Goal: Task Accomplishment & Management: Manage account settings

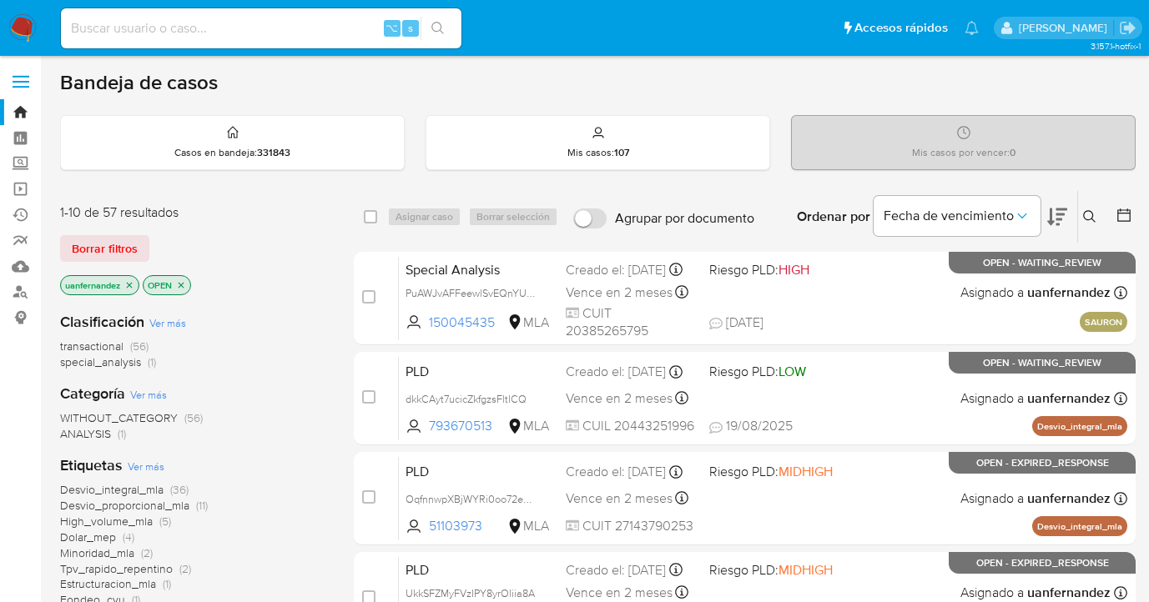
click at [1093, 214] on icon at bounding box center [1089, 216] width 13 height 13
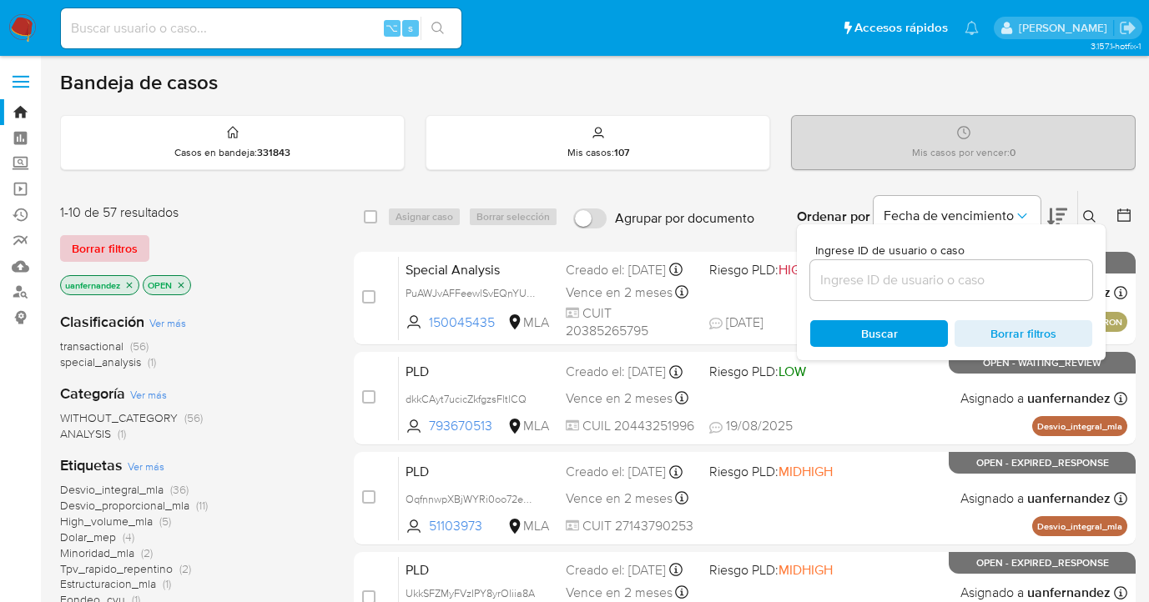
click at [103, 242] on span "Borrar filtros" at bounding box center [105, 248] width 66 height 23
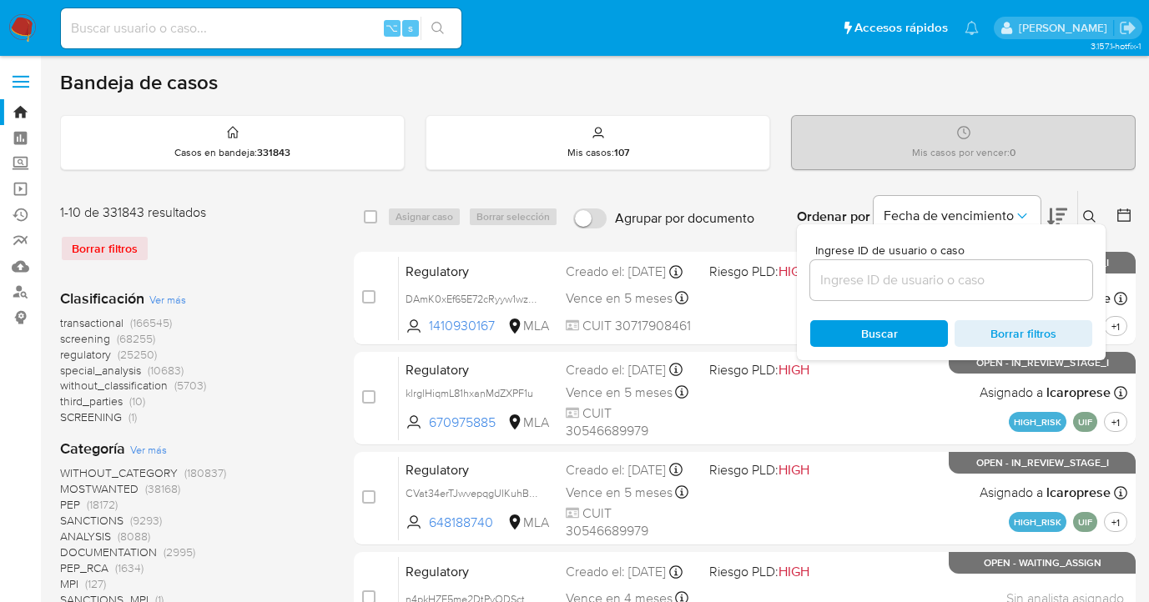
click at [1091, 214] on icon at bounding box center [1089, 216] width 13 height 13
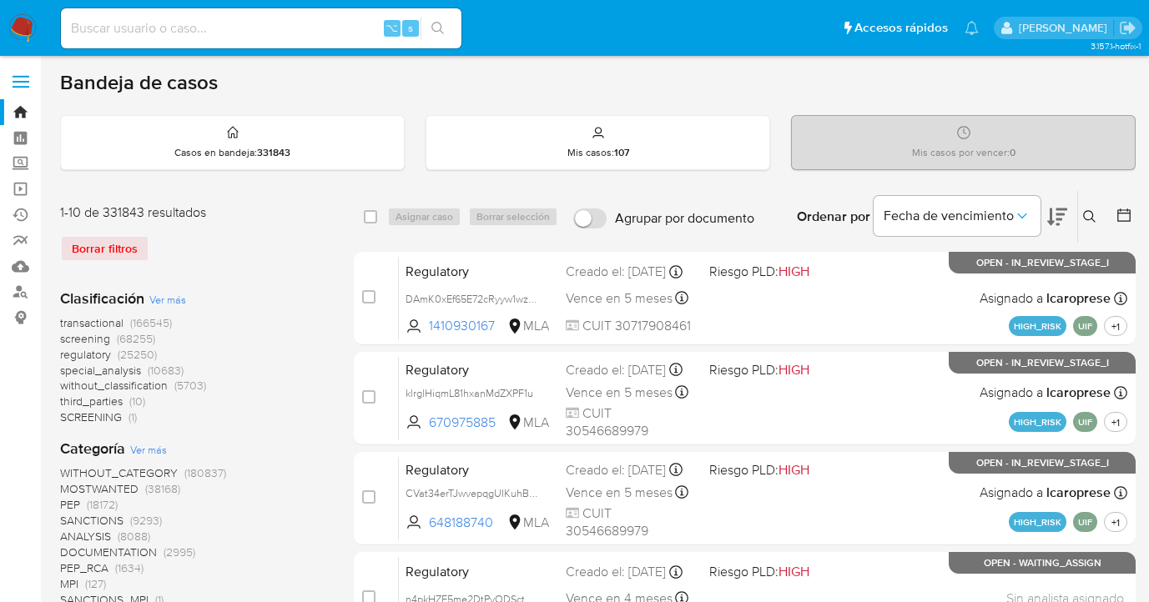
drag, startPoint x: 1089, startPoint y: 213, endPoint x: 1021, endPoint y: 244, distance: 74.3
click at [1088, 213] on icon at bounding box center [1089, 216] width 13 height 13
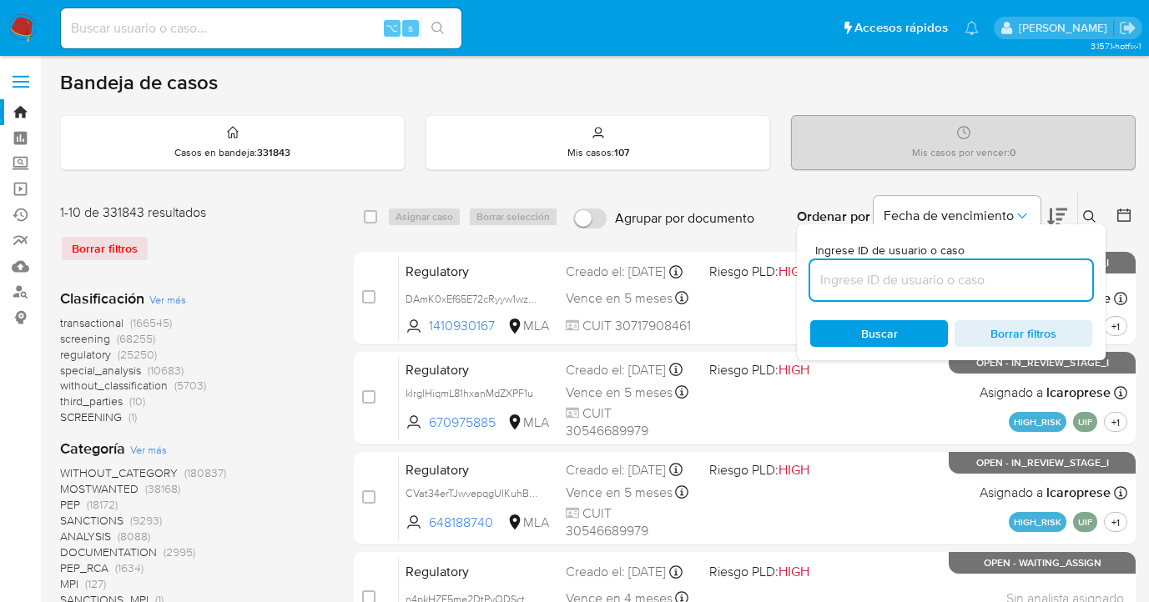
click at [962, 279] on input at bounding box center [951, 281] width 282 height 22
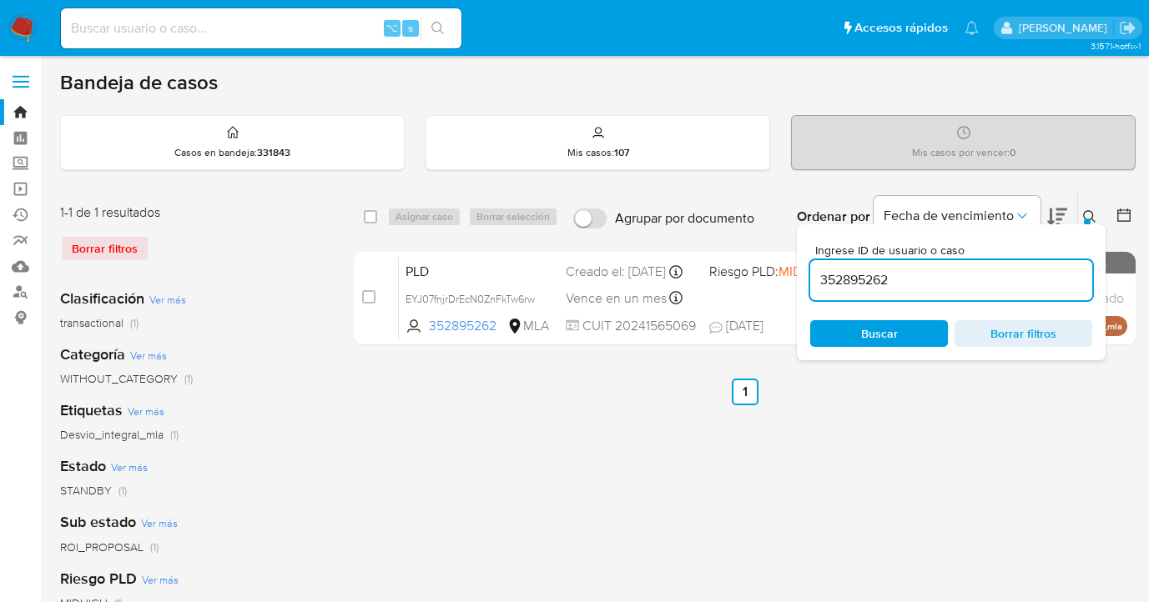
click at [1087, 212] on icon at bounding box center [1089, 216] width 13 height 13
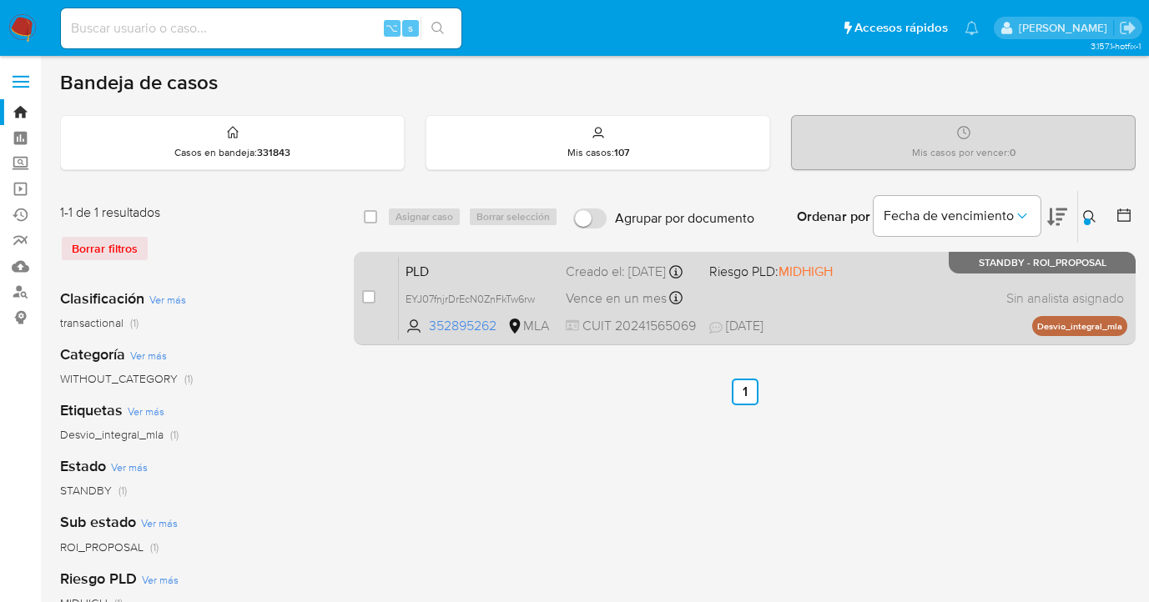
click at [903, 290] on div "PLD EYJ07fnjrDrEcN0ZnFkTw6rw 352895262 MLA Riesgo PLD: MIDHIGH Creado el: [DATE…" at bounding box center [763, 298] width 728 height 84
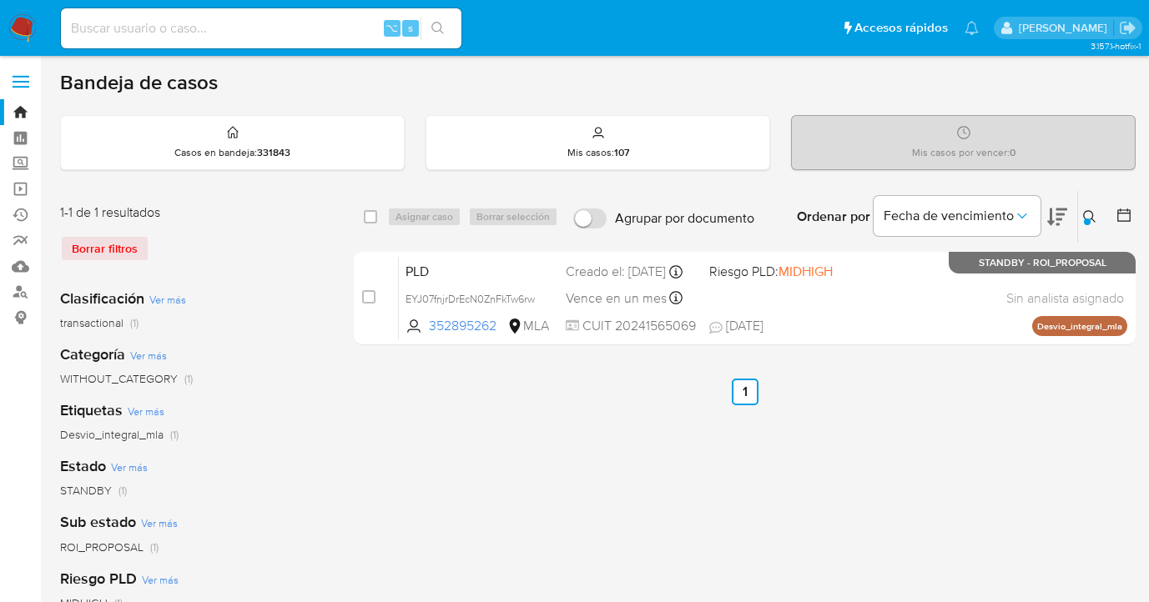
drag, startPoint x: 1086, startPoint y: 218, endPoint x: 1040, endPoint y: 245, distance: 52.8
click at [1085, 219] on div at bounding box center [1087, 222] width 7 height 7
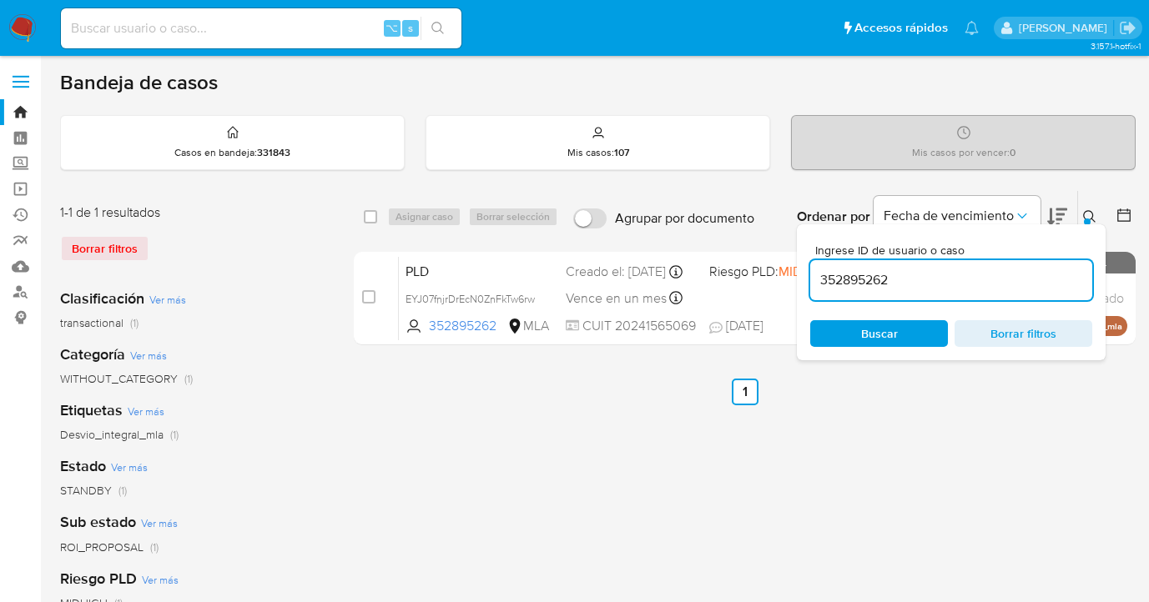
drag, startPoint x: 897, startPoint y: 282, endPoint x: 827, endPoint y: 268, distance: 71.5
click at [827, 270] on input "352895262" at bounding box center [951, 281] width 282 height 22
click at [1088, 212] on icon at bounding box center [1089, 216] width 13 height 13
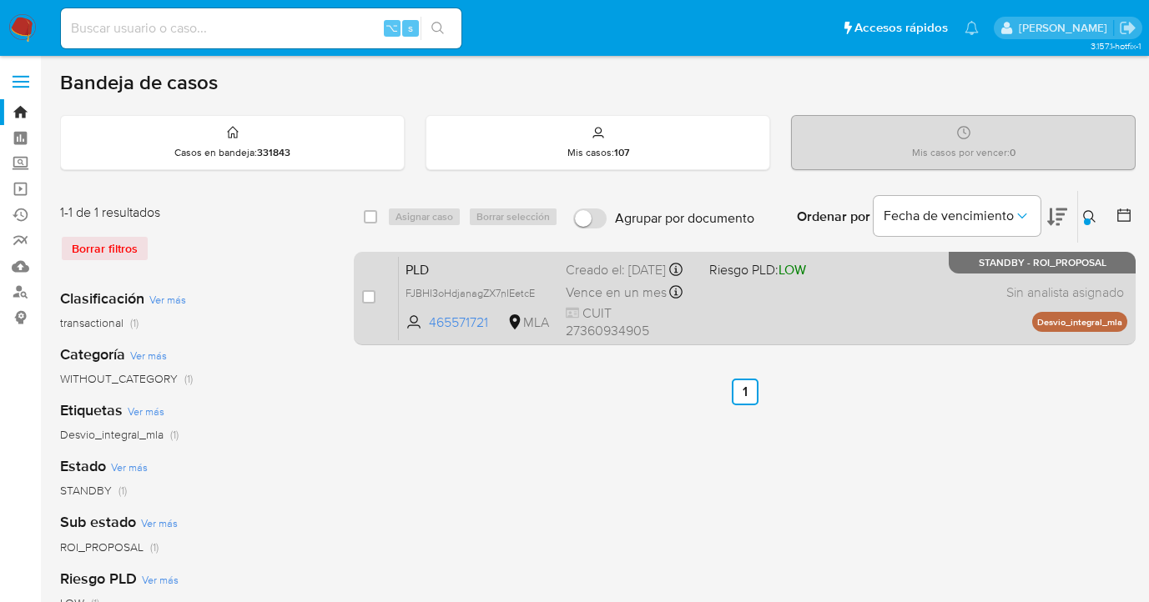
click at [898, 302] on div "PLD FJBHI3oHdjanagZX7nIEetcE 465571721 MLA Riesgo PLD: LOW Creado el: [DATE] Cr…" at bounding box center [763, 298] width 728 height 84
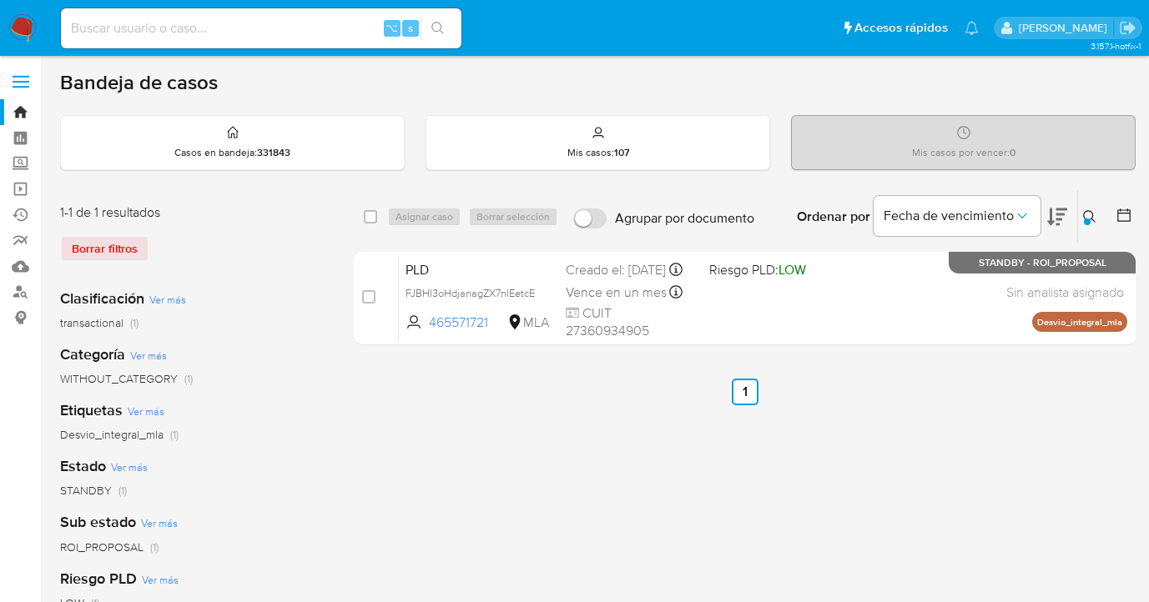
click at [1092, 210] on icon at bounding box center [1089, 216] width 13 height 13
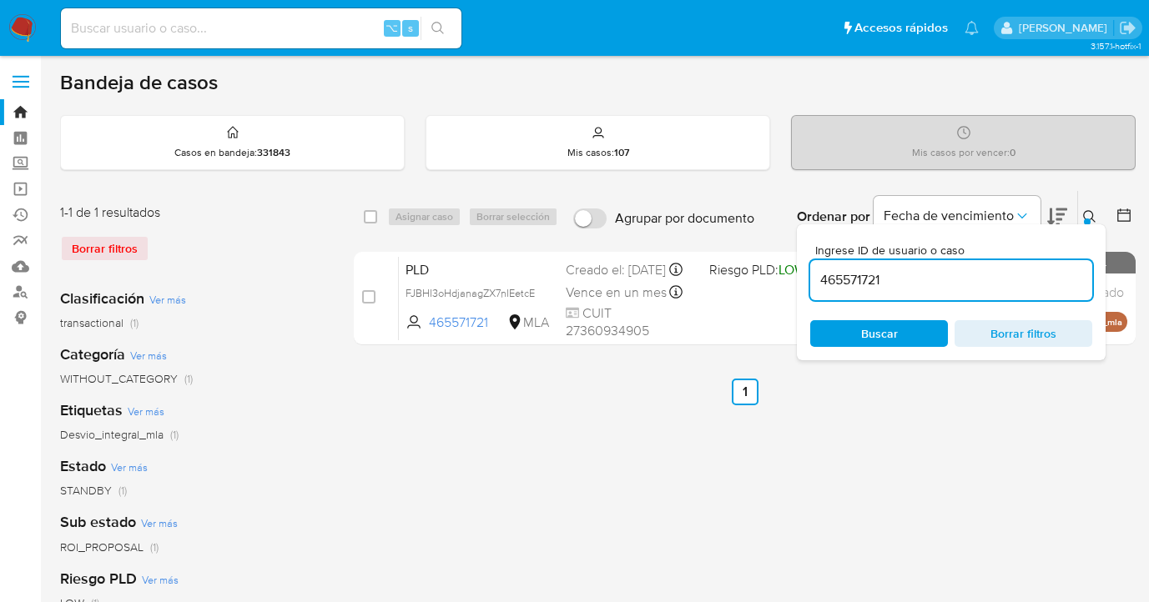
drag, startPoint x: 894, startPoint y: 289, endPoint x: 819, endPoint y: 275, distance: 75.4
click at [819, 275] on input "465571721" at bounding box center [951, 281] width 282 height 22
click at [1090, 216] on icon at bounding box center [1089, 216] width 13 height 13
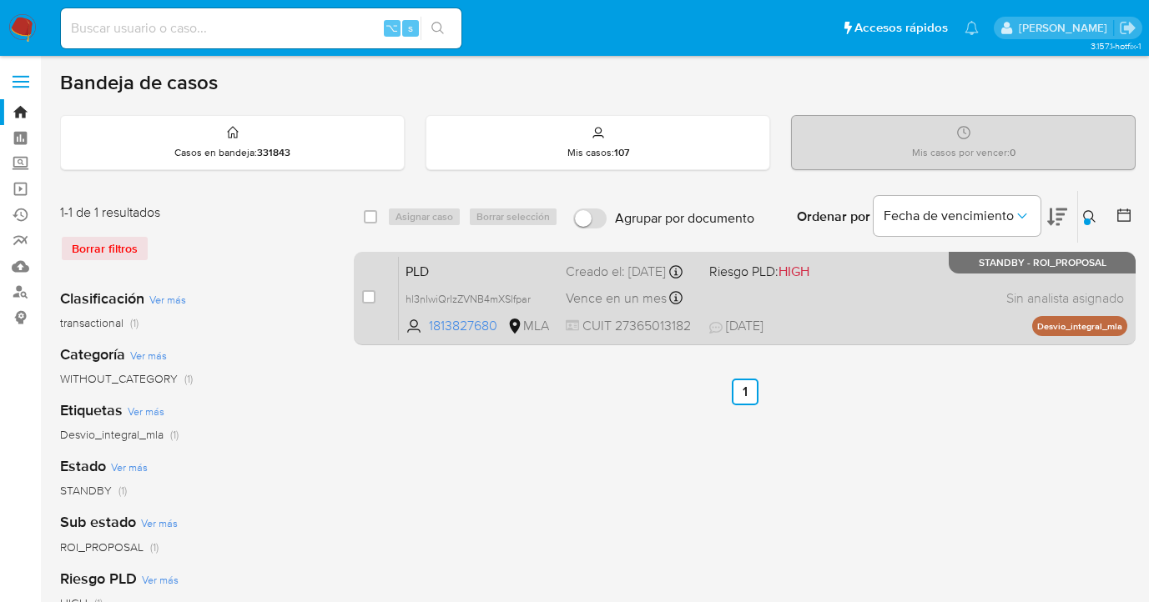
click at [942, 289] on div "PLD hl3nlwiQrIzZVNB4mXSlfpar 1813827680 MLA Riesgo PLD: HIGH Creado el: 12/07/2…" at bounding box center [763, 298] width 728 height 84
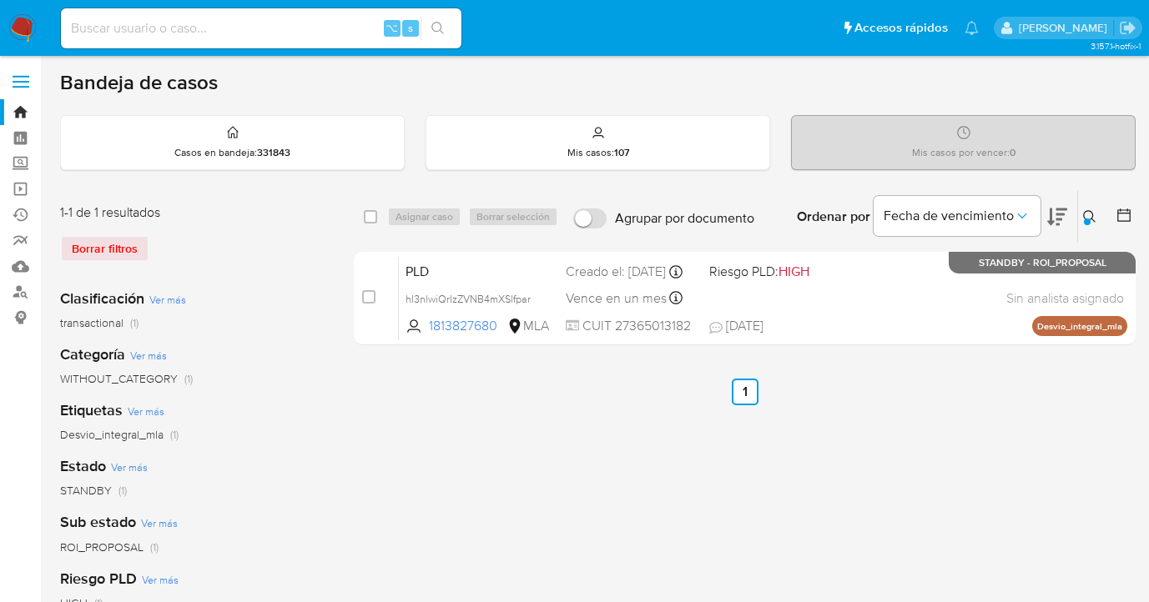
click at [1086, 214] on icon at bounding box center [1089, 216] width 13 height 13
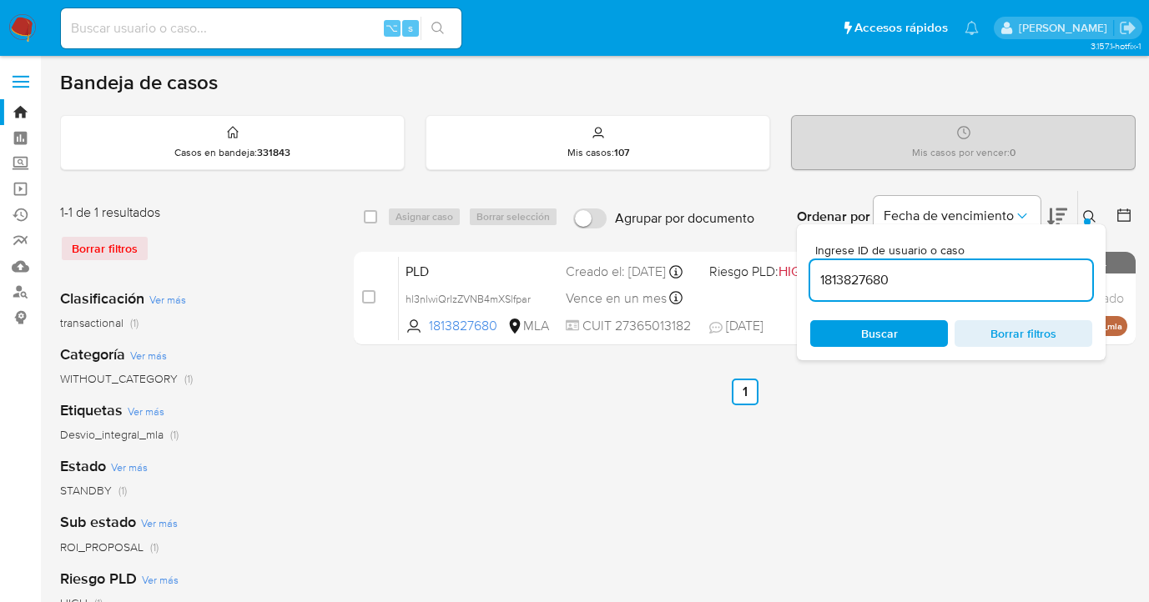
drag, startPoint x: 893, startPoint y: 276, endPoint x: 814, endPoint y: 280, distance: 79.4
click at [814, 280] on input "1813827680" at bounding box center [951, 281] width 282 height 22
click at [1087, 200] on div "Ingrese ID de usuario o caso 304342642 Buscar Borrar filtros" at bounding box center [1091, 217] width 28 height 52
click at [1087, 219] on div at bounding box center [1087, 222] width 7 height 7
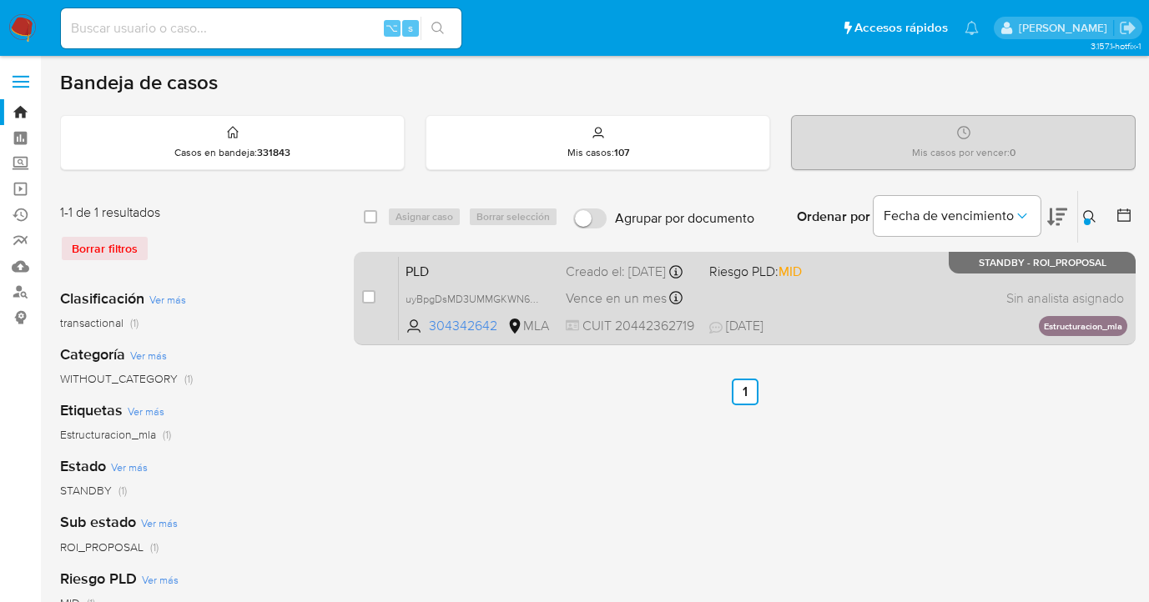
click at [895, 305] on div "PLD uyBpgDsMD3UMMGKWN6QB7co4 304342642 MLA Riesgo PLD: MID Creado el: 12/07/202…" at bounding box center [763, 298] width 728 height 84
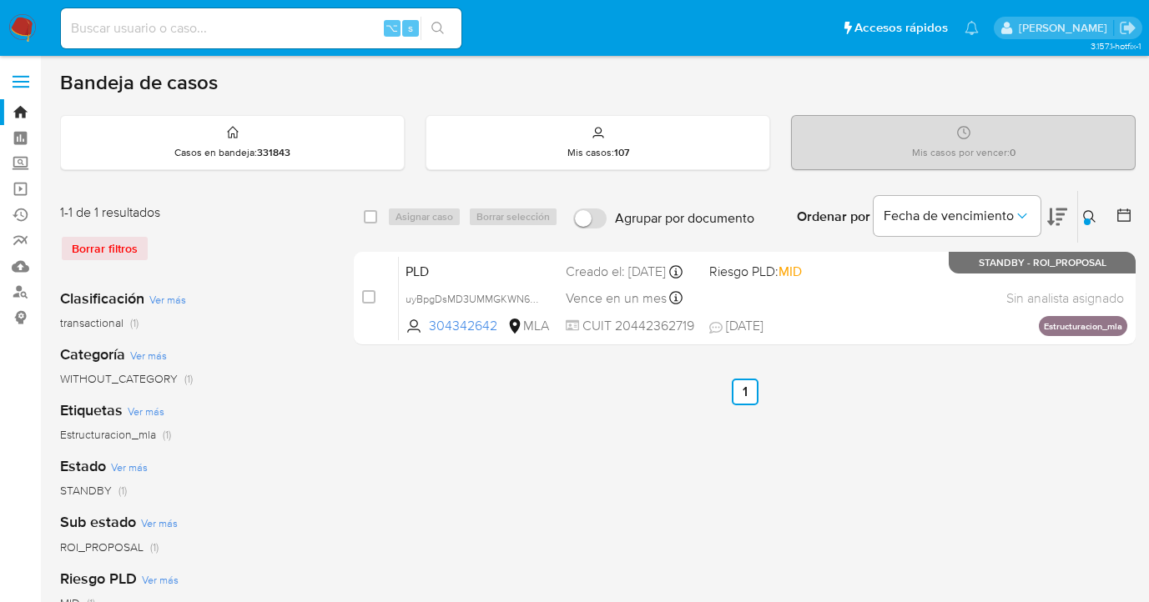
drag, startPoint x: 1094, startPoint y: 217, endPoint x: 1086, endPoint y: 223, distance: 10.2
click at [1094, 217] on icon at bounding box center [1089, 216] width 13 height 13
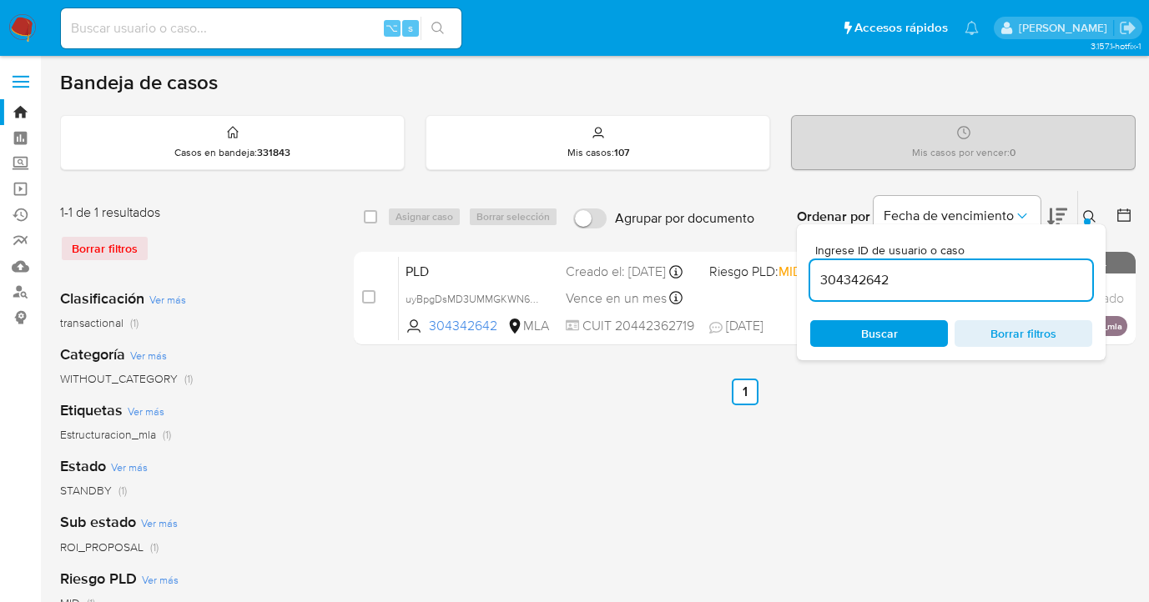
drag, startPoint x: 869, startPoint y: 281, endPoint x: 828, endPoint y: 269, distance: 43.6
click at [804, 276] on div "Ingrese ID de usuario o caso 304342642 Buscar Borrar filtros" at bounding box center [951, 292] width 309 height 136
click at [1089, 210] on icon at bounding box center [1089, 216] width 13 height 13
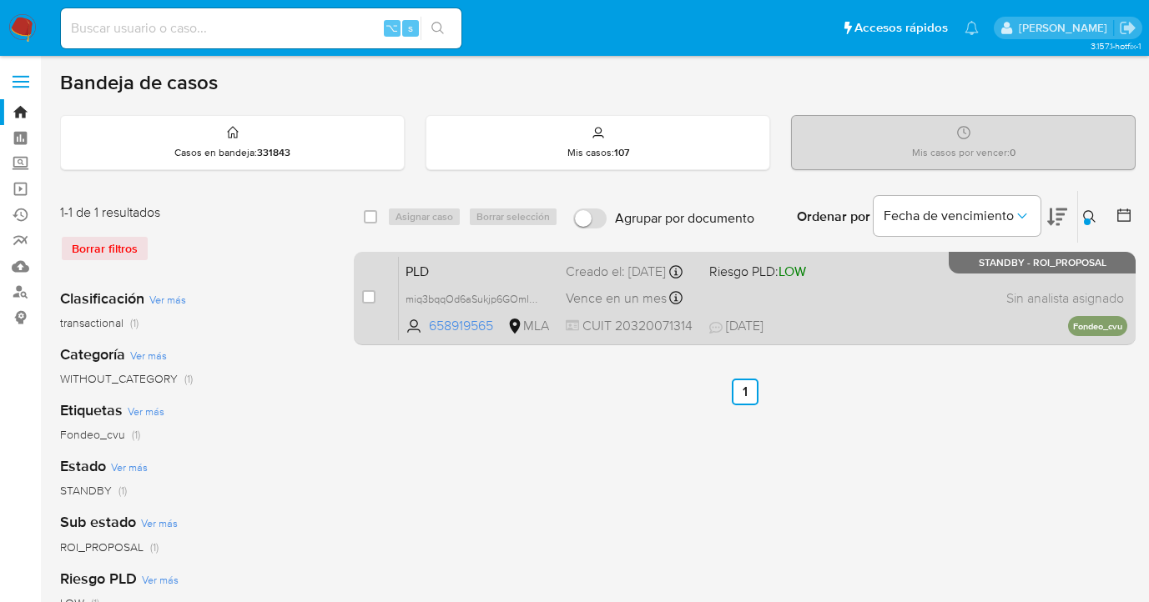
click at [978, 309] on div "PLD miq3bqqOd6aSukjp6GOmlOlq 658919565 MLA Riesgo PLD: LOW Creado el: 12/07/202…" at bounding box center [763, 298] width 728 height 84
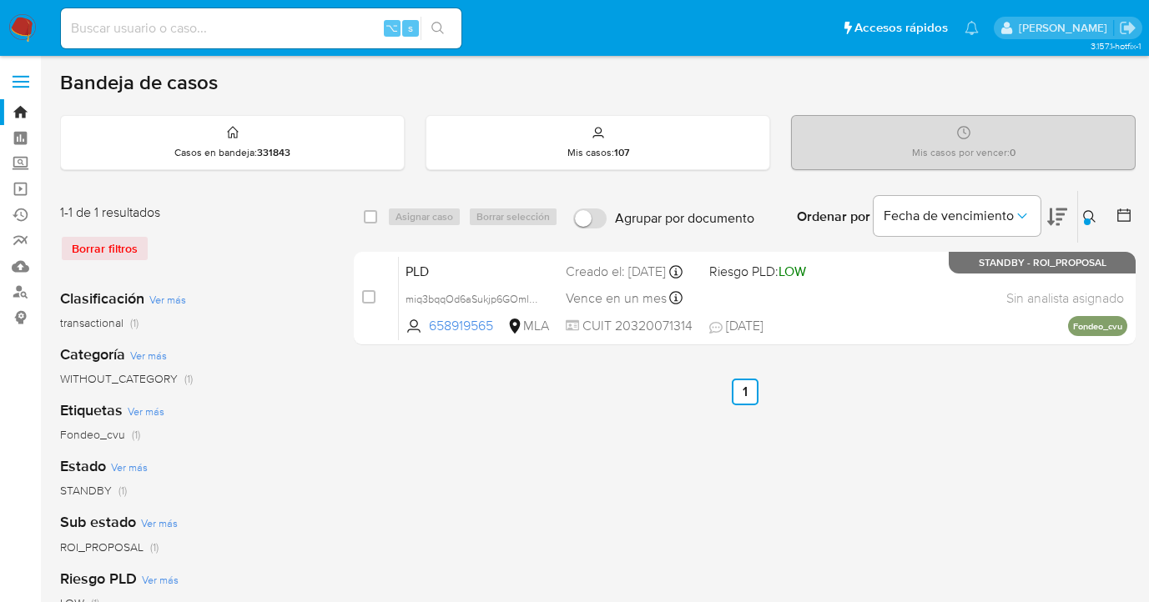
click at [1092, 213] on icon at bounding box center [1089, 216] width 13 height 13
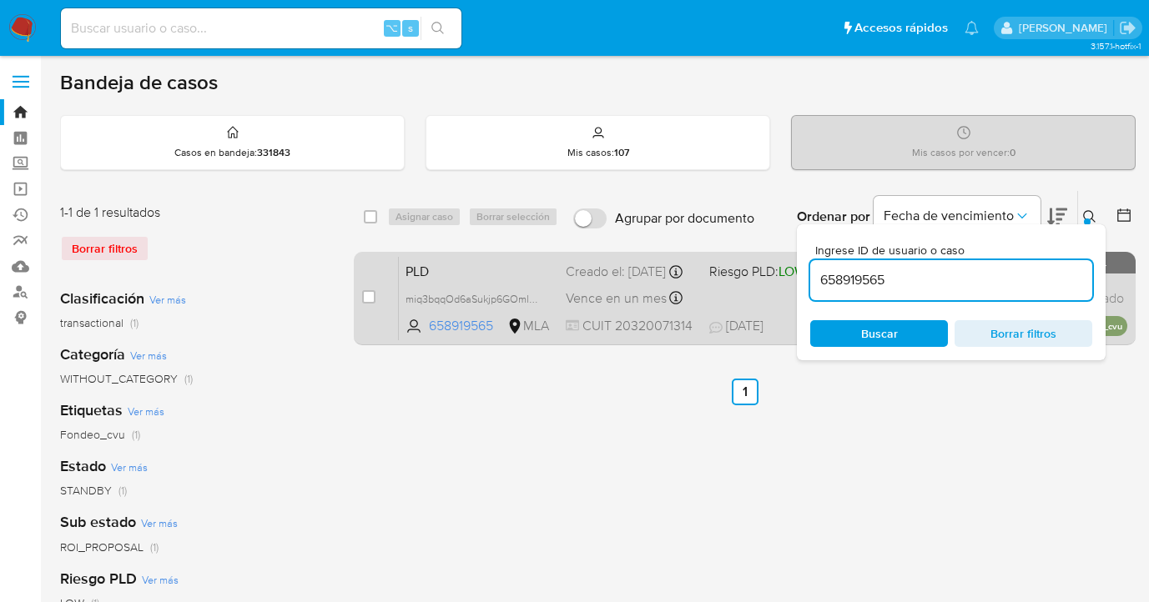
drag, startPoint x: 952, startPoint y: 275, endPoint x: 794, endPoint y: 259, distance: 158.4
click at [794, 259] on div "select-all-cases-checkbox Asignar caso Borrar selección Agrupar por documento O…" at bounding box center [745, 271] width 782 height 162
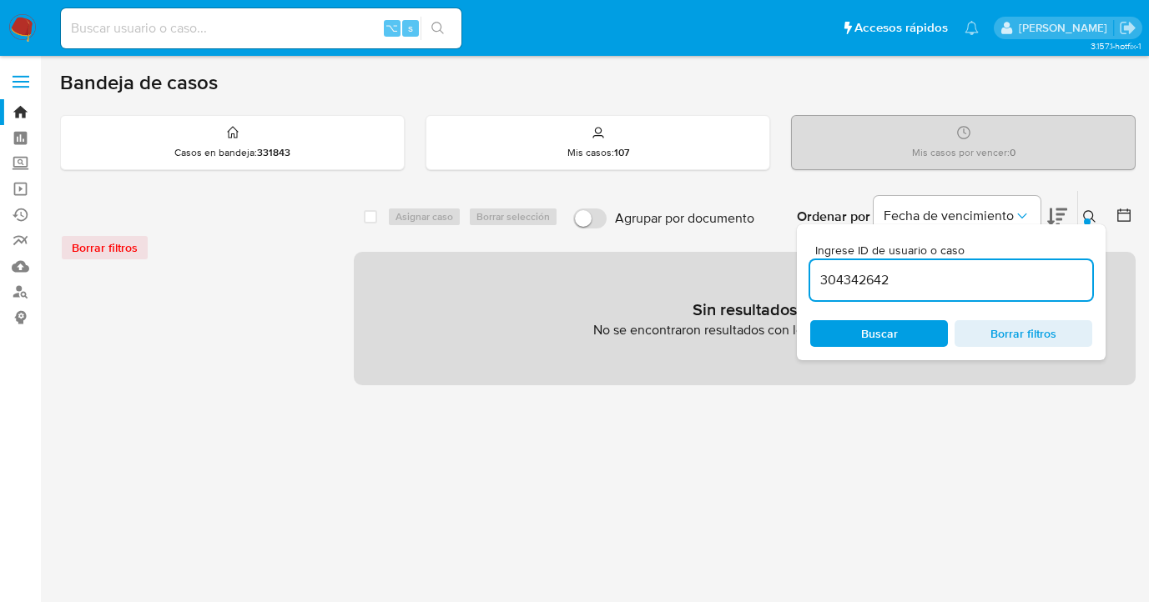
click at [1090, 218] on icon at bounding box center [1089, 216] width 13 height 13
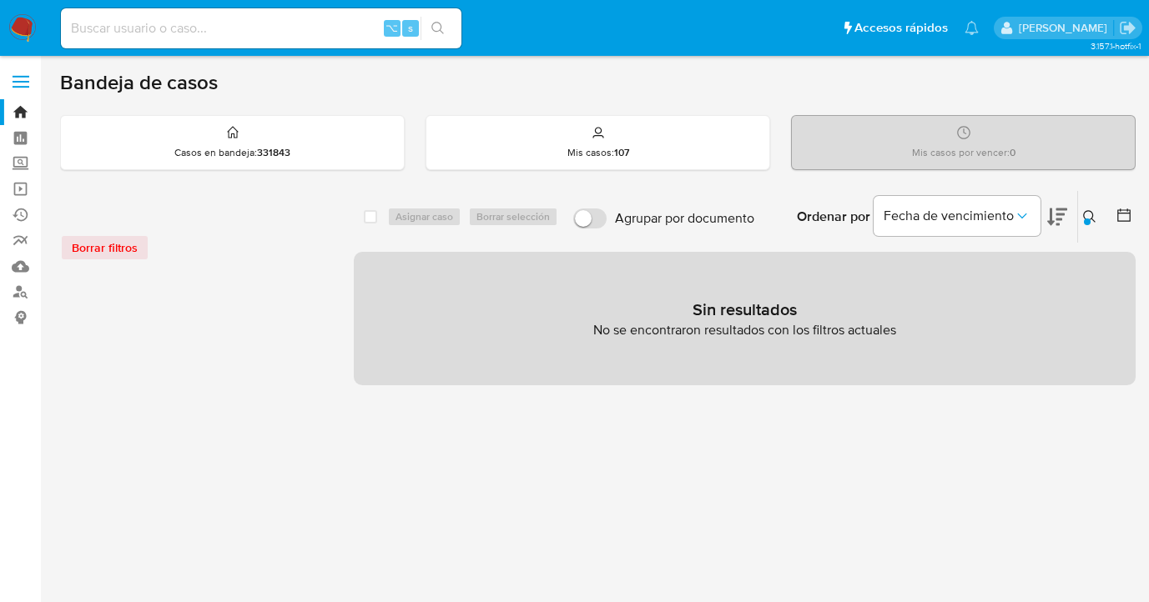
click at [1090, 215] on icon at bounding box center [1089, 216] width 13 height 13
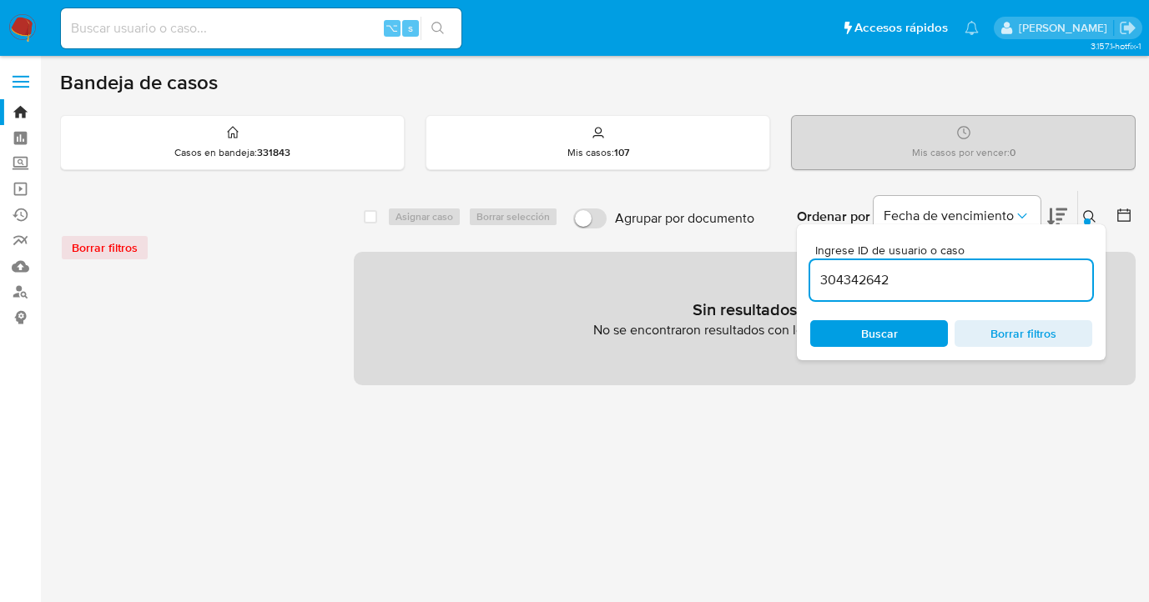
click at [965, 289] on input "304342642" at bounding box center [951, 281] width 282 height 22
type input "304342642"
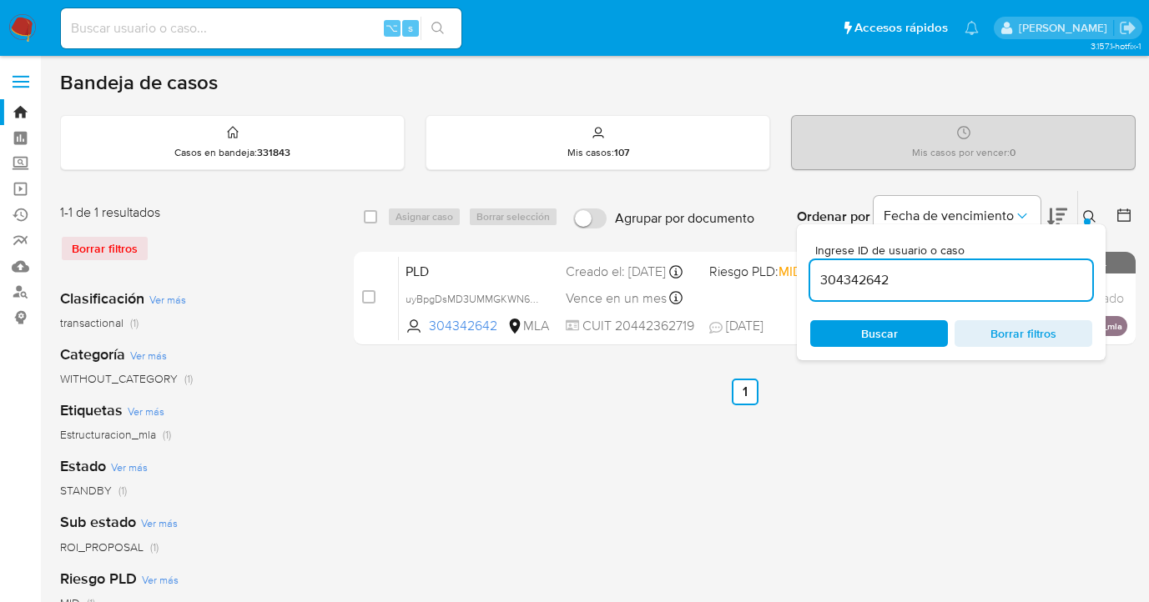
click at [1089, 214] on icon at bounding box center [1089, 216] width 13 height 13
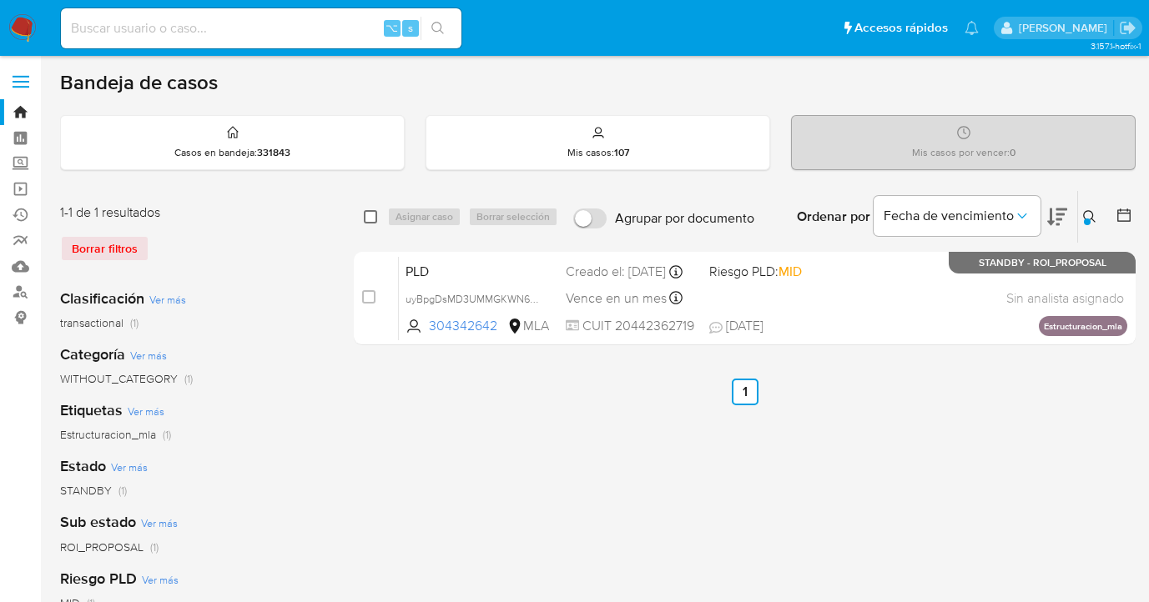
click at [368, 213] on input "checkbox" at bounding box center [370, 216] width 13 height 13
checkbox input "true"
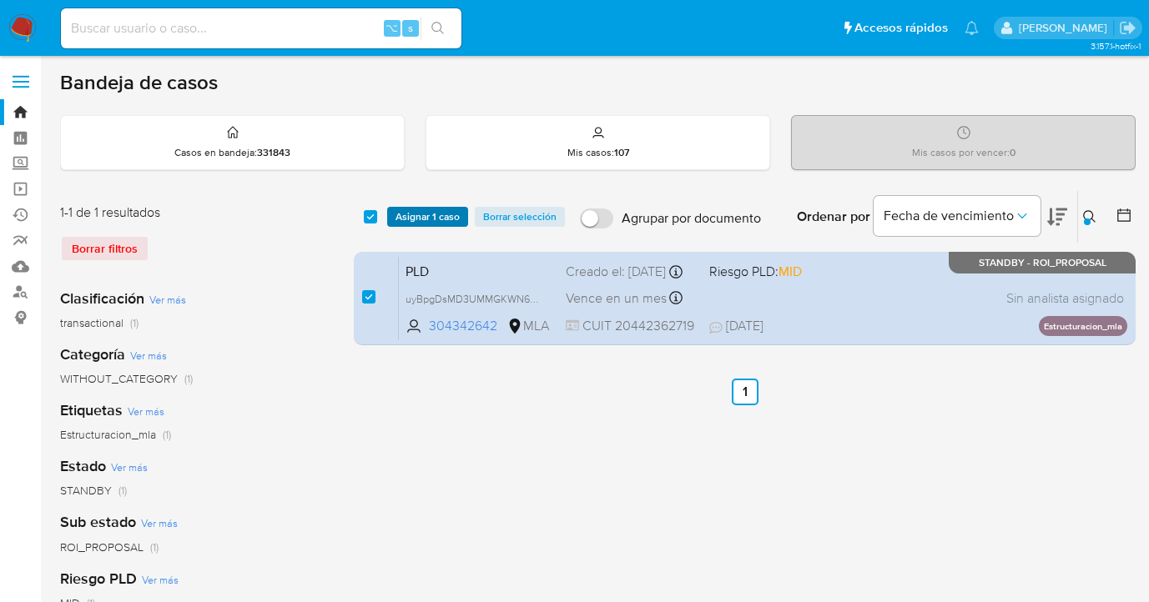
click at [420, 220] on span "Asignar 1 caso" at bounding box center [427, 217] width 64 height 17
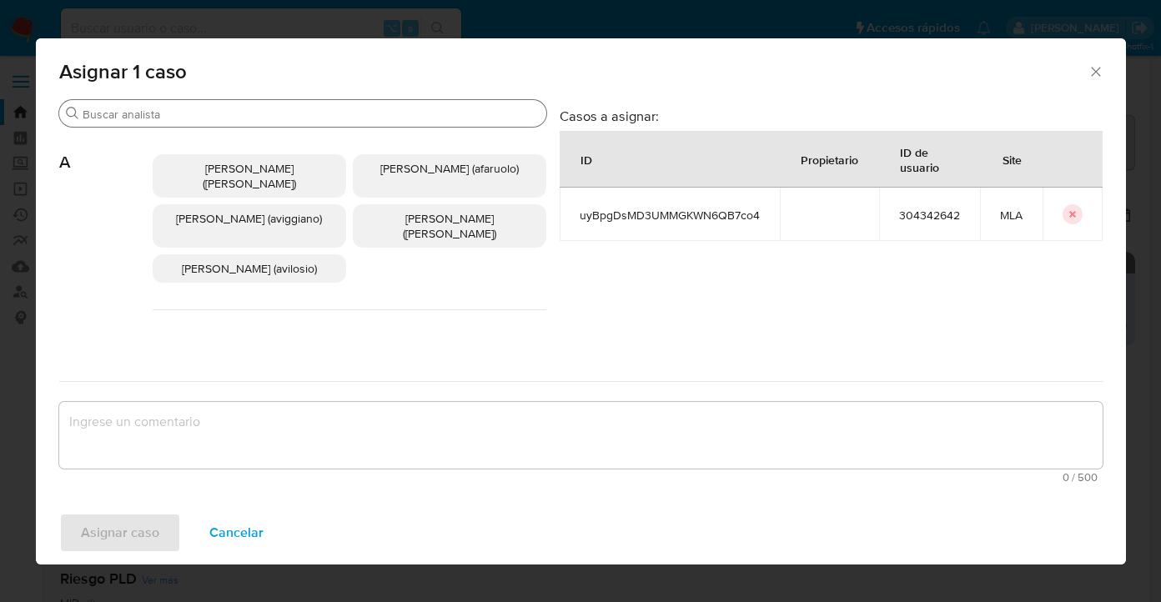
click at [382, 118] on input "Buscar" at bounding box center [311, 114] width 457 height 15
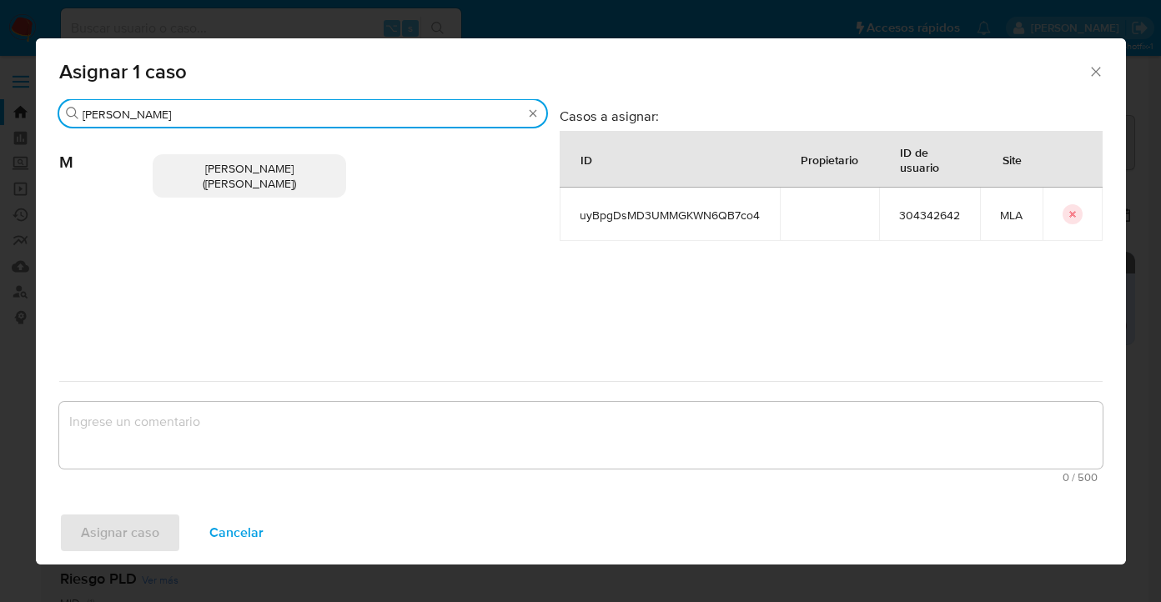
type input "marie"
click at [228, 179] on p "Mariela Belen Cragno (mcragno)" at bounding box center [250, 175] width 194 height 43
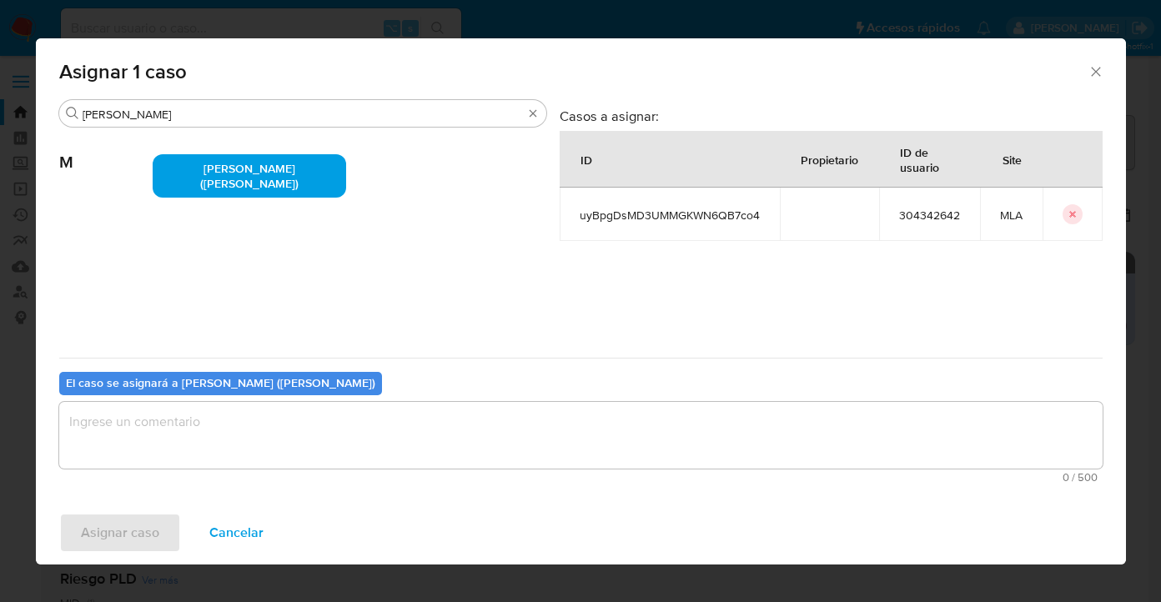
click at [201, 401] on div "El caso se asignará a Mariela Belen Cragno (mcragno) 0 / 500 500 caracteres res…" at bounding box center [581, 424] width 1044 height 132
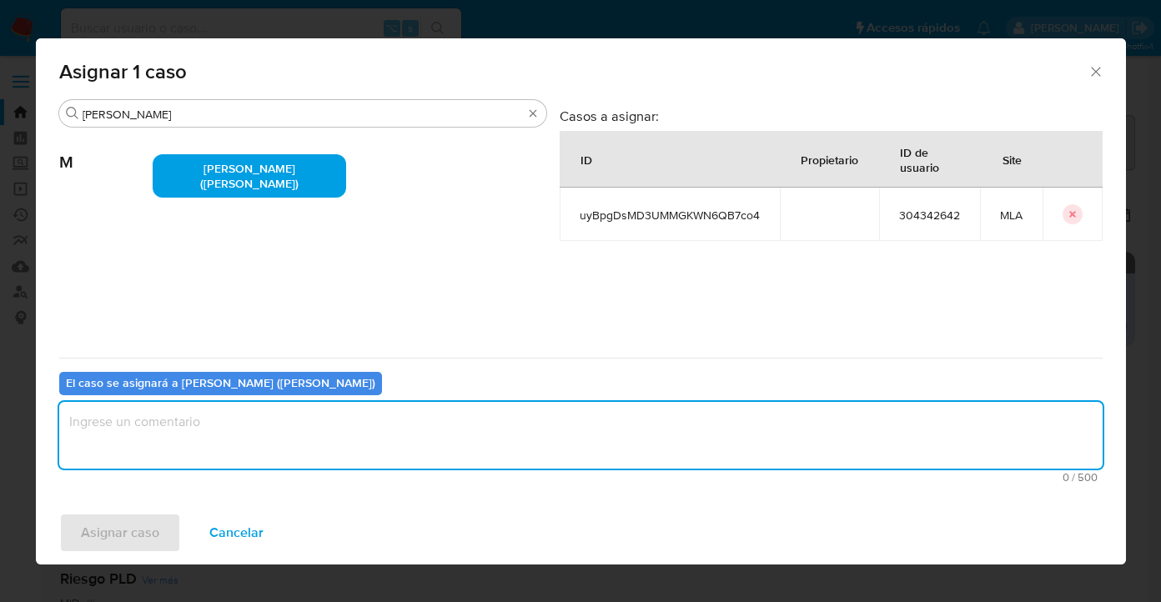
click at [201, 422] on textarea "assign-modal" at bounding box center [581, 435] width 1044 height 67
type textarea "asig"
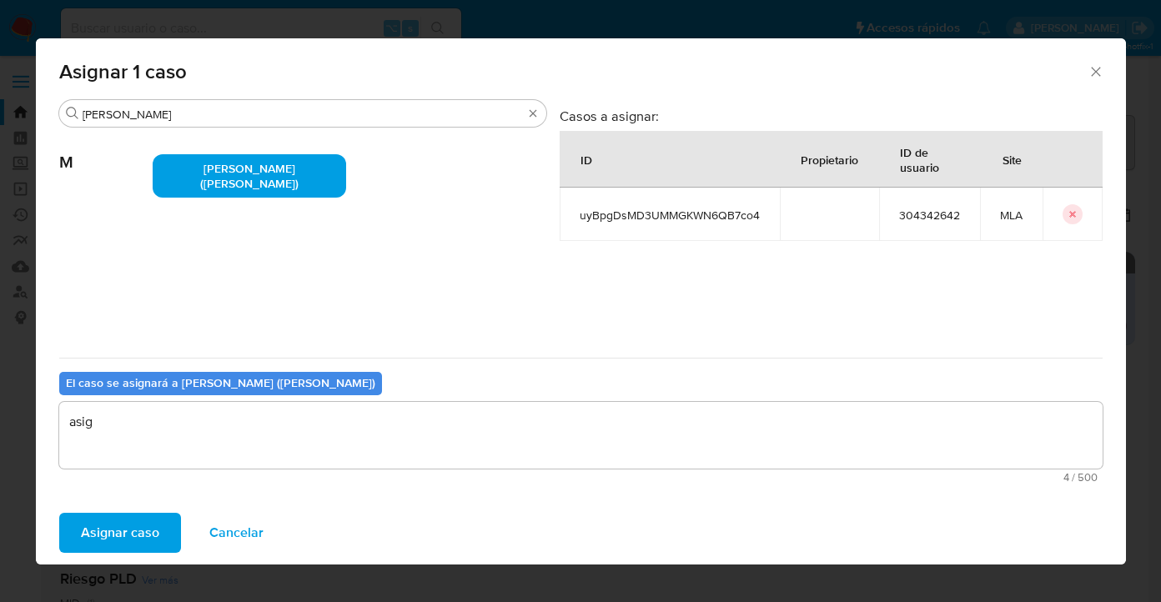
click at [88, 531] on span "Asignar caso" at bounding box center [120, 533] width 78 height 37
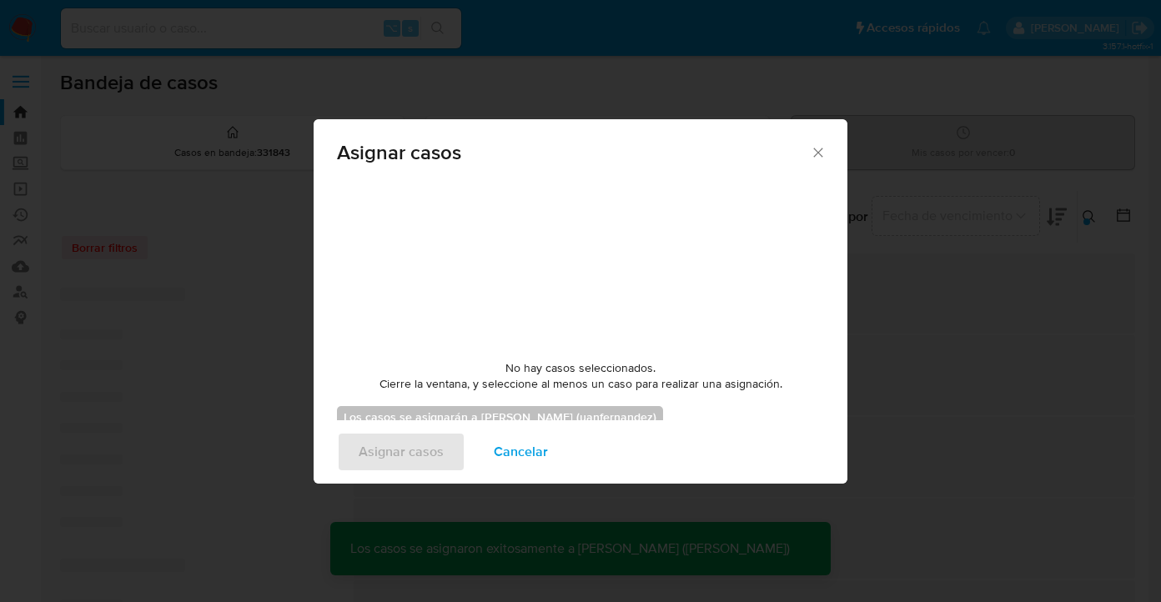
checkbox input "false"
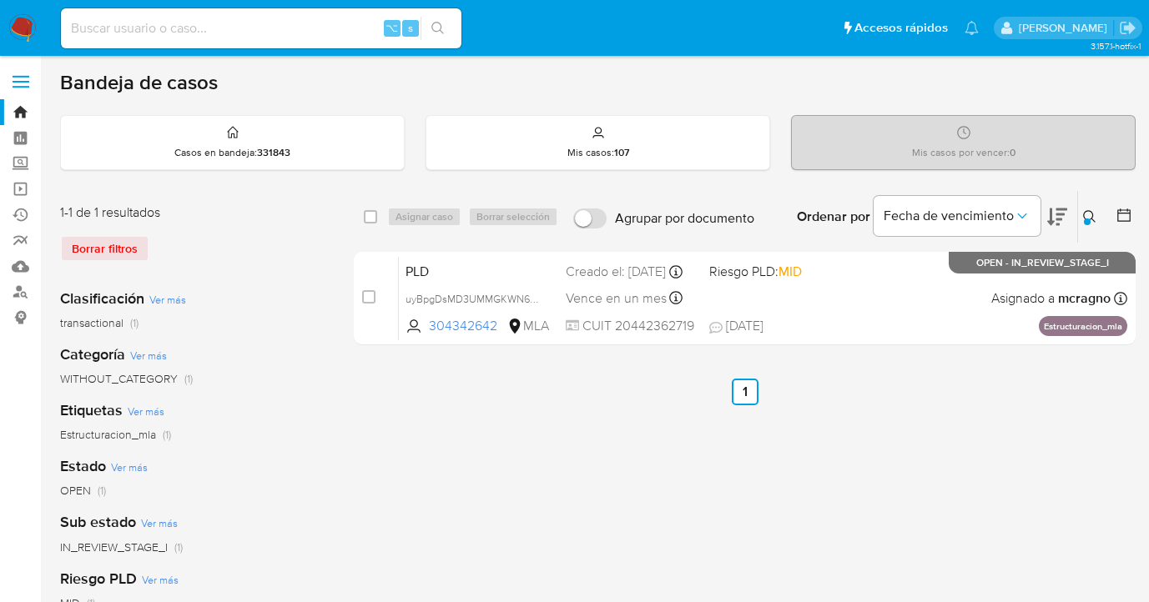
click at [1090, 213] on icon at bounding box center [1089, 216] width 13 height 13
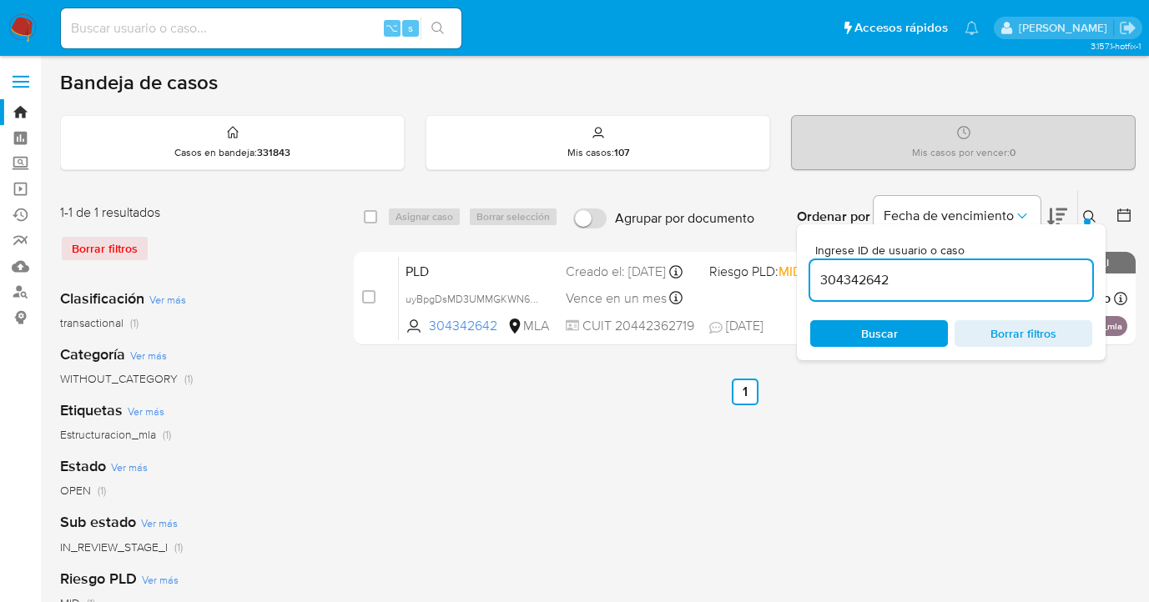
drag, startPoint x: 938, startPoint y: 269, endPoint x: 909, endPoint y: 279, distance: 30.1
click at [909, 279] on input "304342642" at bounding box center [951, 281] width 282 height 22
click at [1088, 217] on icon at bounding box center [1089, 216] width 13 height 13
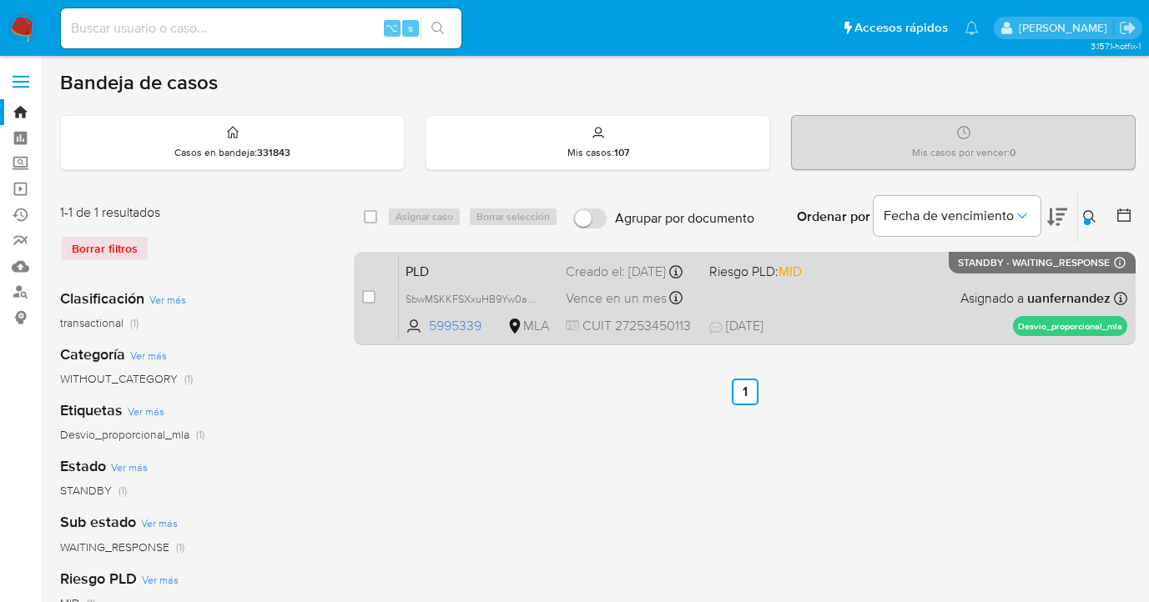
click at [935, 291] on div "PLD SbwMSKKFSXxuHB9Yw0ar1vrB 5995339 MLA Riesgo PLD: MID Creado el: 12/08/2025 …" at bounding box center [763, 298] width 728 height 84
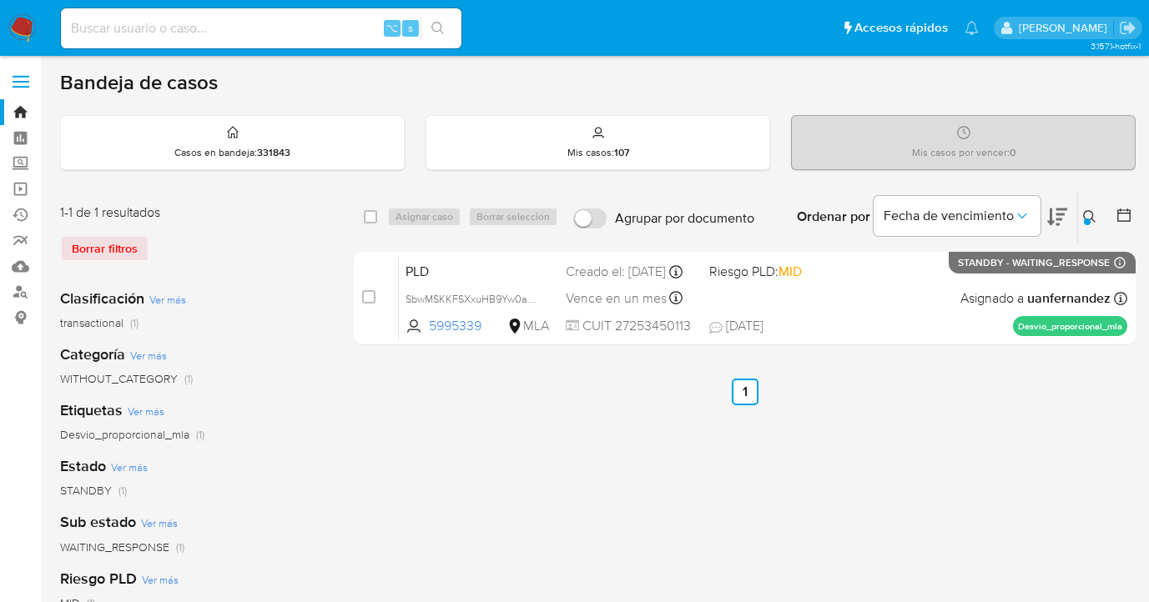
click at [1086, 217] on icon at bounding box center [1089, 216] width 13 height 13
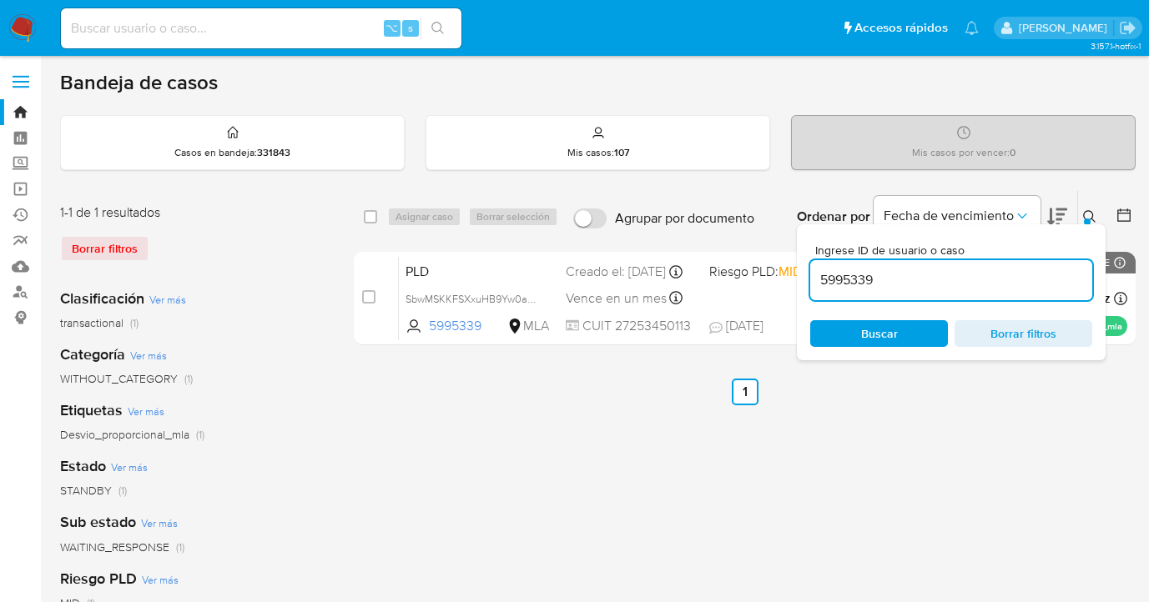
drag, startPoint x: 976, startPoint y: 285, endPoint x: 809, endPoint y: 275, distance: 168.0
click at [809, 275] on div "Ingrese ID de usuario o caso 5995339 Buscar Borrar filtros" at bounding box center [951, 292] width 309 height 136
click at [1089, 213] on icon at bounding box center [1089, 216] width 13 height 13
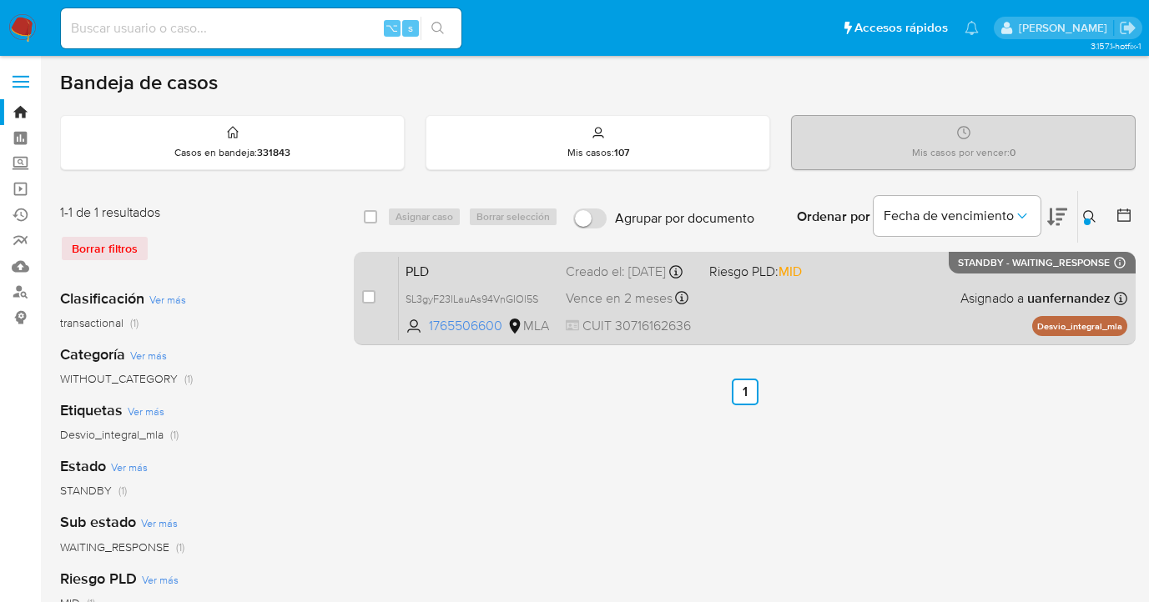
click at [847, 341] on div "case-item-checkbox No es posible asignar el caso PLD SL3gyF23ILauAs94VnGIOl5S 1…" at bounding box center [745, 298] width 782 height 93
click at [854, 312] on div "PLD SL3gyF23ILauAs94VnGIOl5S 1765506600 MLA Riesgo PLD: MID Creado el: 12/08/20…" at bounding box center [763, 298] width 728 height 84
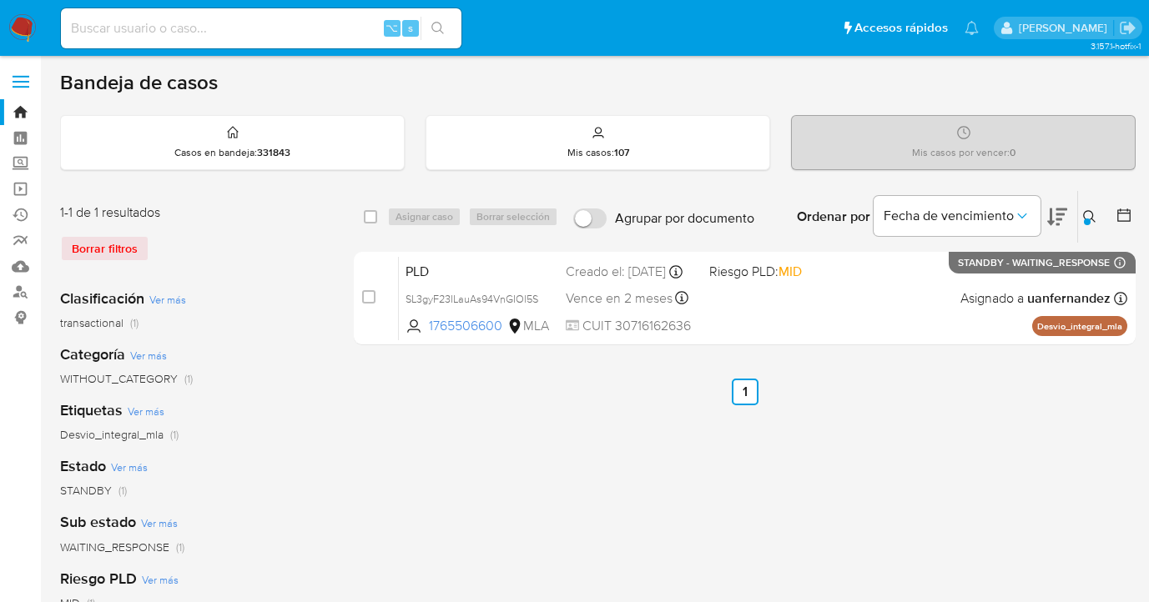
click at [1085, 216] on icon at bounding box center [1089, 216] width 13 height 13
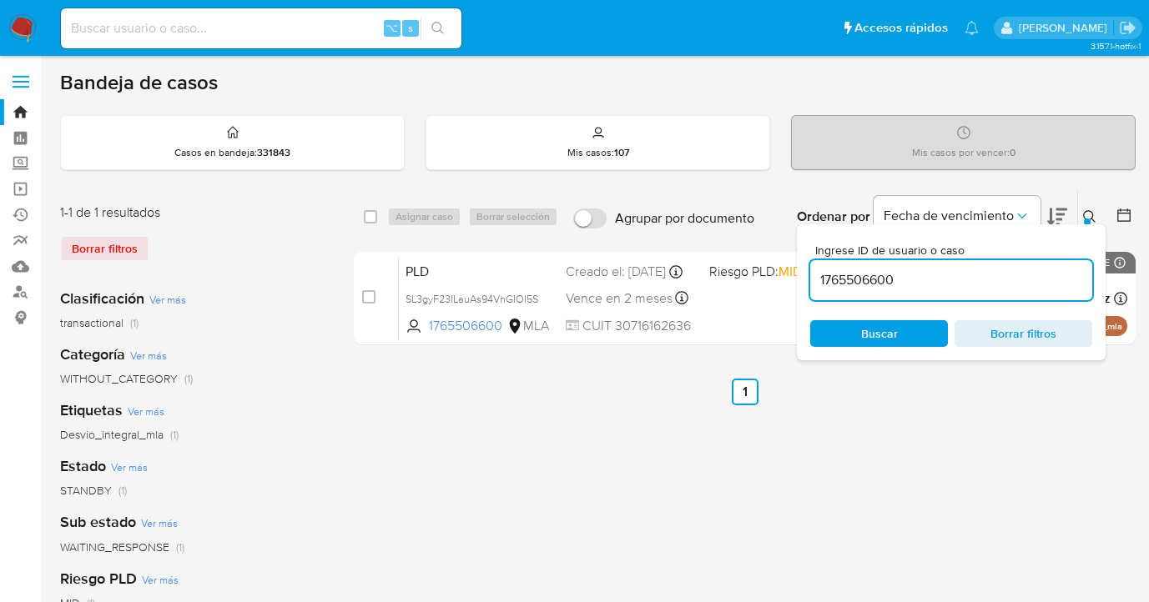
drag, startPoint x: 889, startPoint y: 285, endPoint x: 812, endPoint y: 276, distance: 78.1
click at [812, 276] on input "1765506600" at bounding box center [951, 281] width 282 height 22
click at [1086, 215] on icon at bounding box center [1089, 216] width 13 height 13
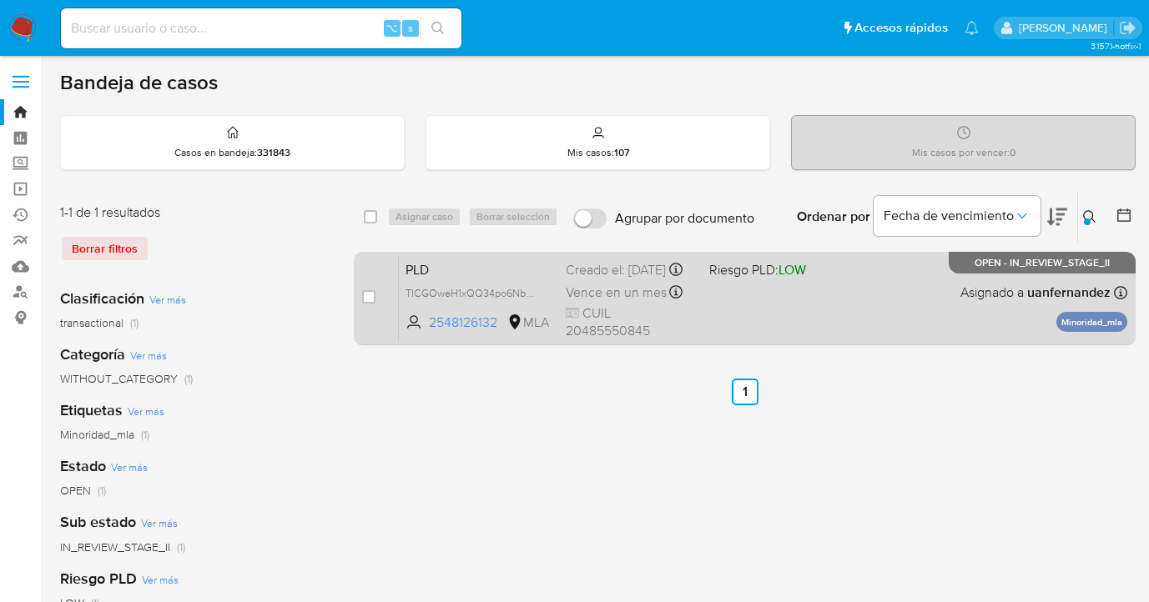
click at [889, 290] on div "PLD TICGOweH1xQQ34po6NbKrTBl 2548126132 MLA Riesgo PLD: LOW Creado el: 12/08/20…" at bounding box center [763, 298] width 728 height 84
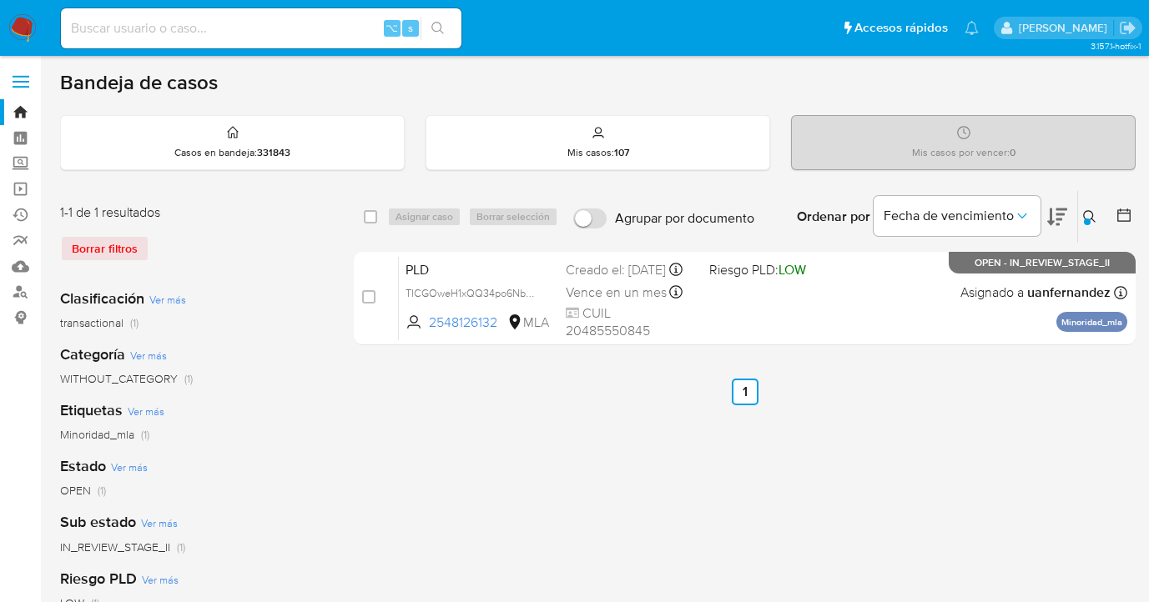
click at [1086, 215] on icon at bounding box center [1089, 216] width 13 height 13
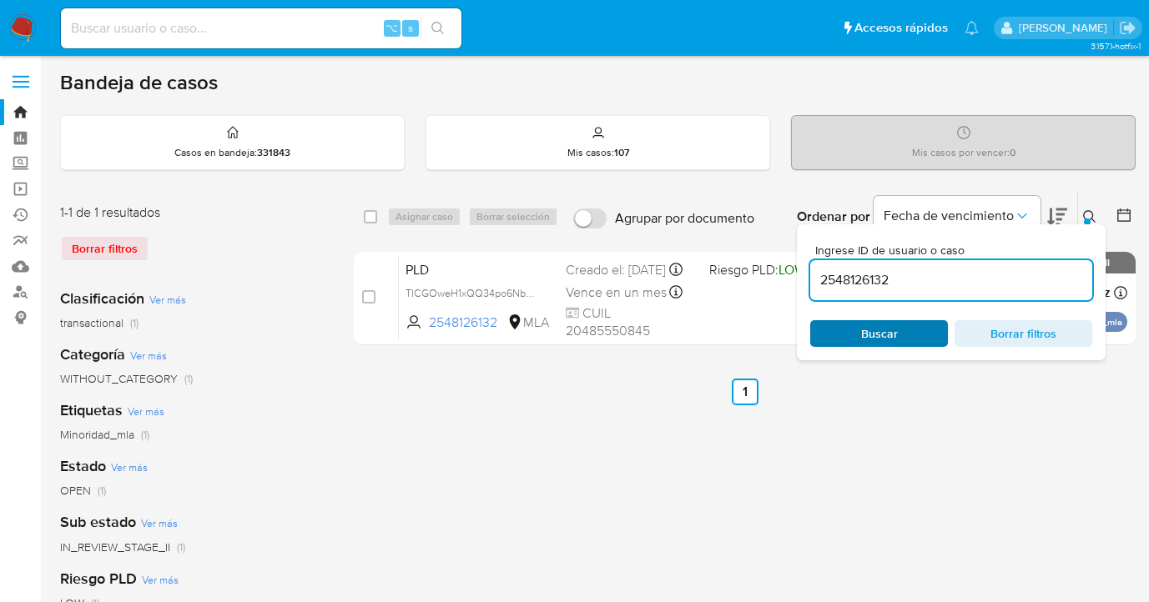
drag, startPoint x: 891, startPoint y: 334, endPoint x: 902, endPoint y: 330, distance: 11.6
click at [891, 334] on span "Buscar" at bounding box center [879, 333] width 37 height 27
click at [1091, 218] on icon at bounding box center [1089, 216] width 13 height 13
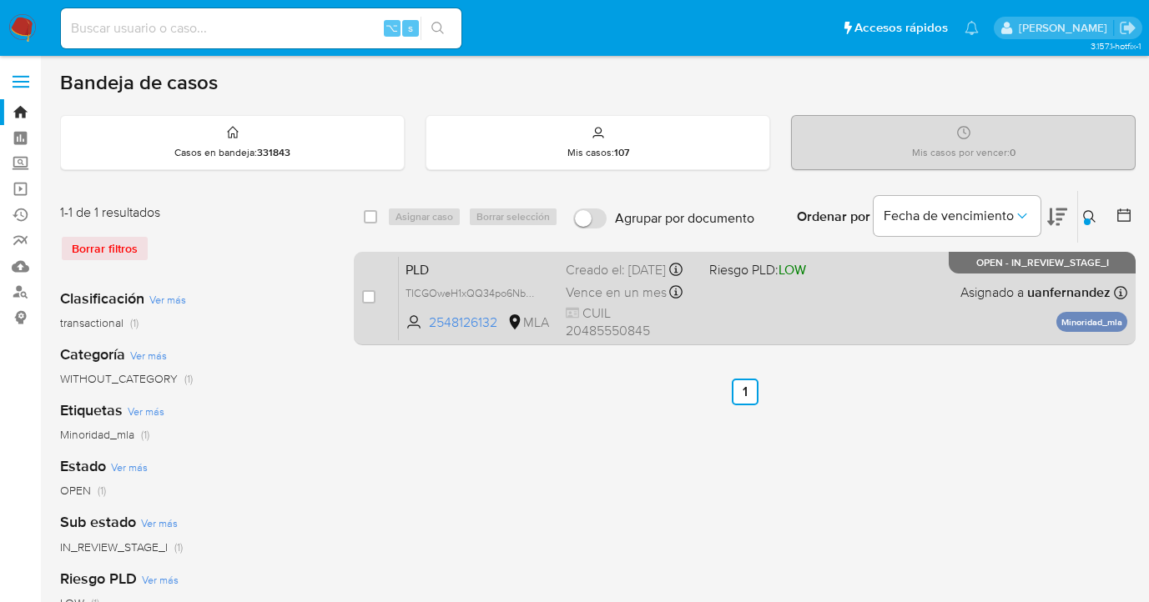
click at [883, 340] on div "case-item-checkbox No es posible asignar el caso PLD TICGOweH1xQQ34po6NbKrTBl 2…" at bounding box center [745, 298] width 782 height 93
click at [902, 310] on div "PLD TICGOweH1xQQ34po6NbKrTBl 2548126132 MLA Riesgo PLD: LOW Creado el: 12/08/20…" at bounding box center [763, 298] width 728 height 84
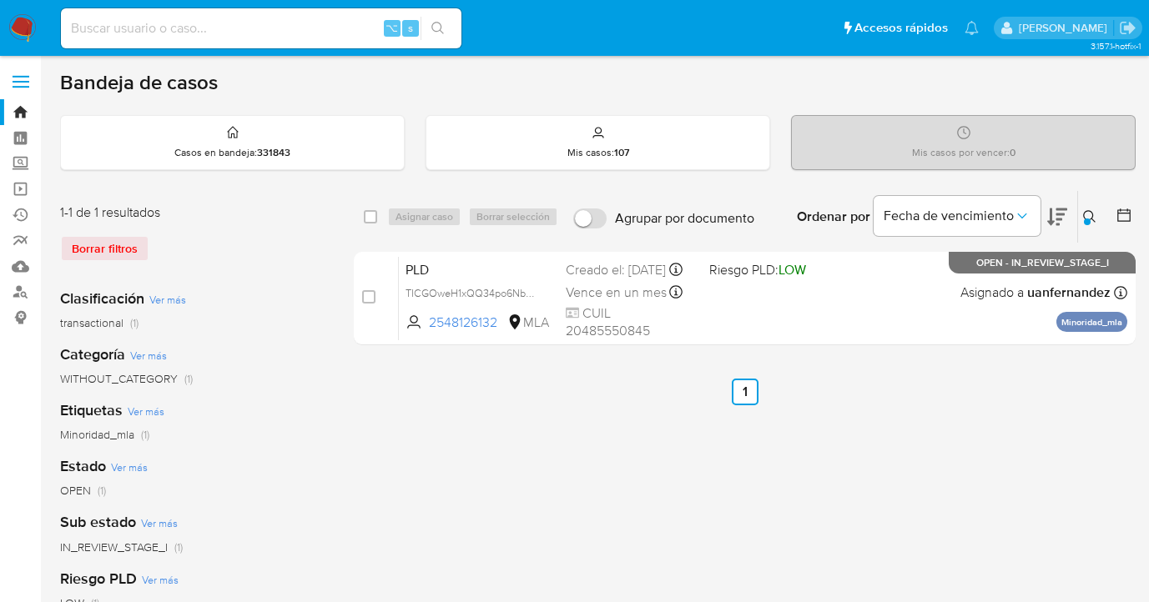
drag, startPoint x: 1089, startPoint y: 214, endPoint x: 959, endPoint y: 284, distance: 147.8
click at [1088, 214] on icon at bounding box center [1089, 216] width 13 height 13
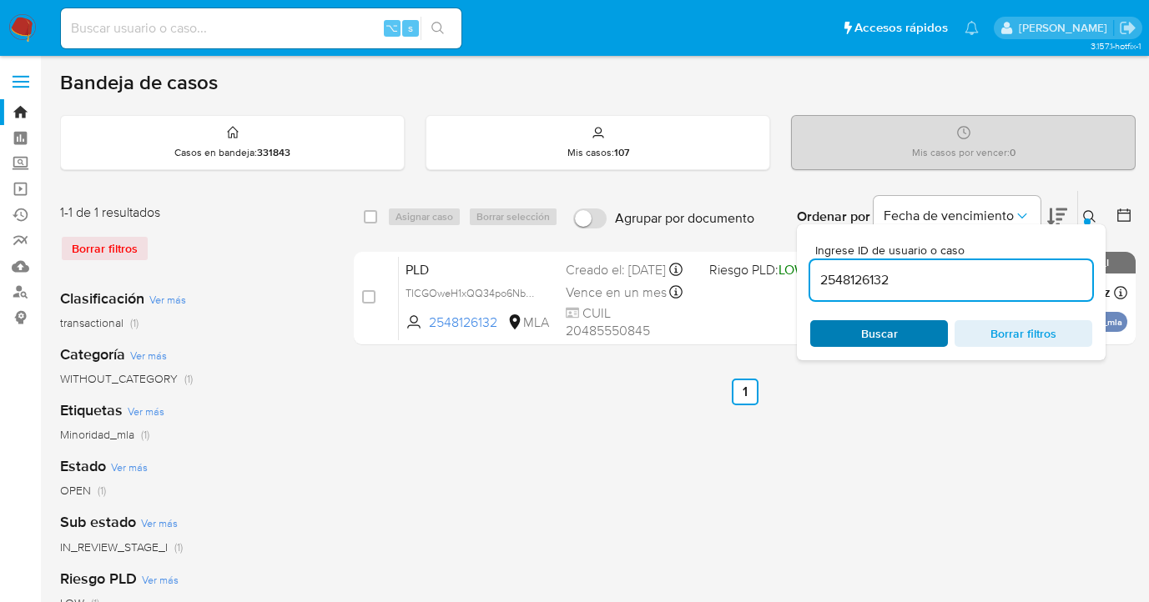
click at [894, 330] on span "Buscar" at bounding box center [879, 333] width 37 height 27
click at [1090, 217] on icon at bounding box center [1089, 216] width 13 height 13
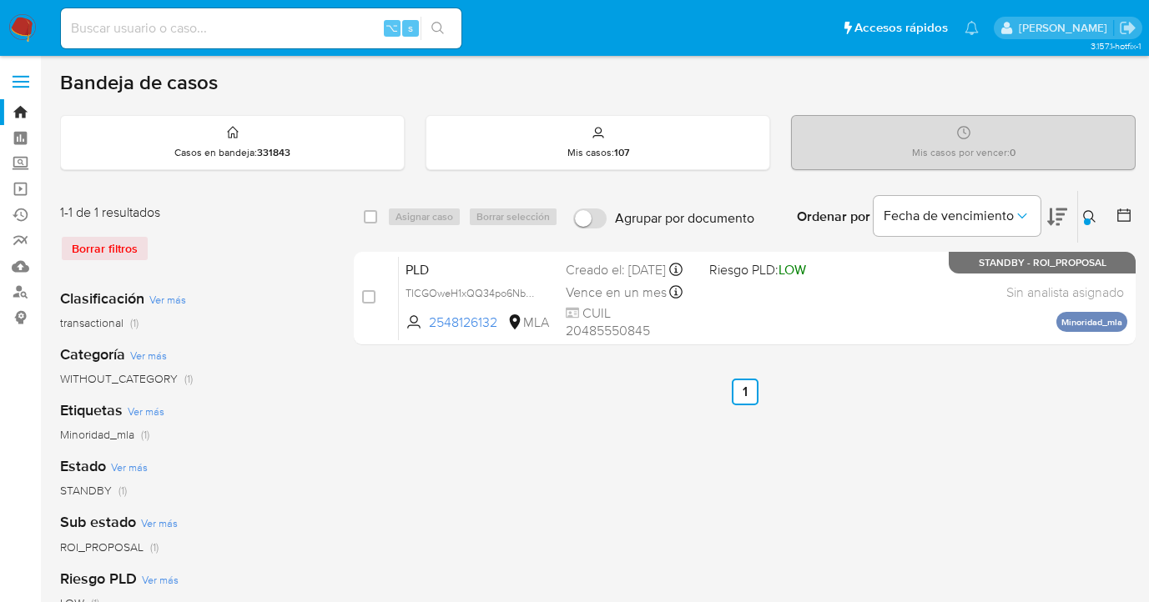
drag, startPoint x: 1086, startPoint y: 216, endPoint x: 914, endPoint y: 285, distance: 185.3
click at [1086, 216] on icon at bounding box center [1089, 216] width 13 height 13
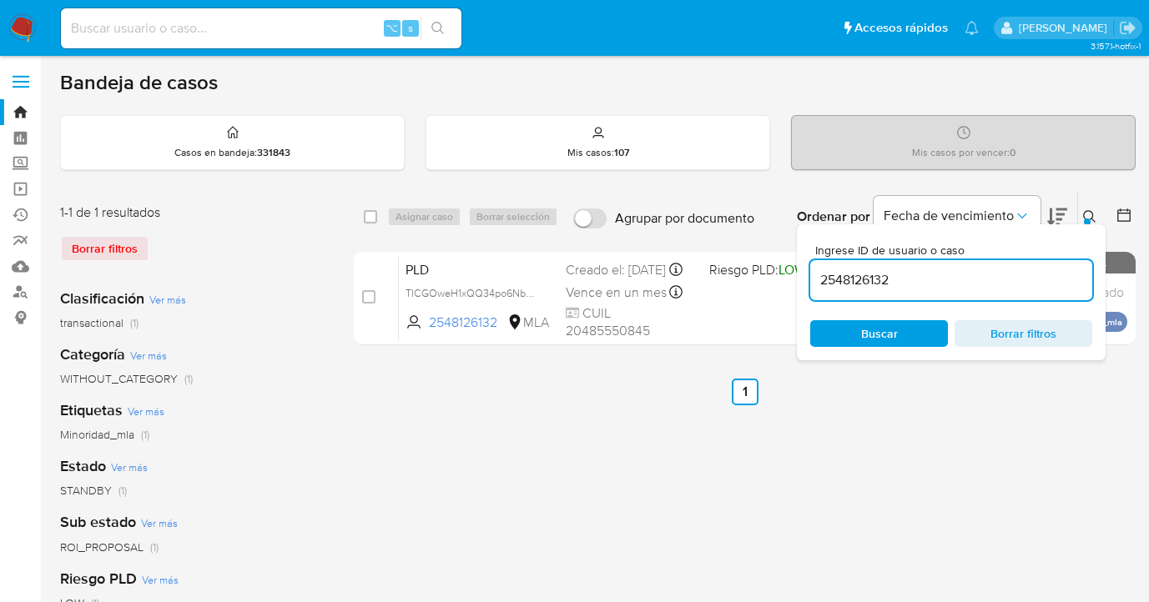
drag, startPoint x: 894, startPoint y: 281, endPoint x: 857, endPoint y: 270, distance: 39.1
click at [806, 274] on div "Ingrese ID de usuario o caso 2548126132 Buscar Borrar filtros" at bounding box center [951, 292] width 309 height 136
type input "1155417365"
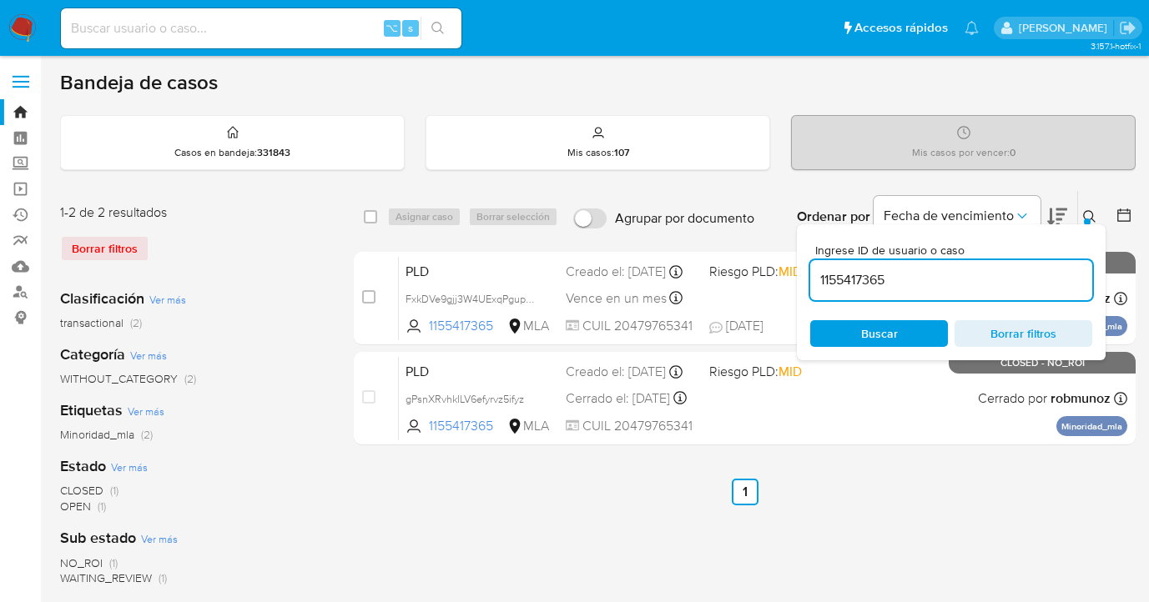
click at [1090, 215] on icon at bounding box center [1089, 216] width 13 height 13
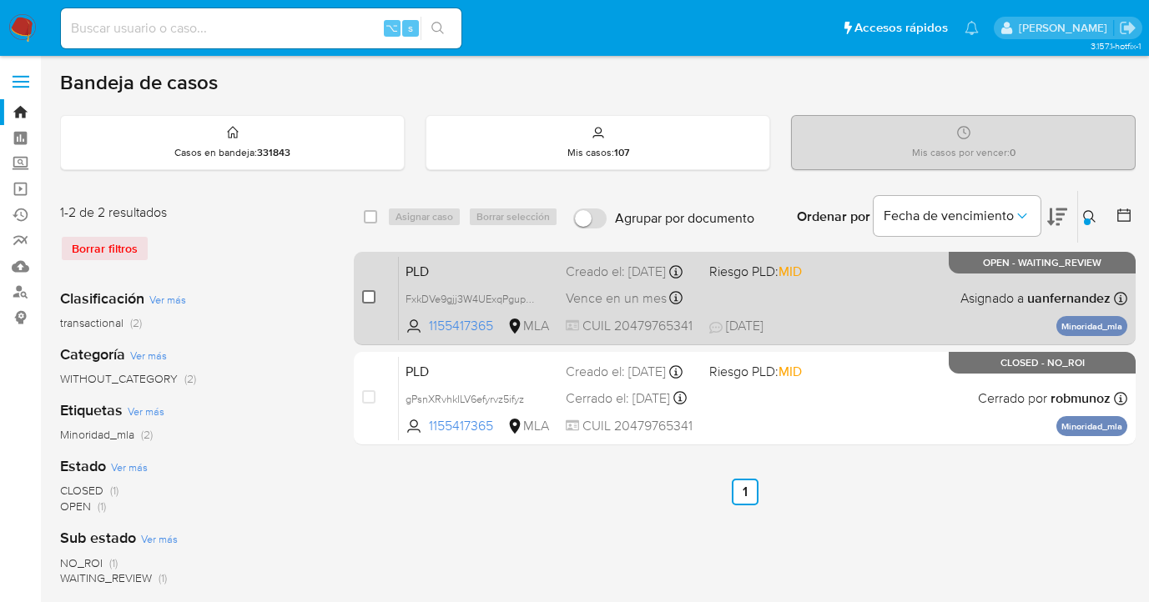
click at [367, 296] on input "checkbox" at bounding box center [368, 296] width 13 height 13
checkbox input "true"
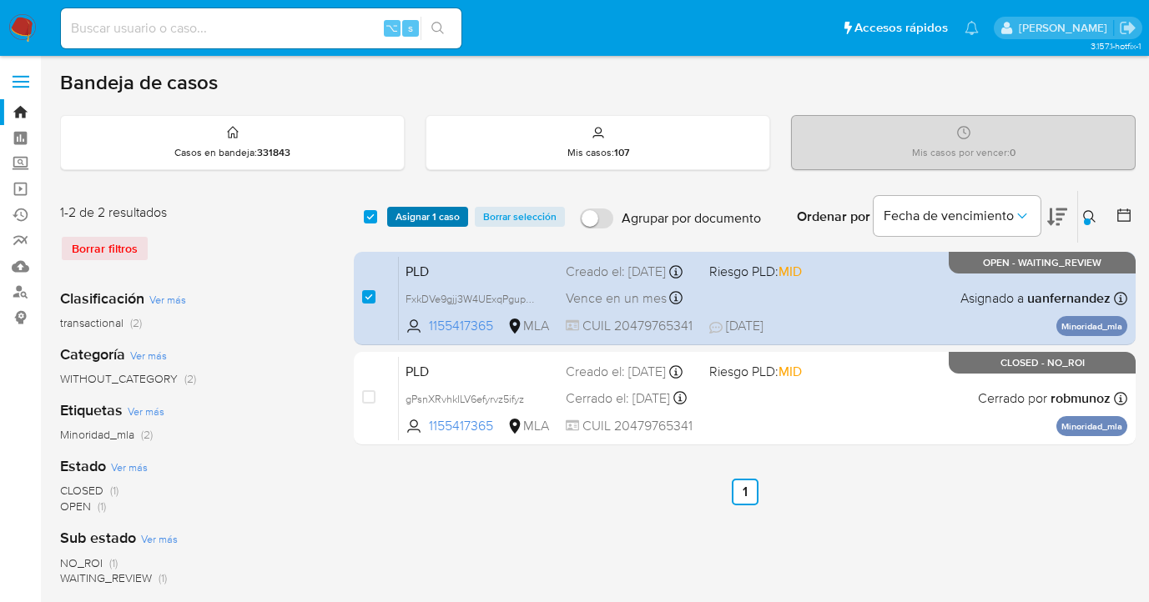
click at [420, 214] on span "Asignar 1 caso" at bounding box center [427, 217] width 64 height 17
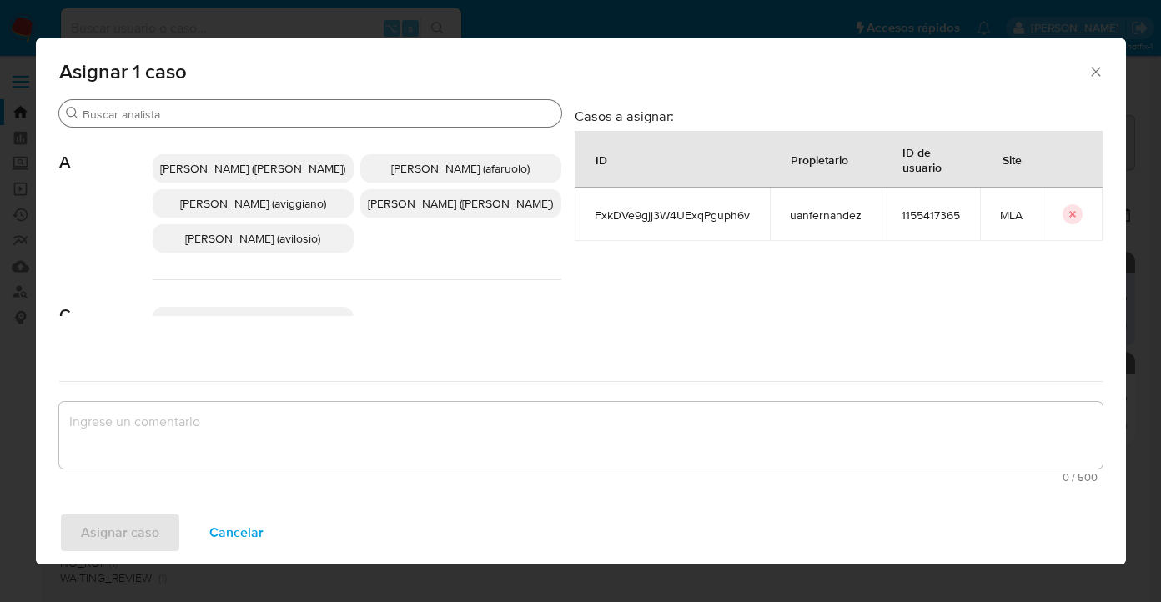
click at [381, 121] on input "Buscar" at bounding box center [319, 114] width 472 height 15
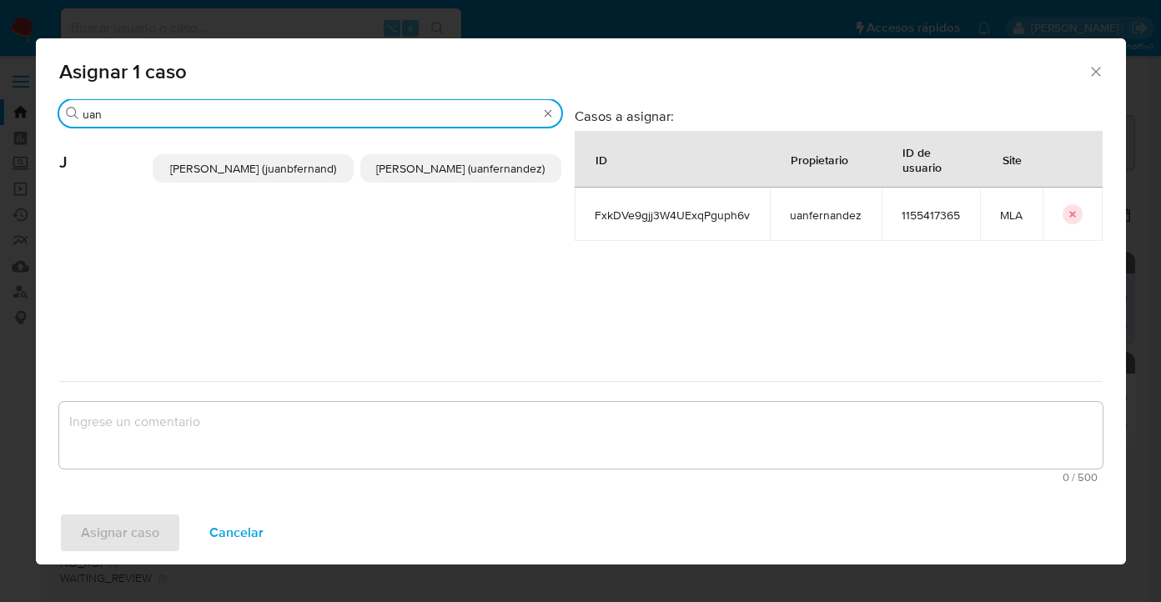
type input "uan"
click at [439, 177] on span "Juan Pablo Fernandez (uanfernandez)" at bounding box center [460, 168] width 169 height 17
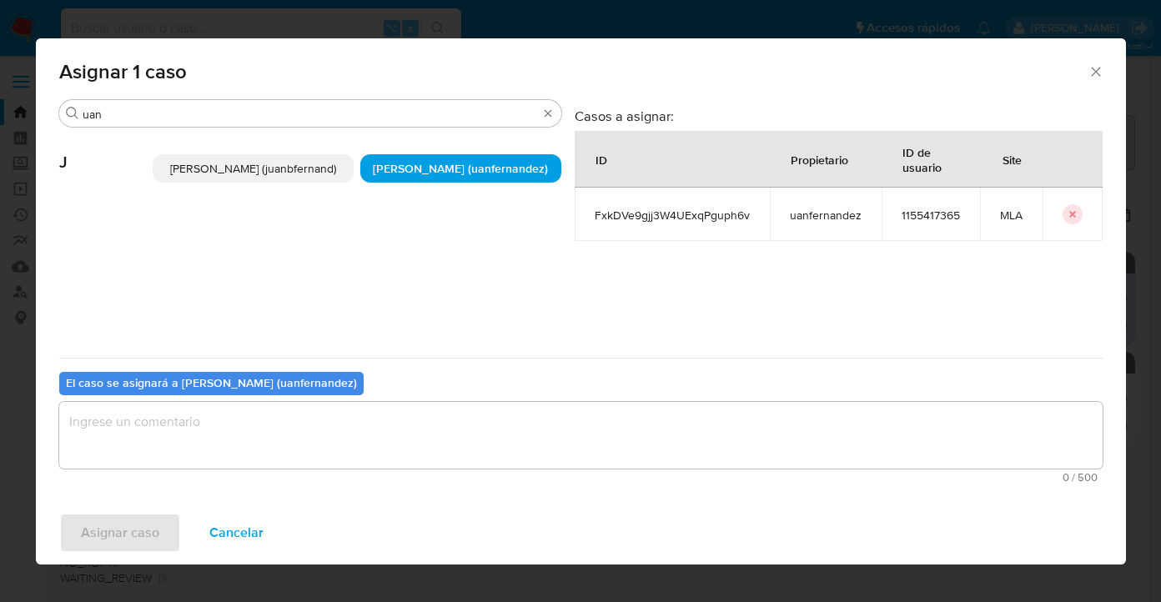
click at [340, 446] on textarea "assign-modal" at bounding box center [581, 435] width 1044 height 67
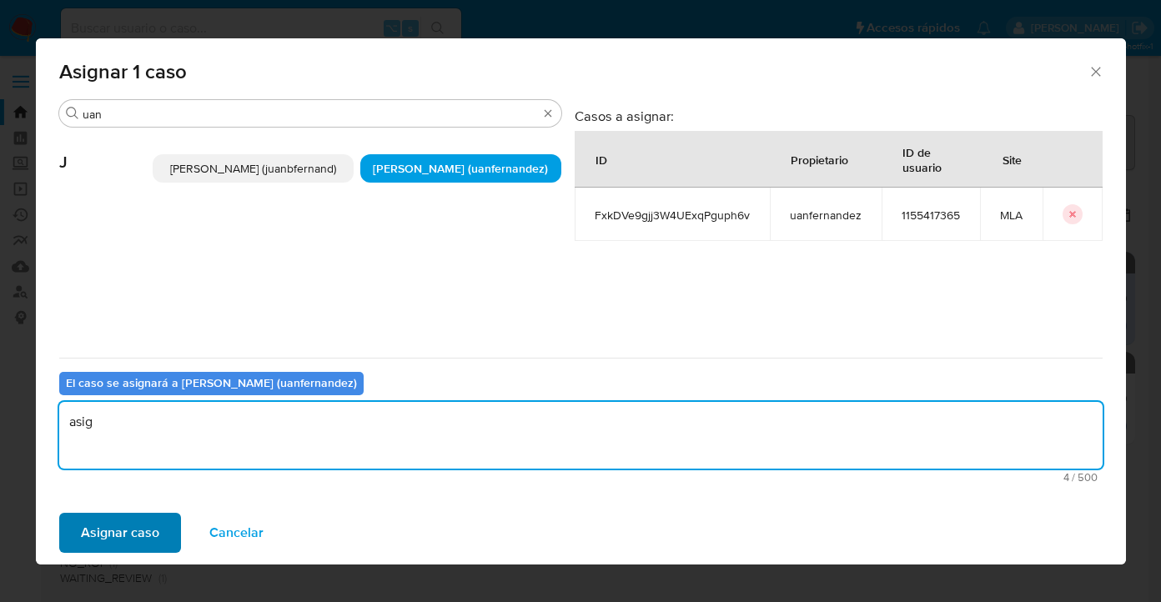
type textarea "asig"
click at [108, 542] on span "Asignar caso" at bounding box center [120, 533] width 78 height 37
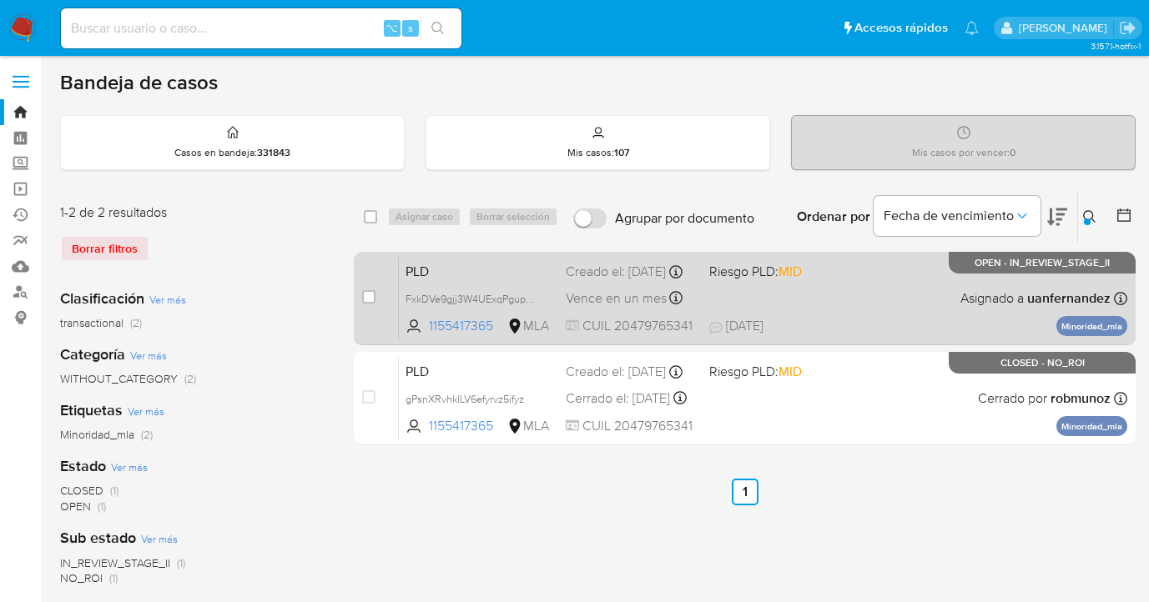
click at [870, 293] on div "PLD FxkDVe9gjj3W4UExqPguph6v 1155417365 MLA Riesgo PLD: MID Creado el: 12/08/20…" at bounding box center [763, 298] width 728 height 84
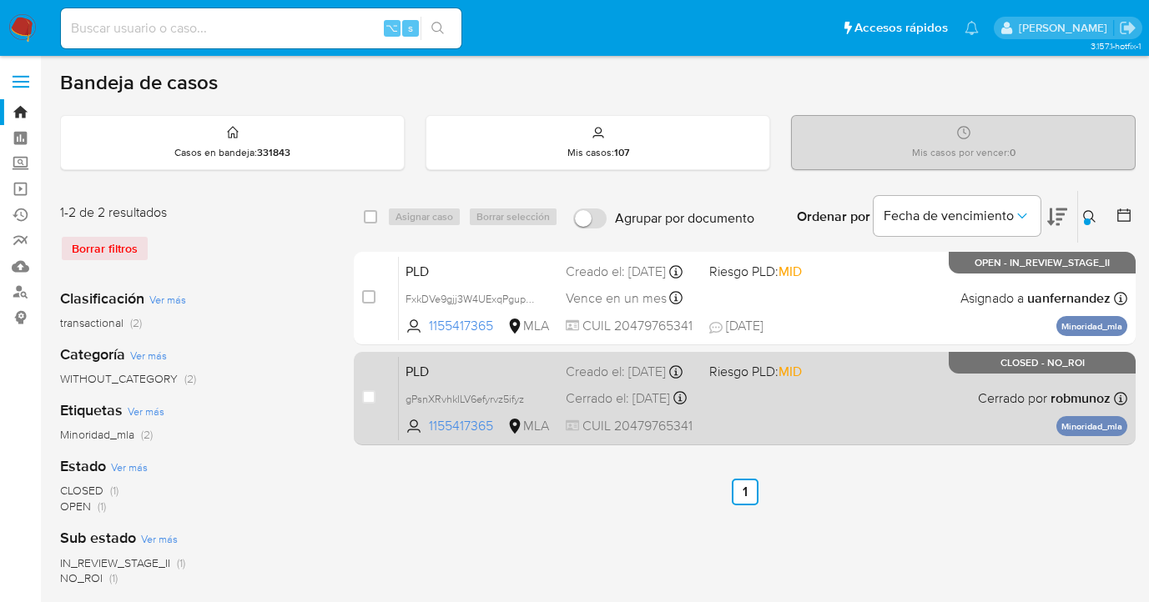
click at [945, 416] on div "PLD gPsnXRvhkILV6efyrvz5ifyz 1155417365 MLA Riesgo PLD: MID Creado el: 12/01/20…" at bounding box center [763, 398] width 728 height 84
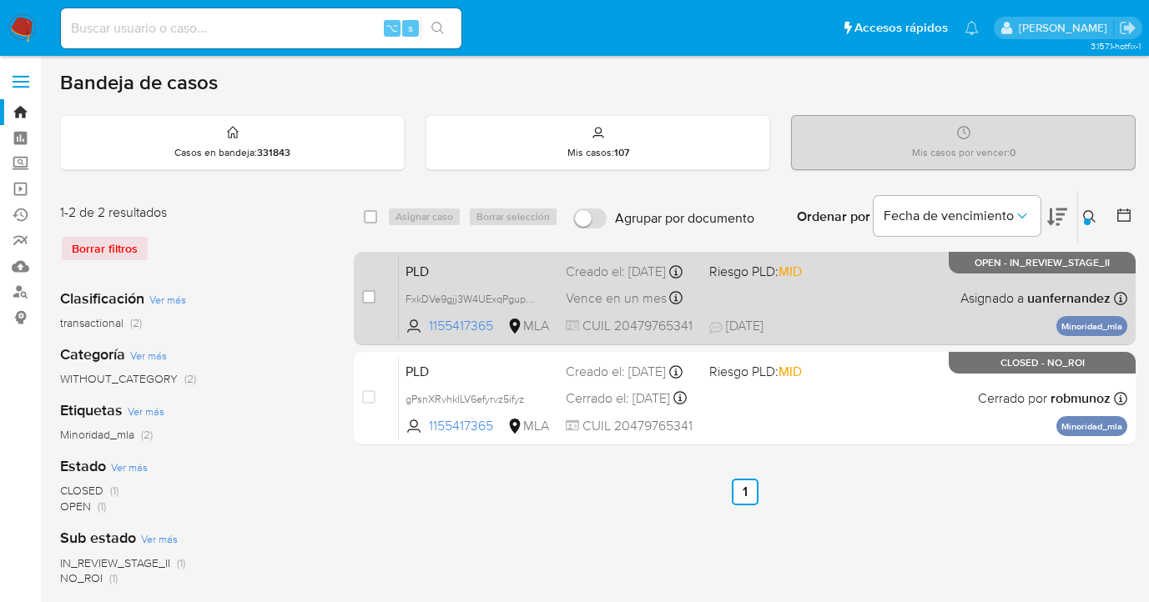
click at [910, 298] on div "PLD FxkDVe9gjj3W4UExqPguph6v 1155417365 MLA Riesgo PLD: MID Creado el: 12/08/20…" at bounding box center [763, 298] width 728 height 84
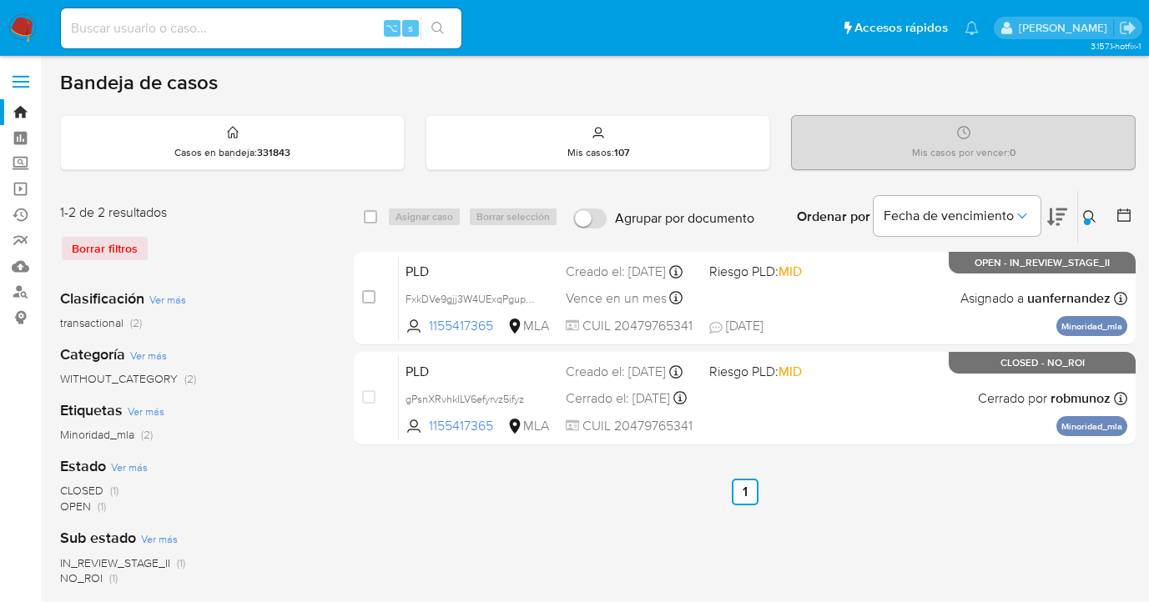
drag, startPoint x: 1094, startPoint y: 213, endPoint x: 1076, endPoint y: 231, distance: 25.4
click at [1093, 213] on icon at bounding box center [1089, 216] width 13 height 13
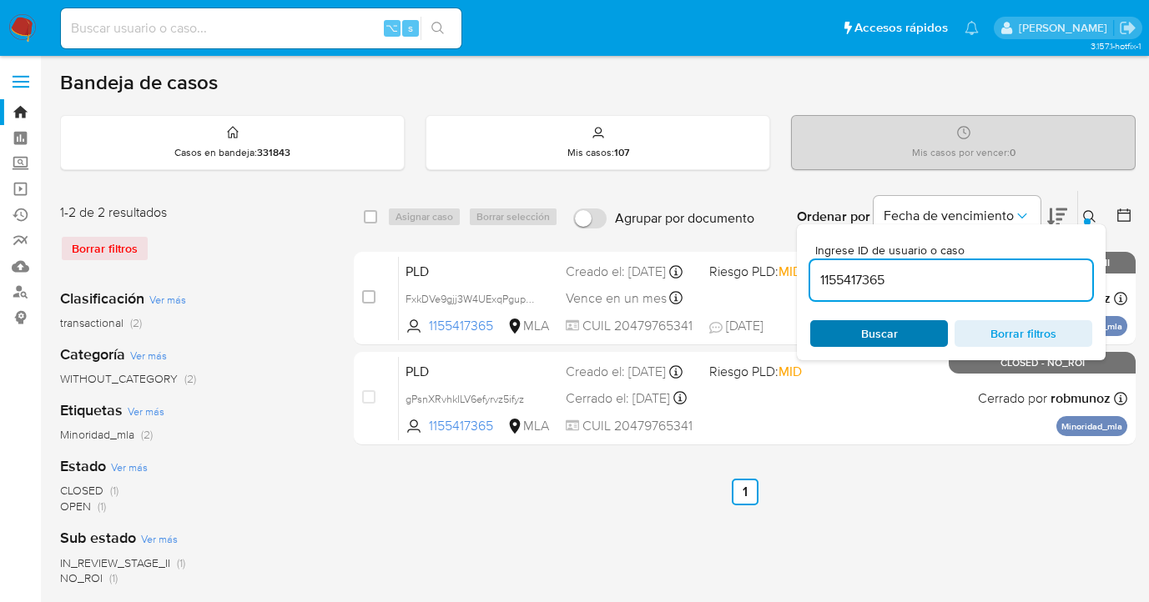
click at [914, 333] on span "Buscar" at bounding box center [879, 333] width 114 height 23
click at [1090, 216] on icon at bounding box center [1089, 216] width 13 height 13
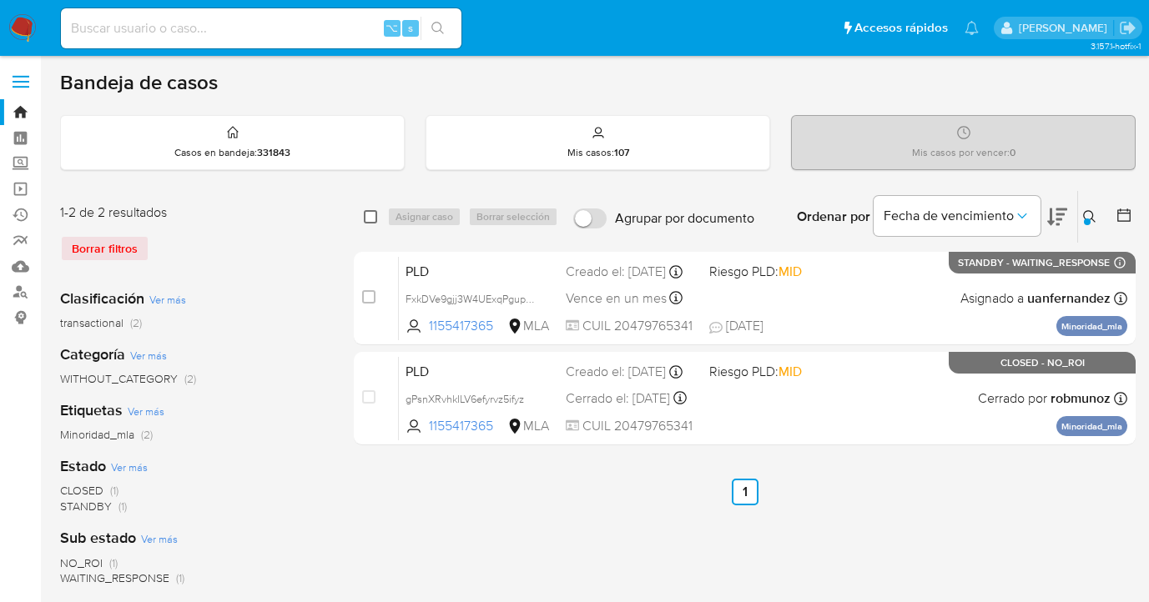
click at [371, 216] on input "checkbox" at bounding box center [370, 216] width 13 height 13
checkbox input "true"
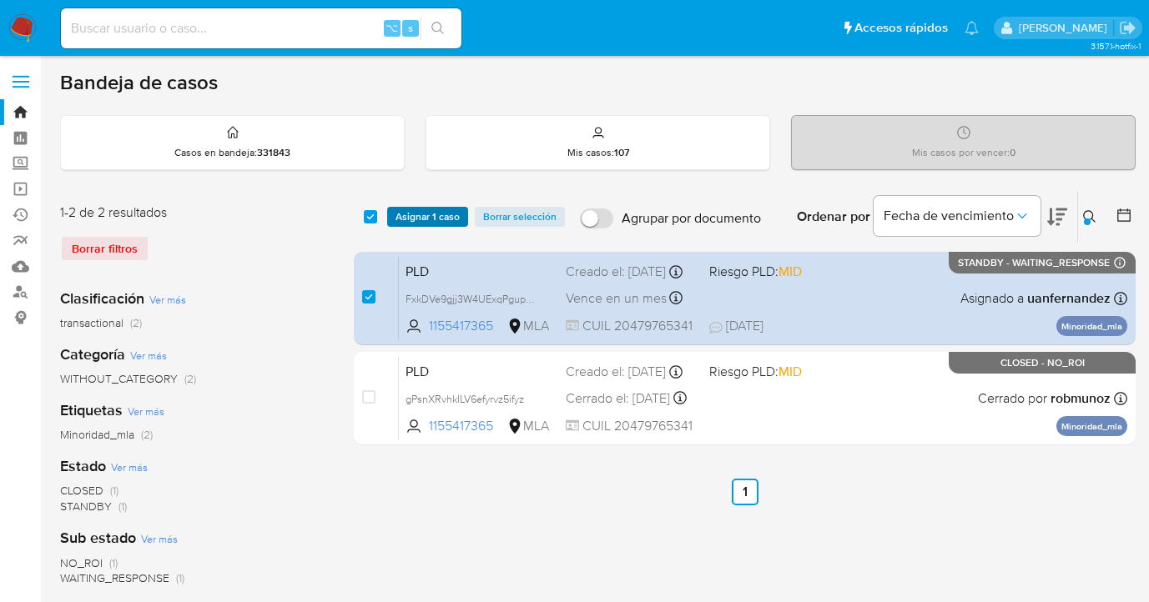
click at [398, 218] on span "Asignar 1 caso" at bounding box center [427, 217] width 64 height 17
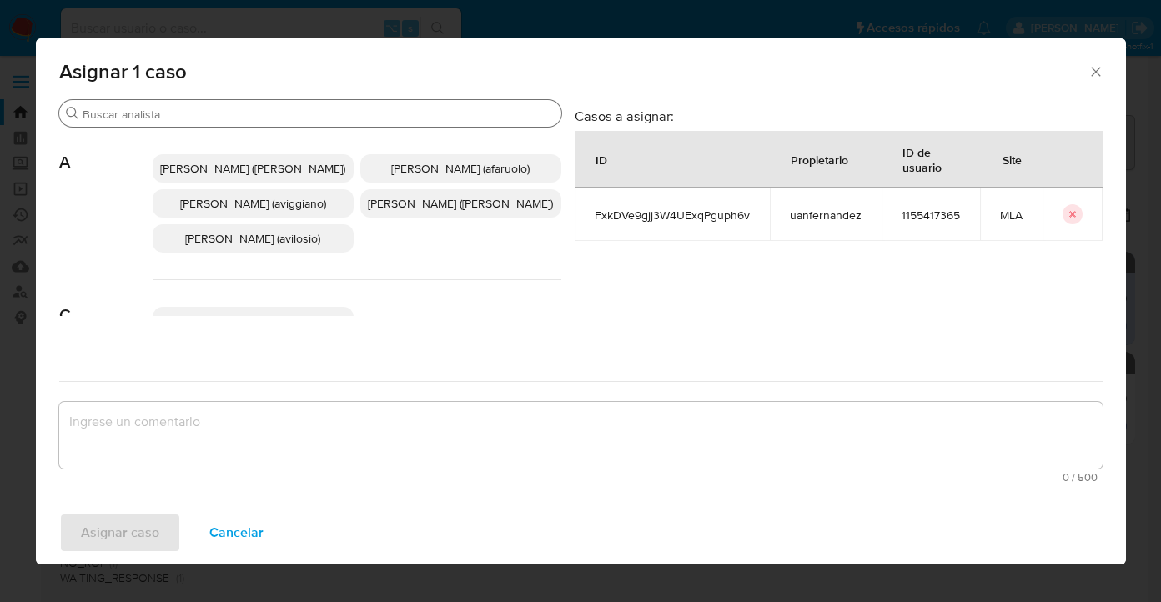
click at [322, 114] on input "Buscar" at bounding box center [319, 114] width 472 height 15
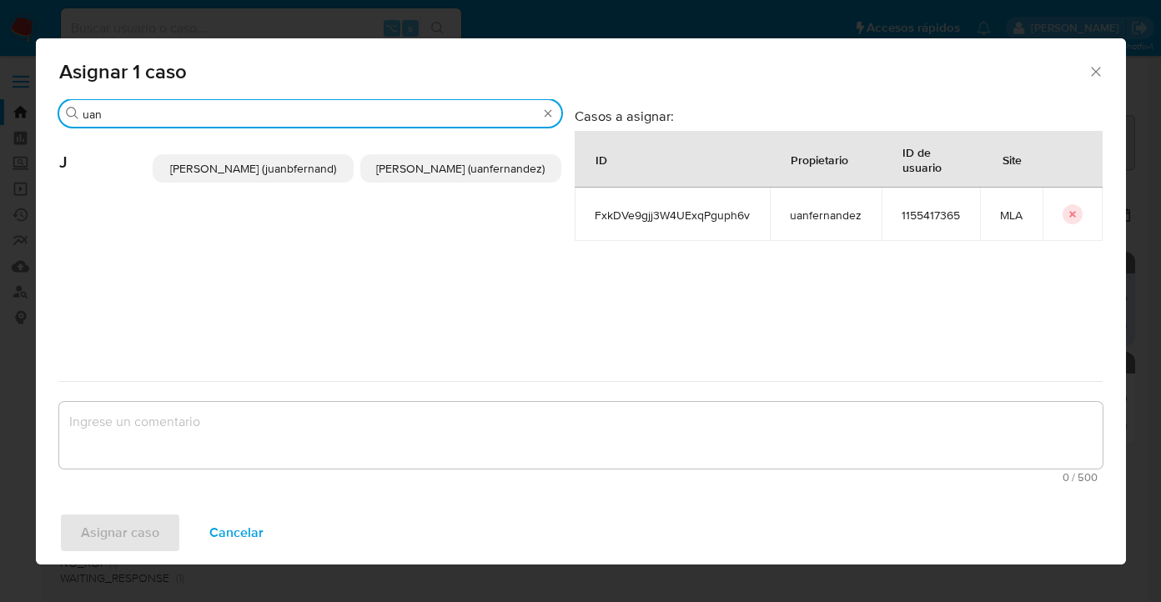
type input "uan"
click at [434, 171] on span "Juan Pablo Fernandez (uanfernandez)" at bounding box center [460, 168] width 169 height 17
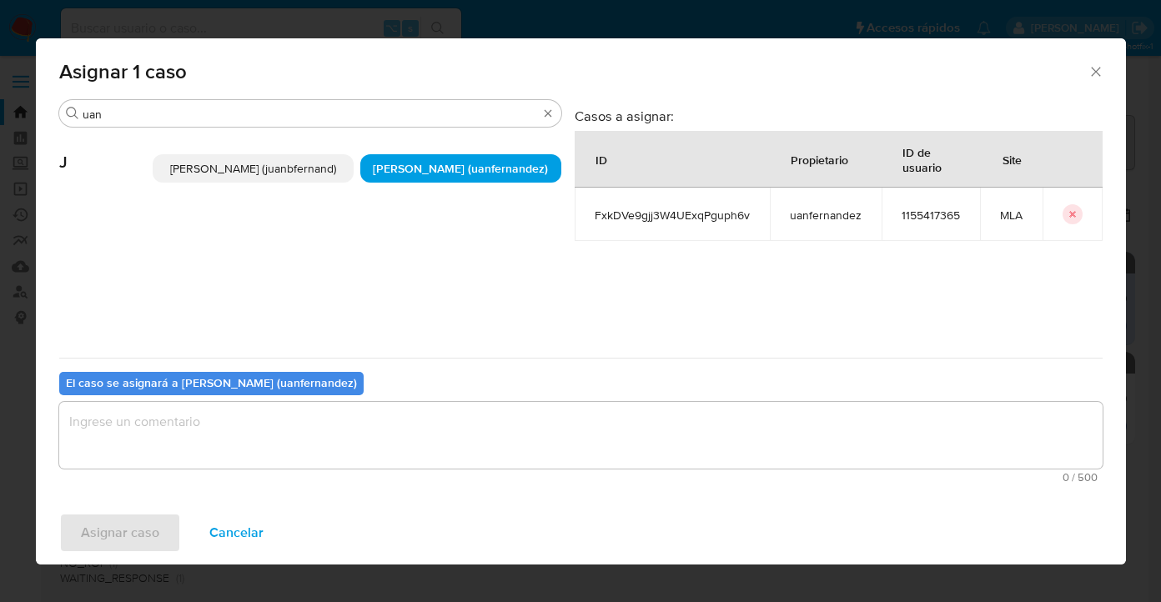
click at [385, 442] on textarea "assign-modal" at bounding box center [581, 435] width 1044 height 67
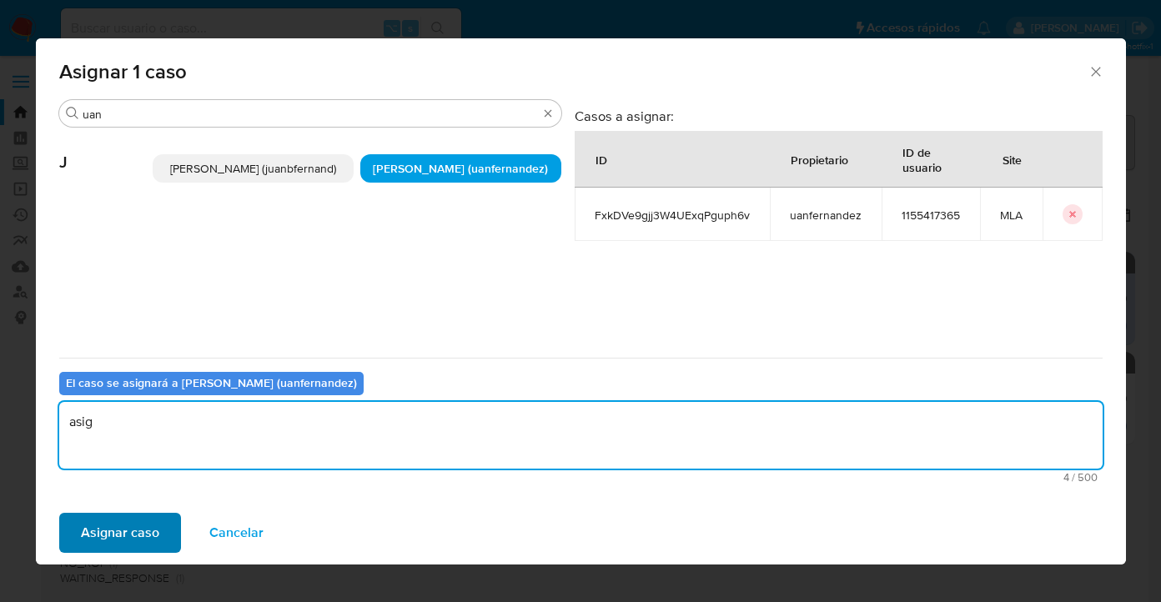
type textarea "asig"
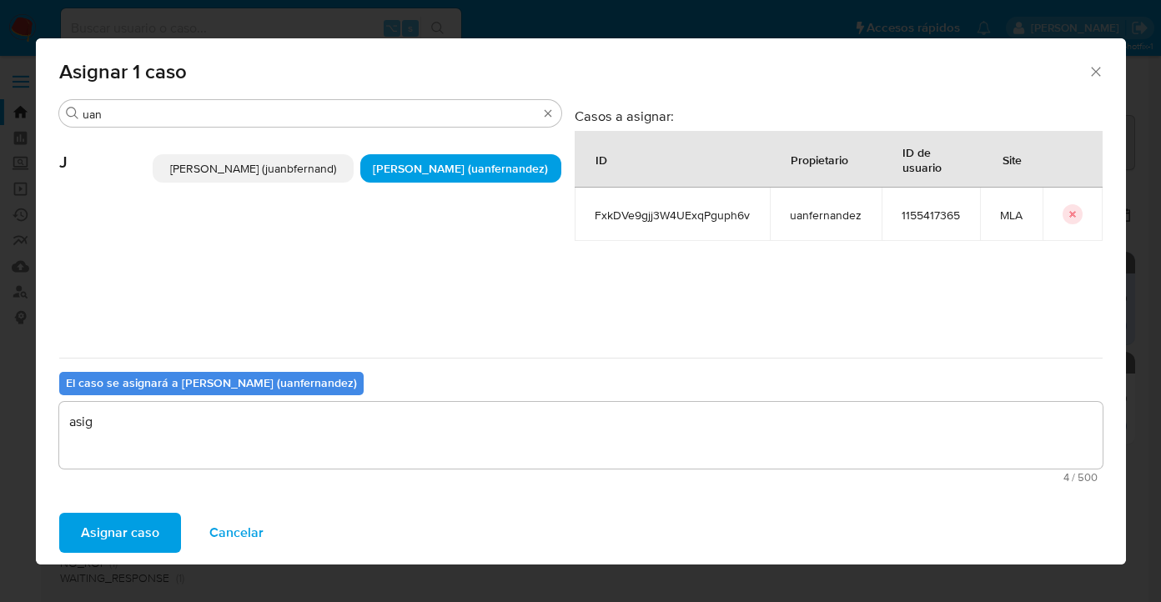
click at [117, 531] on span "Asignar caso" at bounding box center [120, 533] width 78 height 37
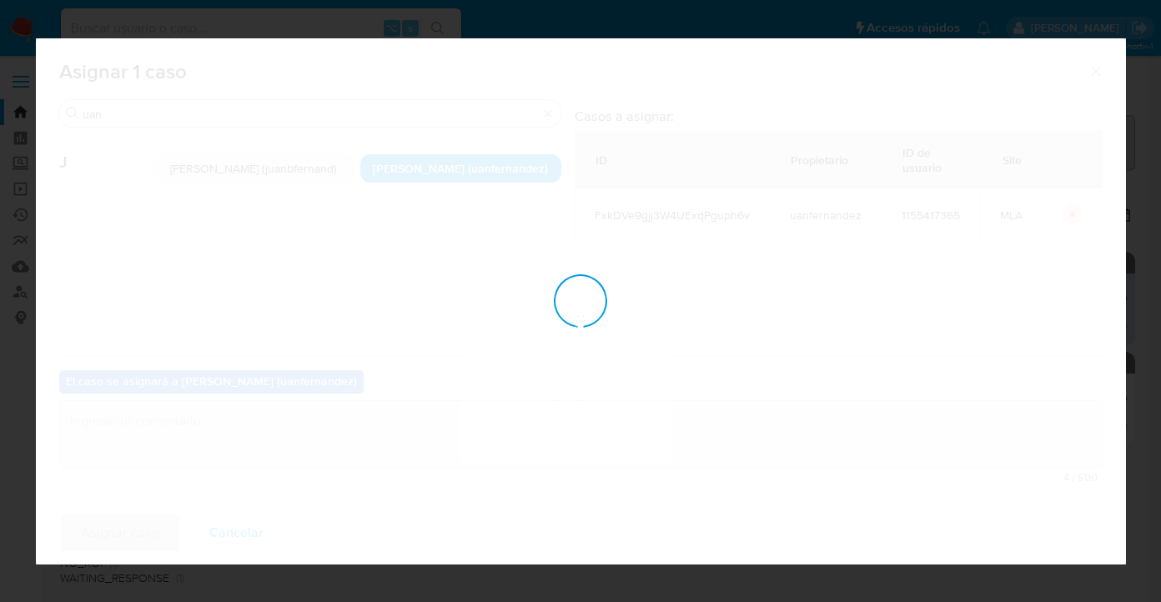
checkbox input "false"
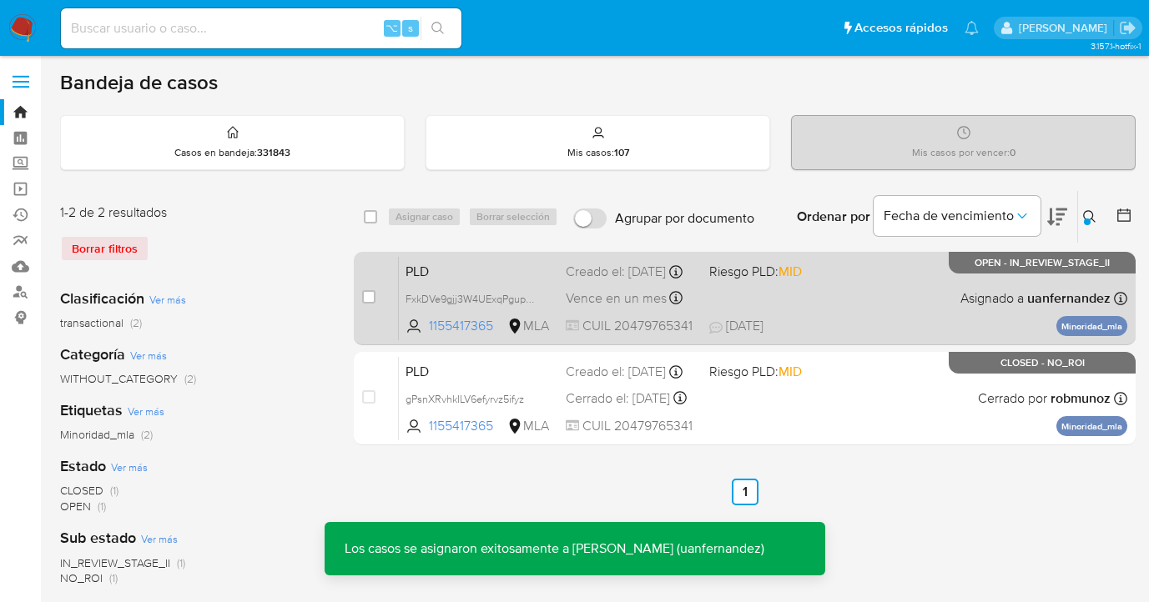
click at [880, 296] on div "PLD FxkDVe9gjj3W4UExqPguph6v 1155417365 MLA Riesgo PLD: MID Creado el: 12/08/20…" at bounding box center [763, 298] width 728 height 84
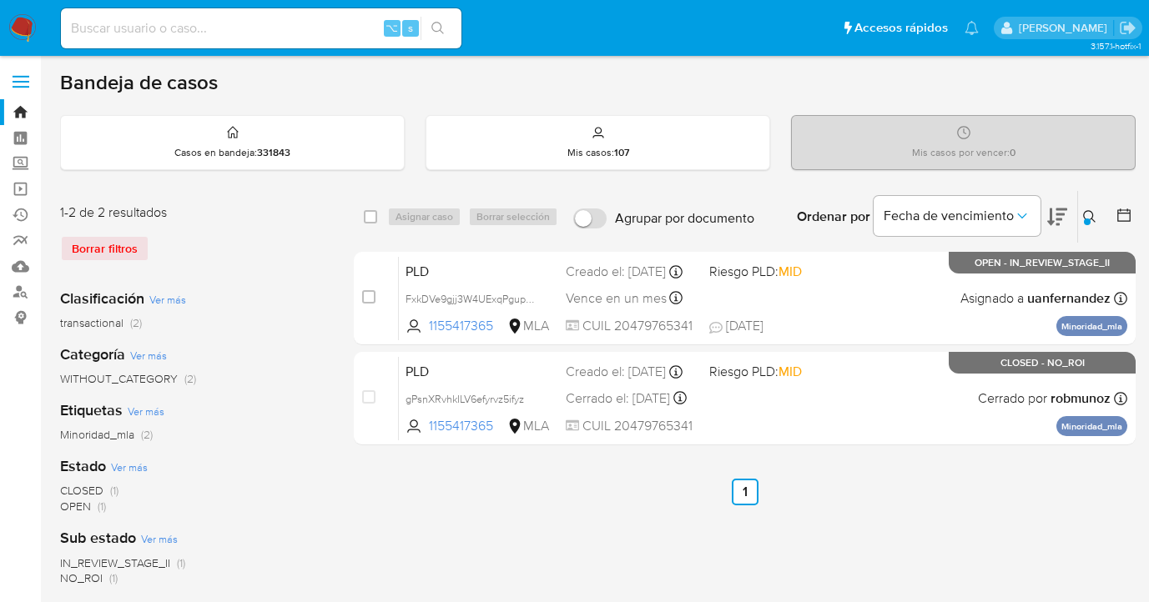
click at [1085, 214] on icon at bounding box center [1089, 216] width 13 height 13
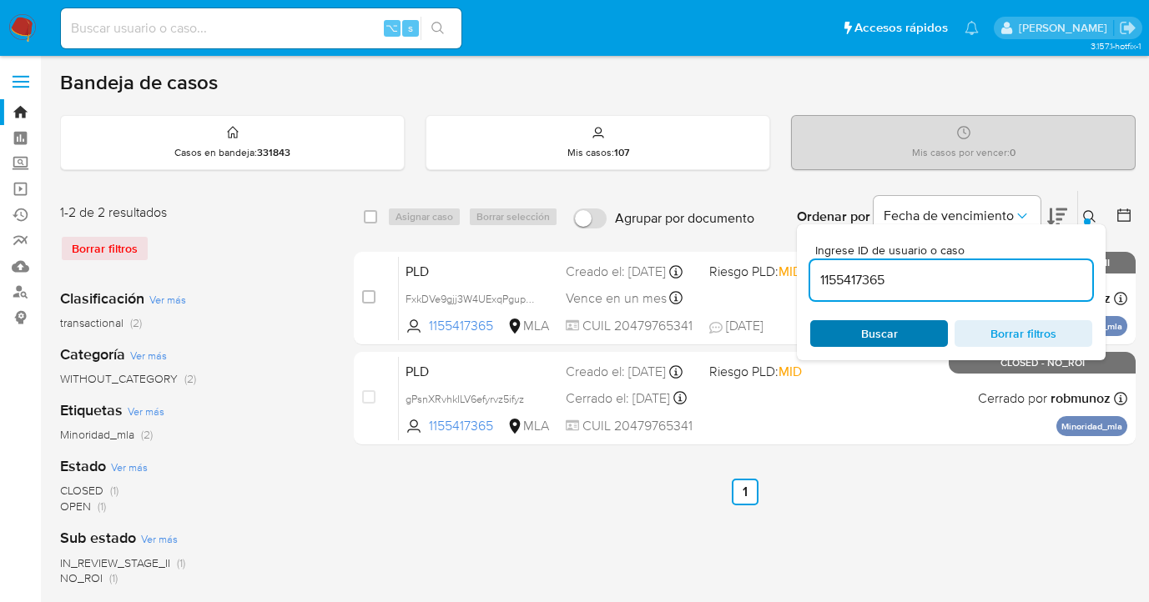
click at [920, 325] on span "Buscar" at bounding box center [879, 333] width 114 height 23
click at [1091, 217] on icon at bounding box center [1089, 216] width 13 height 13
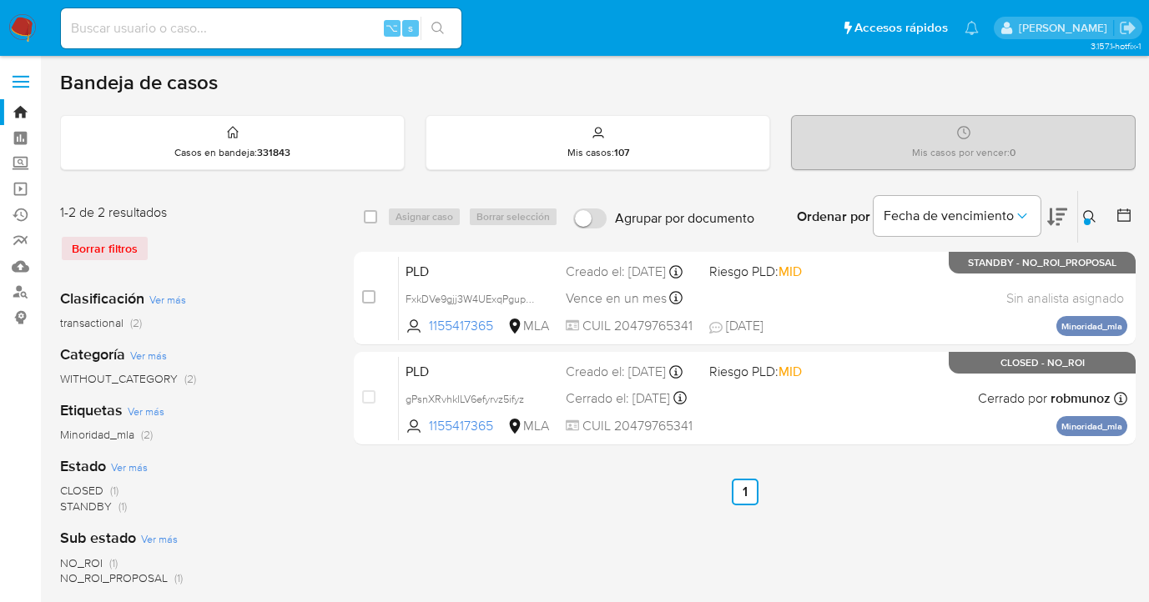
click at [1087, 214] on icon at bounding box center [1089, 216] width 13 height 13
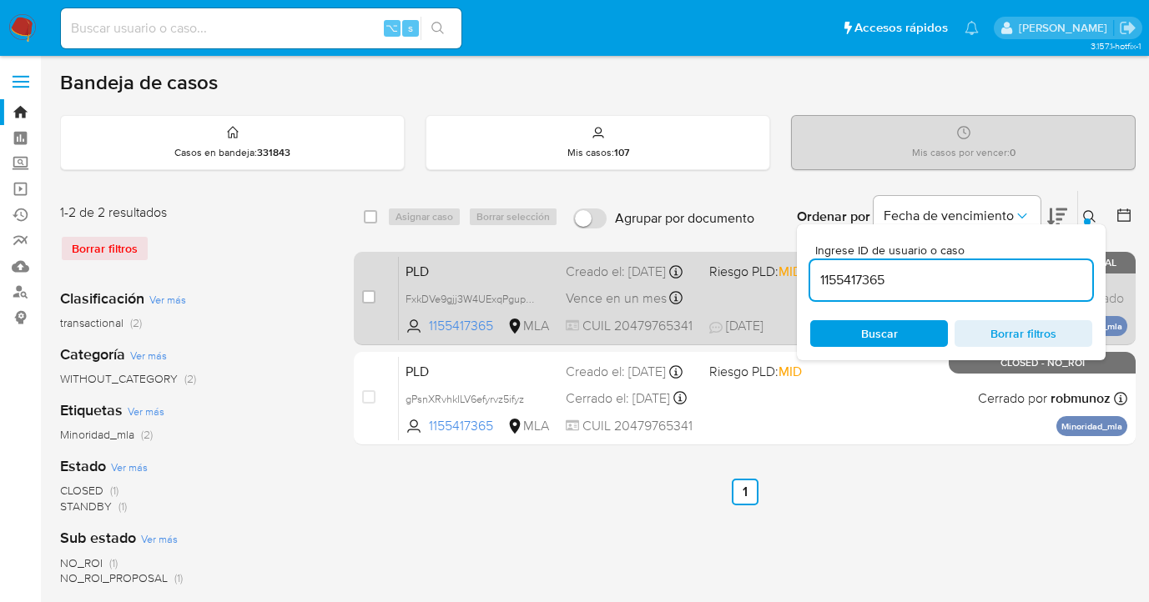
drag, startPoint x: 970, startPoint y: 280, endPoint x: 792, endPoint y: 280, distance: 178.6
click at [792, 280] on div "select-all-cases-checkbox Asignar caso Borrar selección Agrupar por documento O…" at bounding box center [745, 321] width 782 height 262
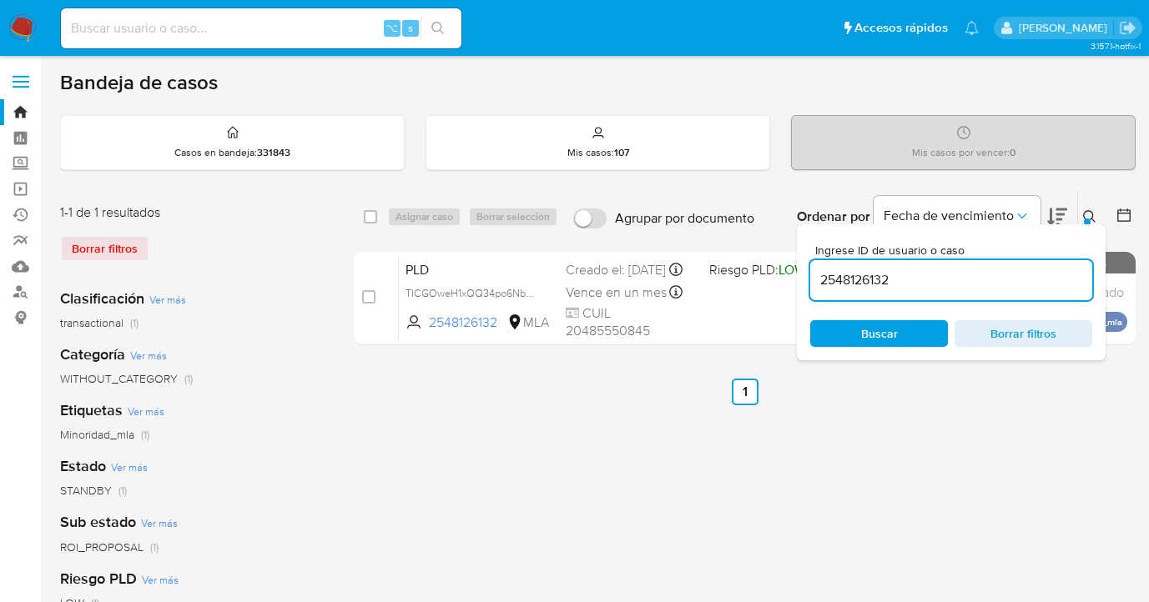
click at [1089, 217] on icon at bounding box center [1089, 216] width 13 height 13
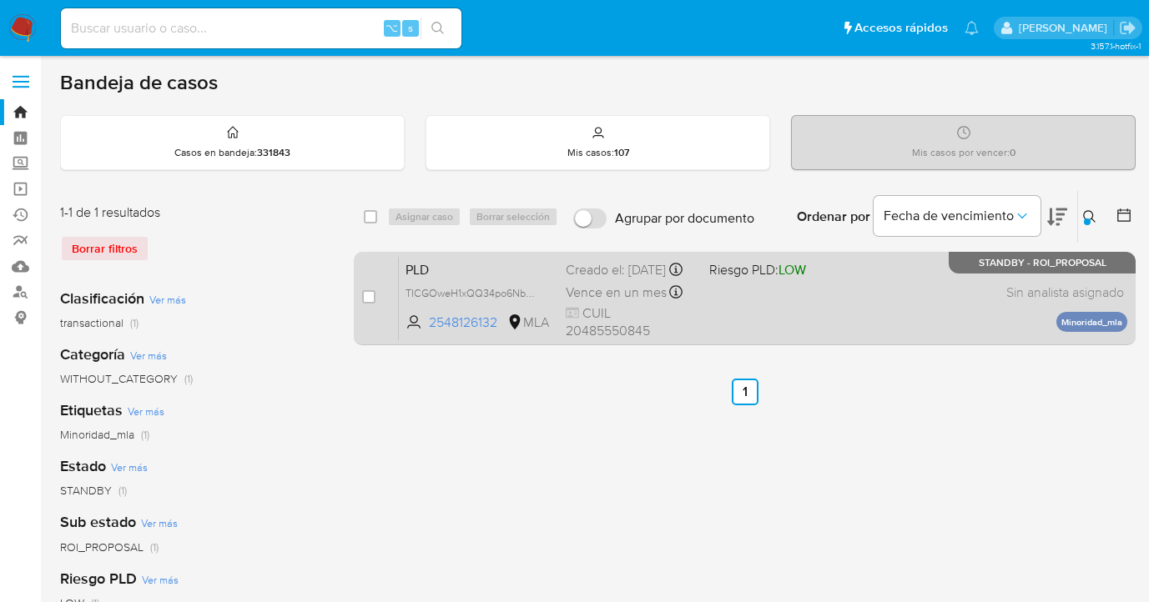
click at [910, 319] on div "PLD TICGOweH1xQQ34po6NbKrTBl 2548126132 MLA Riesgo PLD: LOW Creado el: 12/08/20…" at bounding box center [763, 298] width 728 height 84
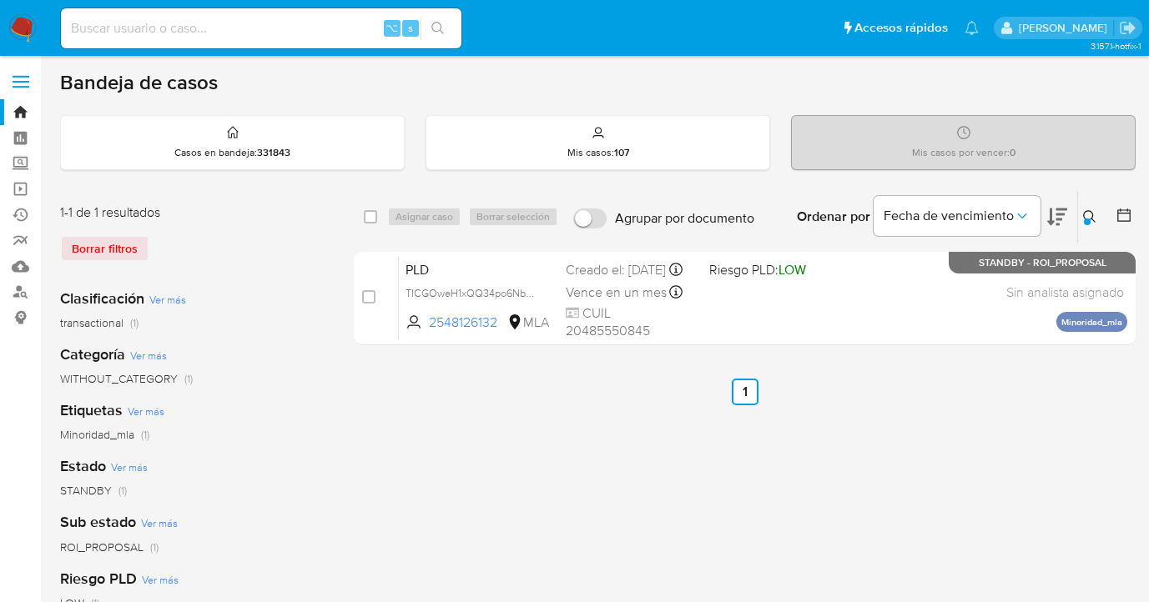
click at [1094, 216] on icon at bounding box center [1089, 216] width 13 height 13
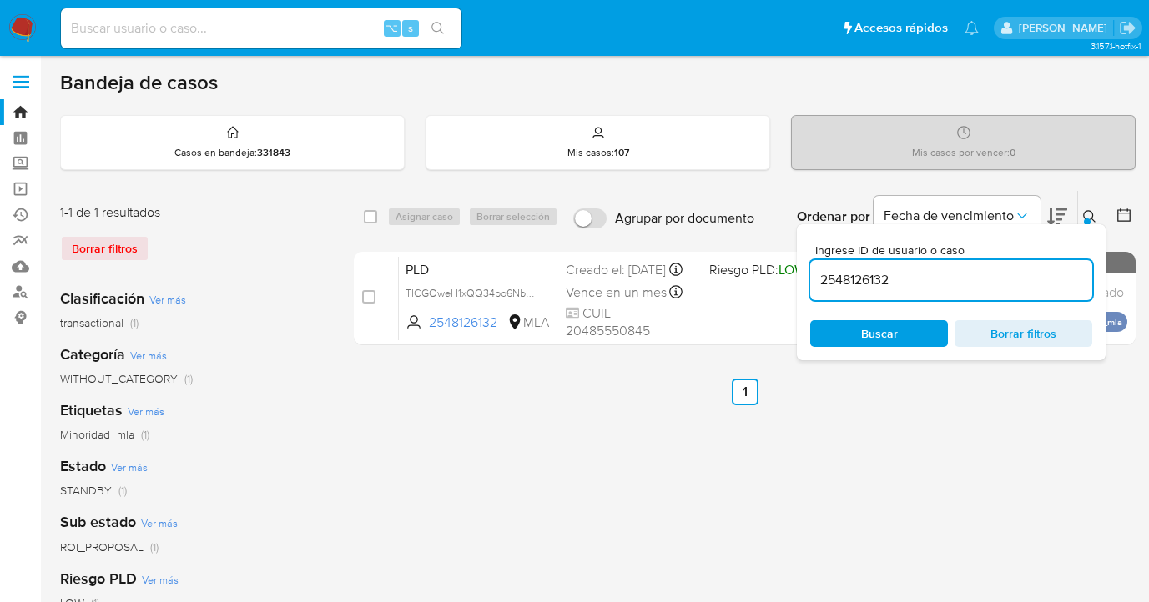
drag, startPoint x: 884, startPoint y: 280, endPoint x: 809, endPoint y: 275, distance: 76.2
click at [809, 275] on div "Ingrese ID de usuario o caso 2548126132 Buscar Borrar filtros" at bounding box center [951, 292] width 309 height 136
type input "1765320201"
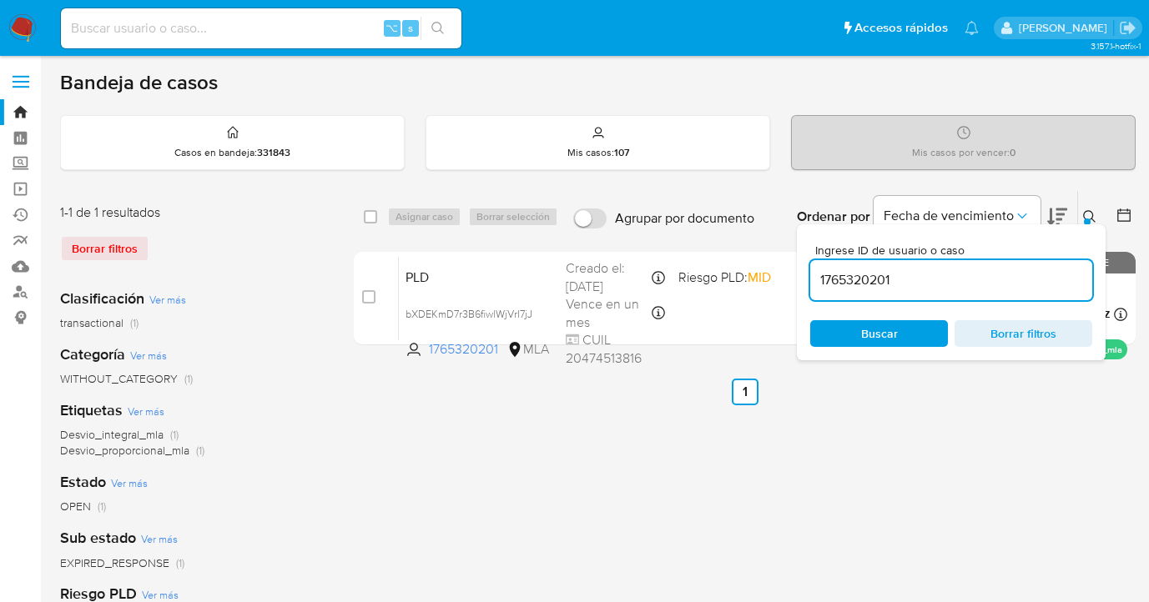
click at [1090, 214] on icon at bounding box center [1089, 216] width 13 height 13
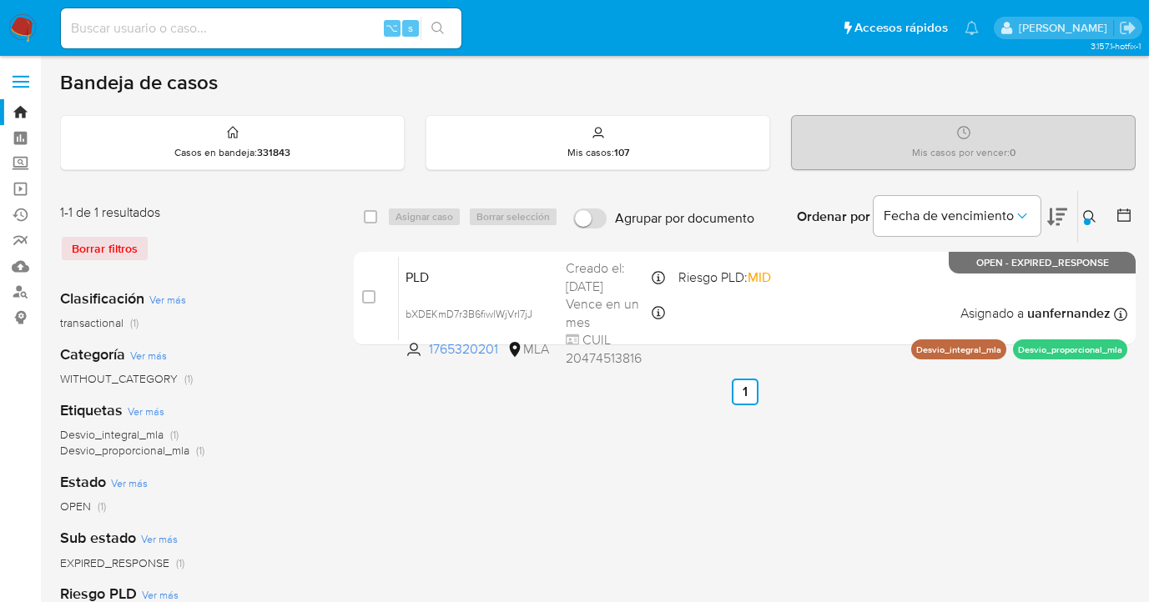
drag, startPoint x: 370, startPoint y: 214, endPoint x: 382, endPoint y: 217, distance: 13.0
click at [372, 214] on input "checkbox" at bounding box center [370, 216] width 13 height 13
checkbox input "true"
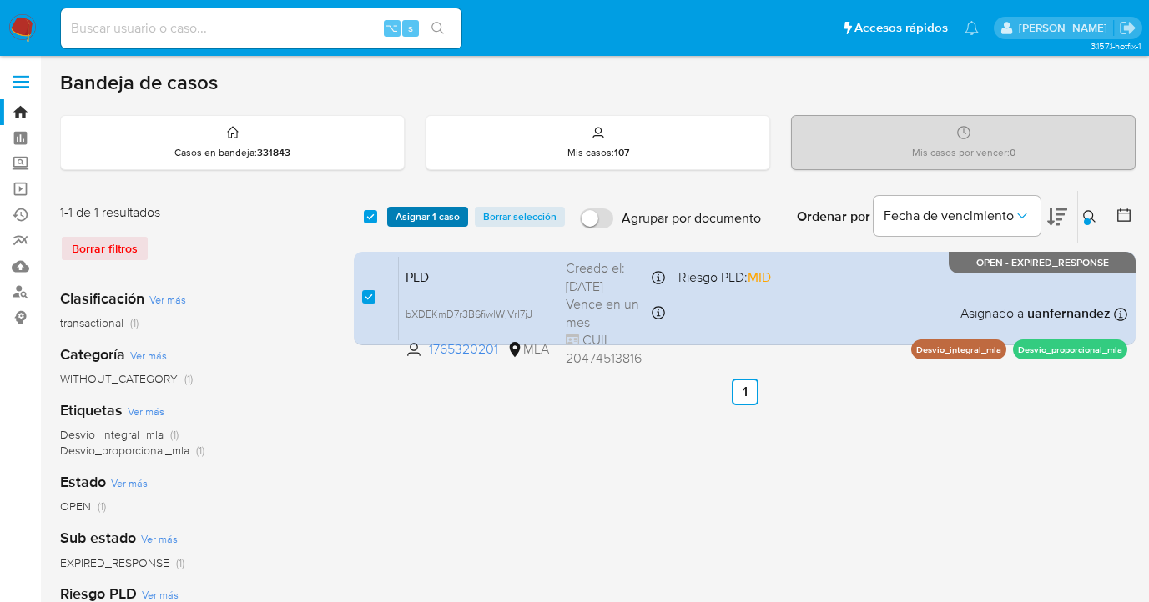
click at [395, 219] on span "Asignar 1 caso" at bounding box center [427, 217] width 64 height 17
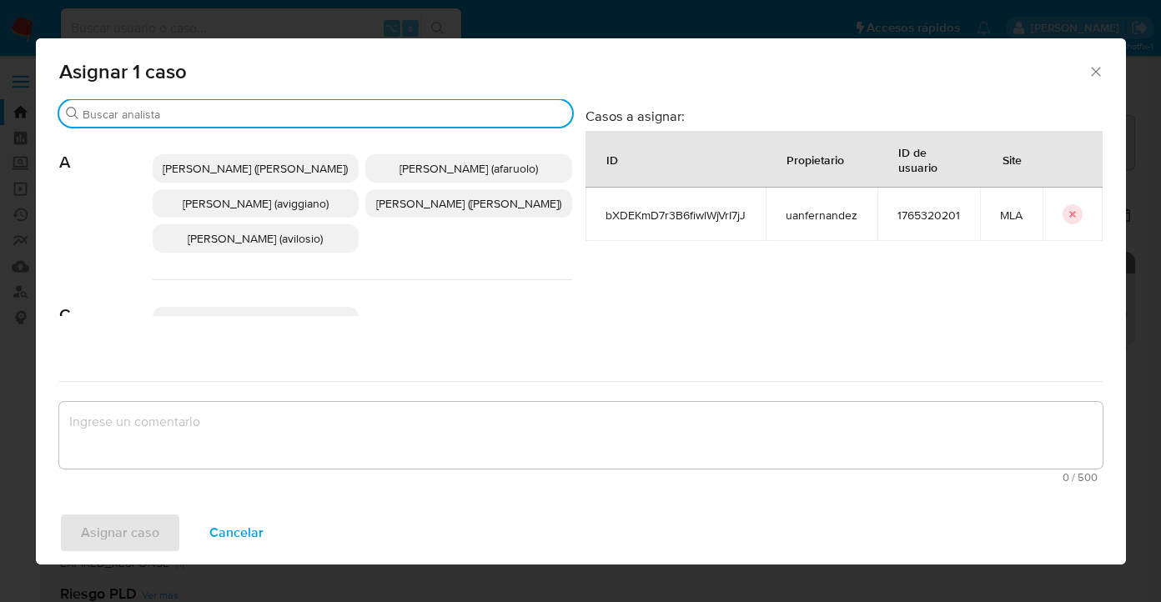
click at [310, 119] on input "Buscar" at bounding box center [324, 114] width 483 height 15
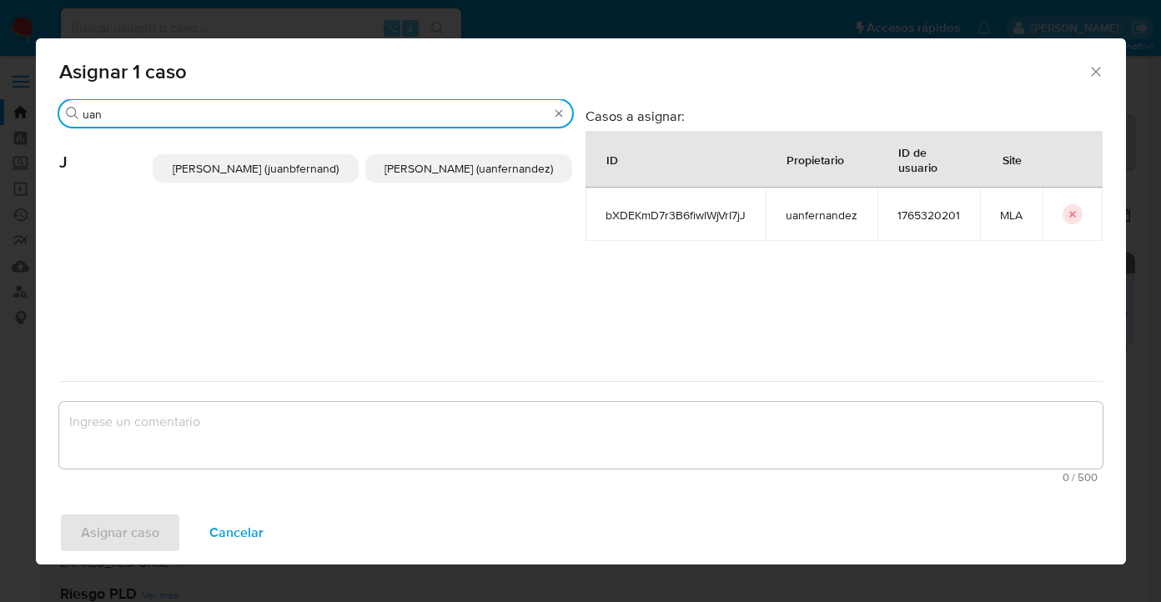
type input "uan"
drag, startPoint x: 435, startPoint y: 176, endPoint x: 431, endPoint y: 188, distance: 12.4
click at [434, 177] on span "Juan Pablo Fernandez (uanfernandez)" at bounding box center [469, 168] width 169 height 17
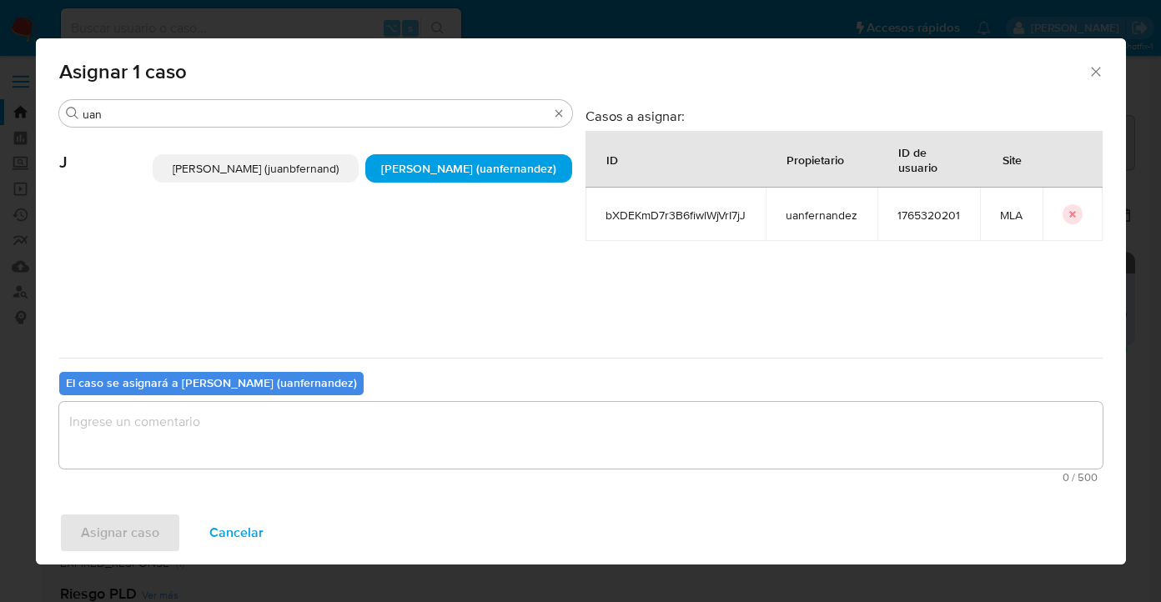
click at [309, 438] on textarea "assign-modal" at bounding box center [581, 435] width 1044 height 67
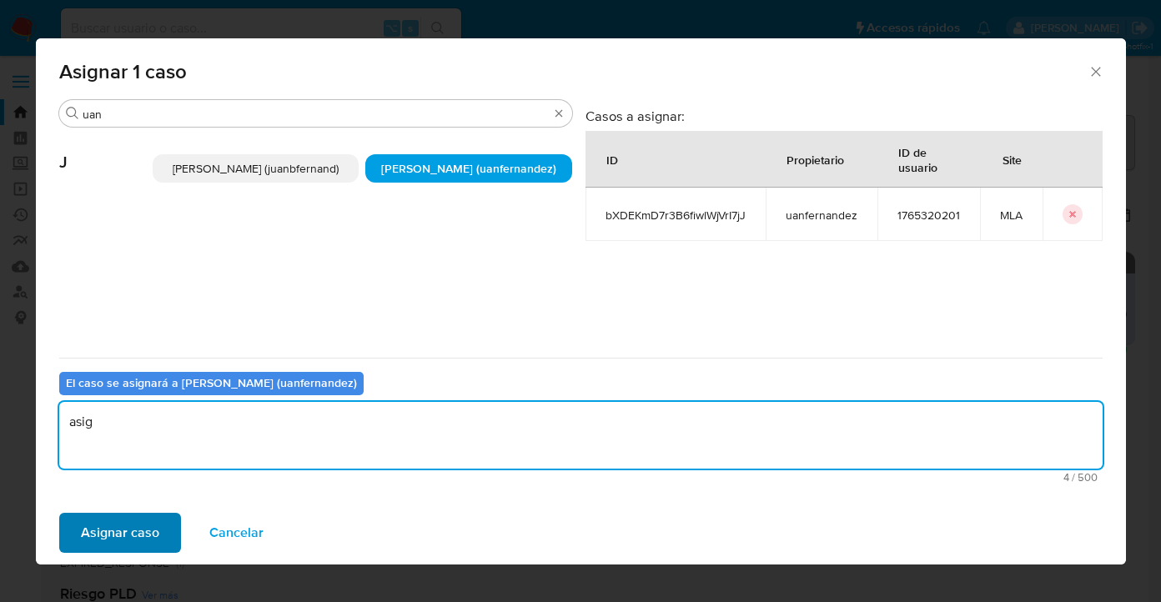
type textarea "asig"
click at [139, 526] on span "Asignar caso" at bounding box center [120, 533] width 78 height 37
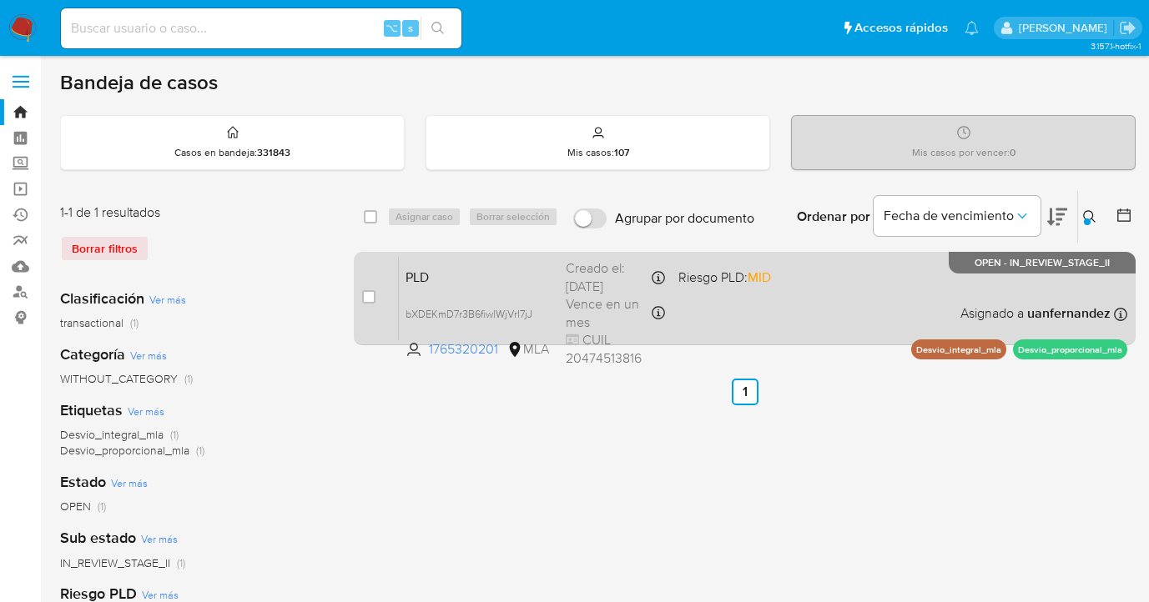
click at [850, 284] on div "PLD bXDEKmD7r3B6fiwlWjVrI7jJ 1765320201 MLA Riesgo PLD: MID Creado el: 12/08/20…" at bounding box center [763, 298] width 728 height 84
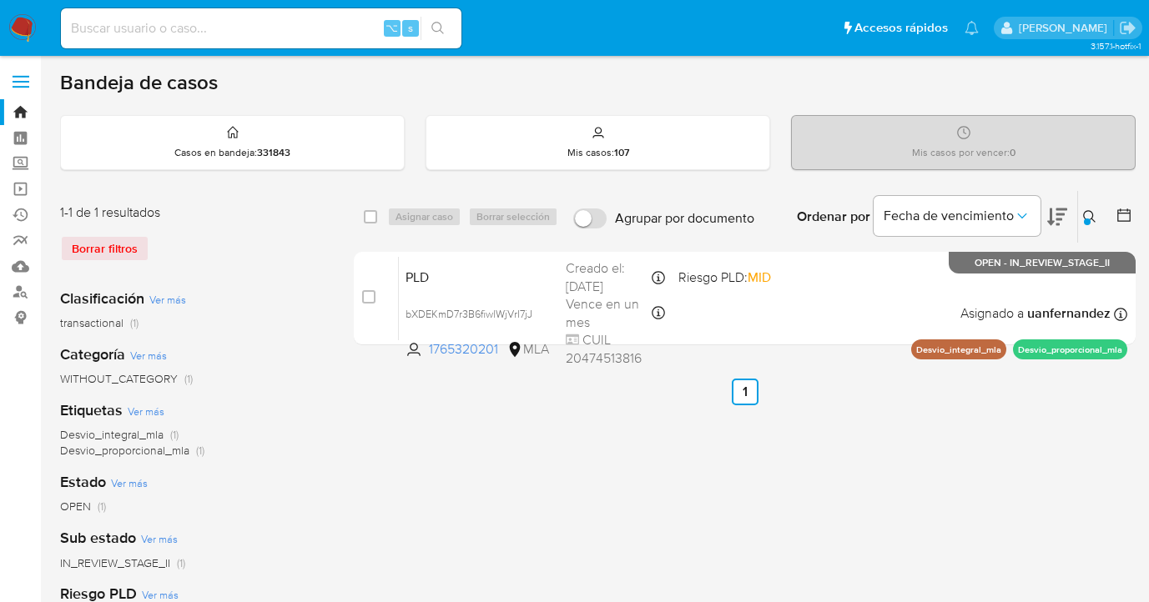
click at [1087, 212] on icon at bounding box center [1089, 216] width 13 height 13
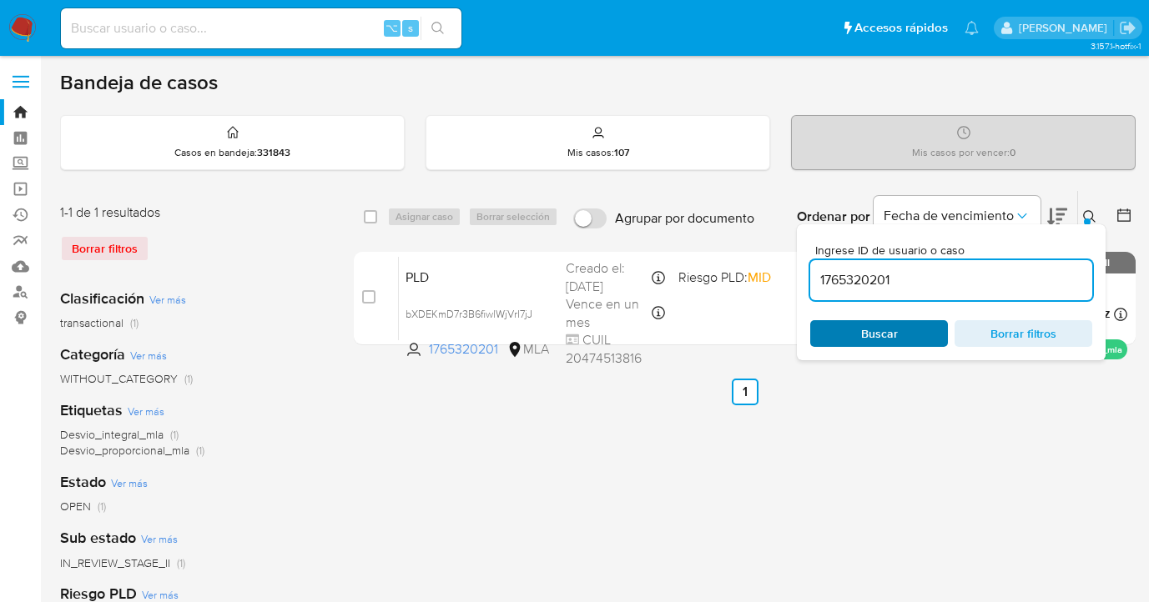
click at [915, 331] on span "Buscar" at bounding box center [879, 333] width 114 height 23
click at [1086, 219] on div at bounding box center [1087, 222] width 7 height 7
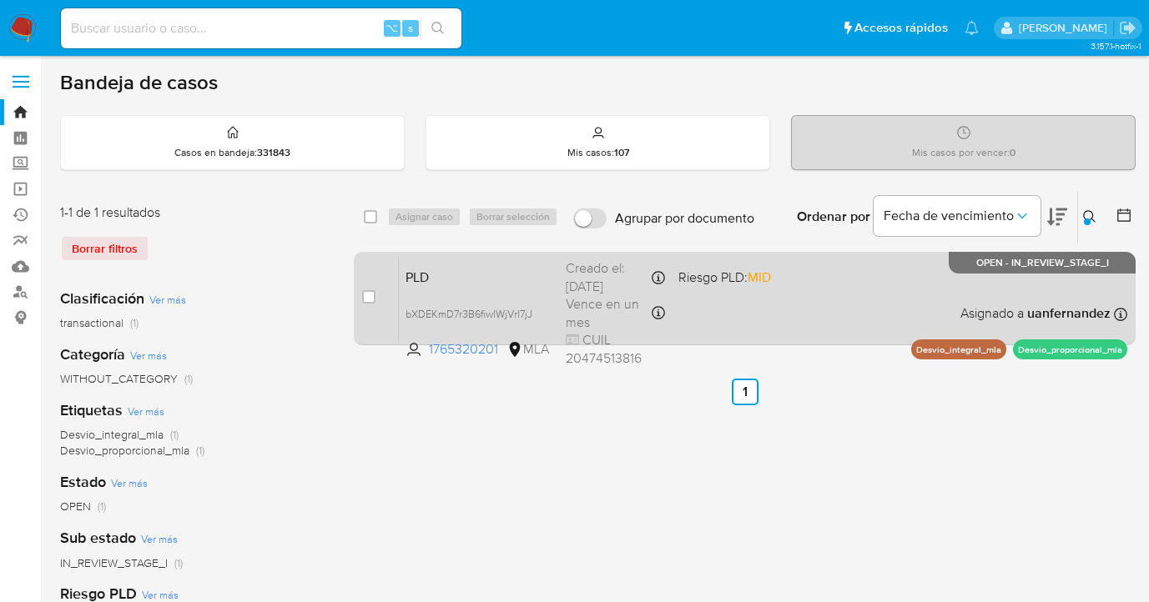
click at [829, 310] on div "PLD bXDEKmD7r3B6fiwlWjVrI7jJ 1765320201 MLA Riesgo PLD: MID Creado el: 12/08/20…" at bounding box center [763, 298] width 728 height 84
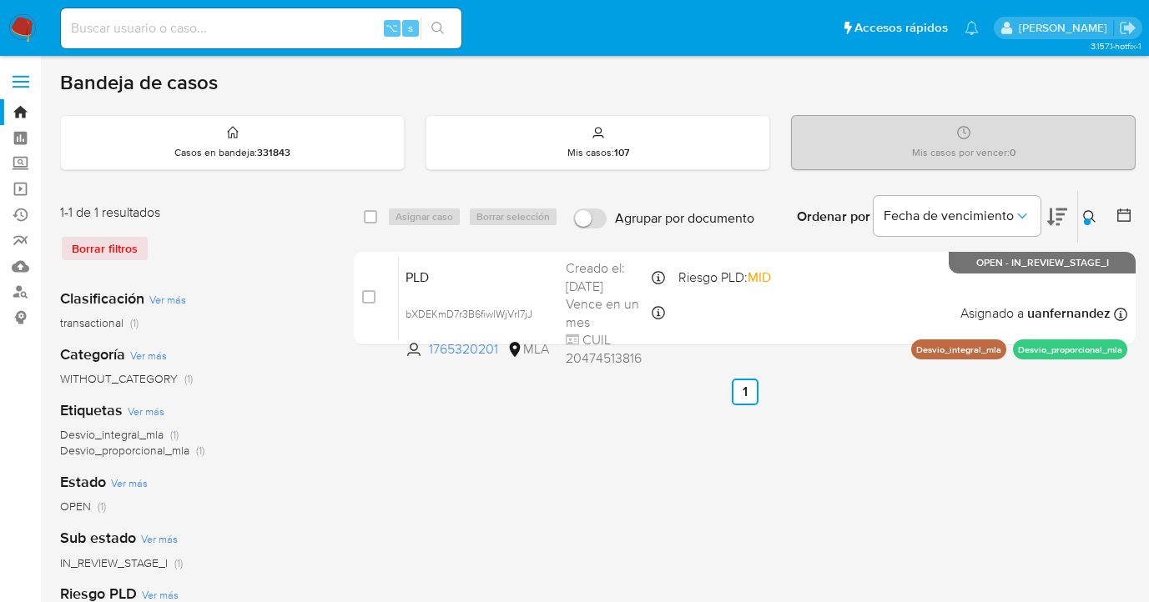
click at [1088, 214] on icon at bounding box center [1089, 216] width 13 height 13
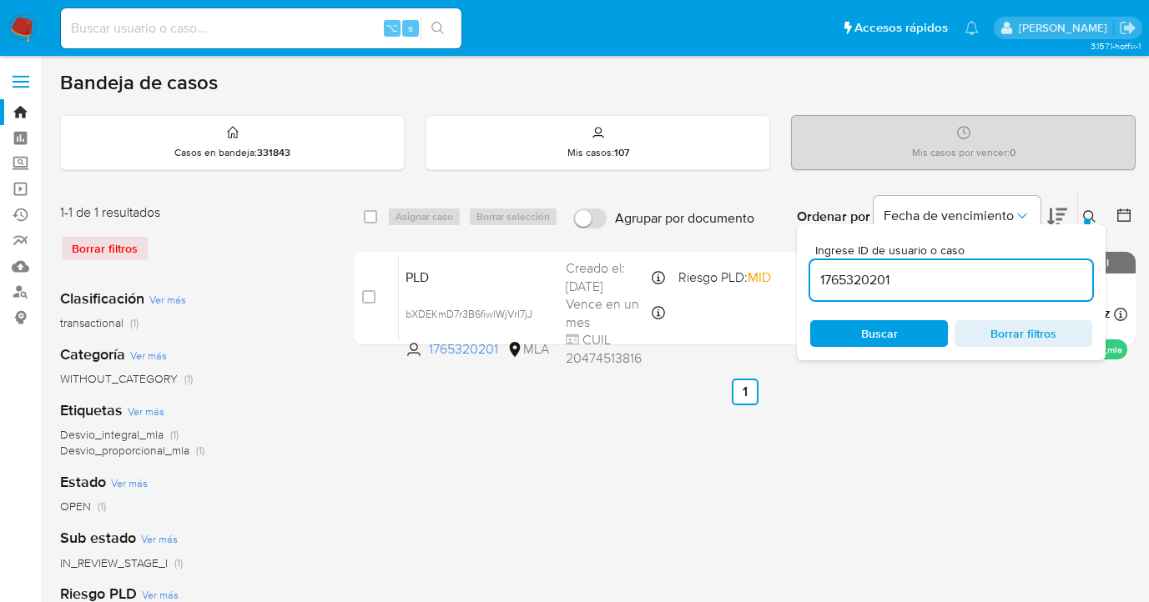
drag, startPoint x: 910, startPoint y: 328, endPoint x: 1048, endPoint y: 270, distance: 149.5
click at [909, 327] on span "Buscar" at bounding box center [879, 333] width 114 height 23
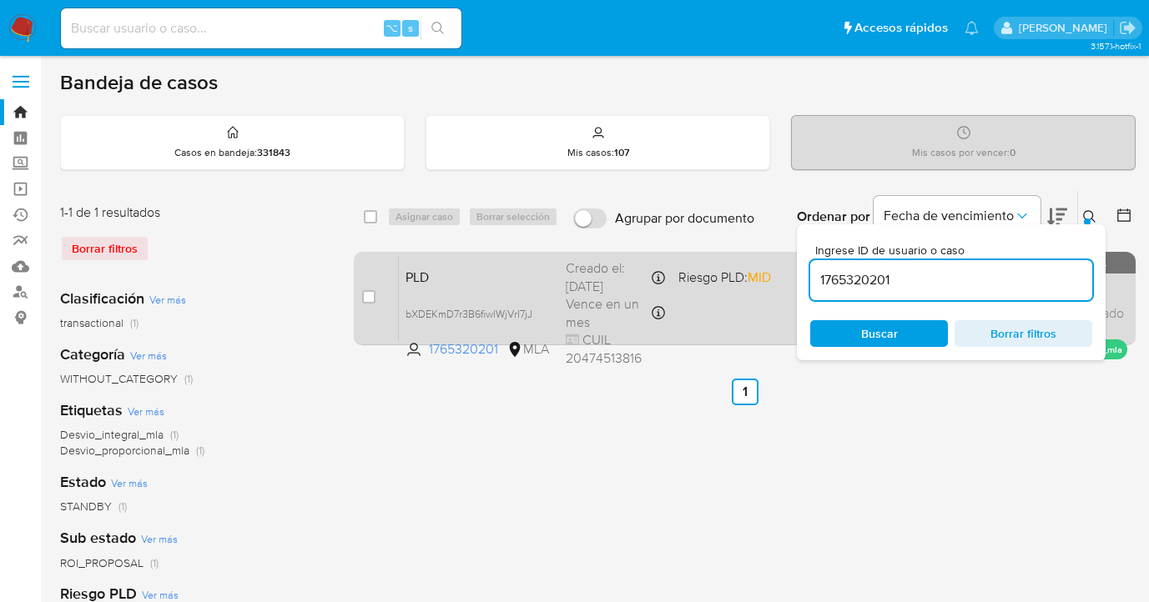
drag, startPoint x: 1087, startPoint y: 217, endPoint x: 941, endPoint y: 357, distance: 202.4
click at [1087, 217] on icon at bounding box center [1089, 216] width 13 height 13
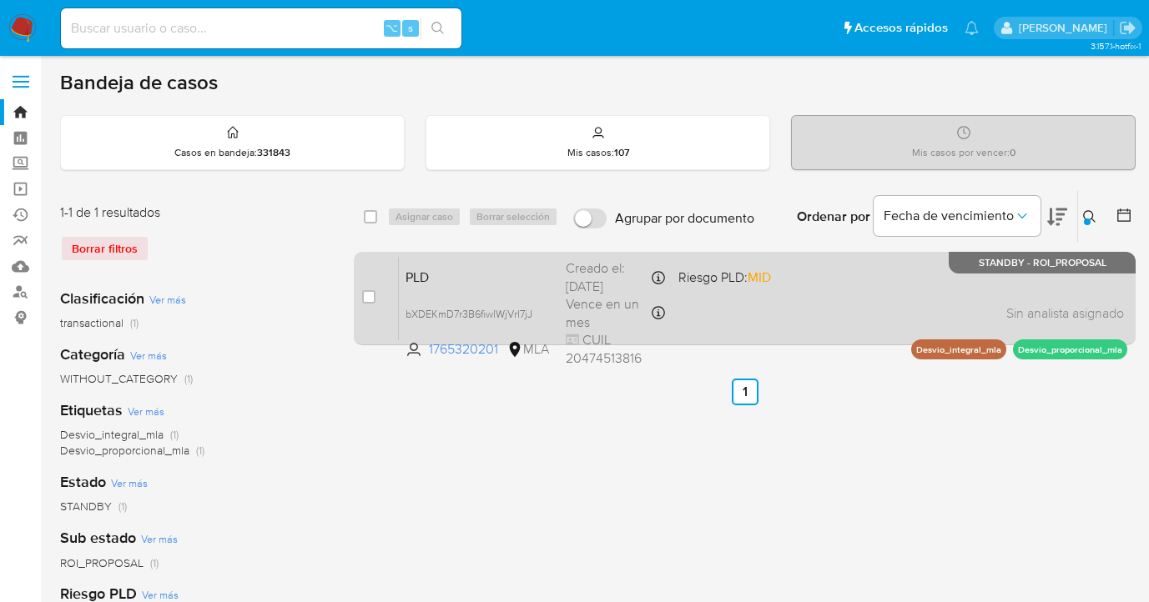
click at [842, 286] on div "PLD bXDEKmD7r3B6fiwlWjVrI7jJ 1765320201 MLA Riesgo PLD: MID Creado el: 12/08/20…" at bounding box center [763, 298] width 728 height 84
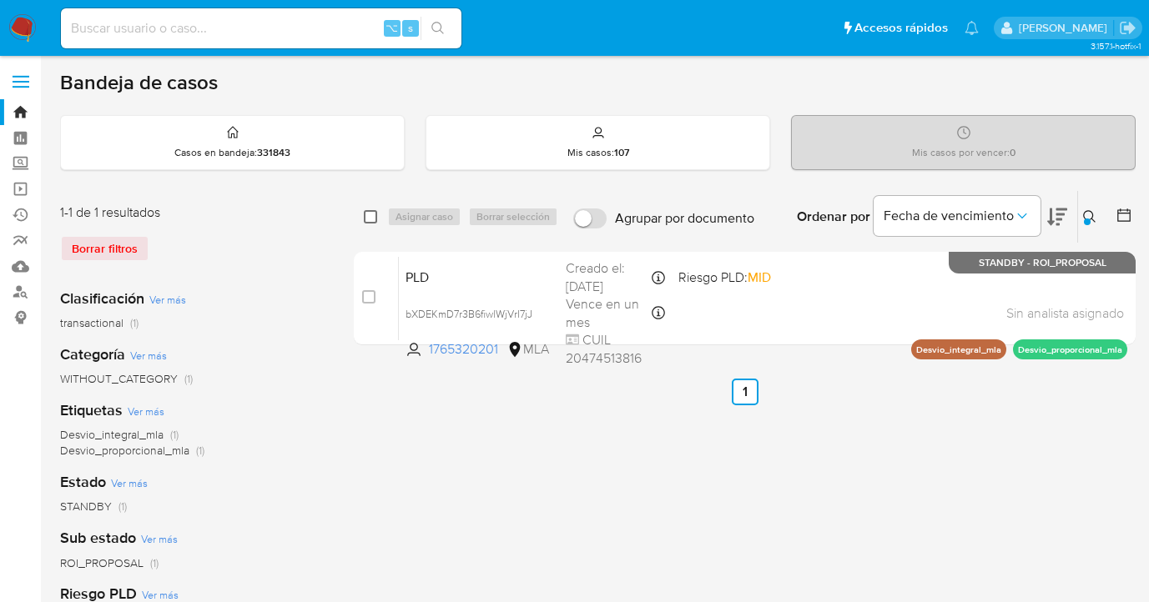
click at [374, 215] on input "checkbox" at bounding box center [370, 216] width 13 height 13
checkbox input "true"
click at [389, 213] on button "Asignar caso" at bounding box center [424, 217] width 74 height 20
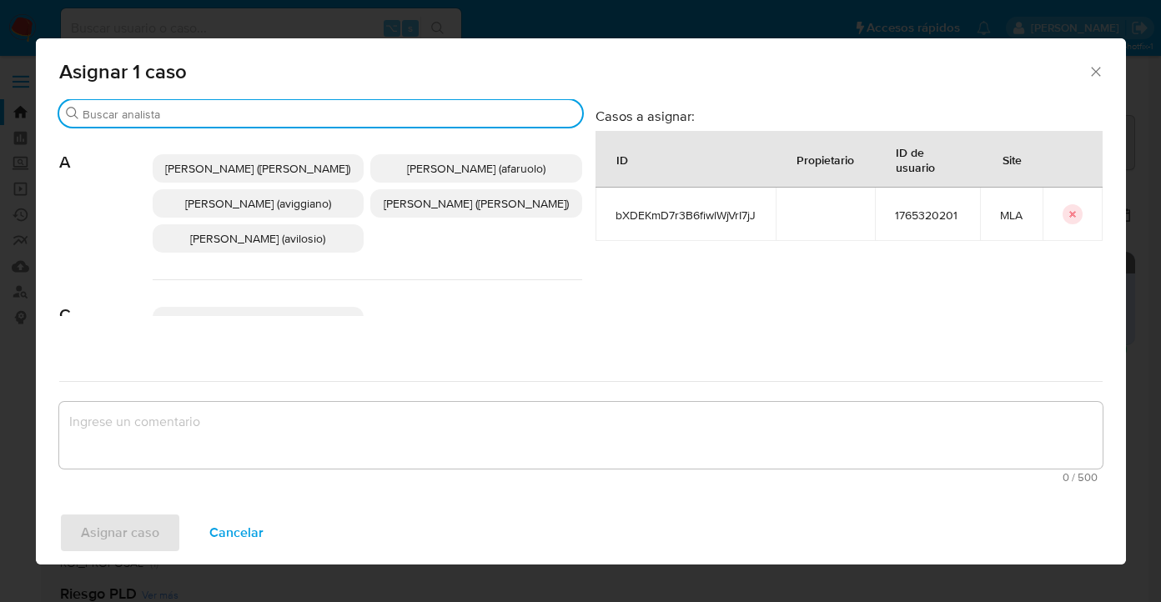
click at [332, 110] on input "Buscar" at bounding box center [329, 114] width 493 height 15
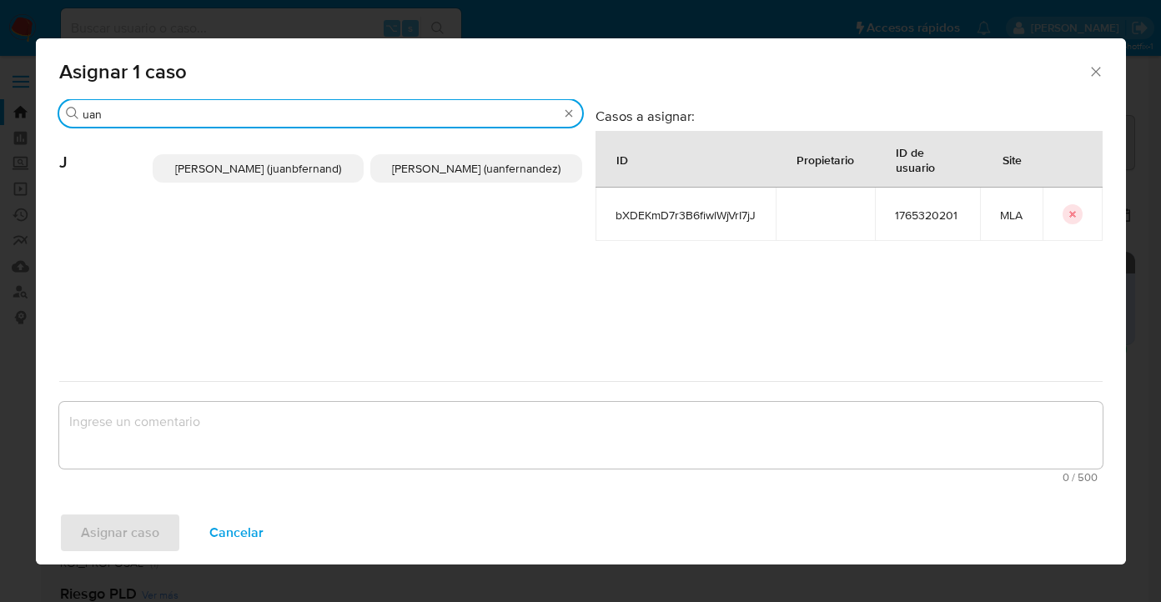
type input "uan"
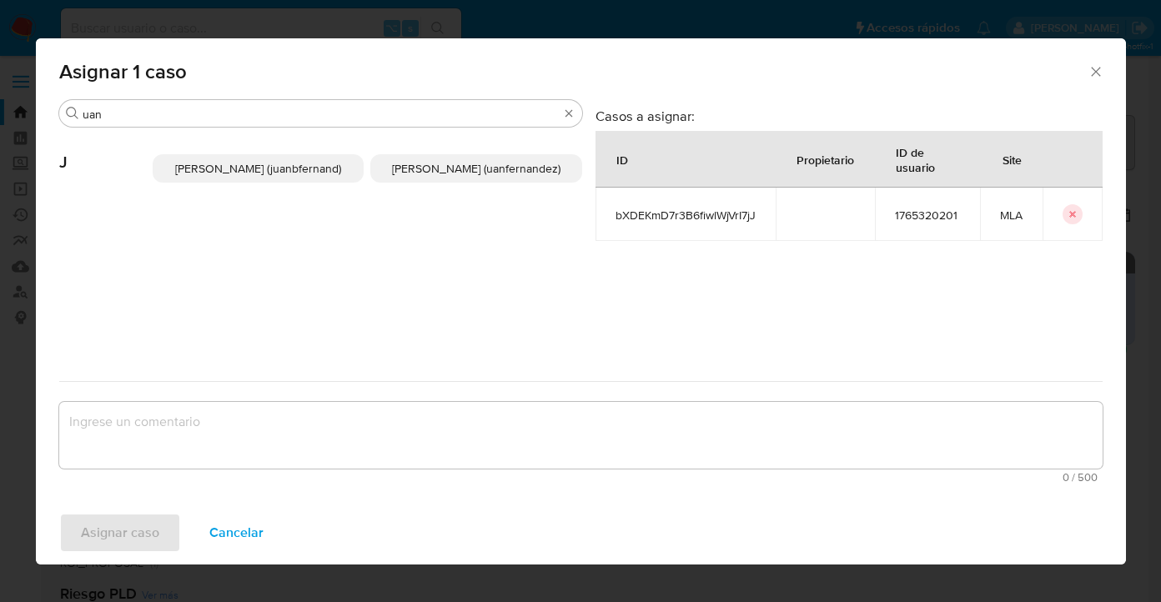
click at [506, 176] on span "Juan Pablo Fernandez (uanfernandez)" at bounding box center [476, 168] width 169 height 17
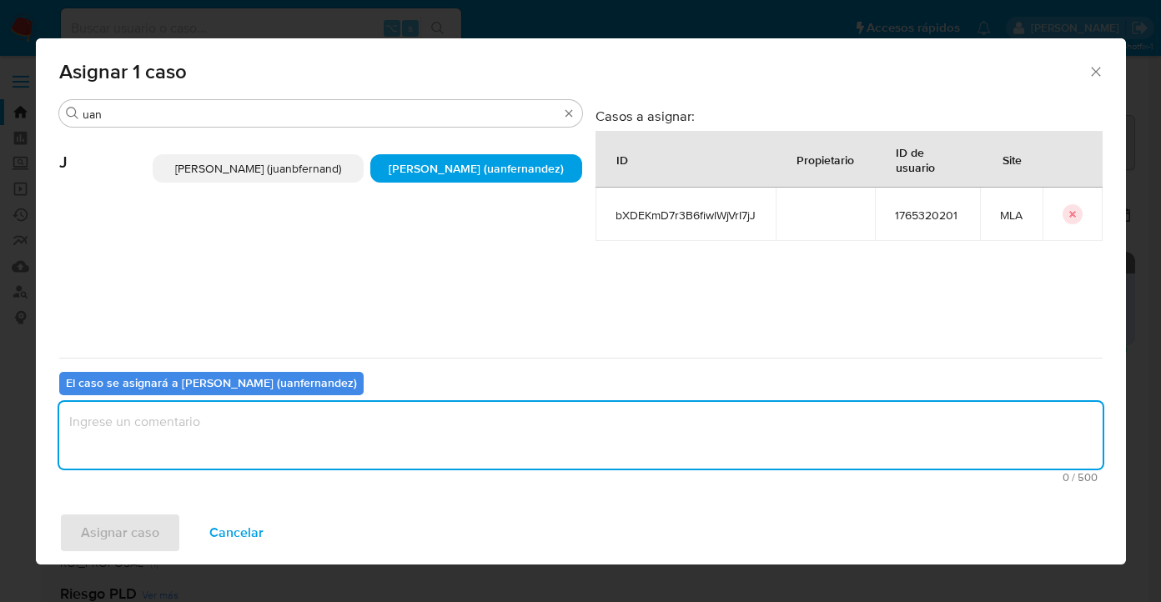
click at [412, 445] on textarea "assign-modal" at bounding box center [581, 435] width 1044 height 67
type textarea "asig"
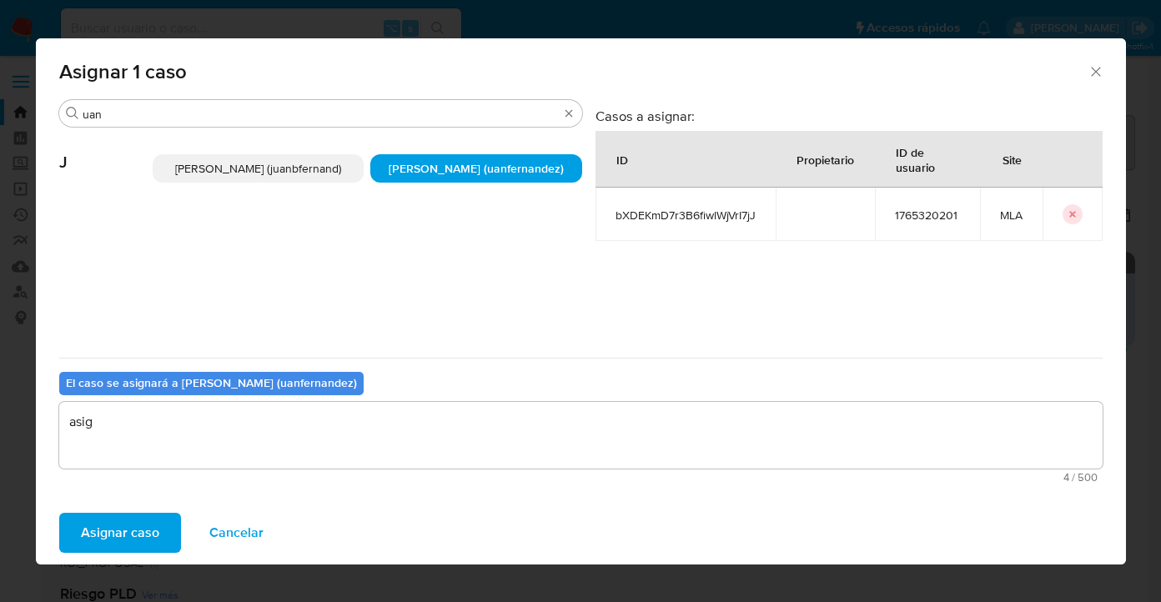
click at [133, 530] on span "Asignar caso" at bounding box center [120, 533] width 78 height 37
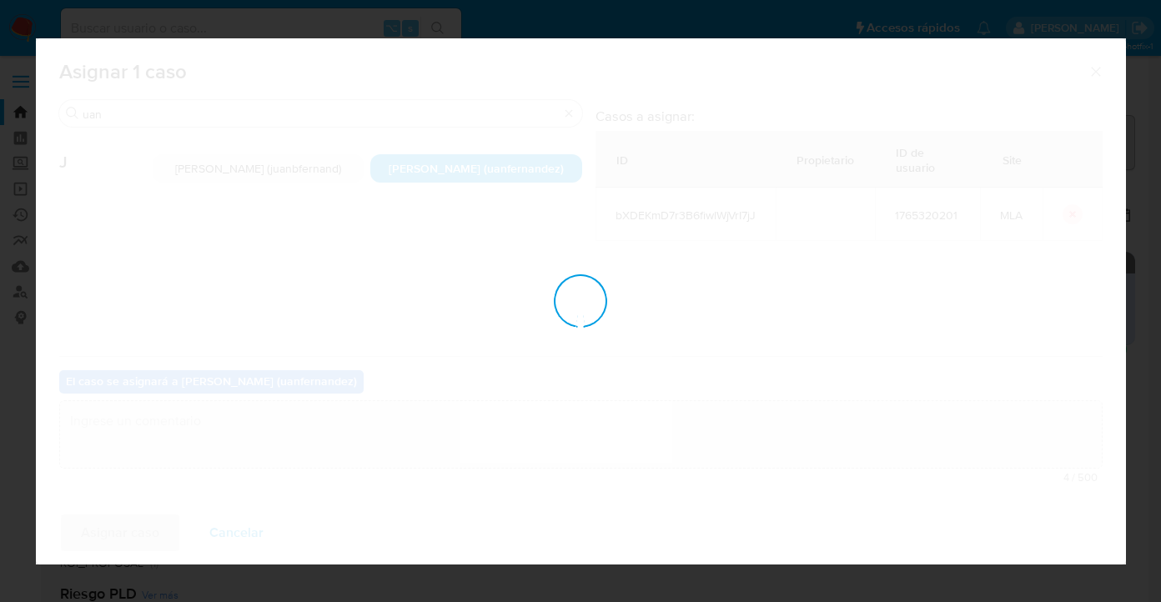
checkbox input "false"
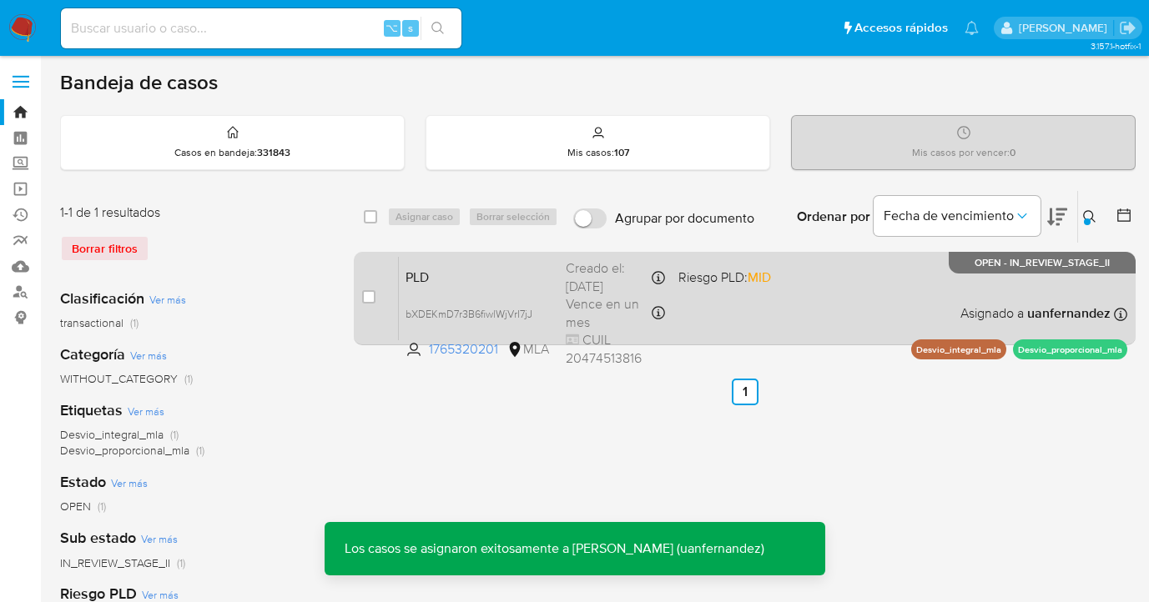
click at [848, 303] on div "PLD bXDEKmD7r3B6fiwlWjVrI7jJ 1765320201 MLA Riesgo PLD: MID Creado el: 12/08/20…" at bounding box center [763, 298] width 728 height 84
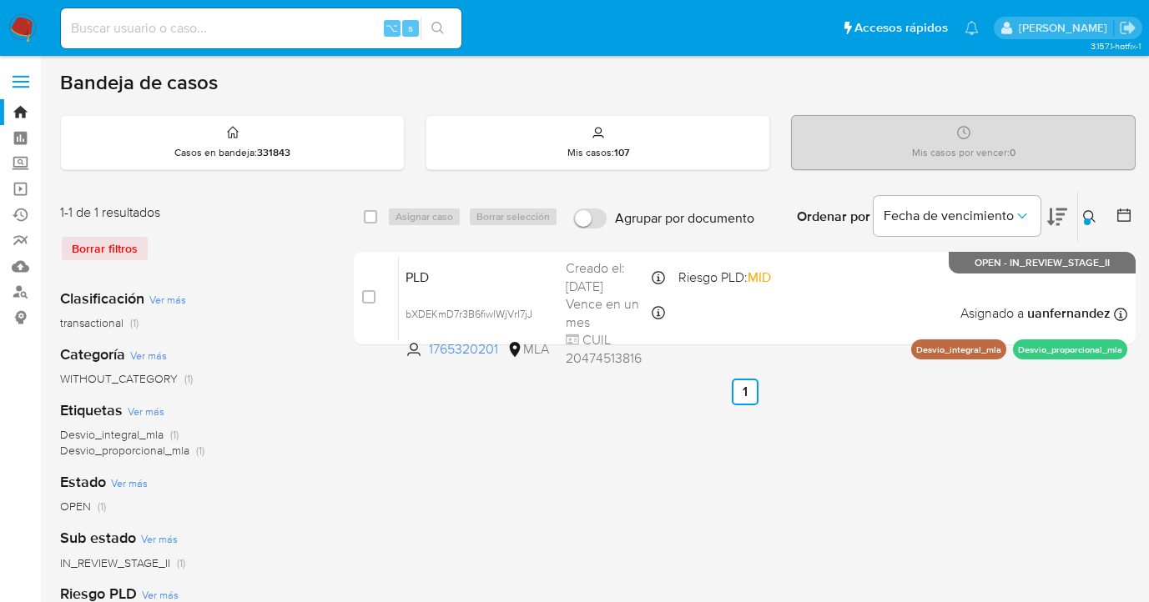
drag, startPoint x: 1090, startPoint y: 213, endPoint x: 1075, endPoint y: 218, distance: 15.8
click at [1089, 213] on icon at bounding box center [1089, 216] width 13 height 13
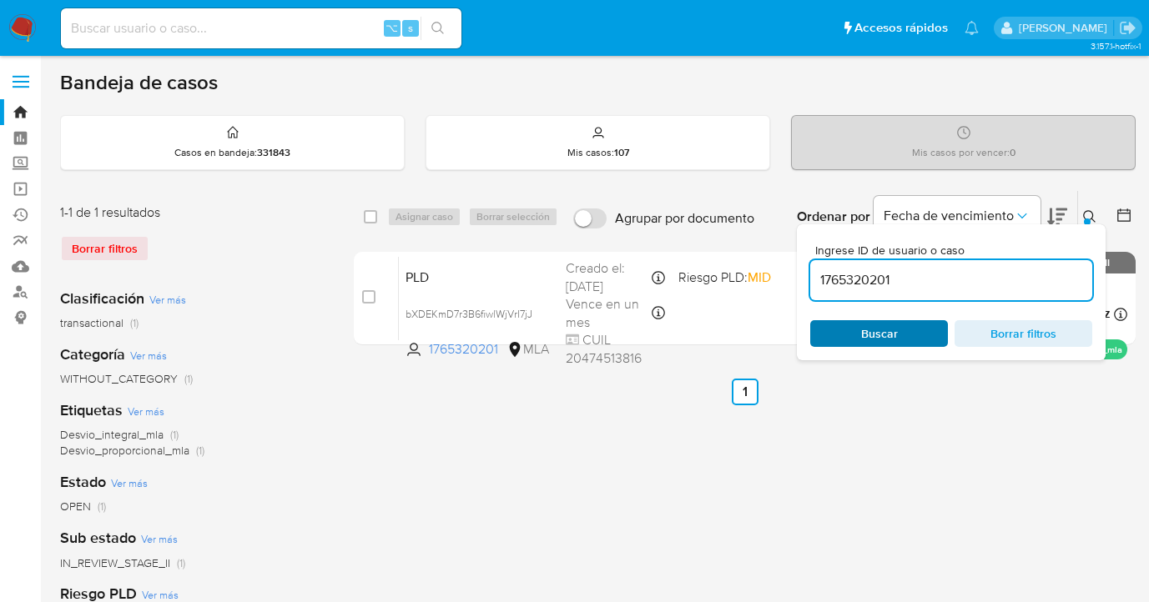
drag, startPoint x: 914, startPoint y: 327, endPoint x: 898, endPoint y: 338, distance: 19.2
click at [914, 327] on span "Buscar" at bounding box center [879, 333] width 114 height 23
click at [1091, 224] on div "Ingrese ID de usuario o caso 1765320201 Buscar Borrar filtros" at bounding box center [951, 292] width 309 height 136
click at [1089, 208] on button at bounding box center [1092, 217] width 28 height 20
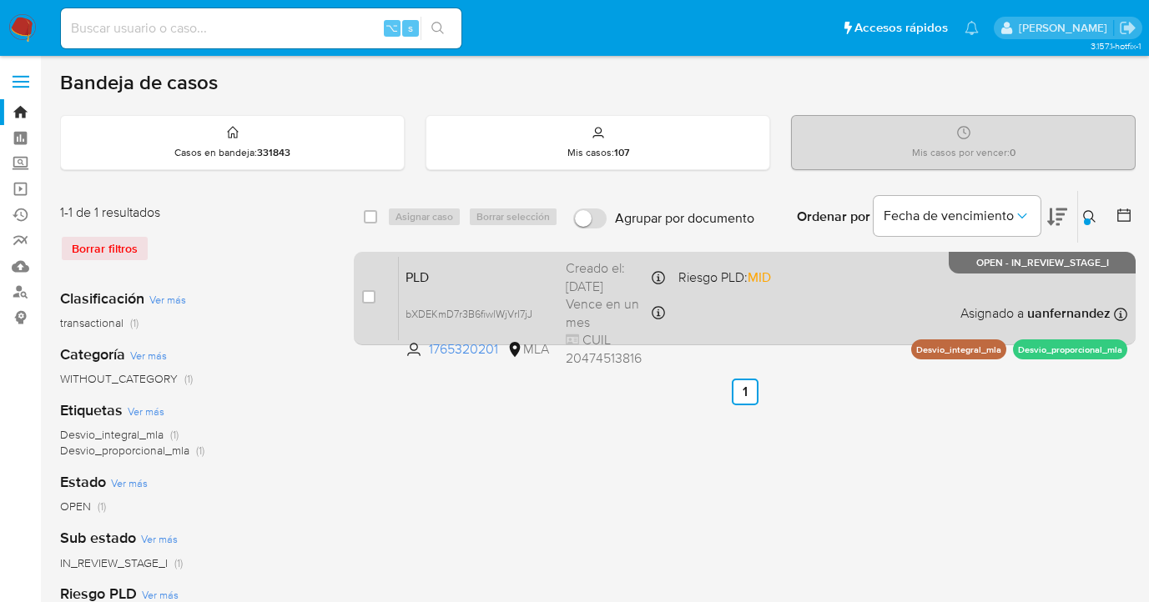
click at [884, 302] on div "PLD bXDEKmD7r3B6fiwlWjVrI7jJ 1765320201 MLA Riesgo PLD: MID Creado el: 12/08/20…" at bounding box center [763, 298] width 728 height 84
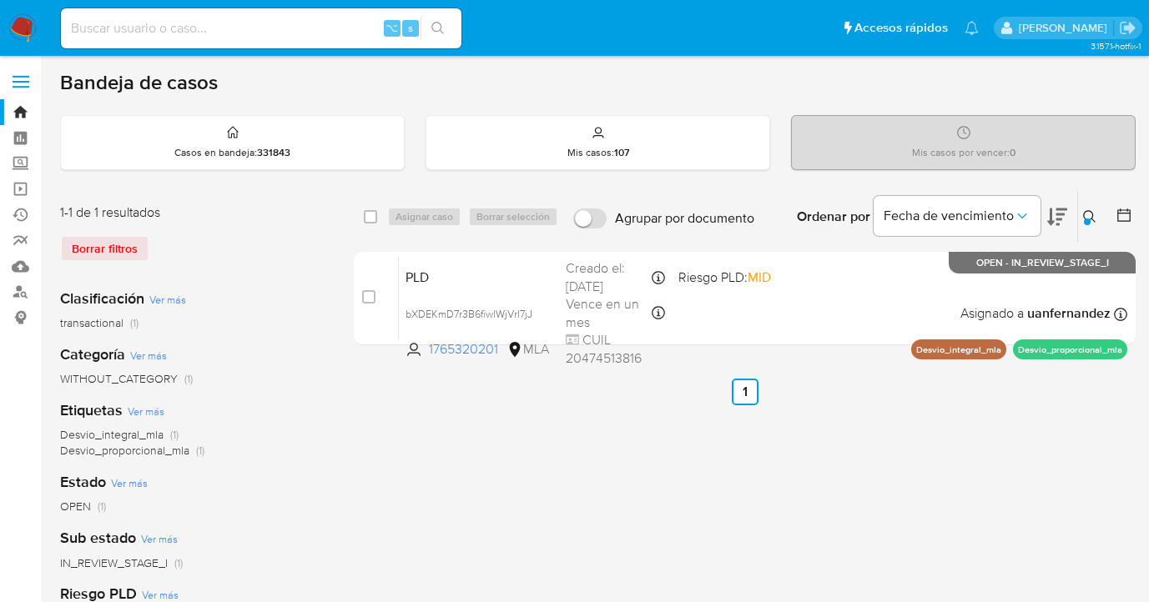
click at [1087, 214] on icon at bounding box center [1089, 216] width 13 height 13
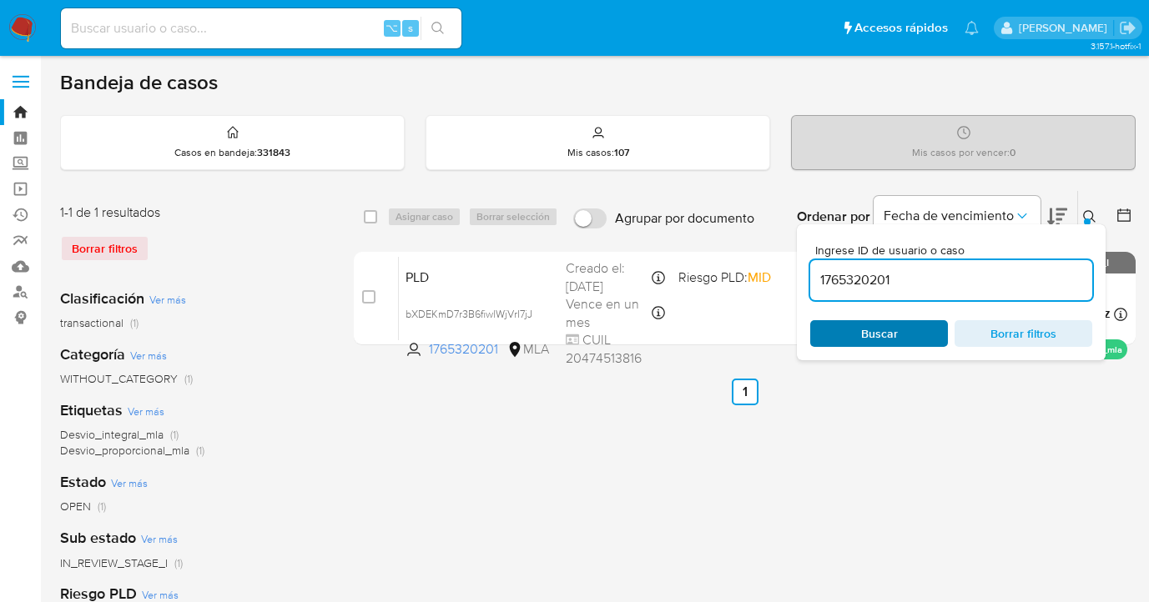
click at [915, 325] on span "Buscar" at bounding box center [879, 333] width 114 height 23
click at [1088, 213] on icon at bounding box center [1089, 216] width 13 height 13
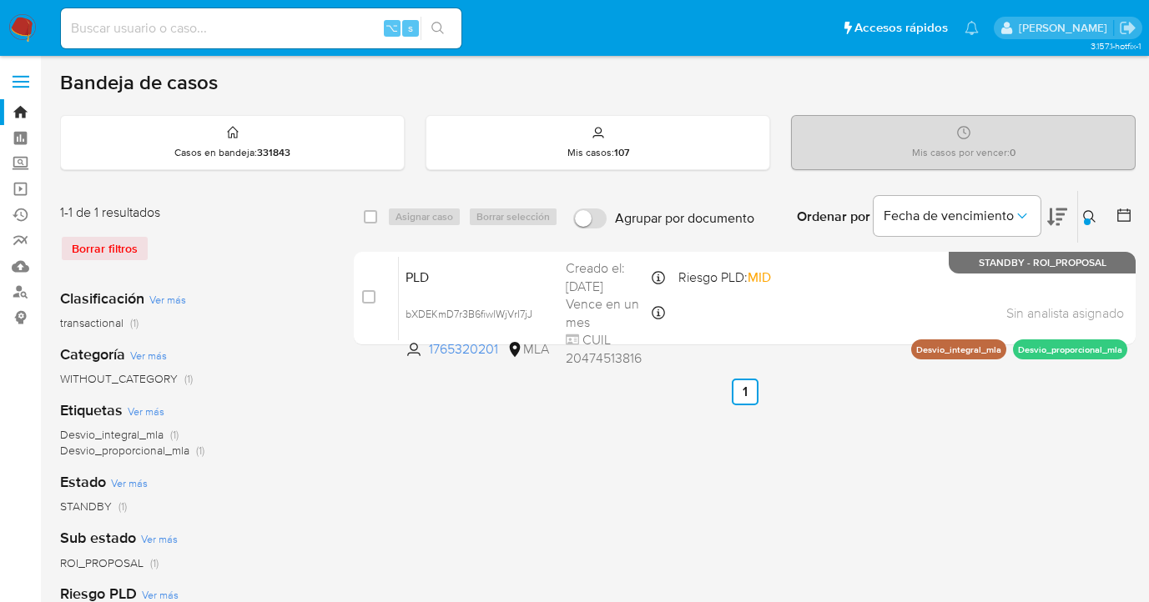
click at [1090, 213] on icon at bounding box center [1089, 216] width 13 height 13
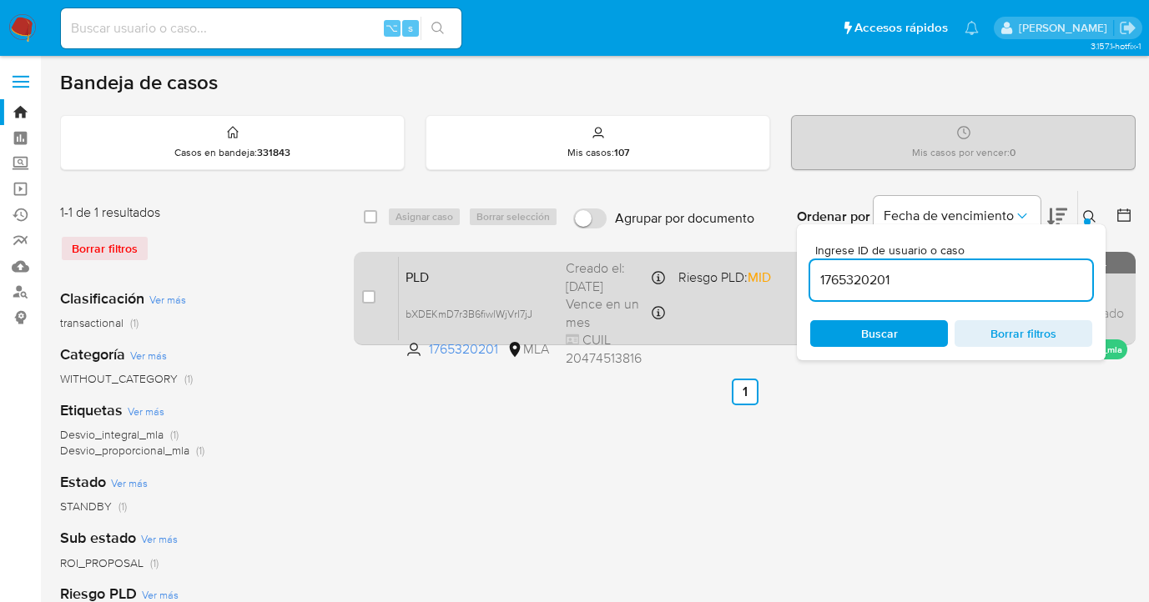
drag, startPoint x: 931, startPoint y: 280, endPoint x: 783, endPoint y: 274, distance: 147.8
click at [783, 274] on div "select-all-cases-checkbox Asignar caso Borrar selección Agrupar por documento O…" at bounding box center [745, 271] width 782 height 162
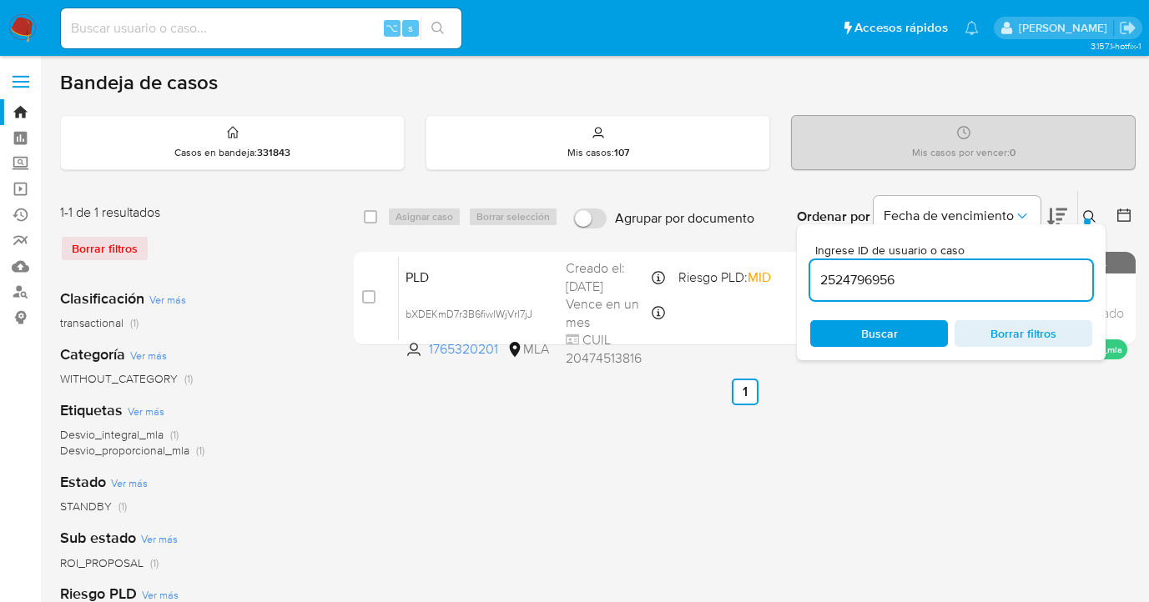
type input "2524796956"
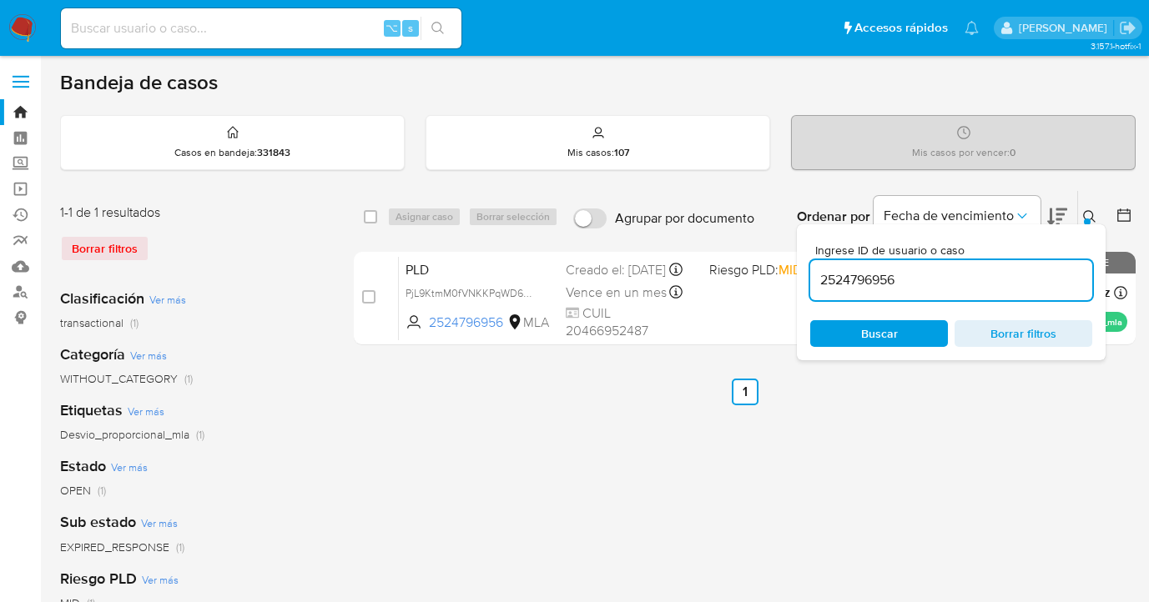
click at [1089, 213] on icon at bounding box center [1089, 216] width 13 height 13
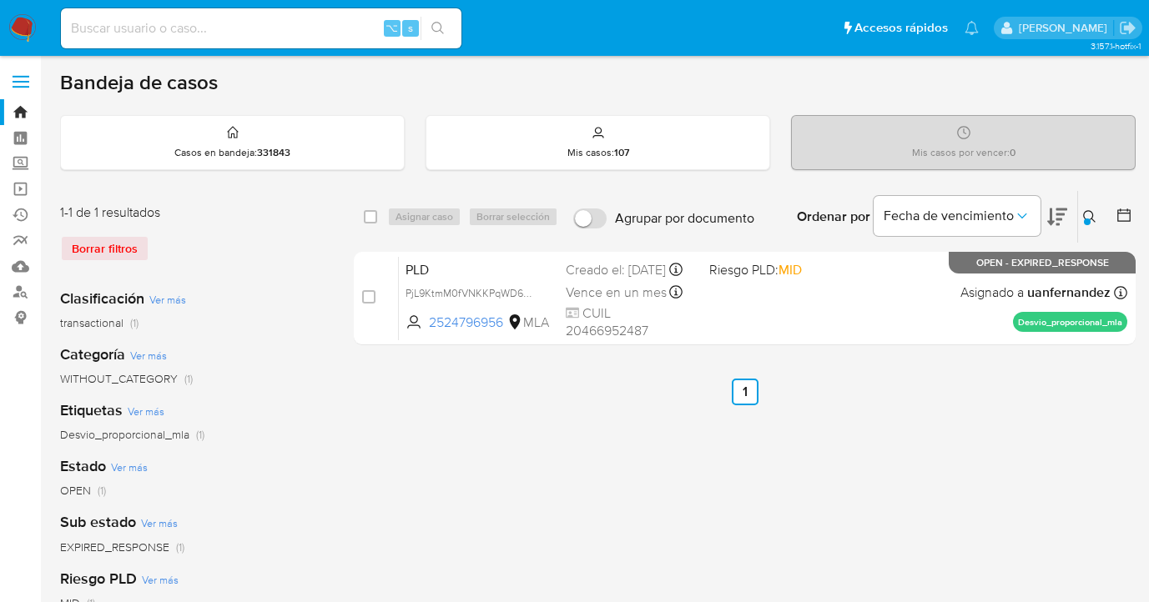
drag, startPoint x: 371, startPoint y: 214, endPoint x: 394, endPoint y: 219, distance: 22.9
click at [371, 215] on input "checkbox" at bounding box center [370, 216] width 13 height 13
checkbox input "true"
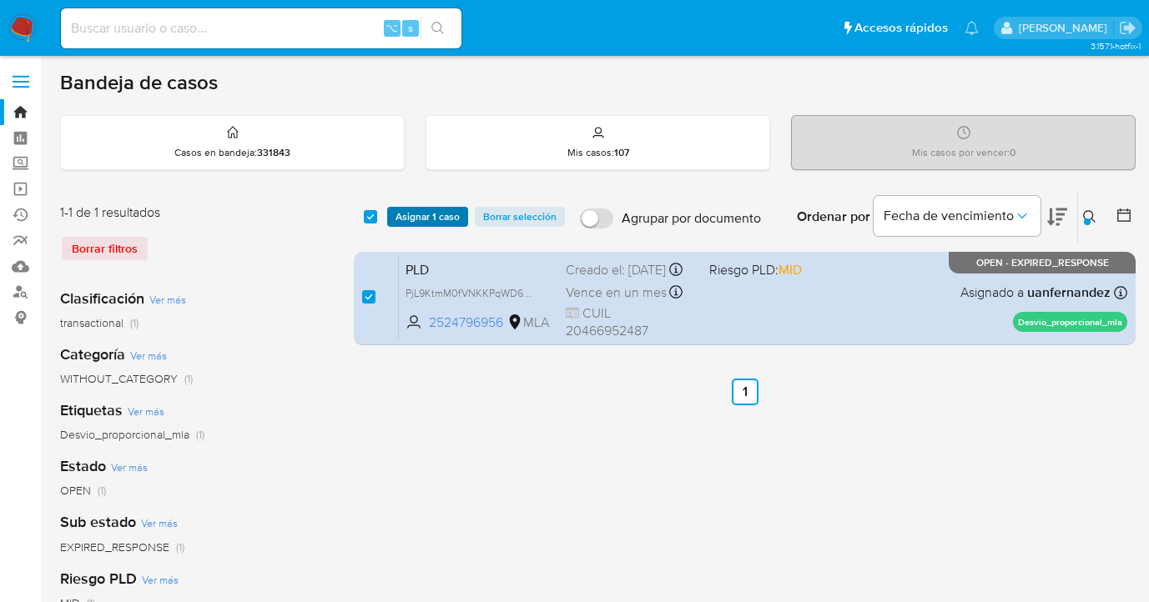
click at [403, 219] on span "Asignar 1 caso" at bounding box center [427, 217] width 64 height 17
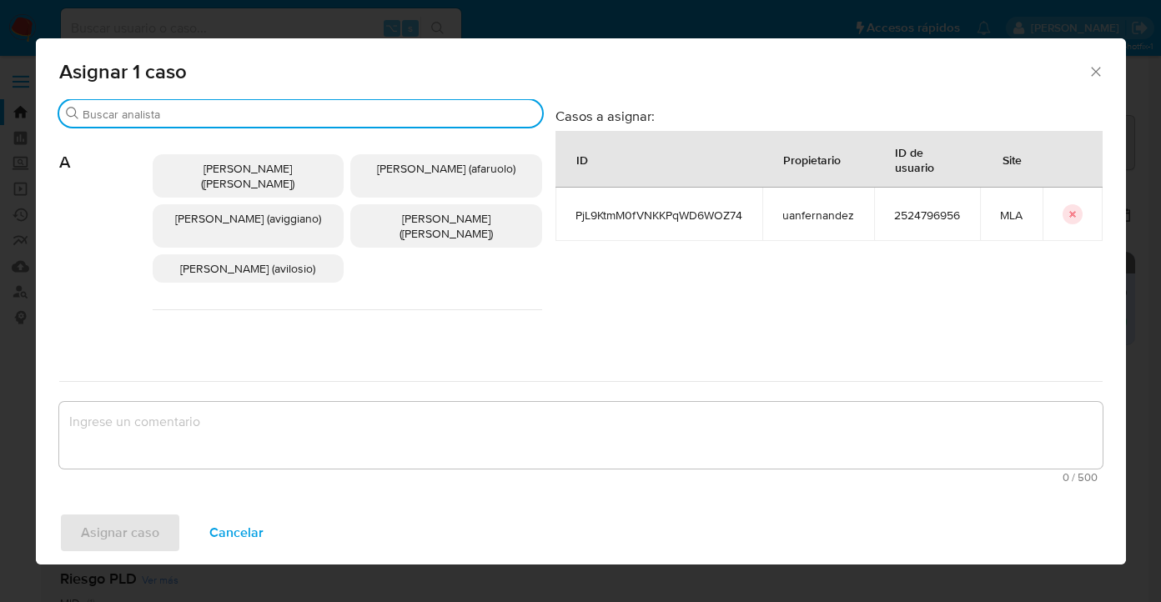
click at [363, 112] on input "Buscar" at bounding box center [309, 114] width 453 height 15
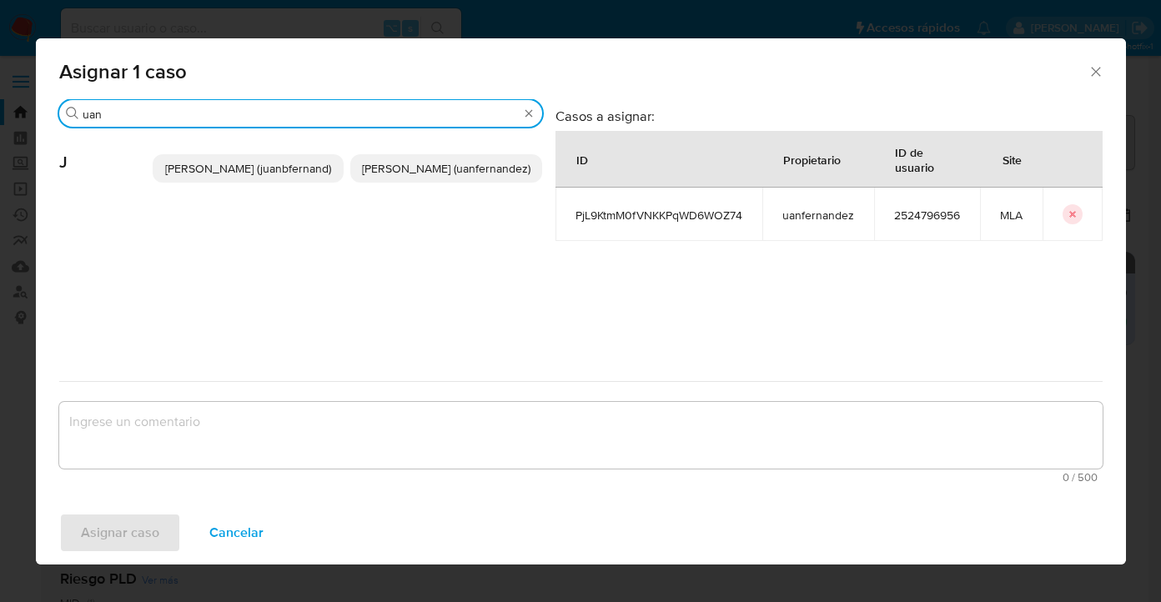
type input "uan"
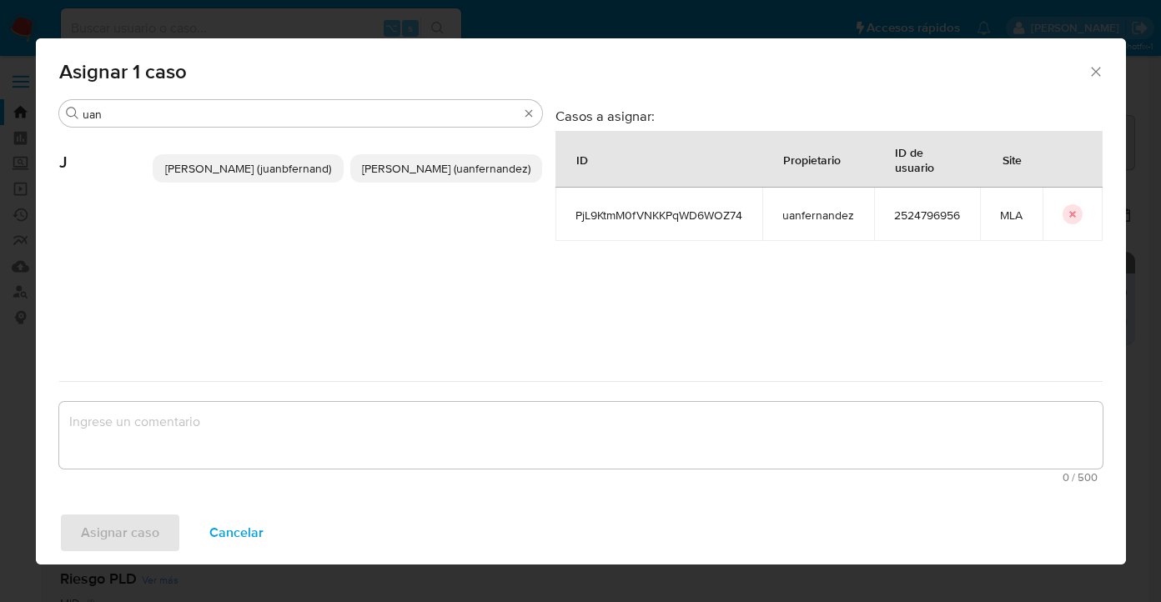
click at [464, 160] on span "Juan Pablo Fernandez (uanfernandez)" at bounding box center [446, 168] width 169 height 17
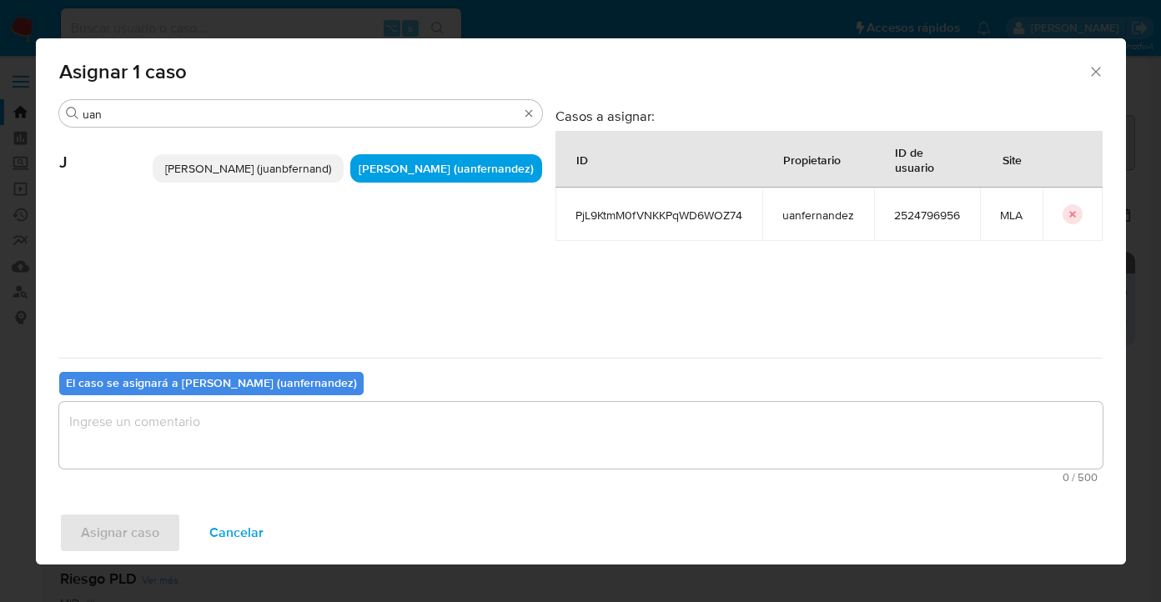
click at [390, 436] on textarea "assign-modal" at bounding box center [581, 435] width 1044 height 67
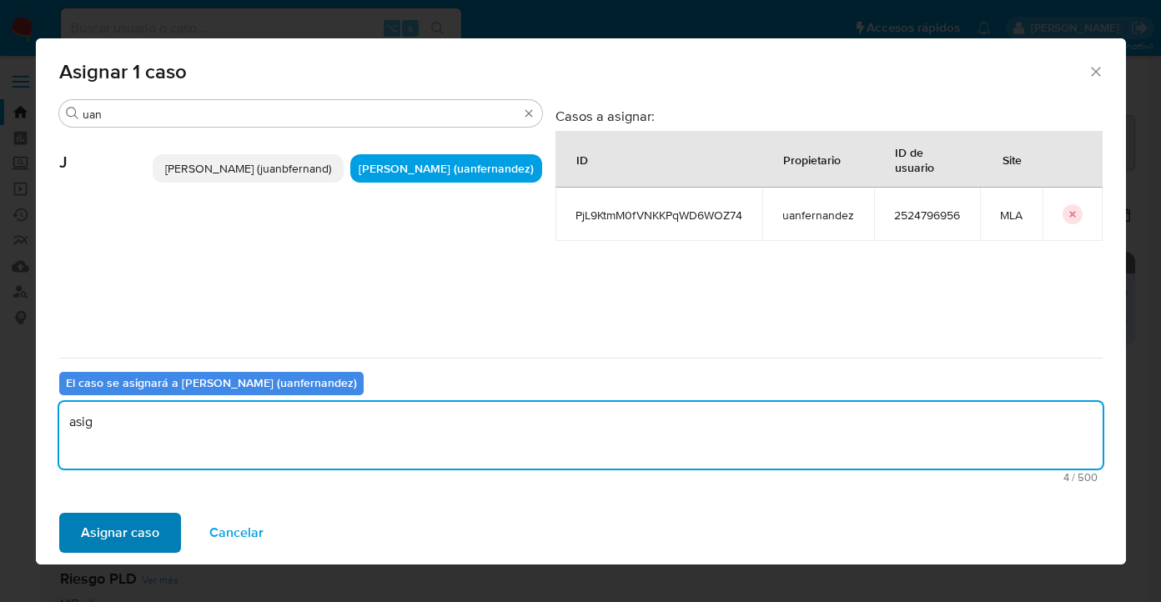
type textarea "asig"
click at [119, 539] on span "Asignar caso" at bounding box center [120, 533] width 78 height 37
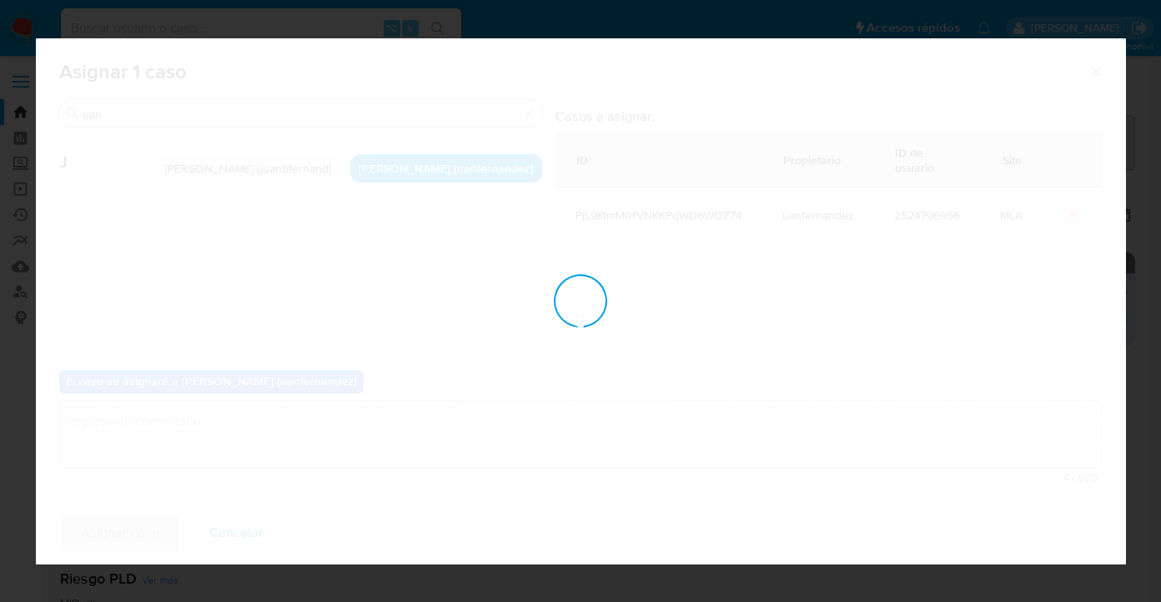
checkbox input "false"
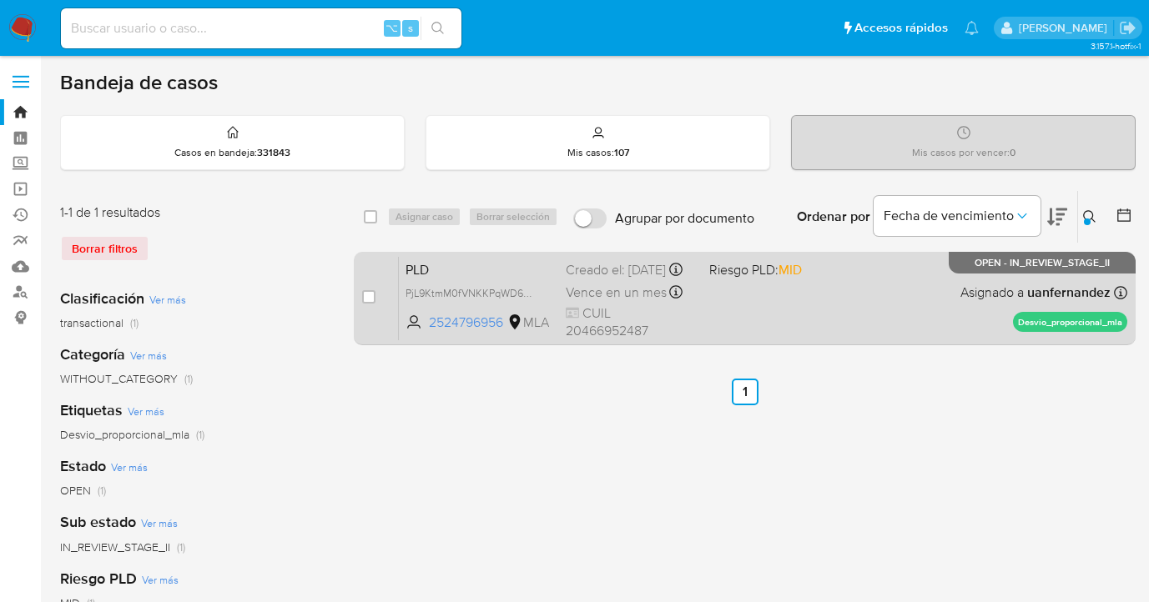
click at [824, 320] on div "PLD PjL9KtmM0fVNKKPqWD6WOZ74 2524796956 MLA Riesgo PLD: MID Creado el: 12/08/20…" at bounding box center [763, 298] width 728 height 84
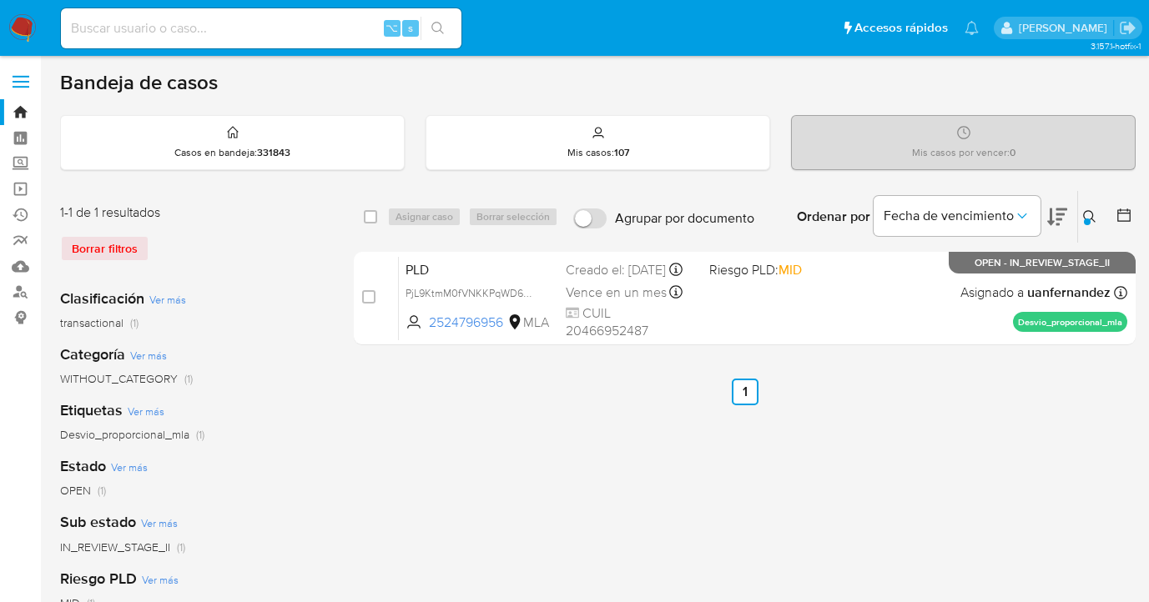
click at [1089, 214] on icon at bounding box center [1089, 216] width 13 height 13
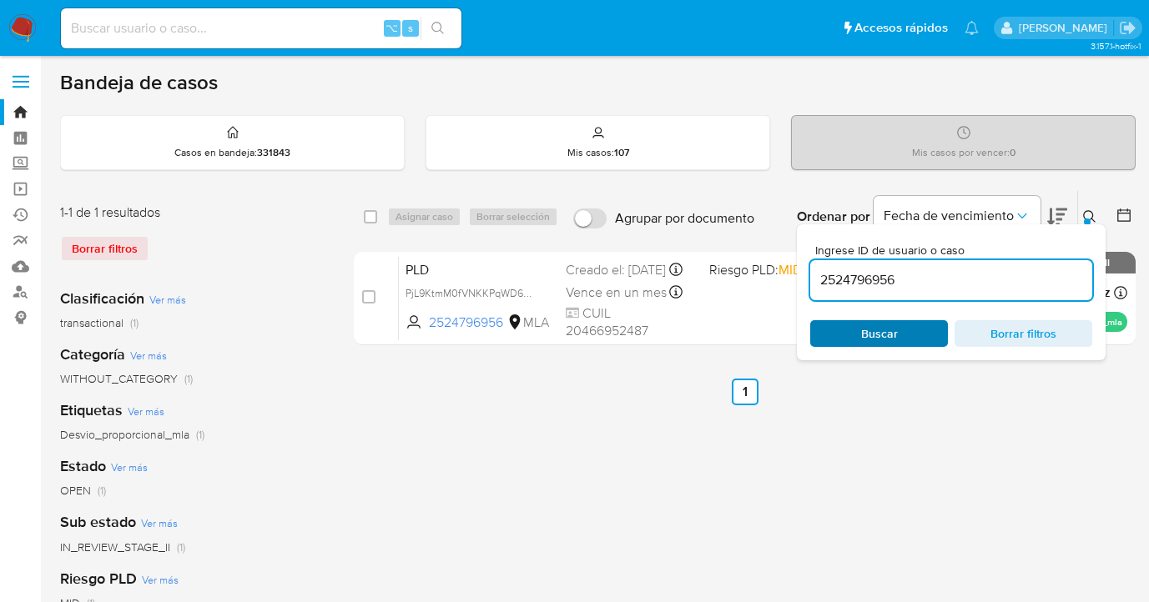
drag, startPoint x: 887, startPoint y: 334, endPoint x: 915, endPoint y: 323, distance: 30.4
click at [887, 334] on span "Buscar" at bounding box center [879, 333] width 37 height 27
drag, startPoint x: 1089, startPoint y: 217, endPoint x: 1070, endPoint y: 231, distance: 23.9
click at [1089, 217] on icon at bounding box center [1089, 216] width 13 height 13
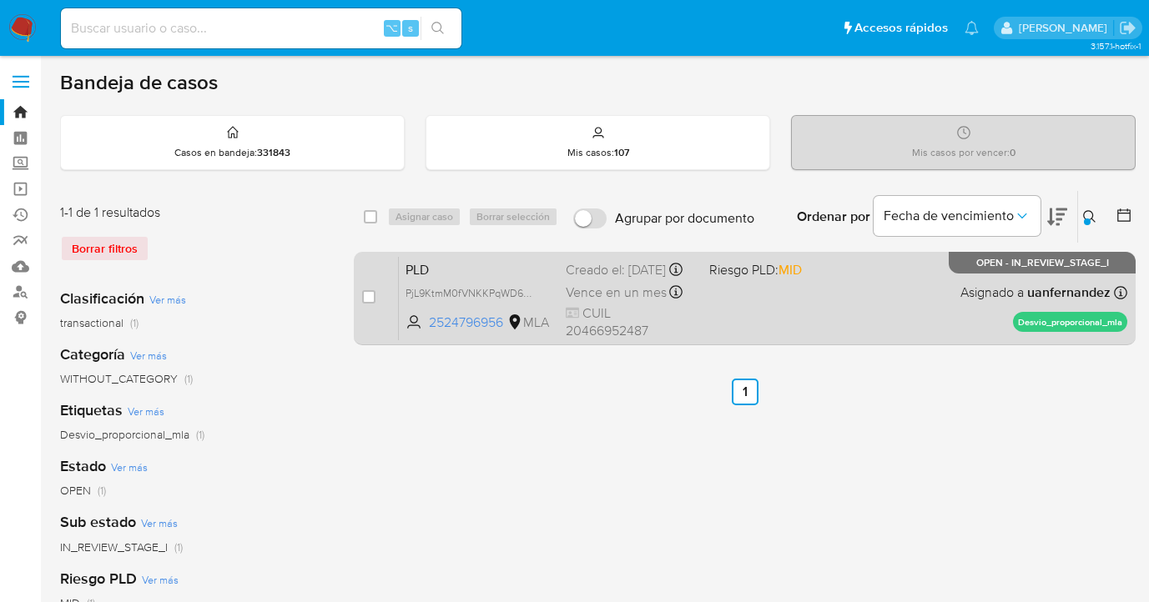
click at [850, 283] on div "PLD PjL9KtmM0fVNKKPqWD6WOZ74 2524796956 MLA Riesgo PLD: MID Creado el: 12/08/20…" at bounding box center [763, 298] width 728 height 84
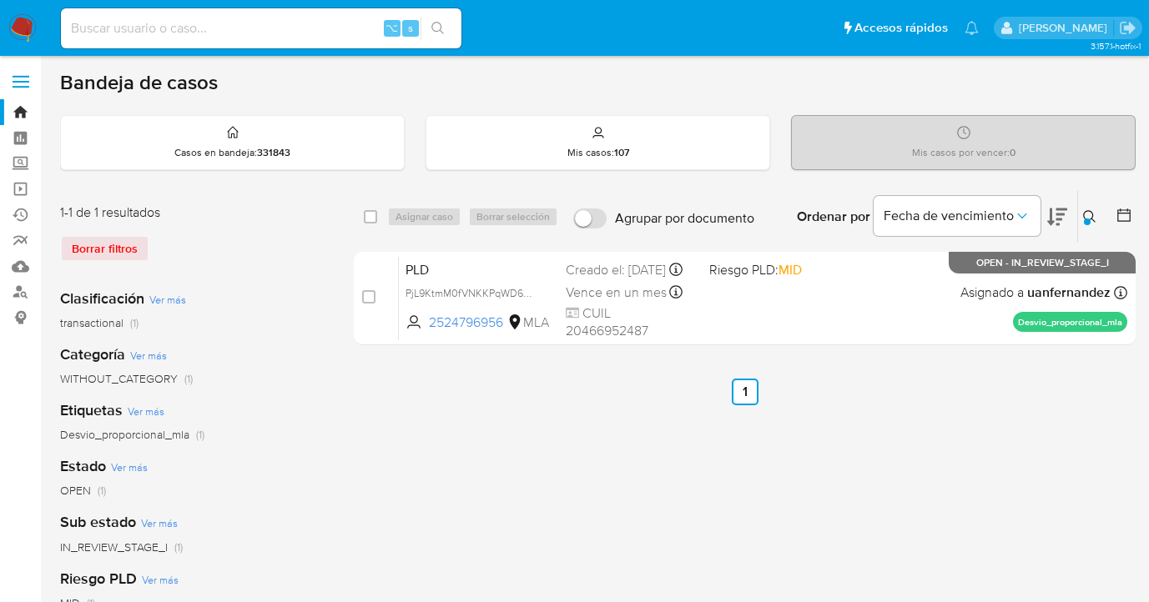
drag, startPoint x: 1091, startPoint y: 218, endPoint x: 1050, endPoint y: 231, distance: 43.0
click at [1091, 217] on icon at bounding box center [1089, 216] width 13 height 13
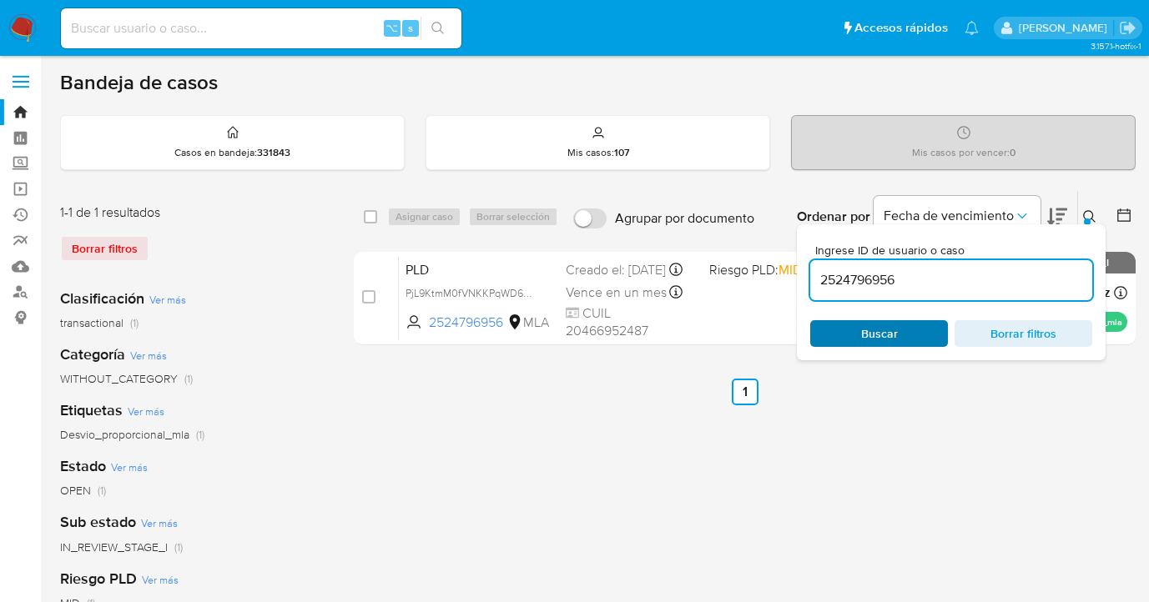
click at [891, 320] on span "Buscar" at bounding box center [879, 333] width 37 height 27
click at [894, 330] on span "Buscar" at bounding box center [879, 333] width 37 height 27
click at [1091, 213] on icon at bounding box center [1089, 216] width 13 height 13
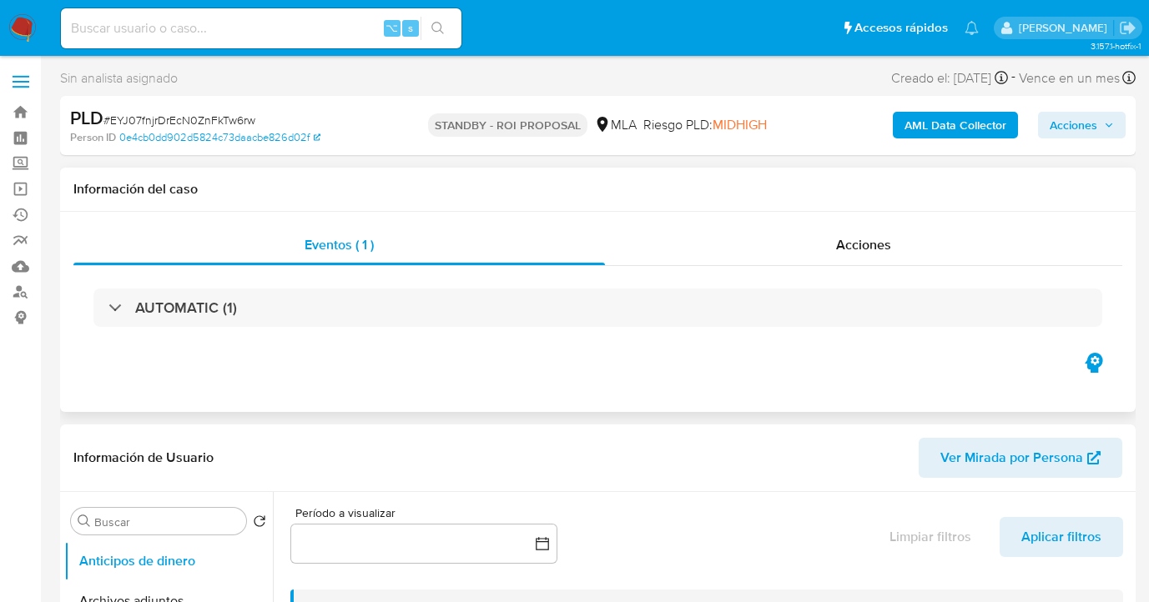
select select "10"
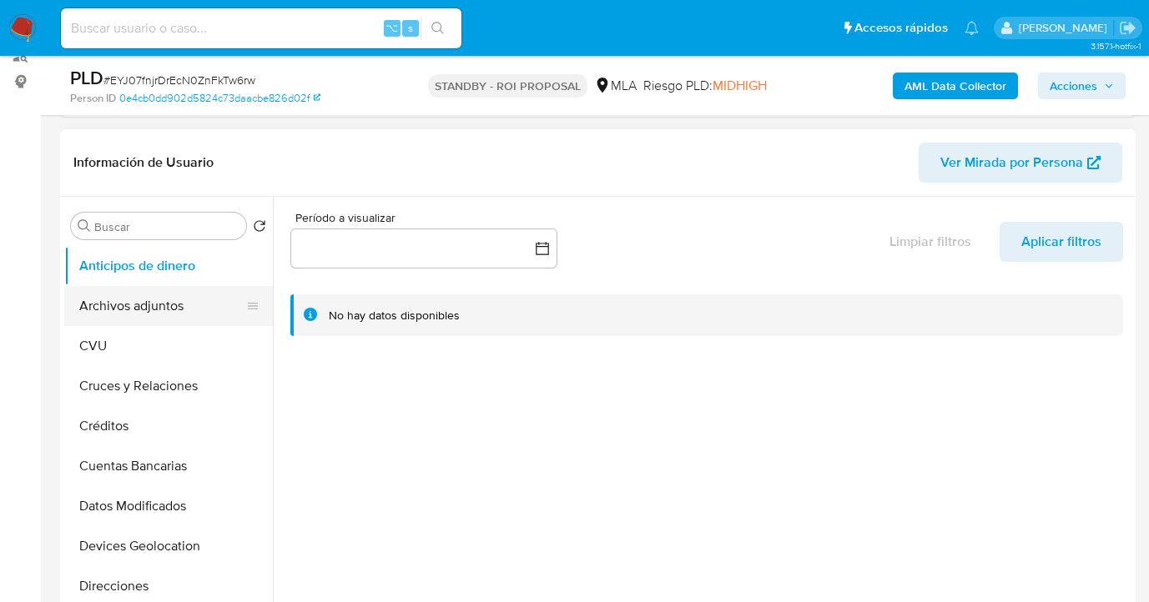
scroll to position [269, 0]
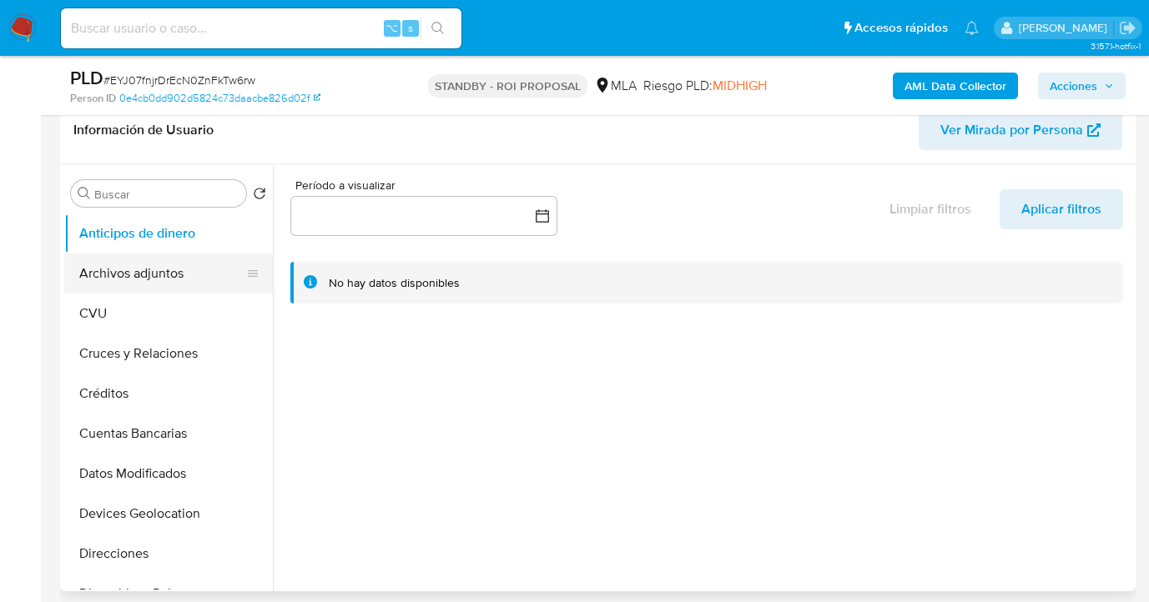
click at [205, 274] on button "Archivos adjuntos" at bounding box center [161, 274] width 195 height 40
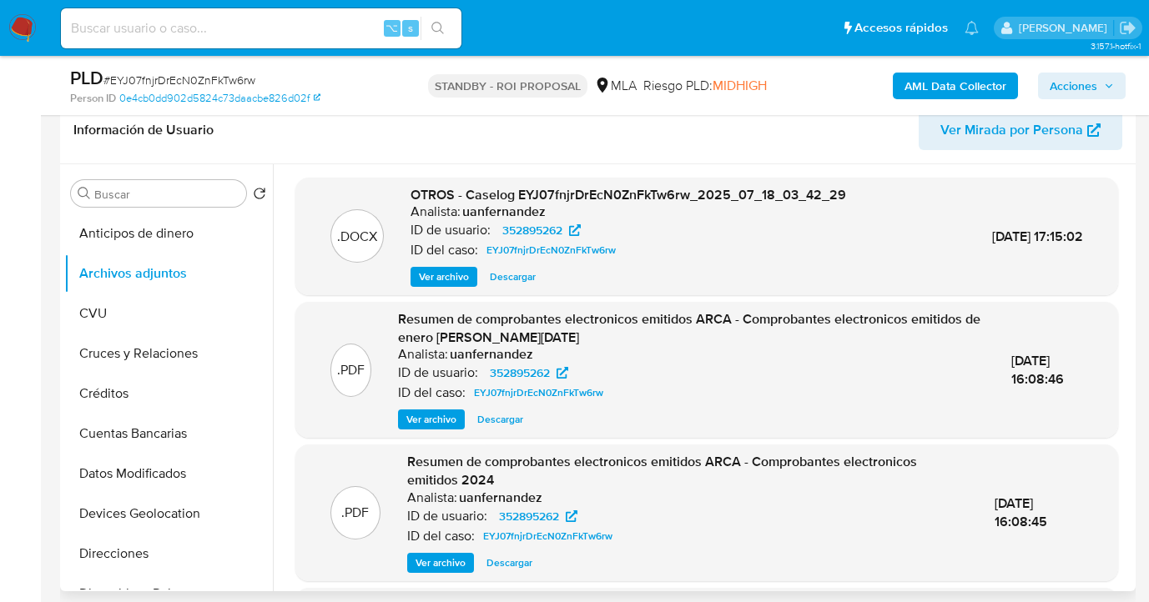
click at [454, 423] on span "Ver archivo" at bounding box center [431, 419] width 50 height 17
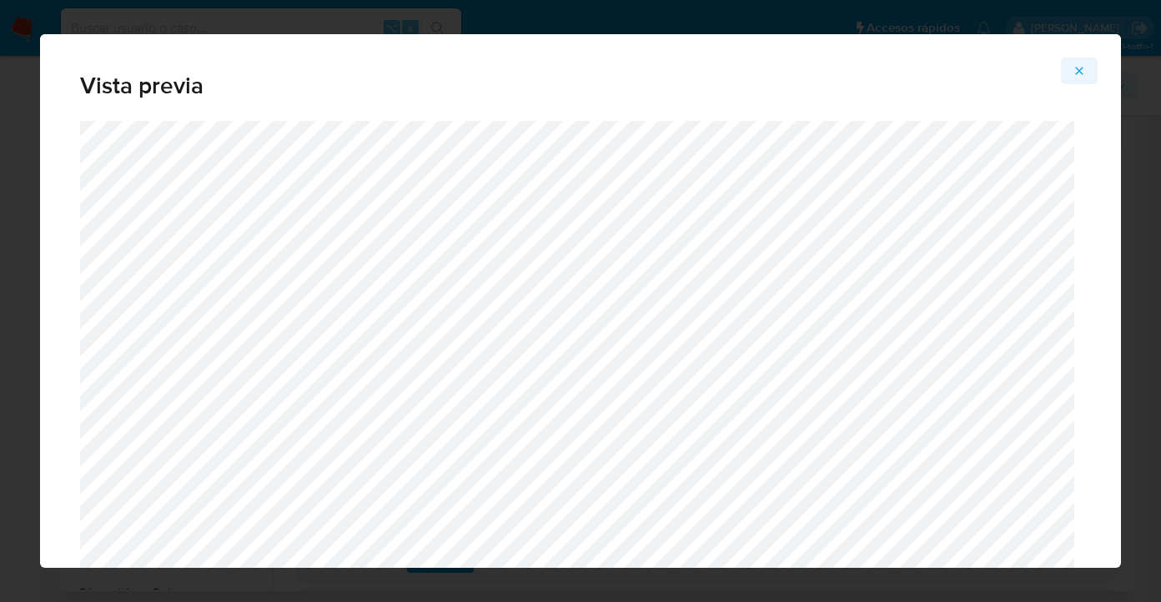
click at [1081, 71] on icon "Attachment preview" at bounding box center [1079, 70] width 13 height 13
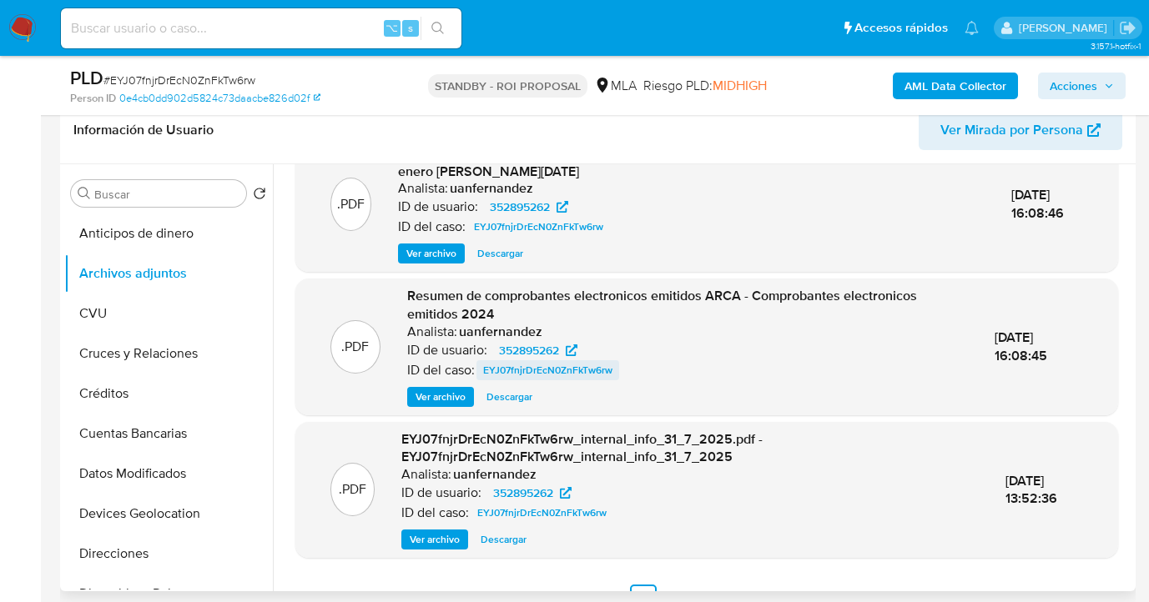
scroll to position [194, 0]
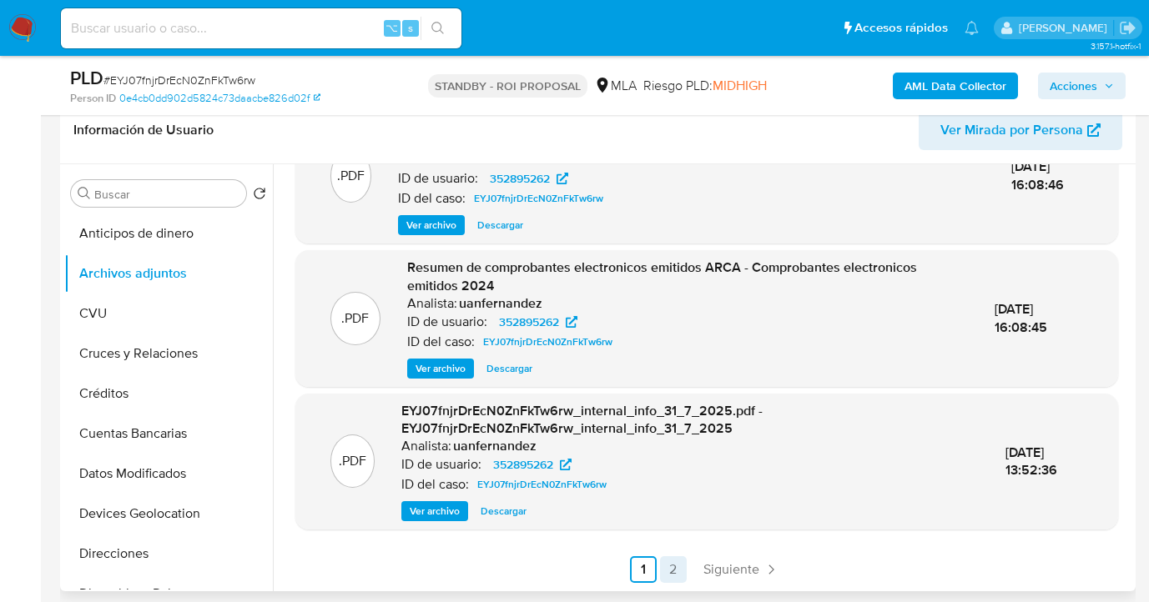
click at [669, 570] on link "2" at bounding box center [673, 570] width 27 height 27
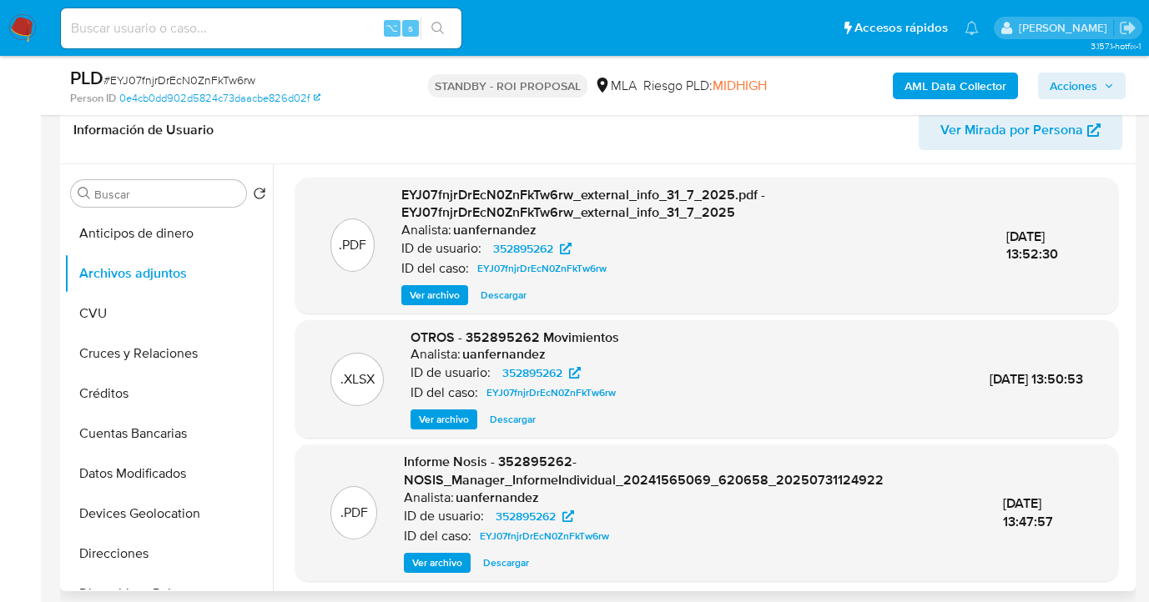
scroll to position [34, 0]
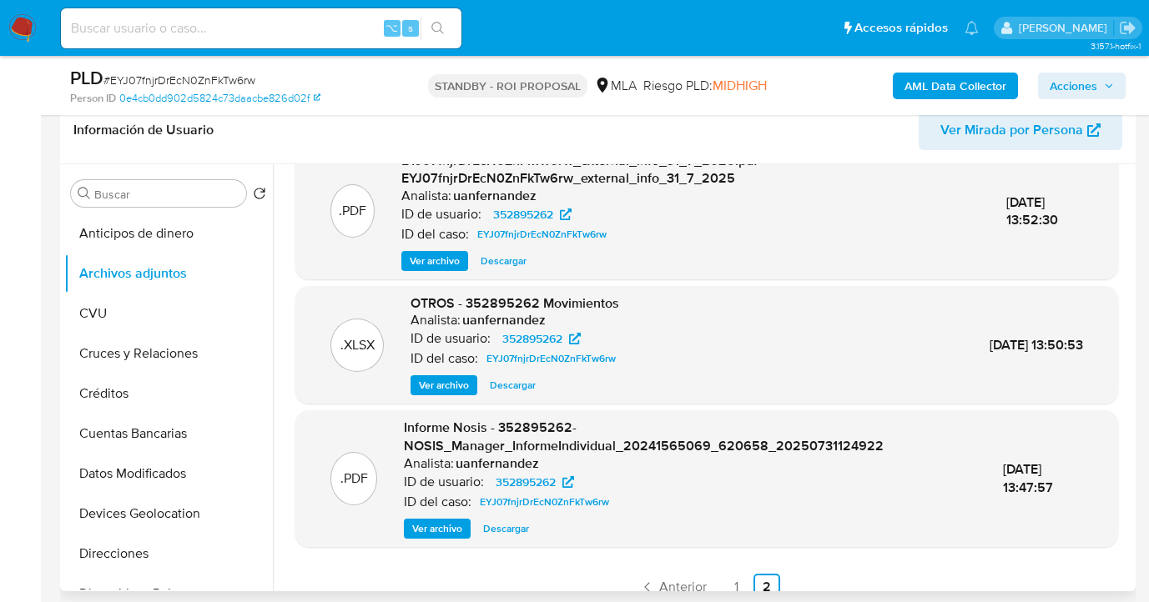
click at [451, 525] on span "Ver archivo" at bounding box center [437, 529] width 50 height 17
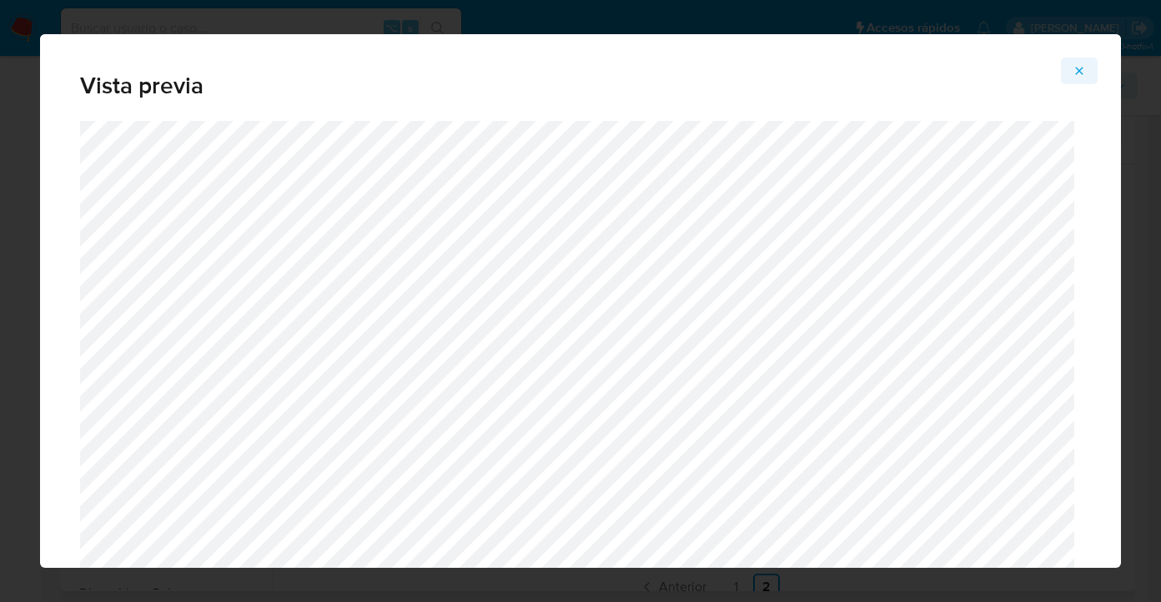
click at [1074, 71] on icon "Attachment preview" at bounding box center [1079, 70] width 13 height 13
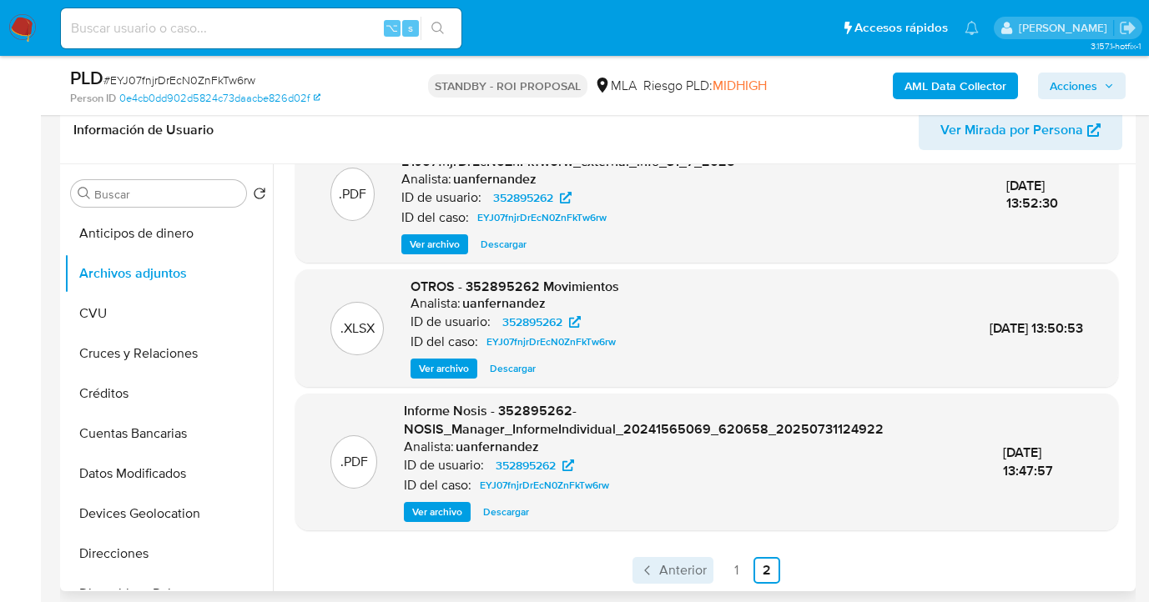
scroll to position [52, 0]
click at [733, 565] on link "1" at bounding box center [736, 570] width 27 height 27
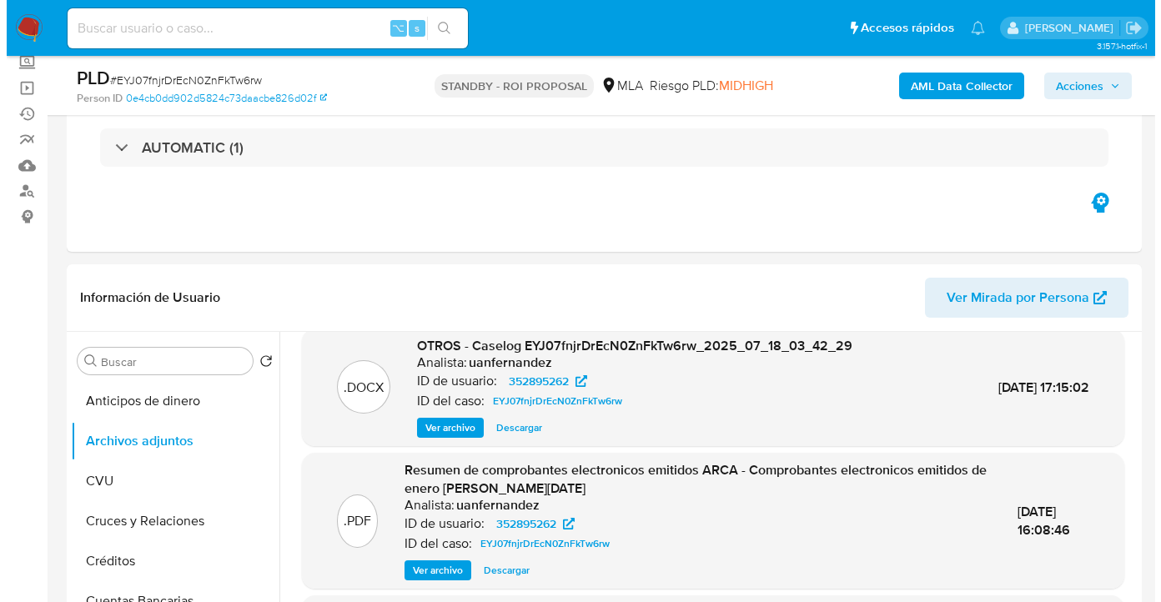
scroll to position [38, 0]
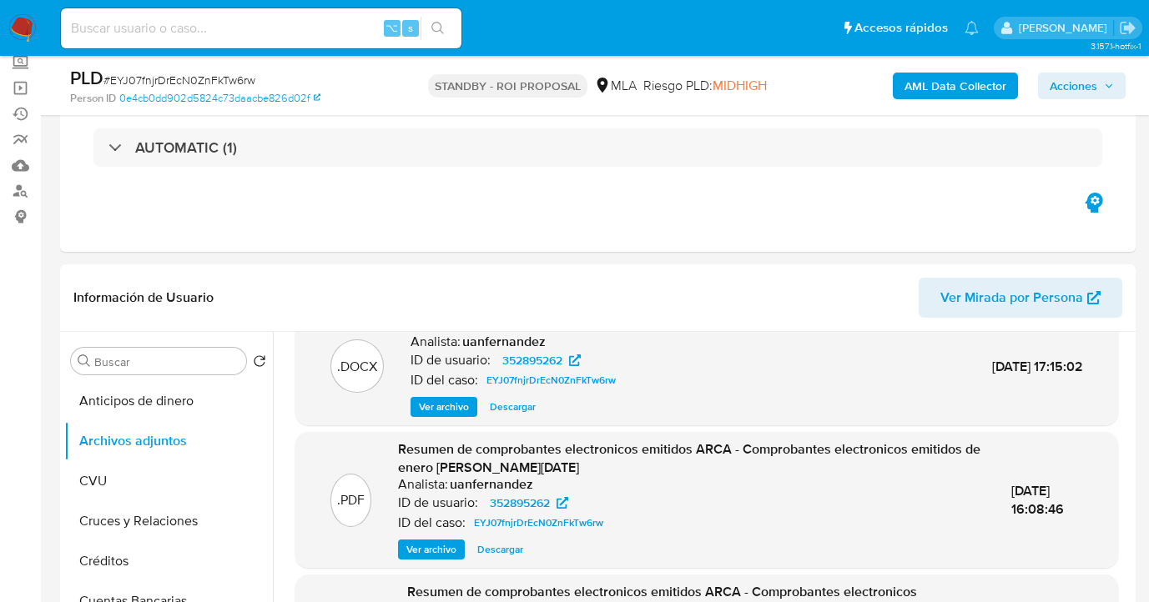
click at [449, 404] on span "Ver archivo" at bounding box center [444, 407] width 50 height 17
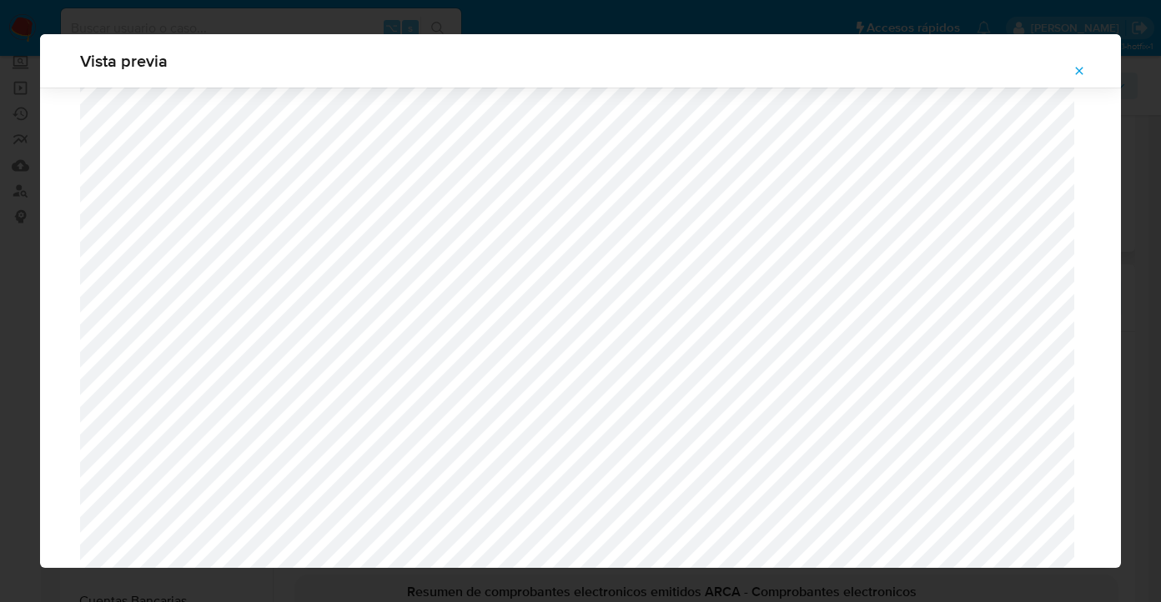
scroll to position [1033, 0]
click at [1077, 73] on icon "Attachment preview" at bounding box center [1080, 71] width 8 height 8
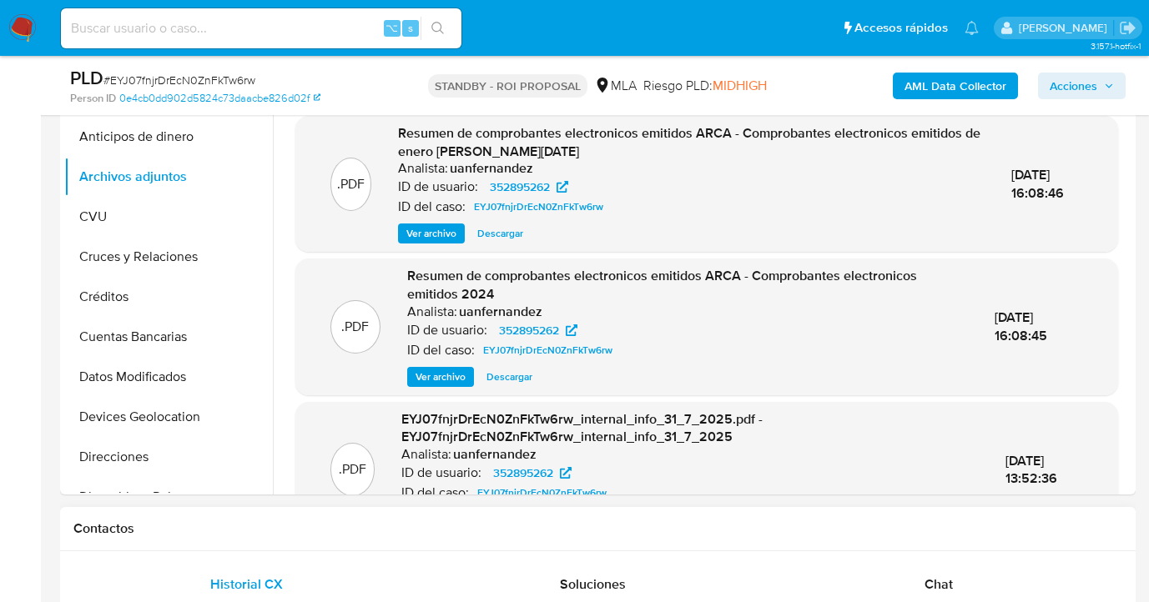
scroll to position [105, 0]
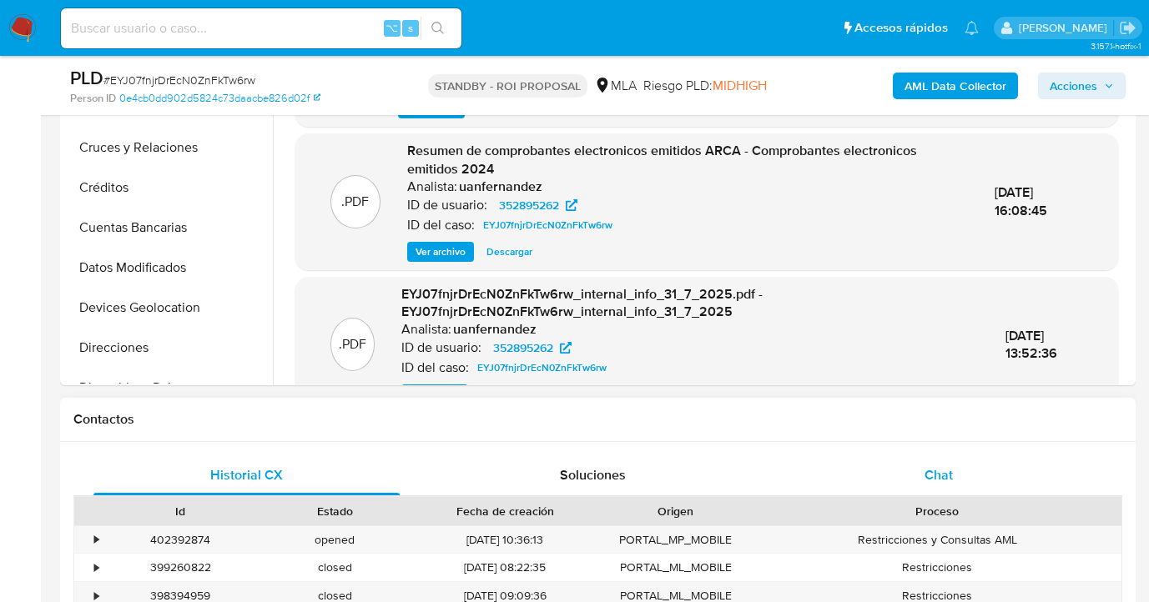
click at [969, 481] on div "Chat" at bounding box center [939, 476] width 306 height 40
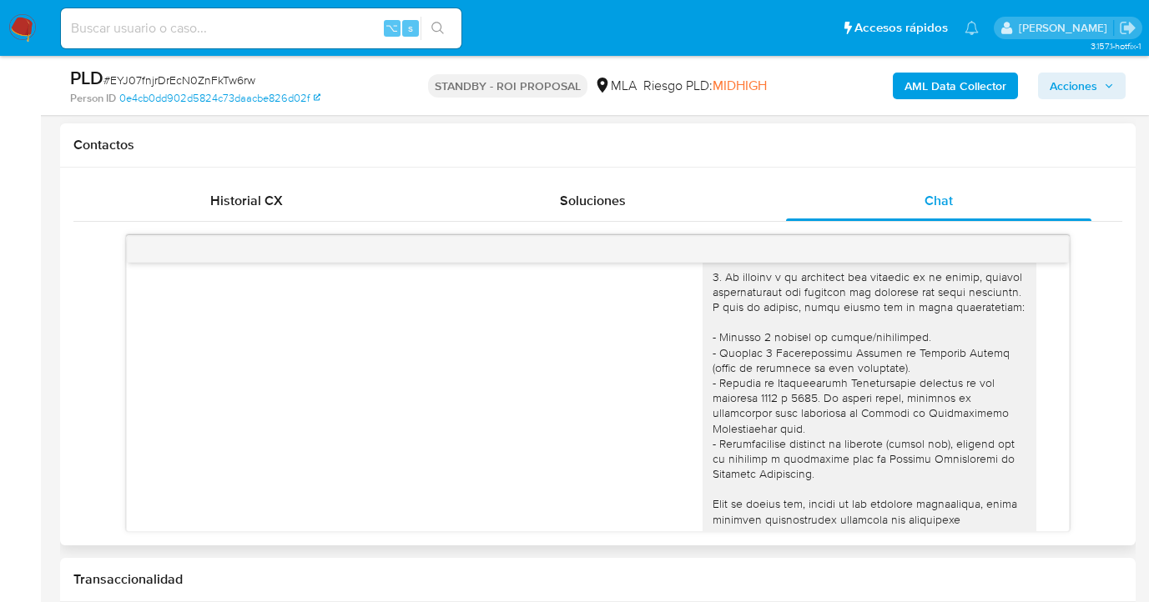
scroll to position [167, 0]
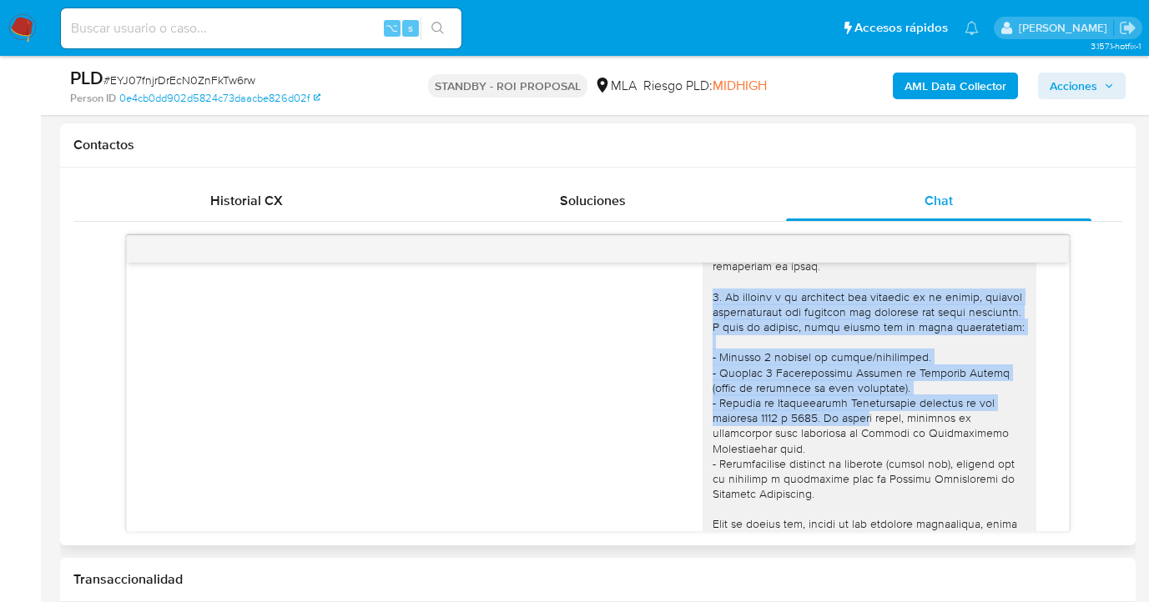
drag, startPoint x: 701, startPoint y: 292, endPoint x: 859, endPoint y: 438, distance: 214.9
click at [859, 438] on div at bounding box center [870, 555] width 314 height 865
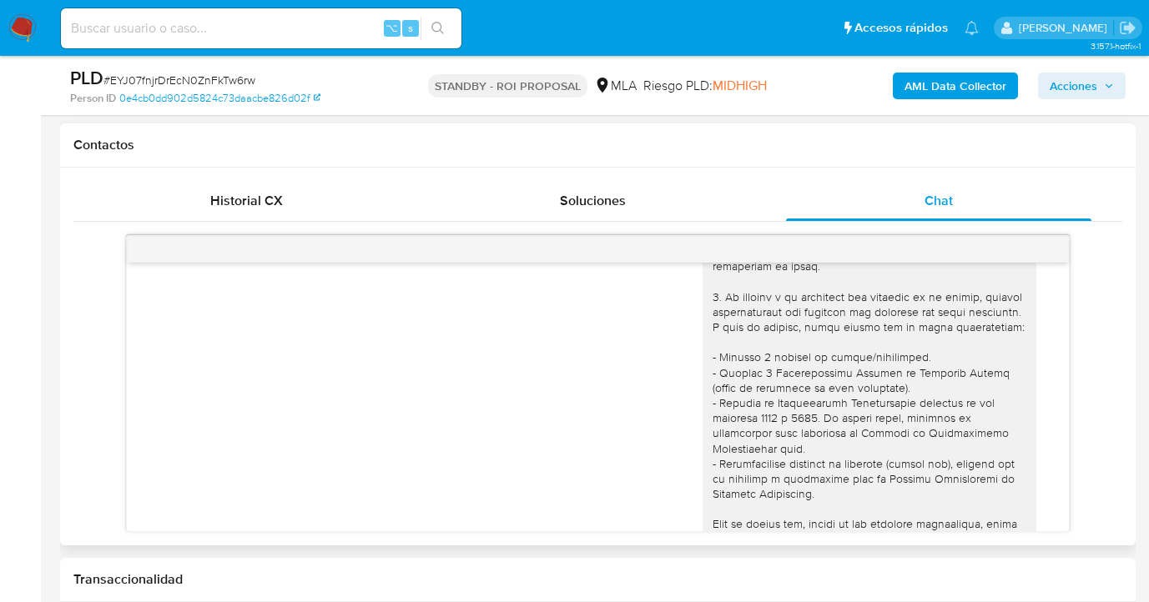
drag, startPoint x: 852, startPoint y: 467, endPoint x: 679, endPoint y: 307, distance: 235.6
click at [852, 467] on div at bounding box center [870, 555] width 314 height 865
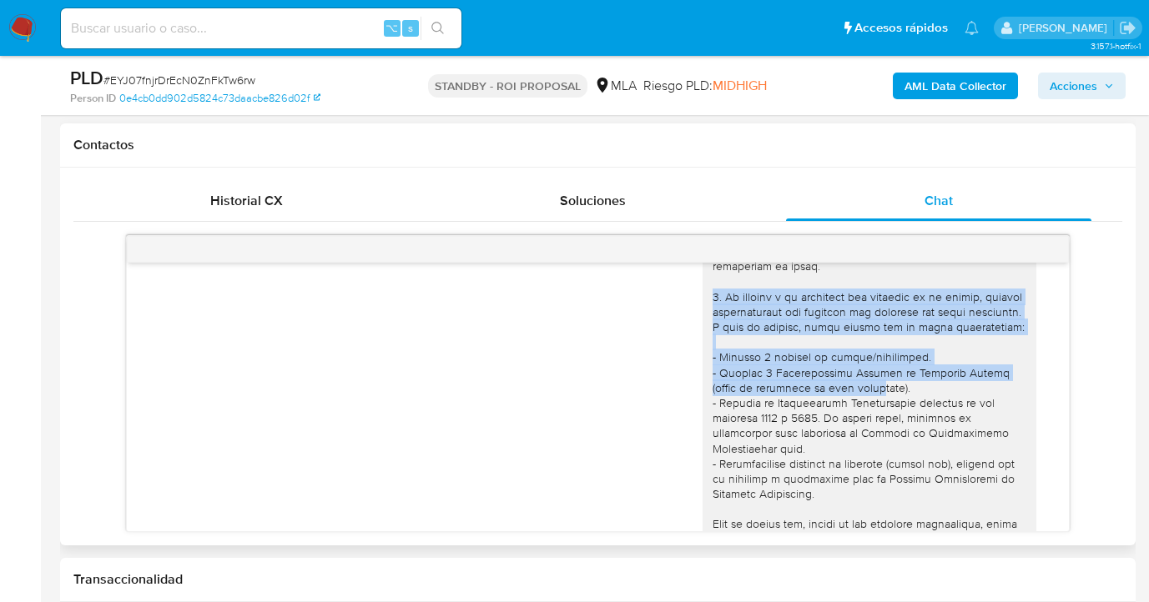
scroll to position [316, 0]
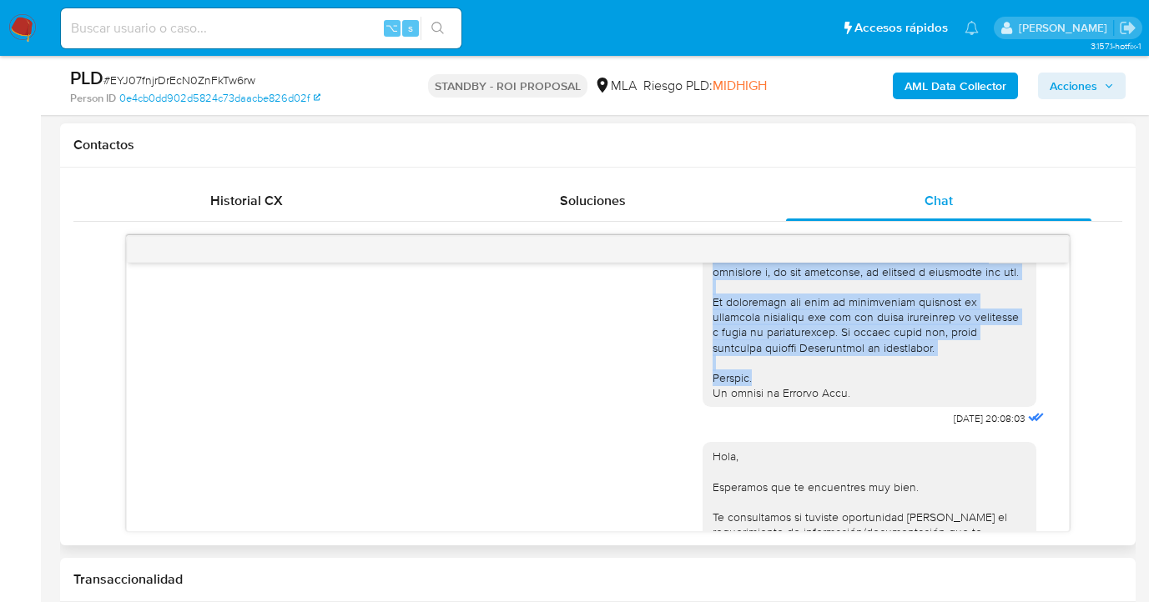
drag, startPoint x: 701, startPoint y: 294, endPoint x: 848, endPoint y: 412, distance: 188.7
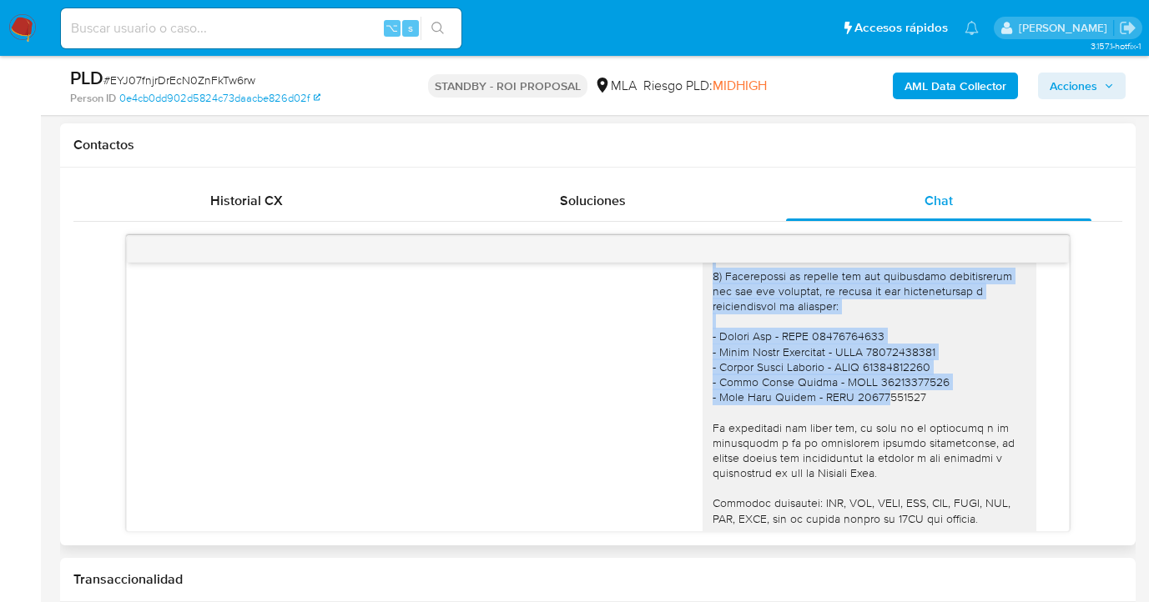
scroll to position [2467, 0]
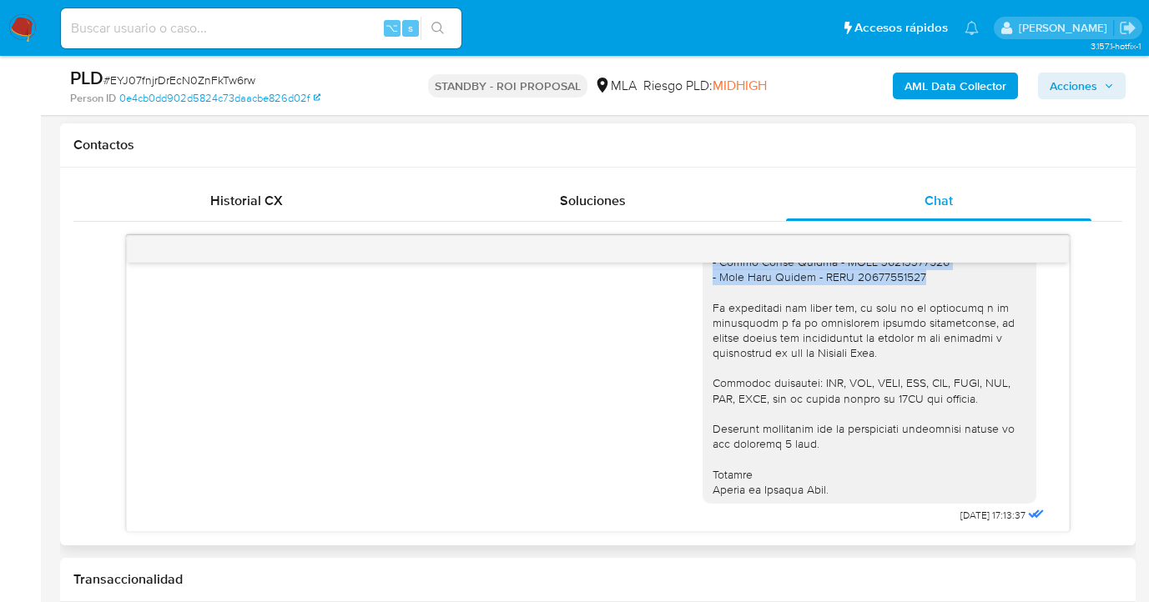
drag, startPoint x: 701, startPoint y: 340, endPoint x: 915, endPoint y: 321, distance: 215.3
click at [915, 321] on div at bounding box center [870, 202] width 314 height 592
copy div "1) ¿A qué corresponde el incremento significativo de fondos en tu cuenta en el …"
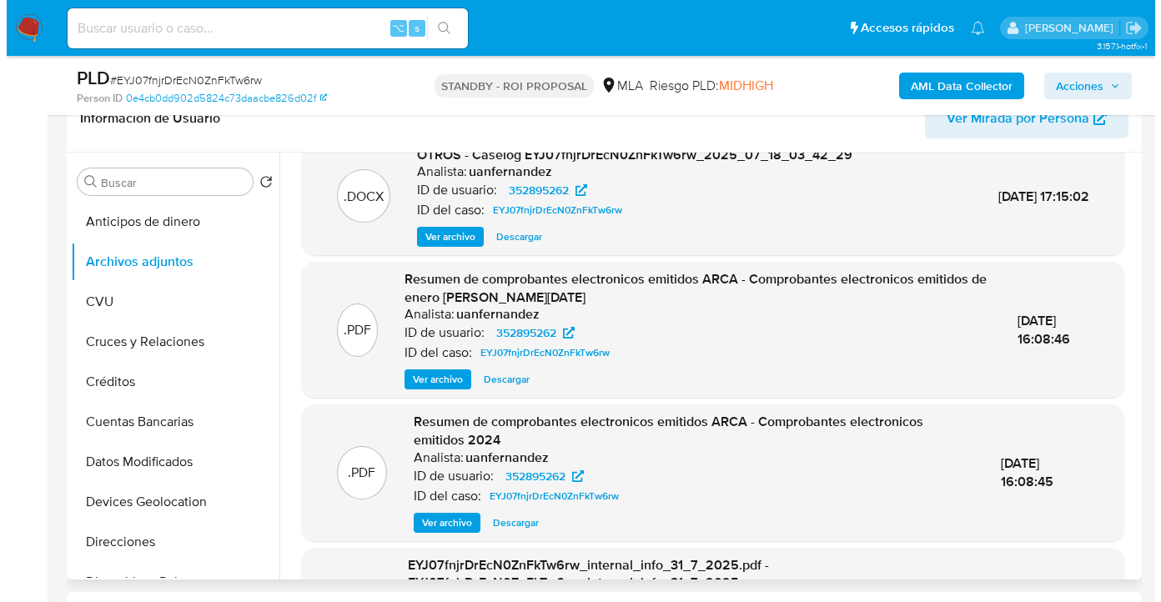
scroll to position [0, 0]
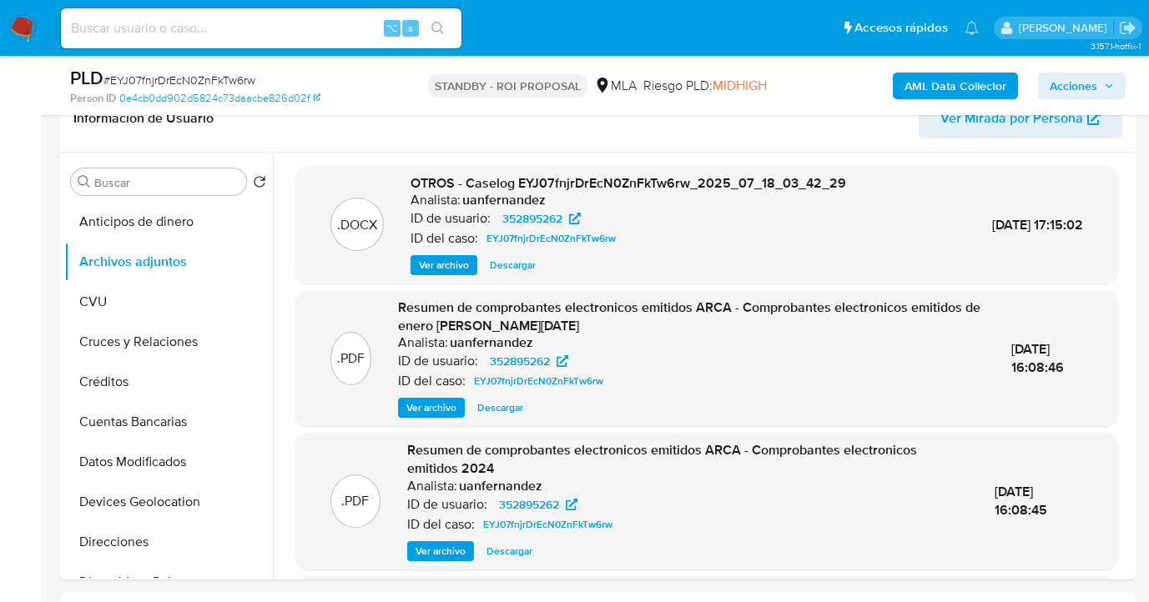
click at [454, 264] on span "Ver archivo" at bounding box center [444, 265] width 50 height 17
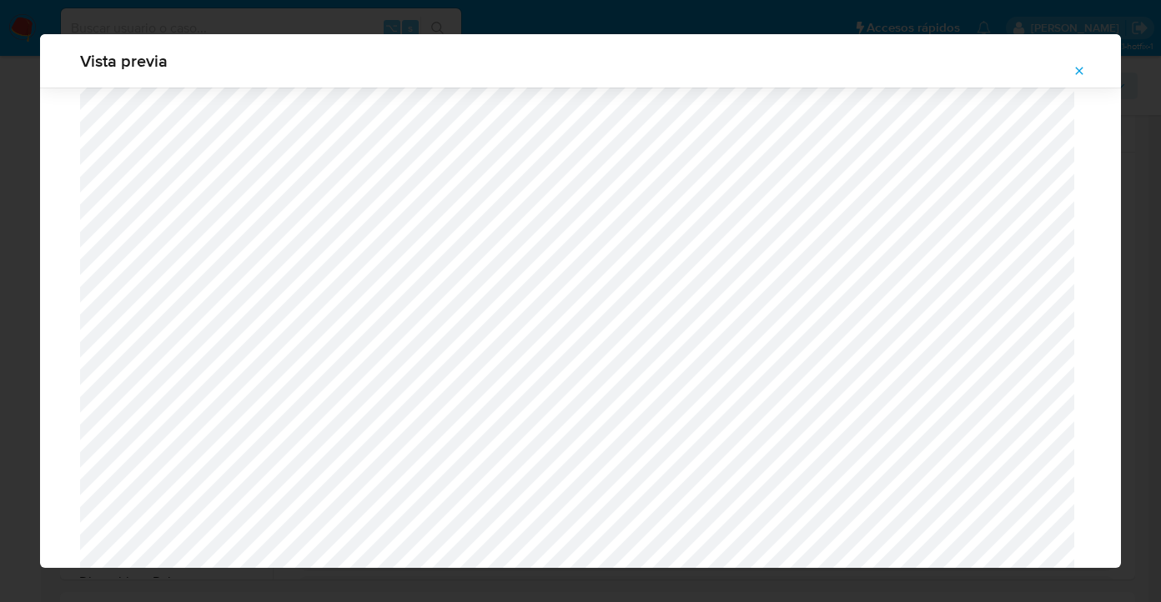
scroll to position [703, 0]
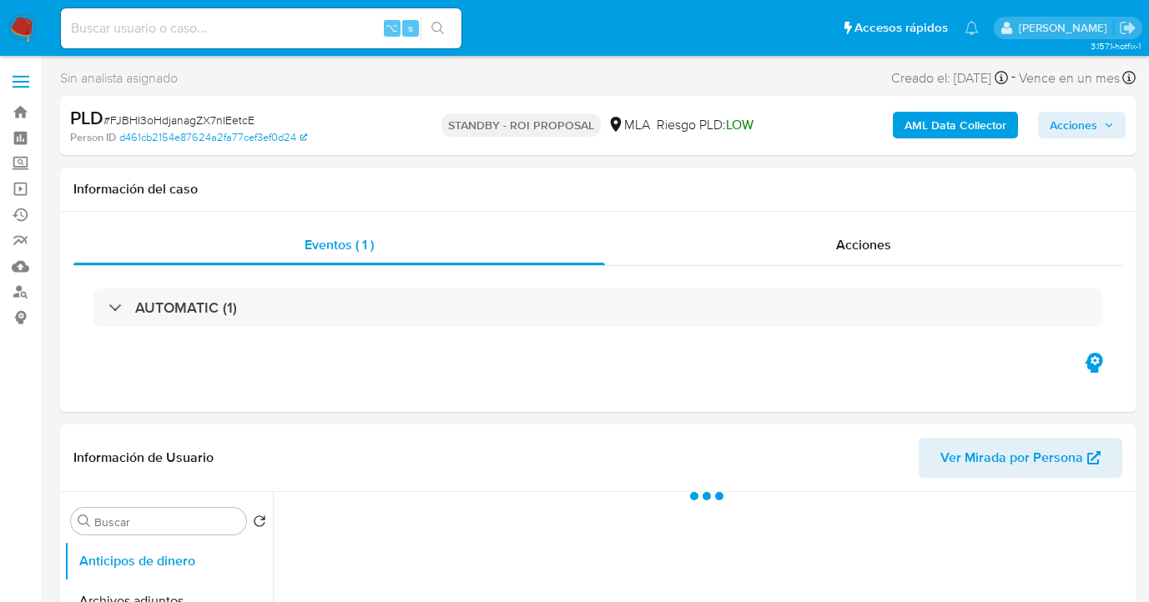
select select "10"
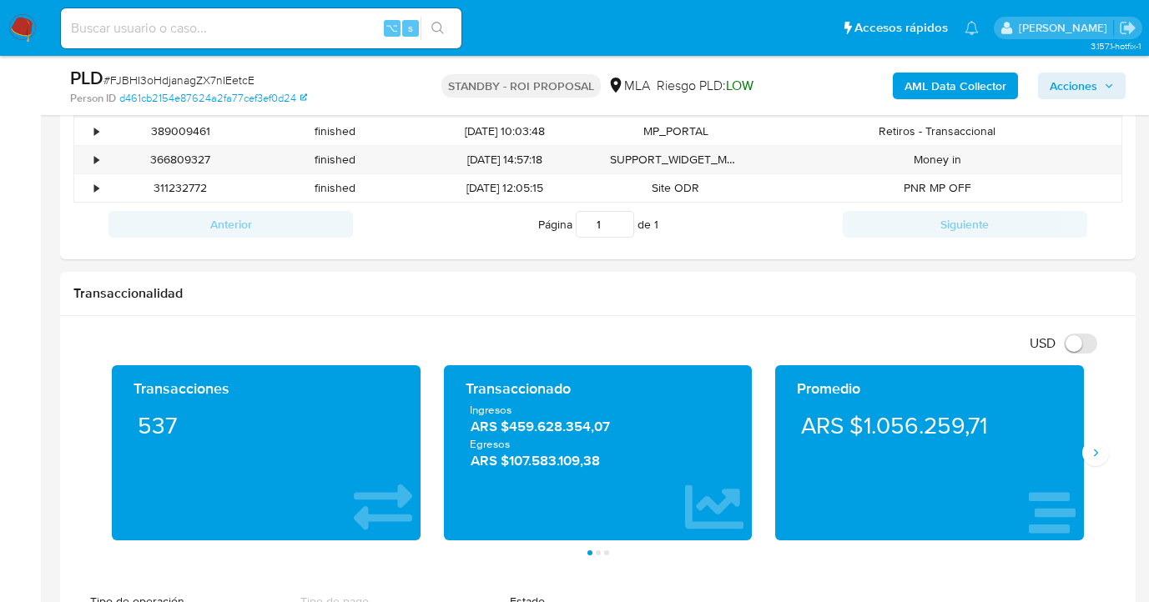
scroll to position [552, 0]
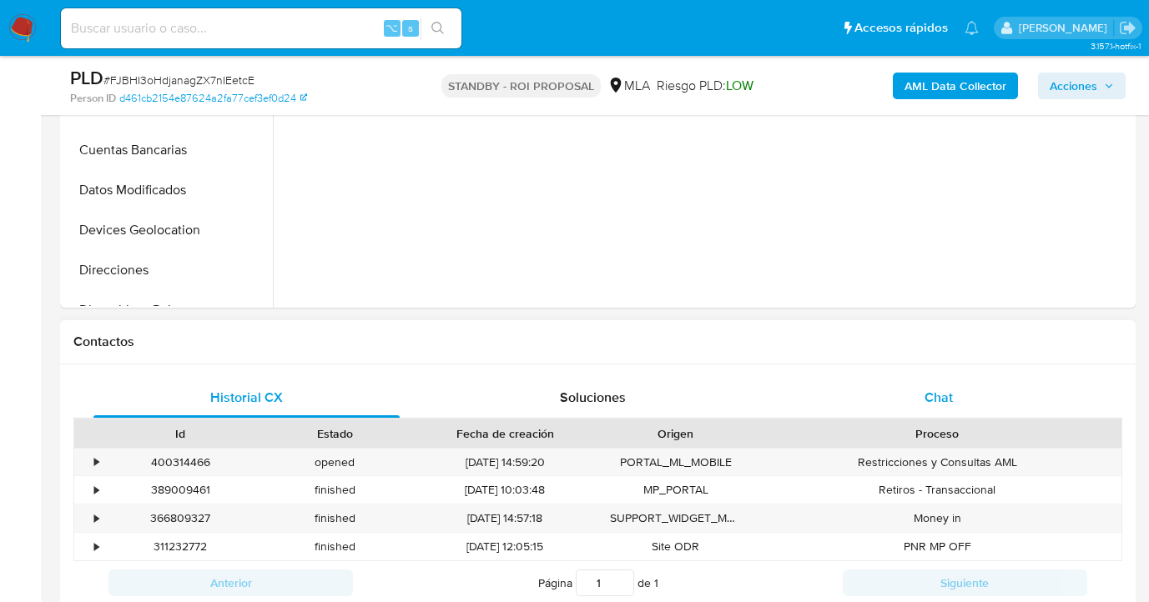
click at [945, 389] on span "Chat" at bounding box center [938, 397] width 28 height 19
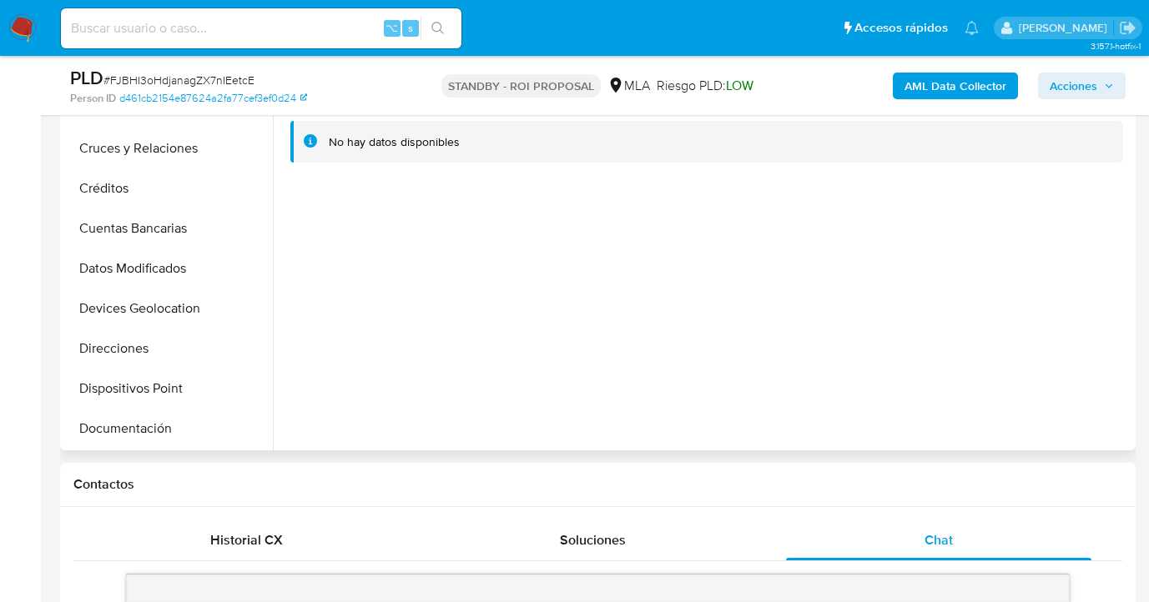
scroll to position [364, 0]
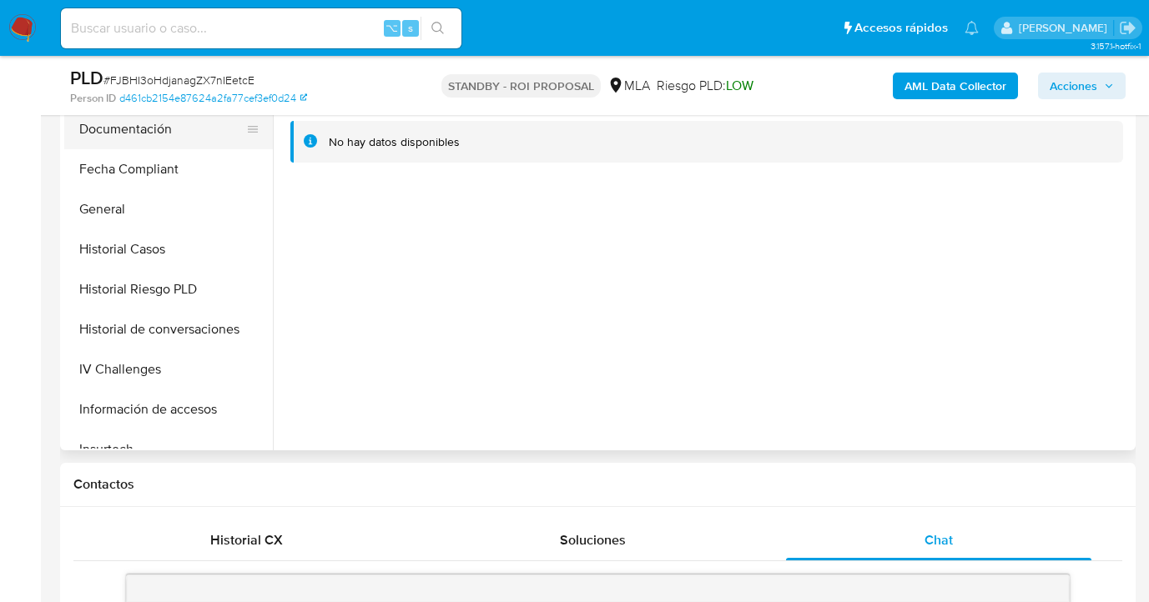
click at [174, 141] on button "Documentación" at bounding box center [161, 129] width 195 height 40
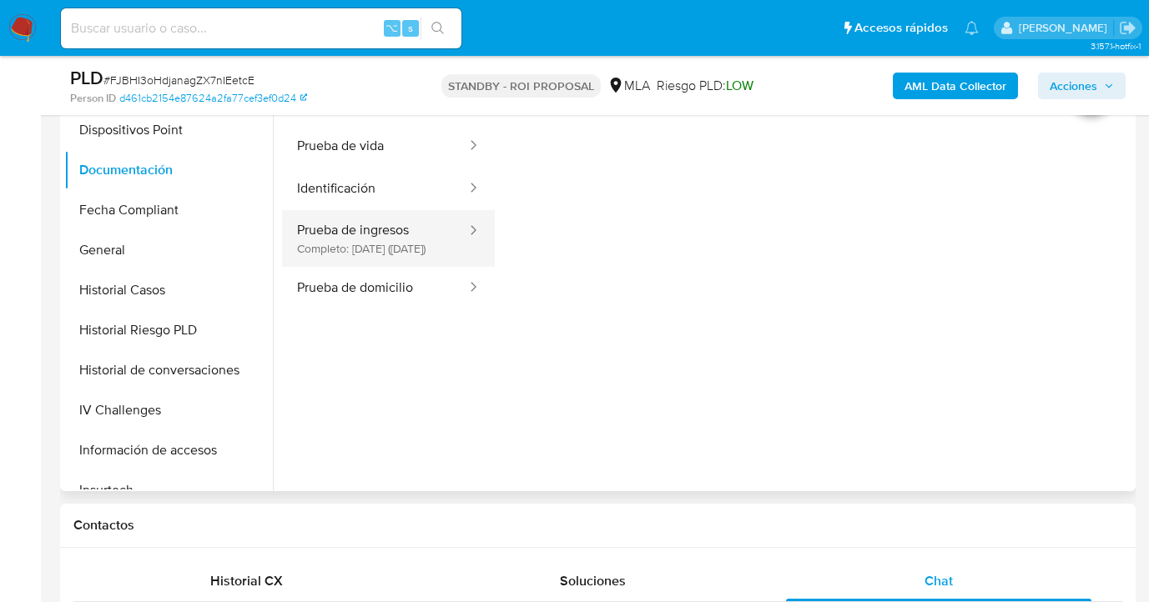
scroll to position [352, 0]
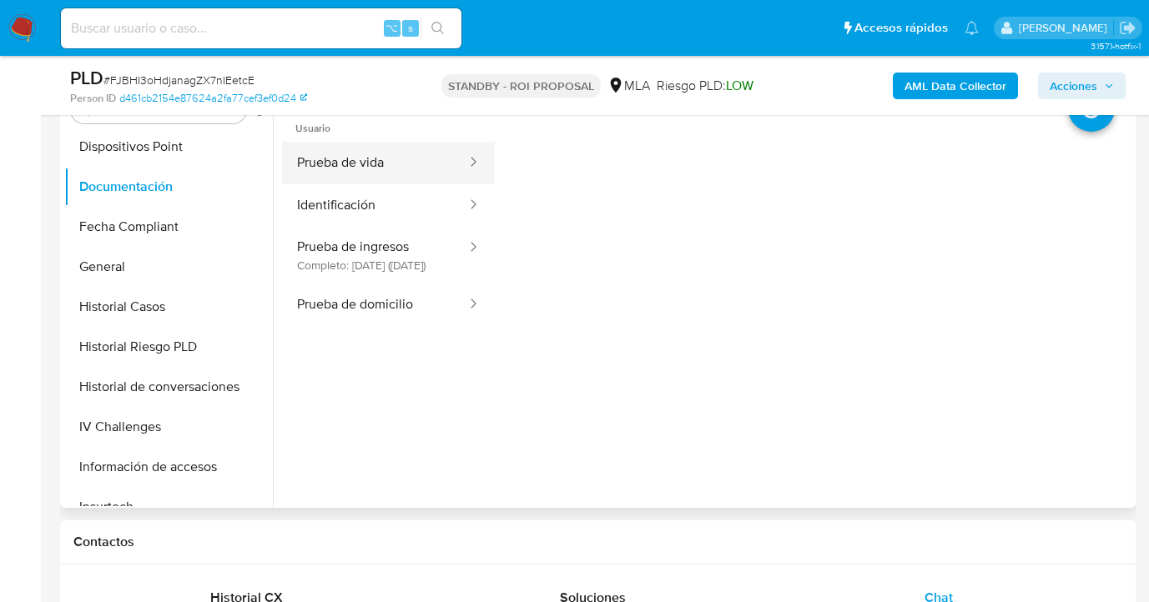
click at [361, 169] on button "Prueba de vida" at bounding box center [375, 163] width 186 height 43
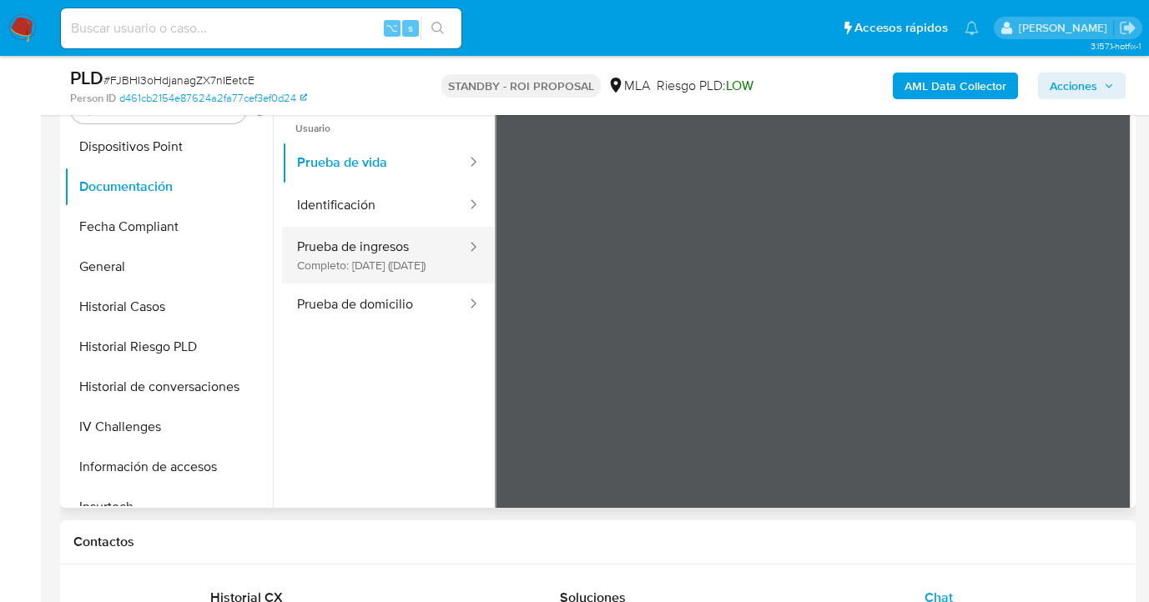
click at [320, 259] on button "Prueba de ingresos Completo: 13/12/2022 (hace 3 años)" at bounding box center [375, 255] width 186 height 57
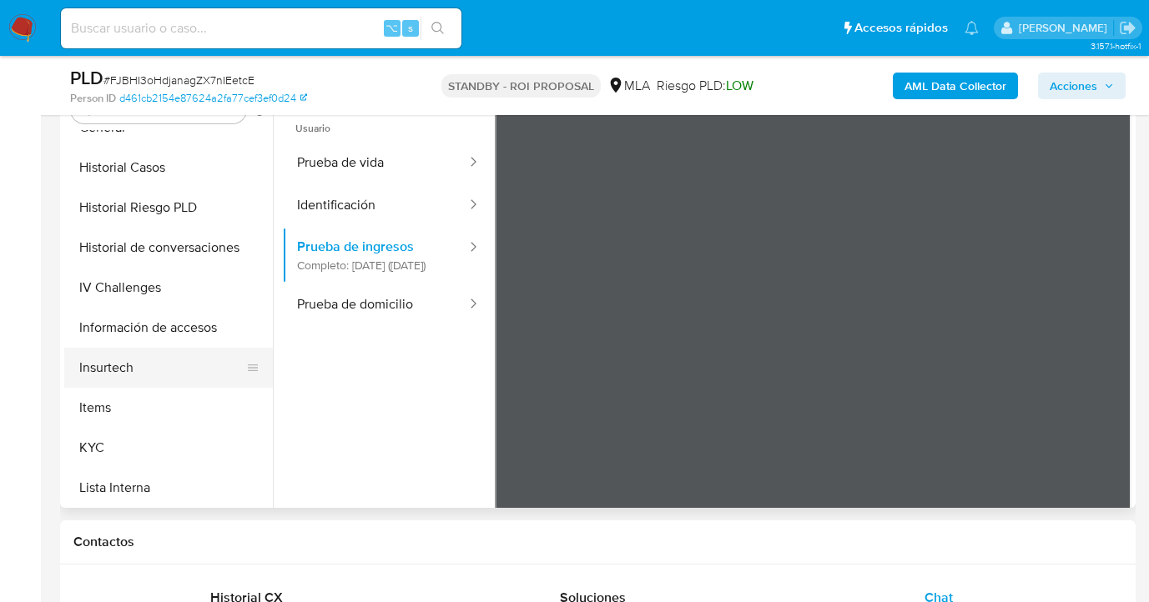
scroll to position [530, 0]
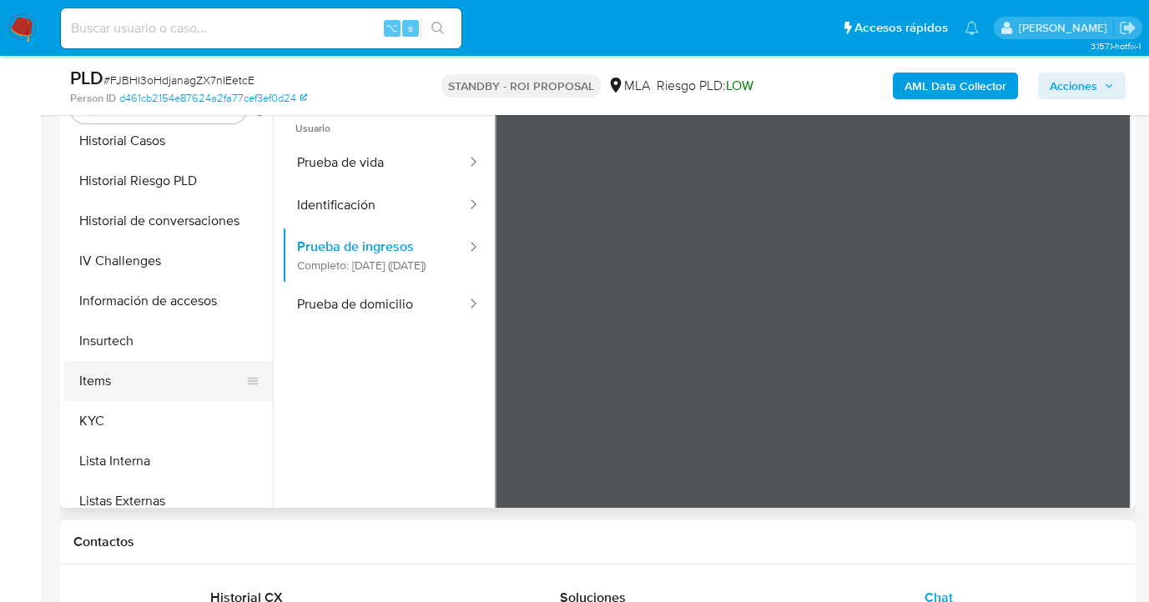
drag, startPoint x: 155, startPoint y: 420, endPoint x: 261, endPoint y: 389, distance: 110.4
click at [155, 420] on button "KYC" at bounding box center [168, 421] width 209 height 40
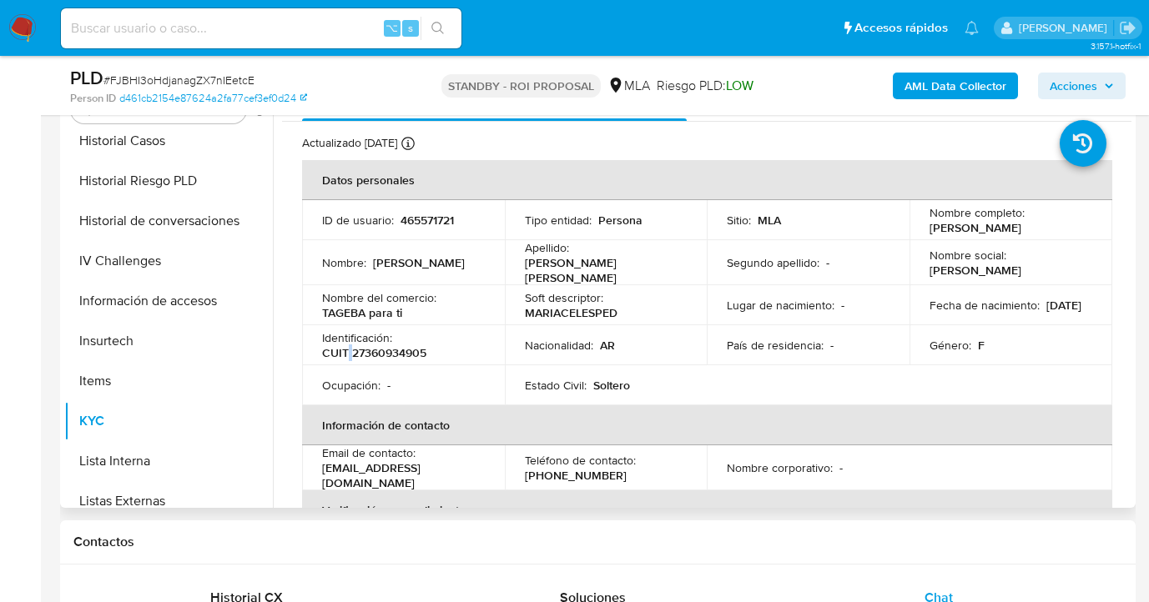
click at [350, 349] on p "CUIT 27360934905" at bounding box center [374, 352] width 104 height 15
drag, startPoint x: 354, startPoint y: 347, endPoint x: 431, endPoint y: 354, distance: 77.1
click at [431, 354] on div "Identificación : CUIT 27360934905" at bounding box center [403, 345] width 163 height 30
copy p "27360934905"
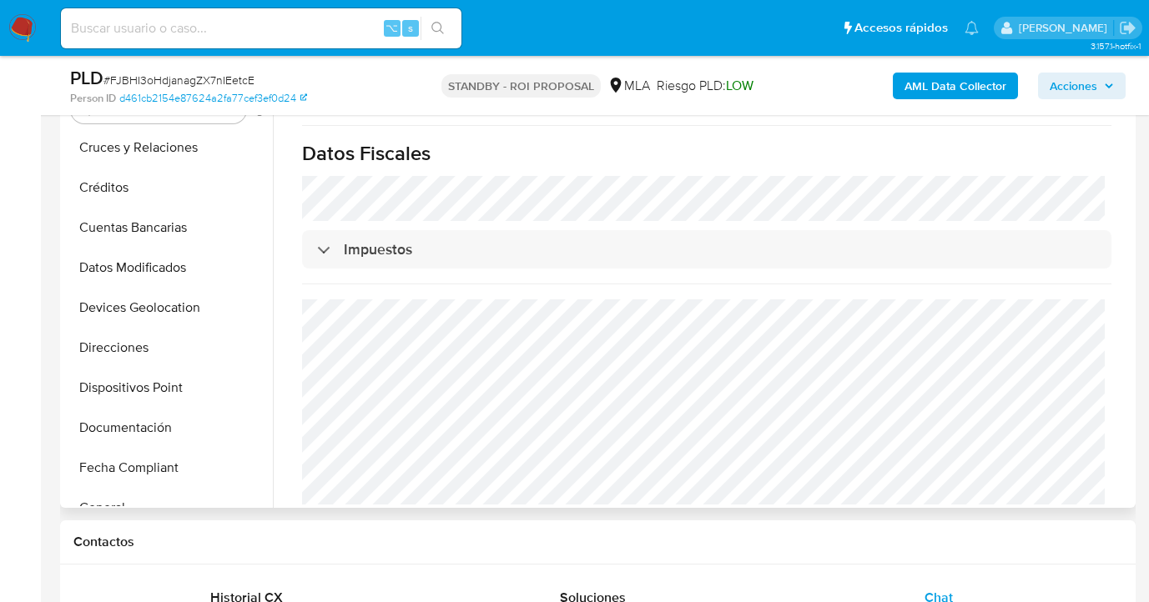
scroll to position [0, 0]
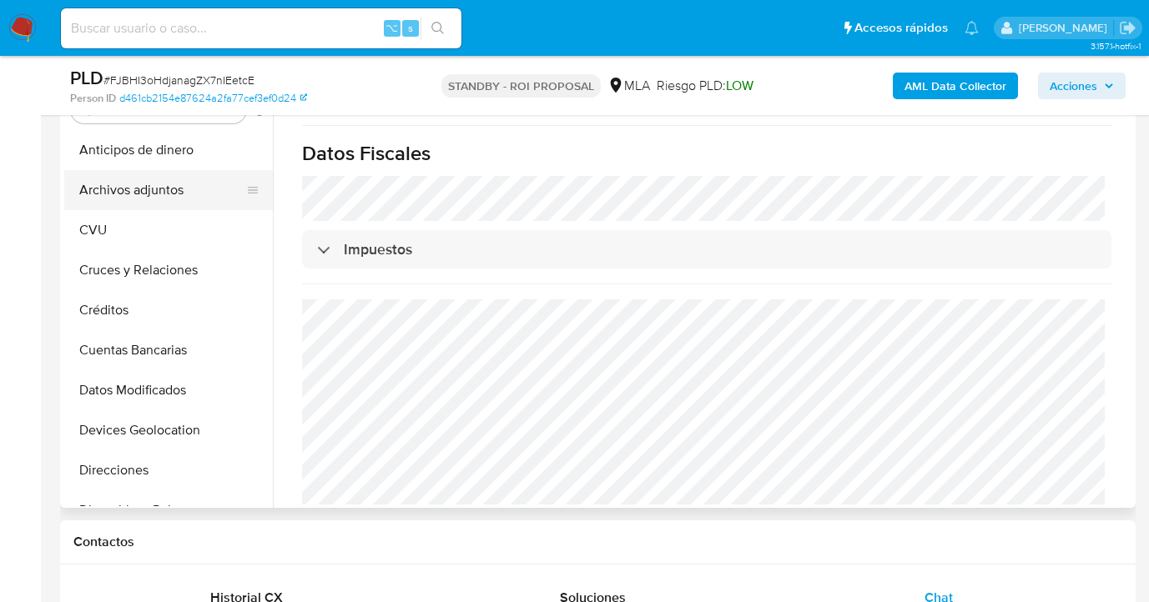
click at [214, 191] on button "Archivos adjuntos" at bounding box center [161, 190] width 195 height 40
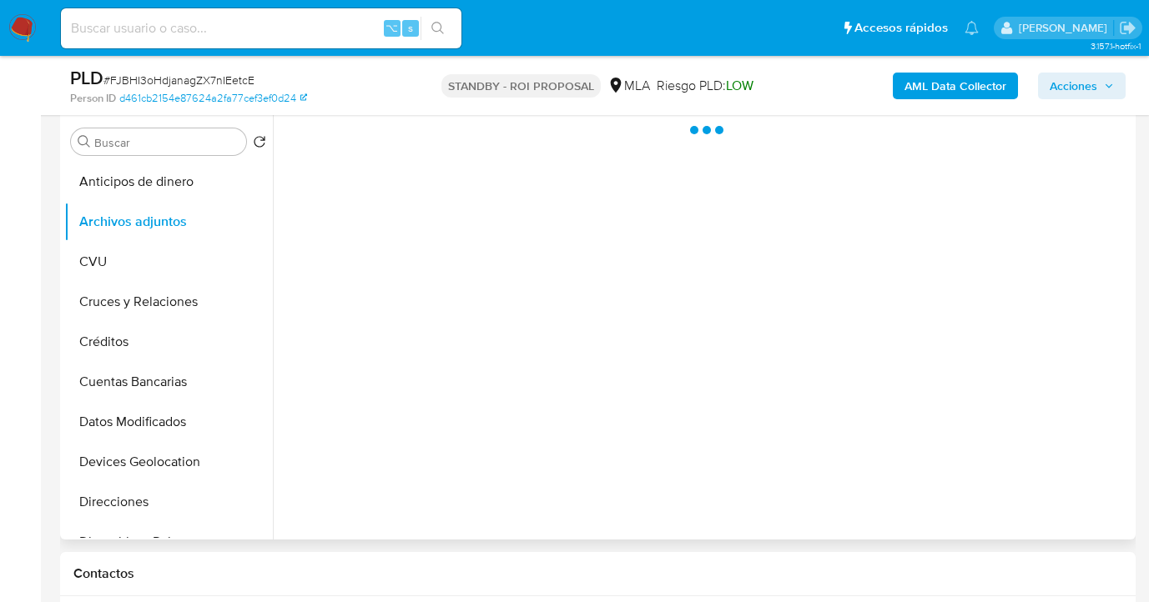
scroll to position [320, 0]
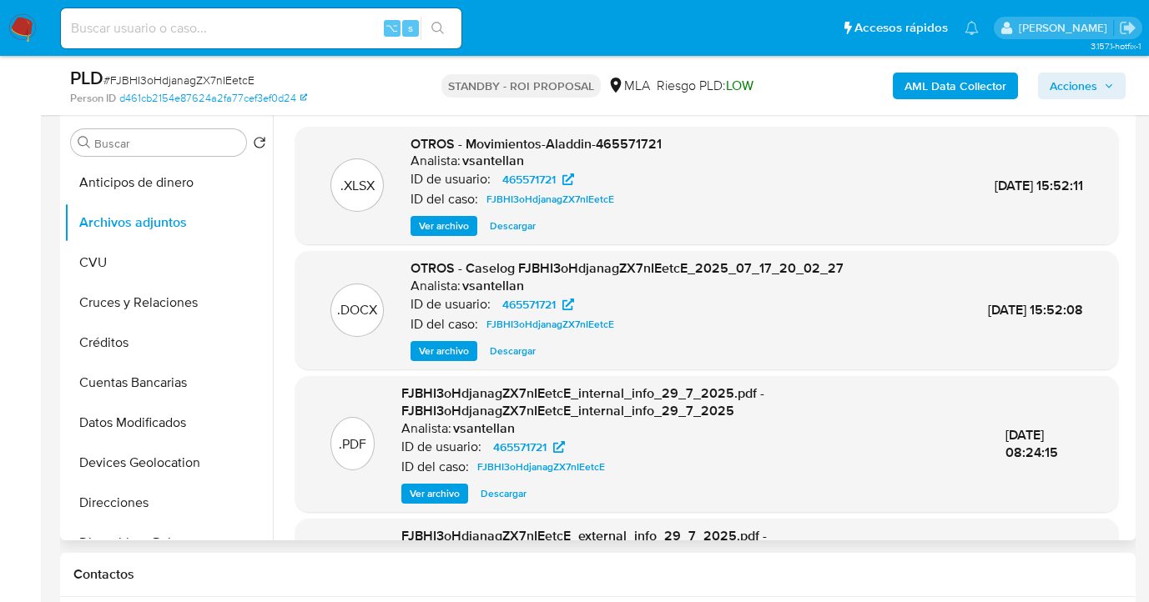
click at [459, 354] on span "Ver archivo" at bounding box center [444, 351] width 50 height 17
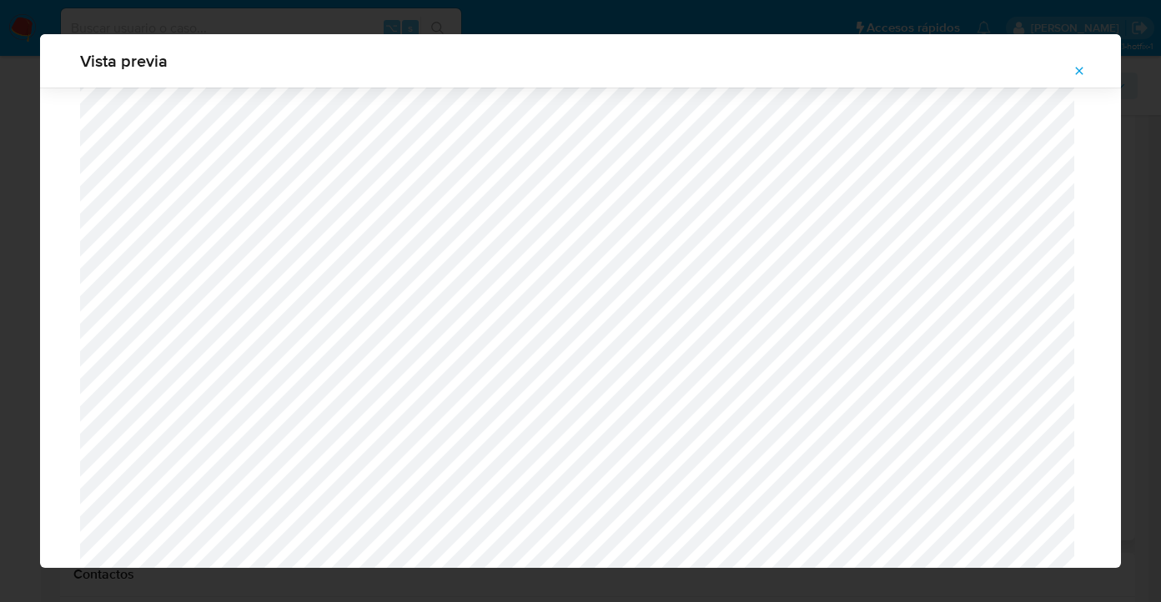
scroll to position [1413, 0]
click at [1080, 71] on icon "Attachment preview" at bounding box center [1080, 71] width 8 height 8
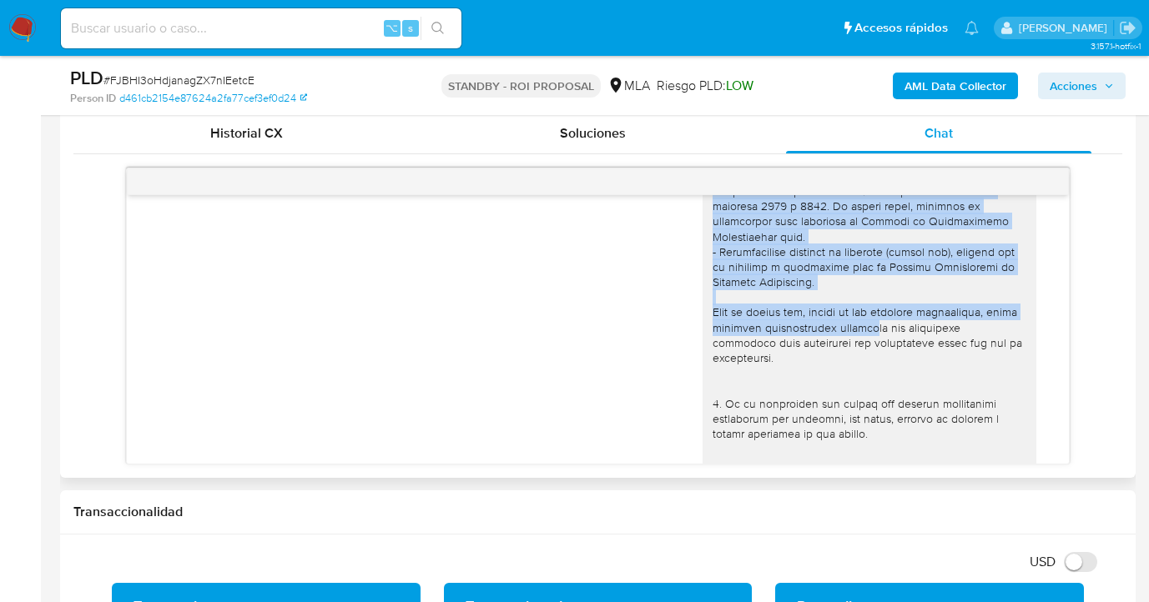
scroll to position [314, 0]
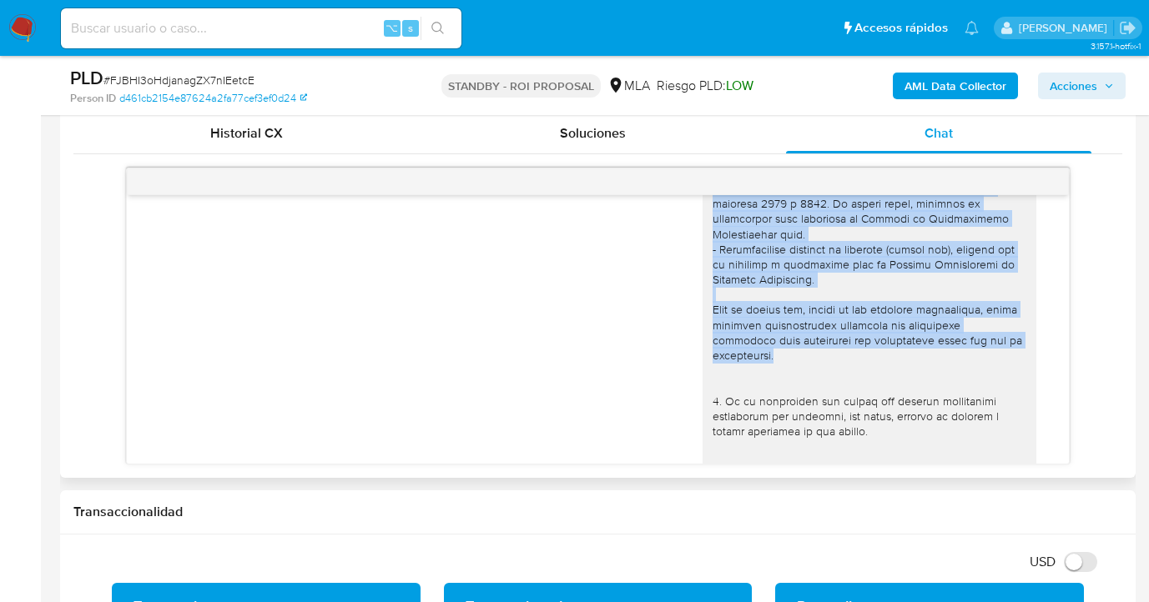
drag, startPoint x: 702, startPoint y: 235, endPoint x: 902, endPoint y: 377, distance: 245.4
click at [902, 377] on div at bounding box center [870, 340] width 314 height 865
copy div "Por disposición de la Resolución 200/2024 de la Unidad de Información Financier…"
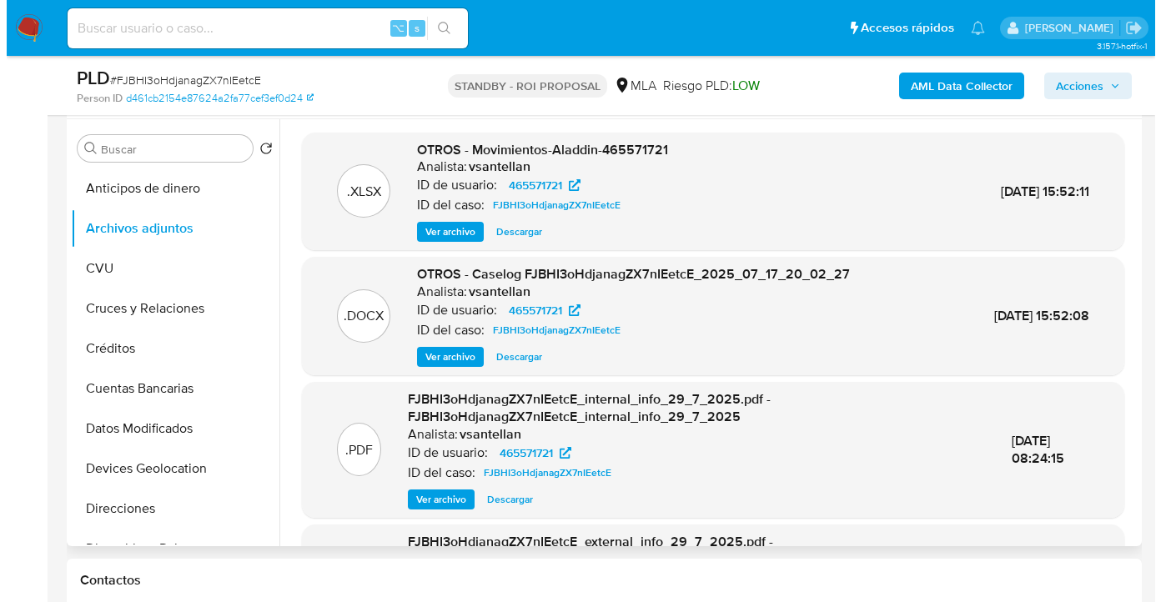
scroll to position [300, 0]
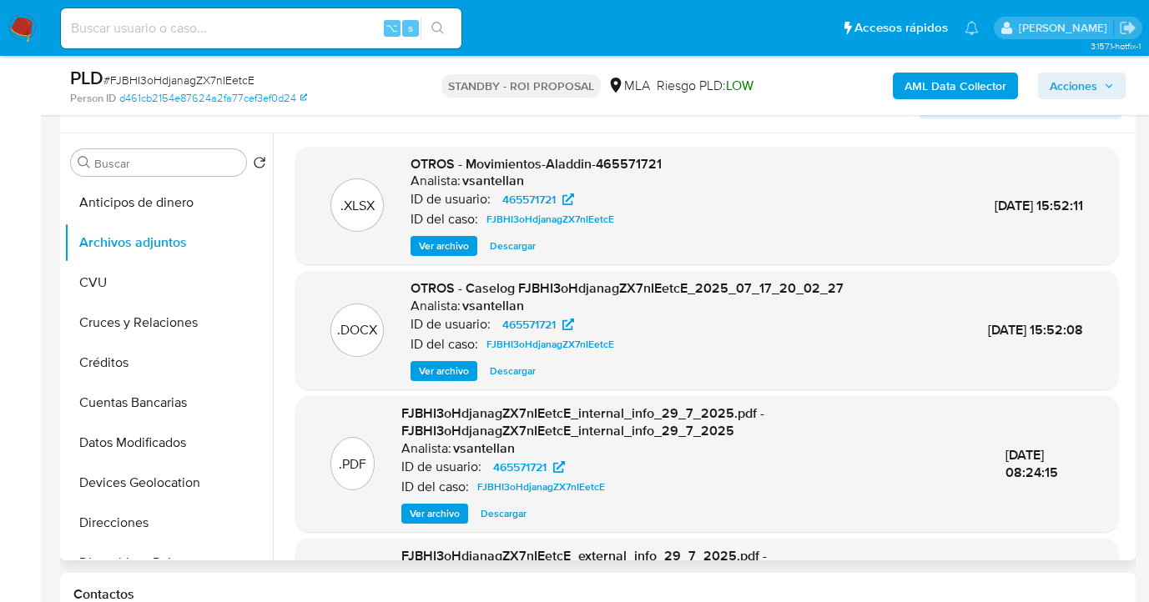
click at [445, 373] on span "Ver archivo" at bounding box center [444, 371] width 50 height 17
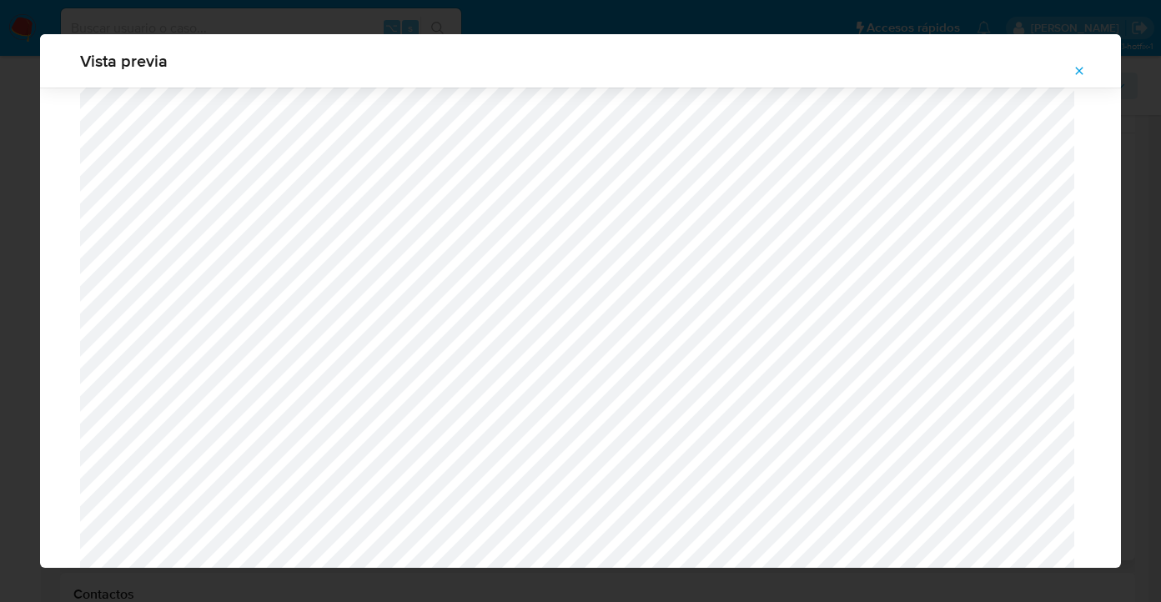
scroll to position [1046, 0]
click at [1082, 71] on icon "Attachment preview" at bounding box center [1079, 70] width 13 height 13
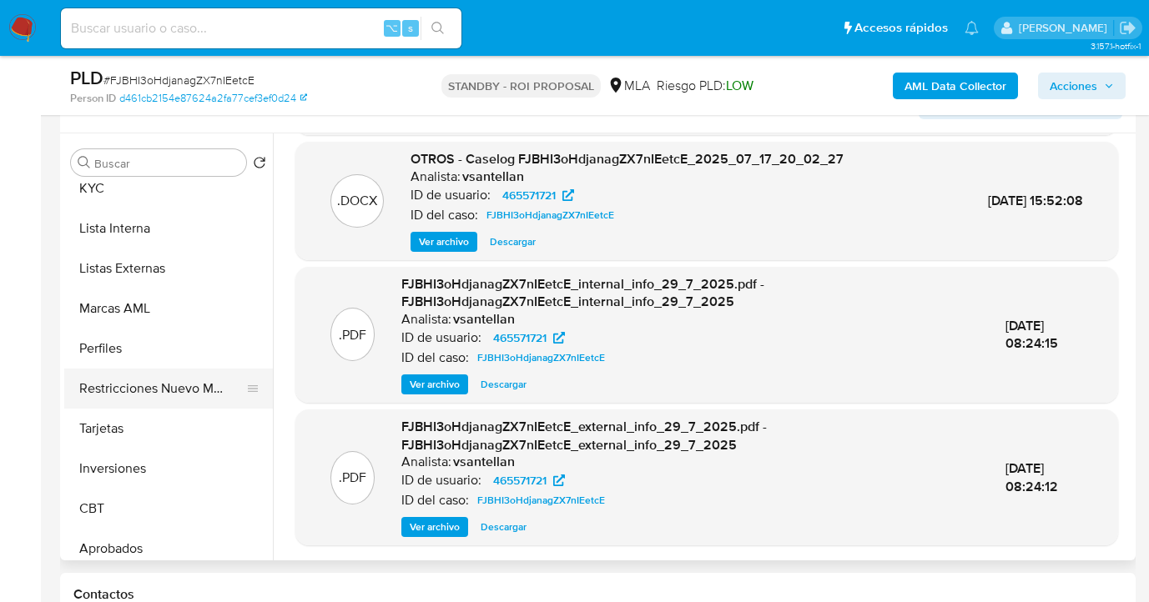
scroll to position [825, 0]
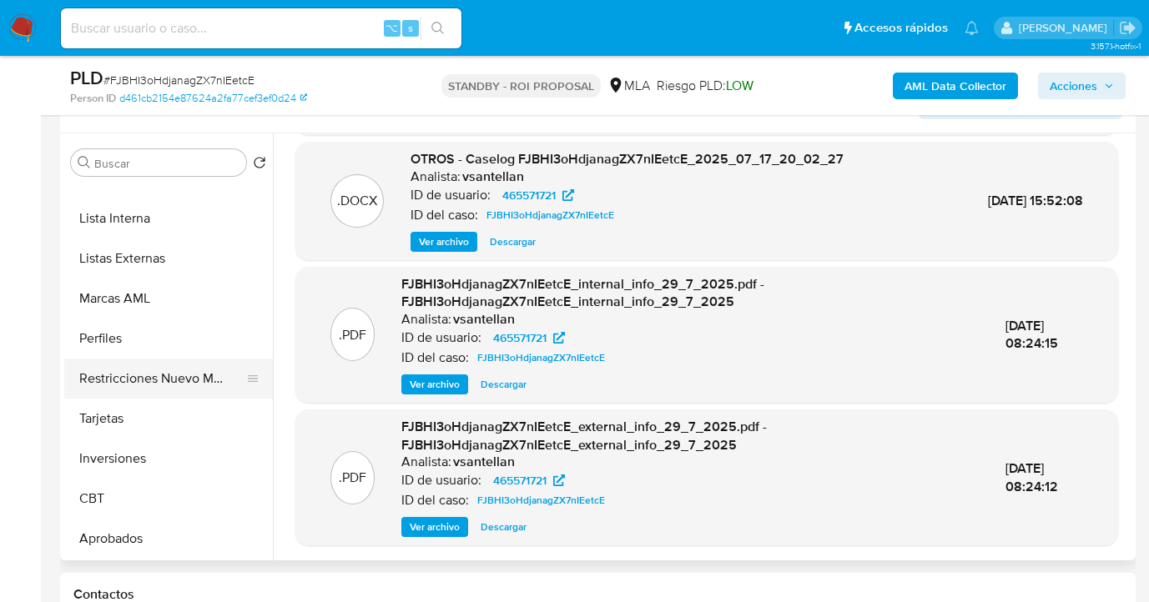
click at [171, 376] on button "Restricciones Nuevo Mundo" at bounding box center [161, 379] width 195 height 40
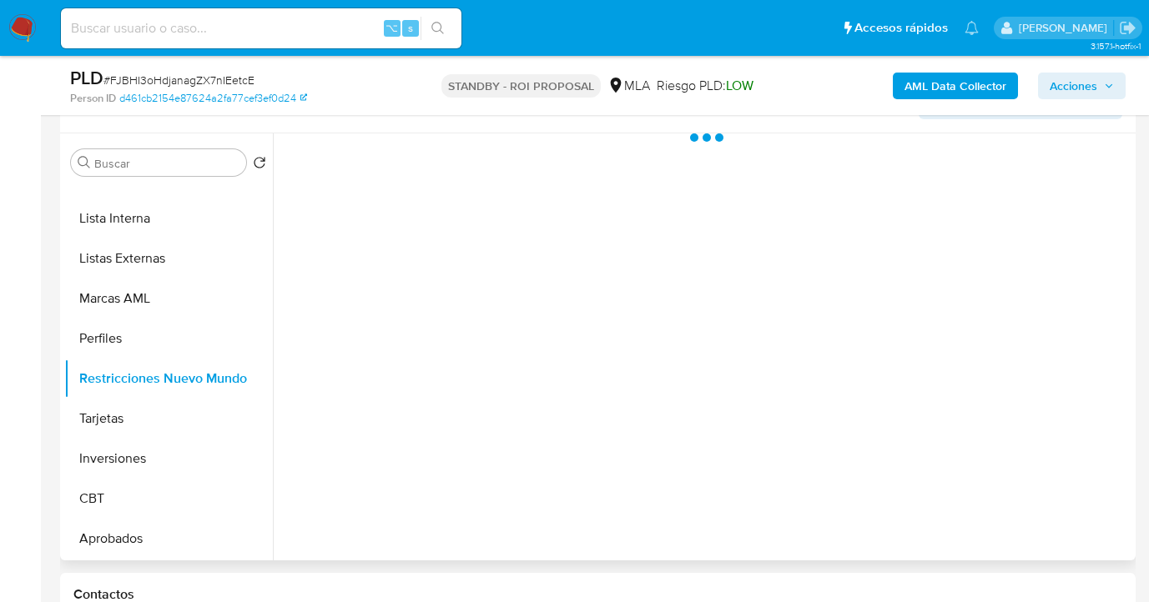
scroll to position [0, 0]
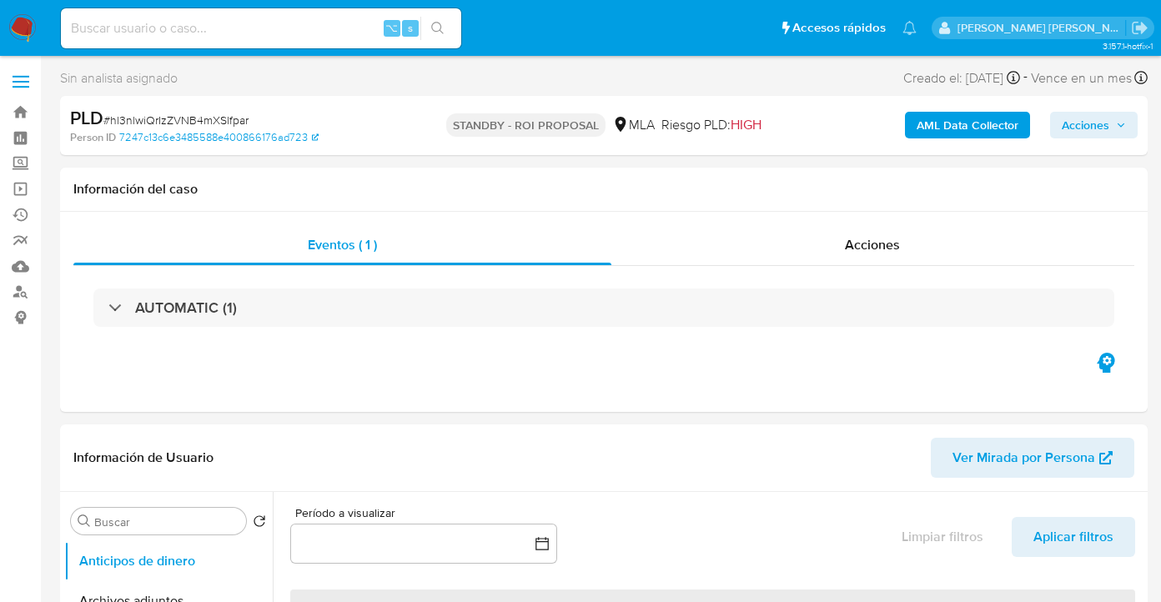
select select "10"
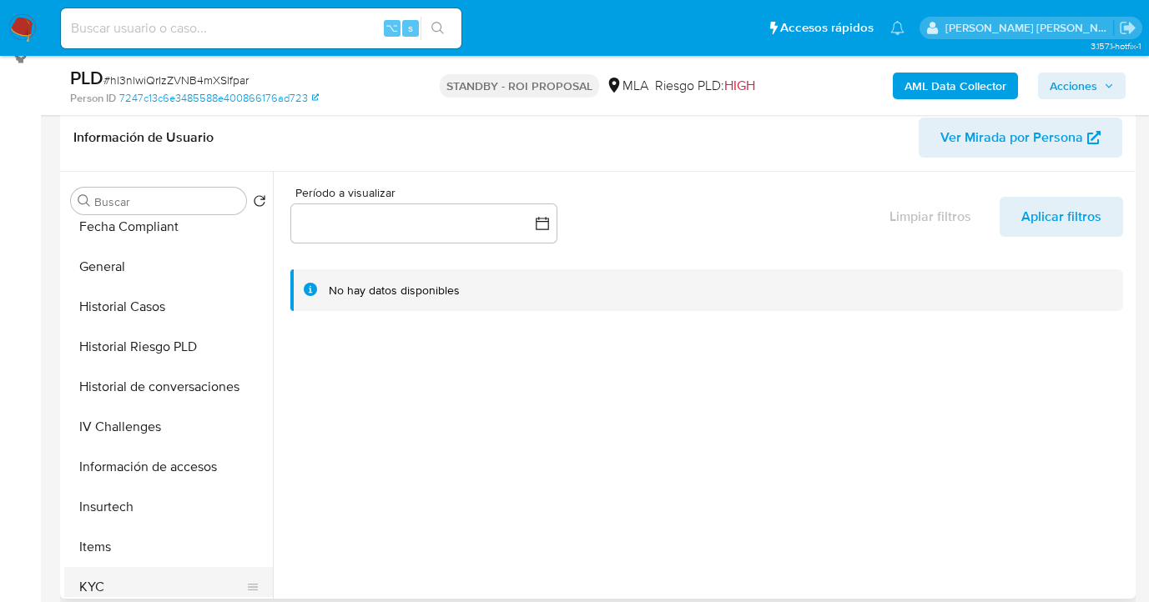
scroll to position [521, 0]
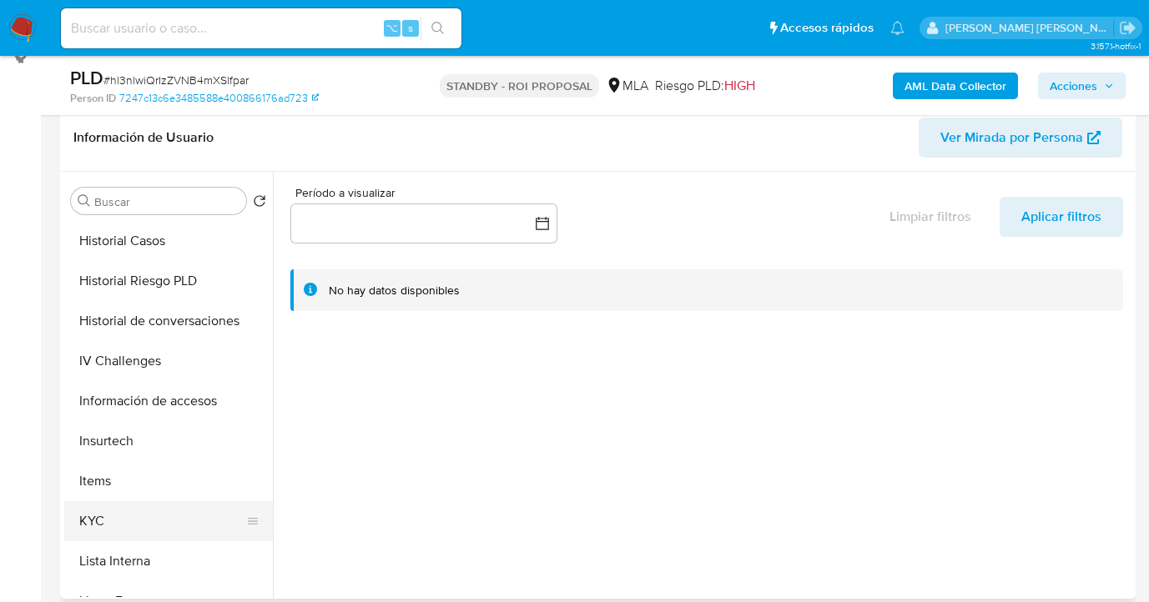
click at [161, 503] on button "KYC" at bounding box center [161, 521] width 195 height 40
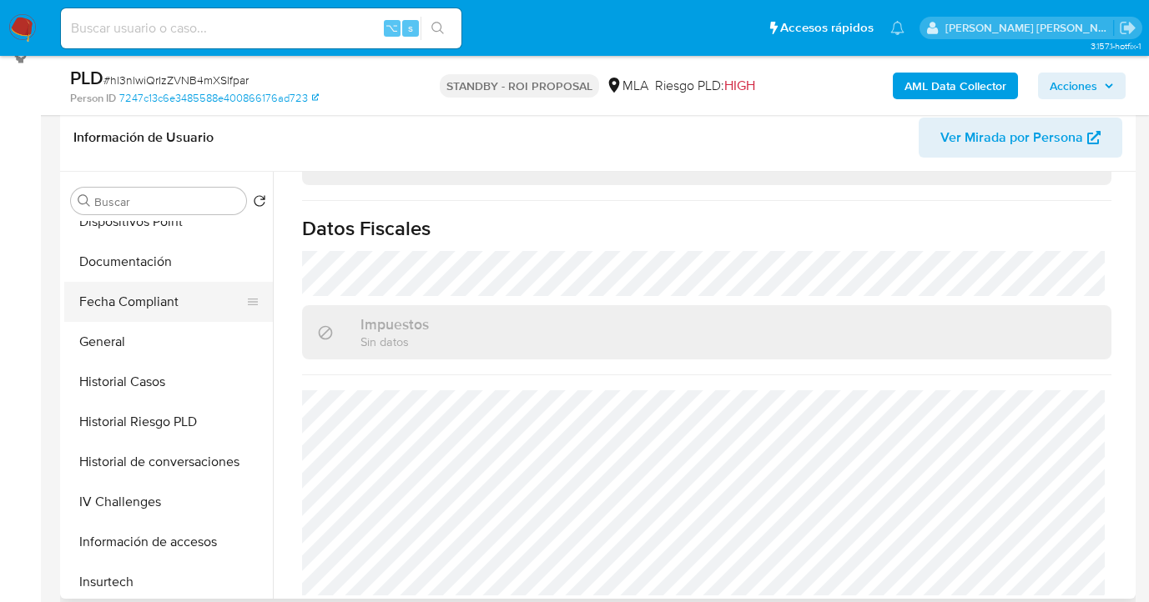
scroll to position [133, 0]
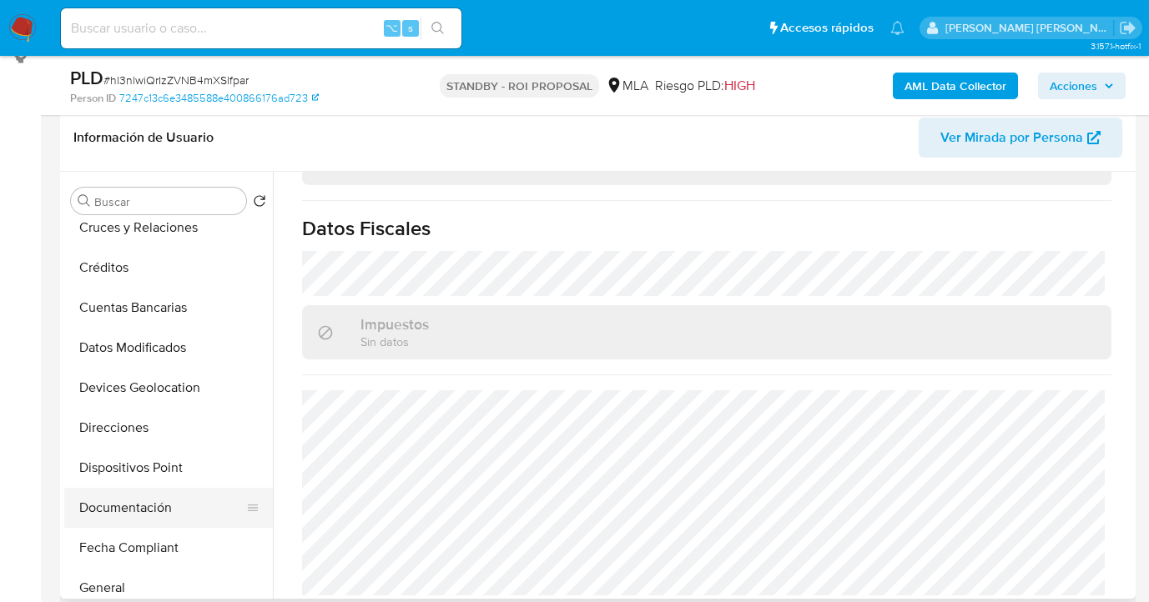
click at [141, 501] on button "Documentación" at bounding box center [161, 508] width 195 height 40
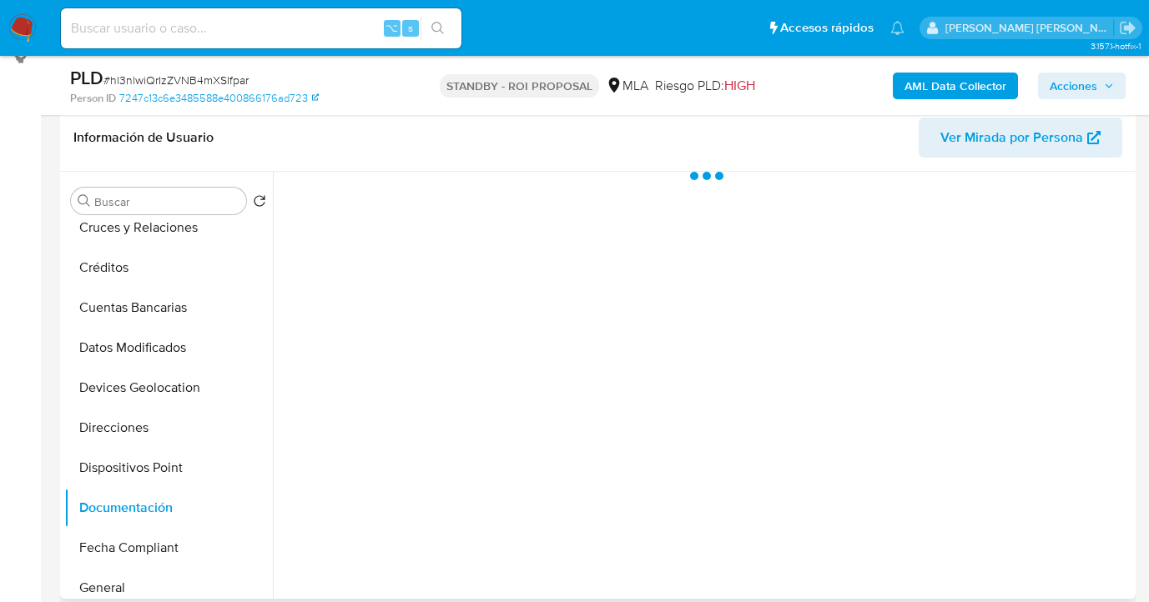
scroll to position [0, 0]
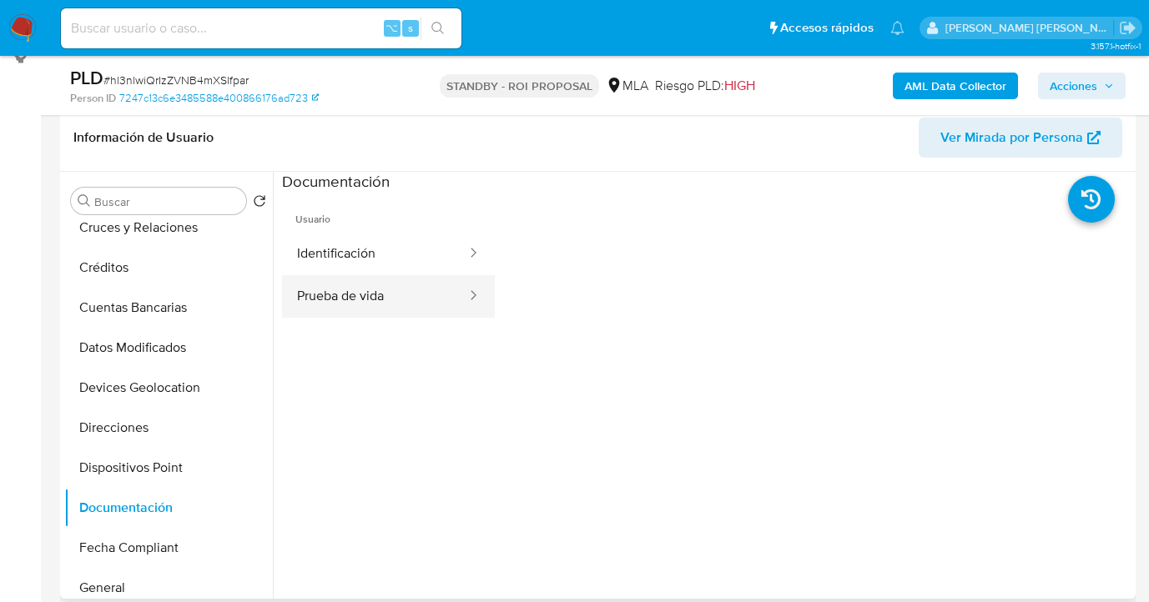
click at [362, 295] on button "Prueba de vida" at bounding box center [375, 296] width 186 height 43
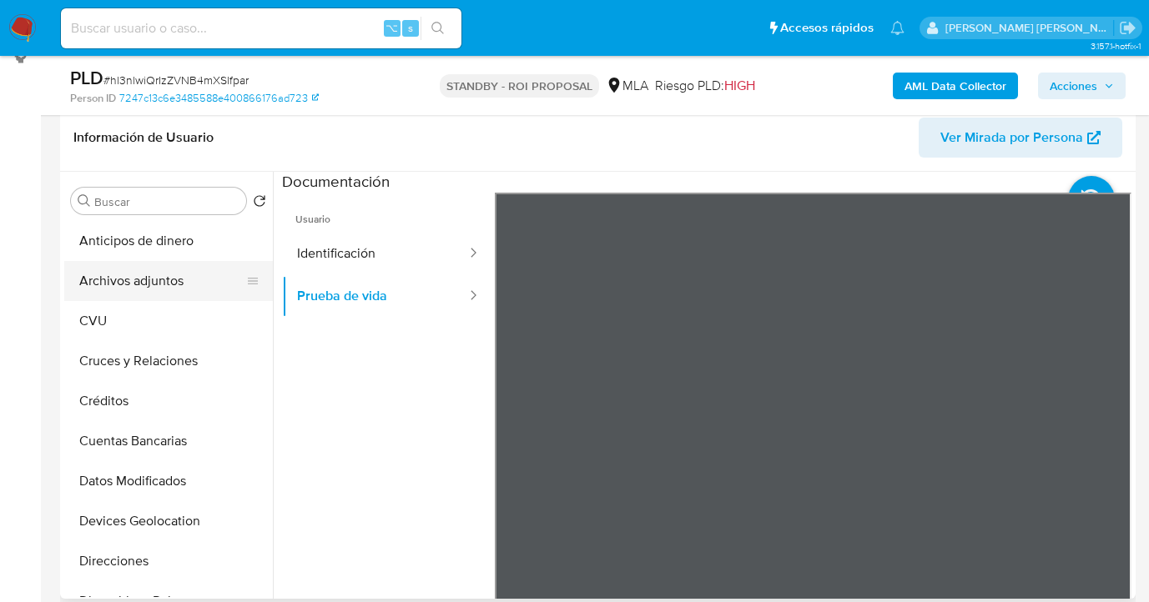
click at [179, 284] on button "Archivos adjuntos" at bounding box center [161, 281] width 195 height 40
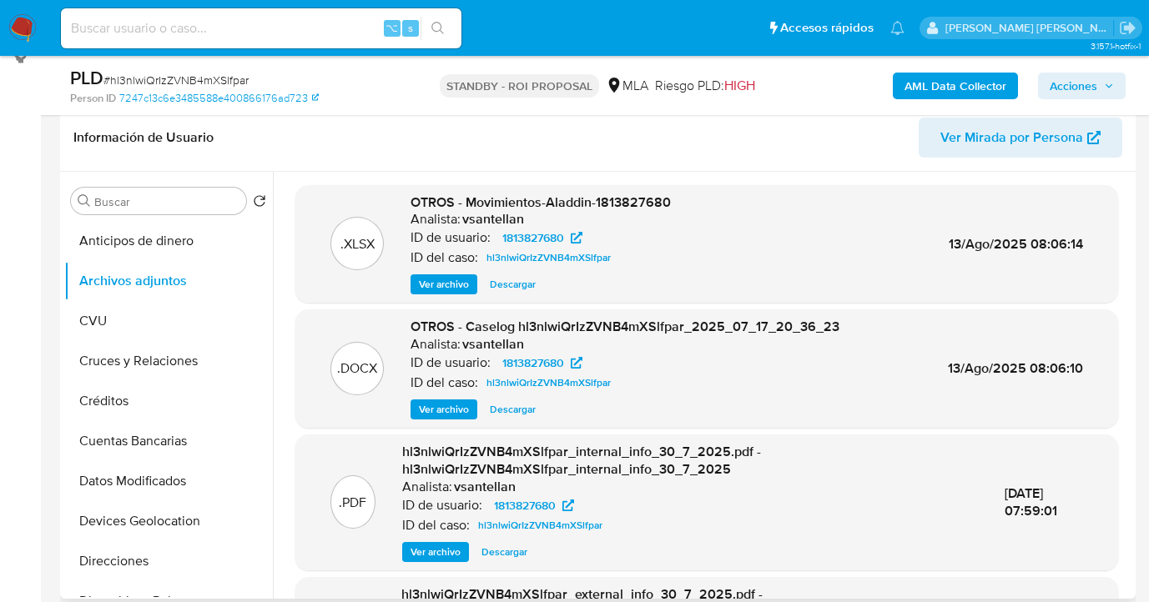
click at [446, 408] on span "Ver archivo" at bounding box center [444, 409] width 50 height 17
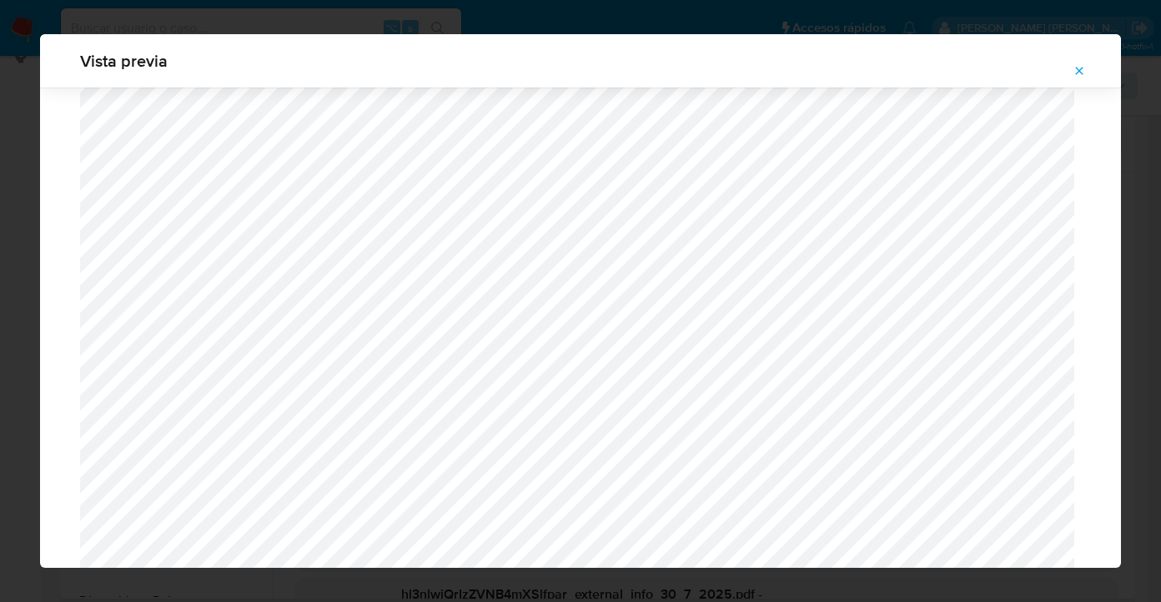
scroll to position [1428, 0]
click at [1083, 67] on icon "Attachment preview" at bounding box center [1079, 70] width 13 height 13
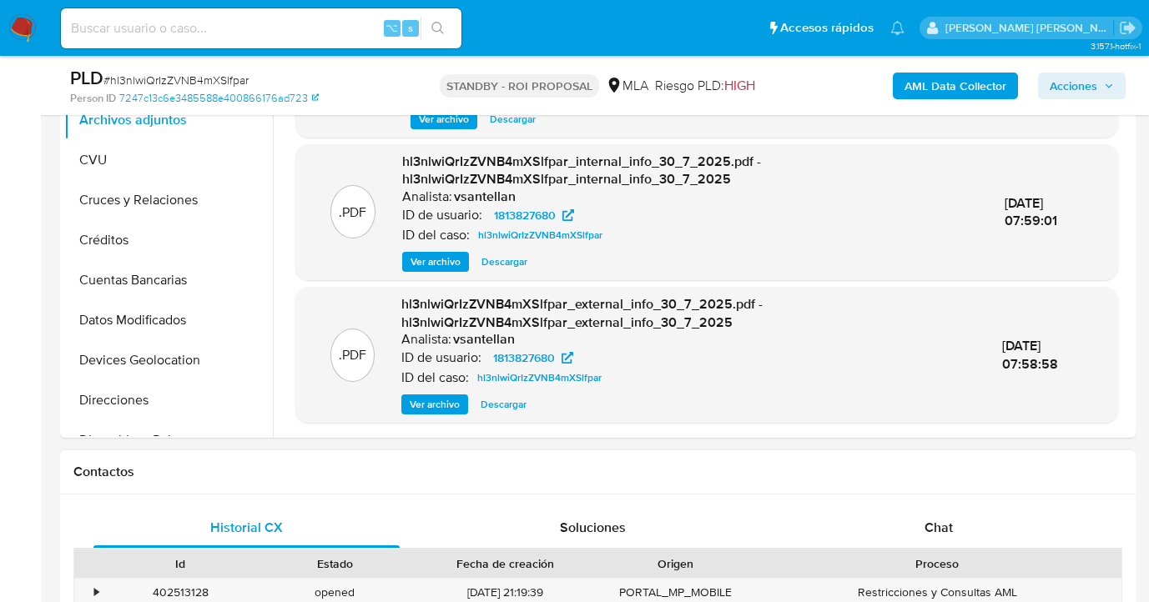
scroll to position [581, 0]
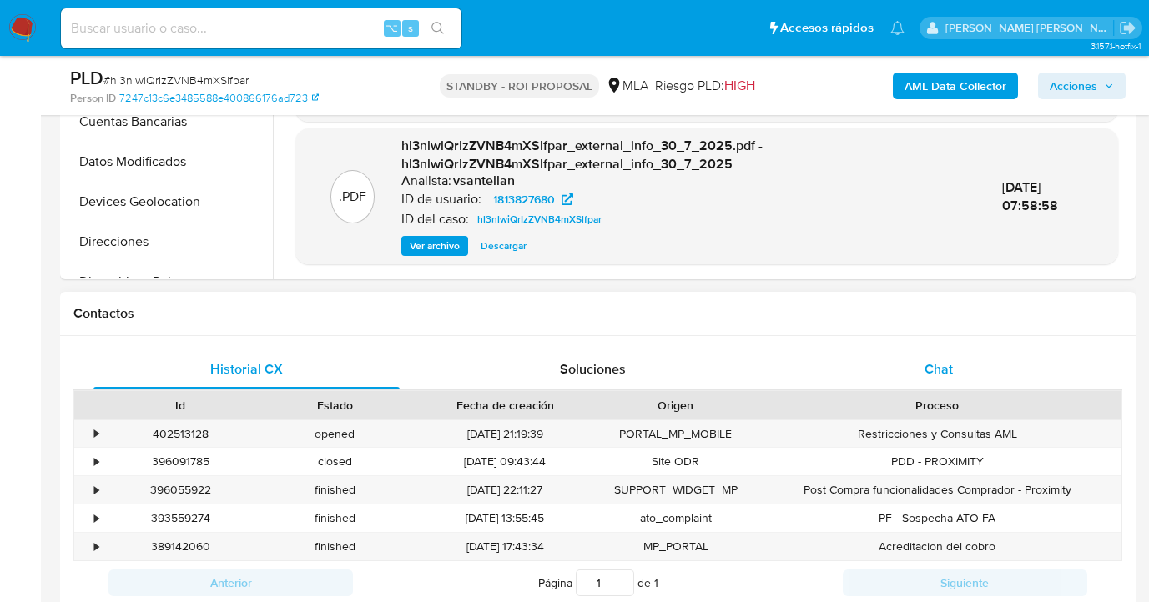
click at [941, 372] on span "Chat" at bounding box center [938, 369] width 28 height 19
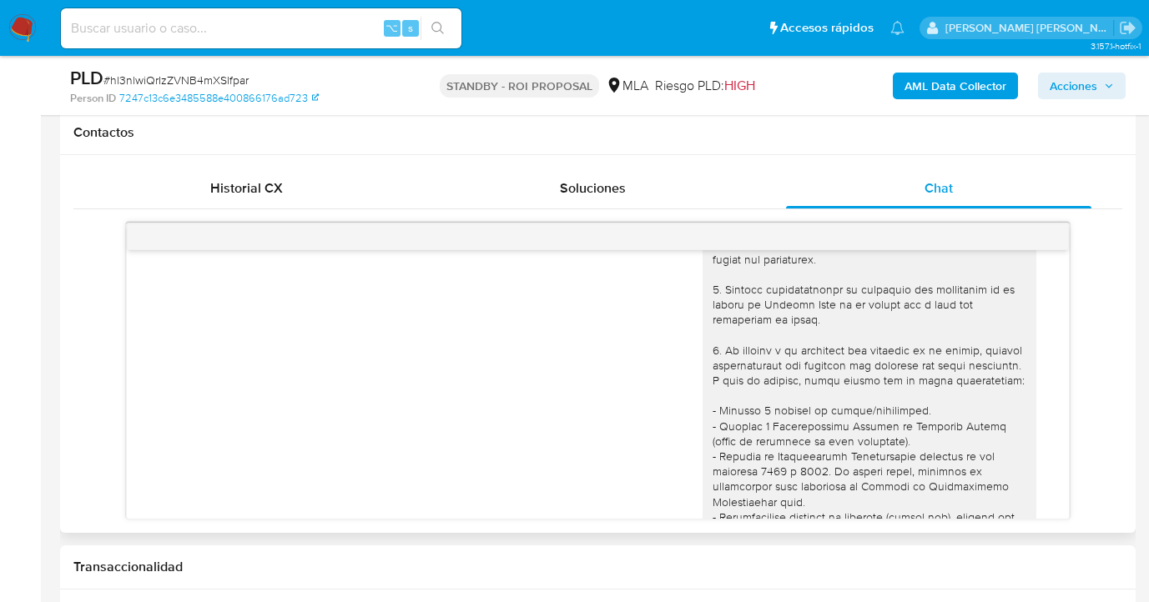
scroll to position [0, 0]
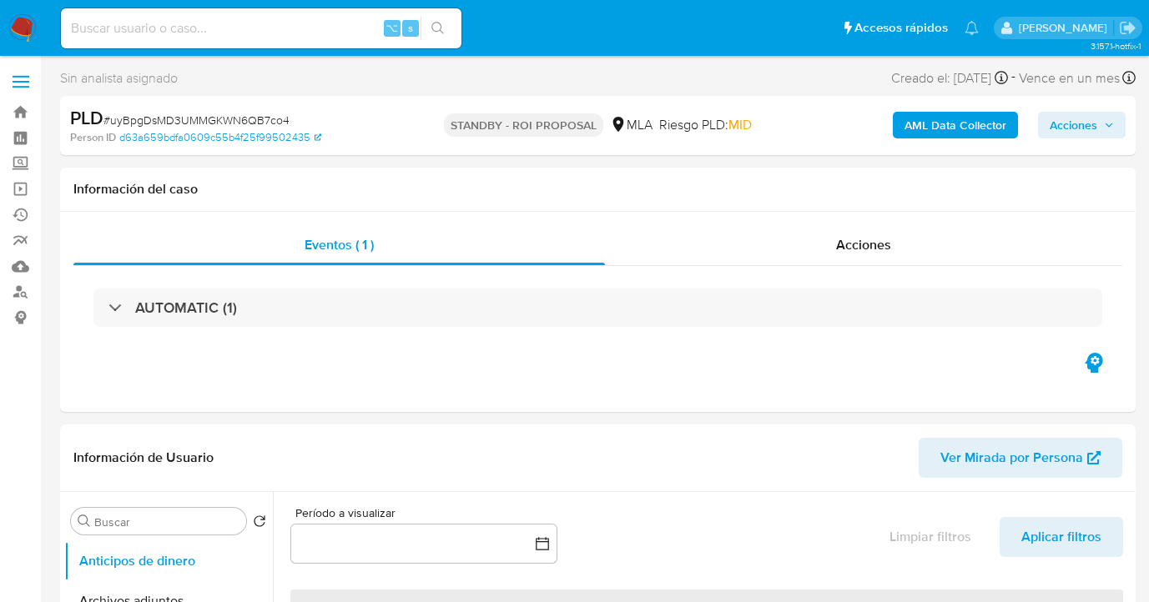
select select "10"
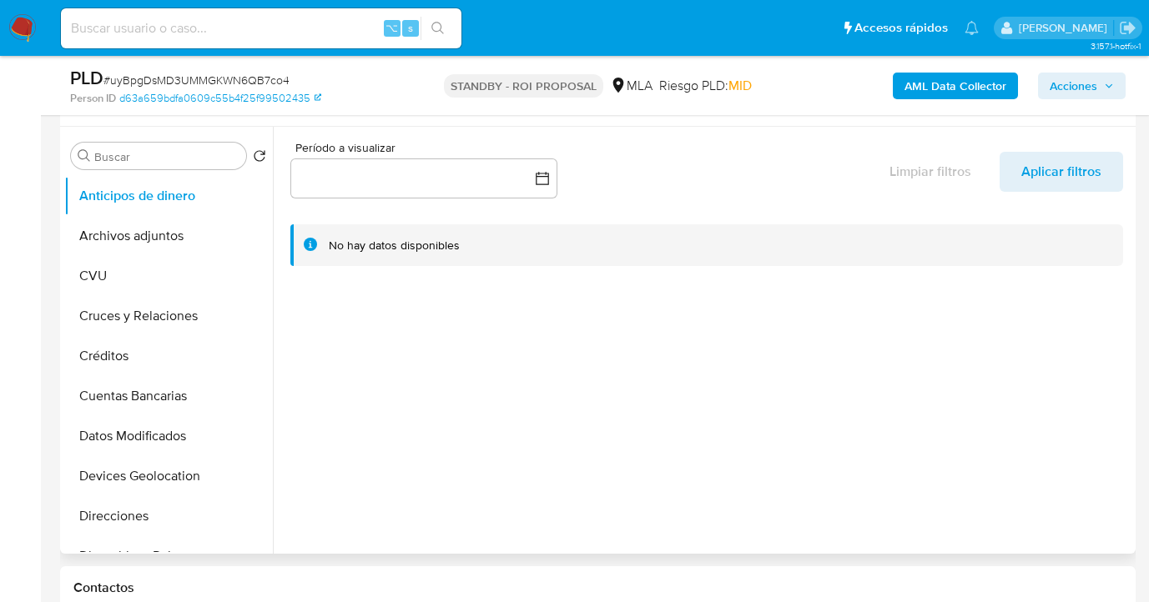
scroll to position [249, 0]
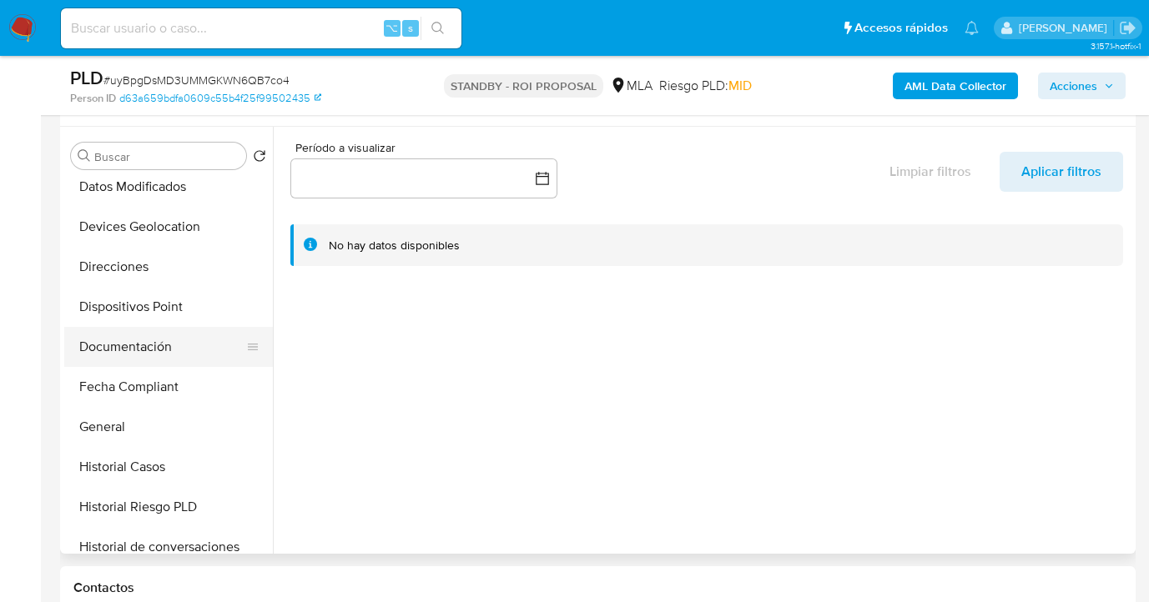
click at [178, 347] on button "Documentación" at bounding box center [161, 347] width 195 height 40
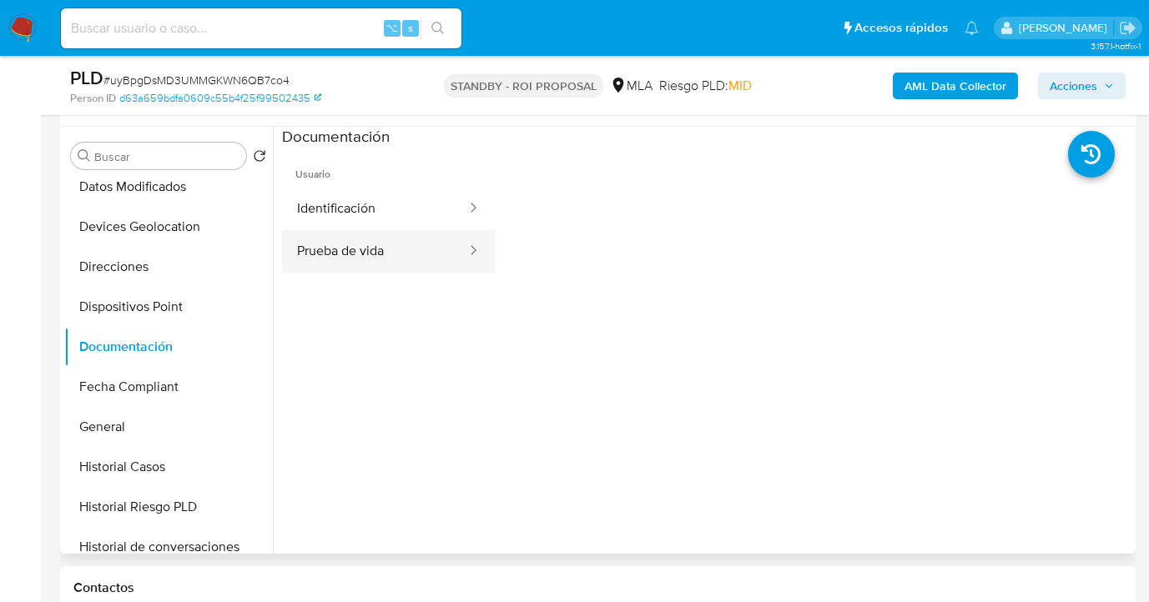
click at [370, 257] on button "Prueba de vida" at bounding box center [375, 251] width 186 height 43
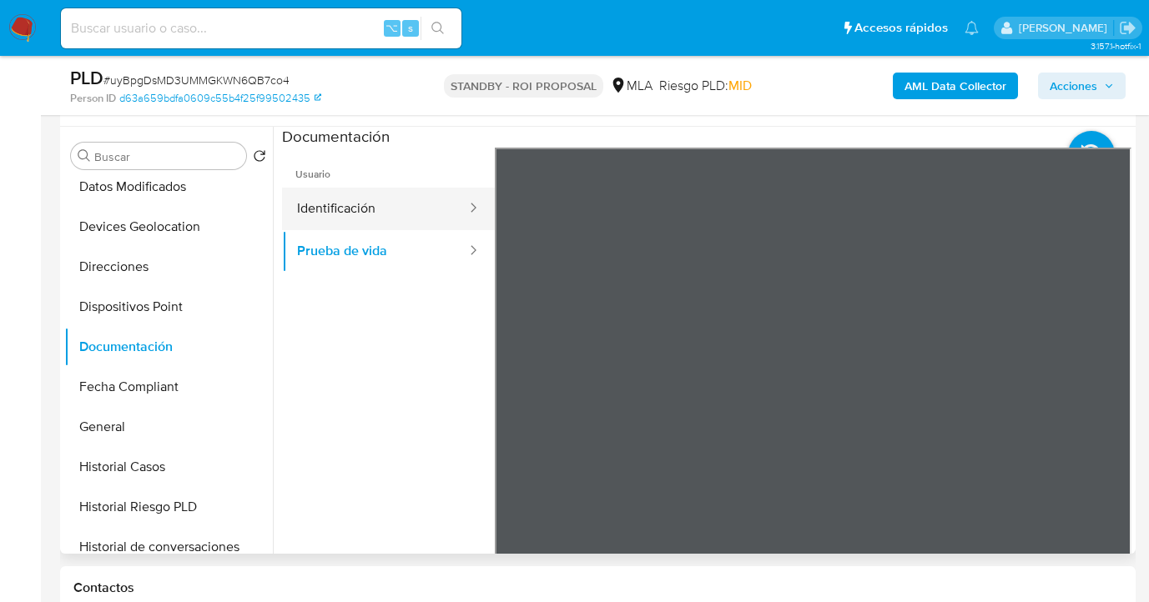
drag, startPoint x: 332, startPoint y: 218, endPoint x: 343, endPoint y: 214, distance: 11.3
click at [332, 217] on button "Identificación" at bounding box center [375, 209] width 186 height 43
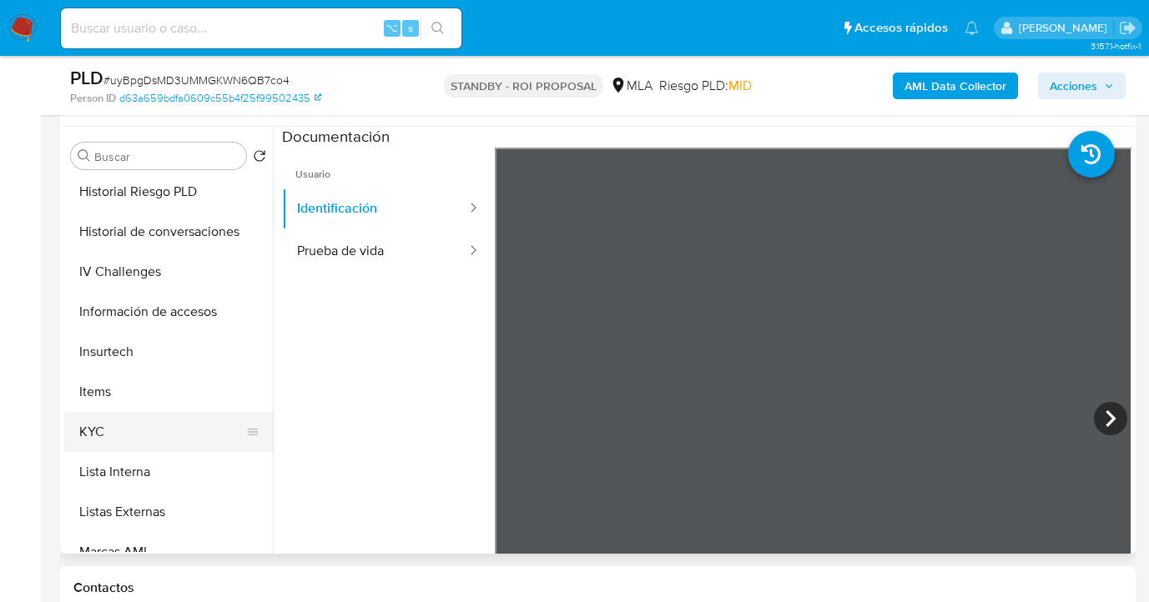
scroll to position [566, 0]
click at [222, 429] on button "KYC" at bounding box center [161, 431] width 195 height 40
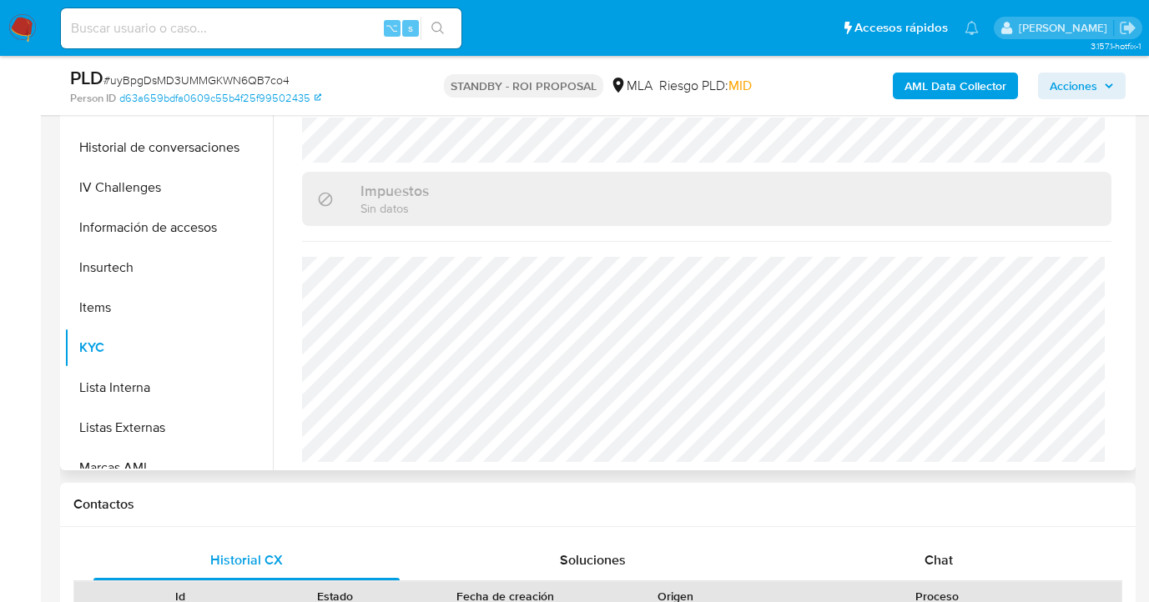
scroll to position [603, 0]
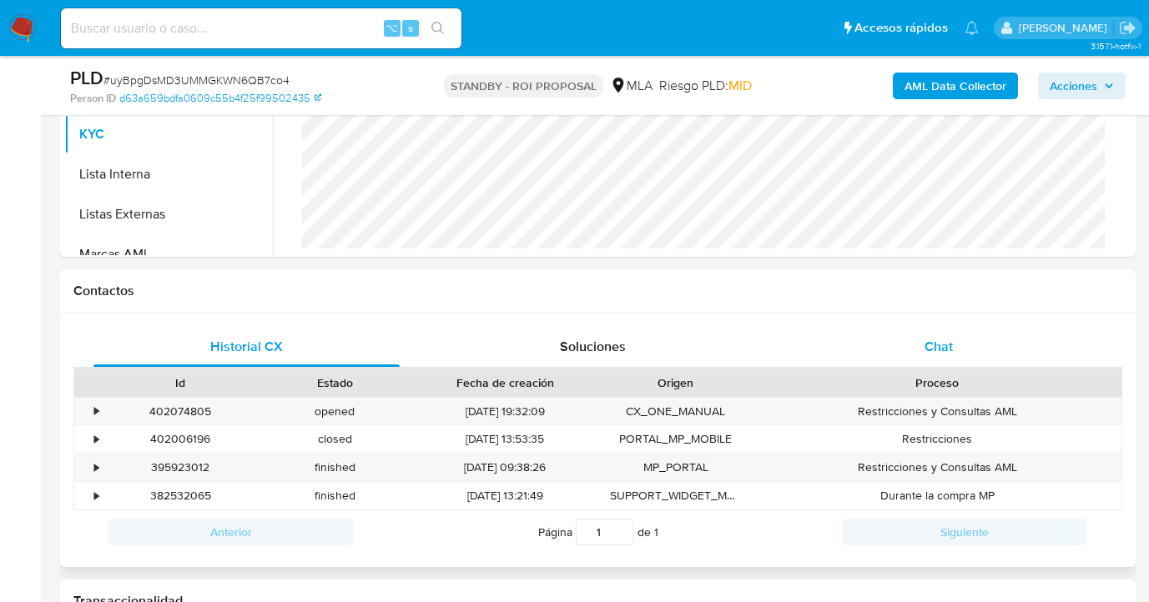
click at [952, 347] on div "Chat" at bounding box center [939, 347] width 306 height 40
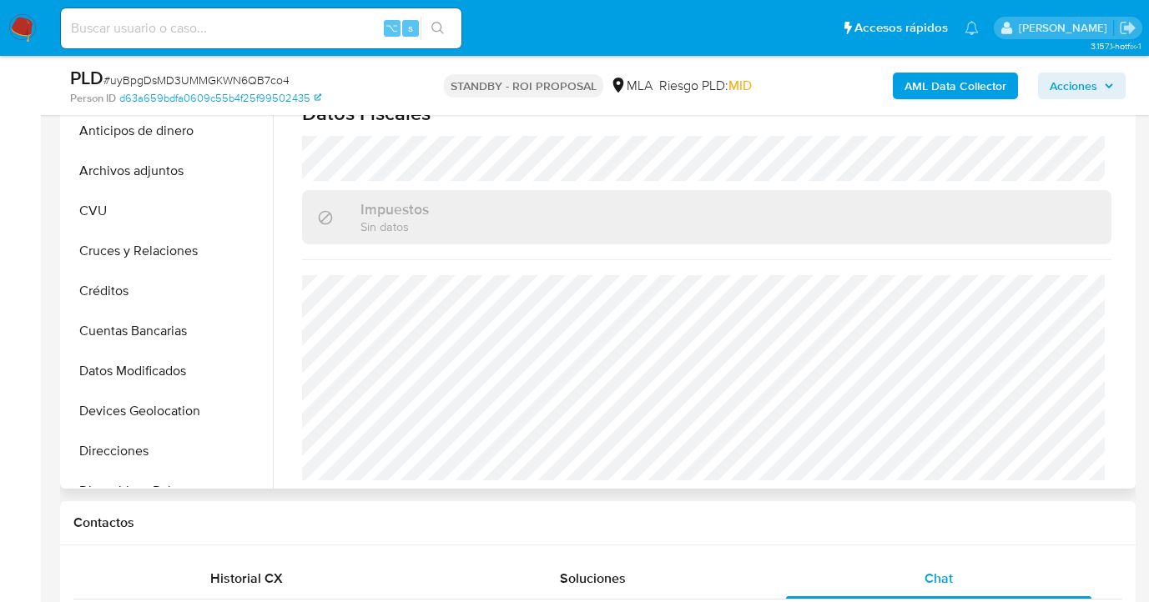
scroll to position [810, 0]
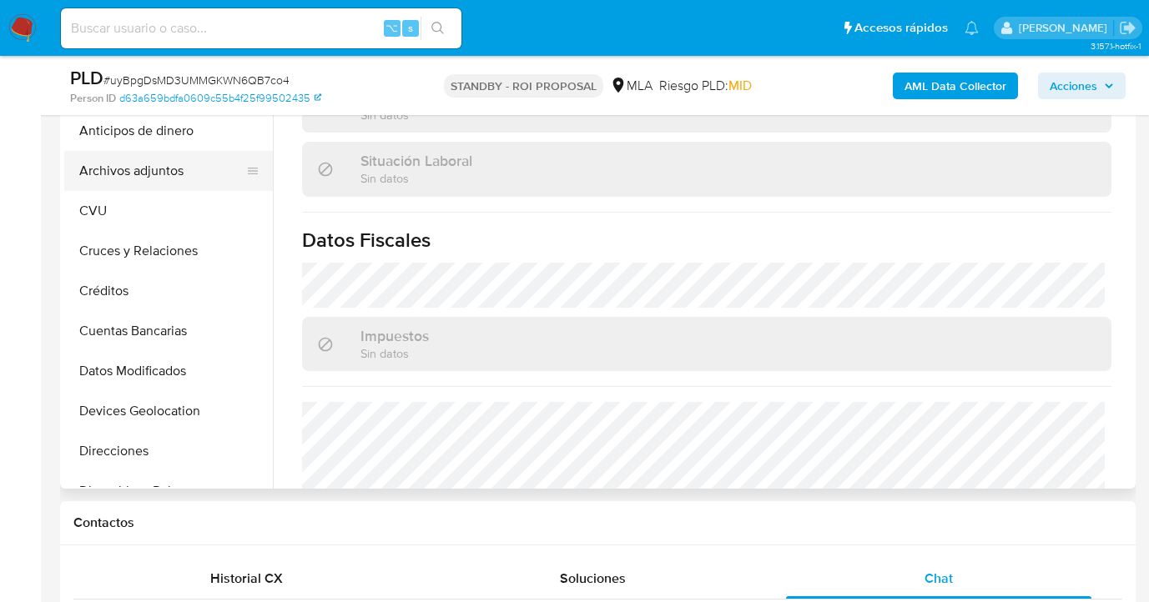
click at [200, 180] on button "Archivos adjuntos" at bounding box center [161, 171] width 195 height 40
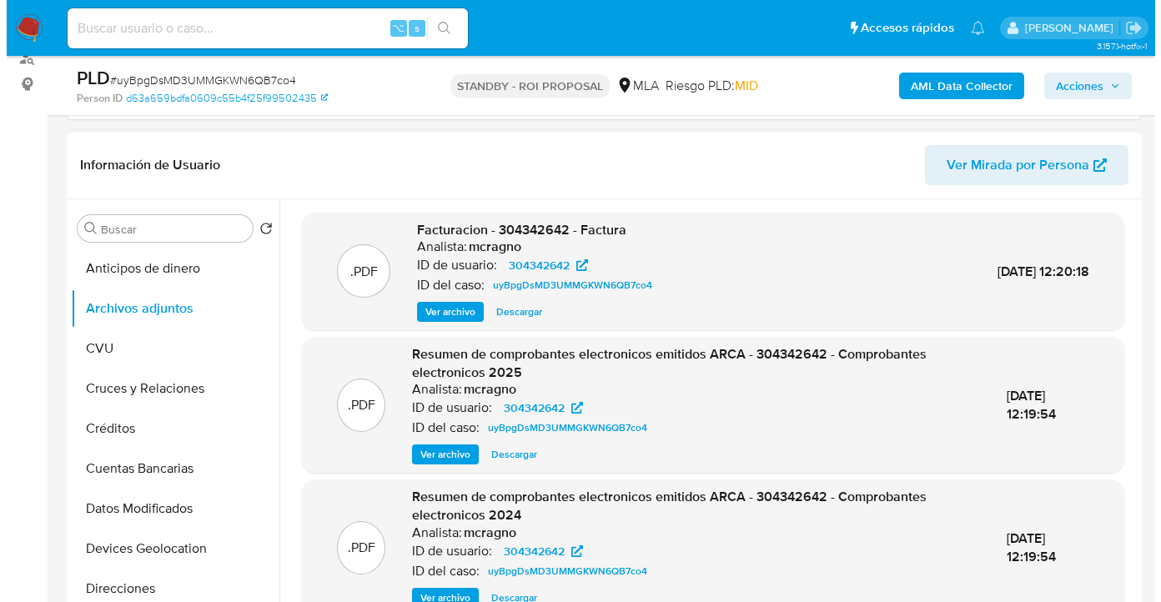
scroll to position [250, 0]
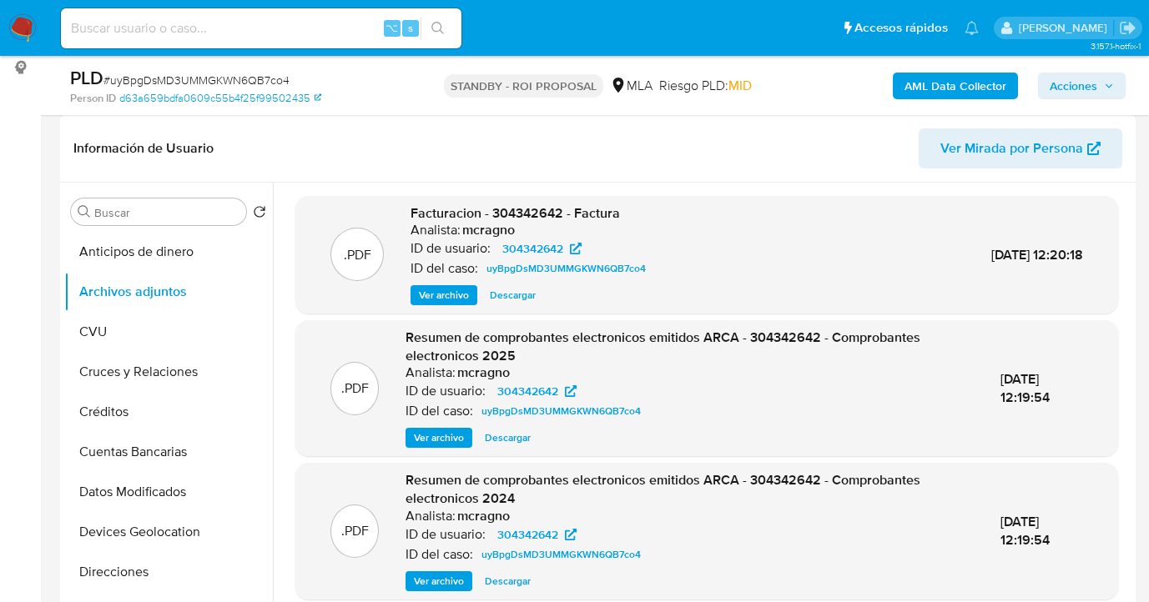
click at [455, 300] on span "Ver archivo" at bounding box center [444, 295] width 50 height 17
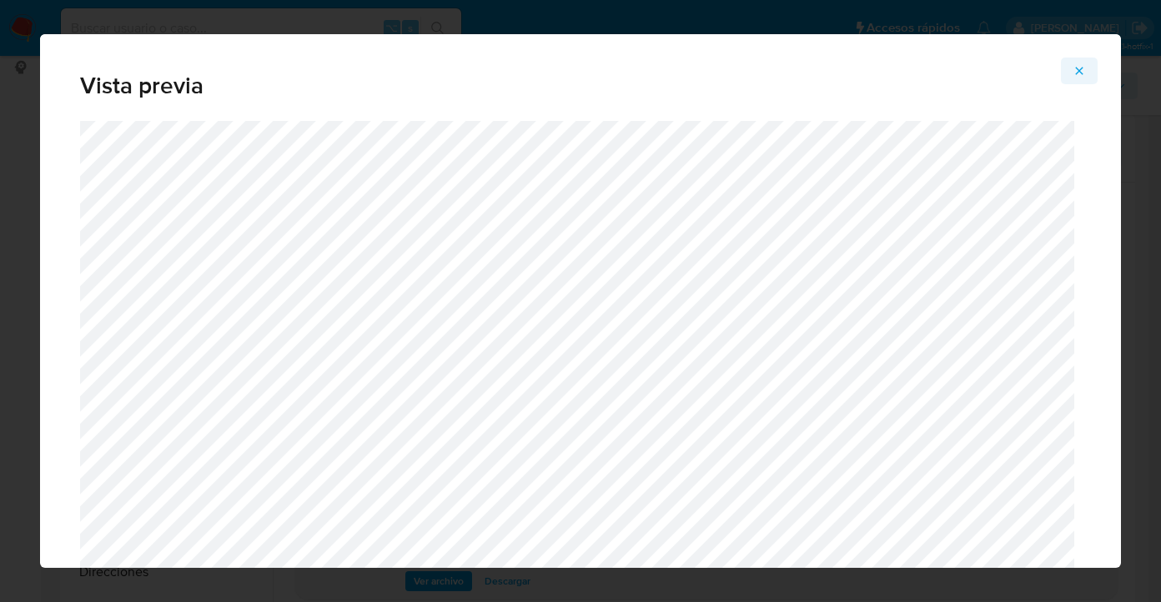
click at [1081, 68] on icon "Attachment preview" at bounding box center [1080, 71] width 8 height 8
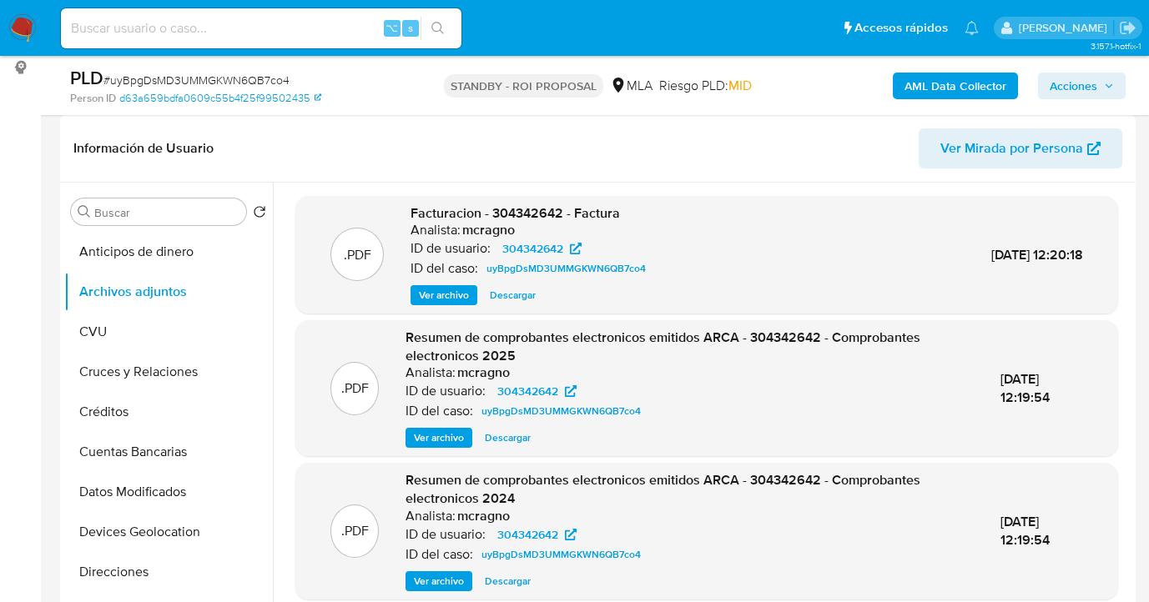
click at [452, 291] on span "Ver archivo" at bounding box center [444, 295] width 50 height 17
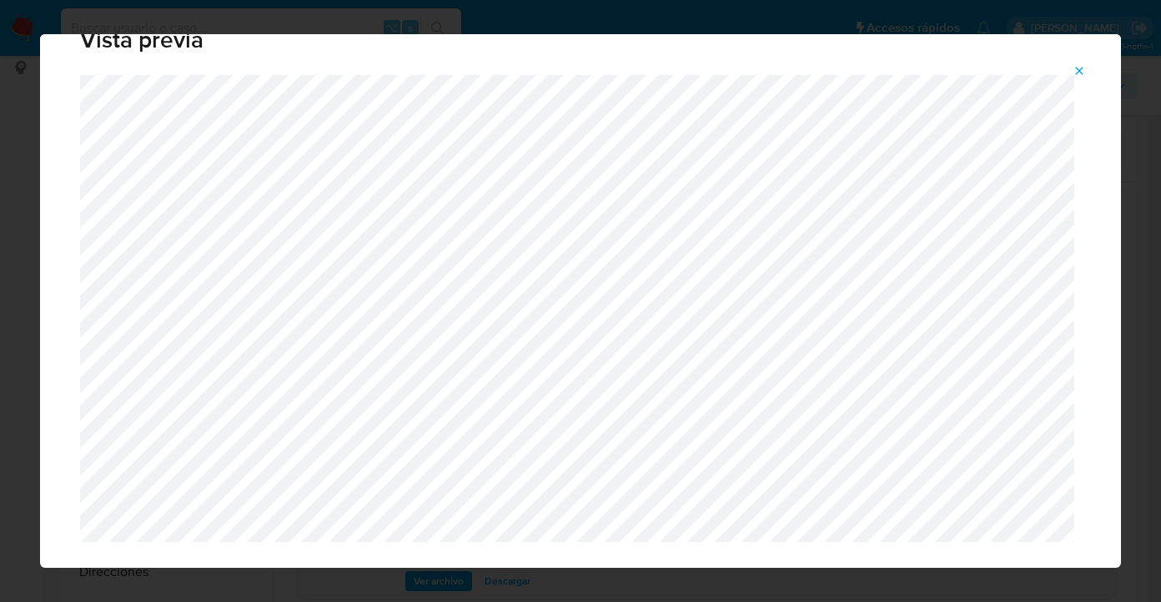
scroll to position [53, 0]
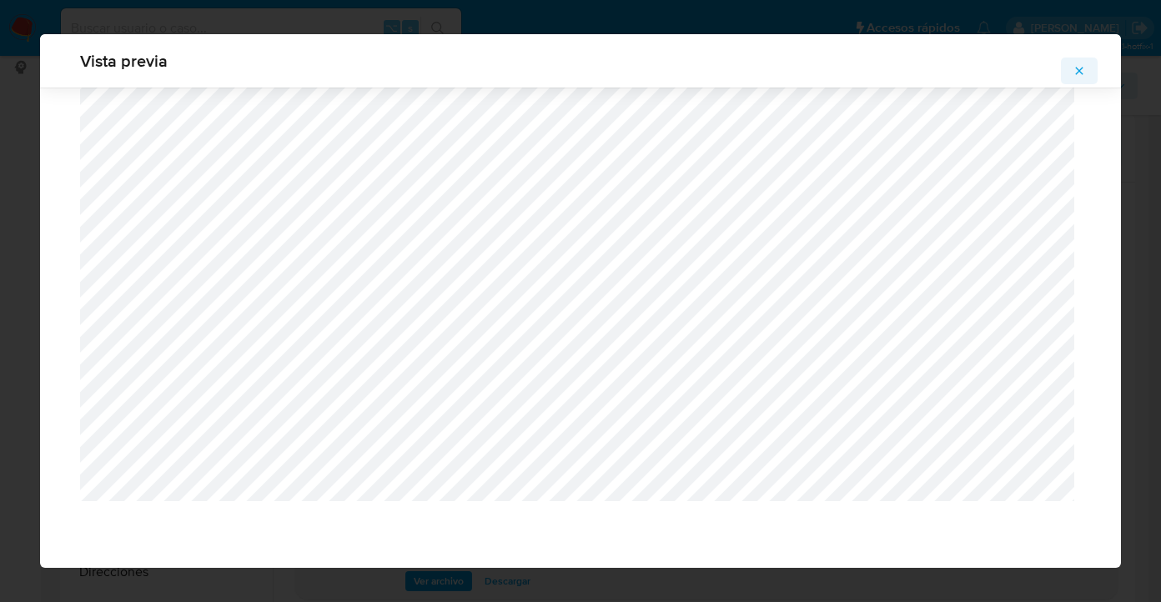
click at [1081, 64] on icon "Attachment preview" at bounding box center [1079, 70] width 13 height 13
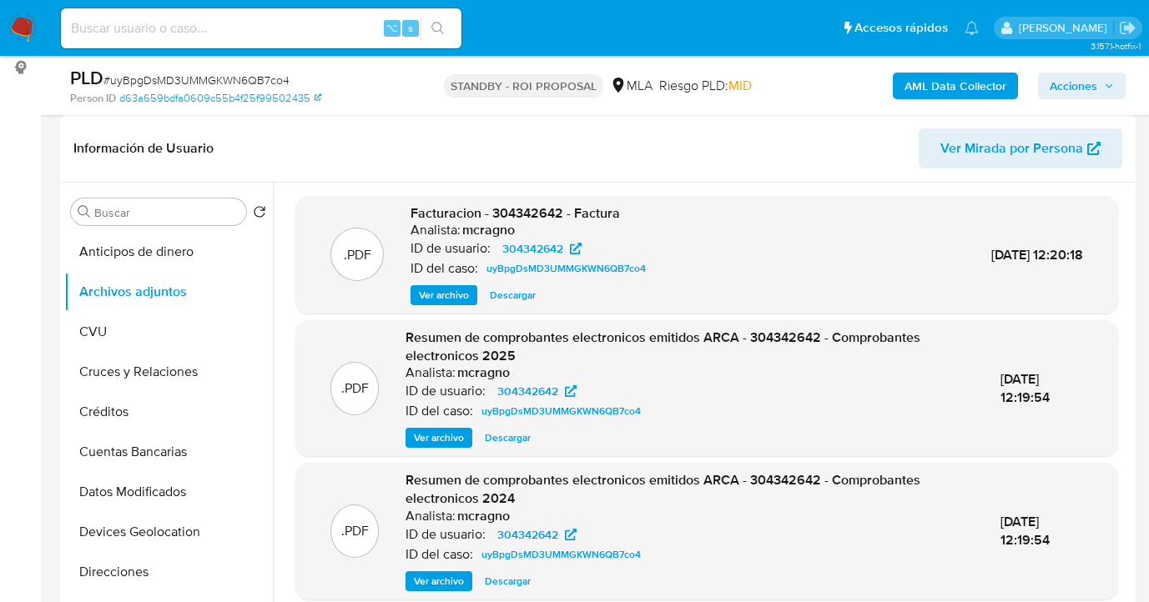
click at [426, 440] on span "Ver archivo" at bounding box center [439, 438] width 50 height 17
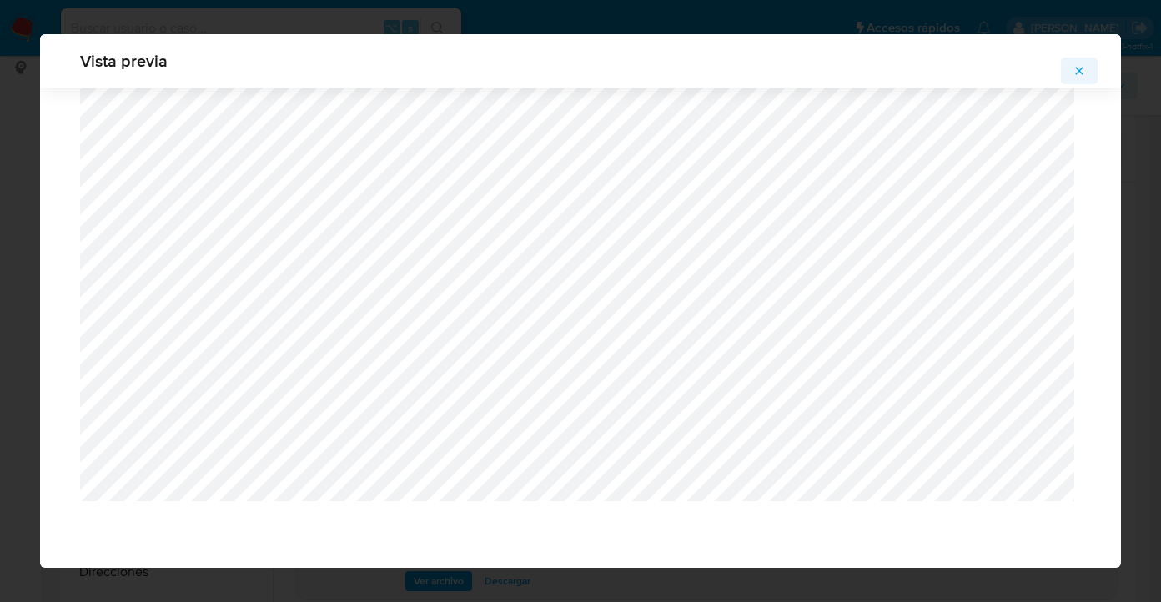
click at [1086, 78] on span "Attachment preview" at bounding box center [1079, 70] width 13 height 23
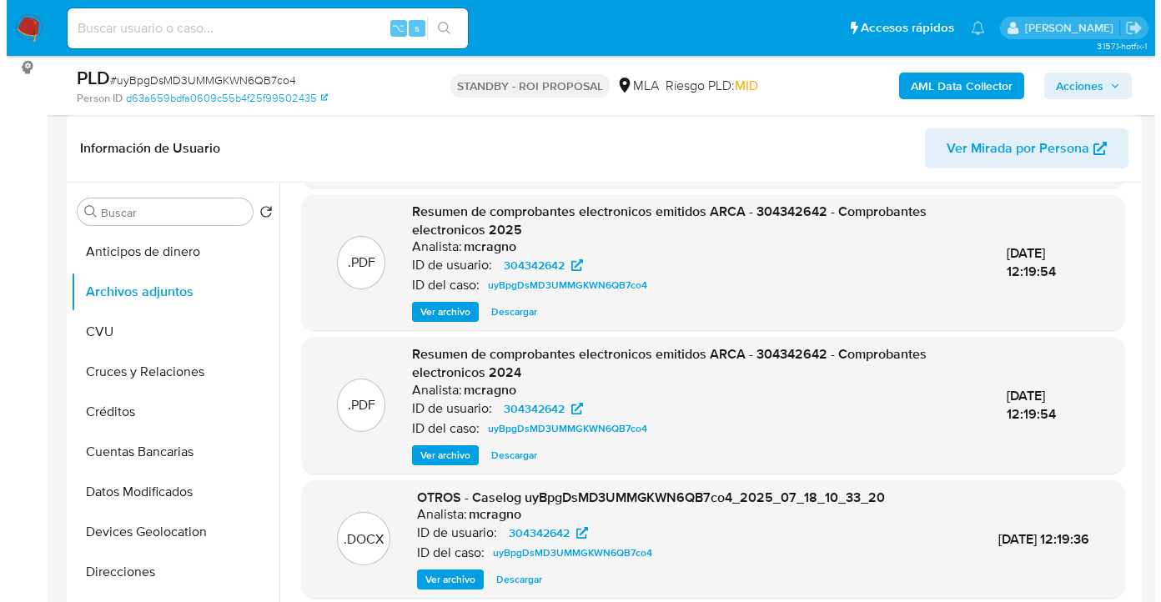
scroll to position [176, 0]
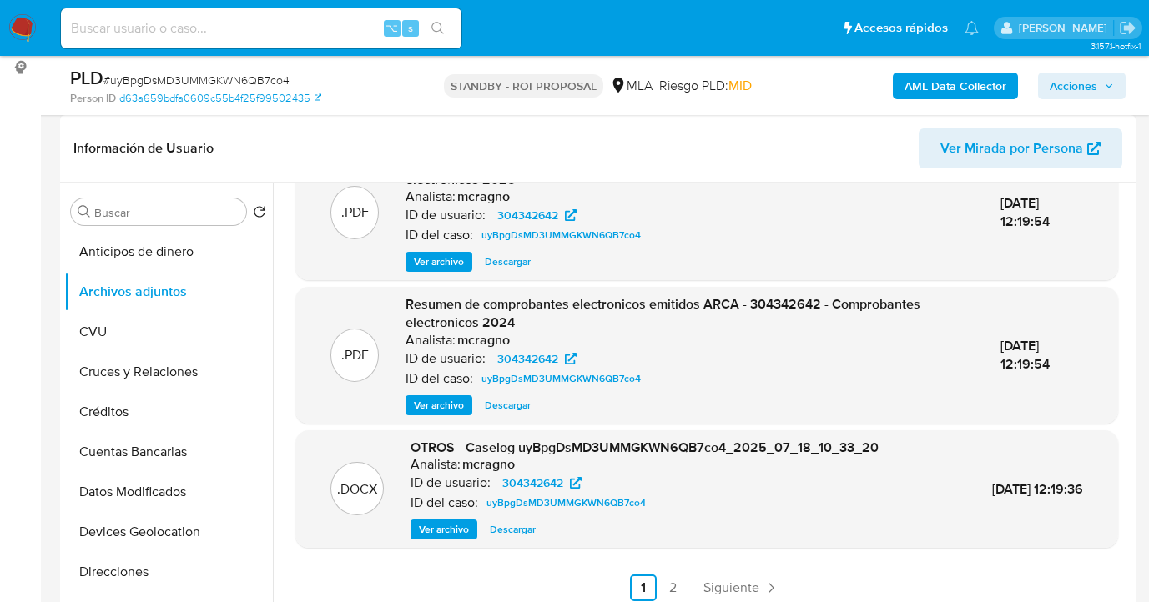
click at [451, 406] on span "Ver archivo" at bounding box center [439, 405] width 50 height 17
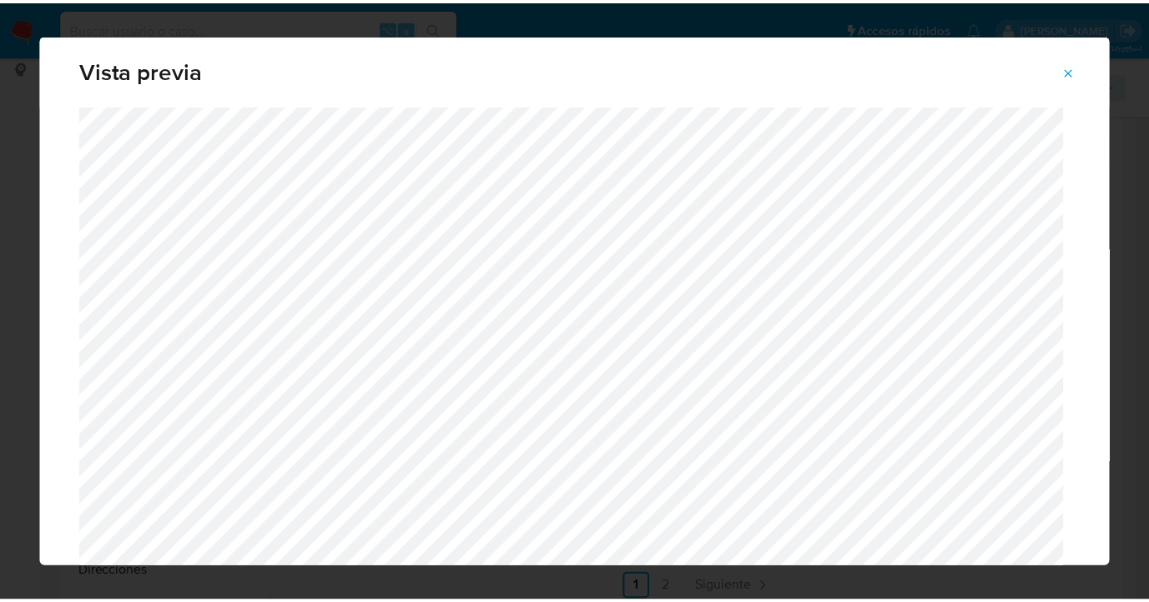
scroll to position [0, 0]
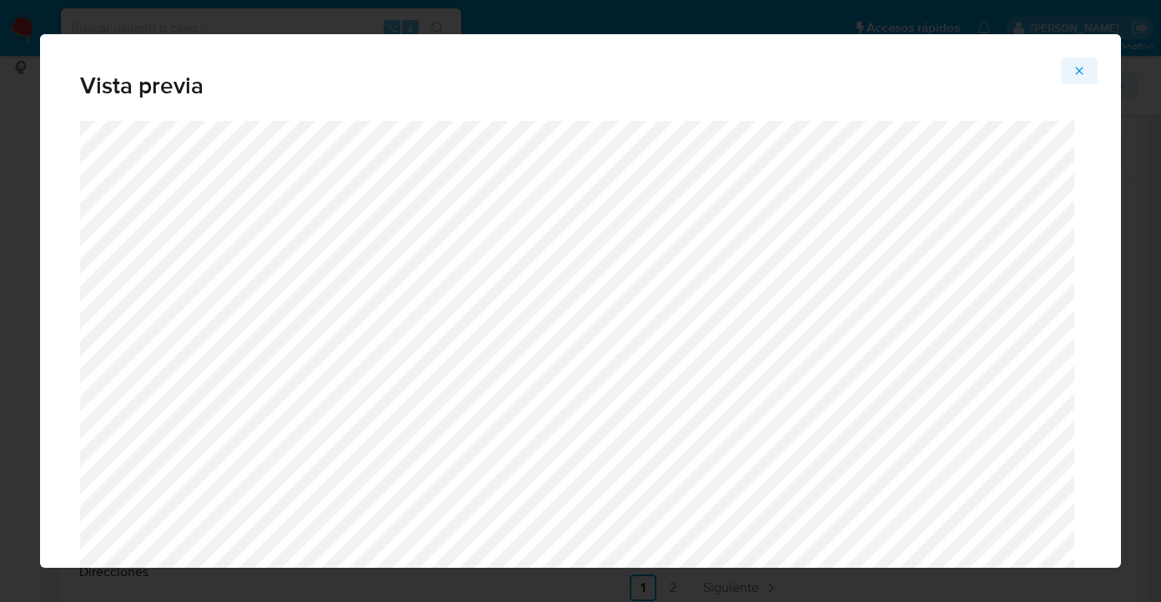
click at [1079, 76] on icon "Attachment preview" at bounding box center [1079, 70] width 13 height 13
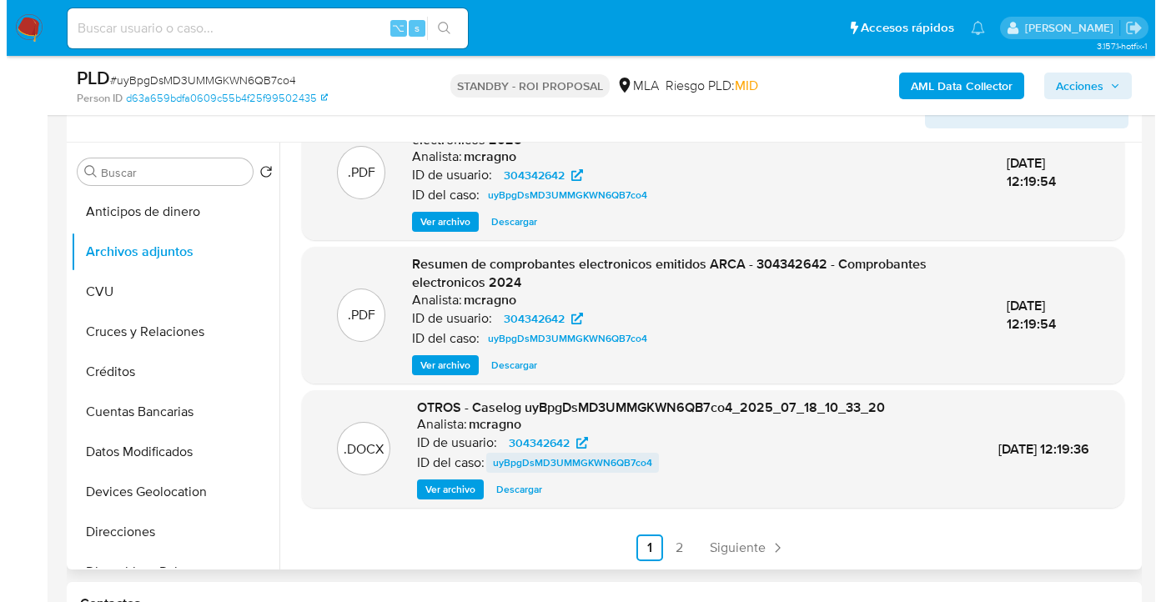
scroll to position [379, 0]
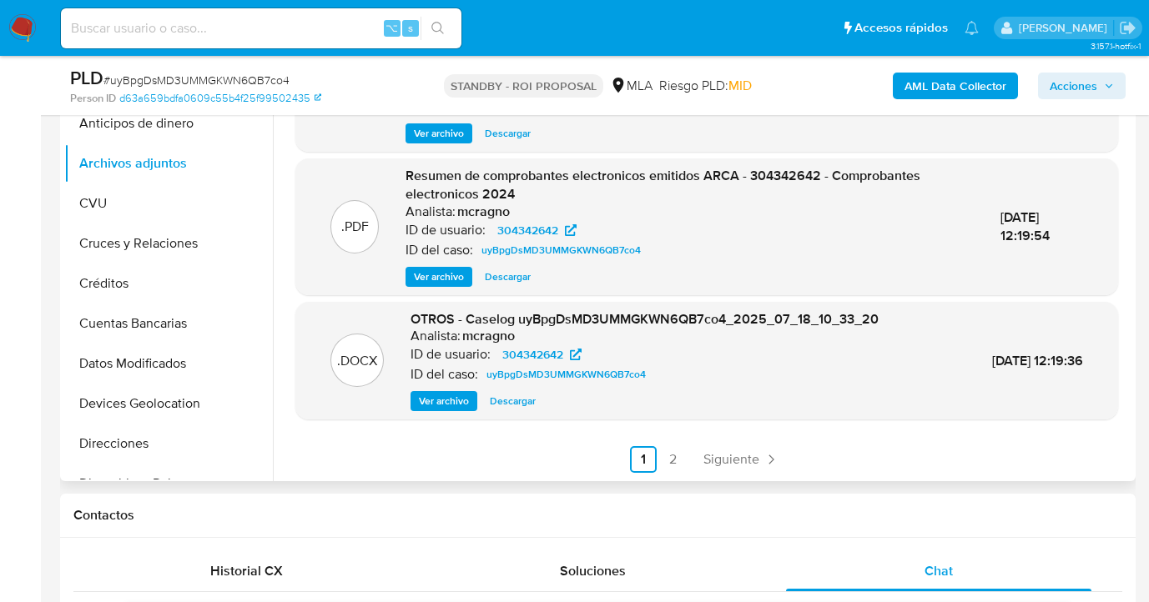
click at [457, 404] on span "Ver archivo" at bounding box center [444, 401] width 50 height 17
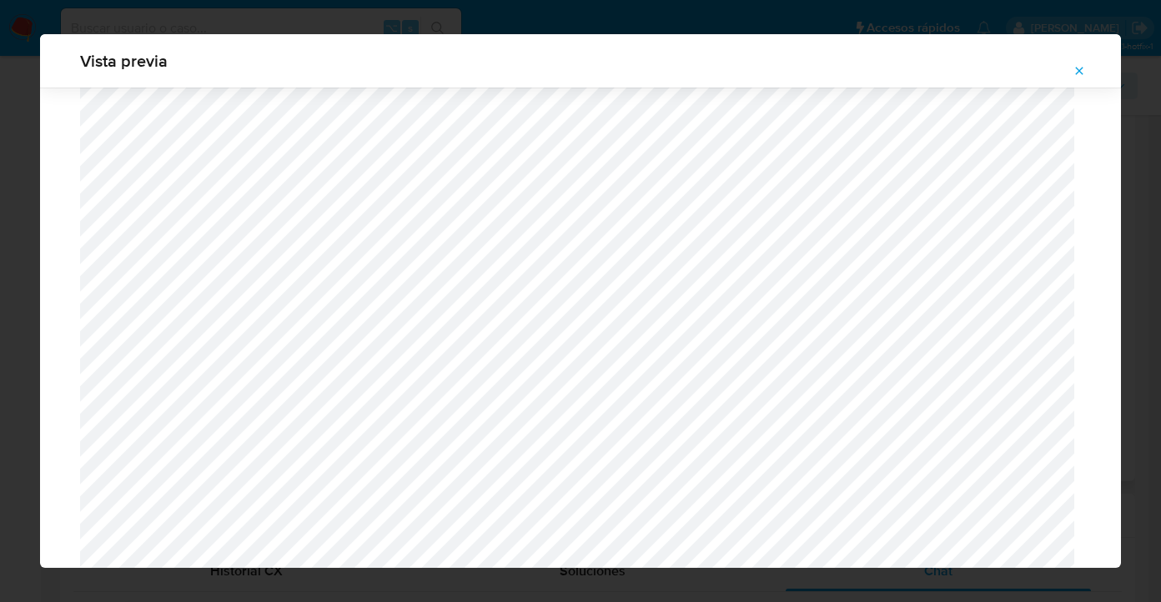
scroll to position [1315, 0]
drag, startPoint x: 1078, startPoint y: 67, endPoint x: 1060, endPoint y: 78, distance: 21.1
click at [1078, 67] on icon "Attachment preview" at bounding box center [1079, 70] width 13 height 13
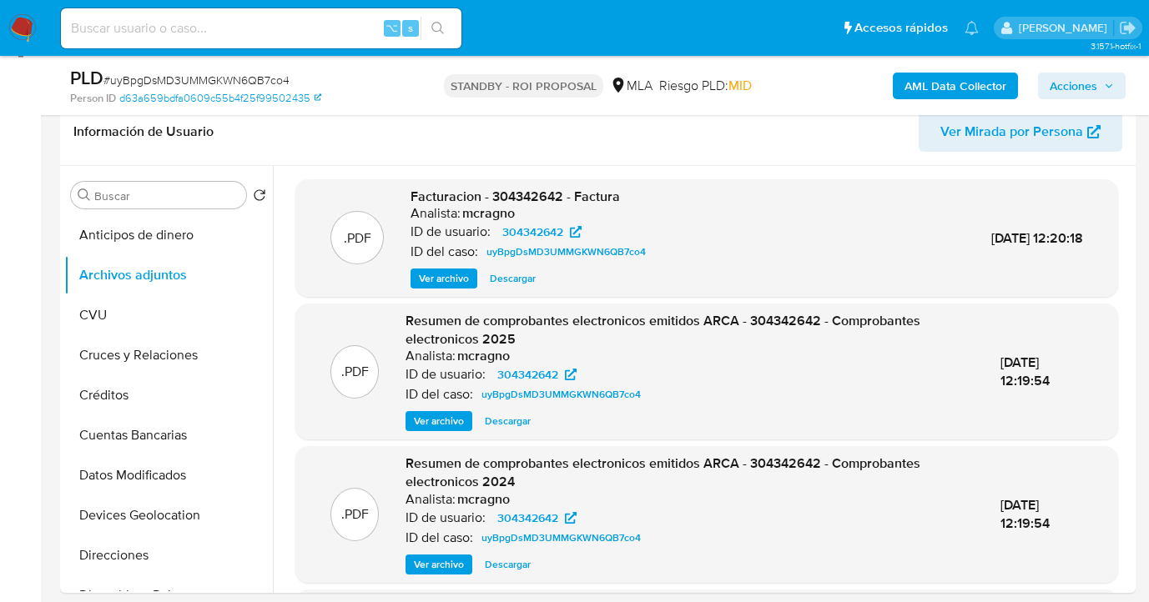
scroll to position [69, 0]
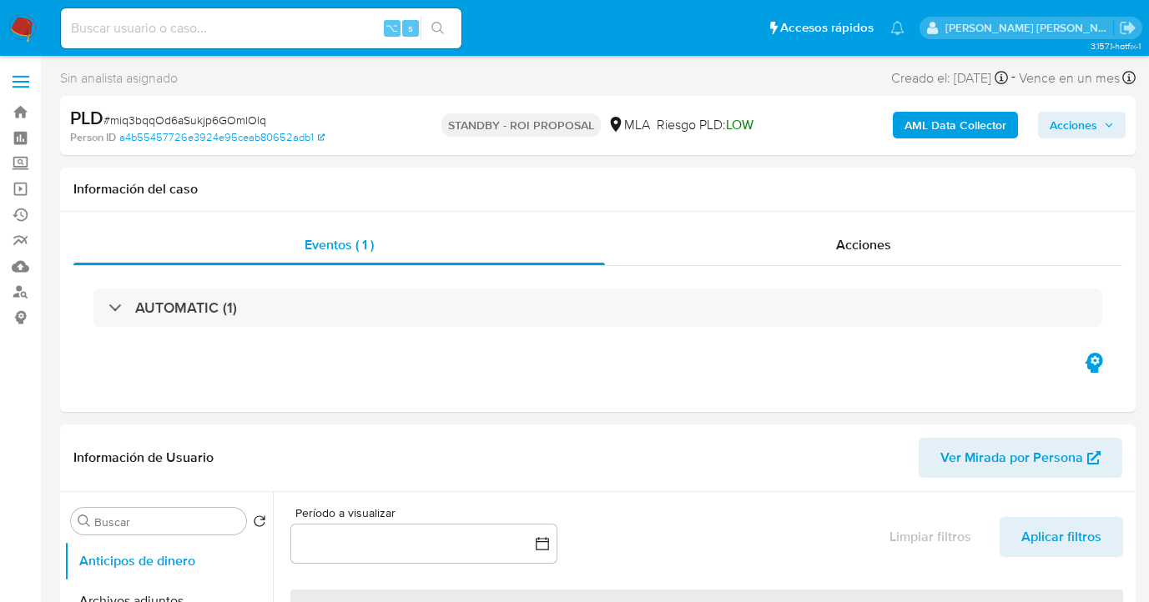
select select "10"
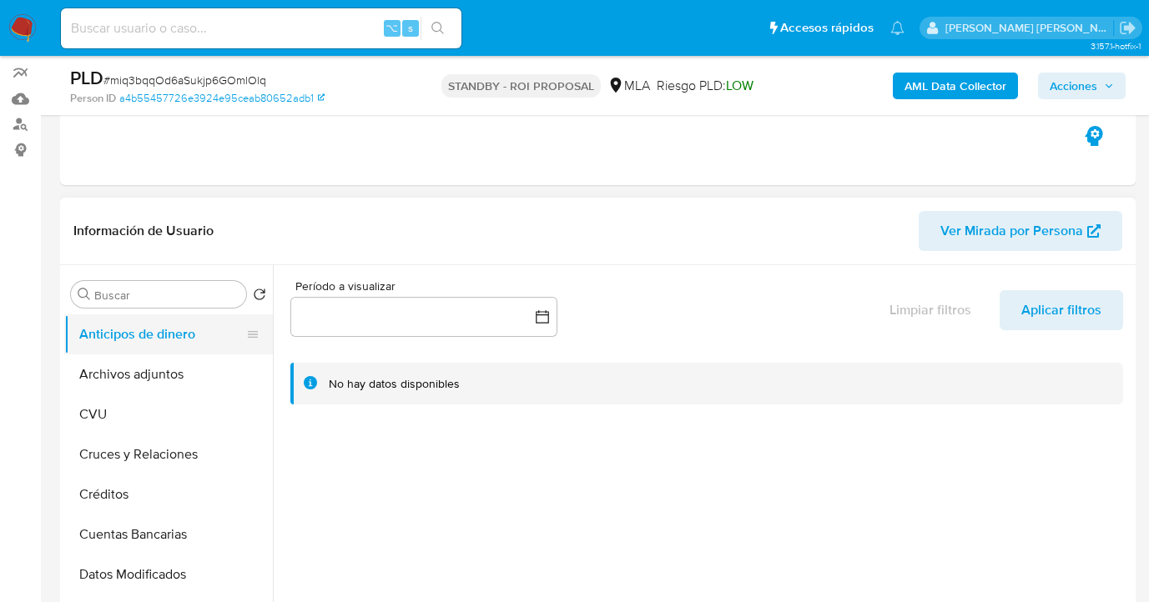
scroll to position [186, 0]
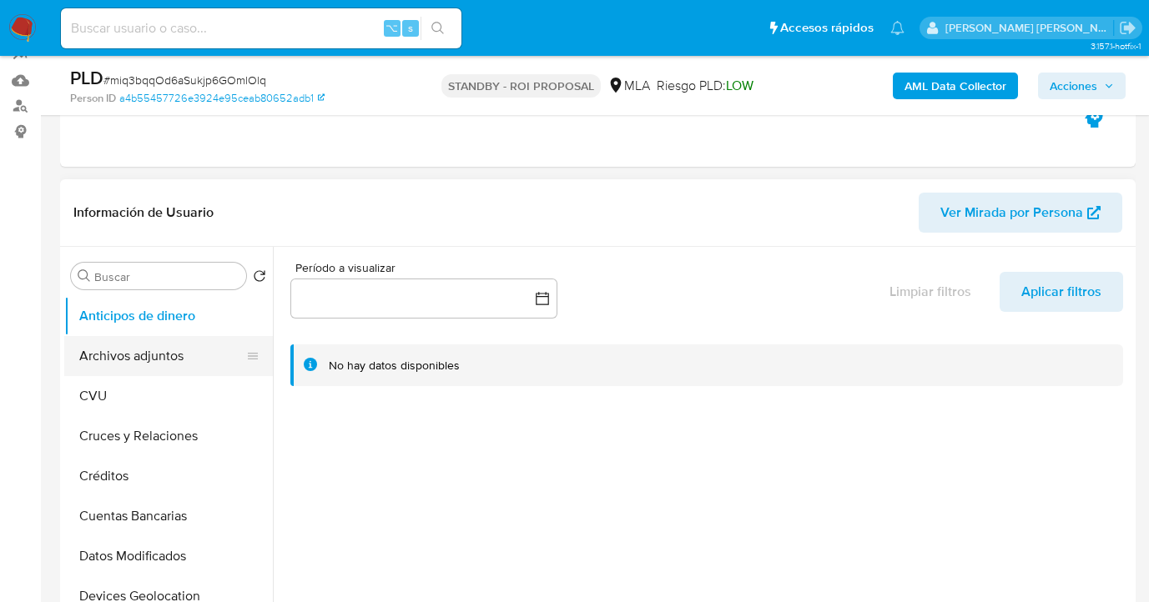
click at [187, 336] on button "Archivos adjuntos" at bounding box center [161, 356] width 195 height 40
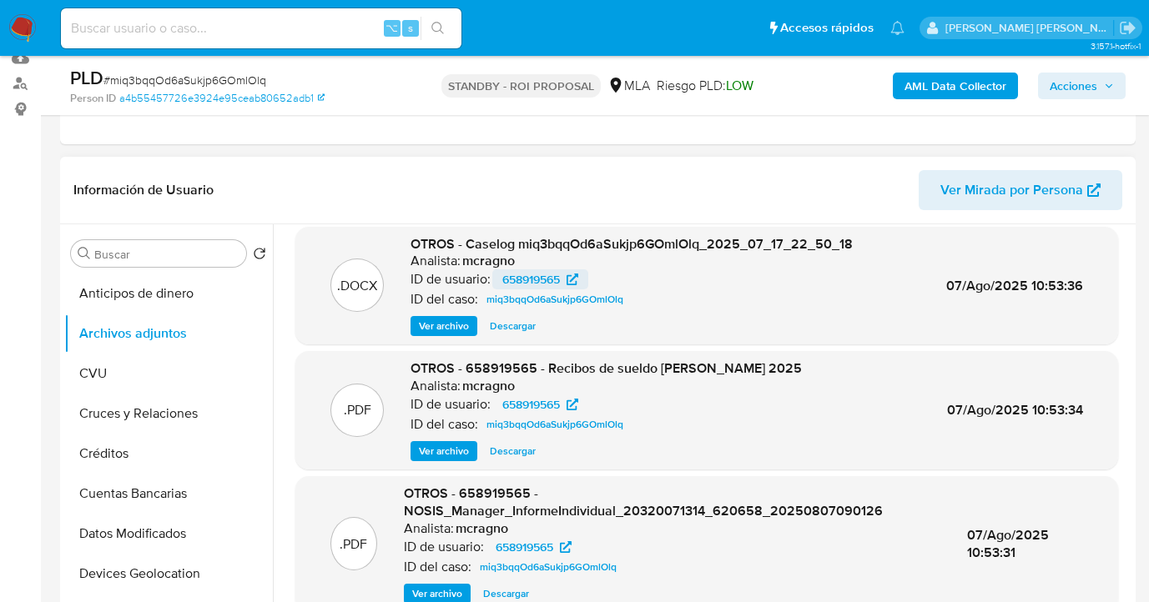
scroll to position [24, 0]
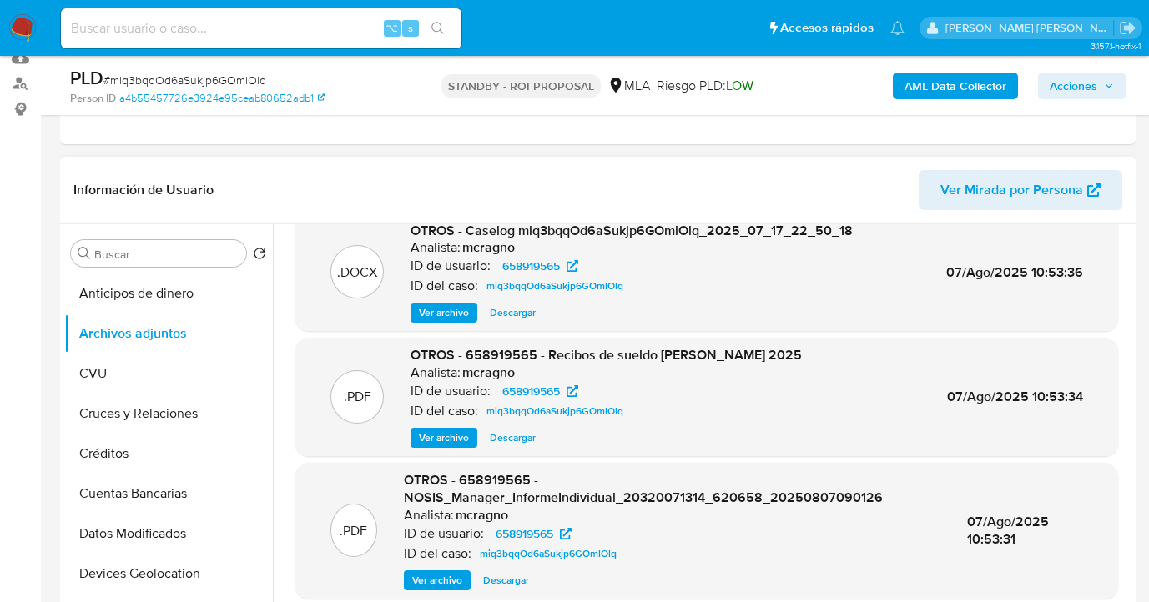
click at [455, 440] on span "Ver archivo" at bounding box center [444, 438] width 50 height 17
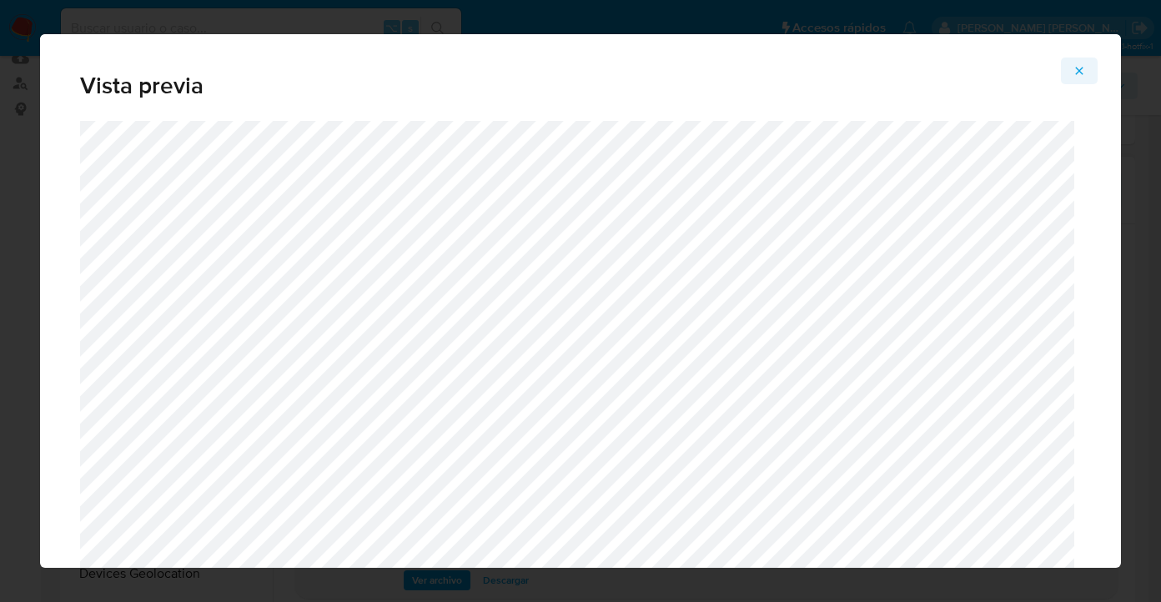
click at [1082, 71] on icon "Attachment preview" at bounding box center [1079, 70] width 13 height 13
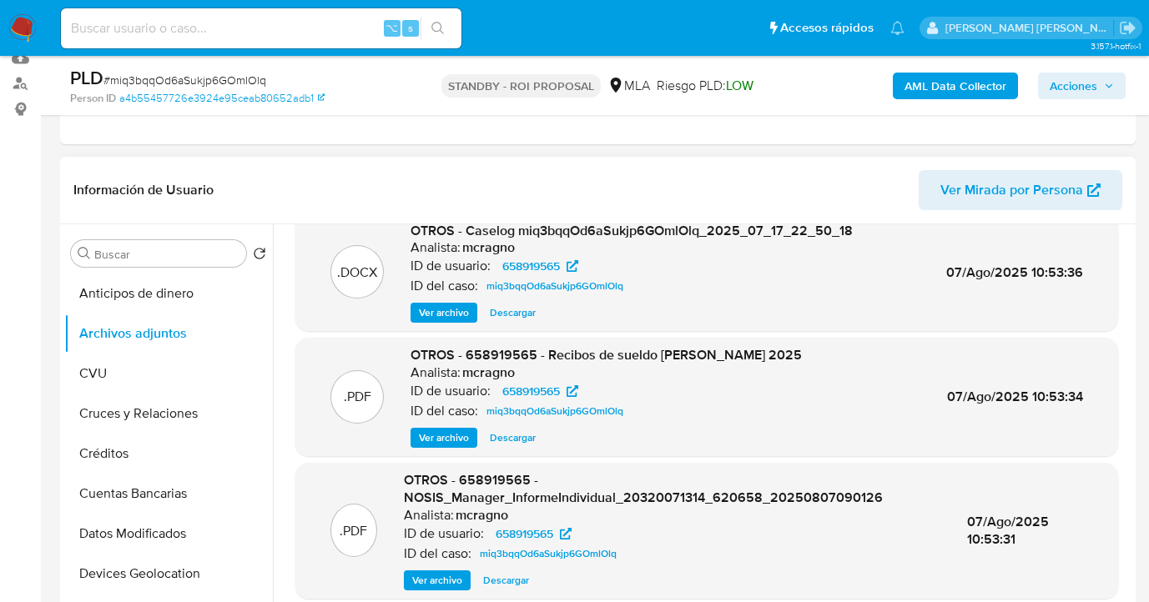
click at [500, 313] on span "Descargar" at bounding box center [513, 313] width 46 height 17
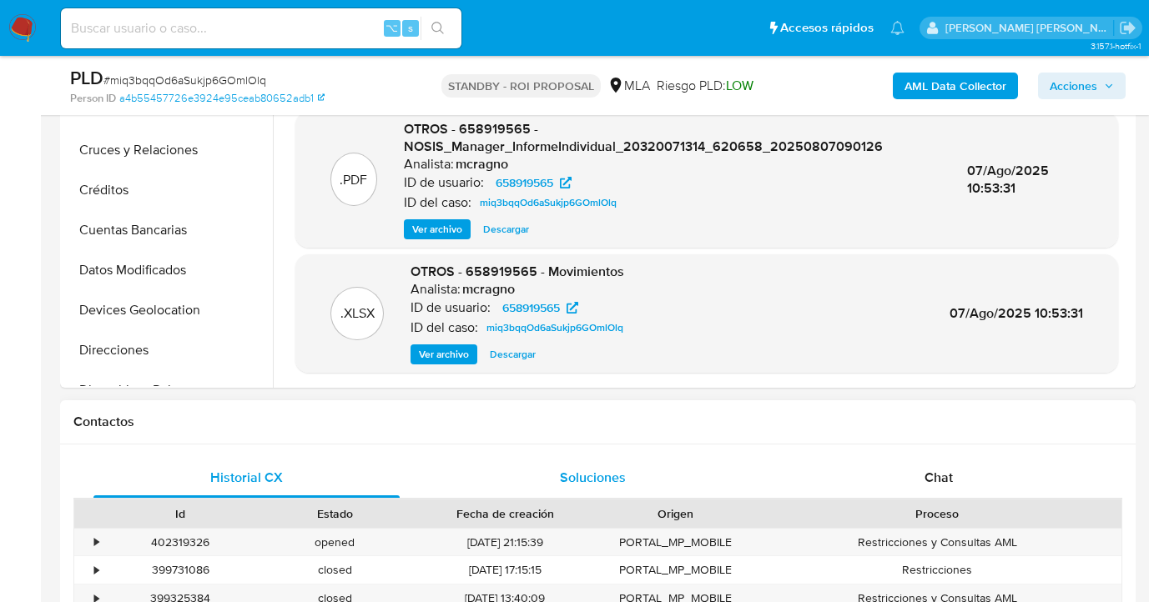
scroll to position [562, 0]
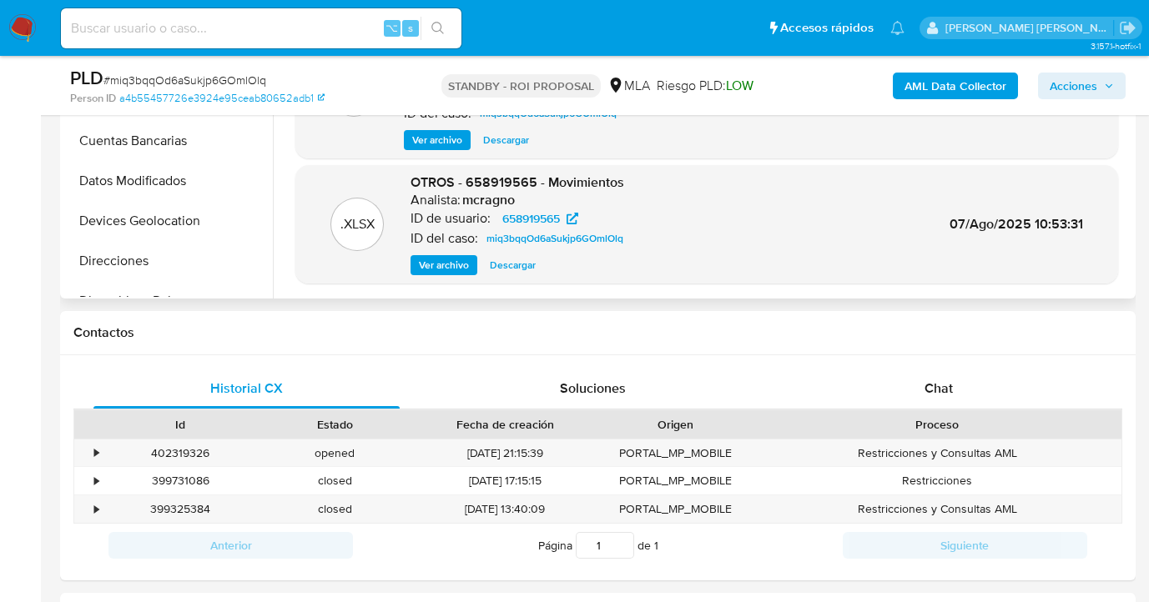
click at [515, 266] on span "Descargar" at bounding box center [513, 265] width 46 height 17
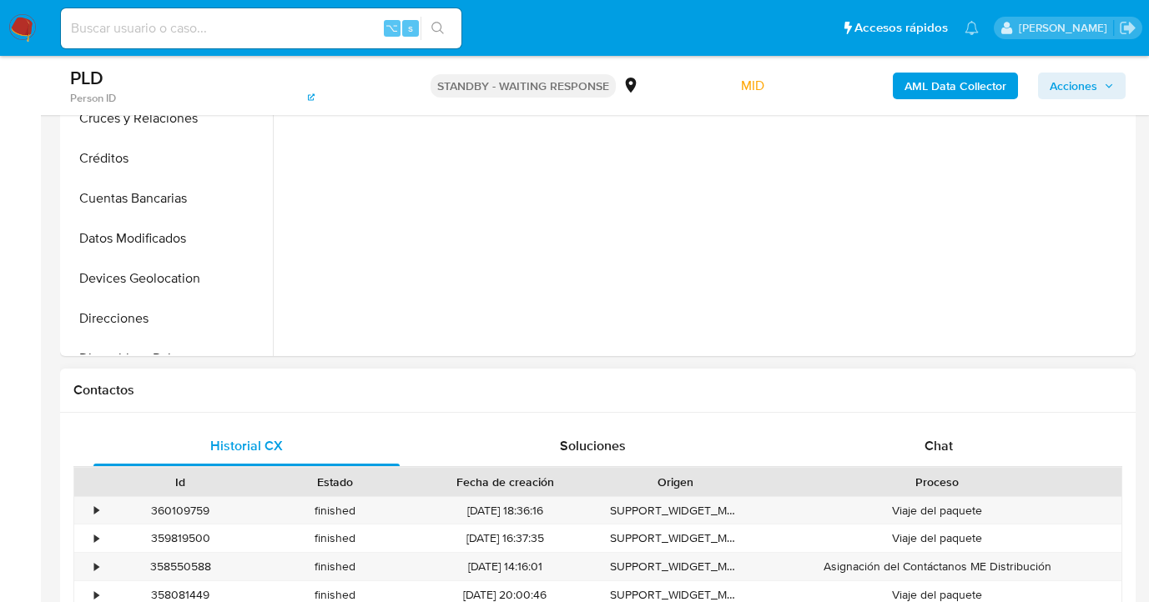
scroll to position [505, 0]
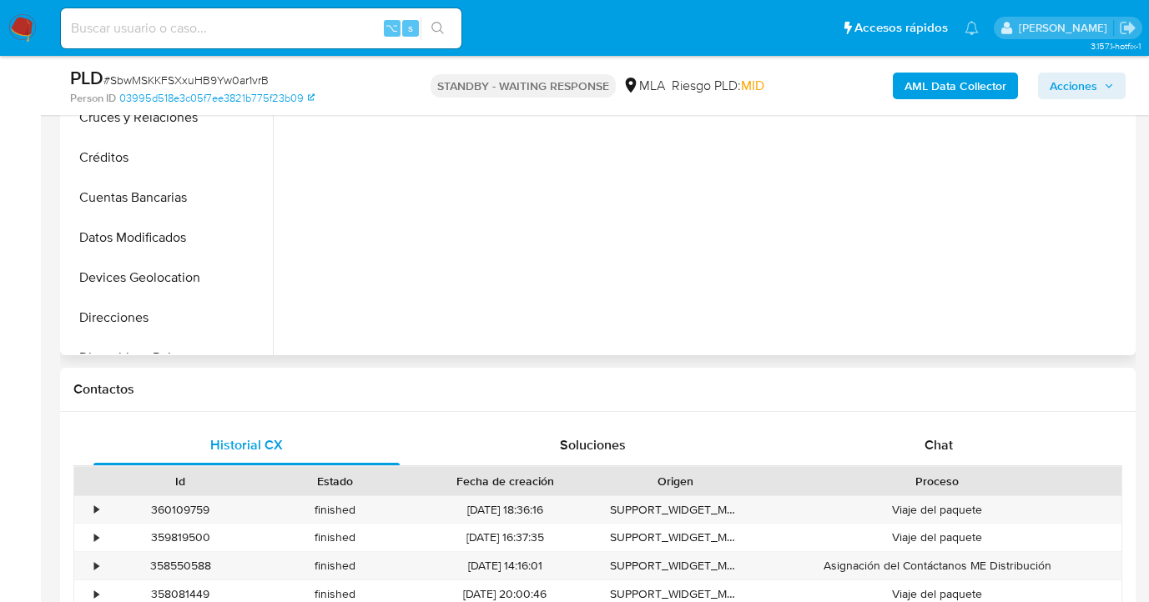
drag, startPoint x: 950, startPoint y: 441, endPoint x: 892, endPoint y: 271, distance: 178.9
click at [949, 441] on span "Chat" at bounding box center [938, 445] width 28 height 19
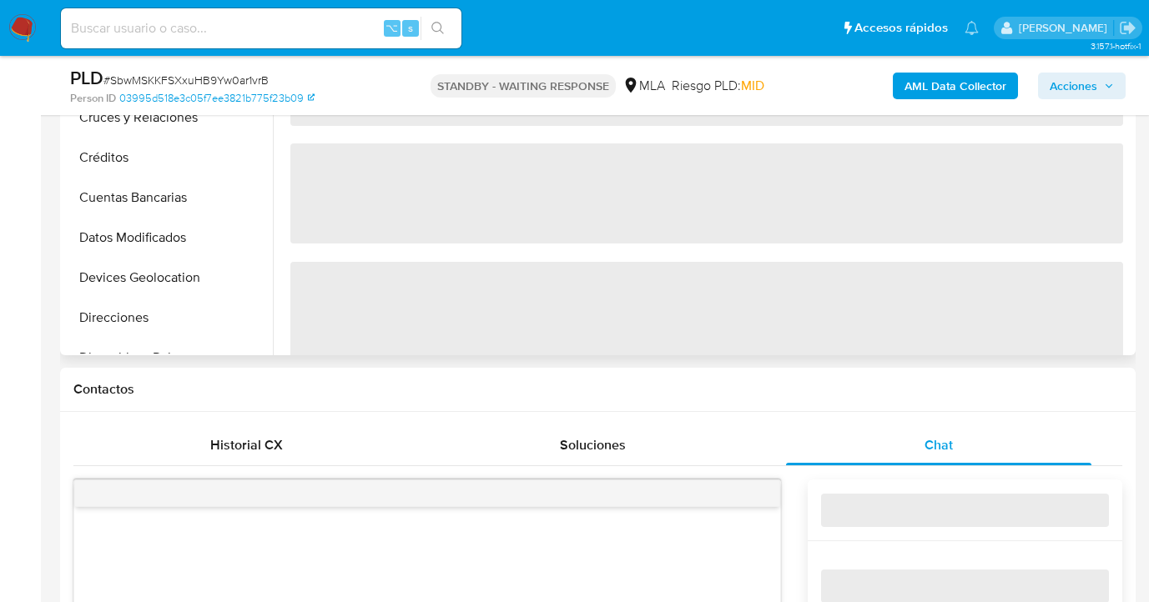
scroll to position [0, 0]
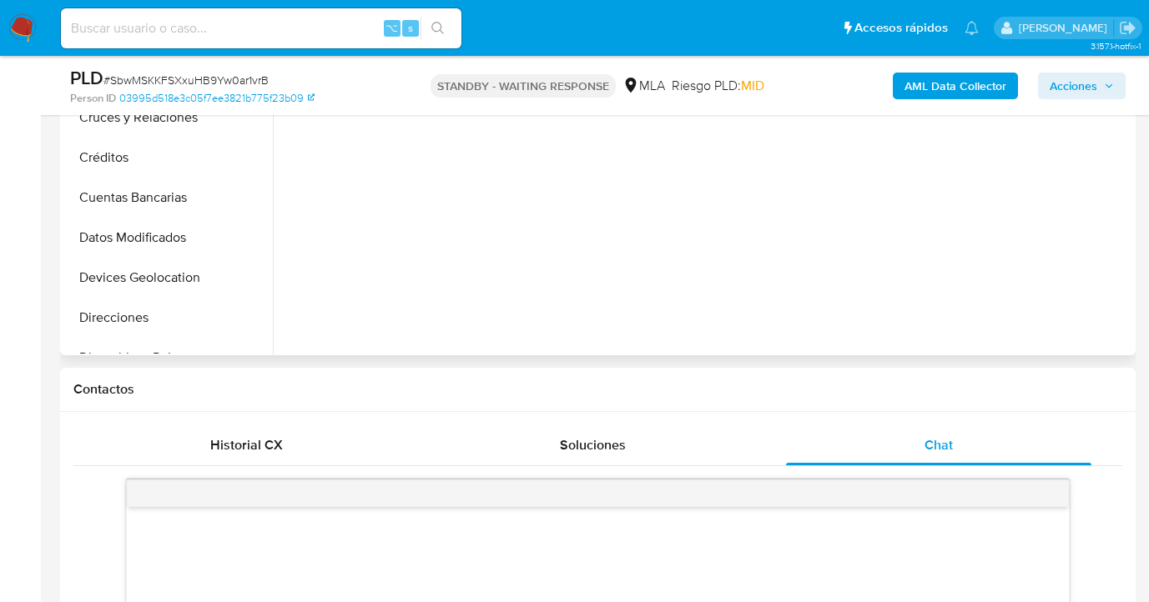
select select "10"
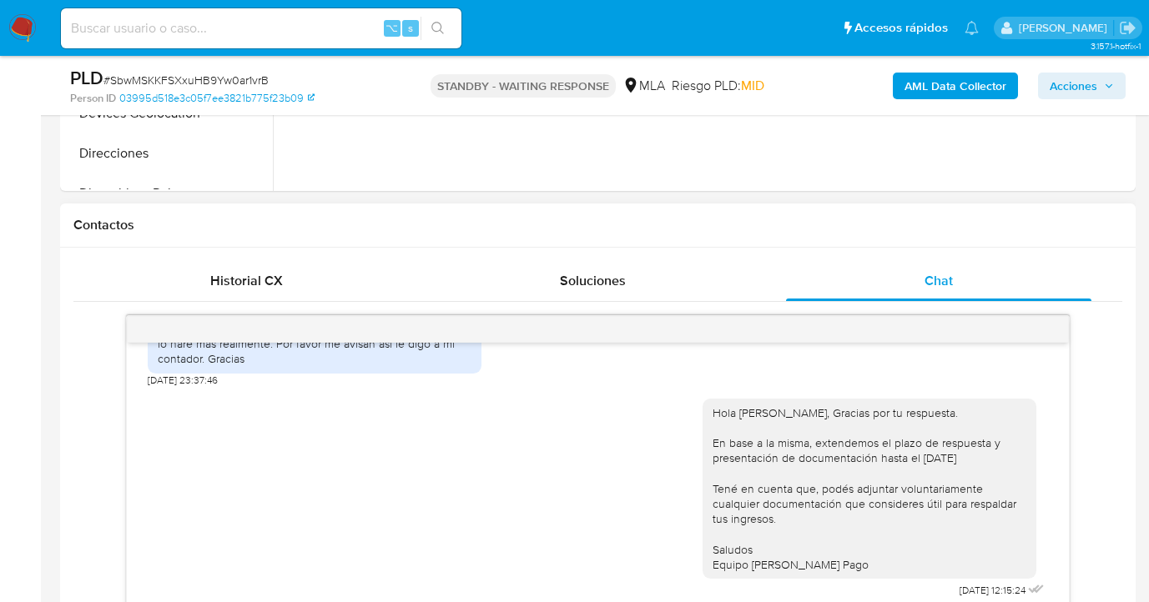
scroll to position [837, 0]
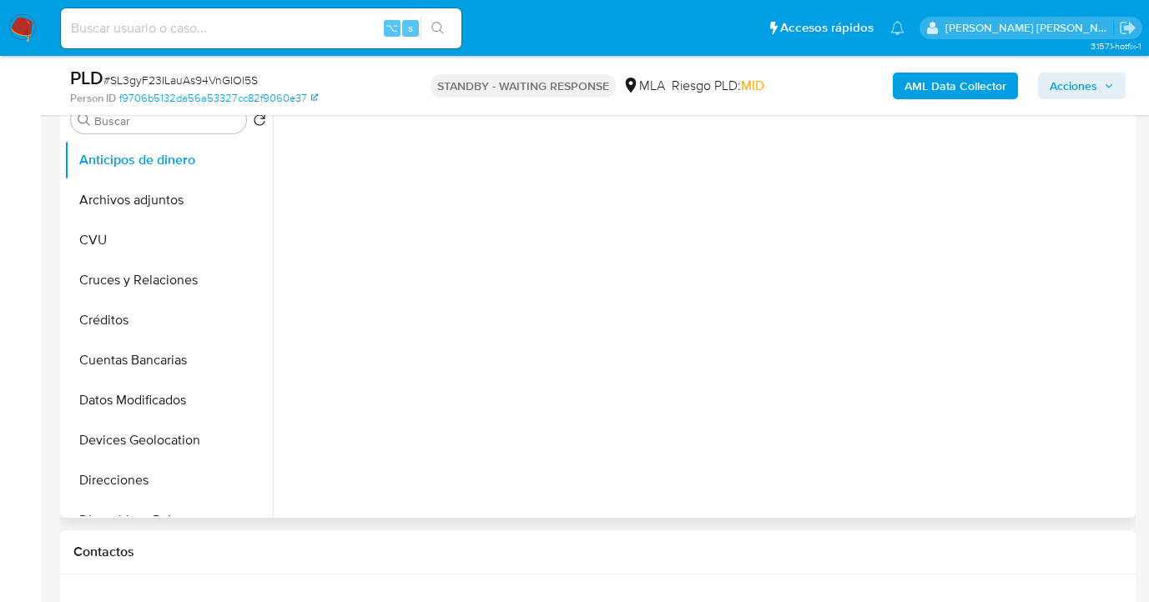
scroll to position [690, 0]
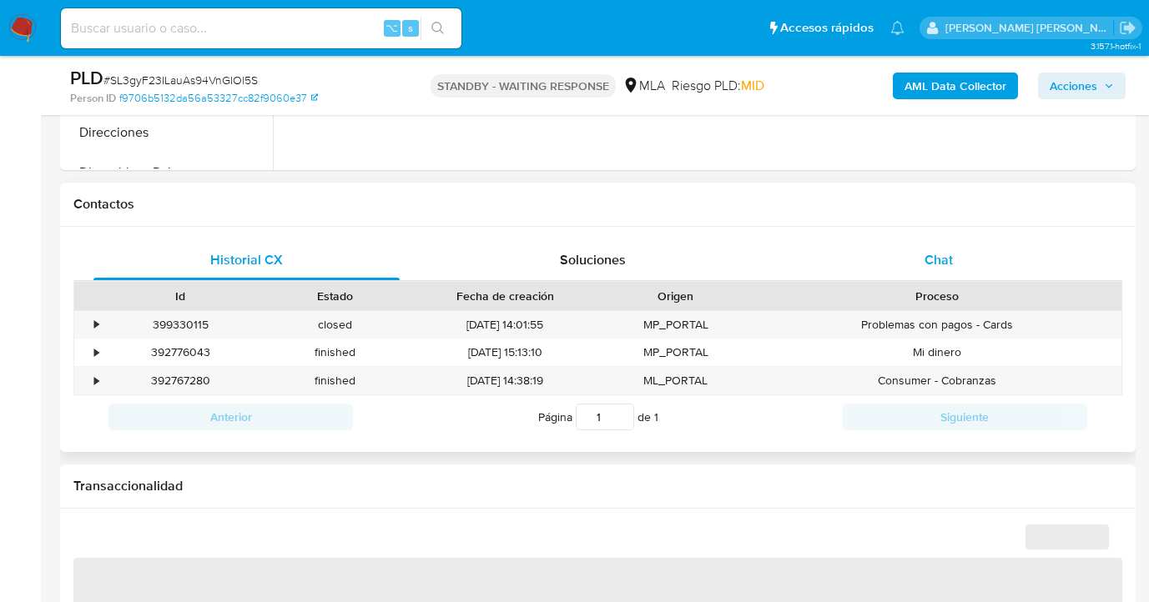
click at [945, 271] on div "Chat" at bounding box center [939, 260] width 306 height 40
select select "10"
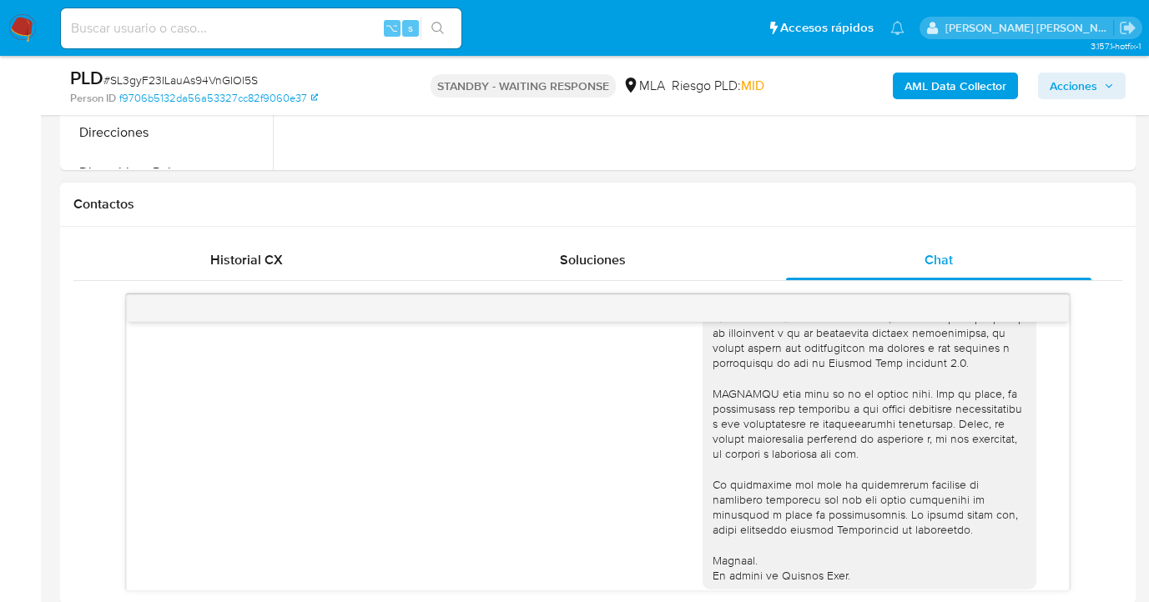
scroll to position [220, 0]
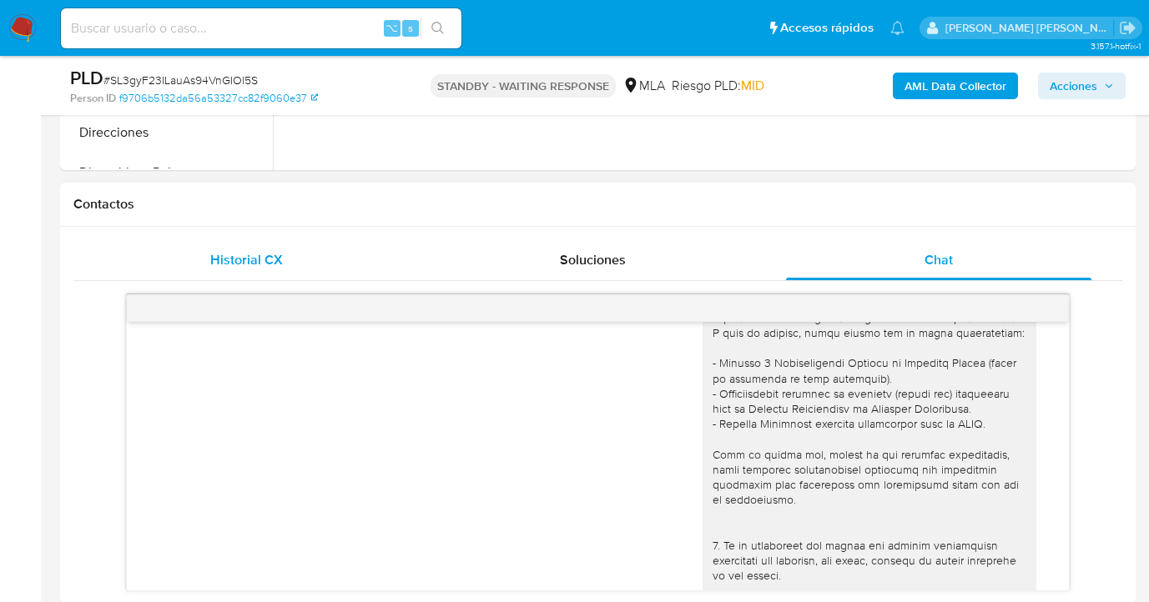
click at [310, 249] on div "Historial CX" at bounding box center [246, 260] width 306 height 40
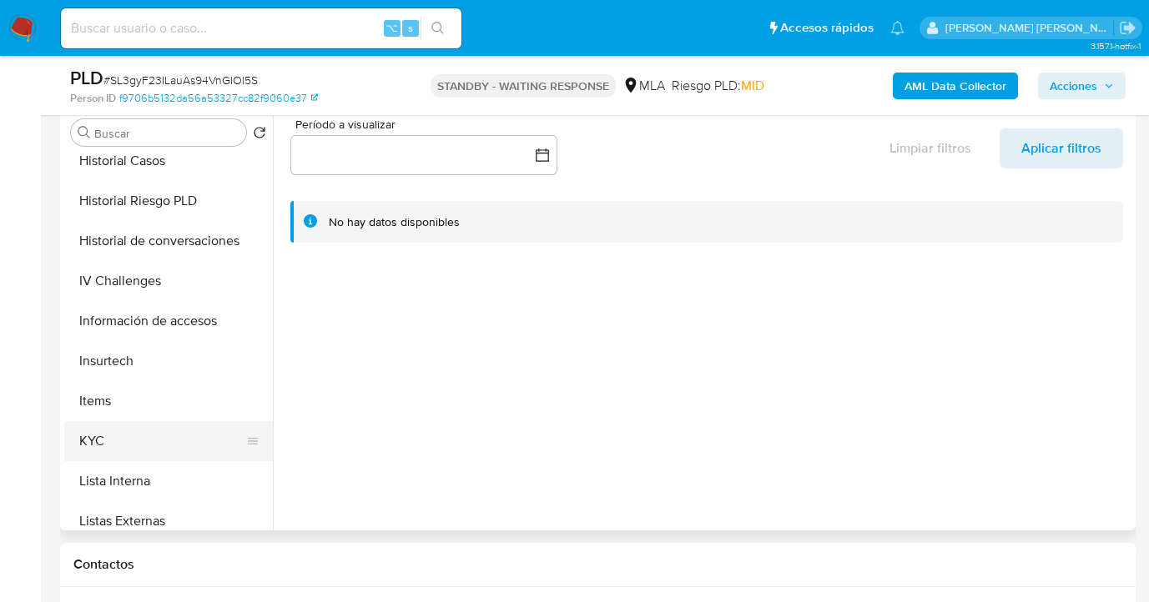
scroll to position [540, 0]
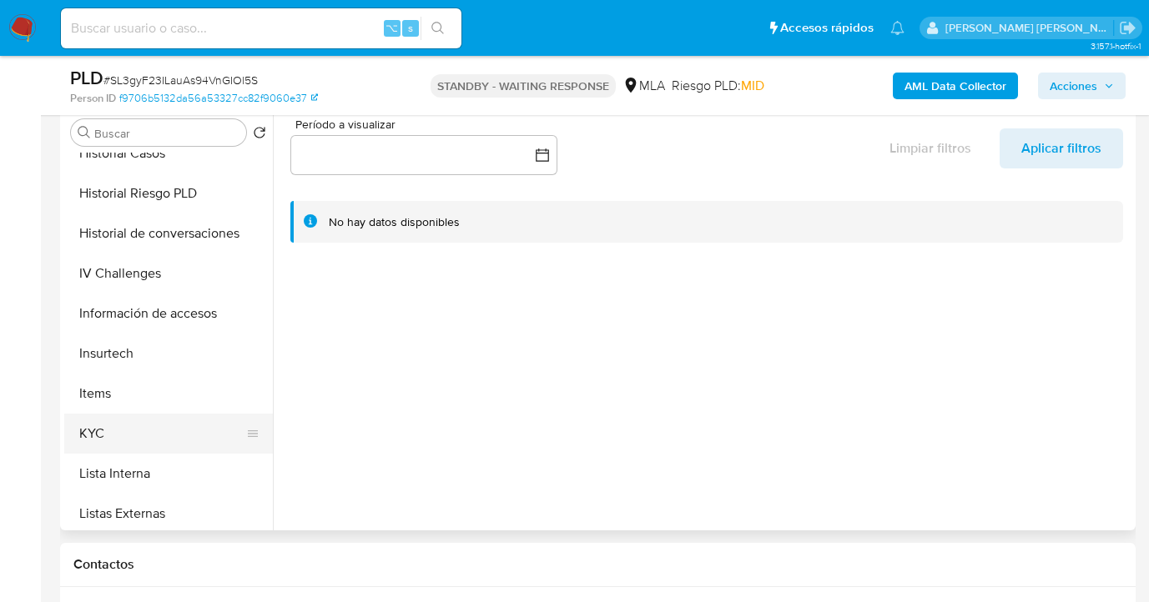
click at [164, 418] on button "KYC" at bounding box center [161, 434] width 195 height 40
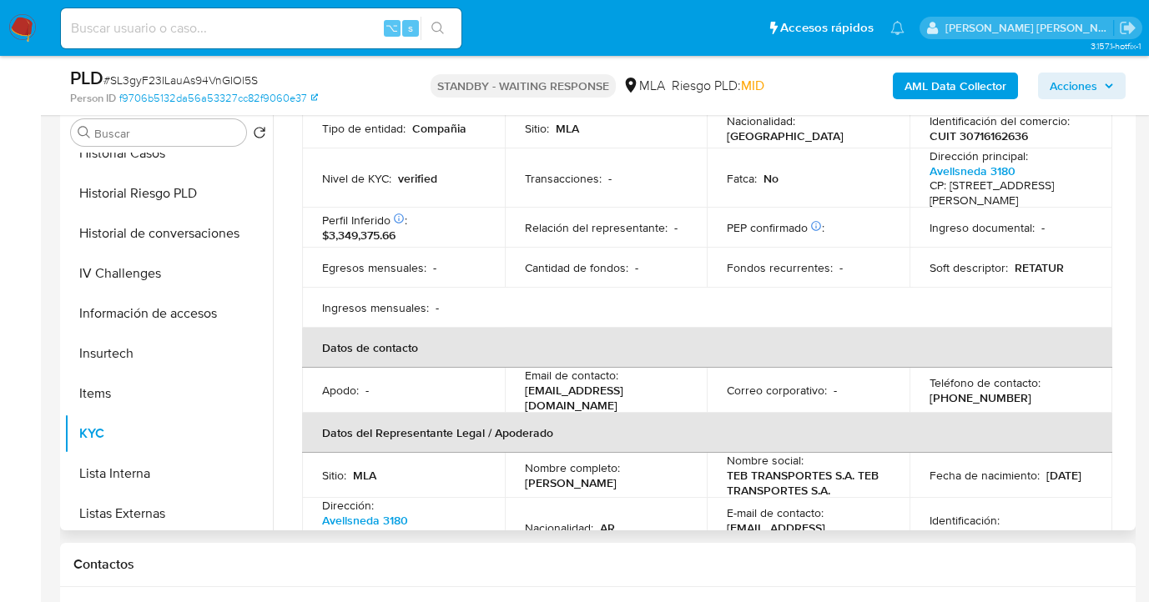
scroll to position [340, 0]
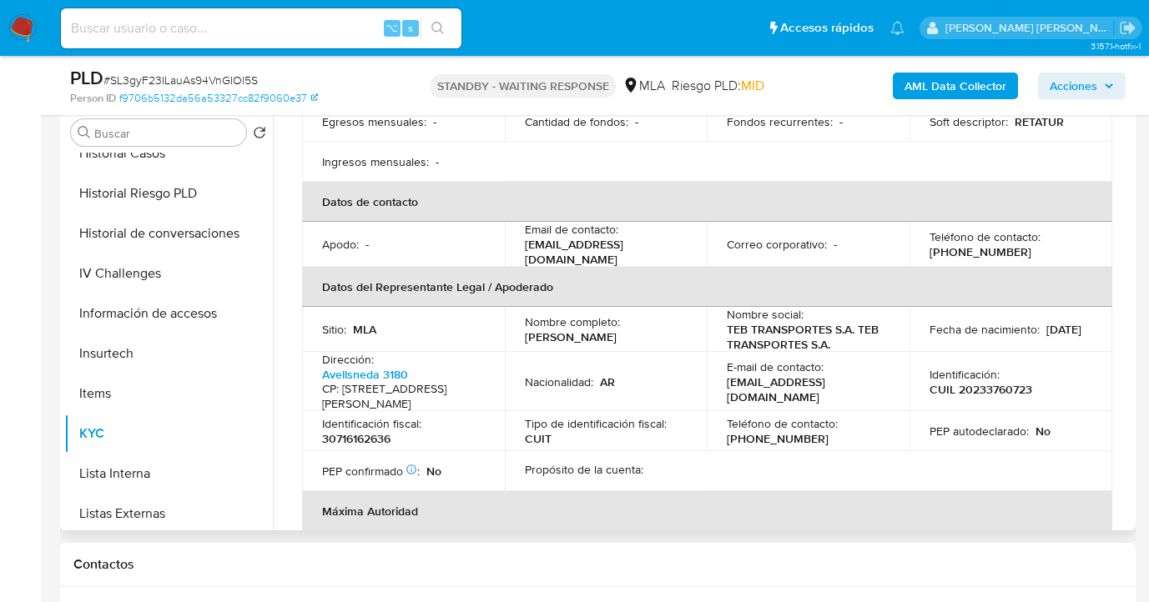
click at [522, 249] on td "Email de contacto : info@teb-transportes.com" at bounding box center [606, 244] width 203 height 45
drag, startPoint x: 524, startPoint y: 249, endPoint x: 656, endPoint y: 254, distance: 131.9
click at [656, 254] on p "info@teb-transportes.com" at bounding box center [603, 252] width 156 height 30
copy p "info@teb-transportes.com"
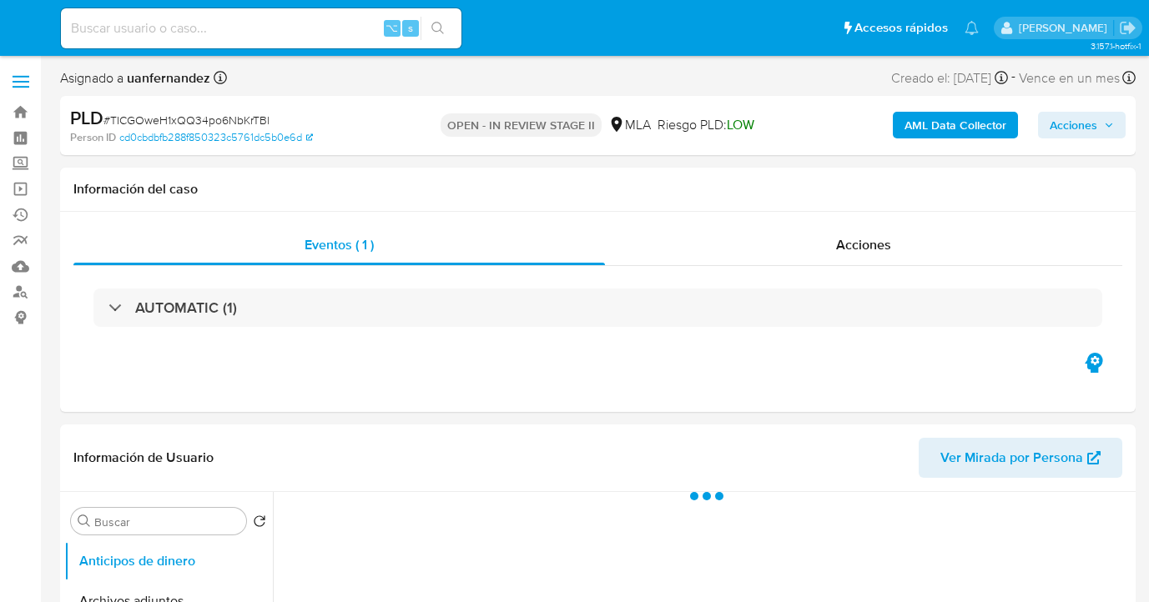
select select "10"
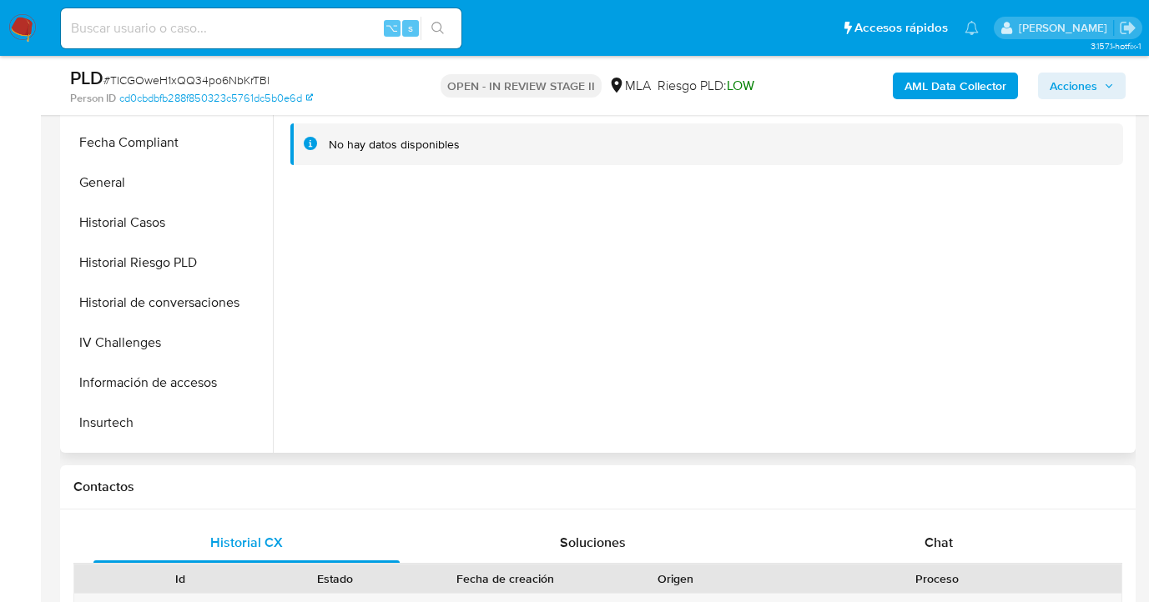
scroll to position [549, 0]
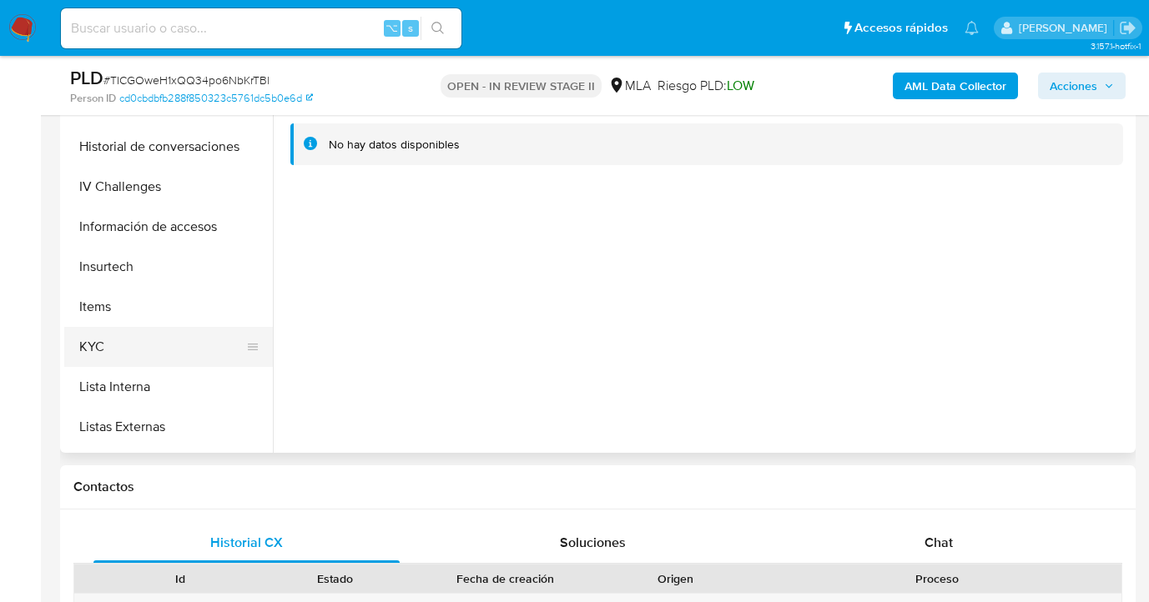
click at [158, 355] on button "KYC" at bounding box center [161, 347] width 195 height 40
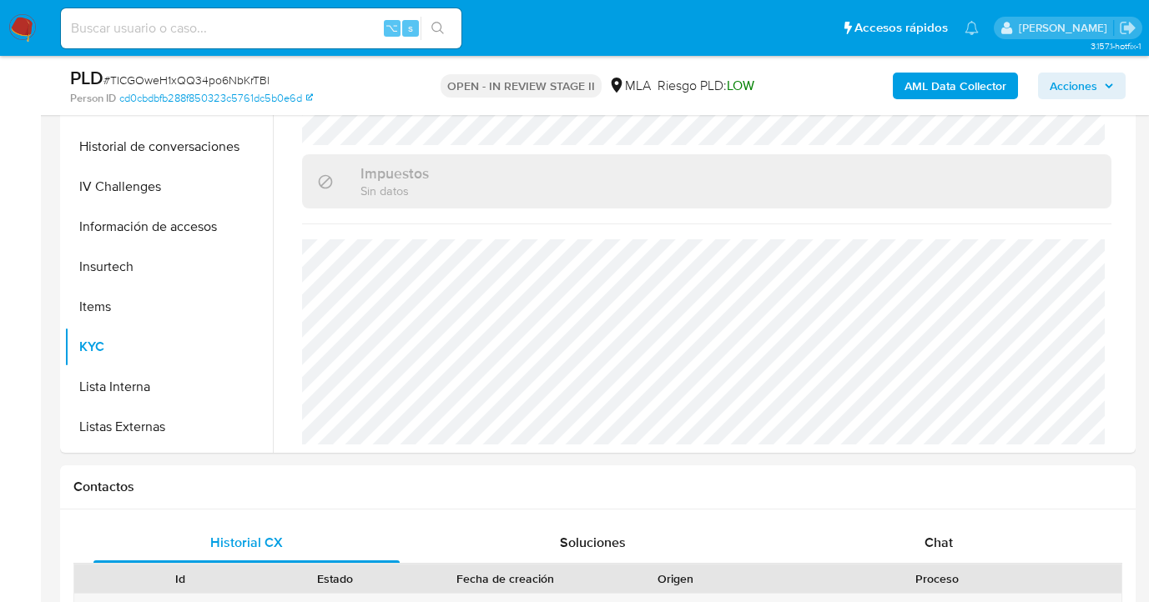
scroll to position [943, 0]
drag, startPoint x: 272, startPoint y: 321, endPoint x: 263, endPoint y: 244, distance: 77.3
click at [263, 244] on div "Buscar Volver al orden por defecto Anticipos de dinero Archivos adjuntos CVU Cr…" at bounding box center [597, 239] width 1067 height 427
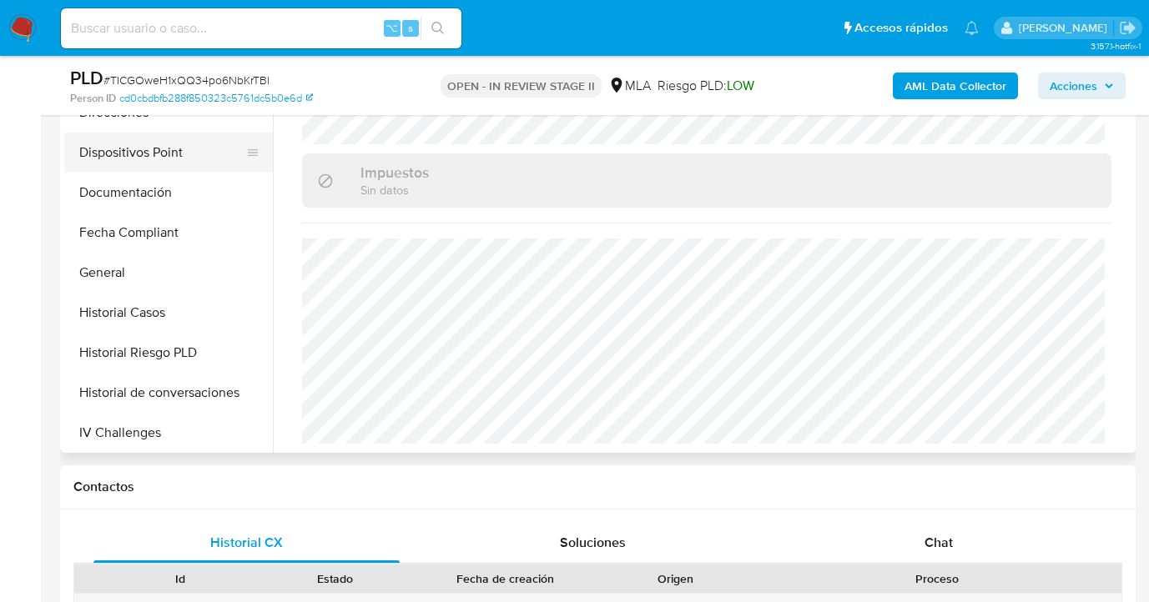
scroll to position [270, 0]
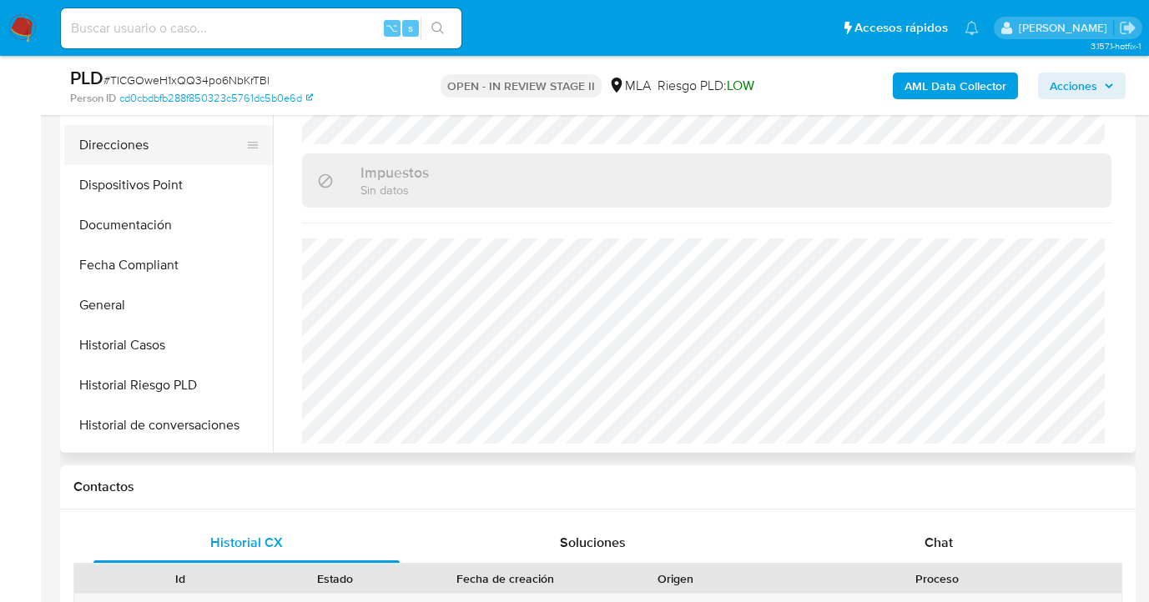
click at [170, 148] on button "Direcciones" at bounding box center [161, 145] width 195 height 40
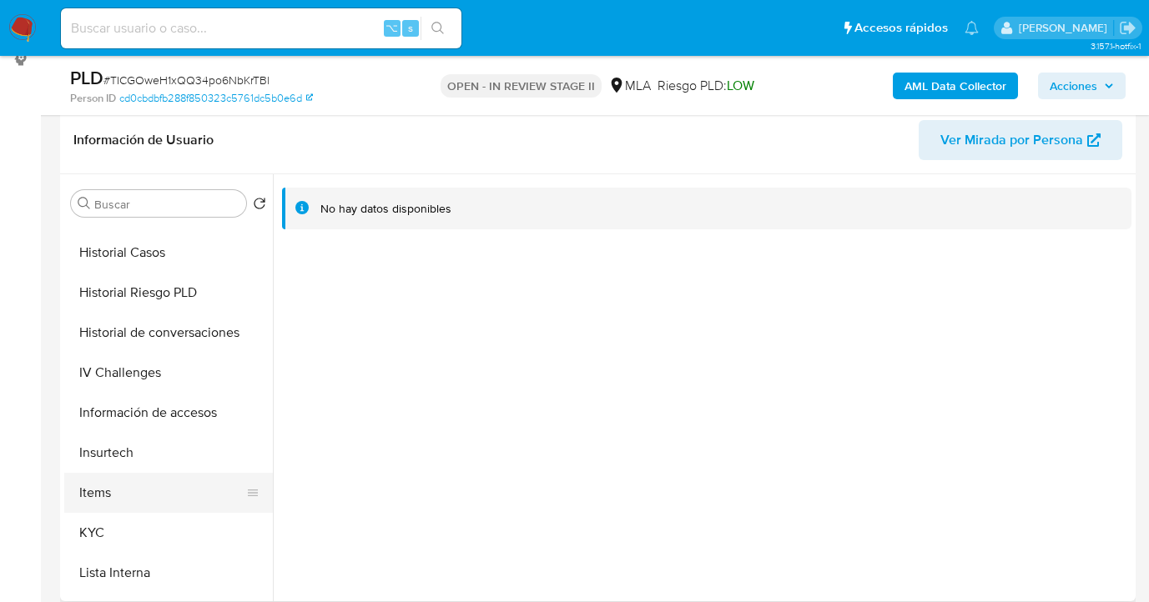
scroll to position [509, 0]
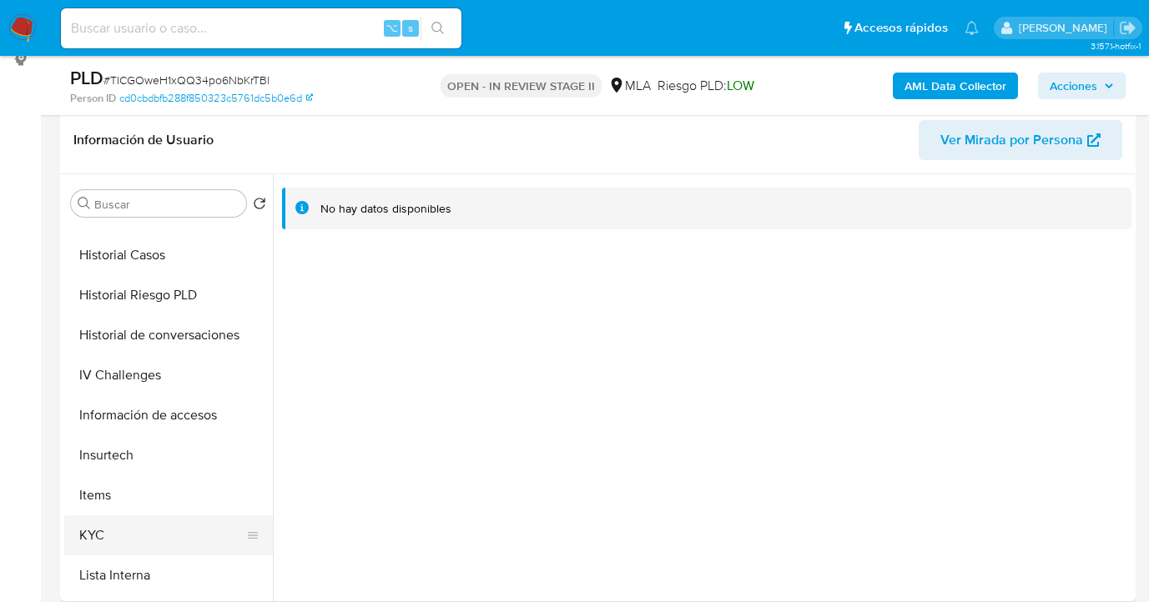
click at [194, 521] on button "KYC" at bounding box center [161, 536] width 195 height 40
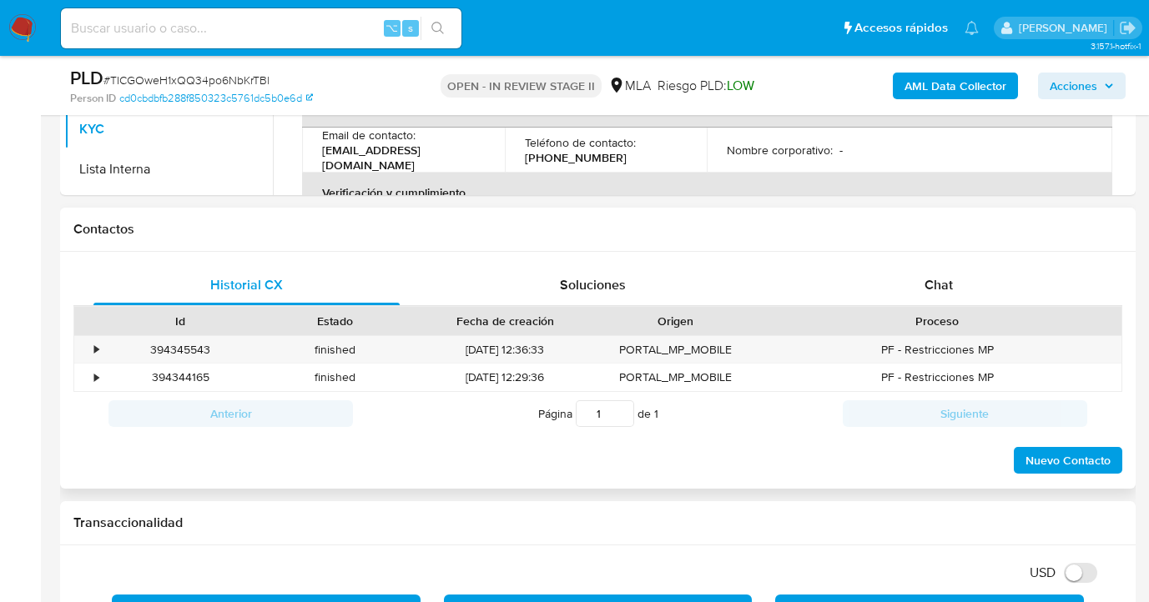
scroll to position [645, 0]
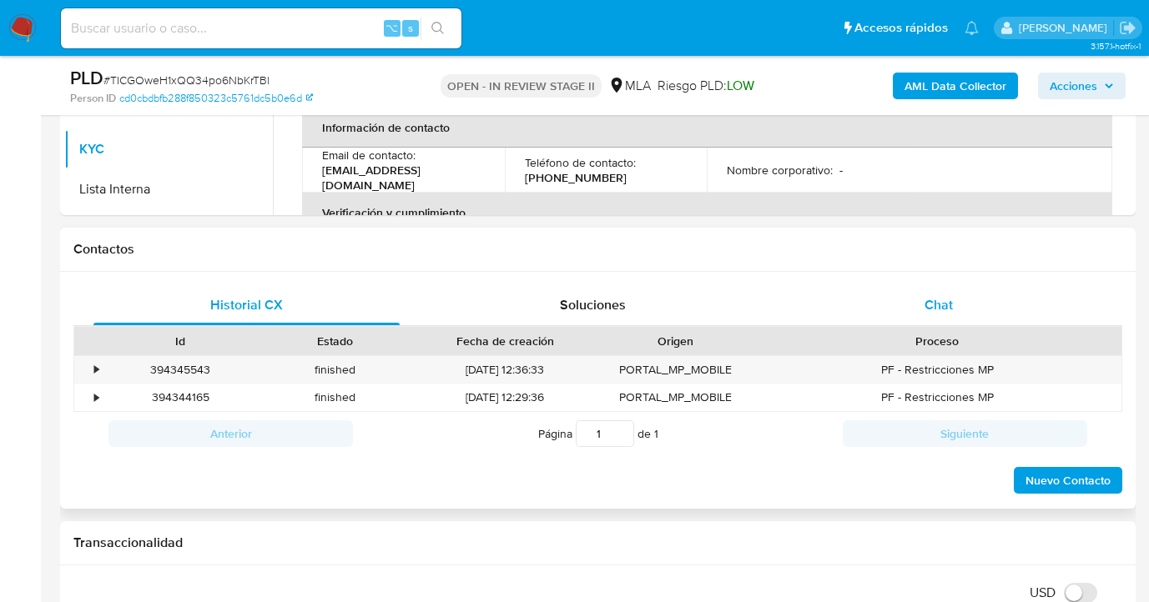
click at [935, 295] on div "Chat" at bounding box center [939, 305] width 306 height 40
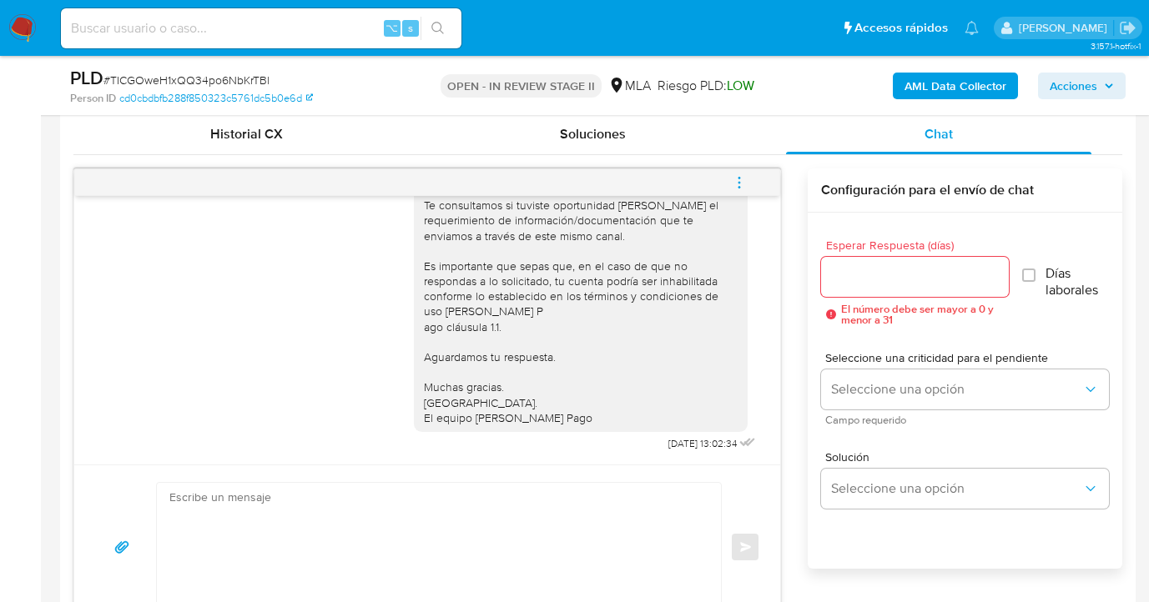
scroll to position [861, 0]
click at [266, 125] on span "Historial CX" at bounding box center [246, 133] width 73 height 19
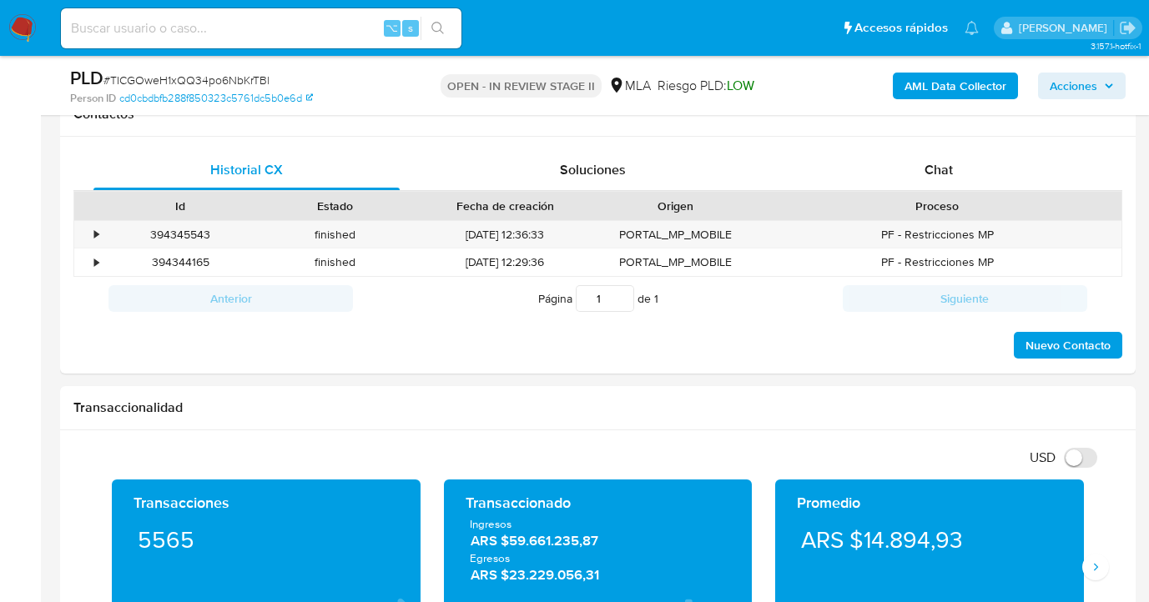
scroll to position [779, 0]
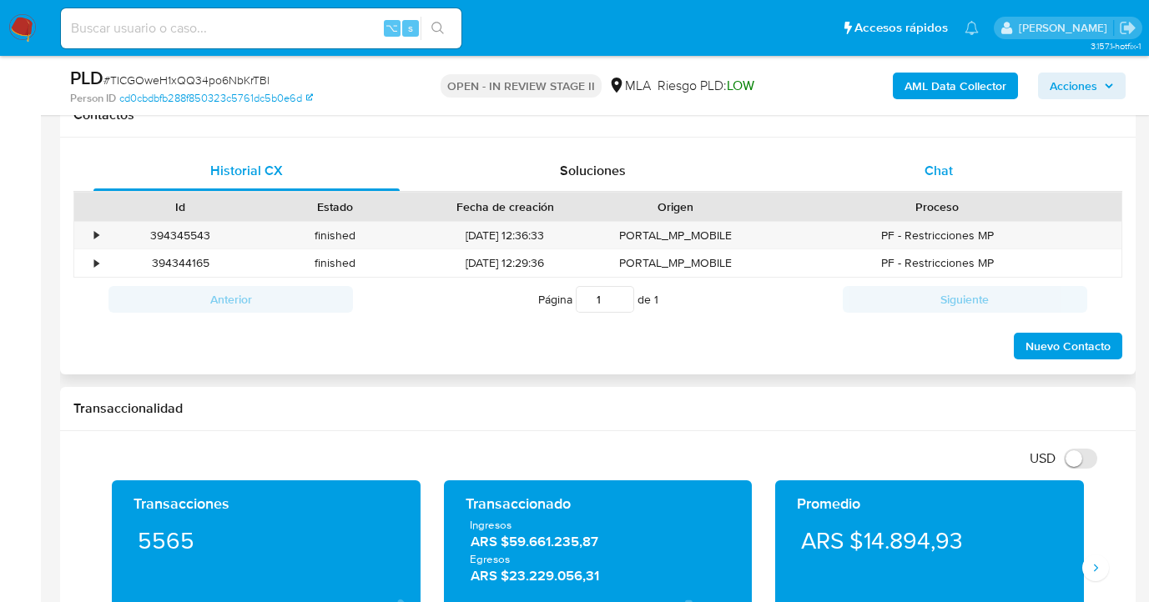
click at [959, 160] on div "Chat" at bounding box center [939, 171] width 306 height 40
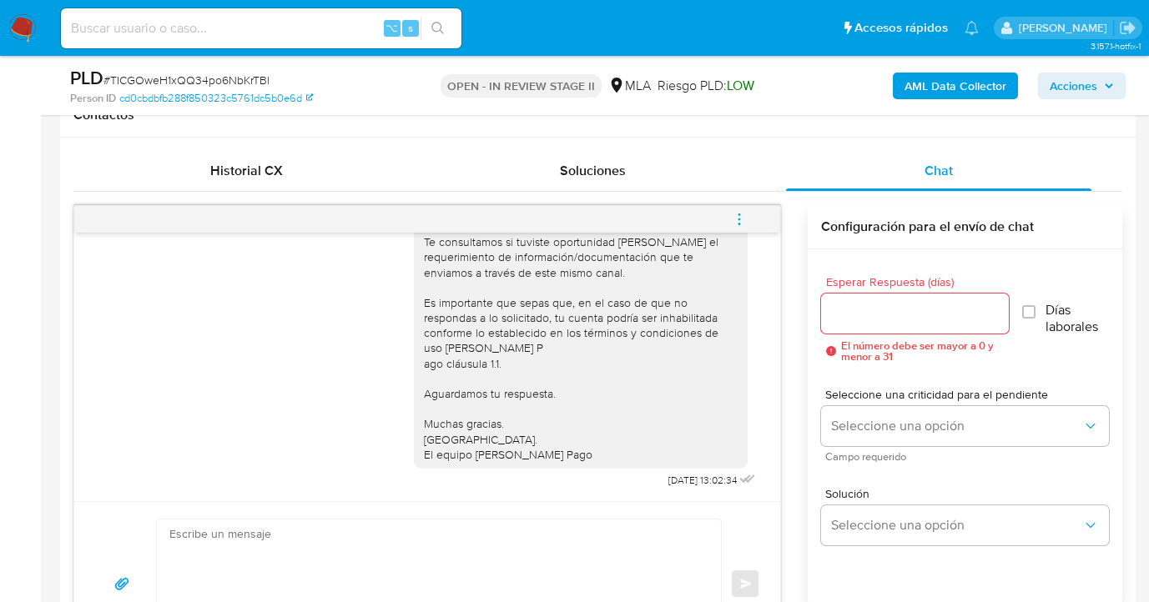
click at [742, 214] on icon "menu-action" at bounding box center [739, 219] width 15 height 15
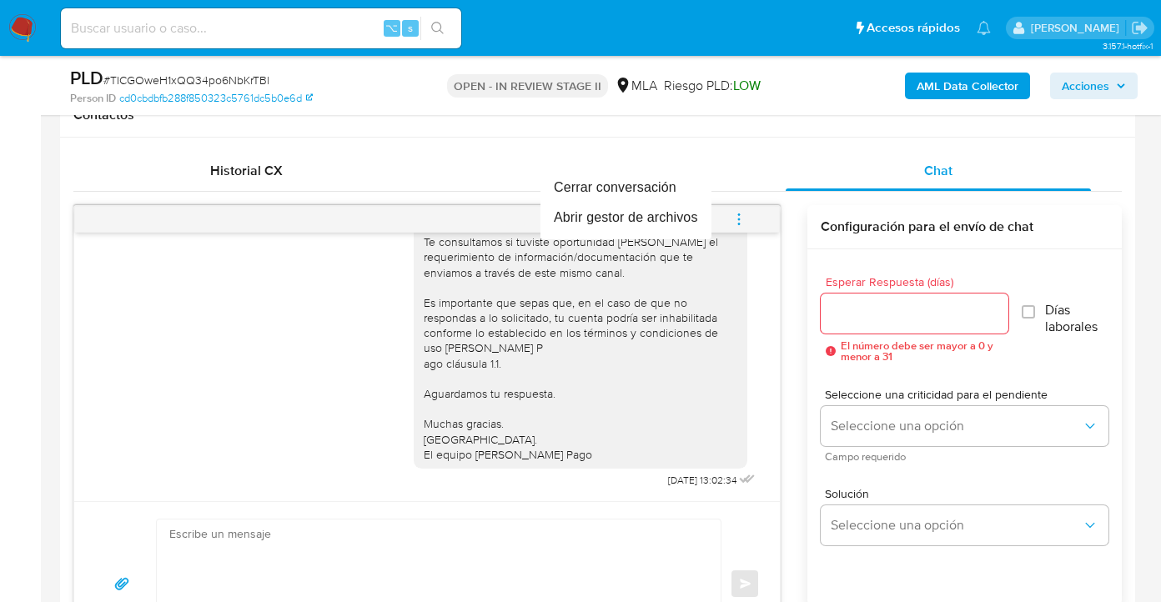
click at [806, 174] on div at bounding box center [580, 301] width 1161 height 602
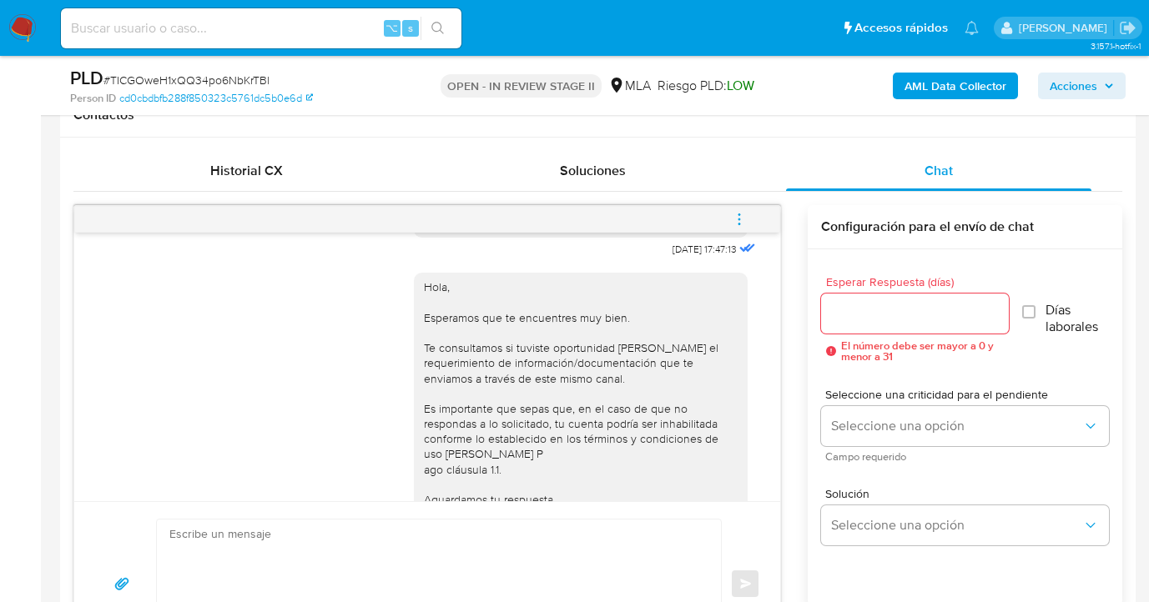
scroll to position [861, 0]
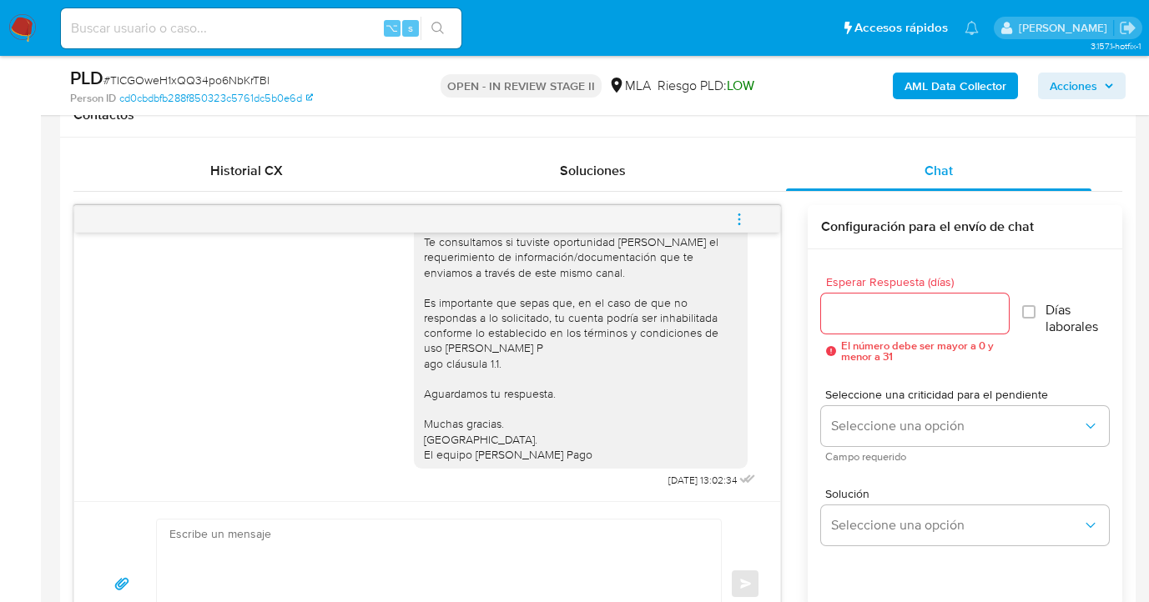
drag, startPoint x: 744, startPoint y: 221, endPoint x: 733, endPoint y: 222, distance: 10.9
click at [743, 221] on icon "menu-action" at bounding box center [739, 219] width 15 height 15
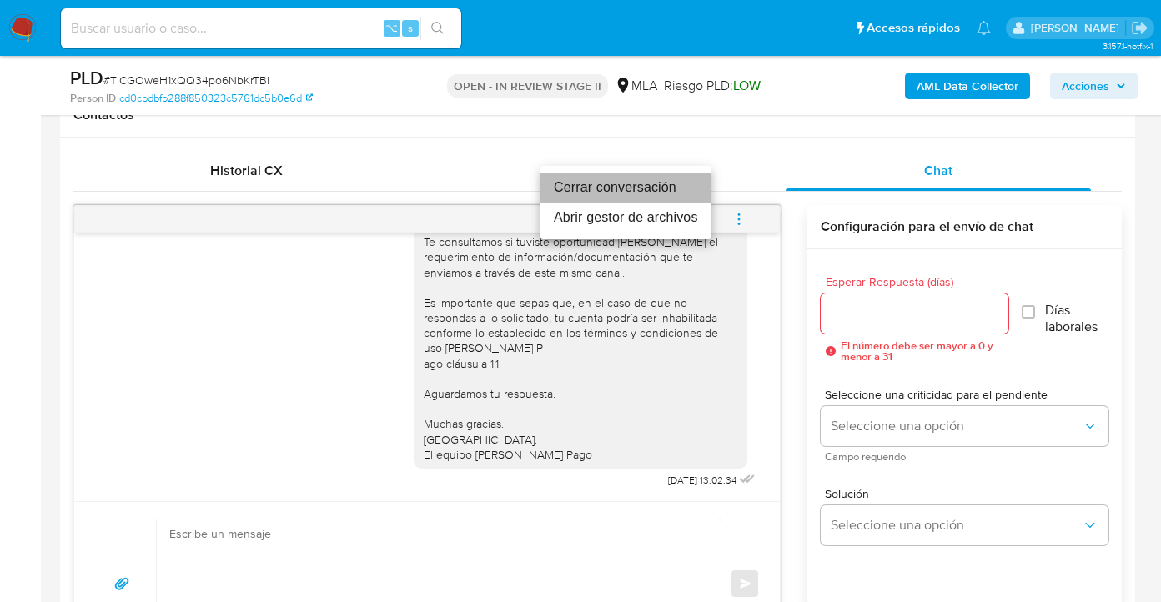
click at [580, 184] on li "Cerrar conversación" at bounding box center [626, 188] width 171 height 30
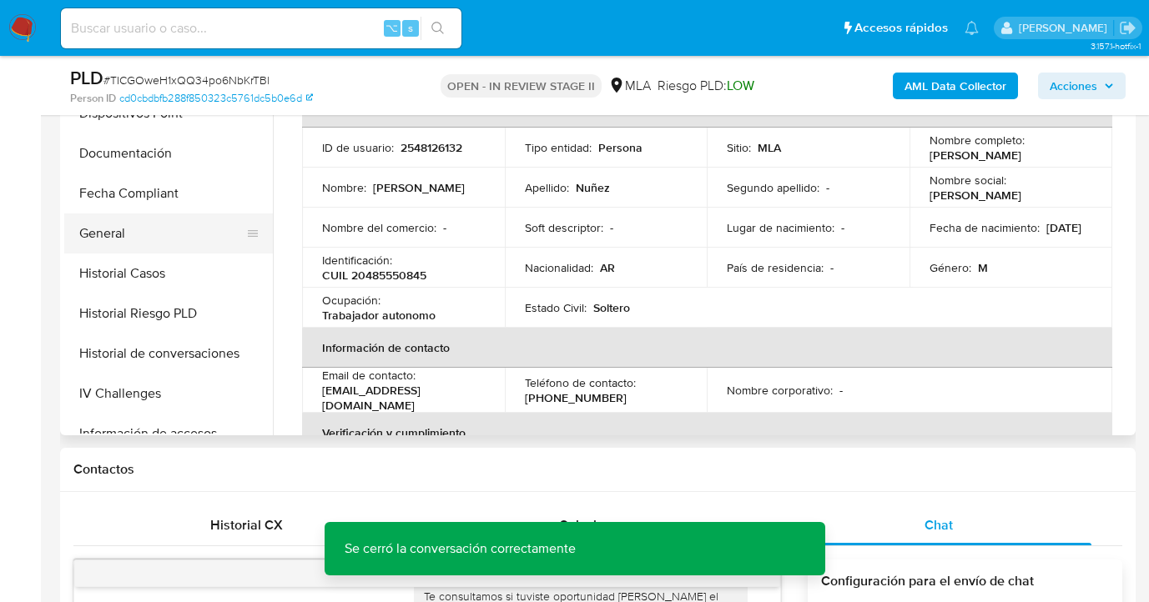
scroll to position [325, 0]
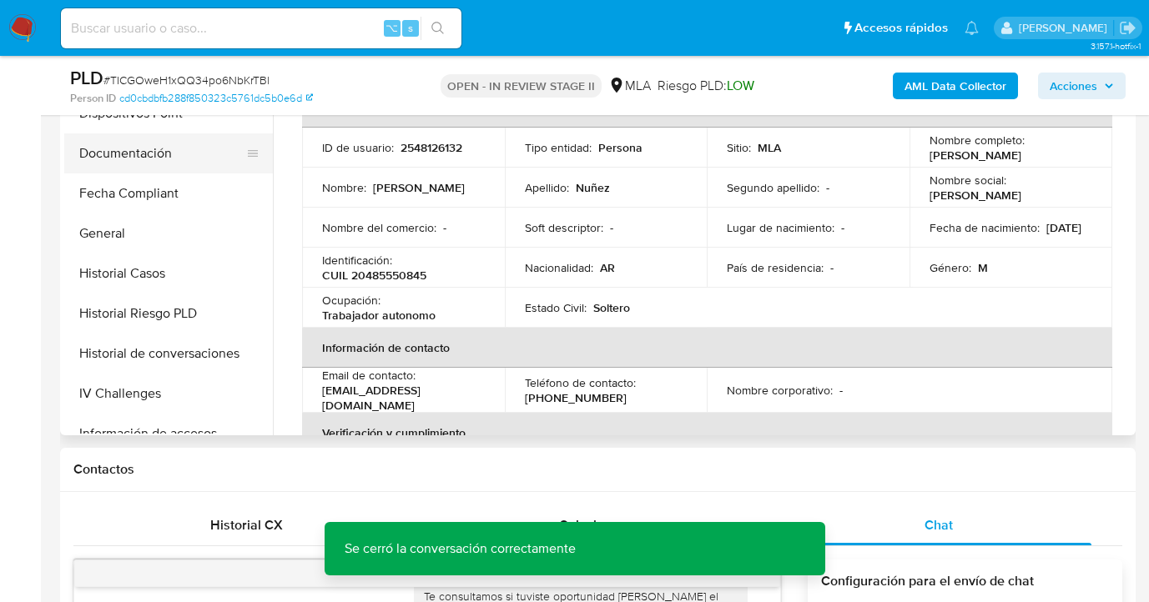
click at [158, 158] on button "Documentación" at bounding box center [161, 153] width 195 height 40
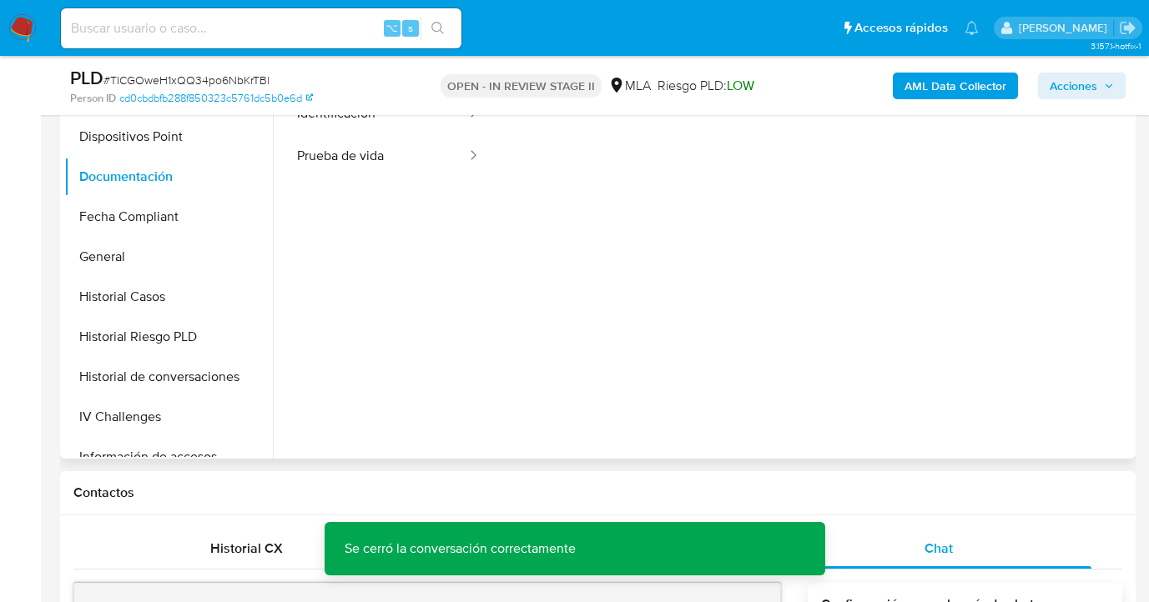
scroll to position [390, 0]
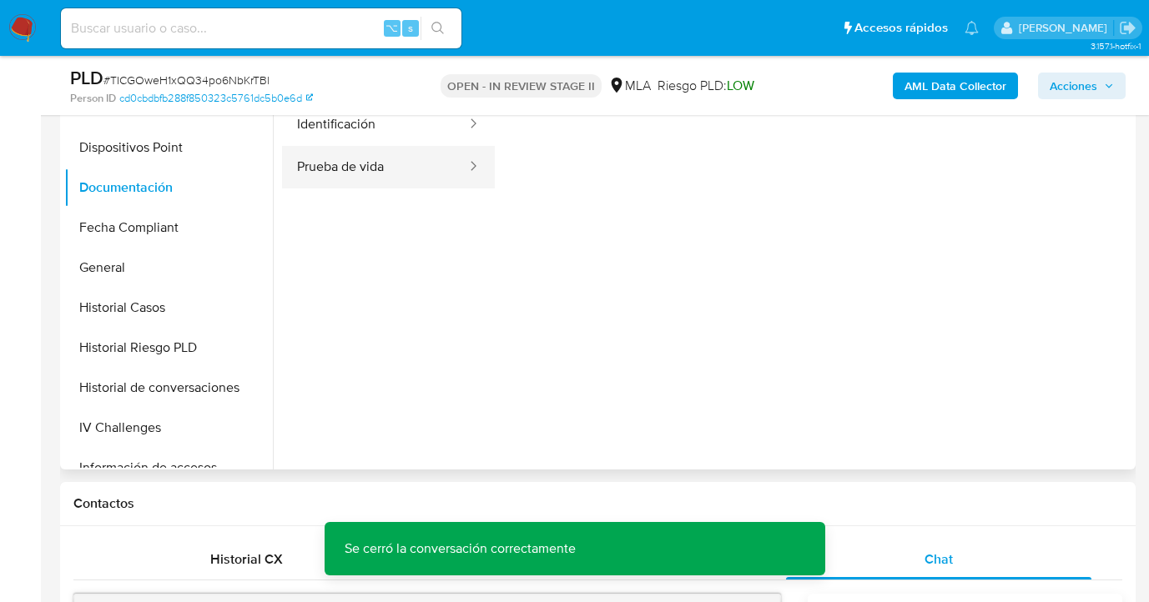
drag, startPoint x: 390, startPoint y: 164, endPoint x: 440, endPoint y: 168, distance: 50.2
click at [390, 164] on button "Prueba de vida" at bounding box center [375, 167] width 186 height 43
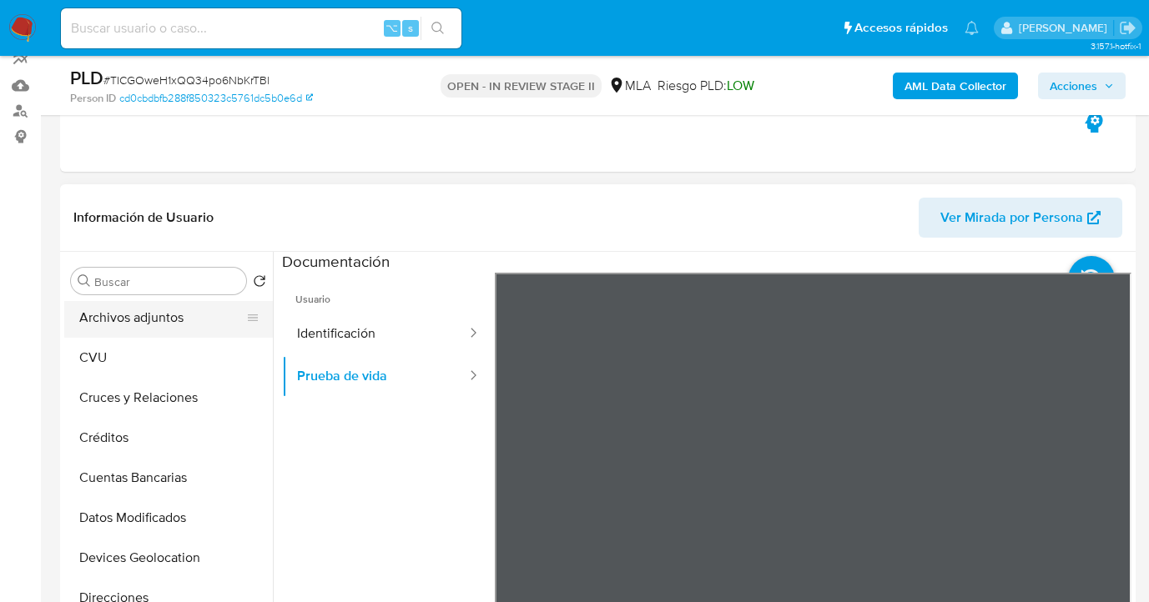
scroll to position [0, 0]
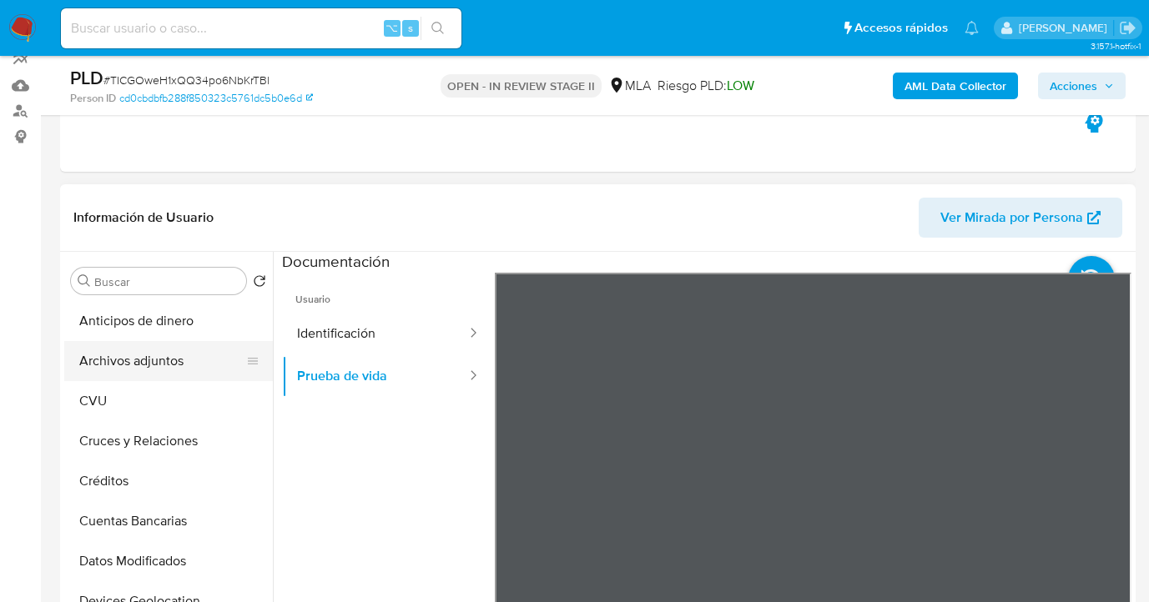
click at [171, 366] on button "Archivos adjuntos" at bounding box center [161, 361] width 195 height 40
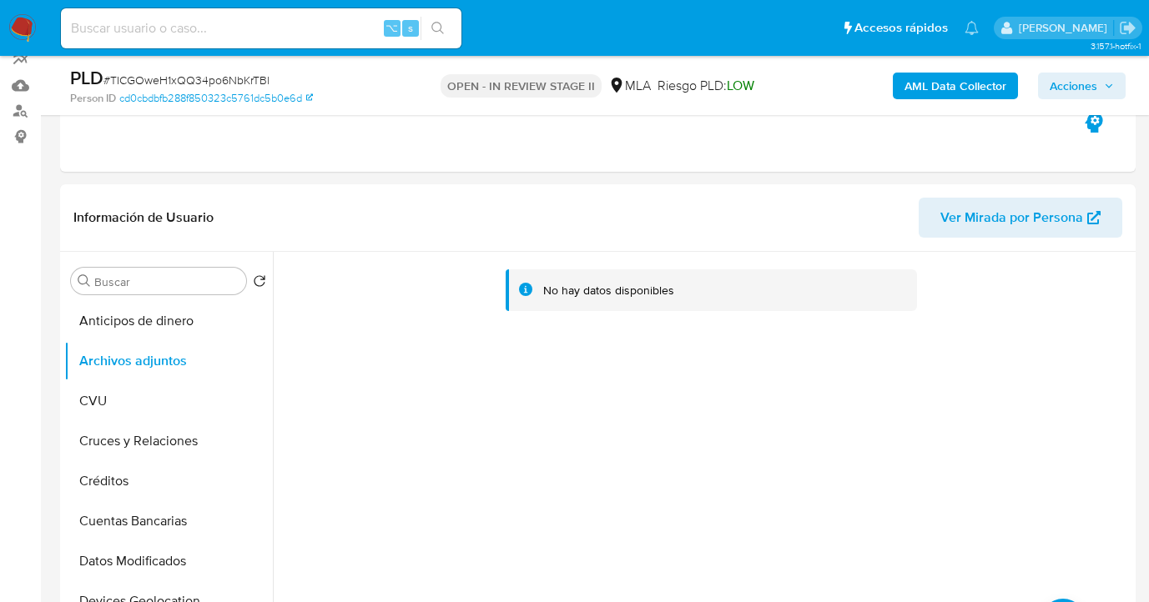
click at [959, 89] on b "AML Data Collector" at bounding box center [955, 86] width 102 height 27
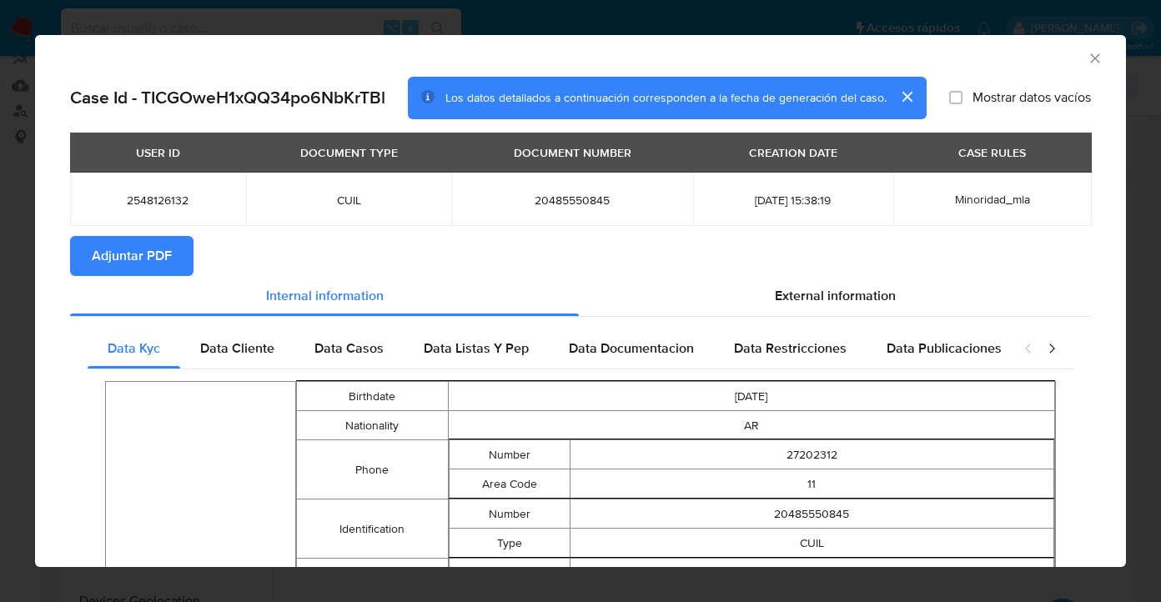
click at [154, 249] on span "Adjuntar PDF" at bounding box center [132, 256] width 80 height 37
click at [1087, 62] on icon "Cerrar ventana" at bounding box center [1095, 58] width 17 height 17
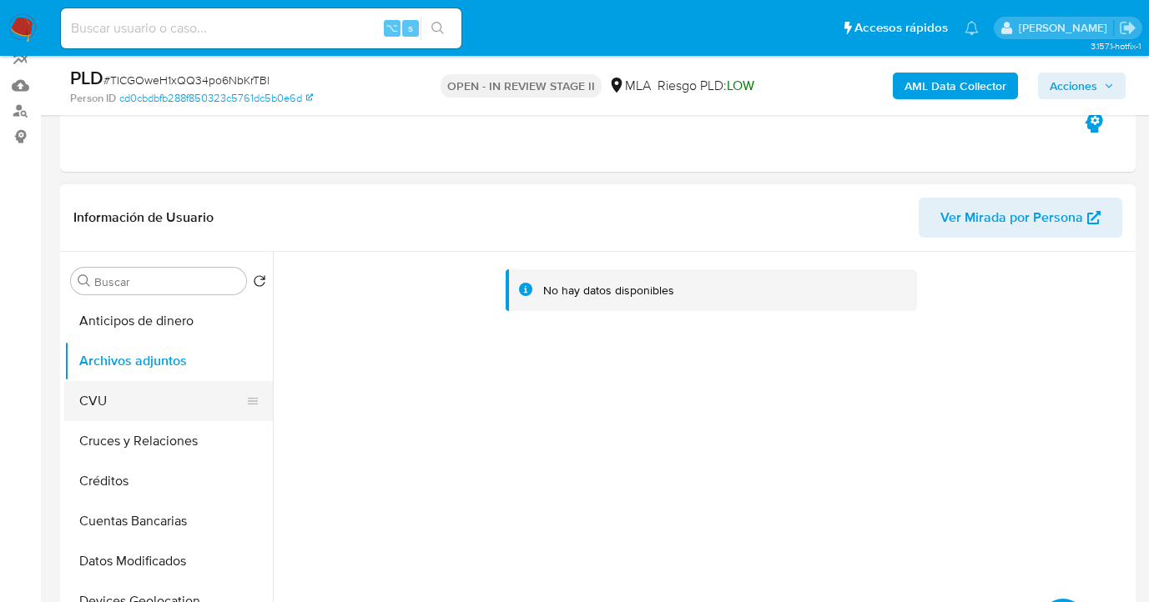
click at [183, 386] on button "CVU" at bounding box center [161, 401] width 195 height 40
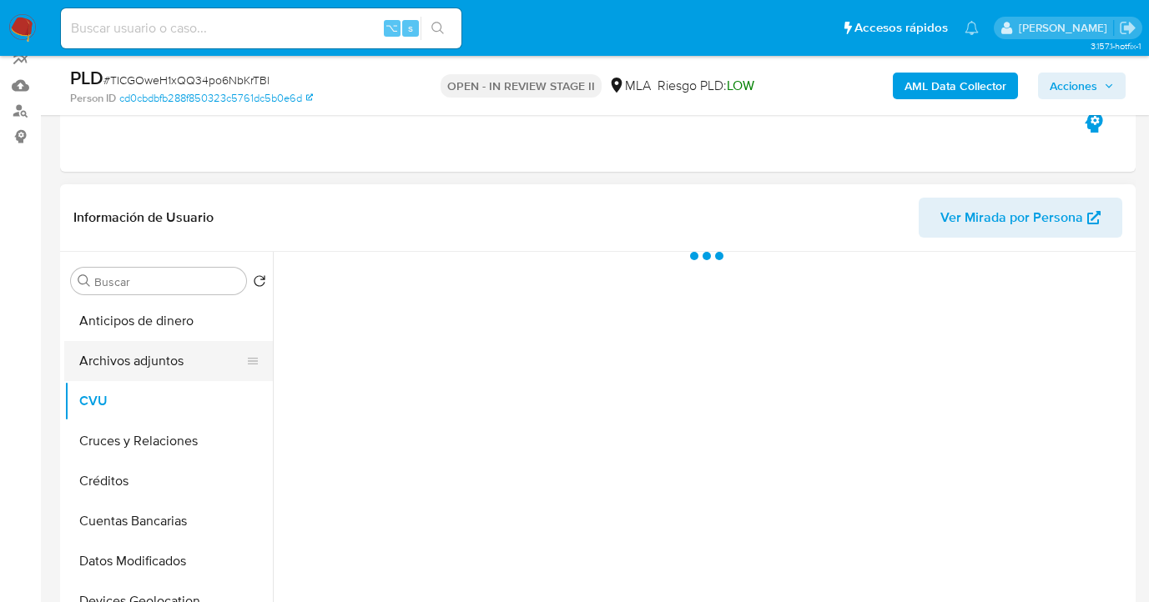
click at [194, 360] on button "Archivos adjuntos" at bounding box center [161, 361] width 195 height 40
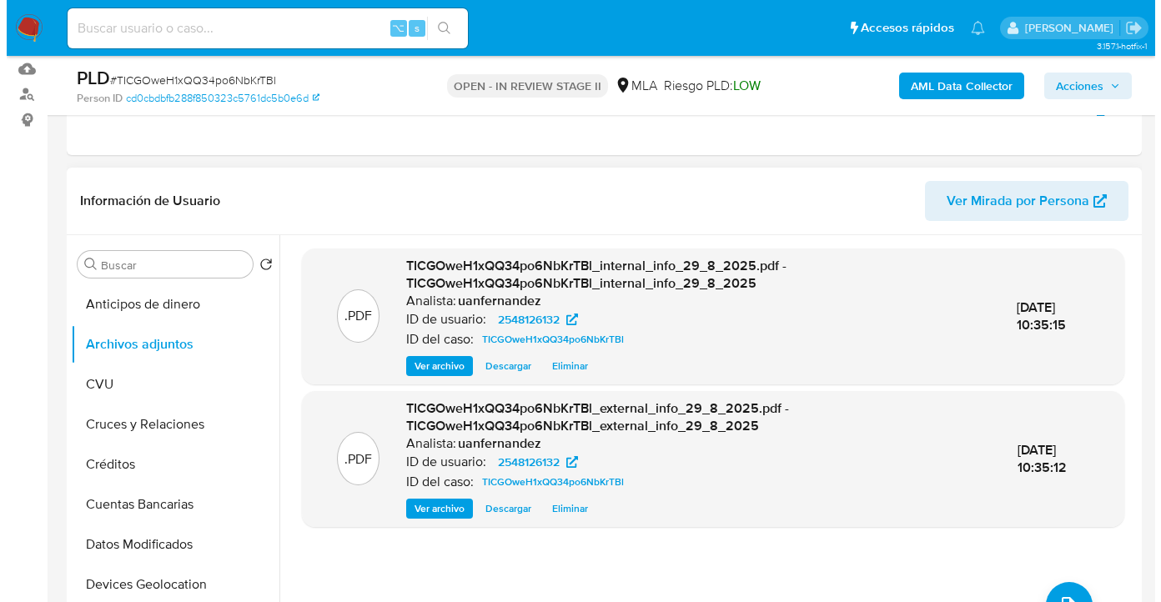
scroll to position [218, 0]
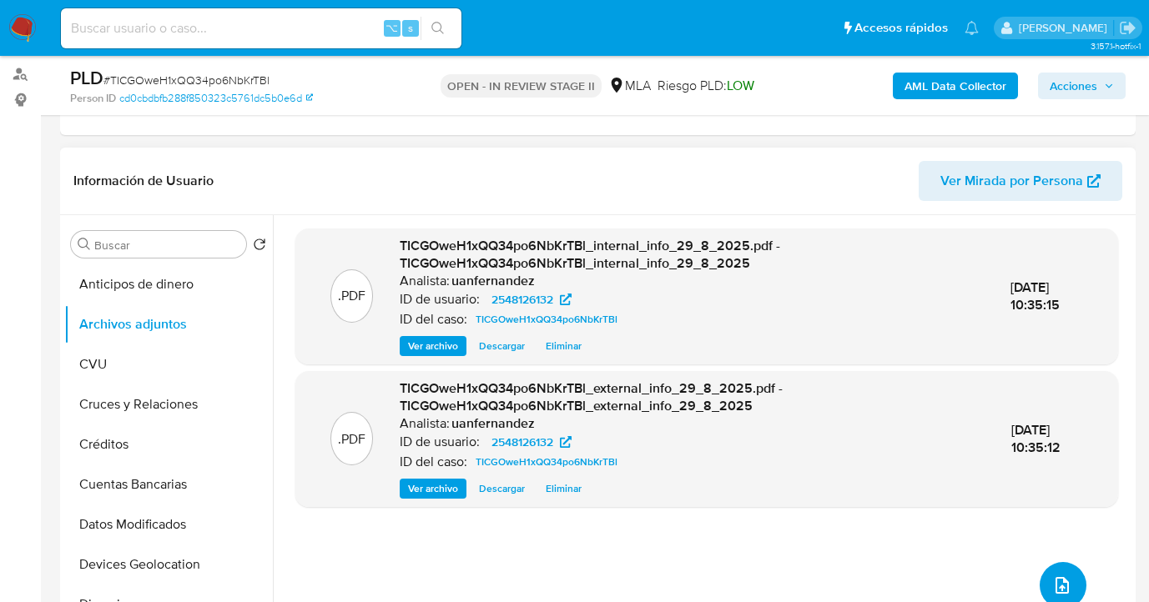
click at [1054, 576] on icon "upload-file" at bounding box center [1062, 586] width 20 height 20
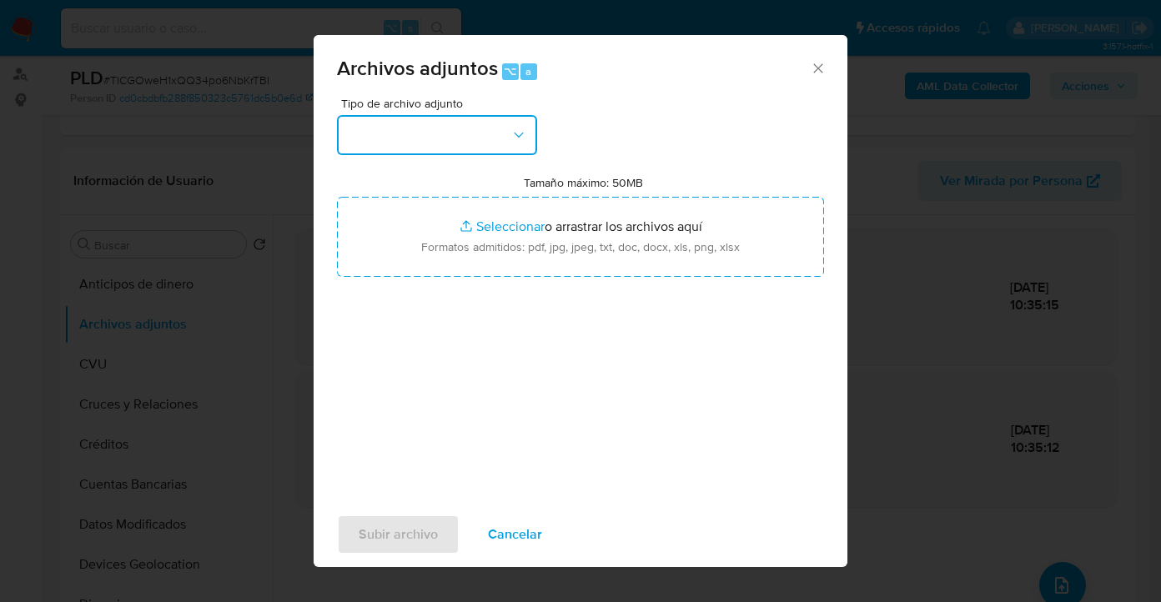
drag, startPoint x: 491, startPoint y: 123, endPoint x: 489, endPoint y: 134, distance: 11.9
click at [491, 123] on button "button" at bounding box center [437, 135] width 200 height 40
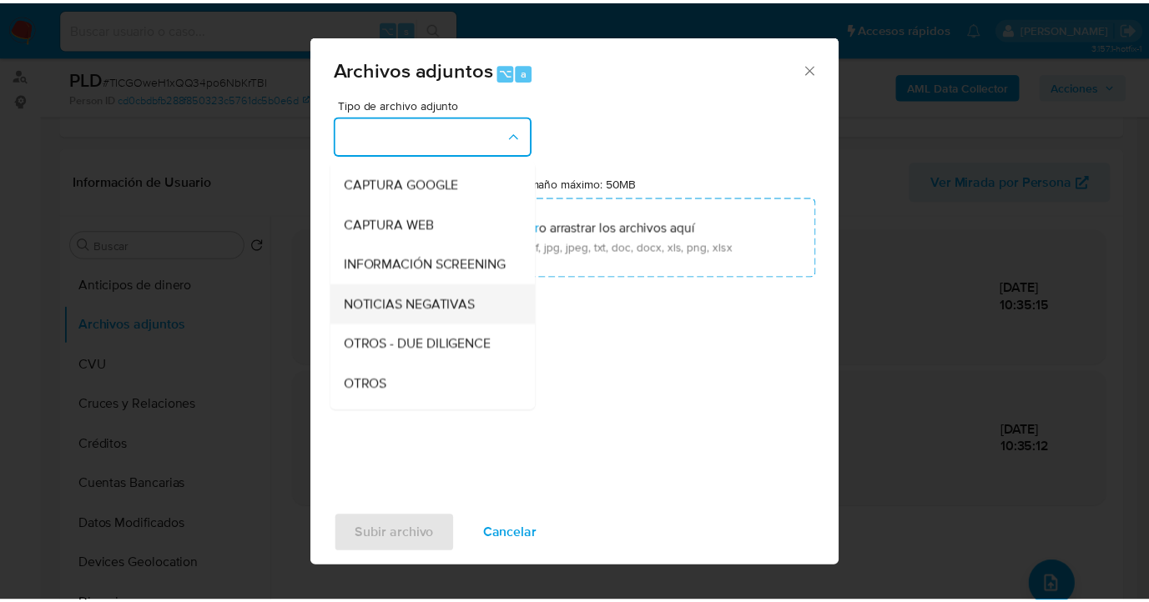
scroll to position [170, 0]
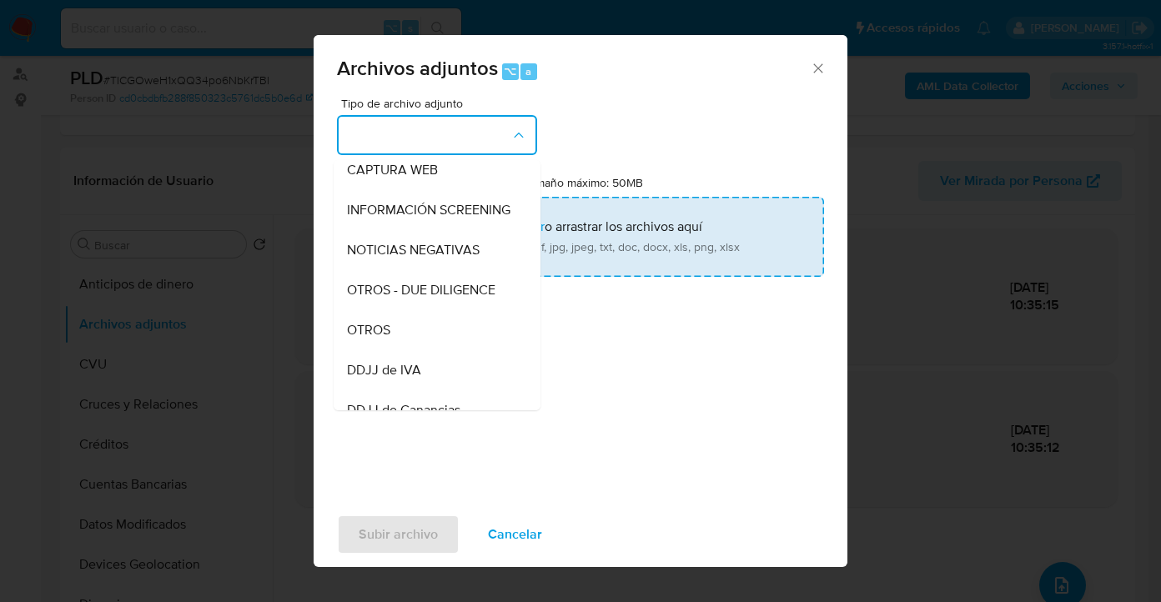
drag, startPoint x: 421, startPoint y: 341, endPoint x: 514, endPoint y: 273, distance: 115.8
click at [421, 340] on div "OTROS" at bounding box center [432, 330] width 170 height 40
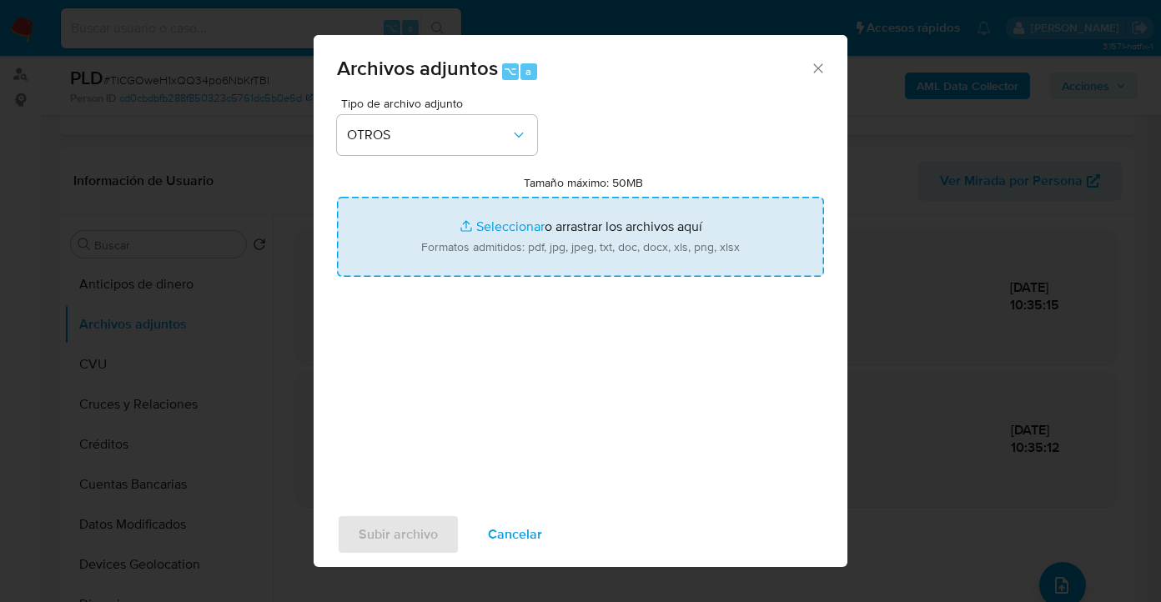
click at [533, 258] on input "Tamaño máximo: 50MB Seleccionar archivos" at bounding box center [580, 237] width 487 height 80
type input "C:\fakepath\2548126132- Movimientos-Aladdin-v10_2.xlsx"
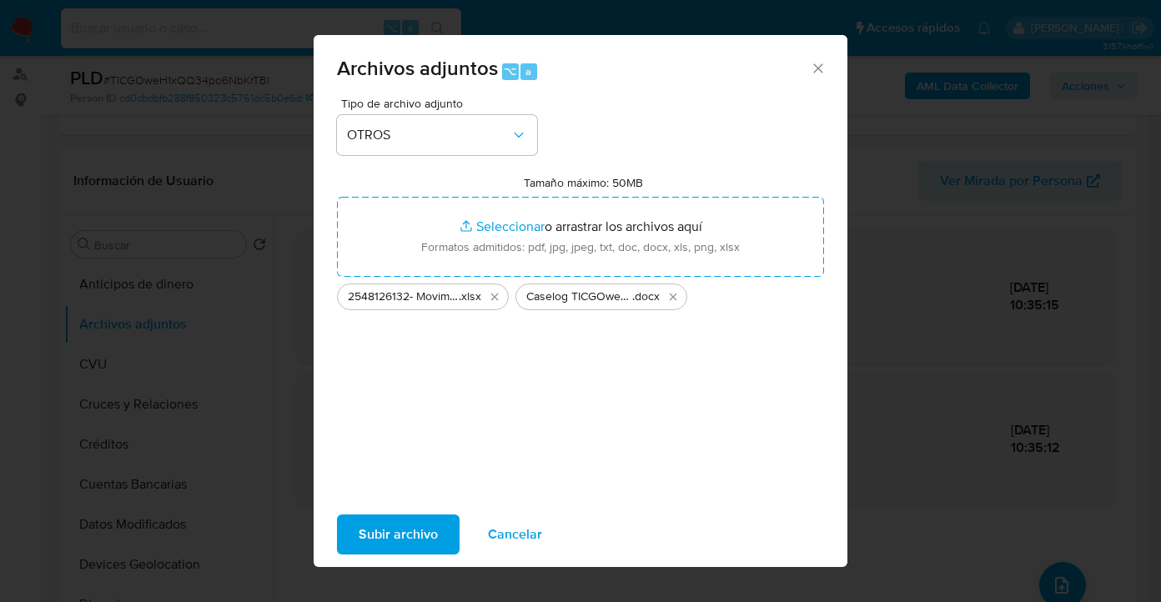
click at [401, 537] on span "Subir archivo" at bounding box center [398, 534] width 79 height 37
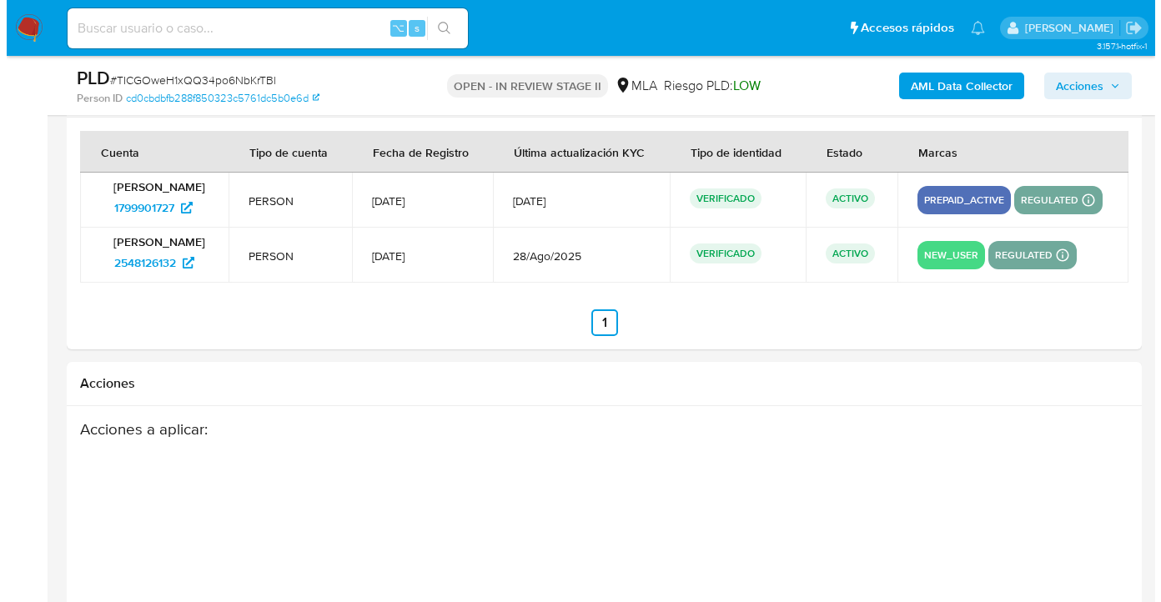
scroll to position [2990, 0]
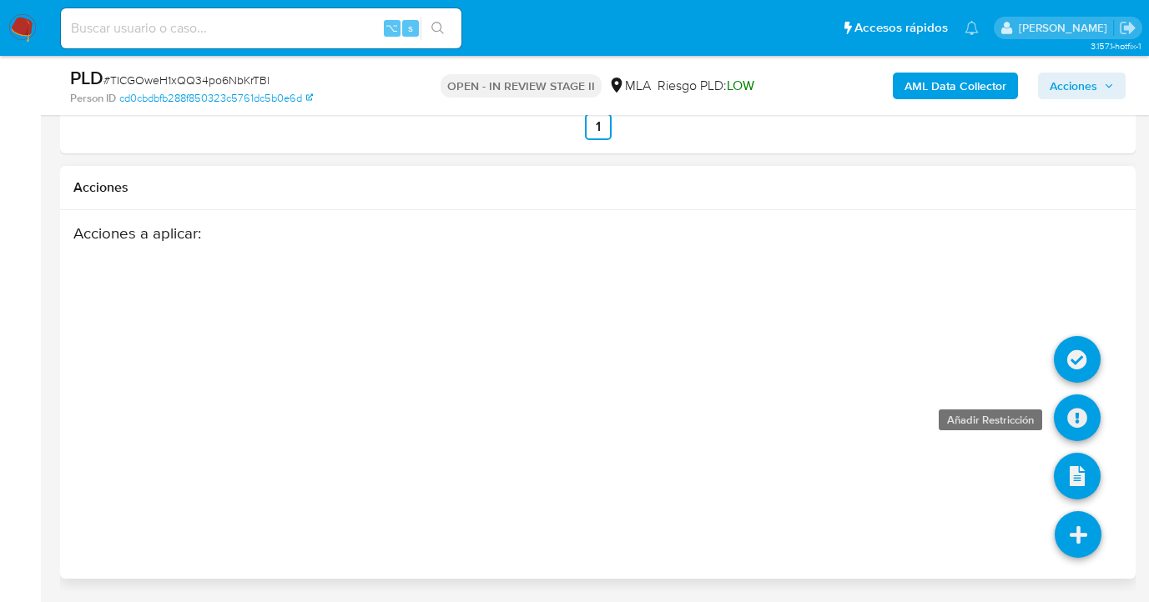
click at [1071, 416] on icon at bounding box center [1077, 418] width 47 height 47
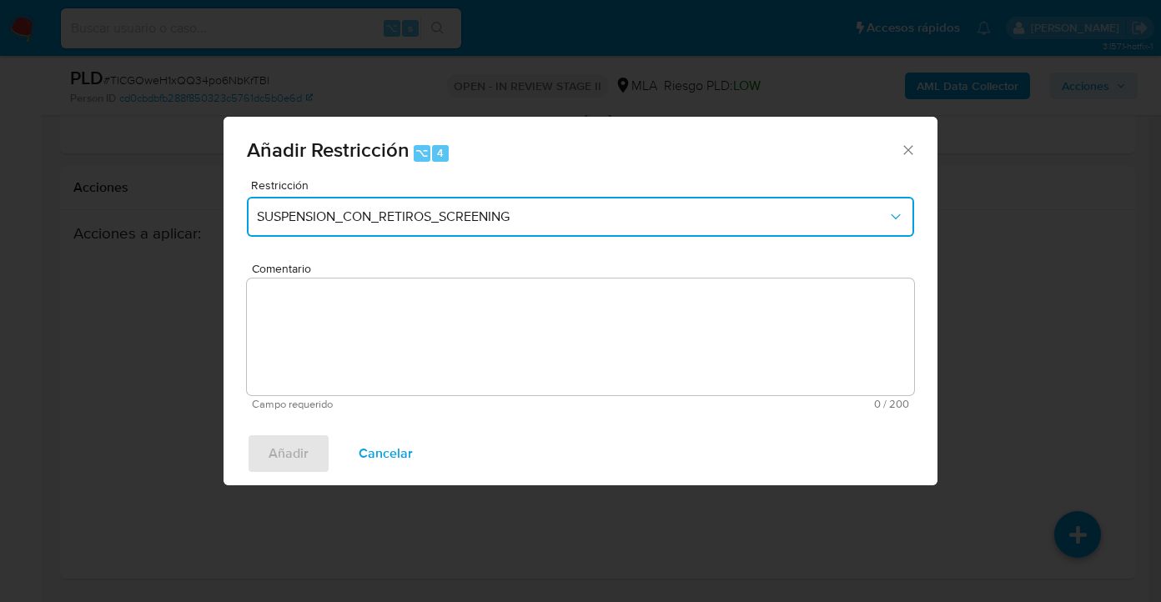
click at [466, 214] on span "SUSPENSION_CON_RETIROS_SCREENING" at bounding box center [572, 217] width 631 height 17
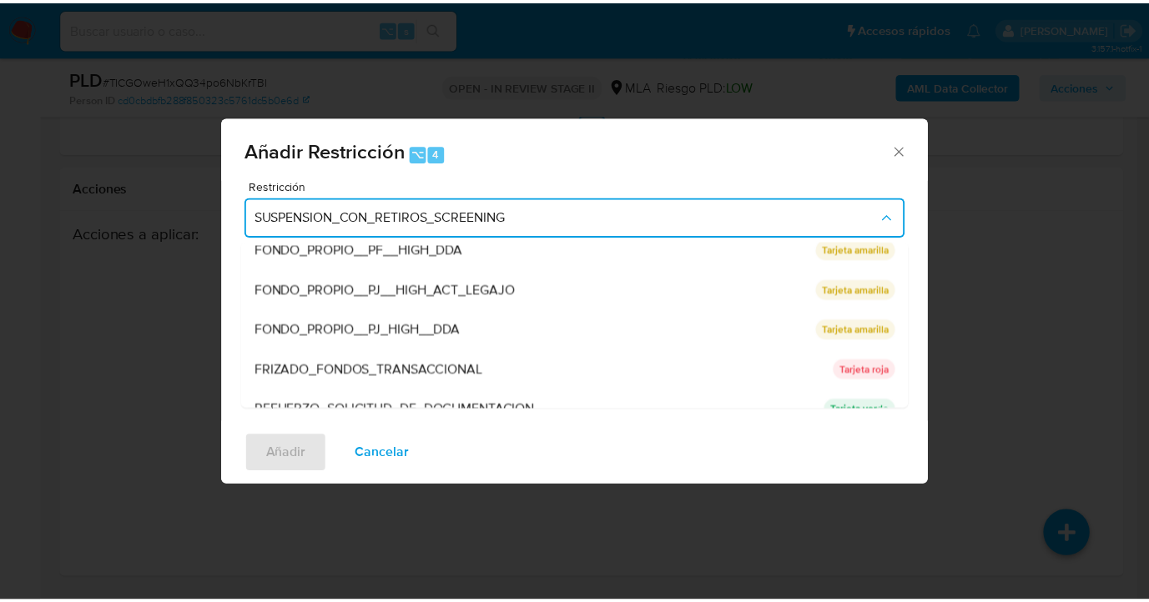
scroll to position [354, 0]
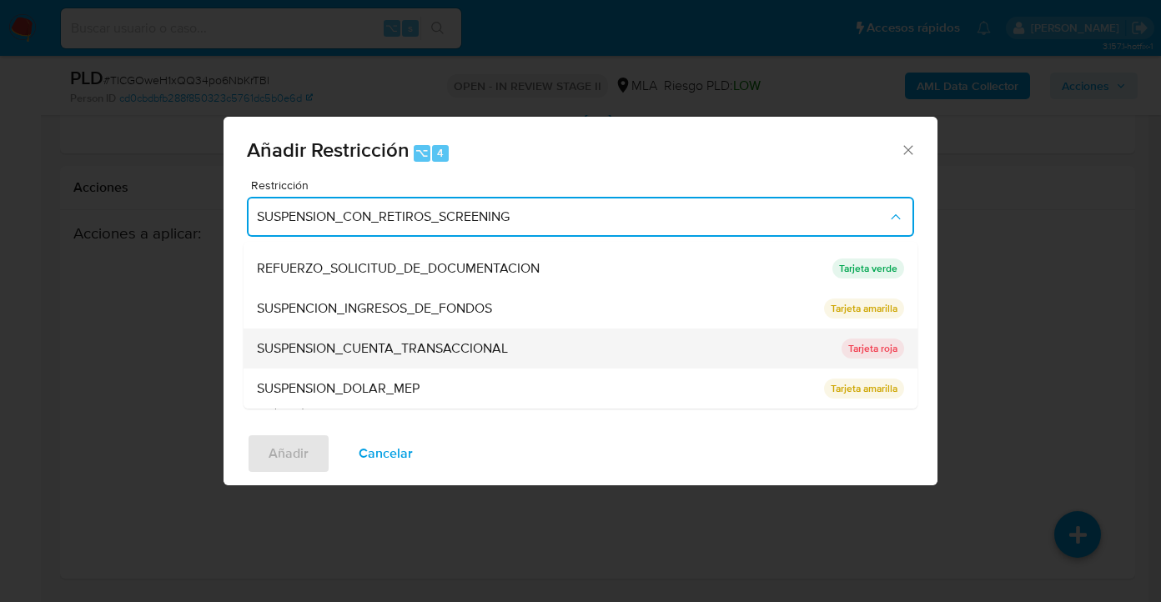
click at [375, 343] on span "SUSPENSION_CUENTA_TRANSACCIONAL" at bounding box center [382, 348] width 251 height 17
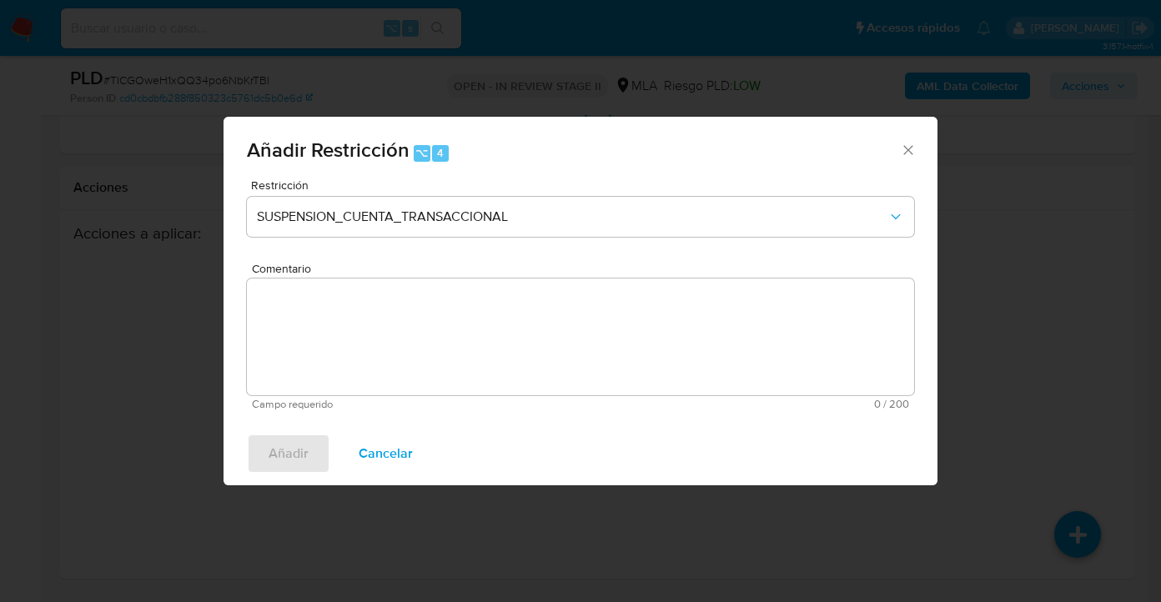
click at [380, 341] on textarea "Comentario" at bounding box center [580, 337] width 667 height 117
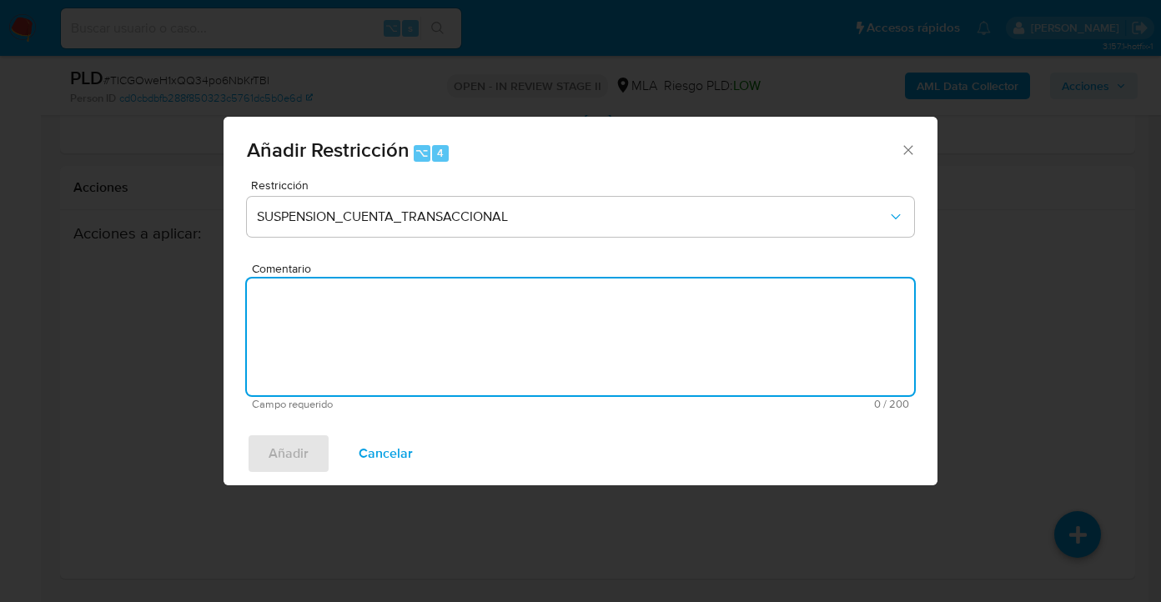
type textarea "M"
type textarea "AML"
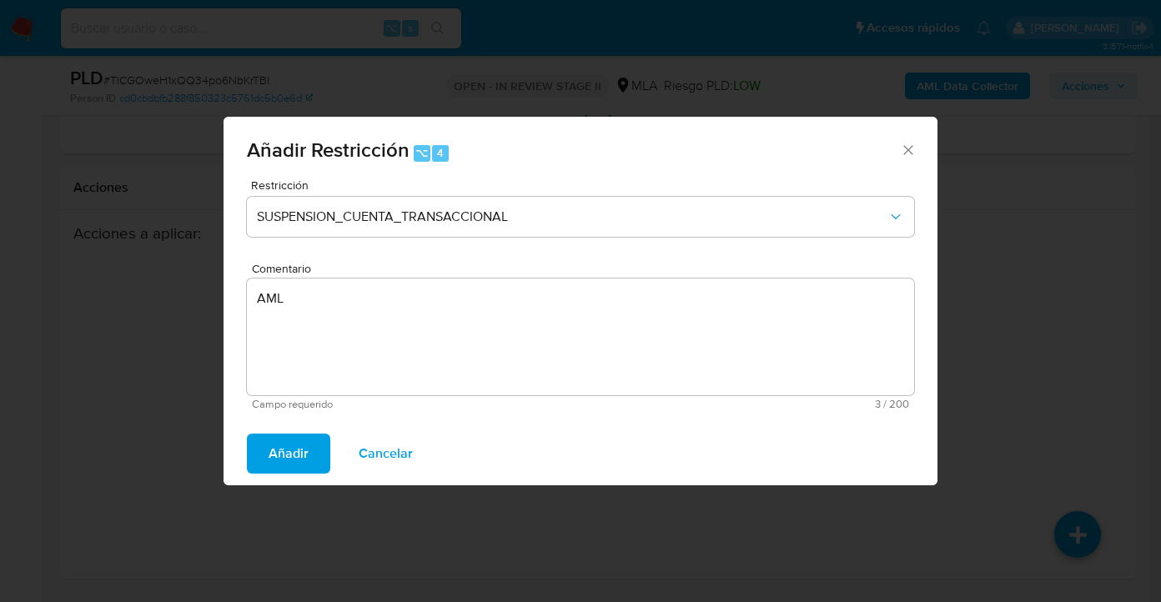
drag, startPoint x: 289, startPoint y: 457, endPoint x: 472, endPoint y: 311, distance: 234.6
click at [289, 457] on span "Añadir" at bounding box center [289, 454] width 40 height 37
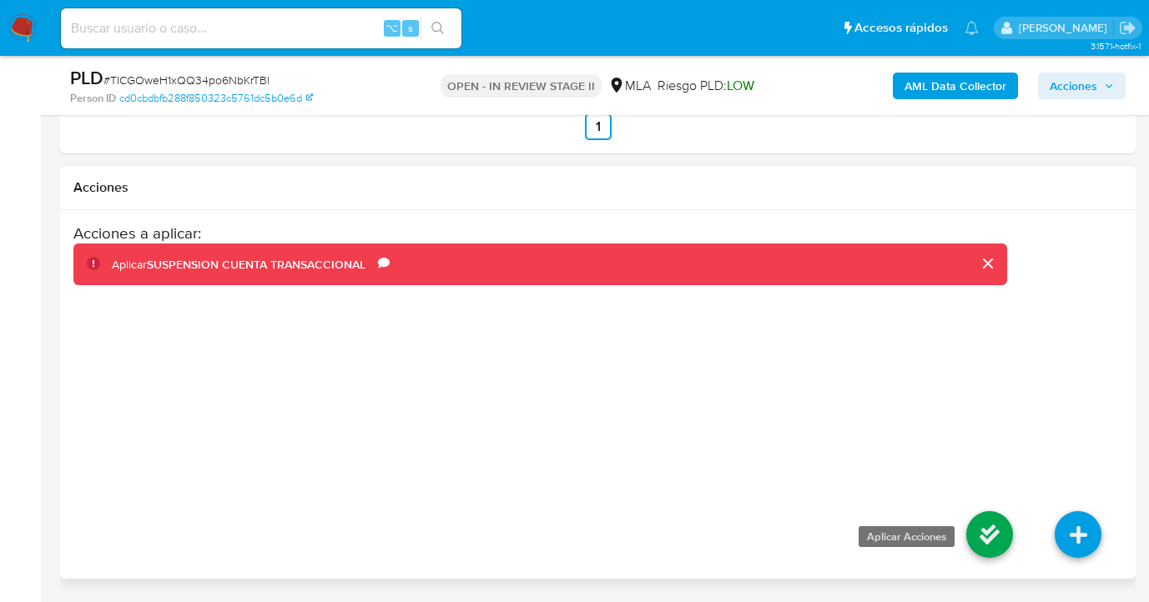
click at [1000, 530] on icon at bounding box center [989, 534] width 47 height 47
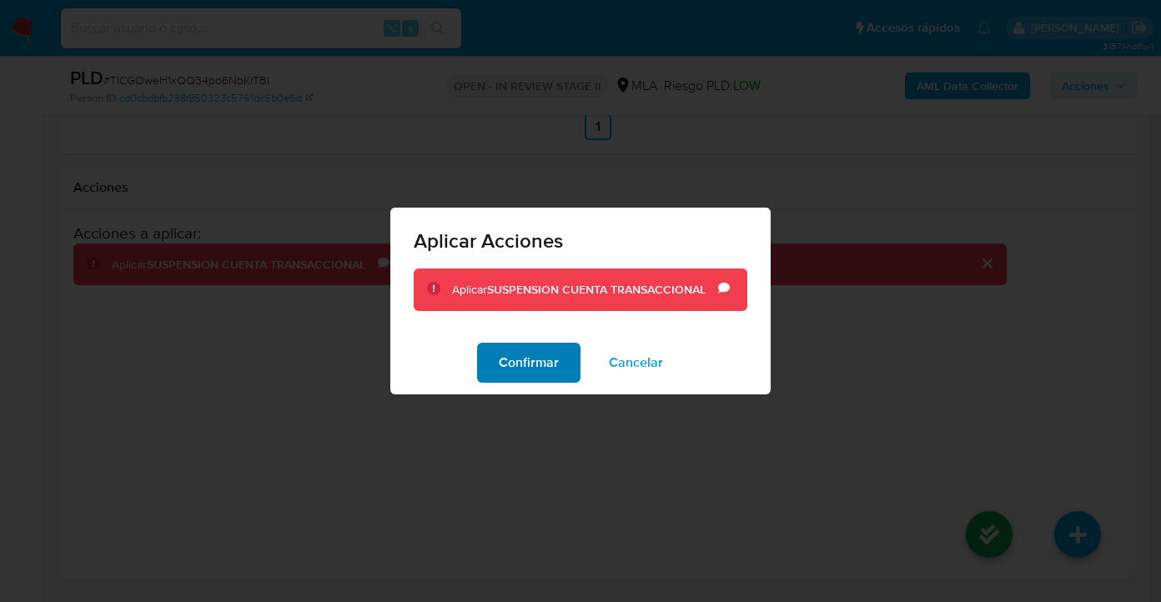
click at [547, 374] on span "Confirmar" at bounding box center [529, 363] width 60 height 37
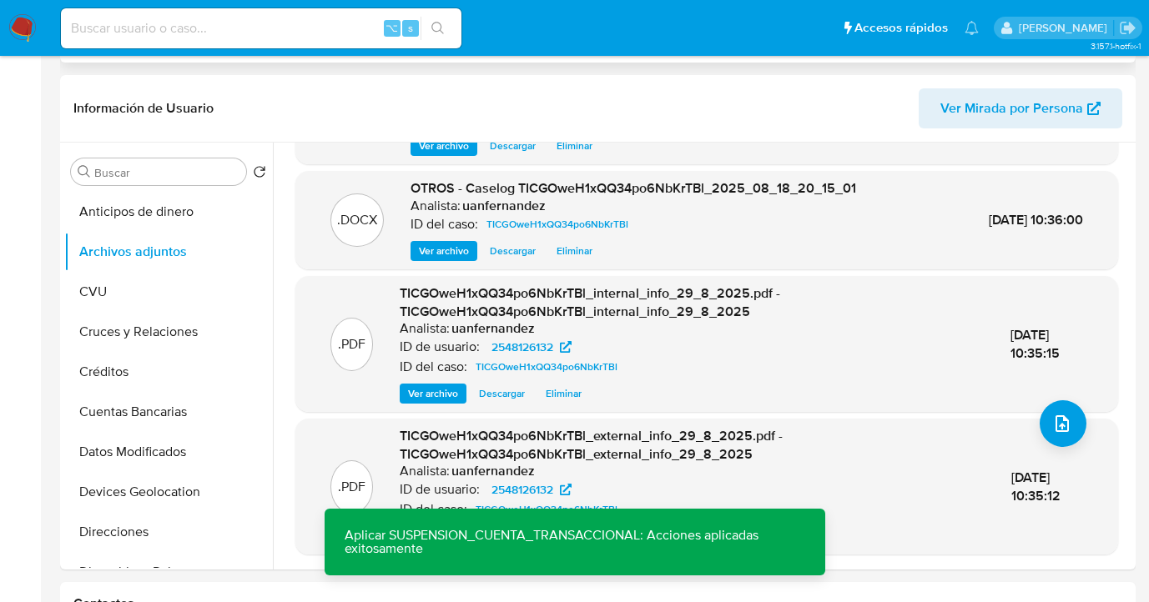
scroll to position [0, 0]
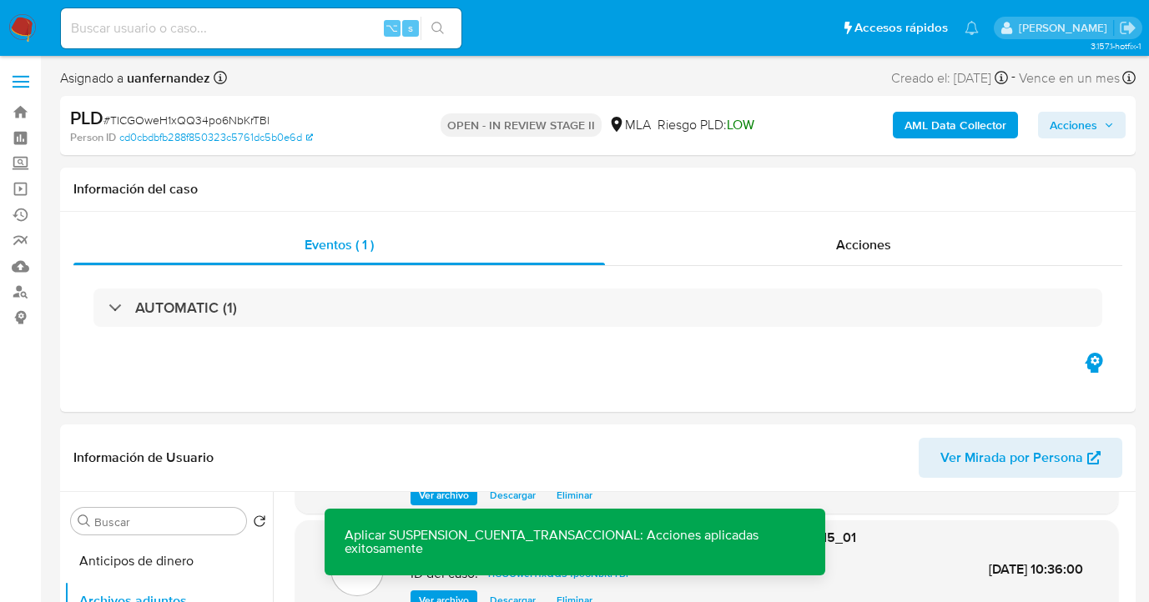
drag, startPoint x: 1058, startPoint y: 131, endPoint x: 995, endPoint y: 140, distance: 64.1
click at [1046, 132] on button "Acciones" at bounding box center [1082, 125] width 88 height 27
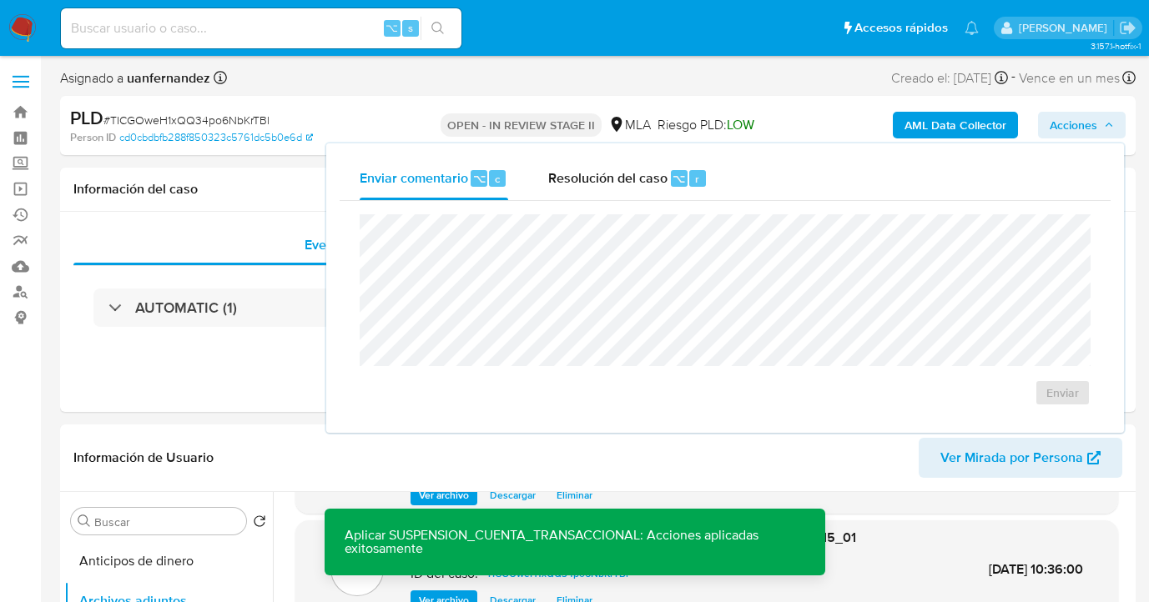
drag, startPoint x: 597, startPoint y: 179, endPoint x: 583, endPoint y: 208, distance: 31.7
click at [597, 179] on span "Resolución del caso" at bounding box center [607, 178] width 119 height 19
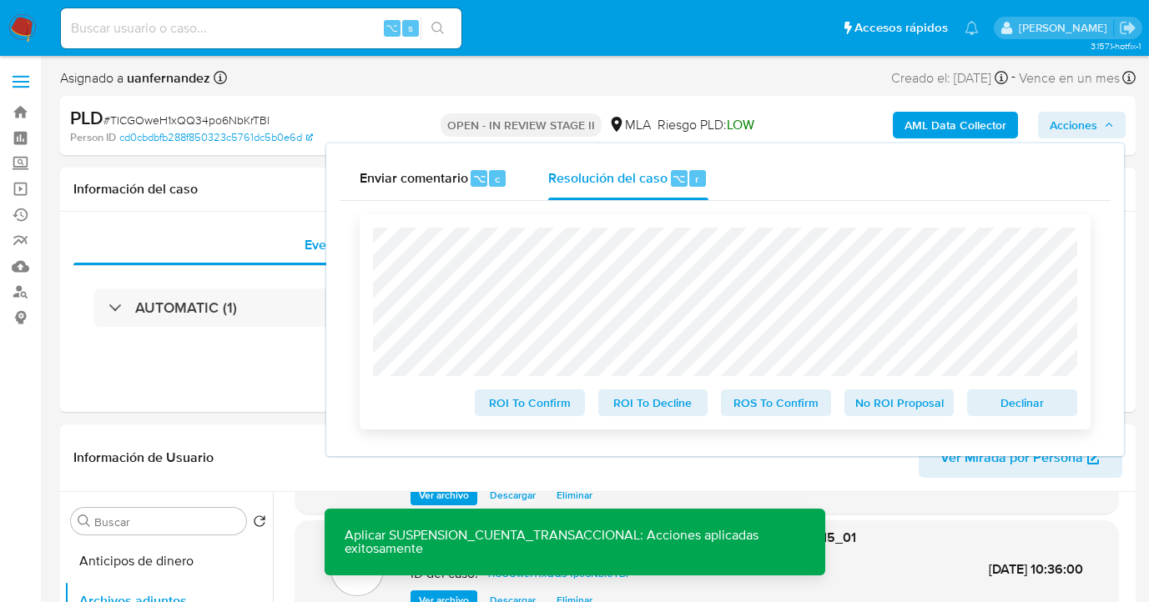
drag, startPoint x: 1022, startPoint y: 406, endPoint x: 984, endPoint y: 391, distance: 40.9
click at [1021, 406] on span "Declinar" at bounding box center [1022, 402] width 87 height 23
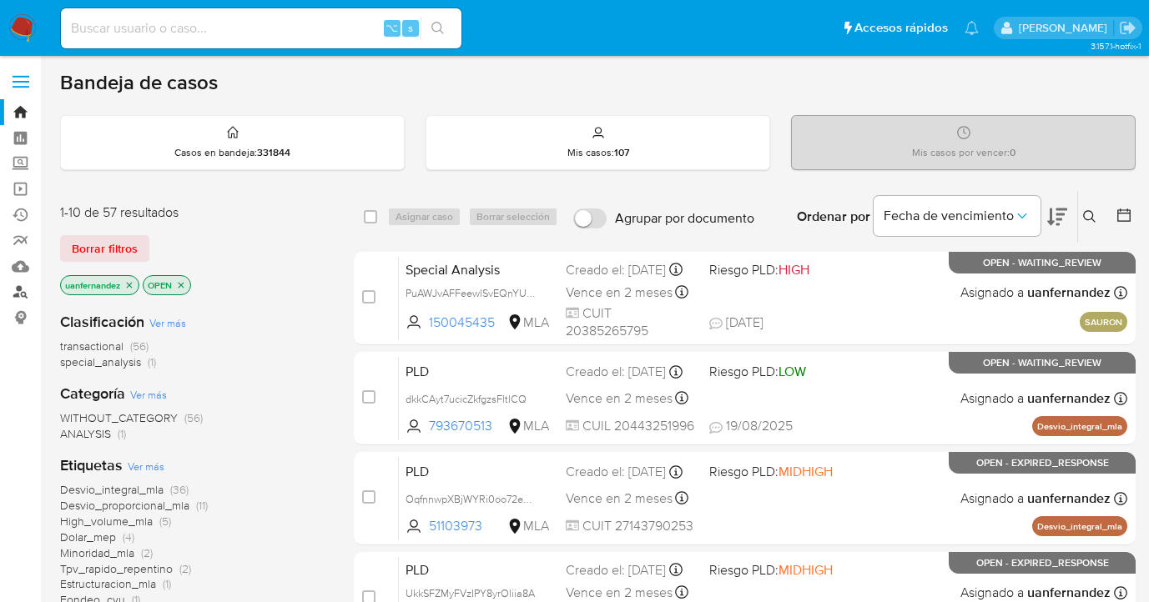
click at [18, 290] on link "Buscador de personas" at bounding box center [99, 293] width 199 height 26
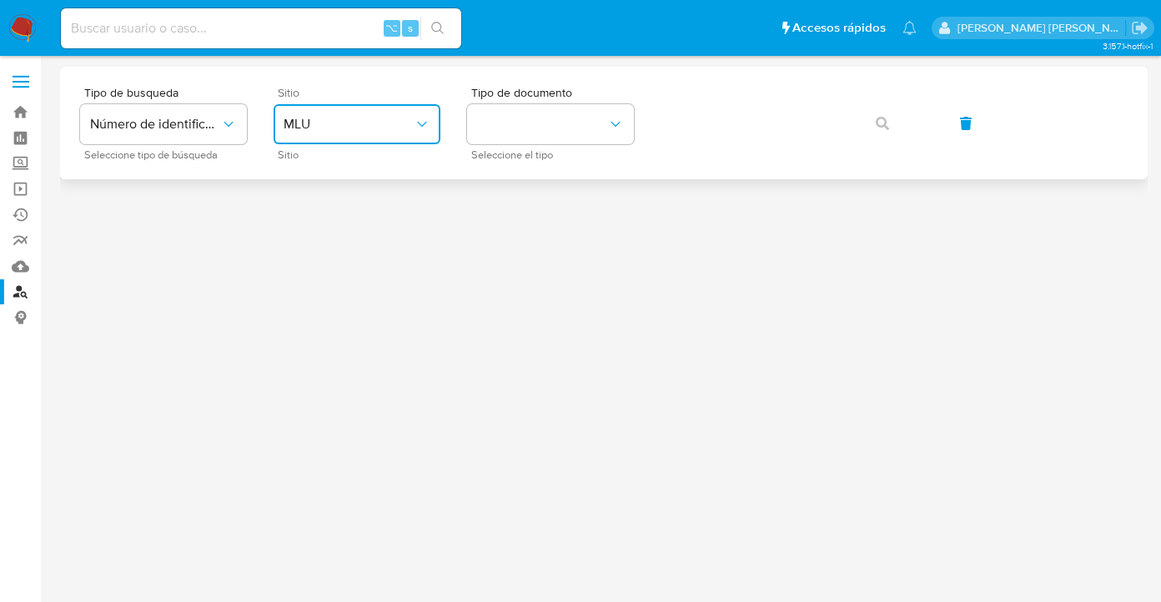
click at [369, 117] on span "MLU" at bounding box center [349, 124] width 130 height 17
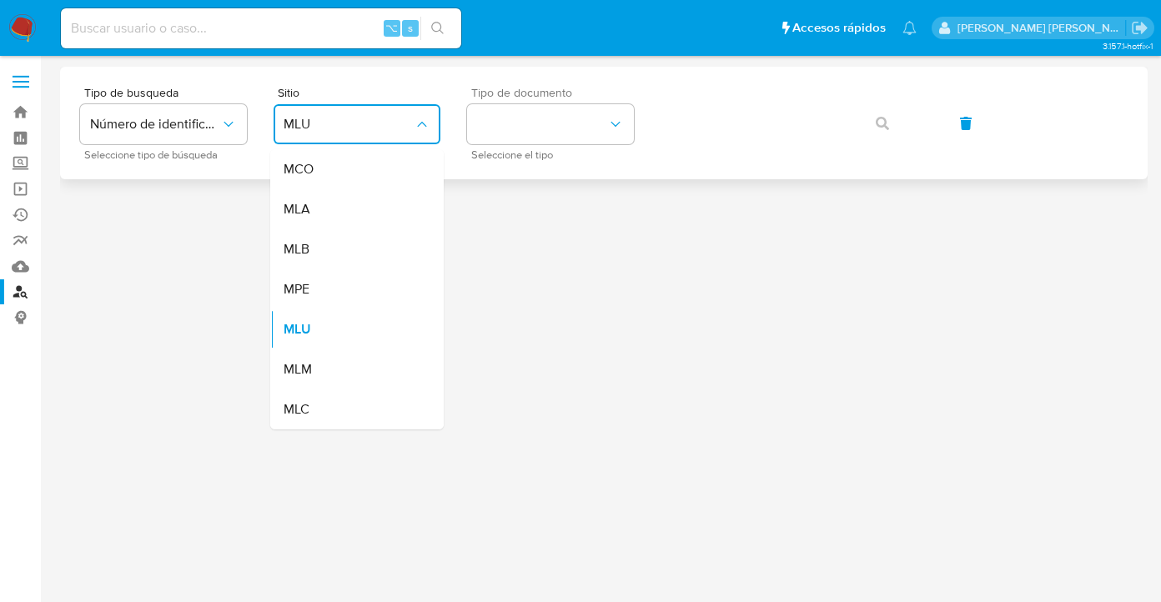
drag, startPoint x: 361, startPoint y: 211, endPoint x: 503, endPoint y: 157, distance: 151.9
click at [362, 211] on div "MLA" at bounding box center [352, 209] width 137 height 40
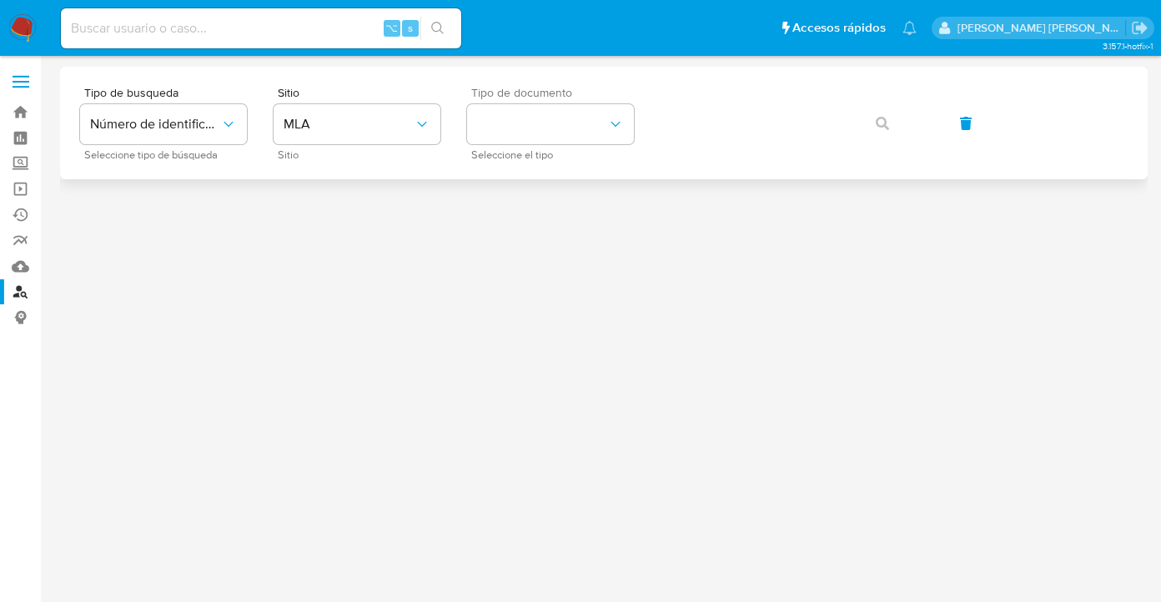
click at [510, 151] on span "Seleccione el tipo" at bounding box center [554, 155] width 167 height 8
click at [527, 133] on button "identificationType" at bounding box center [550, 124] width 167 height 40
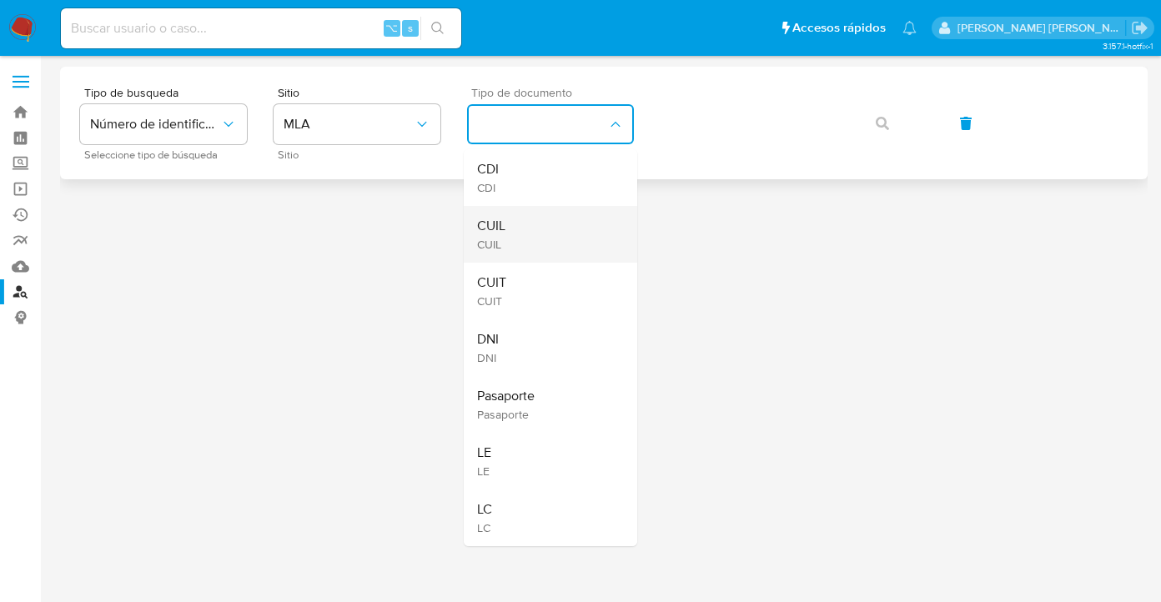
click at [570, 212] on div "CUIL CUIL" at bounding box center [545, 234] width 137 height 57
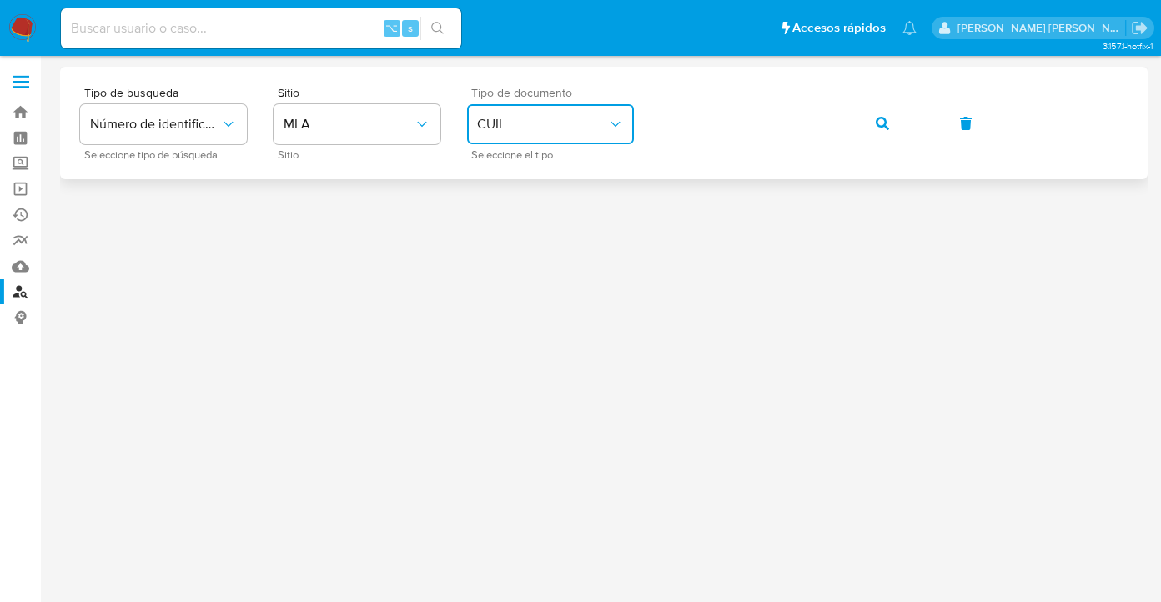
click at [880, 128] on icon "button" at bounding box center [882, 123] width 13 height 13
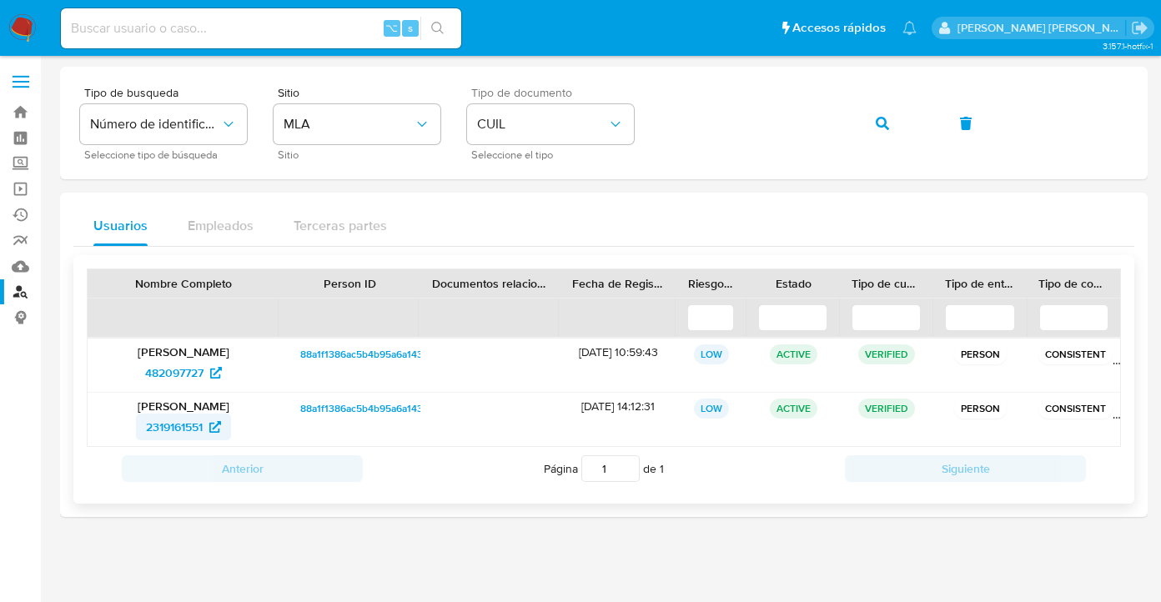
click at [158, 429] on span "2319161551" at bounding box center [174, 427] width 57 height 27
click at [189, 375] on span "482097727" at bounding box center [174, 373] width 58 height 27
click at [1035, 129] on div "Tipo de busqueda Número de identificación Seleccione tipo de búsqueda Sitio MLA…" at bounding box center [604, 123] width 1048 height 73
click at [887, 130] on span "button" at bounding box center [882, 123] width 13 height 37
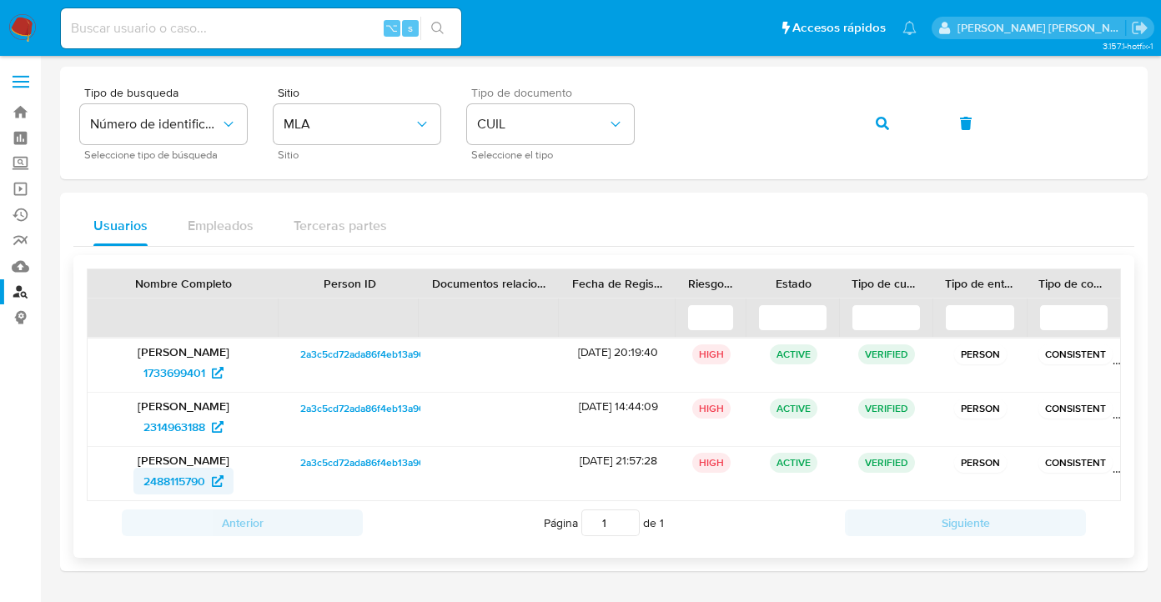
click at [180, 486] on span "2488115790" at bounding box center [175, 481] width 62 height 27
click at [649, 120] on div "Tipo de busqueda Número de identificación Seleccione tipo de búsqueda Sitio MLA…" at bounding box center [604, 123] width 1048 height 73
click at [884, 124] on icon "button" at bounding box center [882, 123] width 13 height 13
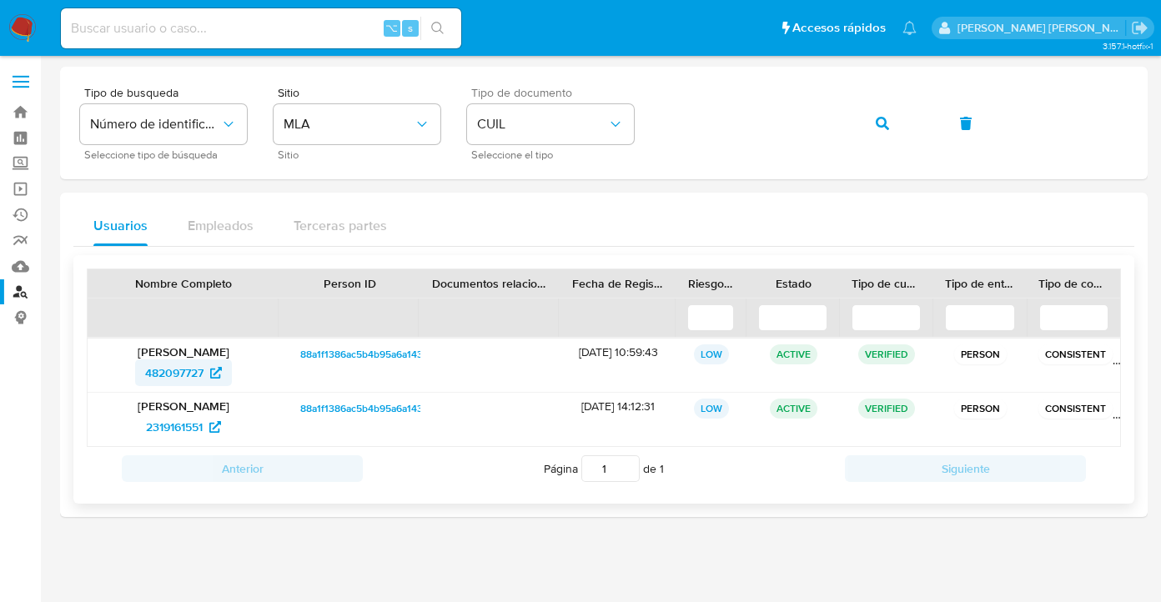
click at [177, 376] on span "482097727" at bounding box center [174, 373] width 58 height 27
click at [884, 126] on icon "button" at bounding box center [882, 123] width 13 height 13
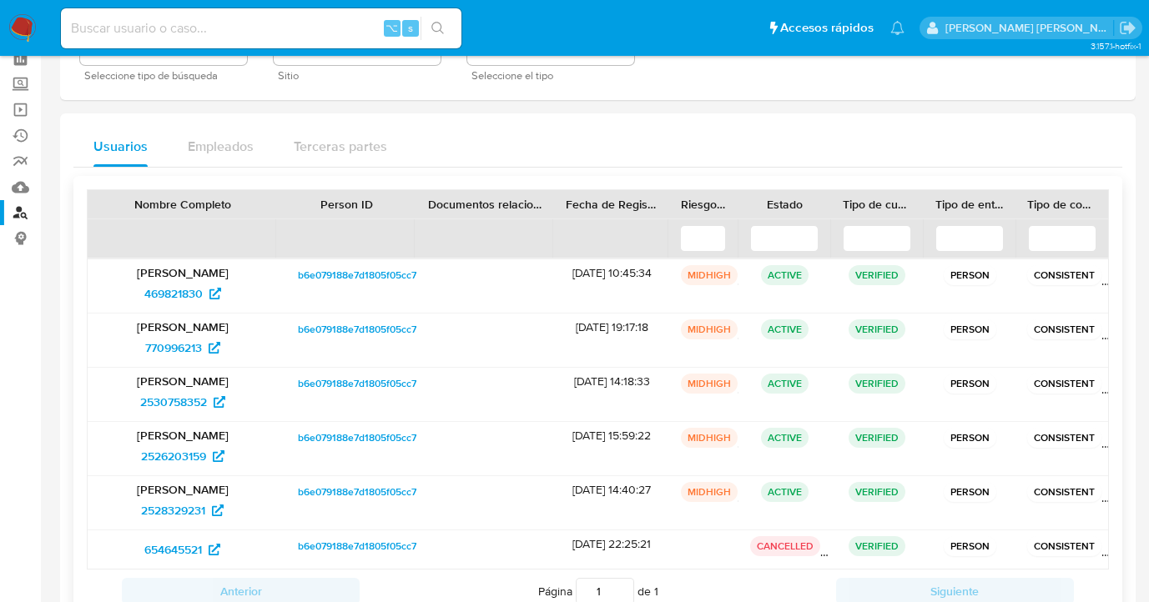
scroll to position [141, 0]
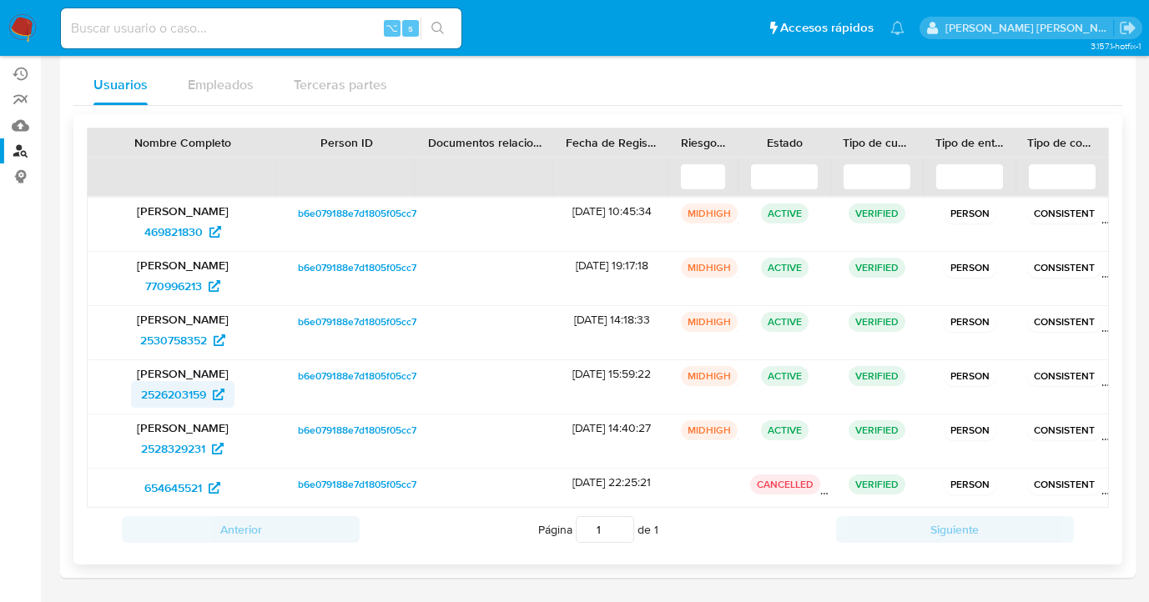
click at [182, 395] on span "2526203159" at bounding box center [173, 394] width 65 height 27
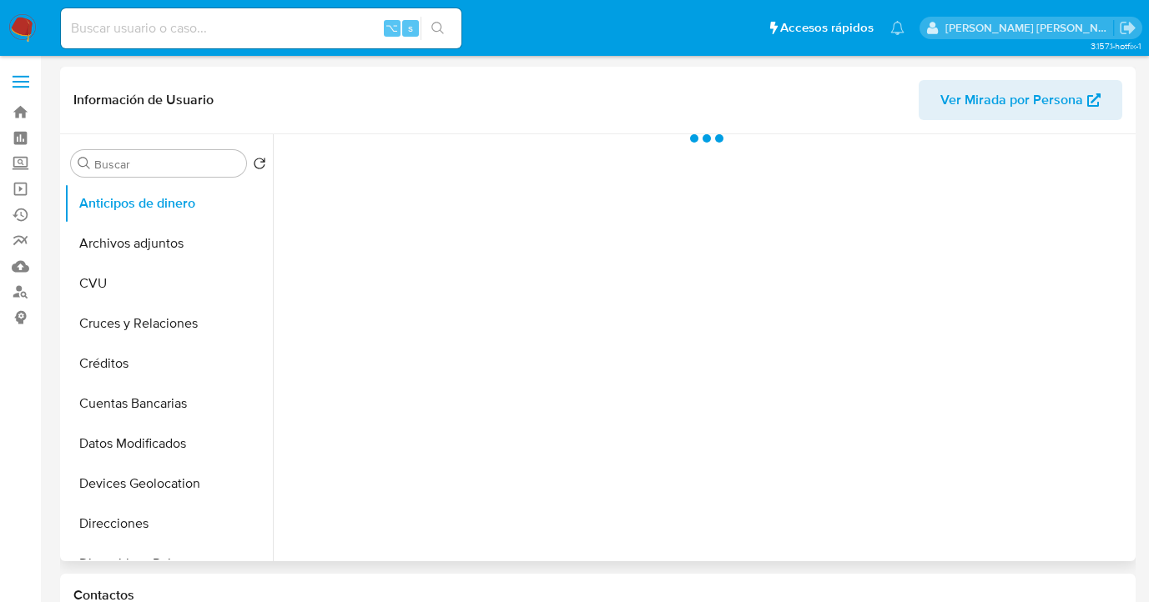
drag, startPoint x: 266, startPoint y: 280, endPoint x: 270, endPoint y: 290, distance: 10.6
click at [270, 290] on ul "Anticipos de dinero Archivos adjuntos CVU Cruces y Relaciones Créditos Cuentas …" at bounding box center [168, 372] width 209 height 376
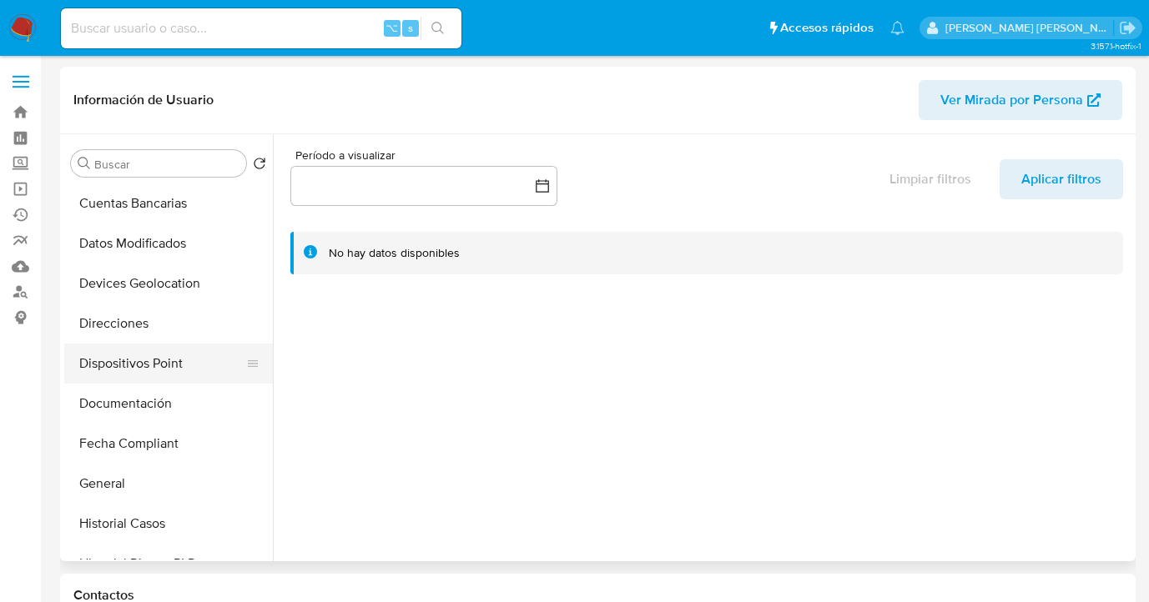
select select "10"
click at [196, 336] on button "Direcciones" at bounding box center [161, 324] width 195 height 40
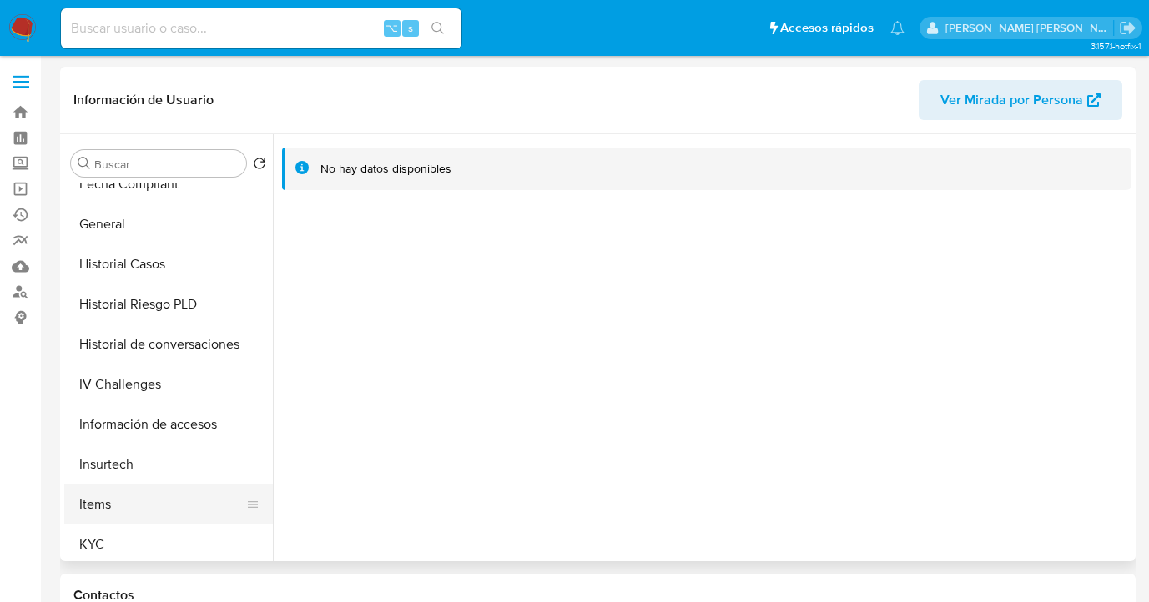
scroll to position [550, 0]
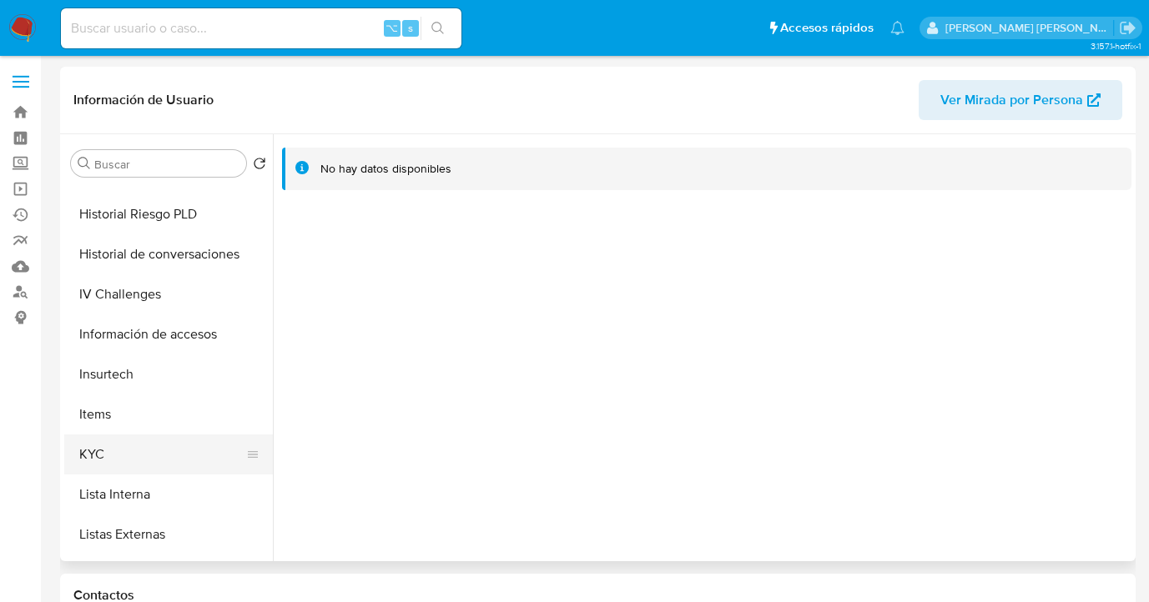
click at [168, 436] on button "KYC" at bounding box center [161, 455] width 195 height 40
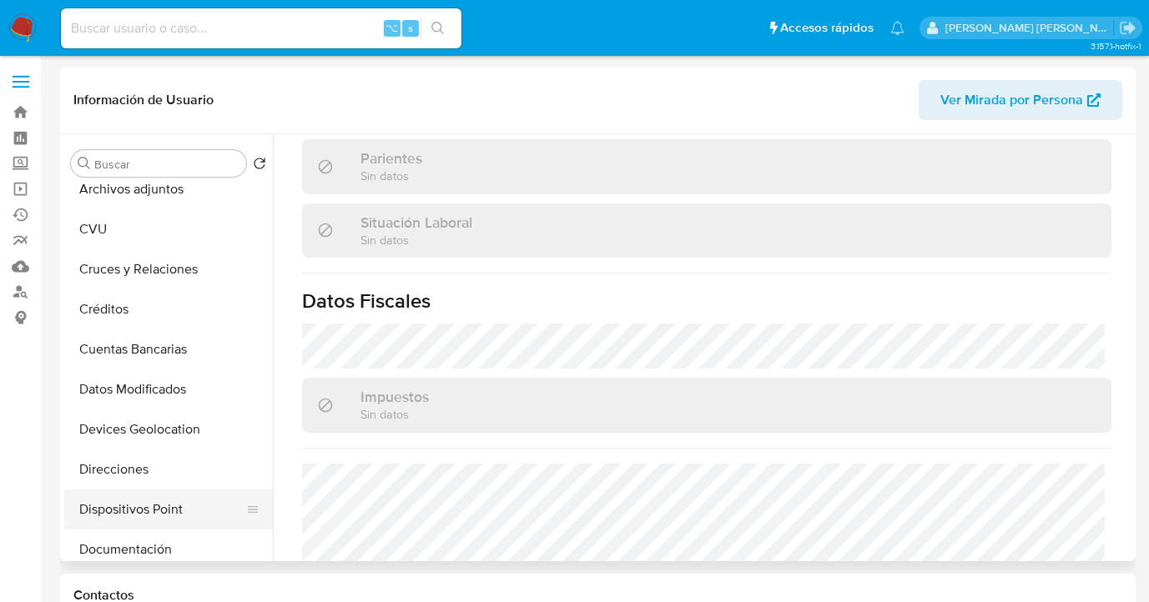
scroll to position [144, 0]
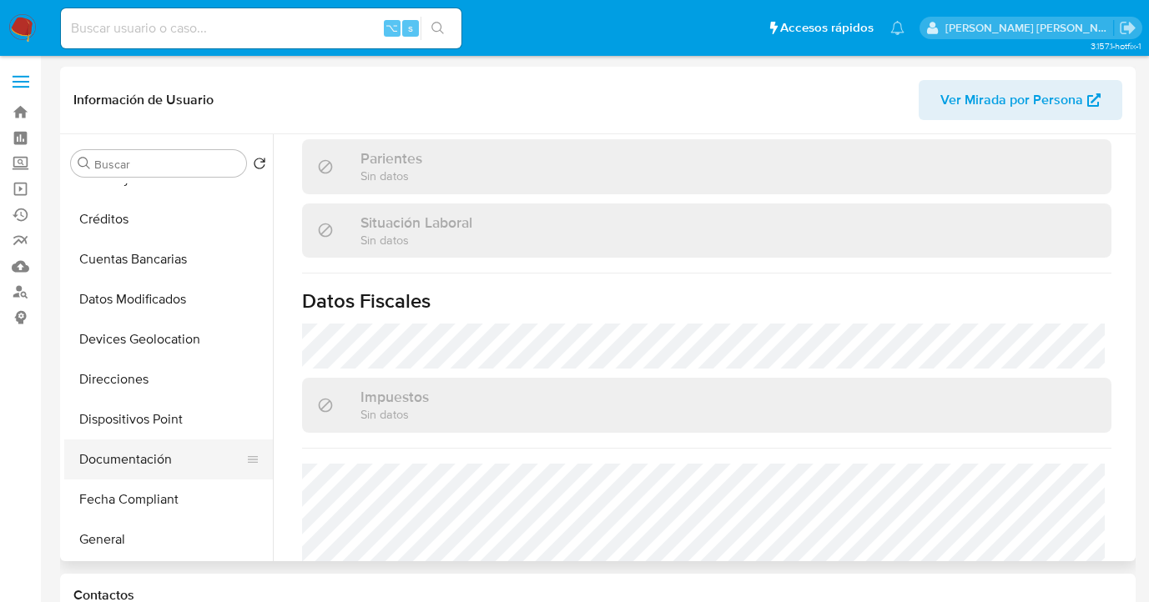
click at [163, 450] on button "Documentación" at bounding box center [161, 460] width 195 height 40
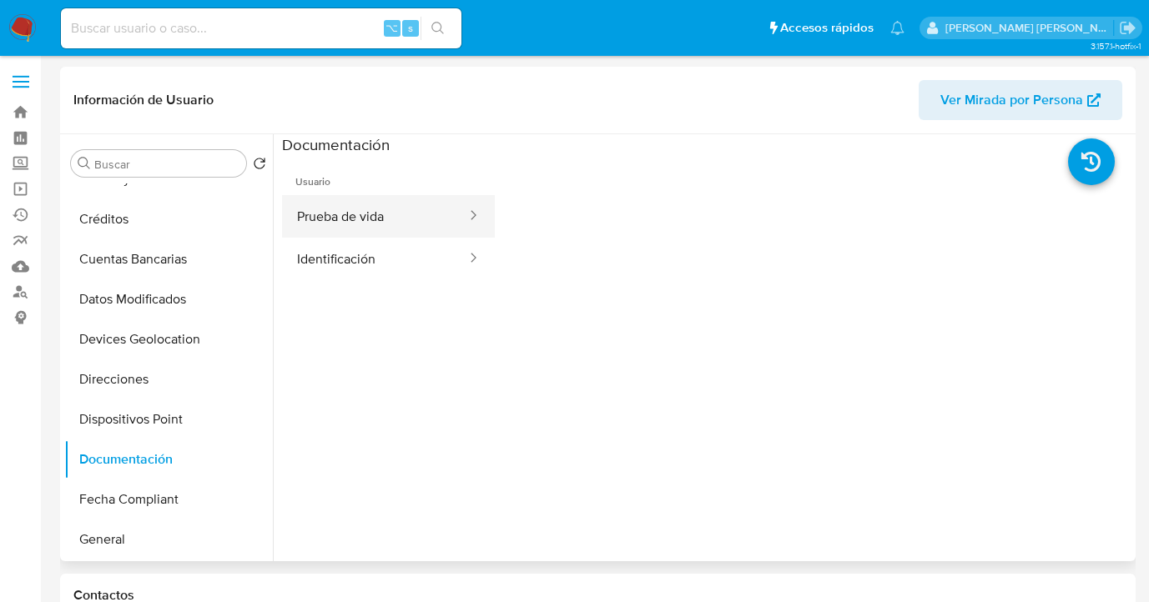
click at [366, 229] on button "Prueba de vida" at bounding box center [375, 216] width 186 height 43
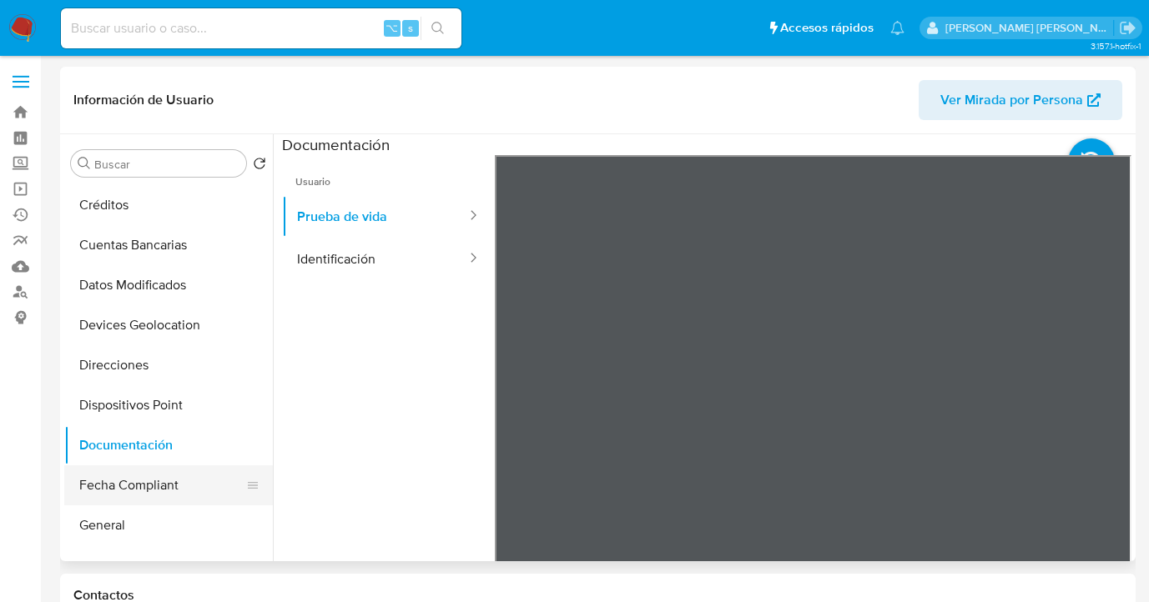
scroll to position [176, 0]
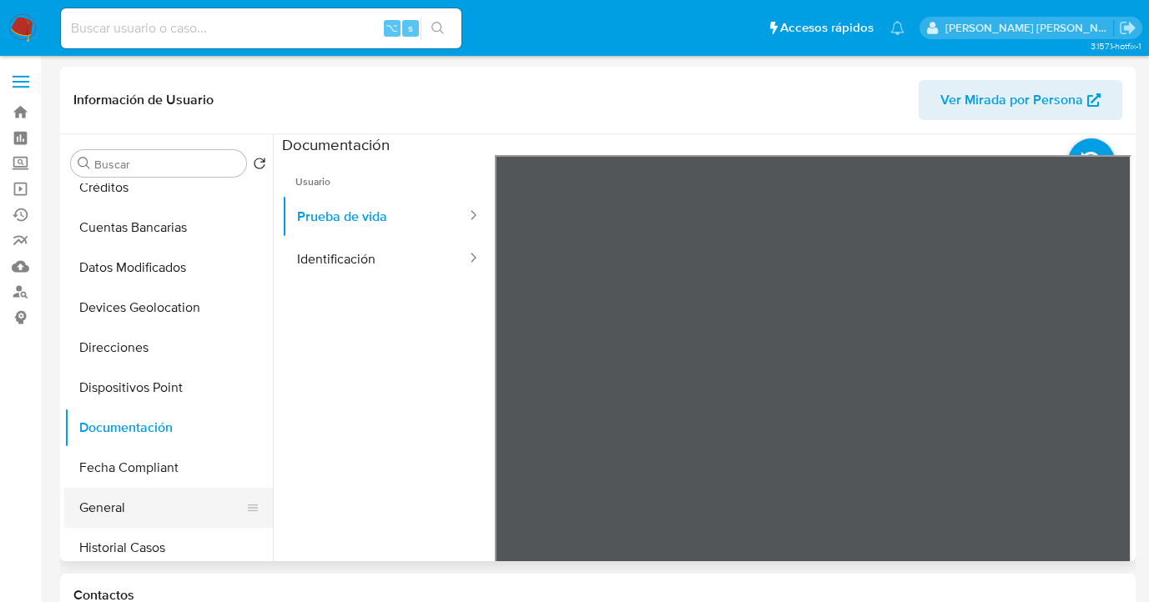
click at [163, 492] on button "General" at bounding box center [161, 508] width 195 height 40
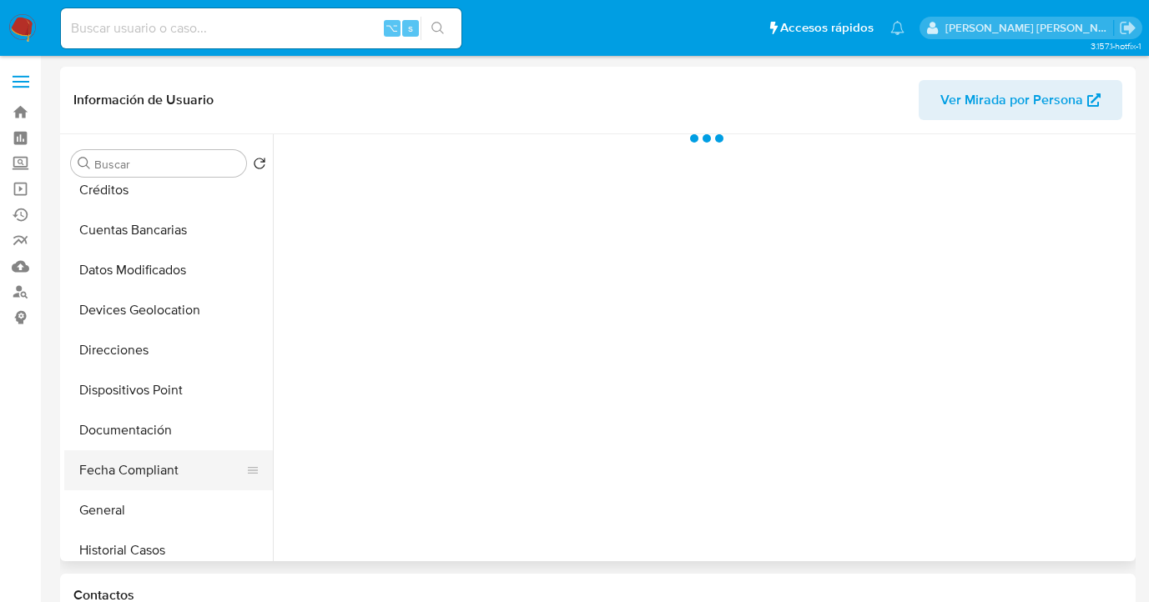
scroll to position [257, 0]
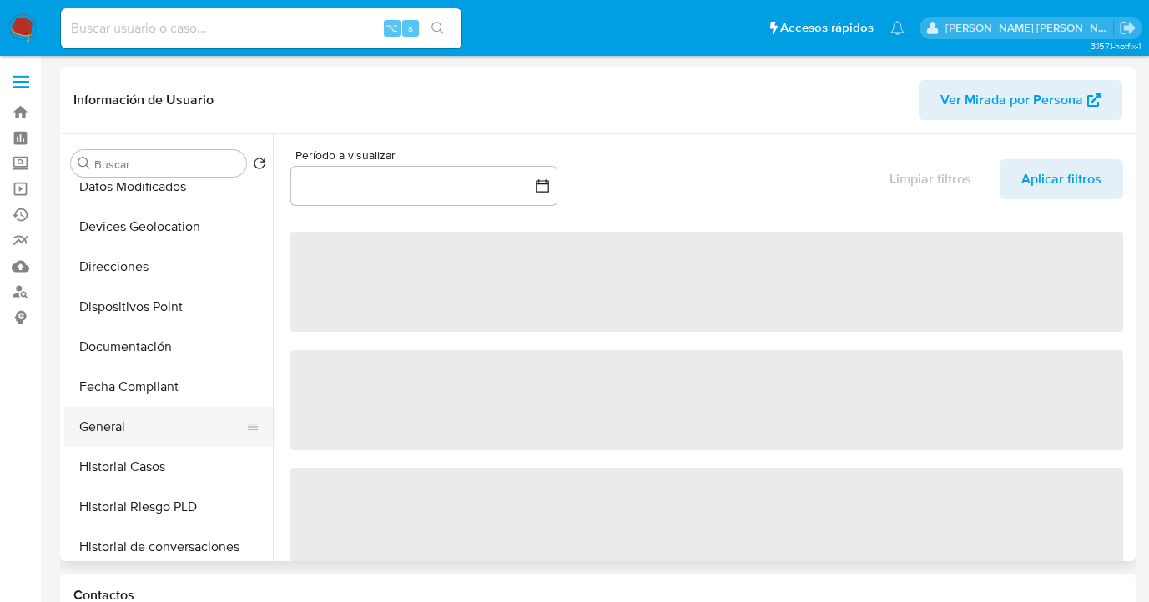
select select "10"
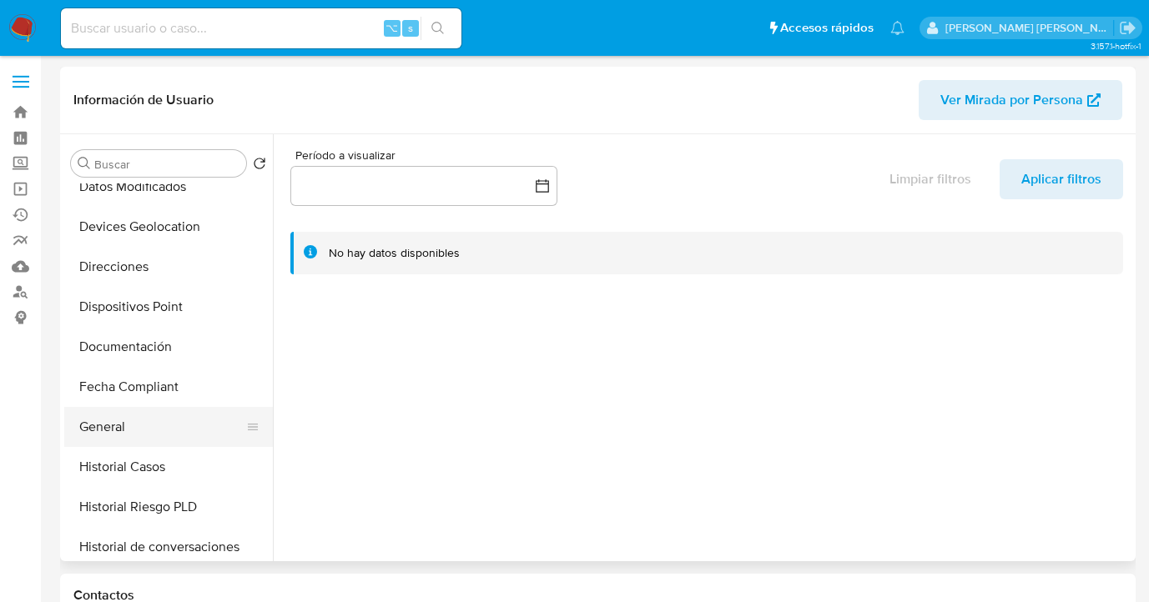
click at [159, 430] on button "General" at bounding box center [161, 427] width 195 height 40
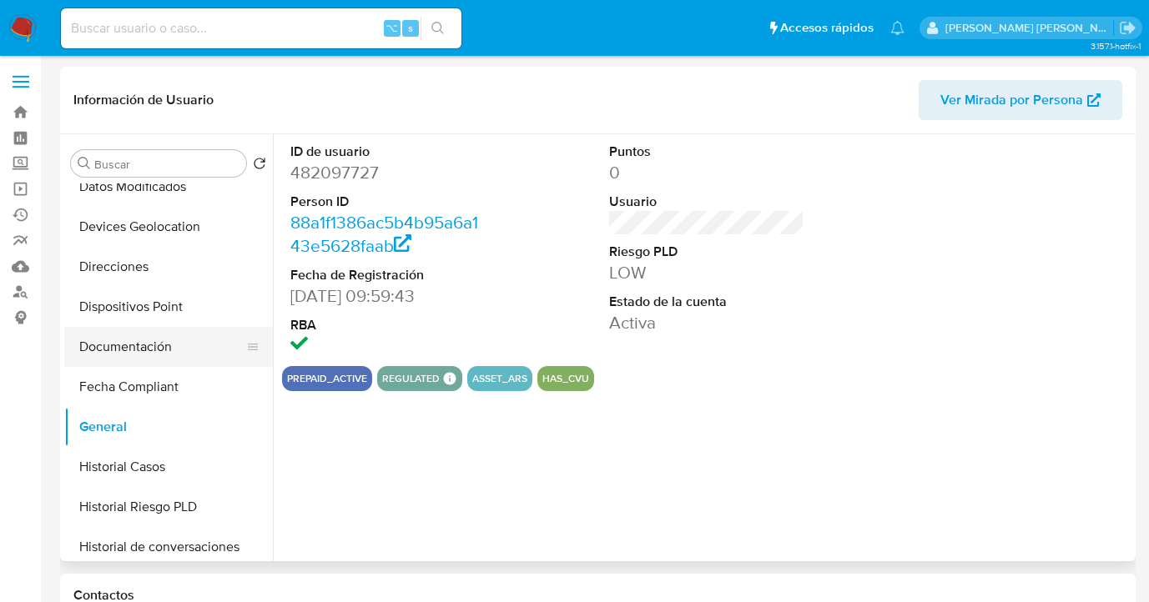
click at [202, 353] on button "Documentación" at bounding box center [161, 347] width 195 height 40
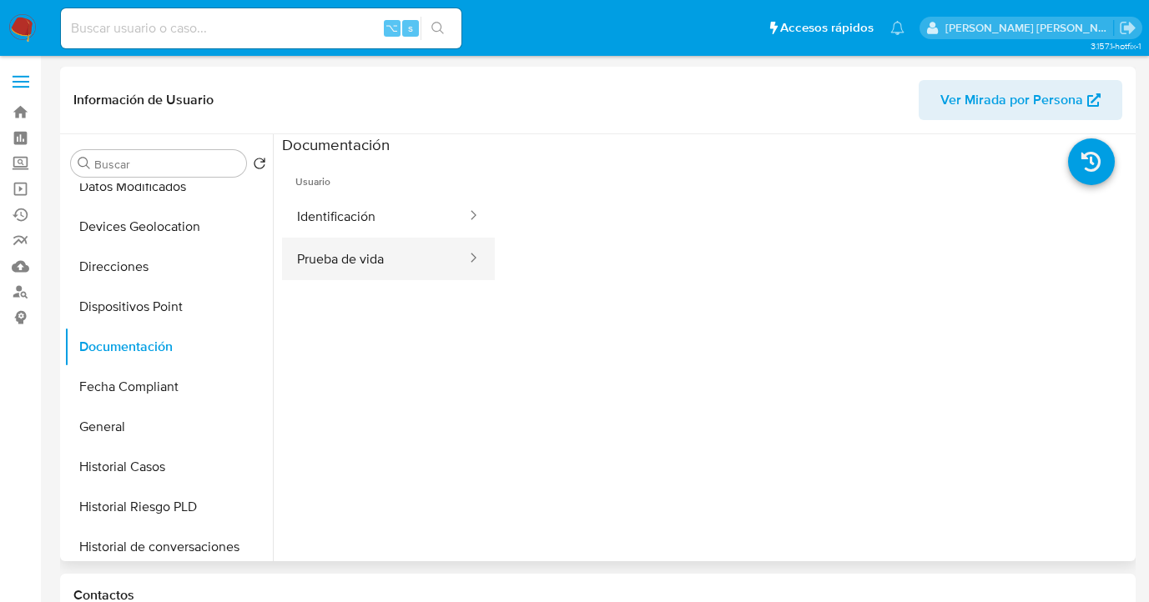
click at [378, 263] on button "Prueba de vida" at bounding box center [375, 259] width 186 height 43
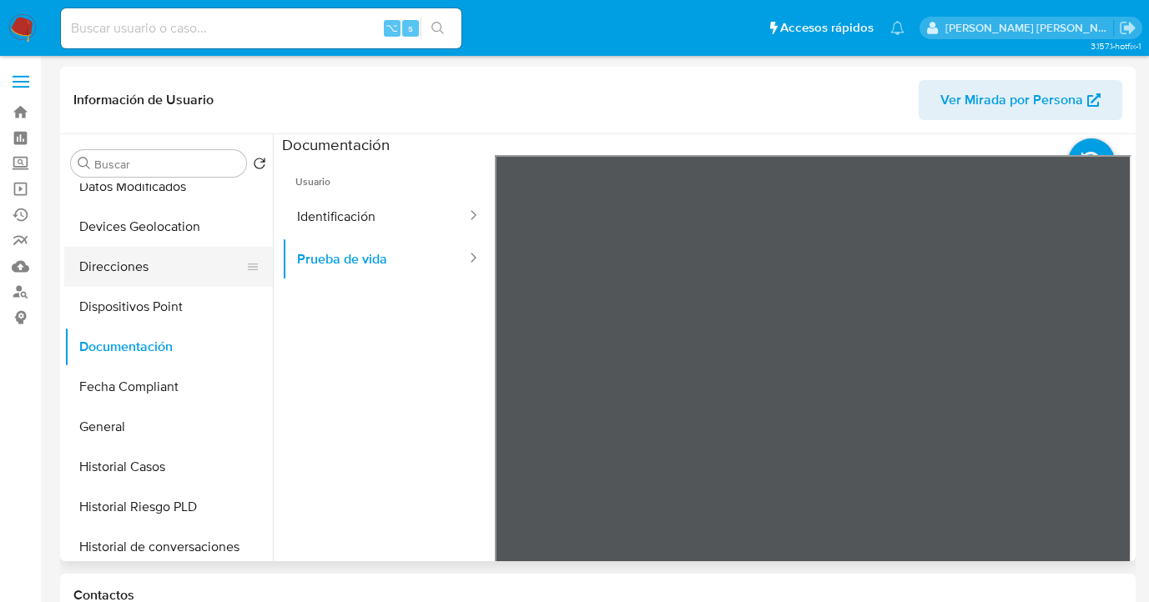
click at [191, 283] on button "Direcciones" at bounding box center [161, 267] width 195 height 40
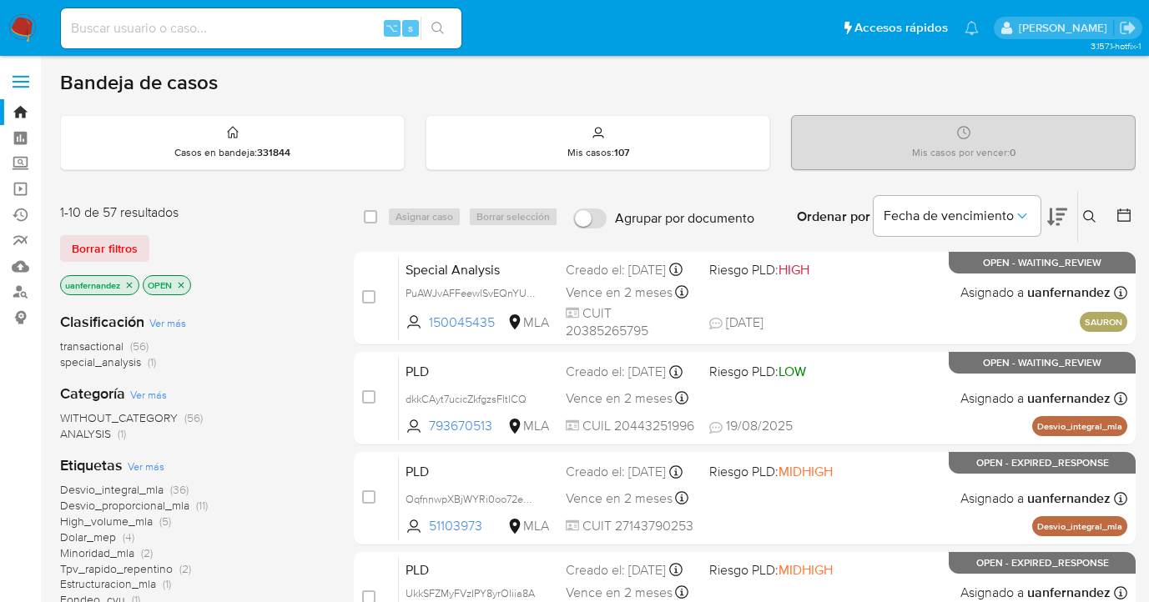
drag, startPoint x: 101, startPoint y: 246, endPoint x: 112, endPoint y: 244, distance: 11.1
click at [101, 246] on span "Borrar filtros" at bounding box center [105, 248] width 66 height 23
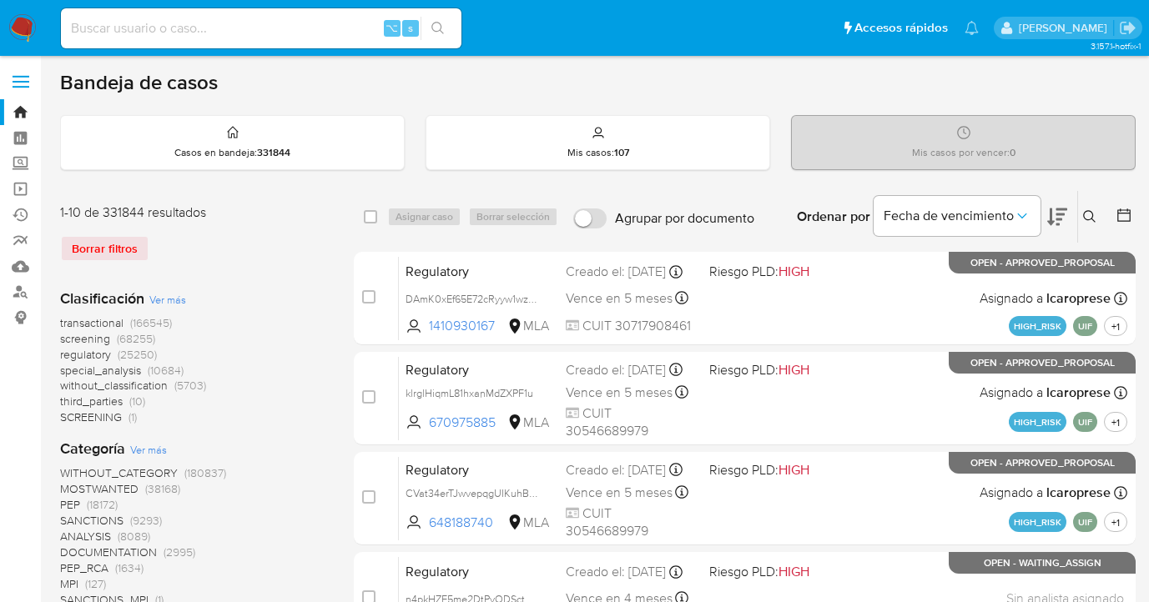
click at [1090, 215] on icon at bounding box center [1089, 216] width 13 height 13
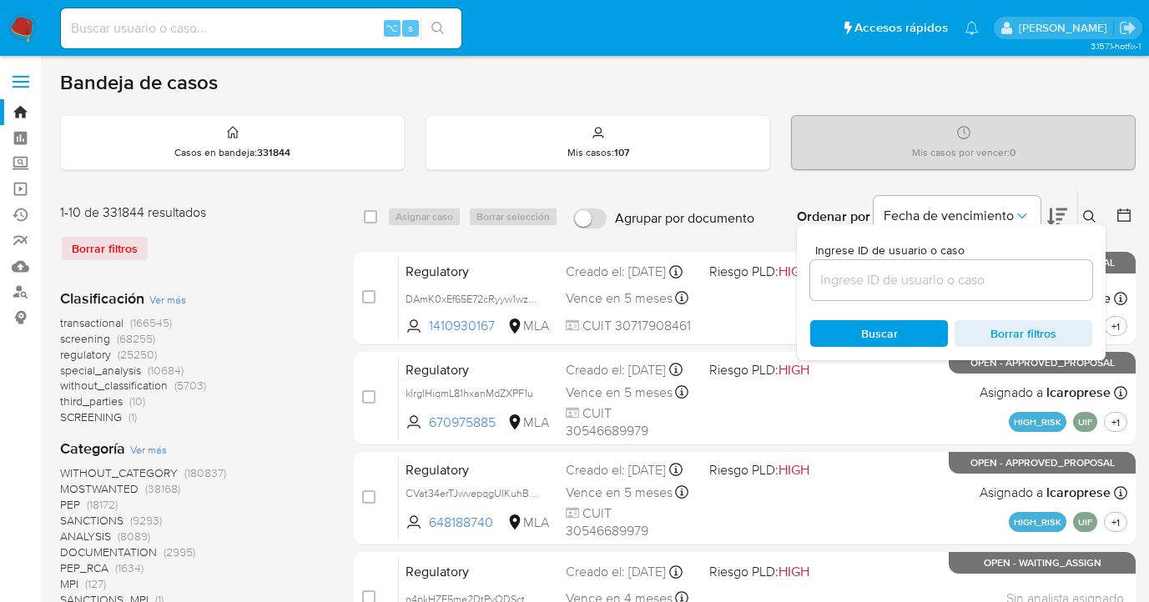
click at [891, 270] on input at bounding box center [951, 281] width 282 height 22
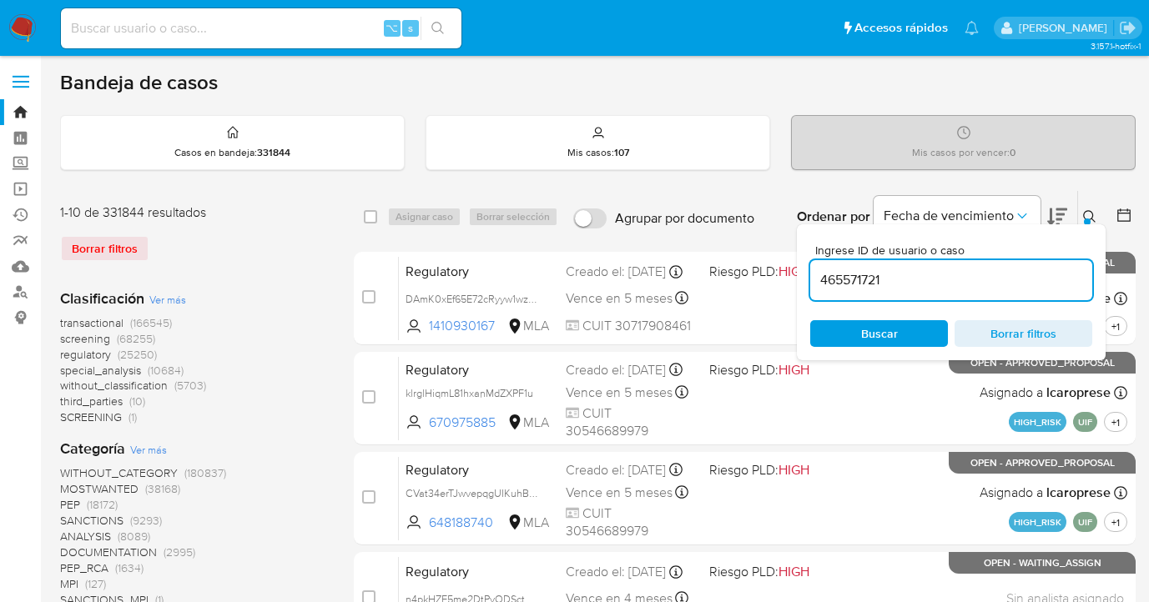
type input "465571721"
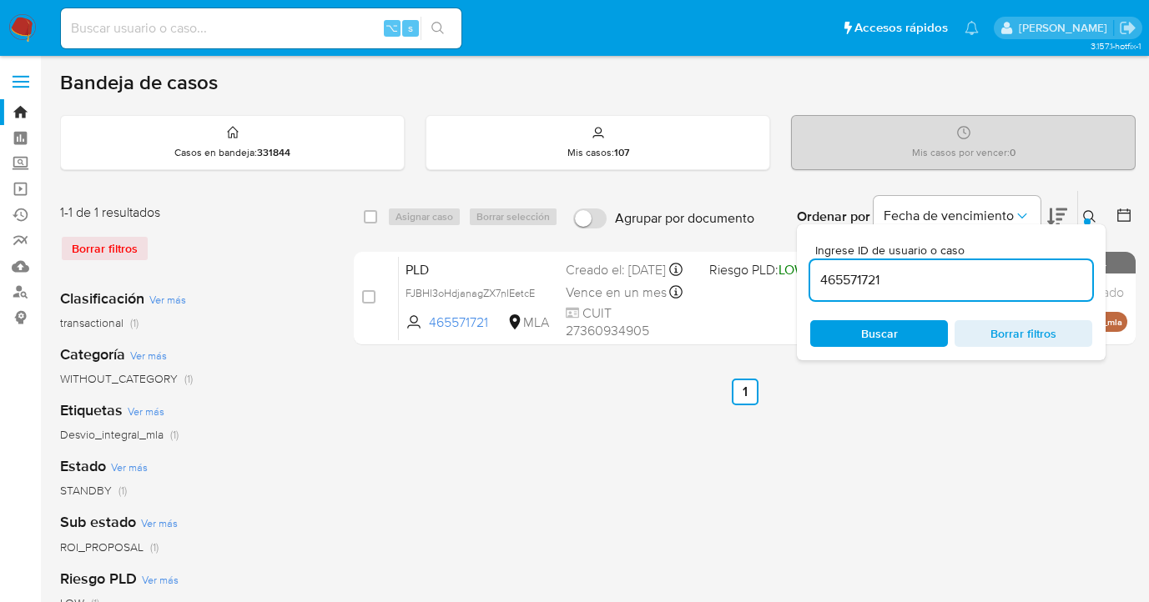
click at [1089, 218] on icon at bounding box center [1089, 216] width 13 height 13
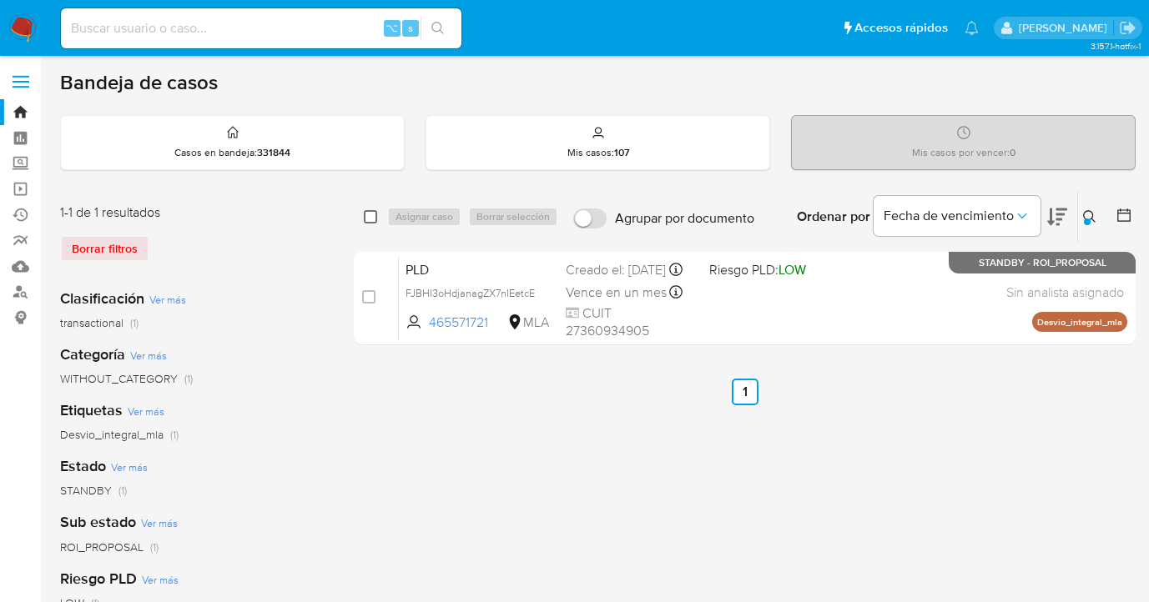
click at [375, 217] on input "checkbox" at bounding box center [370, 216] width 13 height 13
checkbox input "true"
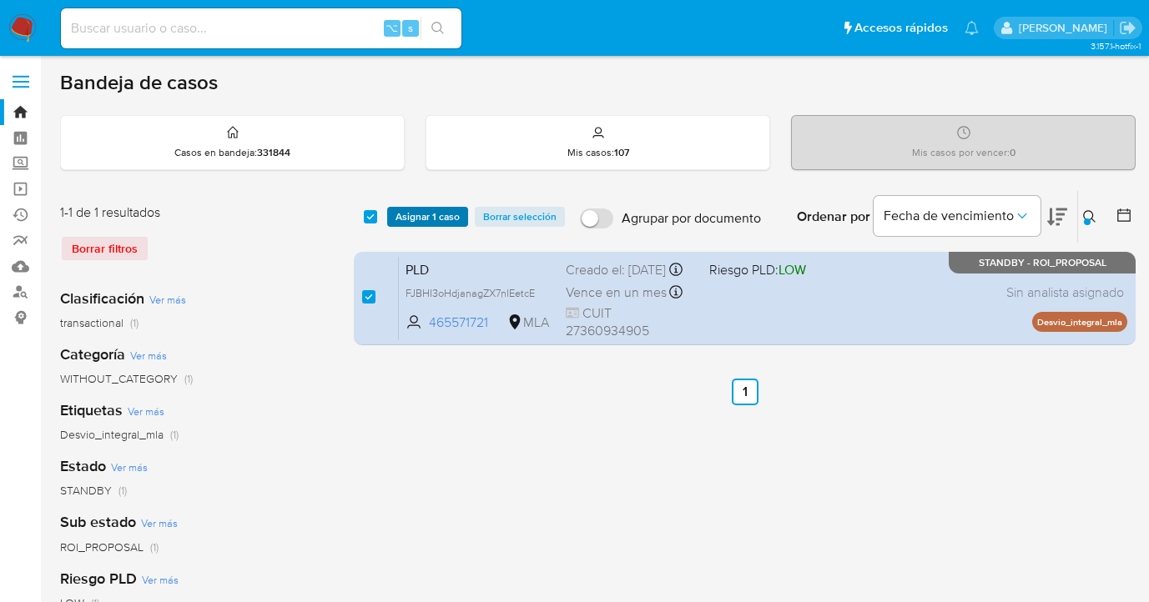
click at [403, 218] on span "Asignar 1 caso" at bounding box center [427, 217] width 64 height 17
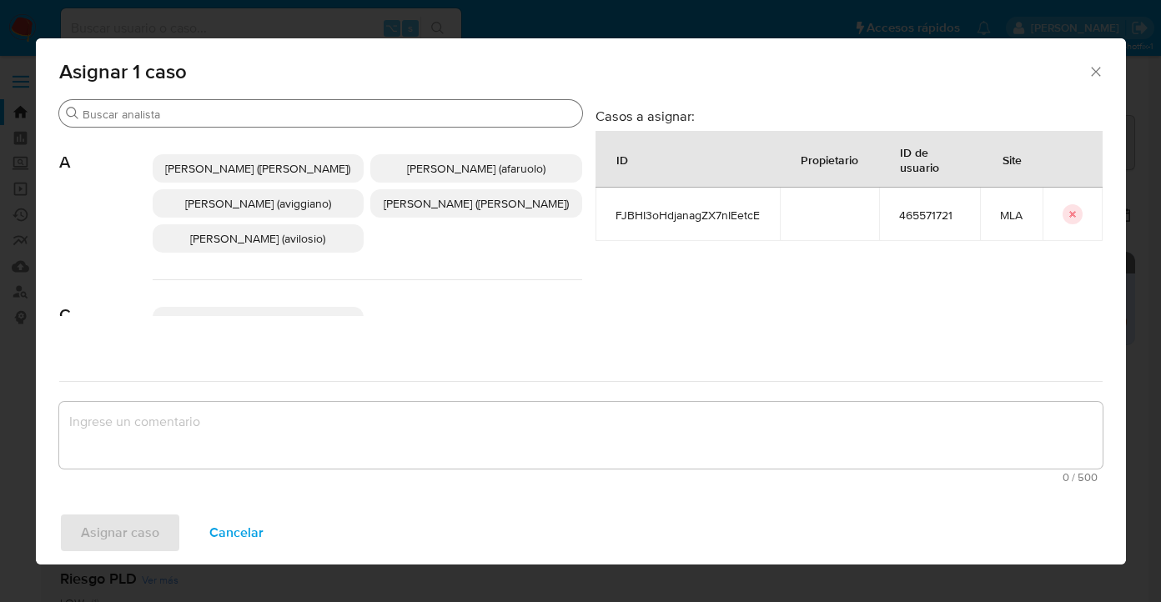
click at [313, 117] on input "Buscar" at bounding box center [329, 114] width 493 height 15
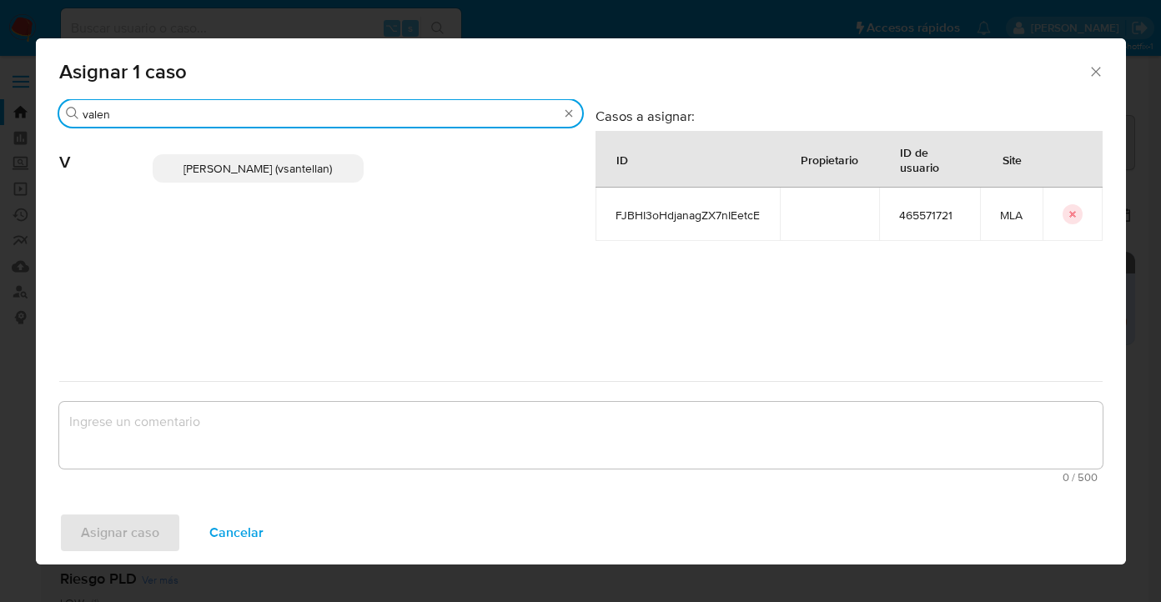
type input "valen"
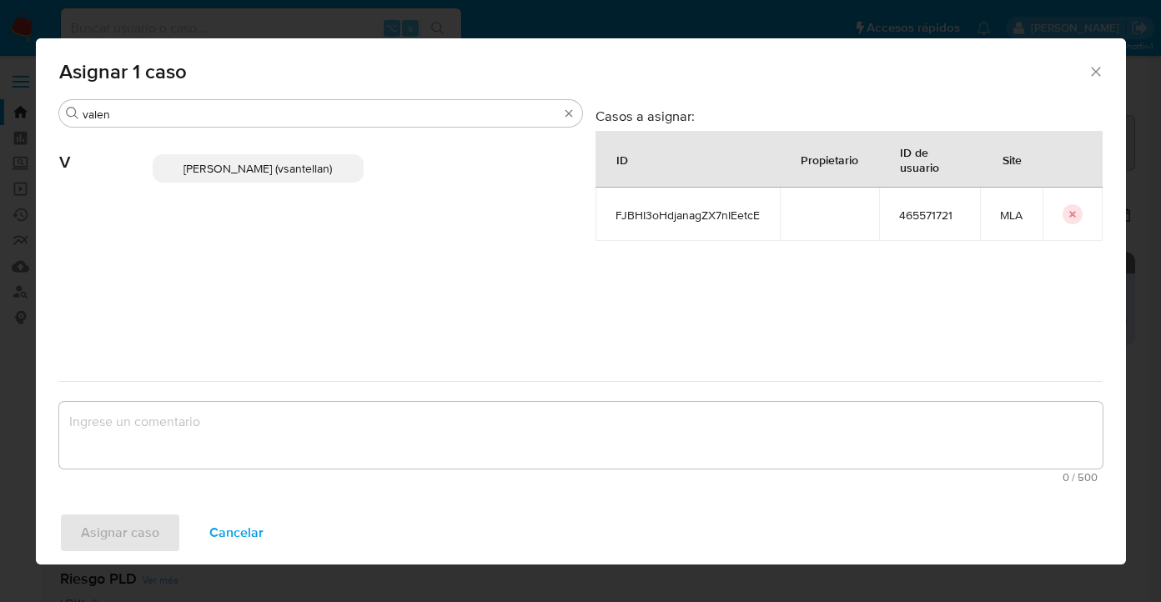
click at [283, 169] on span "Valentina Santellan Barbosa (vsantellan)" at bounding box center [258, 168] width 149 height 17
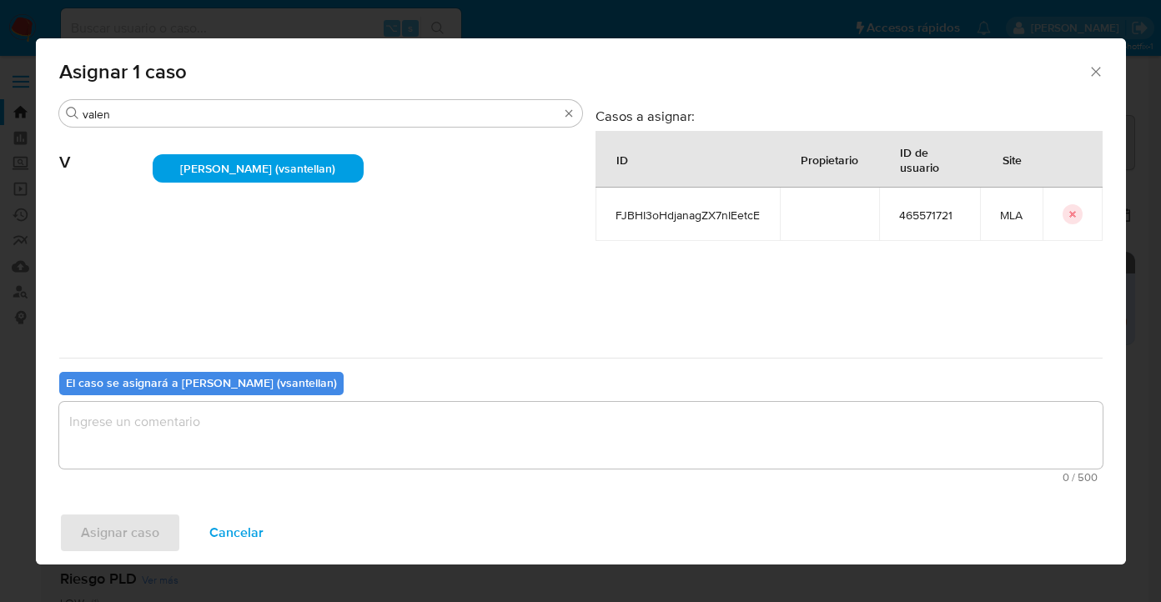
click at [319, 454] on textarea "assign-modal" at bounding box center [581, 435] width 1044 height 67
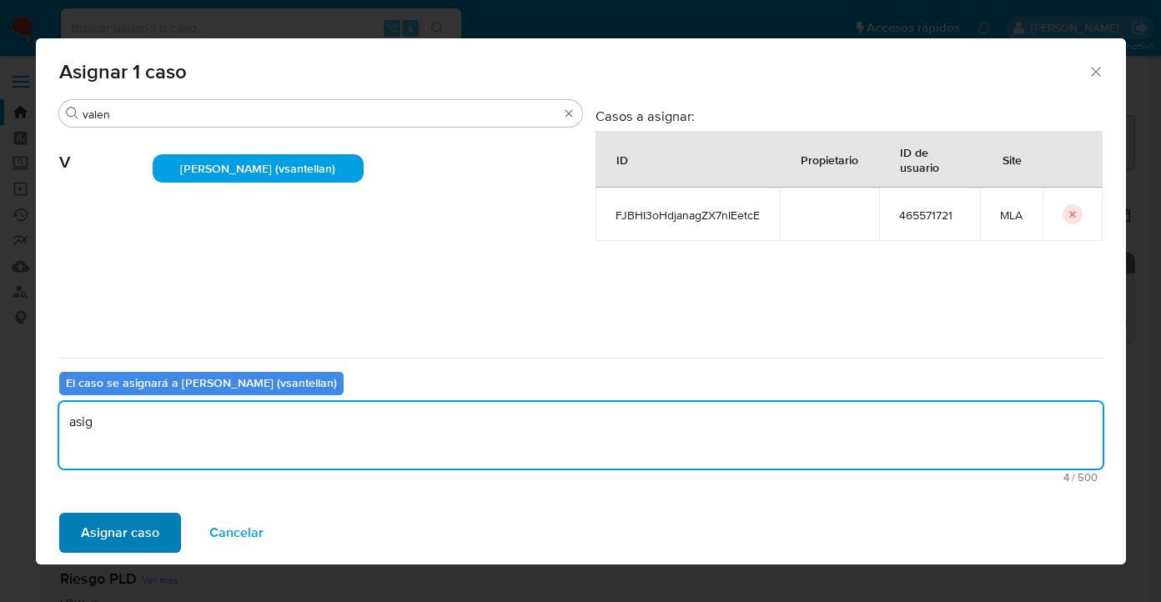
type textarea "asig"
click at [93, 532] on span "Asignar caso" at bounding box center [120, 533] width 78 height 37
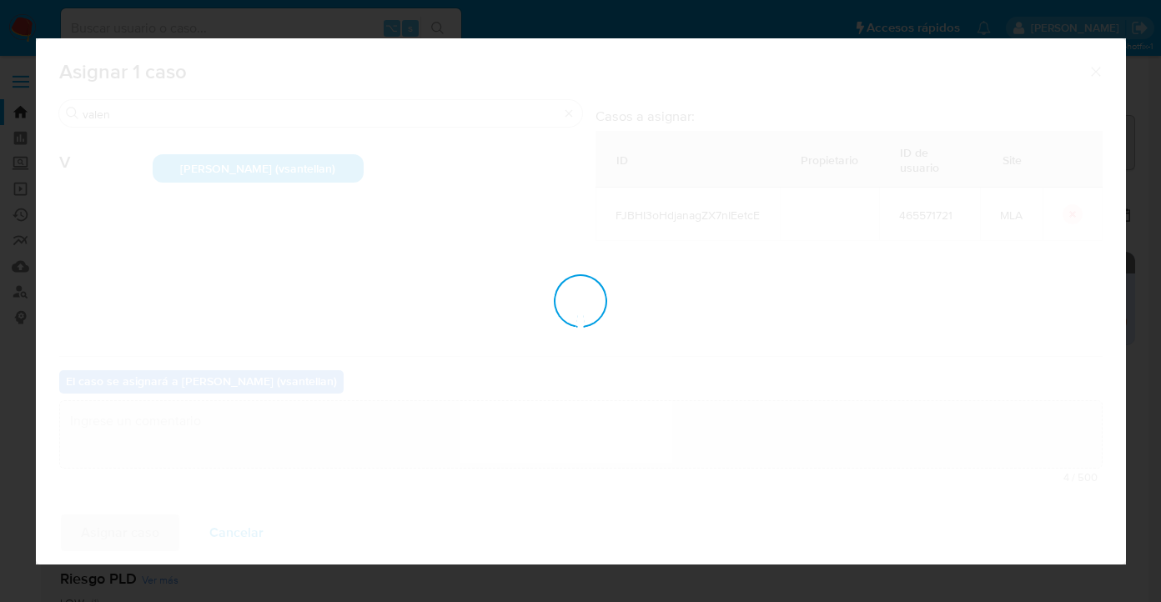
checkbox input "false"
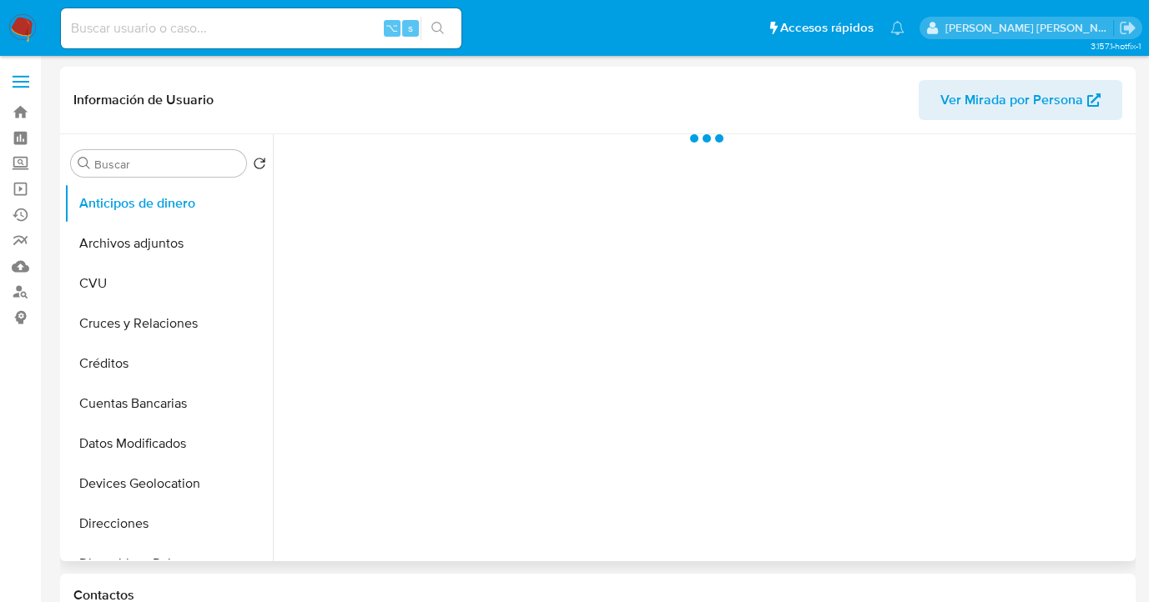
scroll to position [267, 0]
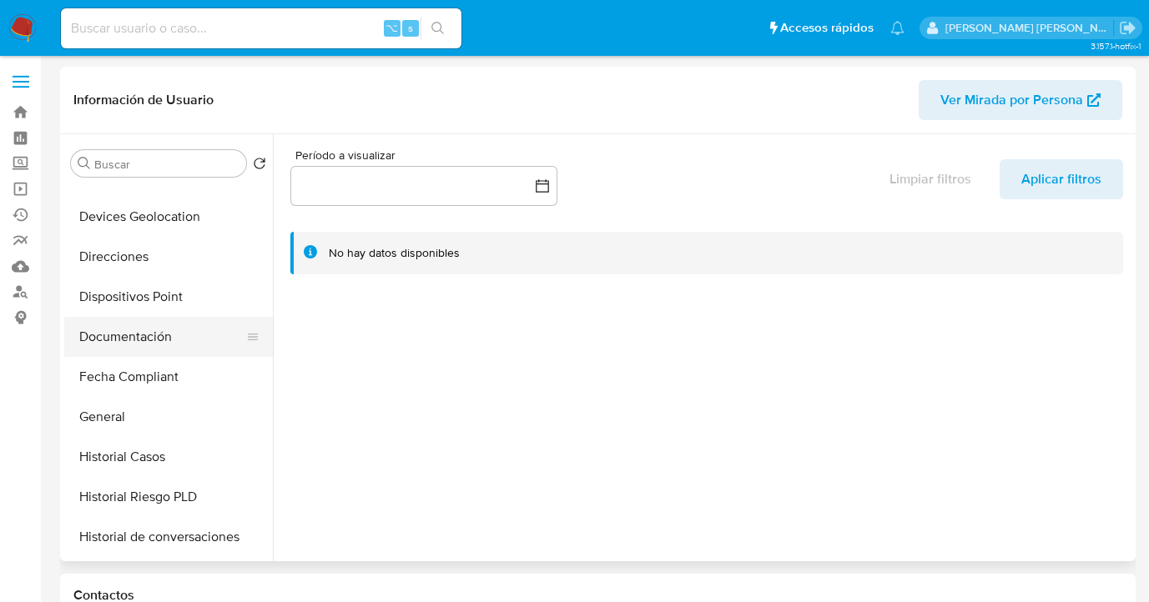
select select "10"
click at [192, 332] on button "Documentación" at bounding box center [161, 337] width 195 height 40
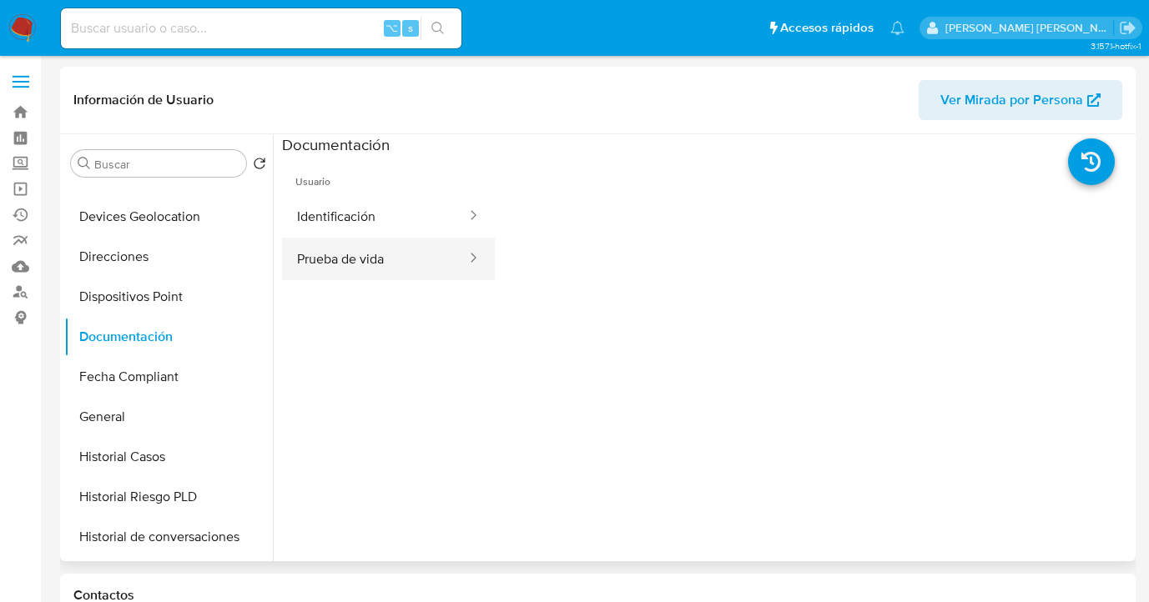
click at [345, 261] on button "Prueba de vida" at bounding box center [375, 259] width 186 height 43
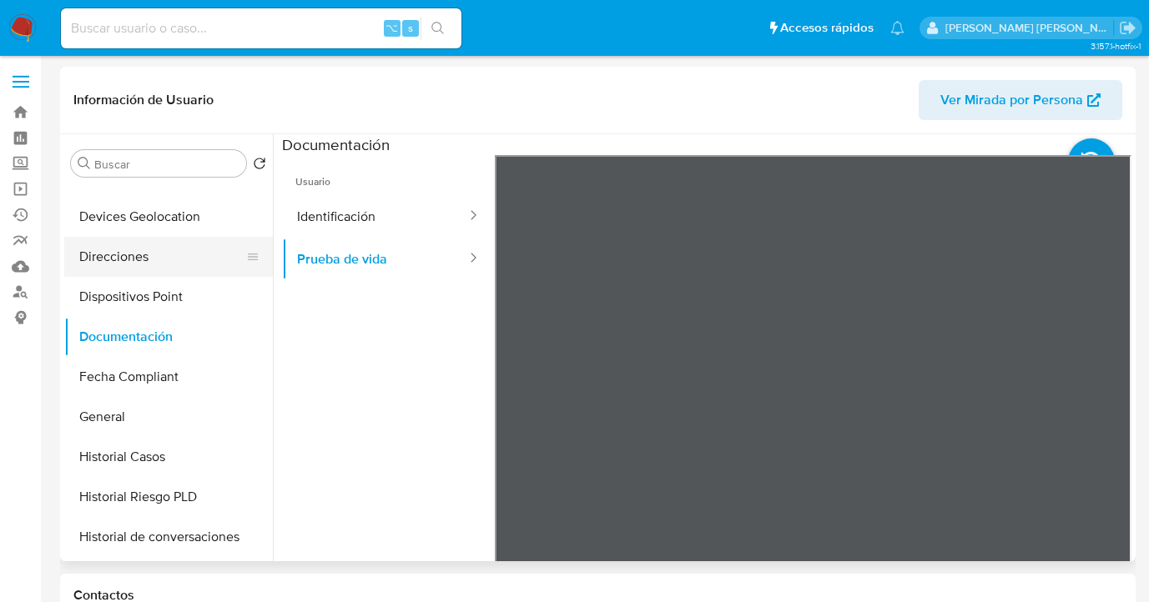
click at [181, 263] on button "Direcciones" at bounding box center [161, 257] width 195 height 40
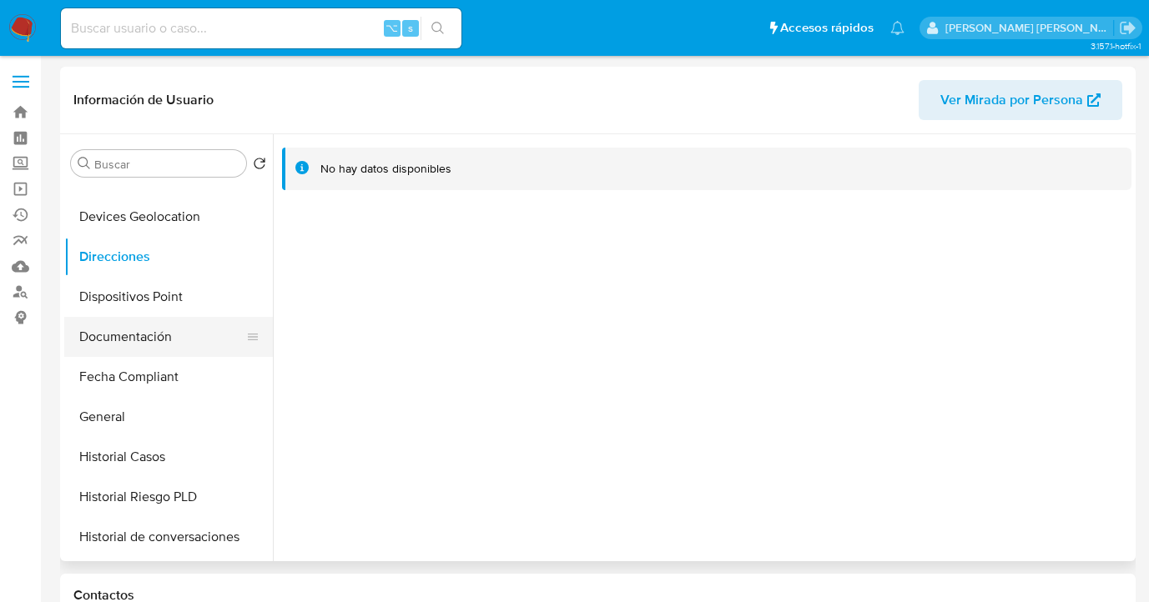
click at [259, 330] on button "Documentación" at bounding box center [161, 337] width 195 height 40
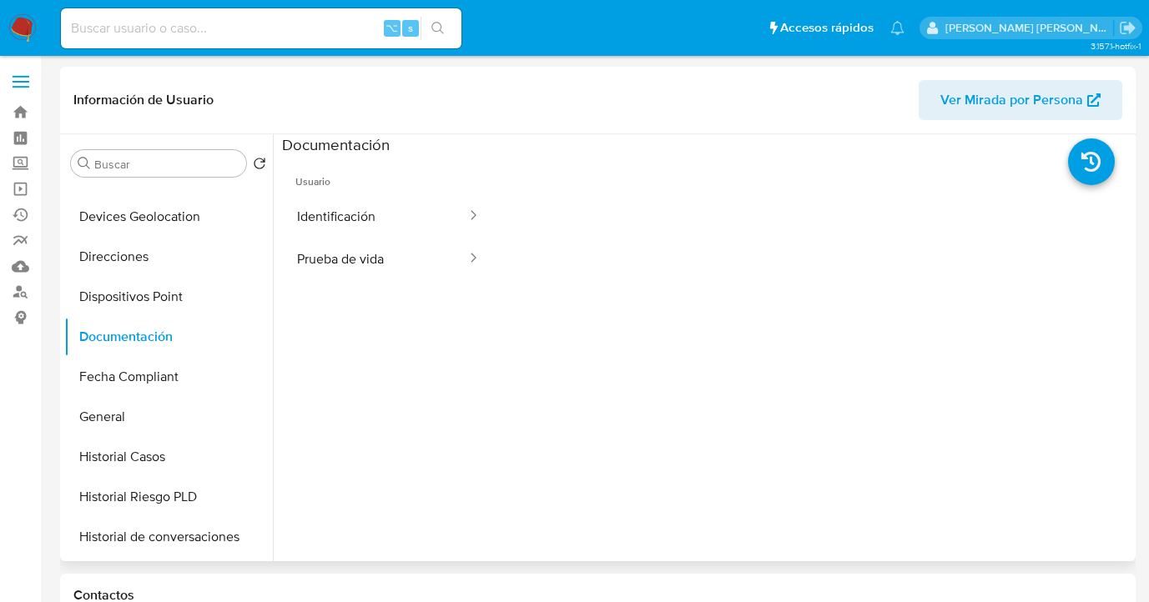
scroll to position [448, 0]
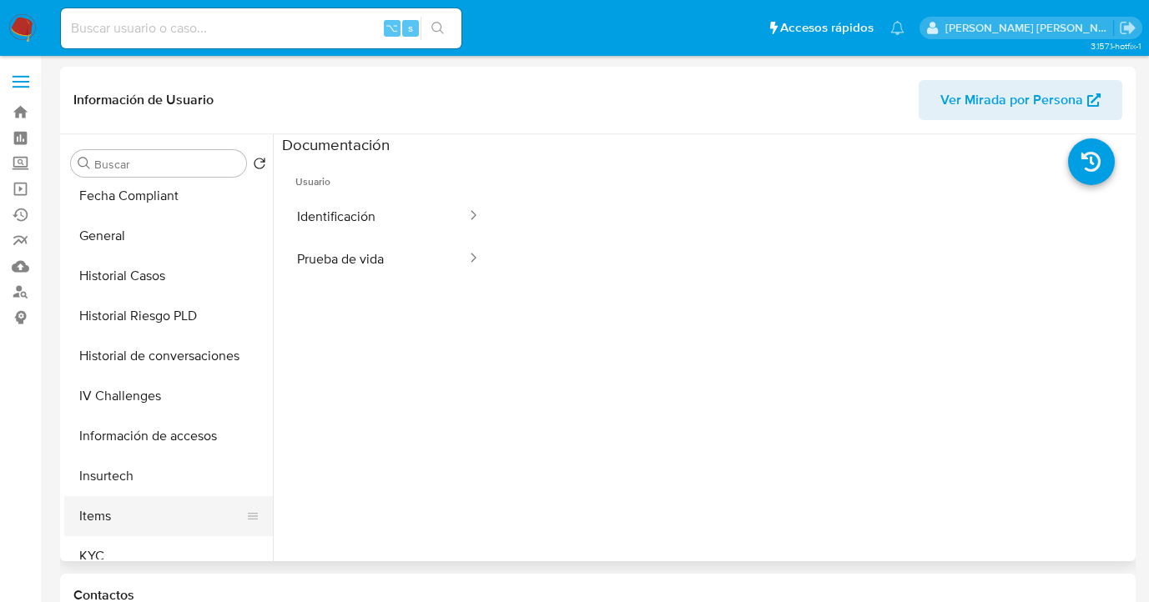
click at [167, 534] on button "Items" at bounding box center [161, 516] width 195 height 40
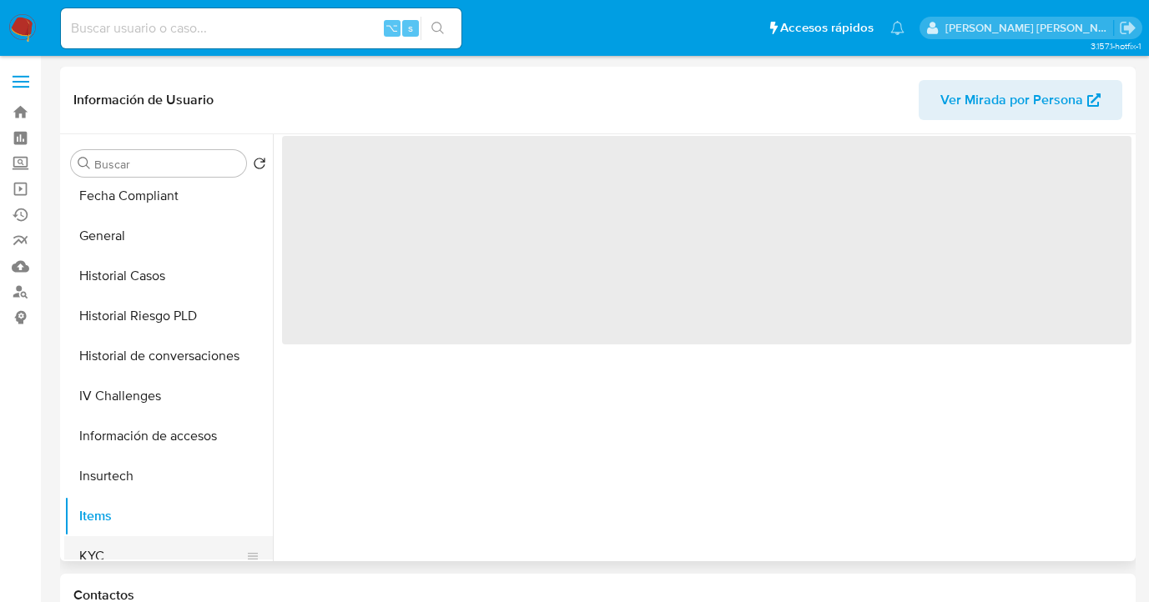
click at [164, 542] on button "KYC" at bounding box center [161, 557] width 195 height 40
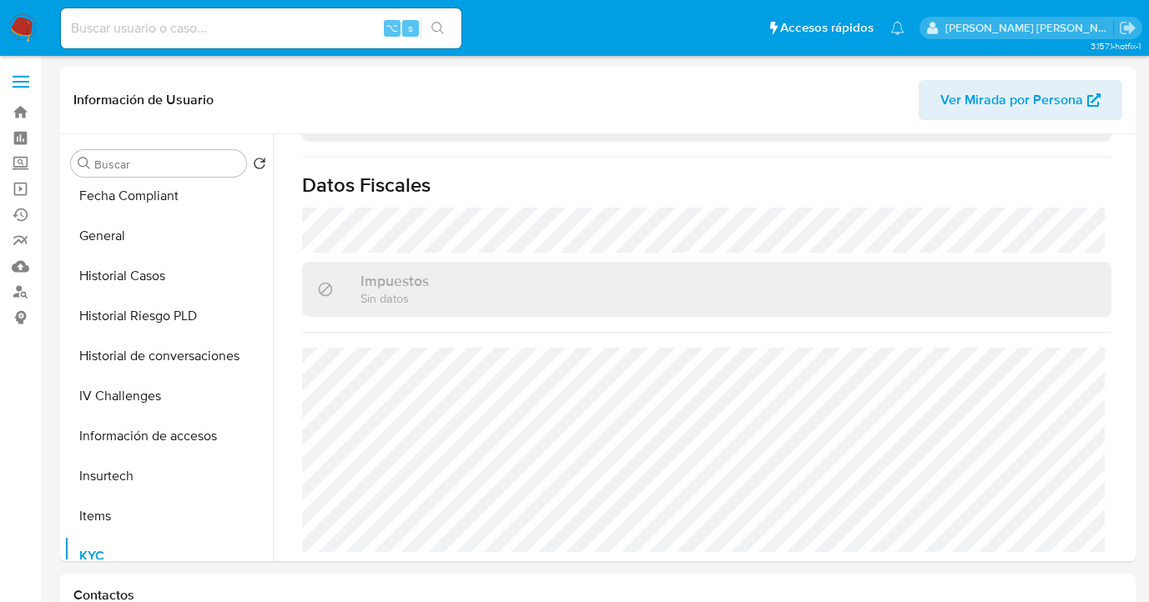
scroll to position [0, 0]
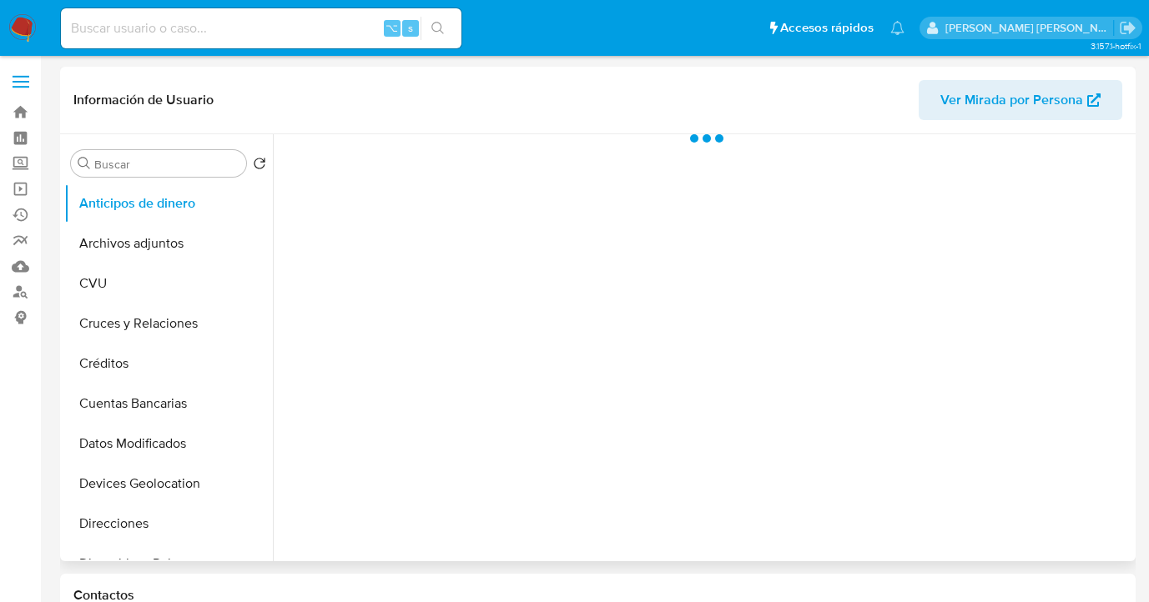
select select "10"
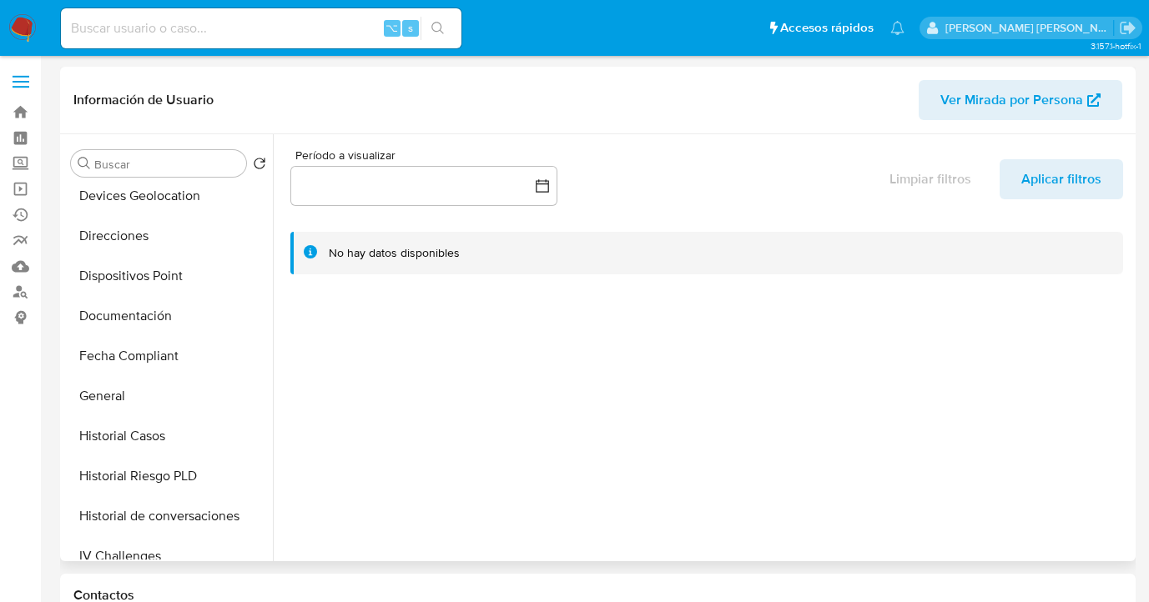
scroll to position [285, 0]
click at [208, 239] on button "Direcciones" at bounding box center [161, 239] width 195 height 40
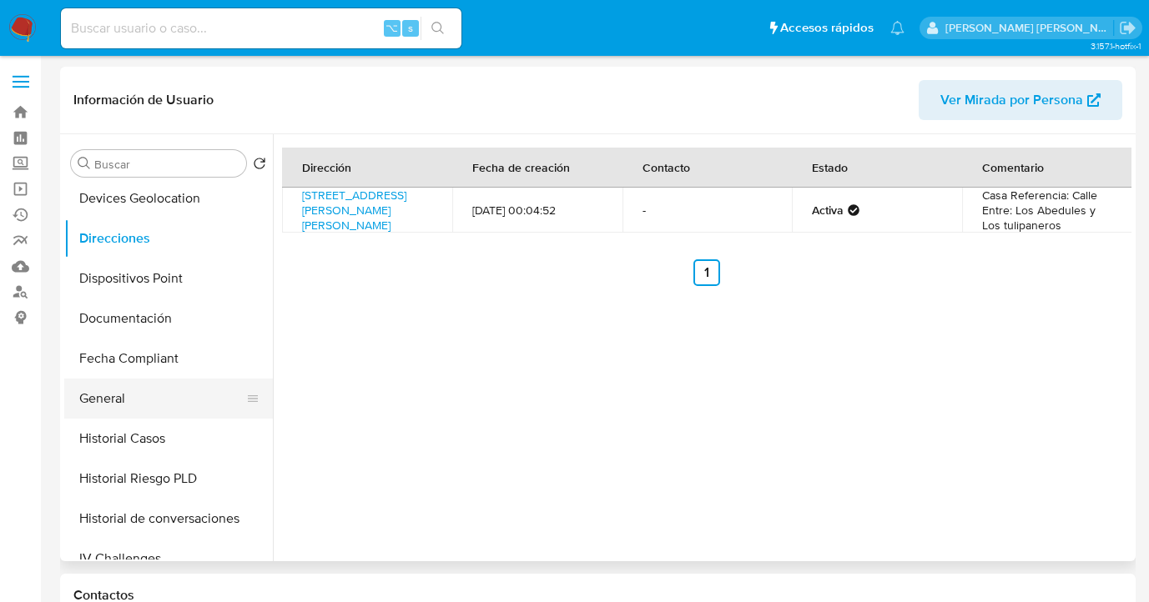
click at [176, 384] on button "General" at bounding box center [161, 399] width 195 height 40
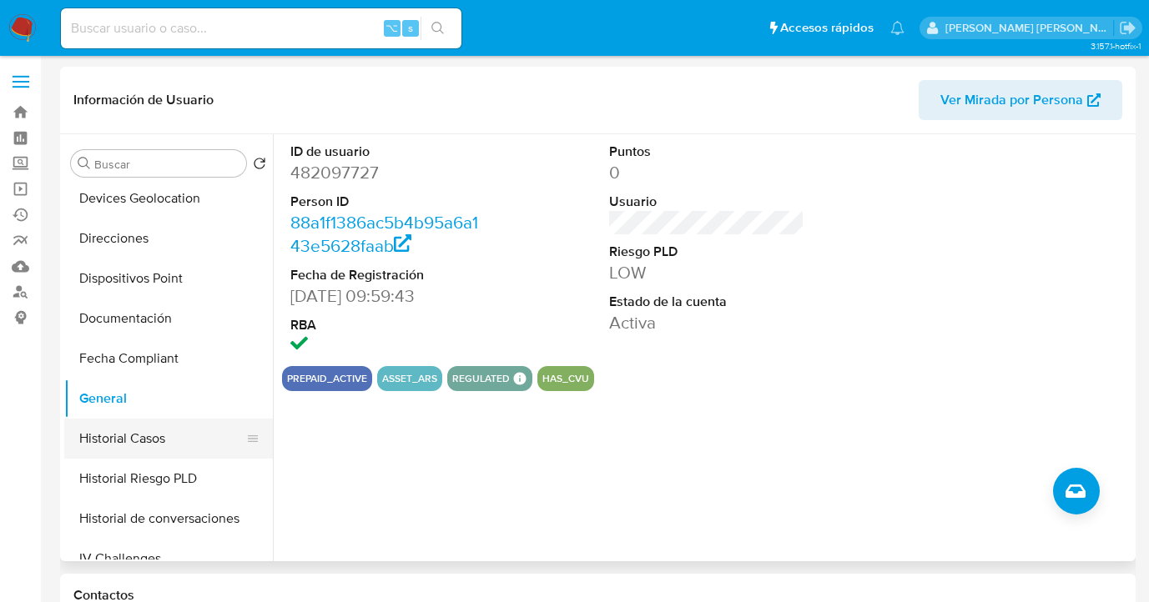
scroll to position [315, 0]
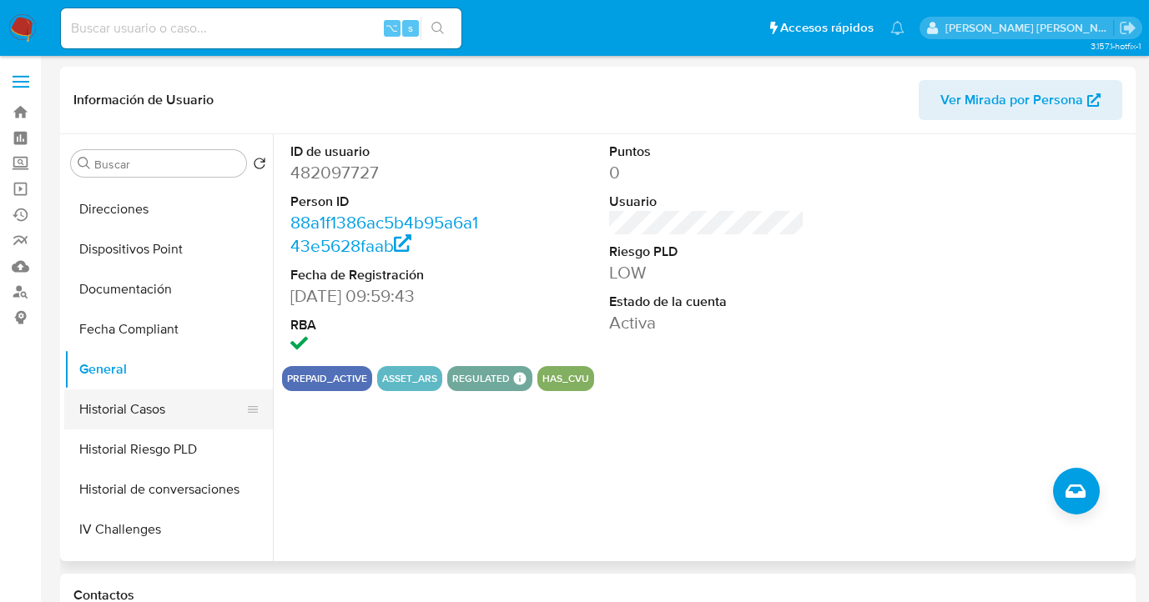
click at [188, 417] on button "Historial Casos" at bounding box center [161, 410] width 195 height 40
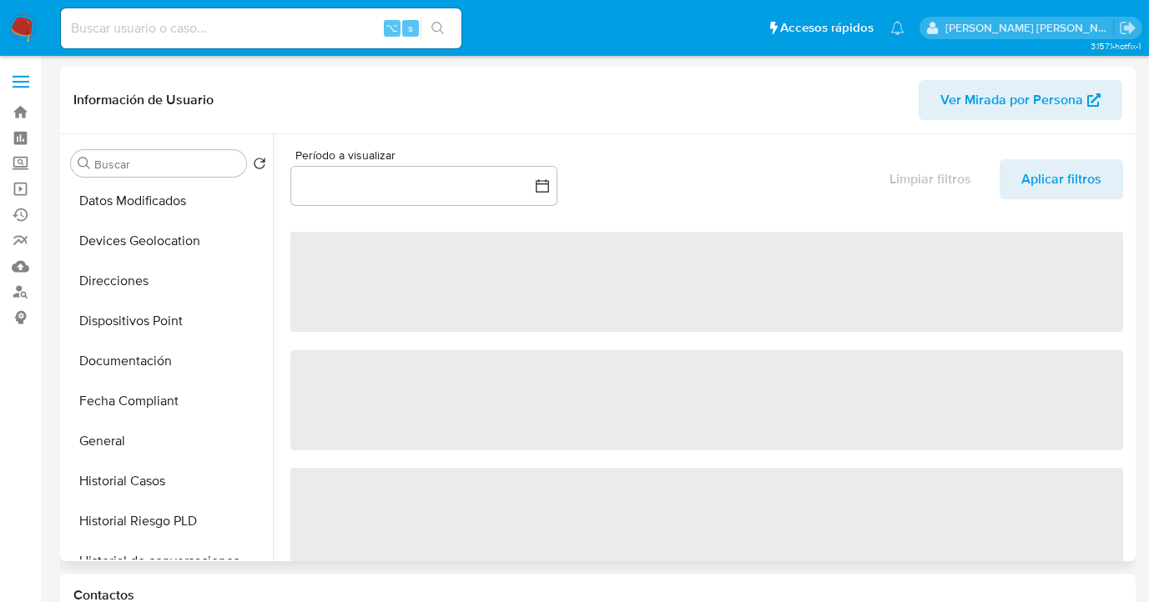
scroll to position [321, 0]
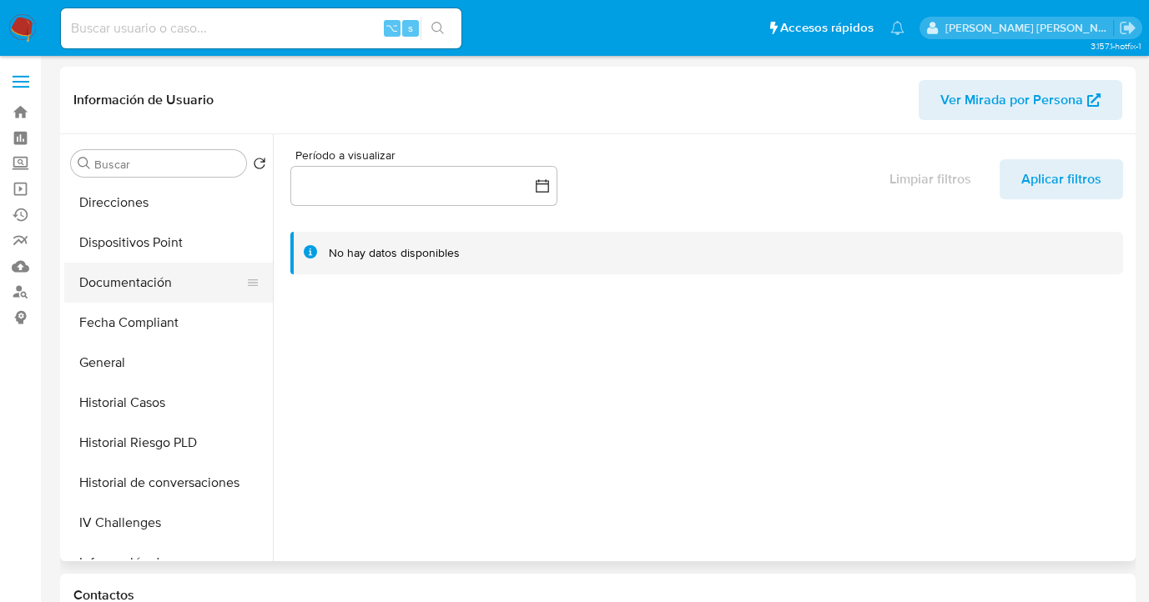
select select "10"
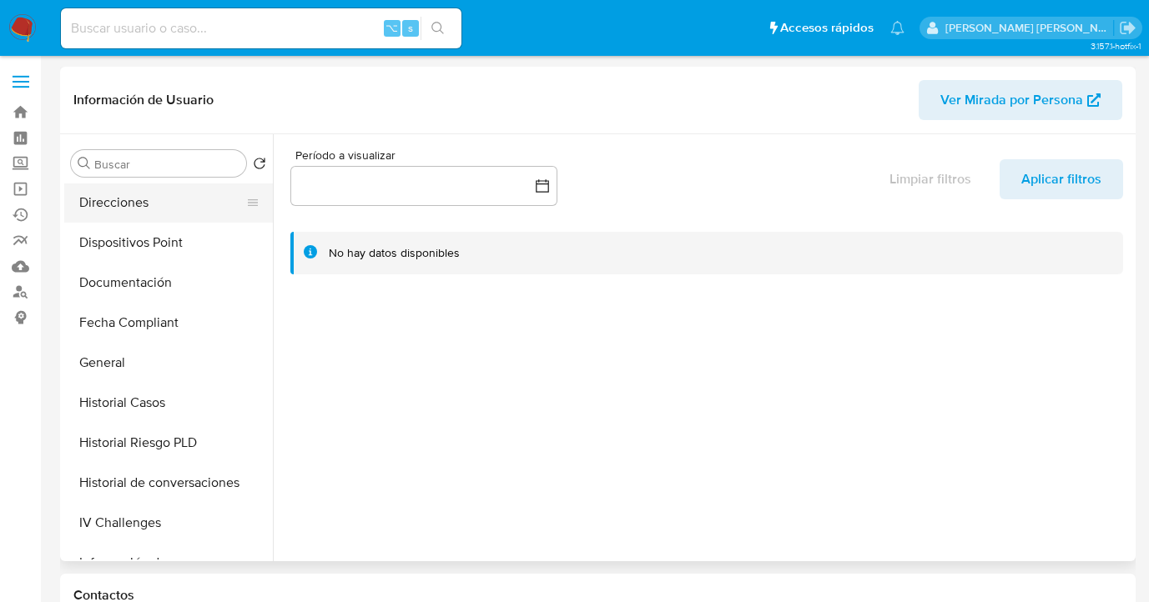
click at [181, 213] on button "Direcciones" at bounding box center [161, 203] width 195 height 40
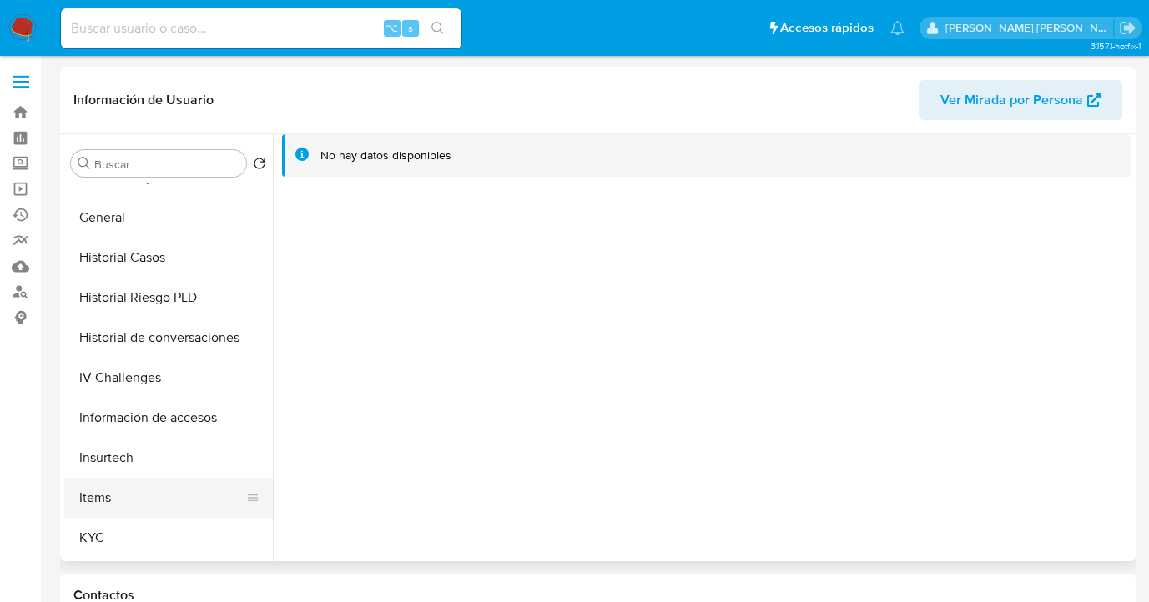
scroll to position [500, 0]
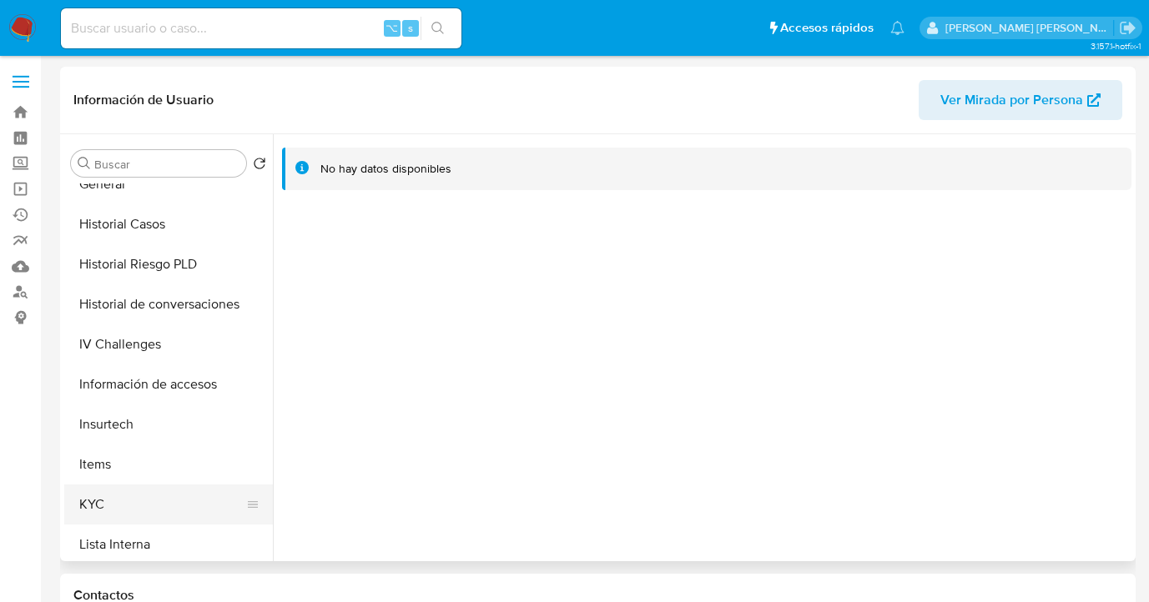
click at [157, 498] on button "KYC" at bounding box center [161, 505] width 195 height 40
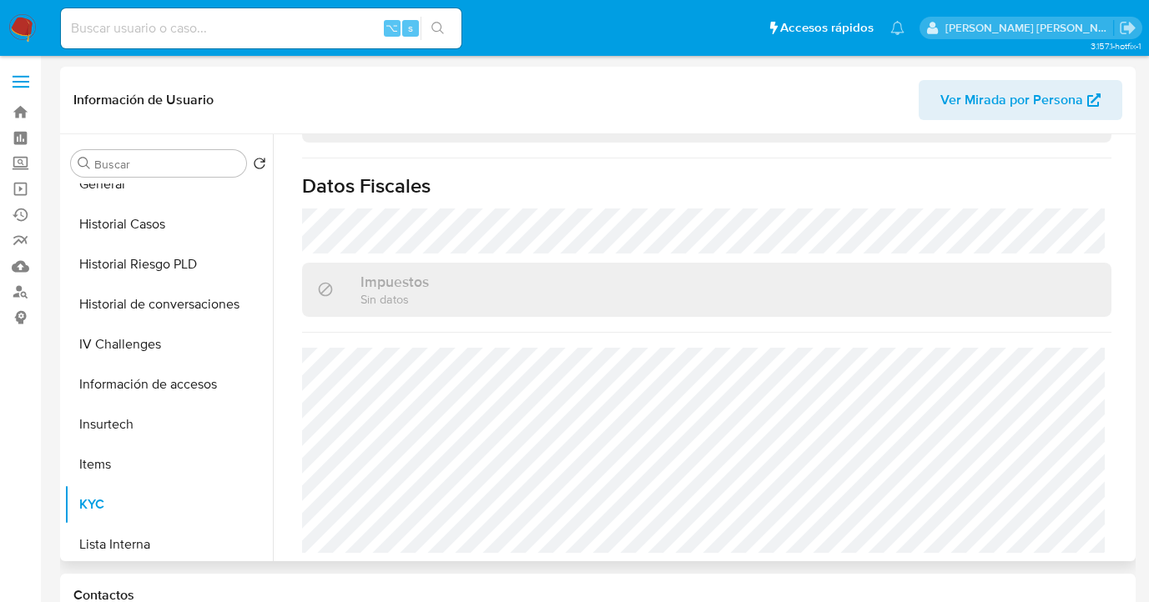
scroll to position [926, 0]
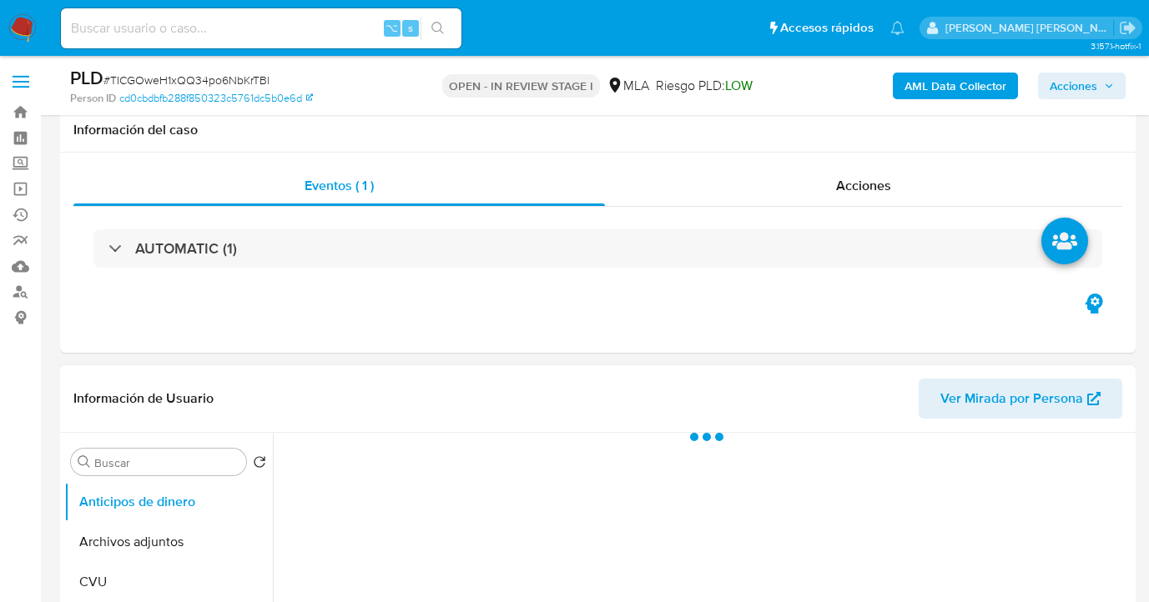
scroll to position [360, 0]
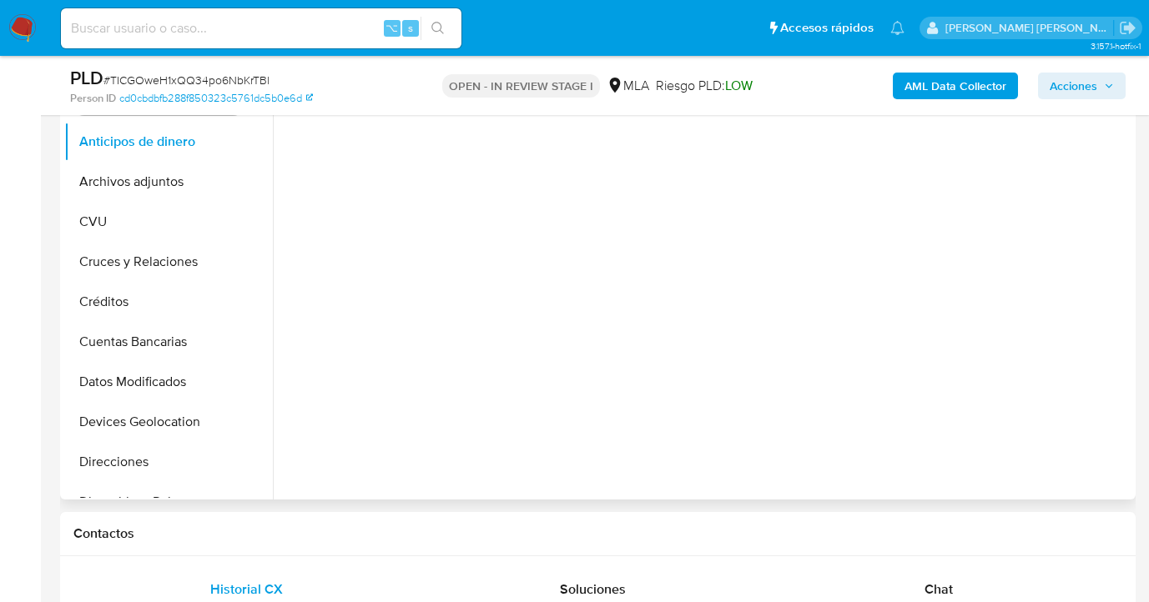
select select "10"
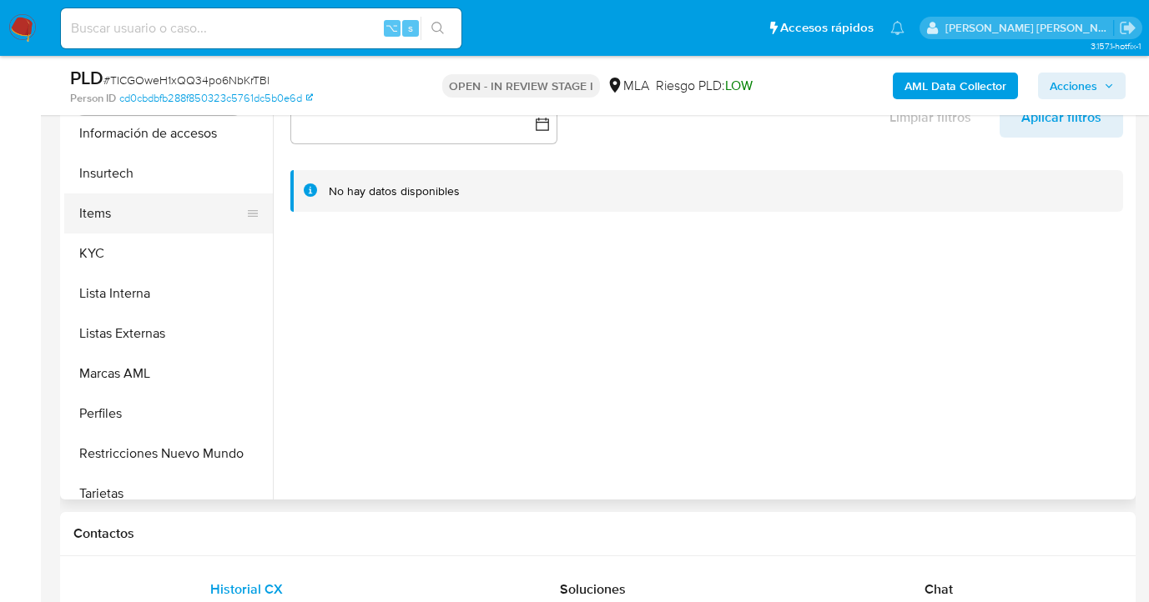
scroll to position [755, 0]
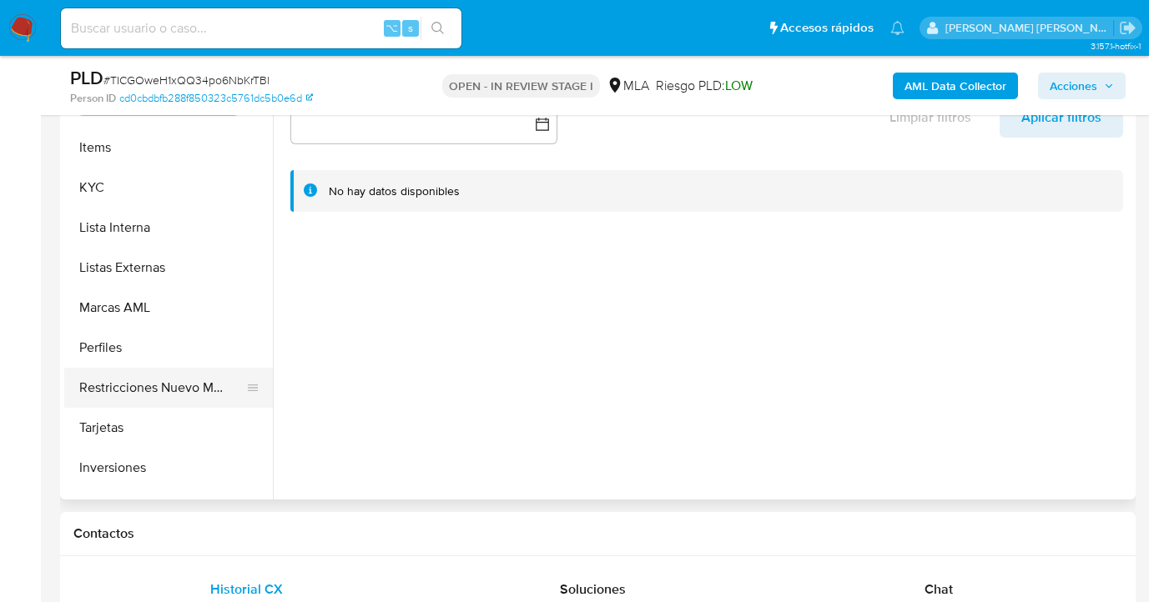
click at [165, 374] on button "Restricciones Nuevo Mundo" at bounding box center [161, 388] width 195 height 40
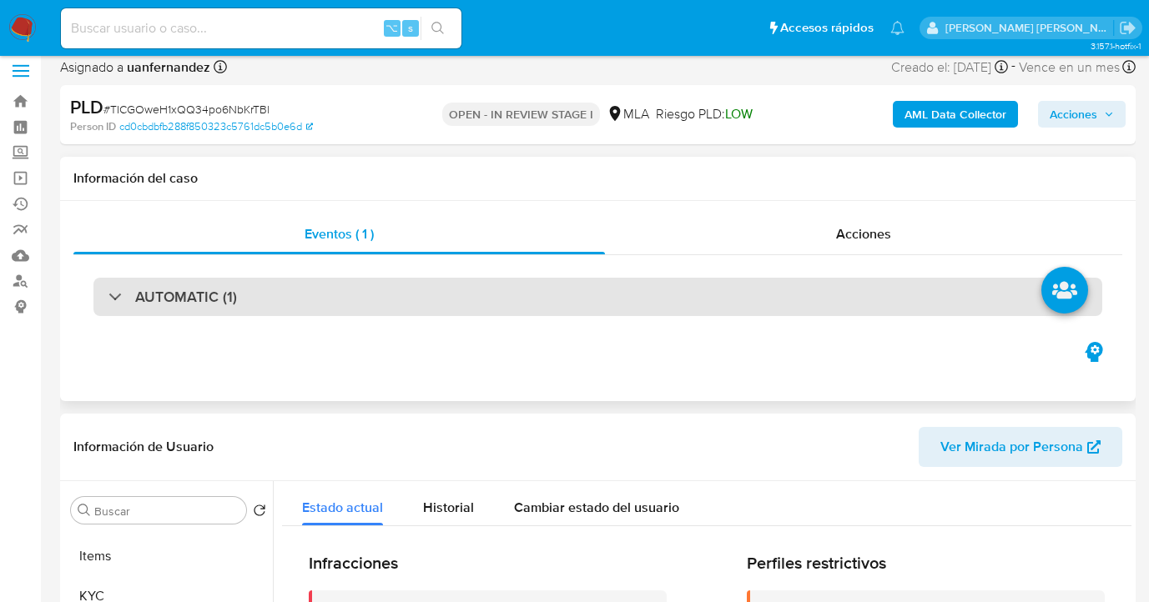
scroll to position [0, 0]
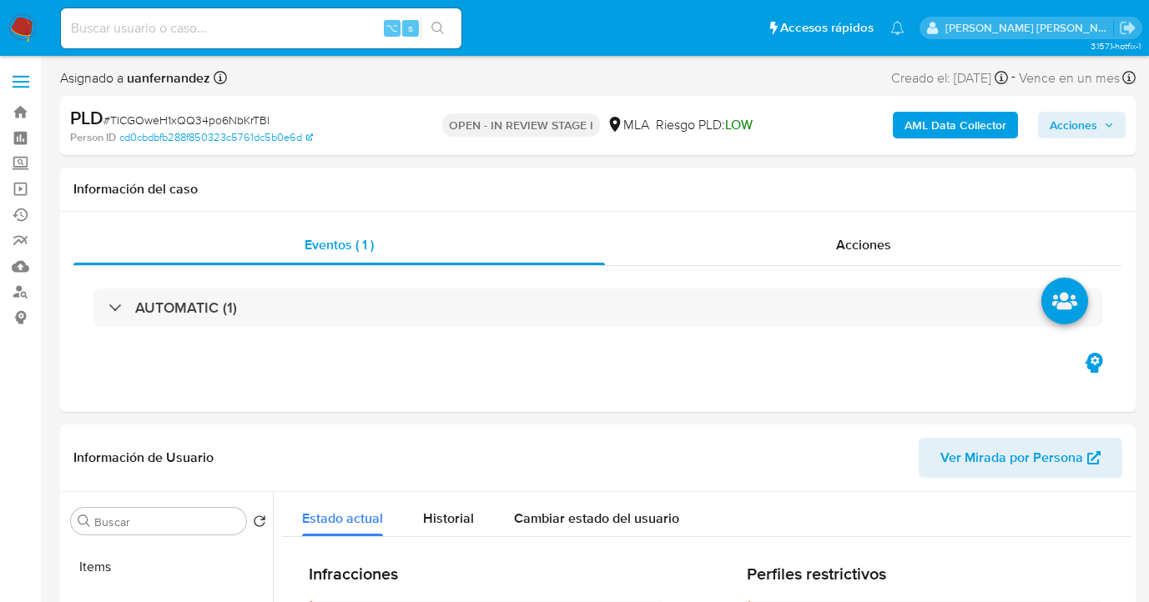
drag, startPoint x: 1073, startPoint y: 130, endPoint x: 1044, endPoint y: 139, distance: 30.4
click at [1071, 130] on span "Acciones" at bounding box center [1074, 125] width 48 height 27
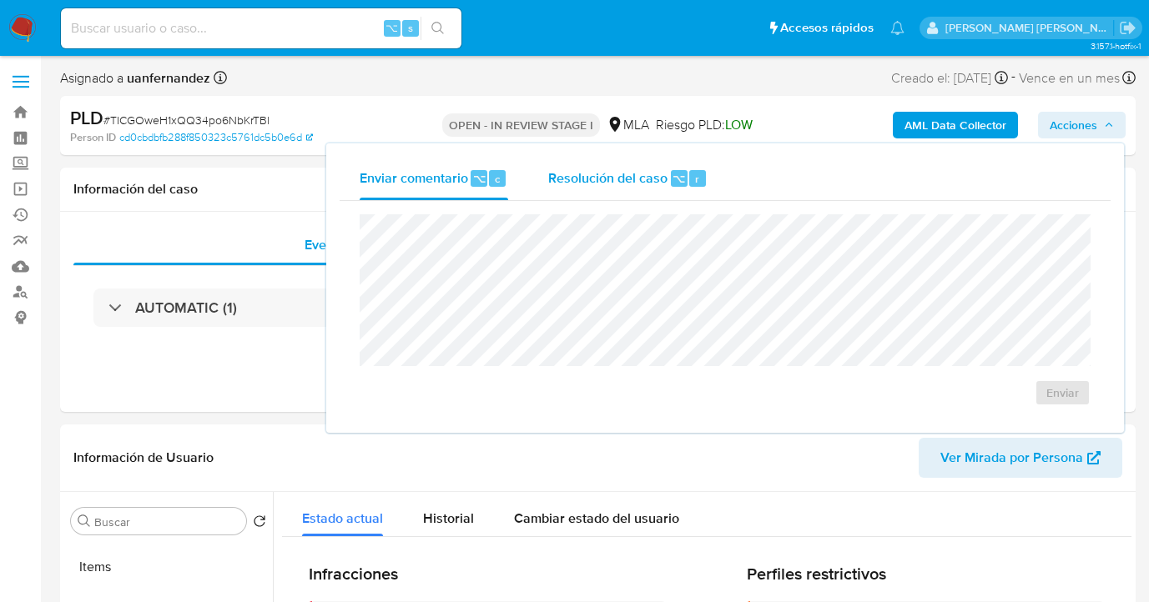
click at [615, 192] on div "Resolución del caso ⌥ r" at bounding box center [627, 178] width 159 height 43
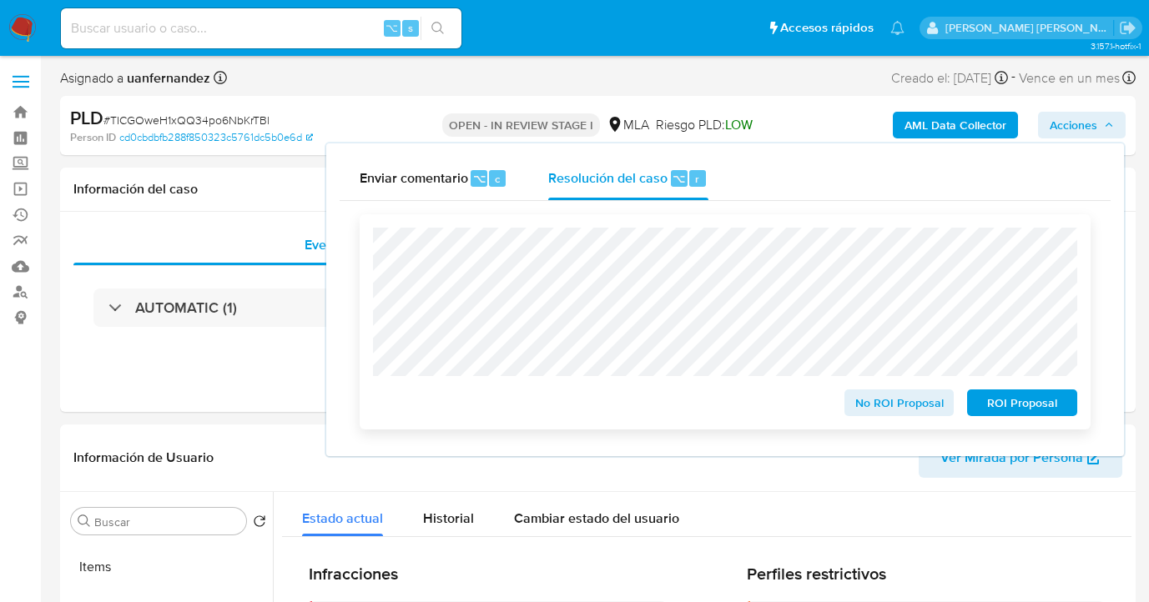
click at [1005, 408] on span "ROI Proposal" at bounding box center [1022, 402] width 87 height 23
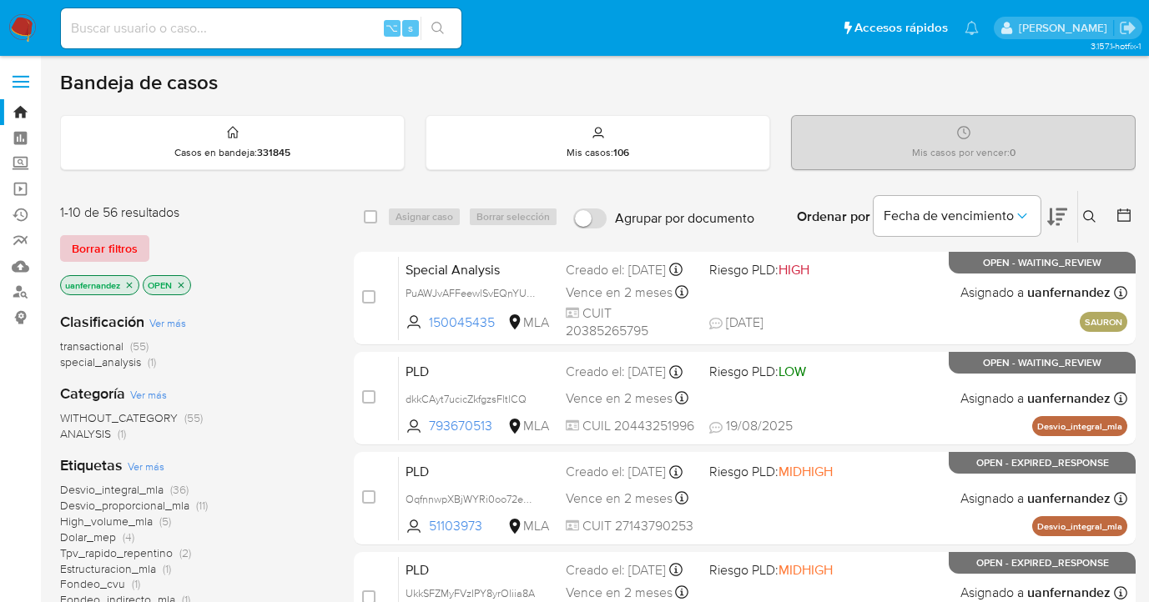
click at [103, 246] on span "Borrar filtros" at bounding box center [105, 248] width 66 height 23
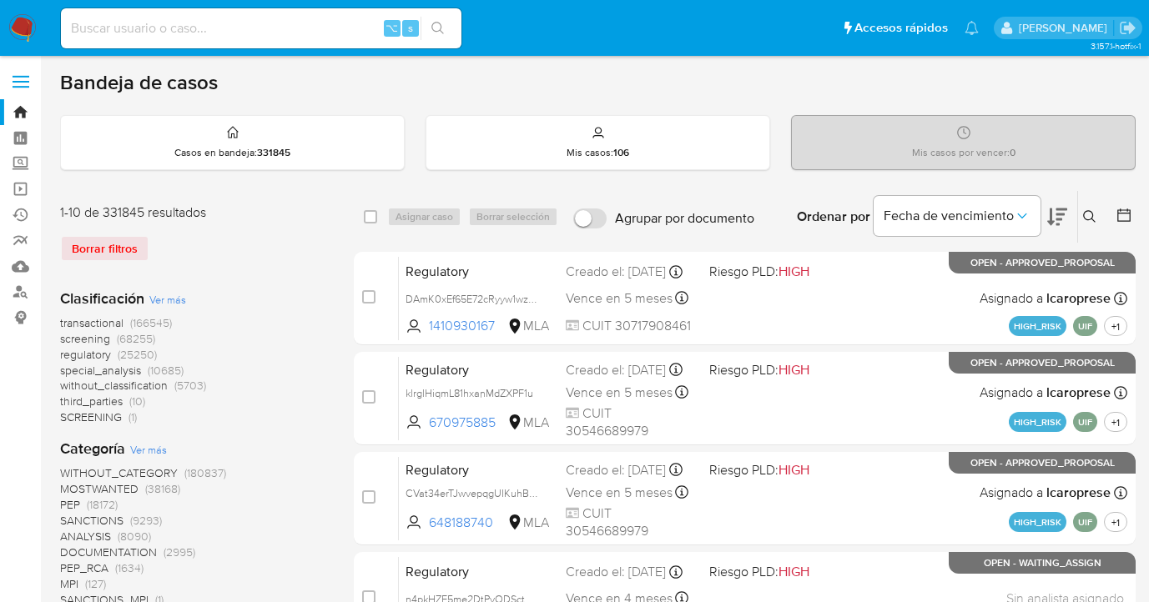
drag, startPoint x: 1092, startPoint y: 212, endPoint x: 1045, endPoint y: 229, distance: 49.9
click at [1091, 212] on icon at bounding box center [1089, 216] width 13 height 13
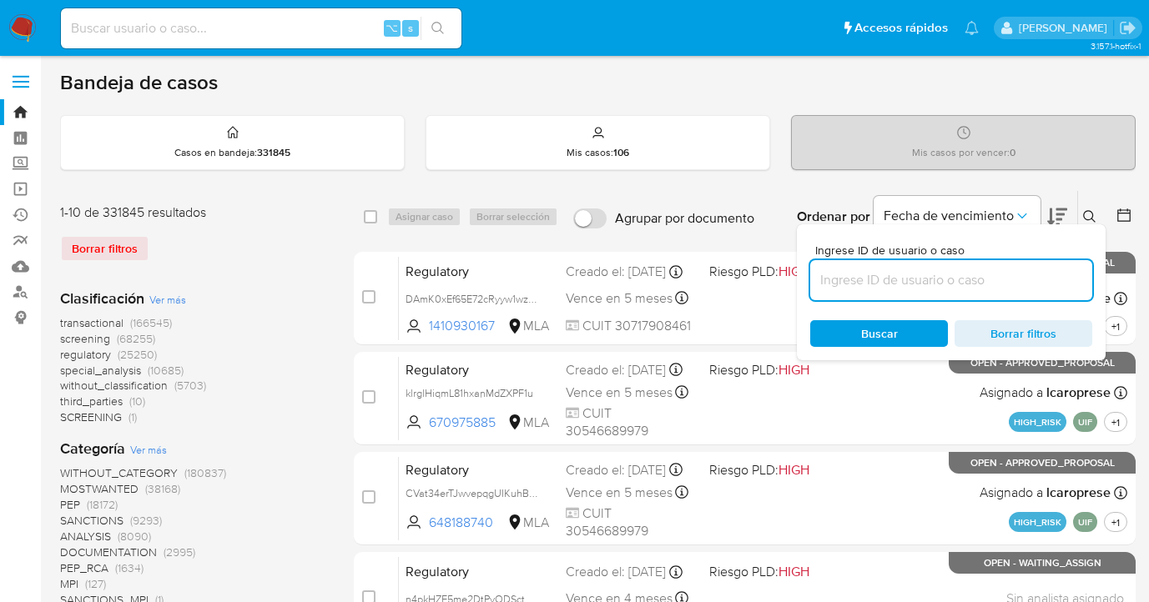
click at [912, 279] on input at bounding box center [951, 281] width 282 height 22
type input "2548126132"
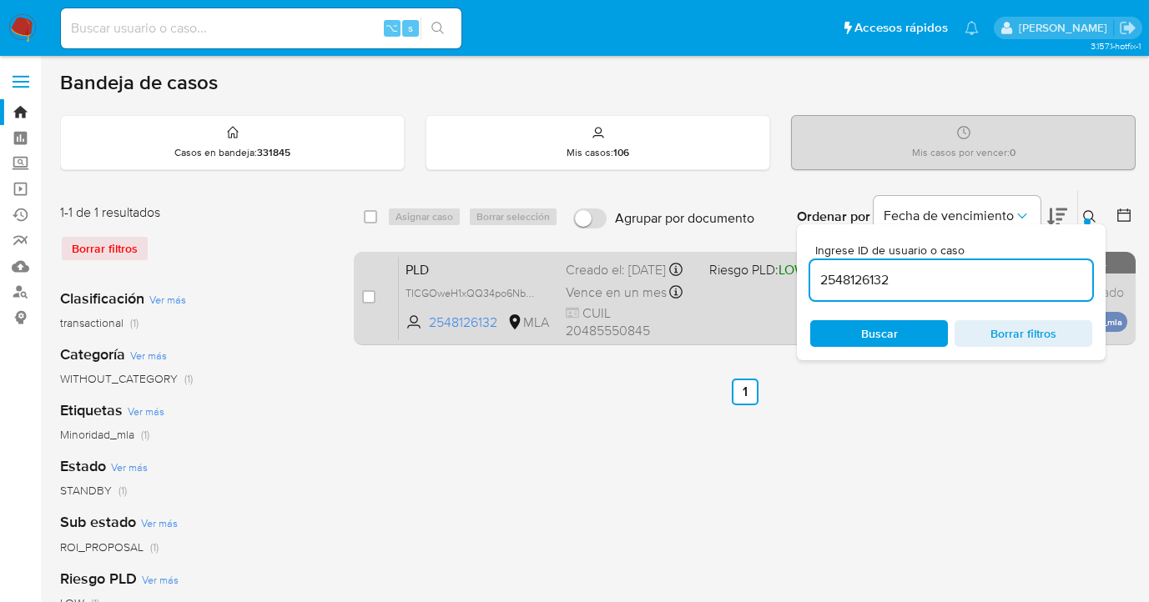
drag, startPoint x: 1088, startPoint y: 214, endPoint x: 811, endPoint y: 294, distance: 288.4
click at [1085, 215] on icon at bounding box center [1089, 216] width 13 height 13
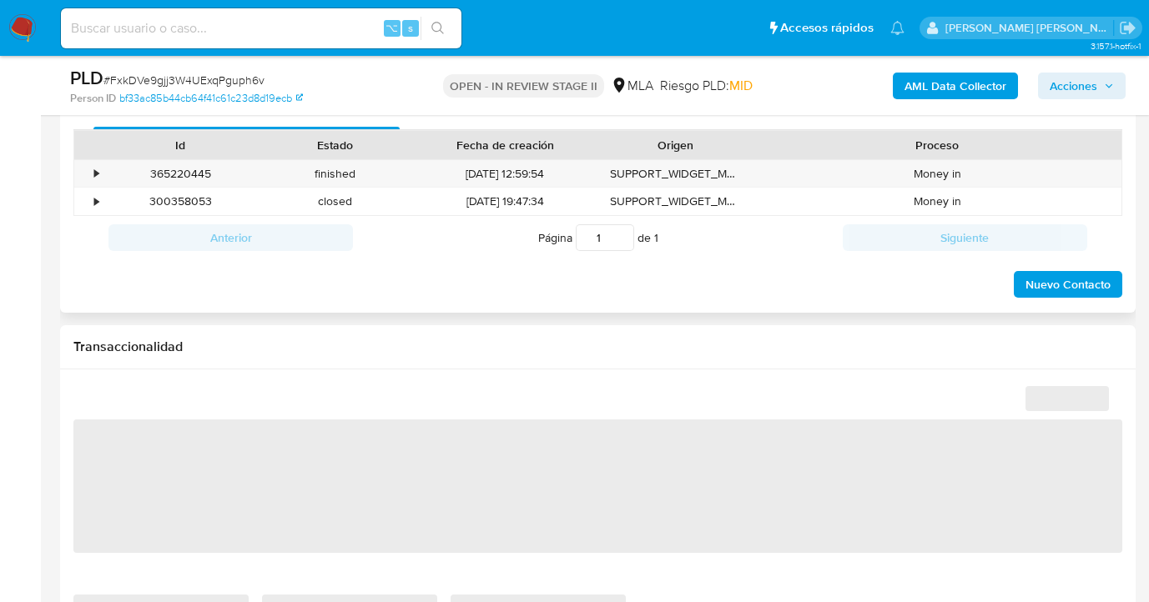
scroll to position [746, 0]
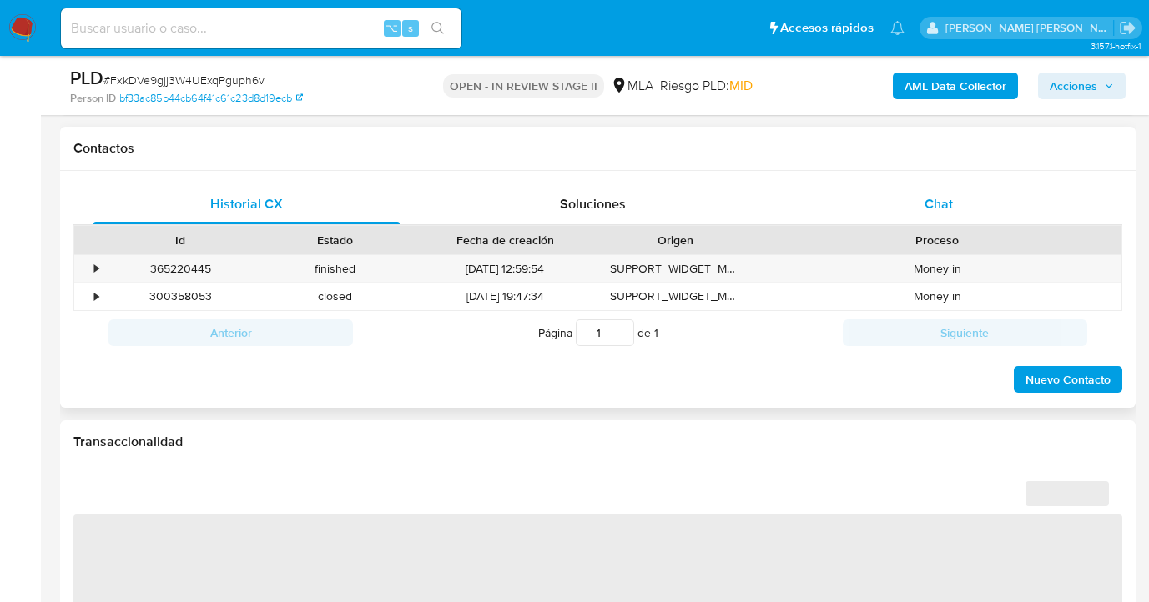
click at [941, 211] on span "Chat" at bounding box center [938, 203] width 28 height 19
select select "10"
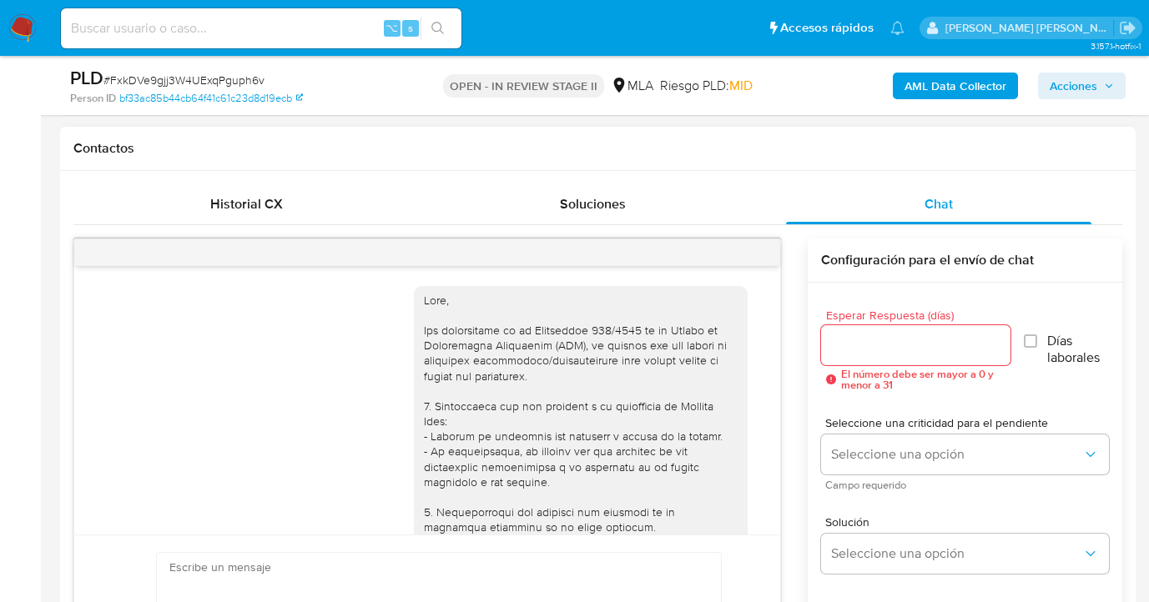
scroll to position [713, 0]
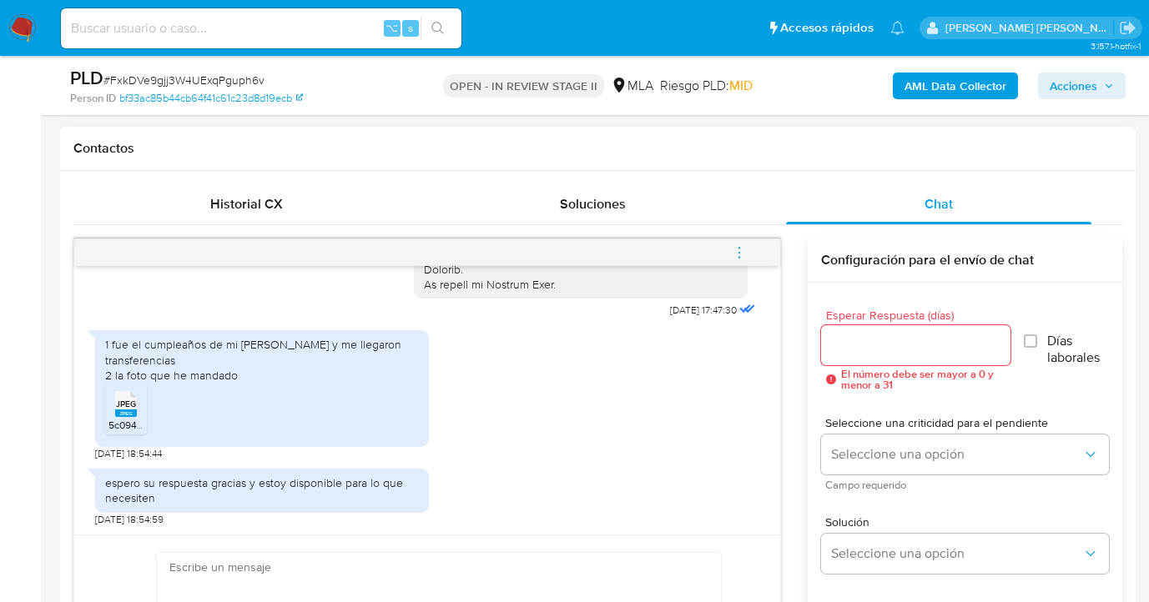
click at [129, 406] on span "JPEG" at bounding box center [126, 404] width 20 height 11
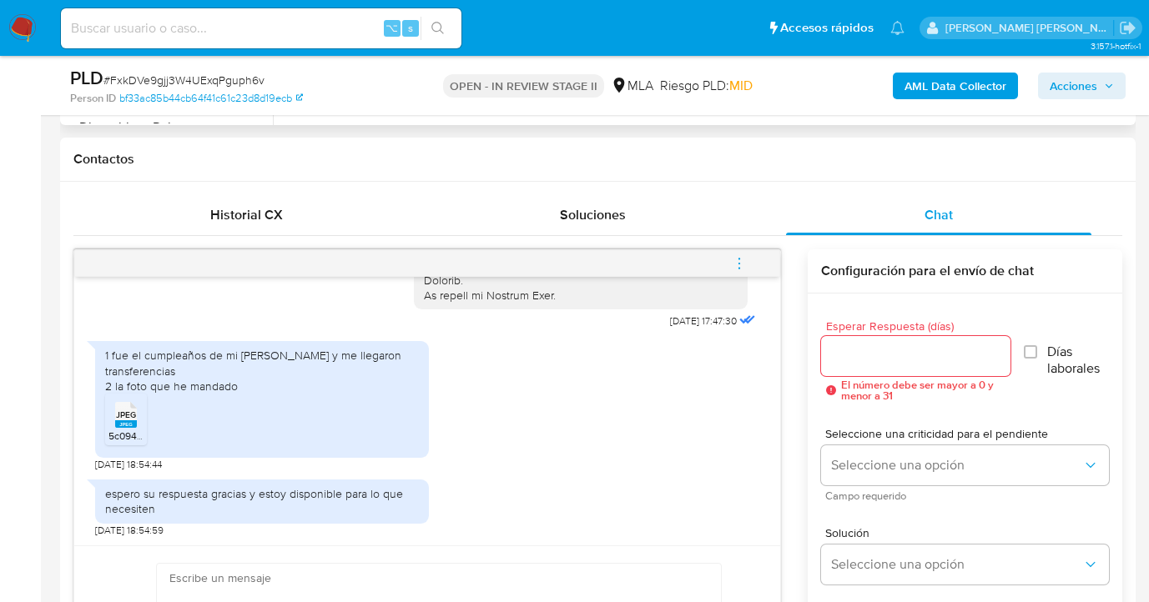
scroll to position [258, 0]
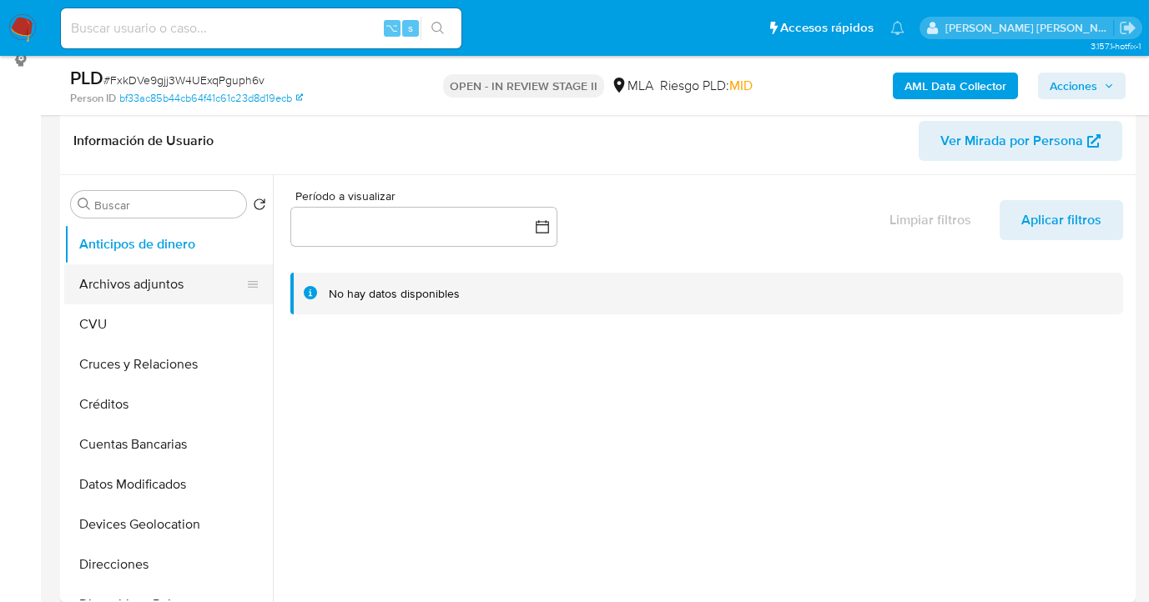
click at [161, 281] on button "Archivos adjuntos" at bounding box center [161, 284] width 195 height 40
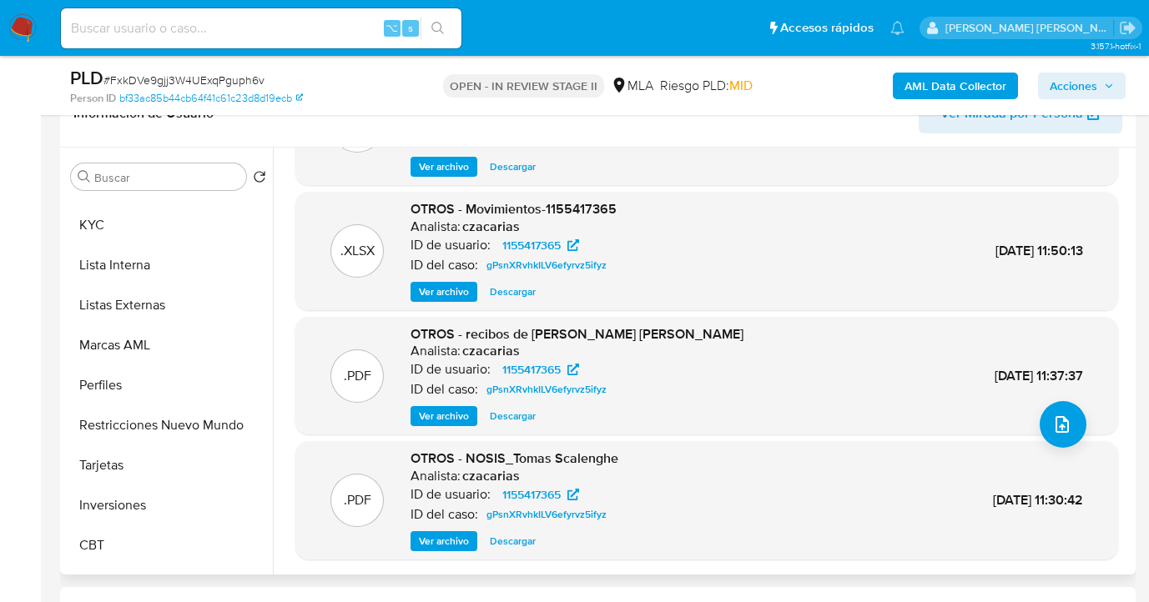
scroll to position [825, 0]
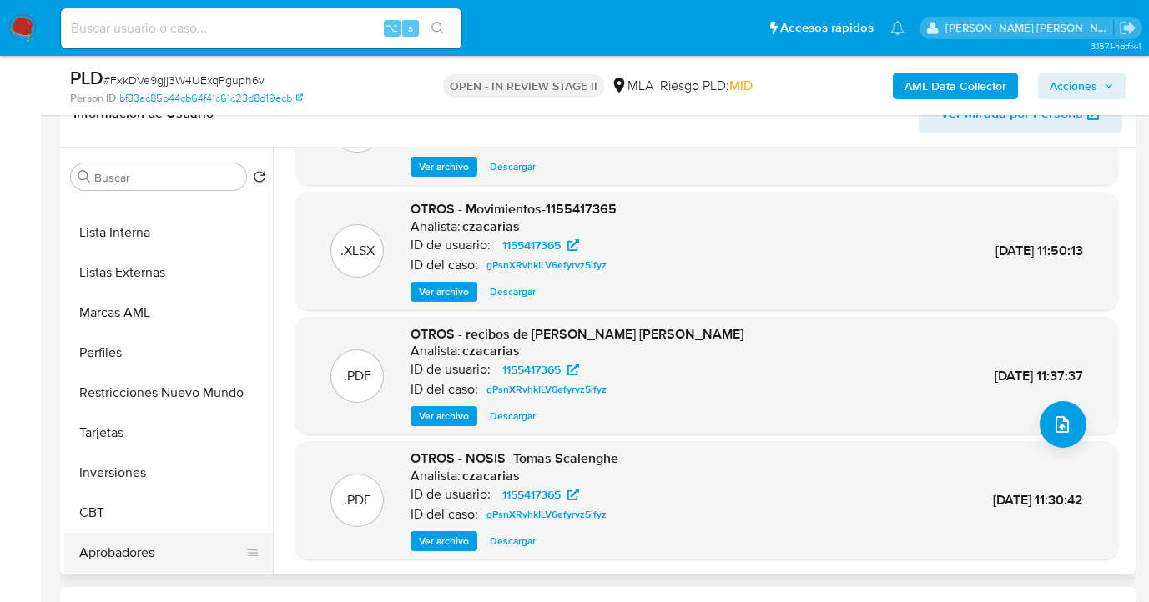
click at [184, 547] on button "Aprobadores" at bounding box center [161, 553] width 195 height 40
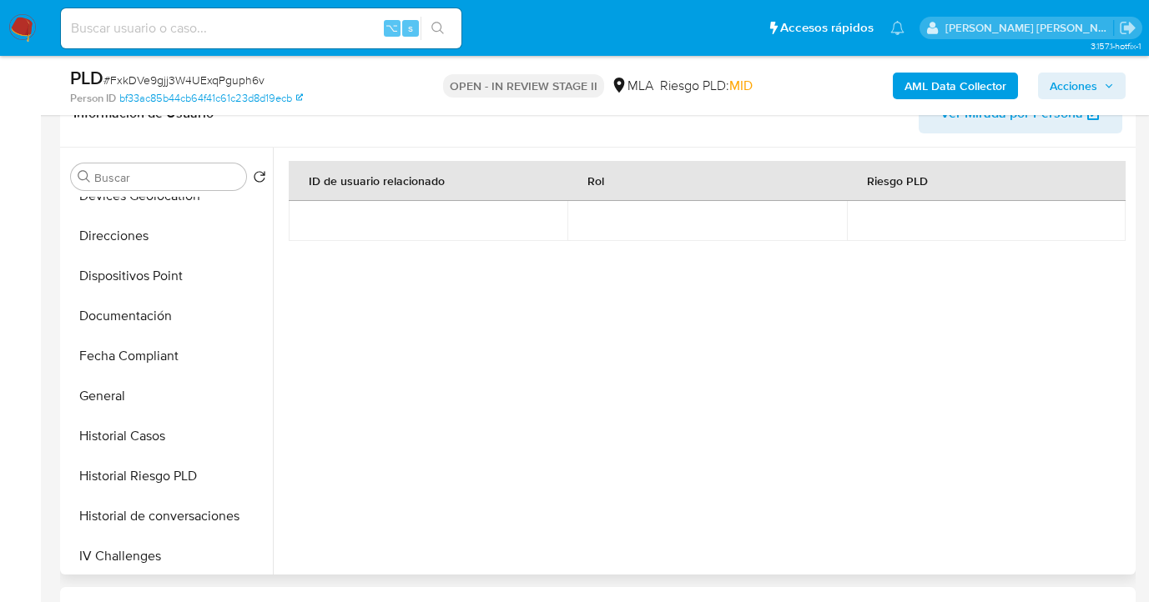
scroll to position [0, 0]
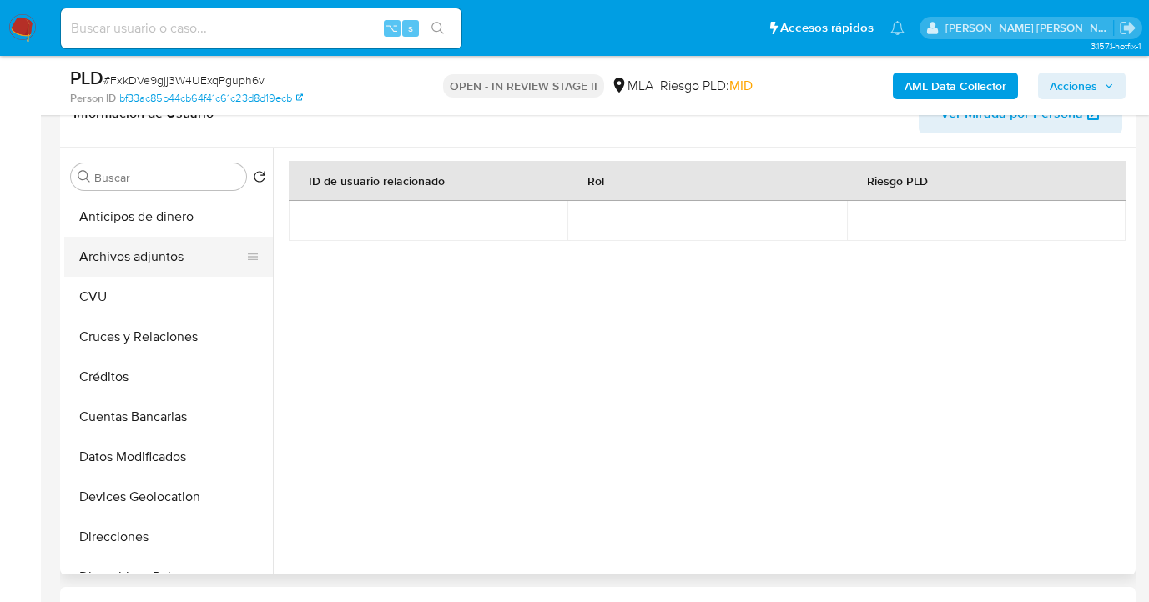
click at [192, 253] on button "Archivos adjuntos" at bounding box center [161, 257] width 195 height 40
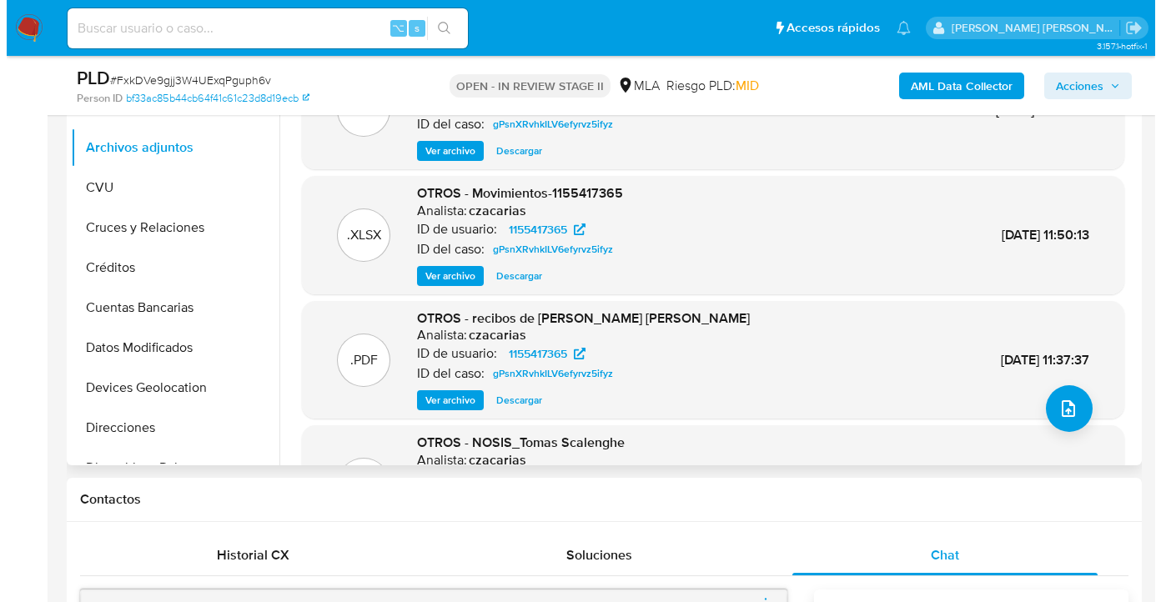
scroll to position [322, 0]
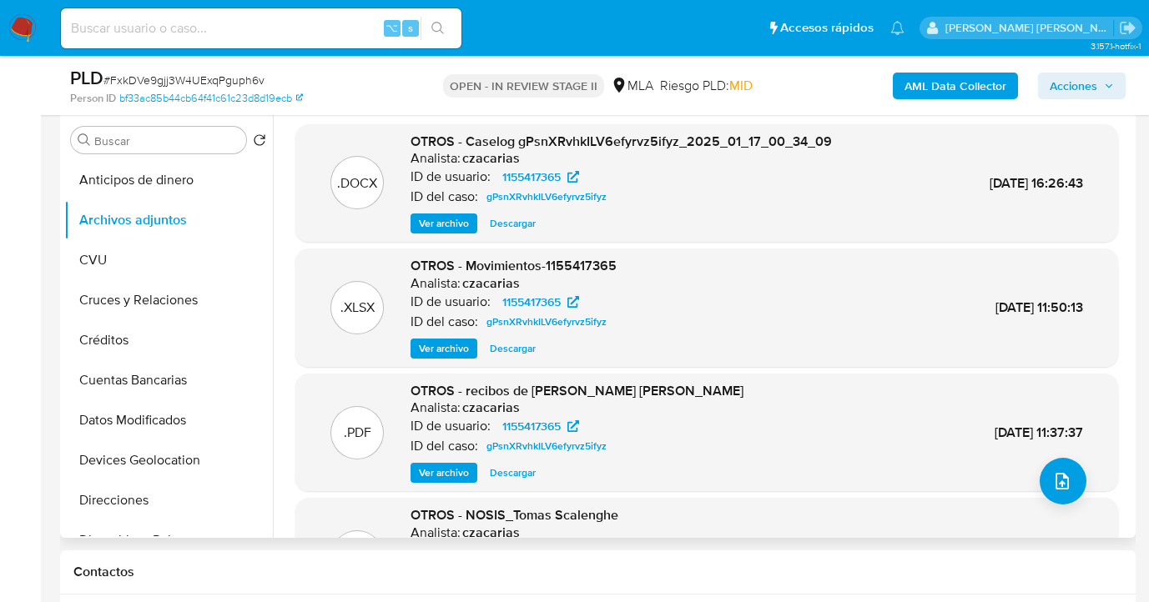
click at [455, 221] on span "Ver archivo" at bounding box center [444, 223] width 50 height 17
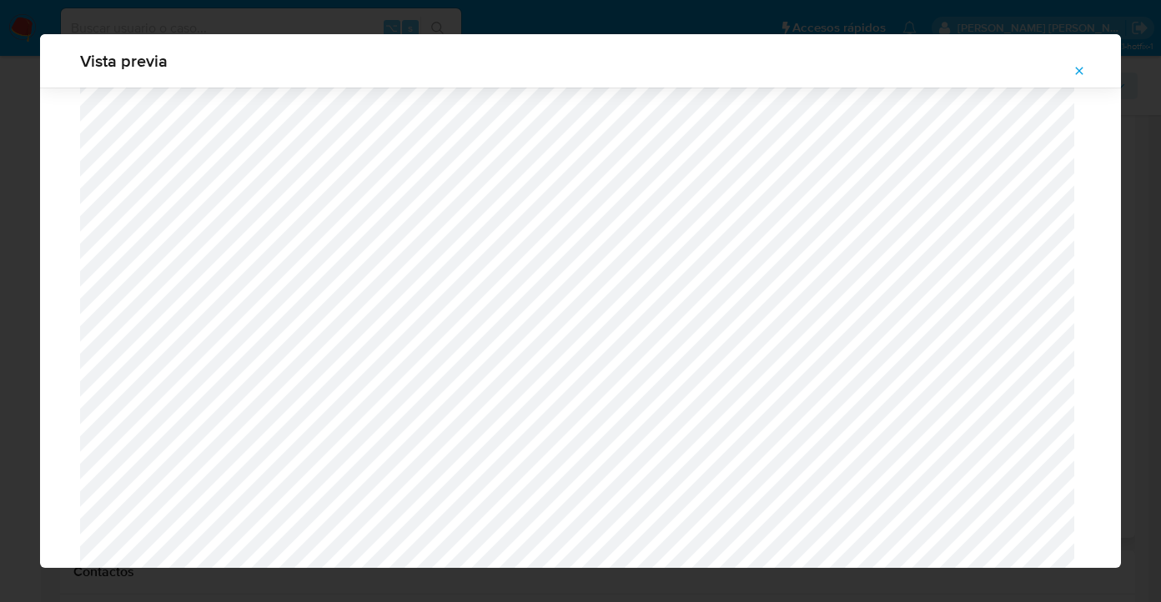
scroll to position [1883, 0]
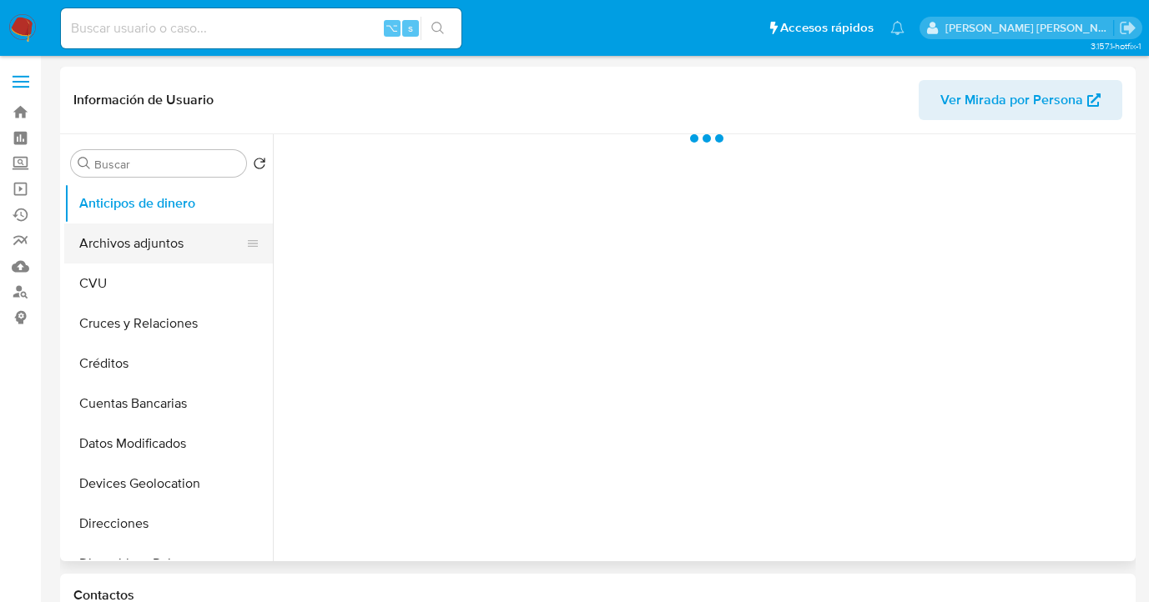
click at [193, 254] on button "Archivos adjuntos" at bounding box center [161, 244] width 195 height 40
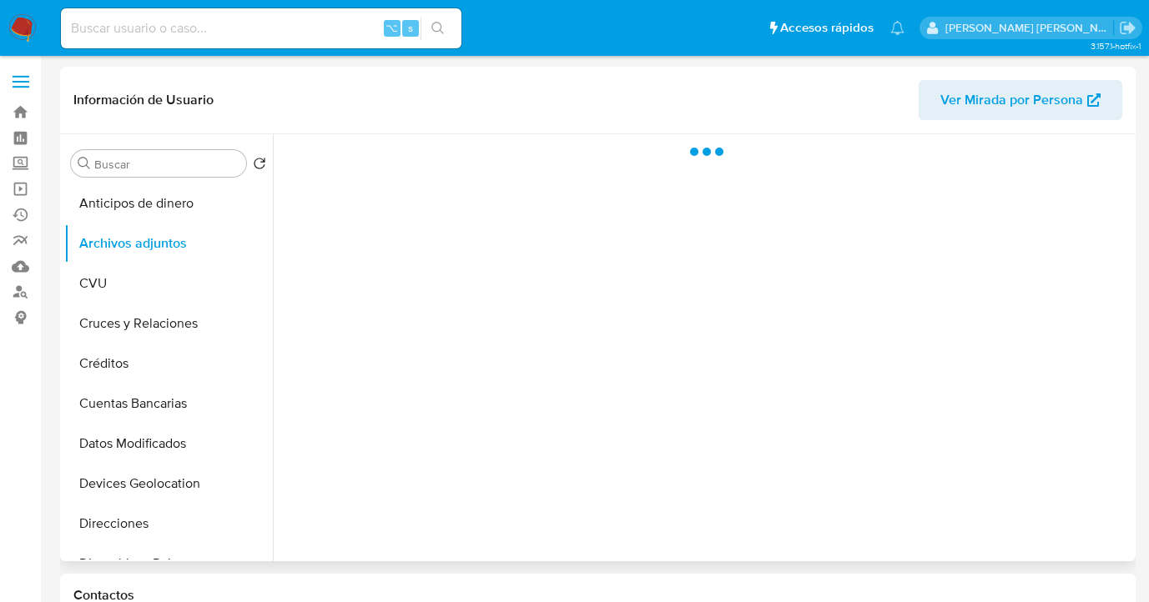
select select "10"
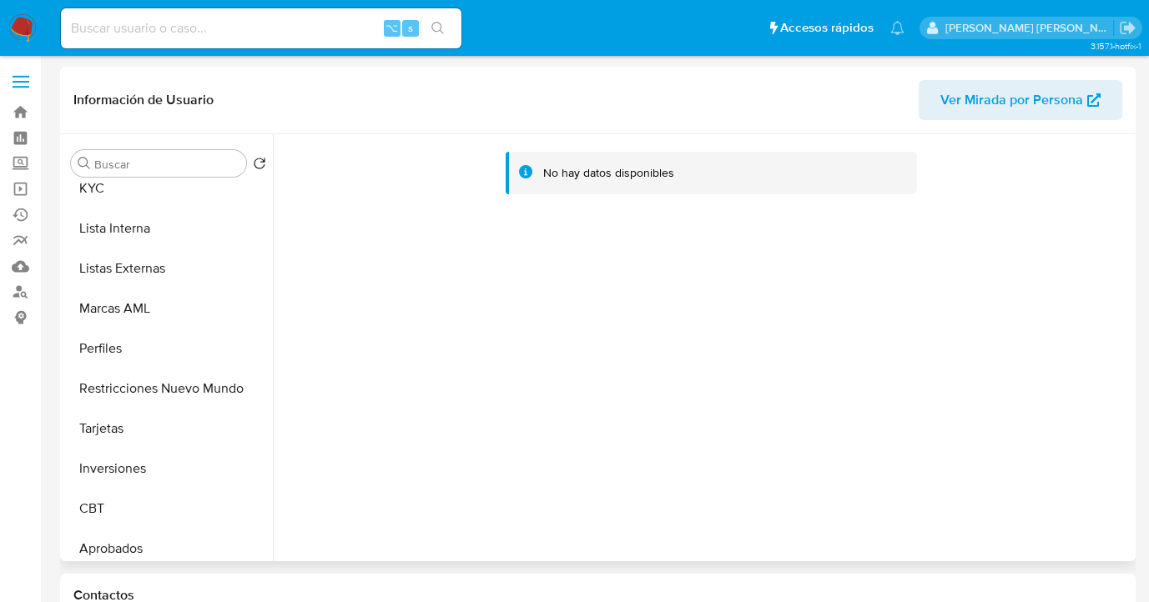
scroll to position [825, 0]
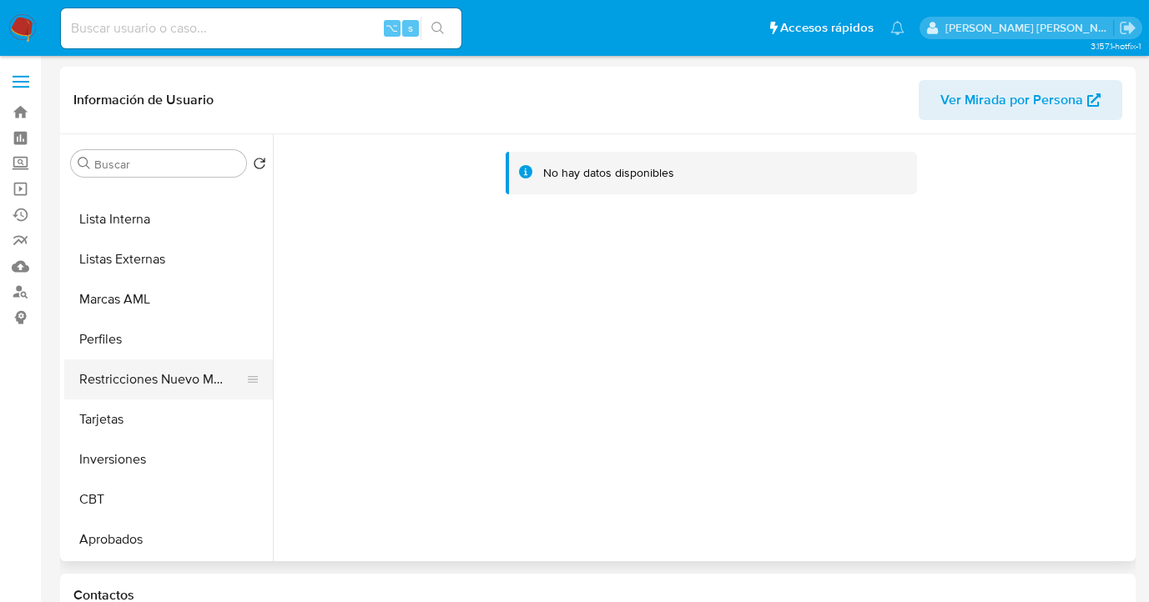
drag, startPoint x: 162, startPoint y: 531, endPoint x: 265, endPoint y: 397, distance: 168.9
click at [159, 530] on button "Aprobados" at bounding box center [168, 540] width 209 height 40
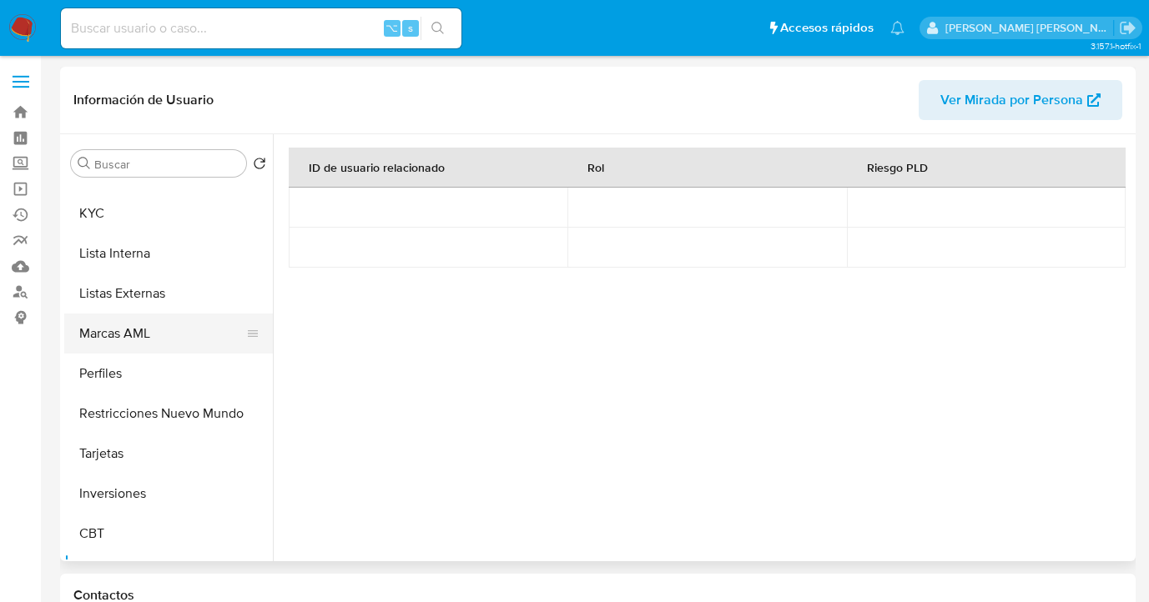
scroll to position [617, 0]
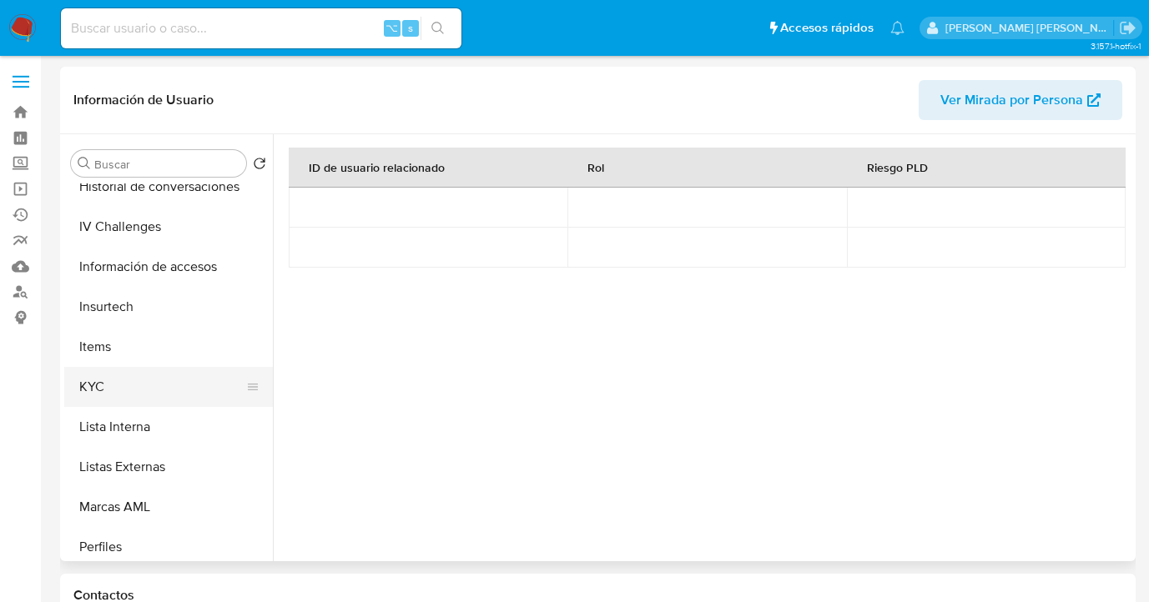
click at [157, 387] on button "KYC" at bounding box center [161, 387] width 195 height 40
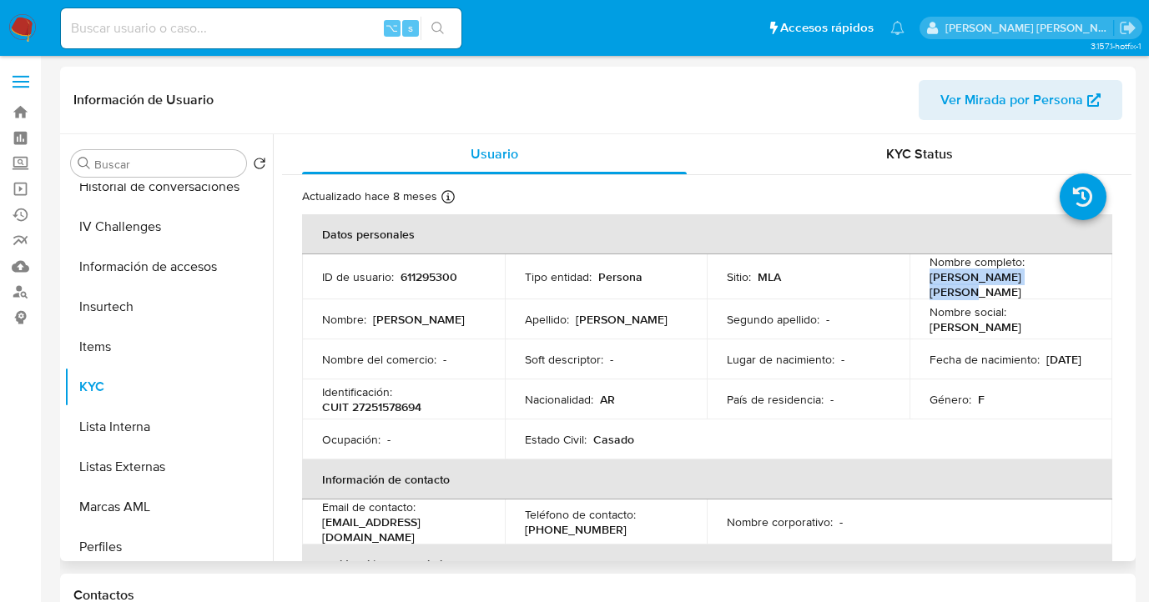
drag, startPoint x: 928, startPoint y: 285, endPoint x: 1045, endPoint y: 289, distance: 117.7
click at [1045, 289] on div "Nombre completo : [PERSON_NAME] [PERSON_NAME]" at bounding box center [1010, 276] width 163 height 45
copy p "[PERSON_NAME] [PERSON_NAME]"
drag, startPoint x: 424, startPoint y: 399, endPoint x: 350, endPoint y: 398, distance: 73.4
click at [350, 398] on div "Identificación : CUIT 27251578694" at bounding box center [403, 400] width 163 height 30
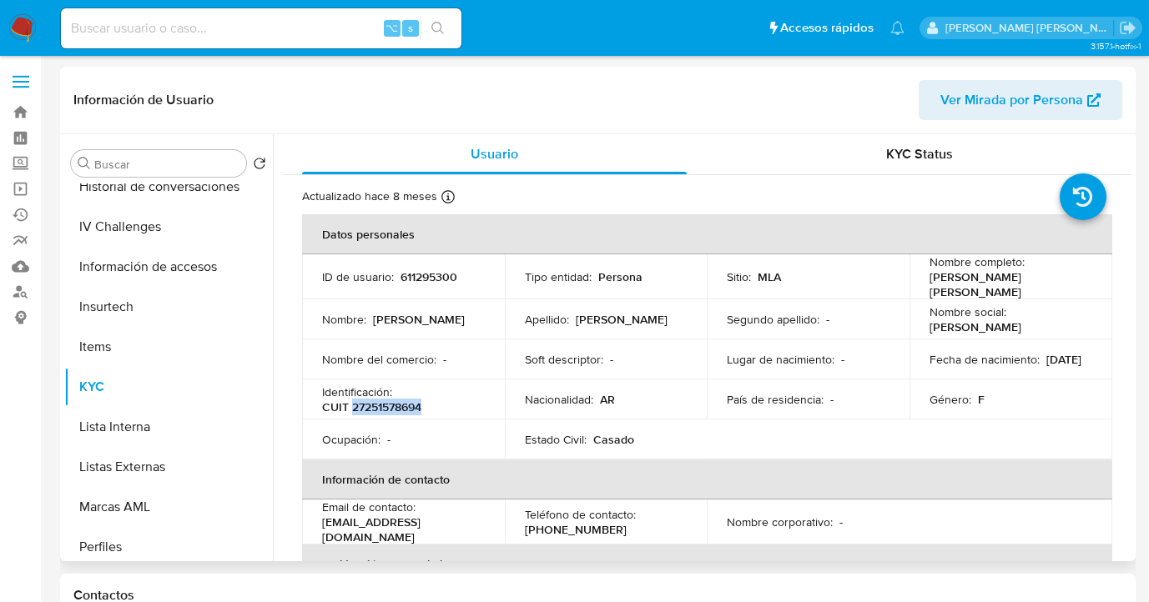
copy p "27251578694"
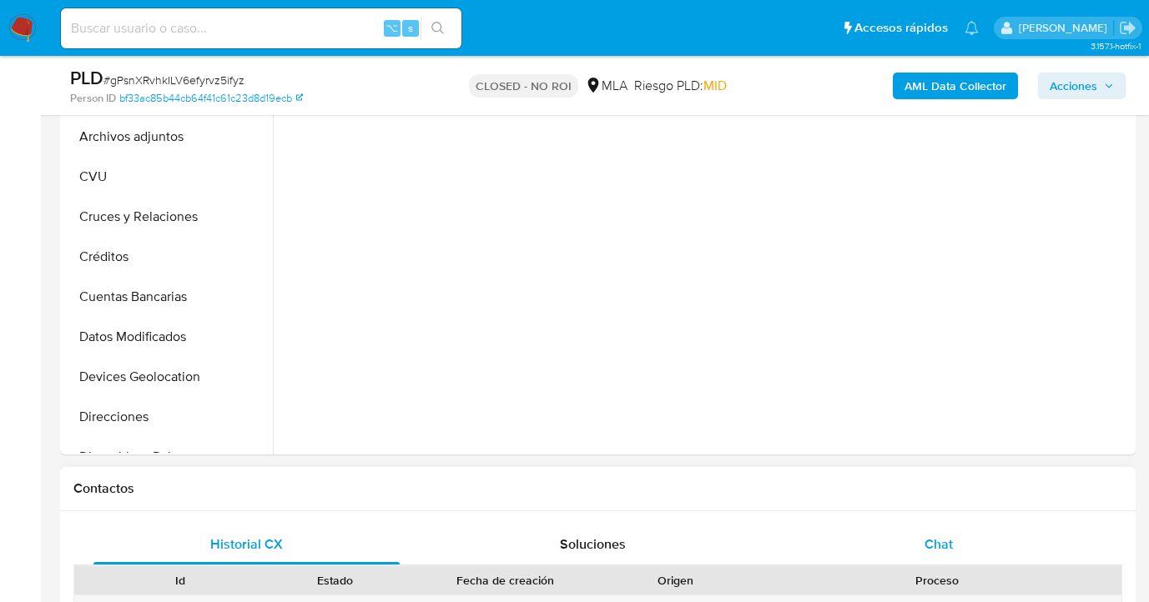
scroll to position [521, 0]
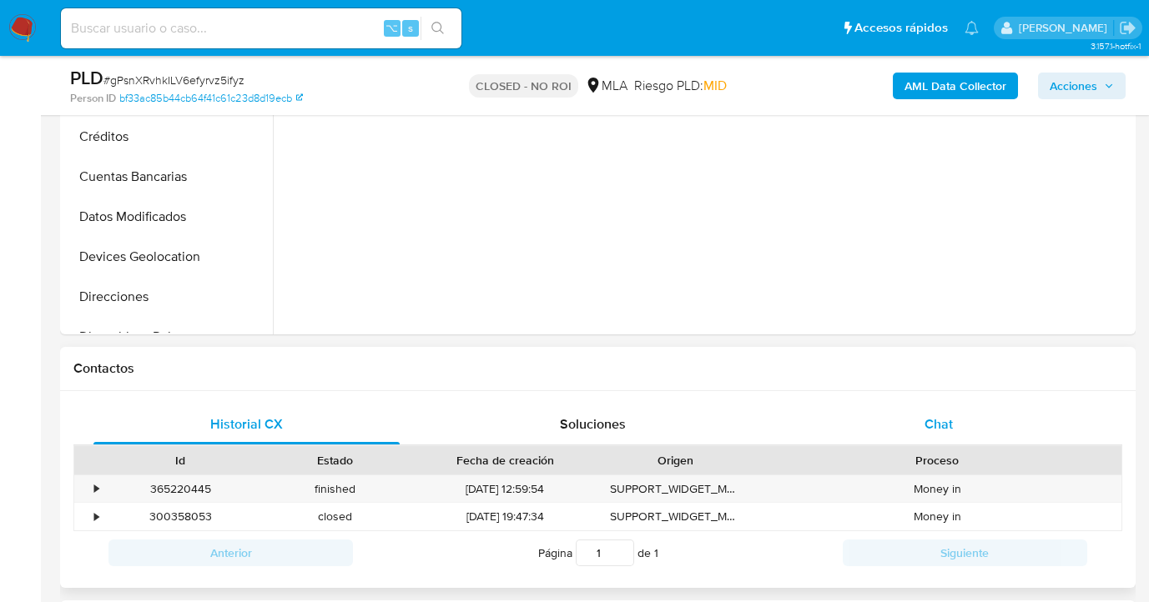
click at [961, 421] on div "Chat" at bounding box center [939, 425] width 306 height 40
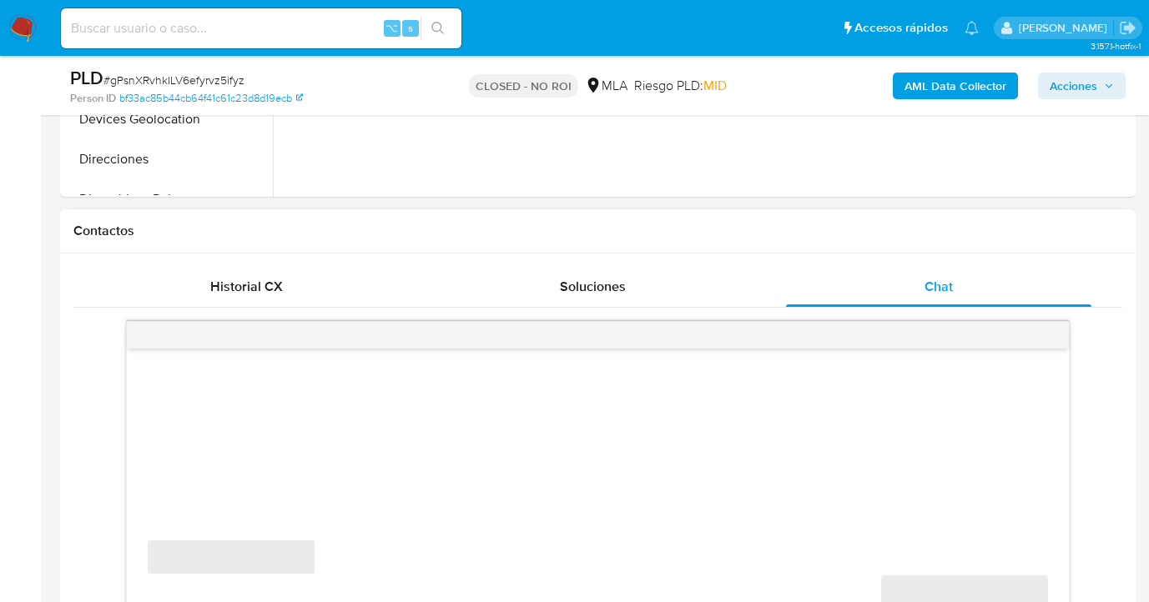
select select "10"
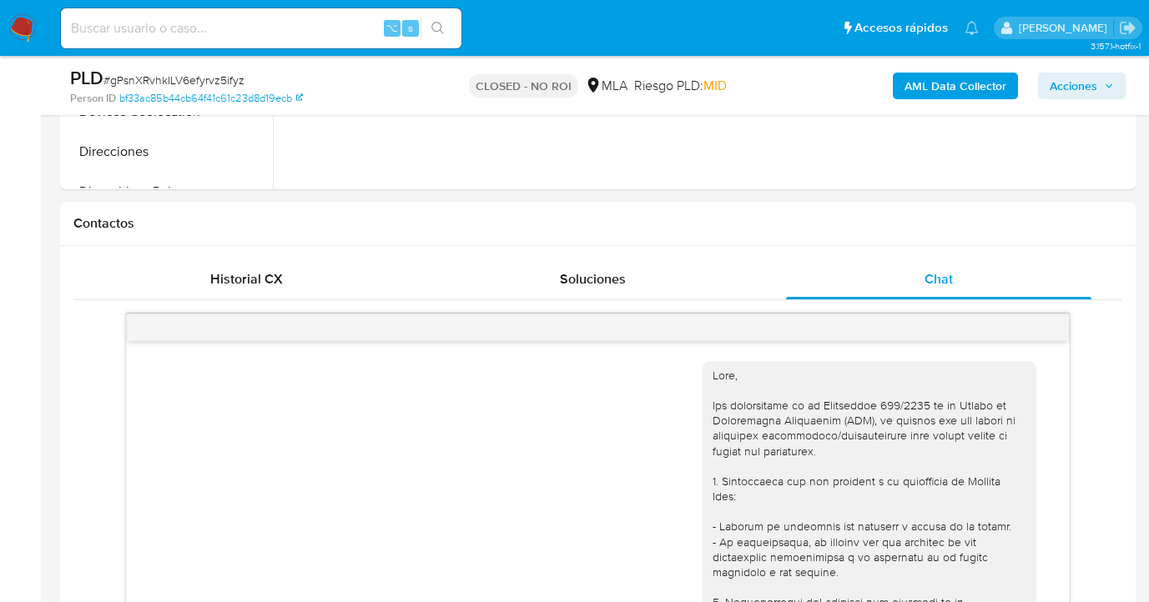
scroll to position [669, 0]
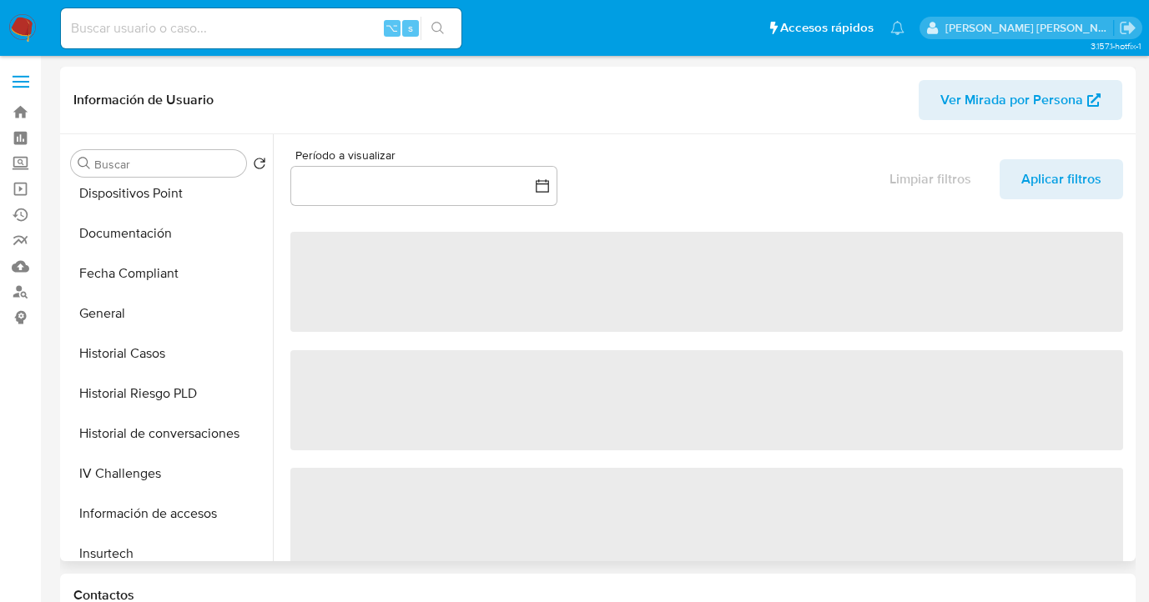
select select "10"
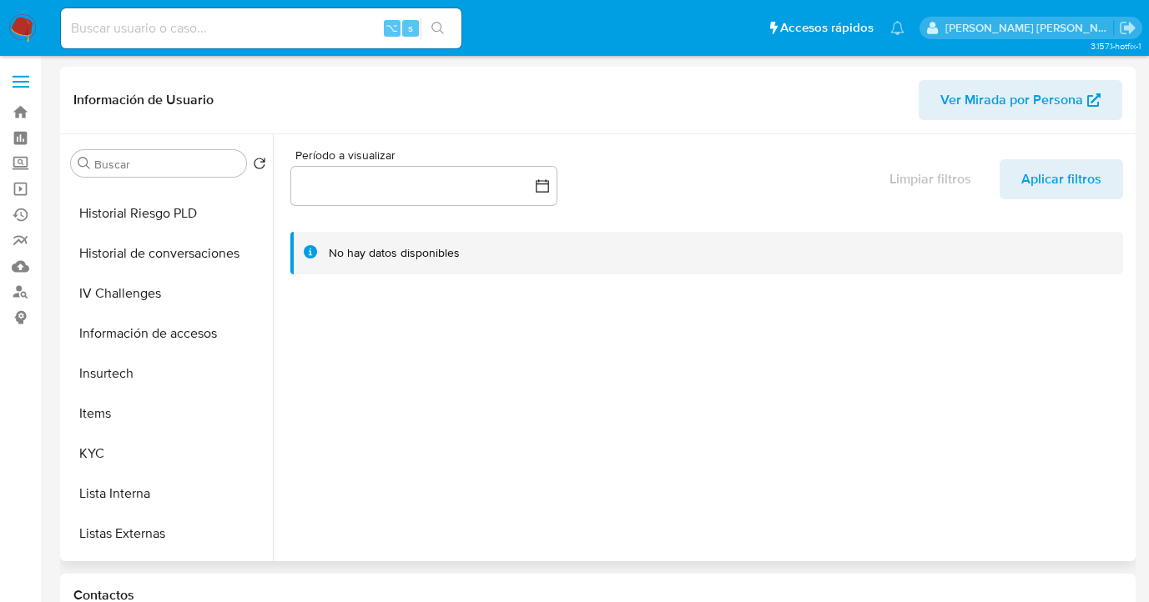
scroll to position [571, 0]
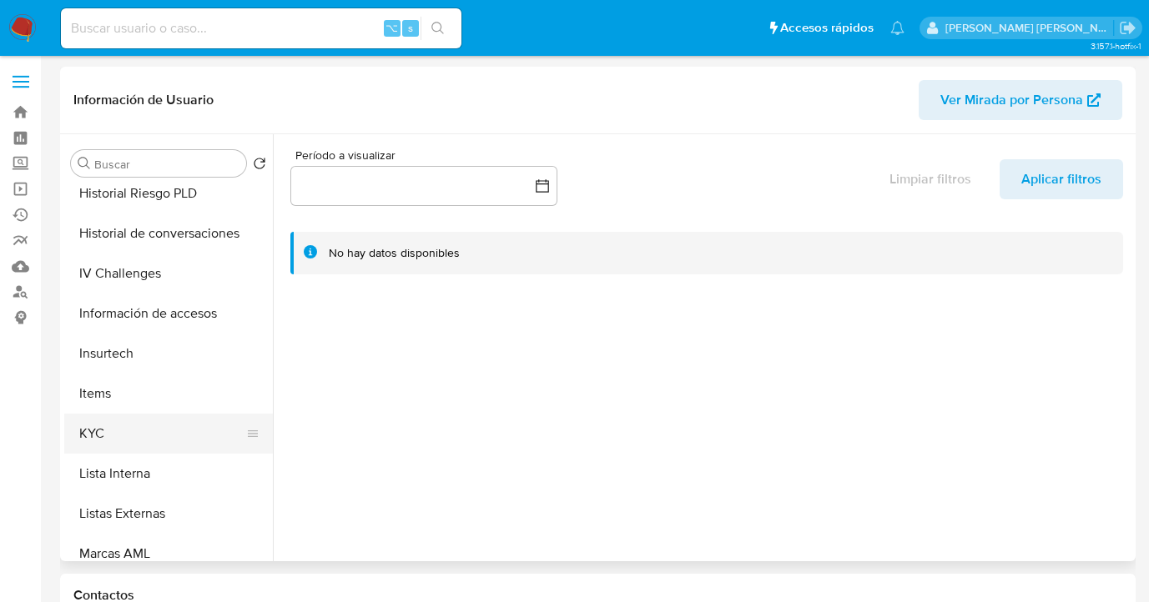
drag, startPoint x: 192, startPoint y: 434, endPoint x: 206, endPoint y: 426, distance: 16.0
click at [190, 434] on button "KYC" at bounding box center [161, 434] width 195 height 40
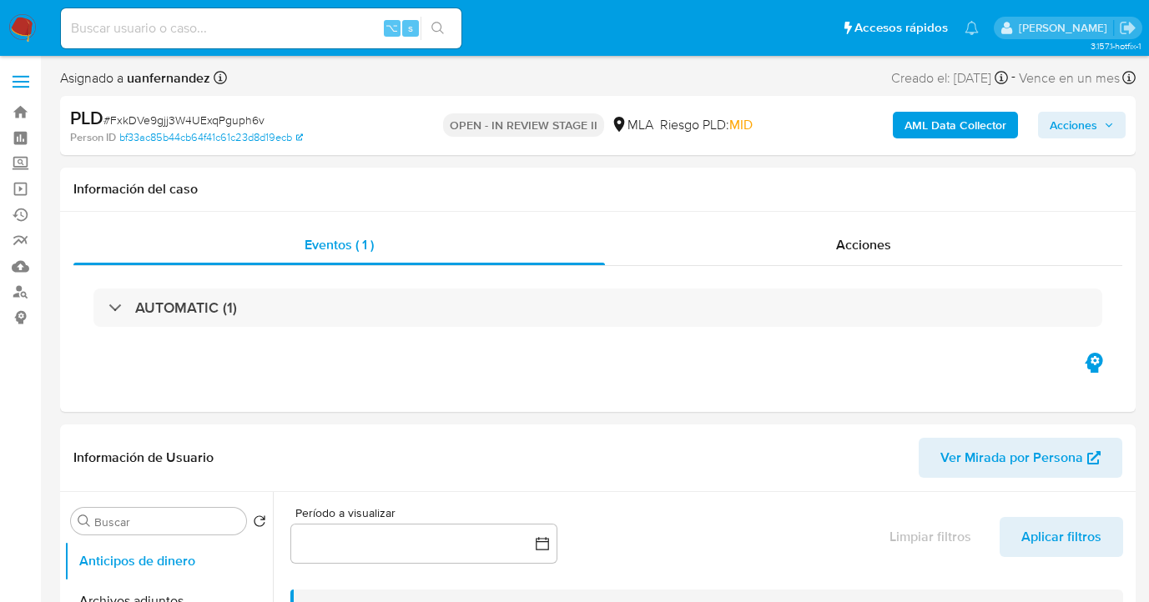
select select "10"
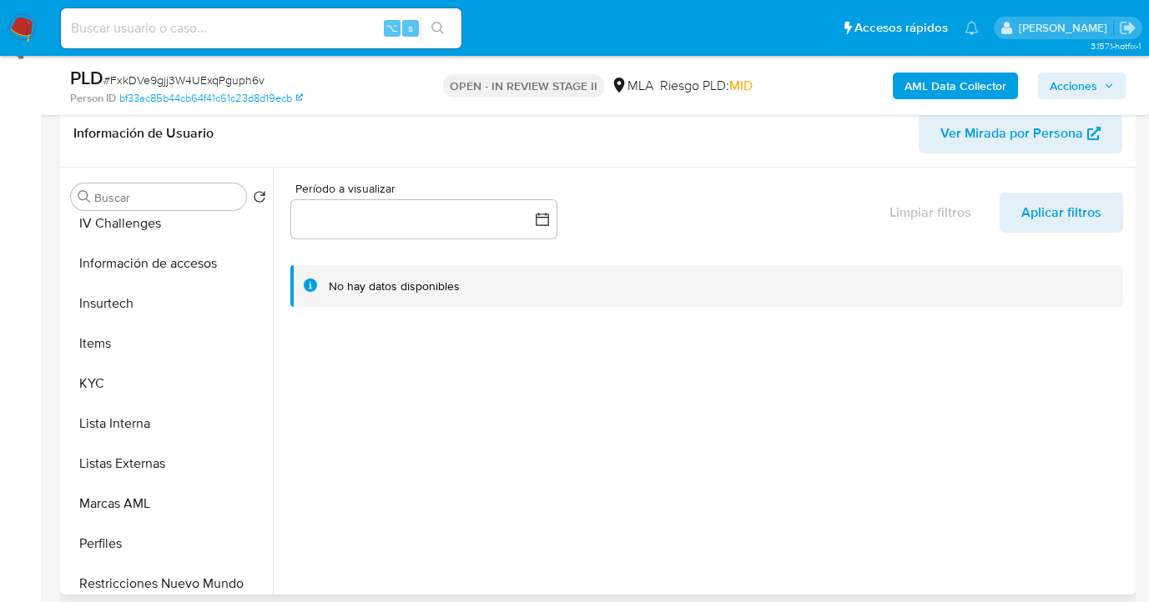
scroll to position [673, 0]
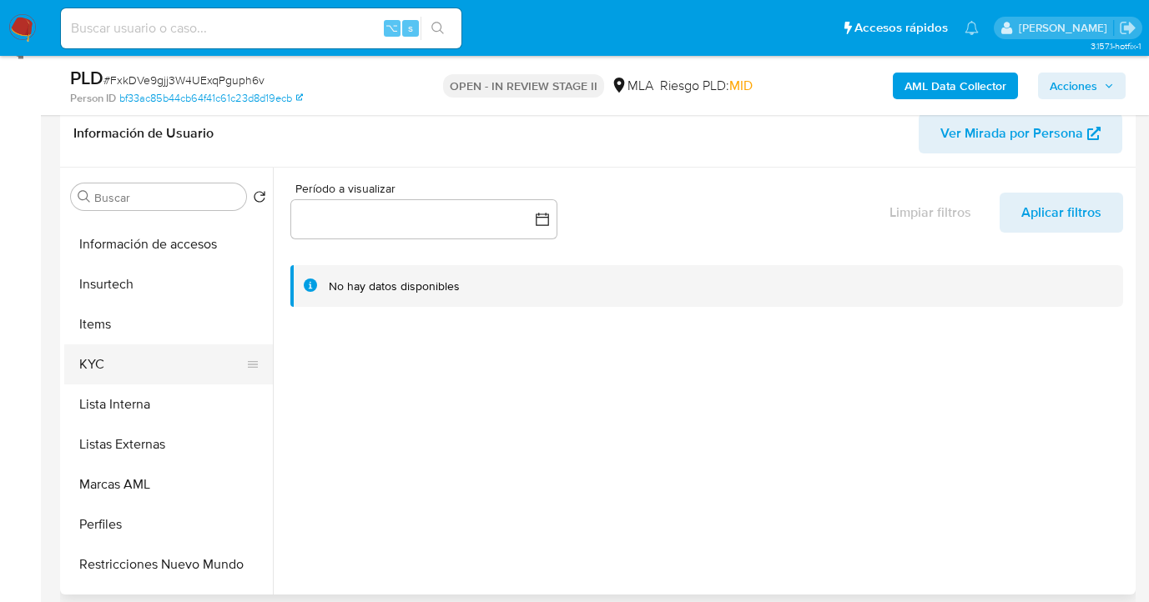
drag, startPoint x: 179, startPoint y: 366, endPoint x: 264, endPoint y: 373, distance: 86.2
click at [179, 366] on button "KYC" at bounding box center [161, 365] width 195 height 40
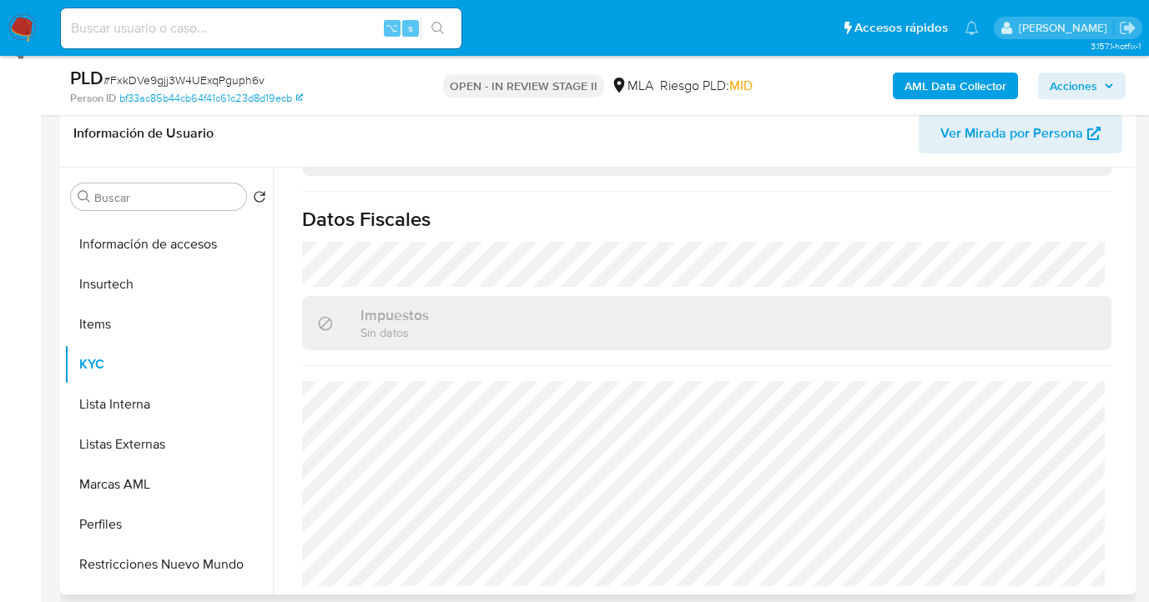
scroll to position [622, 0]
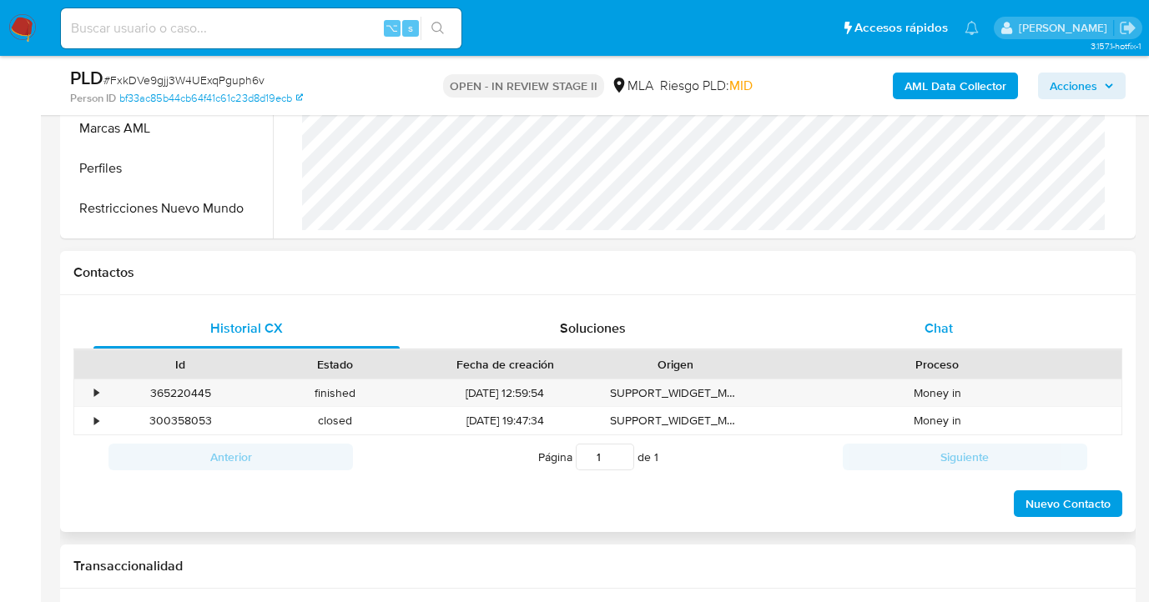
drag, startPoint x: 941, startPoint y: 335, endPoint x: 912, endPoint y: 331, distance: 29.5
click at [941, 335] on span "Chat" at bounding box center [938, 328] width 28 height 19
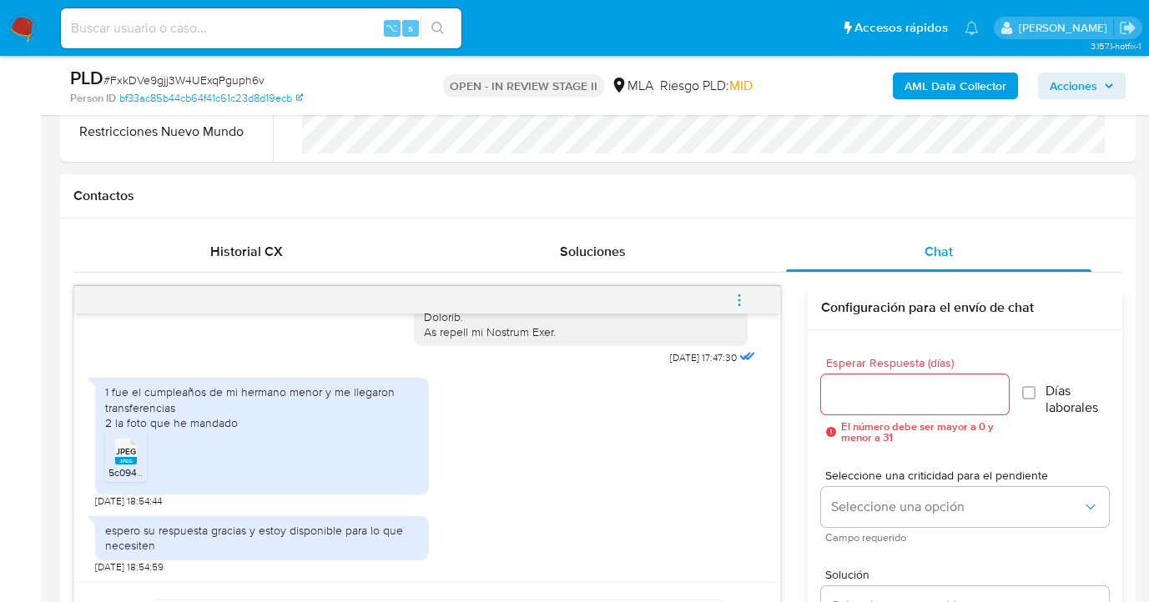
scroll to position [753, 0]
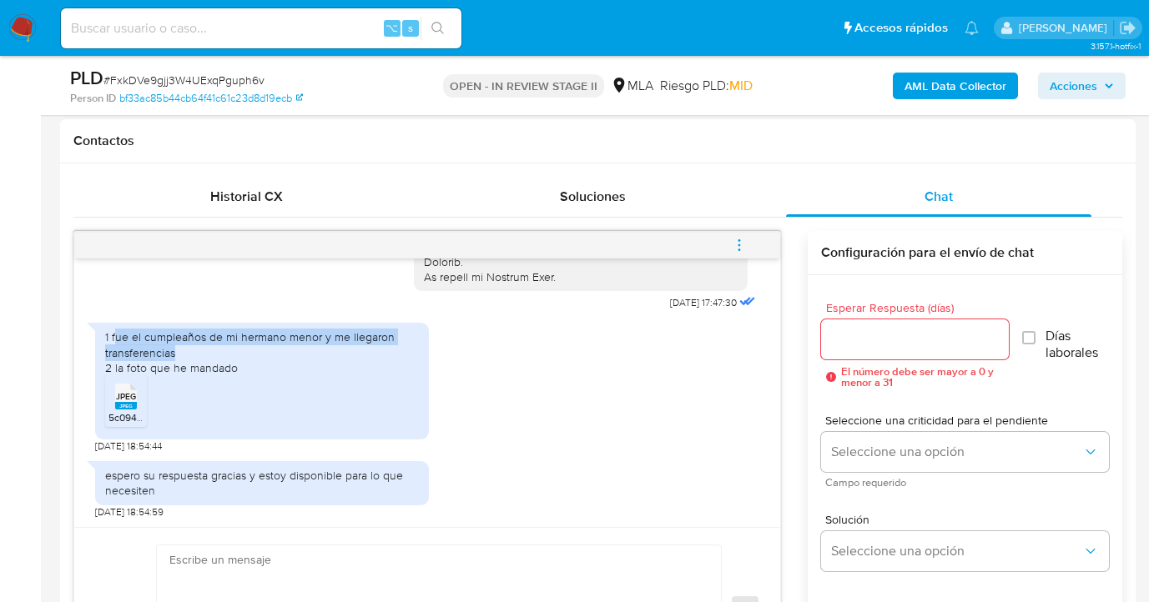
drag, startPoint x: 113, startPoint y: 337, endPoint x: 211, endPoint y: 356, distance: 99.5
click at [211, 356] on div "1 fue el cumpleaños de mi hermano menor y me llegaron transferencias 2 la foto …" at bounding box center [262, 353] width 314 height 46
copy div "ue el cumpleaños de mi hermano menor y me llegaron transferencias"
click at [124, 390] on icon at bounding box center [126, 397] width 22 height 26
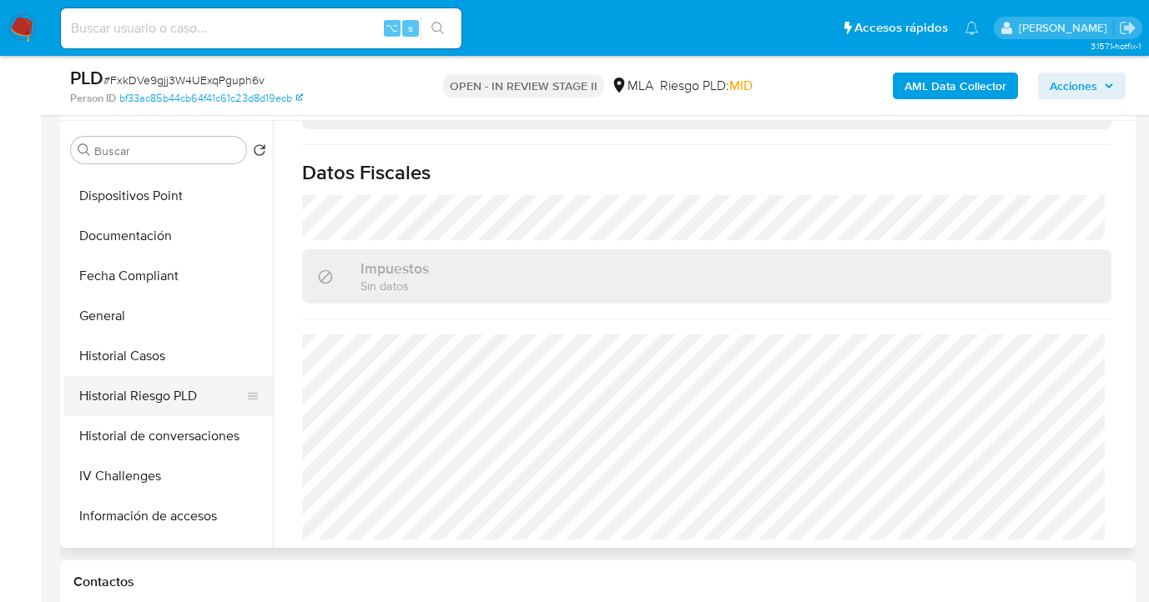
scroll to position [281, 0]
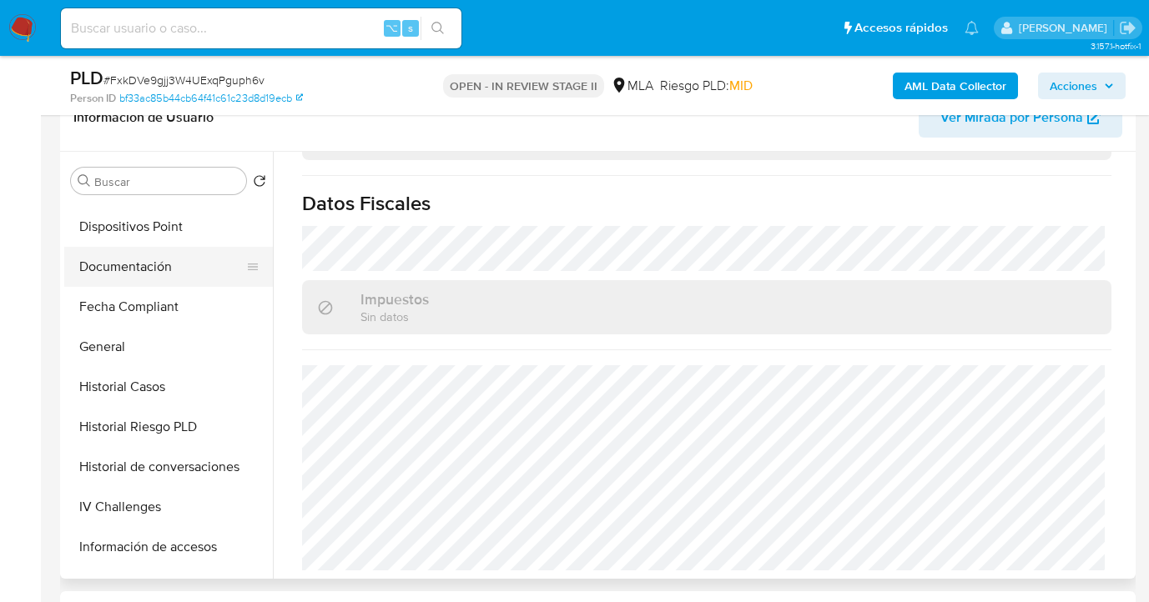
click at [147, 269] on button "Documentación" at bounding box center [161, 267] width 195 height 40
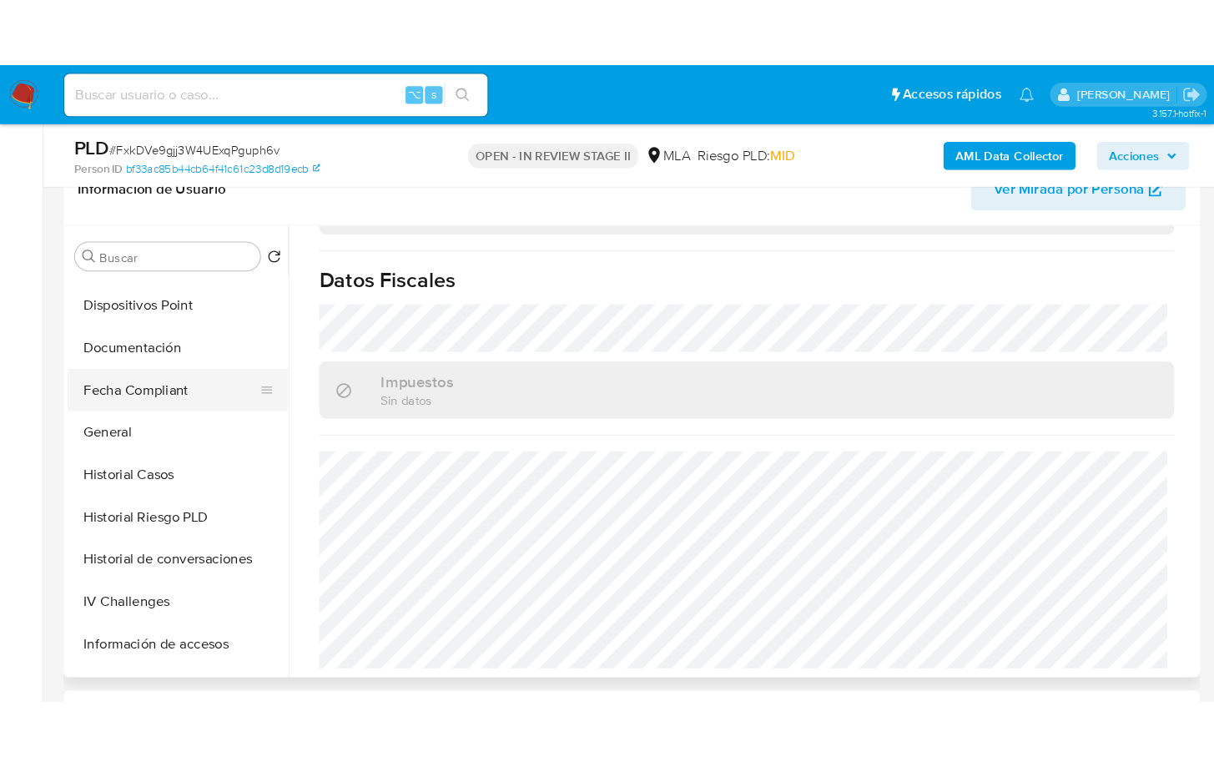
scroll to position [0, 0]
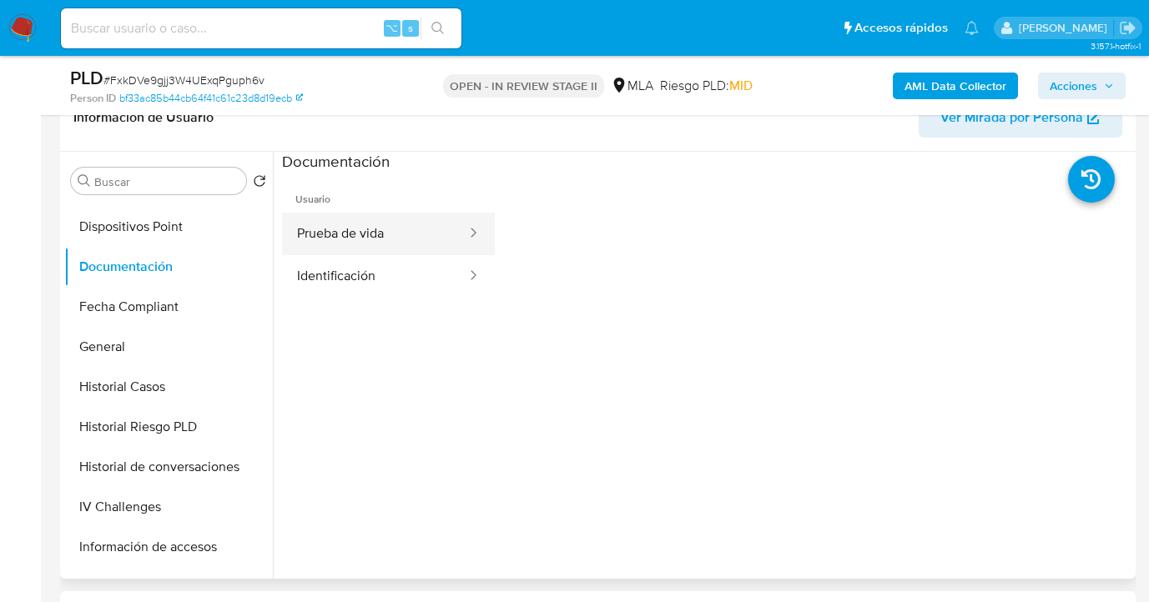
click at [382, 234] on button "Prueba de vida" at bounding box center [375, 234] width 186 height 43
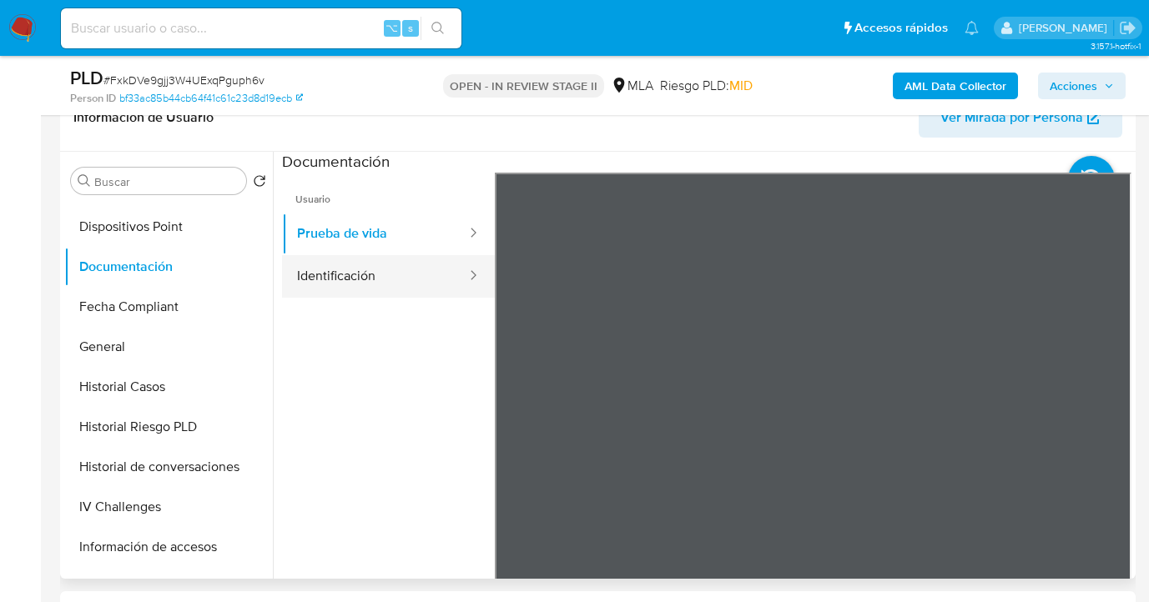
click at [392, 270] on button "Identificación" at bounding box center [375, 276] width 186 height 43
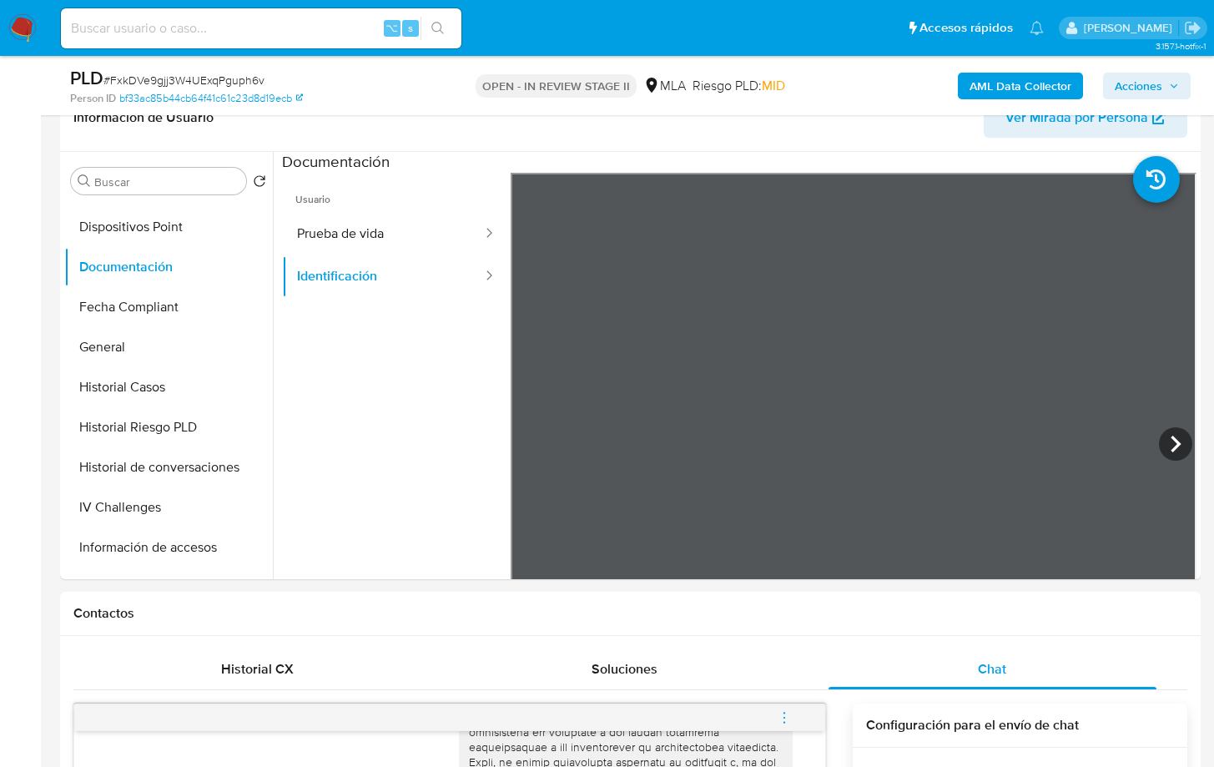
scroll to position [549, 0]
click at [1161, 434] on icon at bounding box center [1175, 443] width 33 height 33
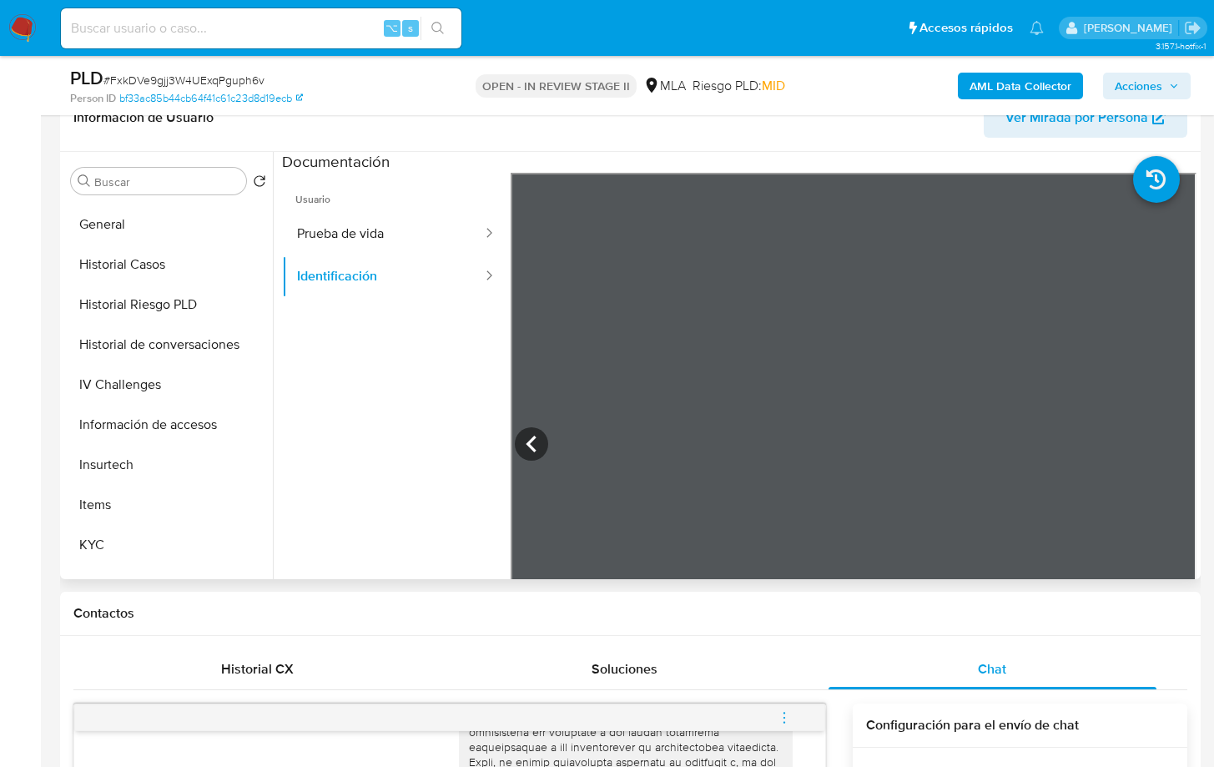
scroll to position [513, 0]
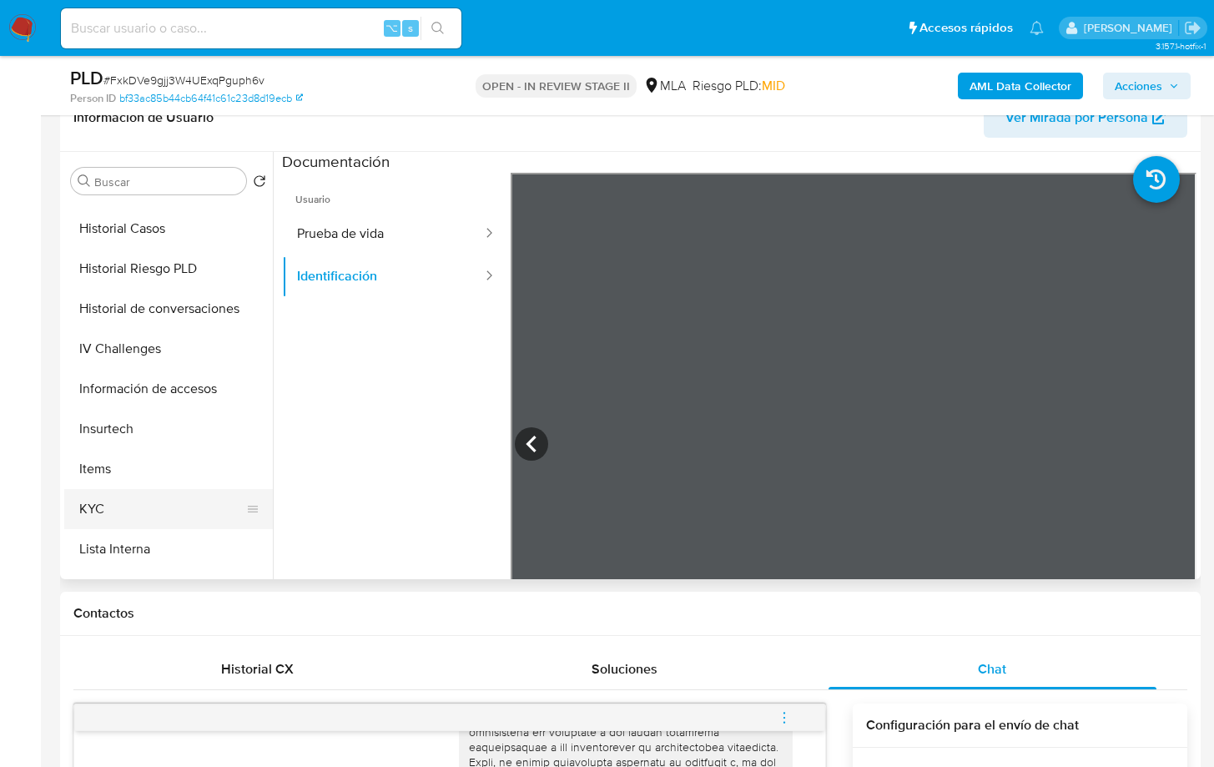
click at [180, 510] on button "KYC" at bounding box center [161, 509] width 195 height 40
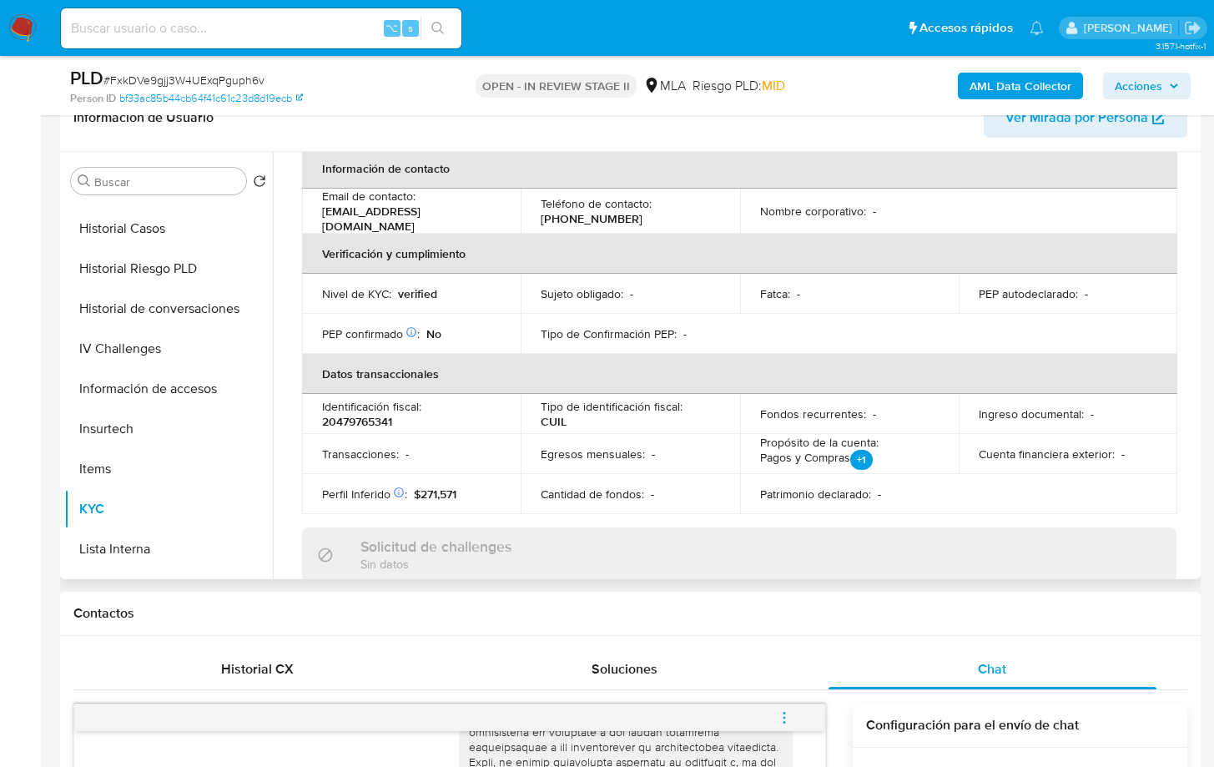
scroll to position [825, 0]
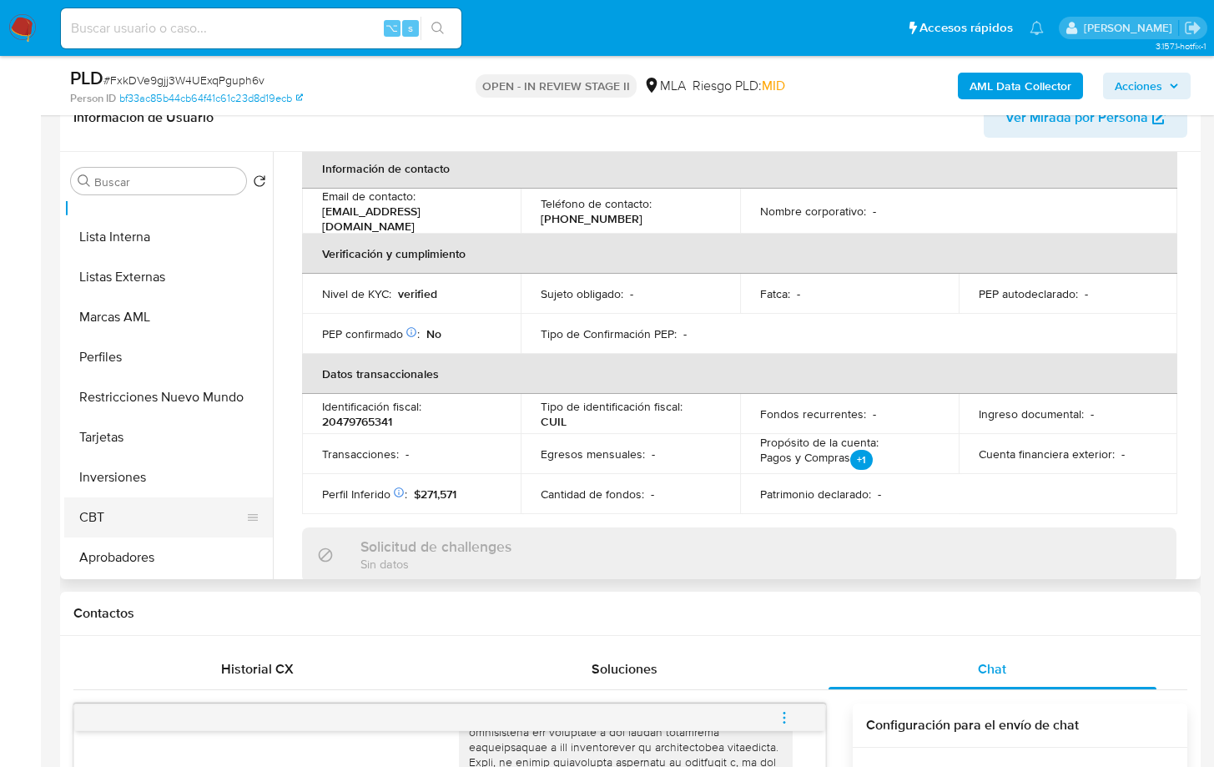
click at [149, 536] on button "CBT" at bounding box center [161, 517] width 195 height 40
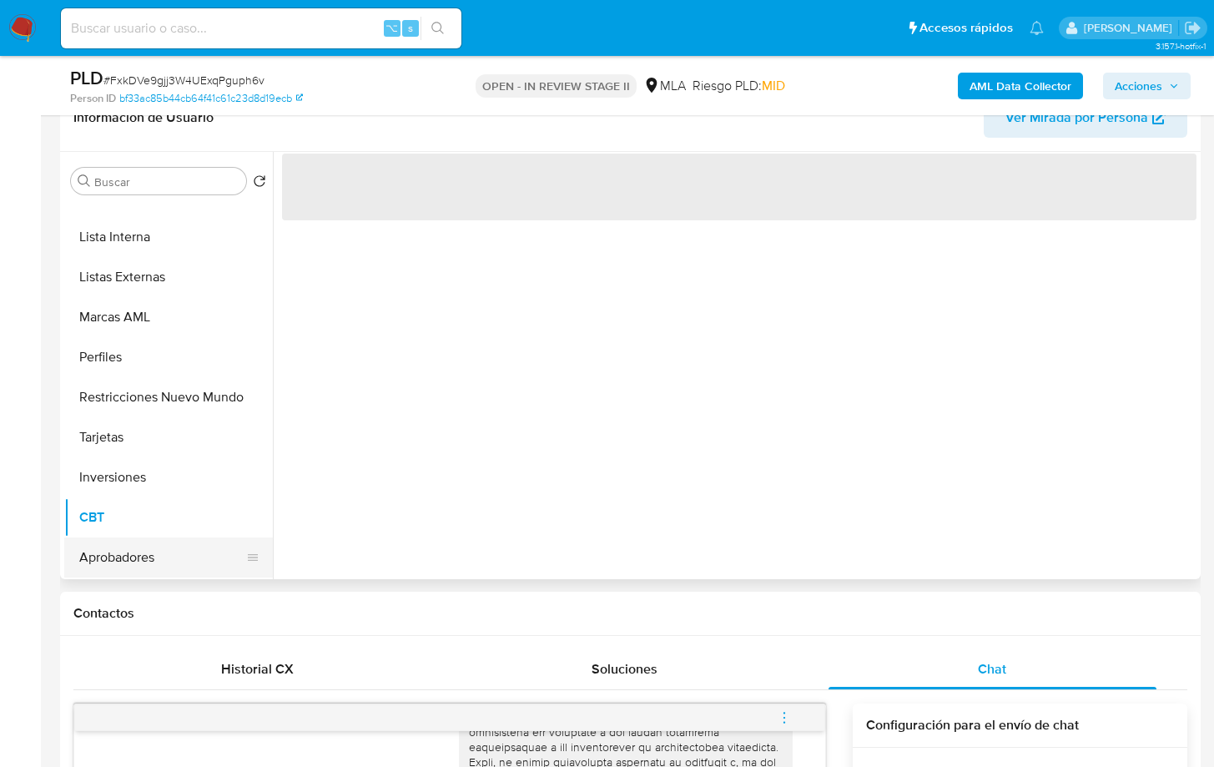
click at [145, 547] on button "Aprobadores" at bounding box center [161, 557] width 195 height 40
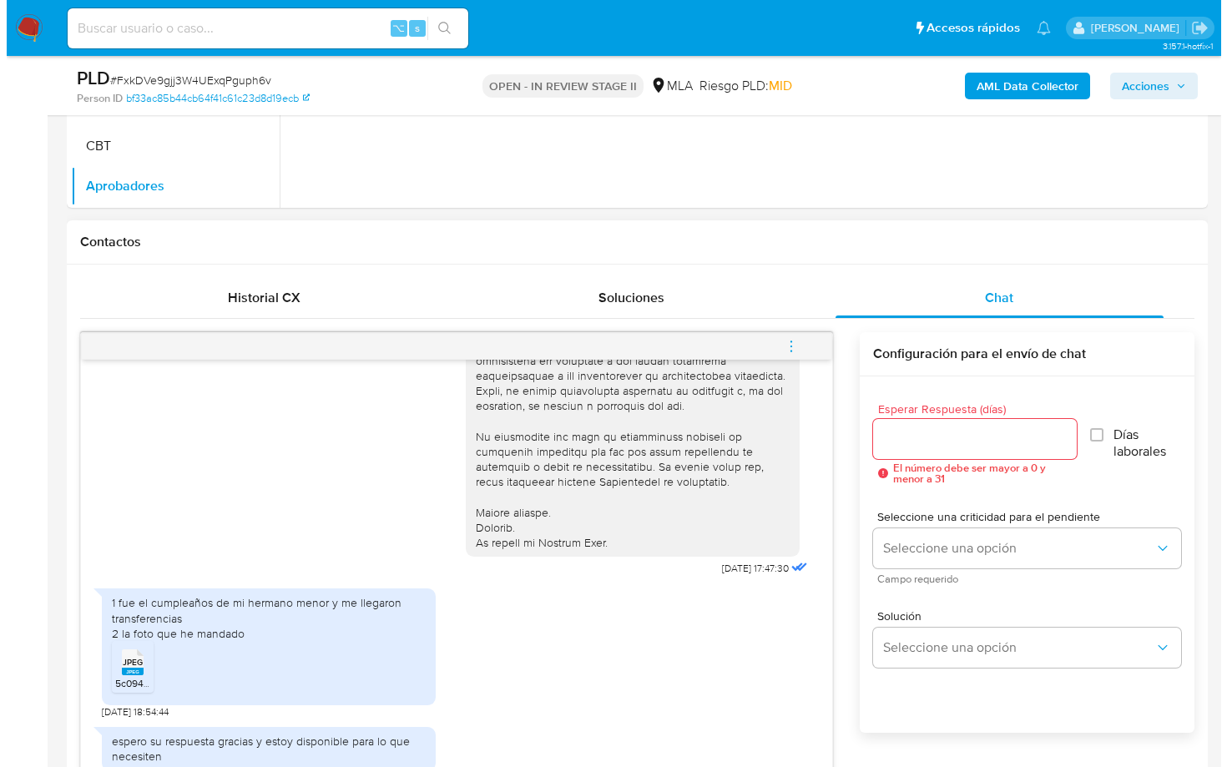
scroll to position [763, 0]
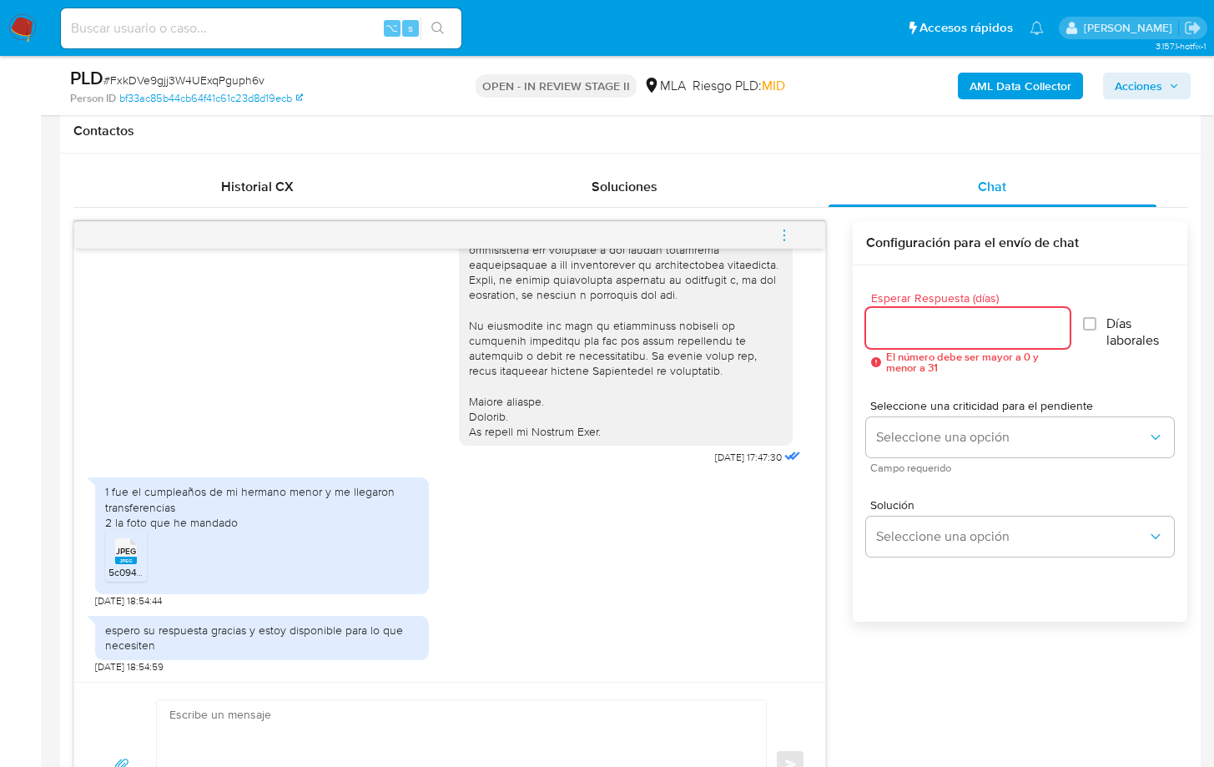
click at [900, 332] on input "Esperar Respuesta (días)" at bounding box center [967, 328] width 203 height 22
type input "1"
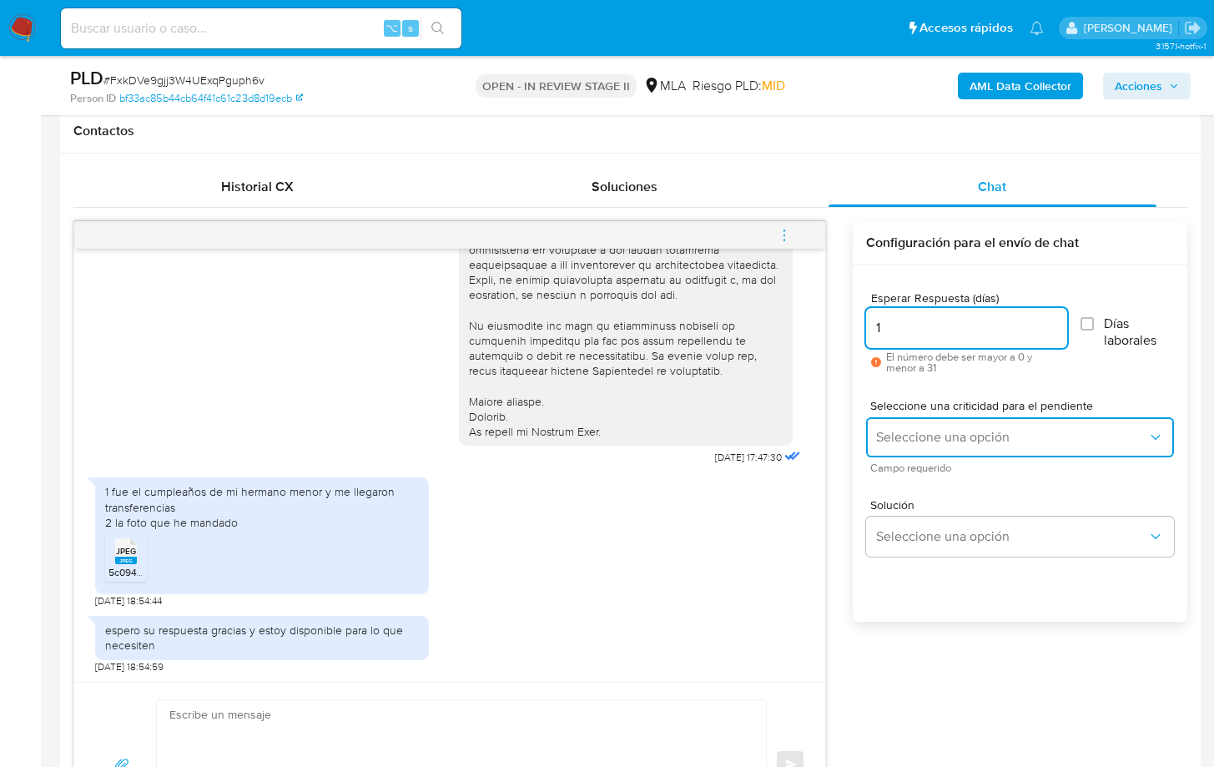
click at [910, 430] on span "Seleccione una opción" at bounding box center [1011, 437] width 271 height 17
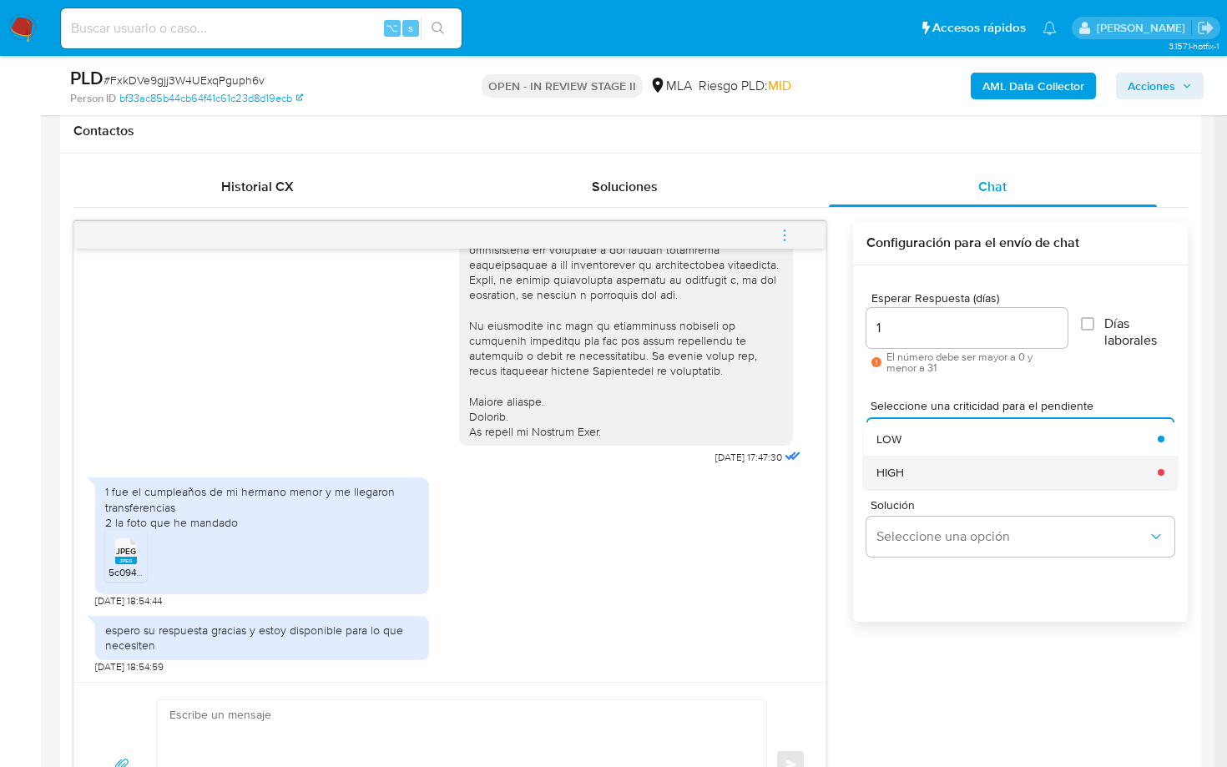
click at [918, 476] on div "HIGH" at bounding box center [1011, 472] width 271 height 33
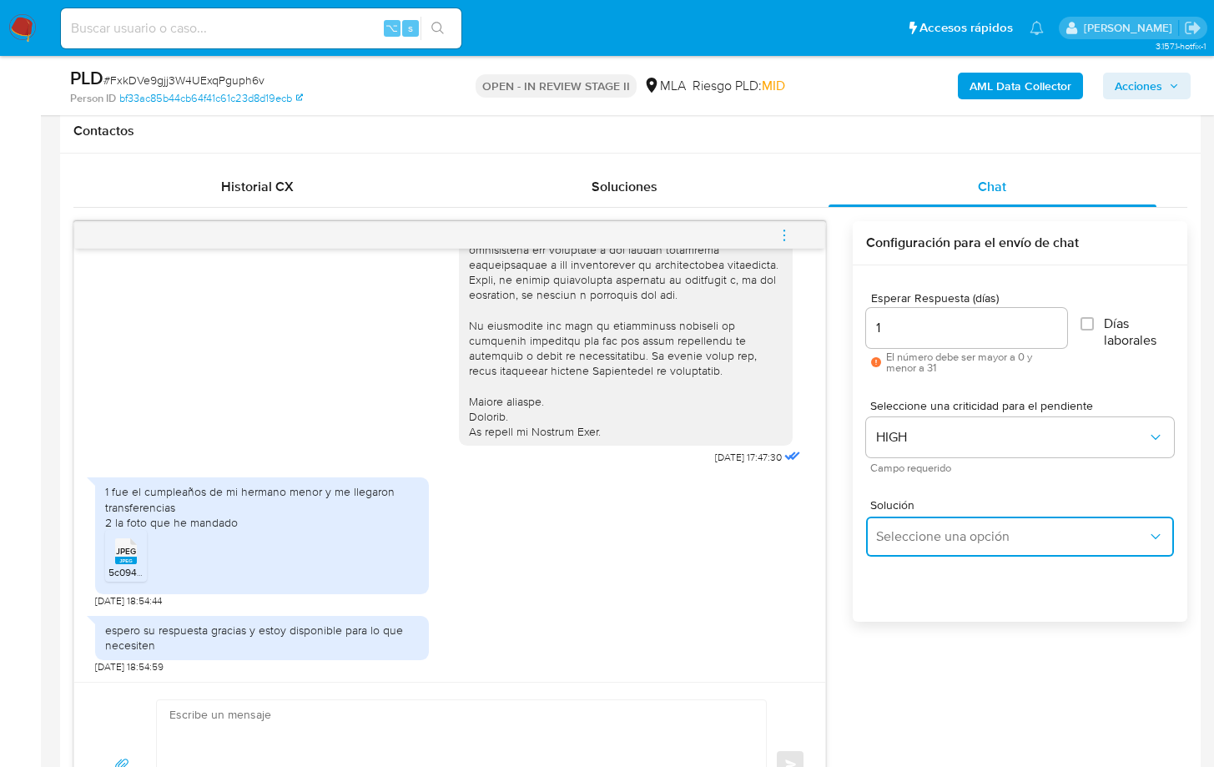
click at [914, 523] on button "Seleccione una opción" at bounding box center [1020, 536] width 308 height 40
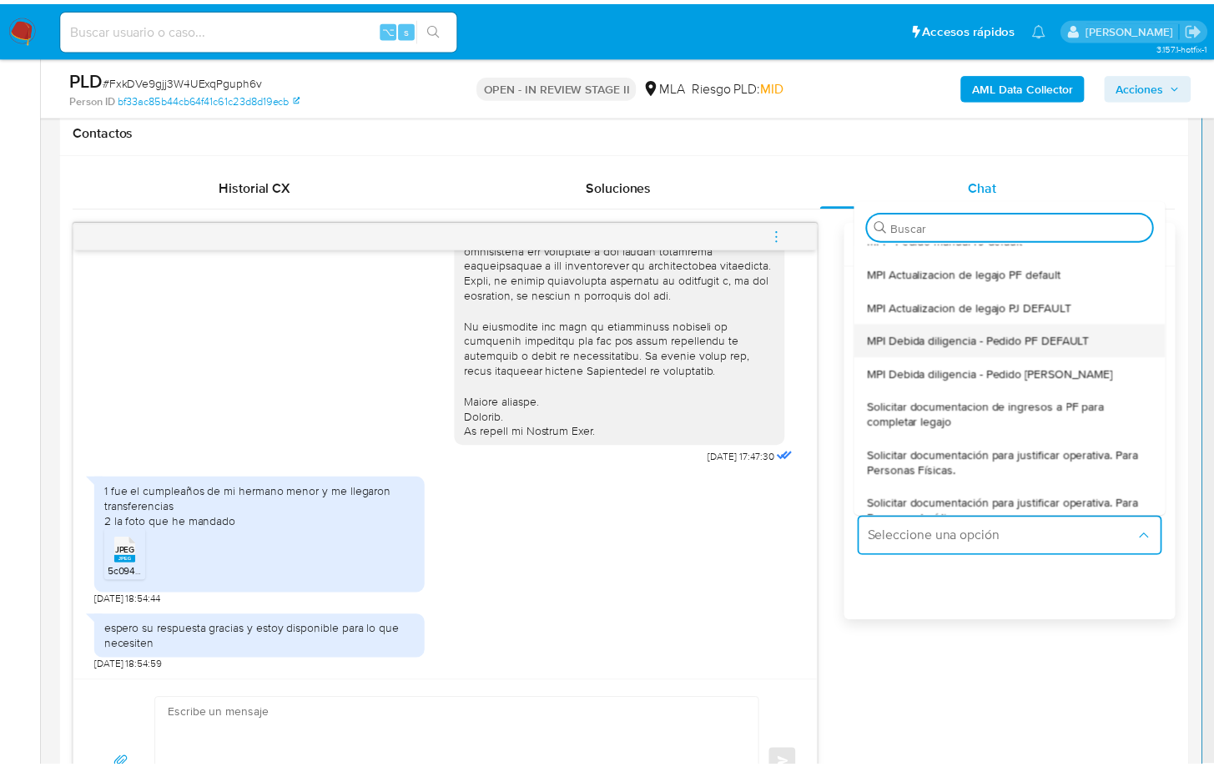
scroll to position [151, 0]
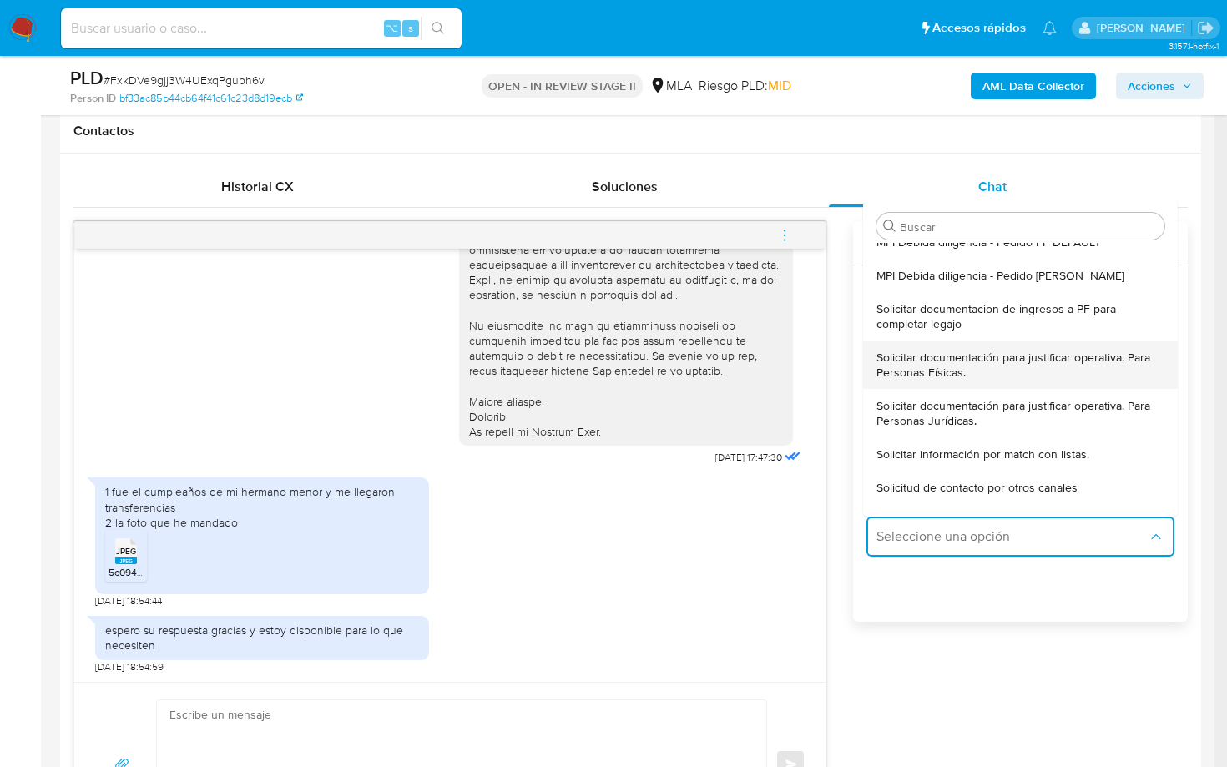
click at [945, 370] on span "Solicitar documentación para justificar operativa. Para Personas Físicas." at bounding box center [1015, 365] width 278 height 30
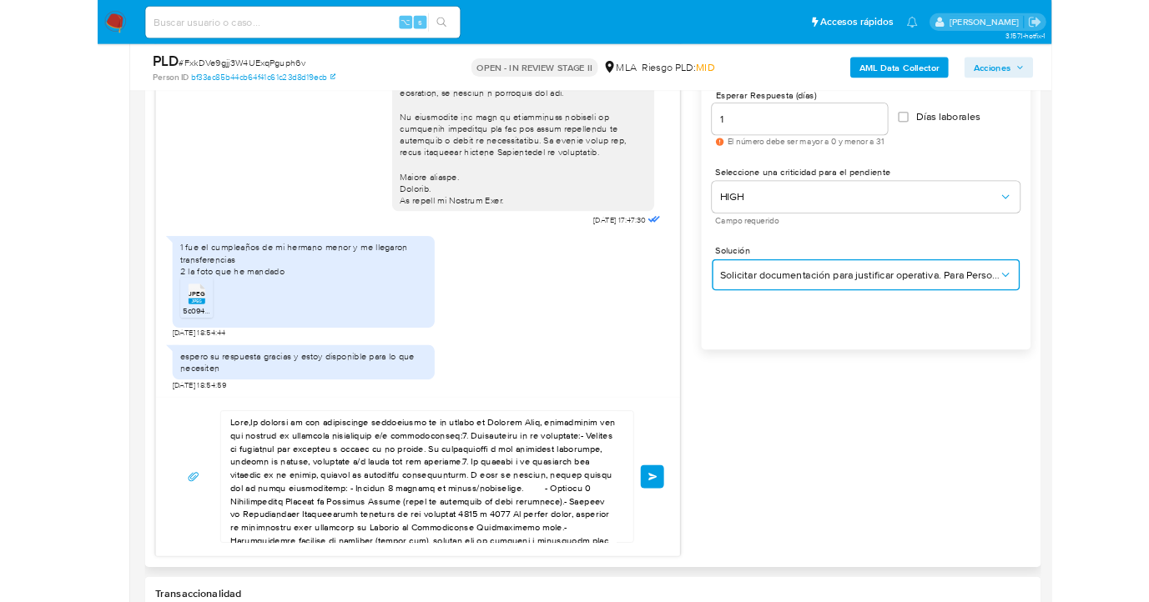
scroll to position [1108, 0]
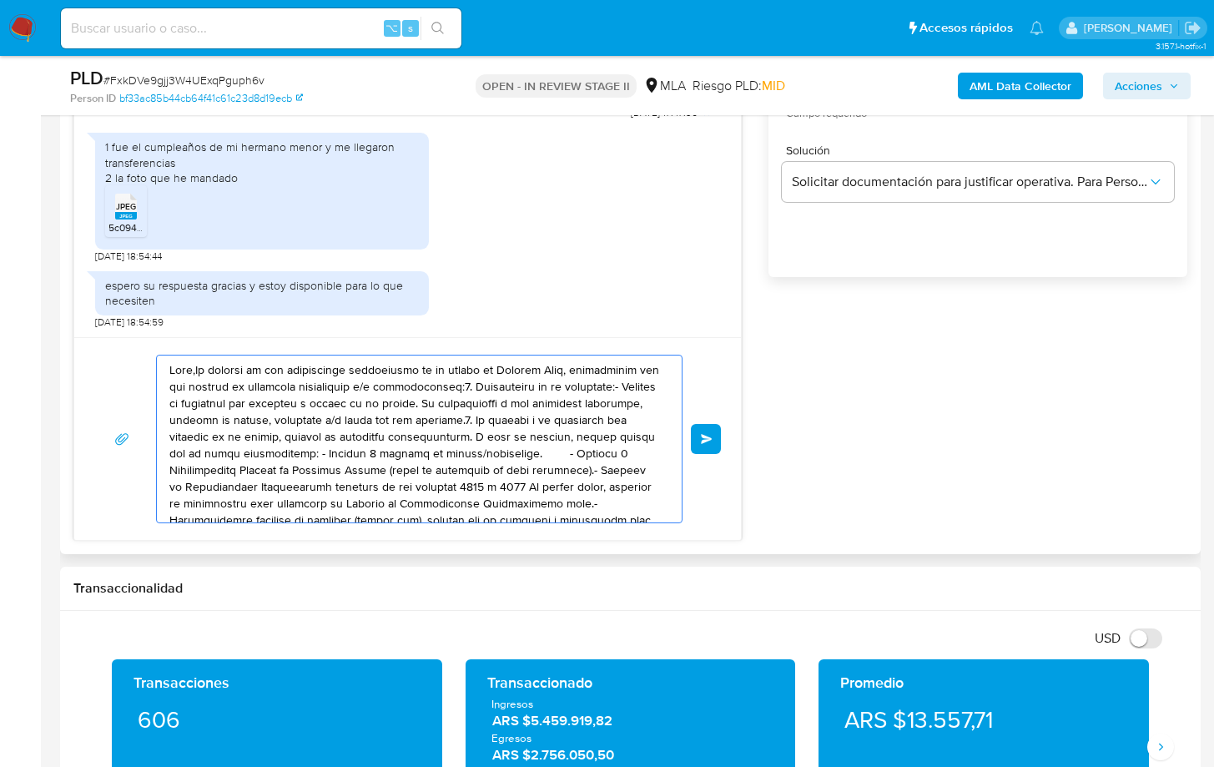
drag, startPoint x: 344, startPoint y: 426, endPoint x: 92, endPoint y: 335, distance: 267.9
click at [92, 335] on div "18/08/2025 17:47:30 1 fue el cumpleaños de mi hermano menor y me llegaron trans…" at bounding box center [407, 209] width 668 height 664
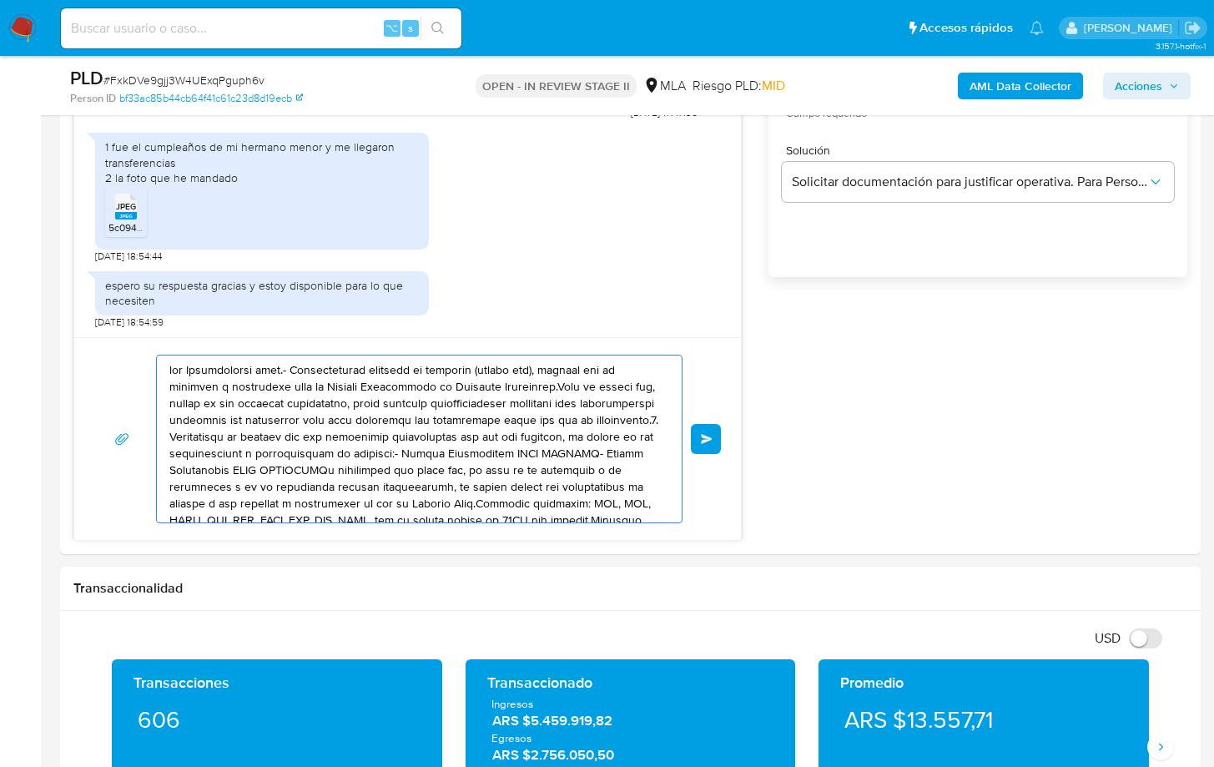
drag, startPoint x: 184, startPoint y: 373, endPoint x: 58, endPoint y: 331, distance: 132.7
drag, startPoint x: 220, startPoint y: 411, endPoint x: 88, endPoint y: 374, distance: 136.8
click at [83, 369] on div "Enviar" at bounding box center [407, 438] width 667 height 203
type textarea "bre Contraparte CUIT XXXXXXX- Nombre Contraparte CUIT XXXXXXXXEs importante que…"
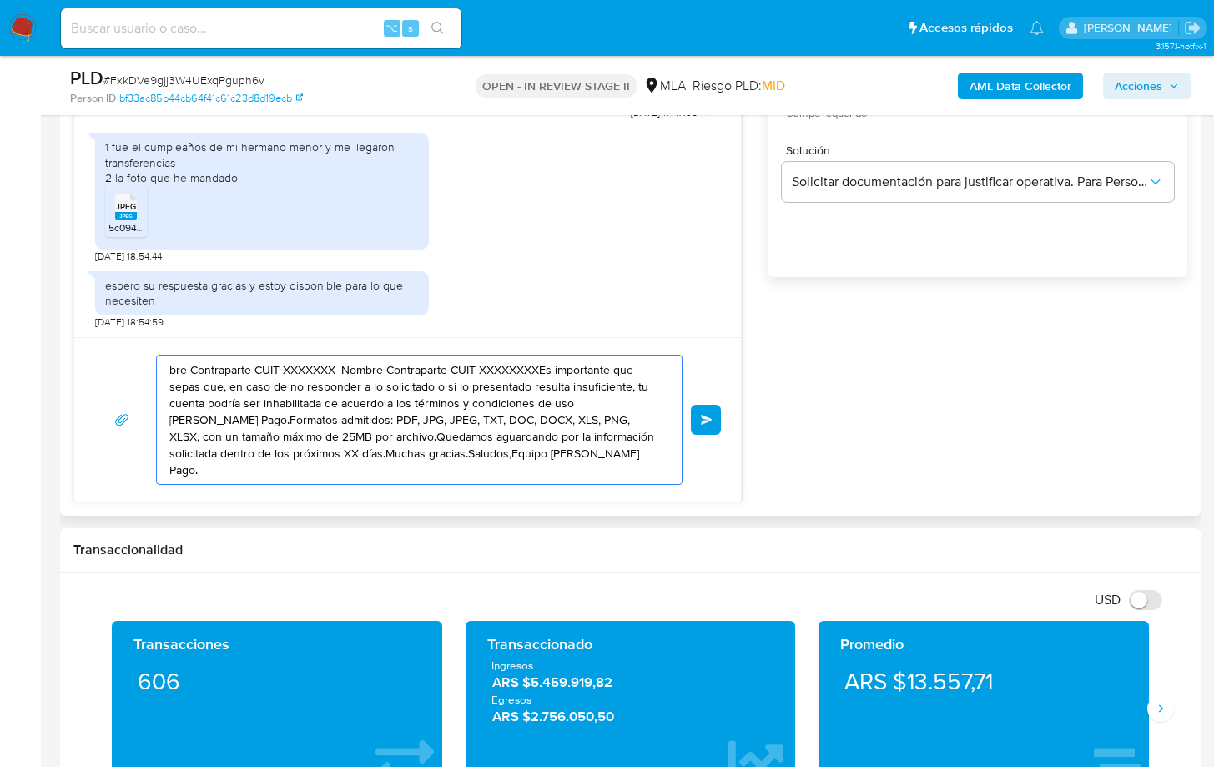
drag, startPoint x: 563, startPoint y: 457, endPoint x: 98, endPoint y: 345, distance: 479.0
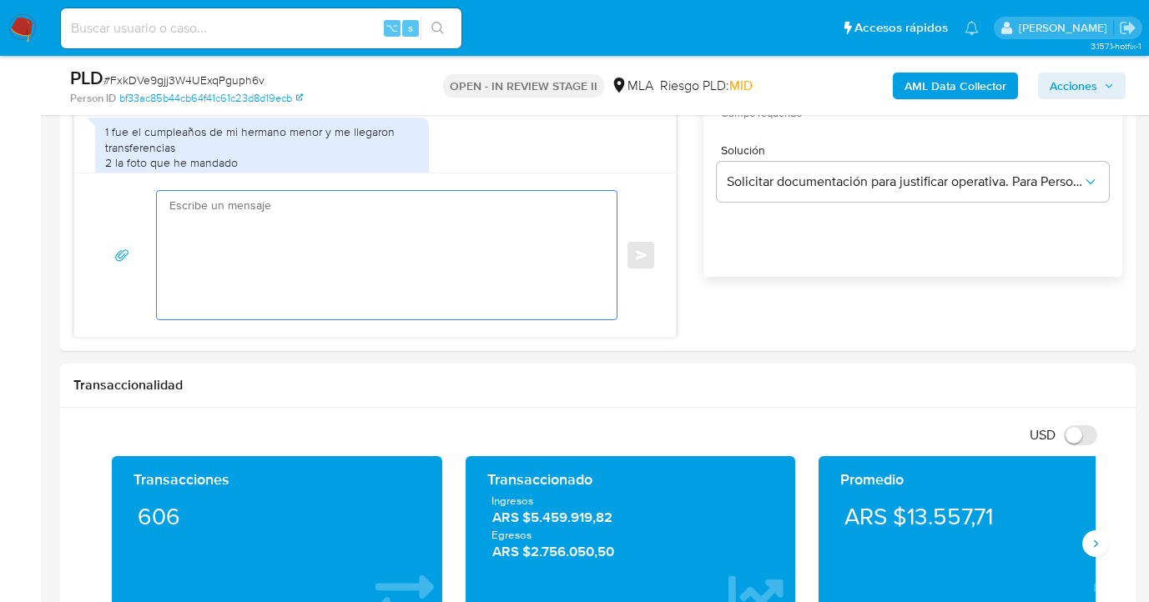
scroll to position [713, 0]
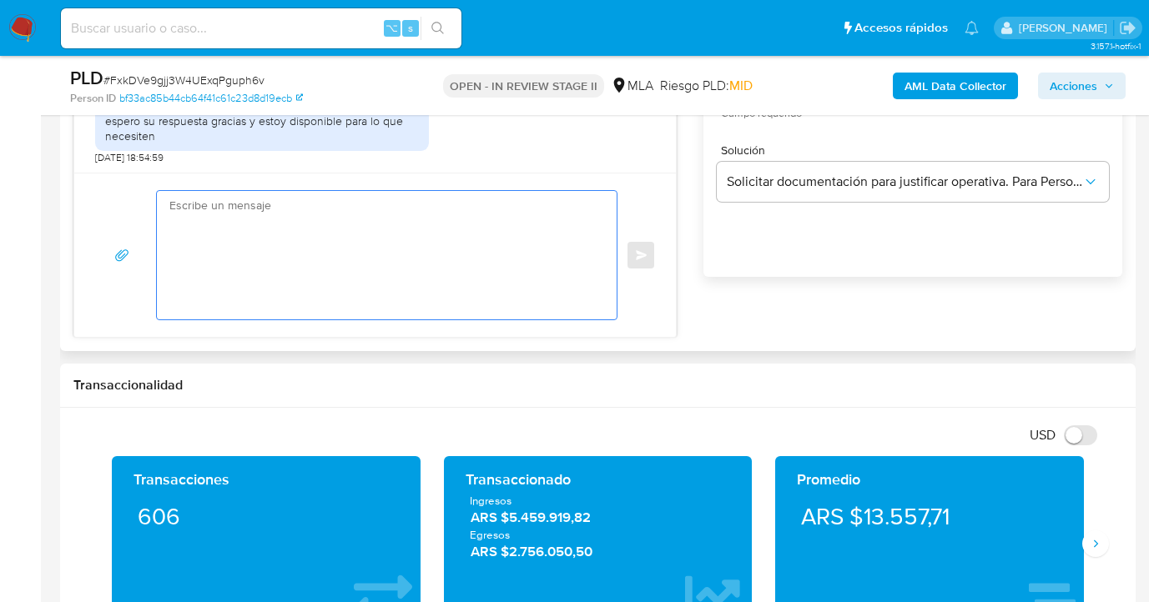
paste textarea "n esta oportunidad no tomaremos ninguna otra medida sobre tu cuenta. Sin embarg…"
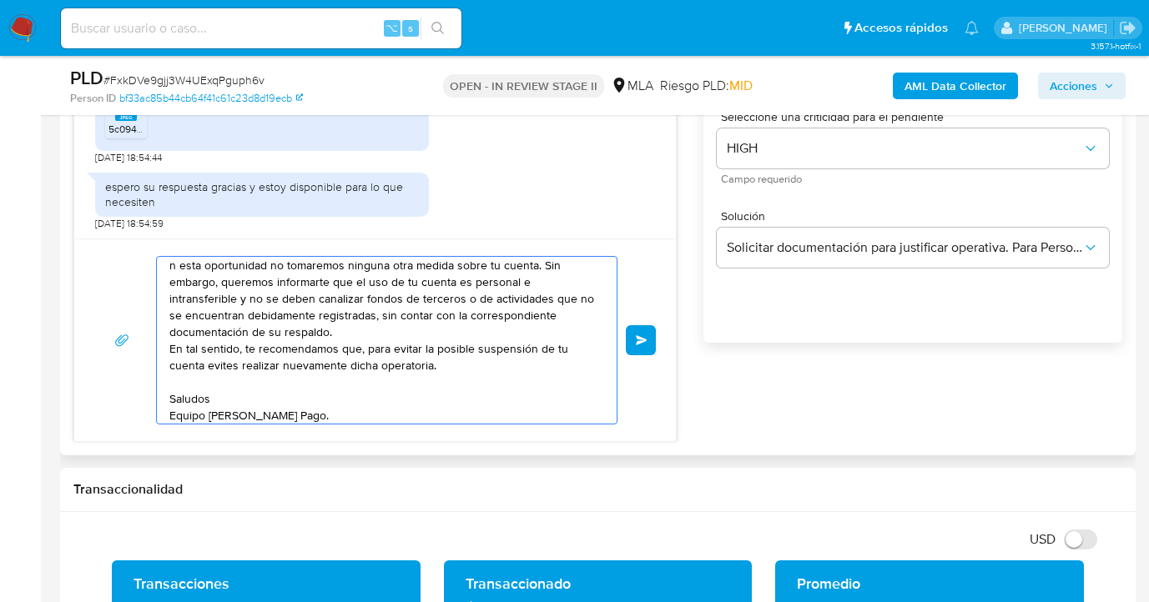
scroll to position [0, 0]
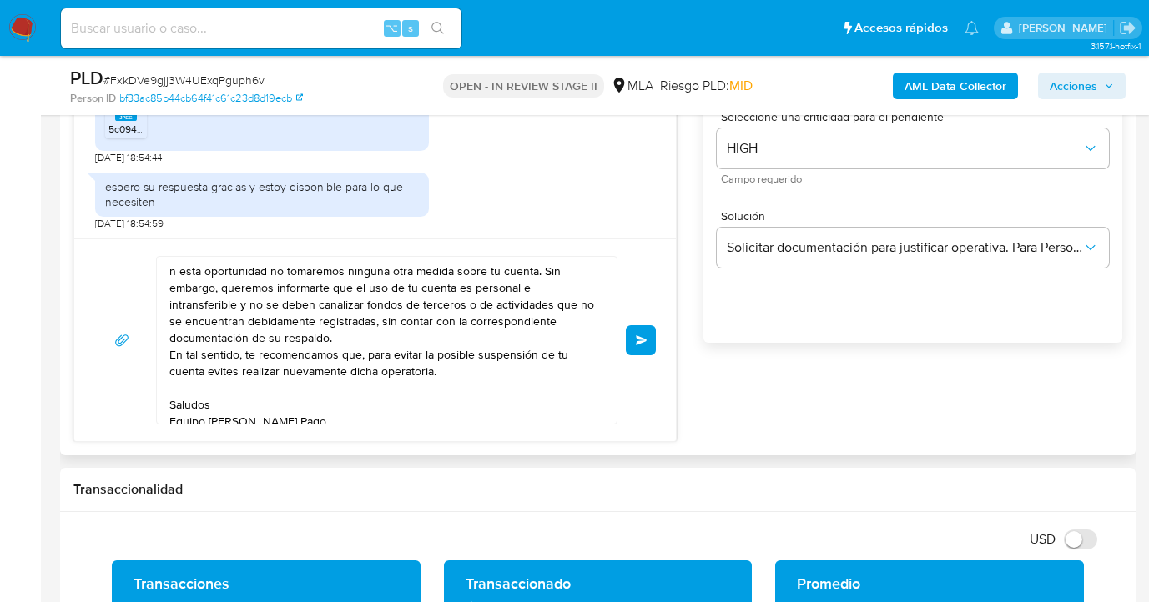
click at [168, 276] on div "n esta oportunidad no tomaremos ninguna otra medida sobre tu cuenta. Sin embarg…" at bounding box center [382, 340] width 451 height 167
click at [172, 272] on textarea "n esta oportunidad no tomaremos ninguna otra medida sobre tu cuenta. Sin embarg…" at bounding box center [382, 340] width 426 height 167
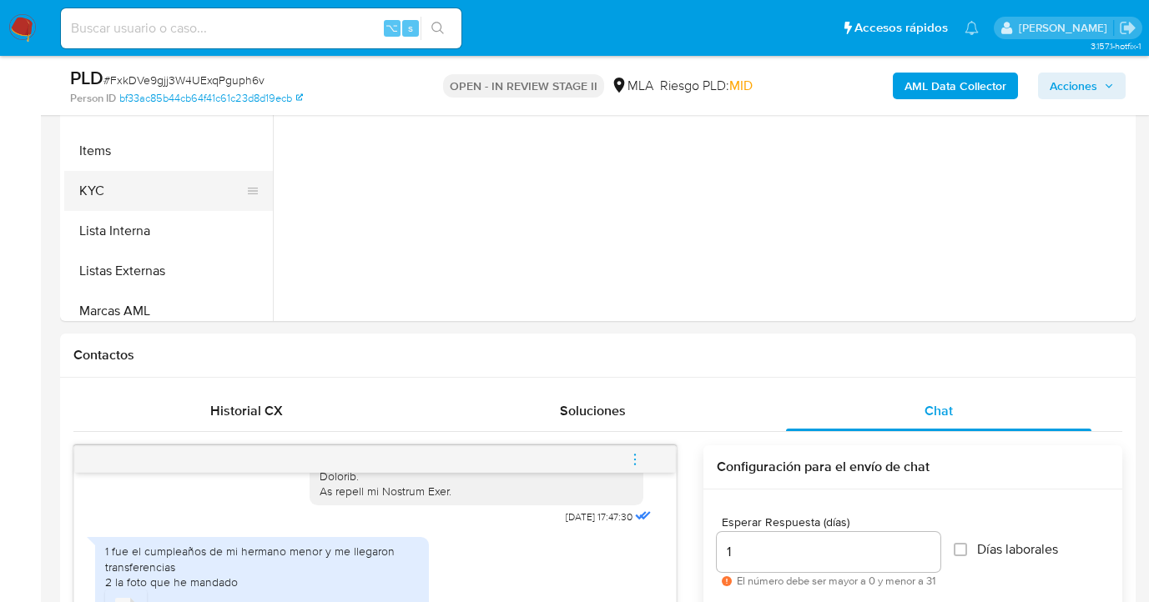
scroll to position [571, 0]
click at [217, 183] on button "KYC" at bounding box center [161, 194] width 195 height 40
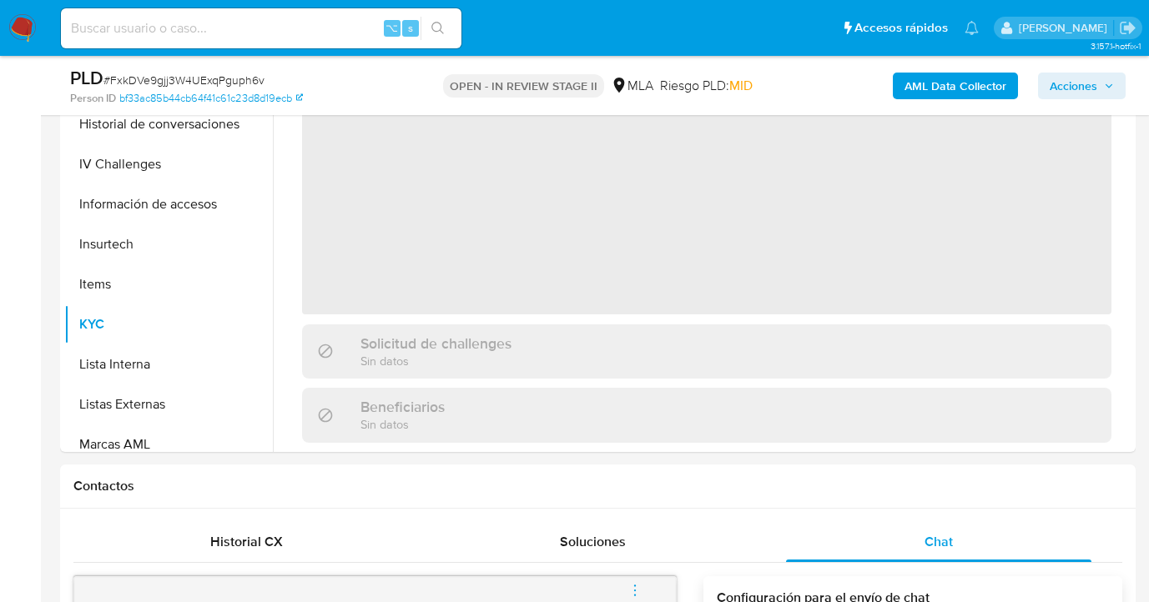
scroll to position [365, 0]
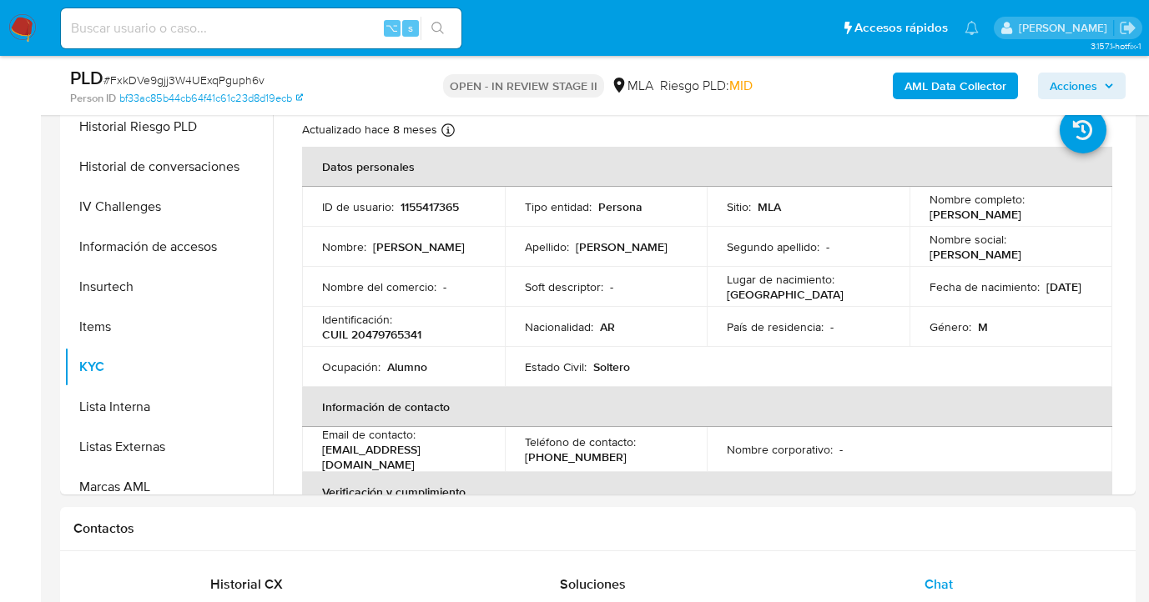
drag, startPoint x: 923, startPoint y: 215, endPoint x: 1021, endPoint y: 218, distance: 98.5
click at [1021, 218] on td "Nombre completo : Tomas Scalenghe" at bounding box center [1010, 207] width 203 height 40
copy p "Tomas Scalenghe"
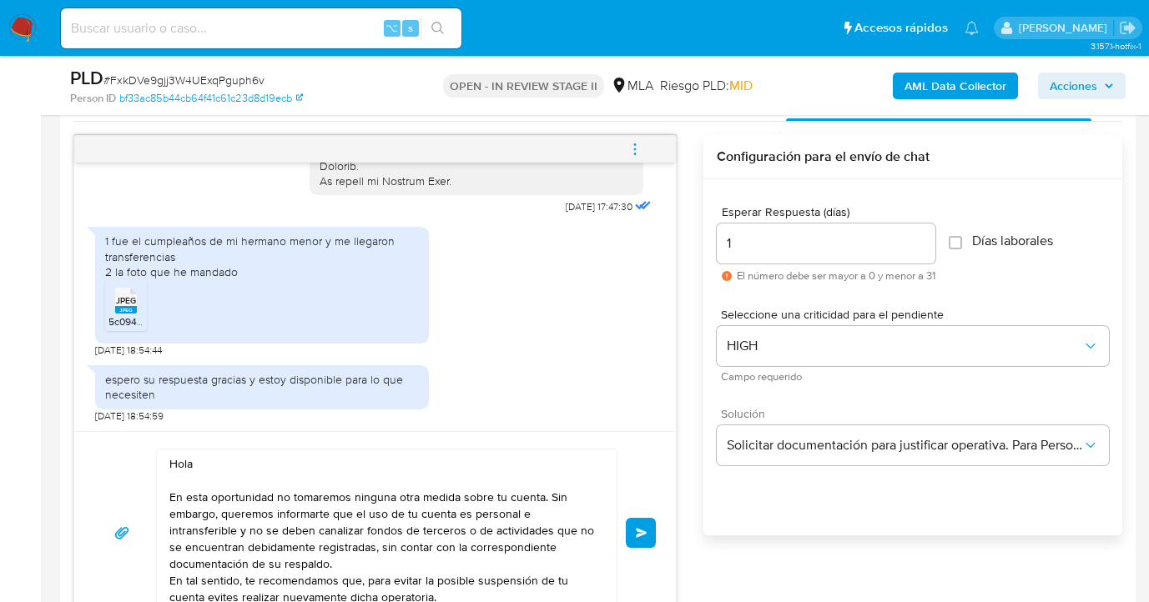
scroll to position [1026, 0]
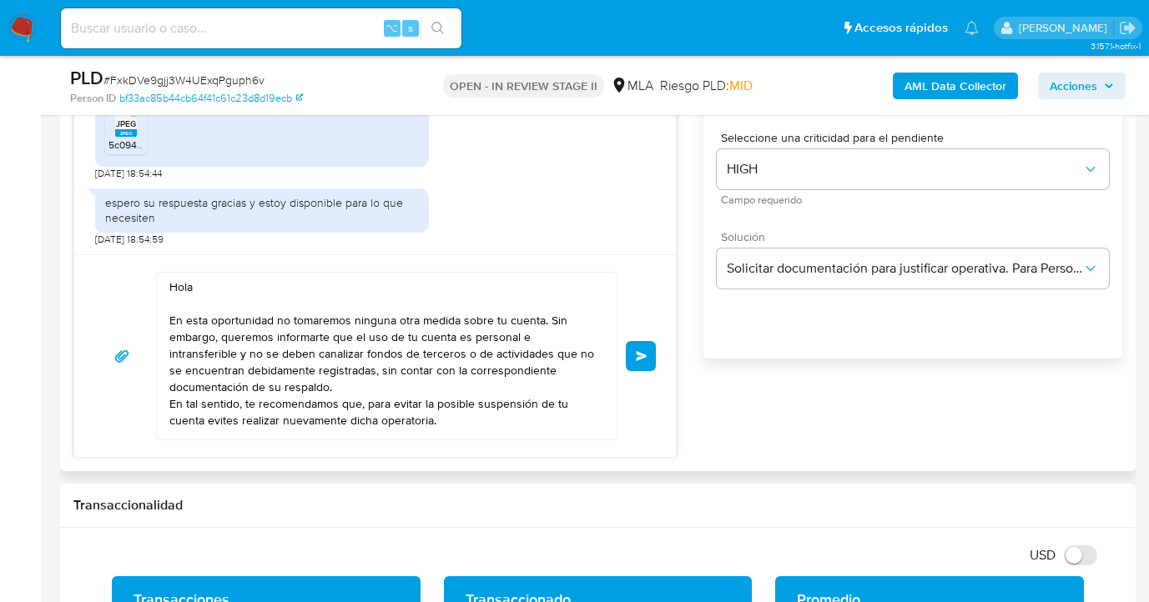
click at [209, 290] on textarea "Hola En esta oportunidad no tomaremos ninguna otra medida sobre tu cuenta. Sin …" at bounding box center [382, 356] width 426 height 167
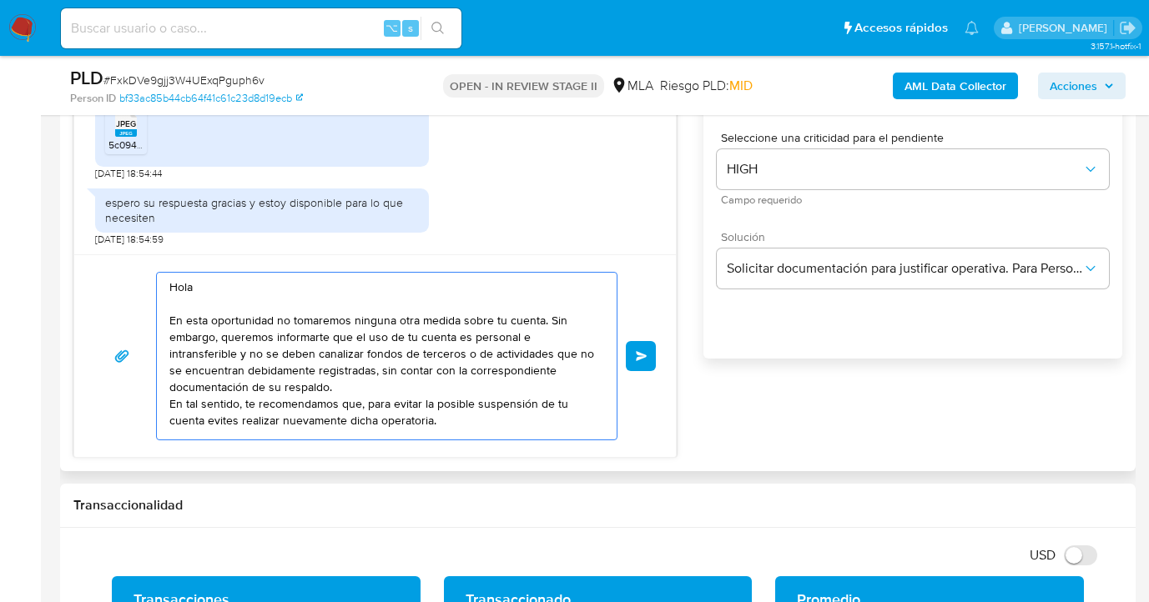
paste textarea "Tomas Scalenghe"
click at [391, 370] on textarea "Hola Tomas Scalenghe, gracias por tu respuesta. En esta oportunidad no tomaremo…" at bounding box center [382, 356] width 426 height 167
click at [369, 389] on textarea "Hola Tomas Scalenghe, gracias por tu respuesta. En esta oportunidad no tomaremo…" at bounding box center [382, 356] width 426 height 167
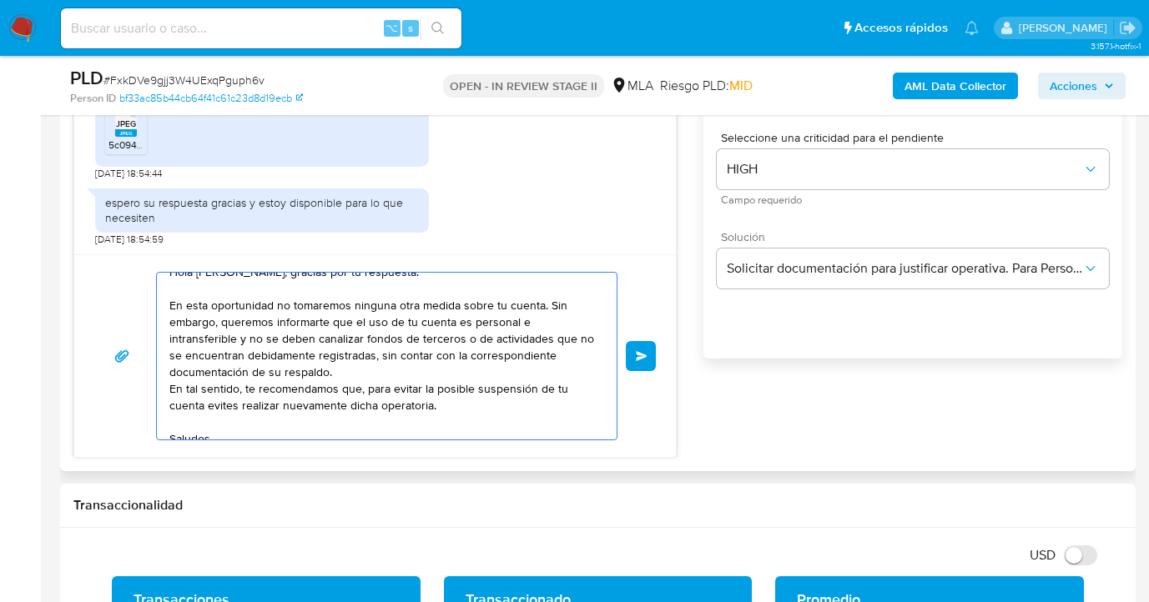
scroll to position [32, 0]
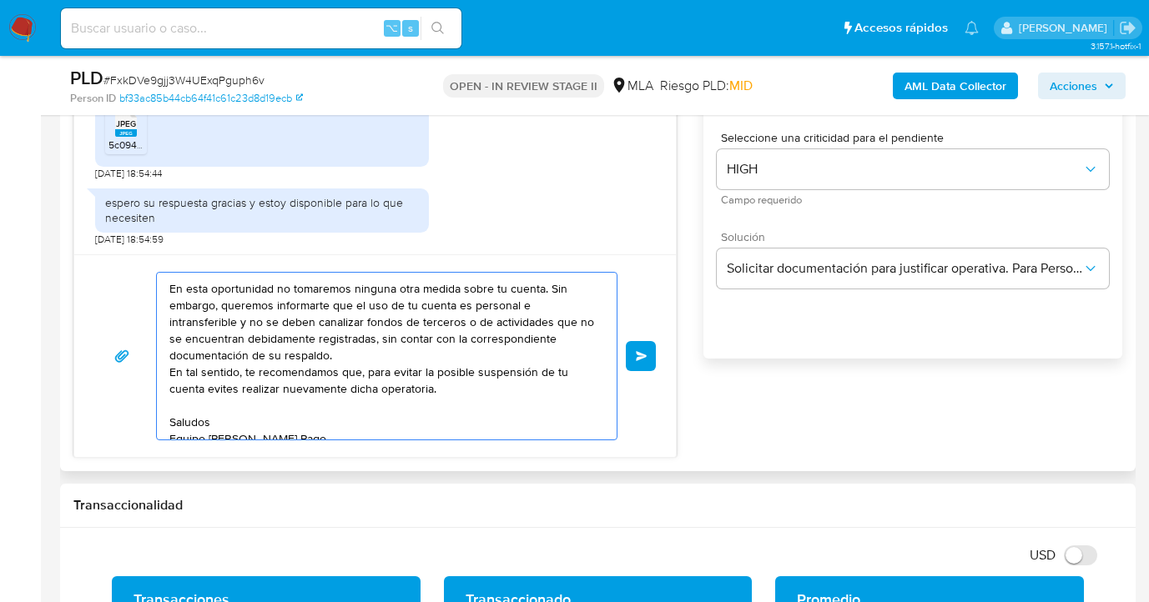
click at [208, 385] on textarea "Hola Tomas Scalenghe, gracias por tu respuesta. En esta oportunidad no tomaremo…" at bounding box center [382, 356] width 426 height 167
click at [538, 370] on textarea "Hola Tomas Scalenghe, gracias por tu respuesta. En esta oportunidad no tomaremo…" at bounding box center [382, 356] width 426 height 167
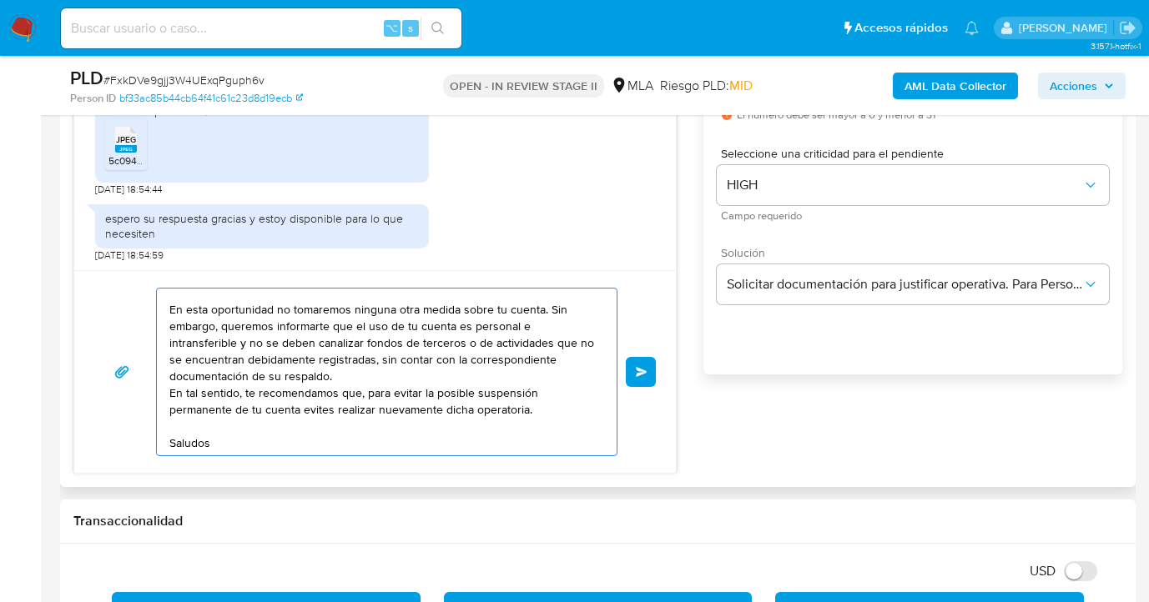
scroll to position [0, 0]
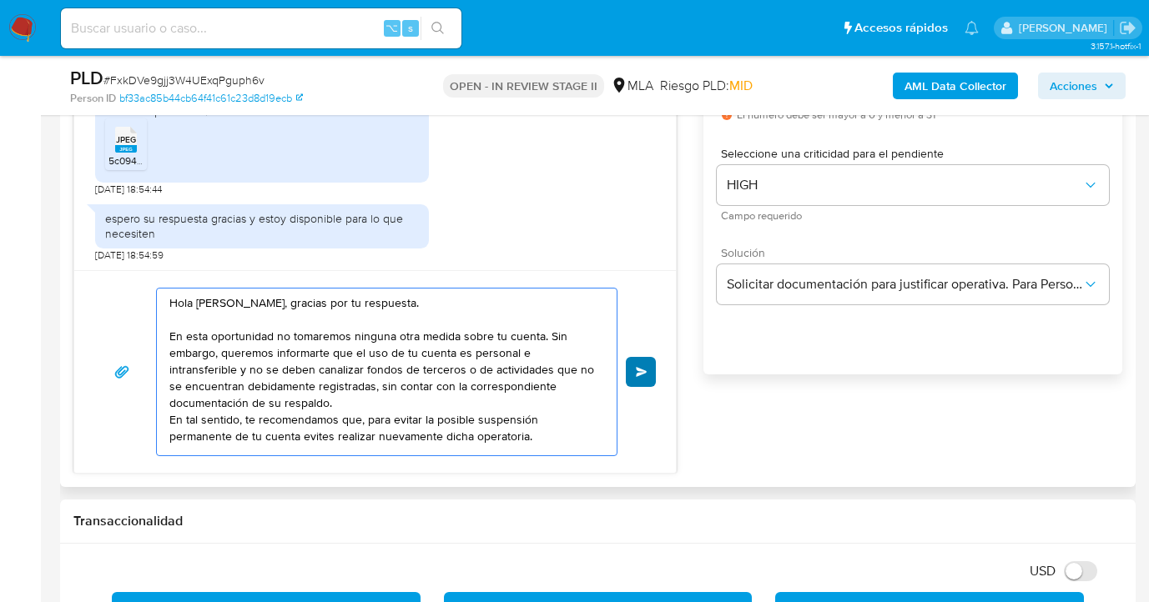
type textarea "Hola Tomas Scalenghe, gracias por tu respuesta. En esta oportunidad no tomaremo…"
click at [640, 373] on span "Enviar" at bounding box center [642, 372] width 12 height 10
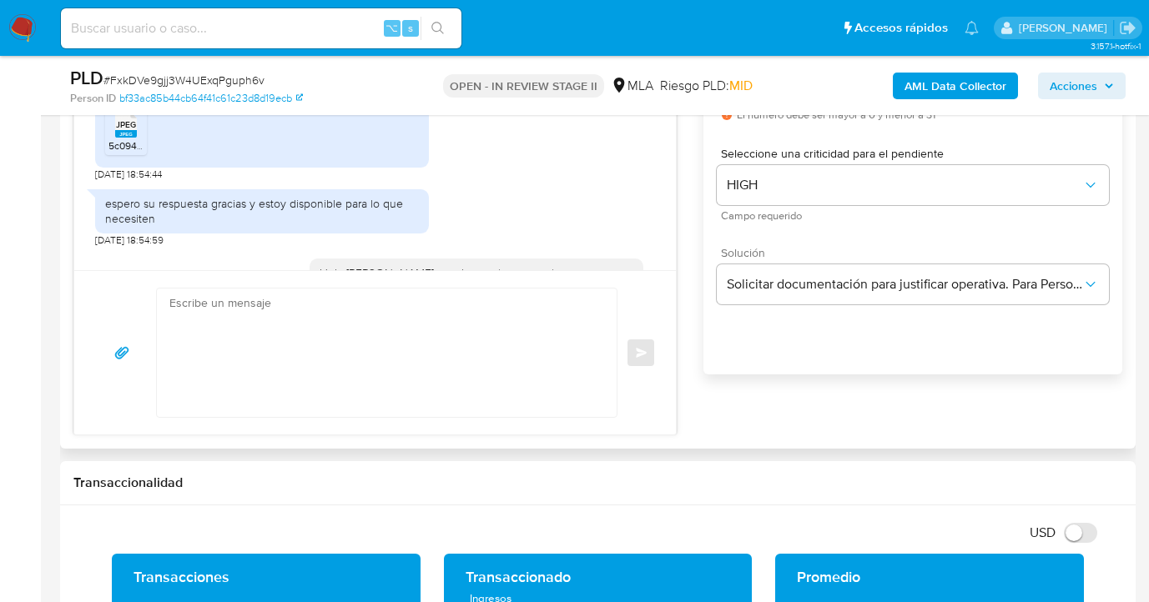
scroll to position [974, 0]
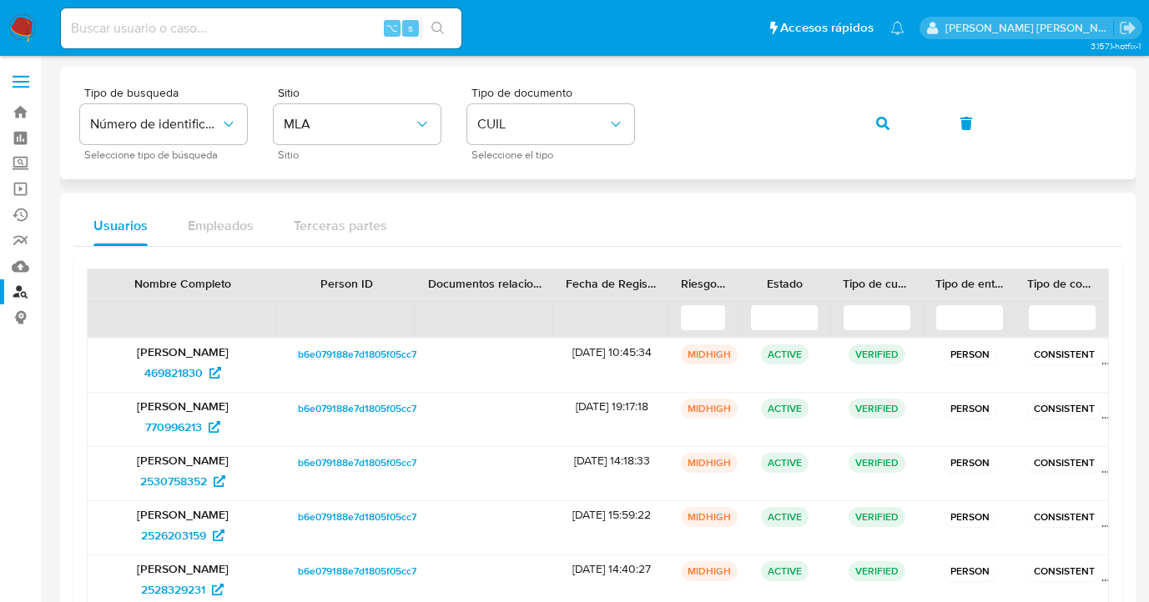
click at [642, 121] on div "Tipo de busqueda Número de identificación Seleccione tipo de búsqueda Sitio MLA…" at bounding box center [597, 123] width 1035 height 73
drag, startPoint x: 879, startPoint y: 120, endPoint x: 824, endPoint y: 146, distance: 60.8
click at [879, 121] on icon "button" at bounding box center [882, 123] width 13 height 13
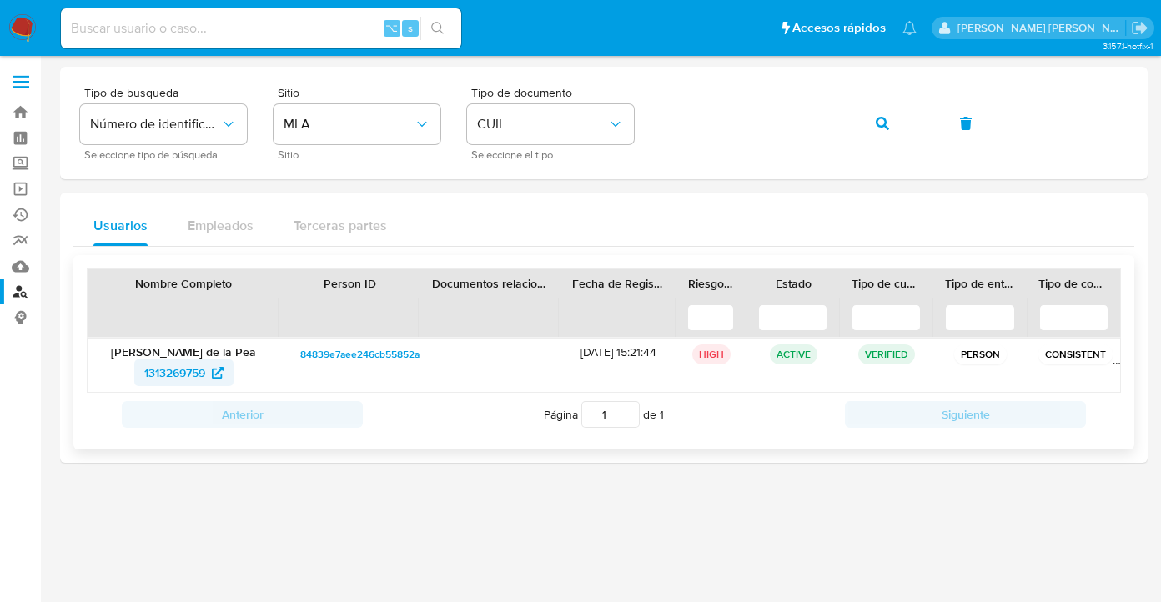
click at [167, 375] on span "1313269759" at bounding box center [174, 373] width 61 height 27
click at [650, 118] on div "Tipo de busqueda Número de identificación Seleccione tipo de búsqueda Sitio MLA…" at bounding box center [604, 123] width 1048 height 73
click at [880, 123] on icon "button" at bounding box center [882, 123] width 13 height 13
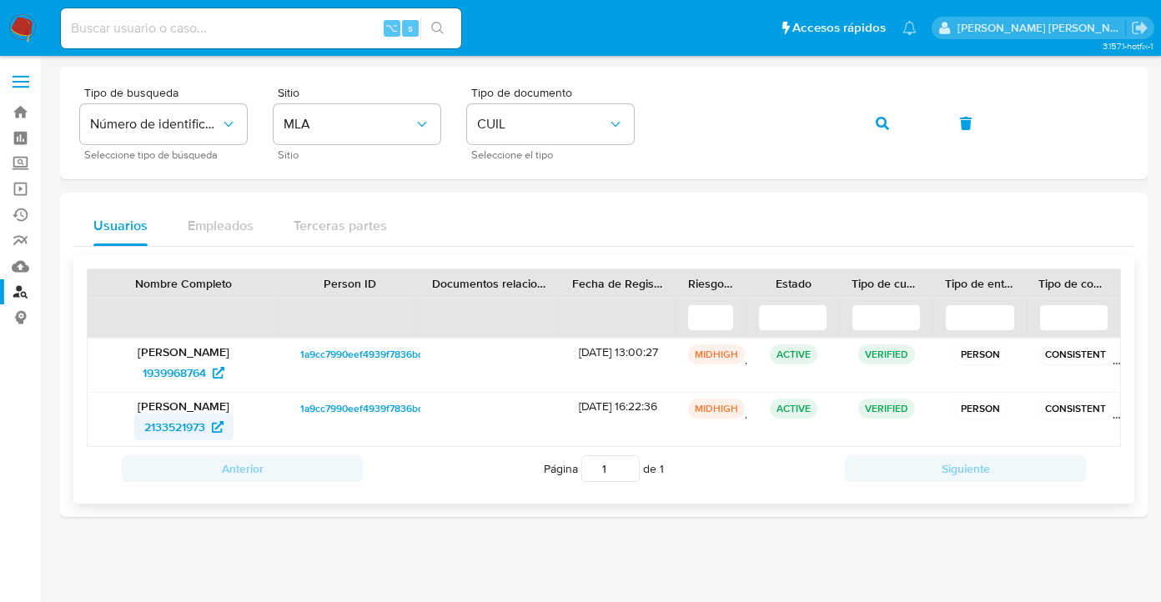
click at [179, 424] on span "2133521973" at bounding box center [174, 427] width 61 height 27
click at [639, 114] on div "Tipo de busqueda Número de identificación Seleccione tipo de búsqueda Sitio MLA…" at bounding box center [604, 123] width 1048 height 73
click at [889, 125] on icon "button" at bounding box center [882, 123] width 13 height 13
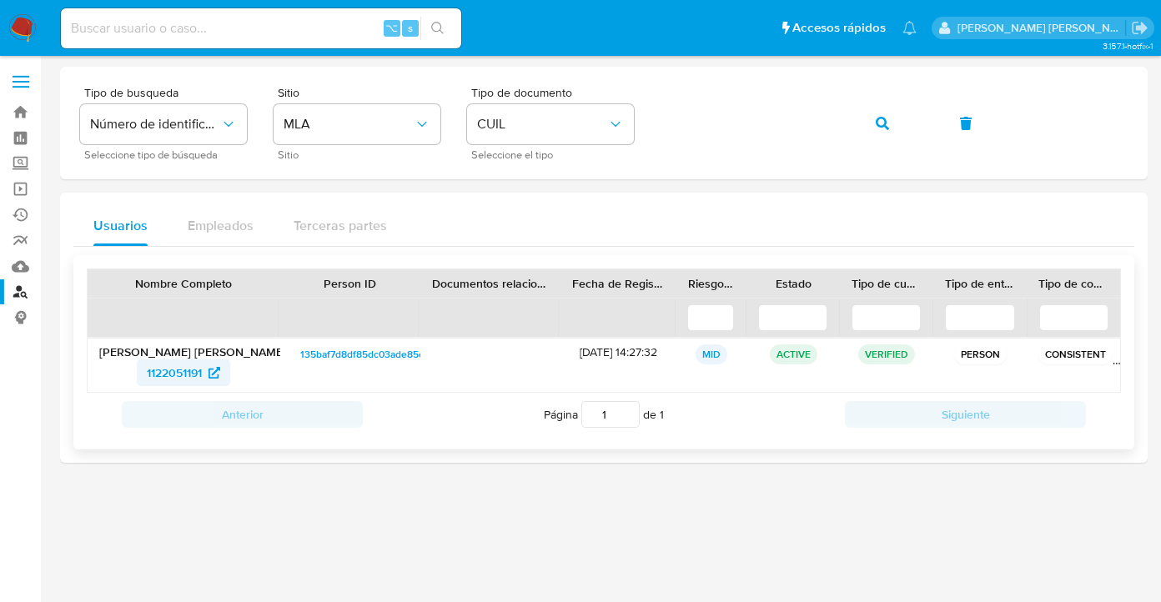
click at [182, 376] on span "1122051191" at bounding box center [174, 373] width 55 height 27
click at [194, 372] on span "1122051191" at bounding box center [174, 373] width 55 height 27
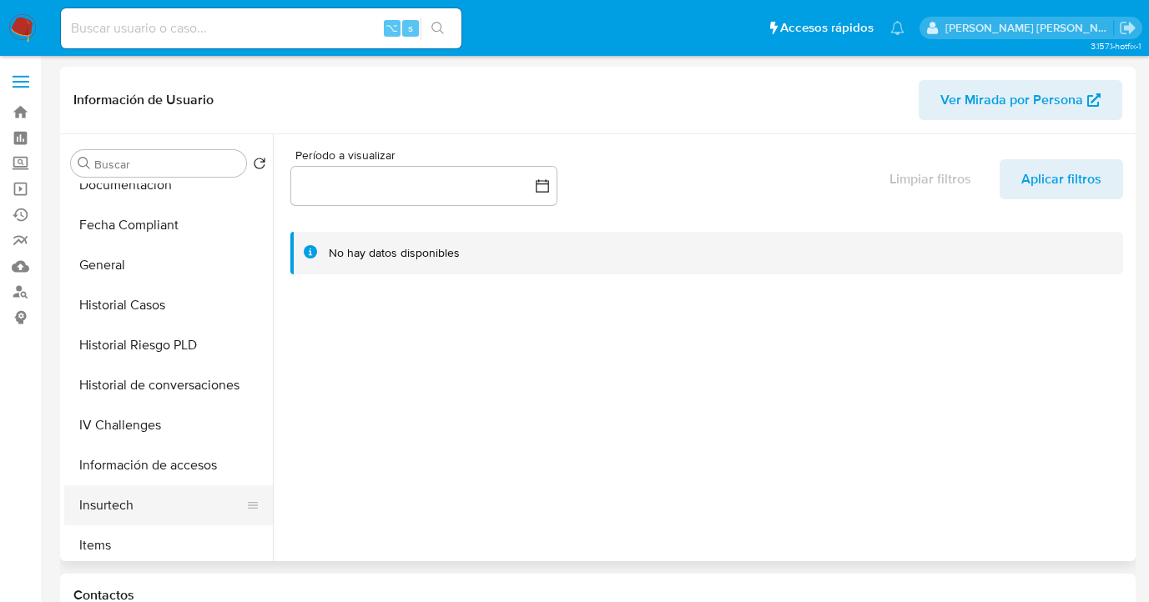
scroll to position [460, 0]
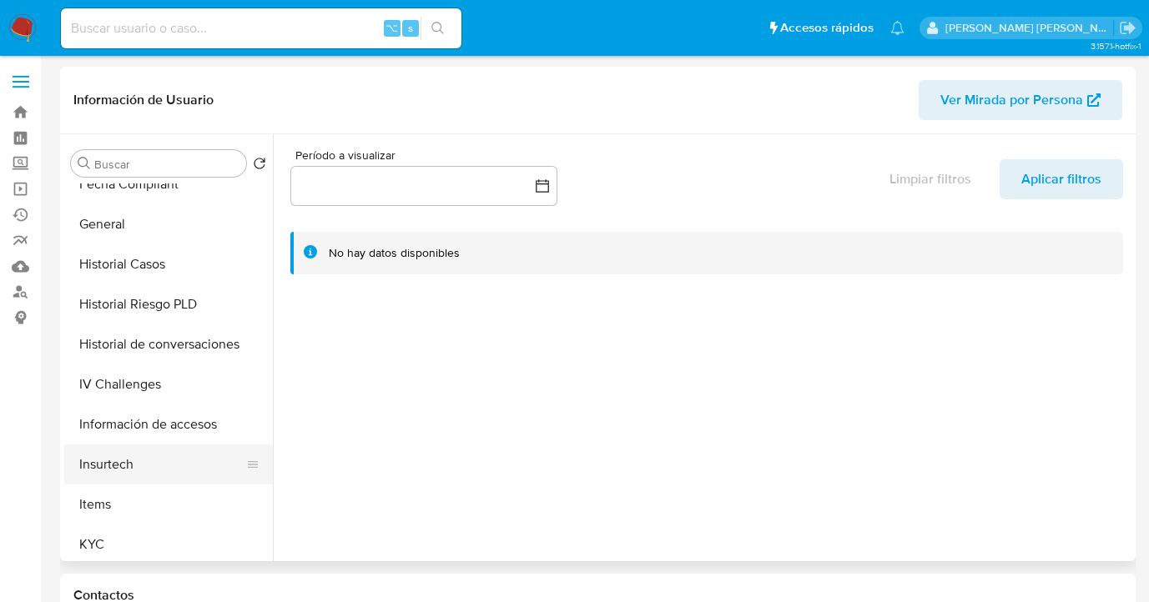
select select "10"
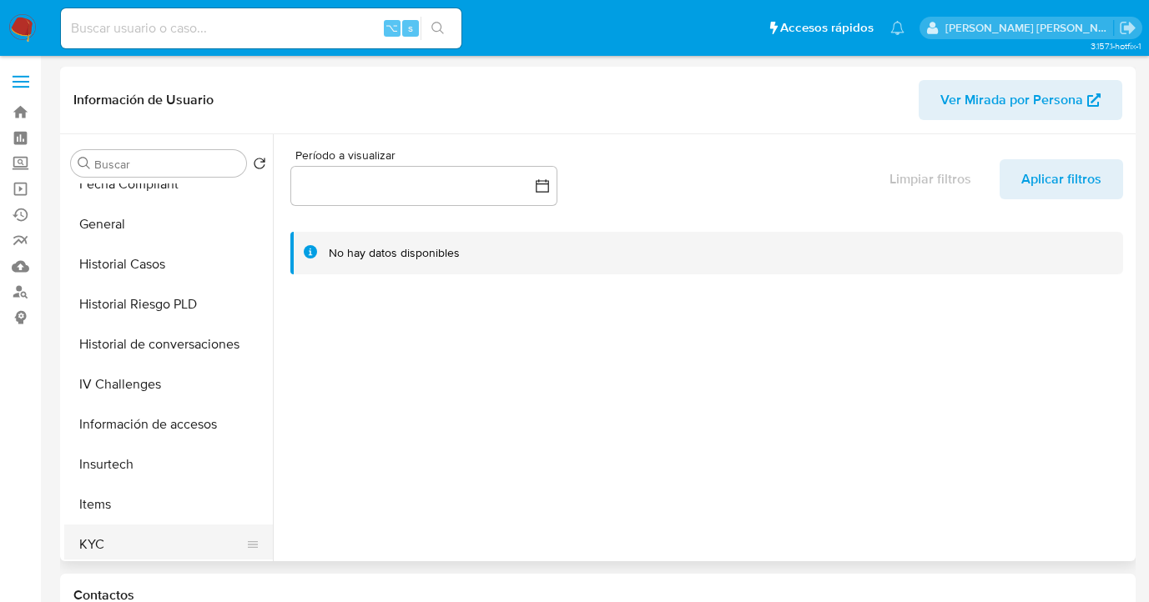
click at [164, 531] on button "KYC" at bounding box center [161, 545] width 195 height 40
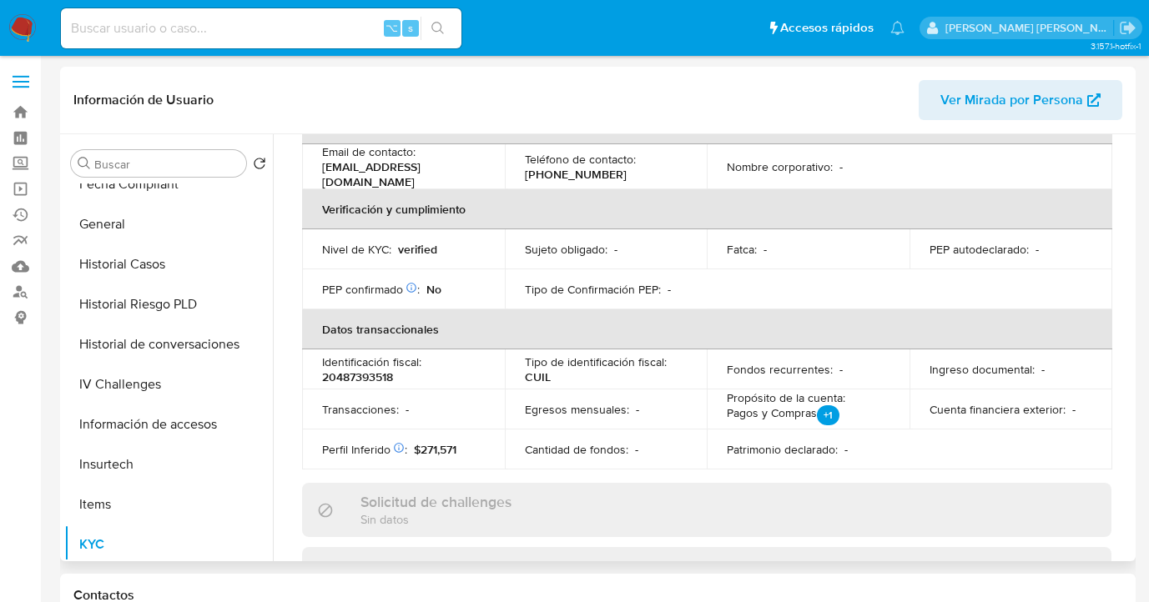
scroll to position [0, 0]
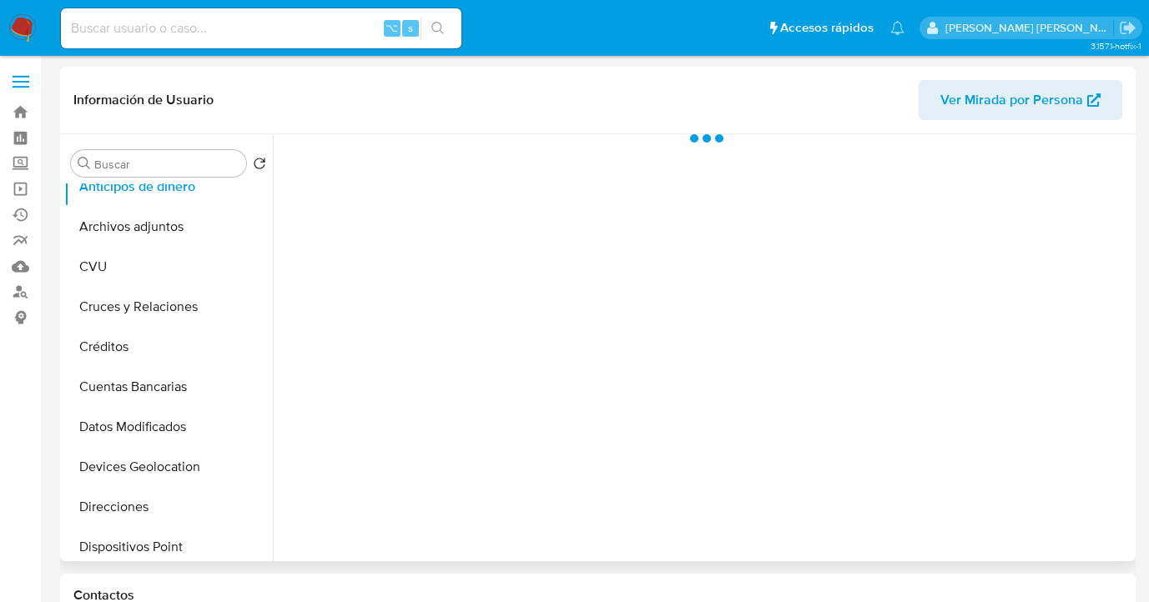
scroll to position [265, 0]
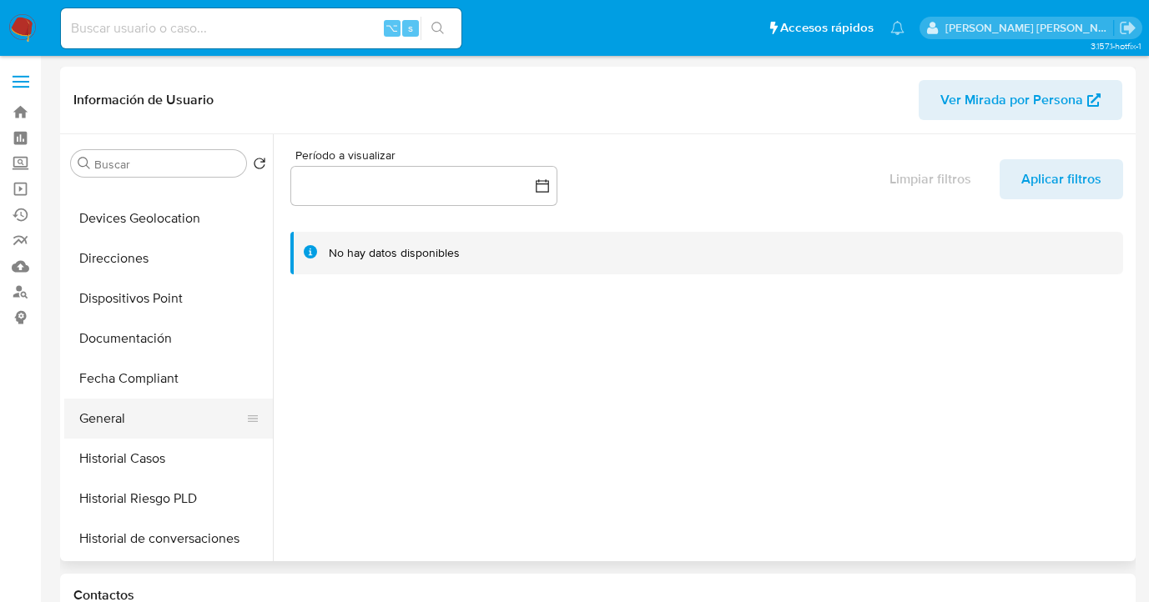
click at [139, 417] on button "General" at bounding box center [161, 419] width 195 height 40
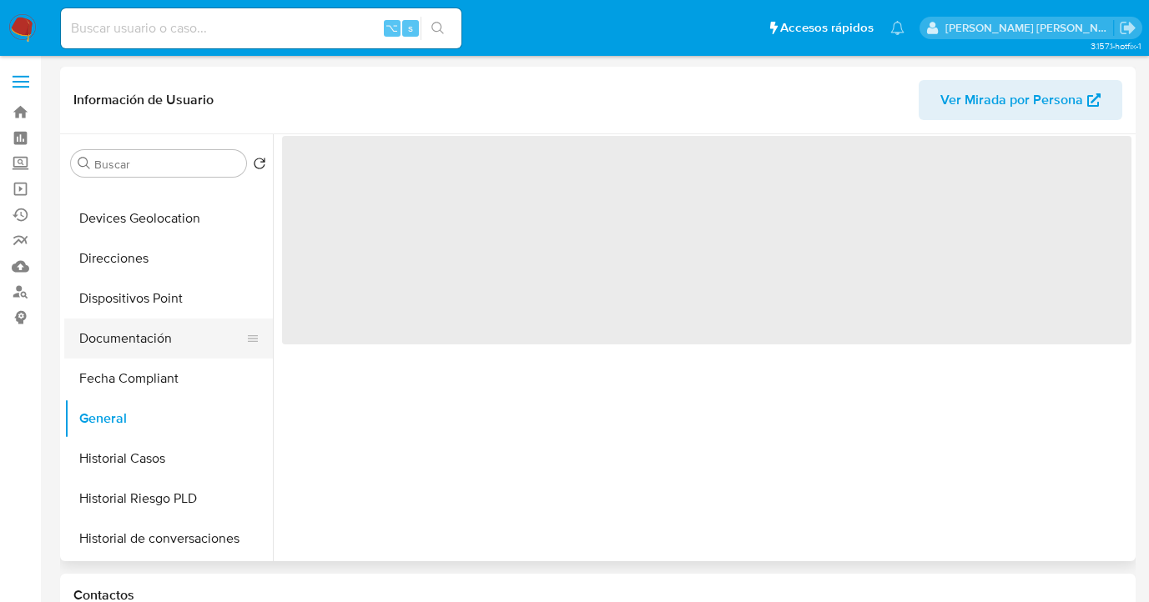
select select "10"
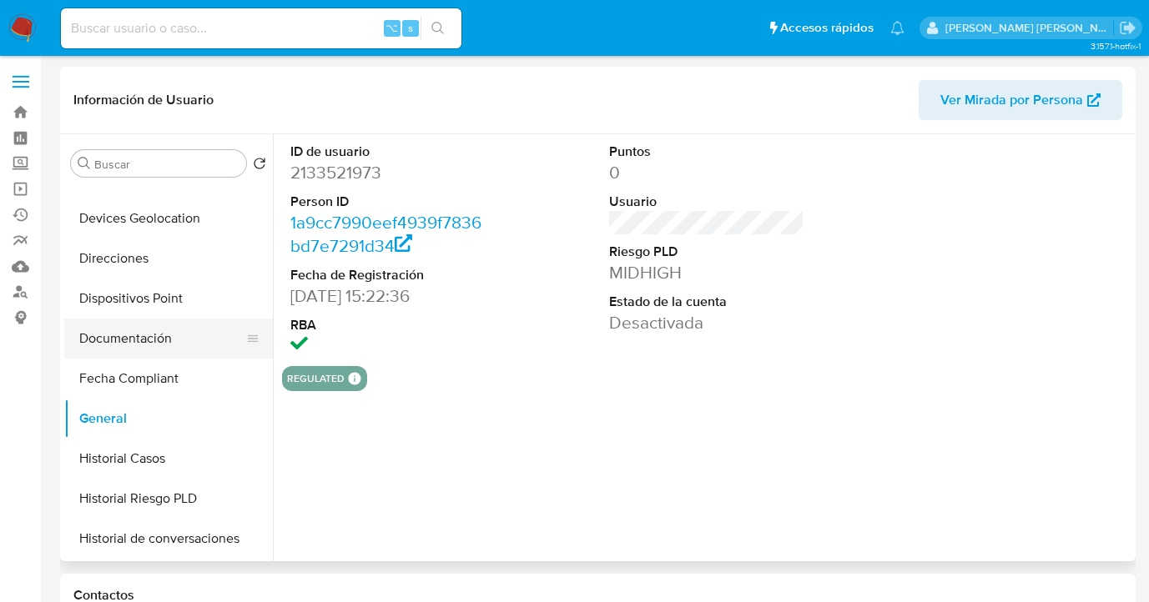
click at [200, 346] on button "Documentación" at bounding box center [161, 339] width 195 height 40
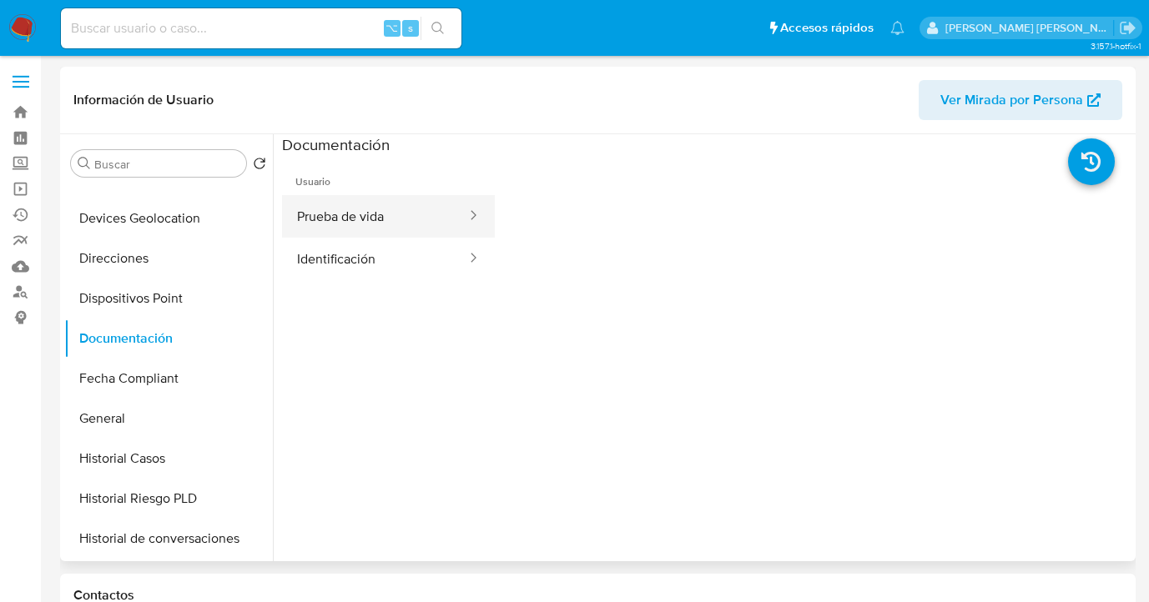
click at [389, 216] on button "Prueba de vida" at bounding box center [375, 216] width 186 height 43
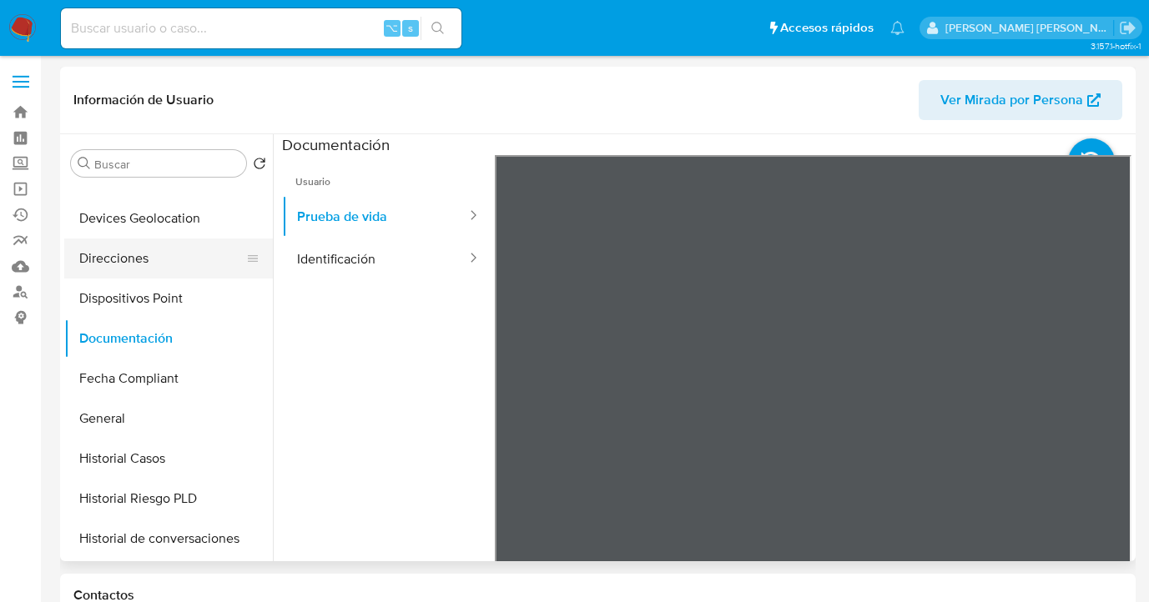
click at [202, 269] on button "Direcciones" at bounding box center [161, 259] width 195 height 40
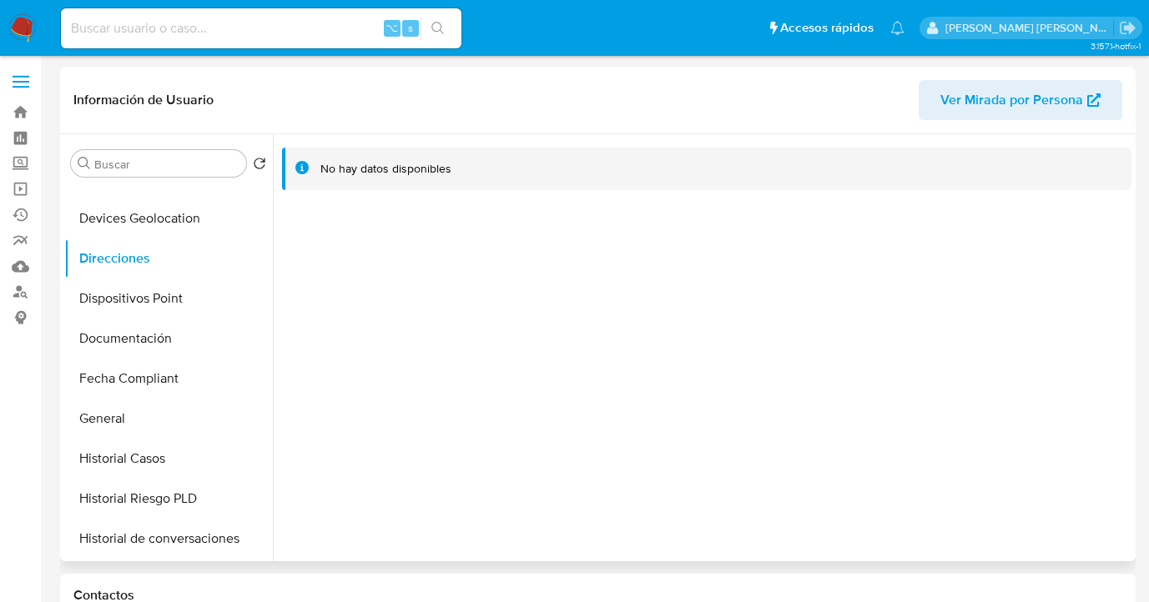
scroll to position [520, 0]
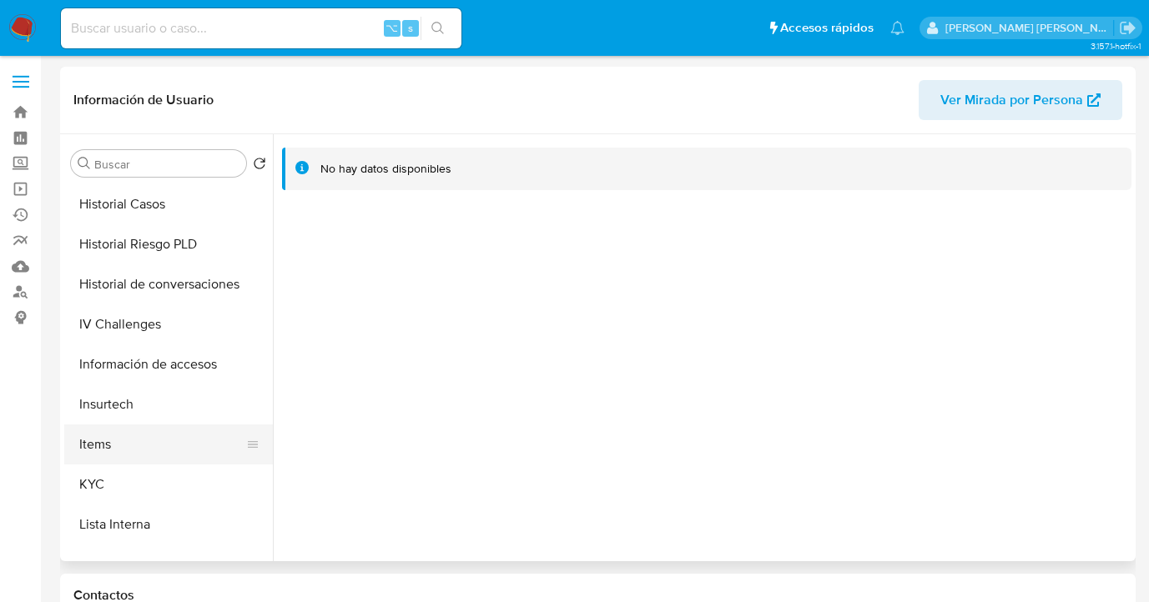
drag, startPoint x: 180, startPoint y: 477, endPoint x: 214, endPoint y: 461, distance: 36.9
click at [180, 476] on button "KYC" at bounding box center [168, 485] width 209 height 40
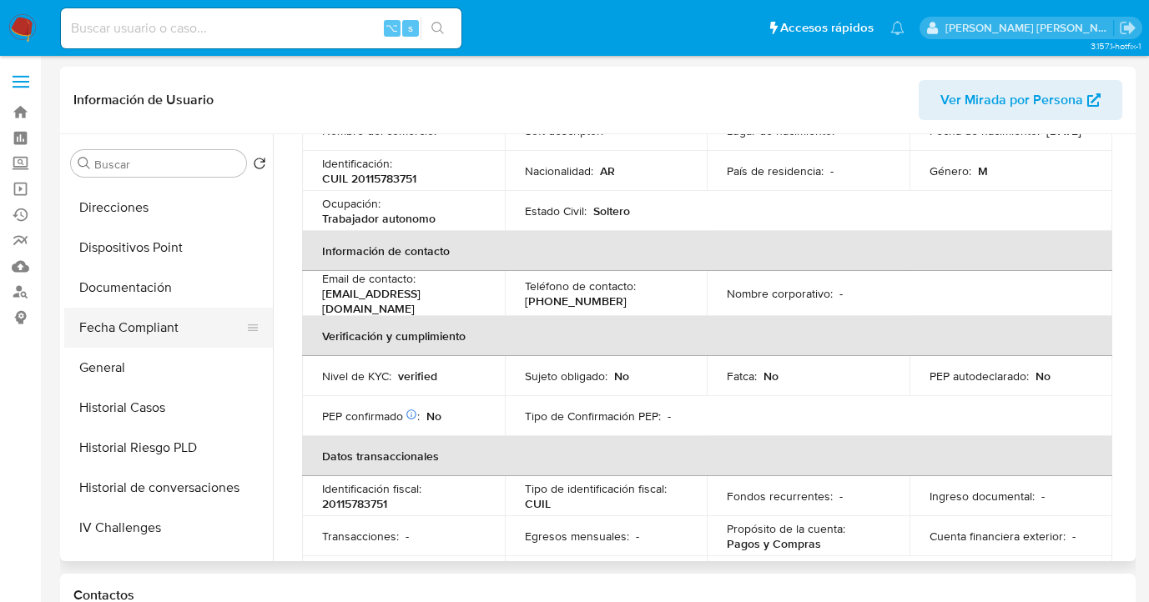
scroll to position [325, 0]
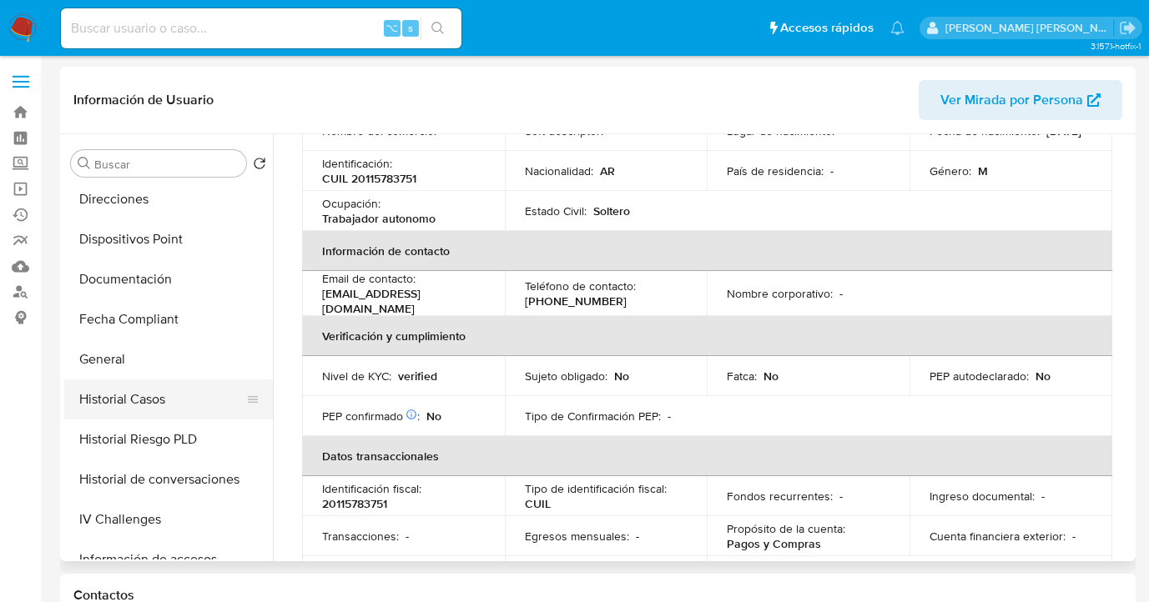
click at [183, 390] on button "Historial Casos" at bounding box center [161, 400] width 195 height 40
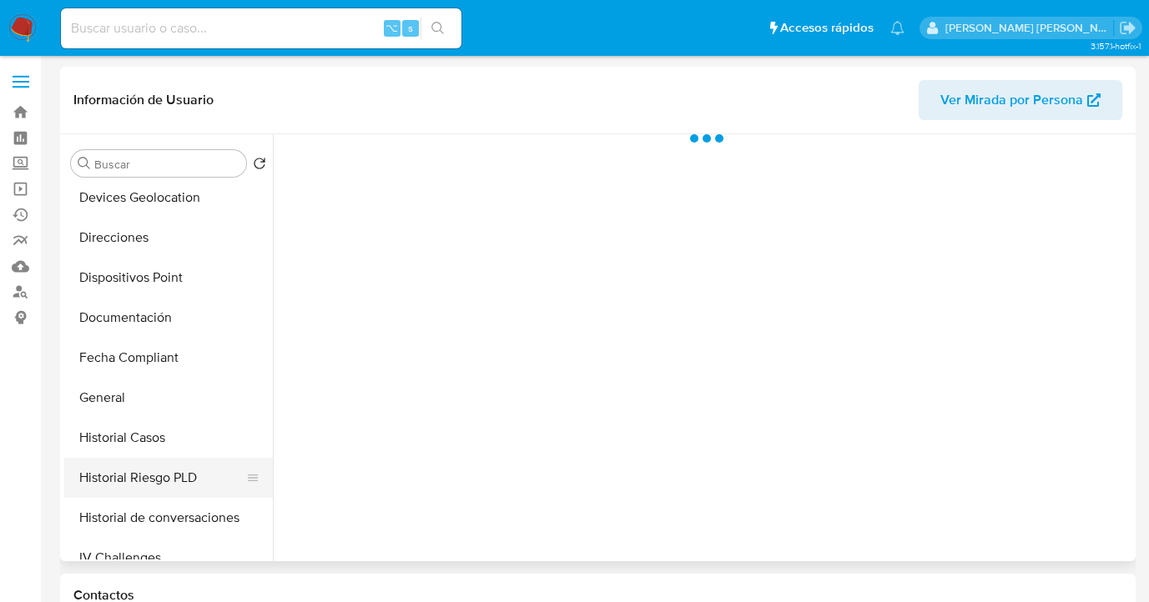
scroll to position [392, 0]
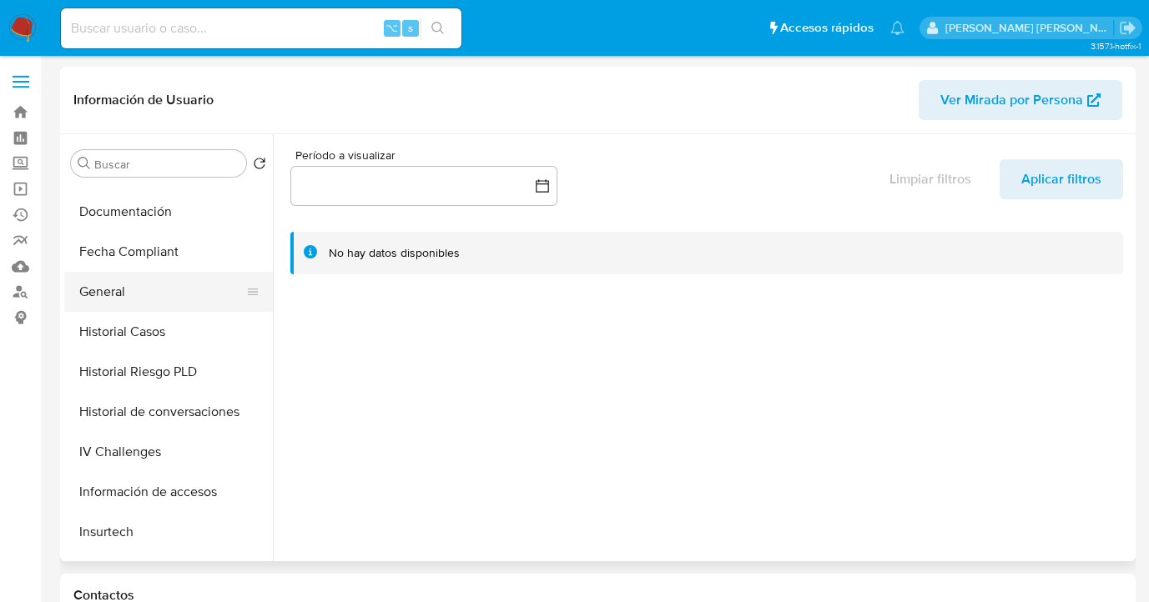
click at [166, 310] on button "General" at bounding box center [161, 292] width 195 height 40
select select "10"
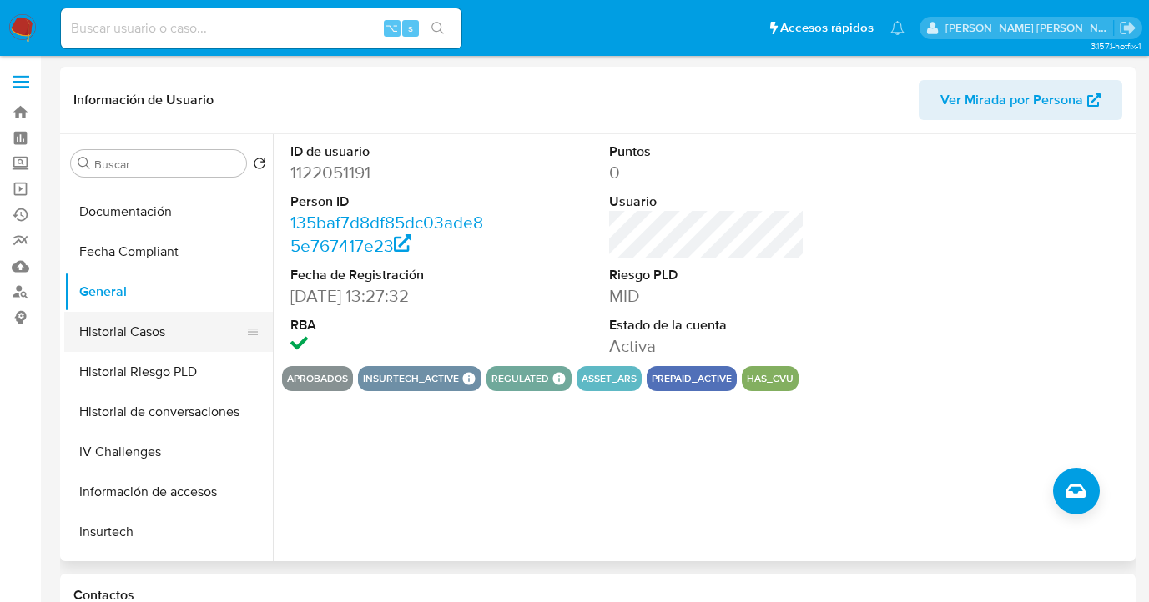
click at [192, 335] on button "Historial Casos" at bounding box center [161, 332] width 195 height 40
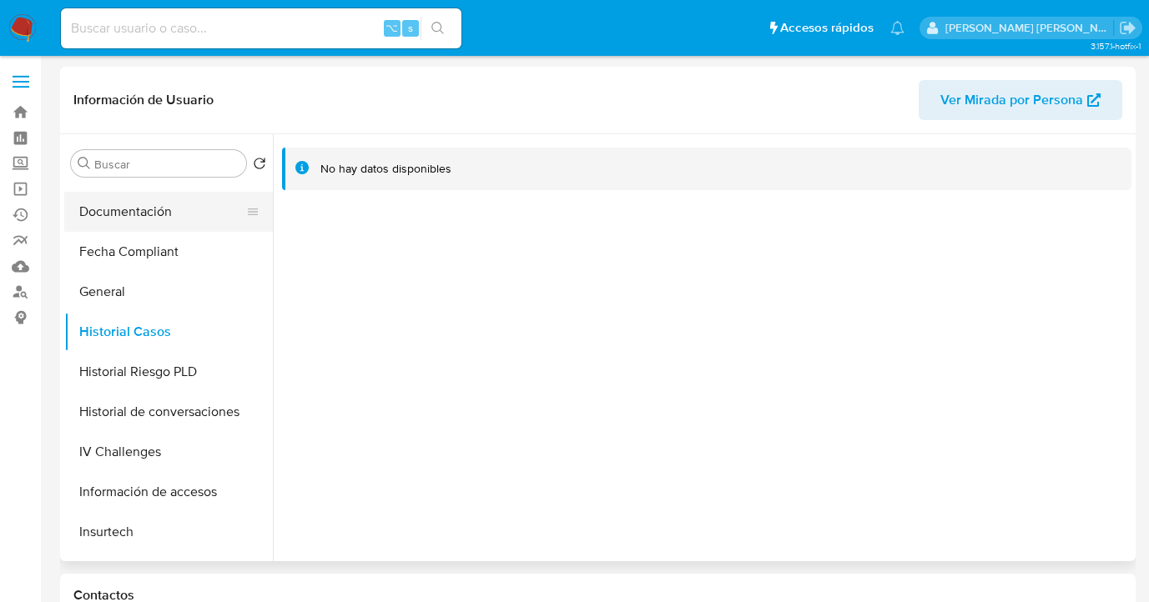
click at [201, 223] on button "Documentación" at bounding box center [161, 212] width 195 height 40
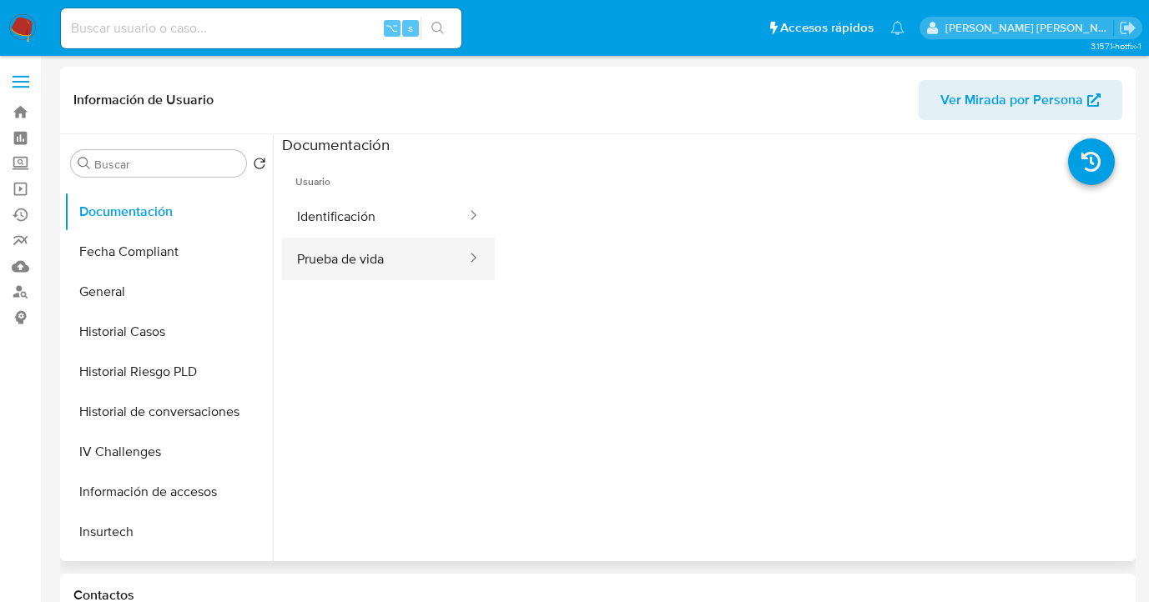
click at [375, 264] on button "Prueba de vida" at bounding box center [375, 259] width 186 height 43
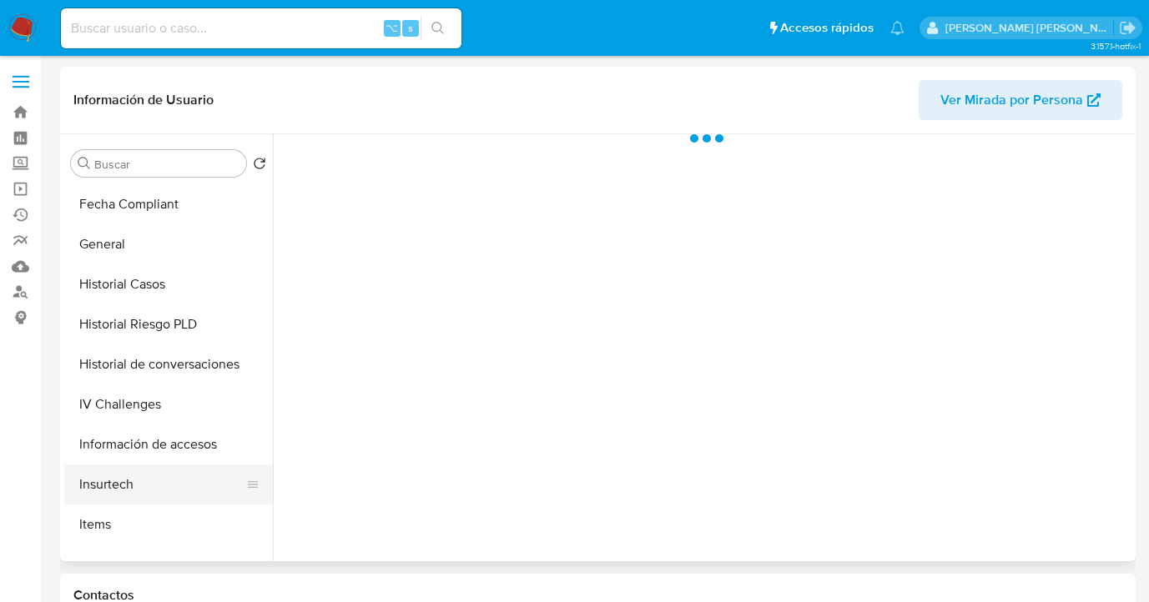
scroll to position [465, 0]
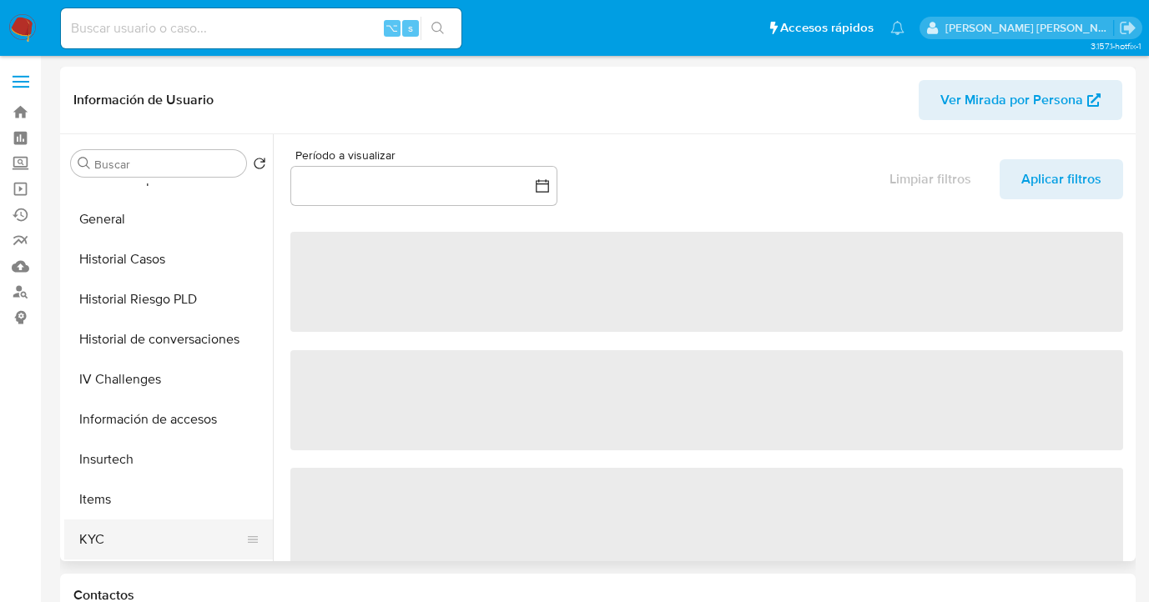
select select "10"
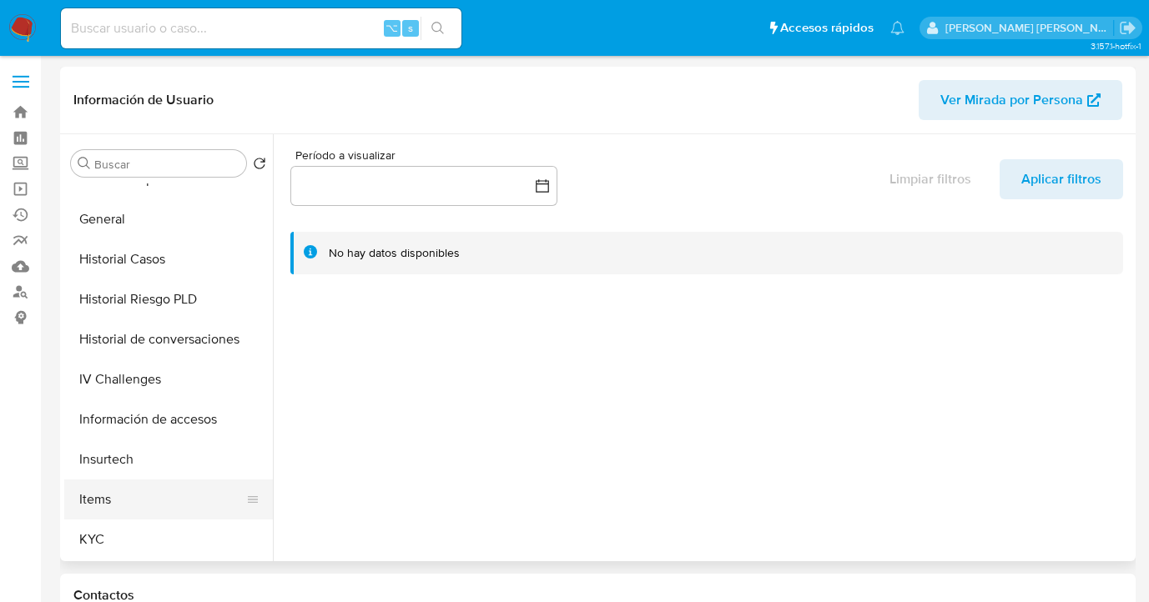
drag, startPoint x: 153, startPoint y: 538, endPoint x: 229, endPoint y: 508, distance: 81.7
click at [153, 537] on button "KYC" at bounding box center [168, 540] width 209 height 40
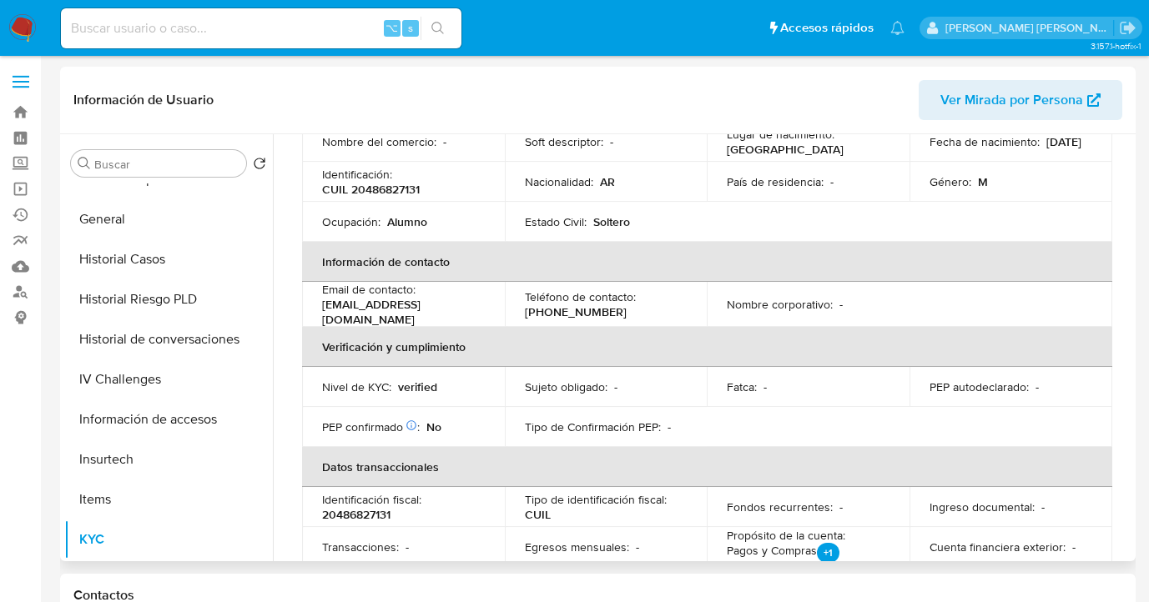
scroll to position [0, 0]
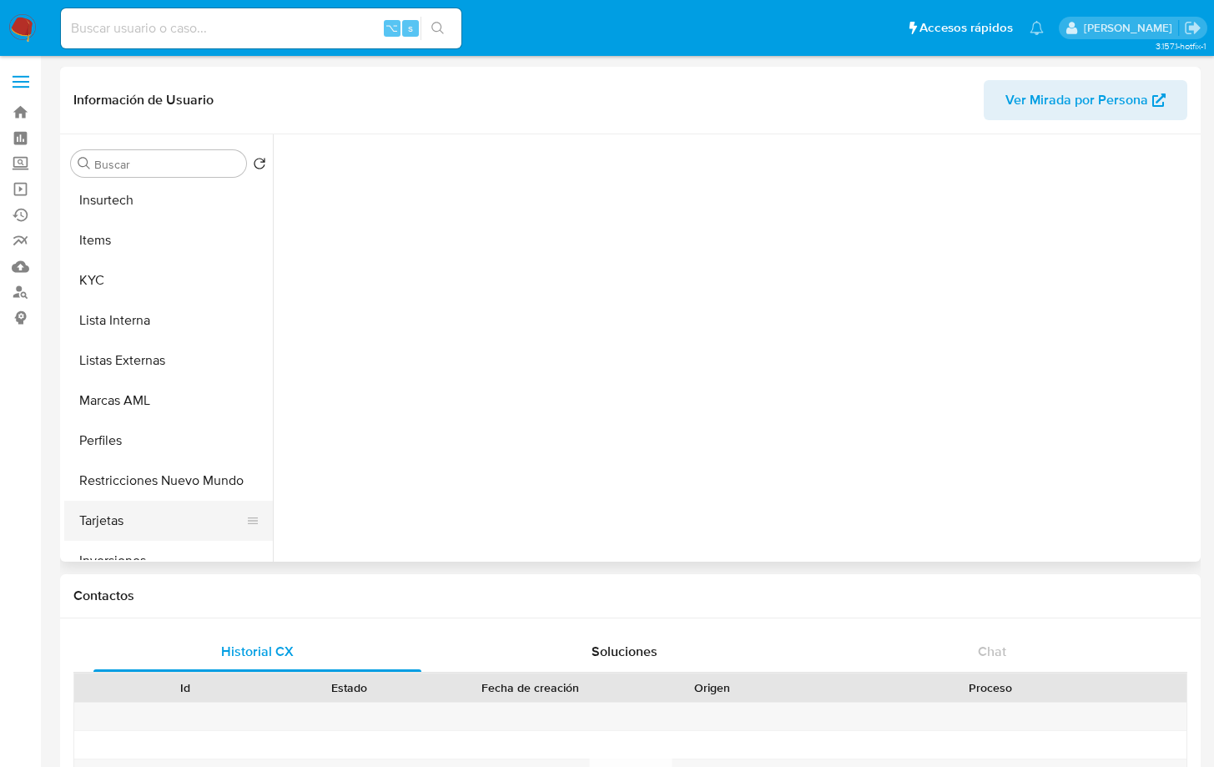
scroll to position [734, 0]
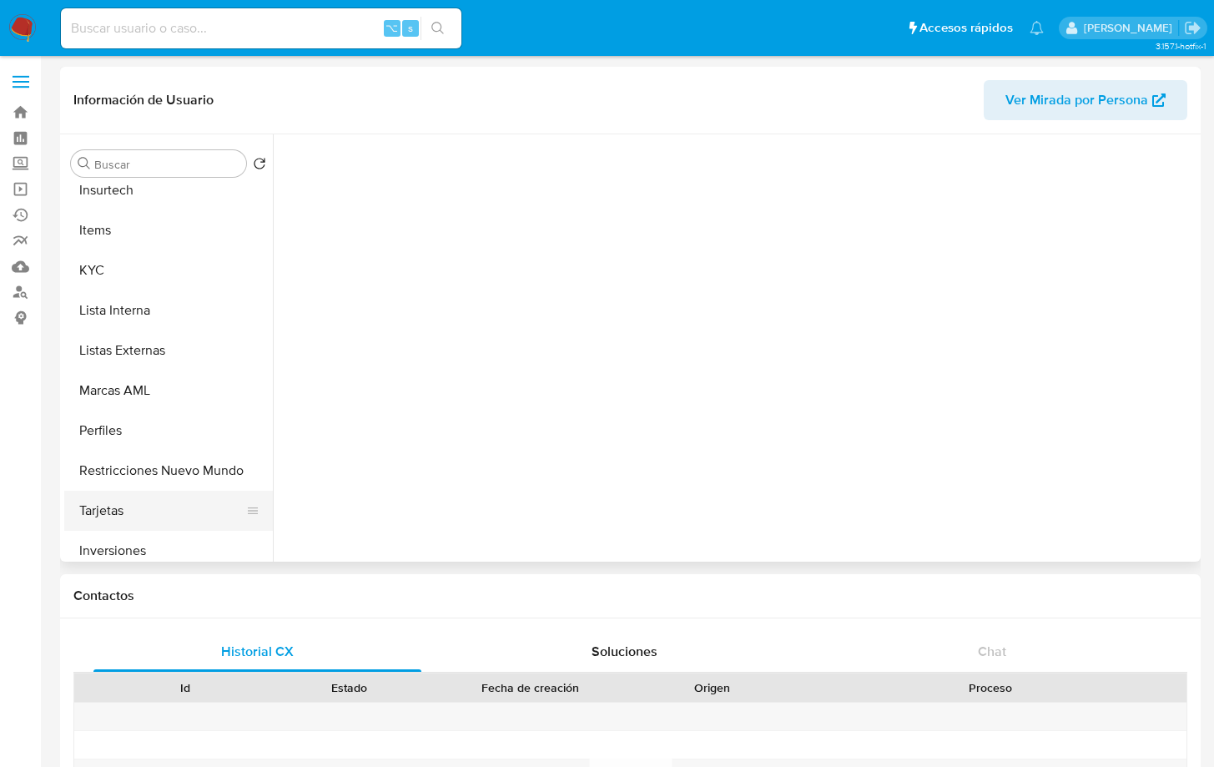
select select "10"
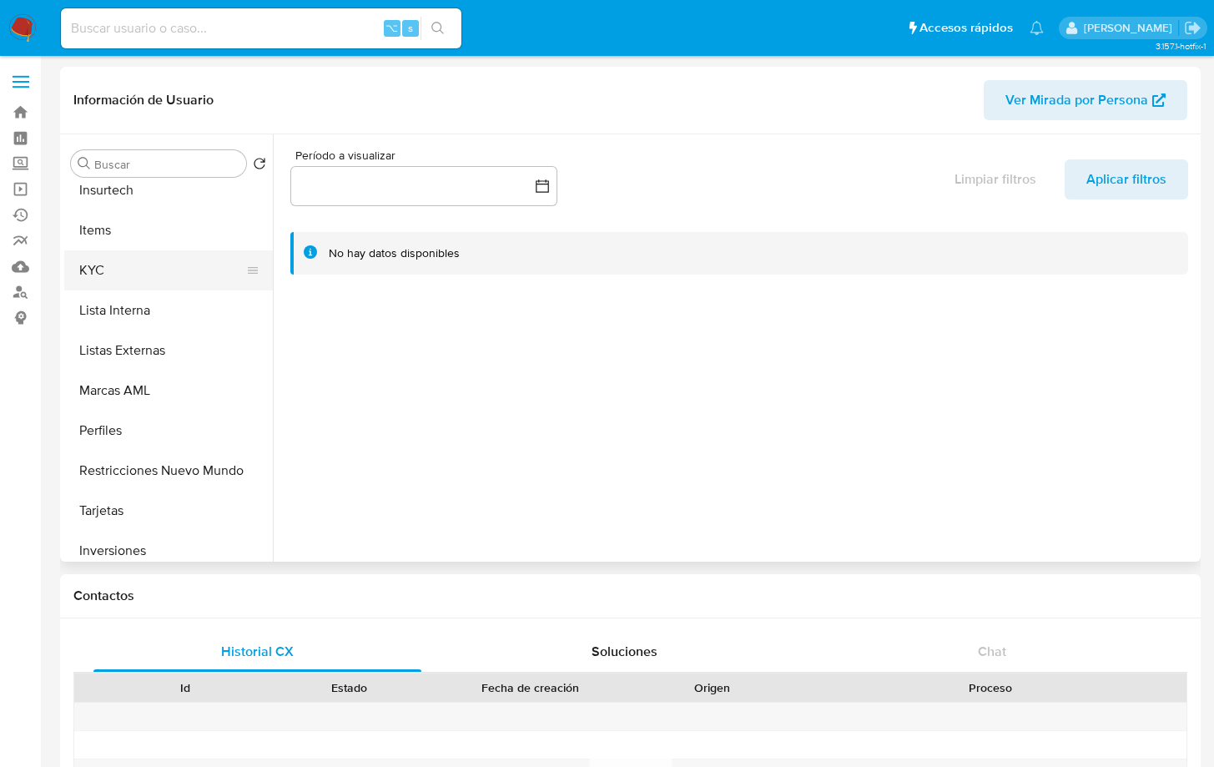
click at [161, 270] on button "KYC" at bounding box center [161, 270] width 195 height 40
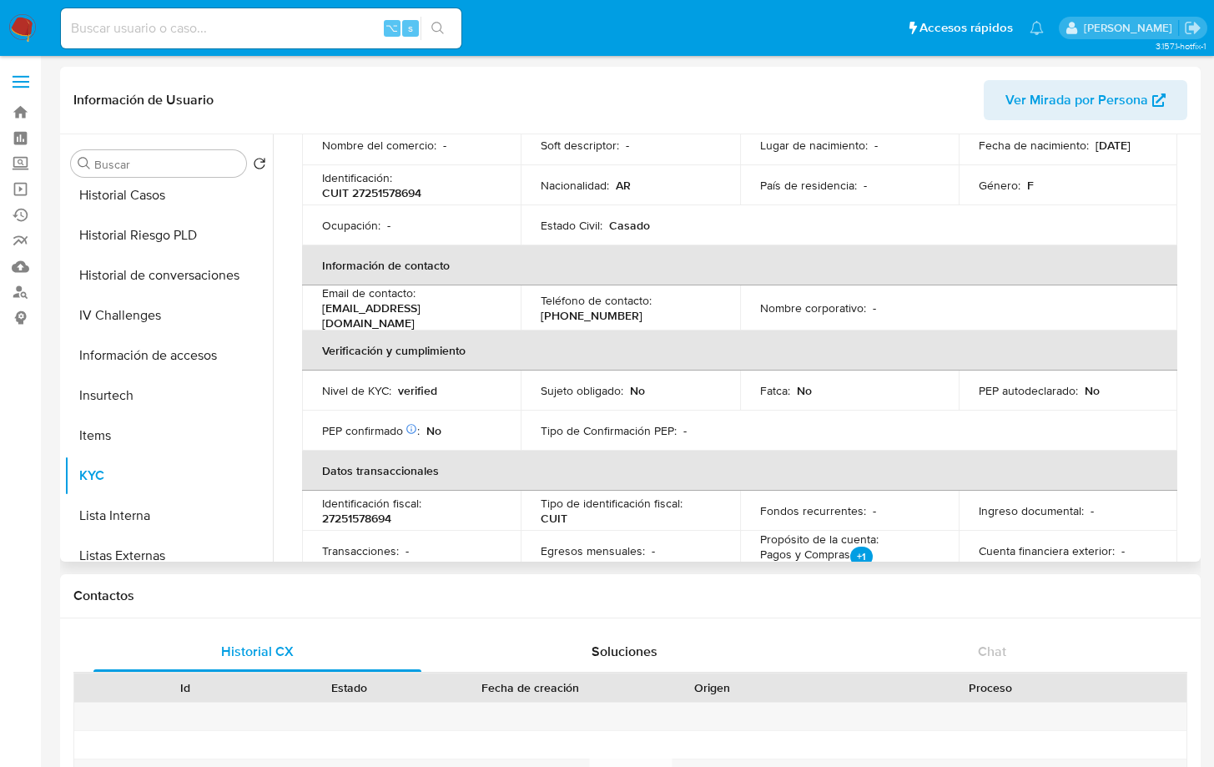
scroll to position [134, 0]
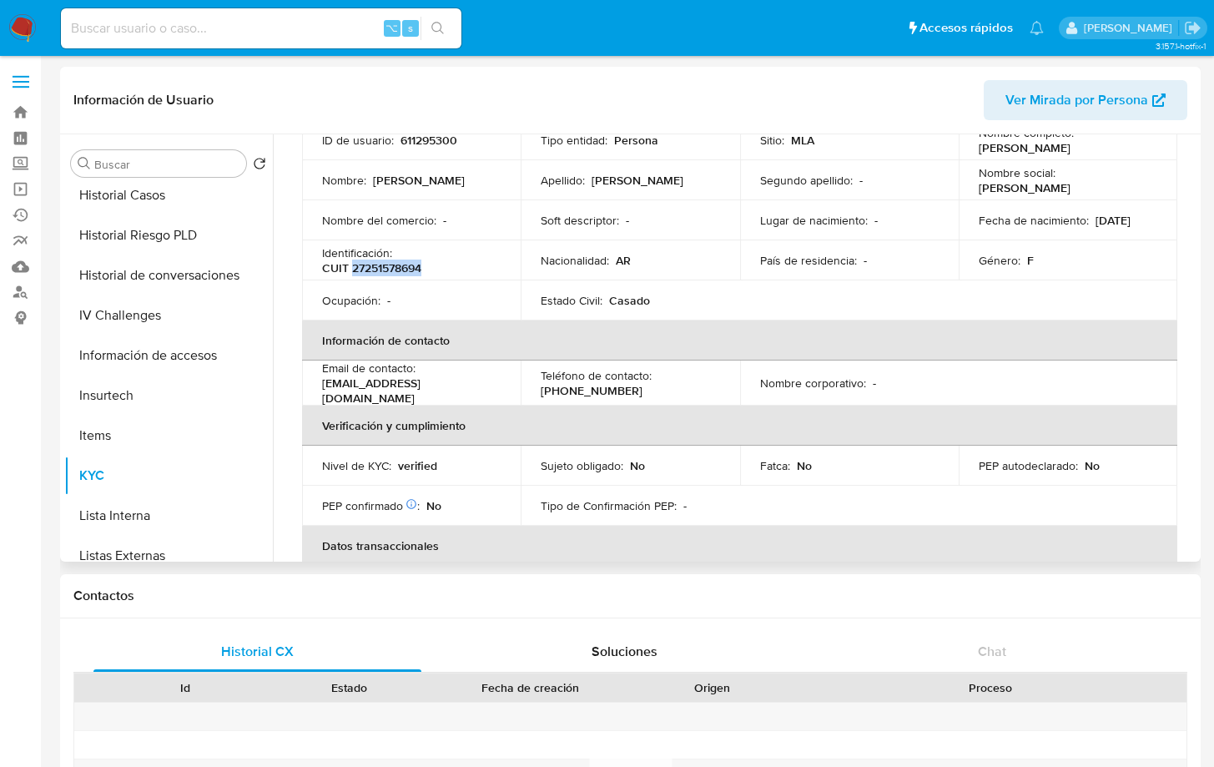
drag, startPoint x: 424, startPoint y: 267, endPoint x: 352, endPoint y: 268, distance: 71.8
click at [352, 268] on div "Identificación : CUIT 27251578694" at bounding box center [411, 260] width 179 height 30
copy p "27251578694"
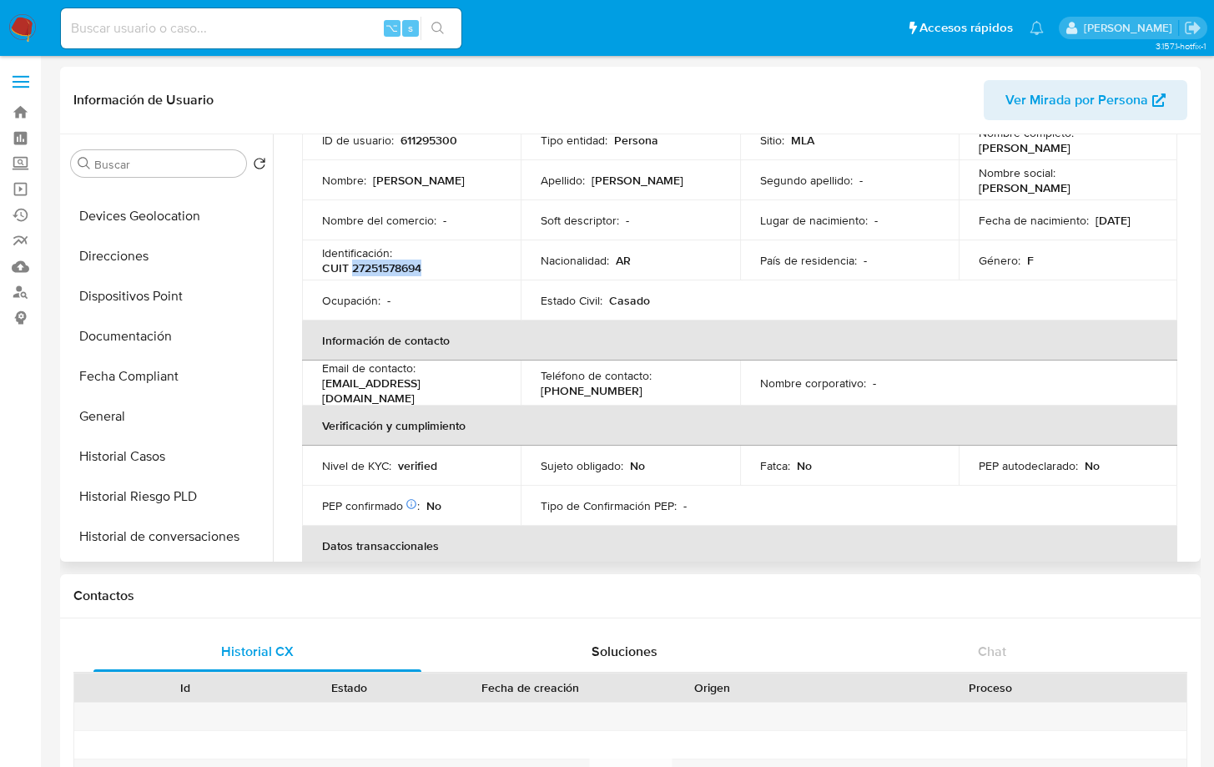
scroll to position [249, 0]
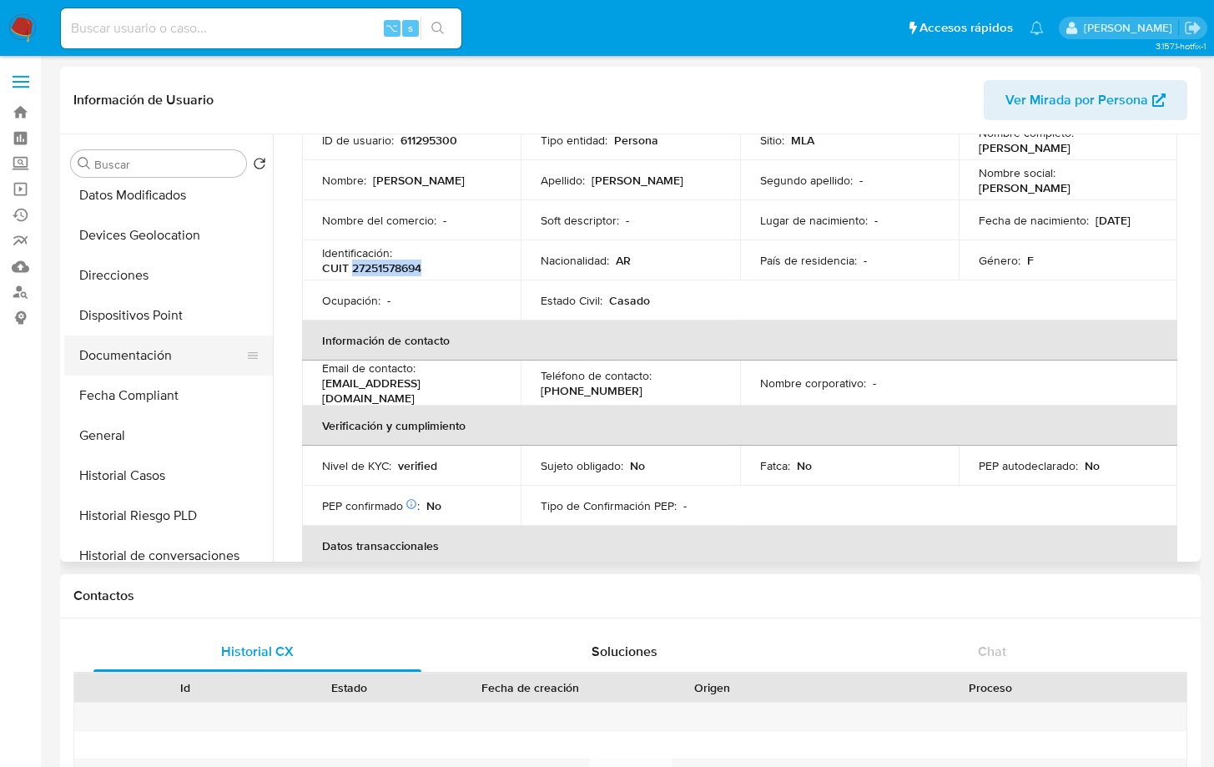
click at [174, 352] on button "Documentación" at bounding box center [161, 355] width 195 height 40
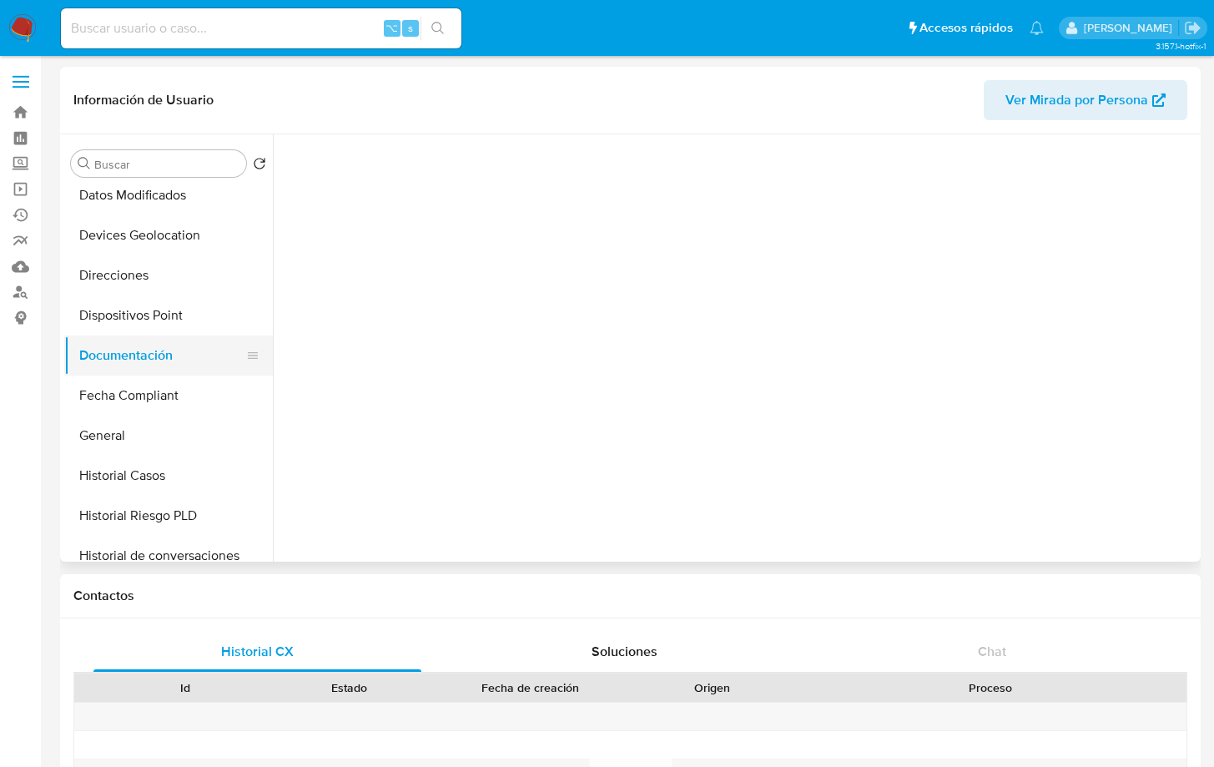
scroll to position [0, 0]
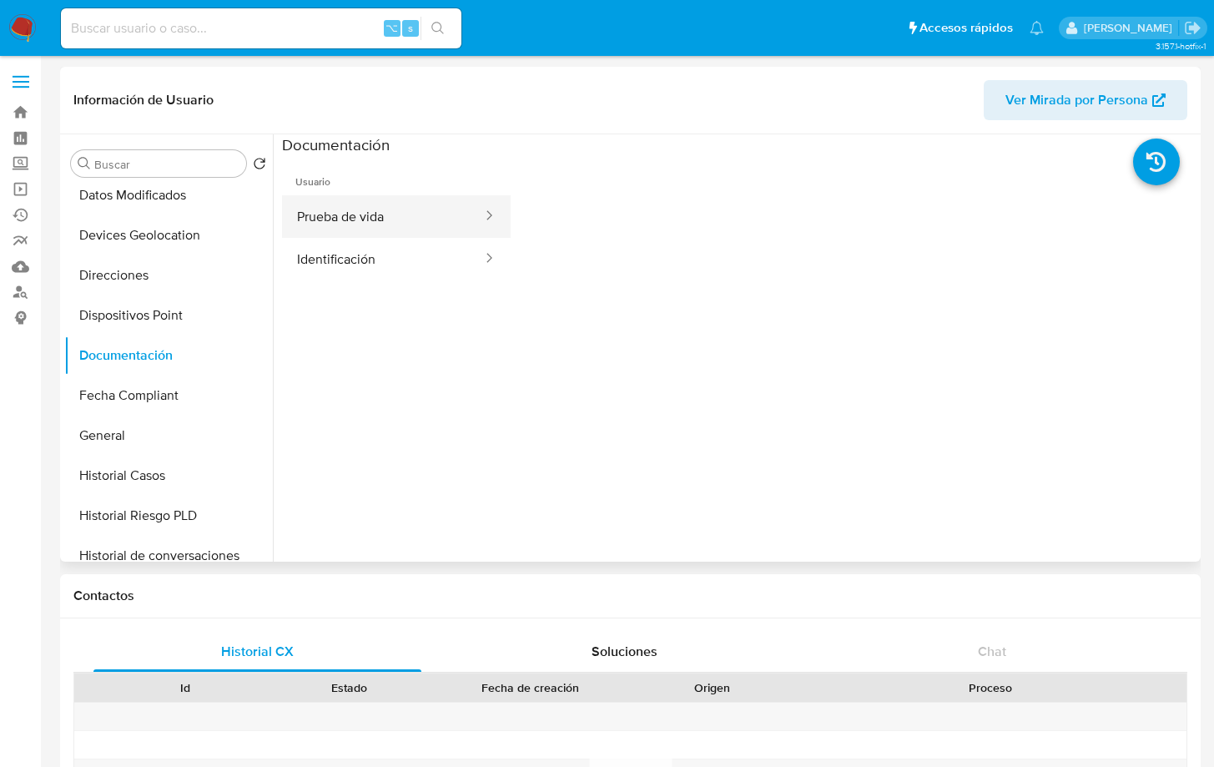
click at [383, 220] on button "Prueba de vida" at bounding box center [383, 216] width 202 height 43
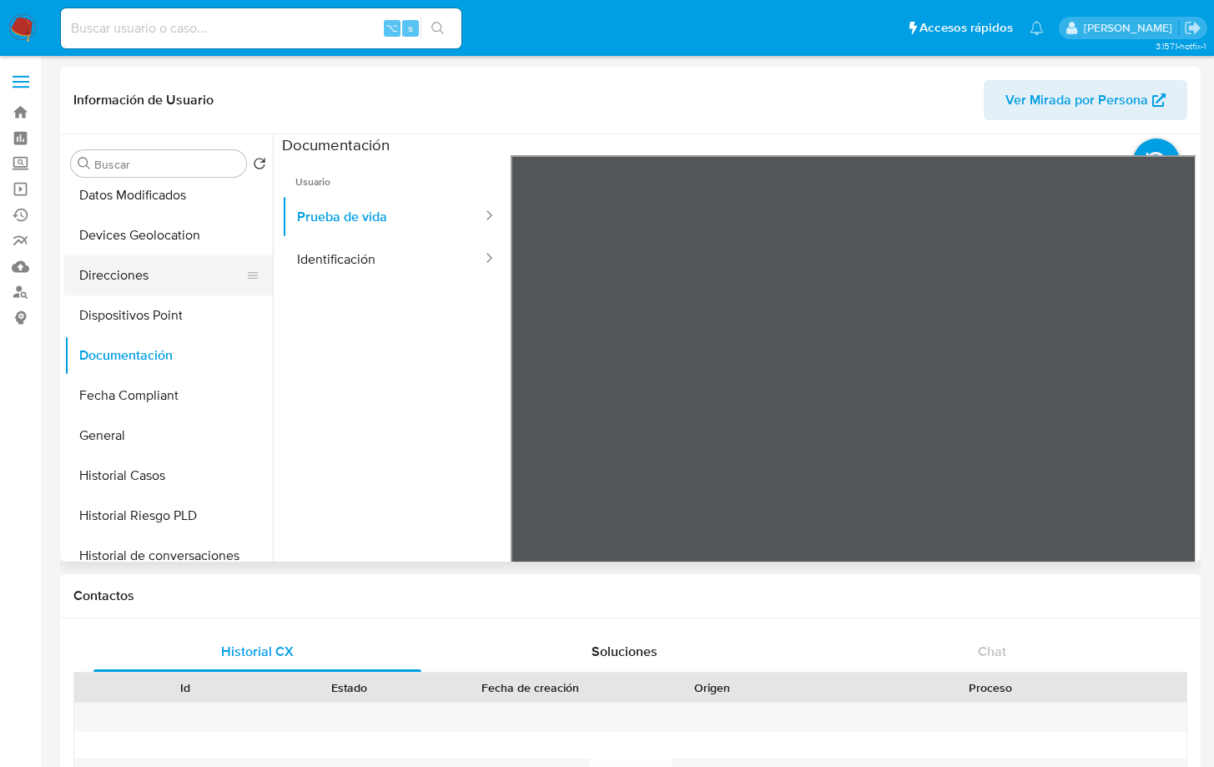
click at [157, 274] on button "Direcciones" at bounding box center [161, 275] width 195 height 40
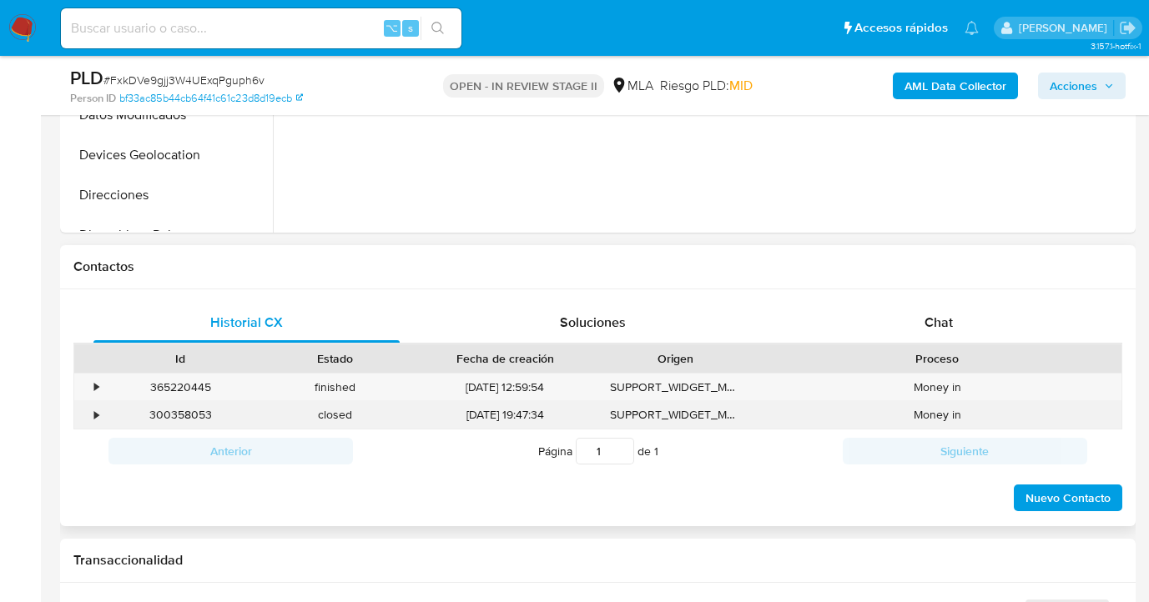
scroll to position [661, 0]
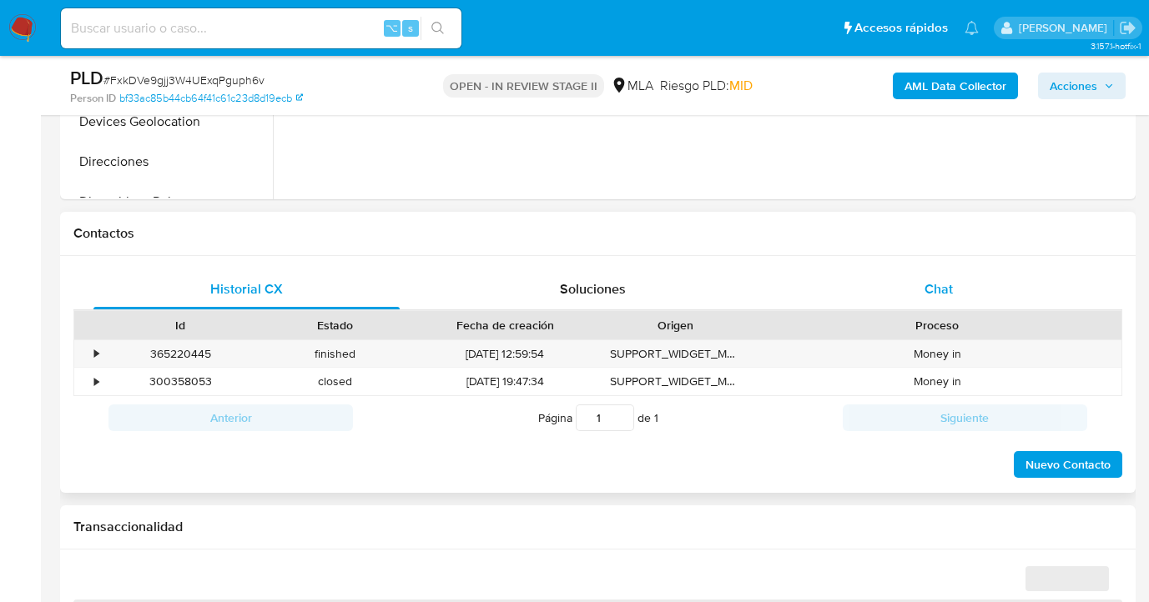
select select "10"
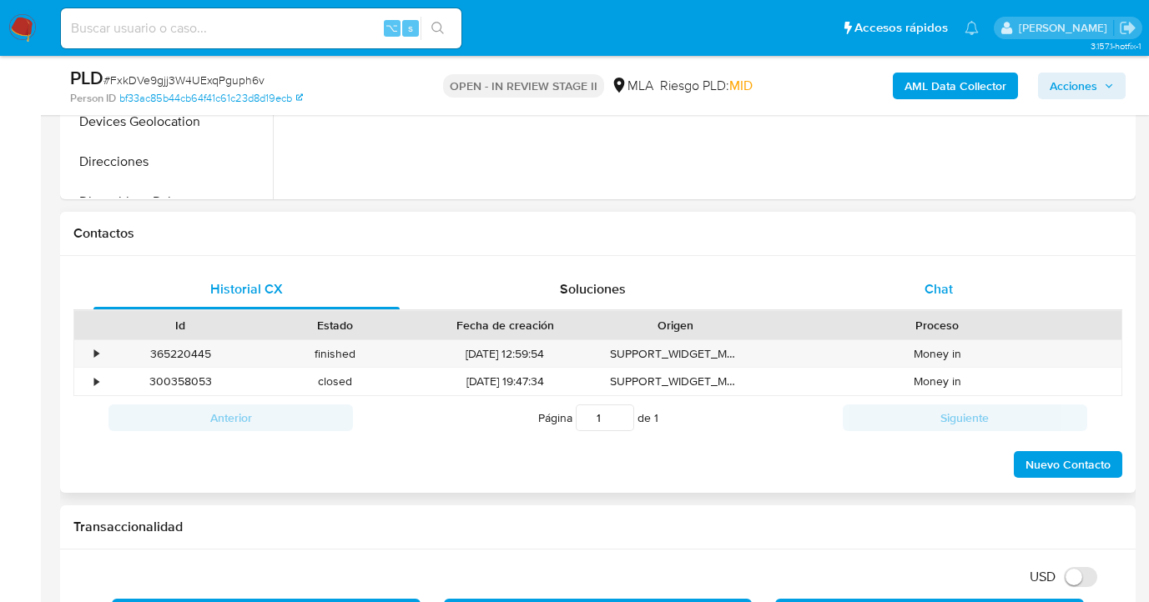
click at [921, 284] on div "Chat" at bounding box center [939, 290] width 306 height 40
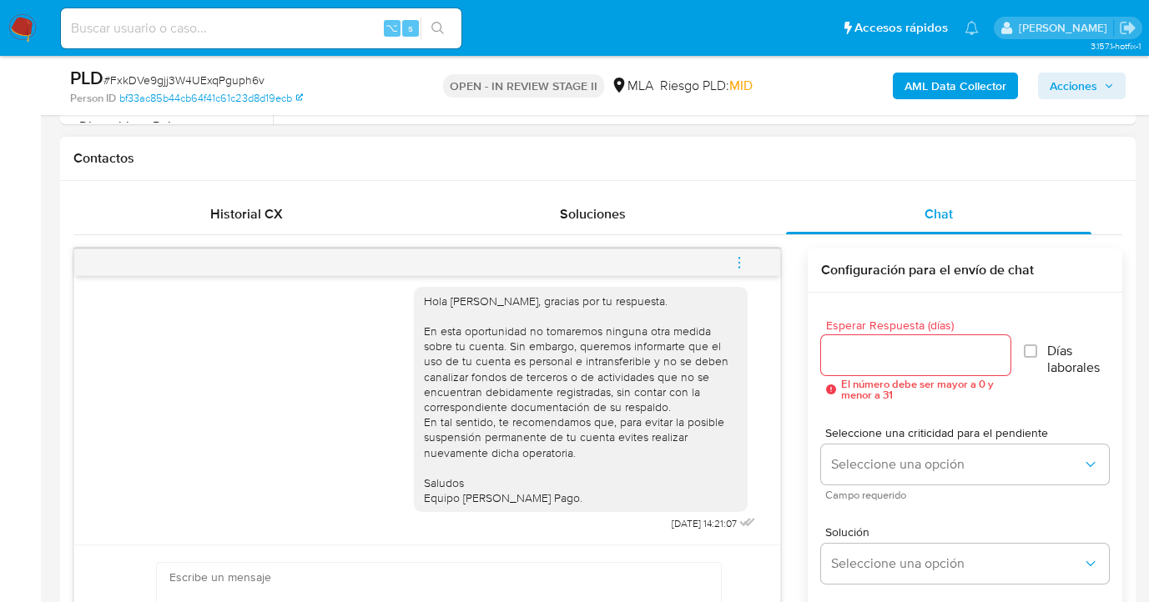
scroll to position [809, 0]
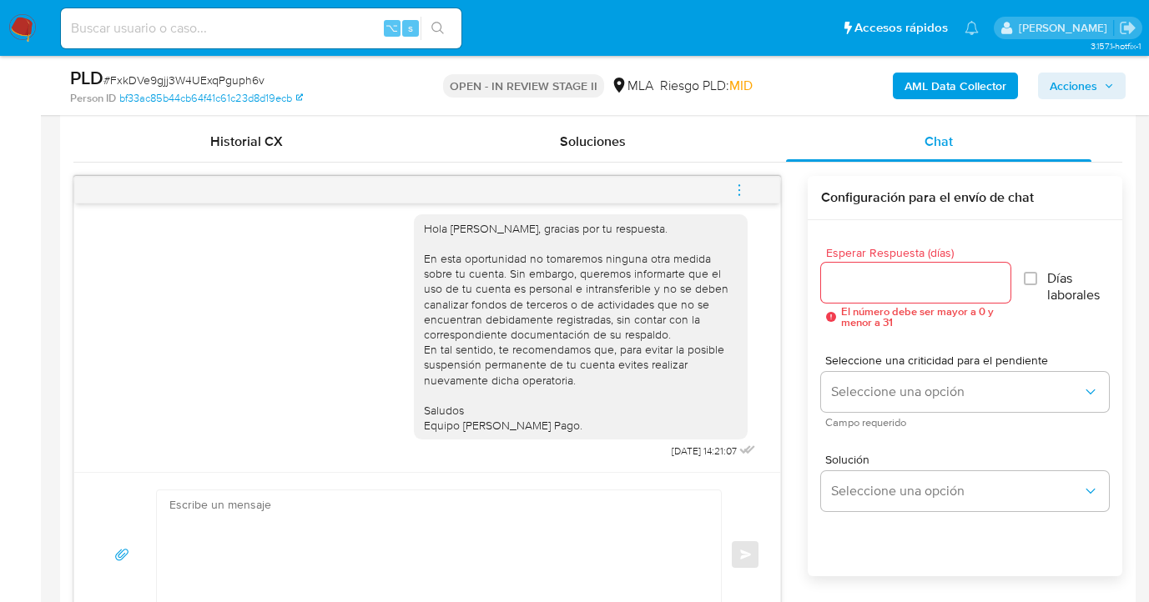
click at [739, 189] on icon "menu-action" at bounding box center [739, 190] width 2 height 2
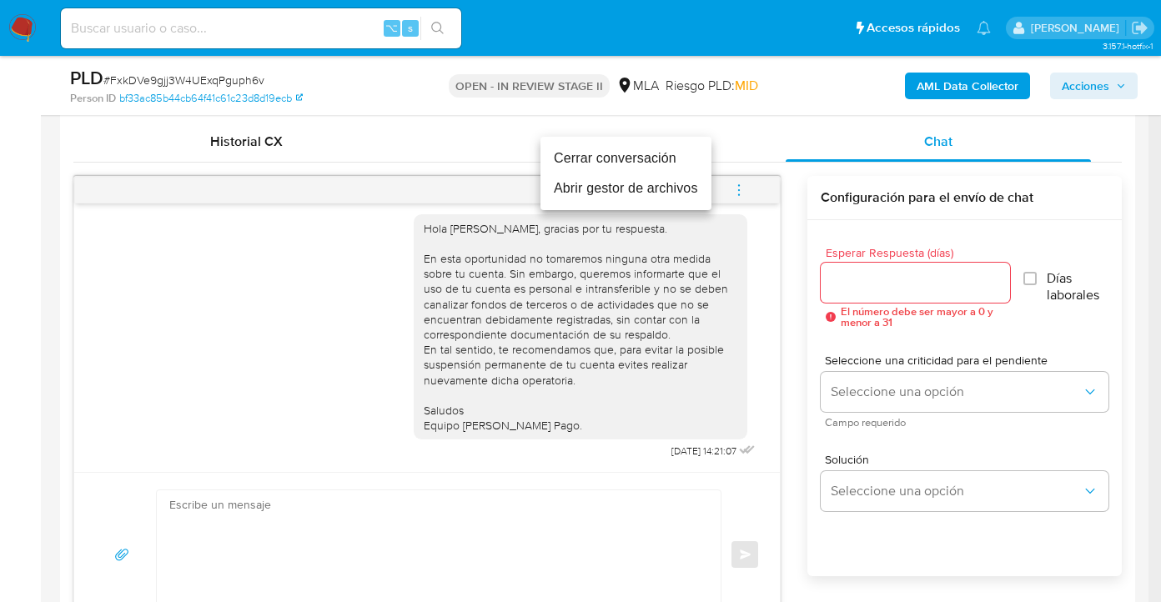
click at [637, 163] on li "Cerrar conversación" at bounding box center [626, 159] width 171 height 30
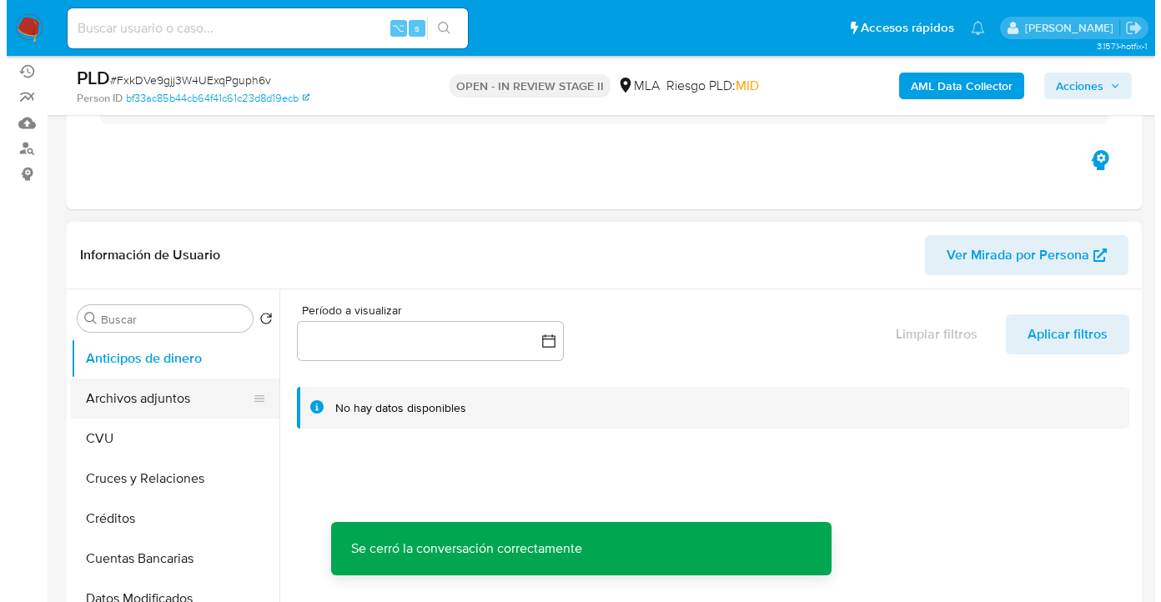
scroll to position [224, 0]
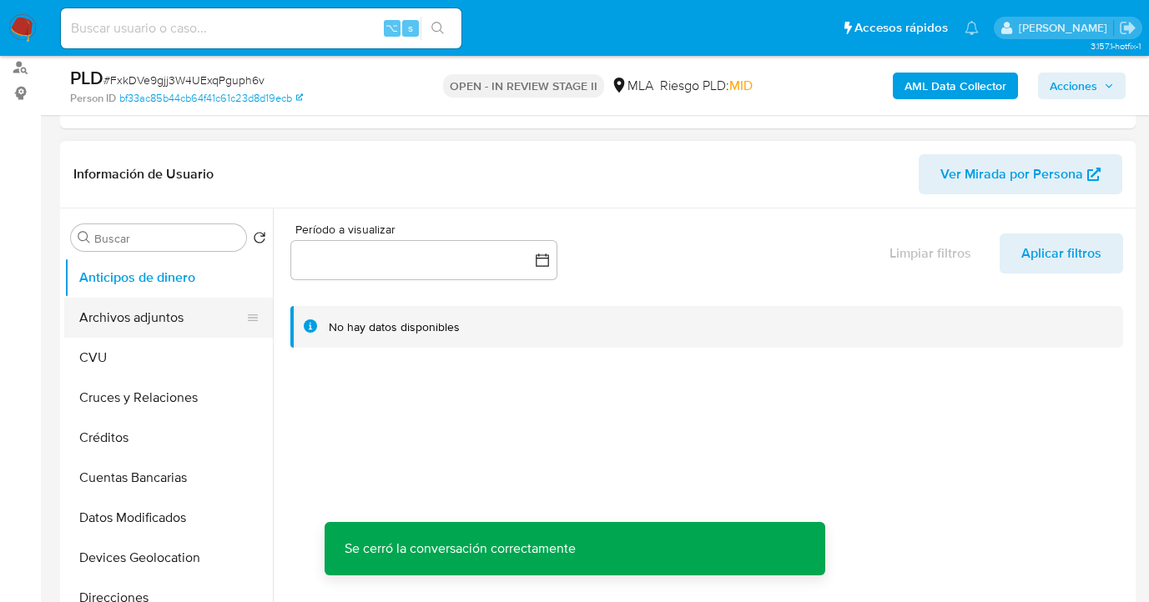
click at [167, 316] on button "Archivos adjuntos" at bounding box center [161, 318] width 195 height 40
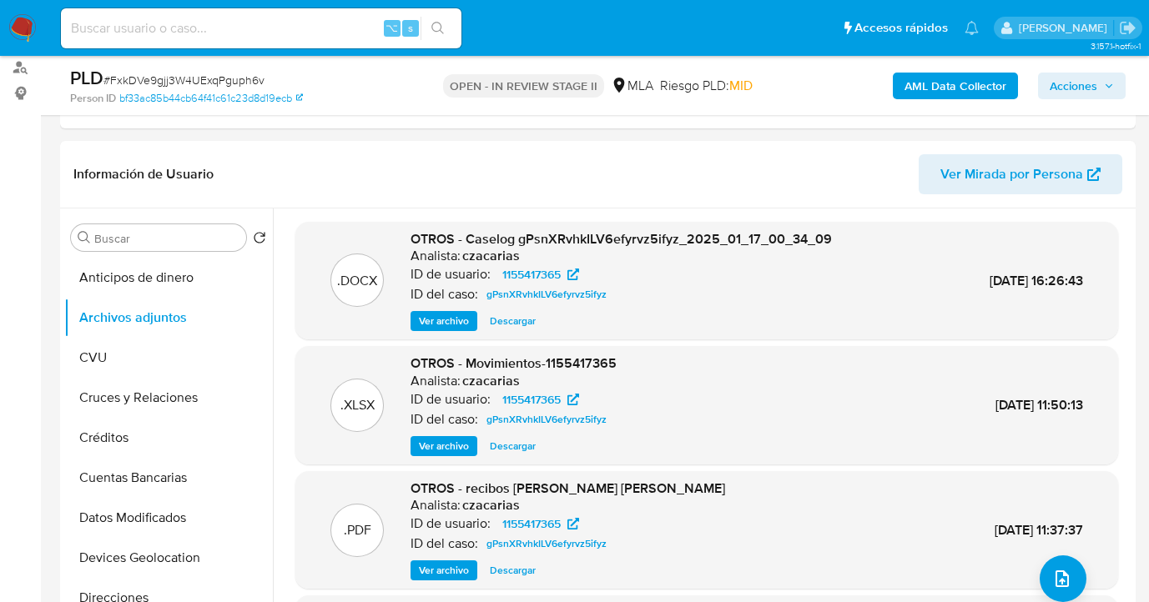
click at [950, 98] on b "AML Data Collector" at bounding box center [955, 86] width 102 height 27
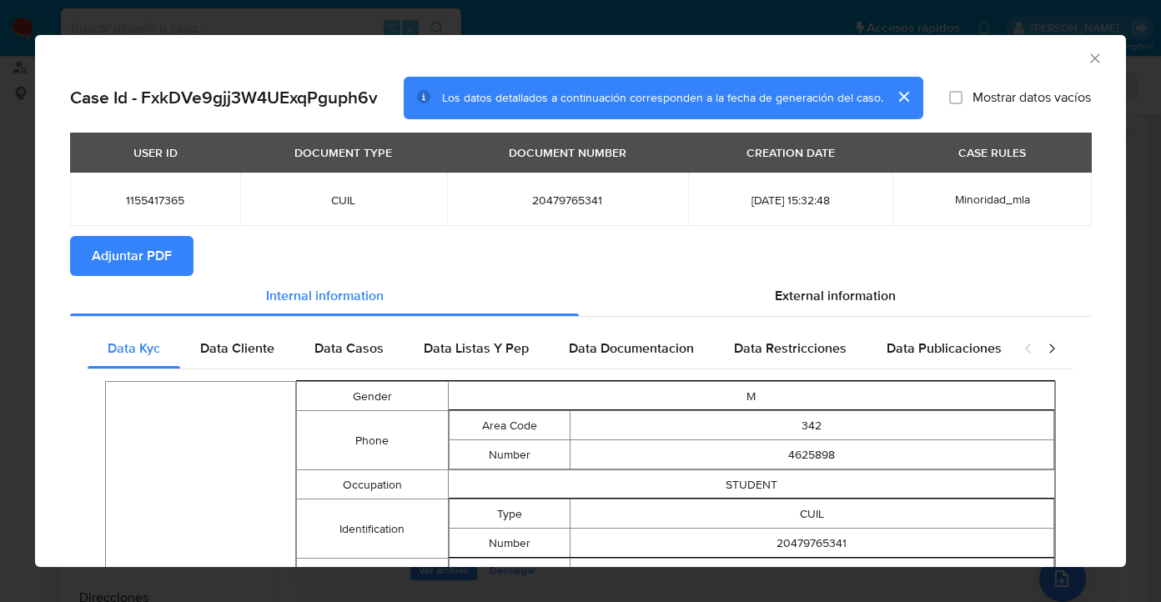
click at [164, 254] on span "Adjuntar PDF" at bounding box center [132, 256] width 80 height 37
click at [1087, 57] on icon "Cerrar ventana" at bounding box center [1095, 58] width 17 height 17
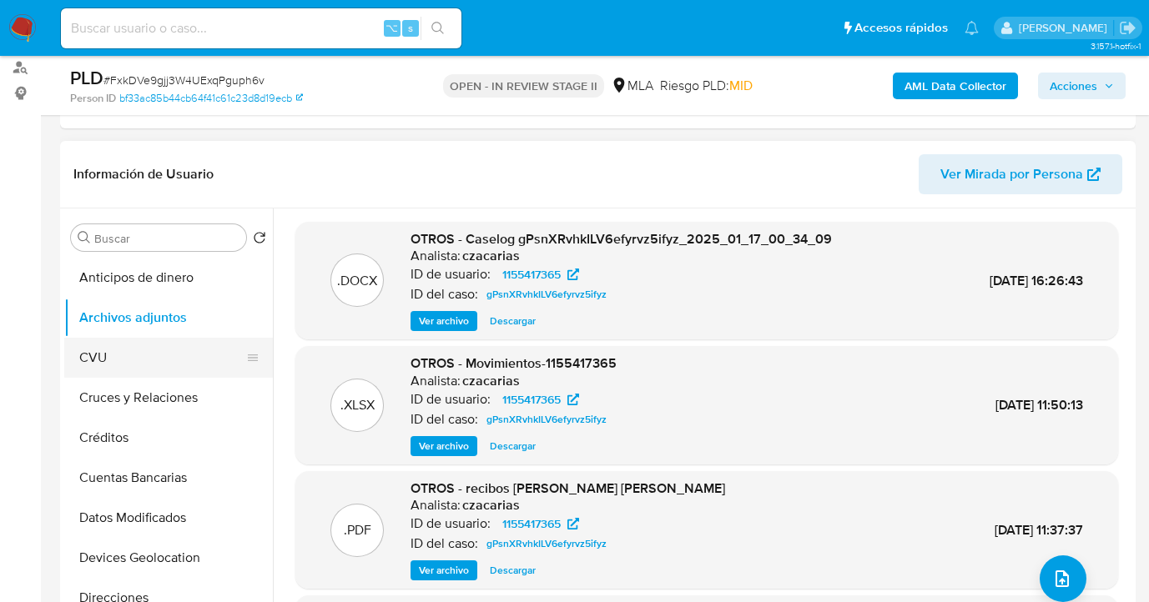
drag, startPoint x: 185, startPoint y: 361, endPoint x: 194, endPoint y: 337, distance: 25.9
click at [185, 361] on button "CVU" at bounding box center [161, 358] width 195 height 40
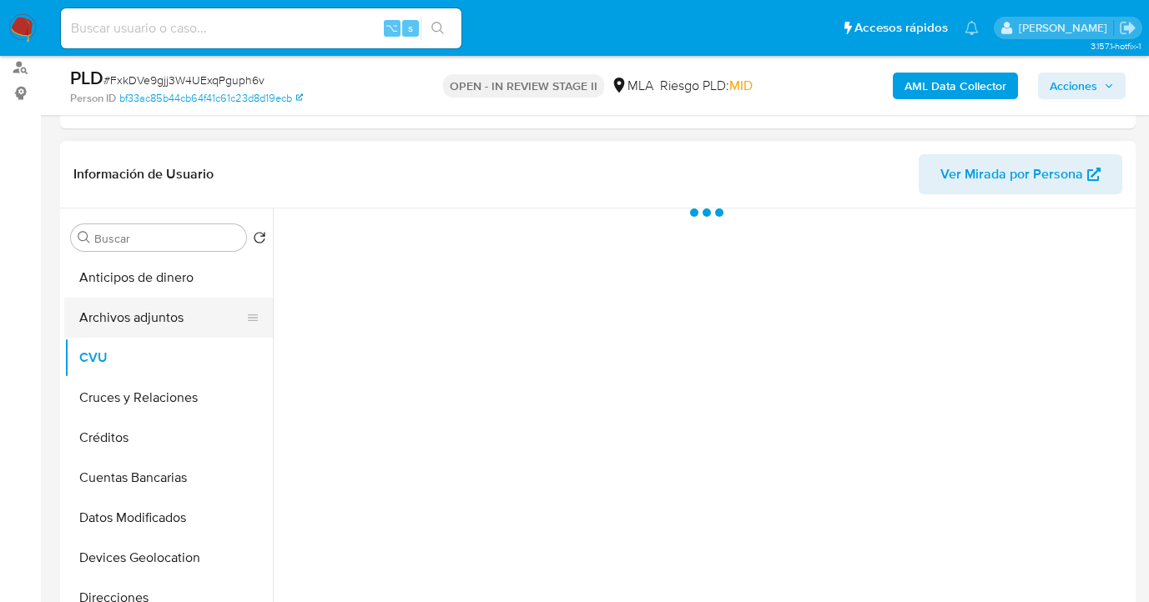
click at [198, 330] on button "Archivos adjuntos" at bounding box center [161, 318] width 195 height 40
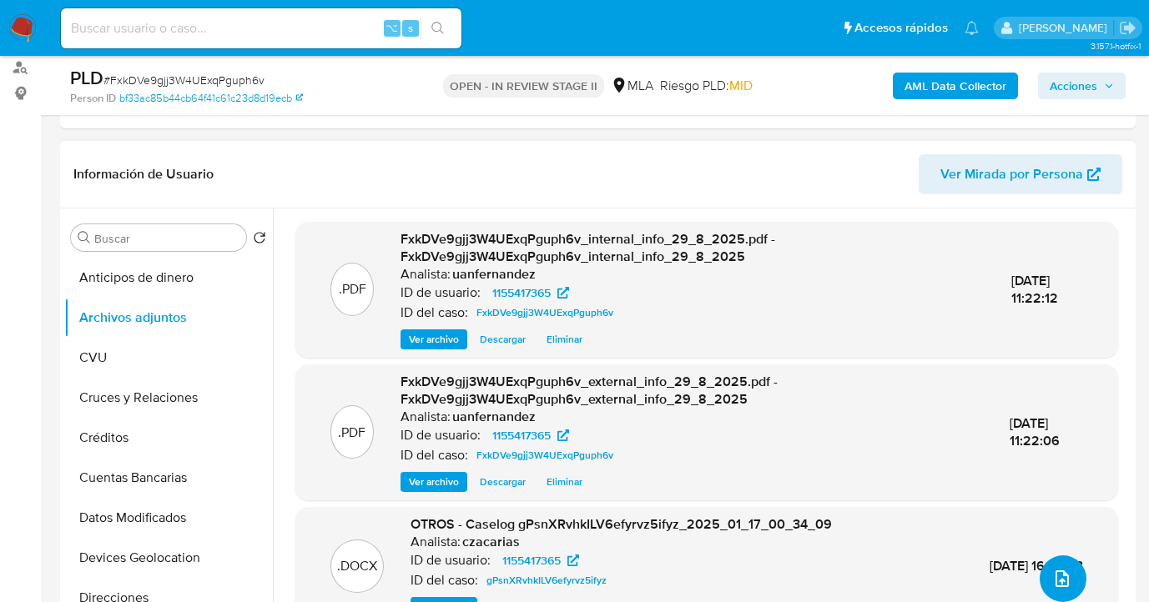
click at [1056, 571] on icon "upload-file" at bounding box center [1061, 579] width 13 height 17
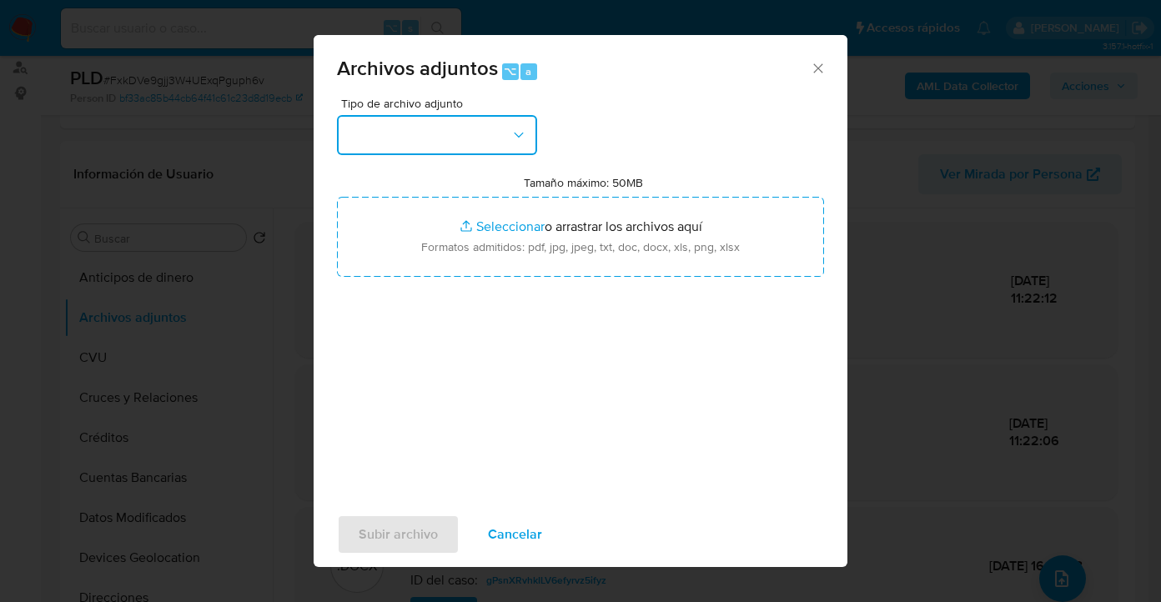
click at [537, 145] on button "button" at bounding box center [437, 135] width 200 height 40
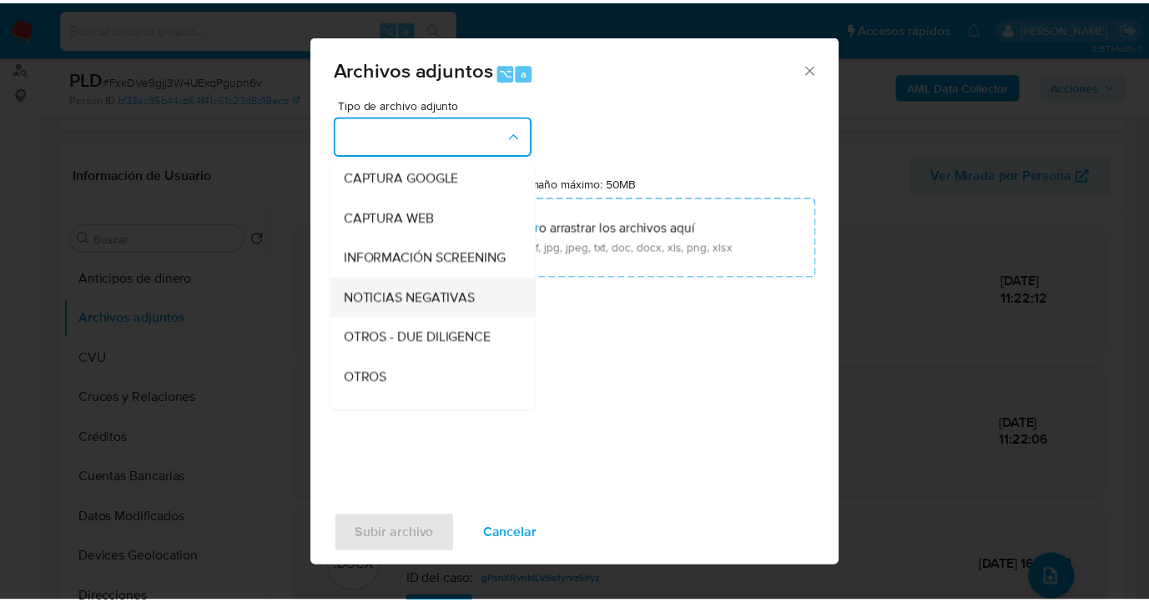
scroll to position [156, 0]
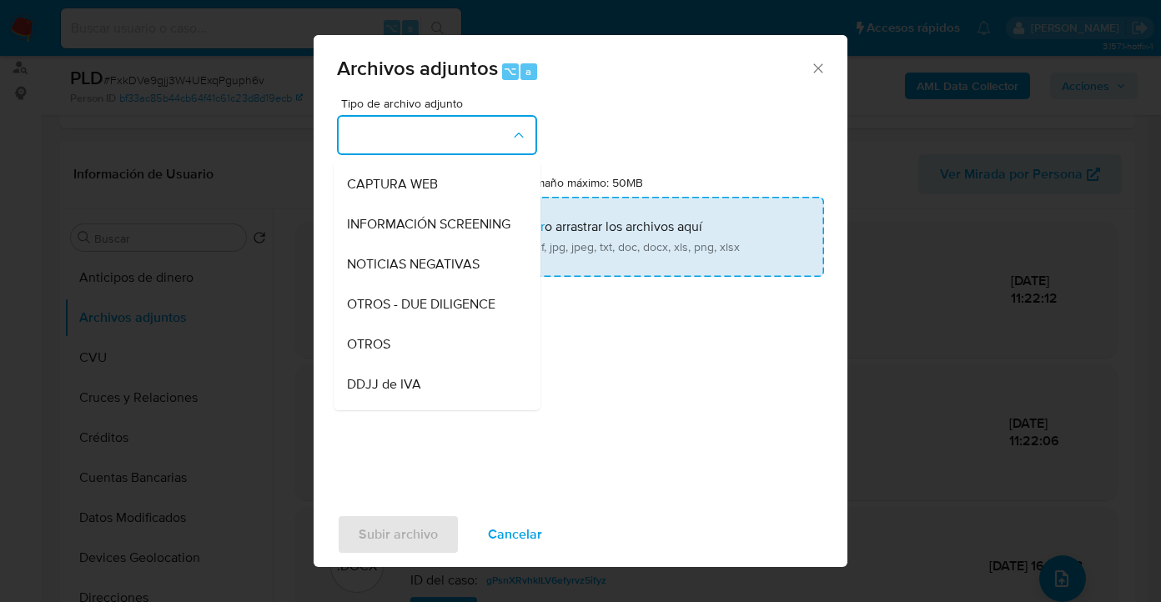
drag, startPoint x: 444, startPoint y: 355, endPoint x: 570, endPoint y: 267, distance: 153.5
click at [444, 354] on div "OTROS" at bounding box center [432, 345] width 170 height 40
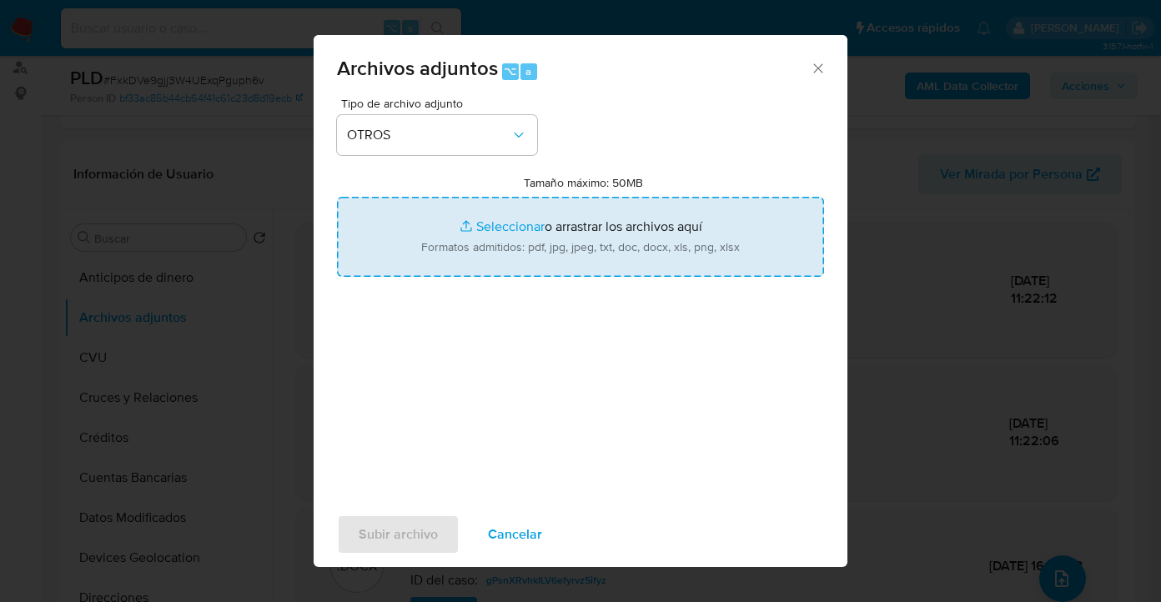
click at [539, 241] on input "Tamaño máximo: 50MB Seleccionar archivos" at bounding box center [580, 237] width 487 height 80
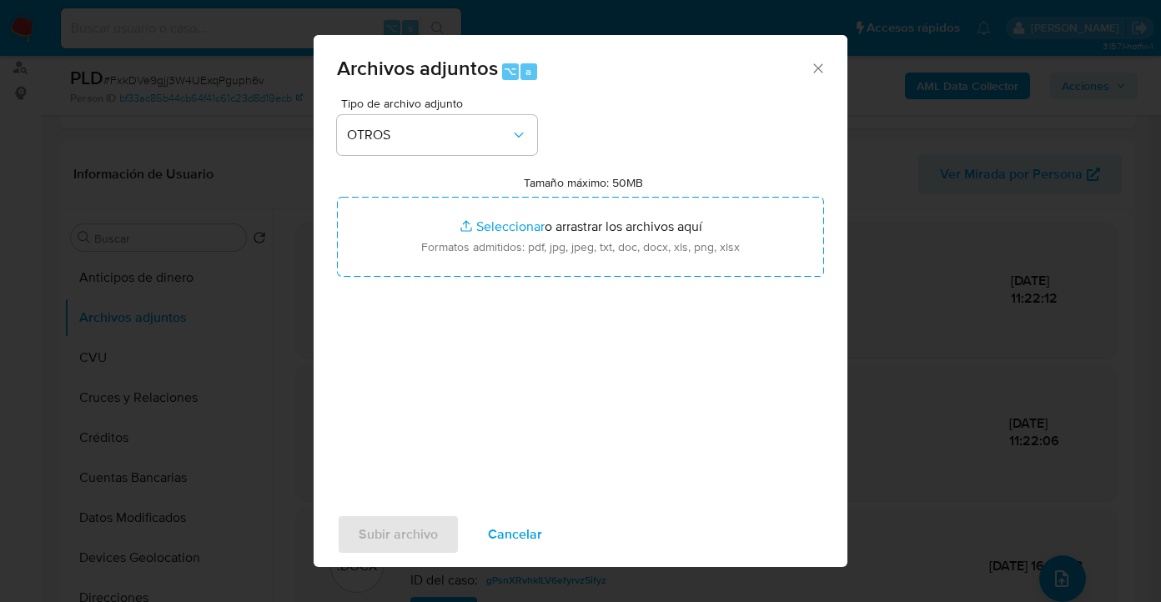
type input "C:\fakepath\1155417365 - Movimientos-Aladdin-v10_2.xlsx"
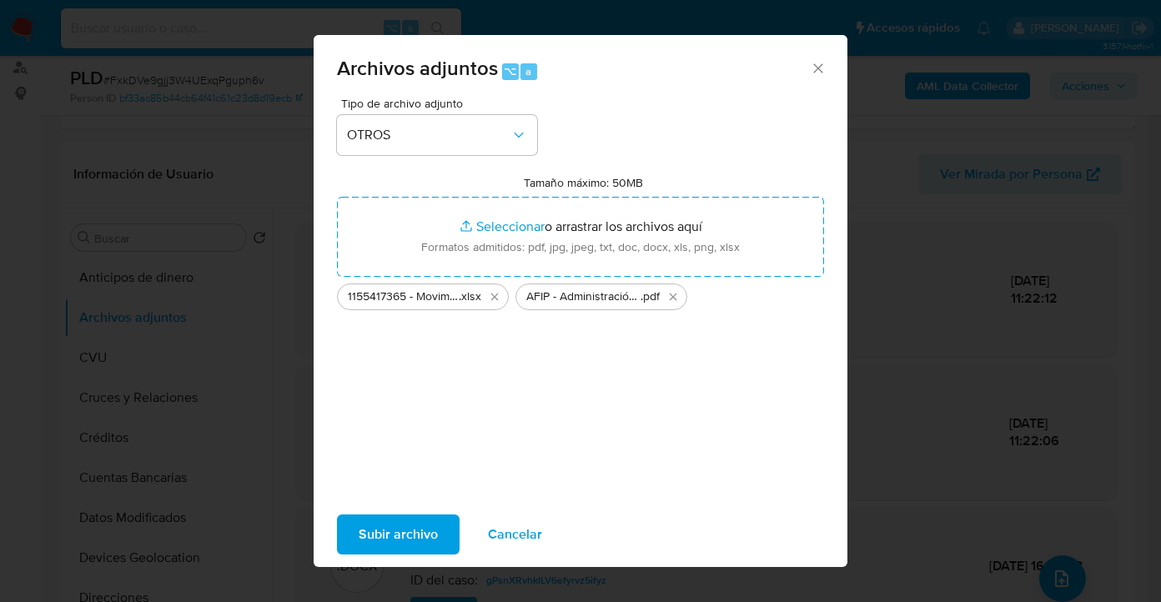
click at [429, 521] on span "Subir archivo" at bounding box center [398, 534] width 79 height 37
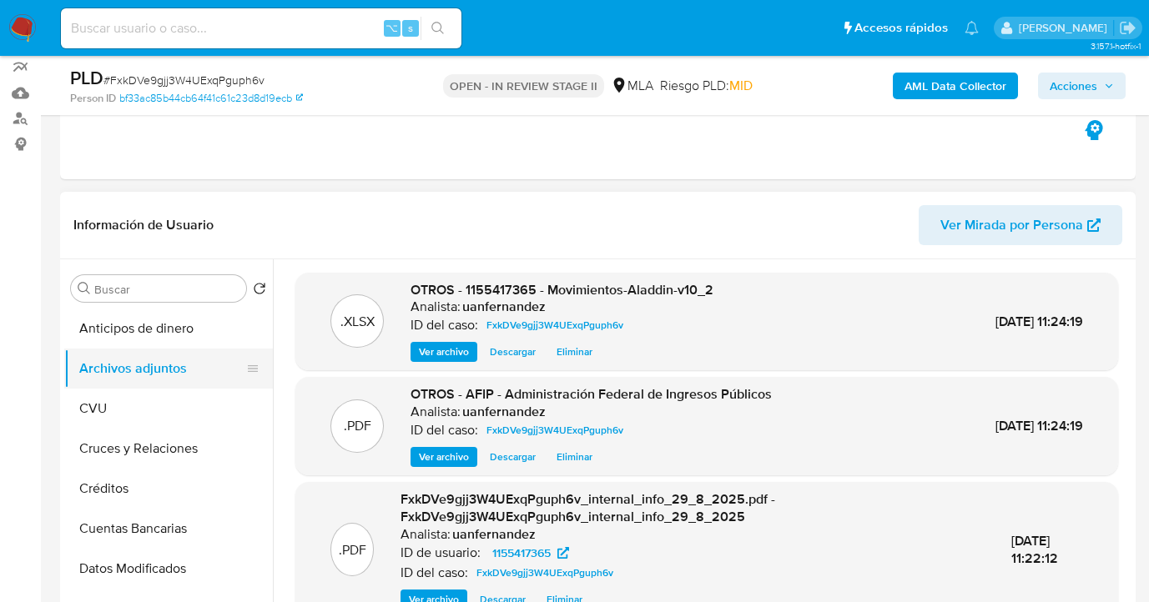
scroll to position [203, 0]
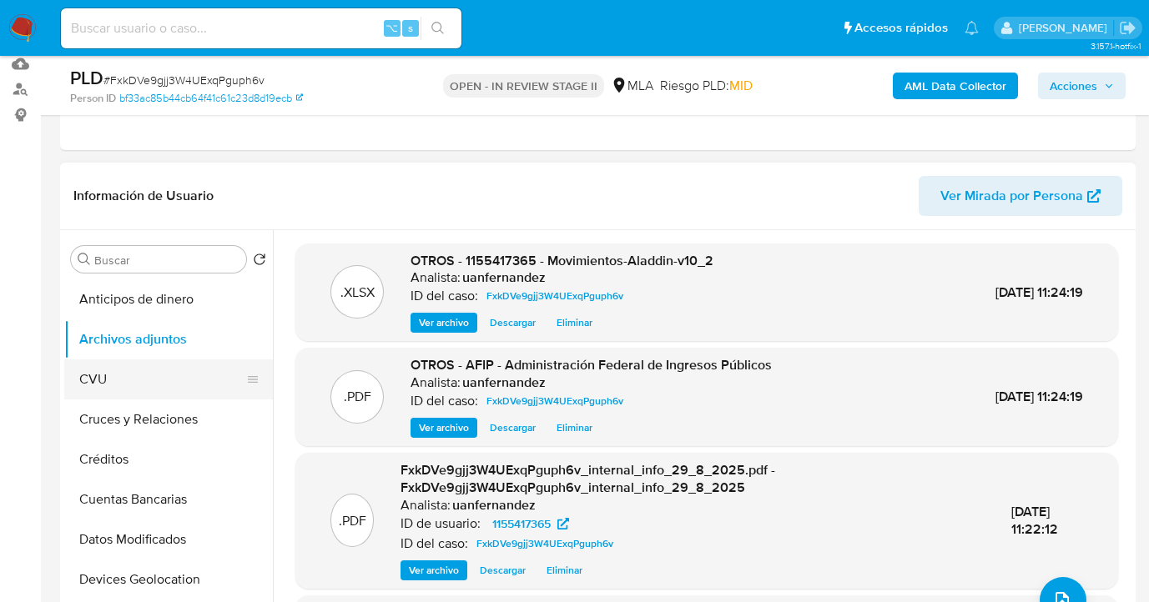
click at [178, 390] on button "CVU" at bounding box center [161, 380] width 195 height 40
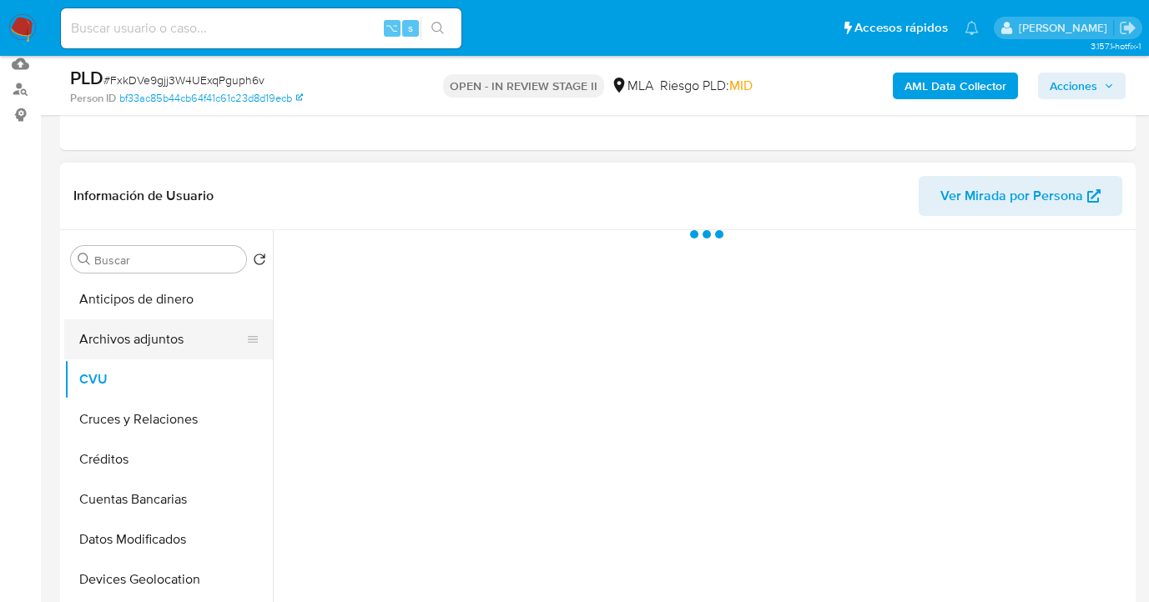
click at [201, 339] on button "Archivos adjuntos" at bounding box center [161, 340] width 195 height 40
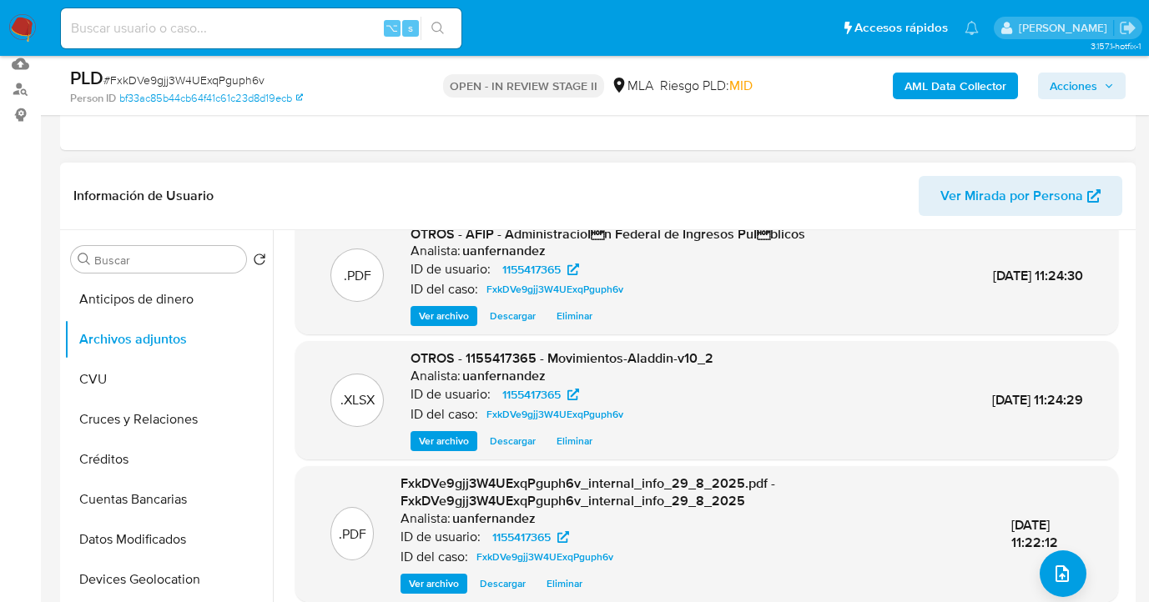
scroll to position [0, 0]
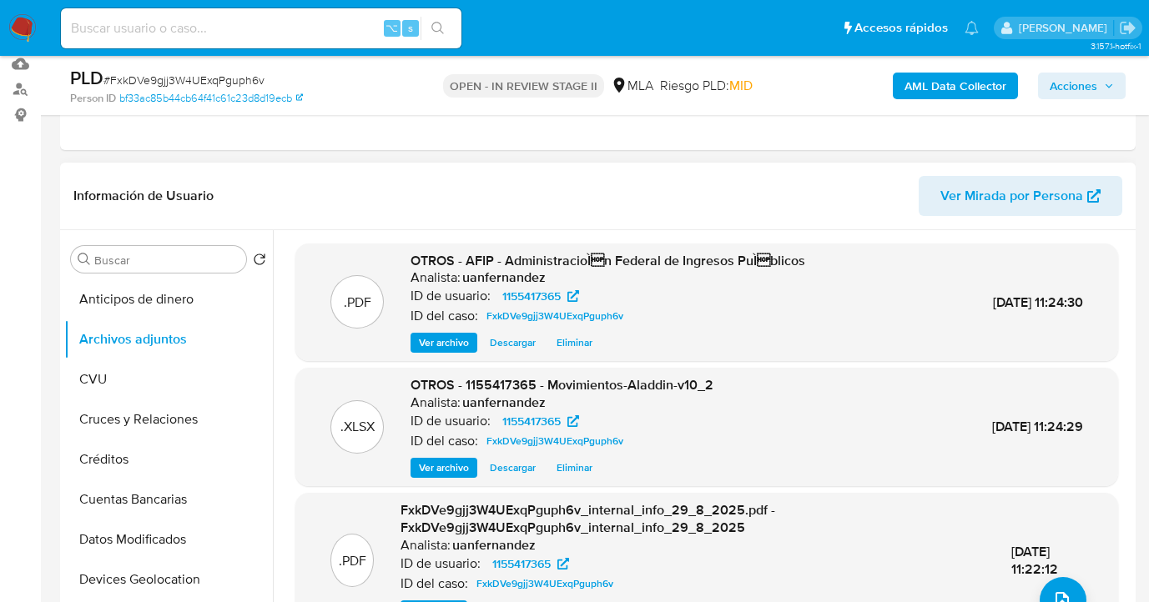
click at [449, 340] on span "Ver archivo" at bounding box center [444, 343] width 50 height 17
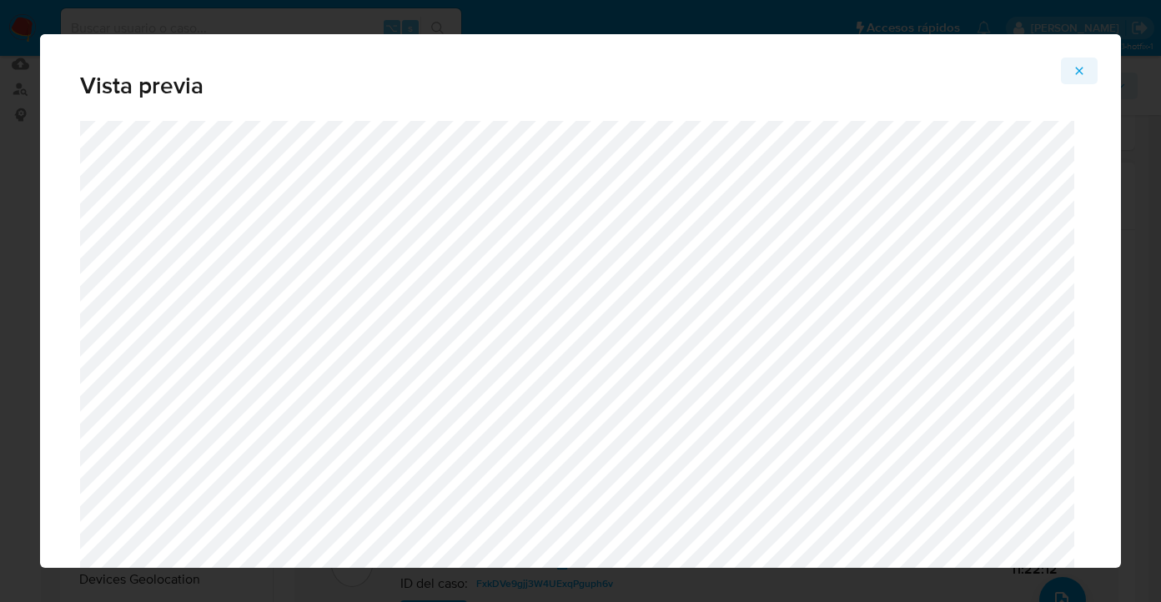
click at [1084, 72] on icon "Attachment preview" at bounding box center [1079, 70] width 13 height 13
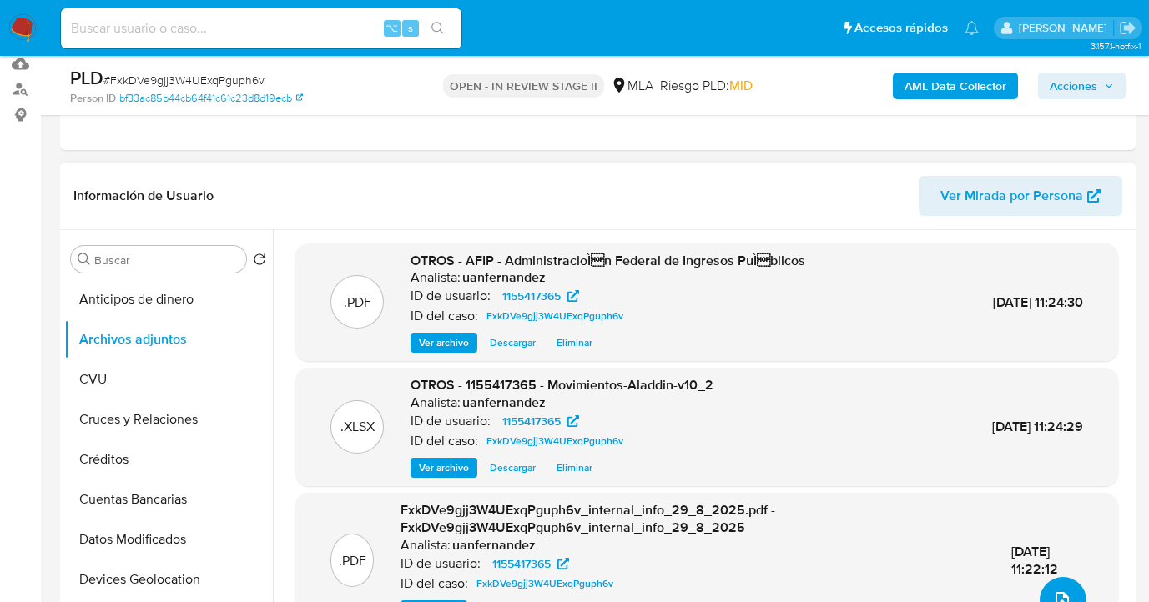
click at [1061, 595] on icon "upload-file" at bounding box center [1062, 601] width 20 height 20
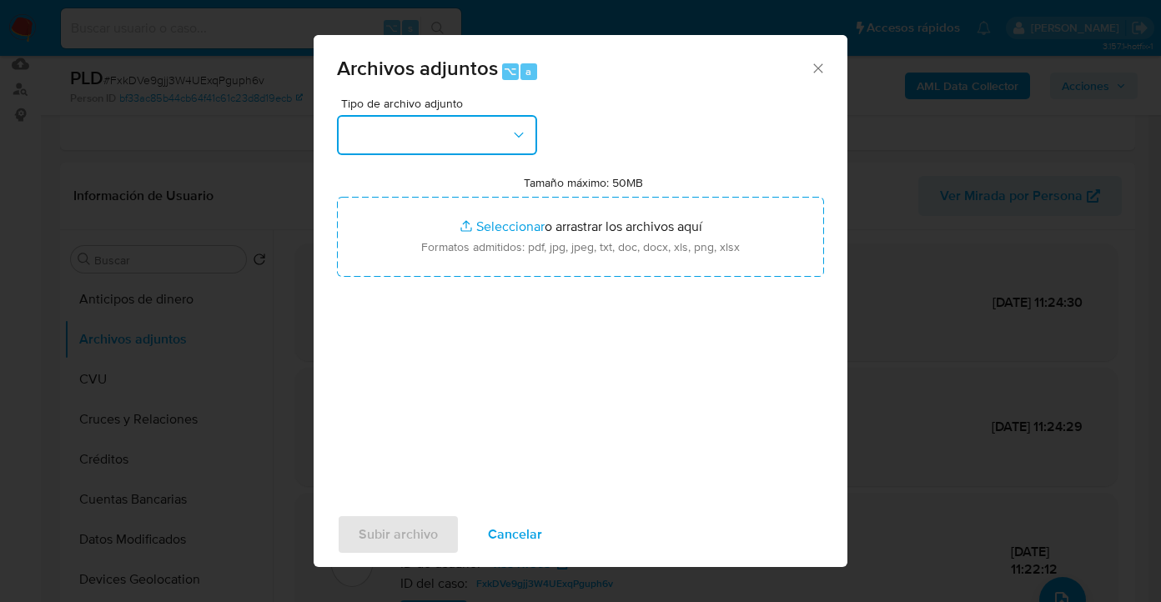
click at [505, 125] on button "button" at bounding box center [437, 135] width 200 height 40
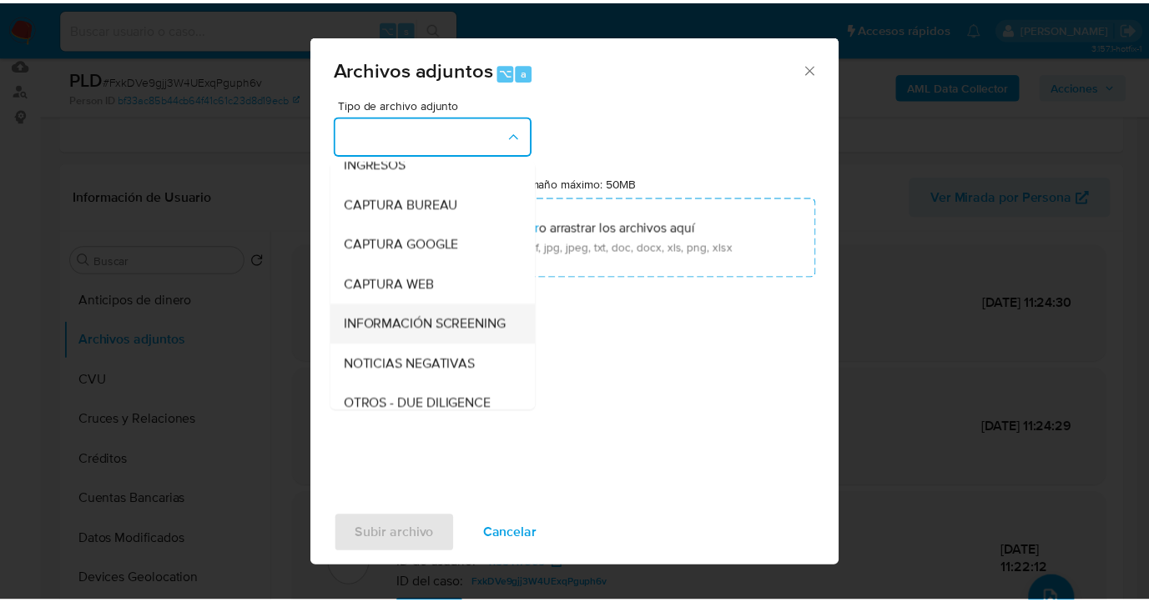
scroll to position [135, 0]
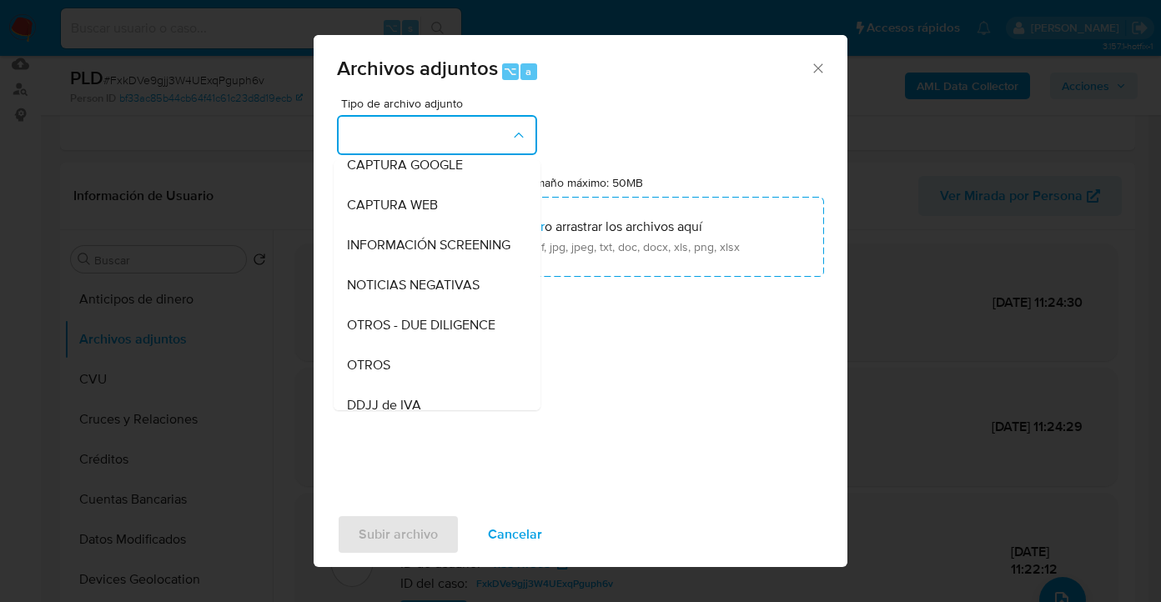
drag, startPoint x: 445, startPoint y: 387, endPoint x: 574, endPoint y: 189, distance: 237.0
click at [446, 385] on div "OTROS" at bounding box center [432, 365] width 170 height 40
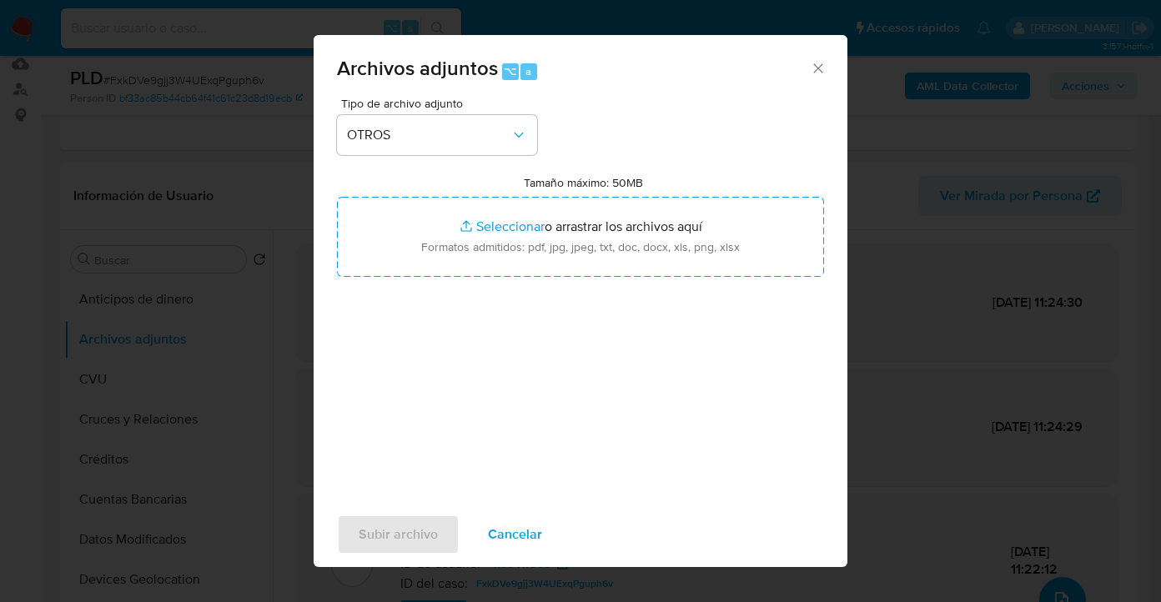
click at [584, 177] on label "Tamaño máximo: 50MB Seleccionar archivos" at bounding box center [583, 182] width 119 height 15
click at [584, 197] on input "Tamaño máximo: 50MB Seleccionar archivos" at bounding box center [580, 237] width 487 height 80
type input "C:\fakepath\1155417365 analisis no roi Caselog FxkDVe9gjj3W4UExqPguph6v_2025_08…"
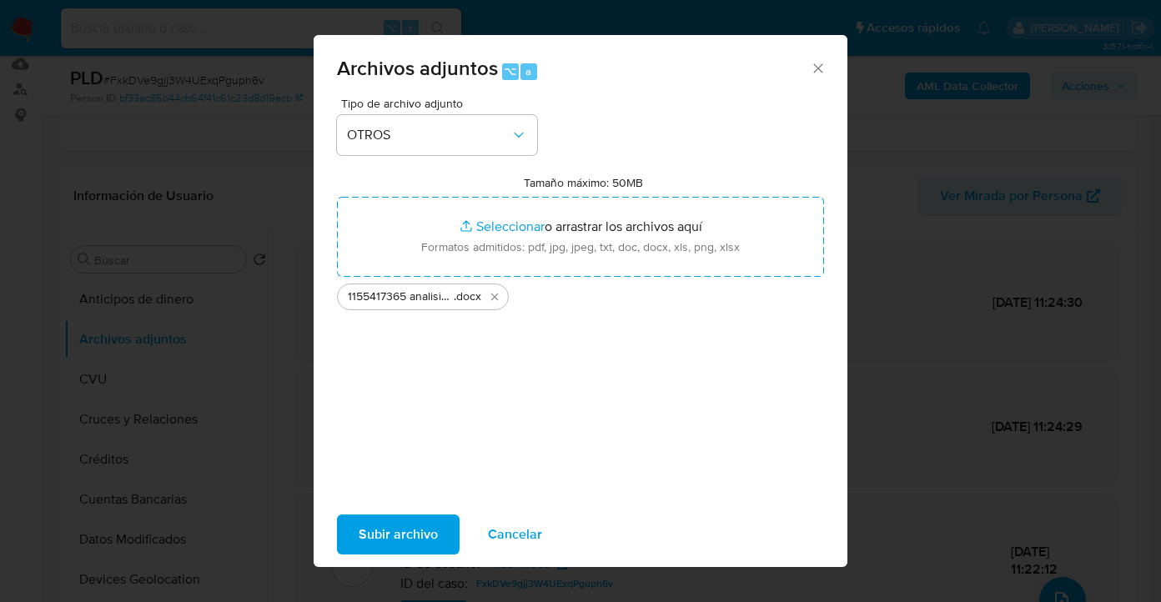
click at [418, 540] on span "Subir archivo" at bounding box center [398, 534] width 79 height 37
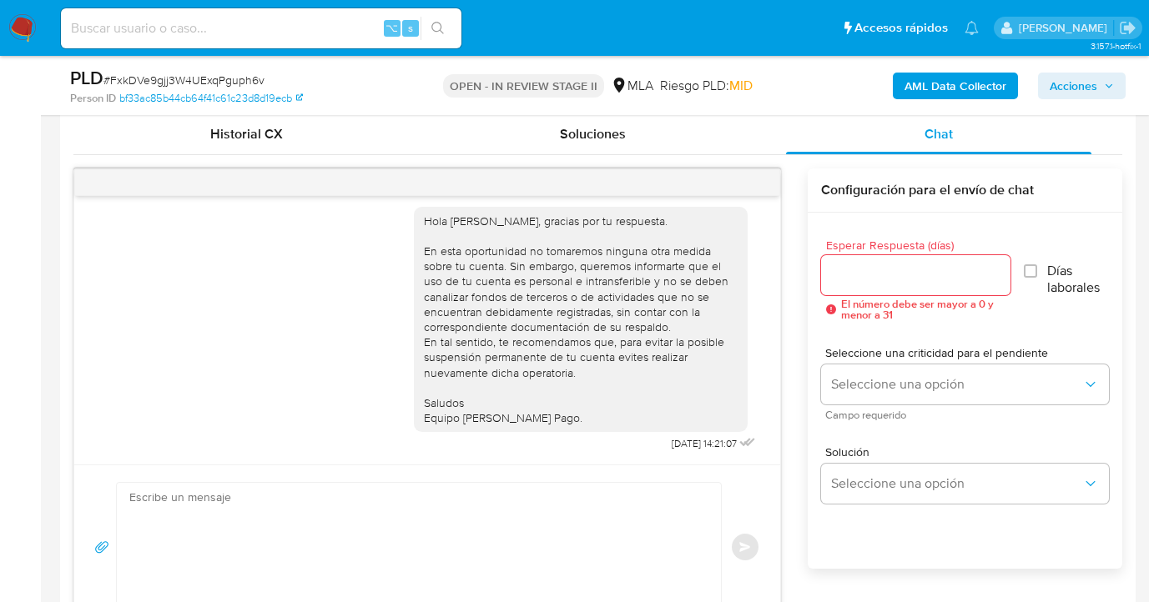
scroll to position [0, 0]
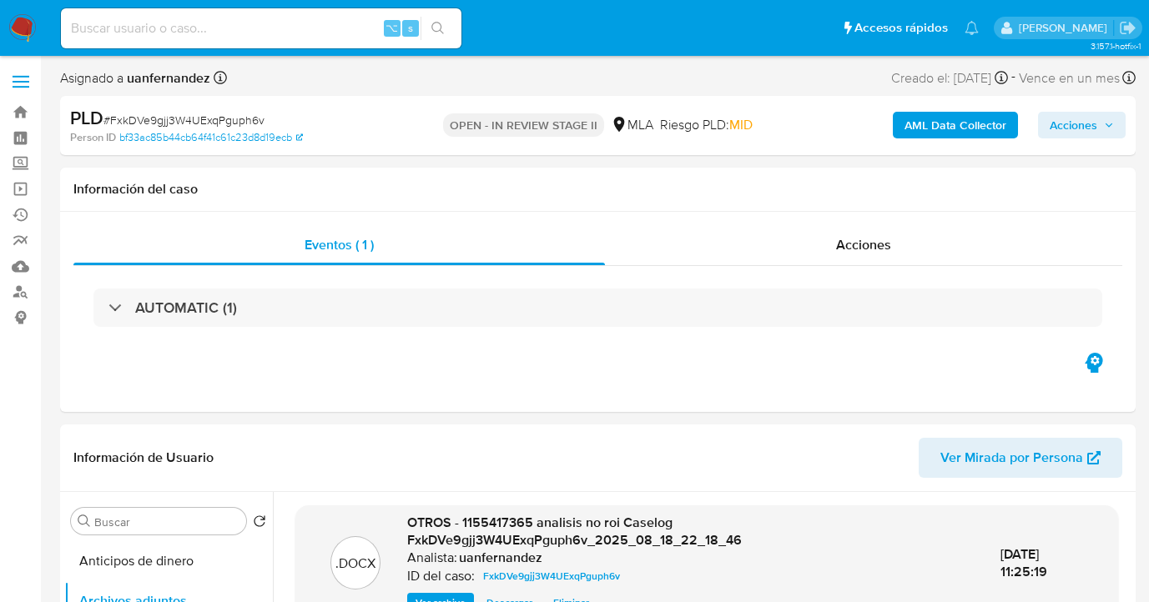
click at [1070, 132] on span "Acciones" at bounding box center [1074, 125] width 48 height 27
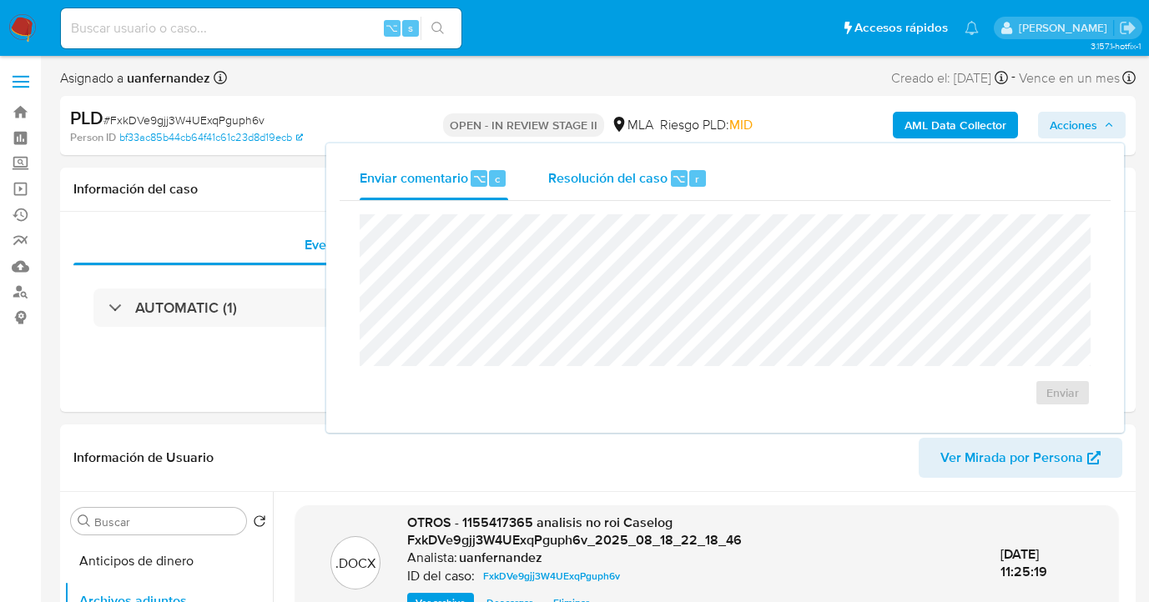
click at [652, 183] on span "Resolución del caso" at bounding box center [607, 178] width 119 height 19
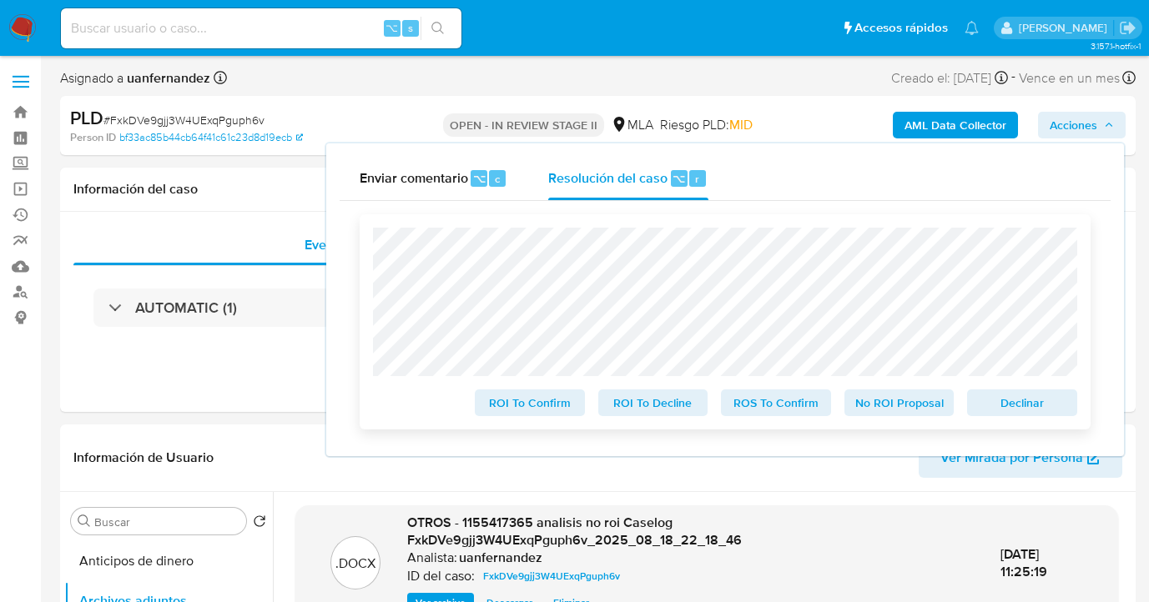
click at [889, 402] on span "No ROI Proposal" at bounding box center [899, 402] width 87 height 23
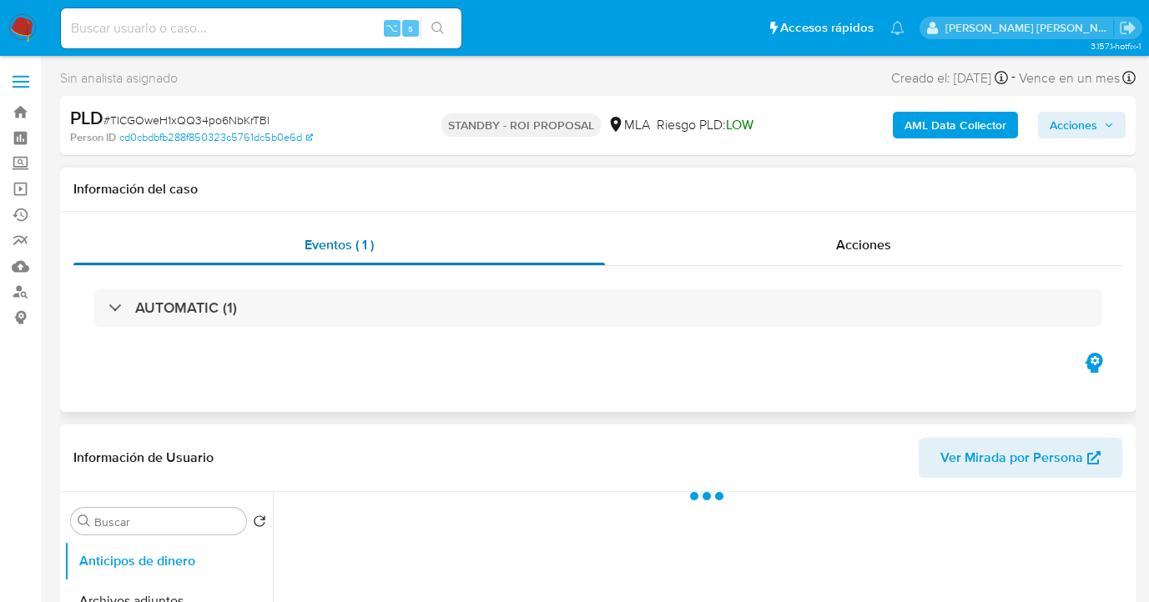
scroll to position [156, 0]
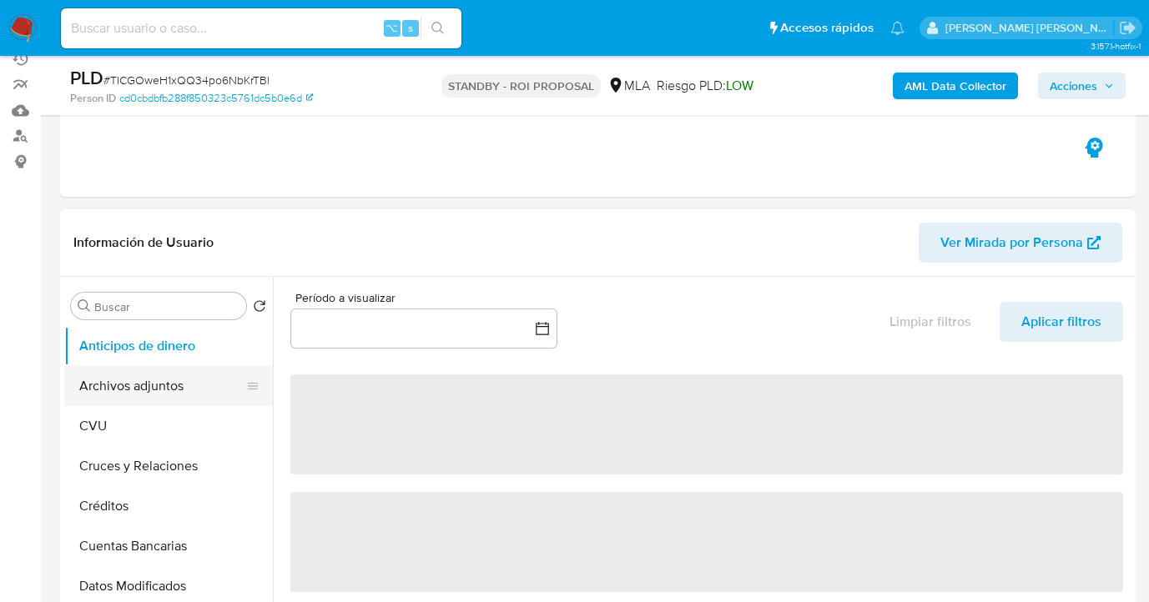
click at [174, 390] on button "Archivos adjuntos" at bounding box center [161, 386] width 195 height 40
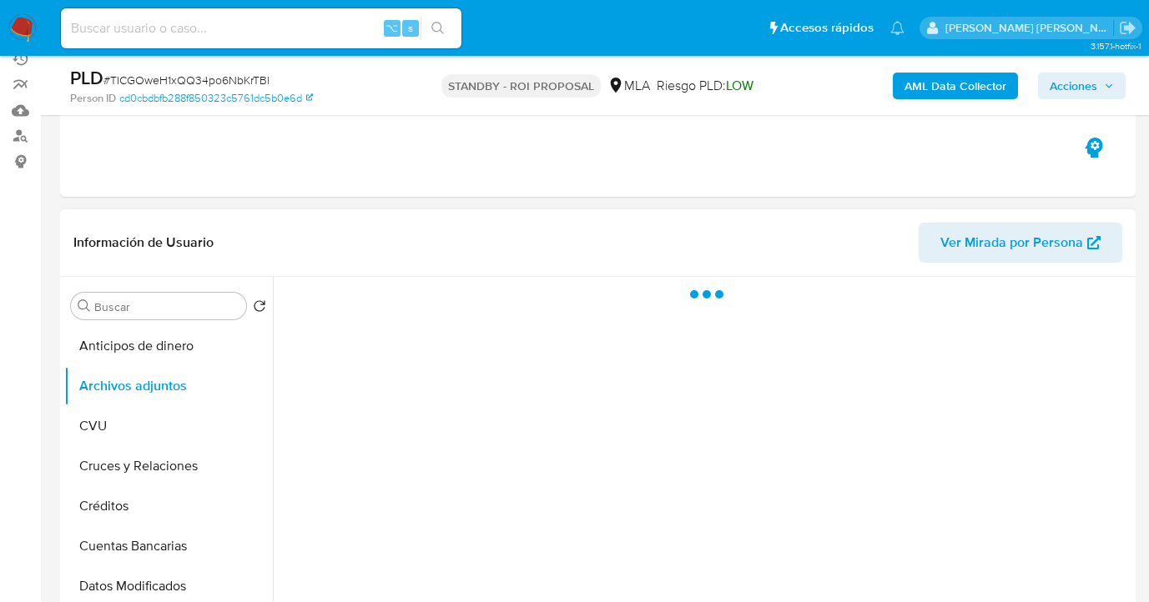
select select "10"
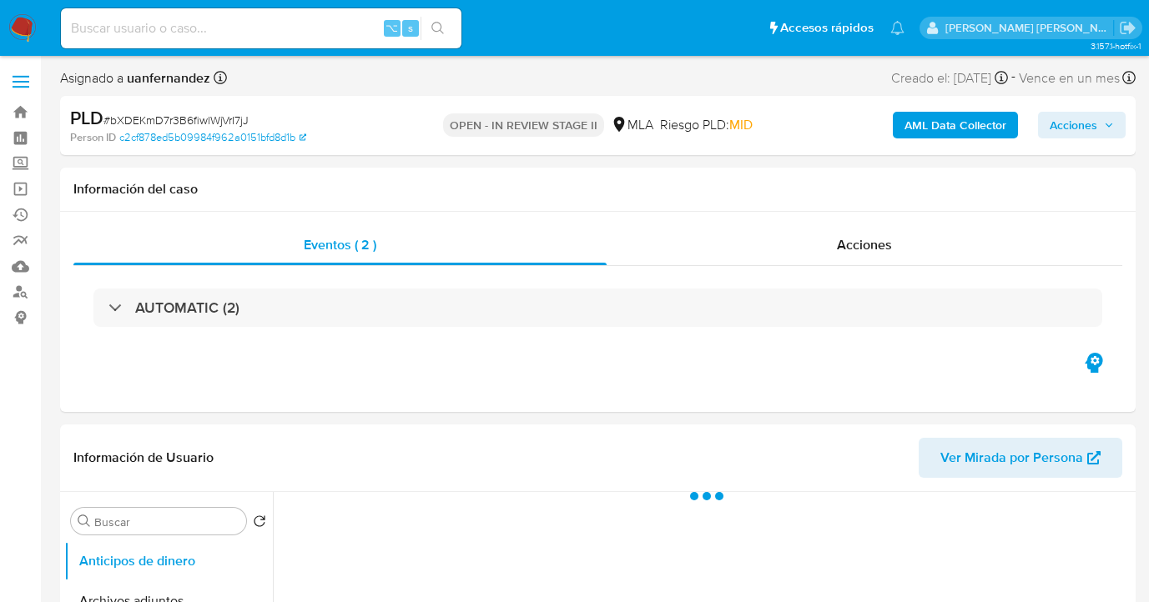
select select "10"
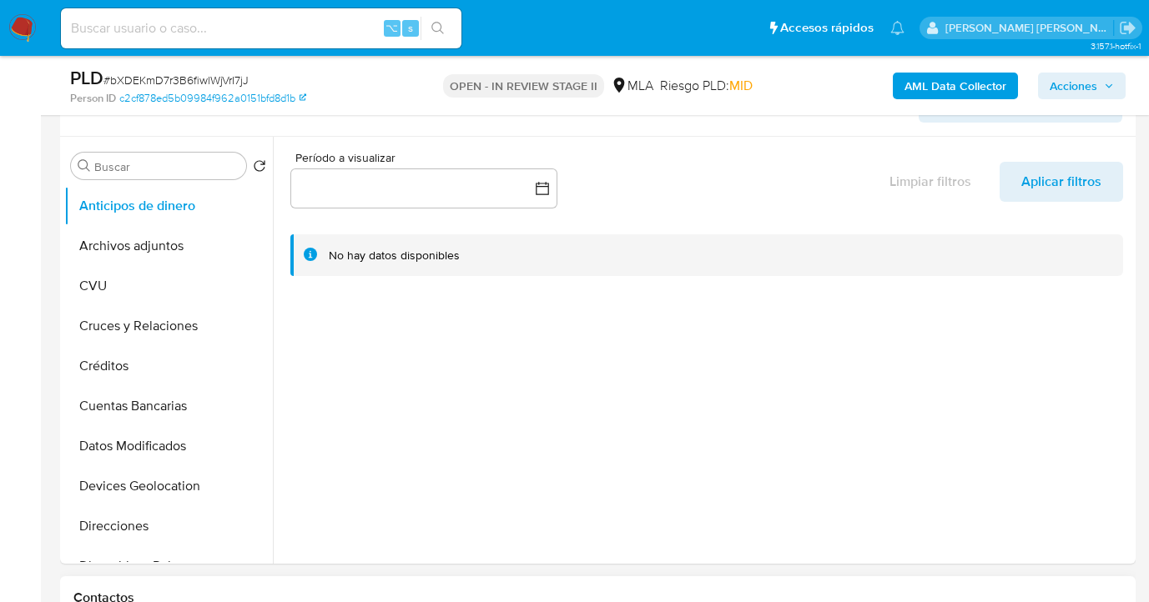
scroll to position [663, 0]
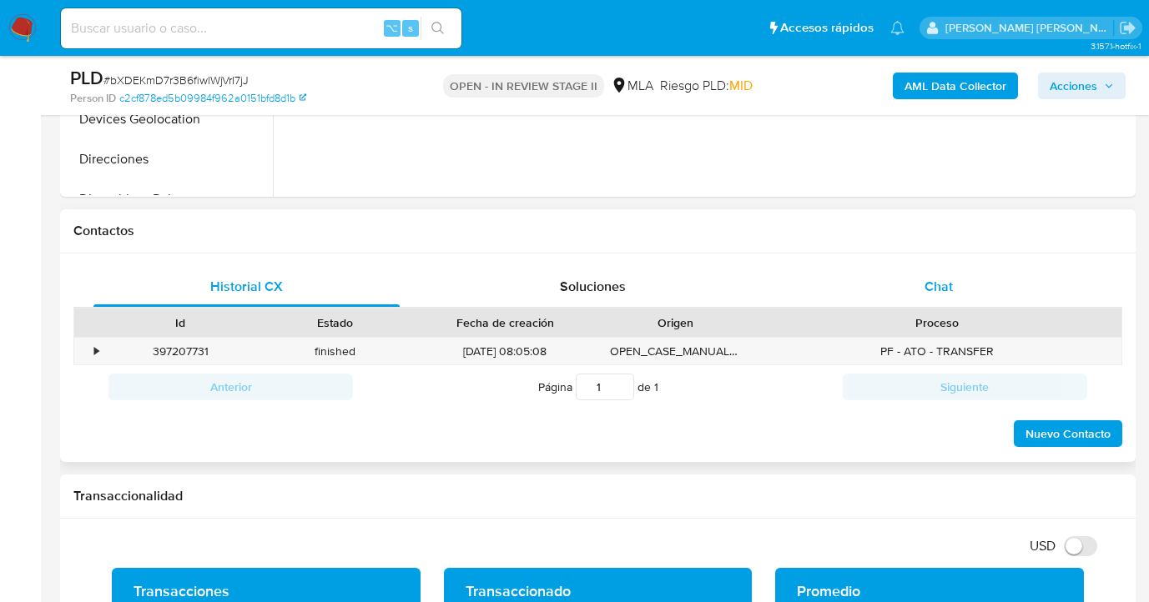
click at [928, 290] on span "Chat" at bounding box center [938, 286] width 28 height 19
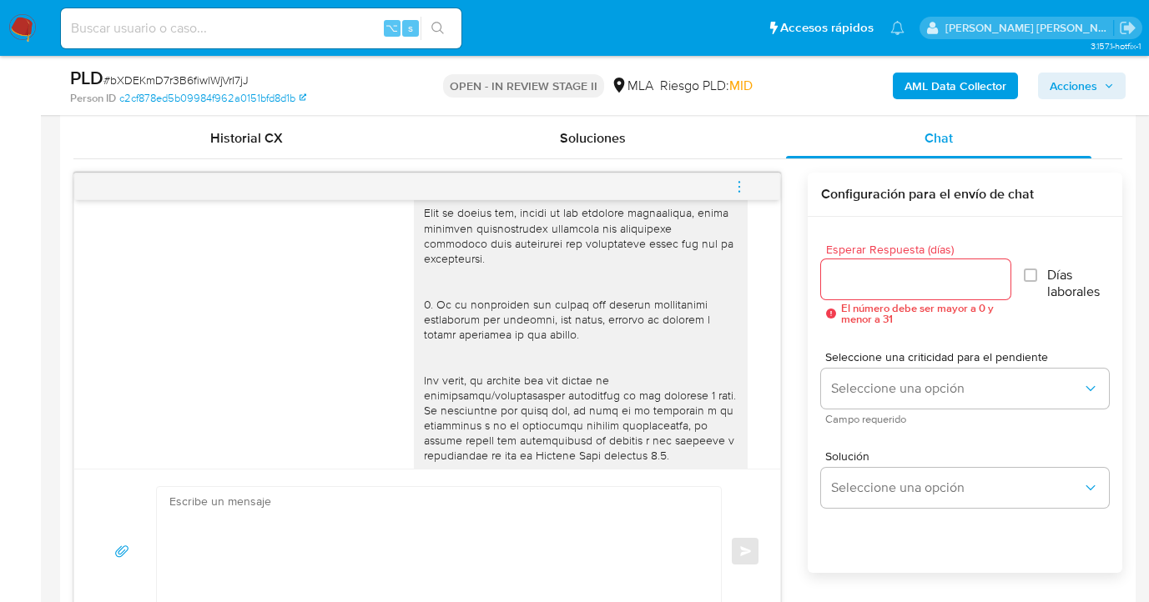
scroll to position [0, 0]
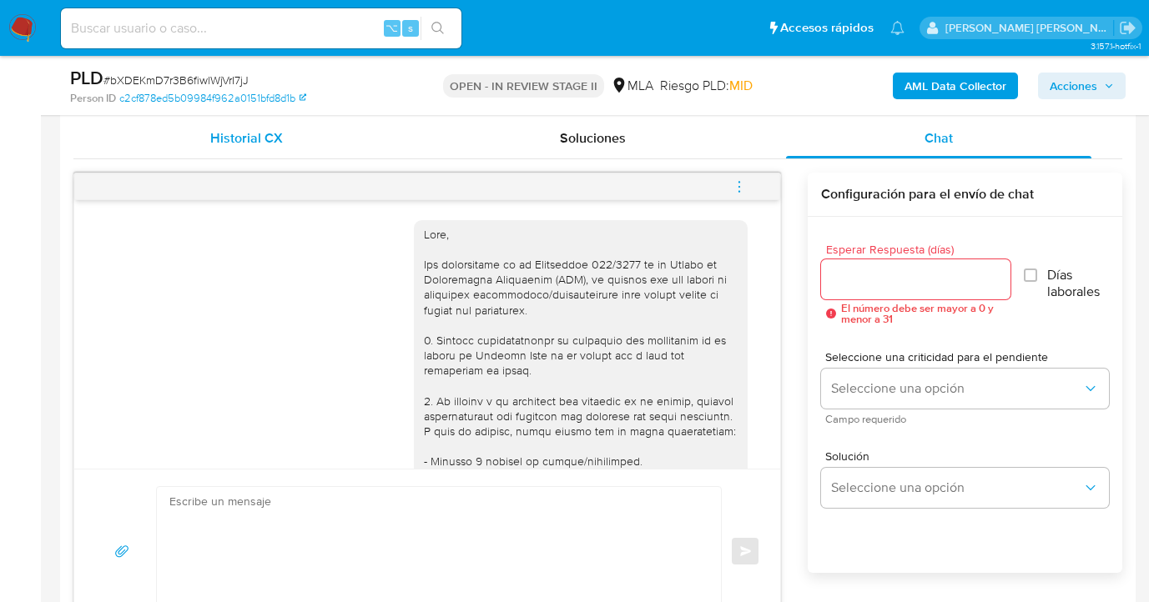
click at [314, 145] on div "Historial CX" at bounding box center [246, 138] width 306 height 40
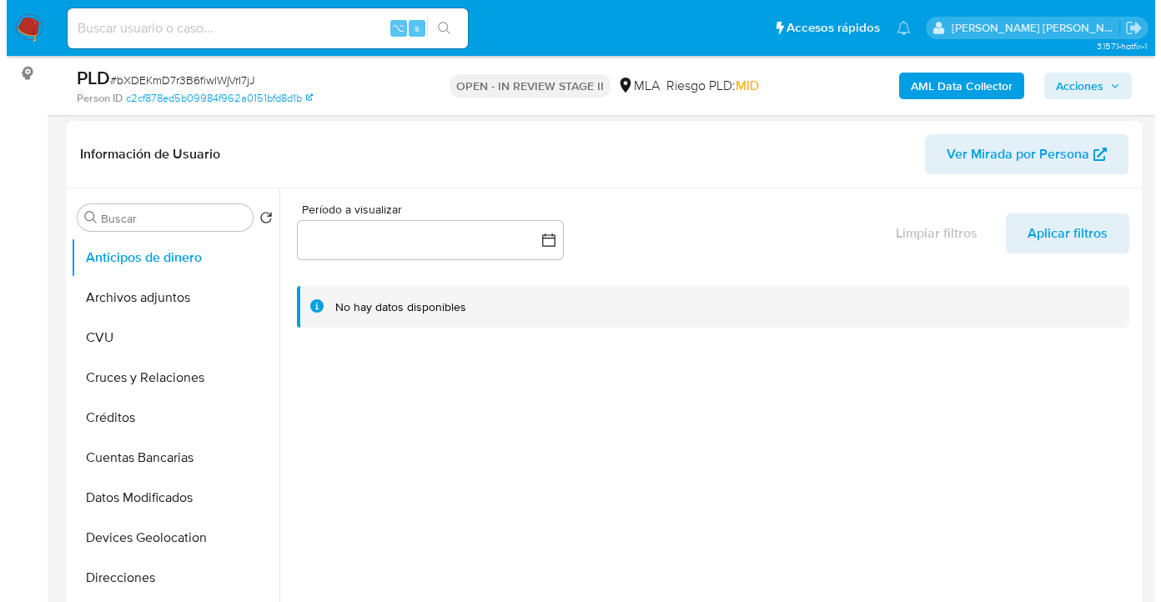
scroll to position [310, 0]
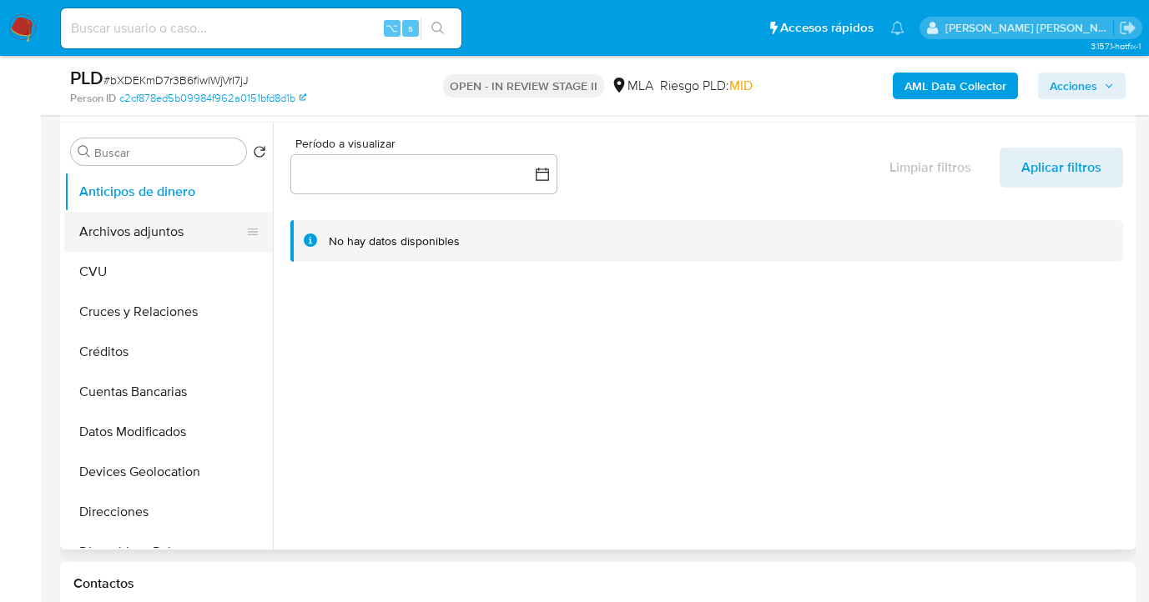
click at [187, 240] on button "Archivos adjuntos" at bounding box center [161, 232] width 195 height 40
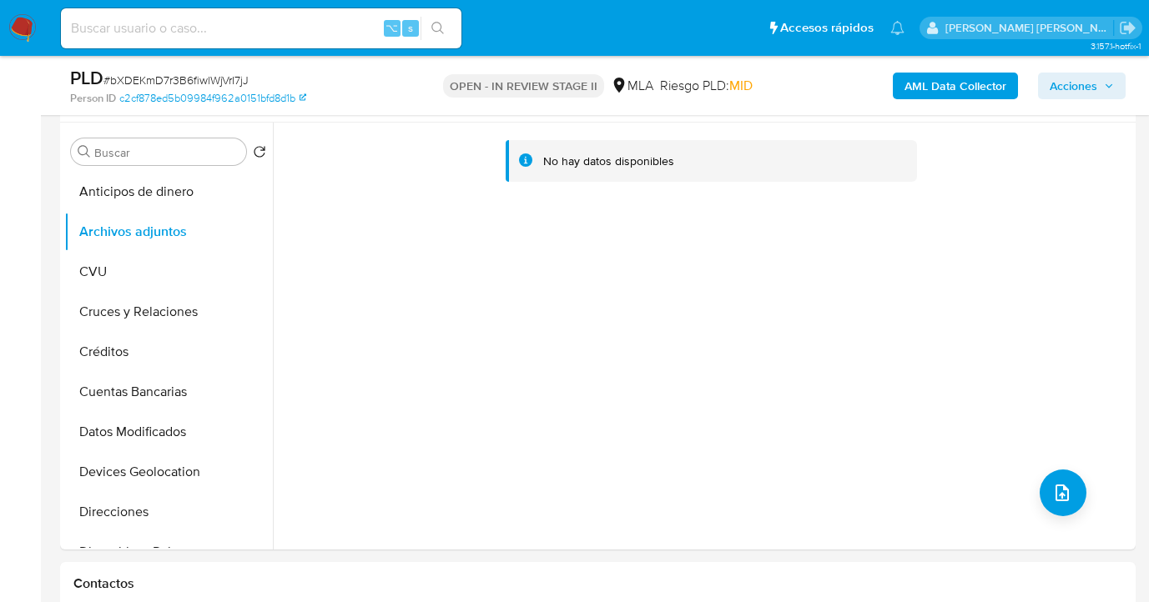
click at [947, 88] on b "AML Data Collector" at bounding box center [955, 86] width 102 height 27
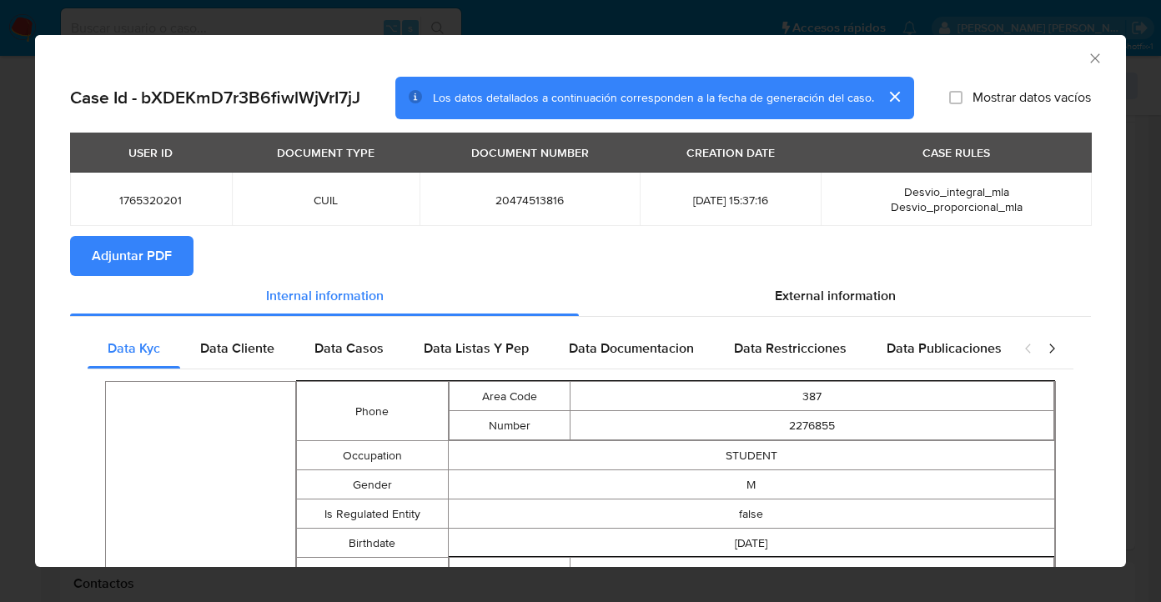
click at [98, 265] on span "Adjuntar PDF" at bounding box center [132, 256] width 80 height 37
click at [1087, 61] on icon "Cerrar ventana" at bounding box center [1095, 58] width 17 height 17
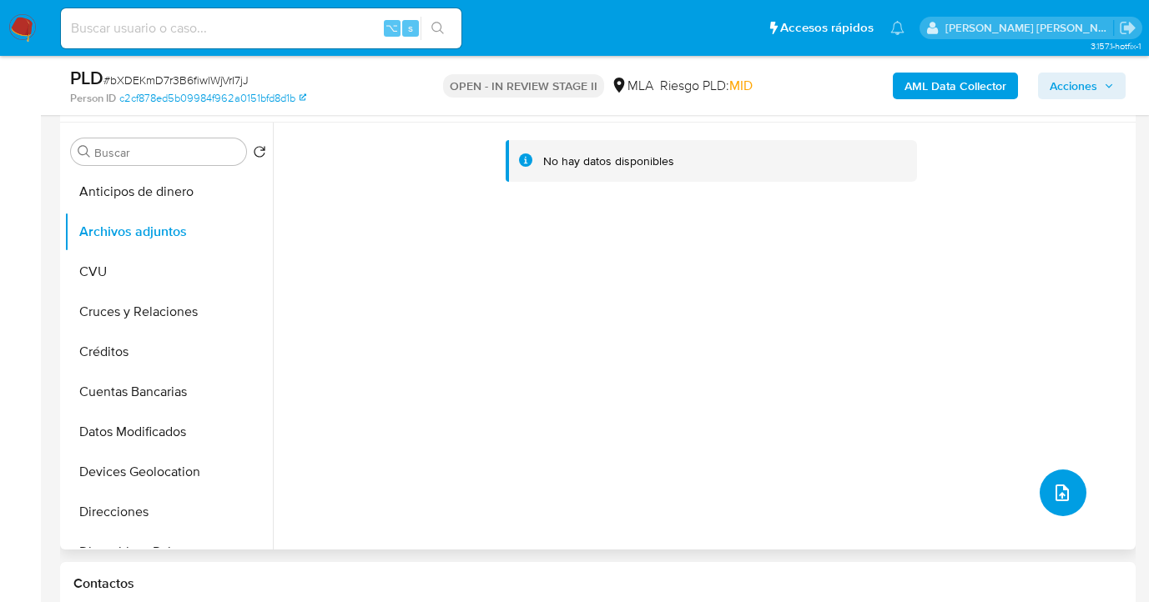
click at [1059, 491] on icon "upload-file" at bounding box center [1061, 493] width 13 height 17
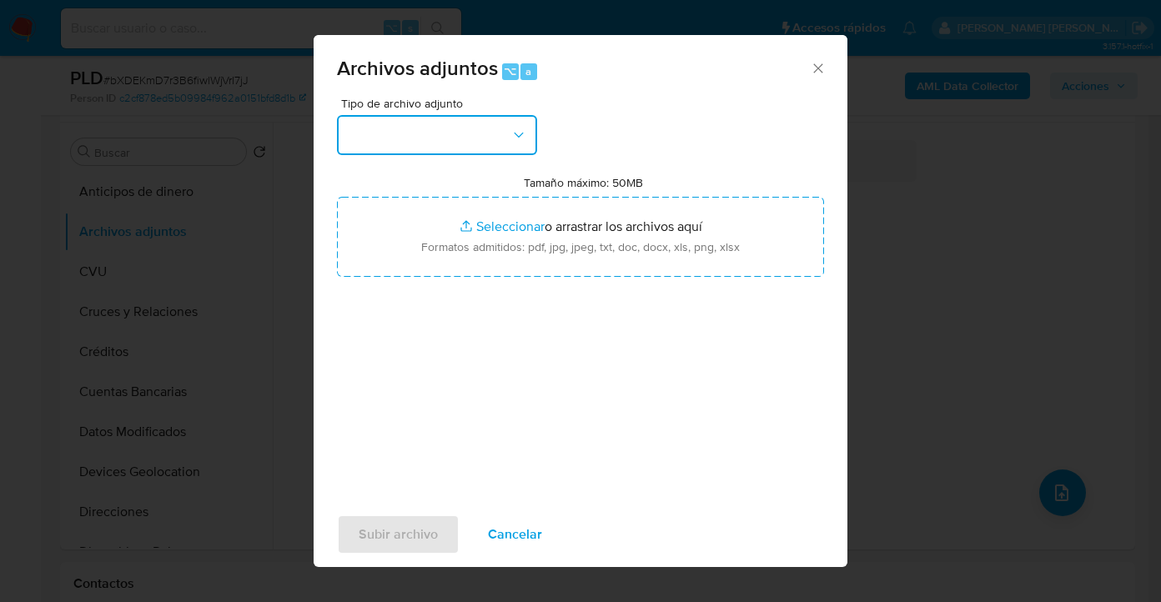
click at [496, 147] on button "button" at bounding box center [437, 135] width 200 height 40
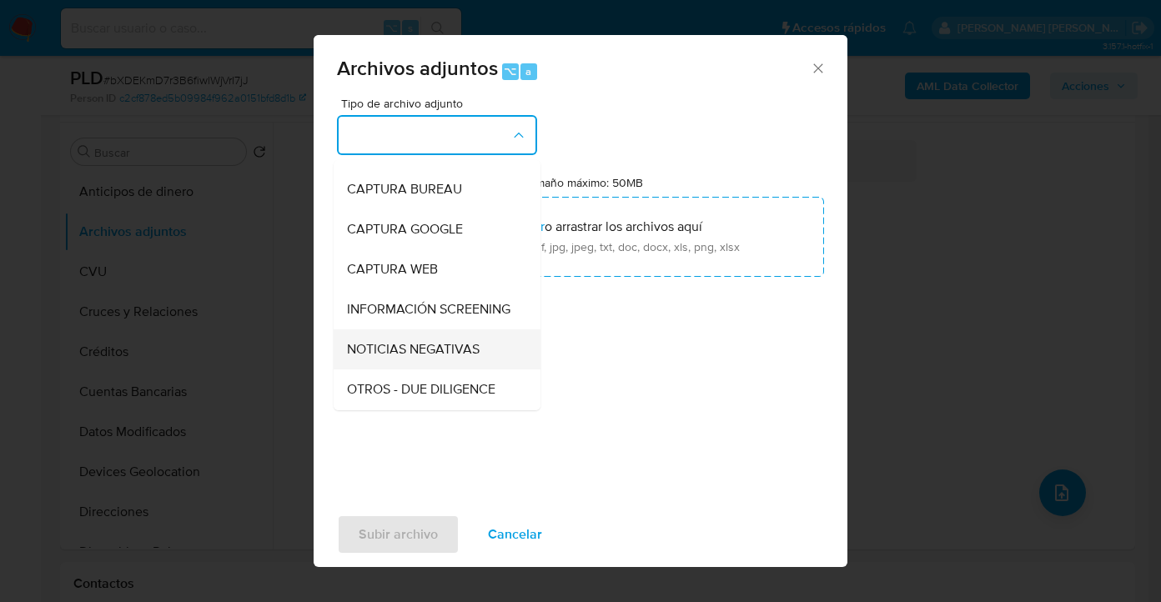
scroll to position [134, 0]
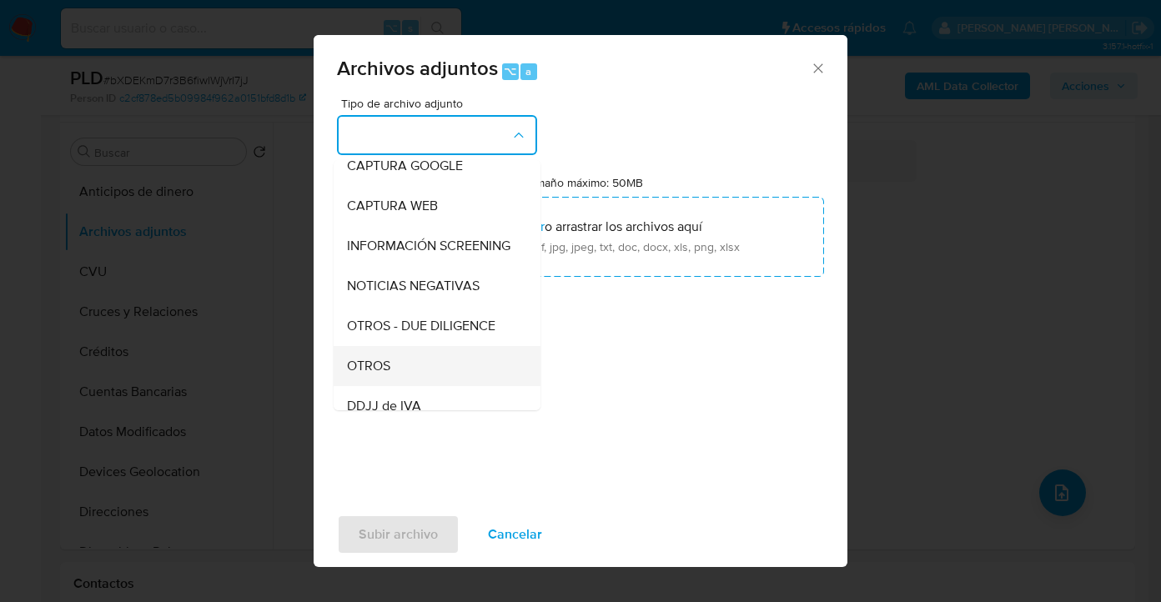
click at [439, 364] on div "OTROS" at bounding box center [432, 366] width 170 height 40
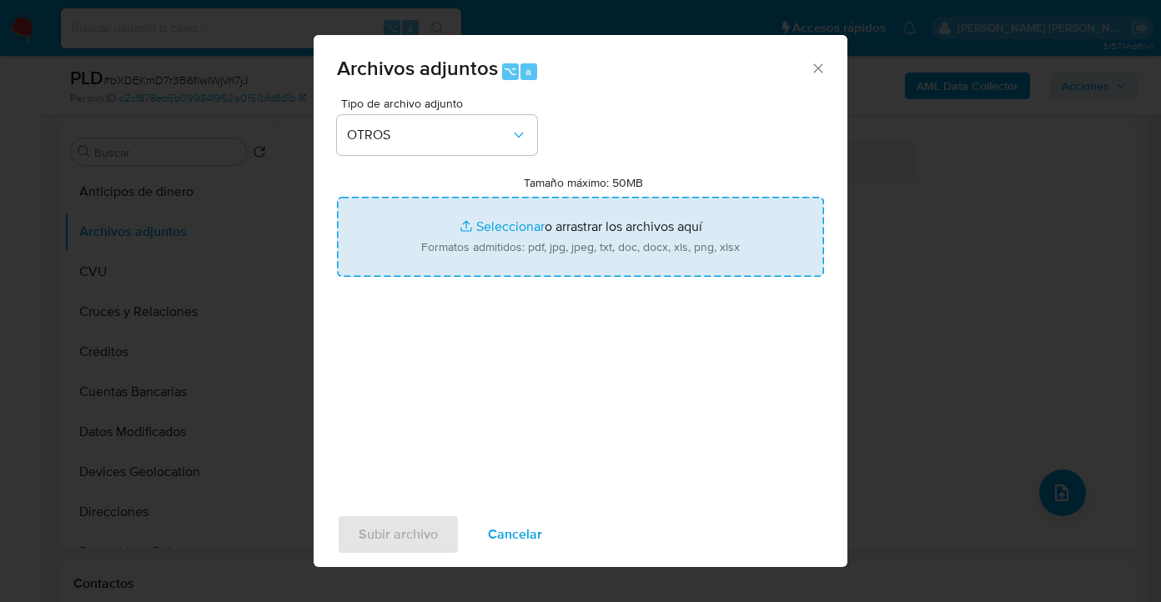
click at [548, 254] on input "Tamaño máximo: 50MB Seleccionar archivos" at bounding box center [580, 237] width 487 height 80
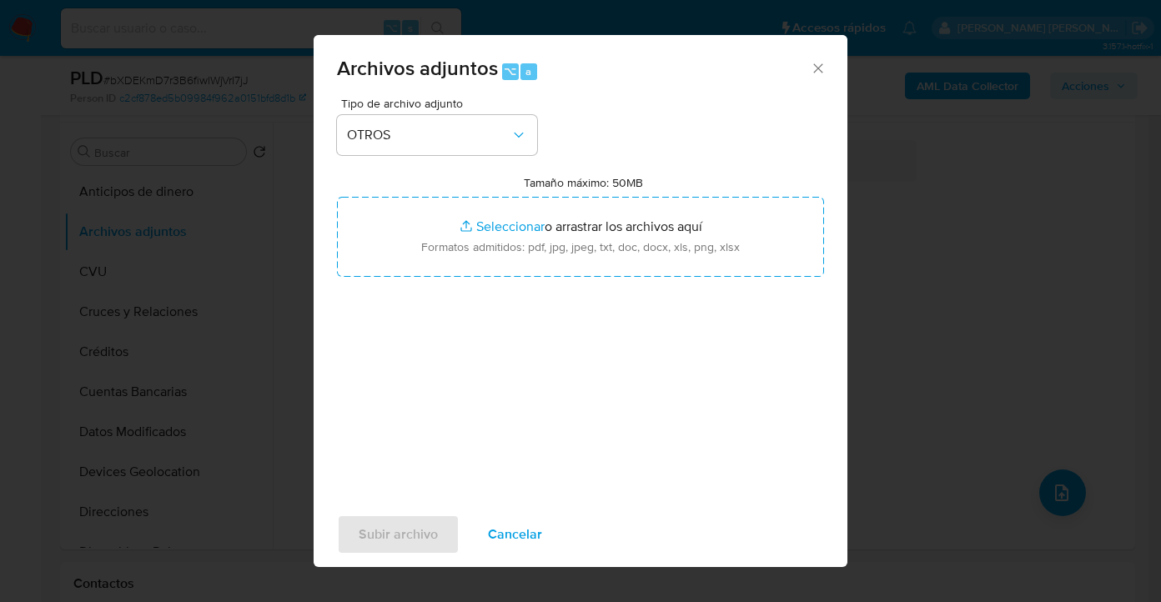
click at [505, 540] on span "Cancelar" at bounding box center [515, 534] width 54 height 37
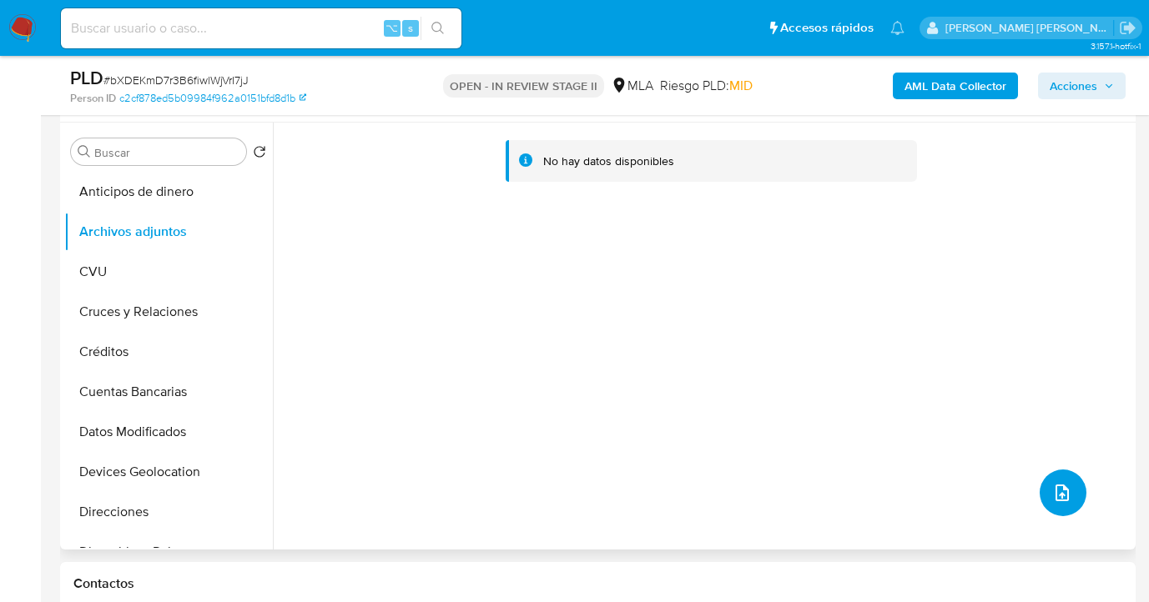
click at [1050, 481] on button "upload-file" at bounding box center [1063, 493] width 47 height 47
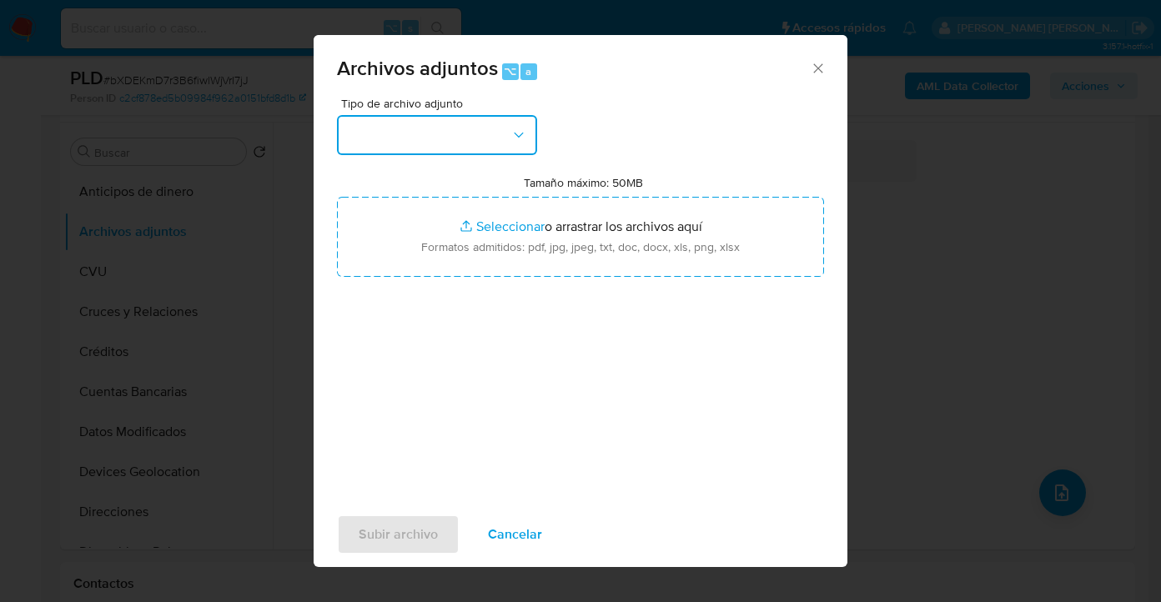
click at [472, 125] on button "button" at bounding box center [437, 135] width 200 height 40
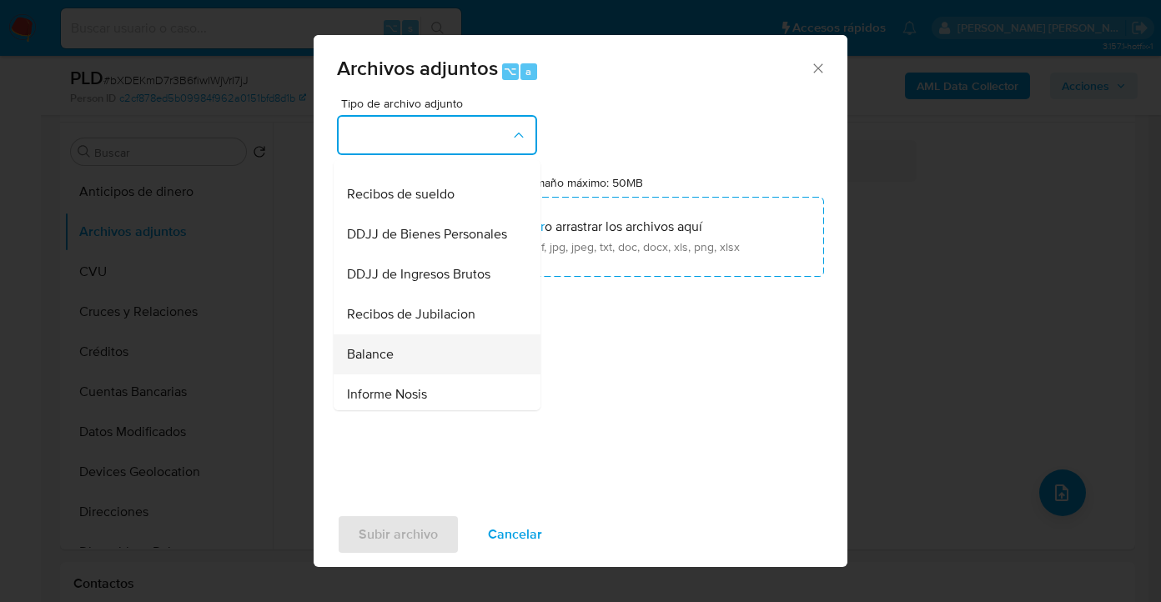
scroll to position [552, 0]
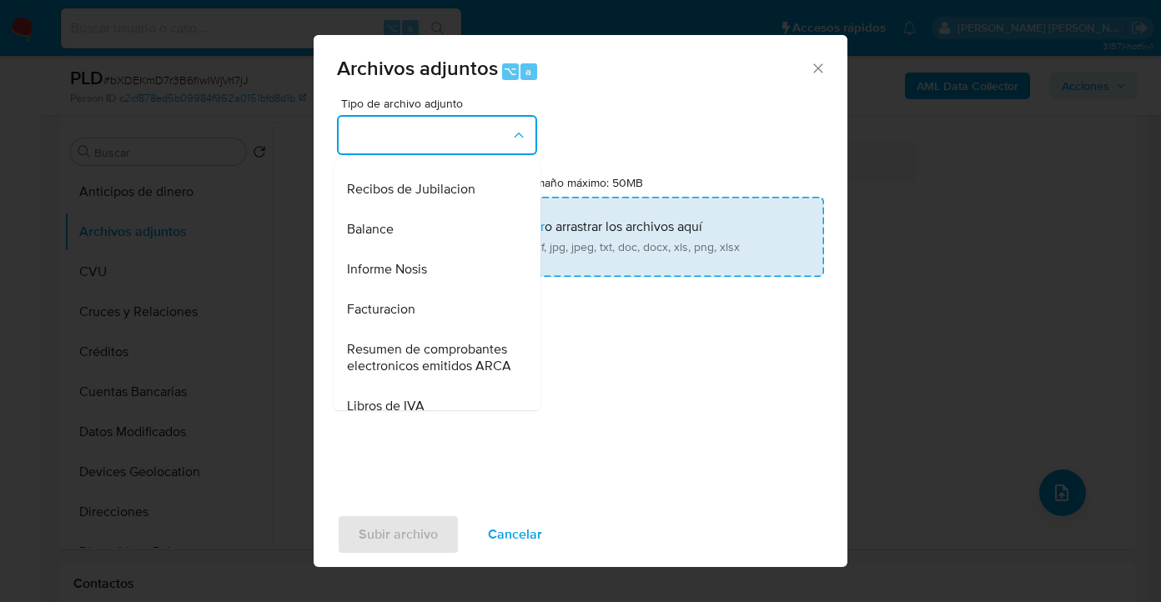
drag, startPoint x: 434, startPoint y: 291, endPoint x: 545, endPoint y: 248, distance: 119.2
click at [434, 290] on div "Informe Nosis" at bounding box center [432, 269] width 170 height 40
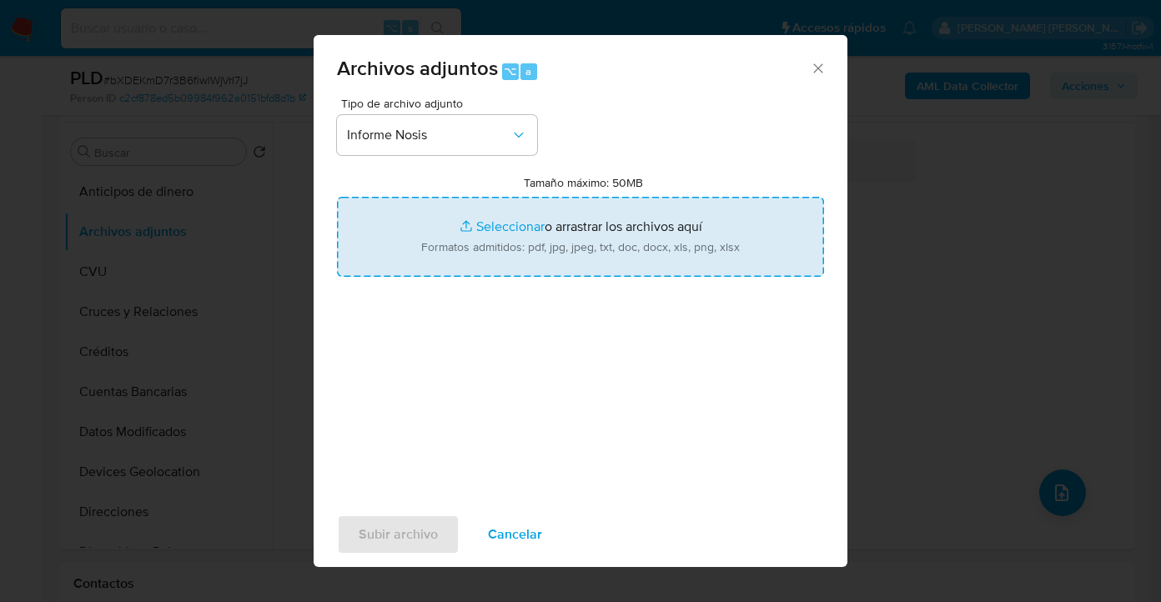
click at [545, 248] on input "Tamaño máximo: 50MB Seleccionar archivos" at bounding box center [580, 237] width 487 height 80
type input "C:\fakepath\1765320201-NOSIS_Manager_InformeIndividual_20474513816_620658_20250…"
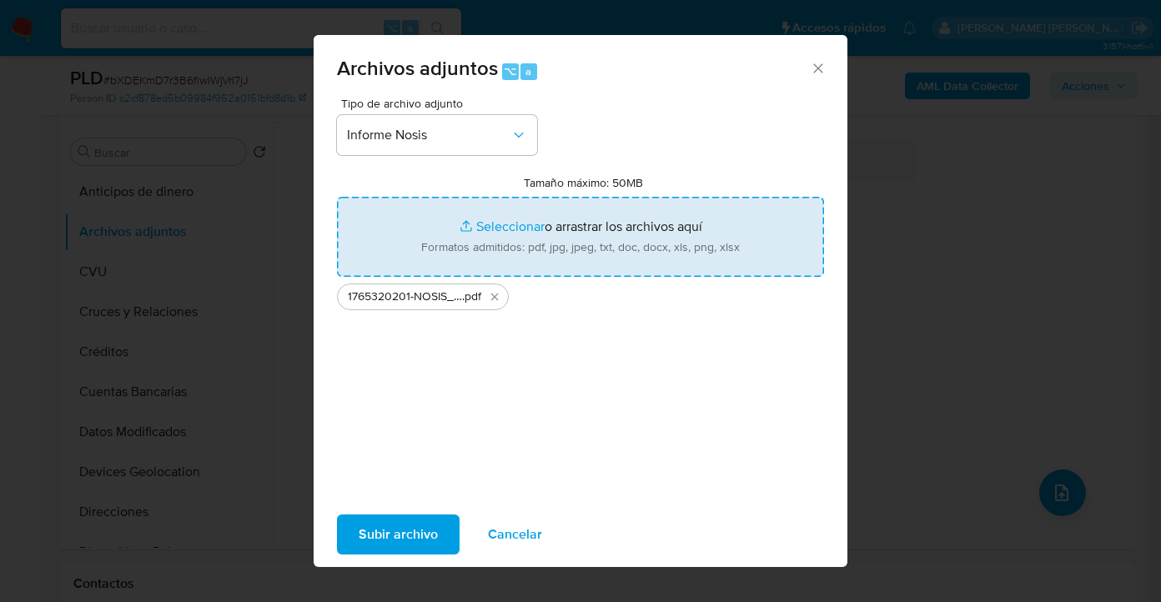
click at [412, 533] on span "Subir archivo" at bounding box center [398, 534] width 79 height 37
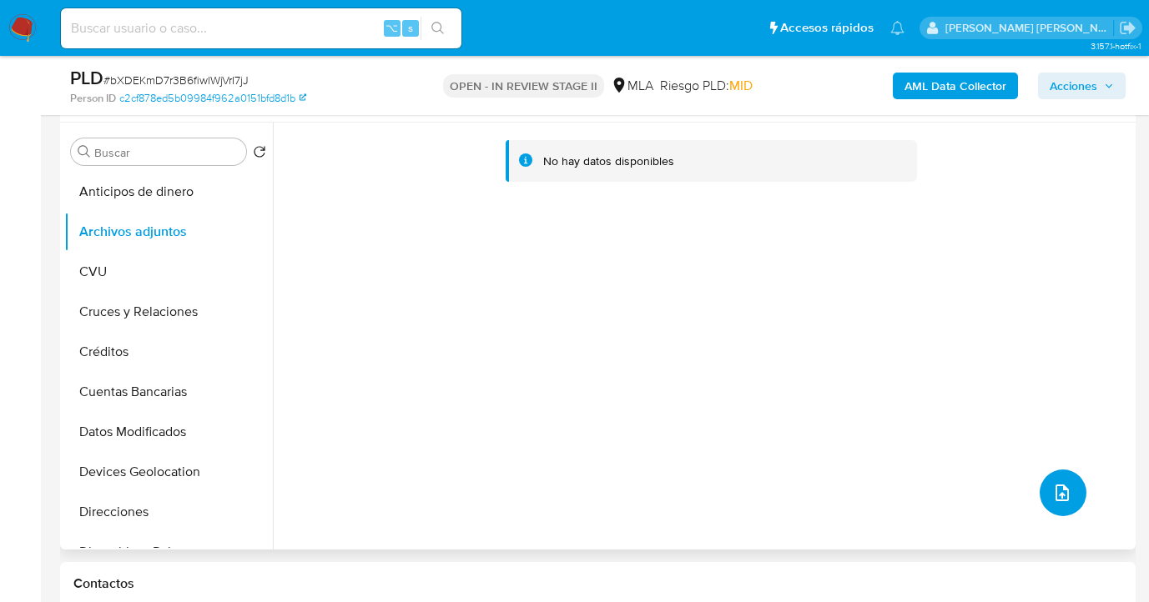
click at [1055, 498] on icon "upload-file" at bounding box center [1061, 493] width 13 height 17
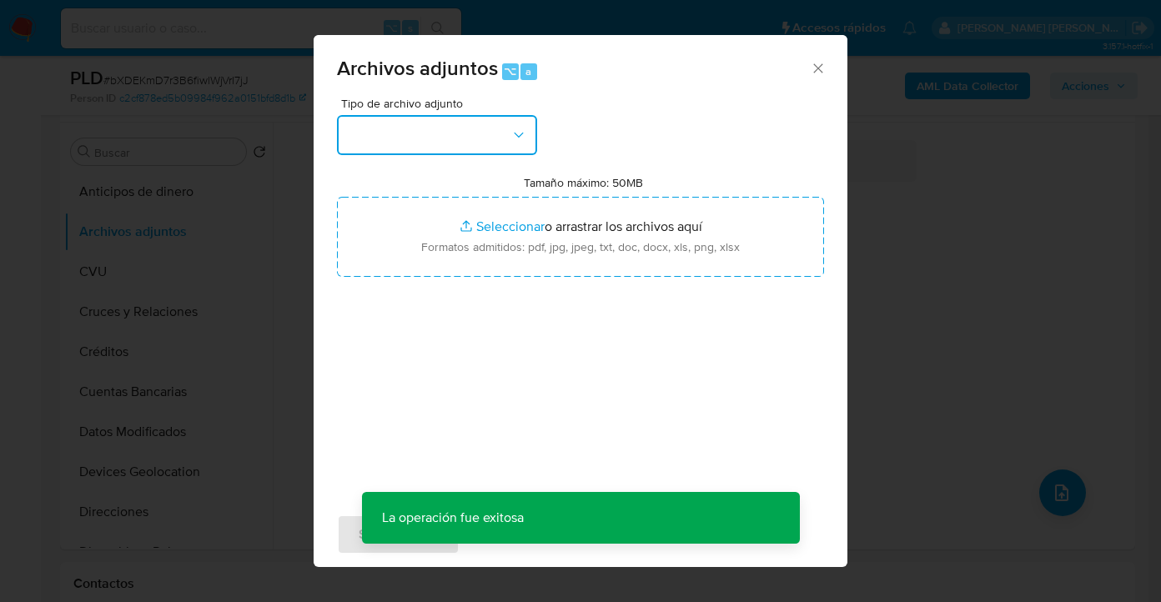
click at [473, 141] on button "button" at bounding box center [437, 135] width 200 height 40
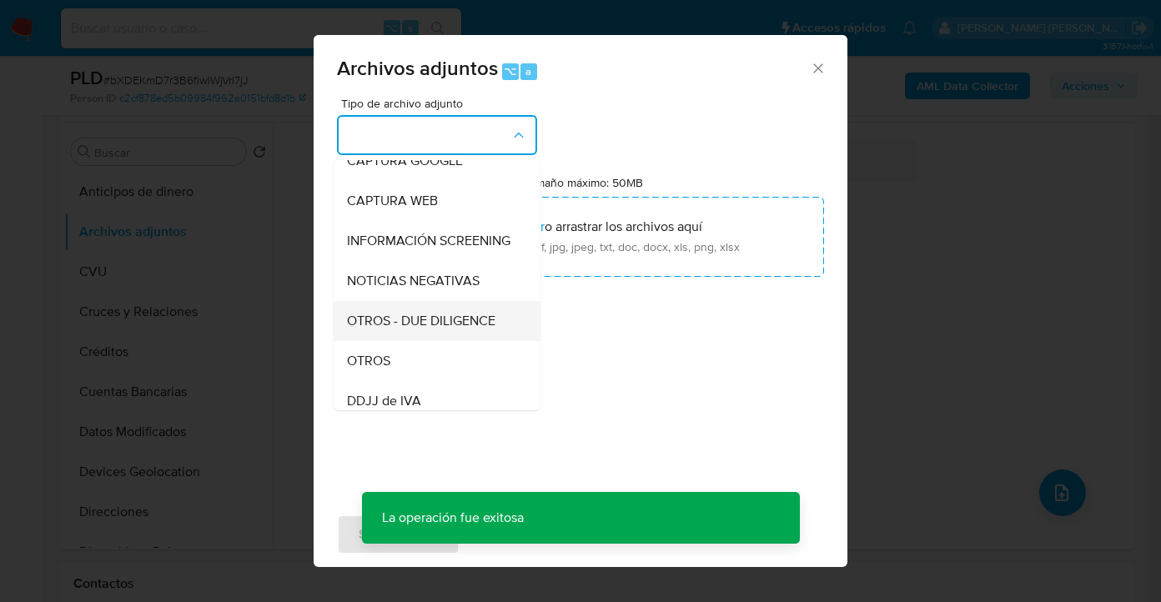
scroll to position [202, 0]
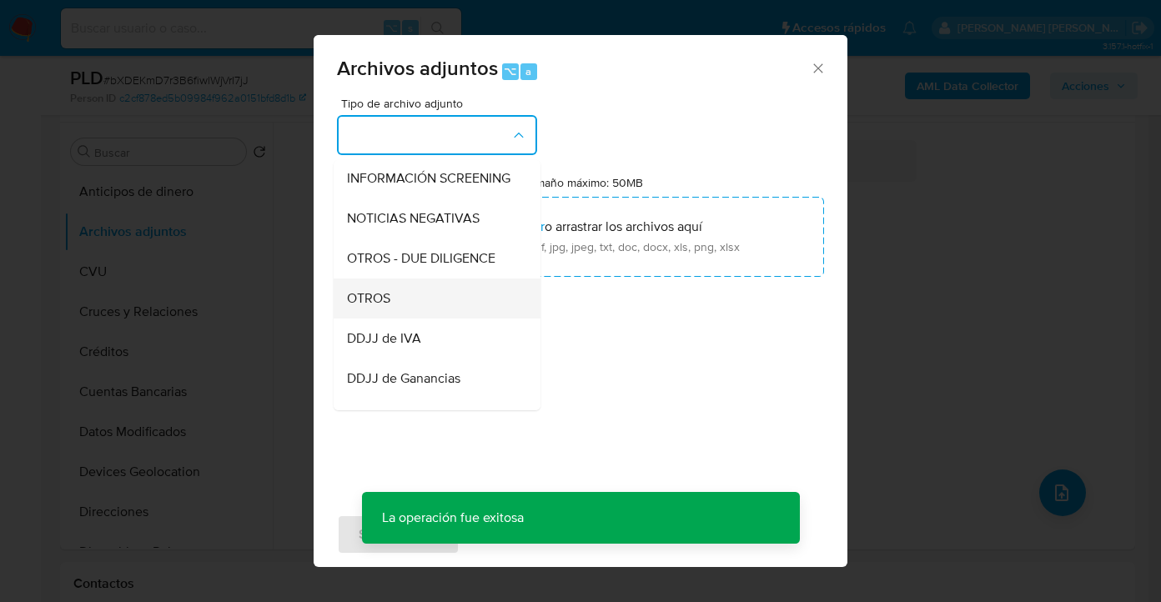
click at [434, 309] on div "OTROS" at bounding box center [432, 299] width 170 height 40
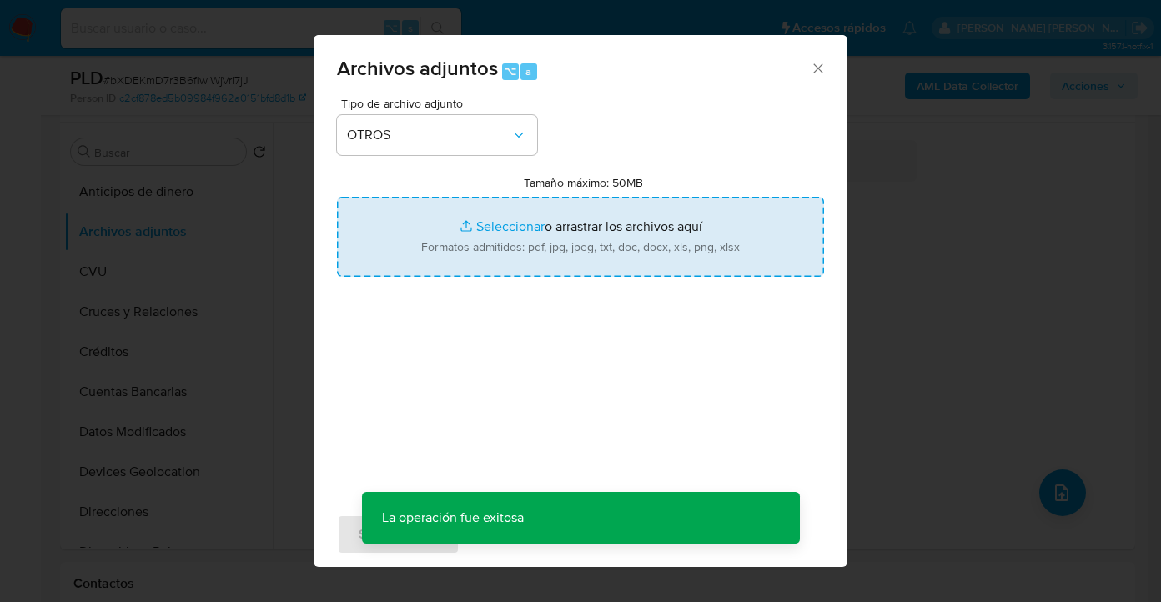
click at [554, 257] on input "Tamaño máximo: 50MB Seleccionar archivos" at bounding box center [580, 237] width 487 height 80
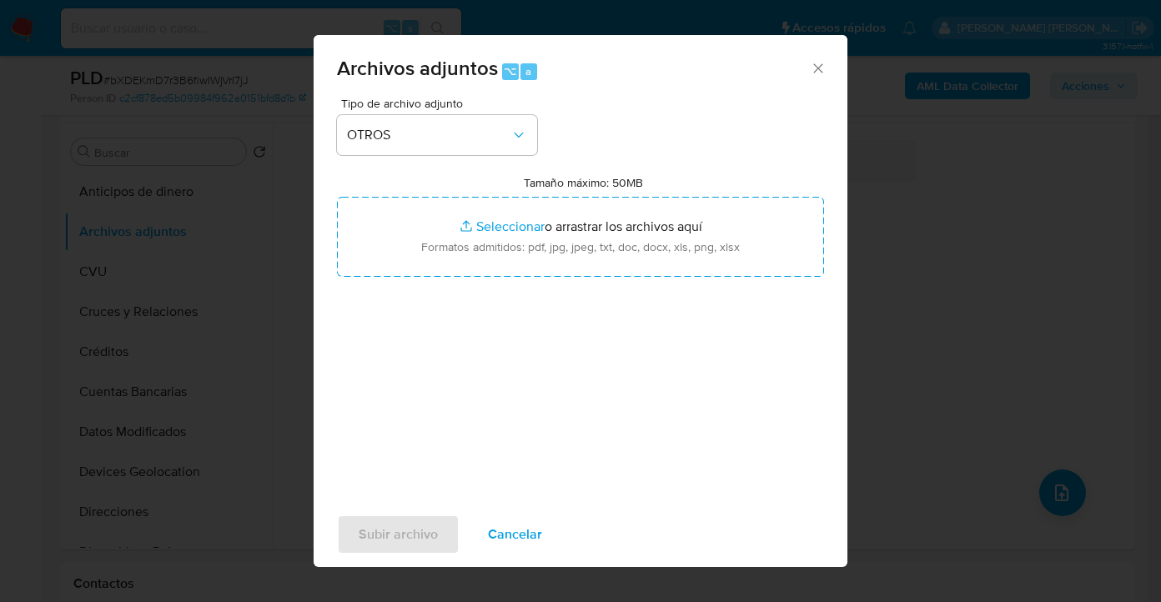
click at [525, 531] on span "Cancelar" at bounding box center [515, 534] width 54 height 37
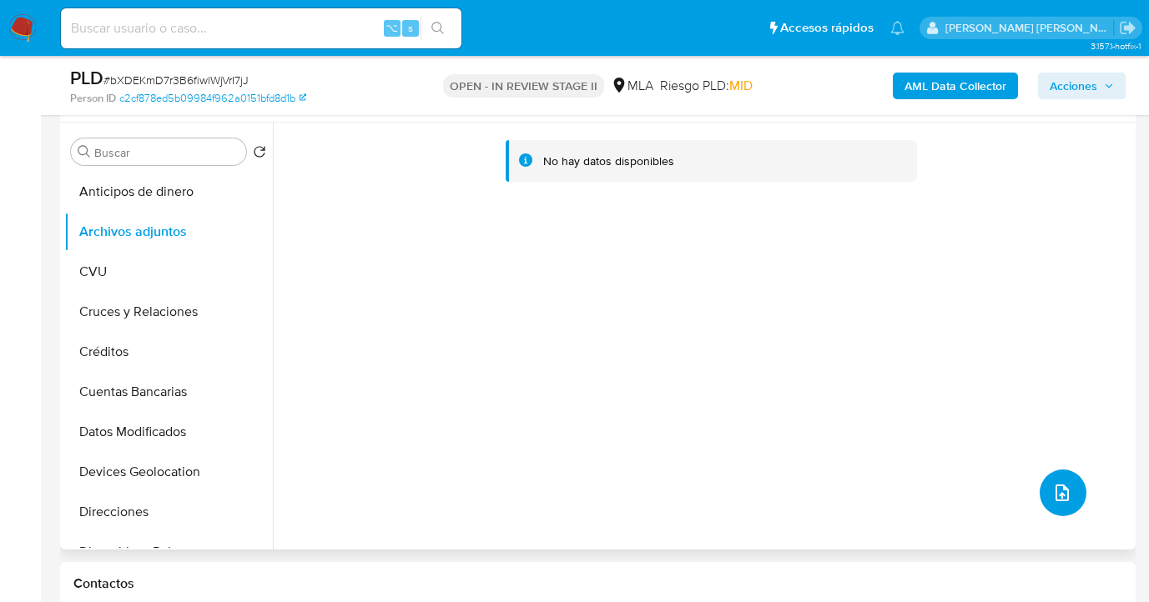
click at [1057, 491] on icon "upload-file" at bounding box center [1062, 493] width 20 height 20
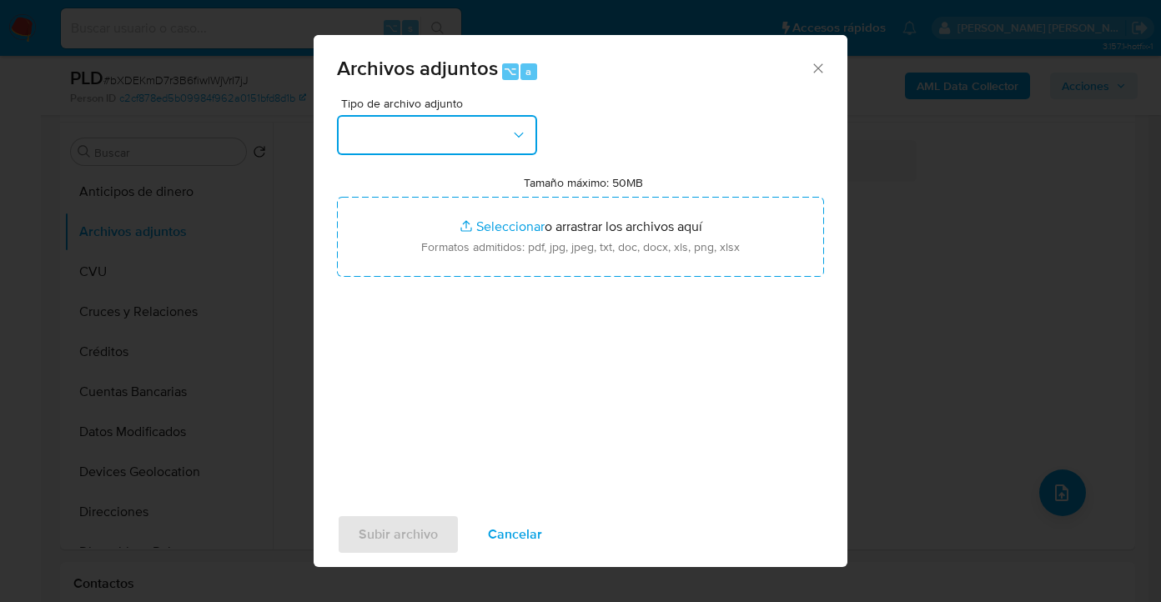
click at [446, 141] on button "button" at bounding box center [437, 135] width 200 height 40
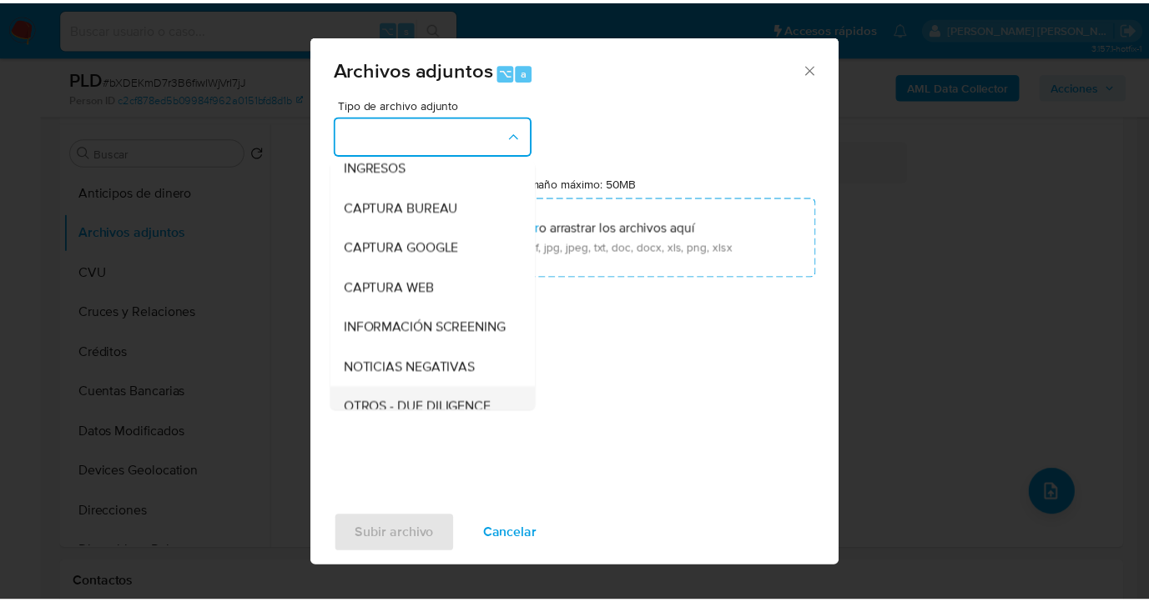
scroll to position [184, 0]
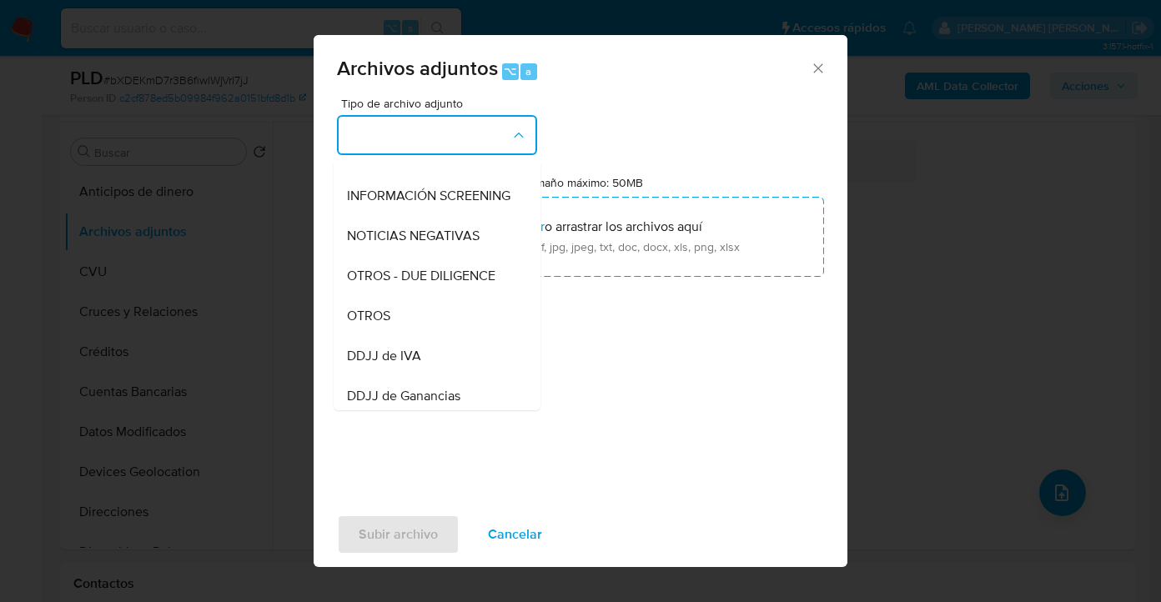
click at [424, 325] on div "OTROS" at bounding box center [432, 316] width 170 height 40
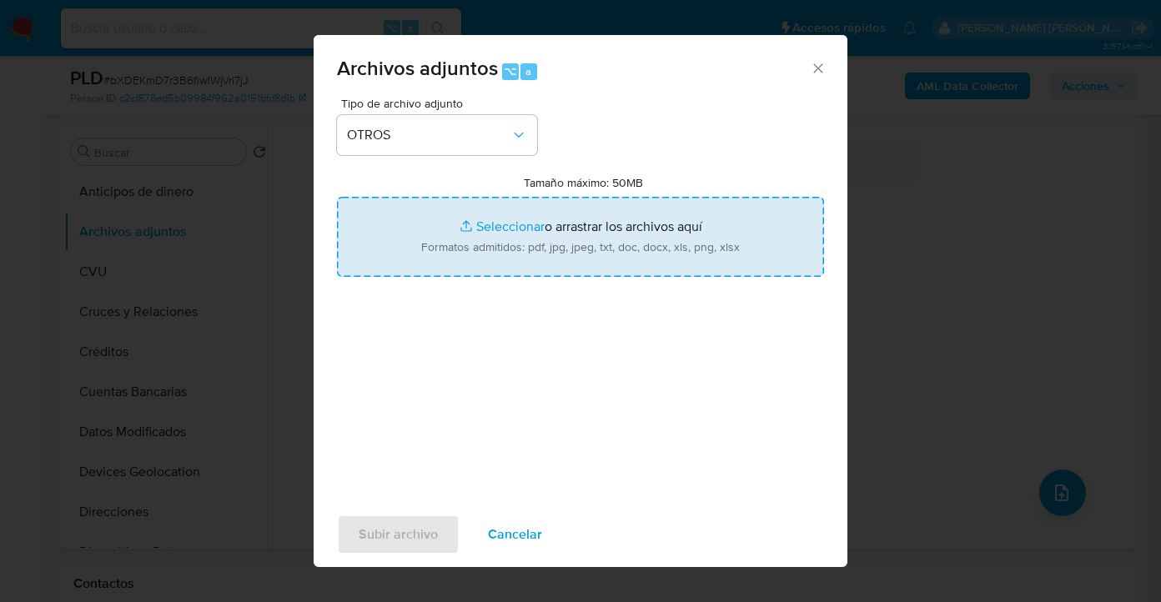
click at [597, 232] on input "Tamaño máximo: 50MB Seleccionar archivos" at bounding box center [580, 237] width 487 height 80
type input "C:\fakepath\1765320201- Movimientos-Aladdin-v10_2.xlsx"
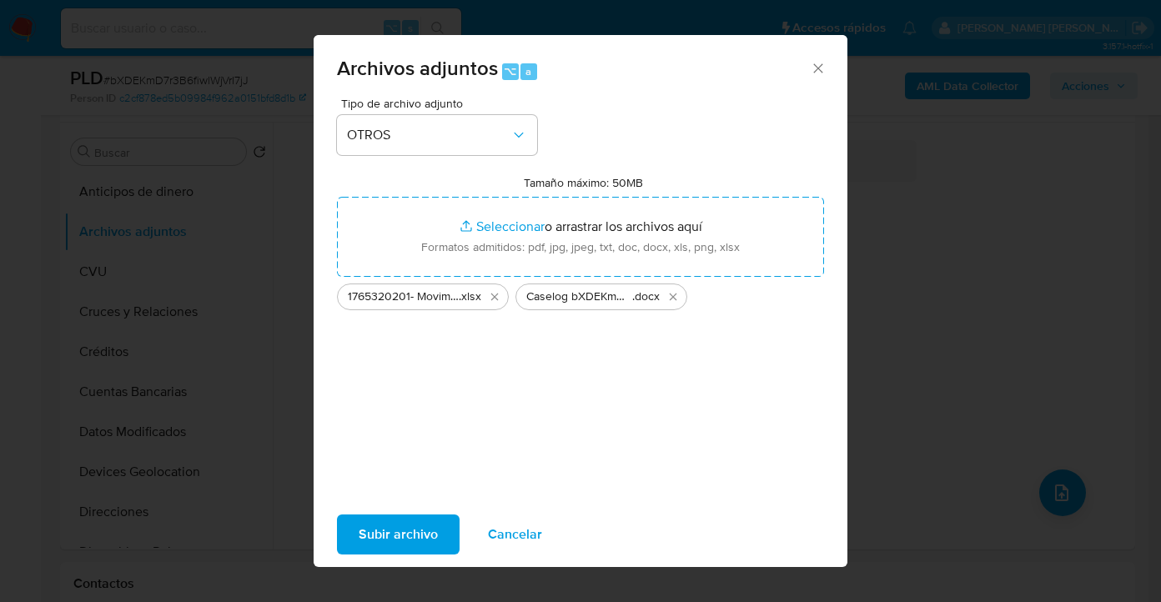
click at [397, 529] on span "Subir archivo" at bounding box center [398, 534] width 79 height 37
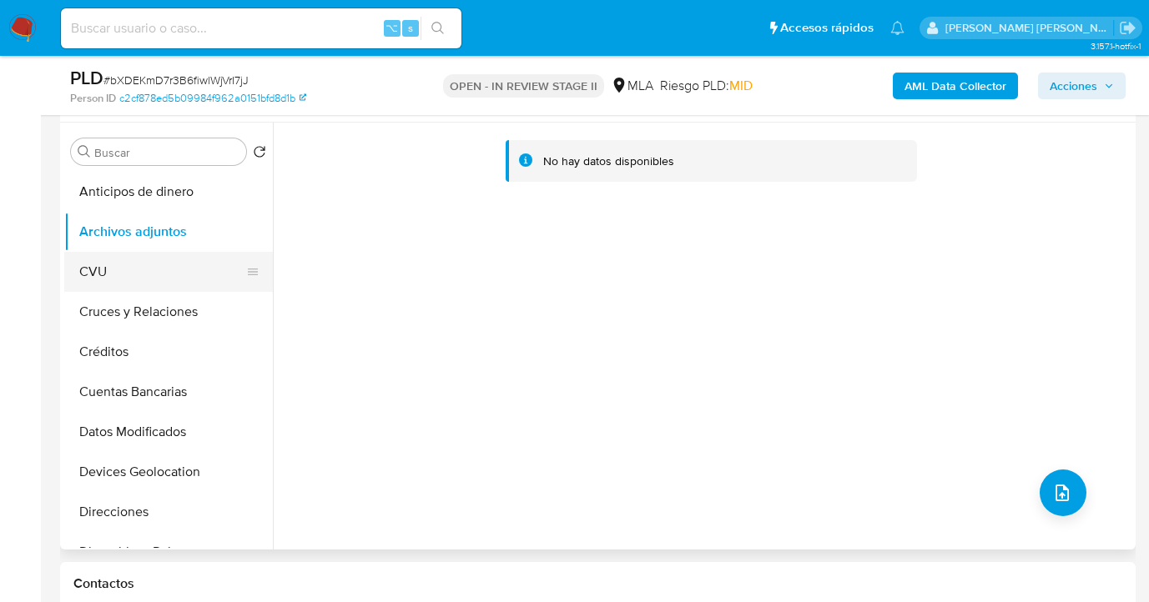
click at [173, 261] on button "CVU" at bounding box center [161, 272] width 195 height 40
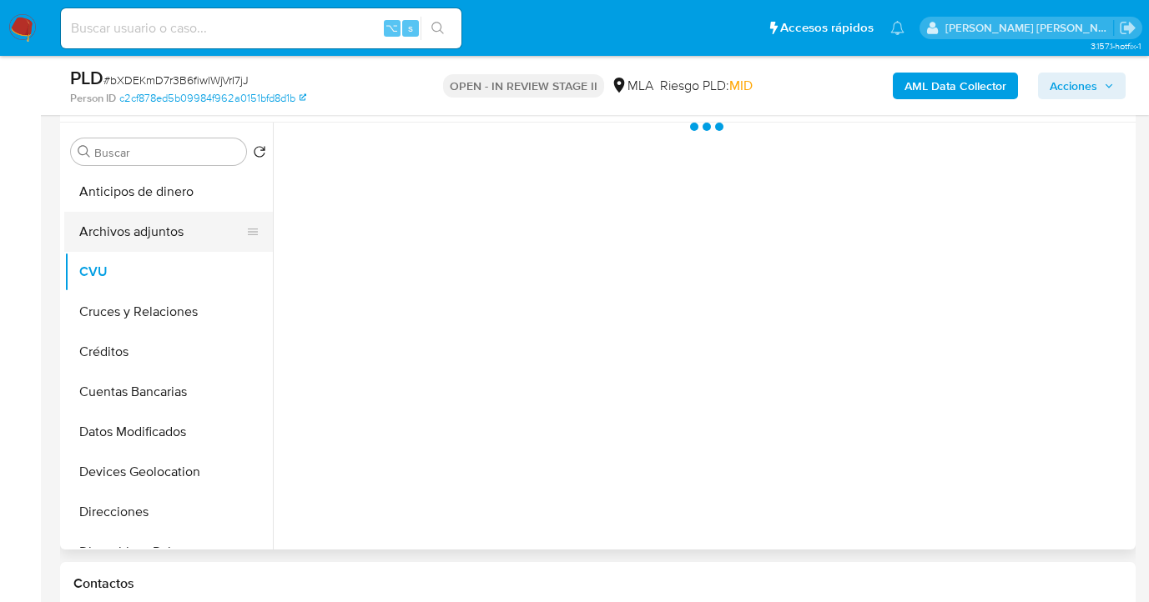
click at [179, 229] on button "Archivos adjuntos" at bounding box center [161, 232] width 195 height 40
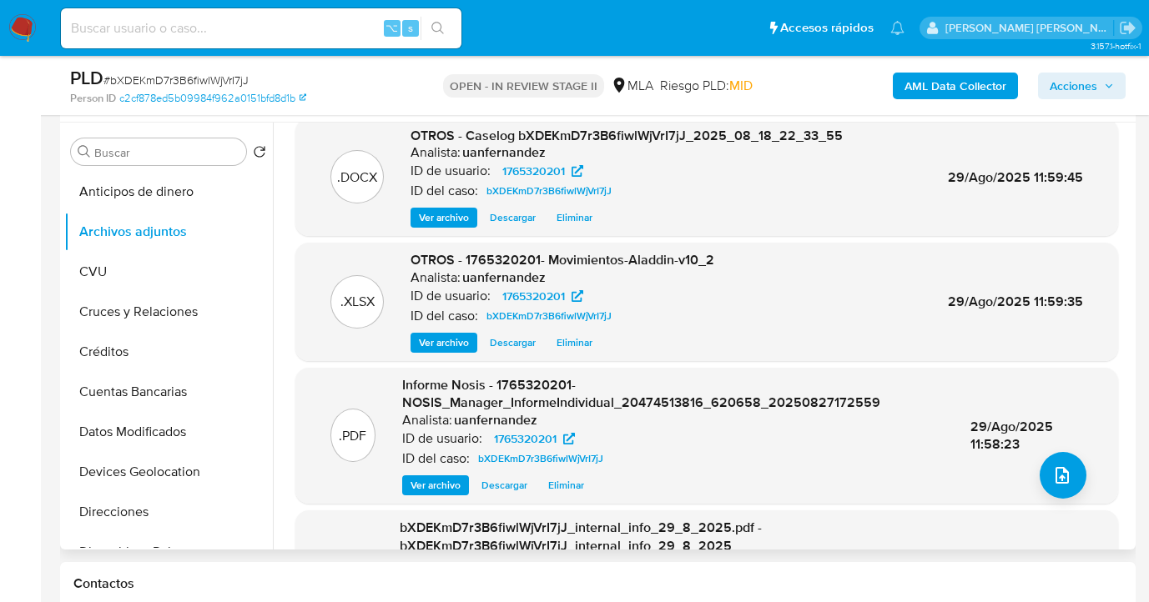
scroll to position [0, 0]
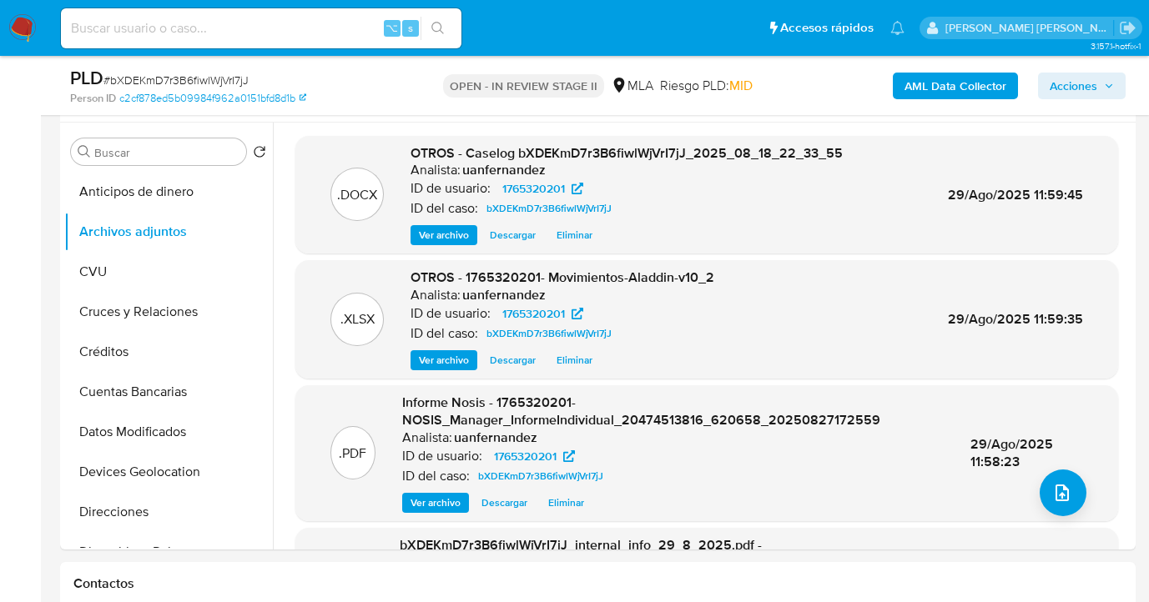
click at [1063, 88] on span "Acciones" at bounding box center [1074, 86] width 48 height 27
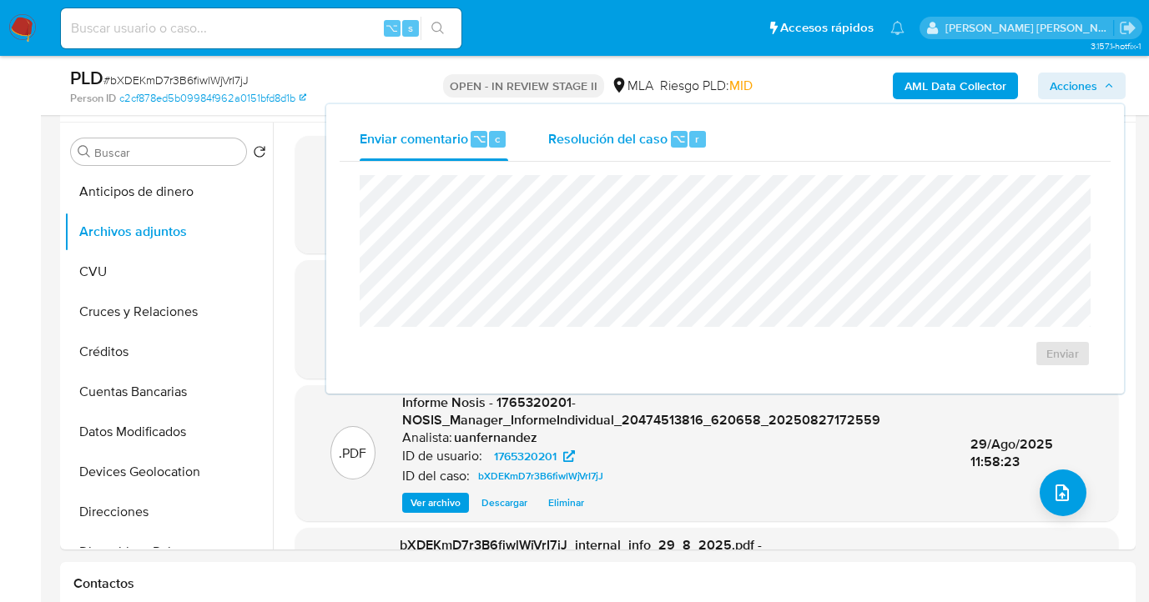
drag, startPoint x: 629, startPoint y: 143, endPoint x: 622, endPoint y: 149, distance: 8.9
click at [627, 143] on span "Resolución del caso" at bounding box center [607, 137] width 119 height 19
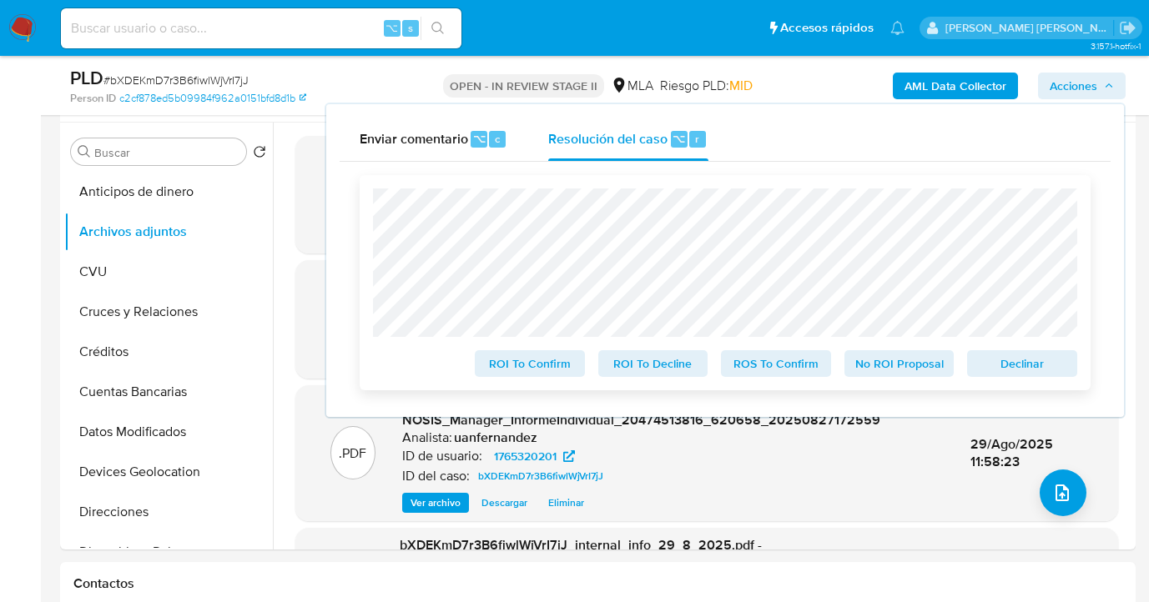
click at [1023, 375] on span "Declinar" at bounding box center [1022, 363] width 87 height 23
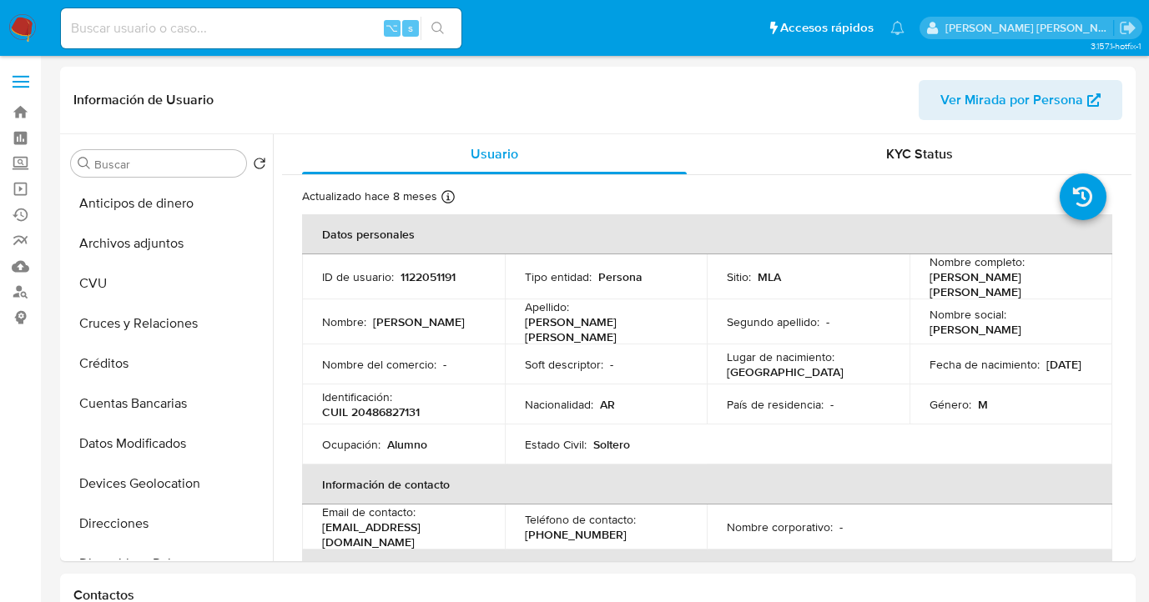
select select "10"
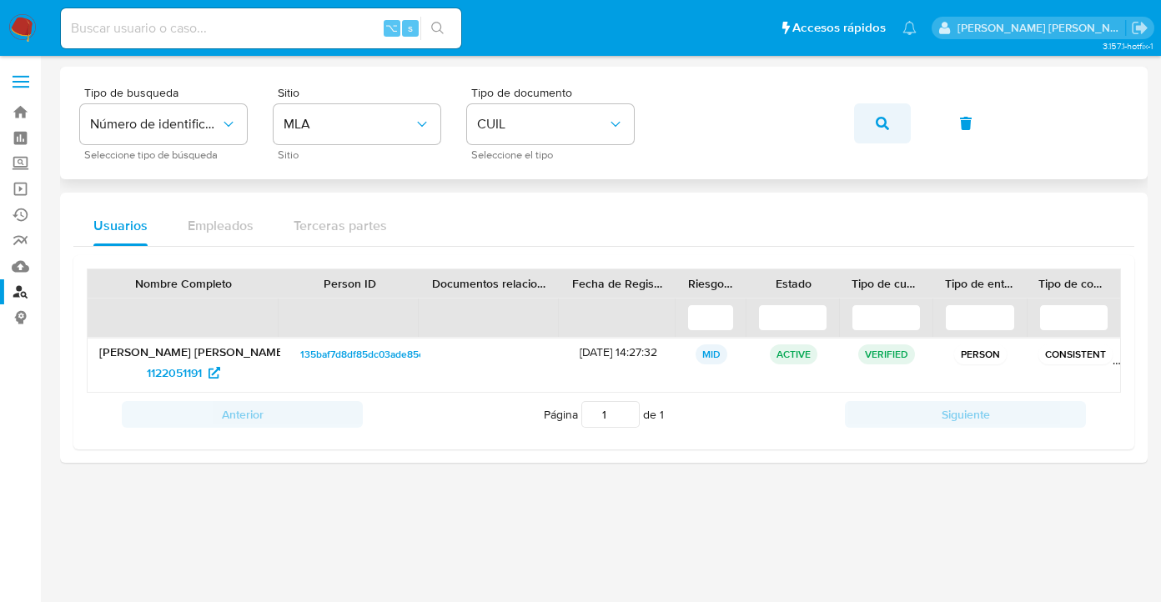
click at [883, 123] on icon "button" at bounding box center [882, 123] width 13 height 13
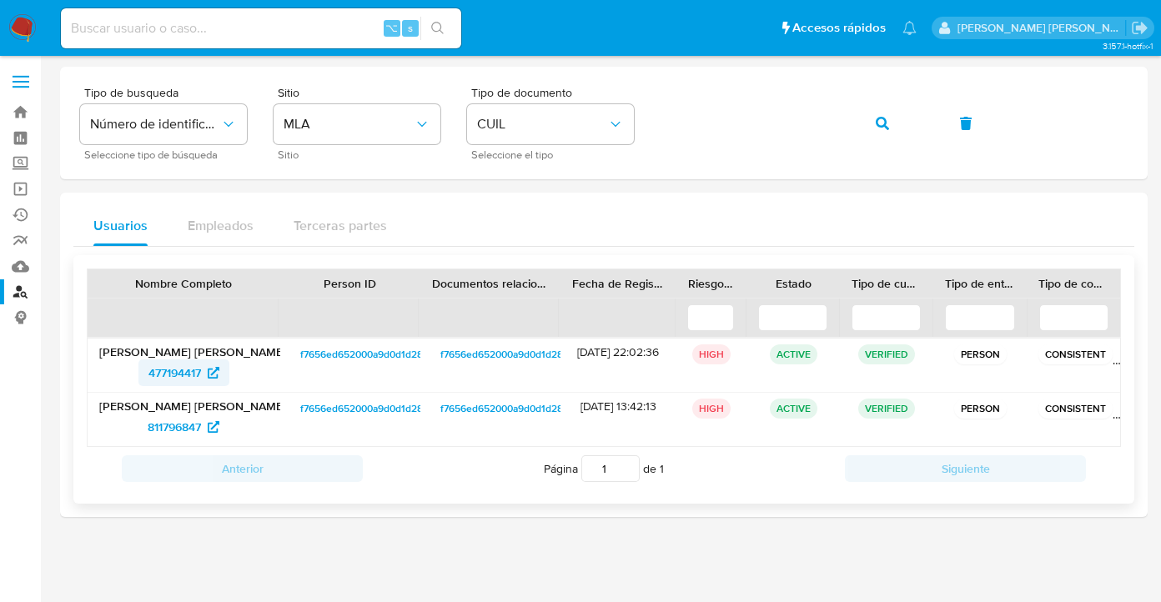
click at [179, 371] on span "477194417" at bounding box center [175, 373] width 53 height 27
click at [658, 107] on div "Tipo de busqueda Número de identificación Seleccione tipo de búsqueda Sitio MLA…" at bounding box center [604, 123] width 1048 height 73
drag, startPoint x: 888, startPoint y: 125, endPoint x: 899, endPoint y: 146, distance: 23.5
click at [888, 125] on icon "button" at bounding box center [882, 123] width 13 height 13
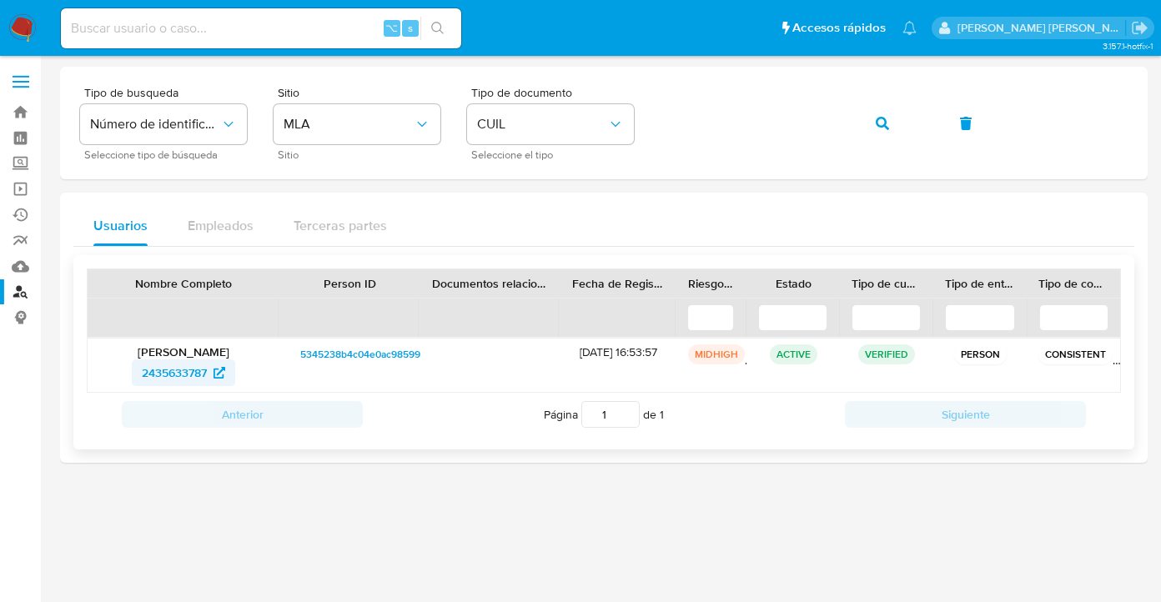
click at [175, 380] on span "2435633787" at bounding box center [174, 373] width 65 height 27
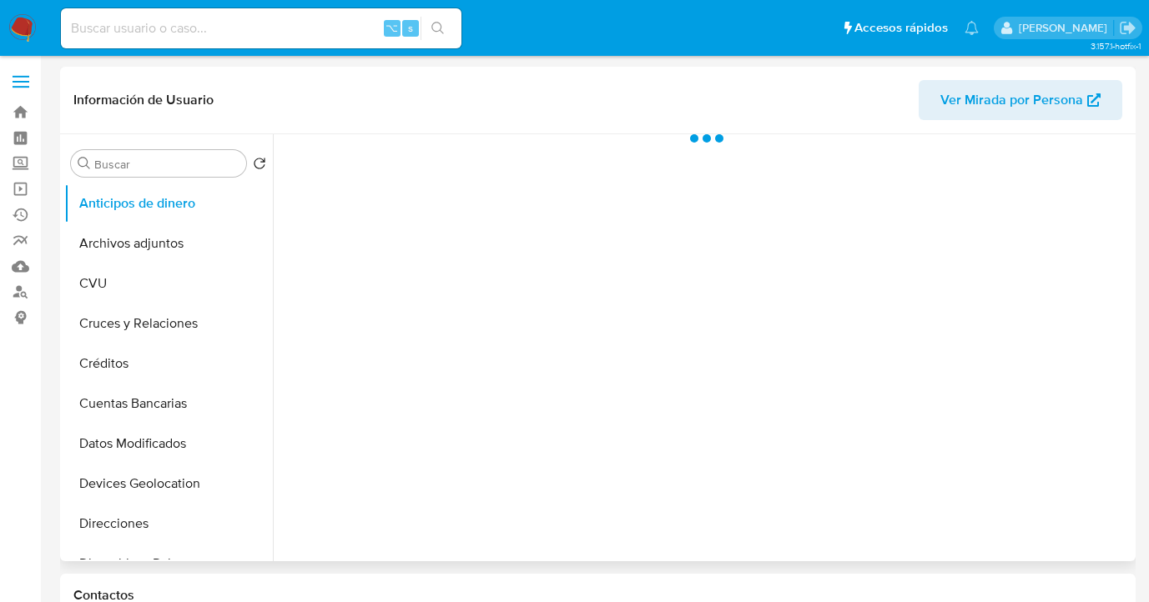
click at [272, 267] on div "Buscar Volver al orden por defecto Anticipos de dinero Archivos adjuntos CVU Cr…" at bounding box center [597, 347] width 1067 height 427
click at [259, 267] on button "CVU" at bounding box center [161, 284] width 195 height 40
select select "10"
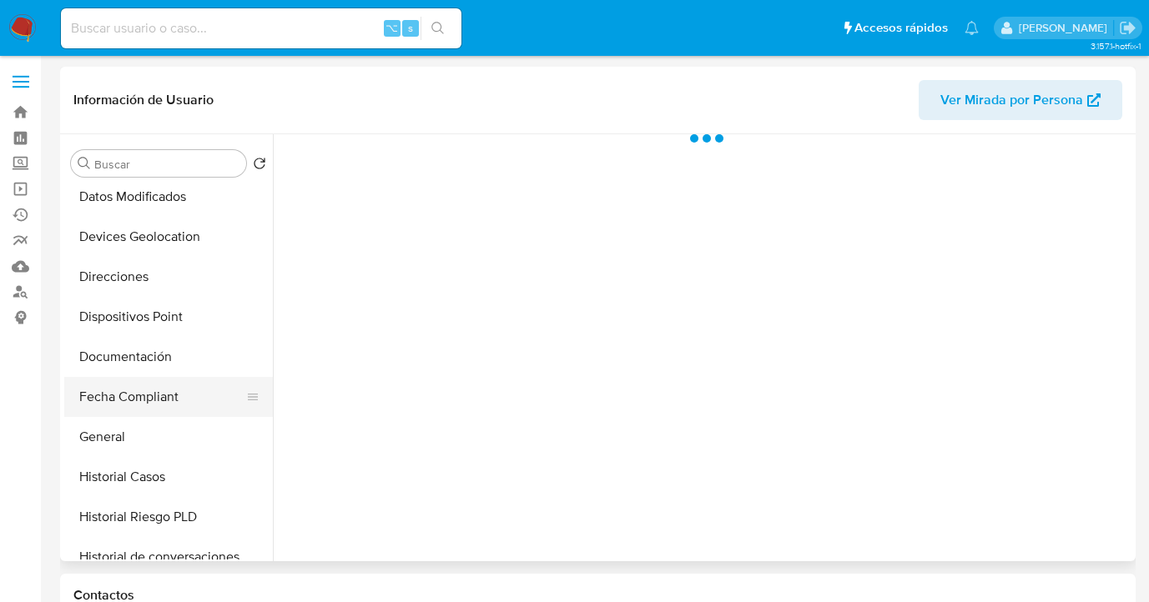
scroll to position [249, 0]
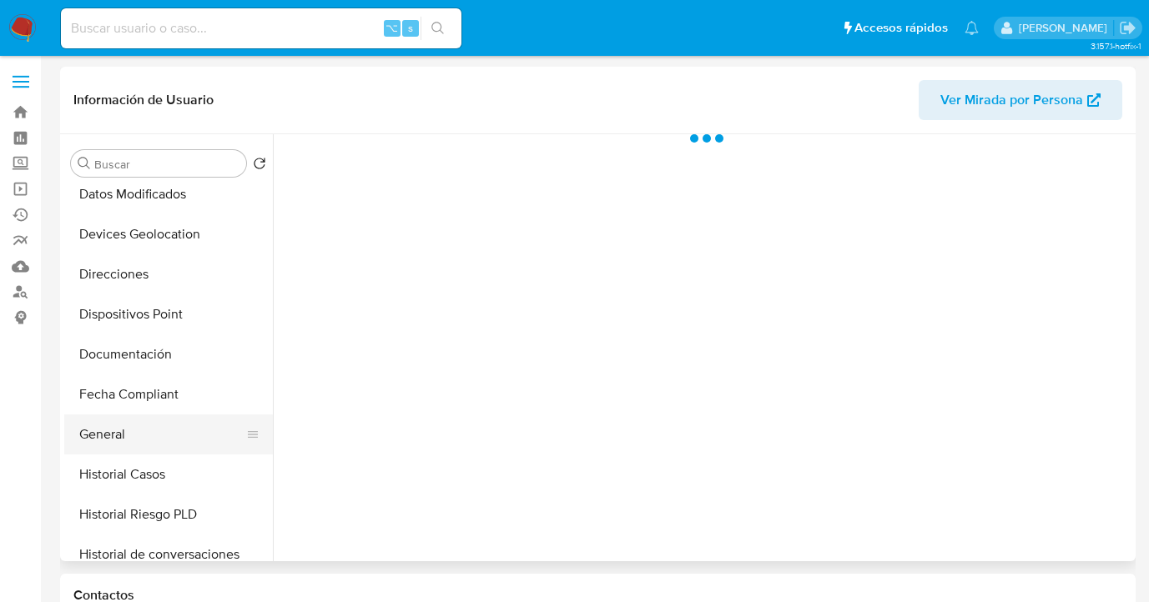
click at [179, 426] on button "General" at bounding box center [161, 435] width 195 height 40
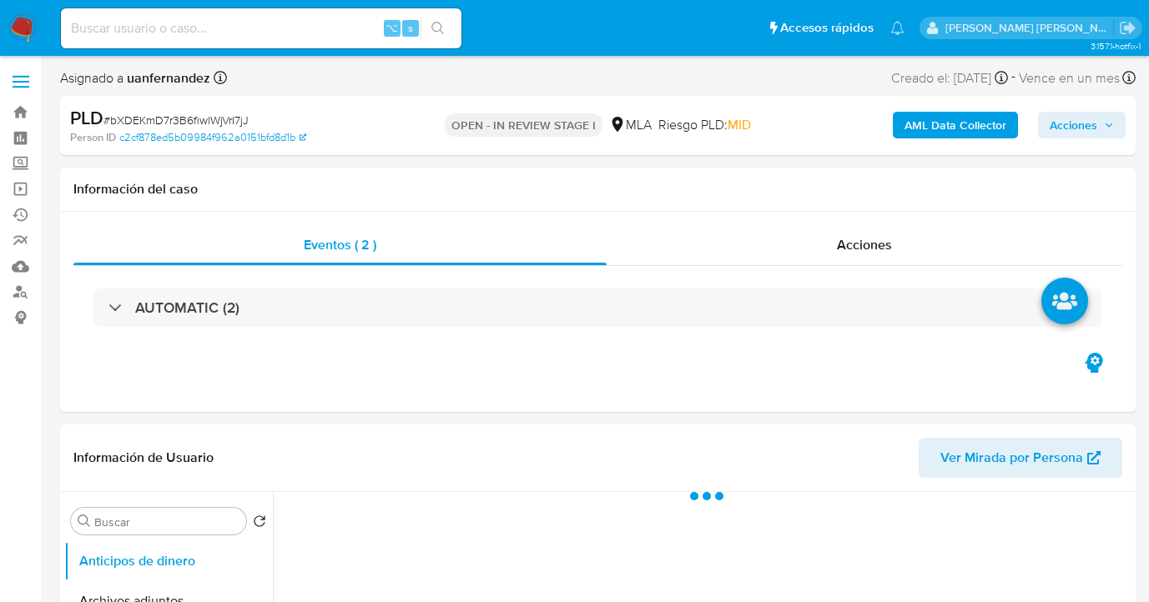
select select "10"
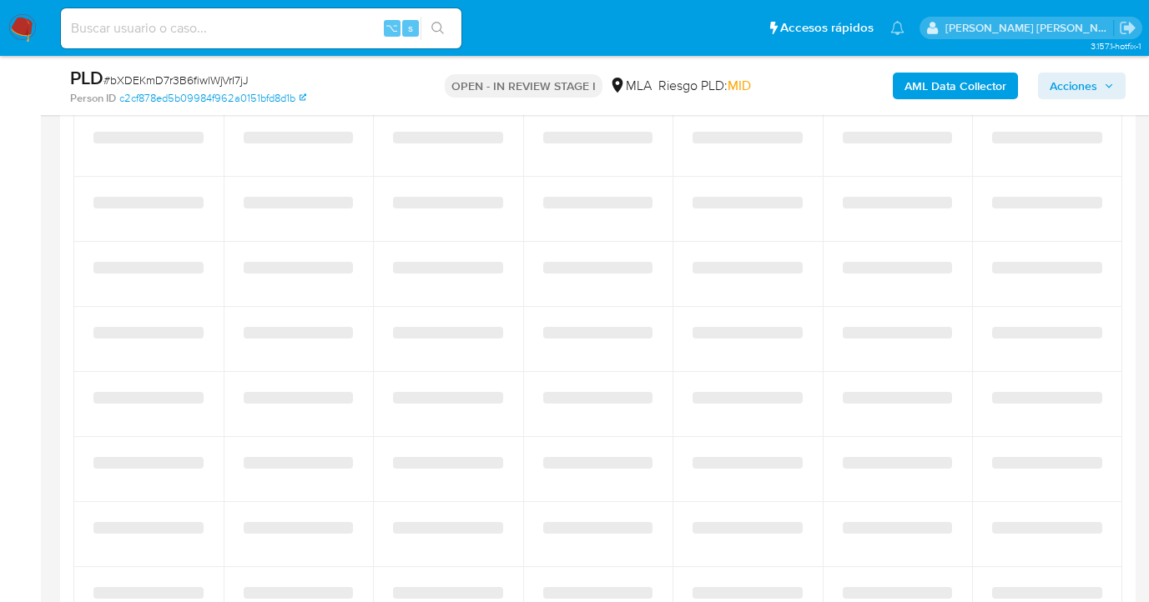
select select "10"
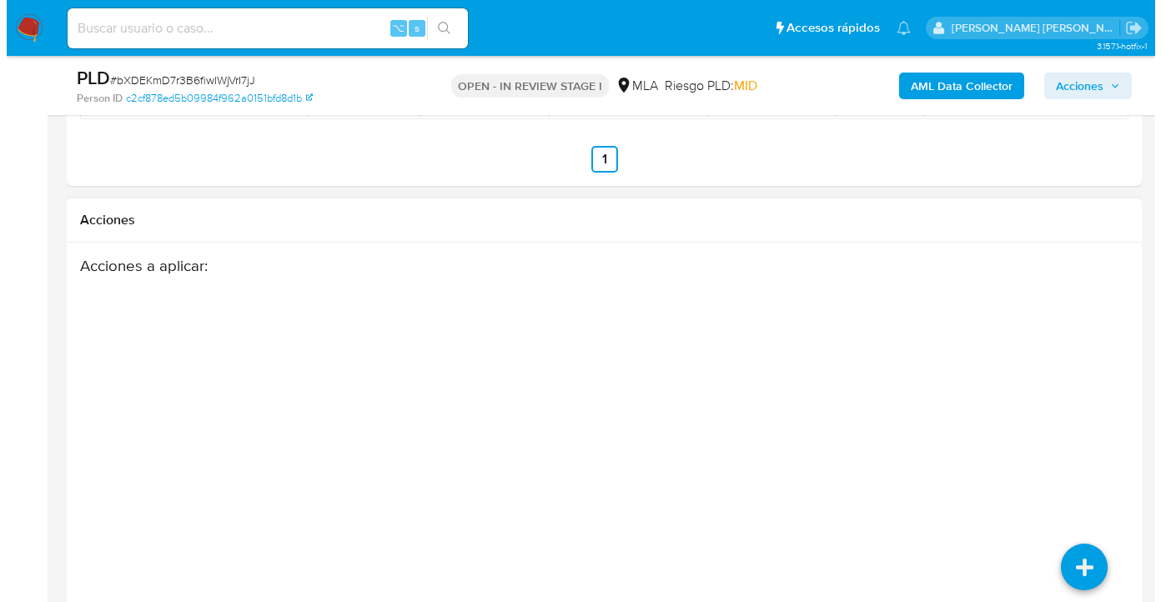
scroll to position [2641, 0]
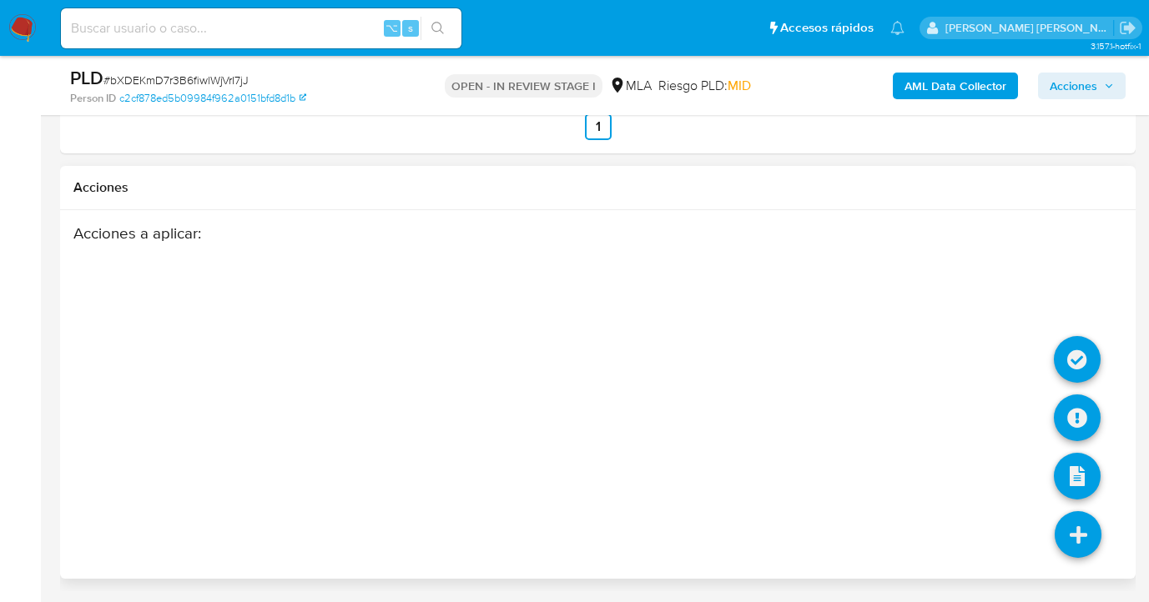
click at [1069, 526] on icon at bounding box center [1078, 534] width 47 height 47
click at [1078, 421] on icon at bounding box center [1077, 418] width 47 height 47
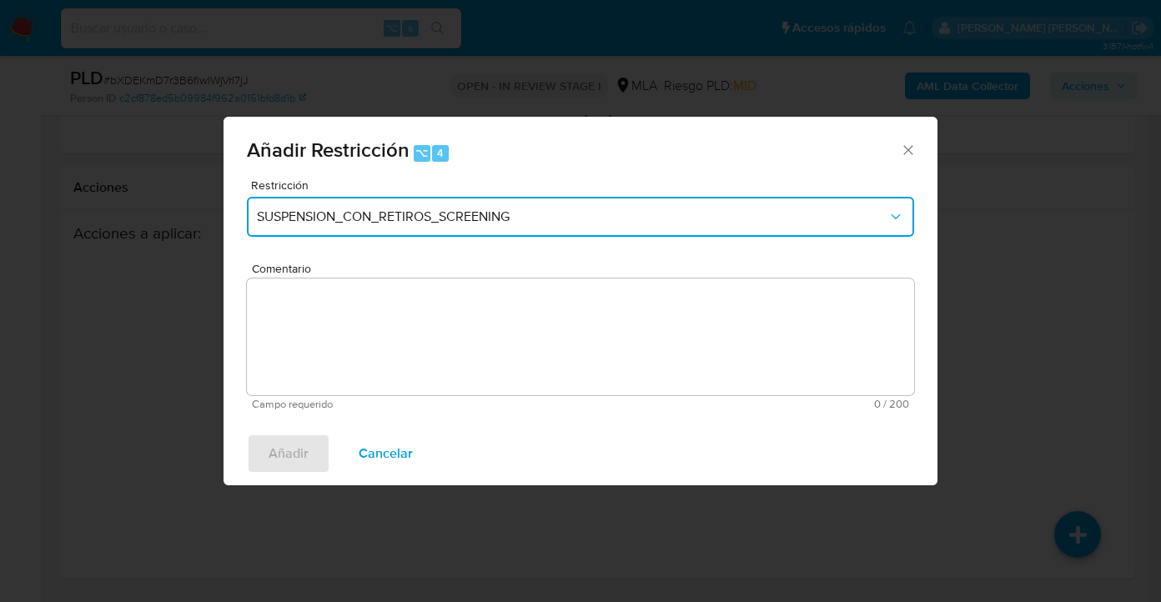
click at [387, 211] on span "SUSPENSION_CON_RETIROS_SCREENING" at bounding box center [572, 217] width 631 height 17
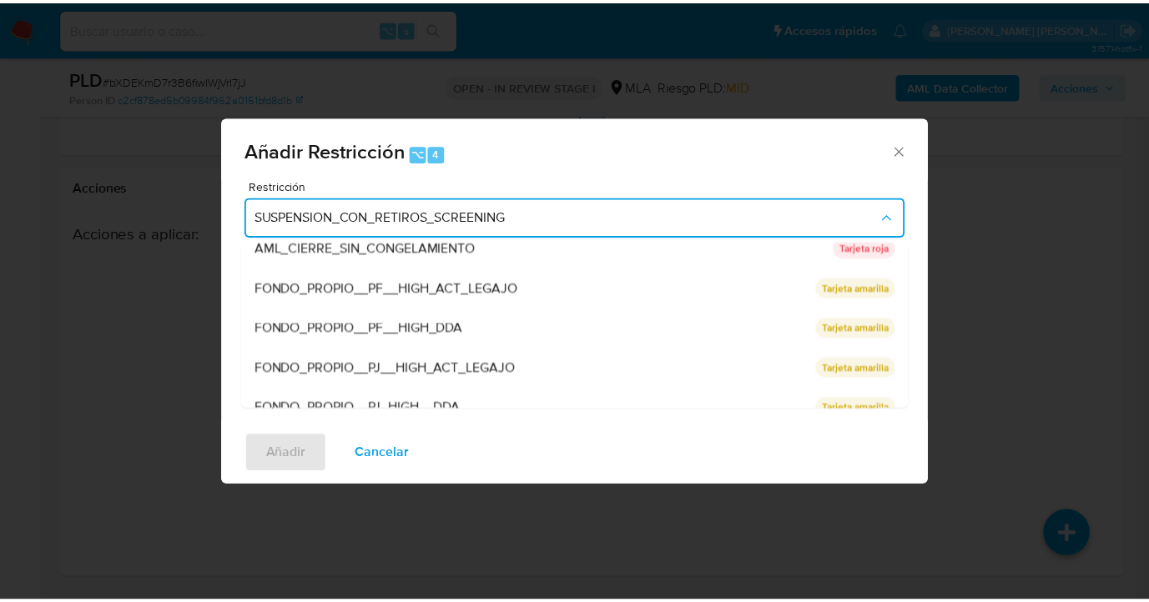
scroll to position [333, 0]
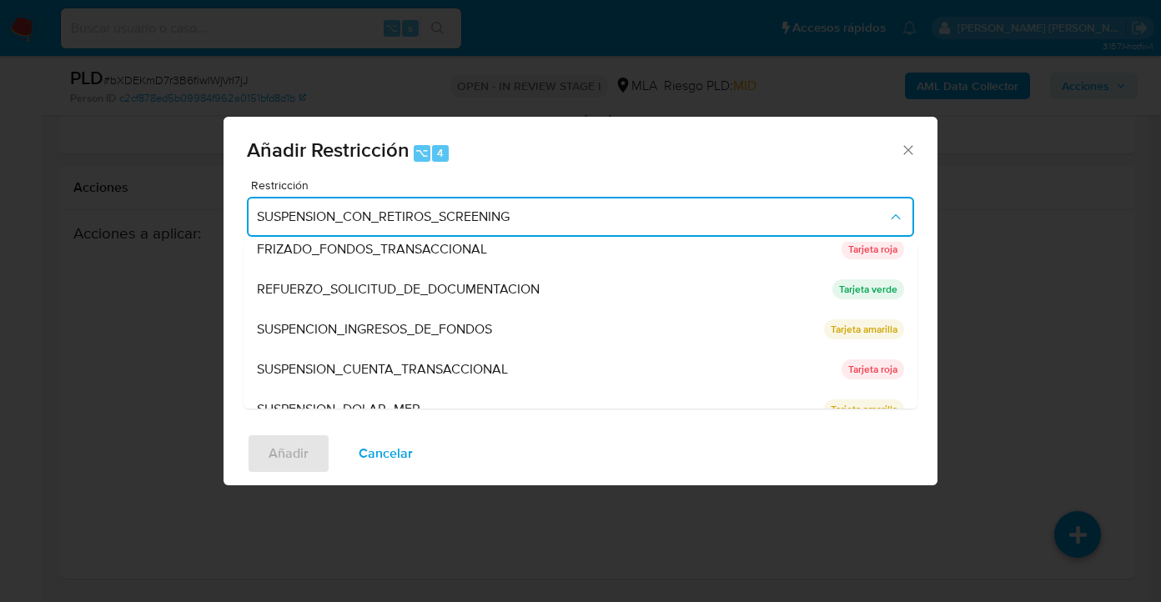
click at [384, 362] on span "SUSPENSION_CUENTA_TRANSACCIONAL" at bounding box center [382, 369] width 251 height 17
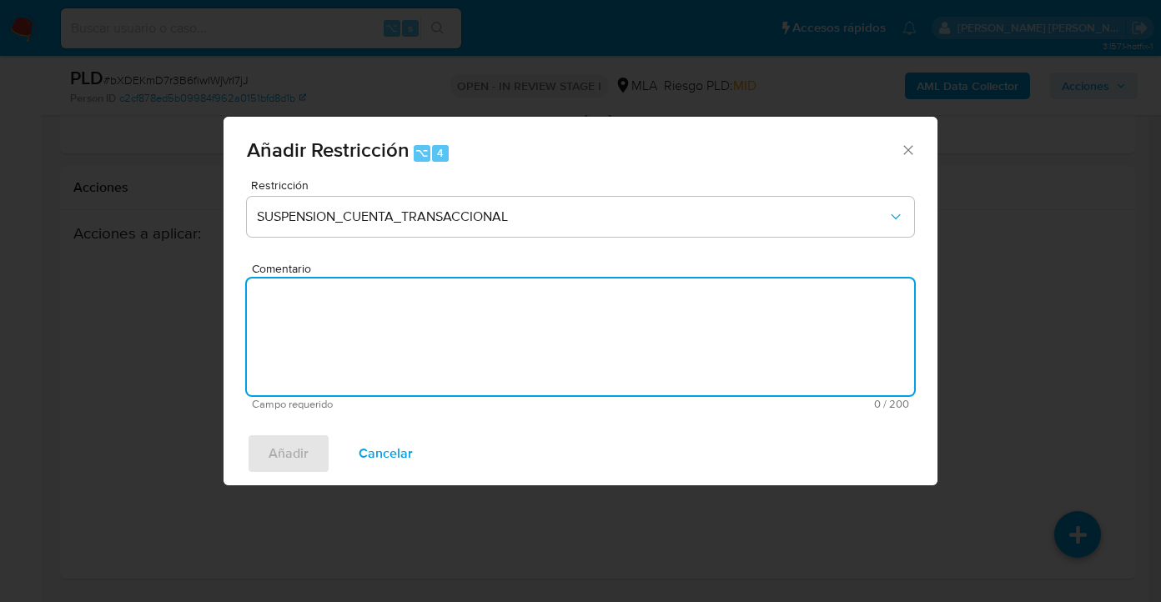
click at [383, 372] on textarea "Comentario" at bounding box center [580, 337] width 667 height 117
type textarea "AML"
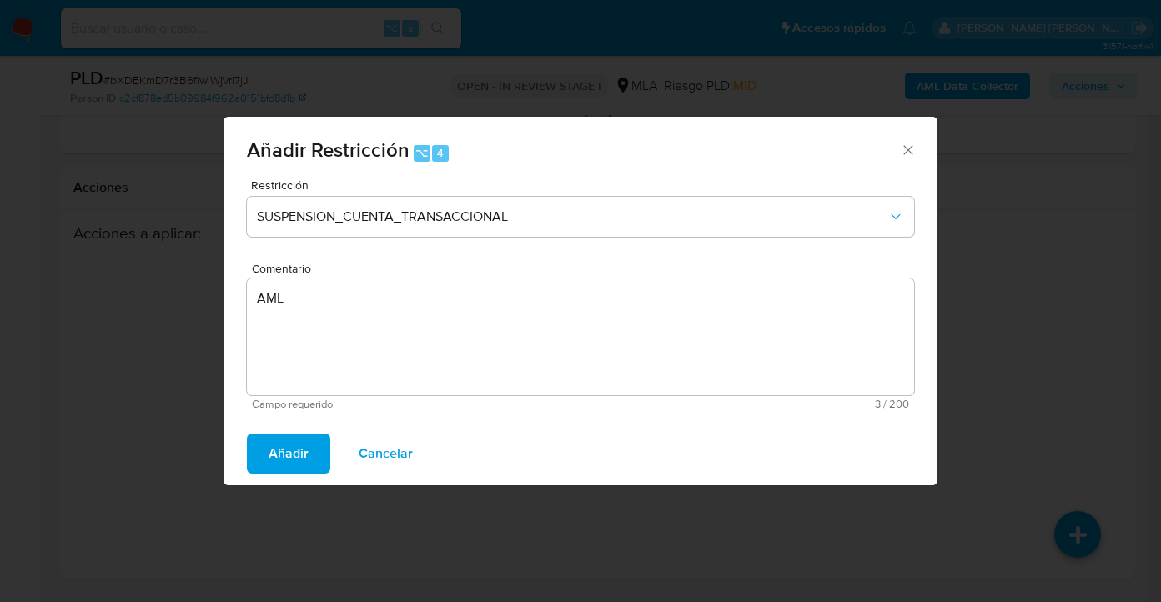
click at [277, 456] on span "Añadir" at bounding box center [289, 454] width 40 height 37
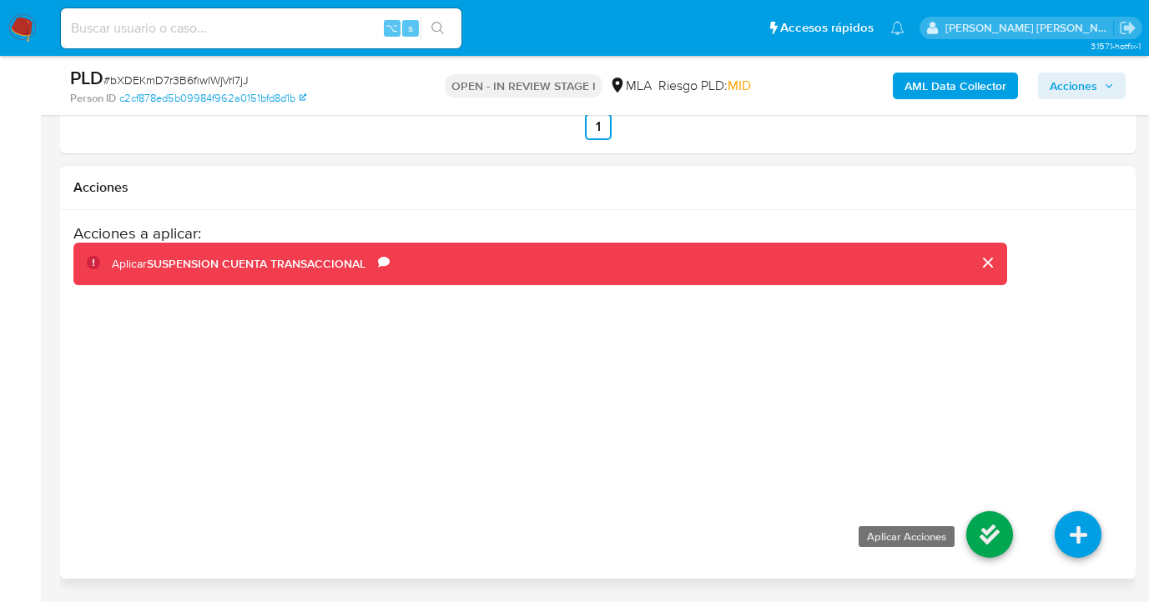
click at [990, 528] on icon at bounding box center [989, 534] width 47 height 47
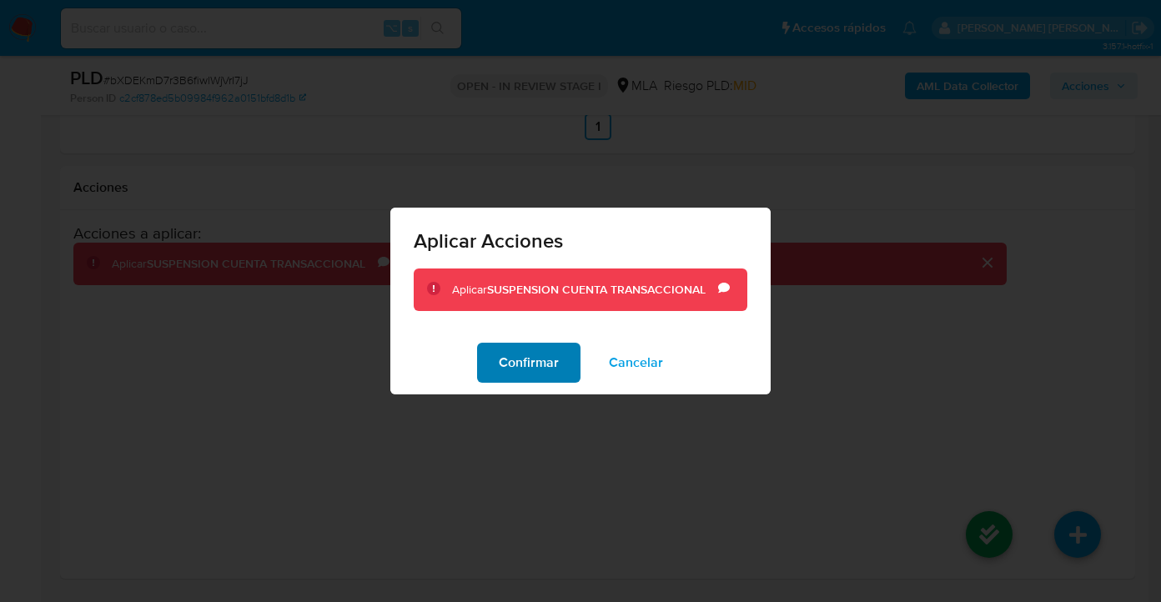
click at [525, 372] on span "Confirmar" at bounding box center [529, 363] width 60 height 37
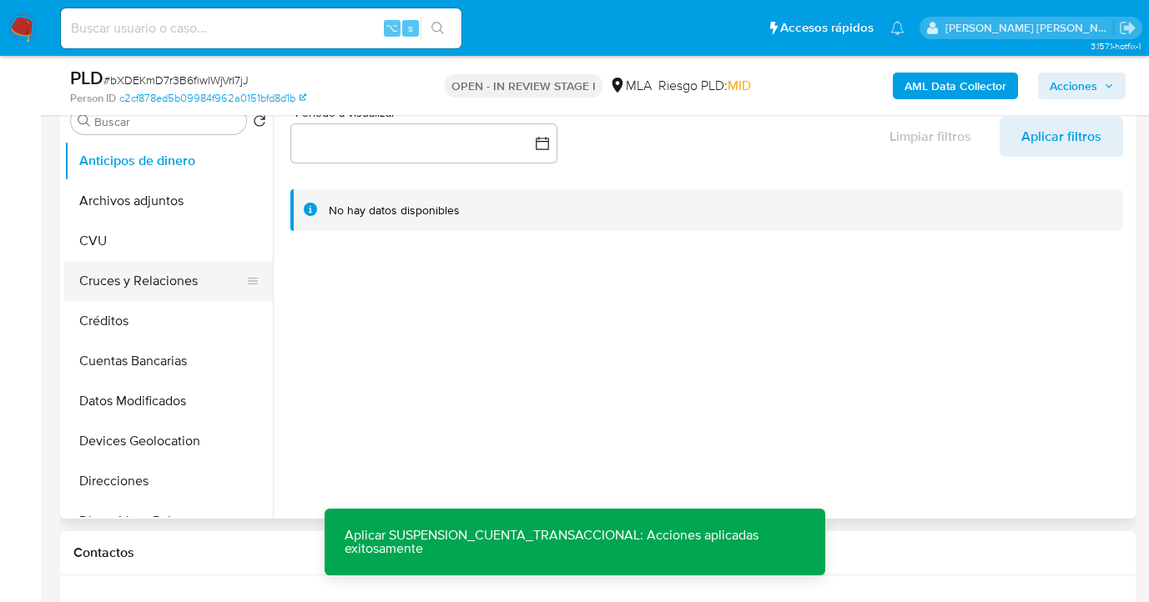
scroll to position [785, 0]
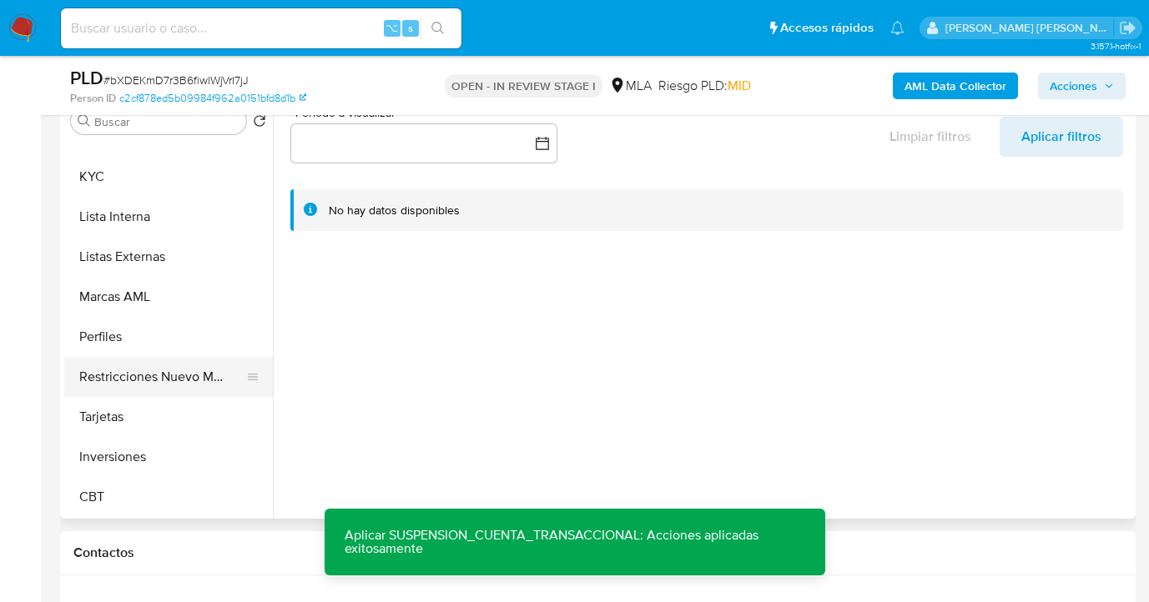
drag, startPoint x: 163, startPoint y: 344, endPoint x: 171, endPoint y: 356, distance: 15.0
click at [163, 345] on button "Perfiles" at bounding box center [168, 337] width 209 height 40
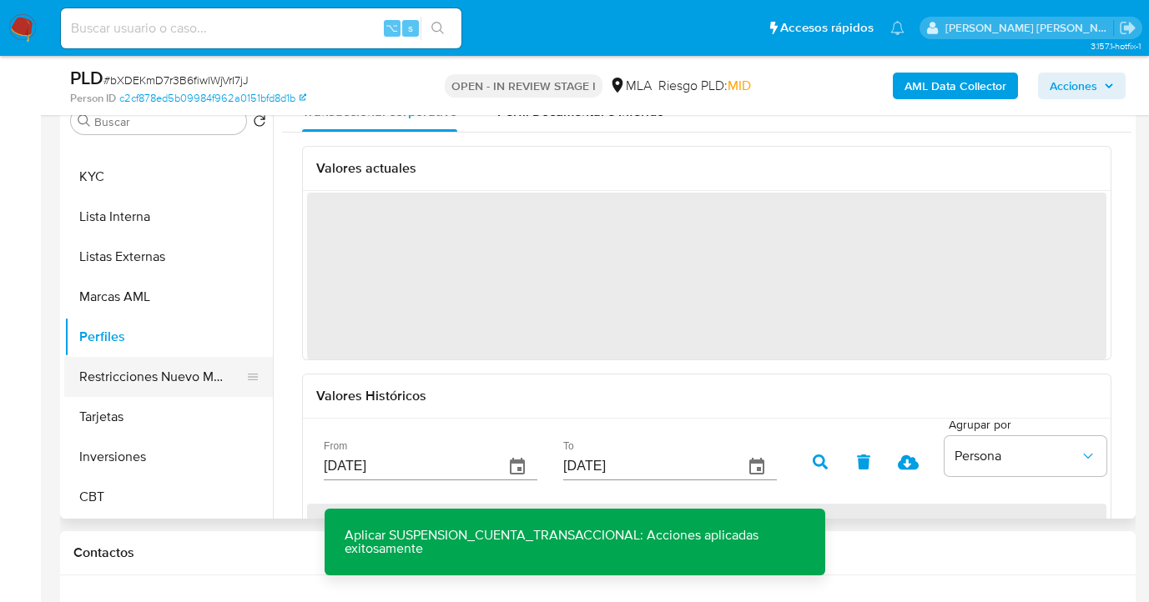
click at [165, 372] on button "Restricciones Nuevo Mundo" at bounding box center [161, 377] width 195 height 40
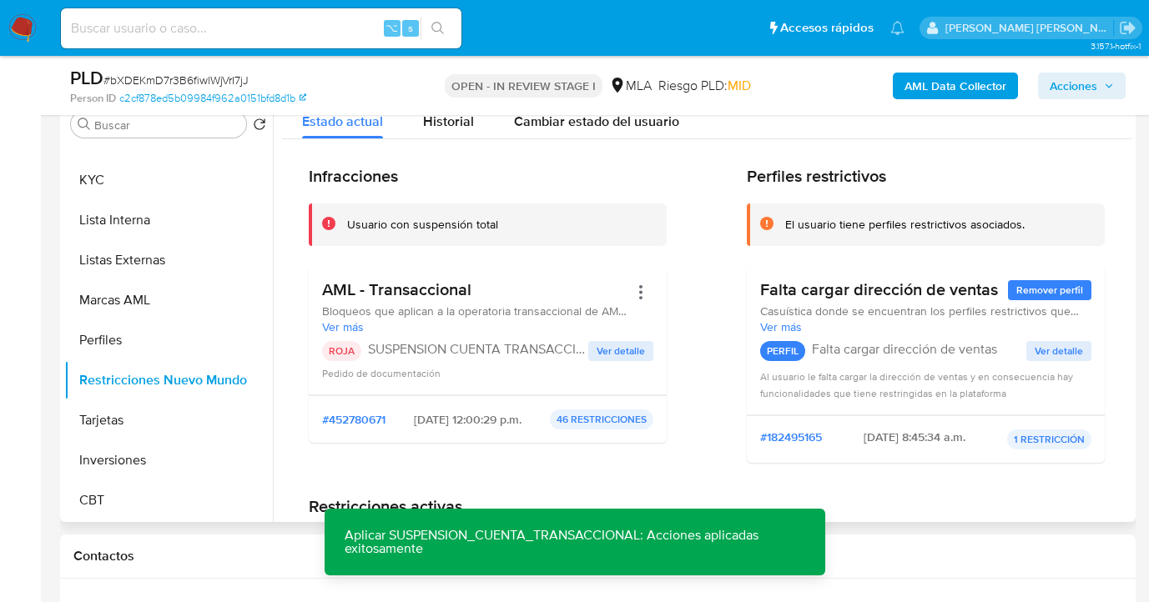
scroll to position [0, 0]
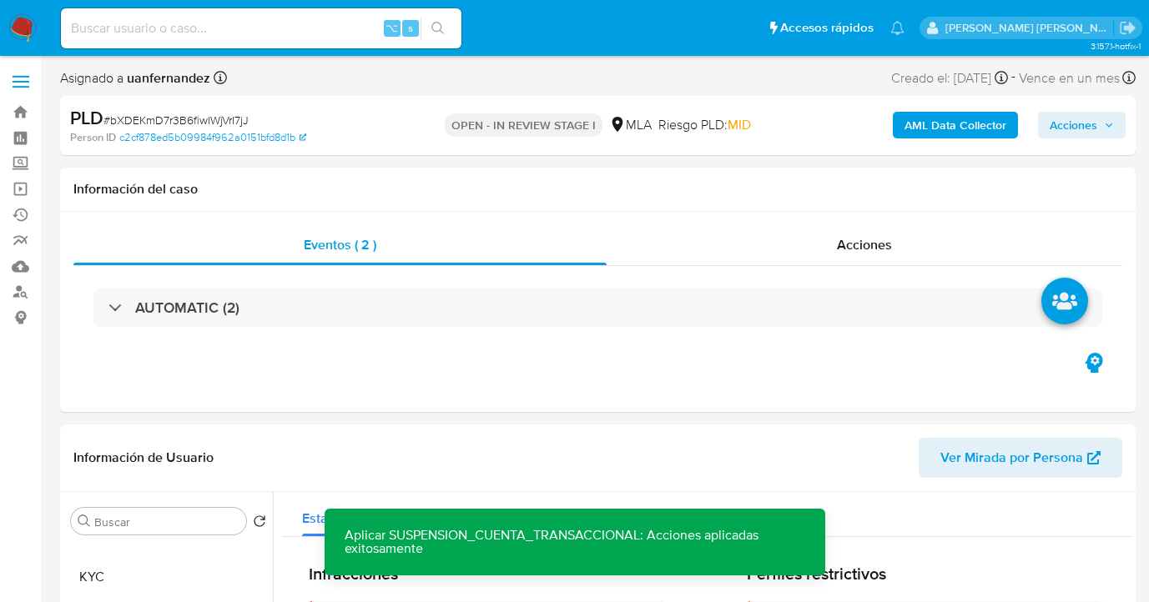
drag, startPoint x: 1073, startPoint y: 126, endPoint x: 1030, endPoint y: 133, distance: 44.0
click at [1073, 126] on span "Acciones" at bounding box center [1074, 125] width 48 height 27
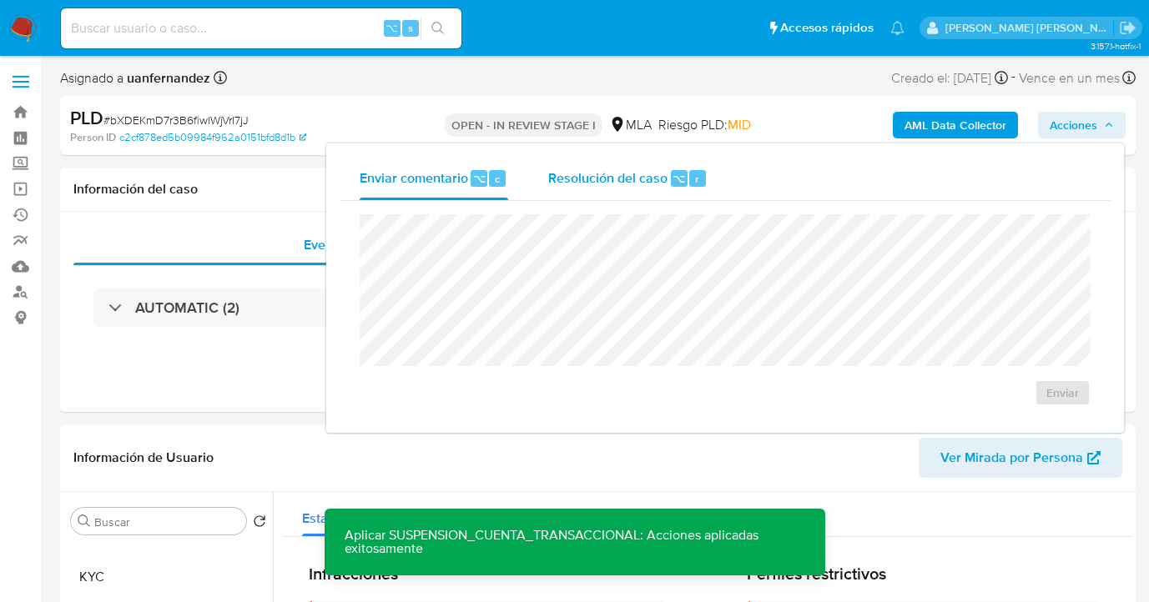
click at [587, 189] on div "Resolución del caso ⌥ r" at bounding box center [627, 178] width 159 height 43
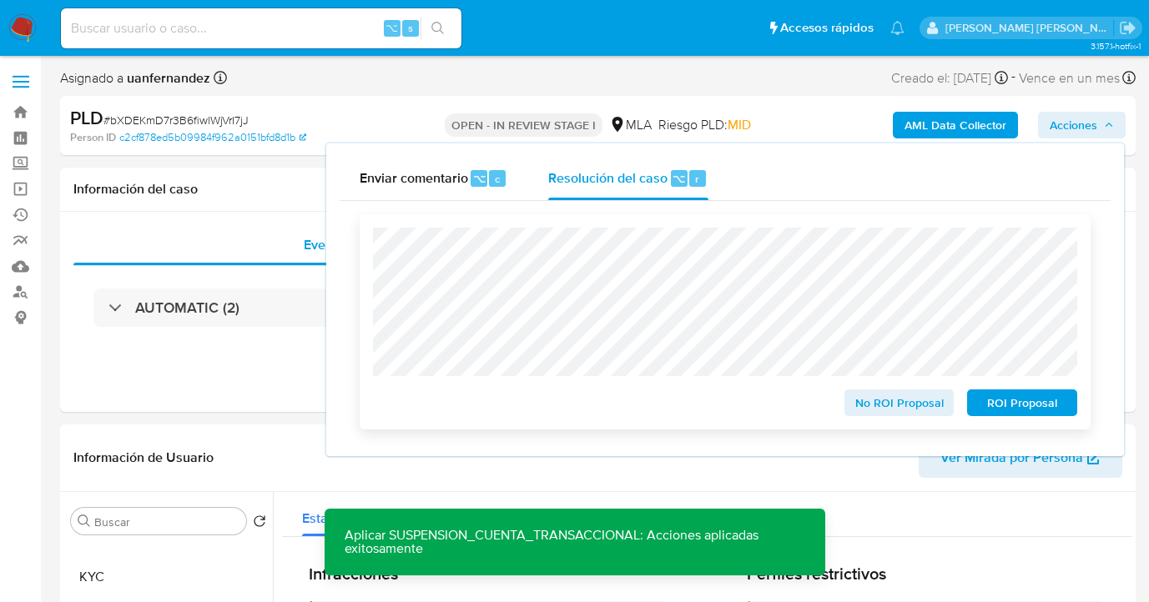
click at [1028, 415] on span "ROI Proposal" at bounding box center [1022, 402] width 87 height 23
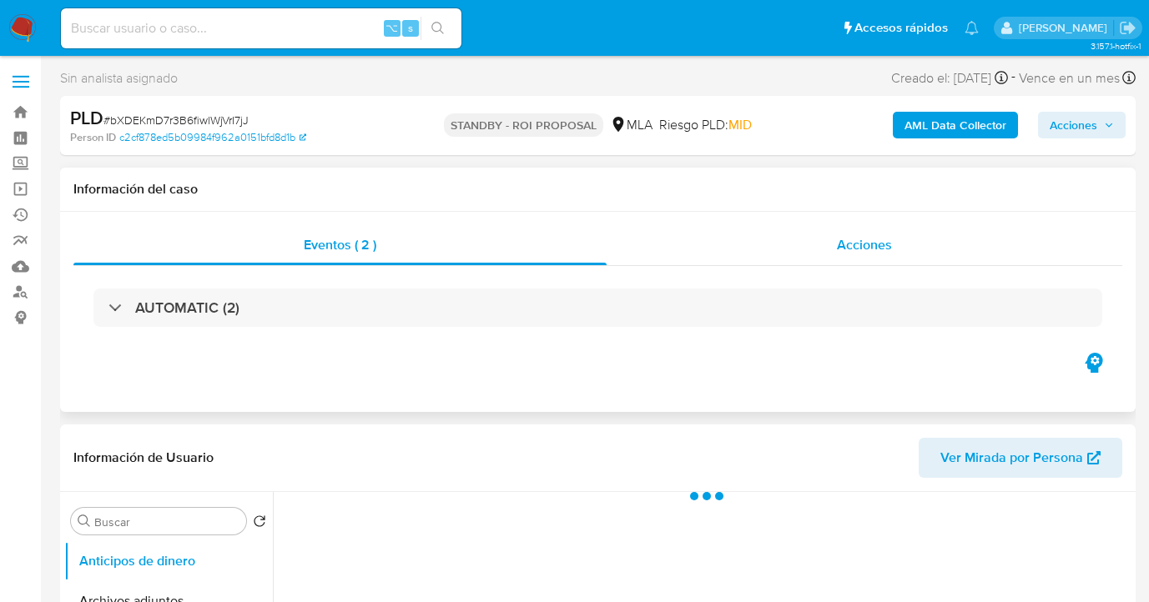
click at [864, 254] on span "Acciones" at bounding box center [864, 244] width 55 height 19
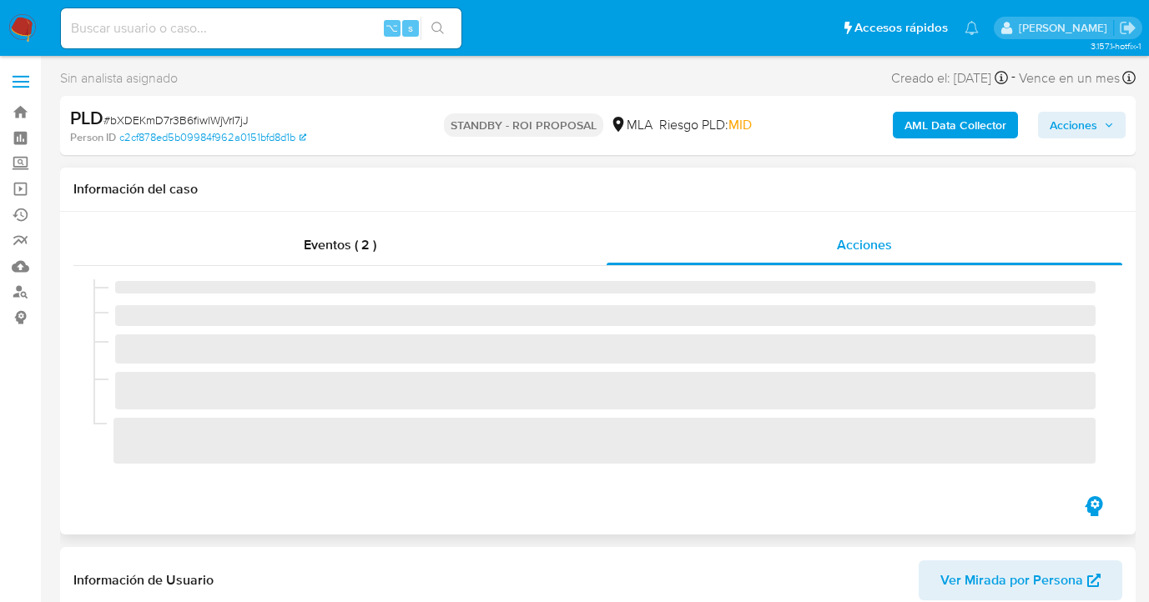
select select "10"
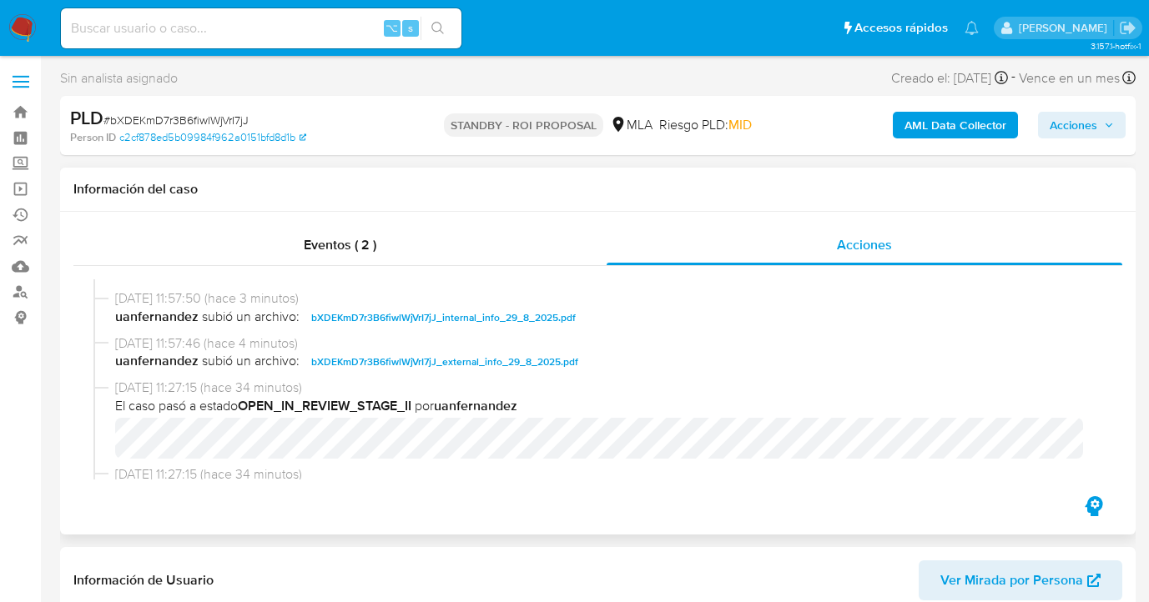
scroll to position [336, 0]
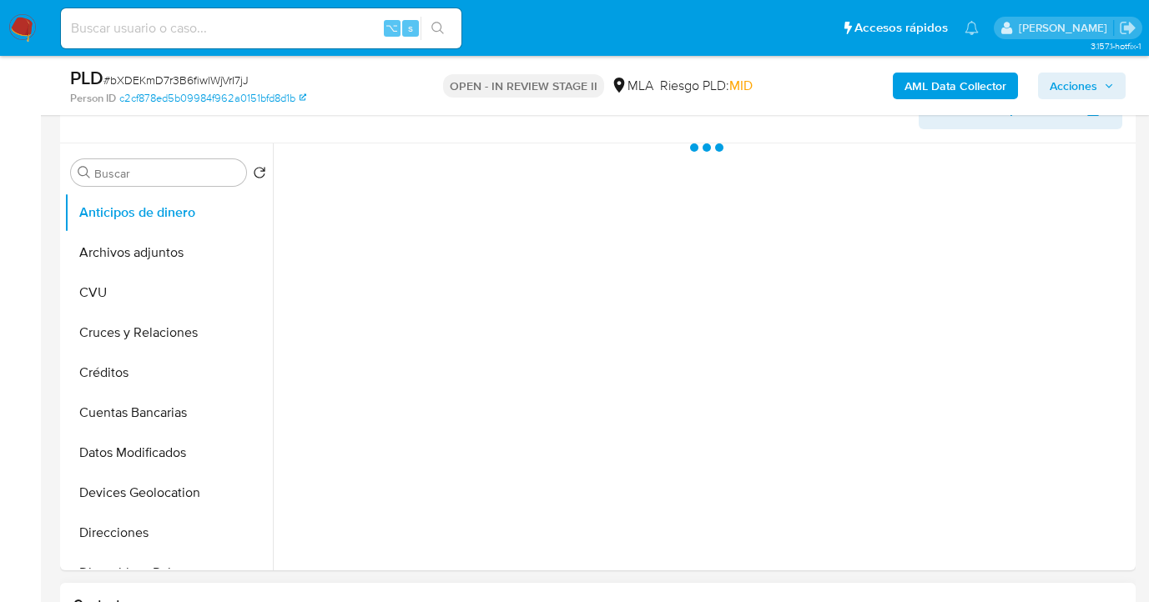
scroll to position [575, 0]
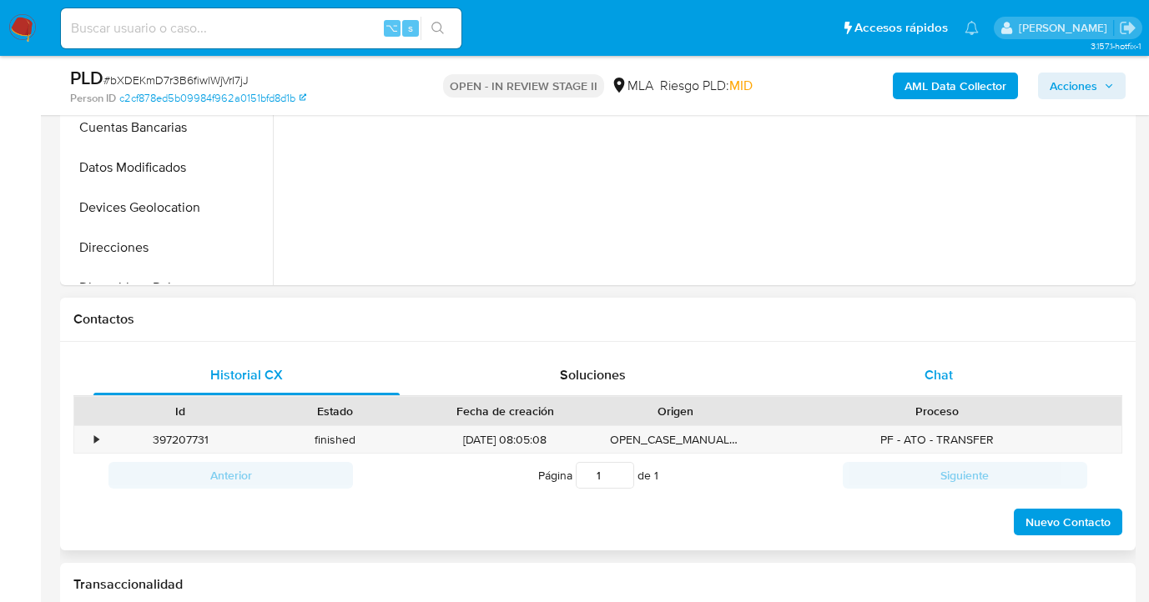
click at [948, 385] on div "Chat" at bounding box center [939, 375] width 306 height 40
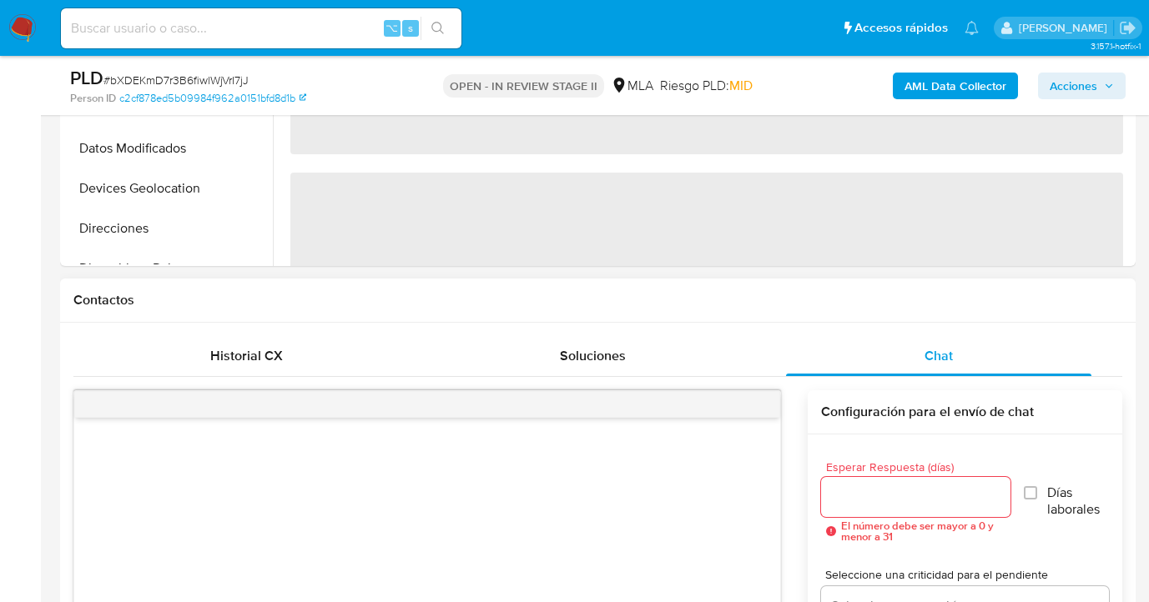
scroll to position [612, 0]
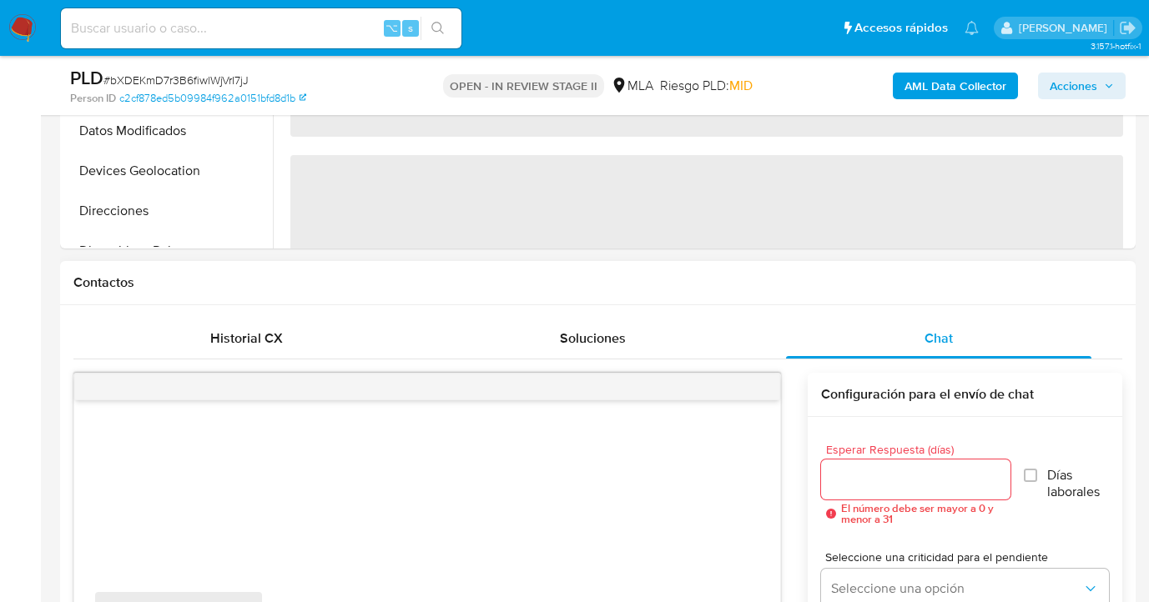
select select "10"
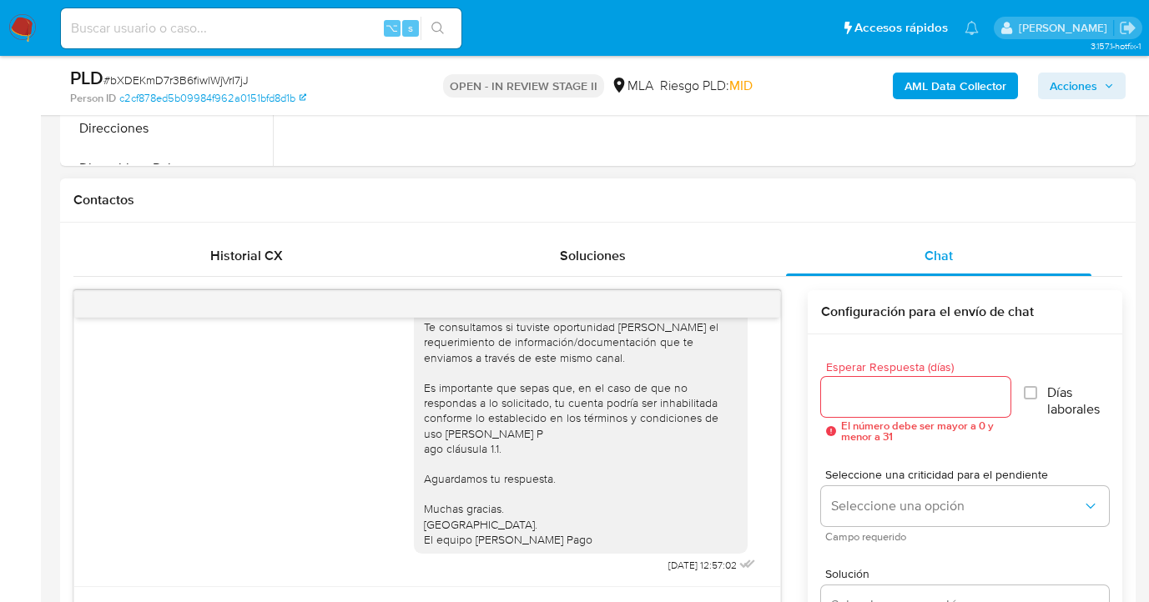
scroll to position [765, 0]
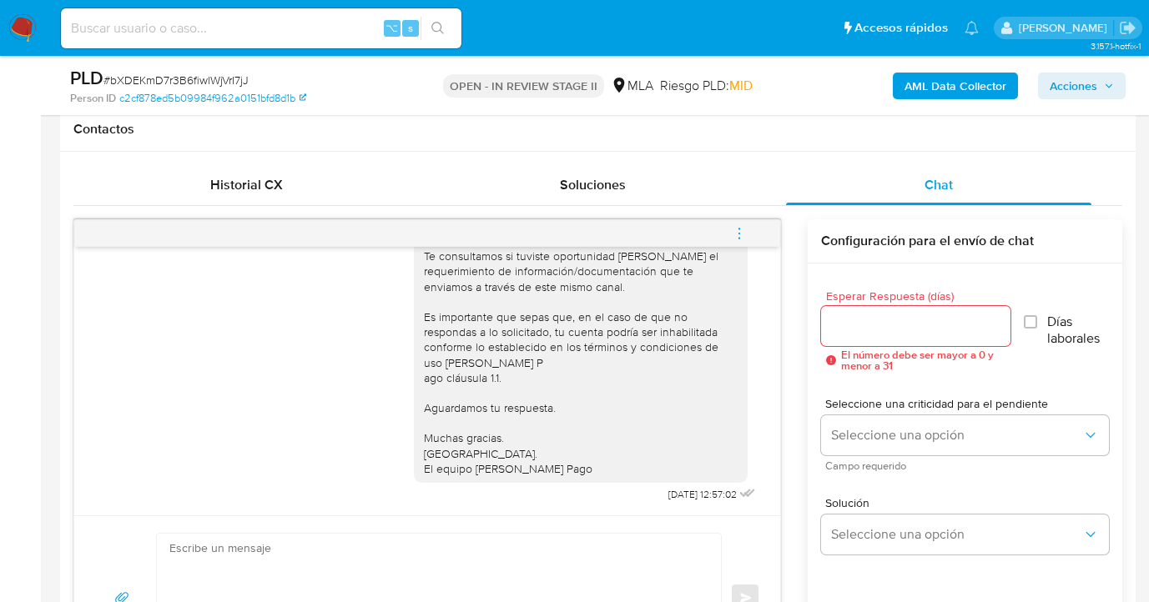
click at [738, 236] on icon "menu-action" at bounding box center [739, 233] width 15 height 15
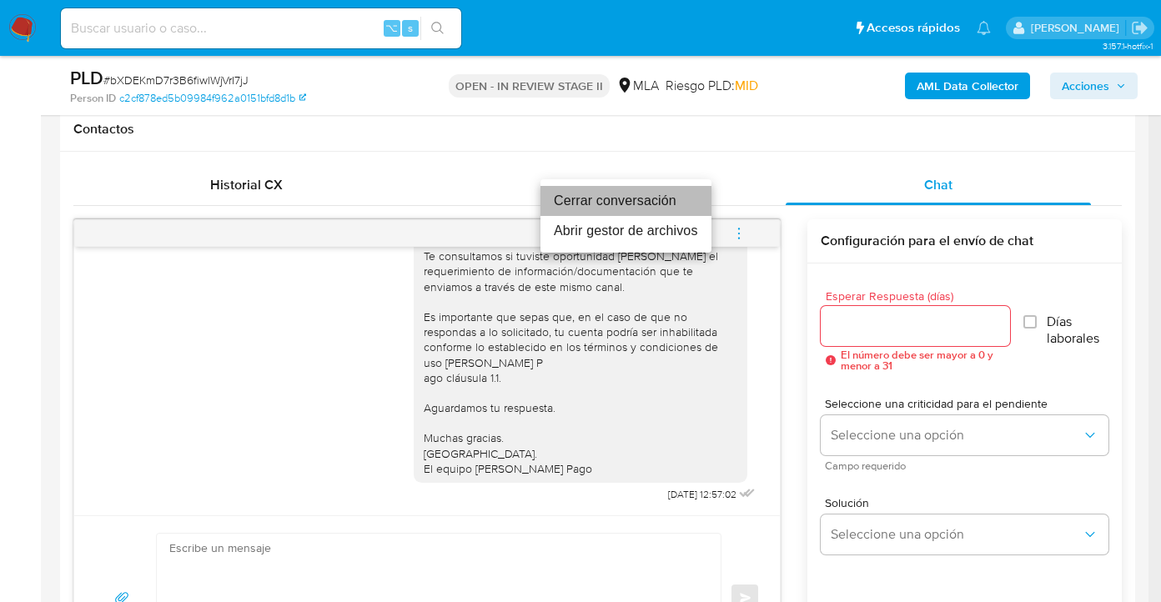
click at [647, 199] on li "Cerrar conversación" at bounding box center [626, 201] width 171 height 30
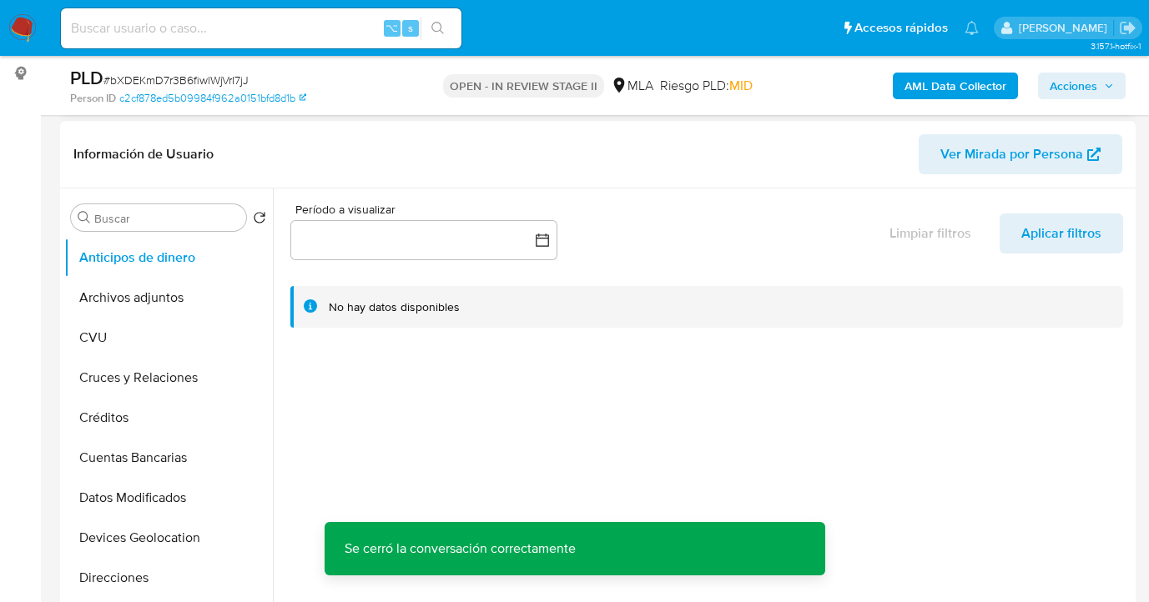
scroll to position [0, 0]
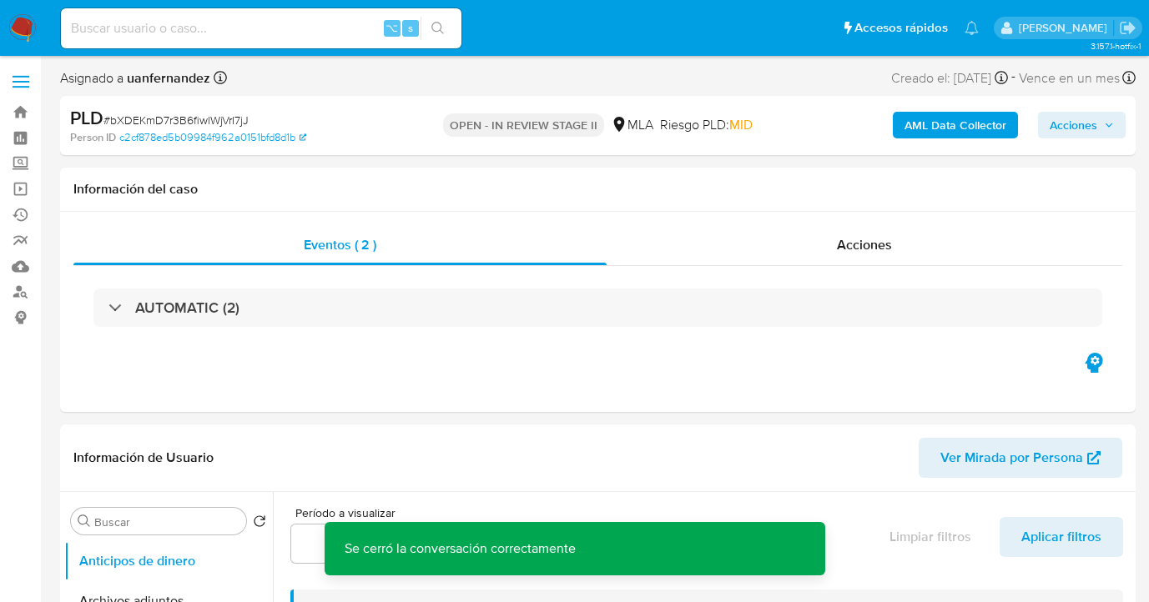
click at [1071, 126] on span "Acciones" at bounding box center [1074, 125] width 48 height 27
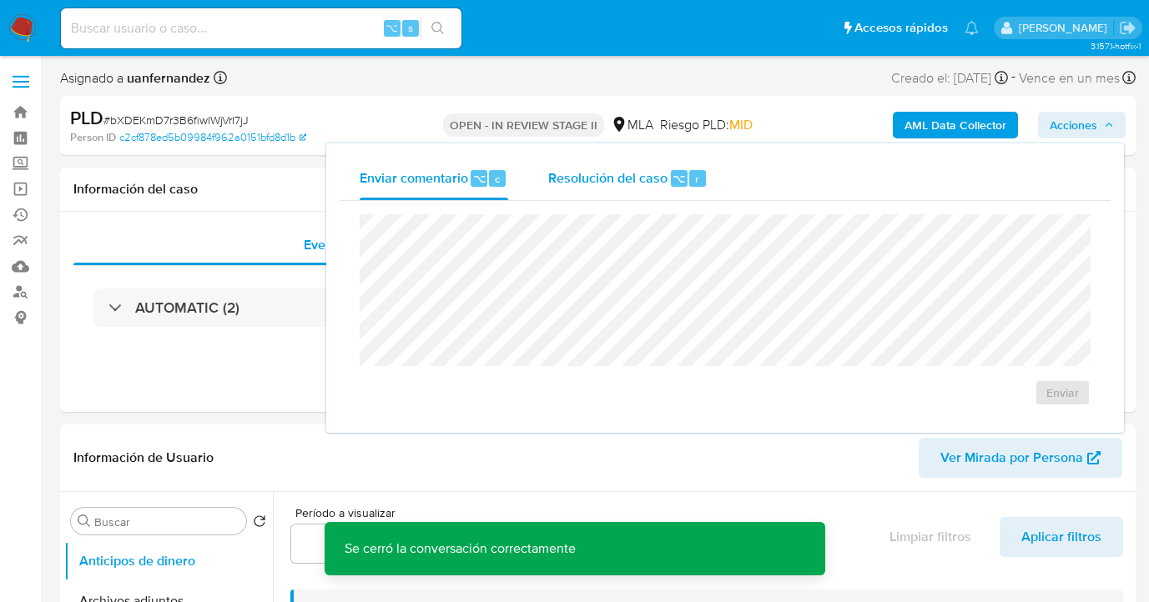
drag, startPoint x: 649, startPoint y: 184, endPoint x: 643, endPoint y: 195, distance: 12.3
click at [648, 184] on span "Resolución del caso" at bounding box center [607, 178] width 119 height 19
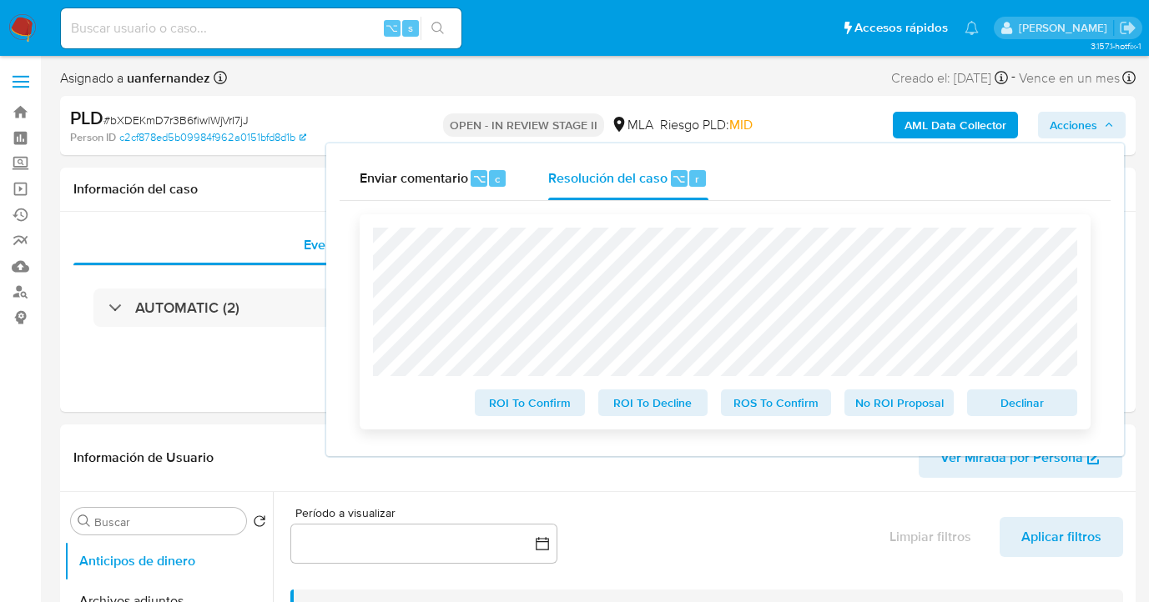
click at [1045, 402] on span "Declinar" at bounding box center [1022, 402] width 87 height 23
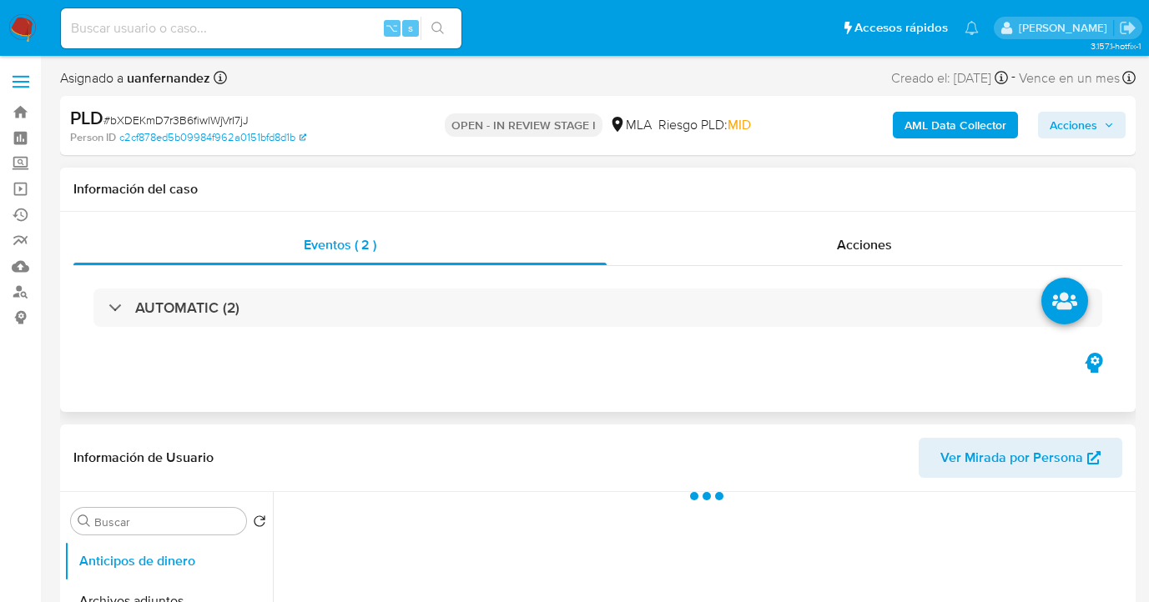
drag, startPoint x: 871, startPoint y: 253, endPoint x: 811, endPoint y: 270, distance: 62.3
click at [871, 252] on span "Acciones" at bounding box center [864, 244] width 55 height 19
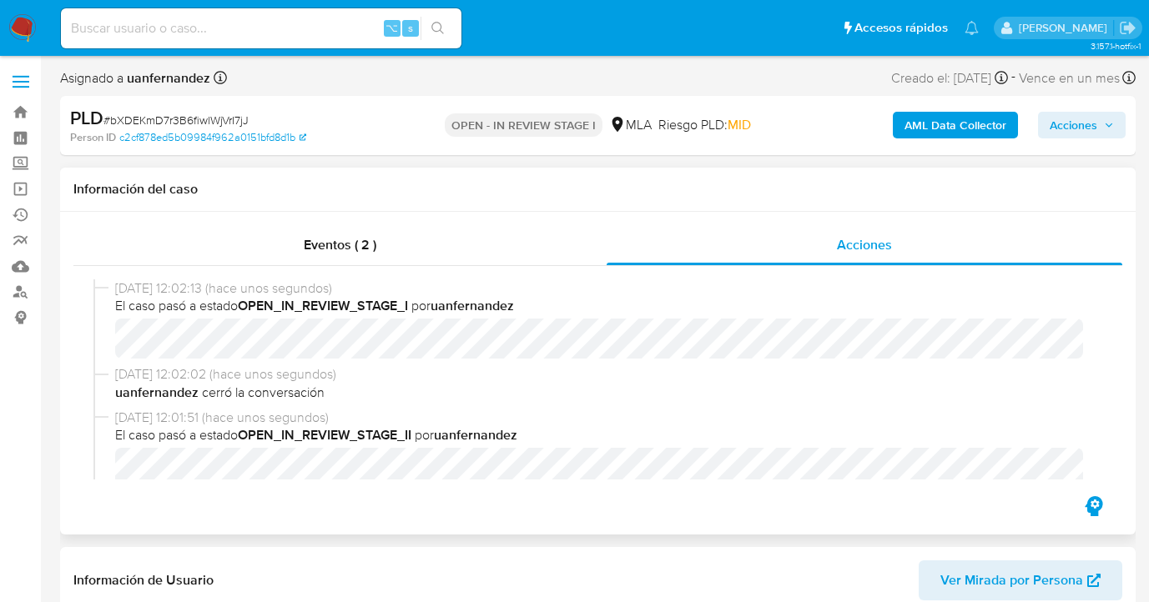
select select "10"
drag, startPoint x: 1100, startPoint y: 126, endPoint x: 1077, endPoint y: 139, distance: 26.2
click at [1099, 127] on span "Acciones" at bounding box center [1082, 124] width 64 height 23
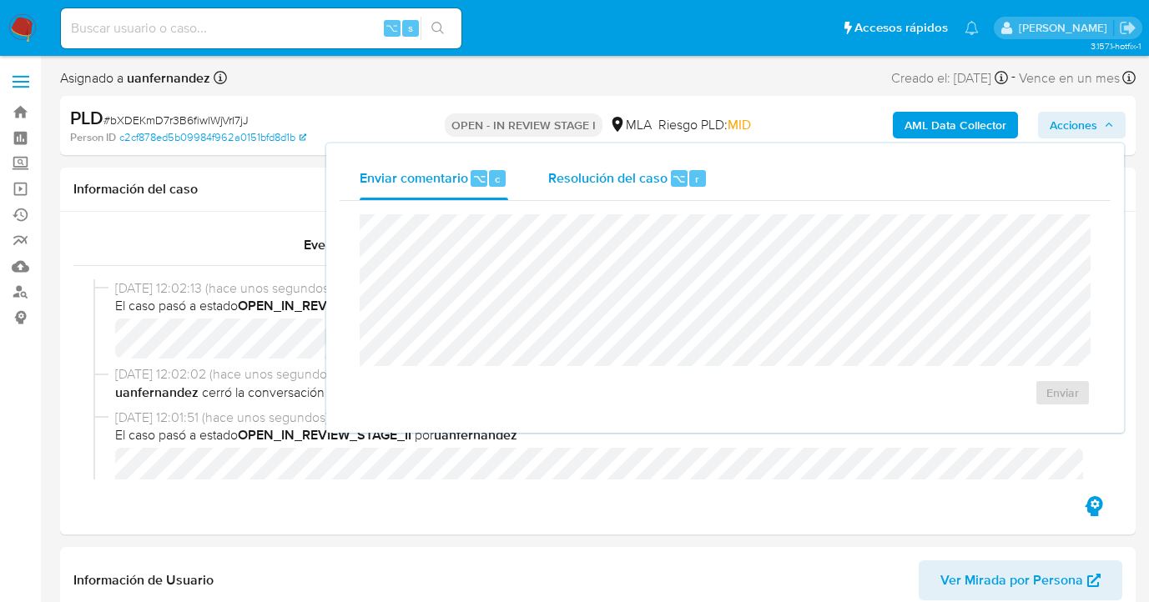
click at [553, 180] on span "Resolución del caso" at bounding box center [607, 178] width 119 height 19
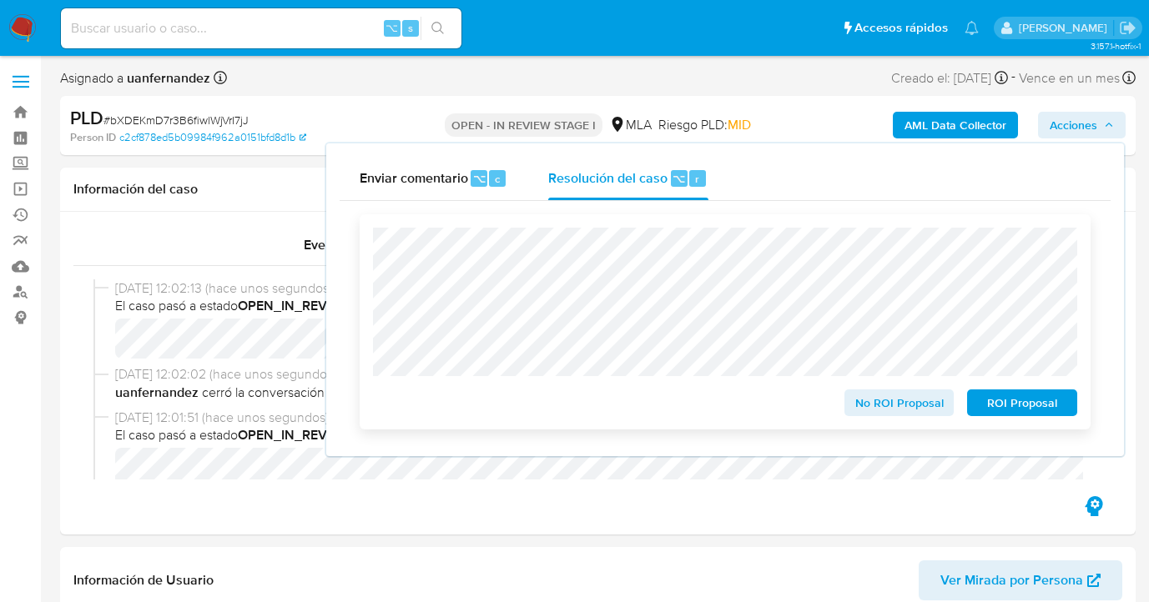
click at [1012, 409] on span "ROI Proposal" at bounding box center [1022, 402] width 87 height 23
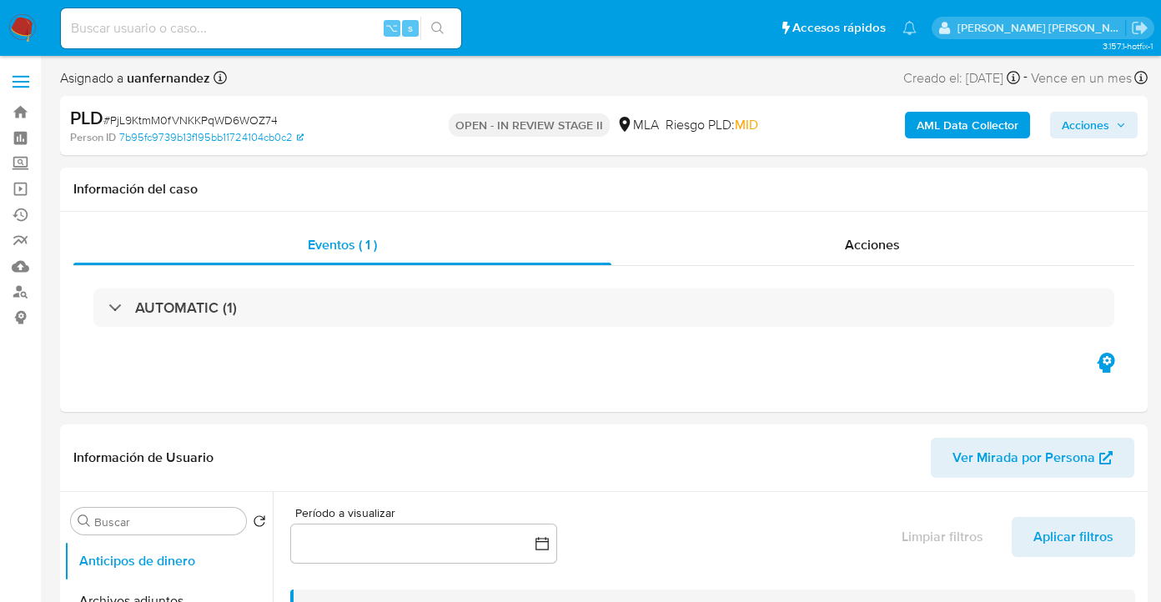
select select "10"
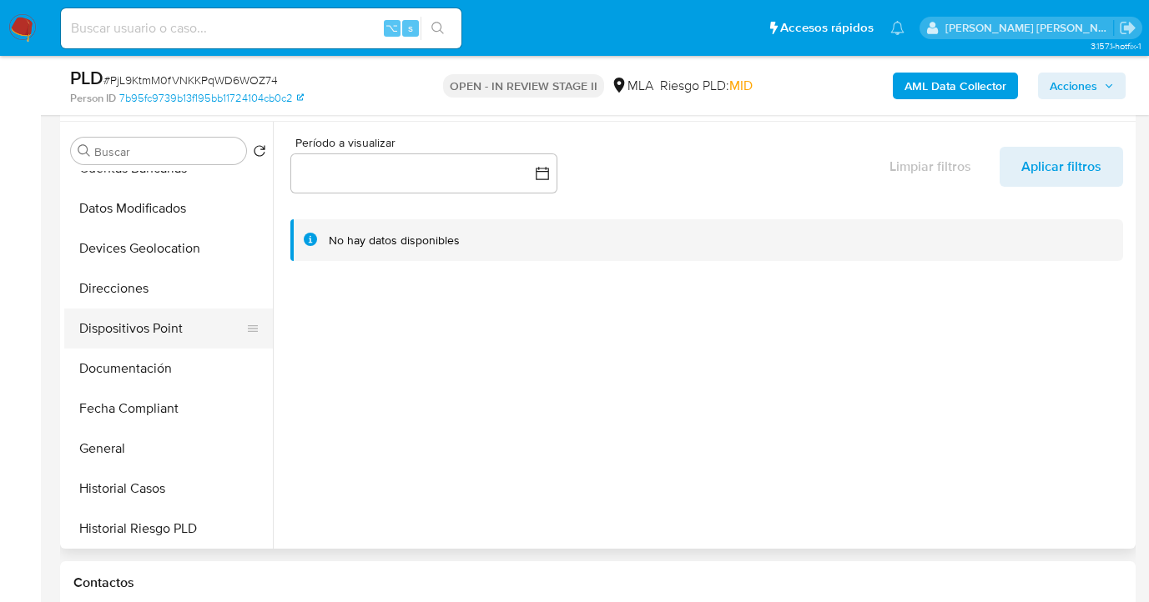
scroll to position [228, 0]
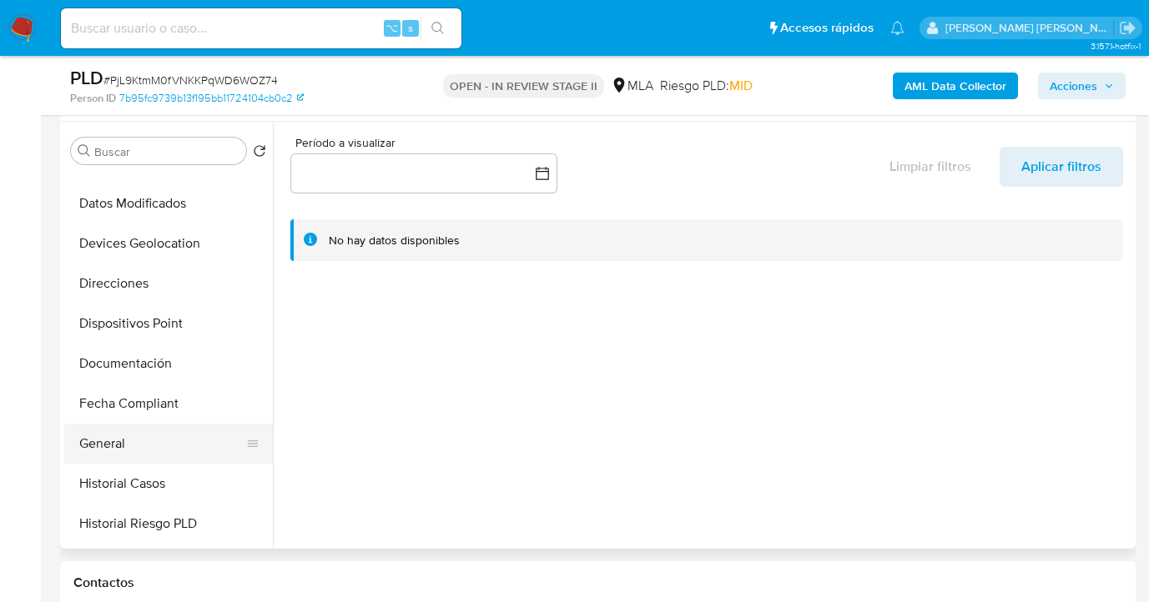
click at [146, 439] on button "General" at bounding box center [161, 444] width 195 height 40
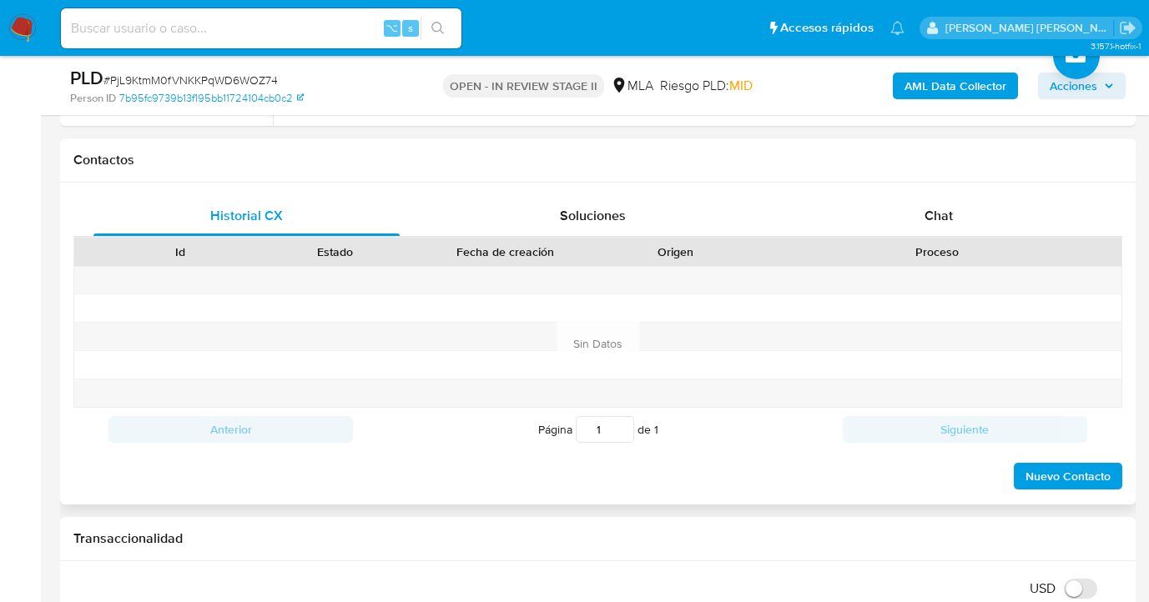
scroll to position [708, 0]
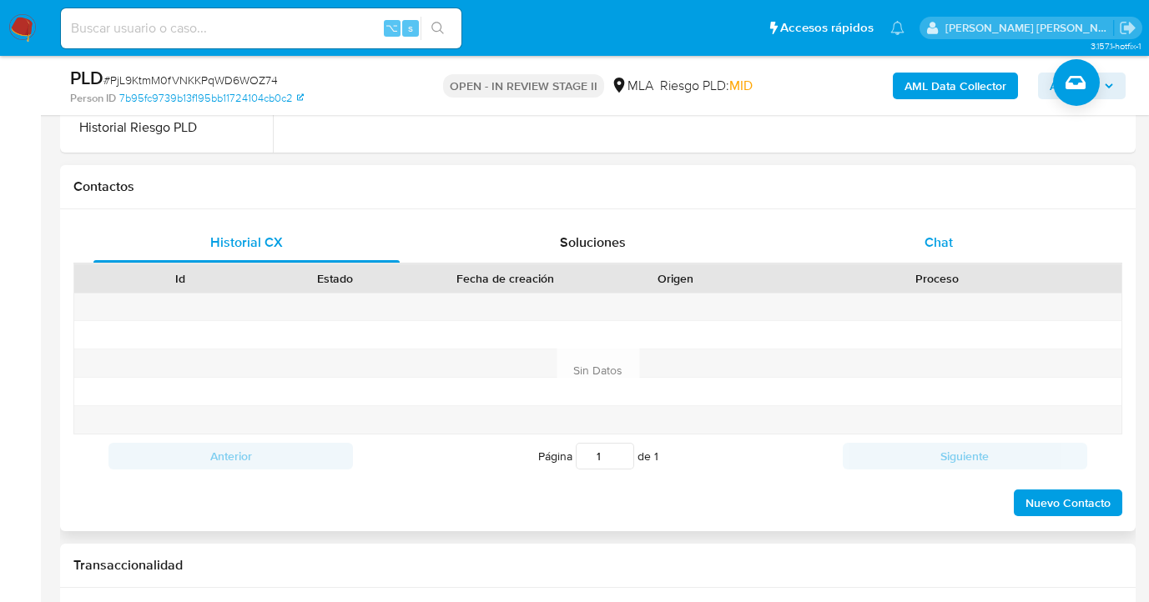
click at [991, 241] on div "Chat" at bounding box center [939, 243] width 306 height 40
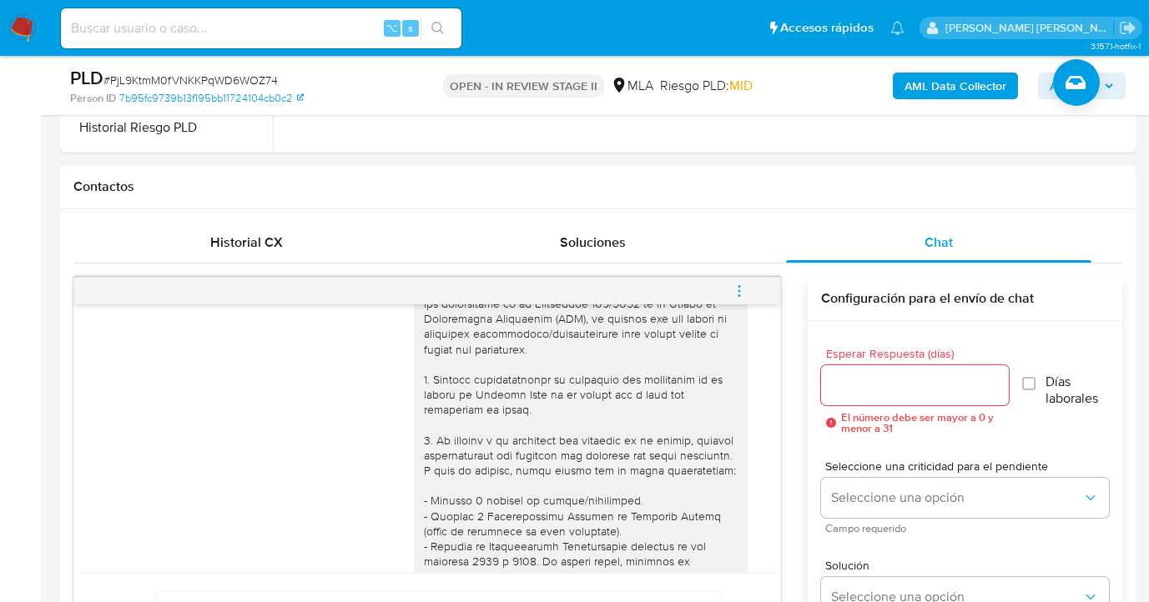
scroll to position [0, 0]
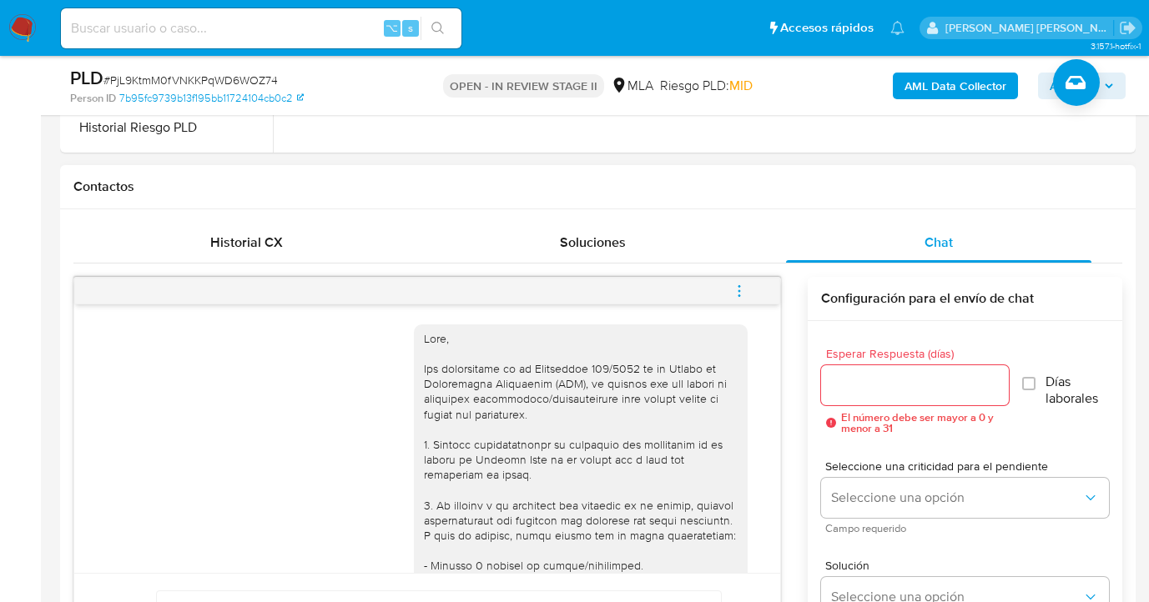
click at [738, 287] on icon "menu-action" at bounding box center [739, 291] width 15 height 15
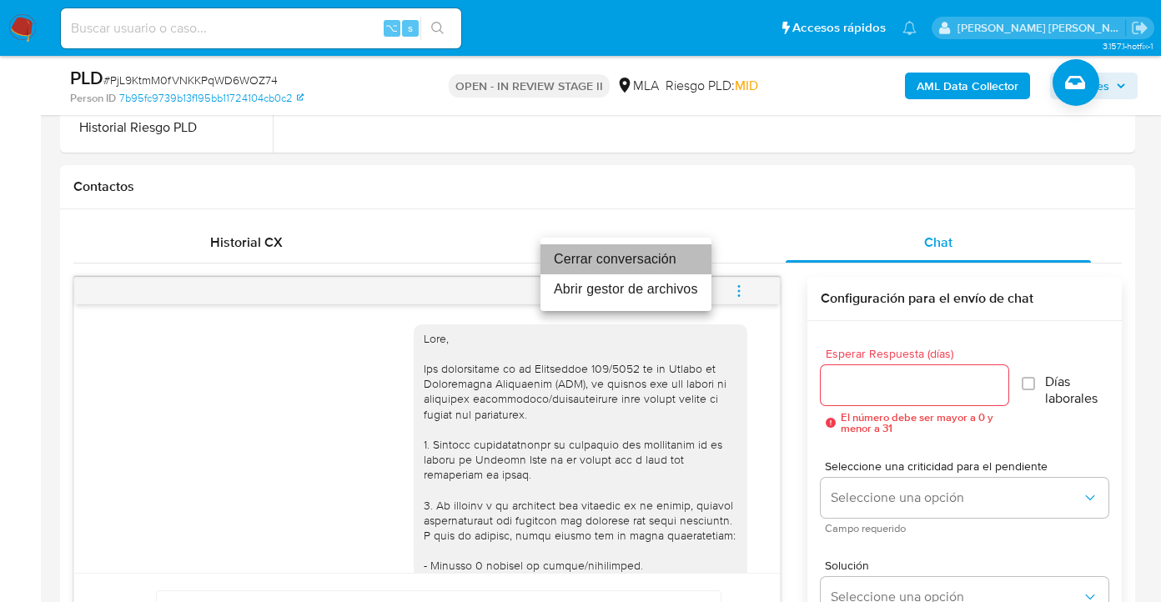
click at [678, 264] on li "Cerrar conversación" at bounding box center [626, 259] width 171 height 30
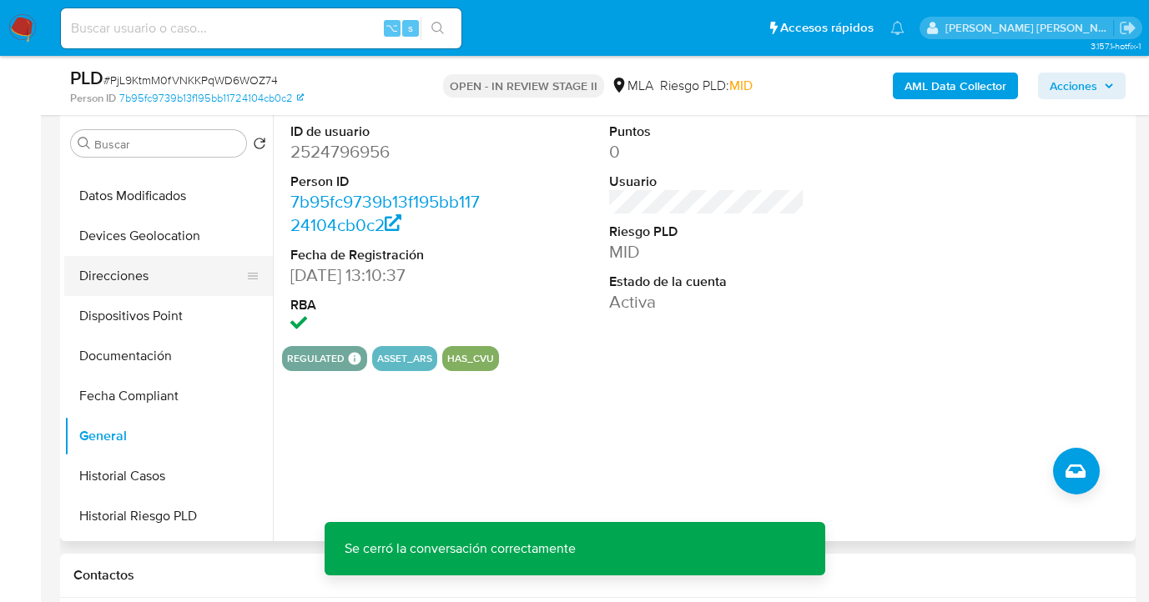
scroll to position [254, 0]
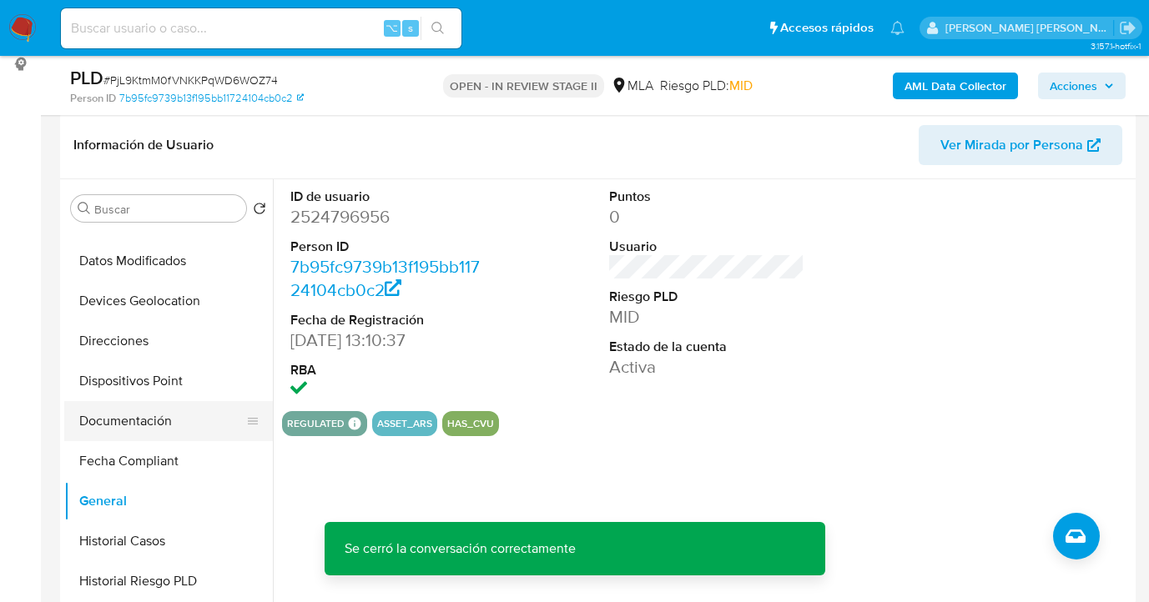
click at [175, 426] on button "Documentación" at bounding box center [161, 421] width 195 height 40
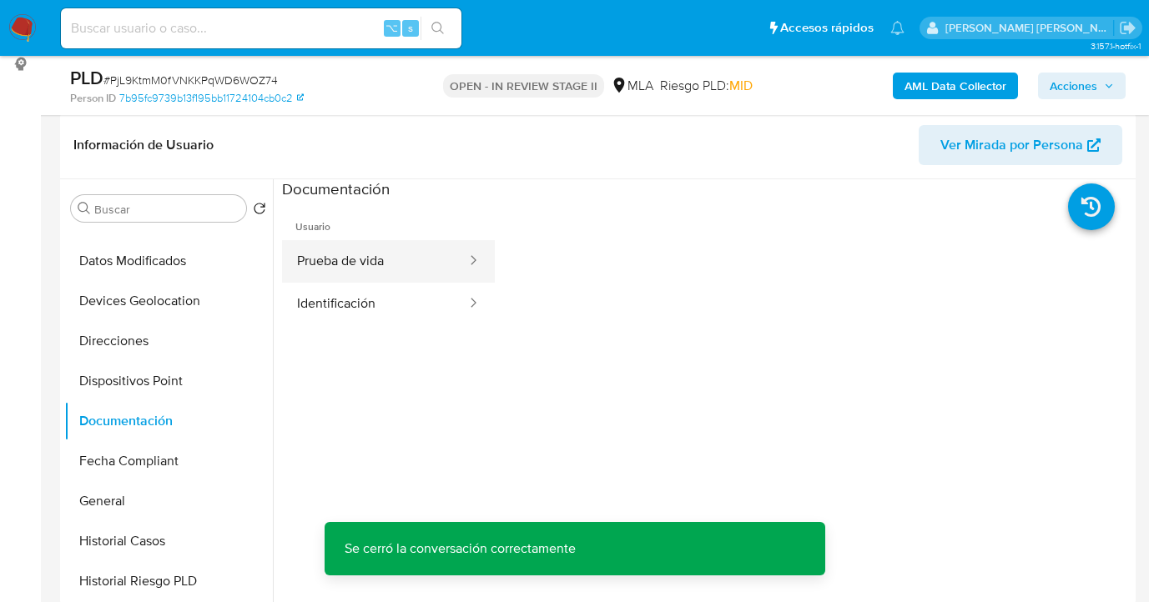
click at [404, 263] on button "Prueba de vida" at bounding box center [375, 261] width 186 height 43
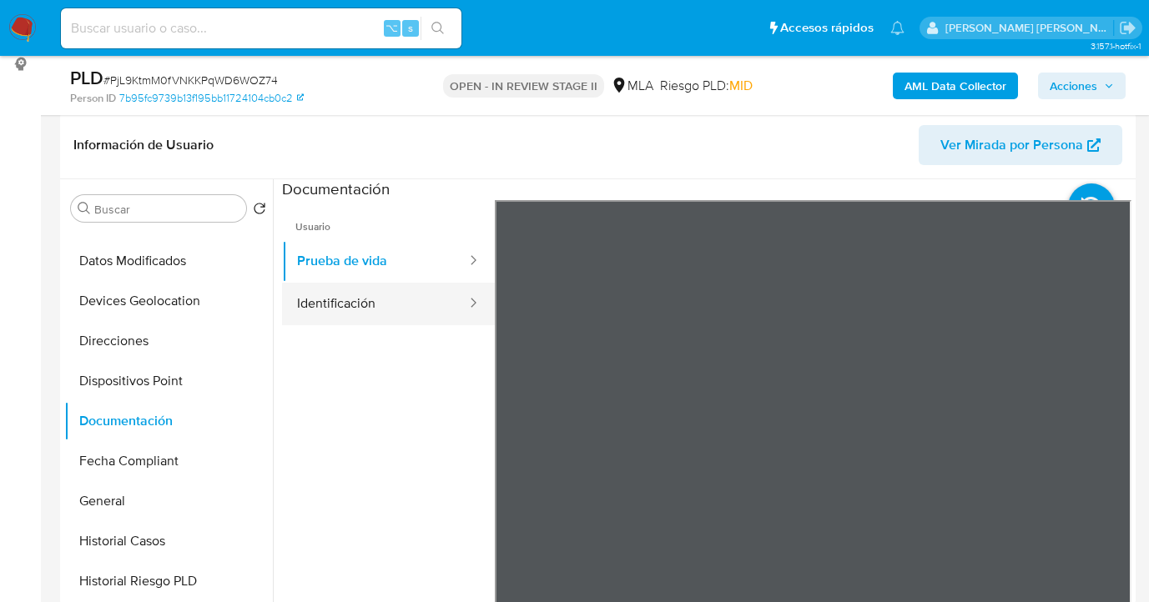
click at [334, 304] on button "Identificación" at bounding box center [375, 304] width 186 height 43
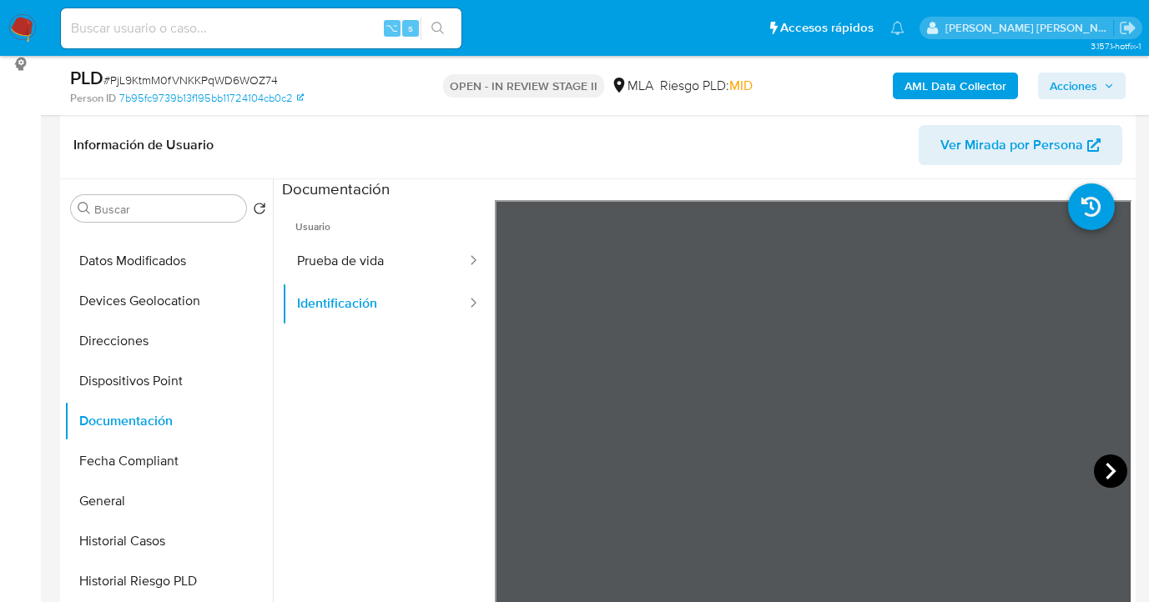
click at [1109, 470] on icon at bounding box center [1111, 471] width 10 height 17
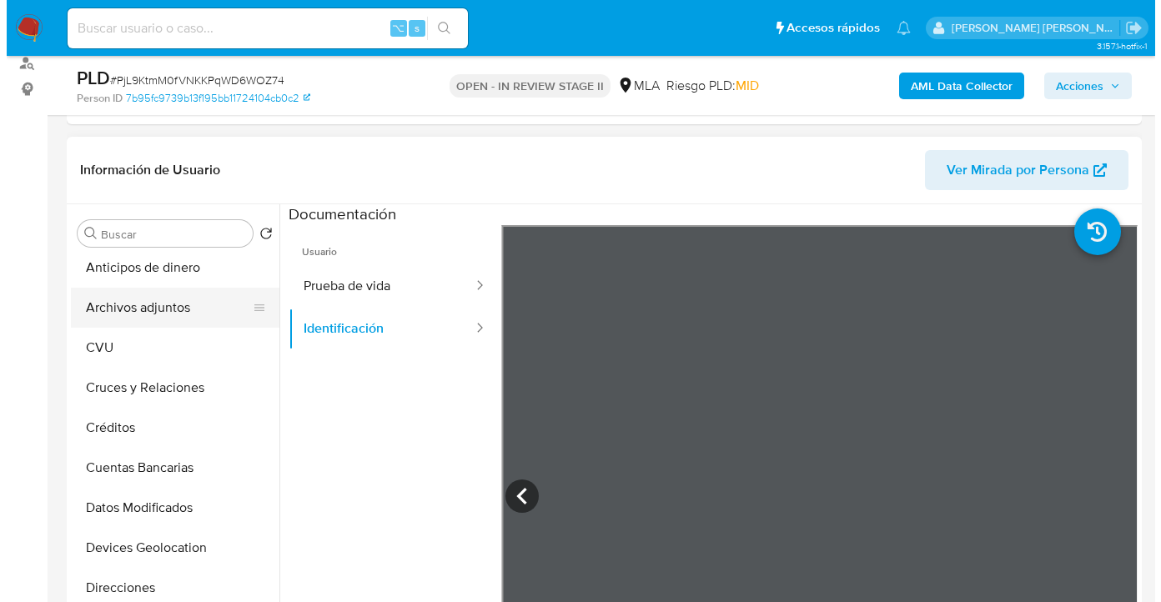
scroll to position [0, 0]
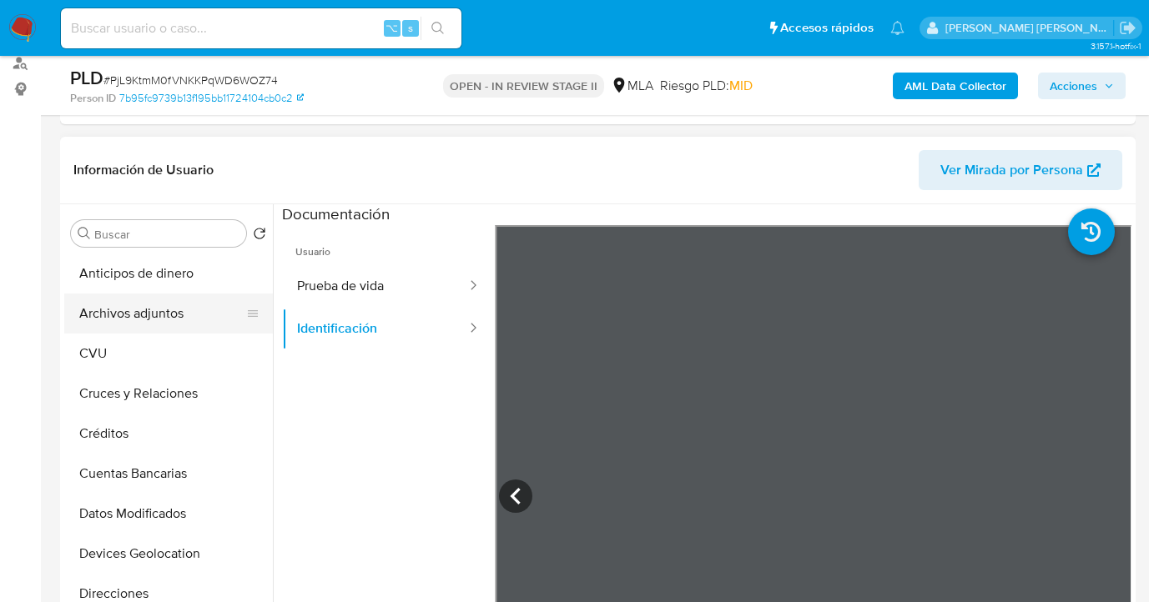
click at [179, 310] on button "Archivos adjuntos" at bounding box center [161, 314] width 195 height 40
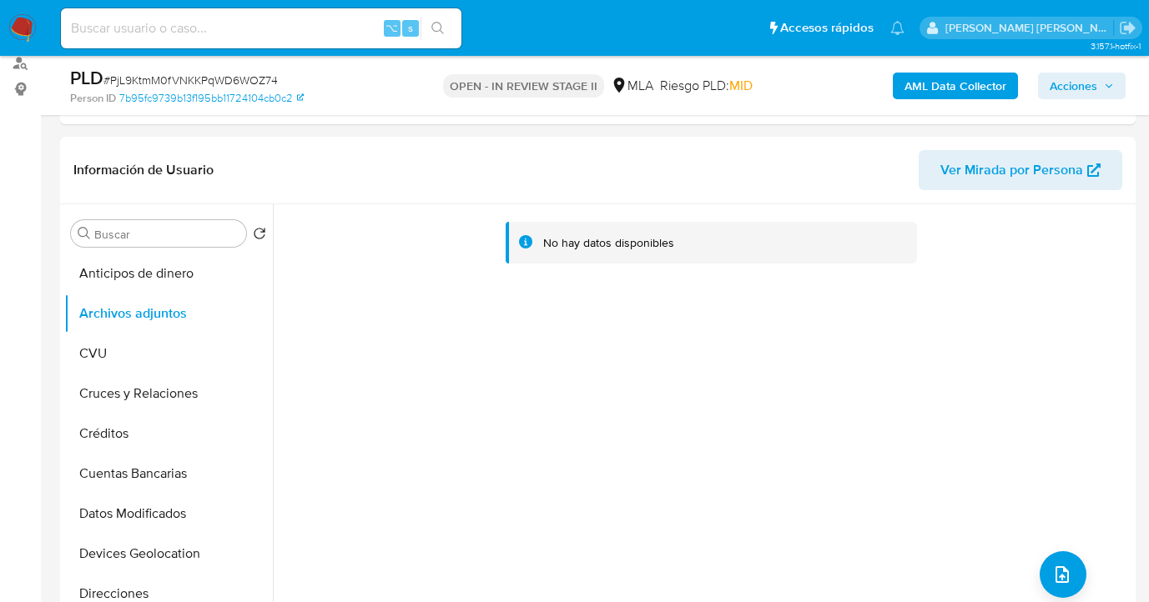
click at [974, 93] on b "AML Data Collector" at bounding box center [955, 86] width 102 height 27
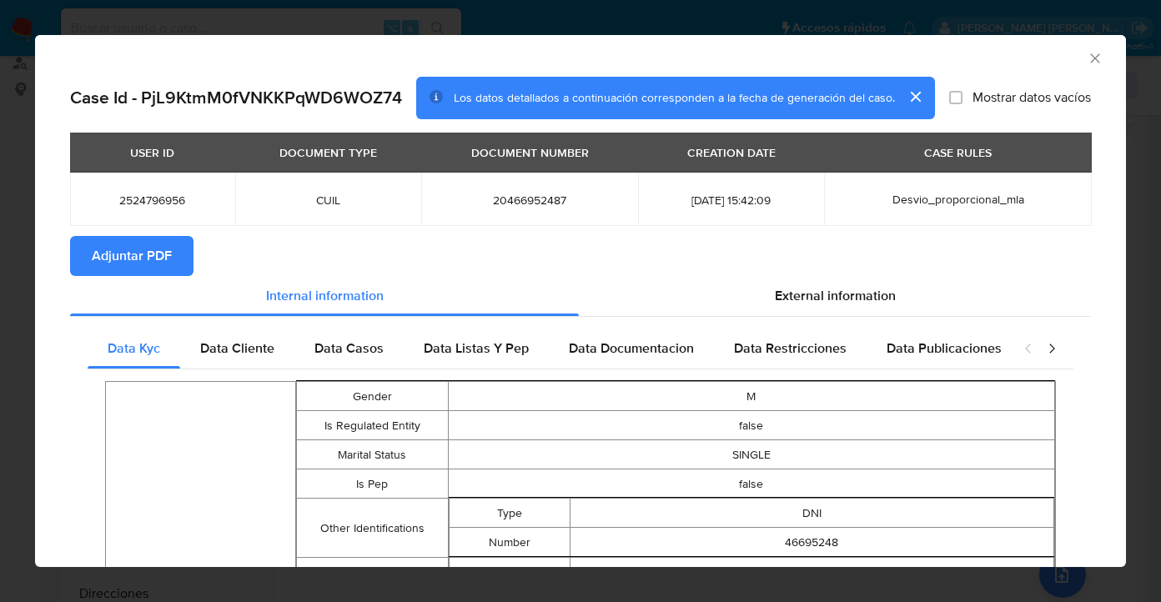
click at [161, 271] on span "Adjuntar PDF" at bounding box center [132, 256] width 80 height 37
click at [1087, 53] on icon "Cerrar ventana" at bounding box center [1095, 58] width 17 height 17
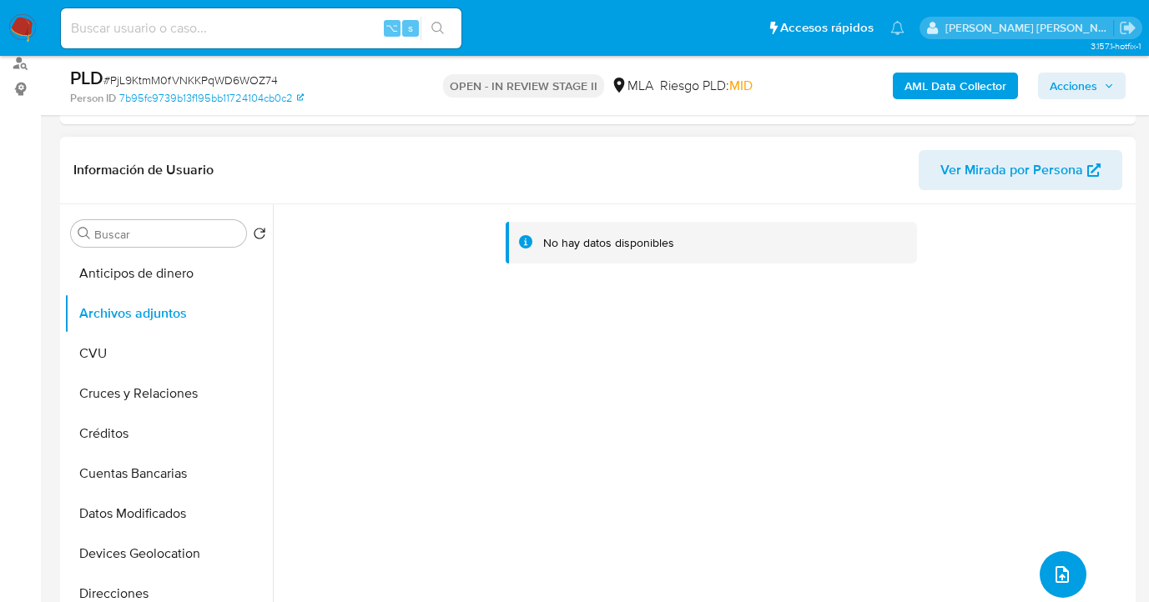
click at [1052, 566] on icon "upload-file" at bounding box center [1062, 575] width 20 height 20
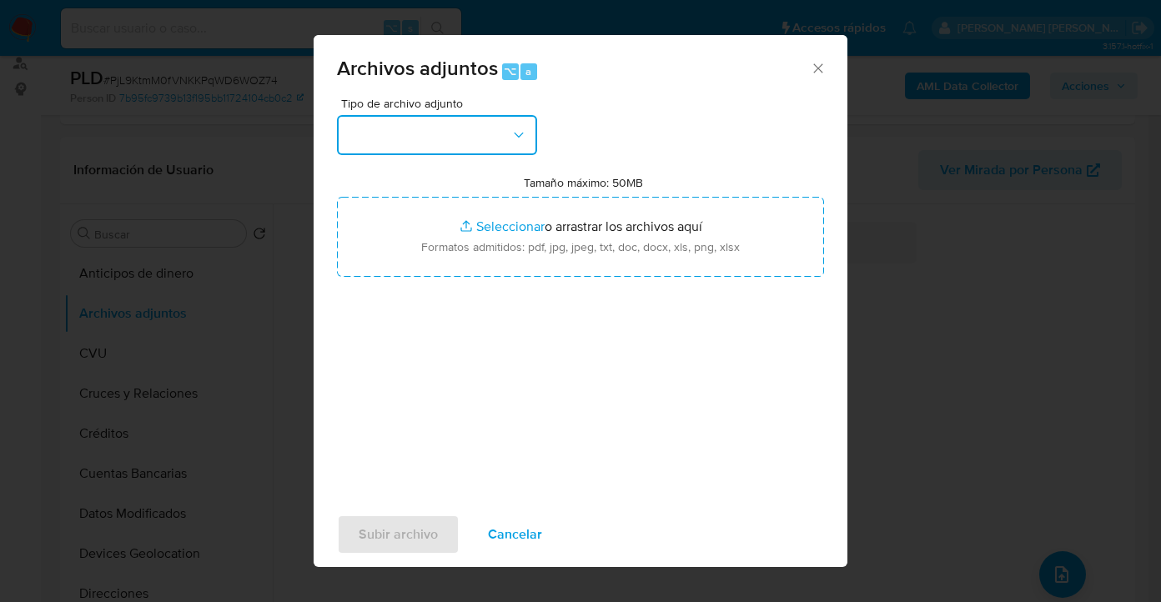
click at [411, 139] on button "button" at bounding box center [437, 135] width 200 height 40
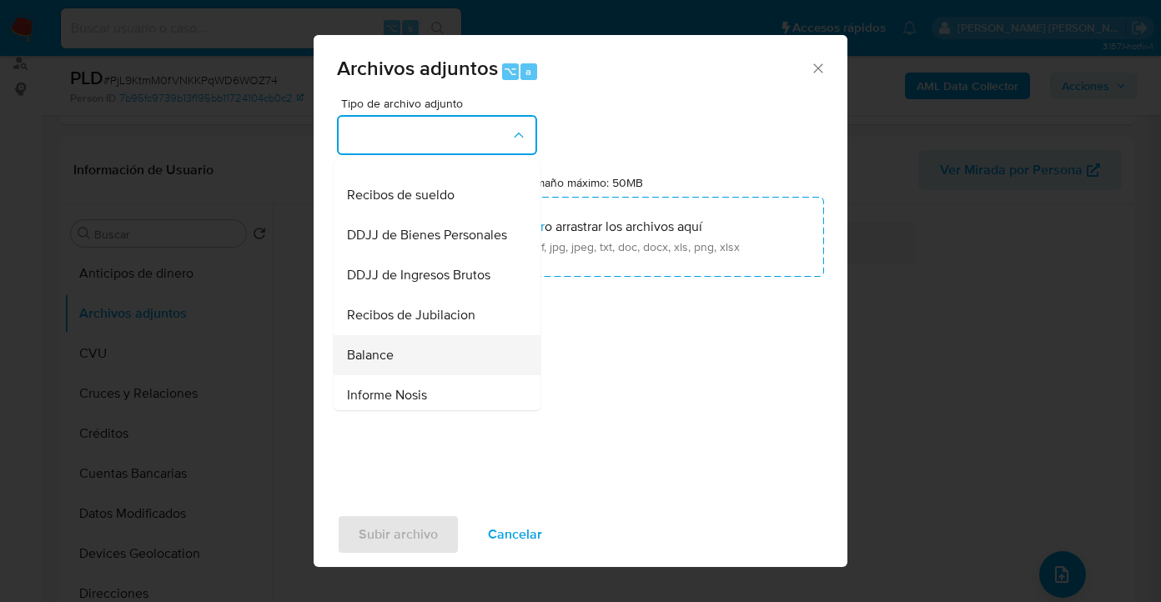
scroll to position [459, 0]
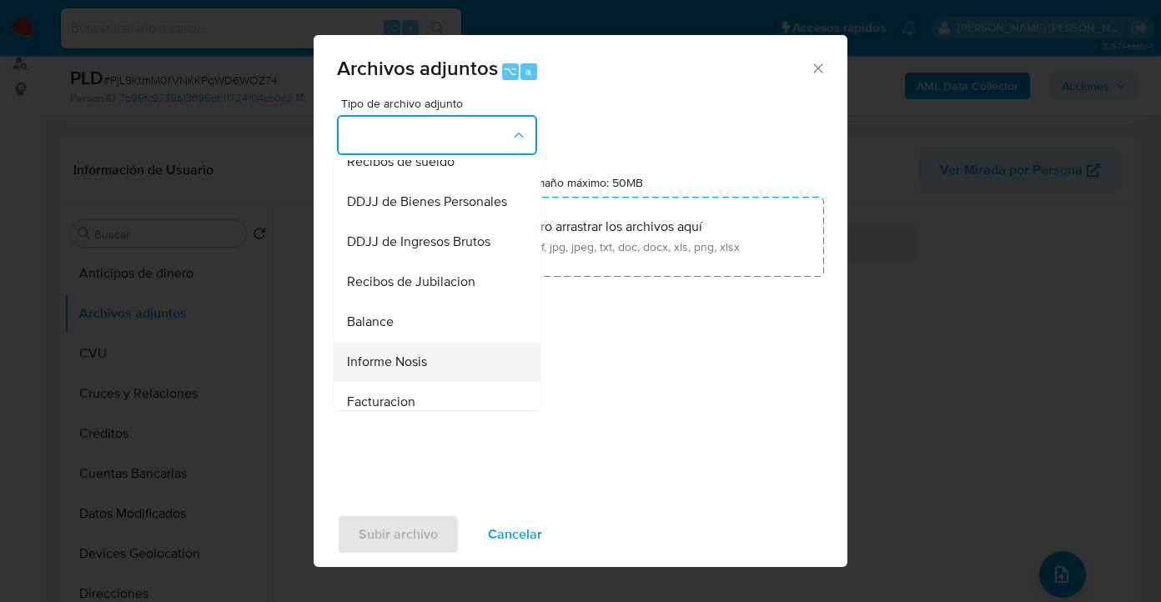
click at [434, 382] on div "Informe Nosis" at bounding box center [432, 362] width 170 height 40
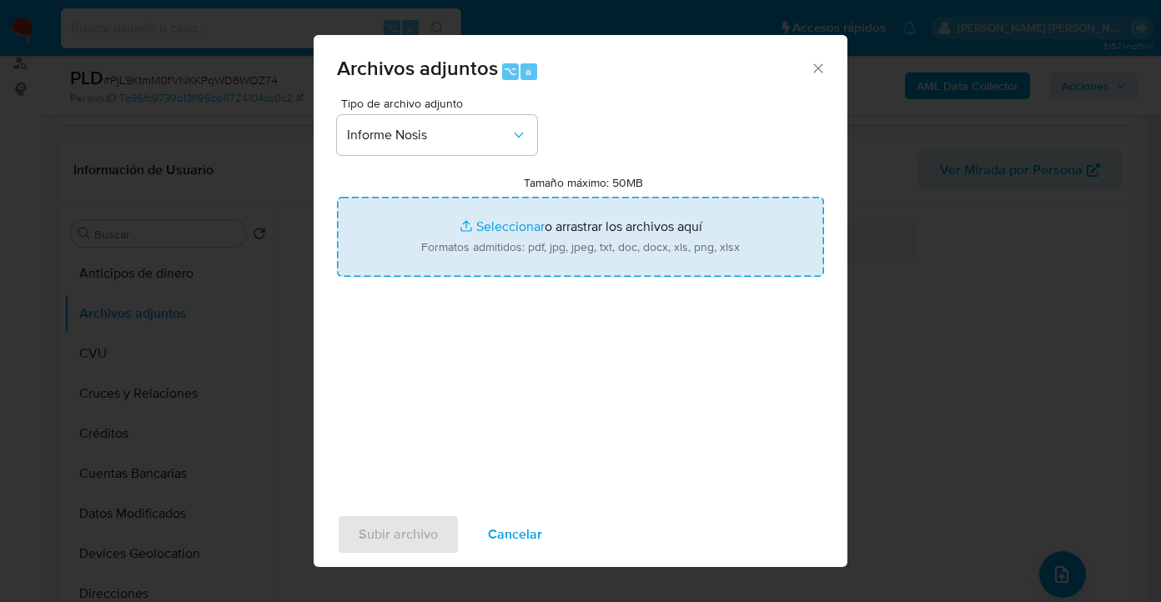
click at [557, 249] on input "Tamaño máximo: 50MB Seleccionar archivos" at bounding box center [580, 237] width 487 height 80
type input "C:\fakepath\2524796956-NOSIS_Manager_InformeIndividual_20466952487_620658_20250…"
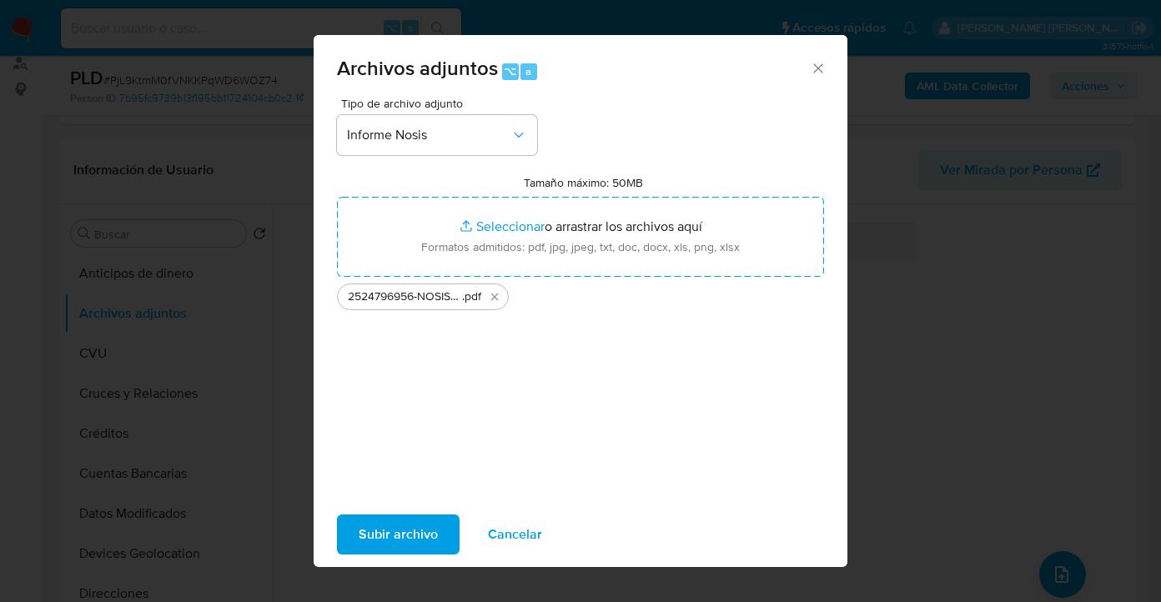
click at [420, 526] on span "Subir archivo" at bounding box center [398, 534] width 79 height 37
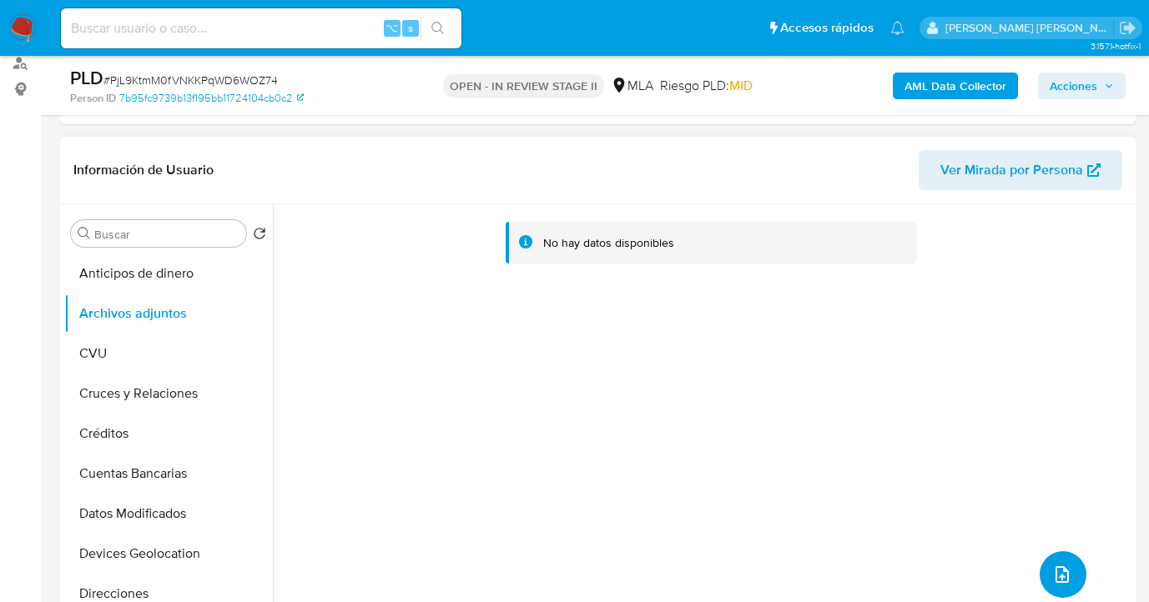
click at [1052, 572] on icon "upload-file" at bounding box center [1062, 575] width 20 height 20
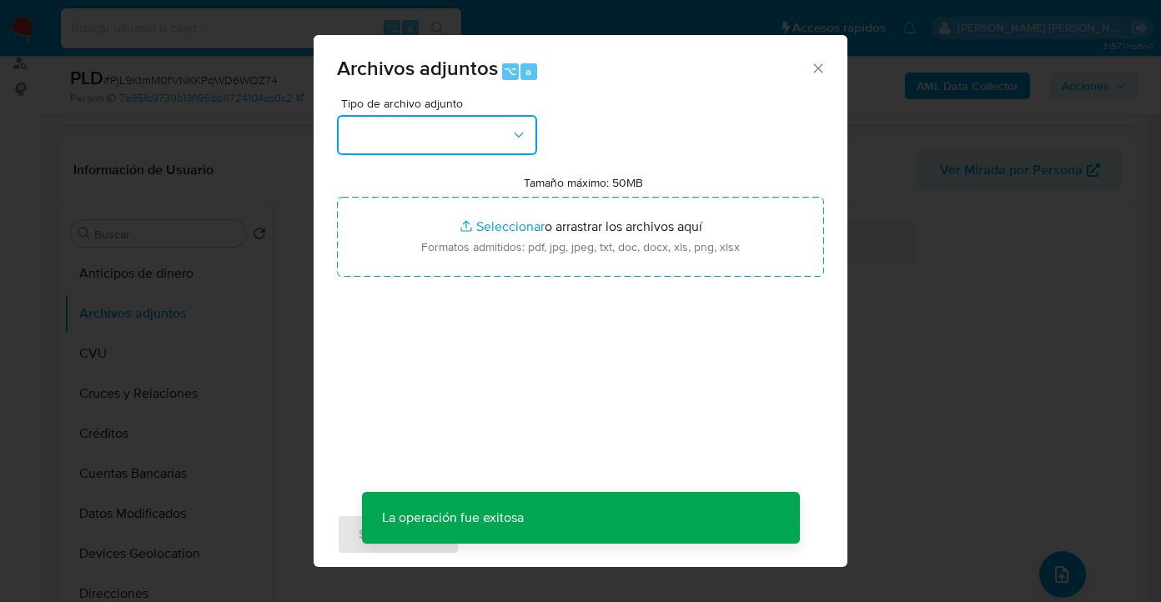
click at [434, 127] on button "button" at bounding box center [437, 135] width 200 height 40
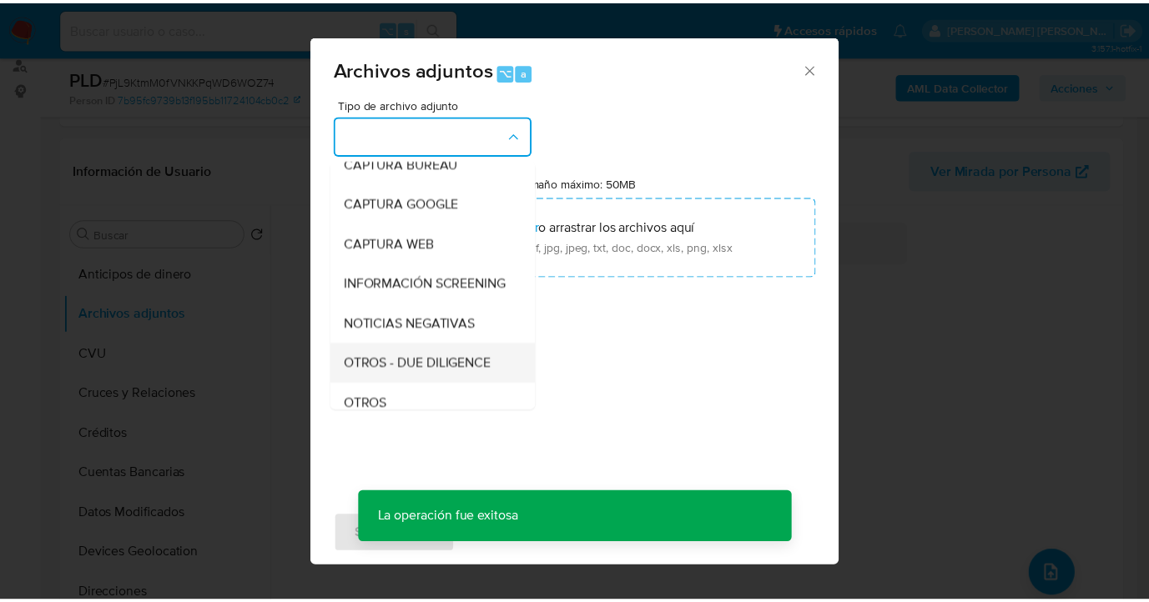
scroll to position [166, 0]
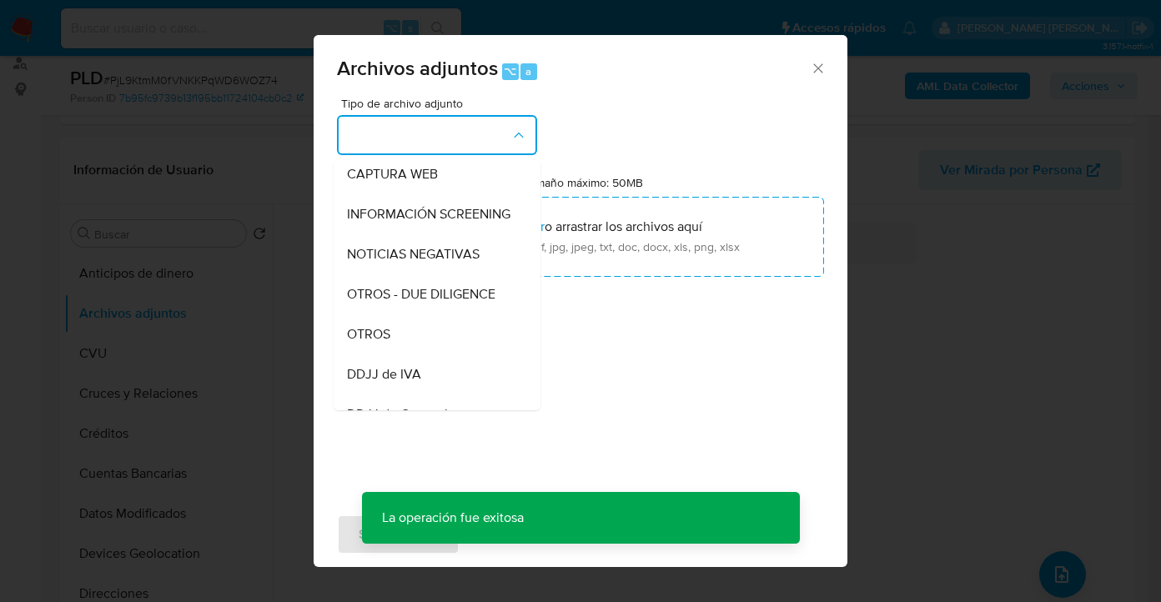
drag, startPoint x: 426, startPoint y: 345, endPoint x: 484, endPoint y: 278, distance: 88.1
click at [426, 345] on div "OTROS" at bounding box center [432, 335] width 170 height 40
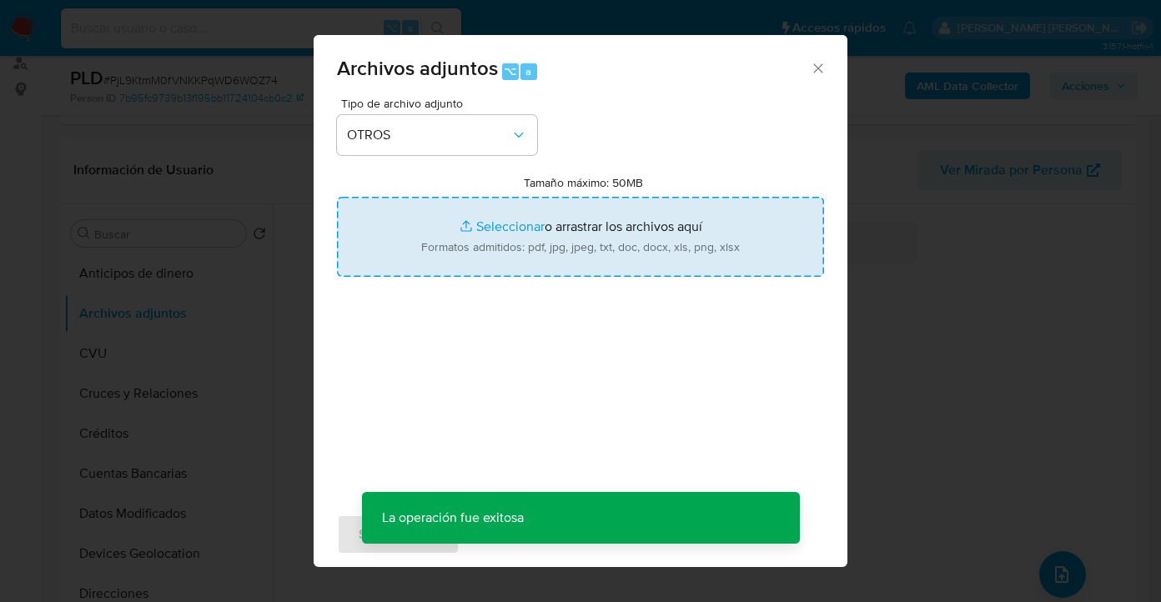
click at [562, 248] on input "Tamaño máximo: 50MB Seleccionar archivos" at bounding box center [580, 237] width 487 height 80
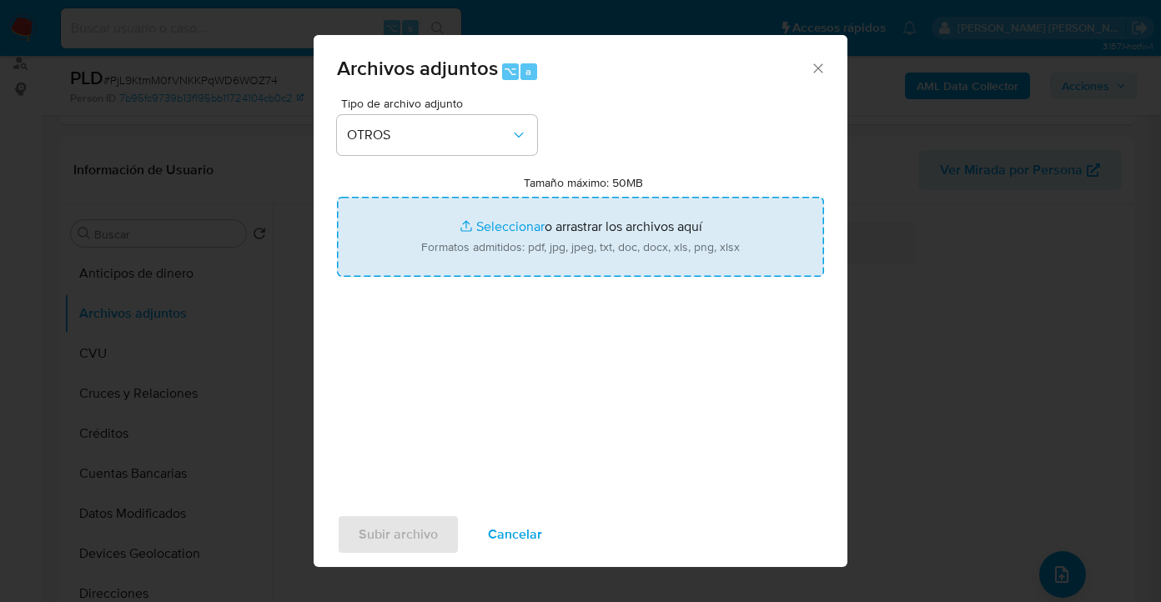
type input "C:\fakepath\2524796956 Movimientos-Aladdin-v10_2.xlsx"
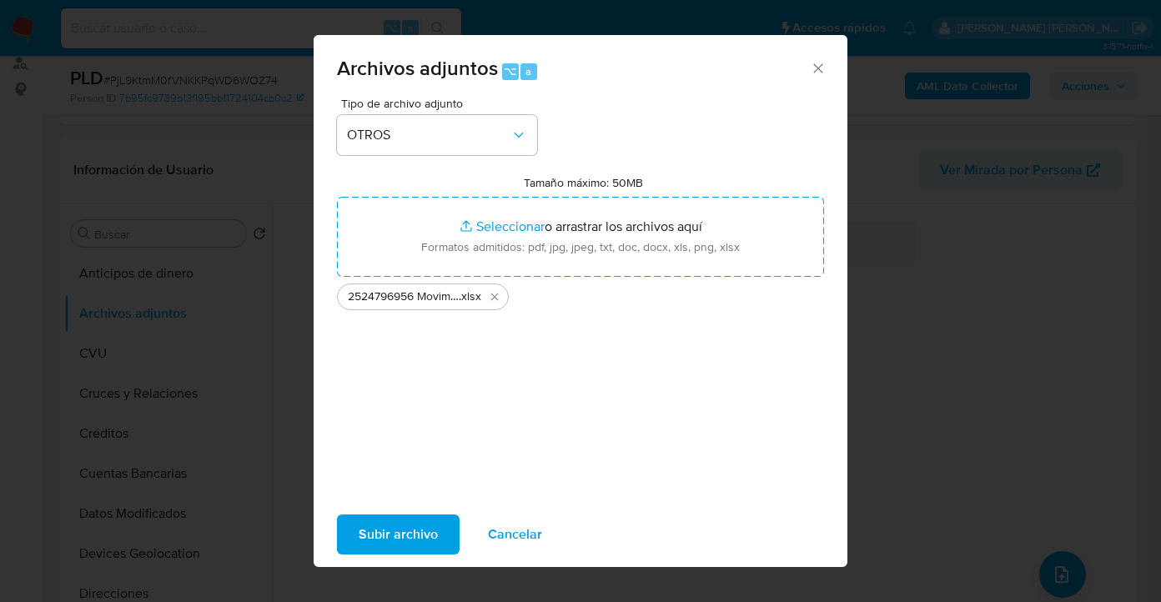
click at [406, 537] on span "Subir archivo" at bounding box center [398, 534] width 79 height 37
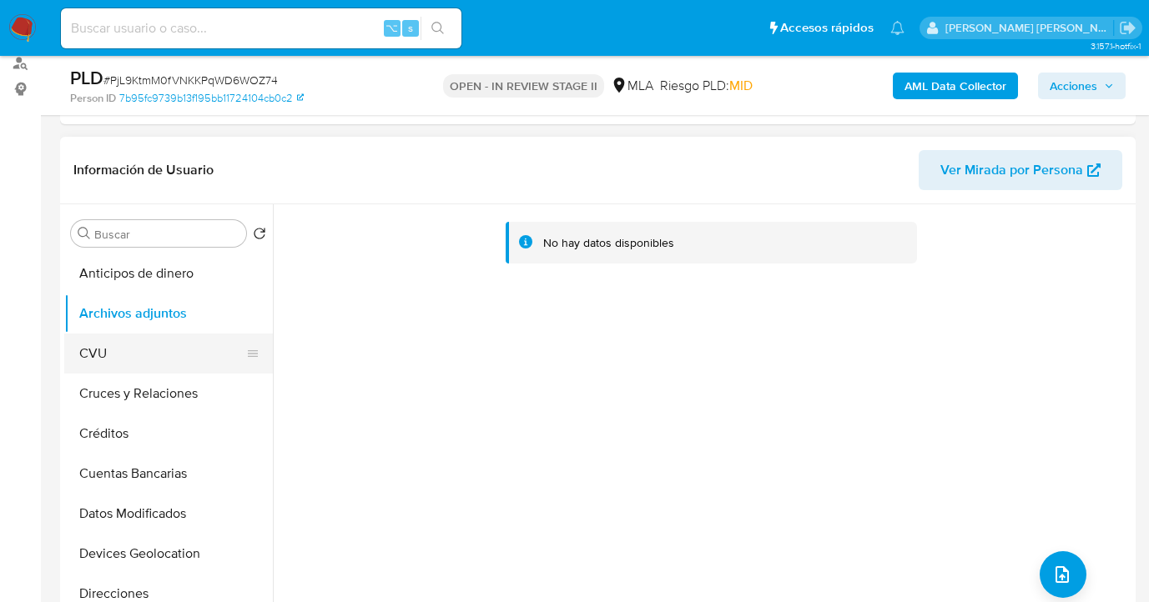
click at [161, 343] on button "CVU" at bounding box center [161, 354] width 195 height 40
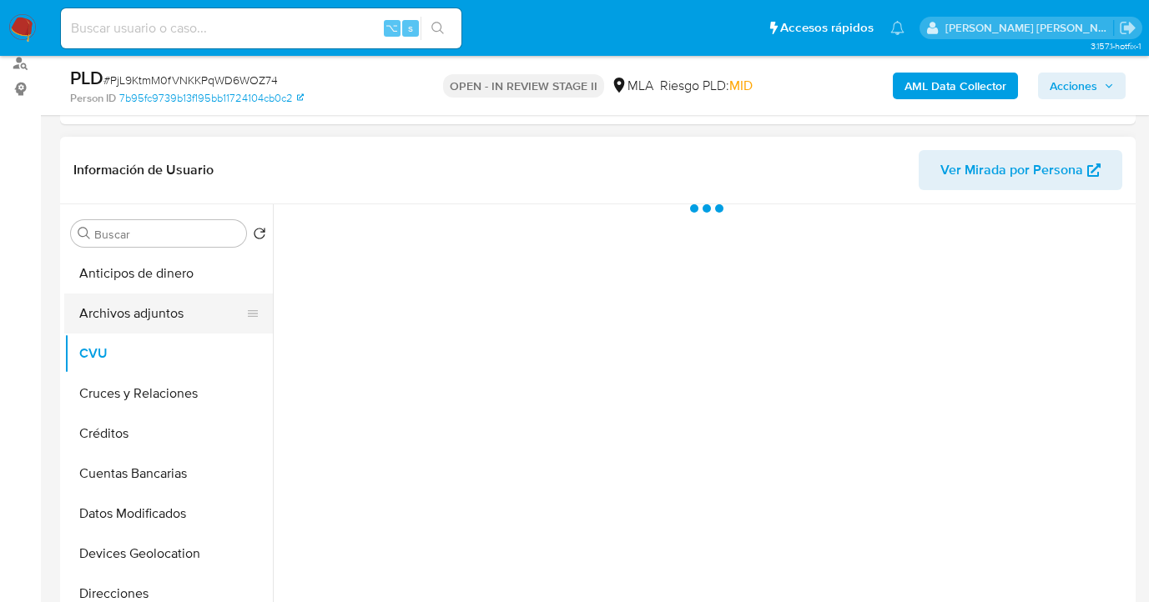
click at [175, 316] on button "Archivos adjuntos" at bounding box center [161, 314] width 195 height 40
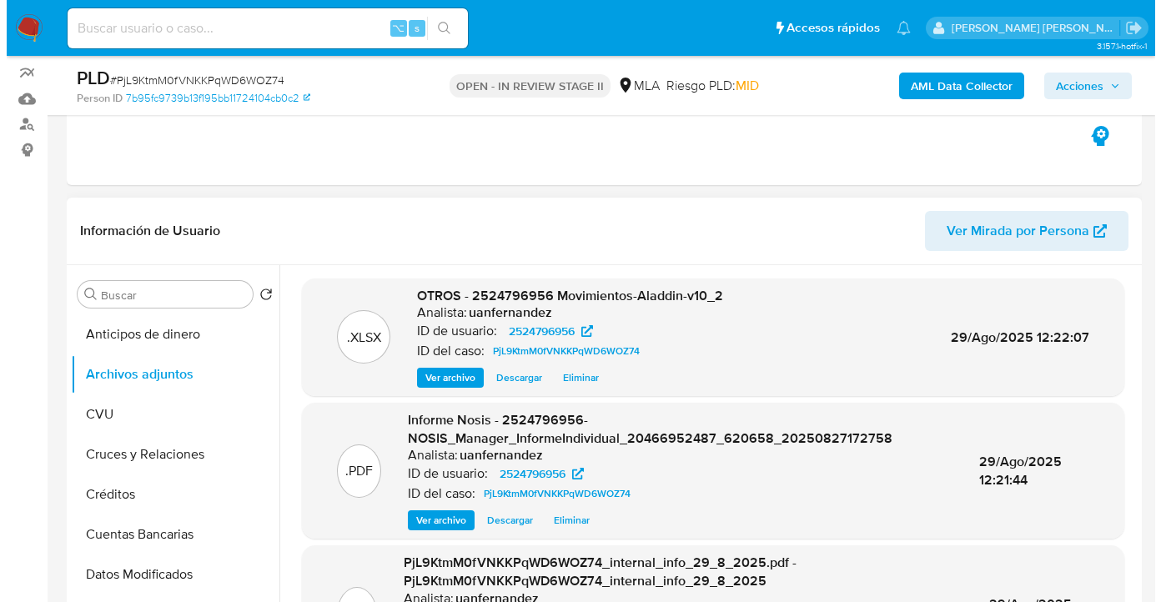
scroll to position [329, 0]
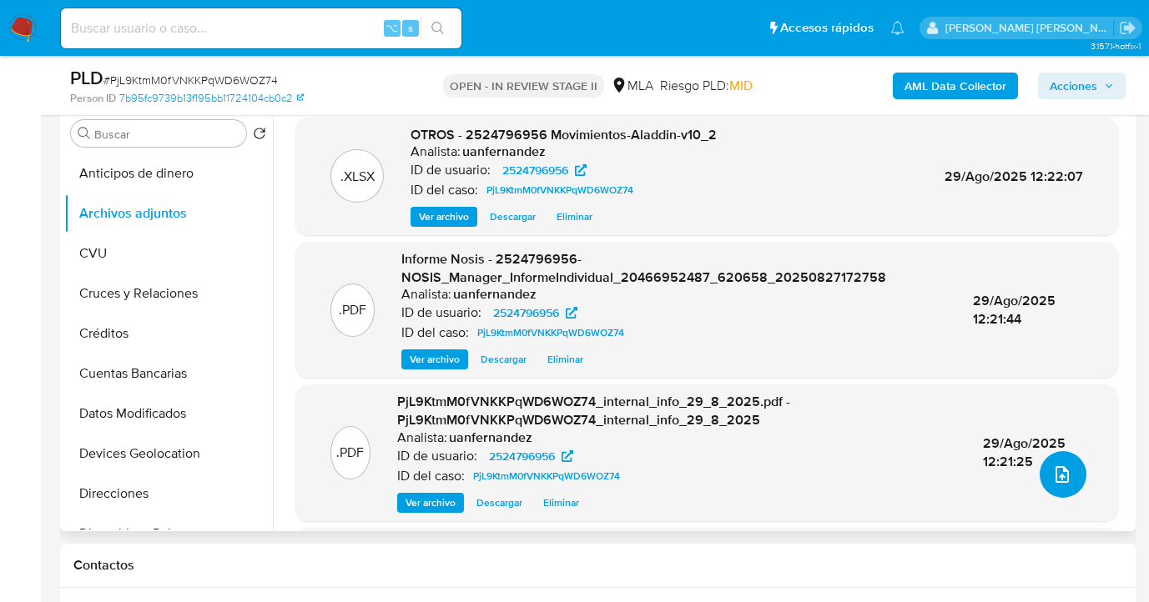
click at [1055, 481] on icon "upload-file" at bounding box center [1061, 474] width 13 height 17
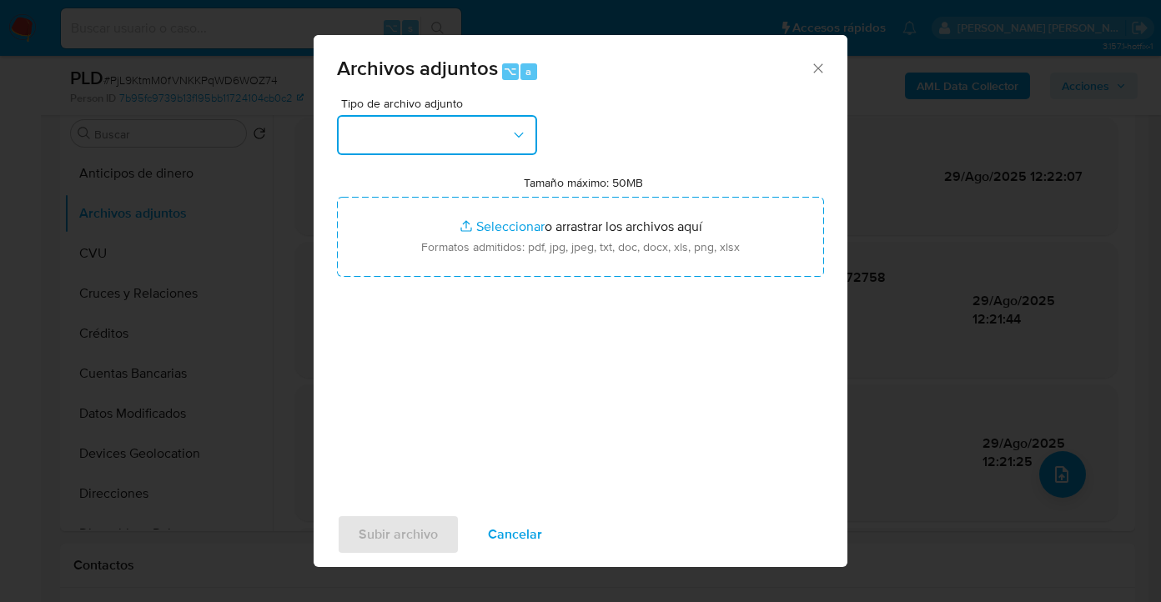
click at [514, 127] on icon "button" at bounding box center [519, 135] width 17 height 17
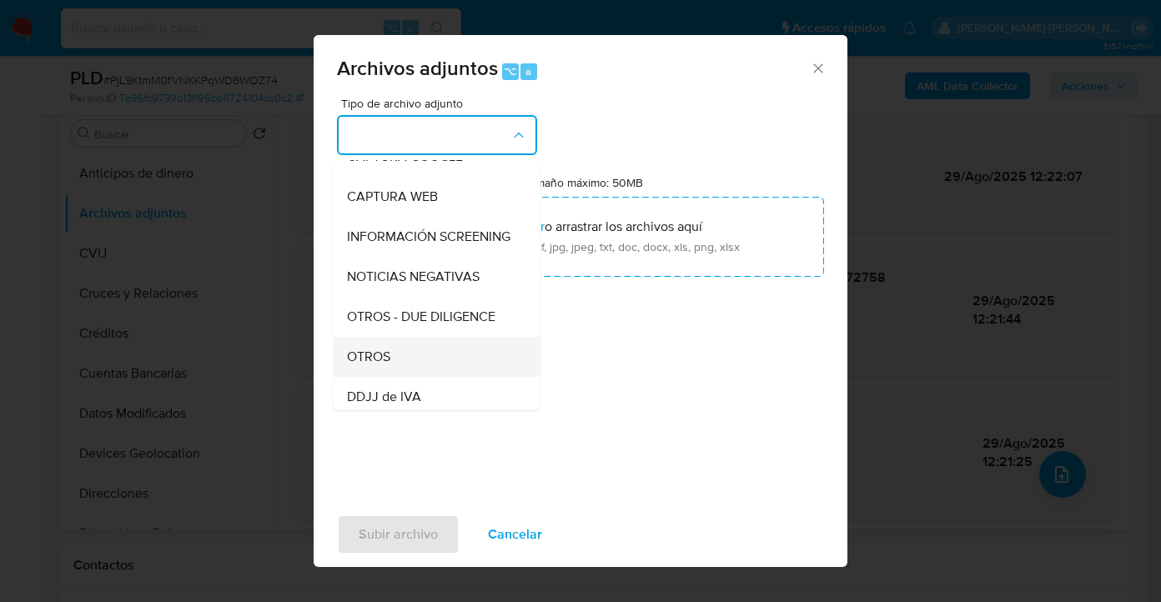
scroll to position [229, 0]
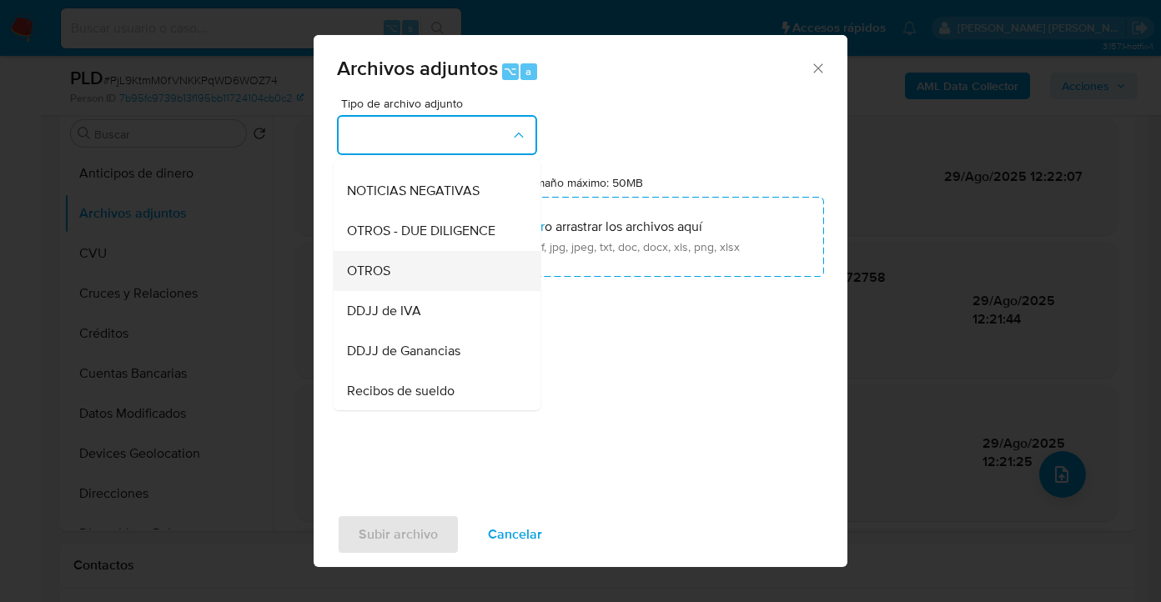
click at [426, 291] on div "OTROS" at bounding box center [432, 271] width 170 height 40
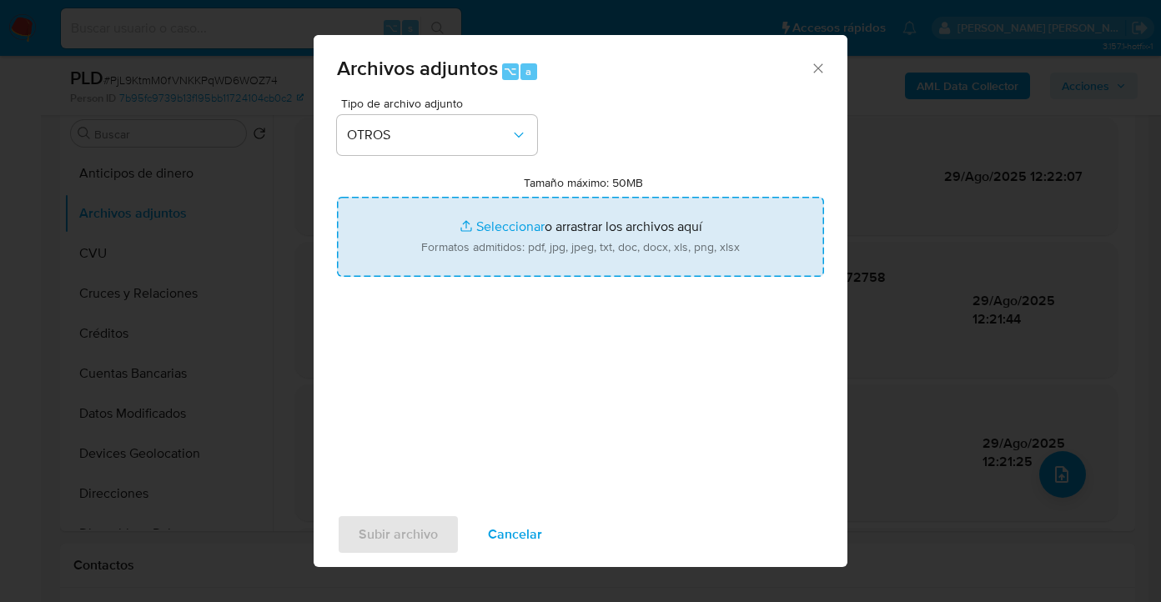
click at [637, 263] on input "Tamaño máximo: 50MB Seleccionar archivos" at bounding box center [580, 237] width 487 height 80
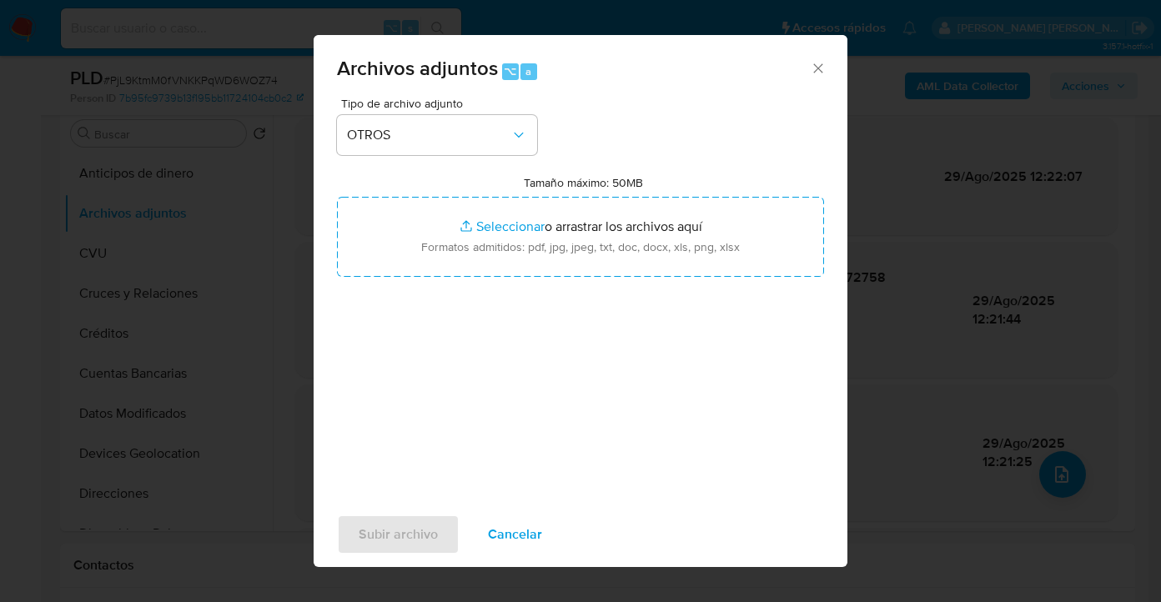
click at [535, 528] on span "Cancelar" at bounding box center [515, 534] width 54 height 37
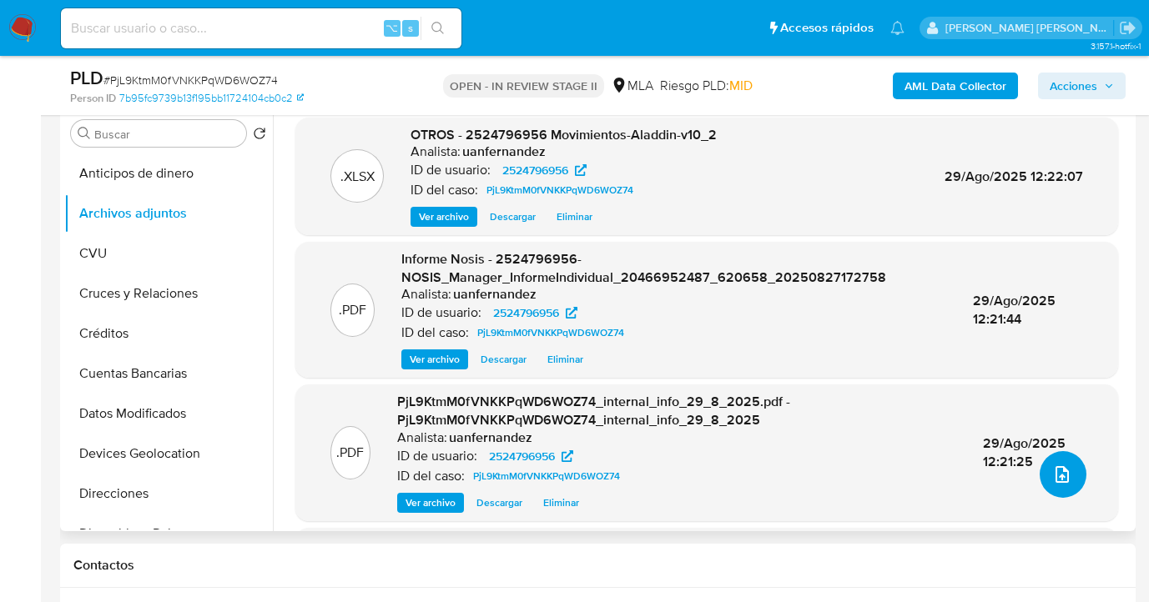
click at [1064, 480] on span "upload-file" at bounding box center [1062, 475] width 20 height 20
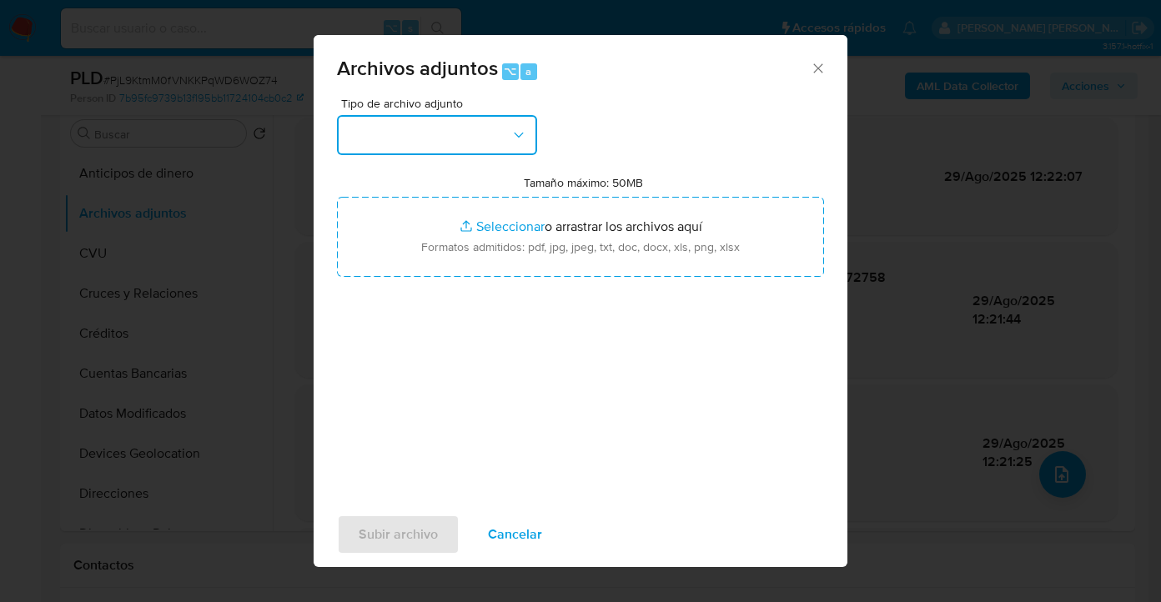
drag, startPoint x: 528, startPoint y: 132, endPoint x: 492, endPoint y: 153, distance: 41.5
click at [524, 133] on button "button" at bounding box center [437, 135] width 200 height 40
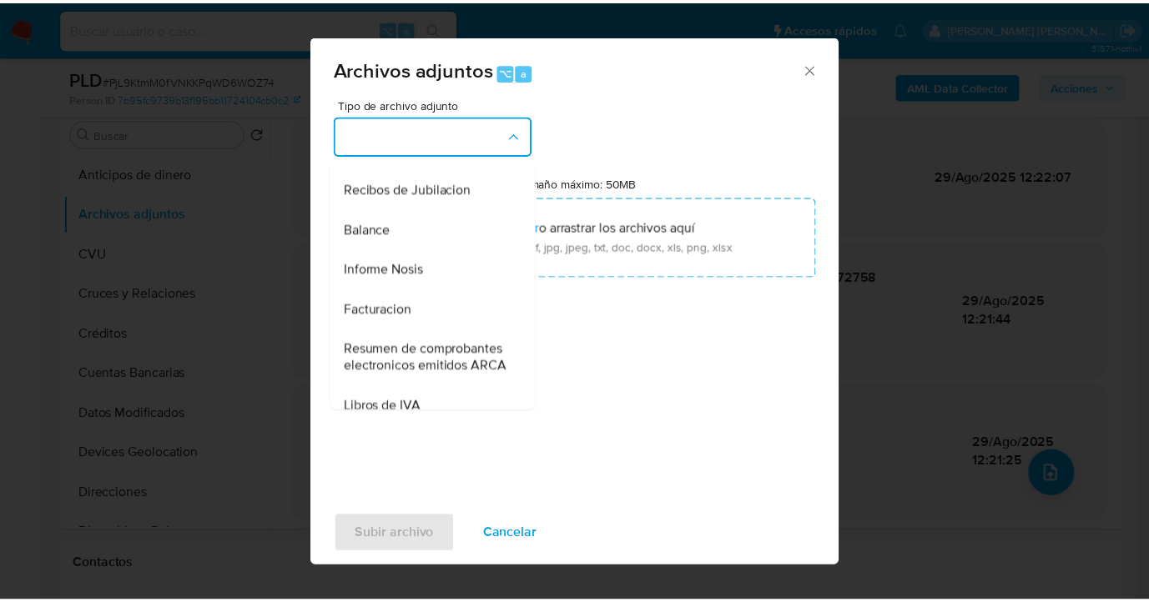
scroll to position [204, 0]
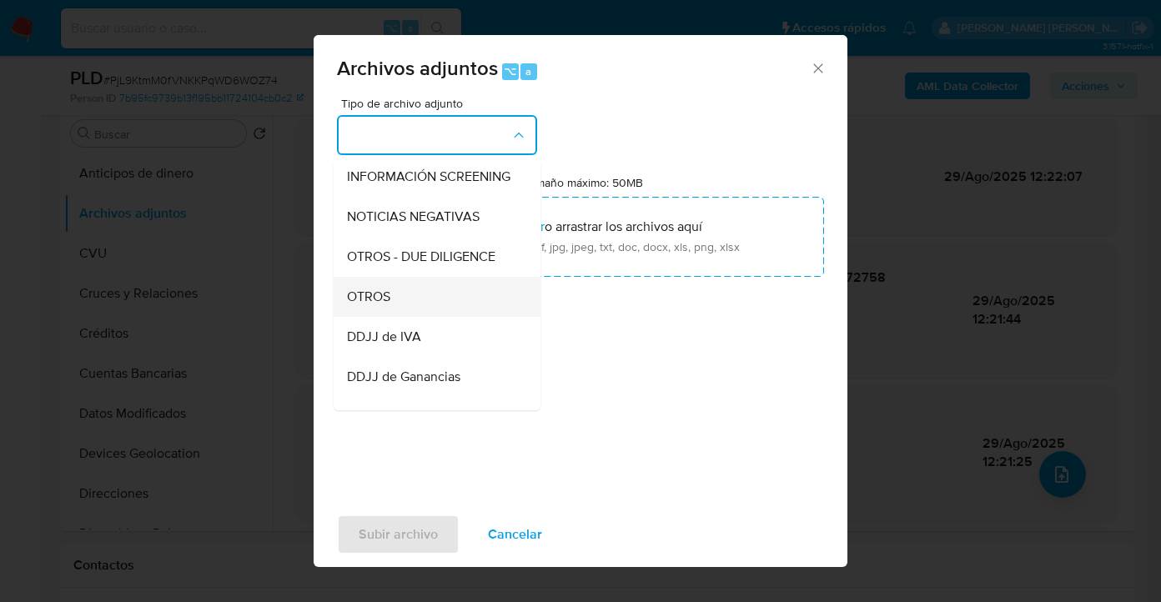
click at [406, 298] on div "OTROS" at bounding box center [432, 297] width 170 height 40
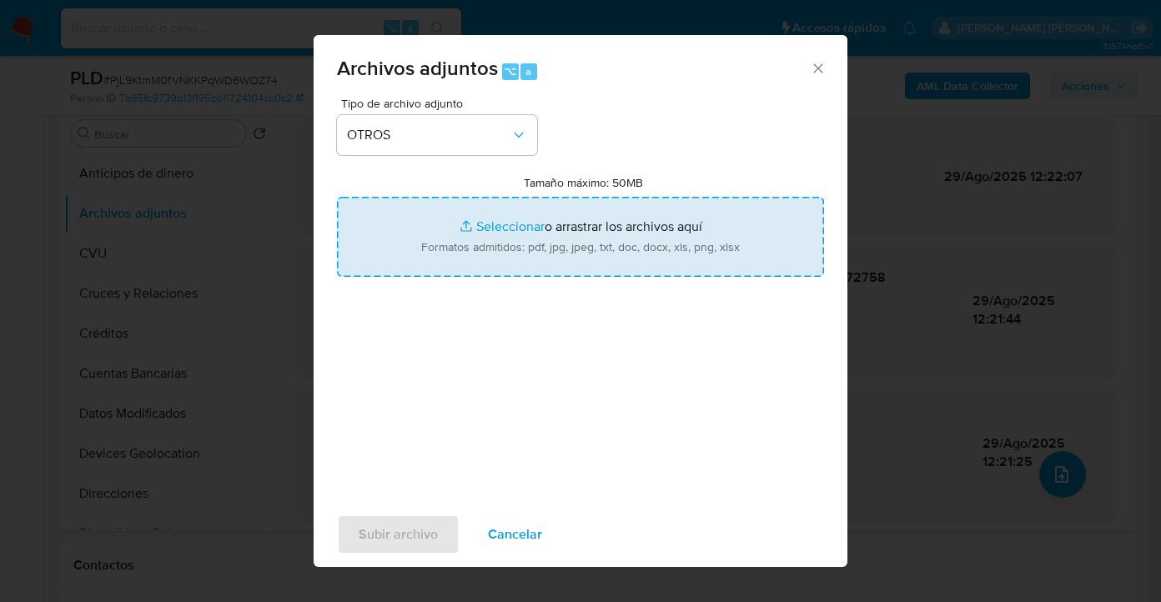
click at [586, 221] on input "Tamaño máximo: 50MB Seleccionar archivos" at bounding box center [580, 237] width 487 height 80
type input "C:\fakepath\Caselog PjL9KtmM0fVNKKPqWD6WOZ74_2025_08_18_23_29_19.docx"
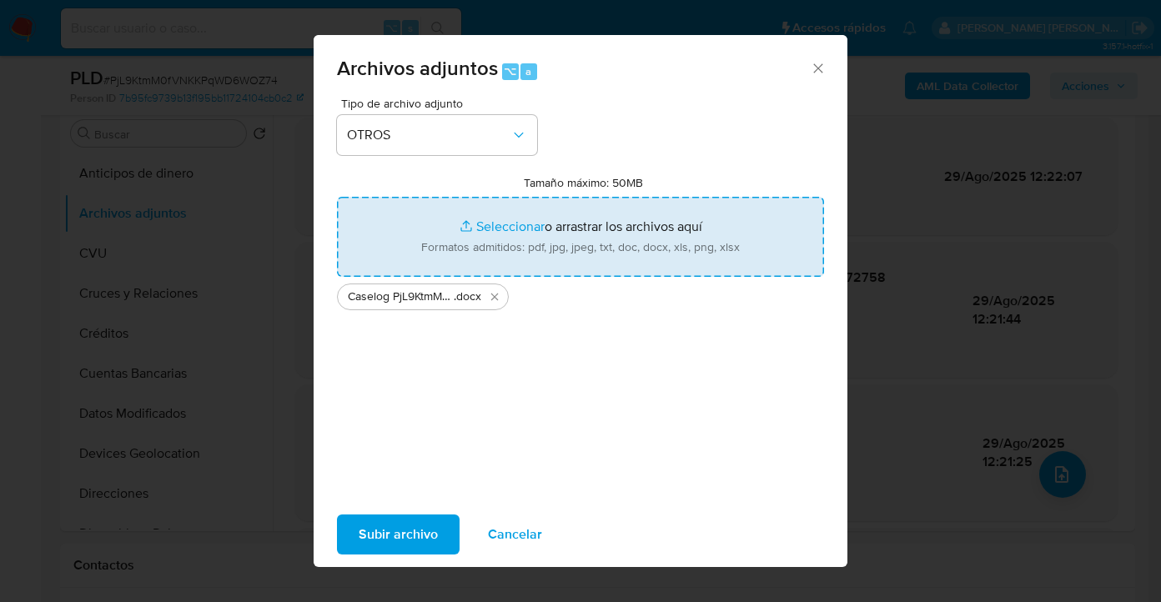
click at [390, 540] on span "Subir archivo" at bounding box center [398, 534] width 79 height 37
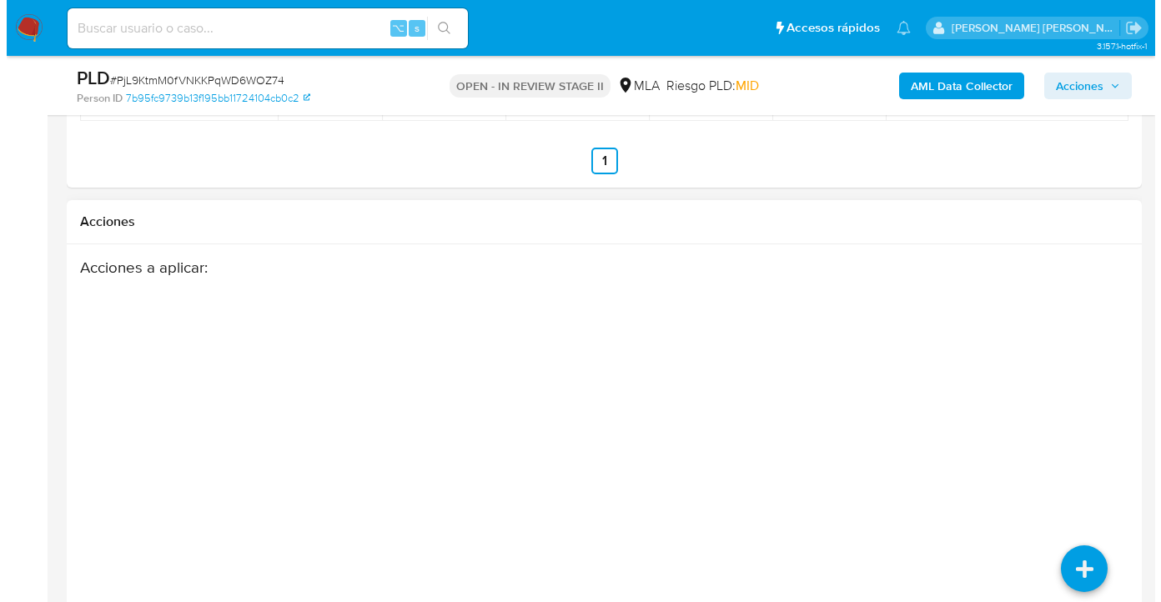
scroll to position [3418, 0]
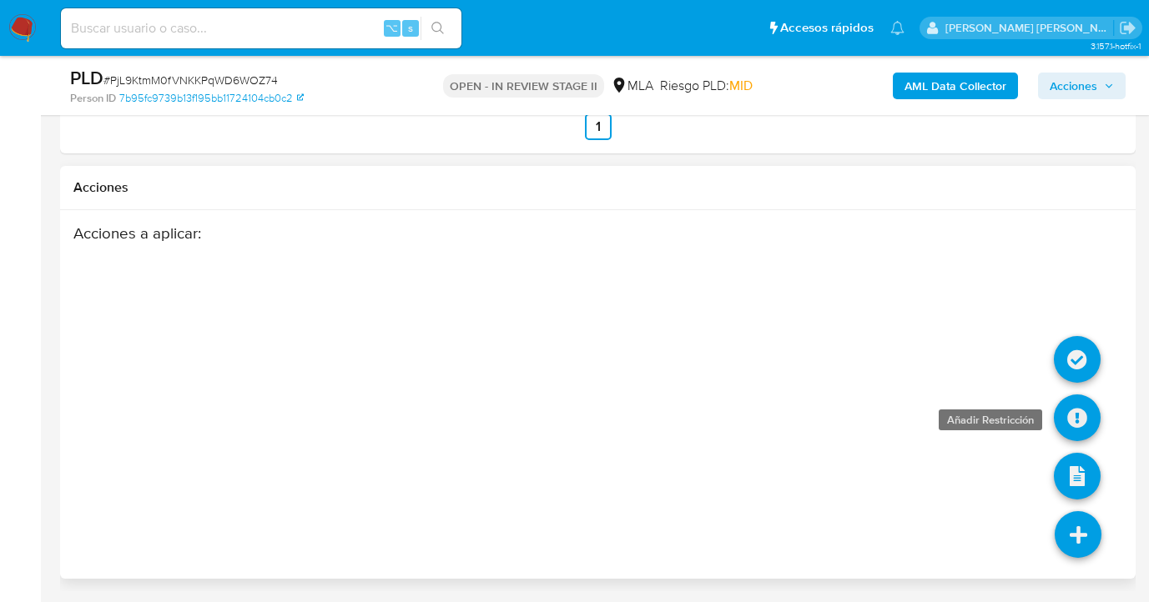
click at [1071, 418] on icon at bounding box center [1077, 418] width 47 height 47
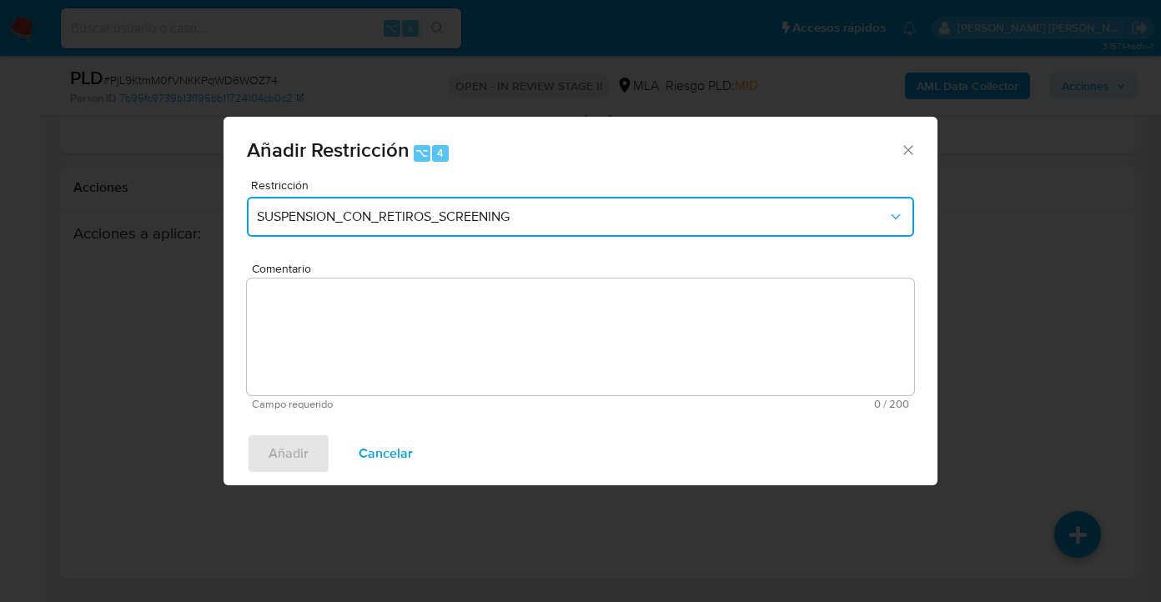
drag, startPoint x: 537, startPoint y: 228, endPoint x: 490, endPoint y: 234, distance: 47.9
click at [537, 227] on button "SUSPENSION_CON_RETIROS_SCREENING" at bounding box center [580, 217] width 667 height 40
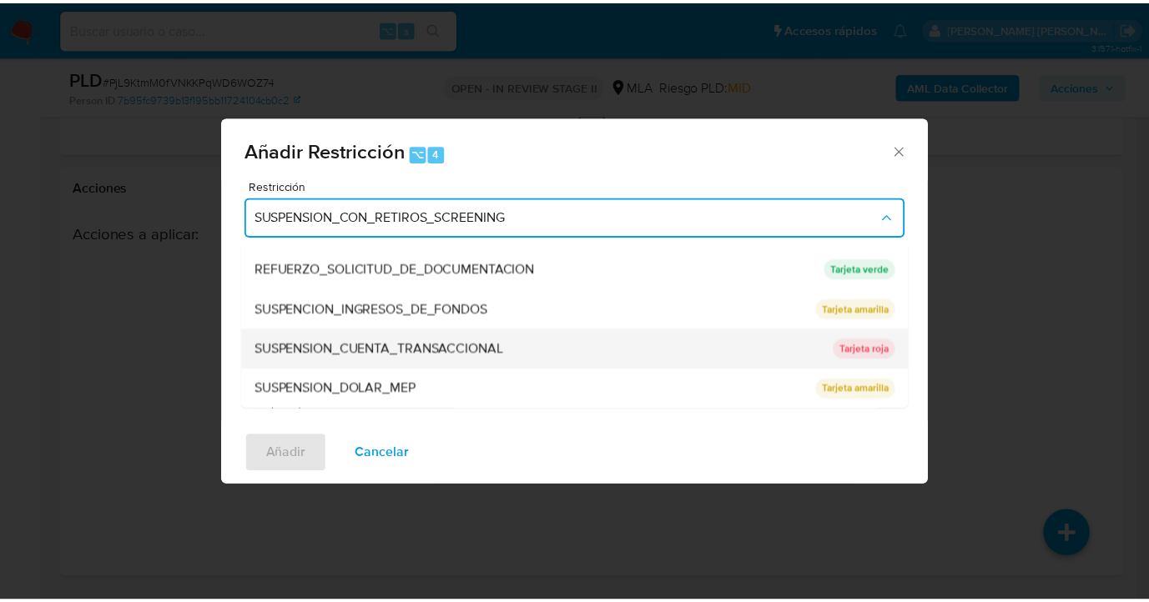
scroll to position [354, 0]
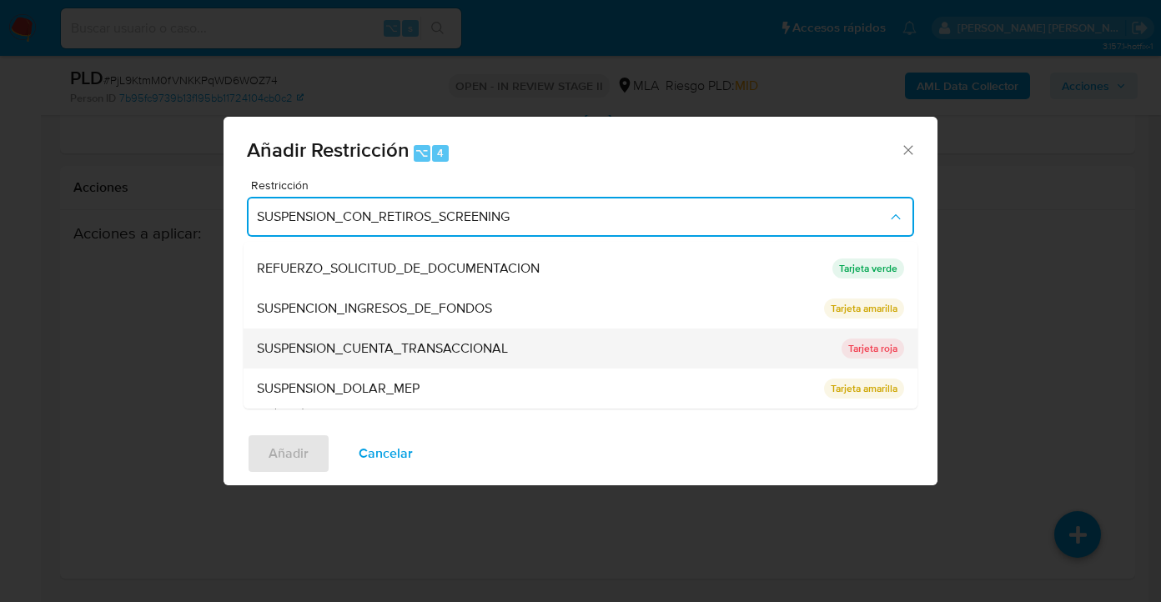
click at [367, 349] on span "SUSPENSION_CUENTA_TRANSACCIONAL" at bounding box center [382, 348] width 251 height 17
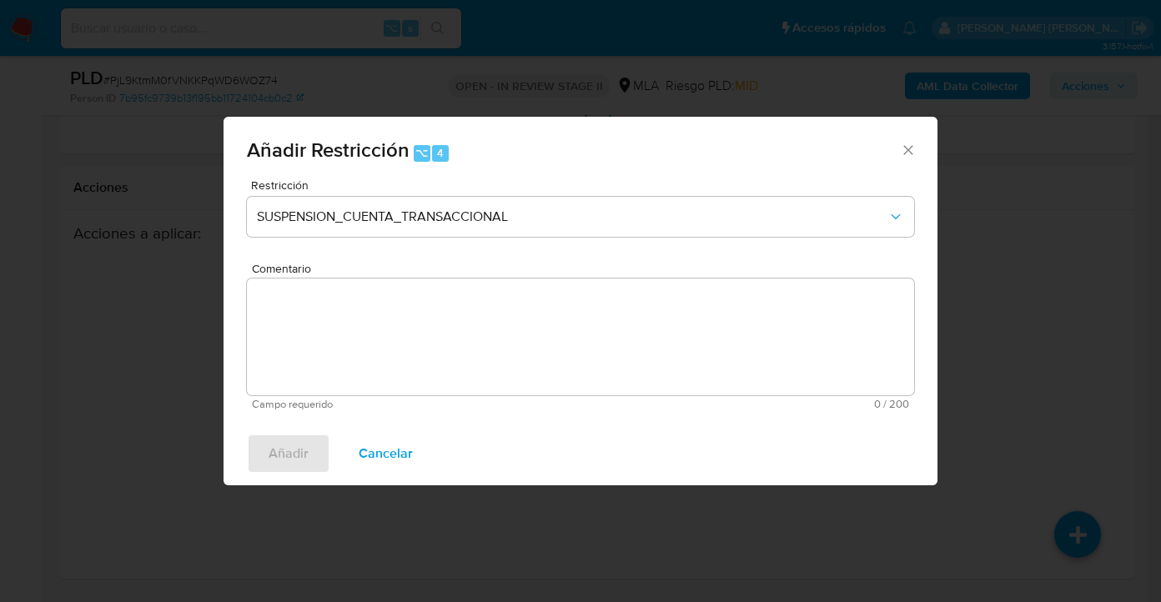
click at [360, 364] on textarea "Comentario" at bounding box center [580, 337] width 667 height 117
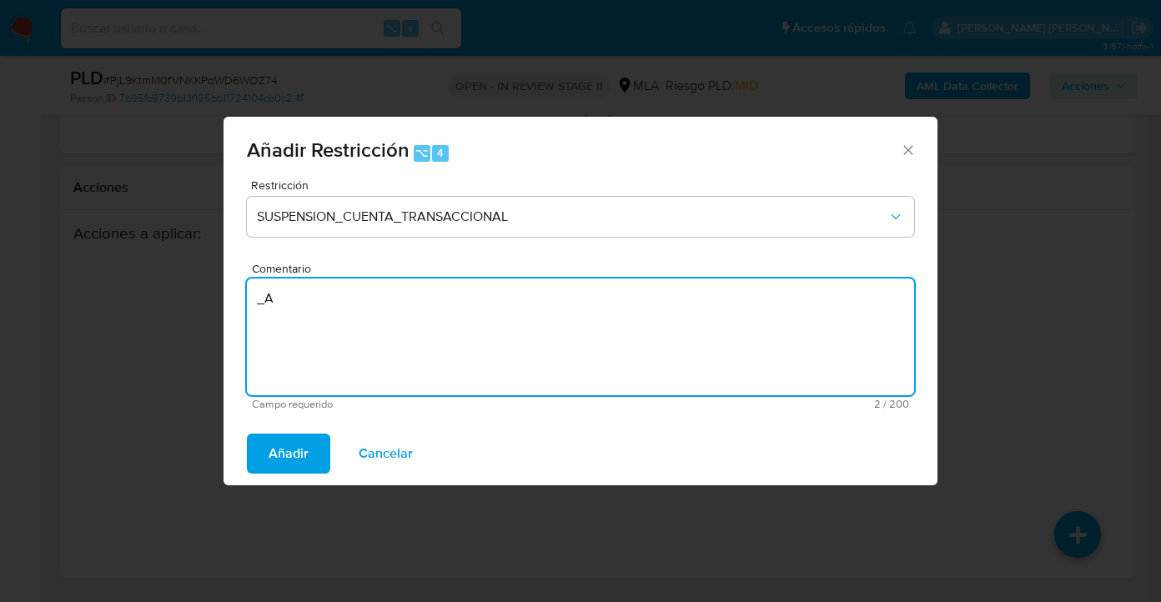
type textarea "_"
type textarea "AML"
click at [267, 448] on button "Añadir" at bounding box center [288, 454] width 83 height 40
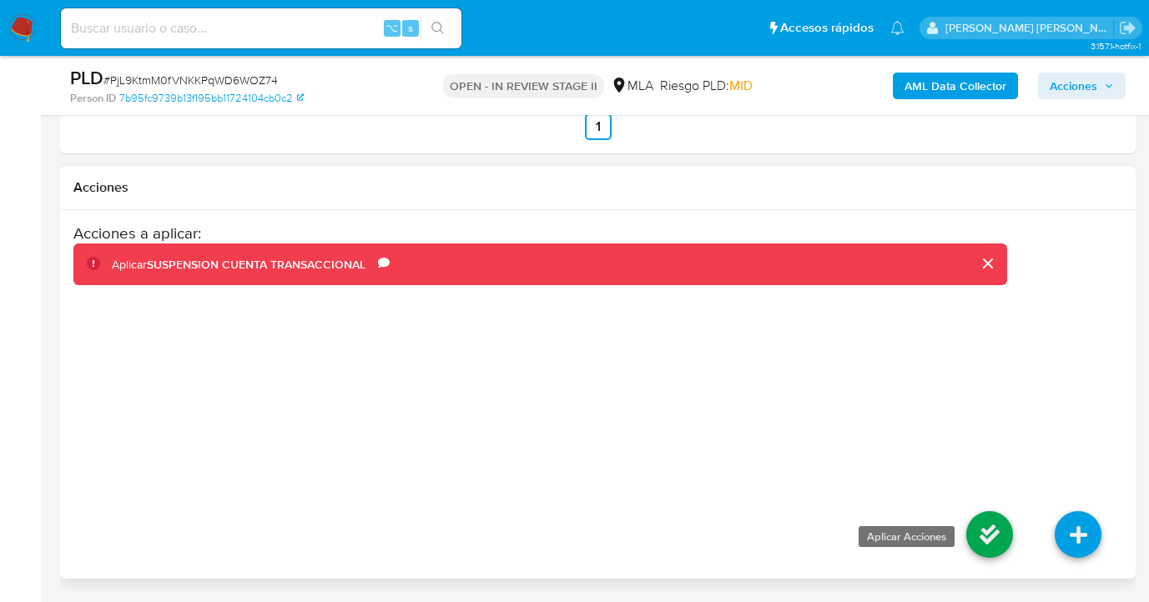
click at [971, 530] on icon at bounding box center [989, 534] width 47 height 47
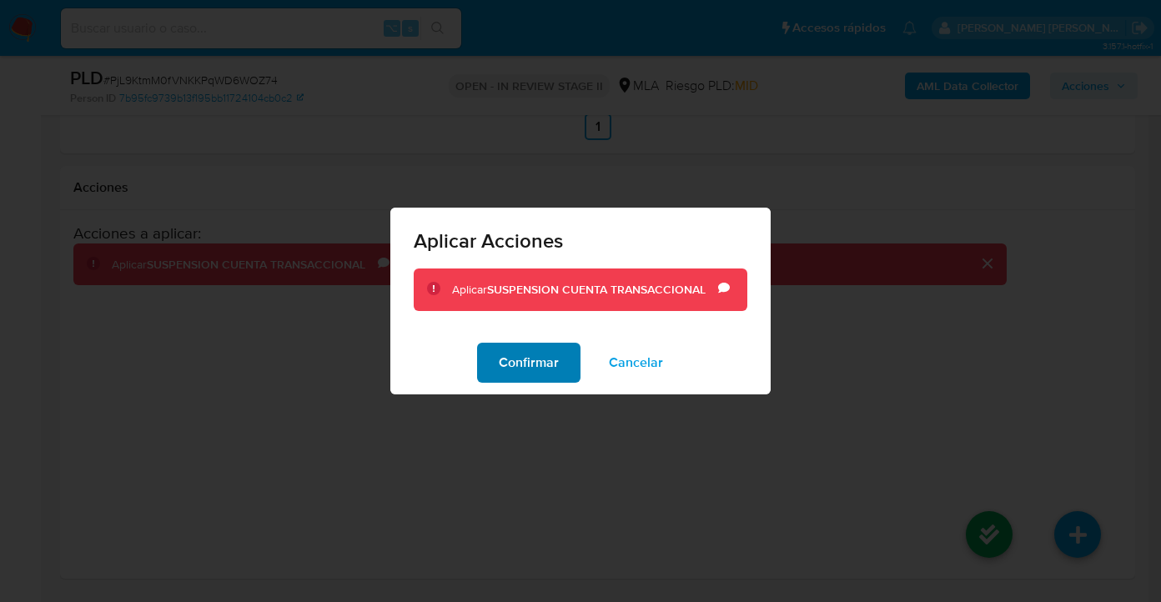
click at [571, 371] on button "Confirmar" at bounding box center [528, 363] width 103 height 40
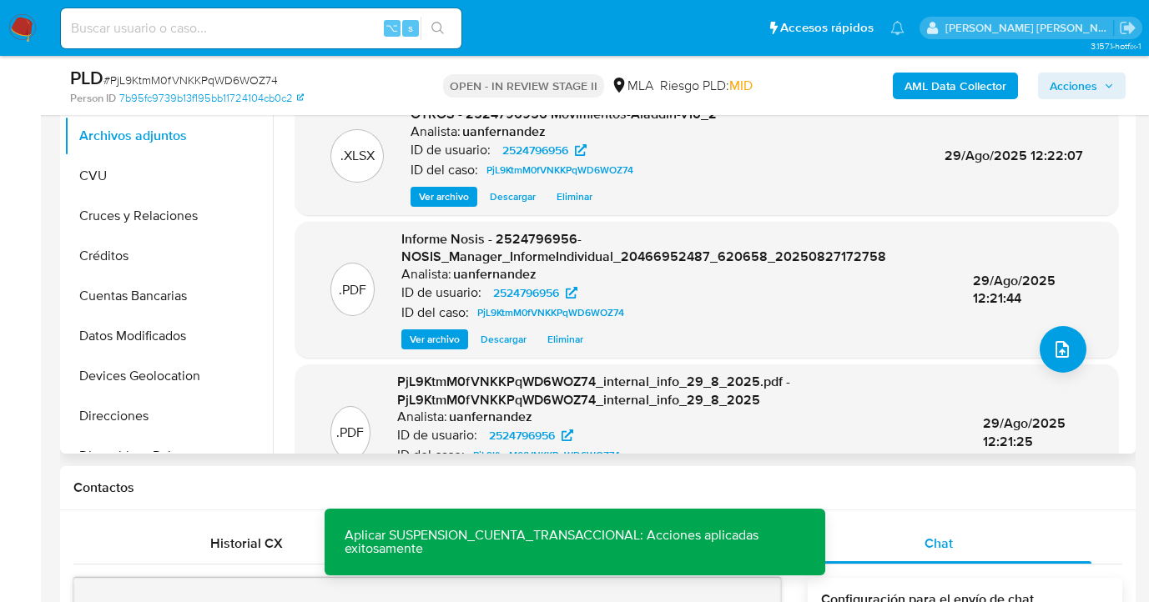
scroll to position [0, 0]
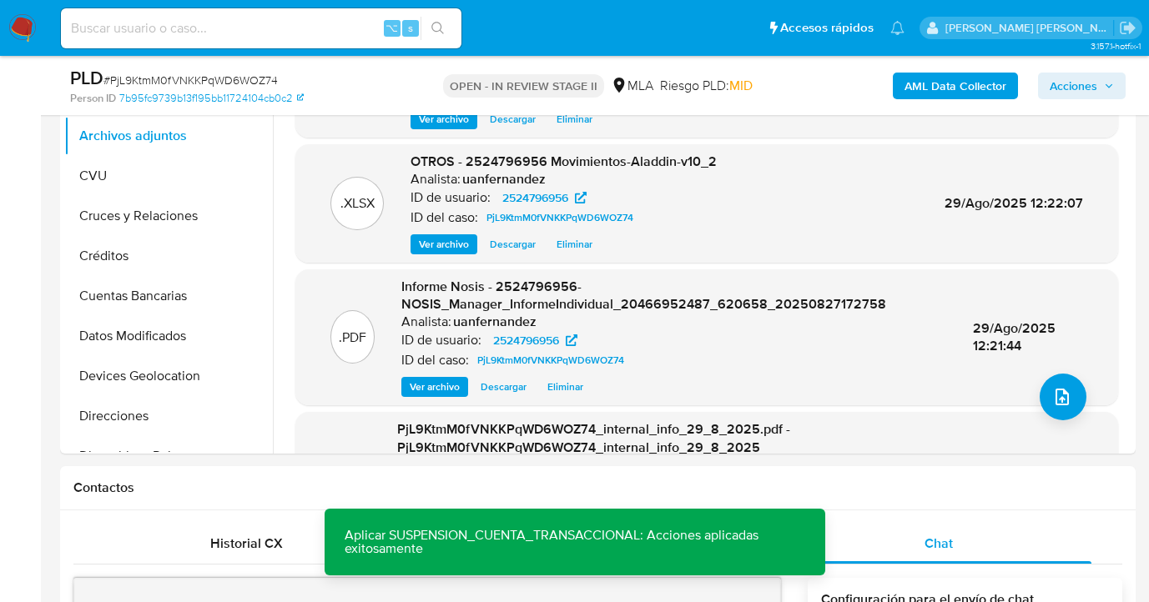
drag, startPoint x: 1077, startPoint y: 86, endPoint x: 874, endPoint y: 94, distance: 203.8
click at [1076, 85] on span "Acciones" at bounding box center [1074, 86] width 48 height 27
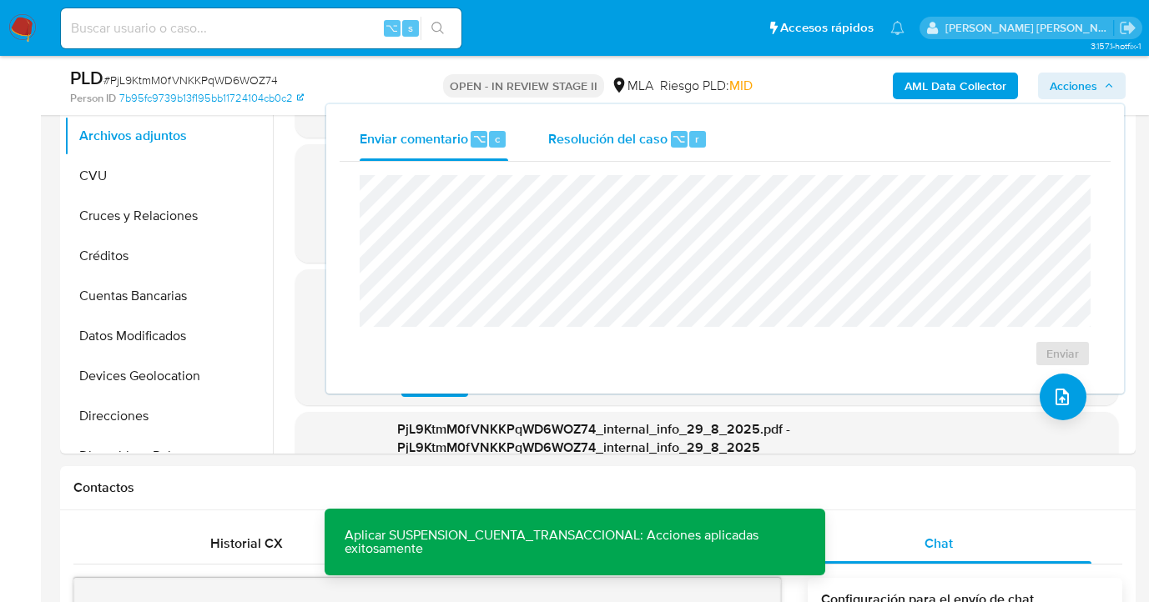
click at [616, 133] on span "Resolución del caso" at bounding box center [607, 137] width 119 height 19
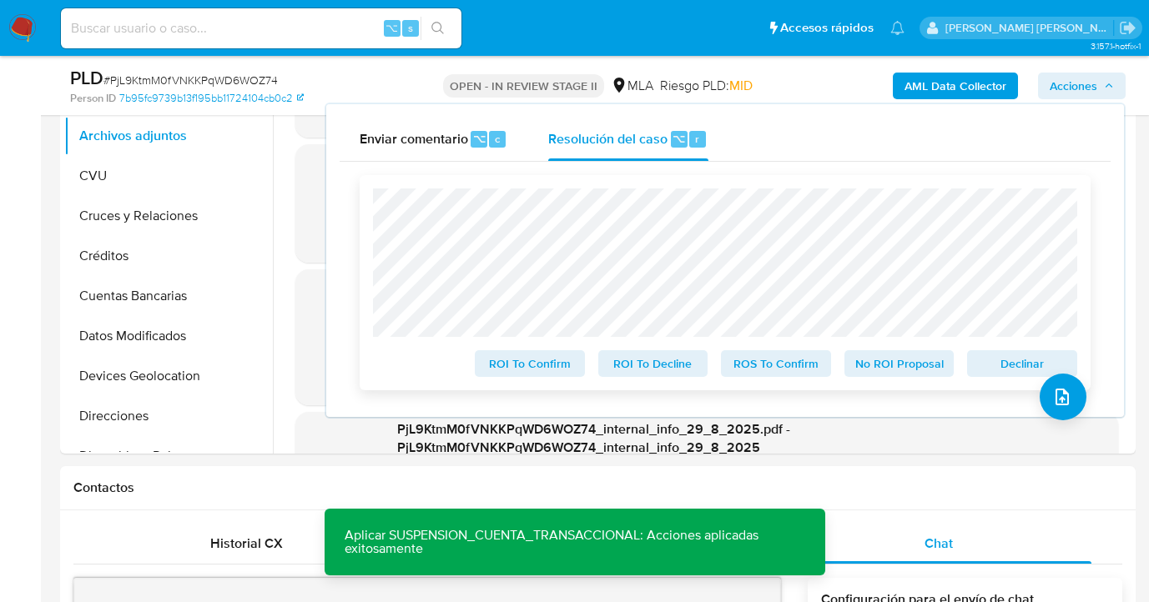
click at [997, 366] on span "Declinar" at bounding box center [1022, 363] width 87 height 23
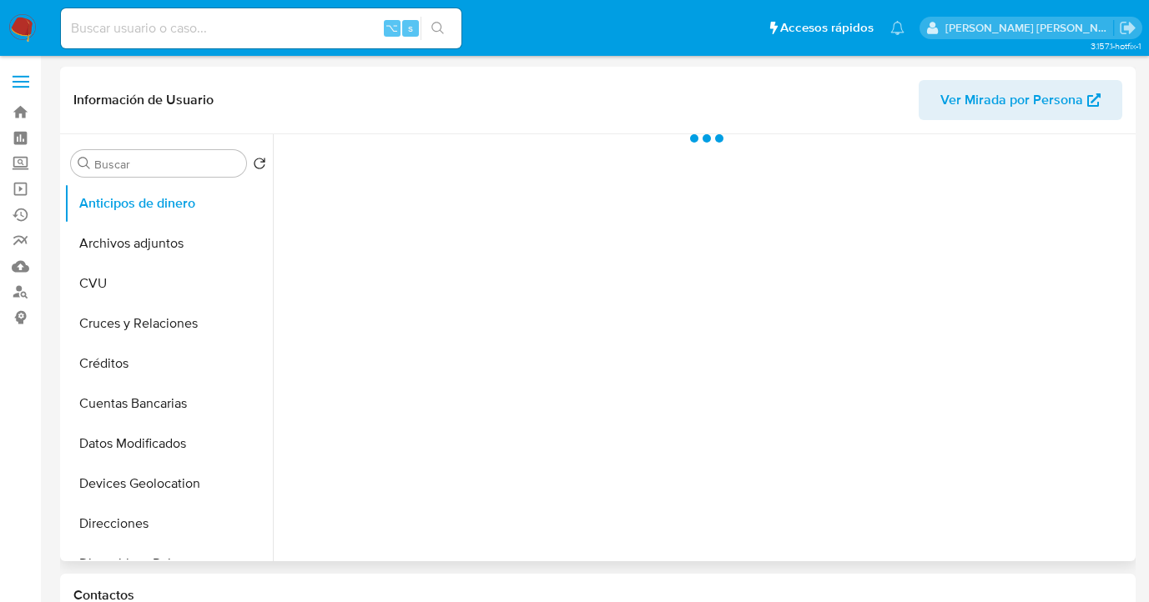
scroll to position [216, 0]
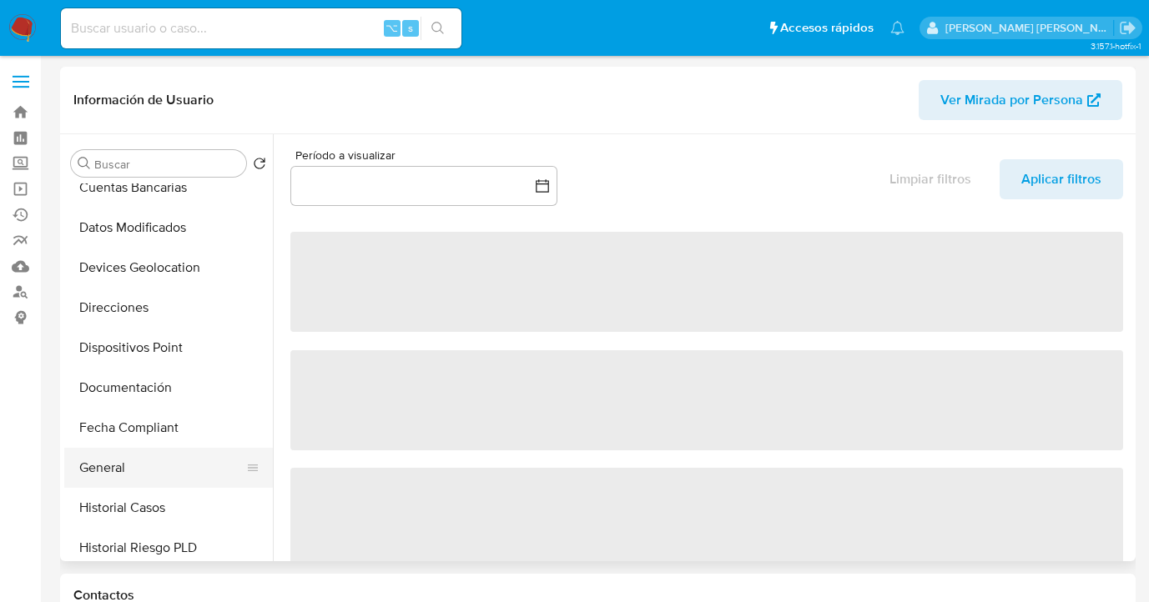
click at [185, 459] on button "General" at bounding box center [161, 468] width 195 height 40
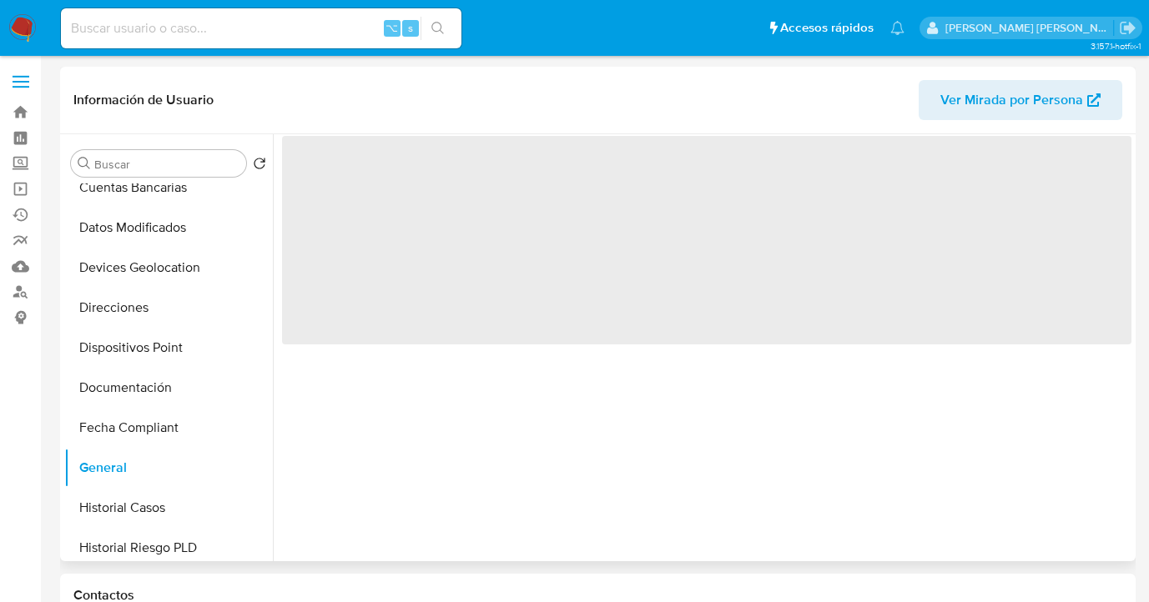
select select "10"
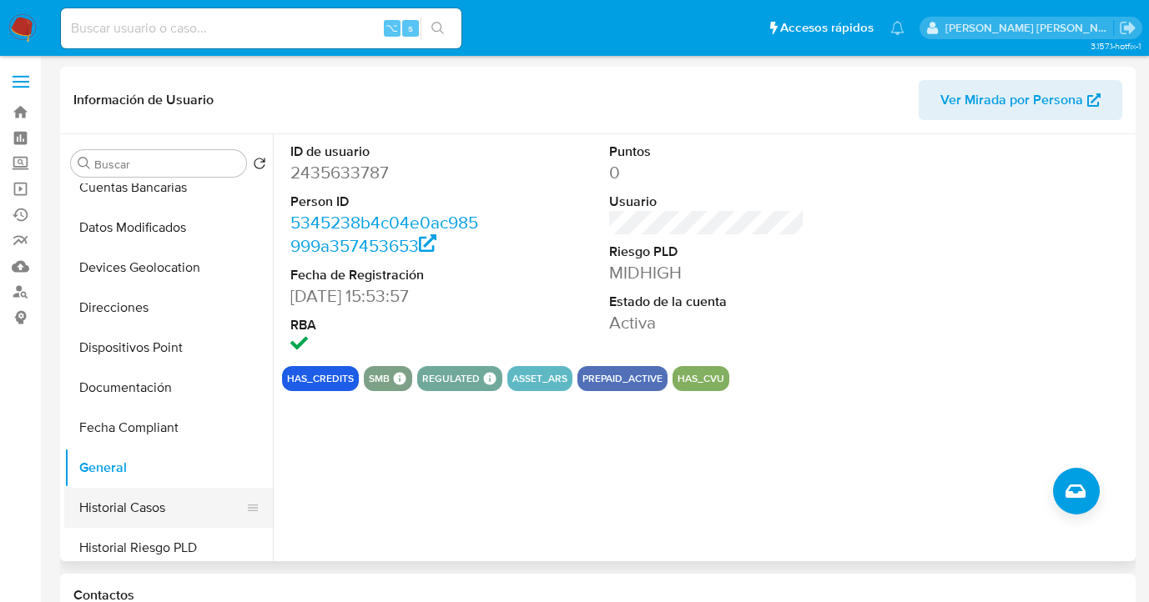
click at [178, 504] on button "Historial Casos" at bounding box center [161, 508] width 195 height 40
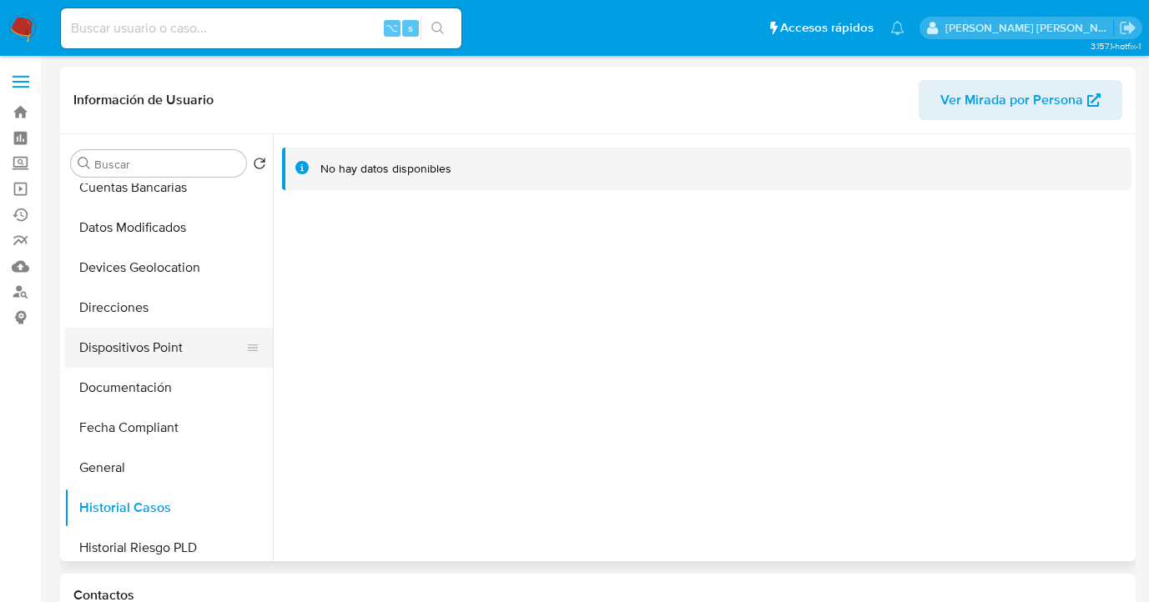
click at [194, 330] on button "Dispositivos Point" at bounding box center [161, 348] width 195 height 40
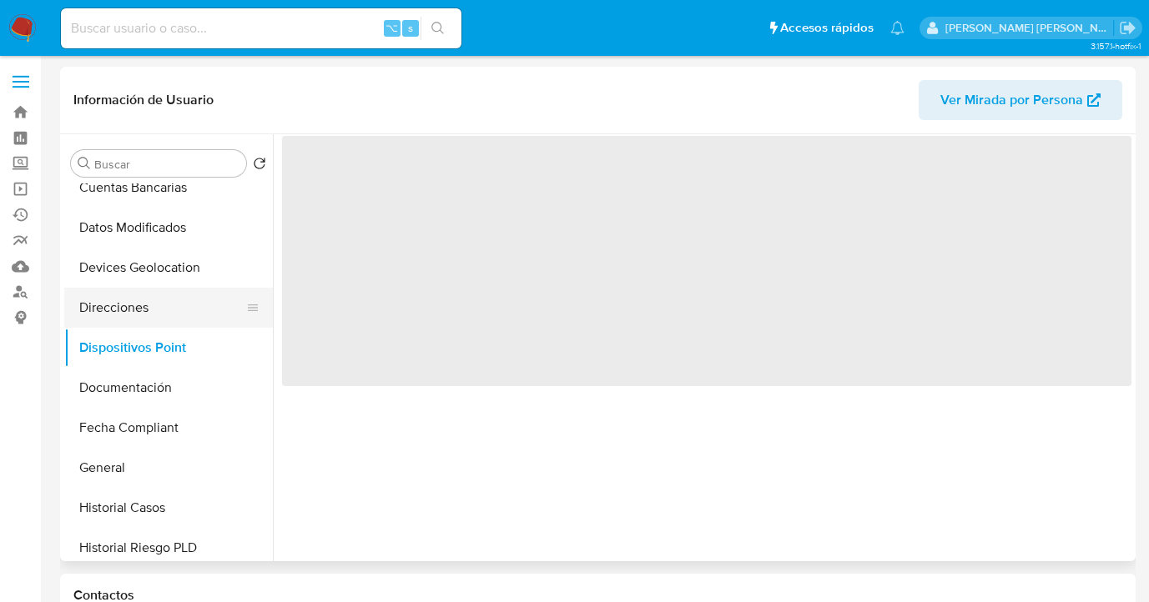
click at [192, 308] on button "Direcciones" at bounding box center [161, 308] width 195 height 40
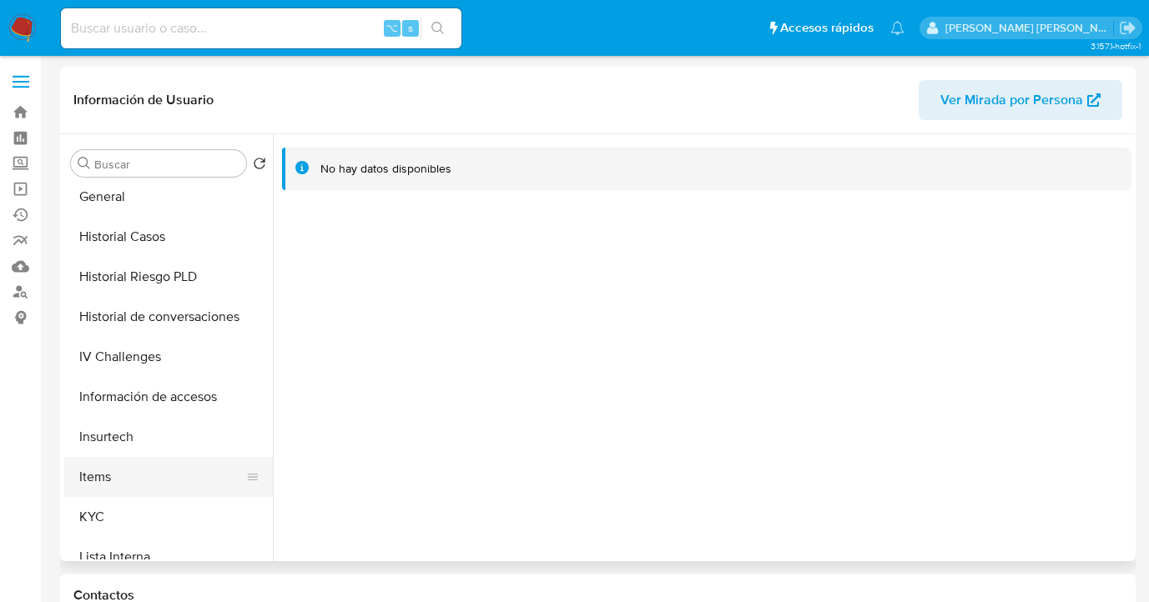
scroll to position [512, 0]
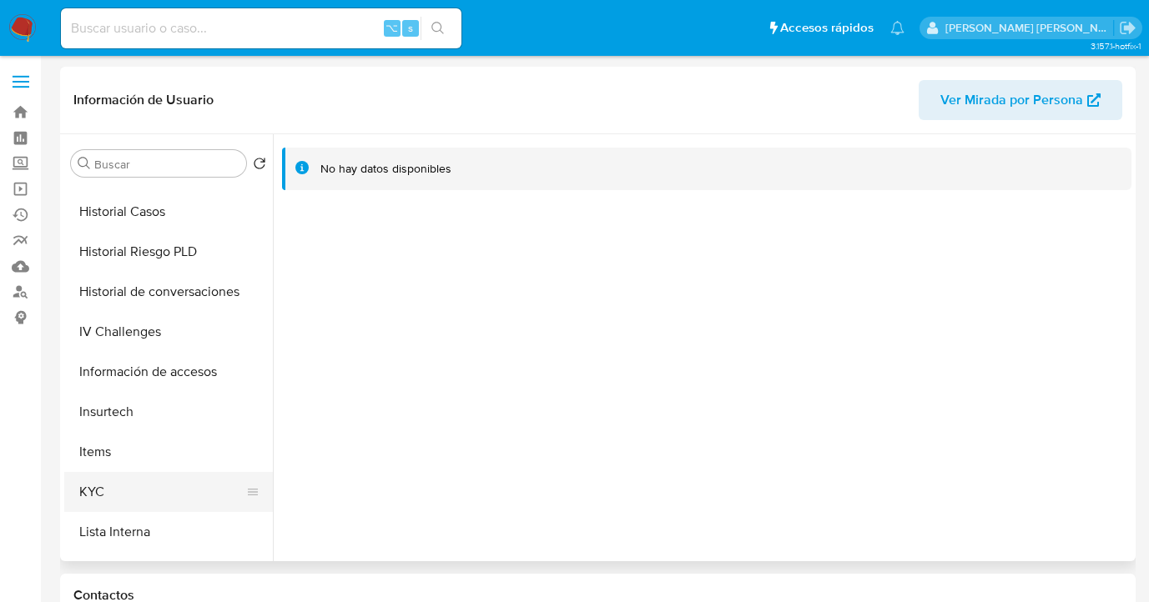
click at [211, 481] on button "KYC" at bounding box center [161, 492] width 195 height 40
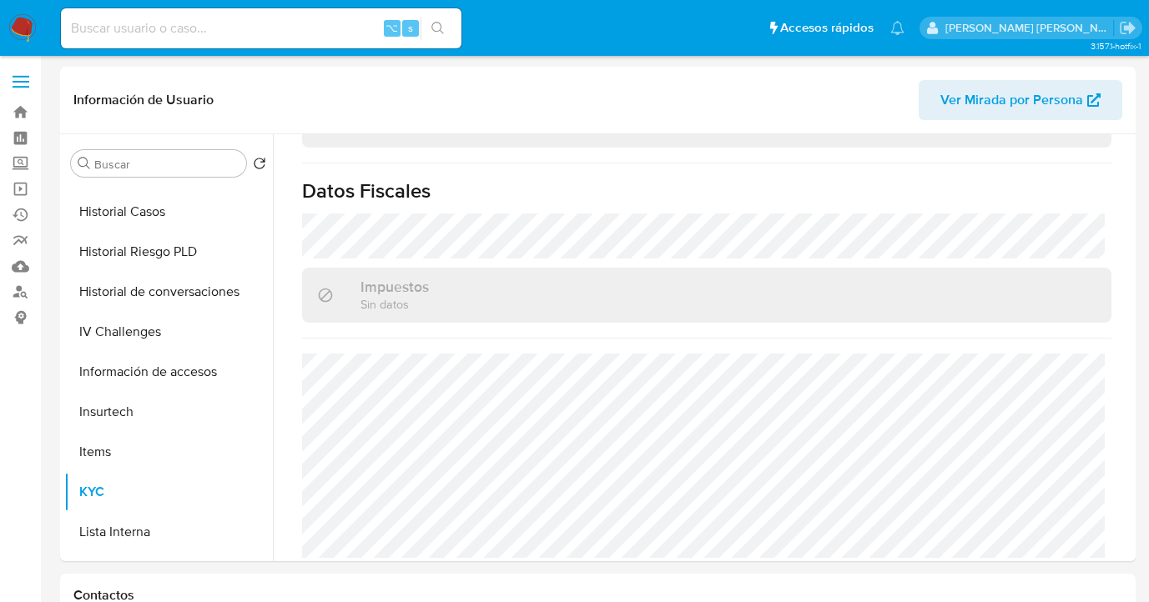
scroll to position [943, 0]
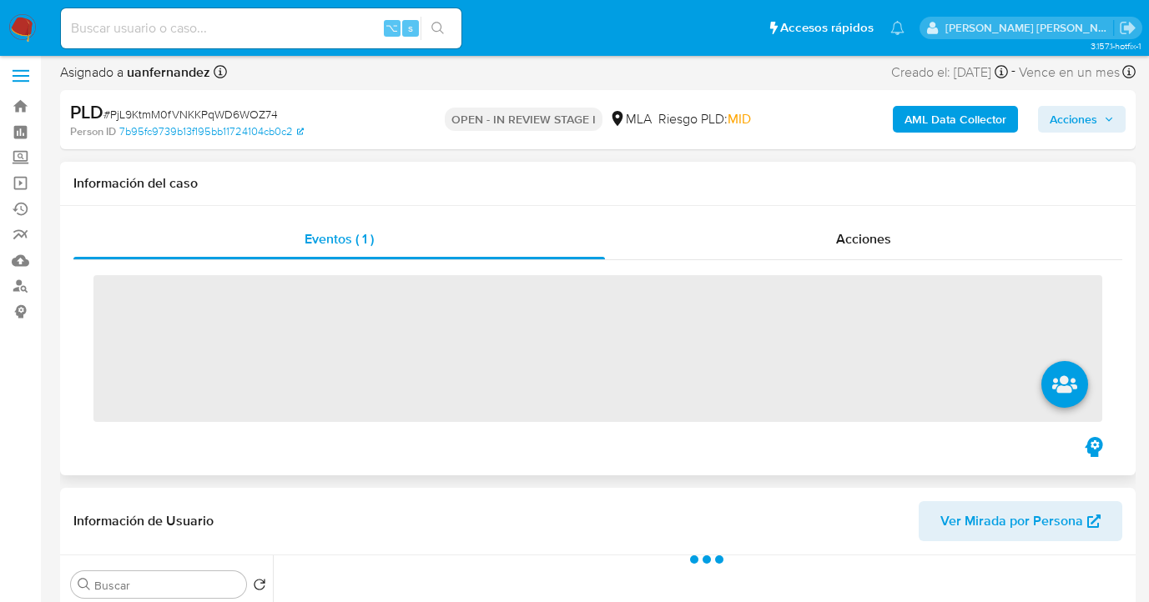
scroll to position [352, 0]
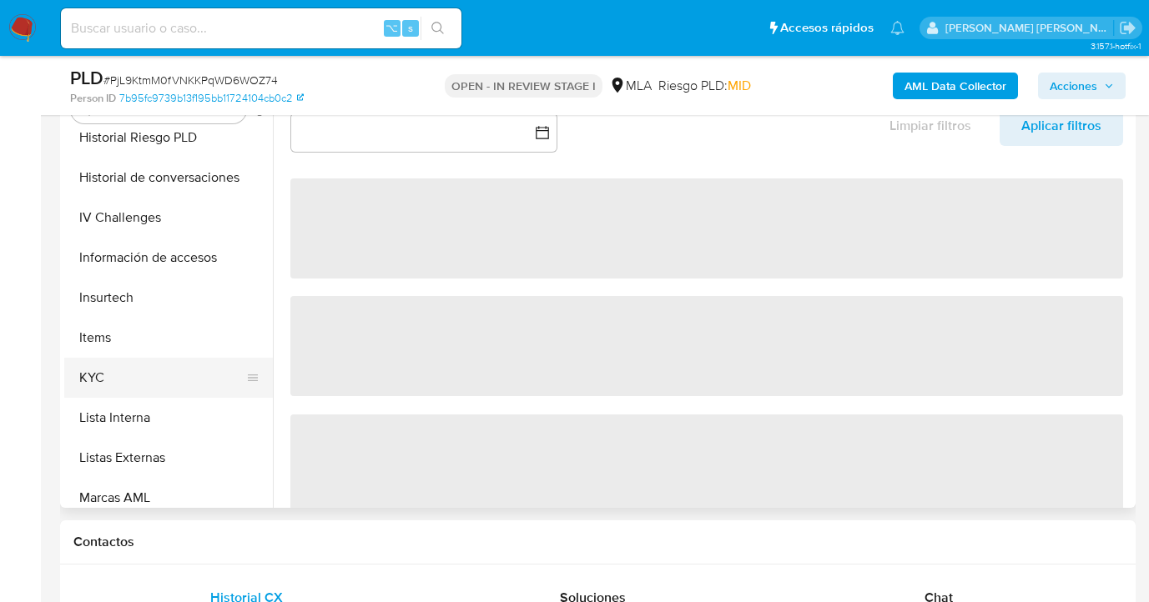
select select "10"
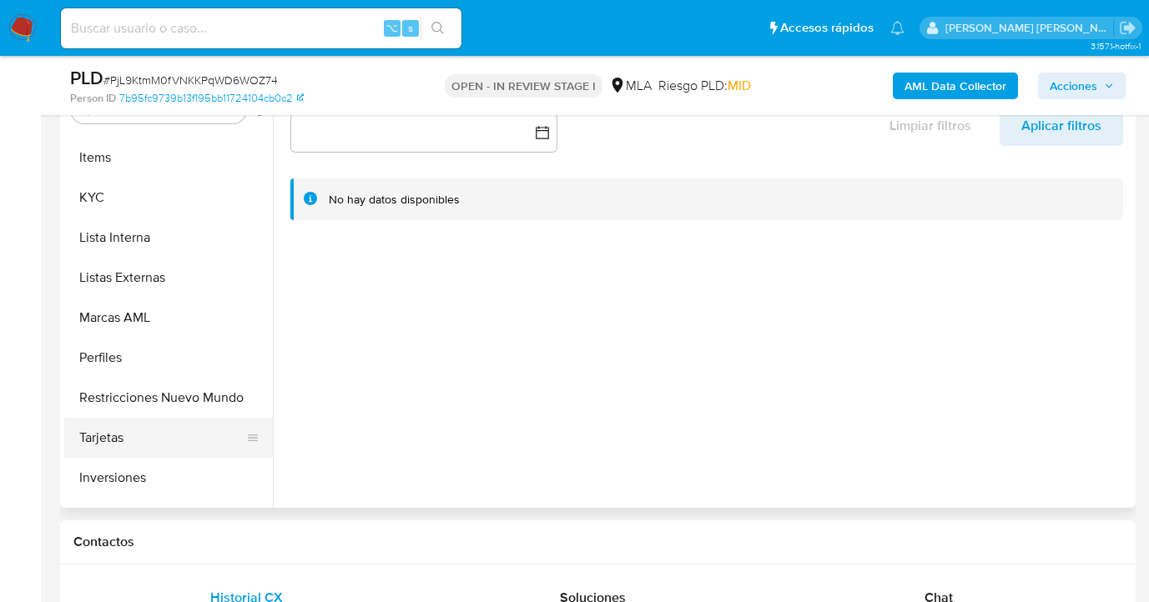
scroll to position [785, 0]
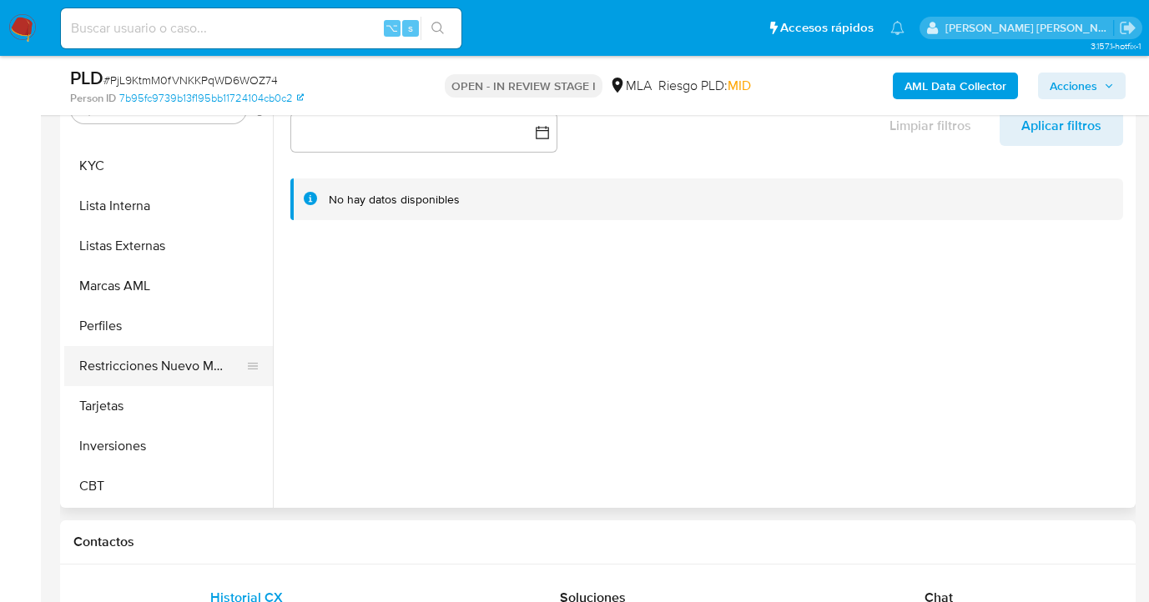
click at [176, 372] on button "Restricciones Nuevo Mundo" at bounding box center [161, 366] width 195 height 40
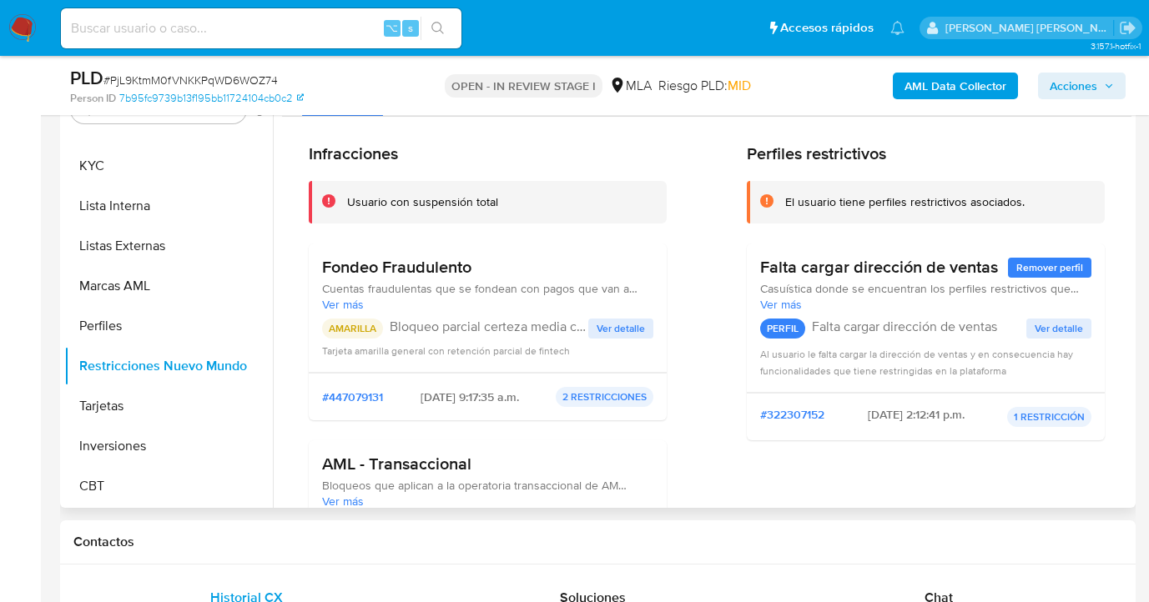
scroll to position [0, 0]
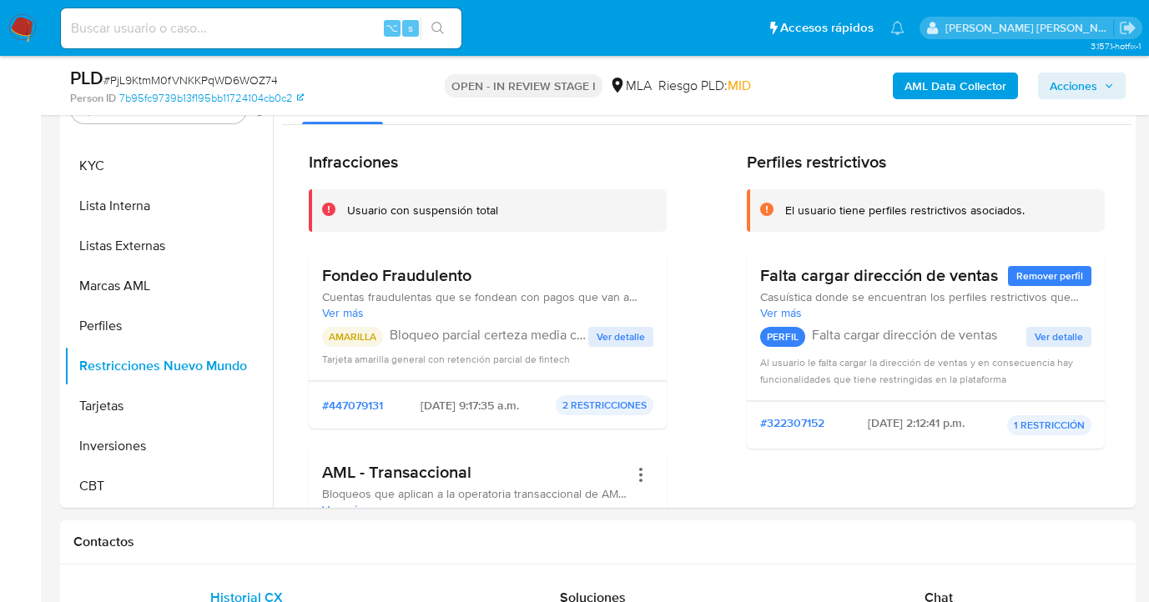
click at [1075, 77] on span "Acciones" at bounding box center [1074, 86] width 48 height 27
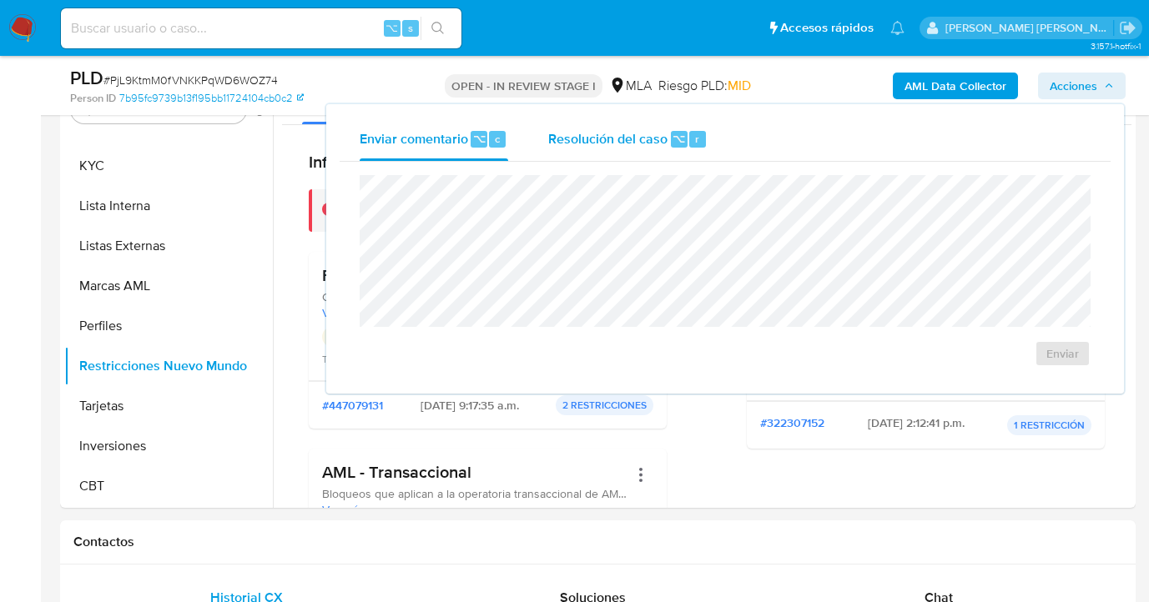
drag, startPoint x: 570, startPoint y: 135, endPoint x: 578, endPoint y: 158, distance: 24.0
click at [570, 135] on span "Resolución del caso" at bounding box center [607, 137] width 119 height 19
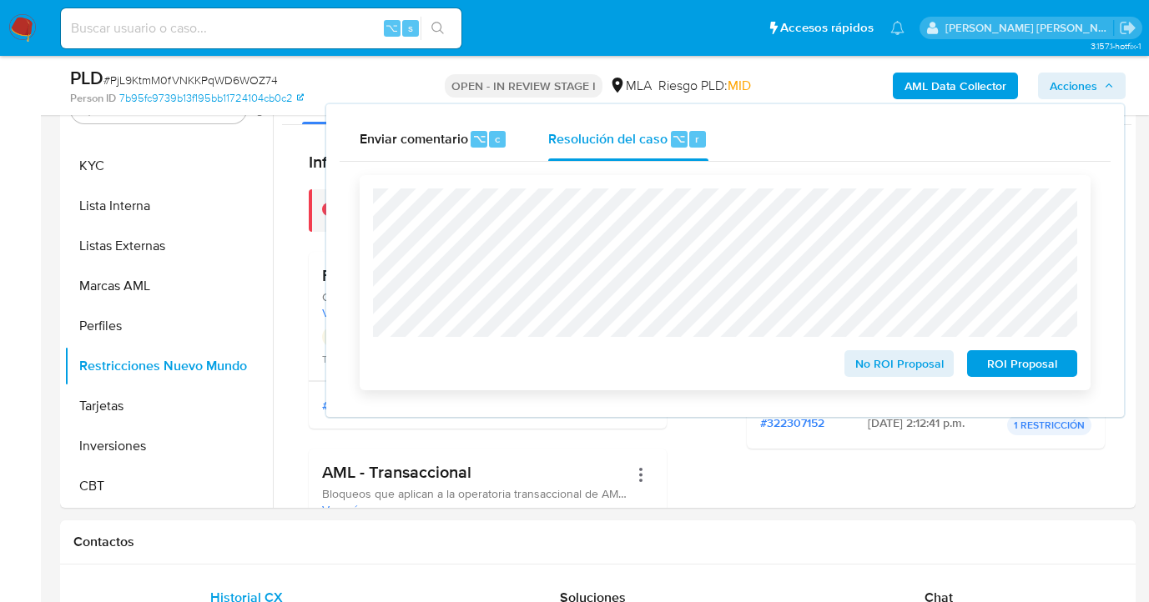
click at [1030, 369] on span "ROI Proposal" at bounding box center [1022, 363] width 87 height 23
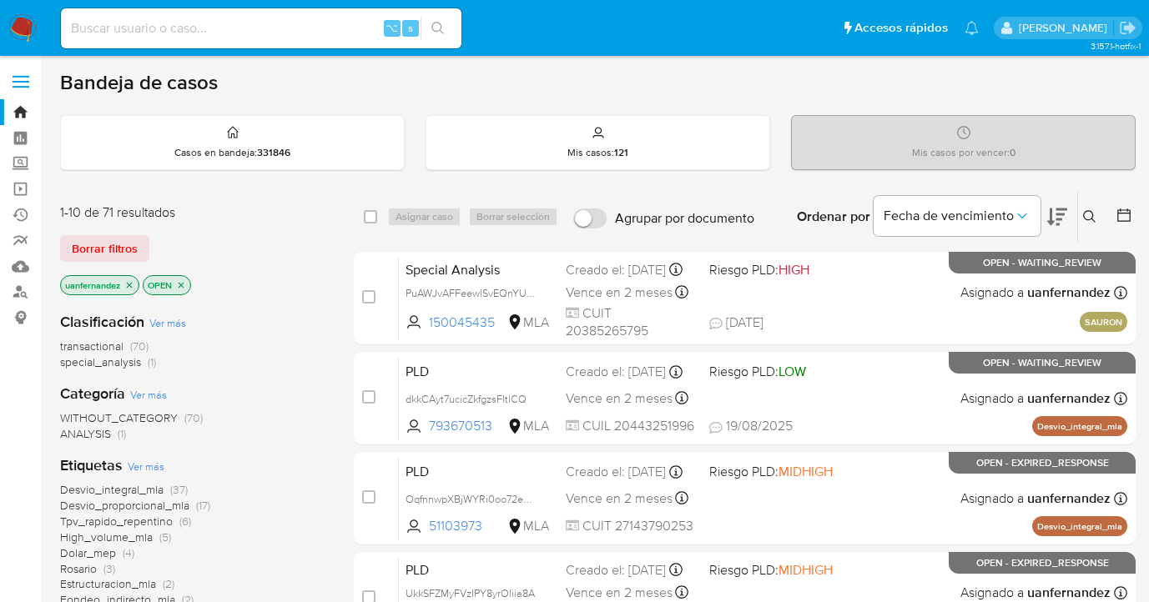
drag, startPoint x: 100, startPoint y: 243, endPoint x: 261, endPoint y: 223, distance: 162.3
click at [100, 243] on span "Borrar filtros" at bounding box center [105, 248] width 66 height 23
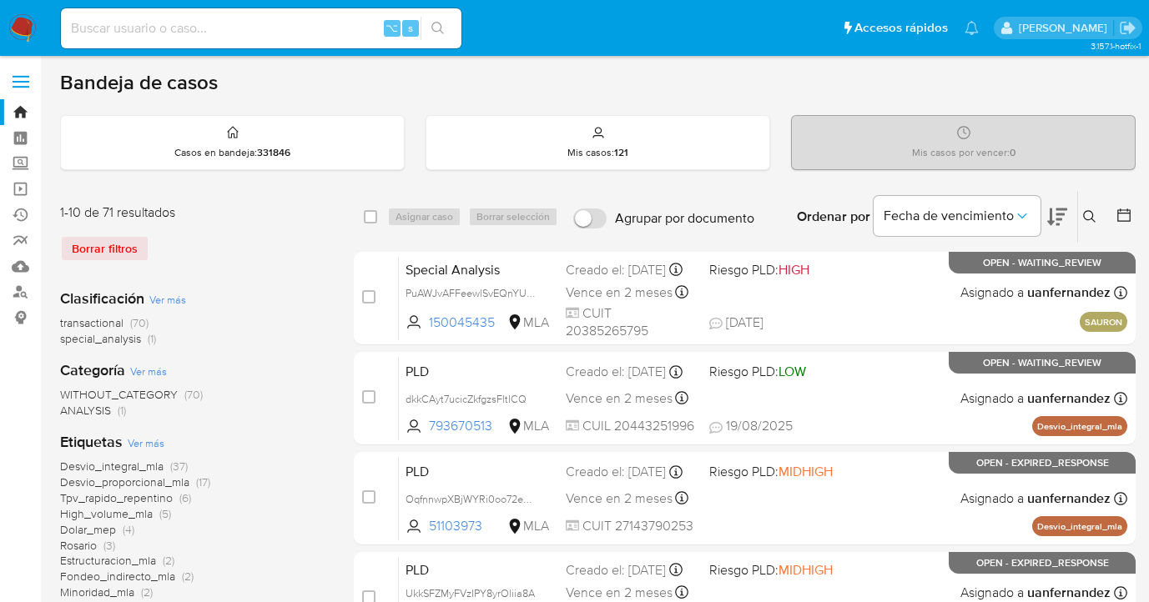
drag, startPoint x: 1084, startPoint y: 214, endPoint x: 800, endPoint y: 279, distance: 290.9
click at [1084, 214] on icon at bounding box center [1089, 216] width 13 height 13
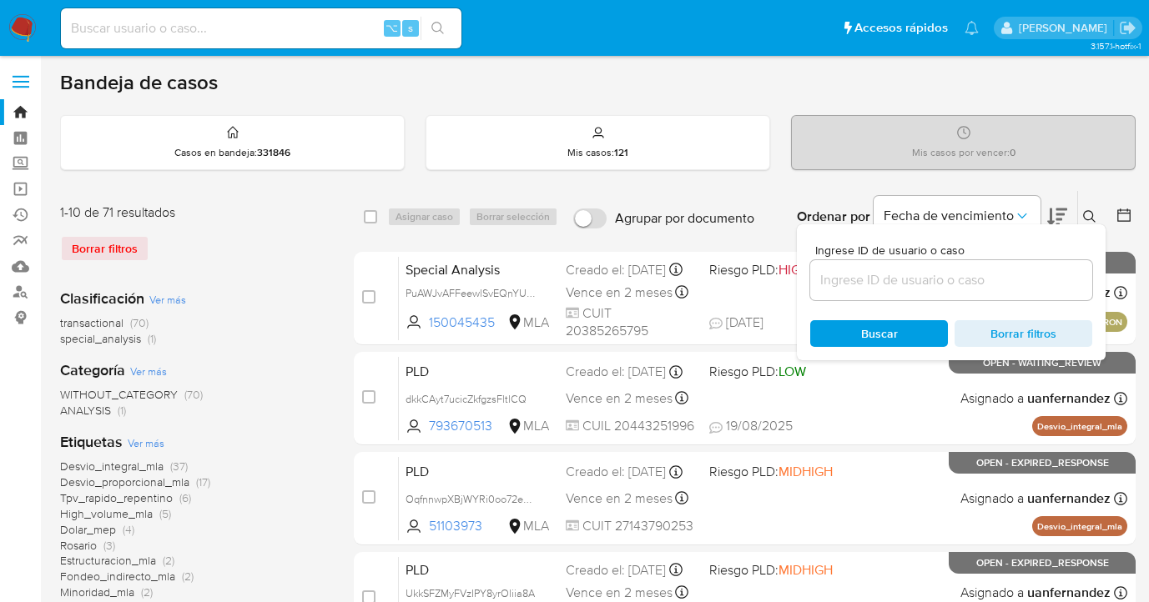
click at [879, 285] on input at bounding box center [951, 281] width 282 height 22
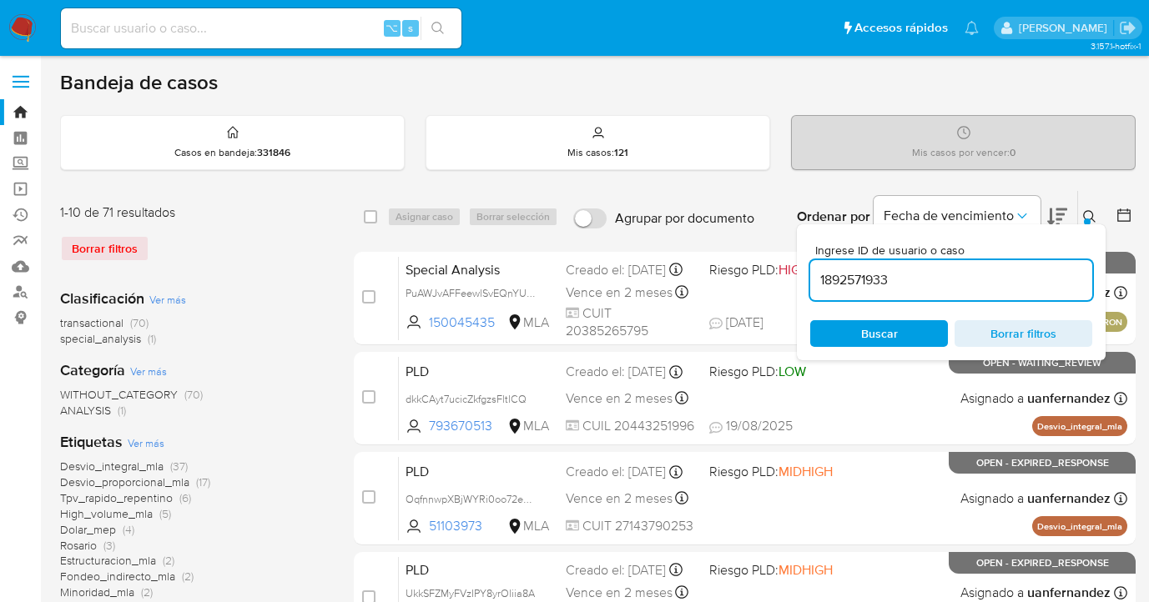
type input "1892571933"
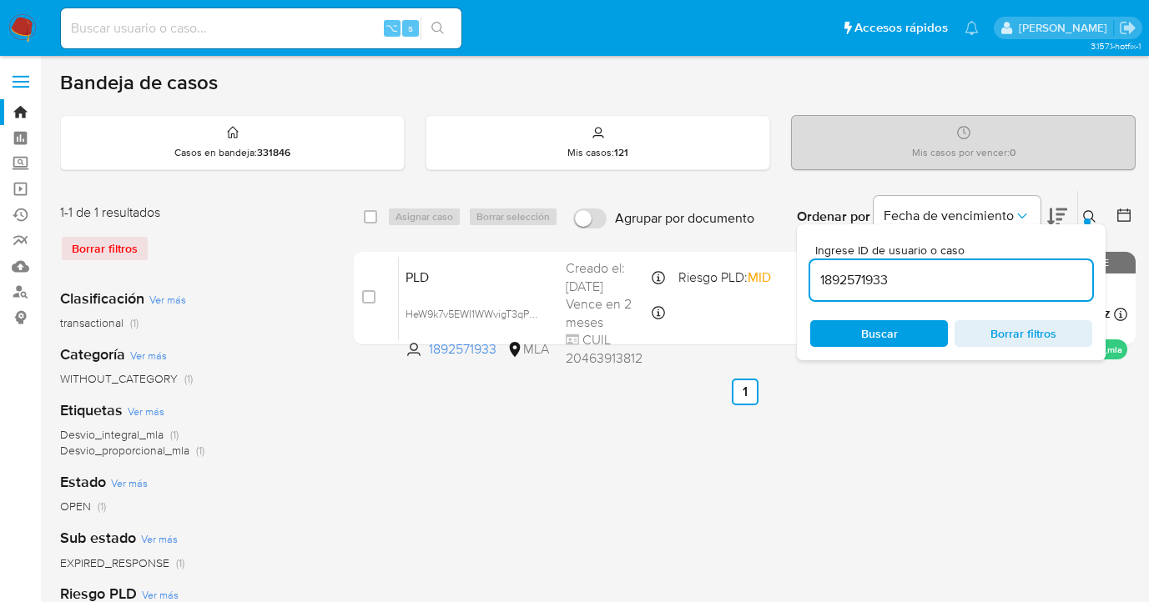
click at [1087, 213] on icon at bounding box center [1089, 216] width 13 height 13
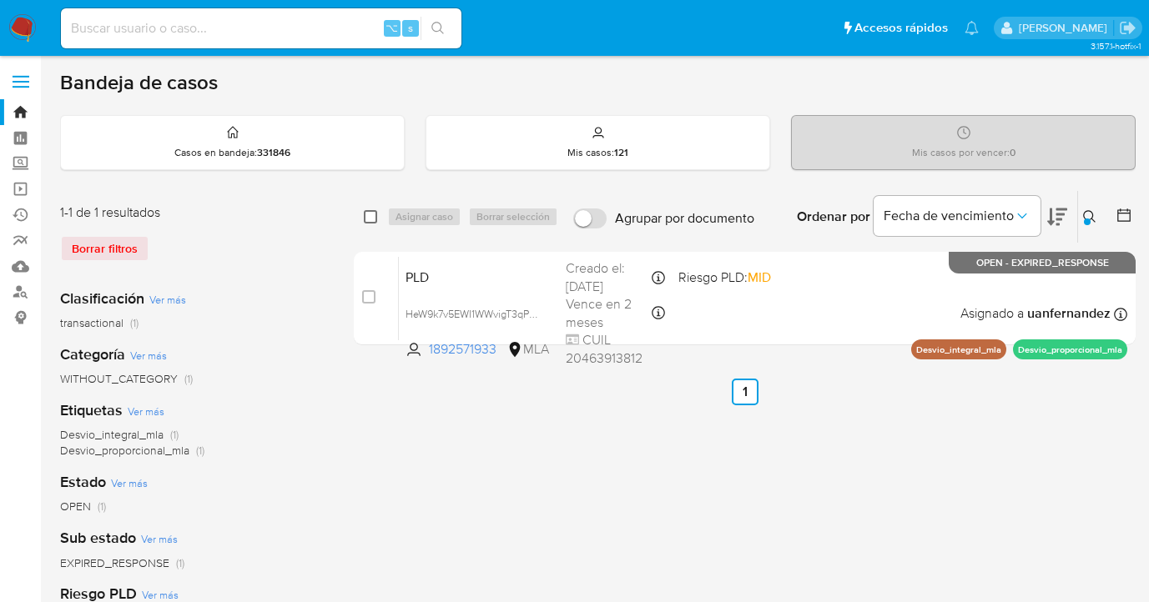
click at [363, 206] on div "select-all-cases-checkbox Asignar caso Borrar selección Agrupar por documento O…" at bounding box center [745, 217] width 782 height 52
click at [371, 215] on input "checkbox" at bounding box center [370, 216] width 13 height 13
checkbox input "true"
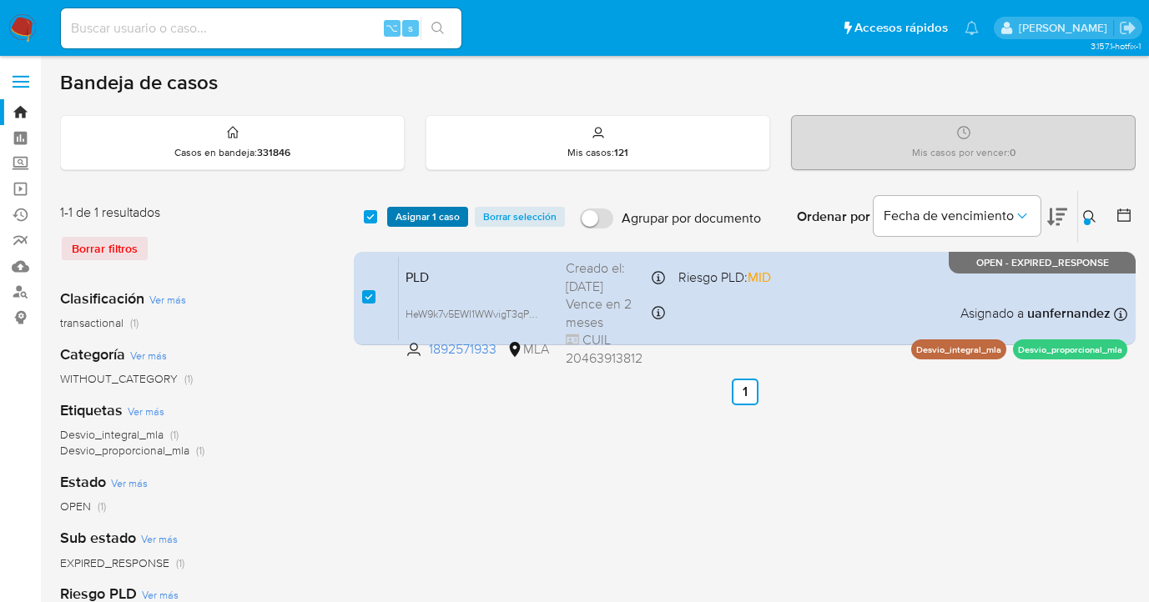
click at [415, 219] on span "Asignar 1 caso" at bounding box center [427, 217] width 64 height 17
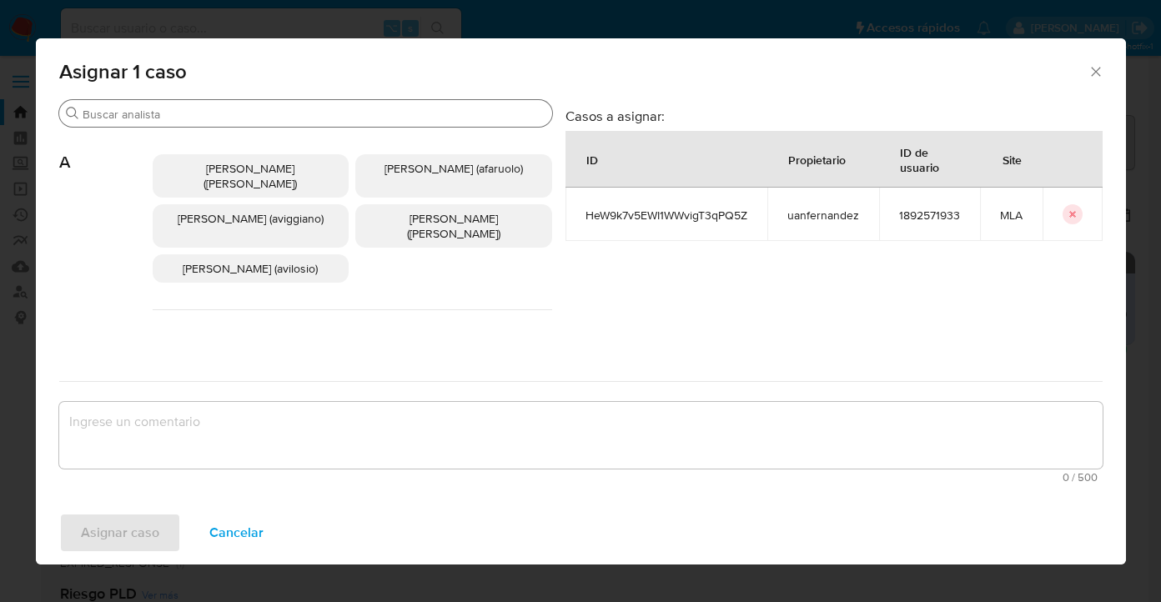
click at [228, 113] on input "Buscar" at bounding box center [314, 114] width 463 height 15
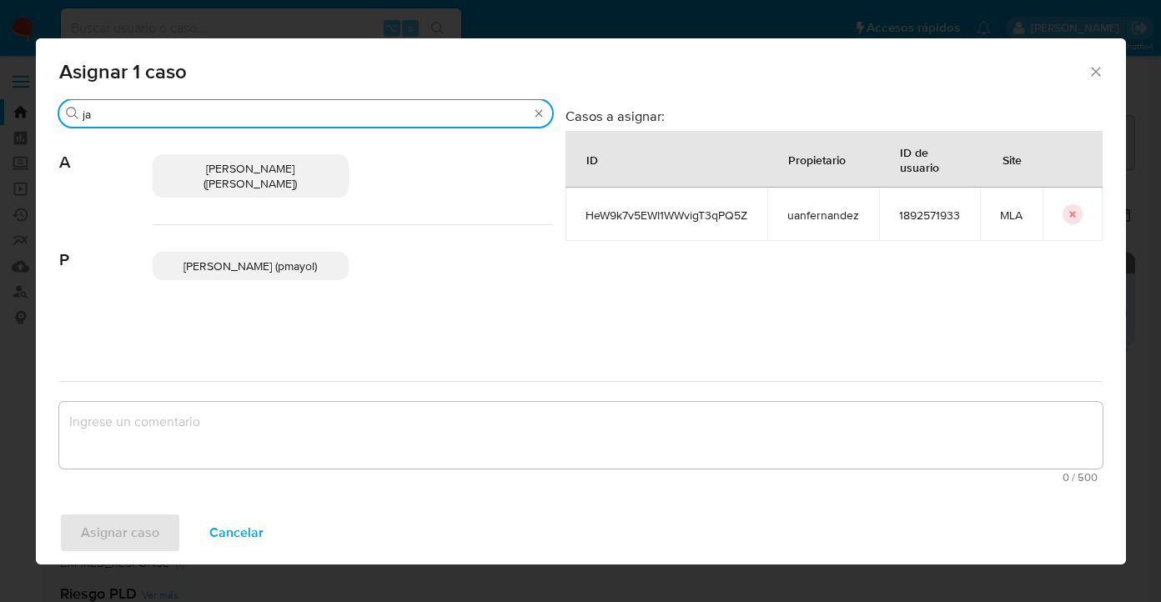
type input "j"
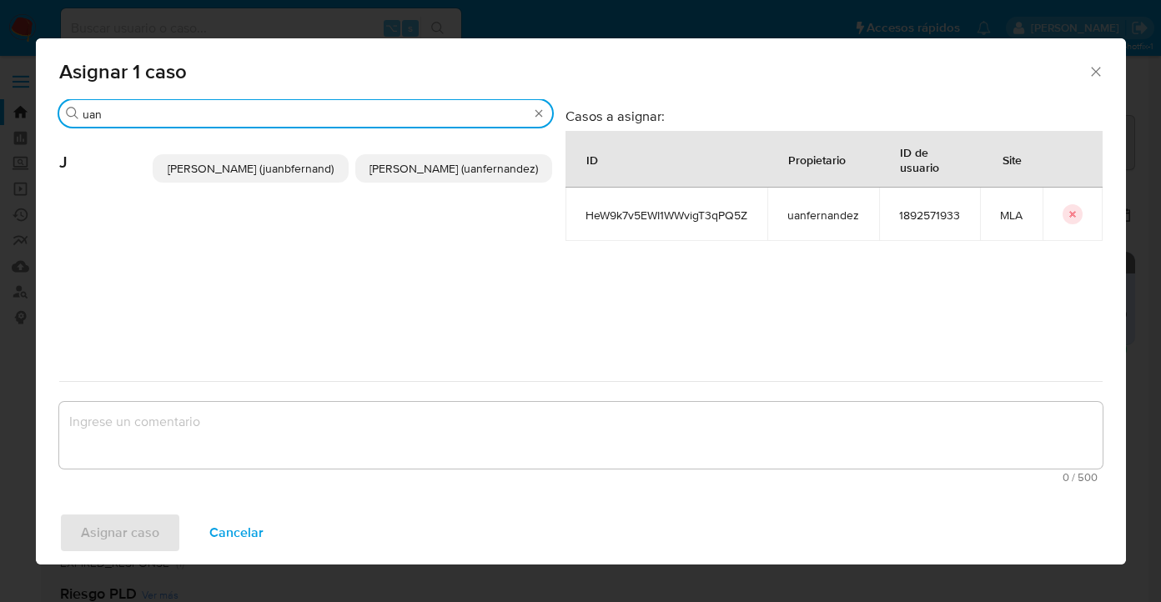
type input "uan"
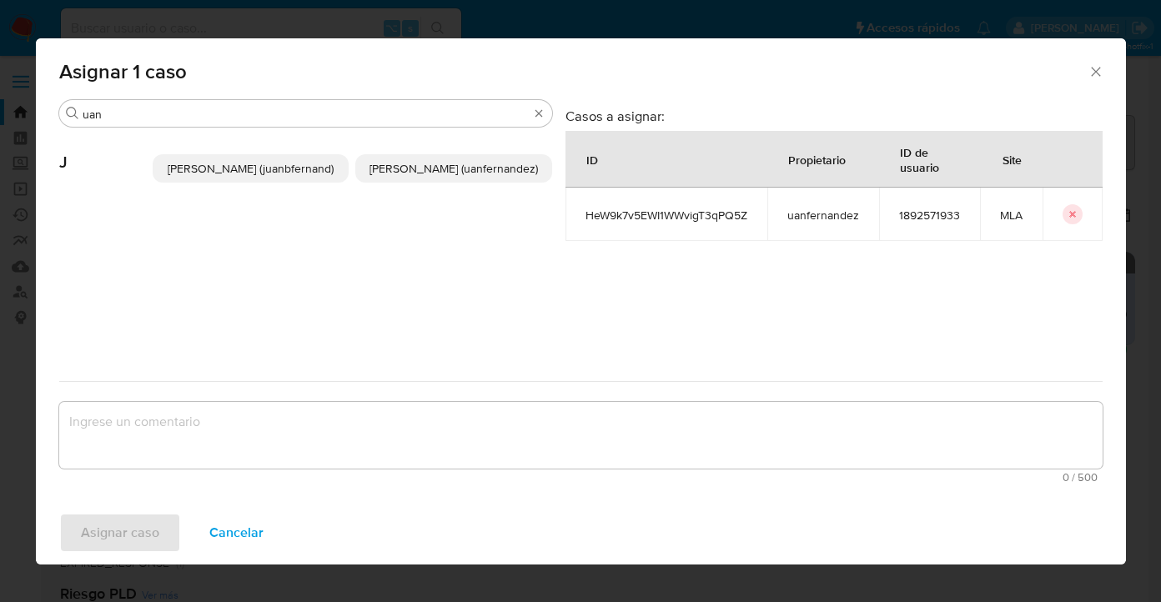
drag, startPoint x: 431, startPoint y: 183, endPoint x: 402, endPoint y: 354, distance: 173.4
click at [431, 177] on span "Juan Pablo Fernandez (uanfernandez)" at bounding box center [454, 168] width 169 height 17
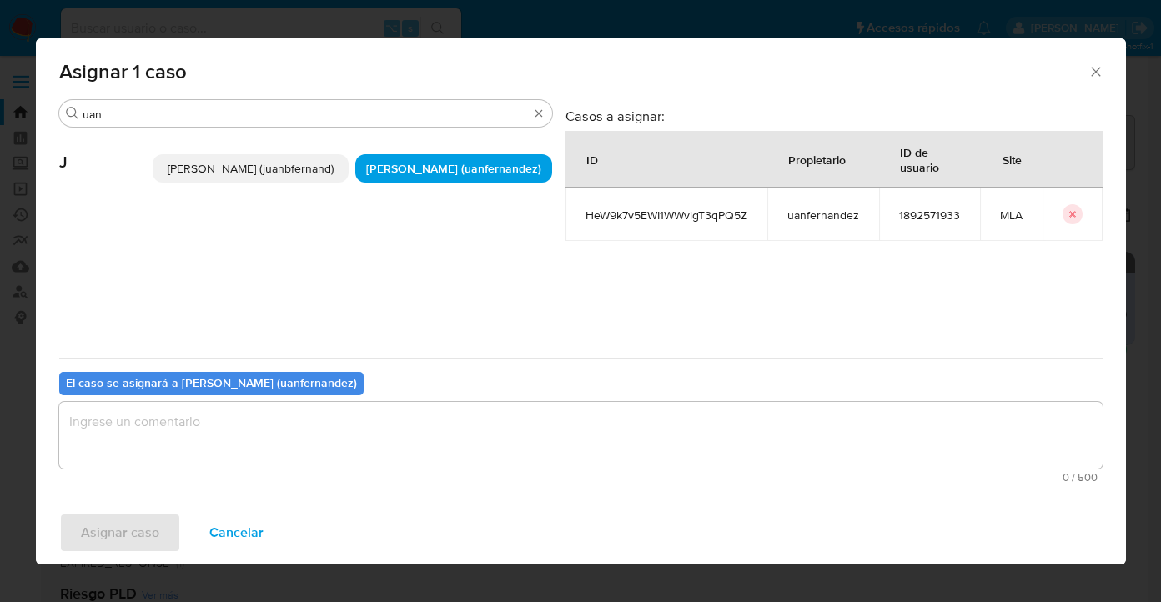
click at [384, 436] on textarea "assign-modal" at bounding box center [581, 435] width 1044 height 67
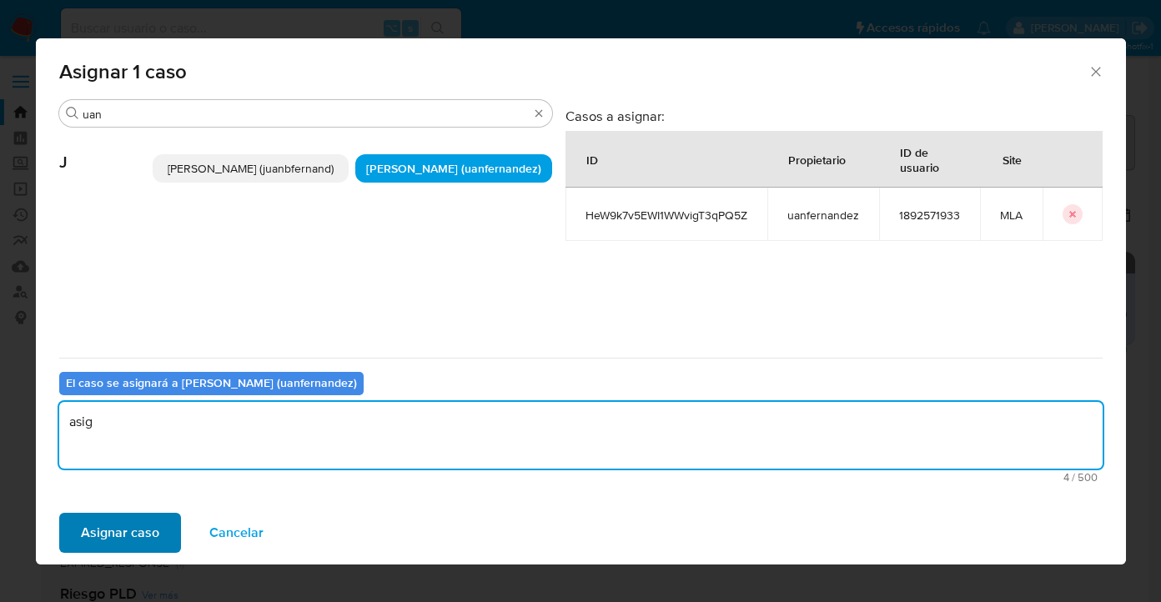
type textarea "asig"
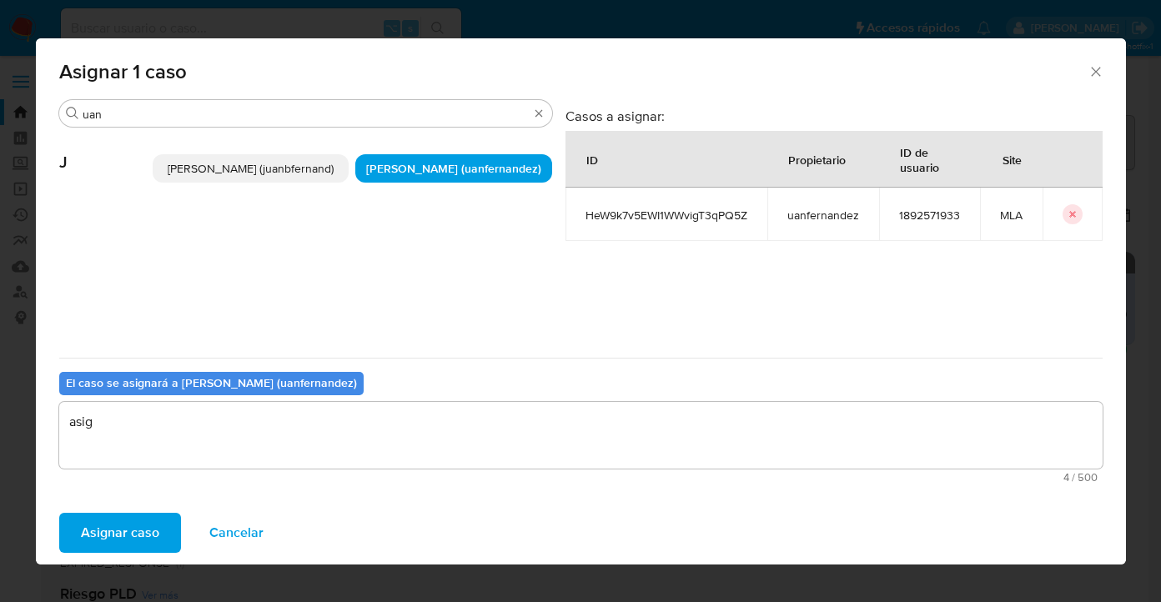
click at [162, 521] on button "Asignar caso" at bounding box center [120, 533] width 122 height 40
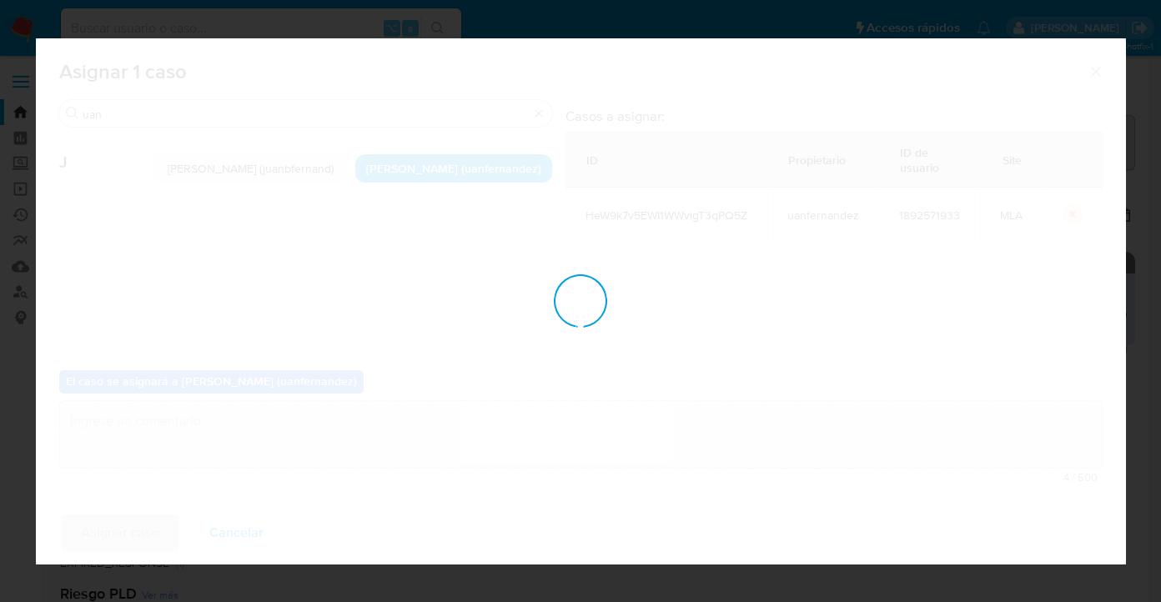
checkbox input "false"
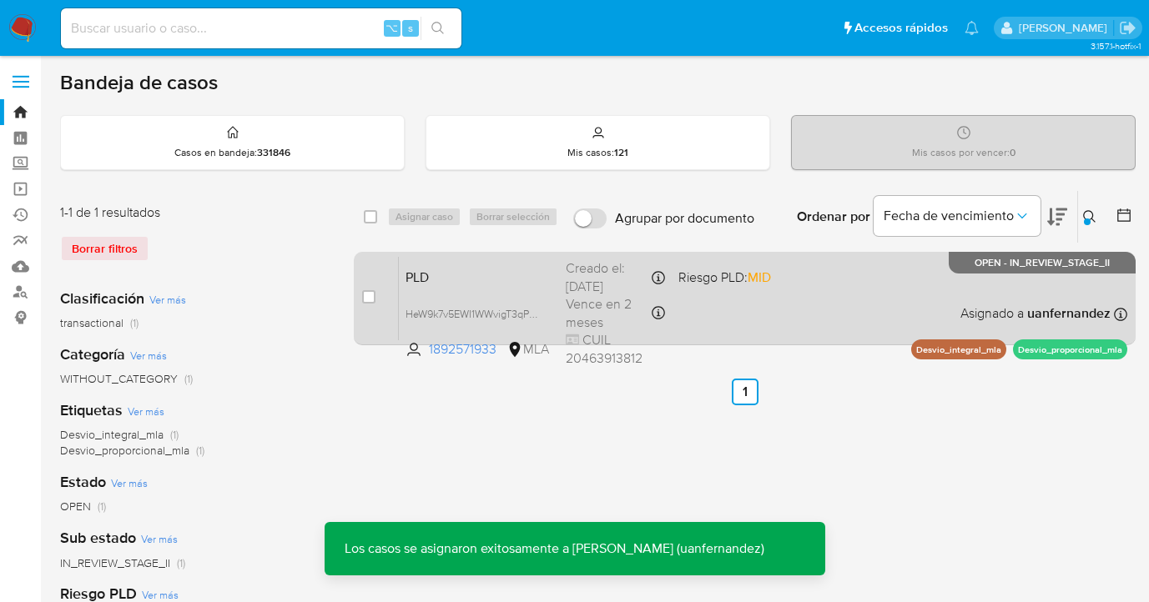
click at [820, 332] on div "PLD HeW9k7v5EWI1WWvigT3qPQ5Z 1892571933 MLA Riesgo PLD: MID Creado el: 12/08/20…" at bounding box center [763, 298] width 728 height 84
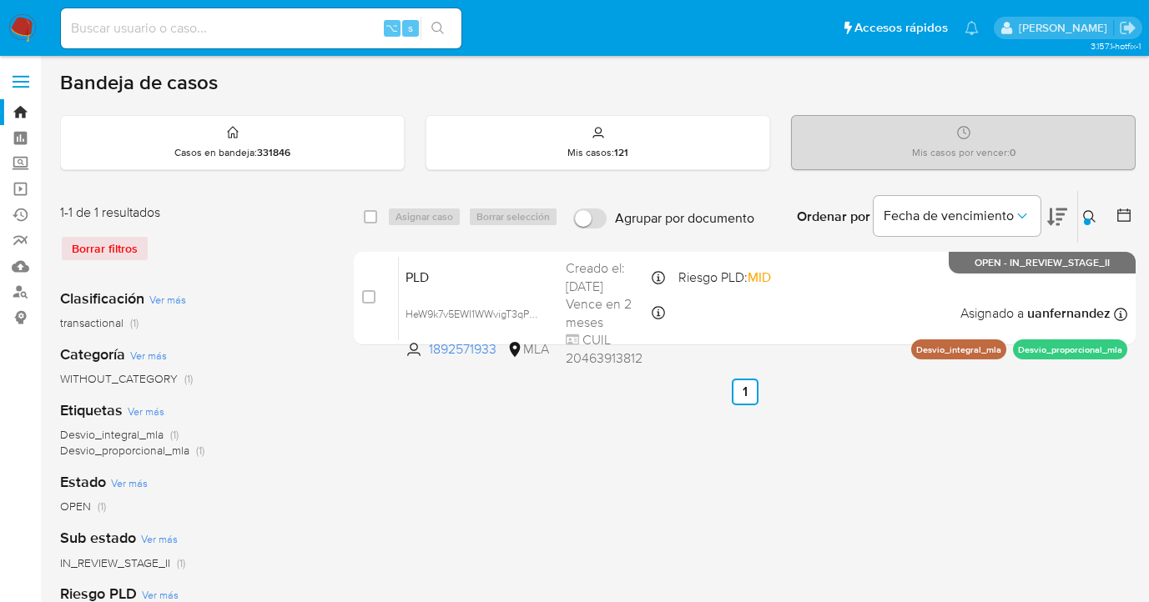
click at [1084, 210] on icon at bounding box center [1089, 216] width 13 height 13
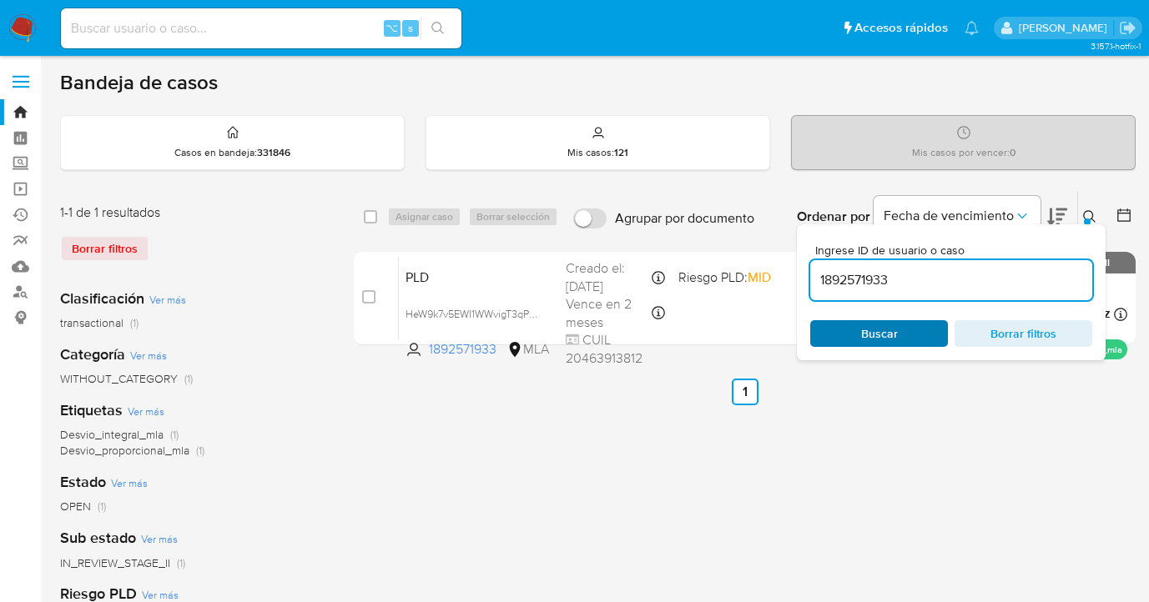
click at [895, 328] on span "Buscar" at bounding box center [879, 333] width 37 height 27
click at [1091, 216] on icon at bounding box center [1089, 216] width 13 height 13
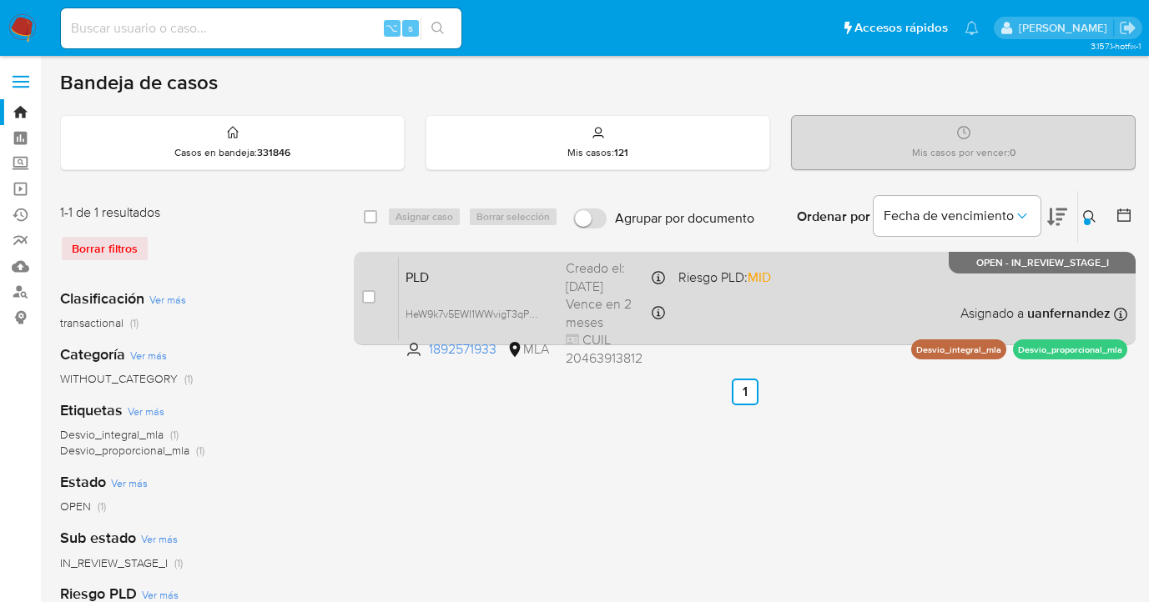
click at [854, 291] on div "PLD HeW9k7v5EWI1WWvigT3qPQ5Z 1892571933 MLA Riesgo PLD: MID Creado el: 12/08/20…" at bounding box center [763, 298] width 728 height 84
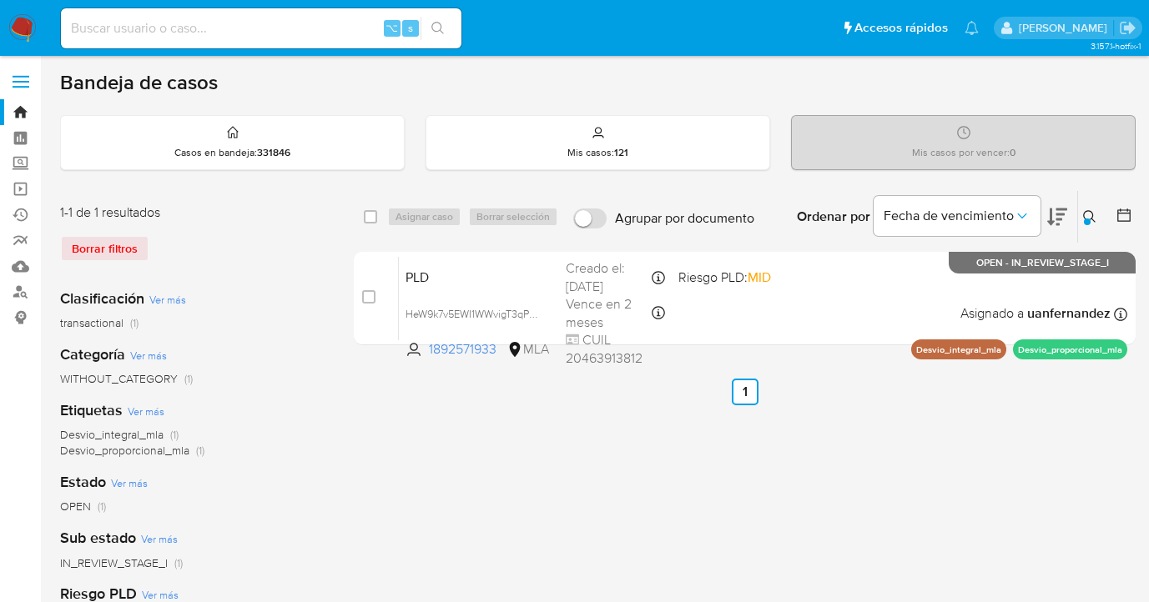
drag, startPoint x: 1090, startPoint y: 219, endPoint x: 980, endPoint y: 280, distance: 125.5
click at [1090, 219] on div at bounding box center [1087, 222] width 7 height 7
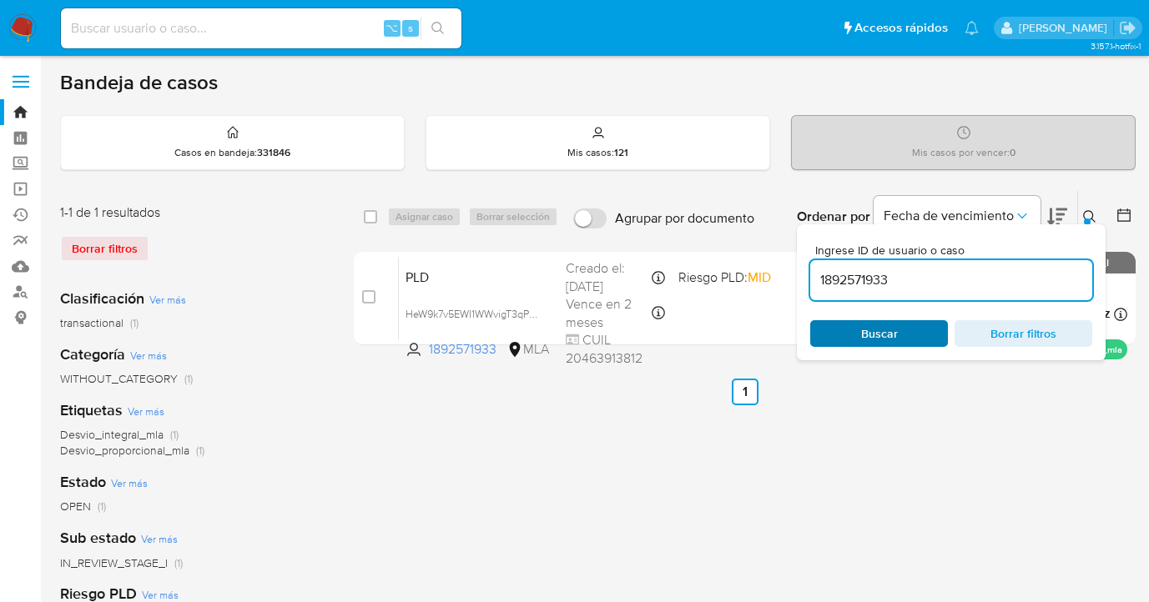
click at [918, 331] on span "Buscar" at bounding box center [879, 333] width 114 height 23
click at [1090, 210] on icon at bounding box center [1089, 216] width 13 height 13
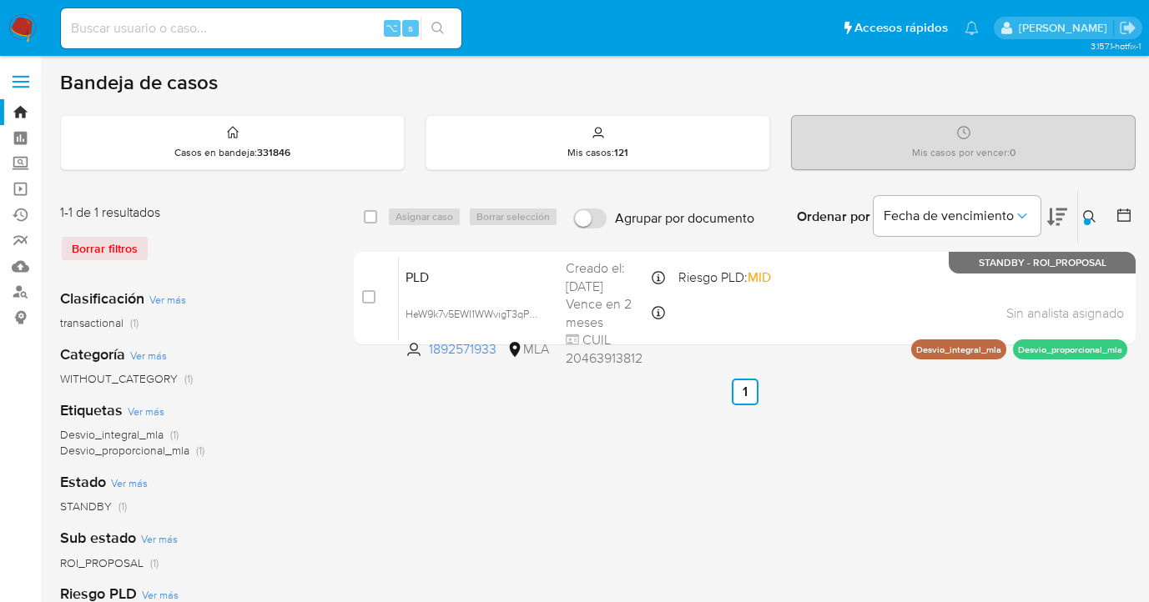
click at [1090, 211] on icon at bounding box center [1089, 216] width 13 height 13
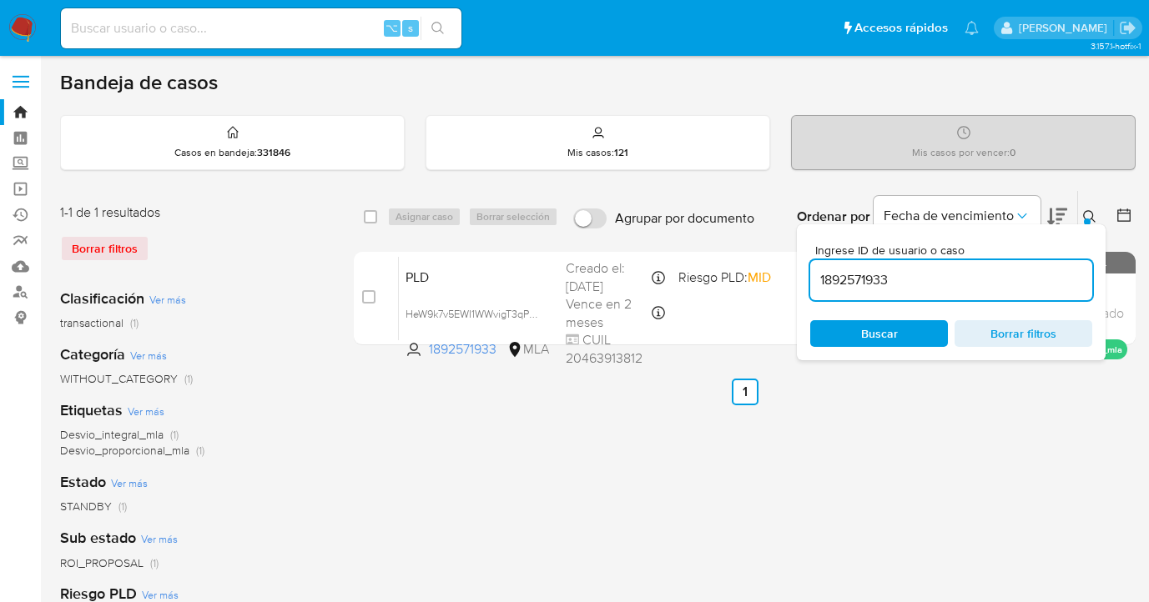
drag, startPoint x: 876, startPoint y: 284, endPoint x: 817, endPoint y: 285, distance: 59.2
click at [817, 285] on input "1892571933" at bounding box center [951, 281] width 282 height 22
type input "2455955080"
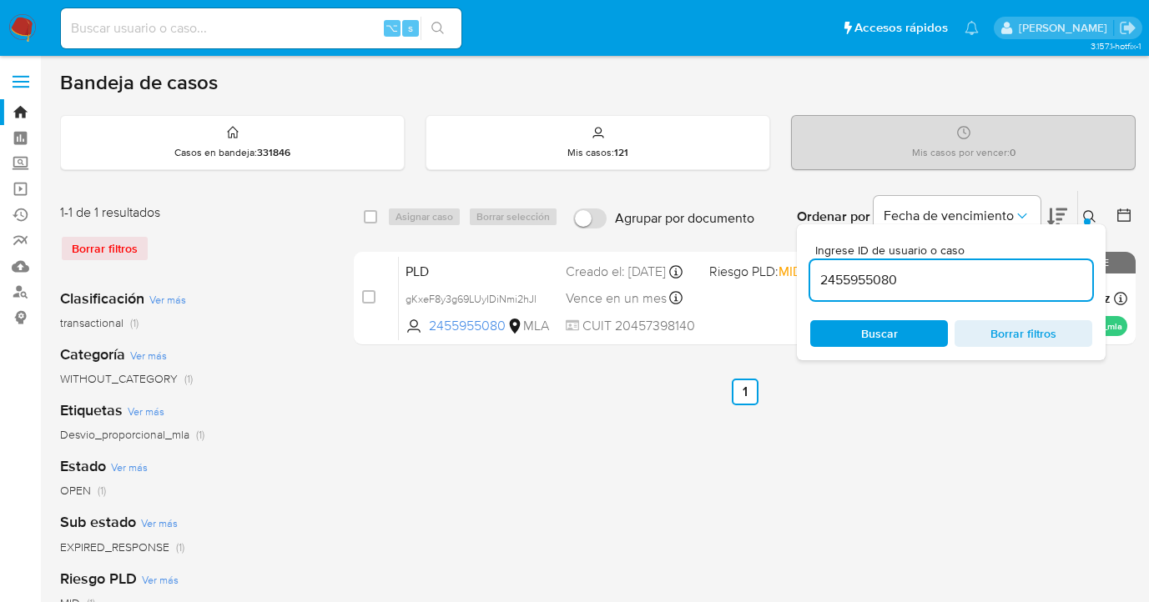
click at [1088, 215] on icon at bounding box center [1089, 216] width 13 height 13
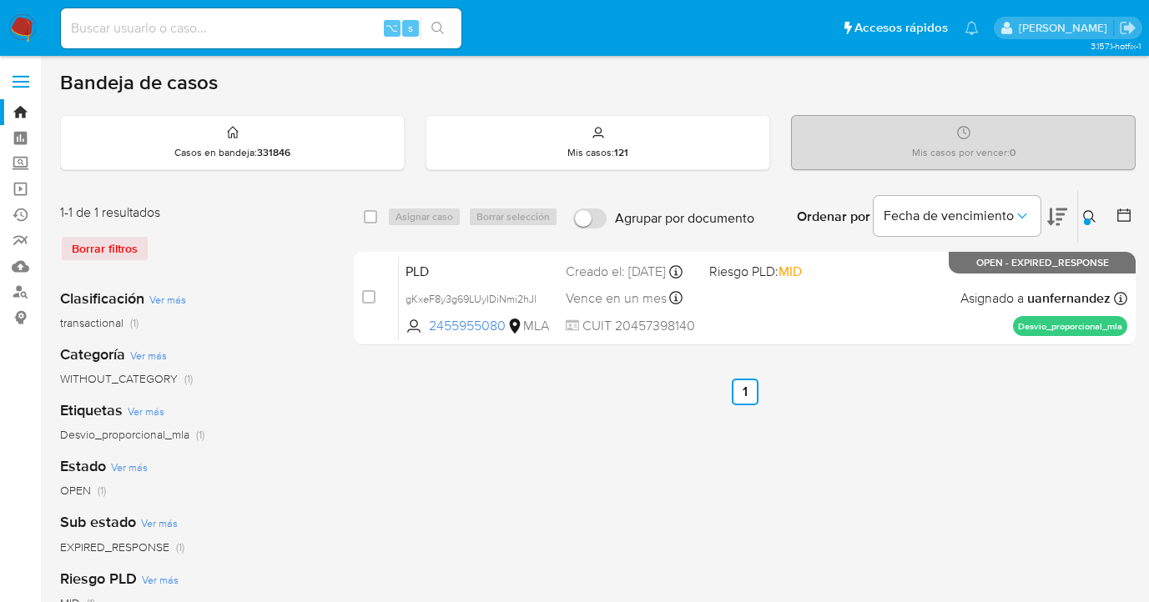
drag, startPoint x: 367, startPoint y: 217, endPoint x: 386, endPoint y: 216, distance: 19.2
click at [368, 217] on input "checkbox" at bounding box center [370, 216] width 13 height 13
checkbox input "true"
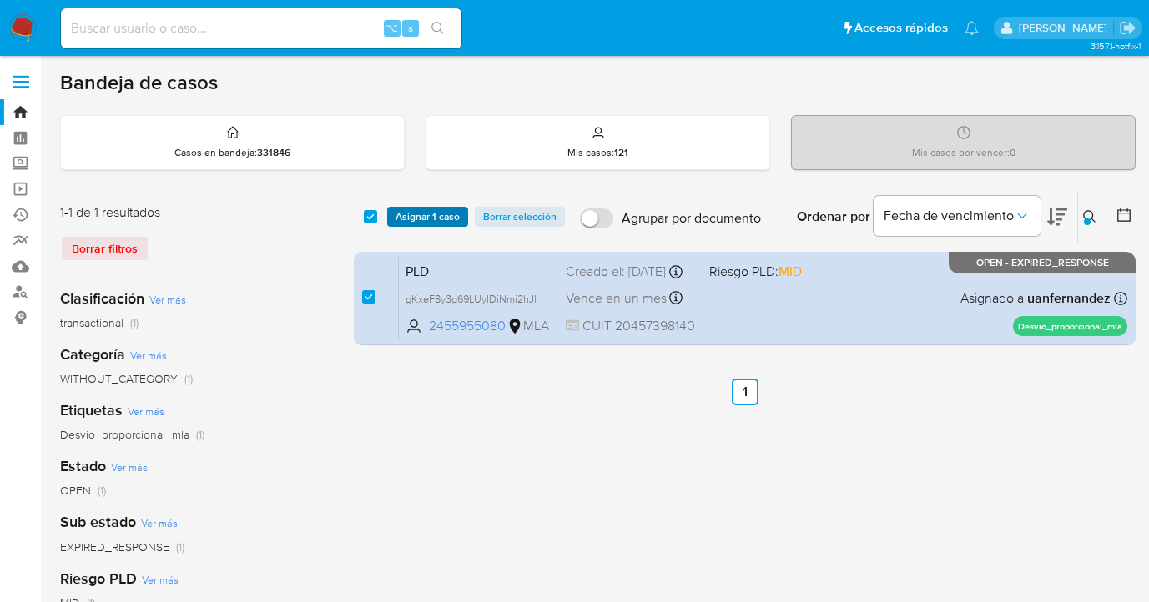
click at [407, 219] on span "Asignar 1 caso" at bounding box center [427, 217] width 64 height 17
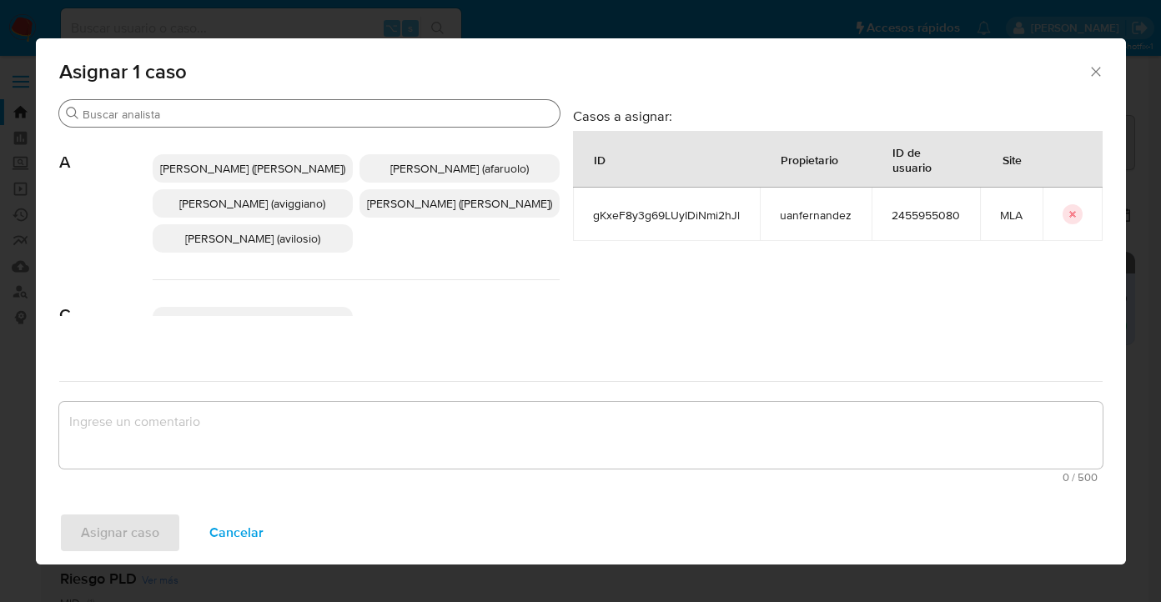
click at [367, 115] on input "Buscar" at bounding box center [318, 114] width 471 height 15
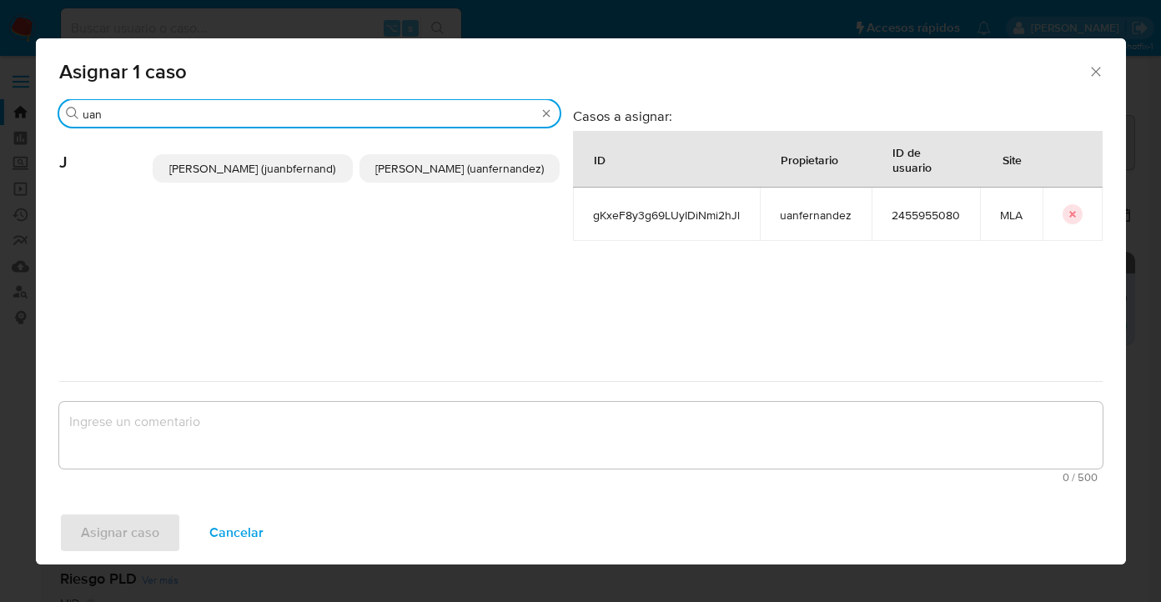
type input "uan"
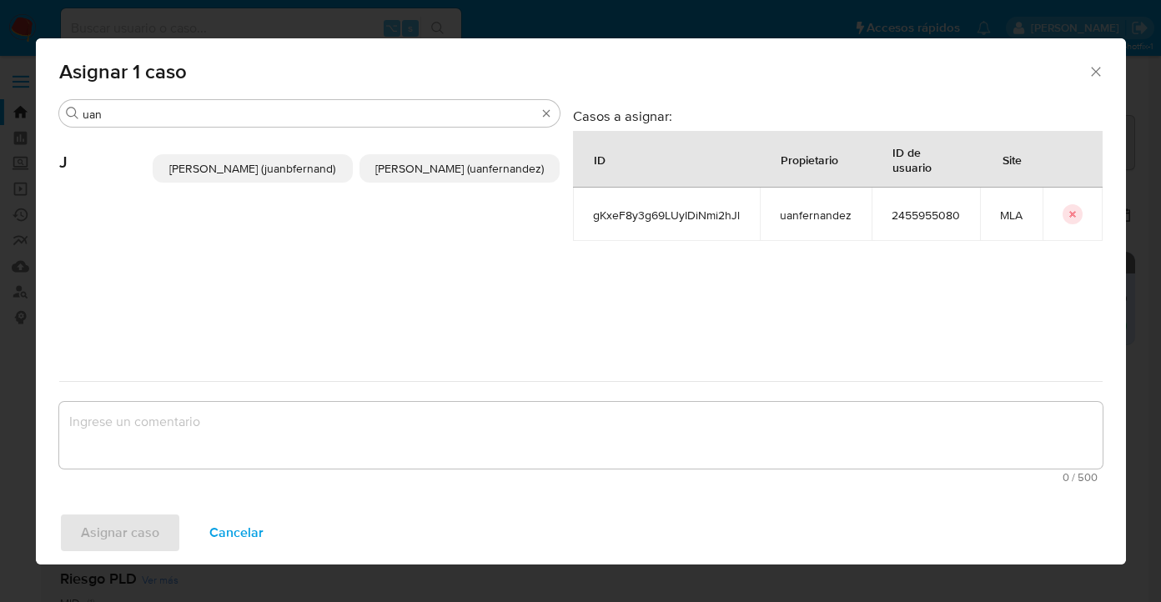
drag, startPoint x: 485, startPoint y: 171, endPoint x: 400, endPoint y: 253, distance: 118.0
click at [482, 172] on span "Juan Pablo Fernandez (uanfernandez)" at bounding box center [459, 168] width 169 height 17
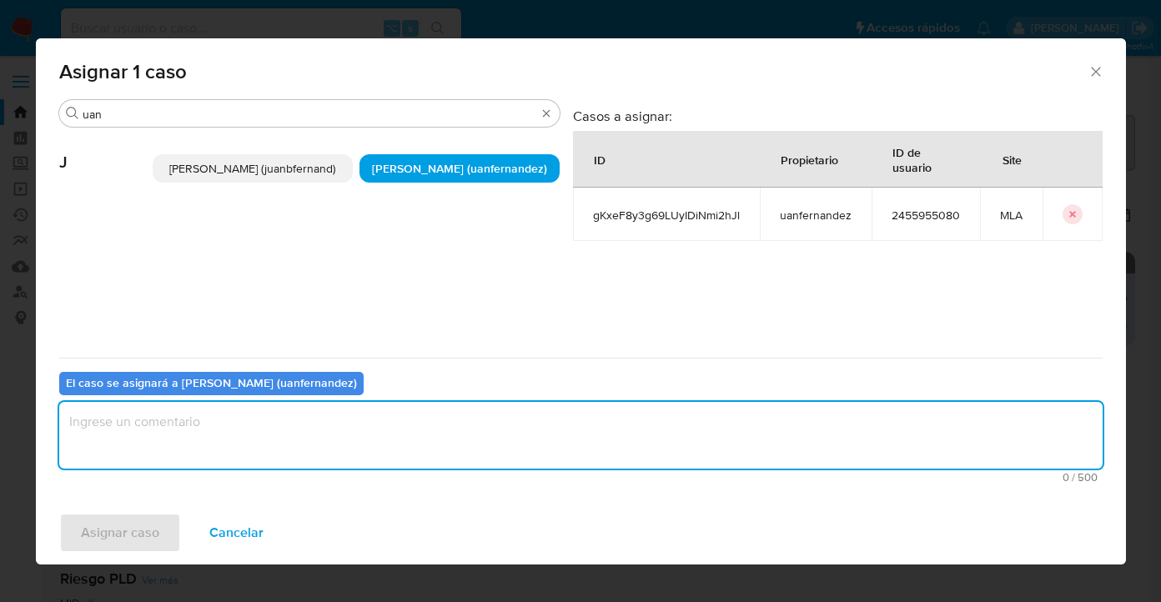
click at [349, 433] on textarea "assign-modal" at bounding box center [581, 435] width 1044 height 67
type textarea "asig"
click at [149, 533] on span "Asignar caso" at bounding box center [120, 533] width 78 height 37
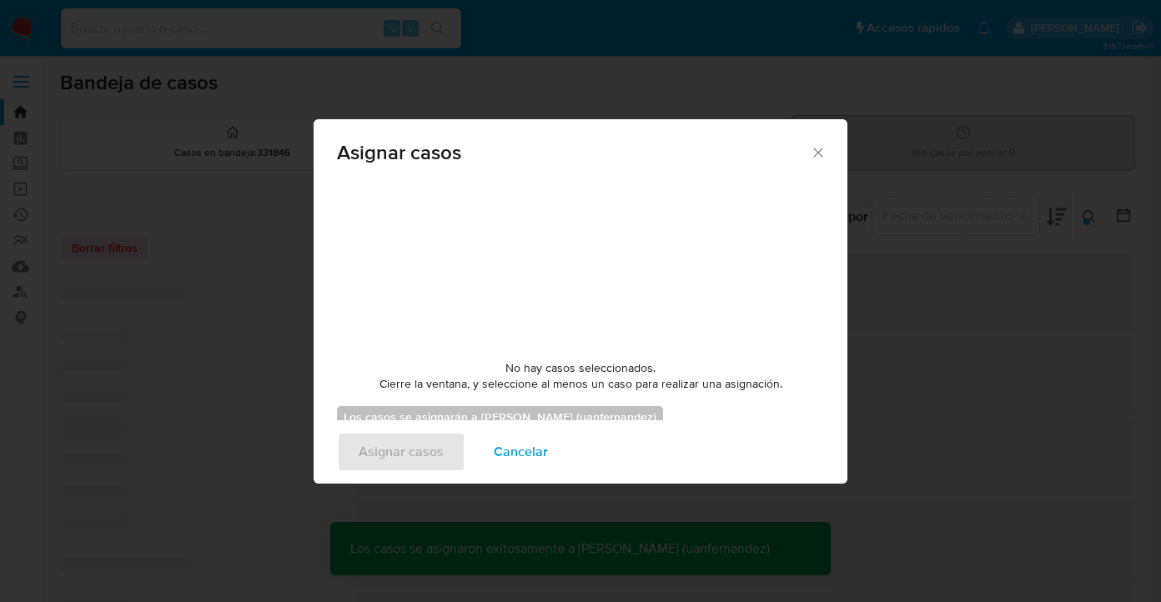
checkbox input "false"
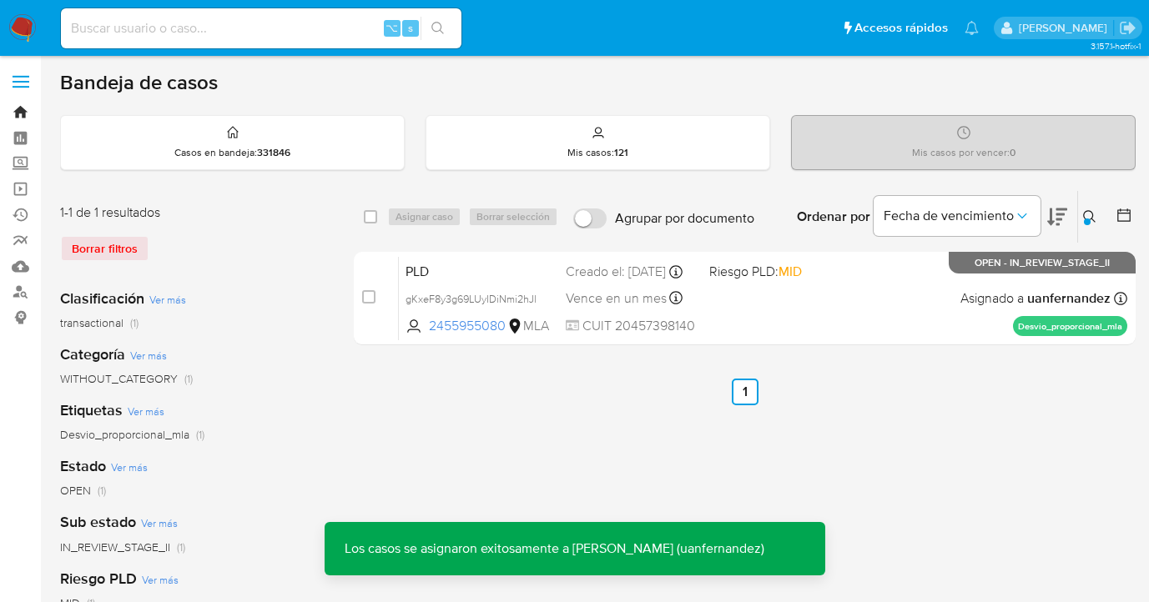
click at [22, 113] on link "Bandeja" at bounding box center [99, 112] width 199 height 26
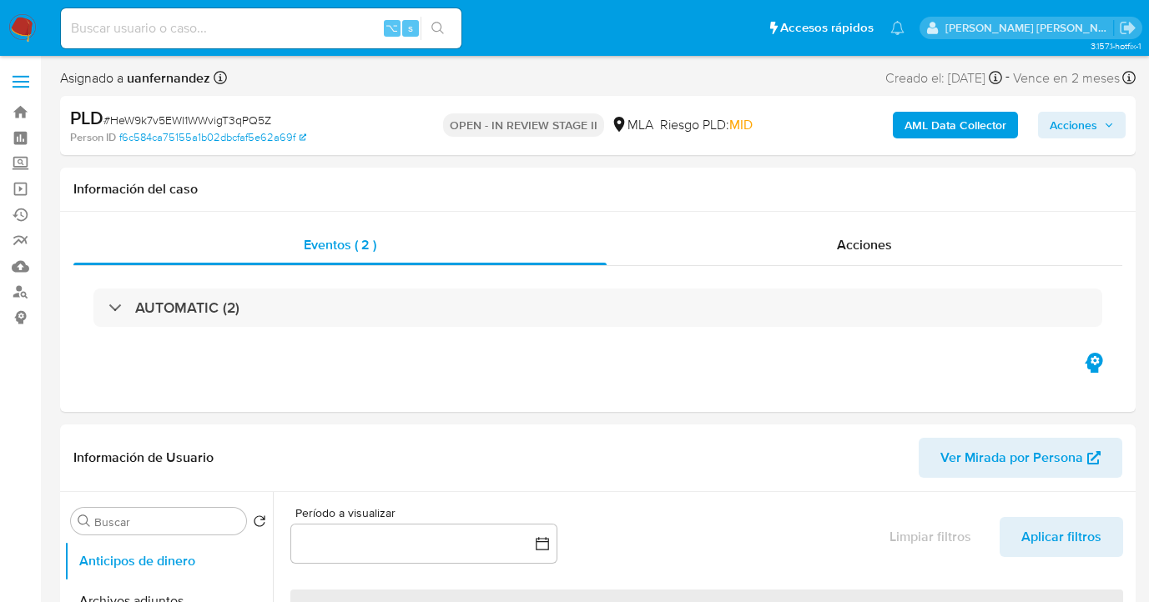
select select "10"
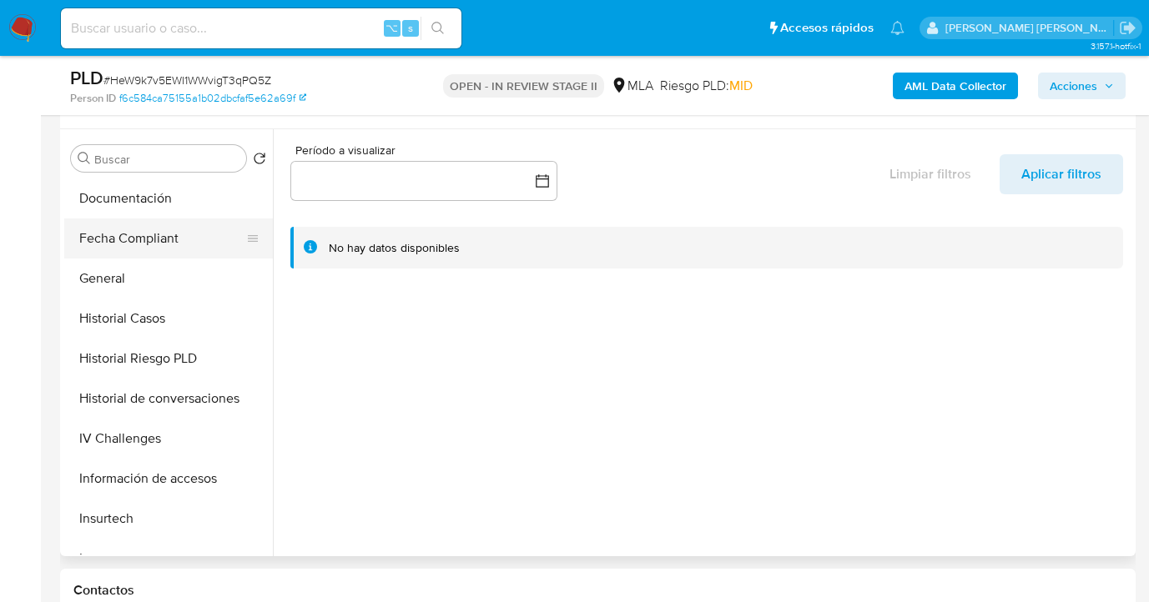
scroll to position [345, 0]
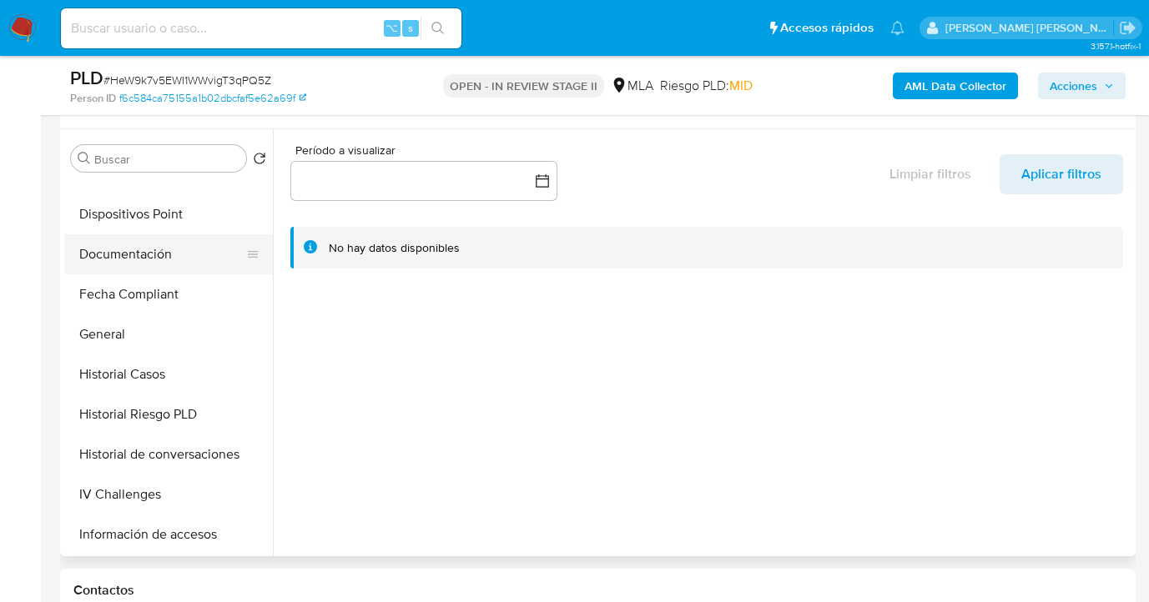
click at [157, 260] on button "Documentación" at bounding box center [161, 254] width 195 height 40
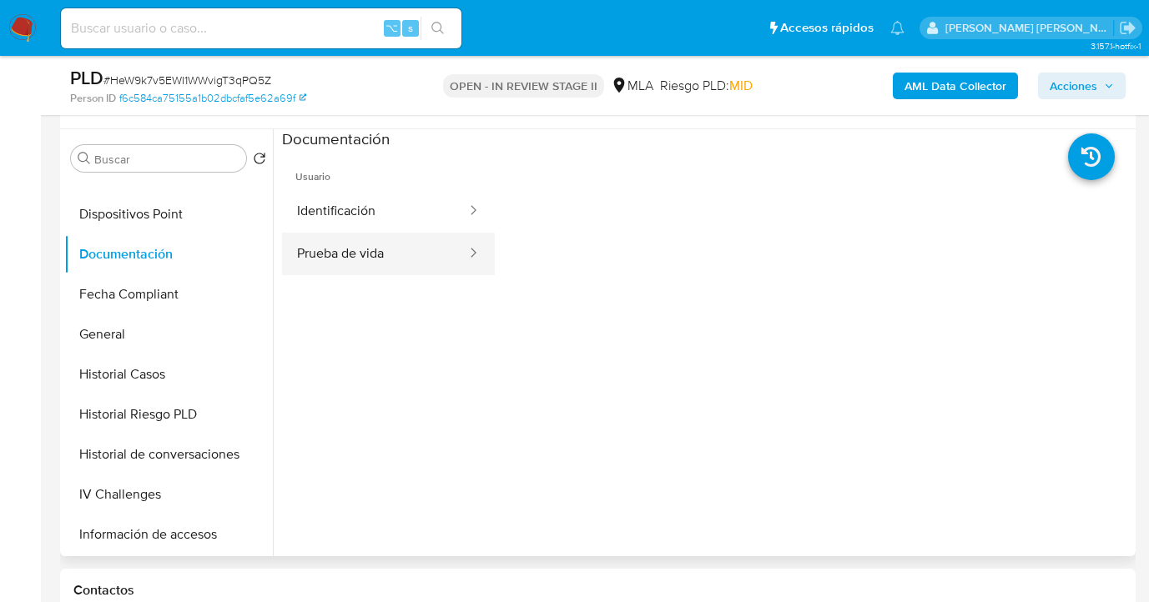
click at [382, 254] on button "Prueba de vida" at bounding box center [375, 254] width 186 height 43
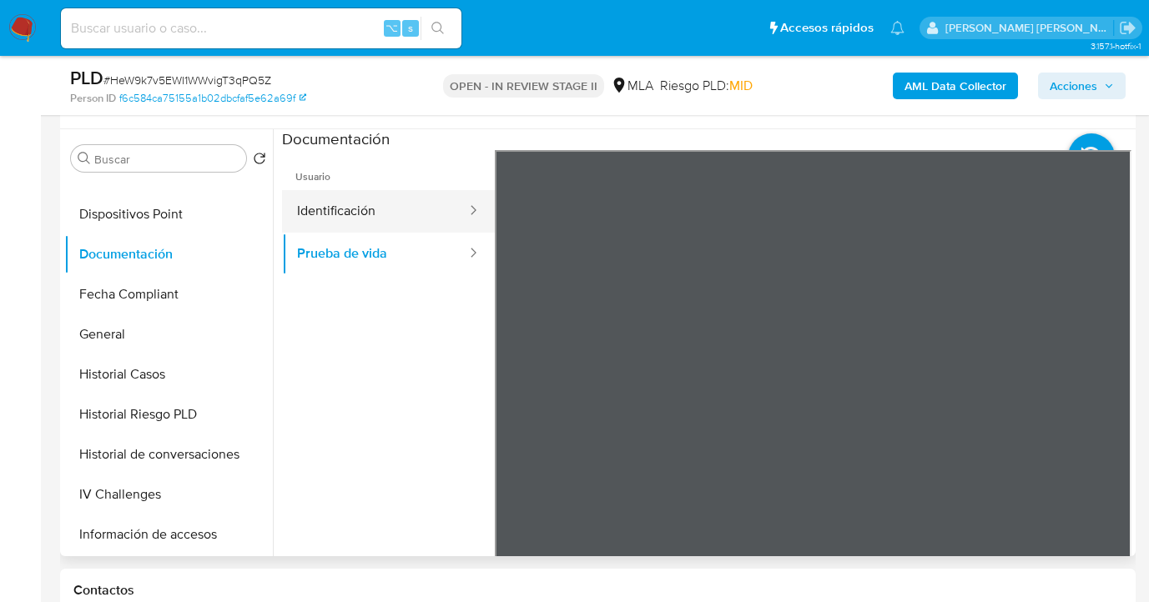
click at [368, 206] on button "Identificación" at bounding box center [375, 211] width 186 height 43
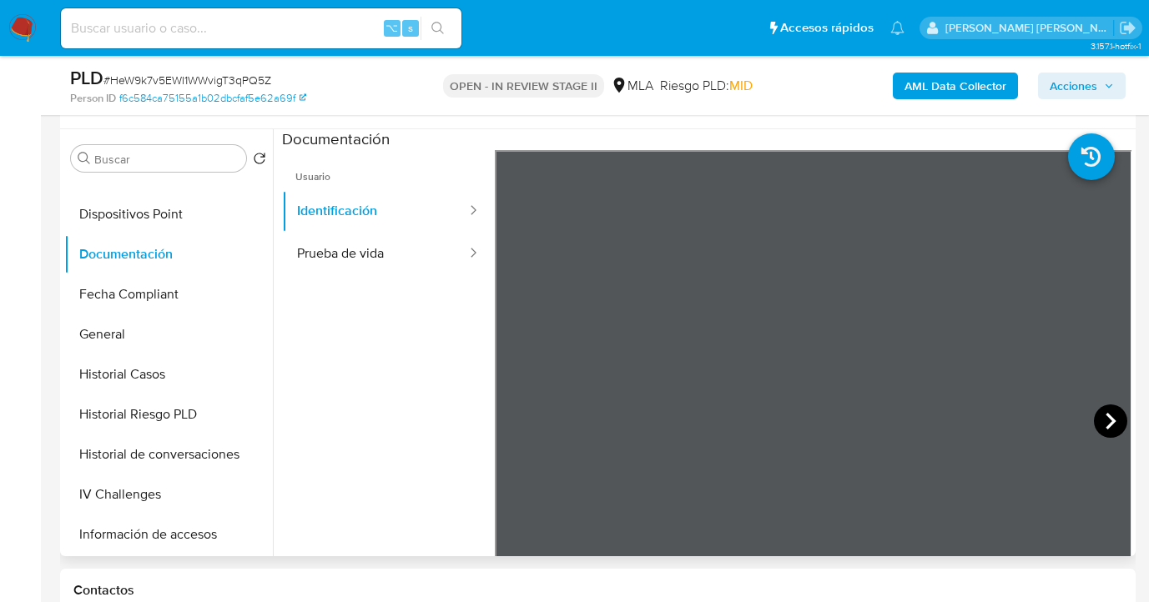
click at [1096, 424] on icon at bounding box center [1110, 421] width 33 height 33
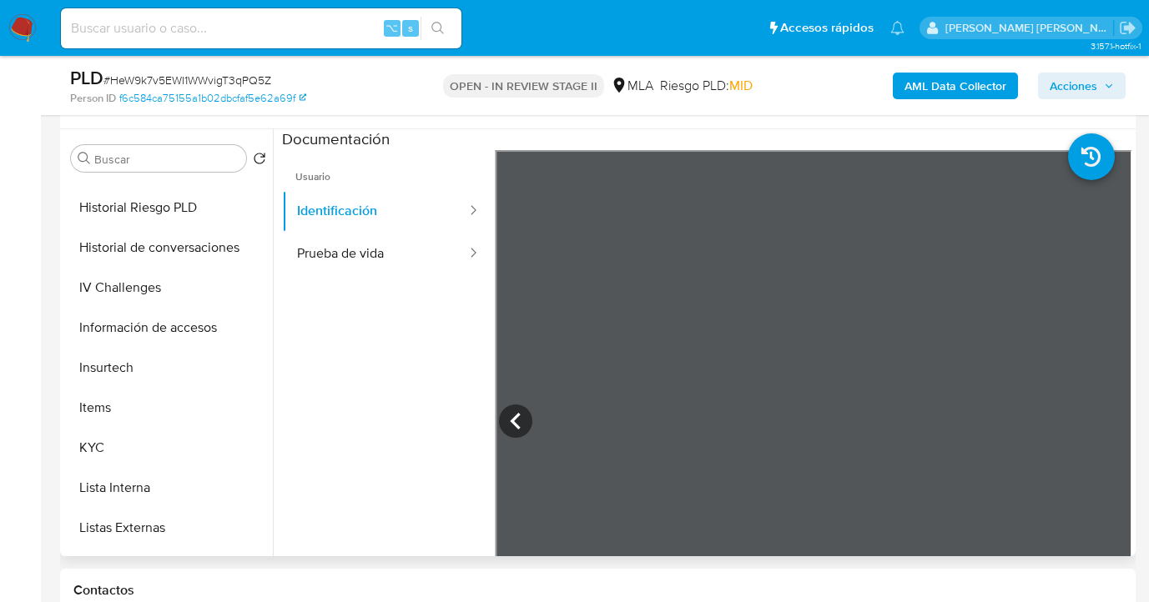
scroll to position [558, 0]
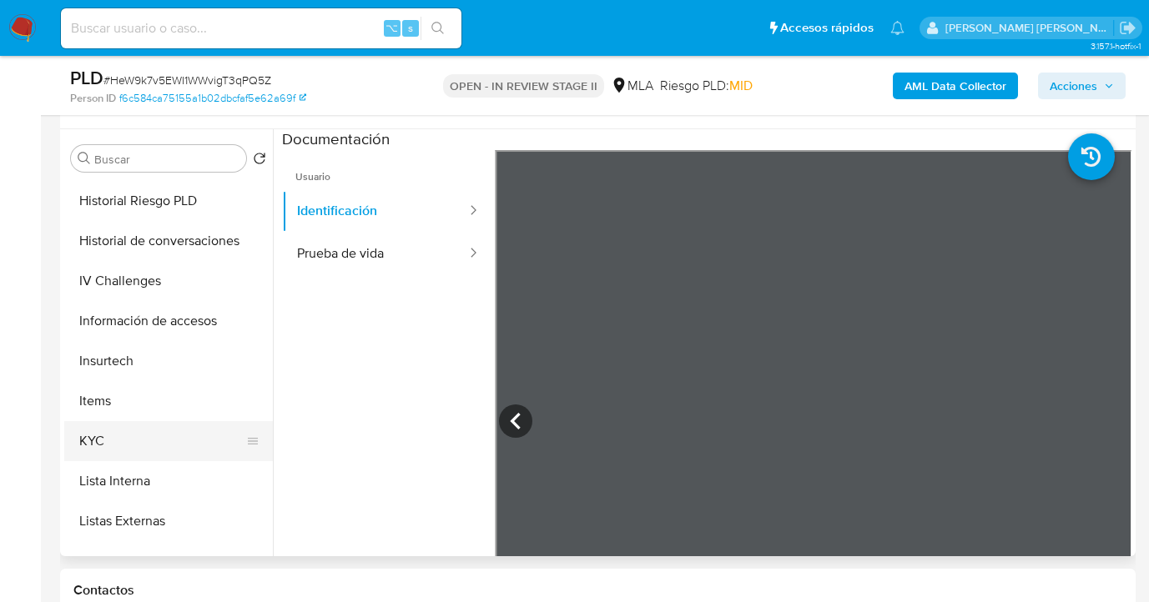
click at [179, 427] on button "KYC" at bounding box center [161, 441] width 195 height 40
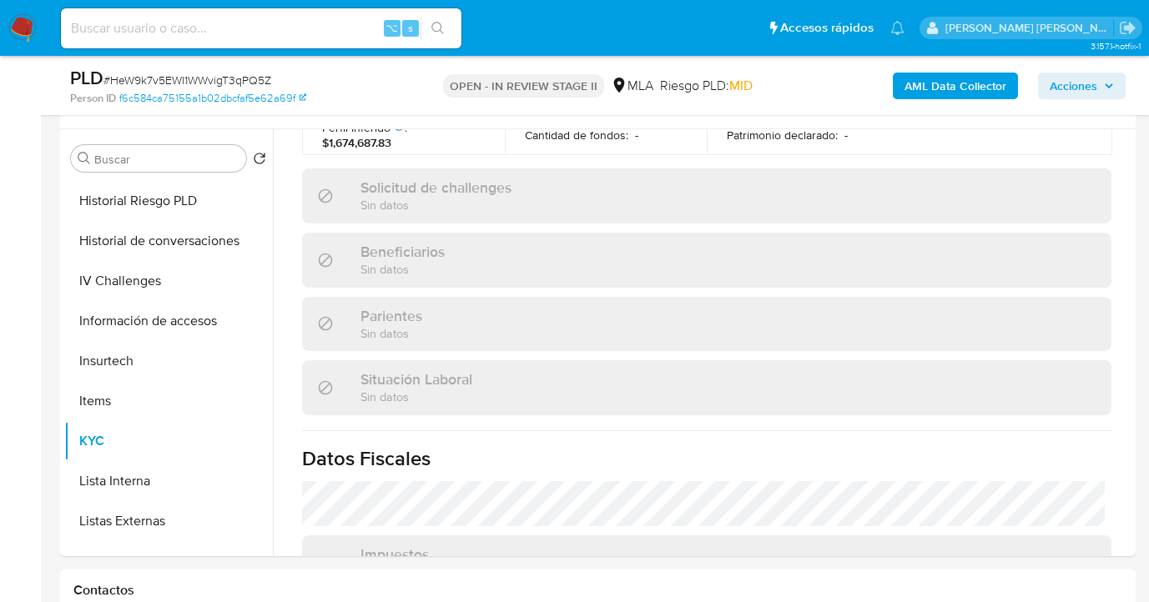
scroll to position [937, 0]
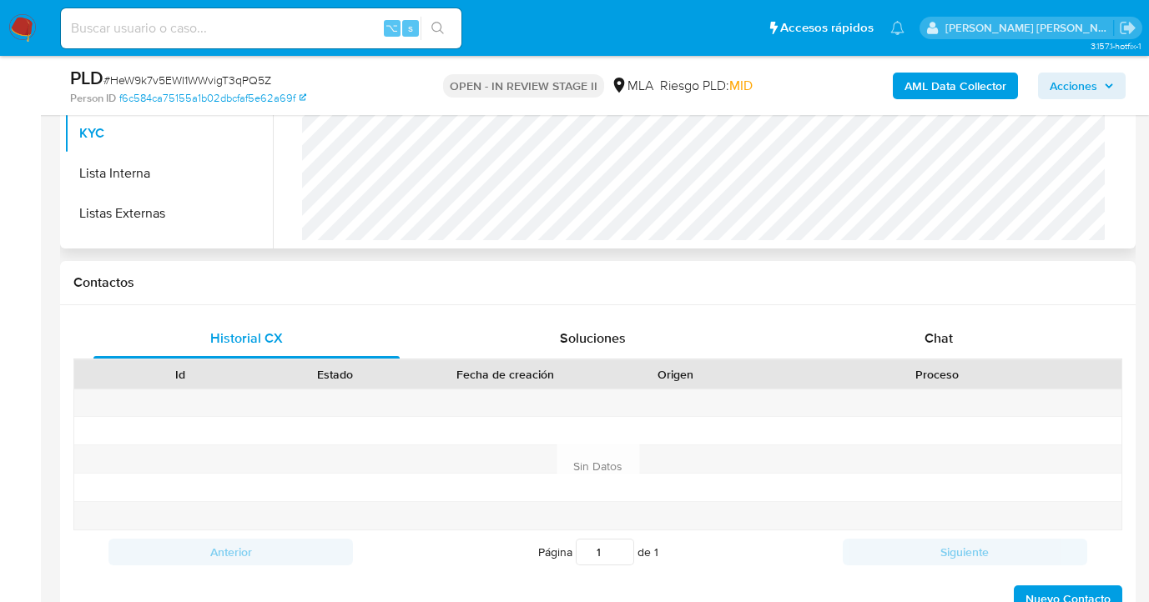
drag, startPoint x: 914, startPoint y: 335, endPoint x: 824, endPoint y: 247, distance: 125.7
click at [913, 335] on div "Chat" at bounding box center [939, 339] width 306 height 40
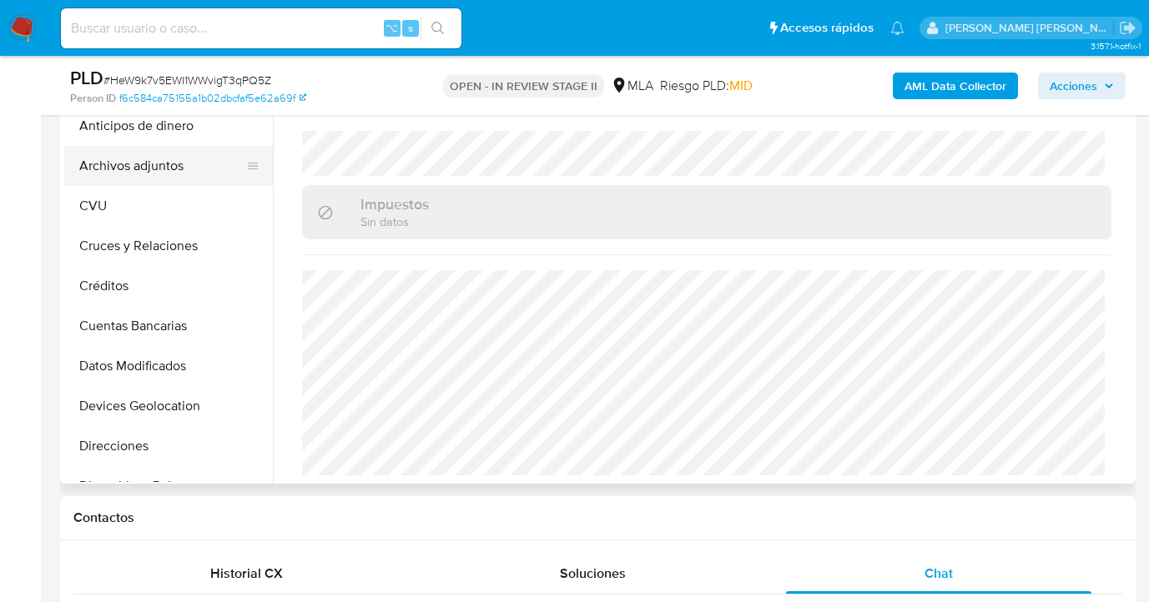
scroll to position [365, 0]
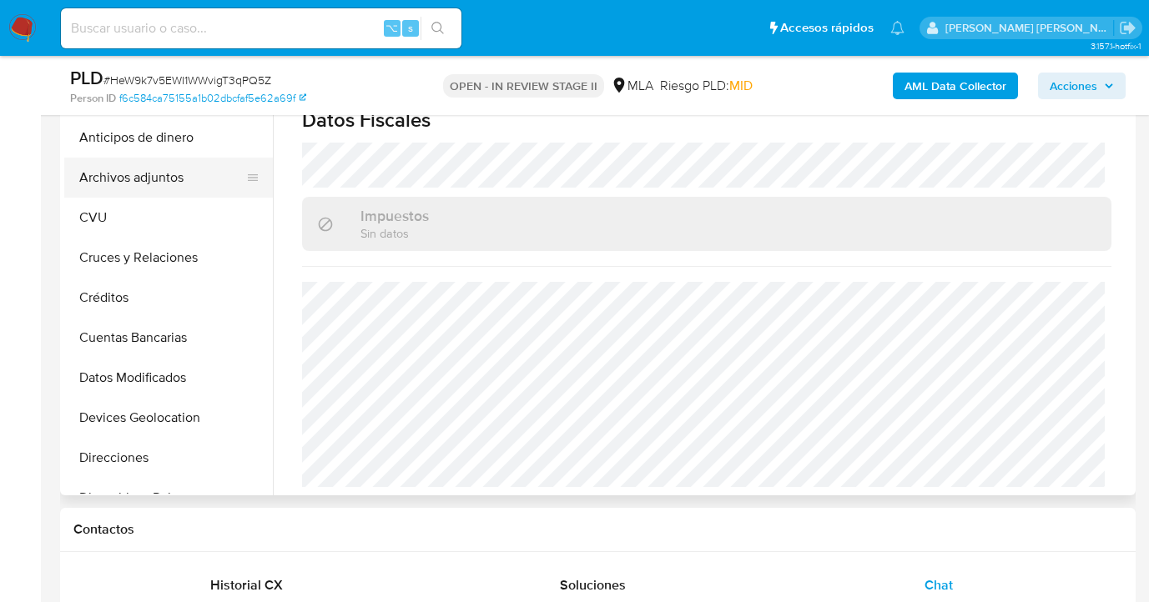
drag, startPoint x: 165, startPoint y: 169, endPoint x: 226, endPoint y: 163, distance: 61.3
click at [170, 167] on button "Archivos adjuntos" at bounding box center [161, 178] width 195 height 40
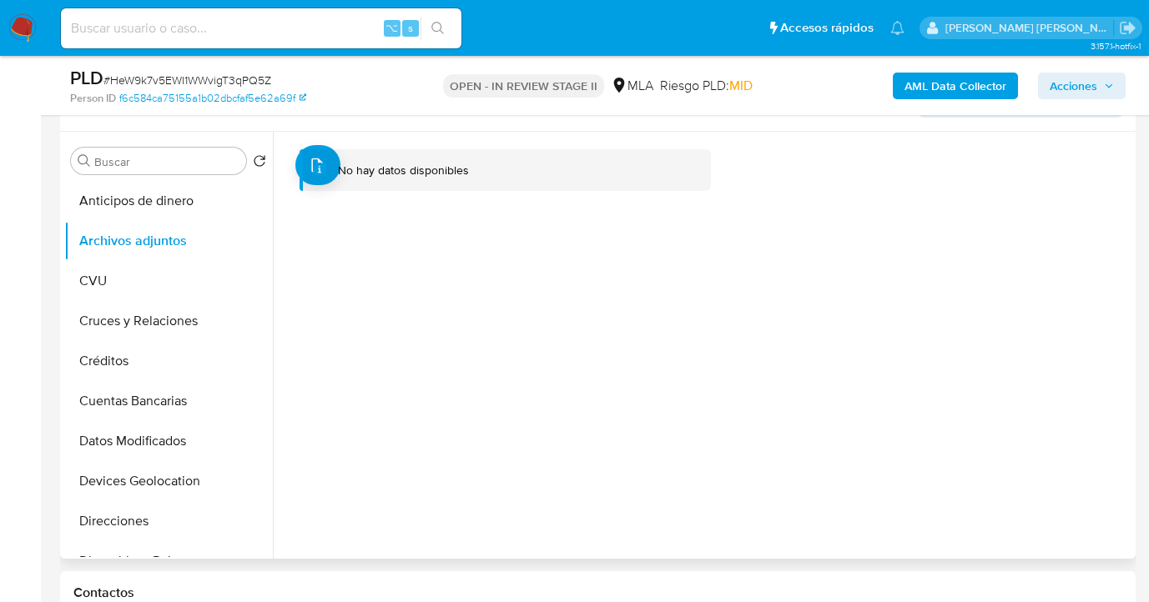
scroll to position [295, 0]
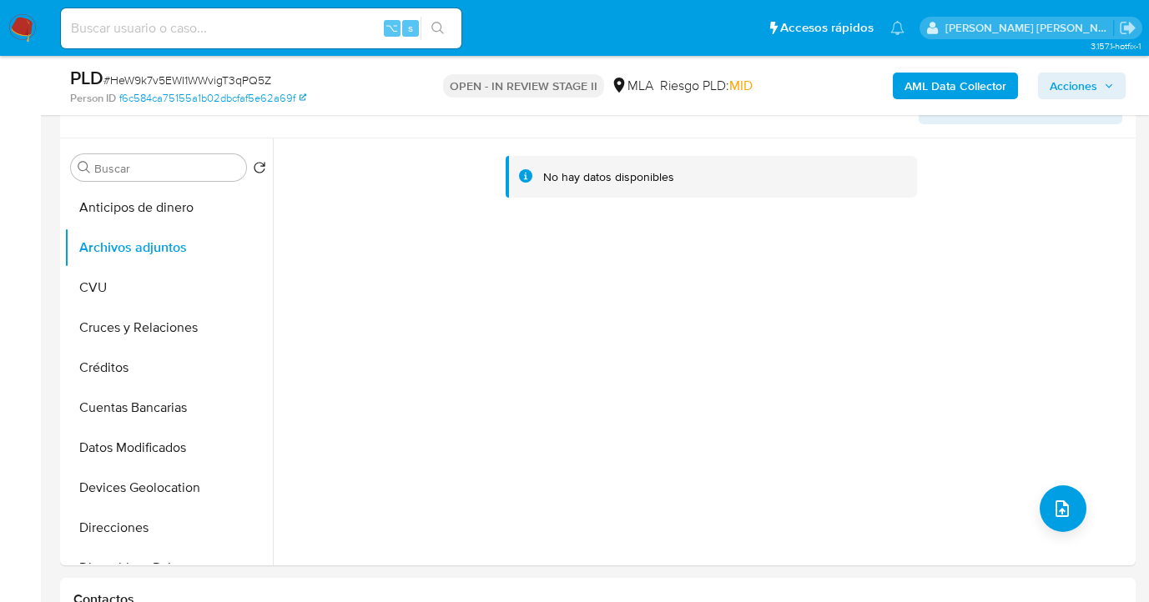
click at [968, 86] on b "AML Data Collector" at bounding box center [955, 86] width 102 height 27
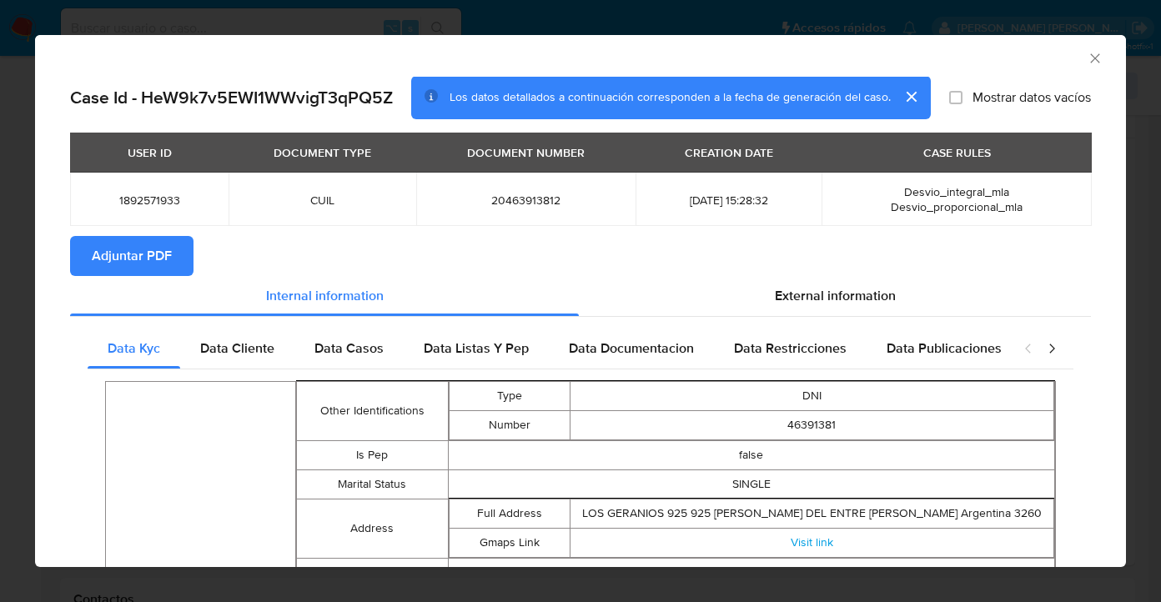
click at [133, 258] on span "Adjuntar PDF" at bounding box center [132, 256] width 80 height 37
click at [1087, 54] on icon "Cerrar ventana" at bounding box center [1095, 58] width 17 height 17
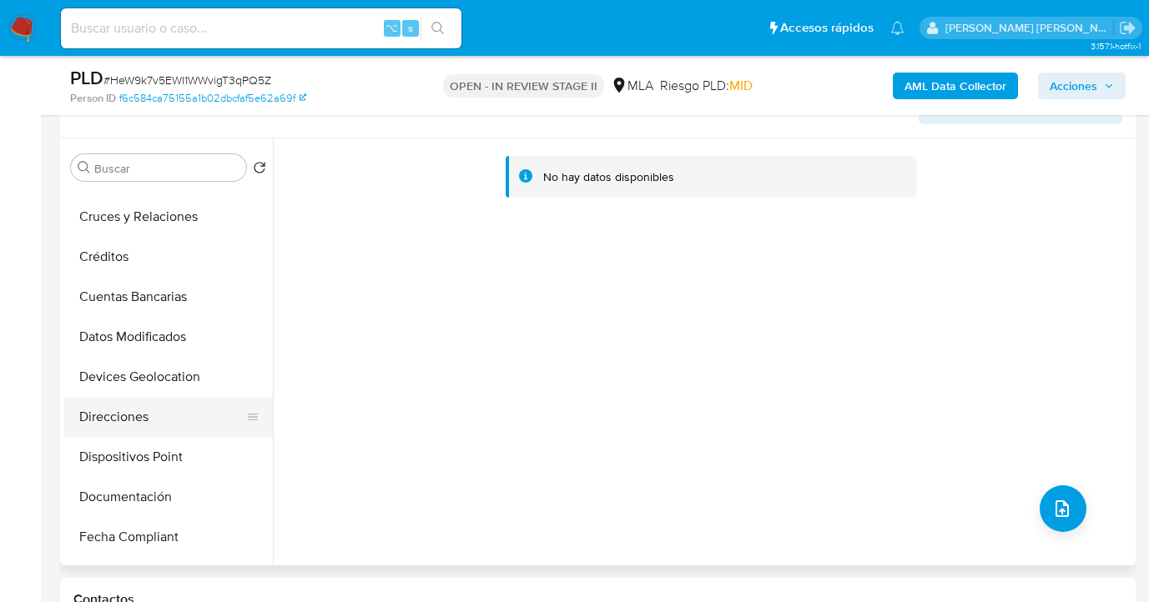
scroll to position [174, 0]
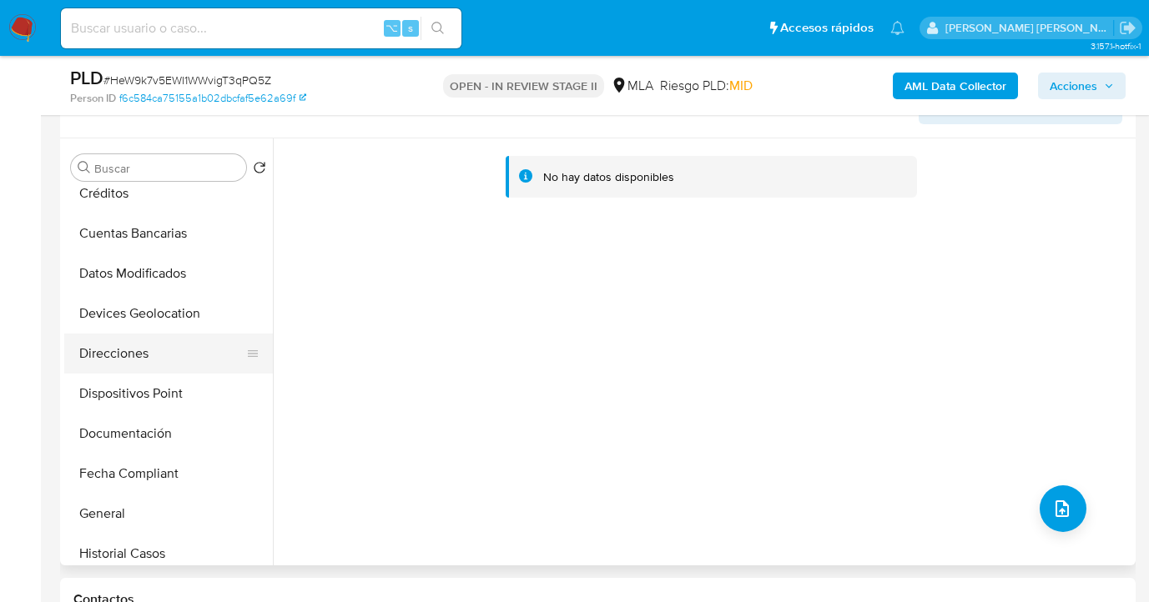
click at [175, 357] on button "Direcciones" at bounding box center [161, 354] width 195 height 40
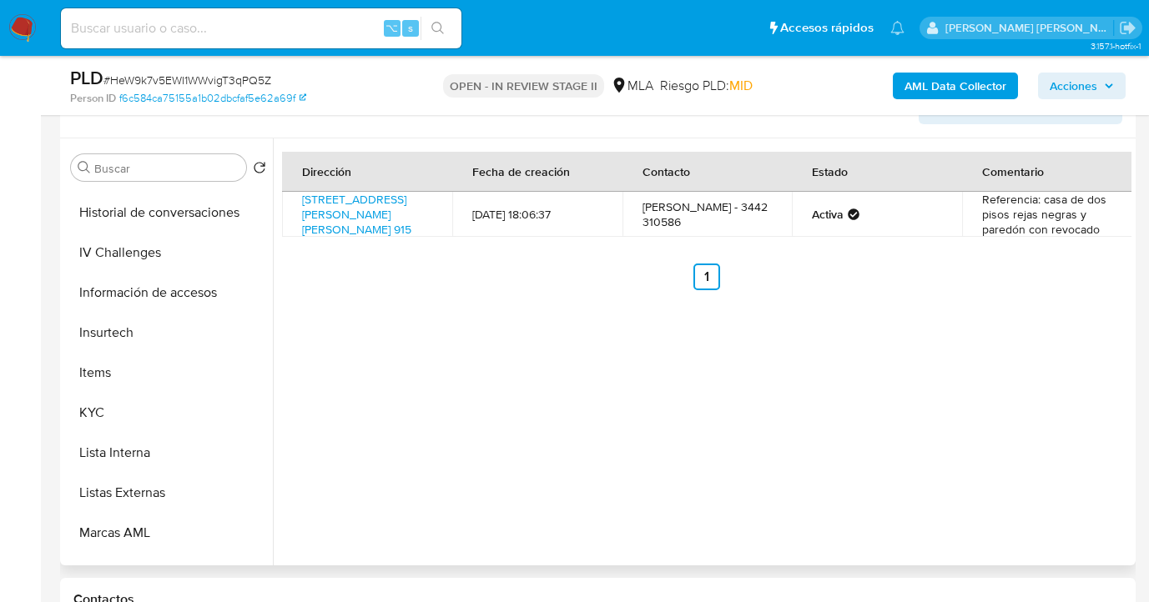
scroll to position [602, 0]
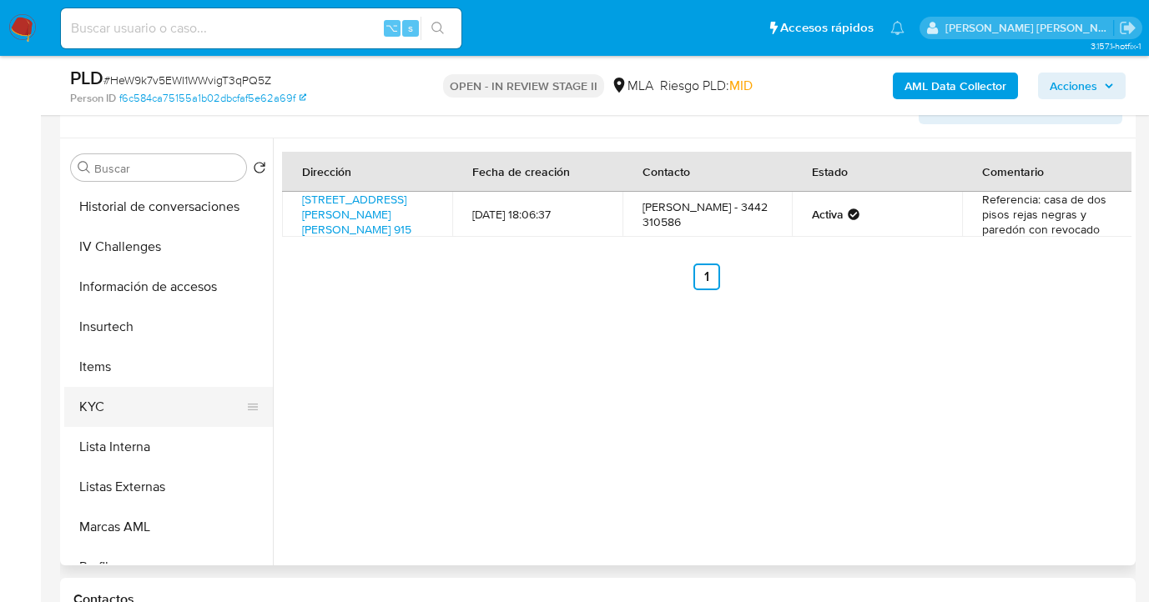
click at [180, 398] on button "KYC" at bounding box center [161, 407] width 195 height 40
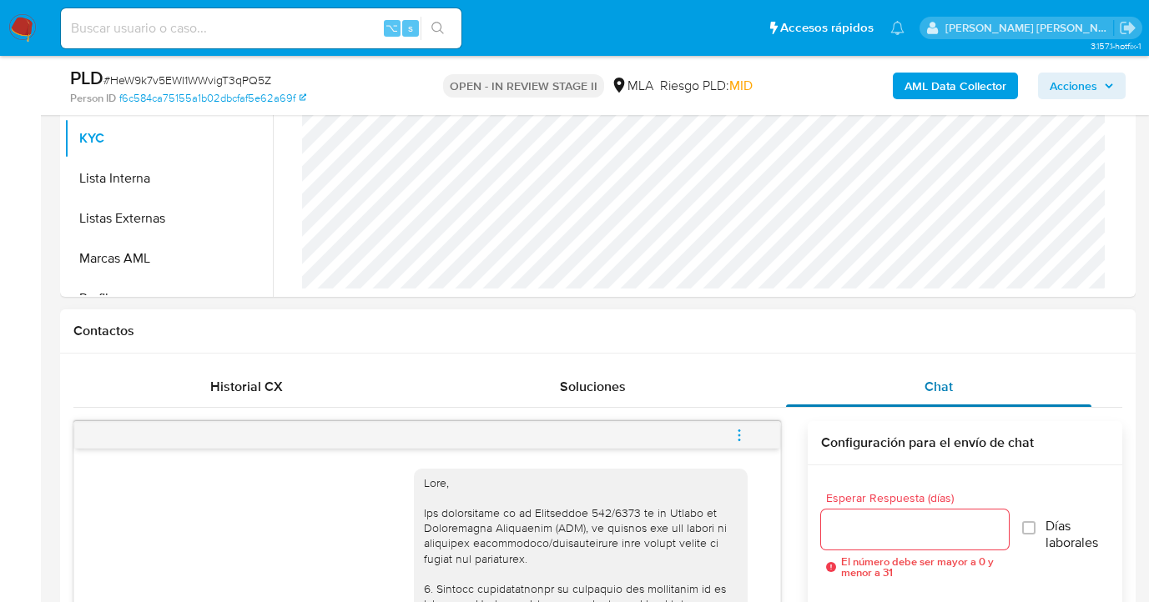
scroll to position [642, 0]
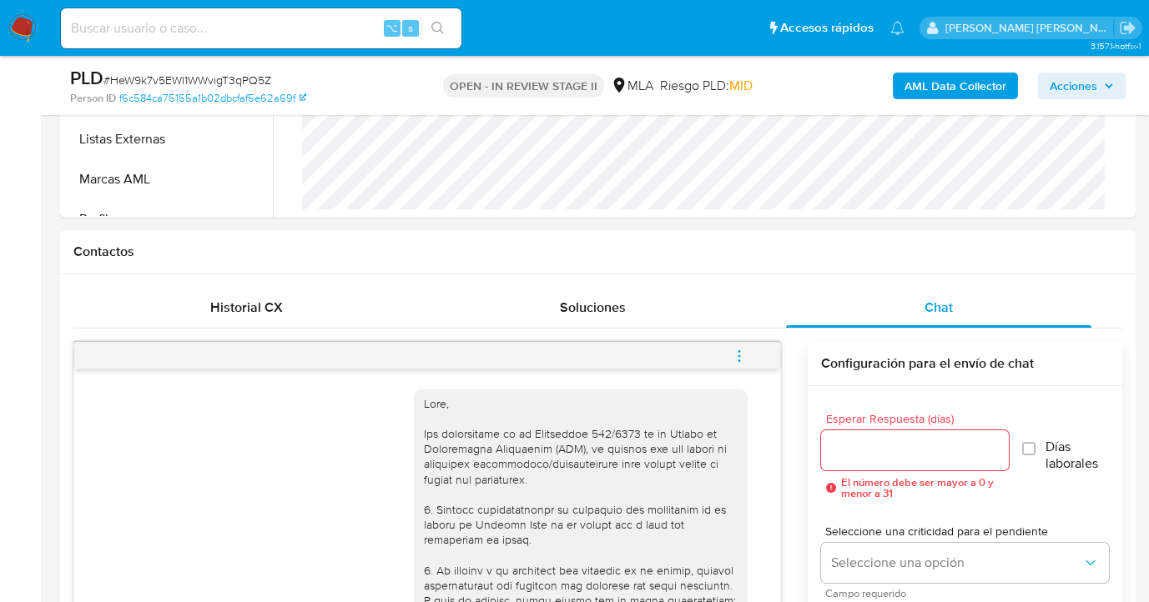
click at [742, 357] on icon "menu-action" at bounding box center [739, 356] width 15 height 15
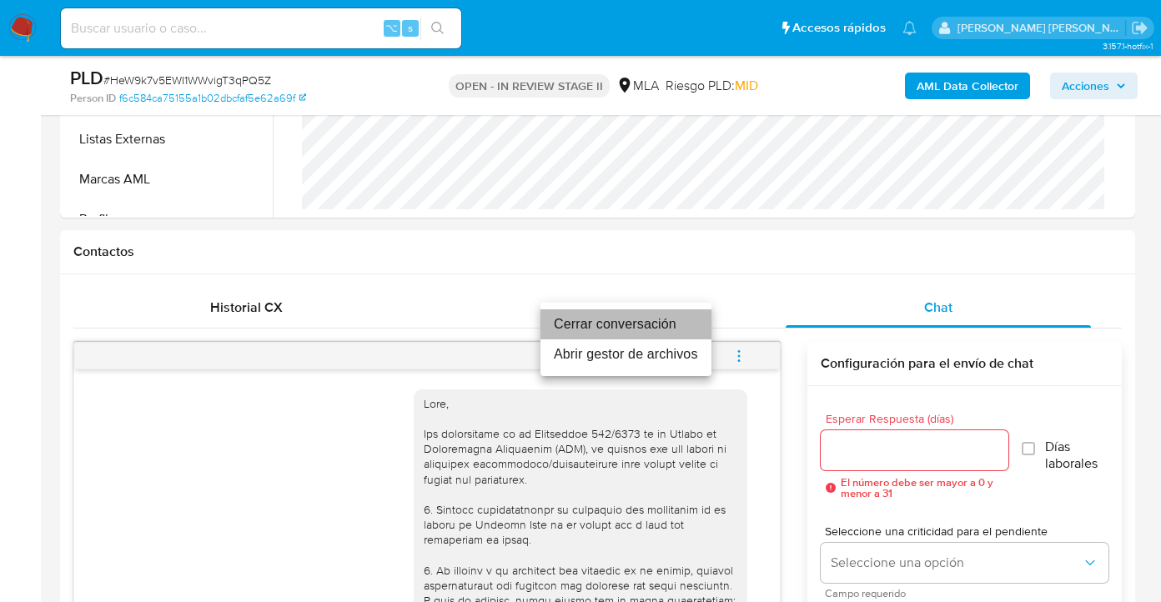
click at [597, 326] on li "Cerrar conversación" at bounding box center [626, 325] width 171 height 30
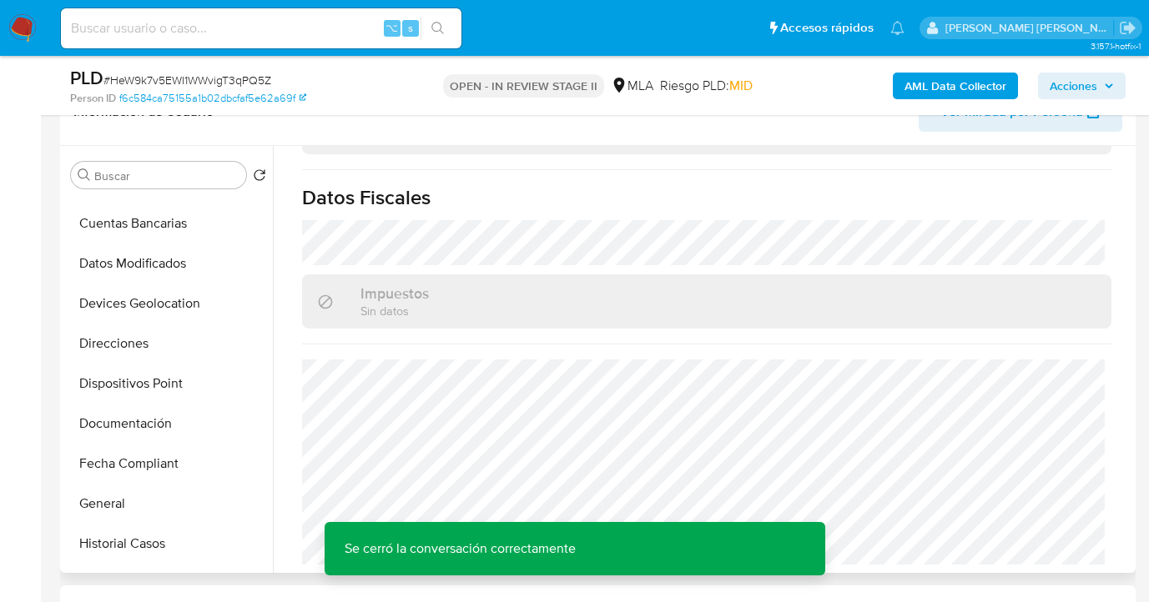
scroll to position [0, 0]
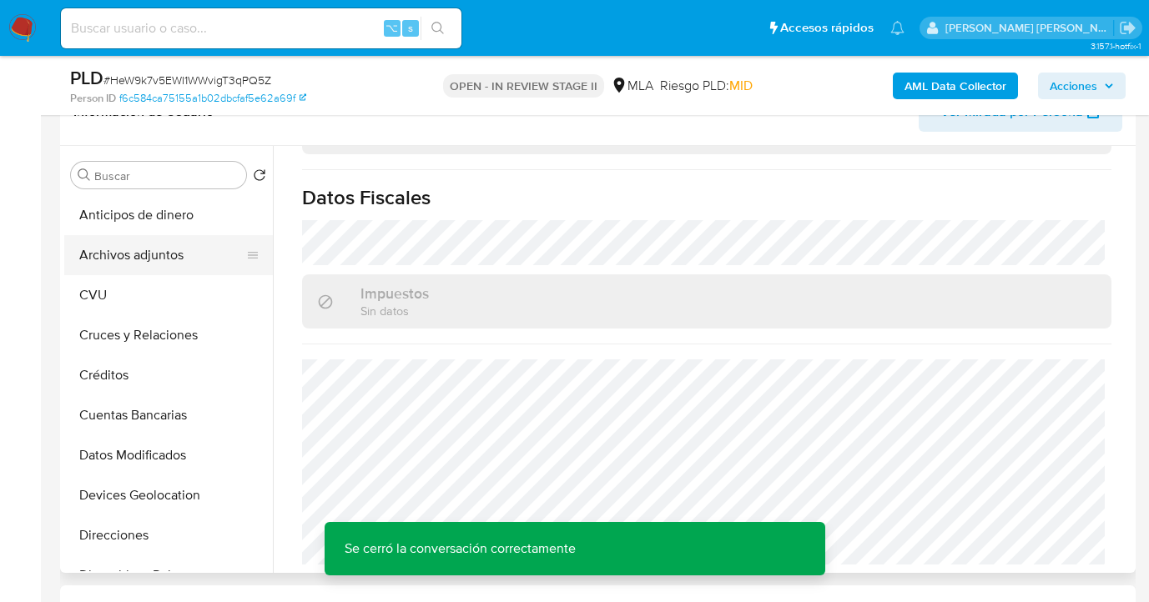
click at [192, 254] on button "Archivos adjuntos" at bounding box center [161, 255] width 195 height 40
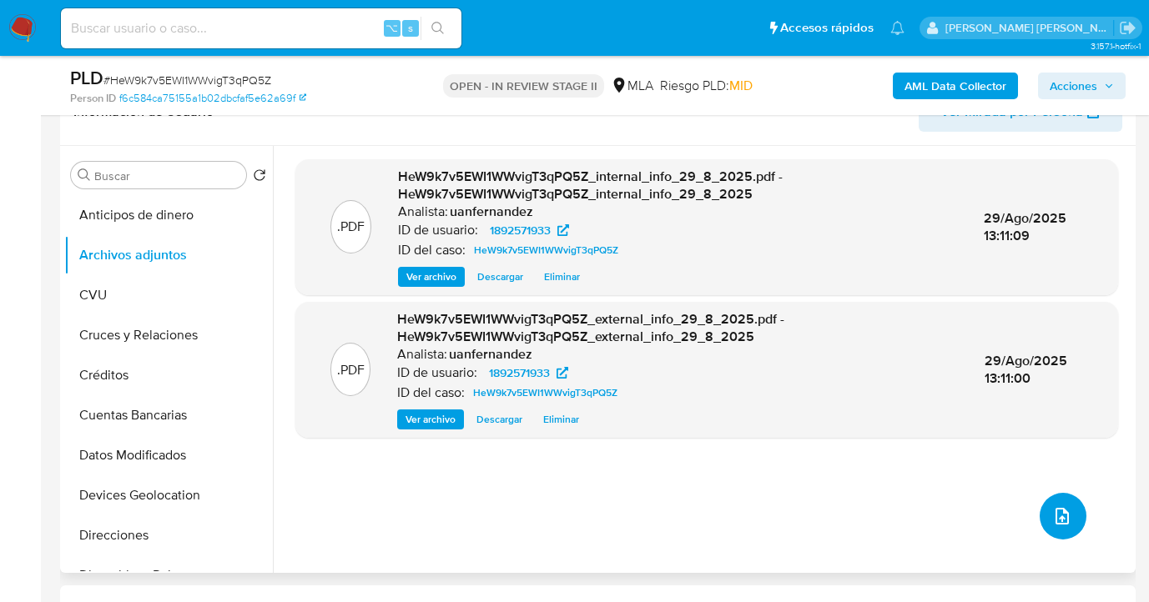
click at [1058, 521] on icon "upload-file" at bounding box center [1061, 516] width 13 height 17
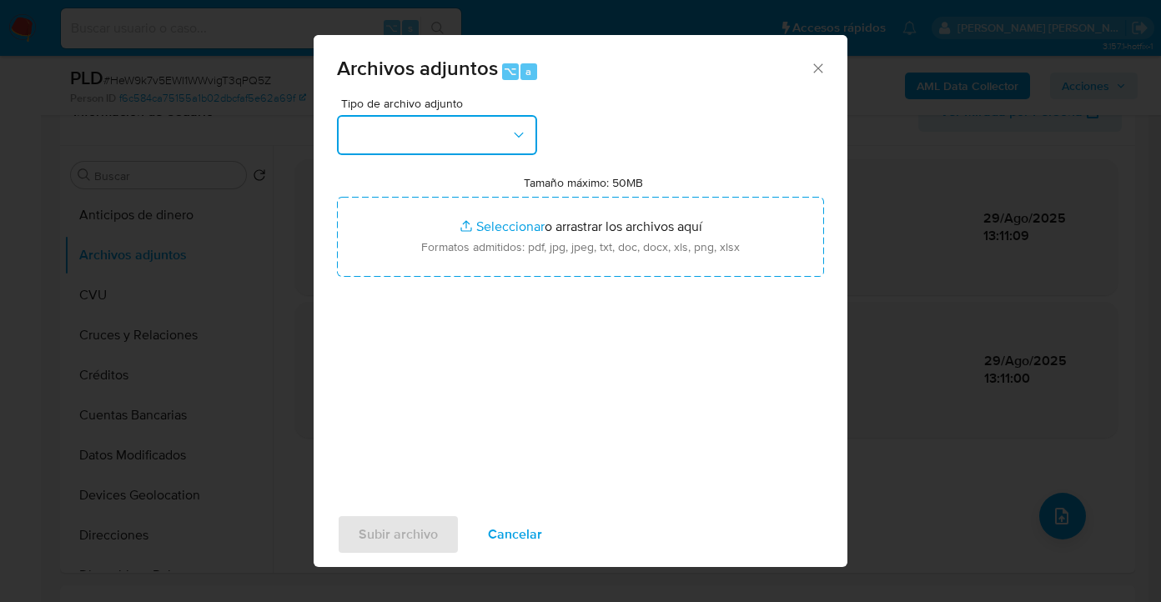
drag, startPoint x: 434, startPoint y: 142, endPoint x: 442, endPoint y: 151, distance: 12.4
click at [435, 142] on button "button" at bounding box center [437, 135] width 200 height 40
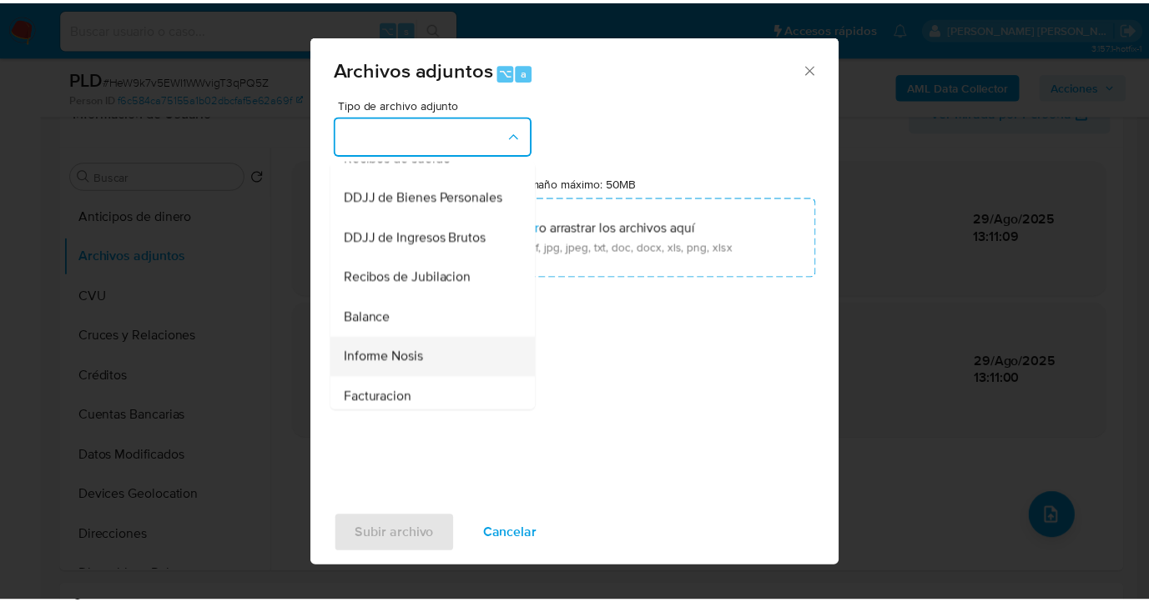
scroll to position [531, 0]
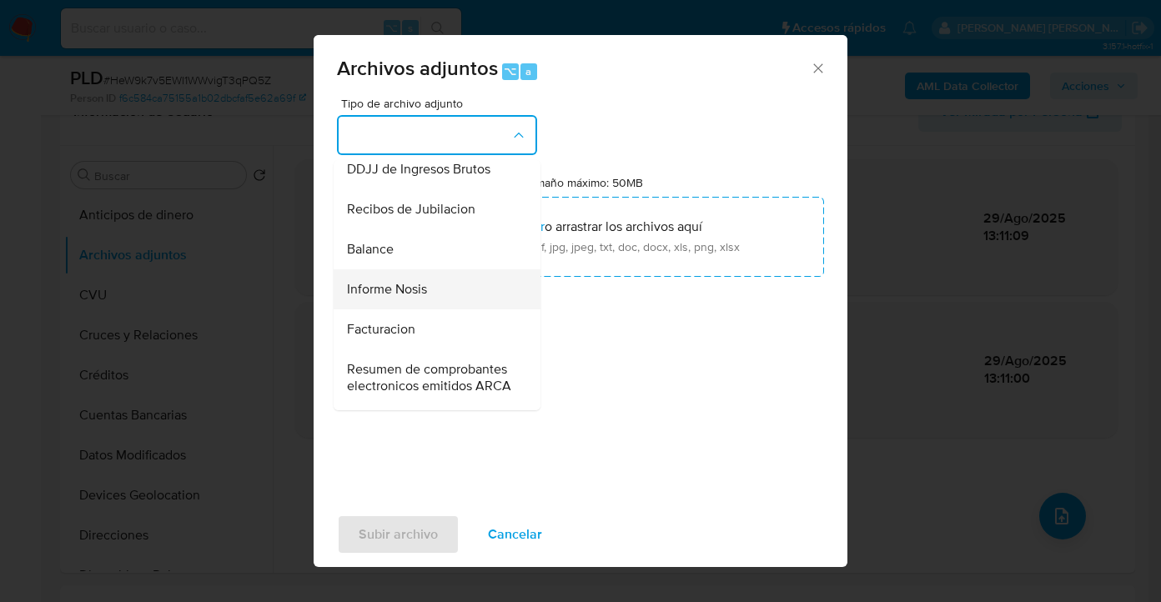
click at [431, 310] on div "Informe Nosis" at bounding box center [432, 290] width 170 height 40
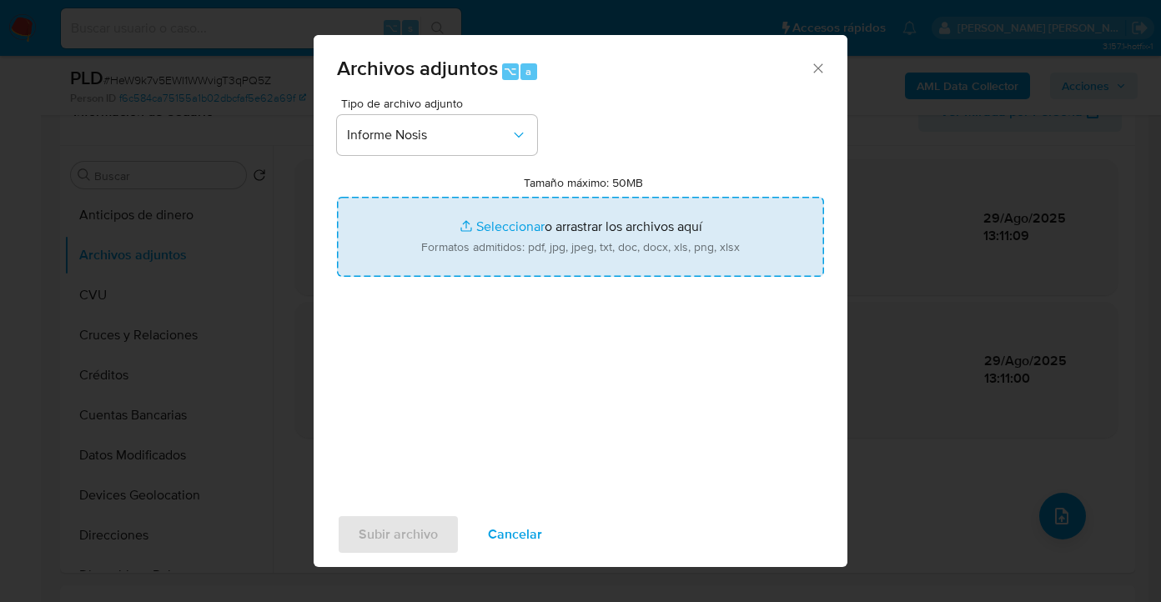
click at [564, 246] on input "Tamaño máximo: 50MB Seleccionar archivos" at bounding box center [580, 237] width 487 height 80
type input "C:\fakepath\1892571933-NOSIS_Manager_InformeIndividual_20463913812_620658_20250…"
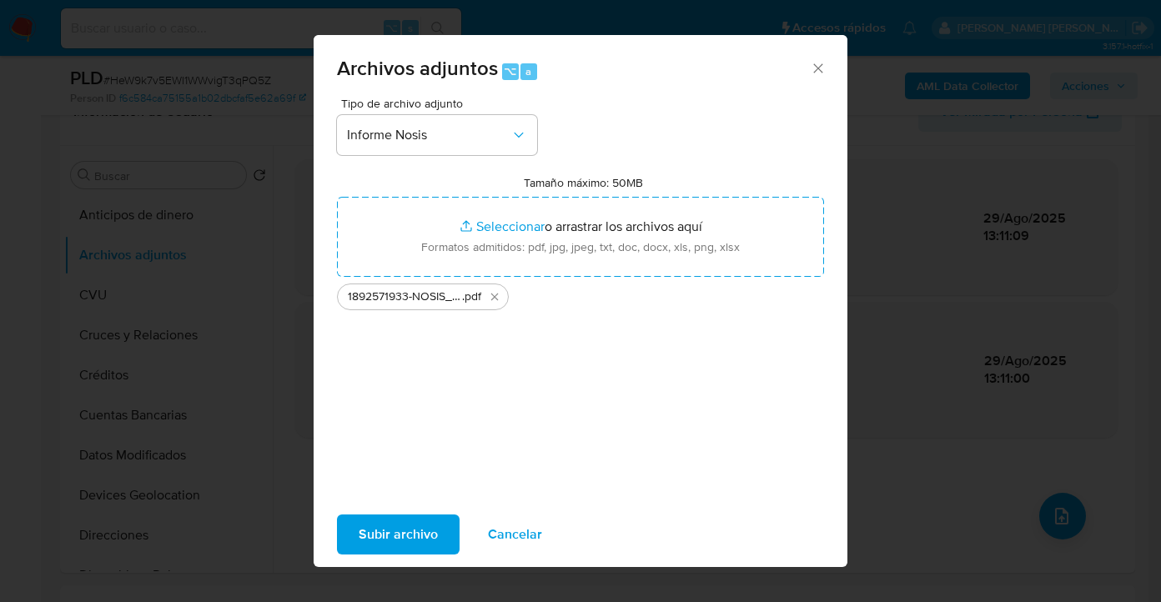
click at [390, 540] on span "Subir archivo" at bounding box center [398, 534] width 79 height 37
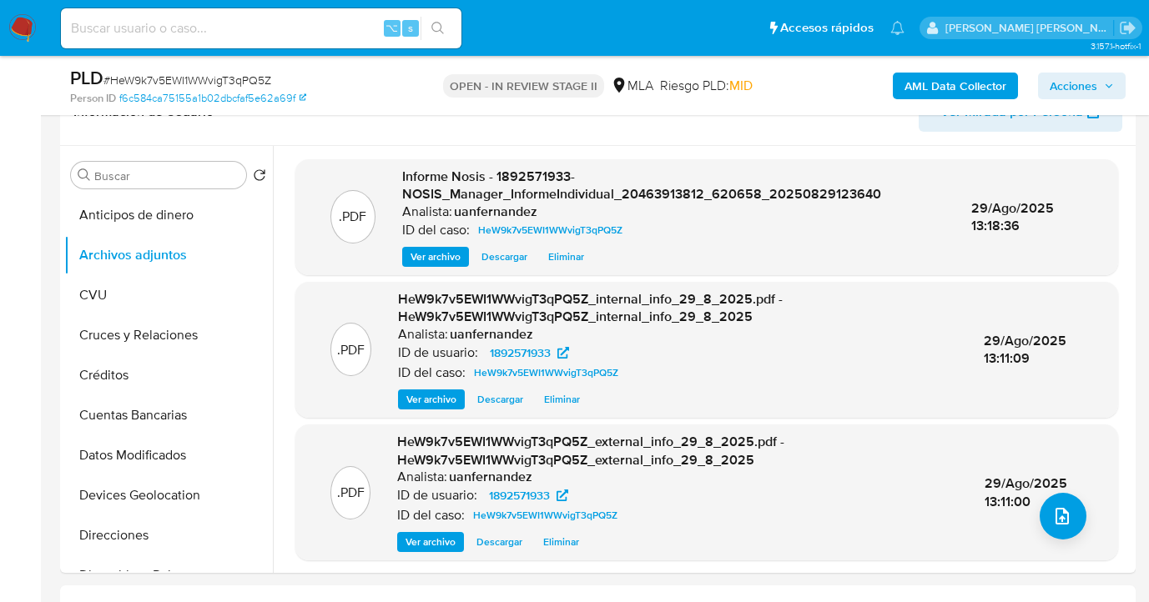
click at [1081, 88] on span "Acciones" at bounding box center [1074, 86] width 48 height 27
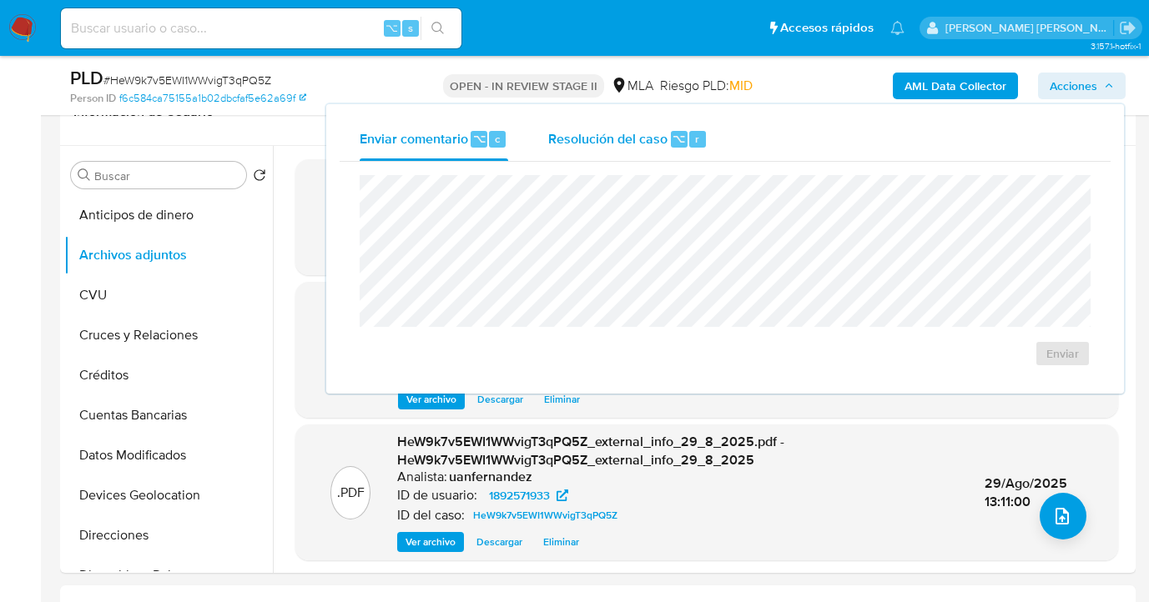
click at [561, 152] on div "Resolución del caso ⌥ r" at bounding box center [627, 139] width 159 height 43
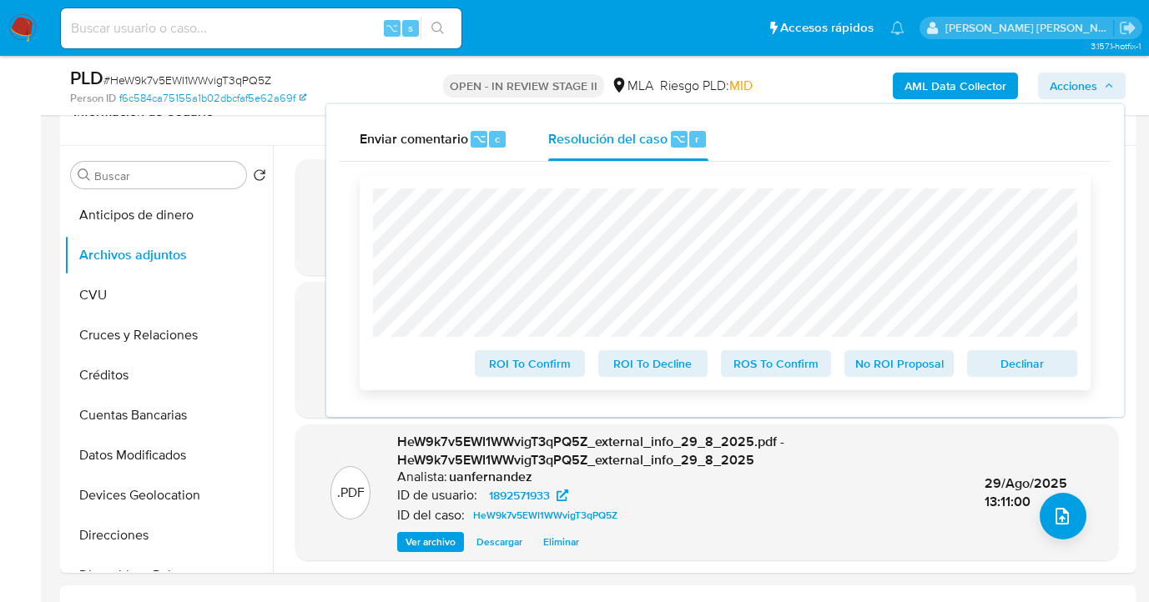
click at [1024, 373] on span "Declinar" at bounding box center [1022, 363] width 87 height 23
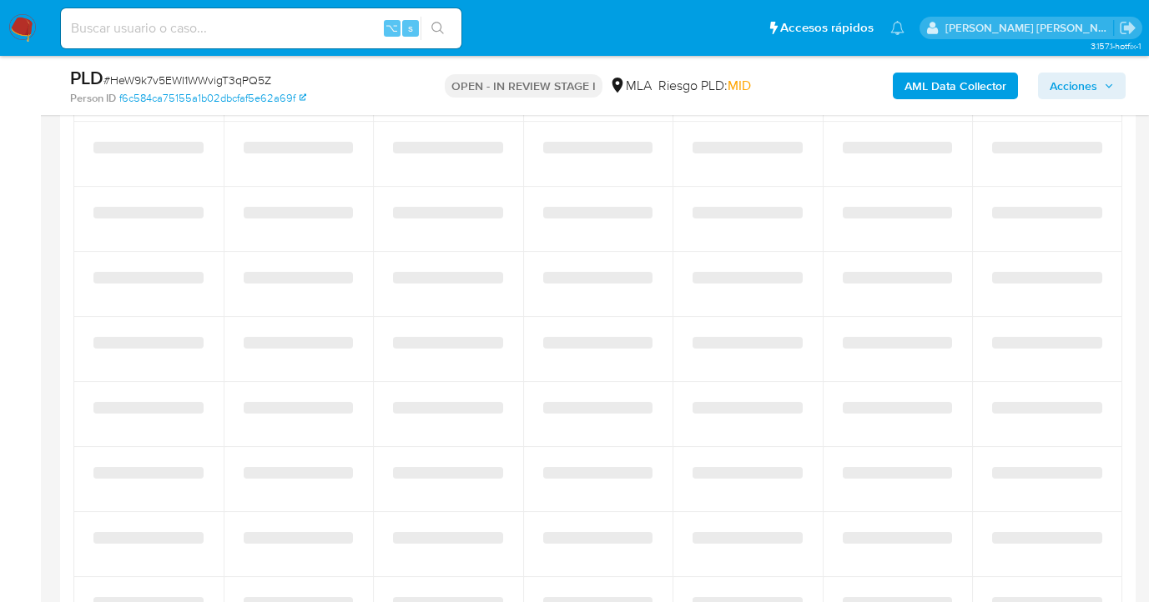
select select "10"
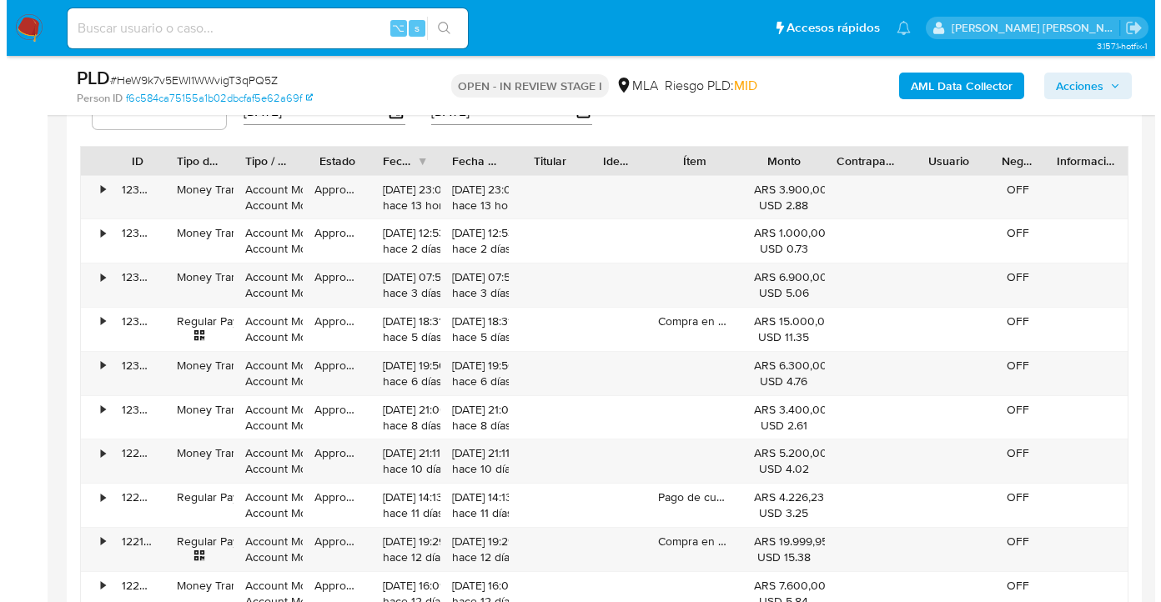
scroll to position [2754, 0]
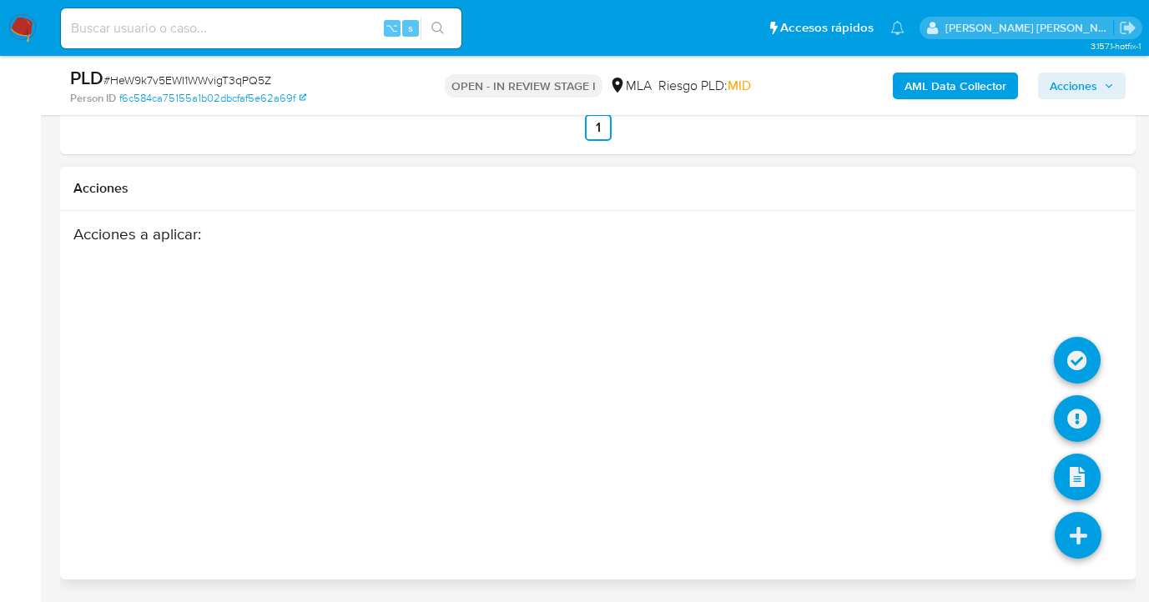
click at [1097, 541] on icon at bounding box center [1078, 535] width 47 height 47
click at [1081, 416] on icon at bounding box center [1077, 418] width 47 height 47
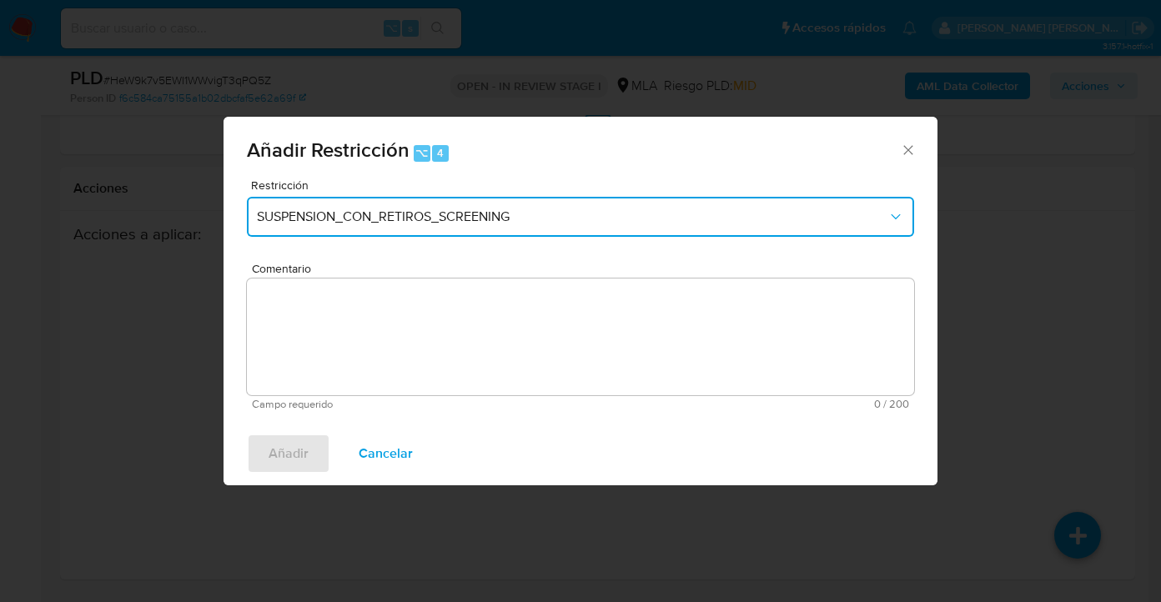
drag, startPoint x: 406, startPoint y: 207, endPoint x: 385, endPoint y: 231, distance: 31.9
click at [406, 207] on button "SUSPENSION_CON_RETIROS_SCREENING" at bounding box center [580, 217] width 667 height 40
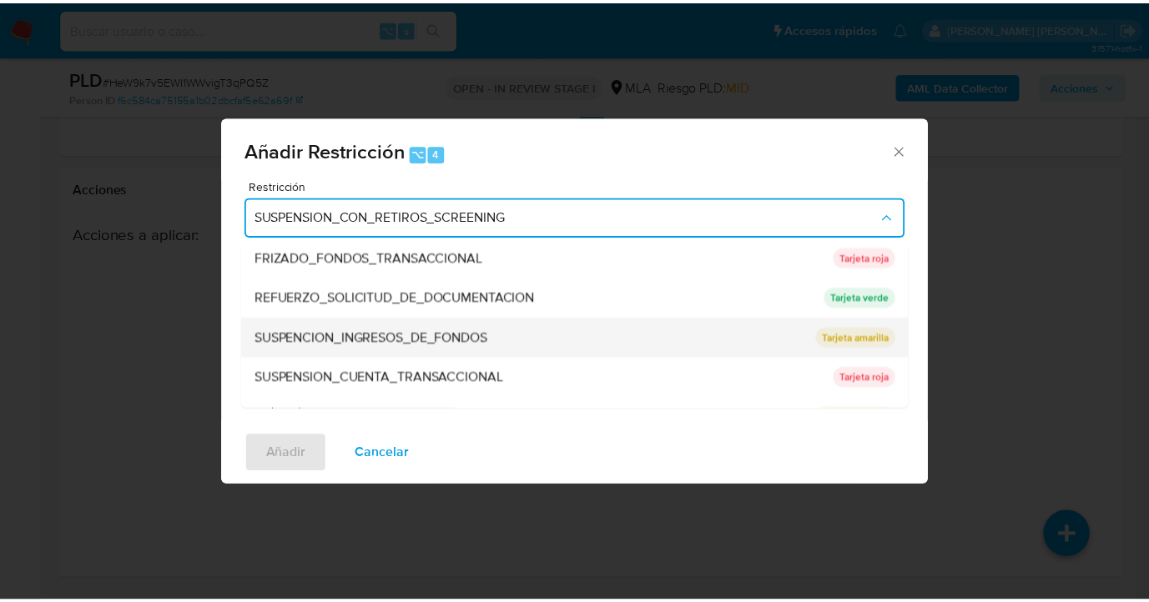
scroll to position [335, 0]
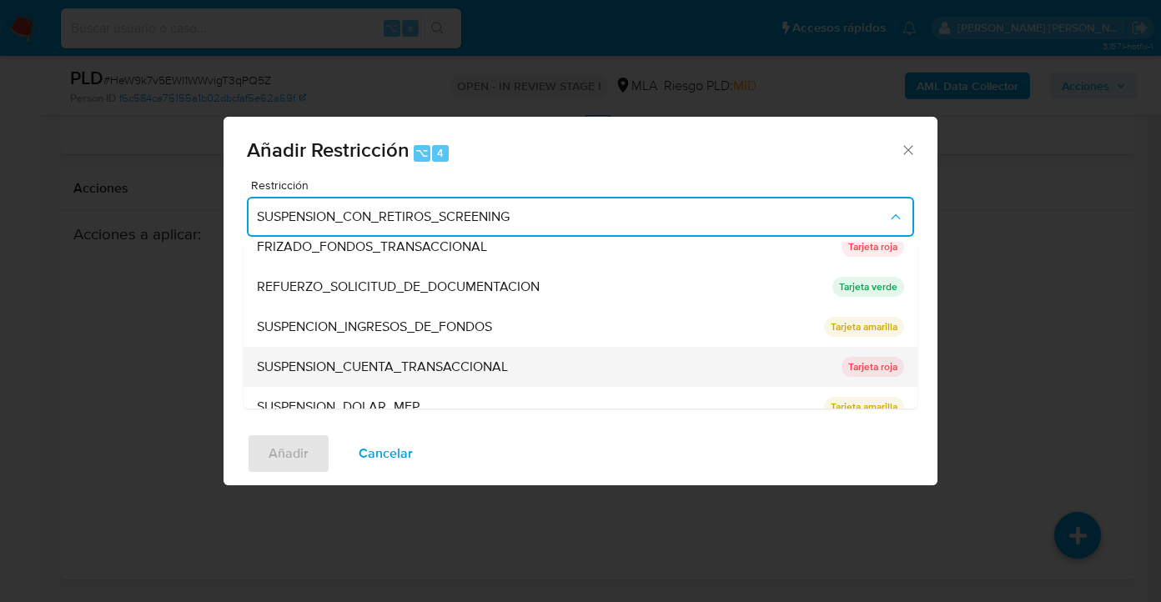
click at [402, 350] on div "SUSPENSION_CUENTA_TRANSACCIONAL" at bounding box center [544, 367] width 575 height 40
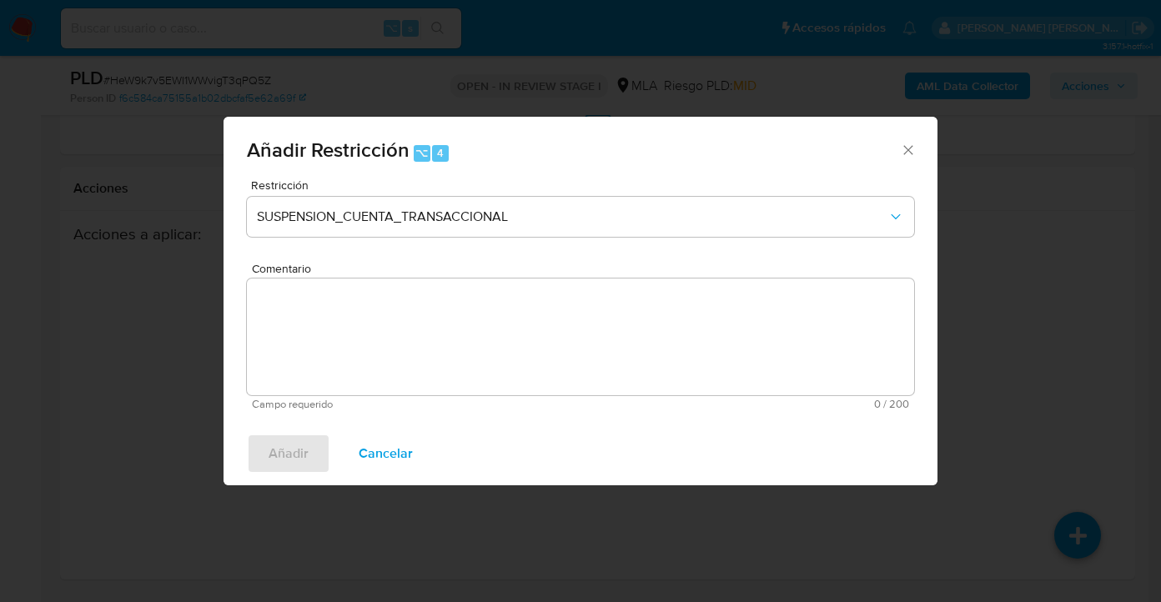
click at [471, 375] on textarea "Comentario" at bounding box center [580, 337] width 667 height 117
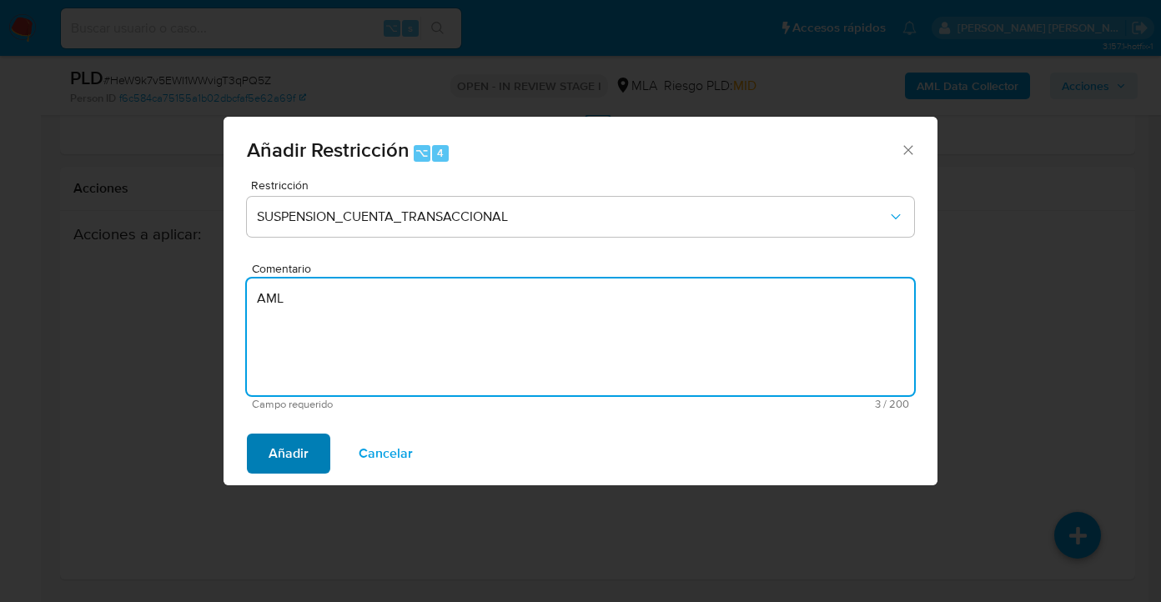
type textarea "AML"
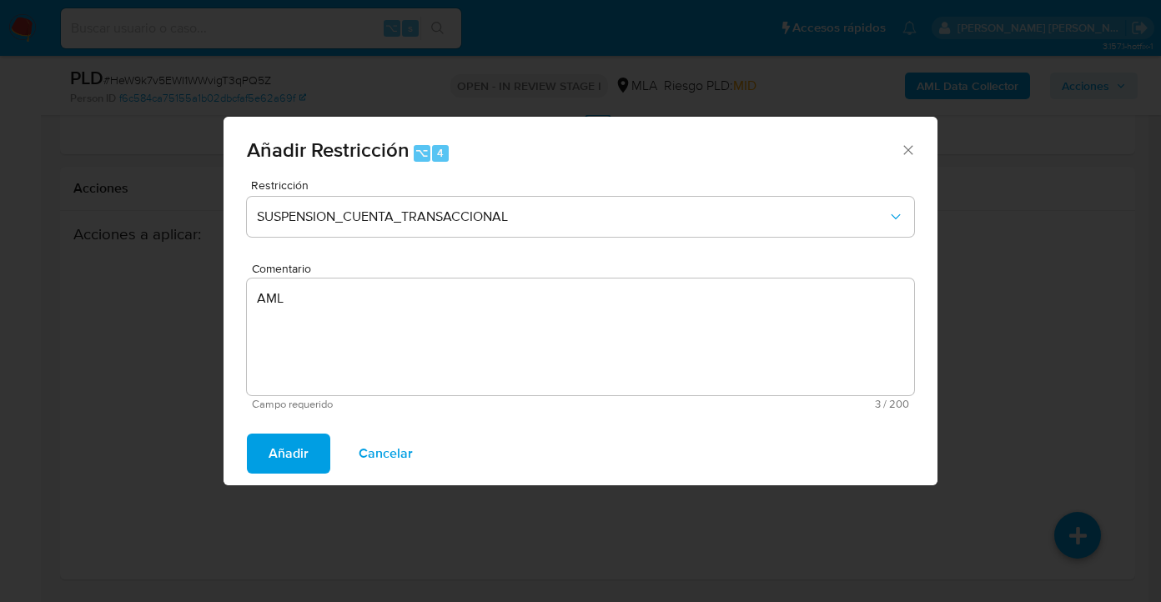
click at [300, 455] on span "Añadir" at bounding box center [289, 454] width 40 height 37
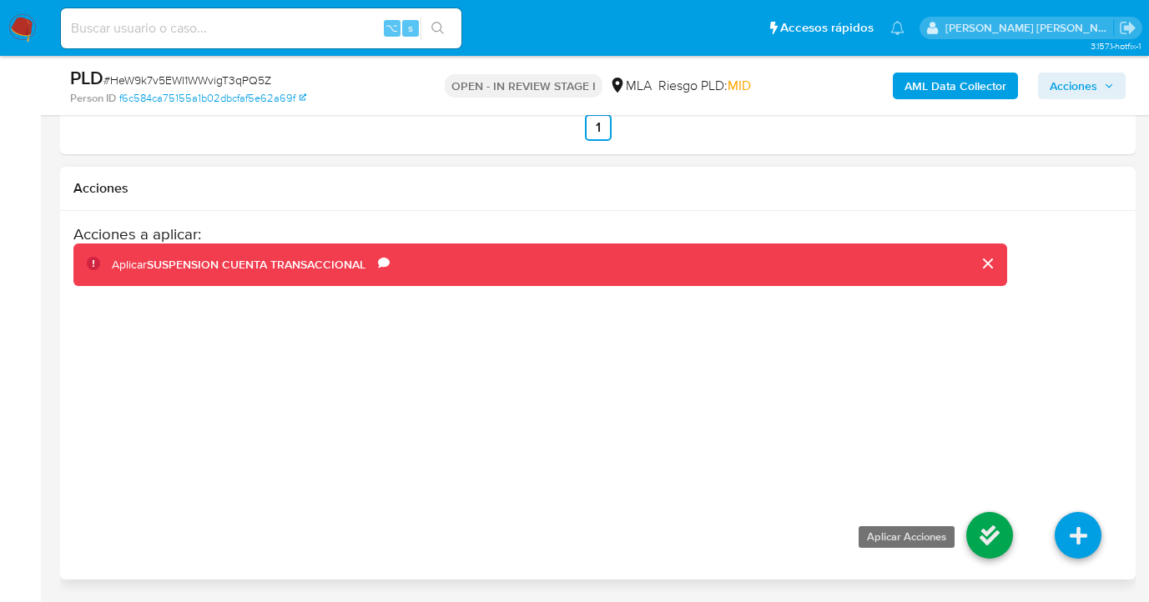
click at [974, 531] on icon at bounding box center [989, 535] width 47 height 47
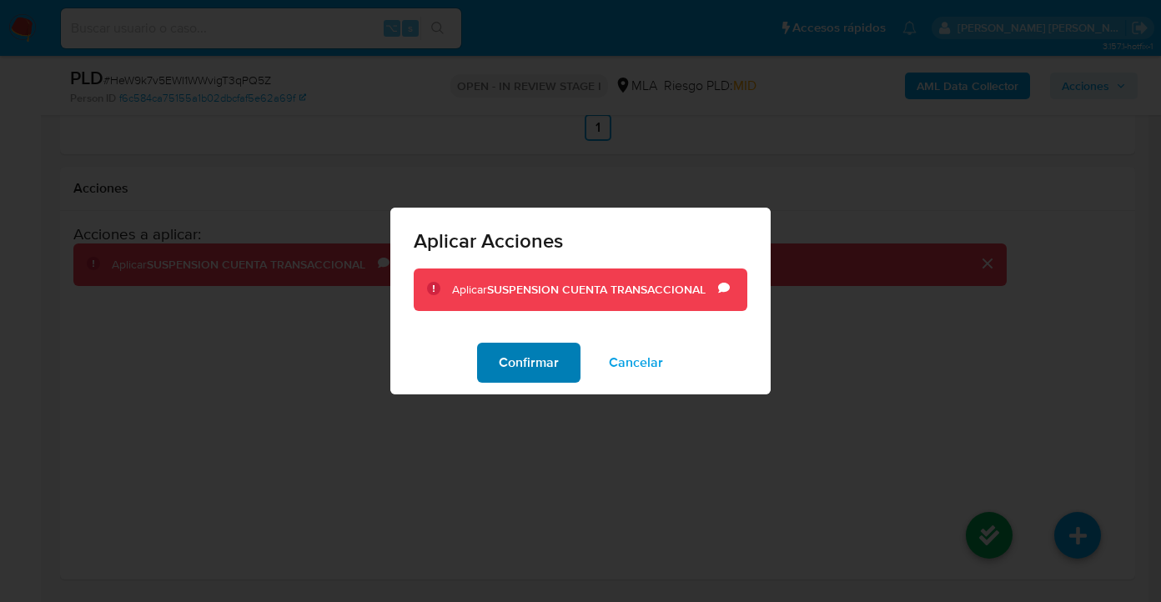
click at [551, 369] on span "Confirmar" at bounding box center [529, 363] width 60 height 37
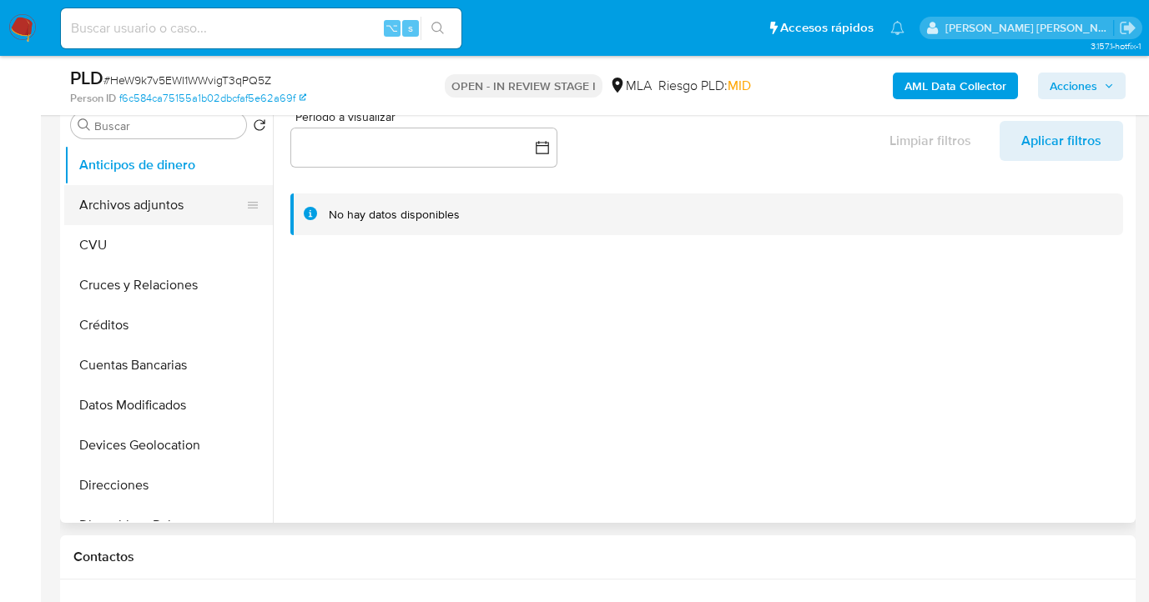
scroll to position [229, 0]
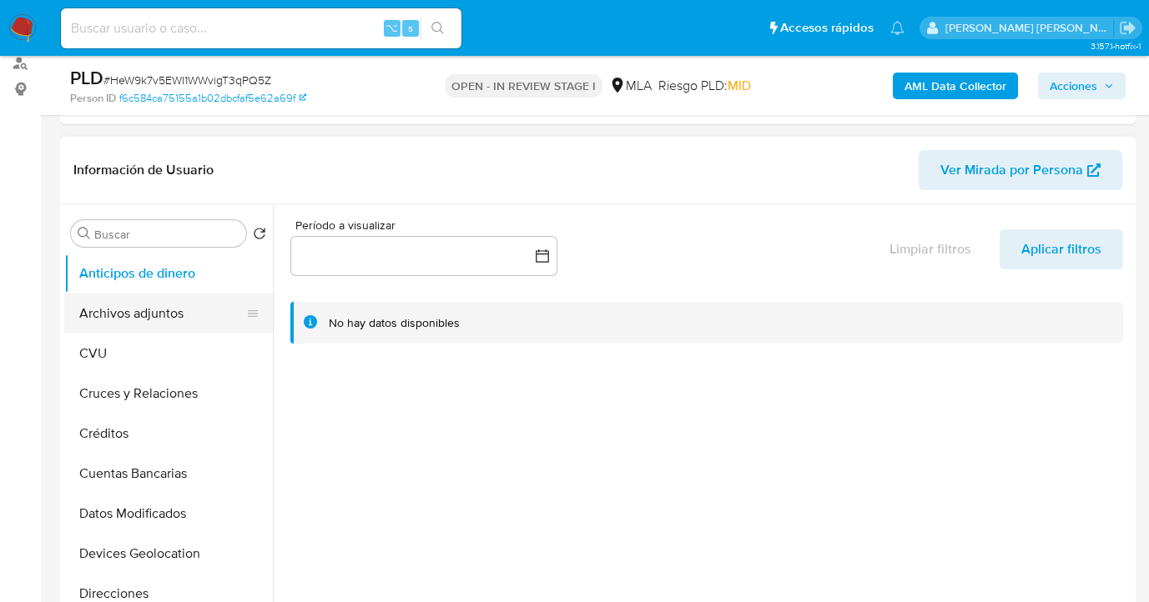
click at [126, 324] on button "Archivos adjuntos" at bounding box center [161, 314] width 195 height 40
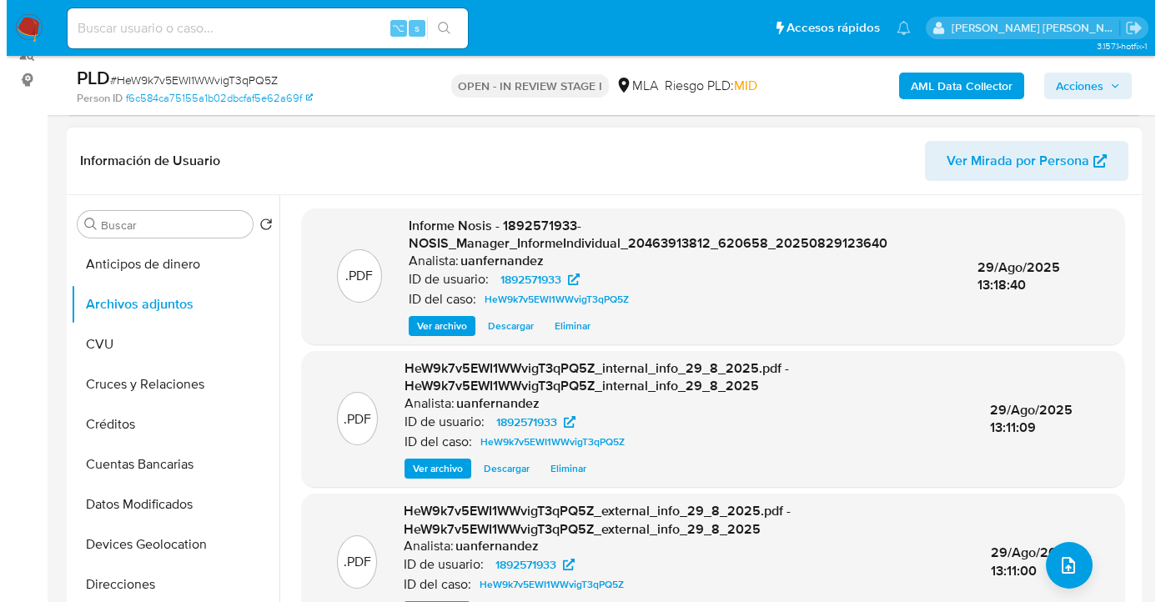
scroll to position [221, 0]
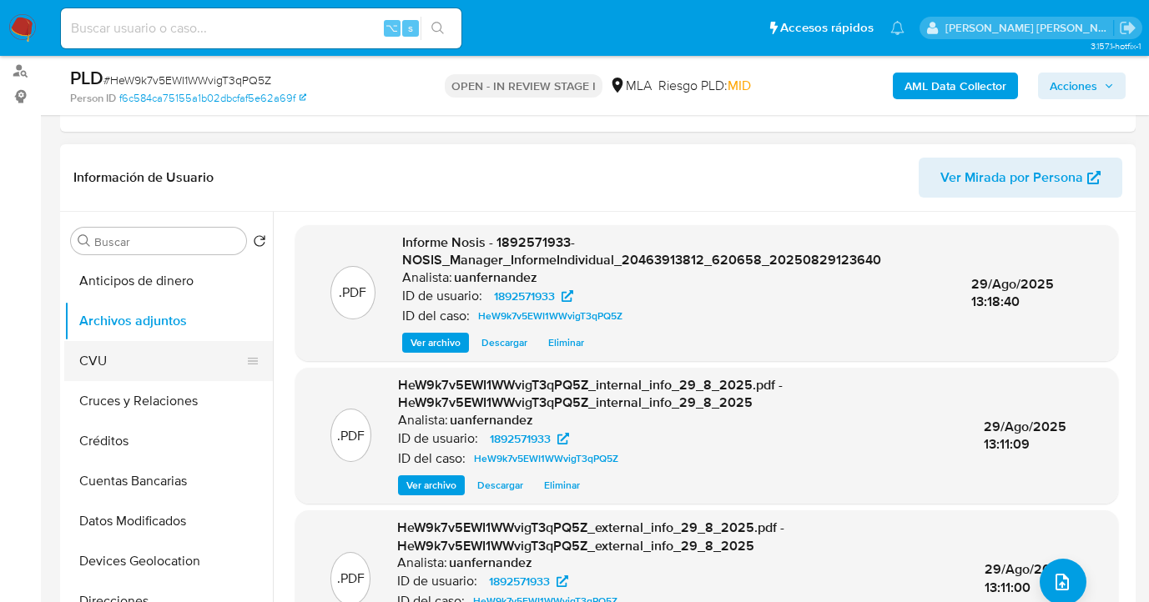
click at [170, 355] on button "CVU" at bounding box center [161, 361] width 195 height 40
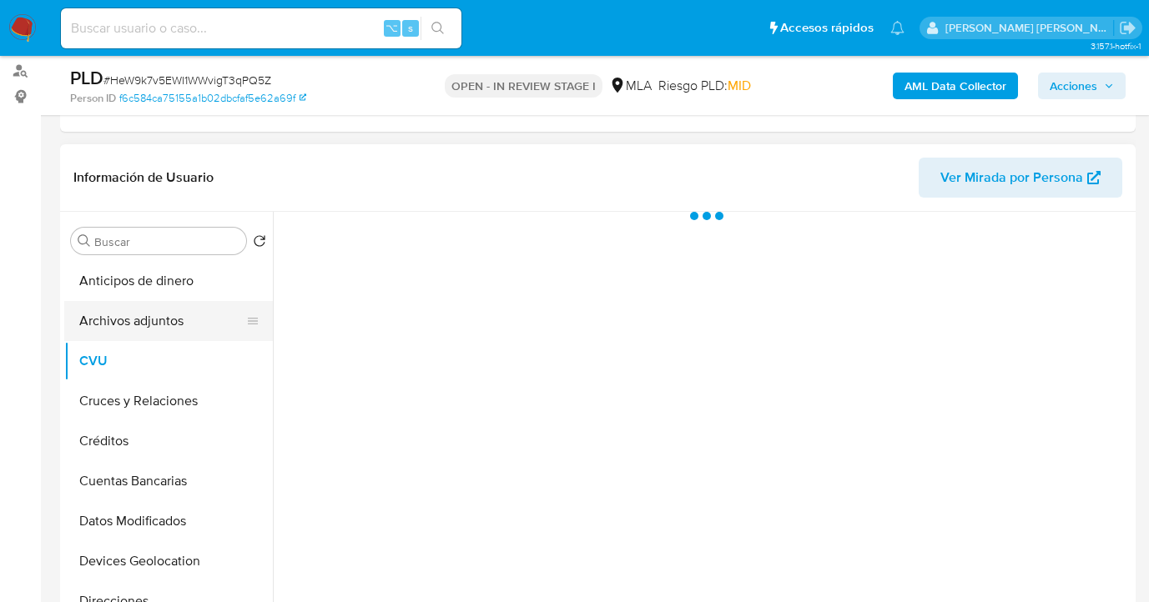
click at [189, 324] on button "Archivos adjuntos" at bounding box center [161, 321] width 195 height 40
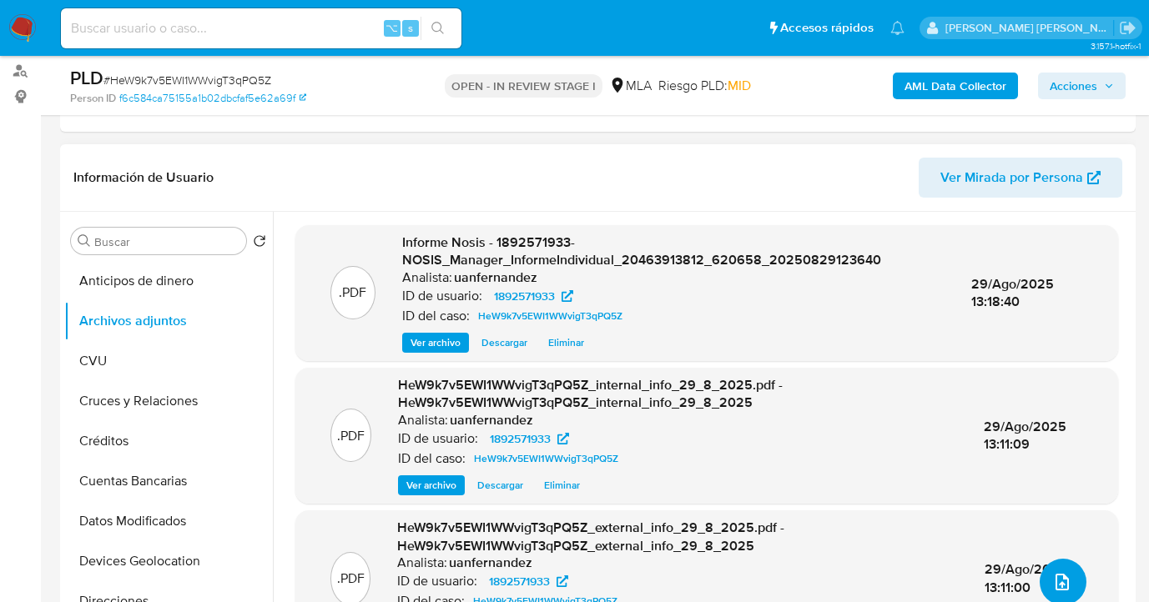
click at [1058, 584] on icon "upload-file" at bounding box center [1062, 582] width 20 height 20
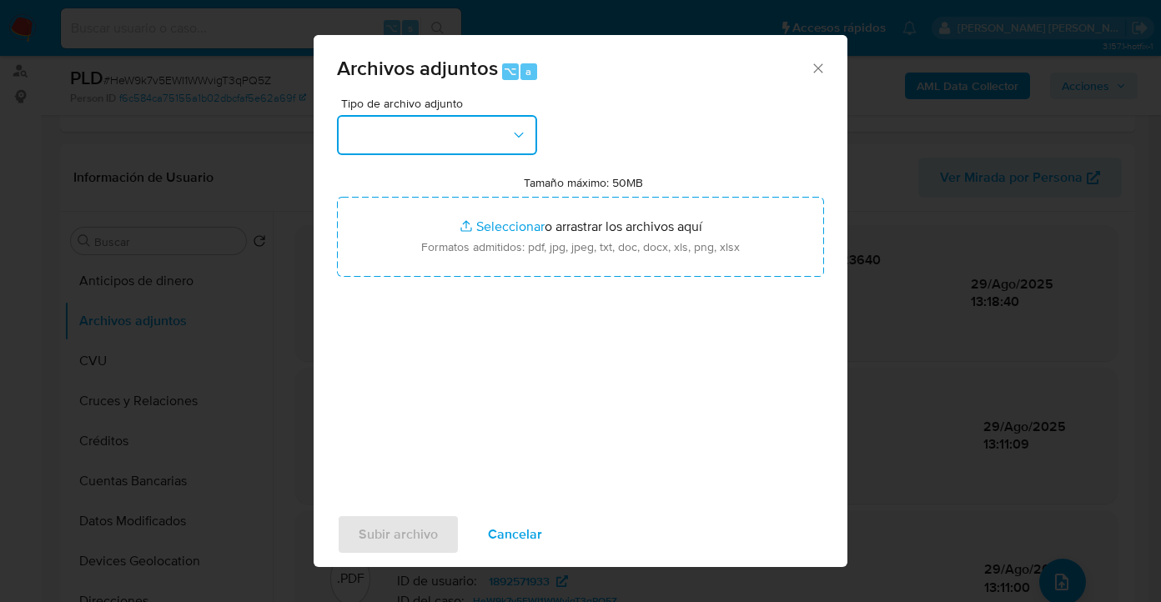
click at [426, 126] on button "button" at bounding box center [437, 135] width 200 height 40
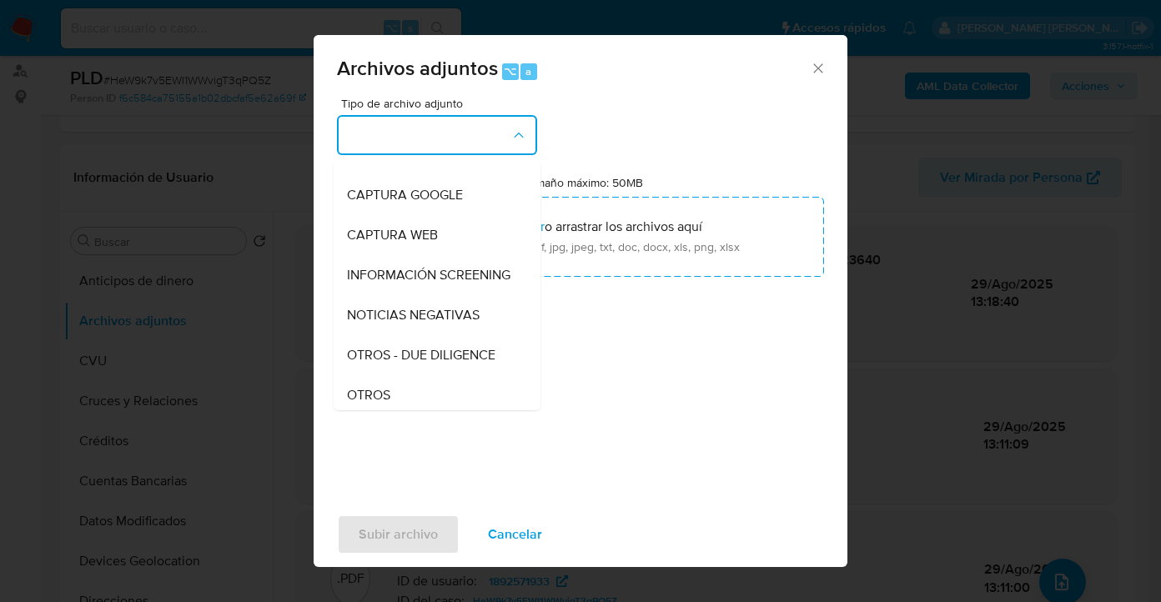
scroll to position [329, 0]
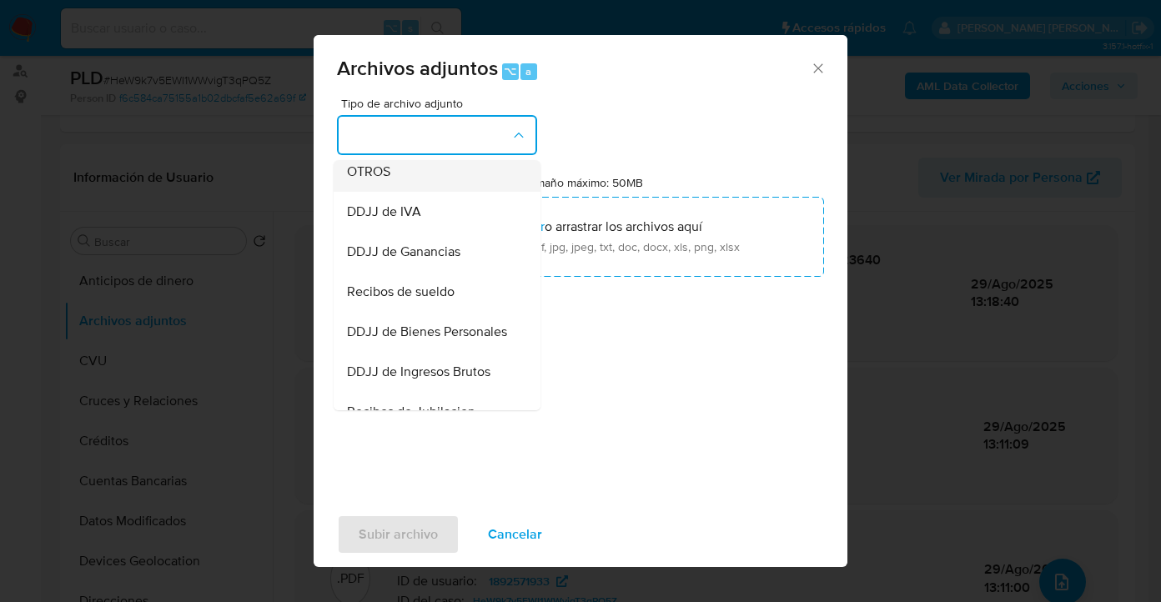
click at [415, 189] on div "OTROS" at bounding box center [432, 172] width 170 height 40
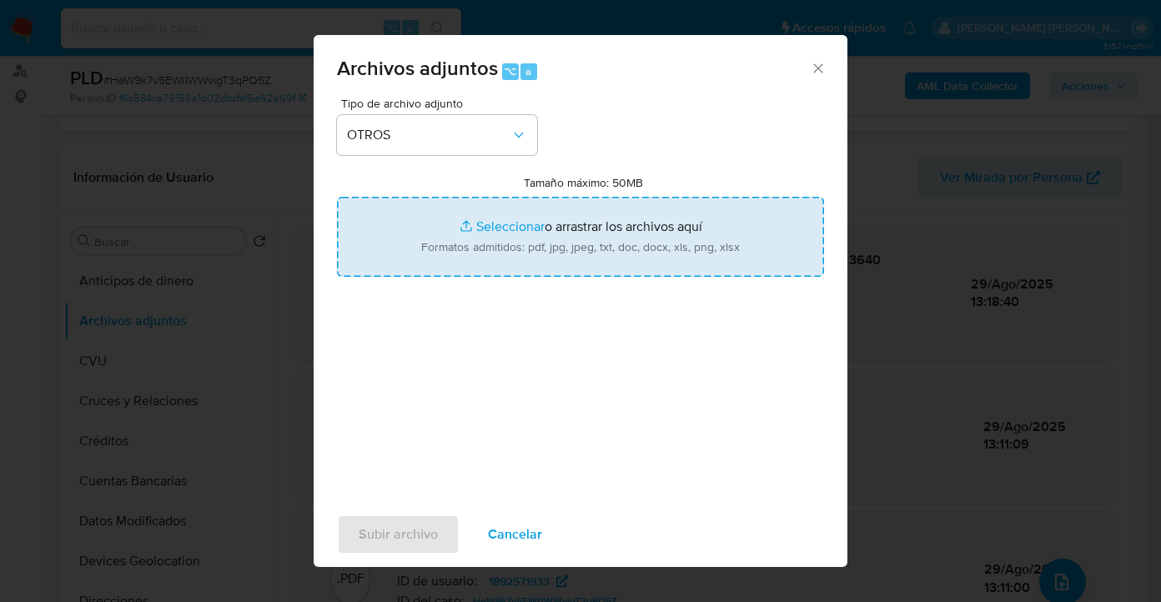
click at [541, 228] on input "Tamaño máximo: 50MB Seleccionar archivos" at bounding box center [580, 237] width 487 height 80
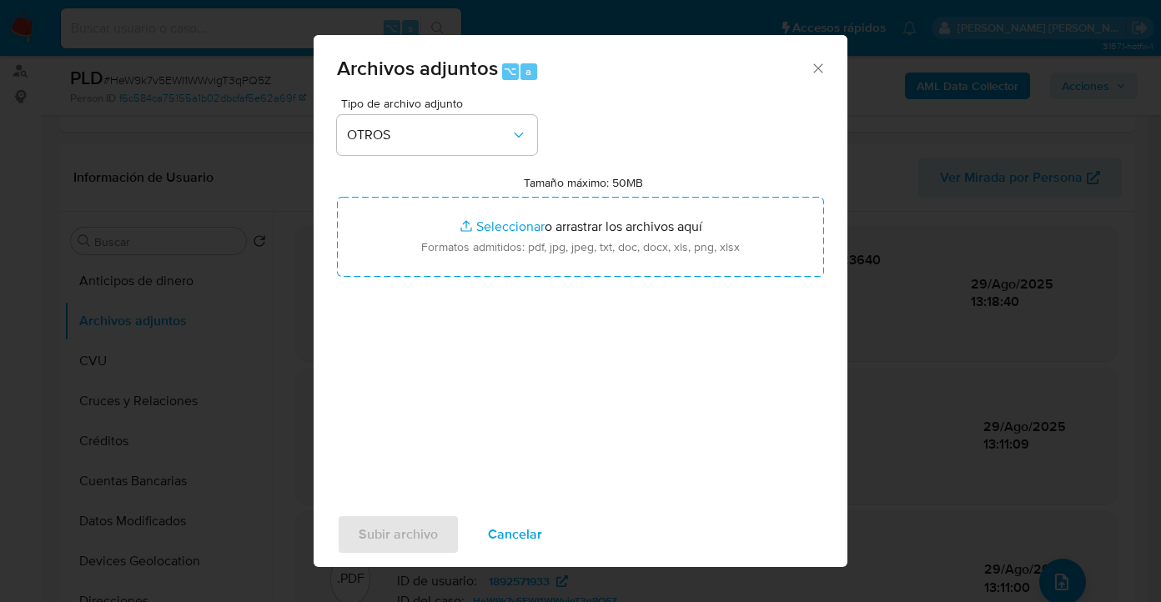
click at [531, 524] on span "Cancelar" at bounding box center [515, 534] width 54 height 37
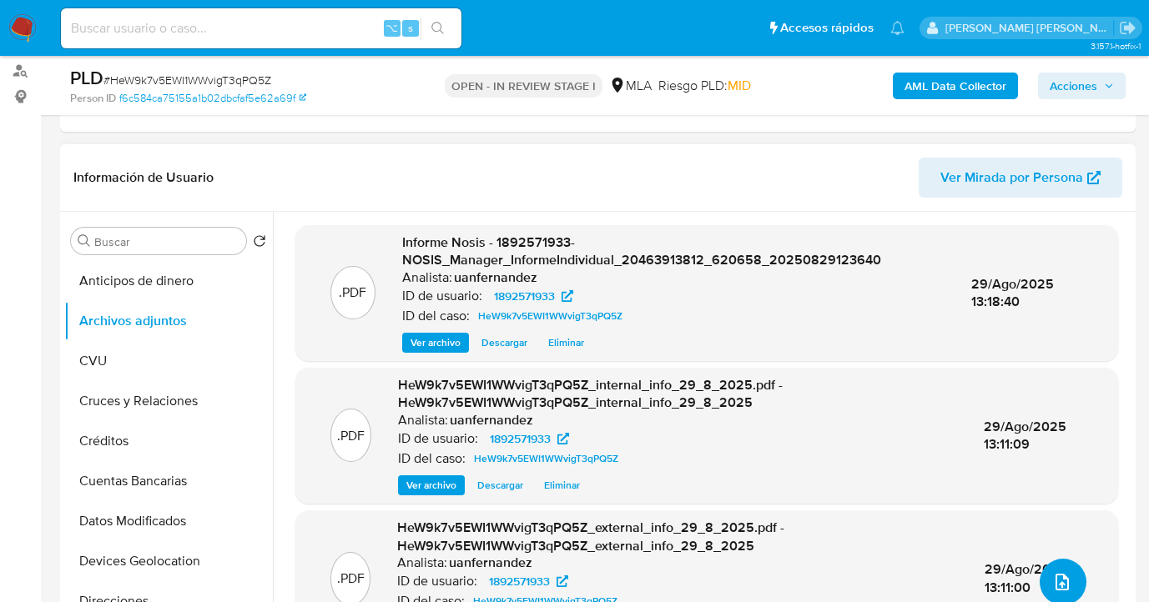
click at [1055, 577] on icon "upload-file" at bounding box center [1062, 582] width 20 height 20
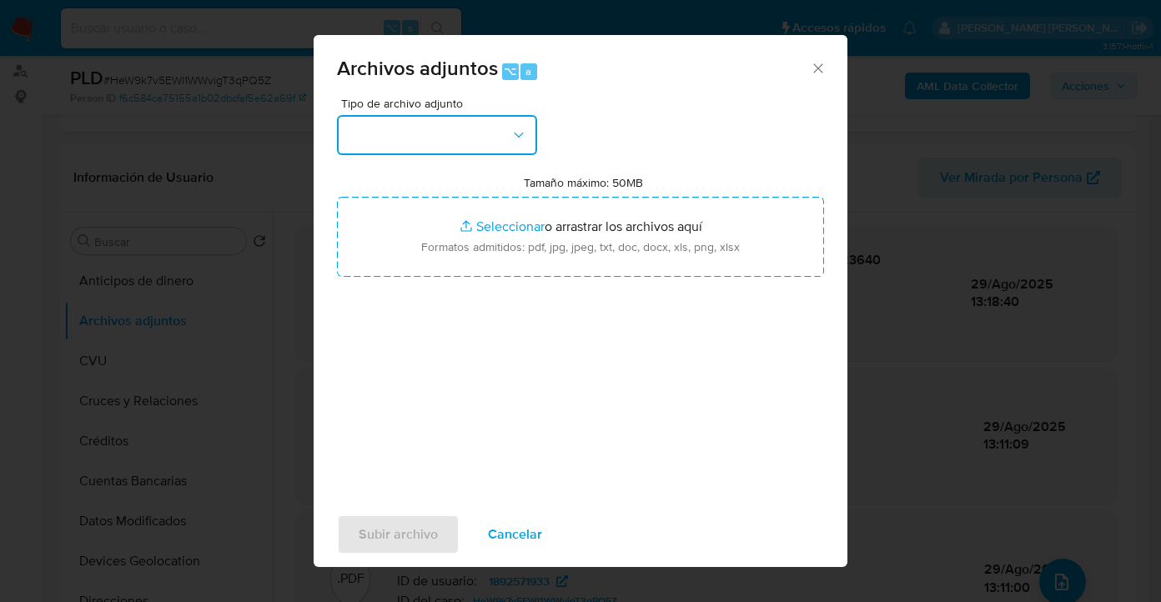
drag, startPoint x: 449, startPoint y: 141, endPoint x: 436, endPoint y: 151, distance: 16.7
click at [449, 141] on button "button" at bounding box center [437, 135] width 200 height 40
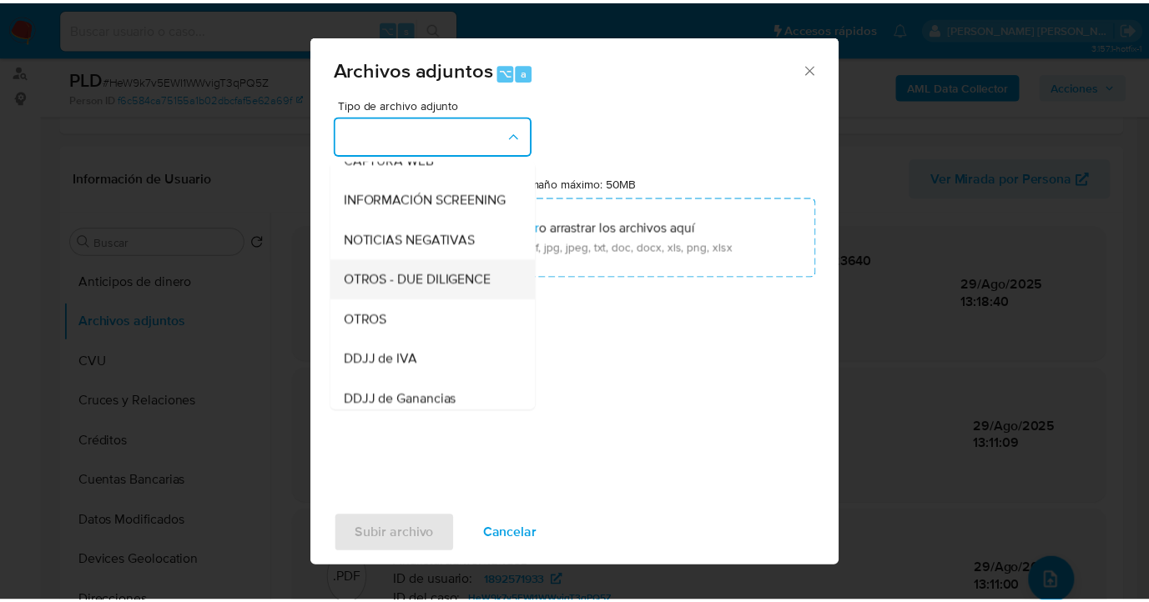
scroll to position [184, 0]
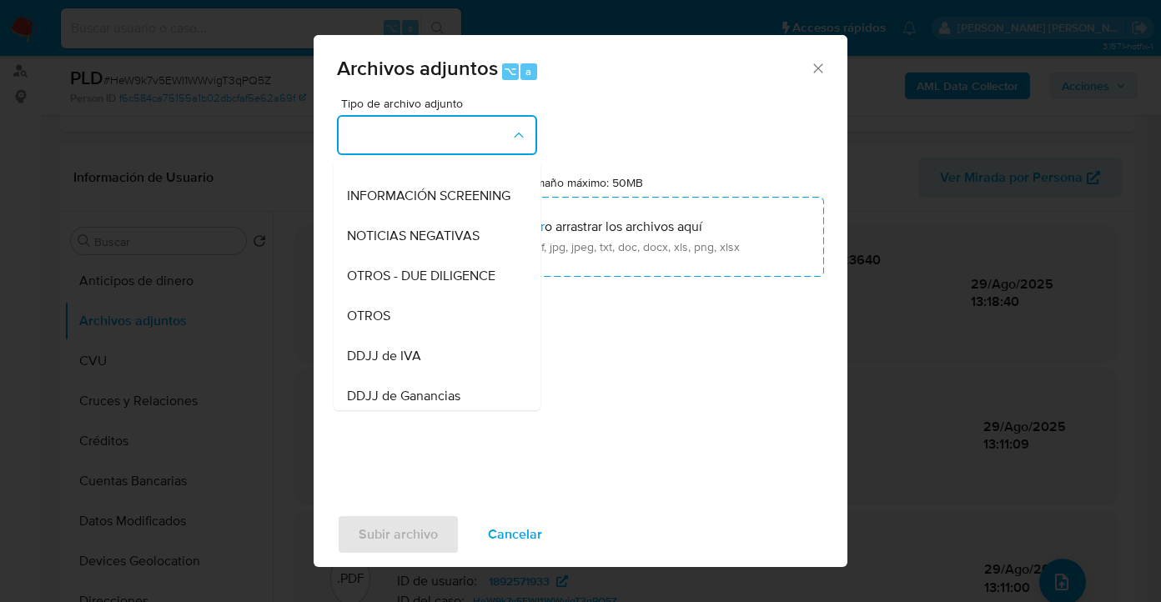
drag, startPoint x: 419, startPoint y: 332, endPoint x: 452, endPoint y: 309, distance: 40.7
click at [419, 332] on div "OTROS" at bounding box center [432, 316] width 170 height 40
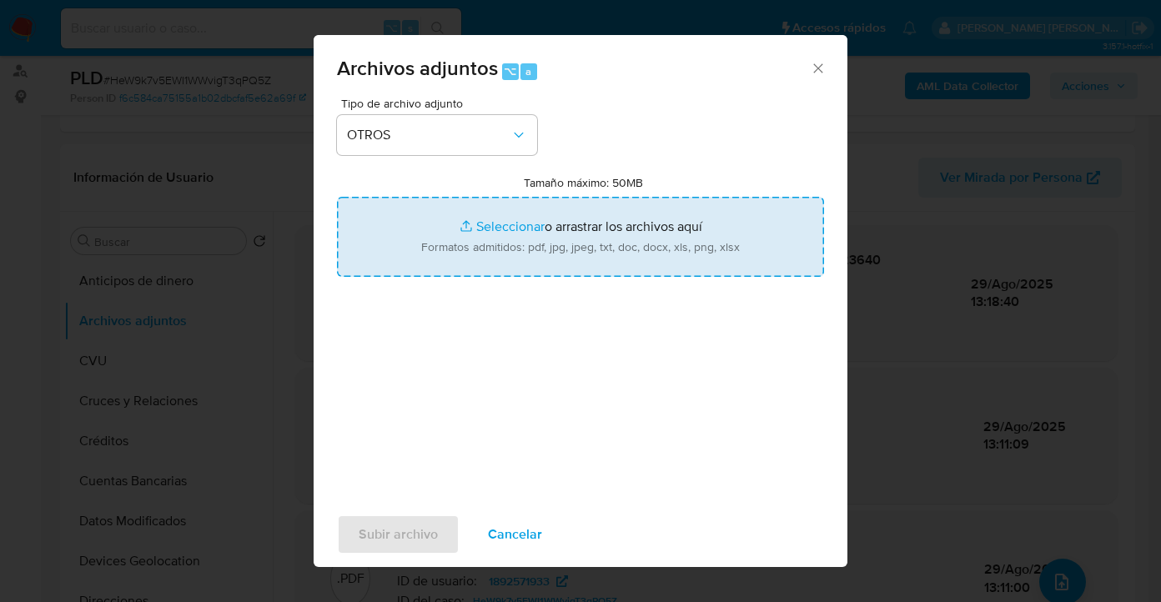
click at [575, 257] on input "Tamaño máximo: 50MB Seleccionar archivos" at bounding box center [580, 237] width 487 height 80
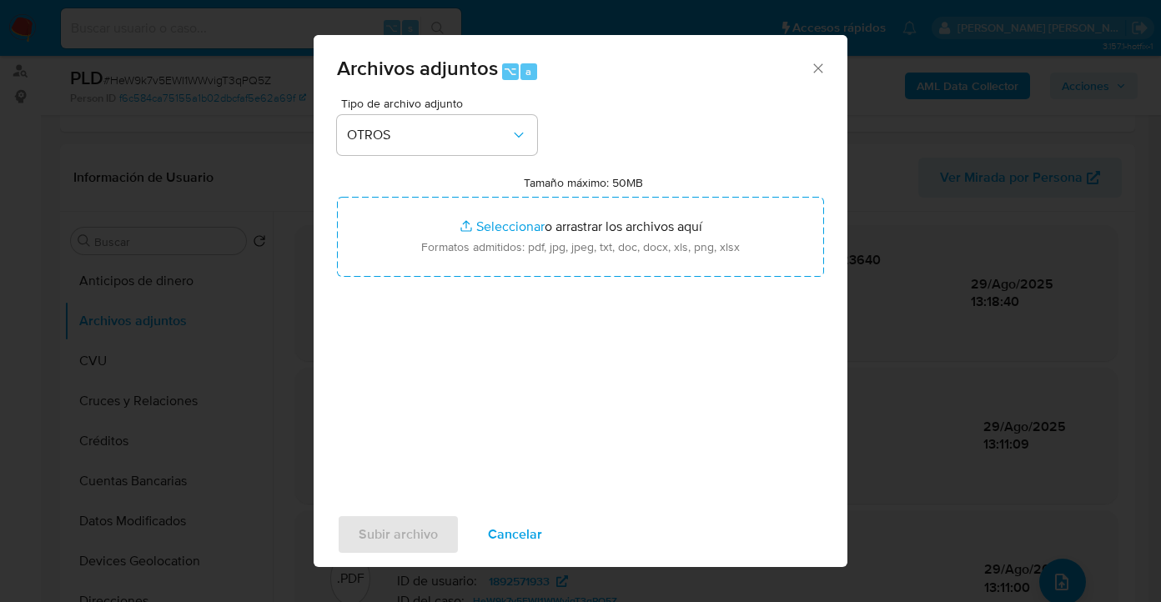
type input "C:\fakepath\1892571933 Movimientos.xlsx"
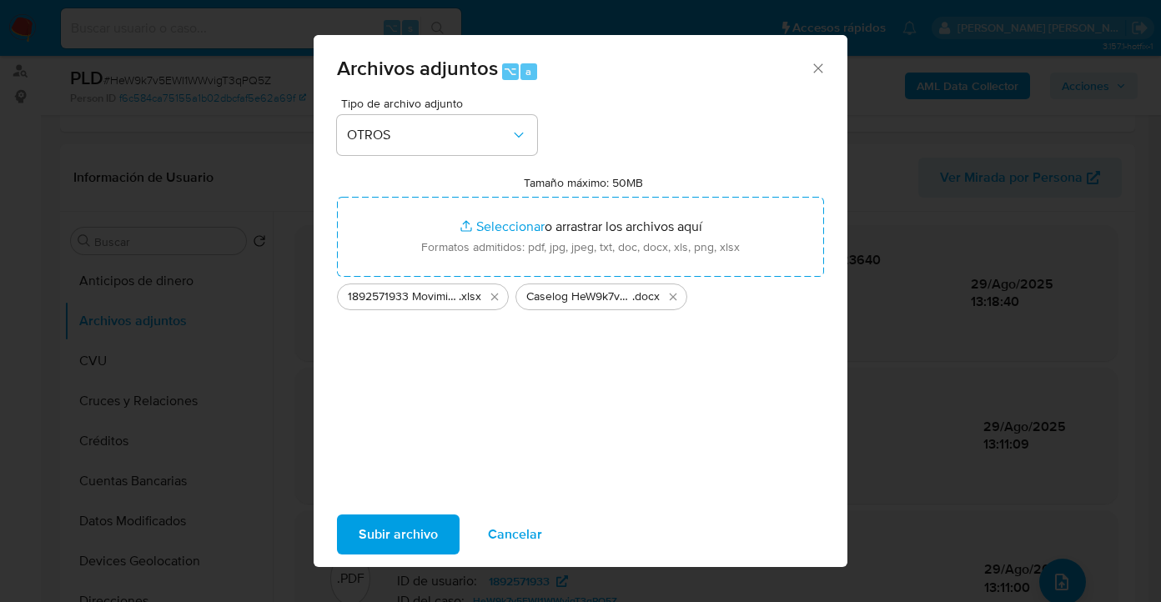
click at [409, 536] on span "Subir archivo" at bounding box center [398, 534] width 79 height 37
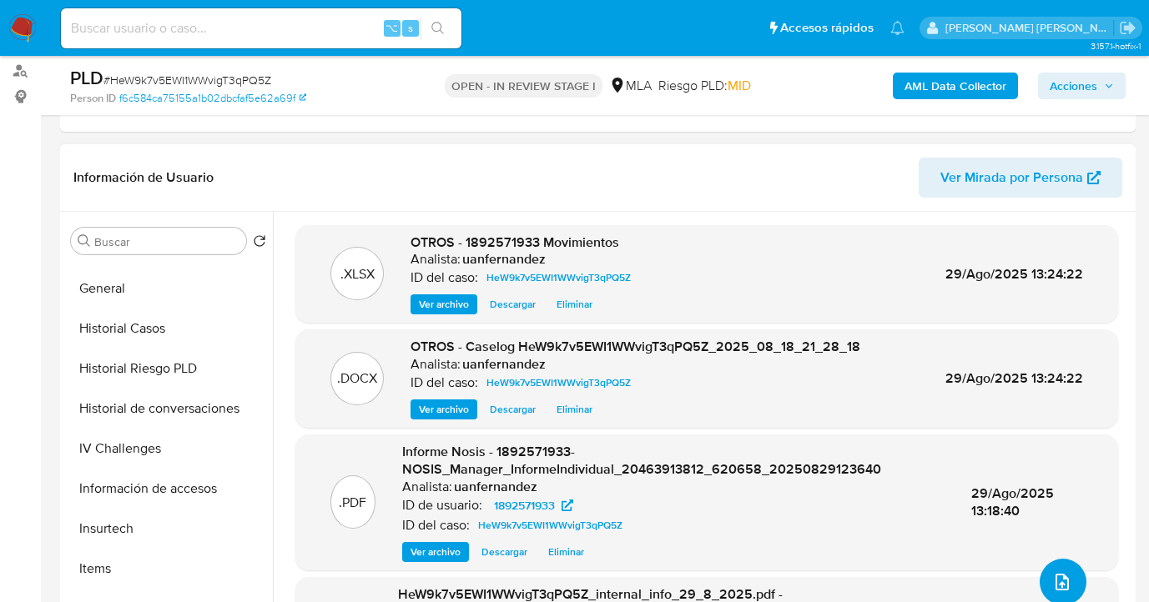
scroll to position [753, 0]
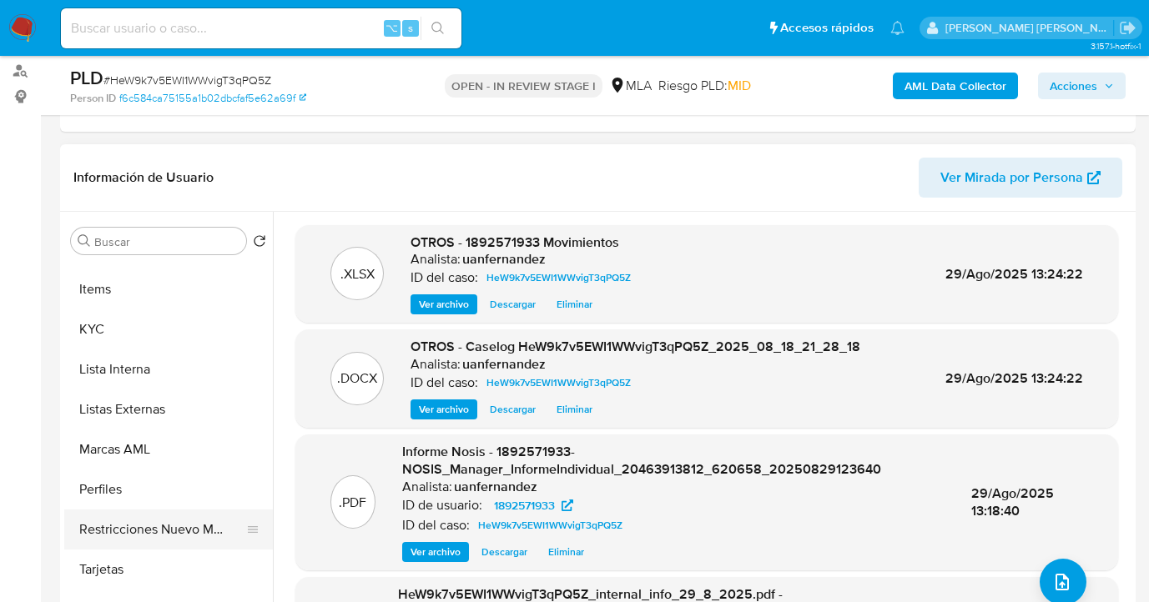
click at [184, 526] on button "Restricciones Nuevo Mundo" at bounding box center [161, 530] width 195 height 40
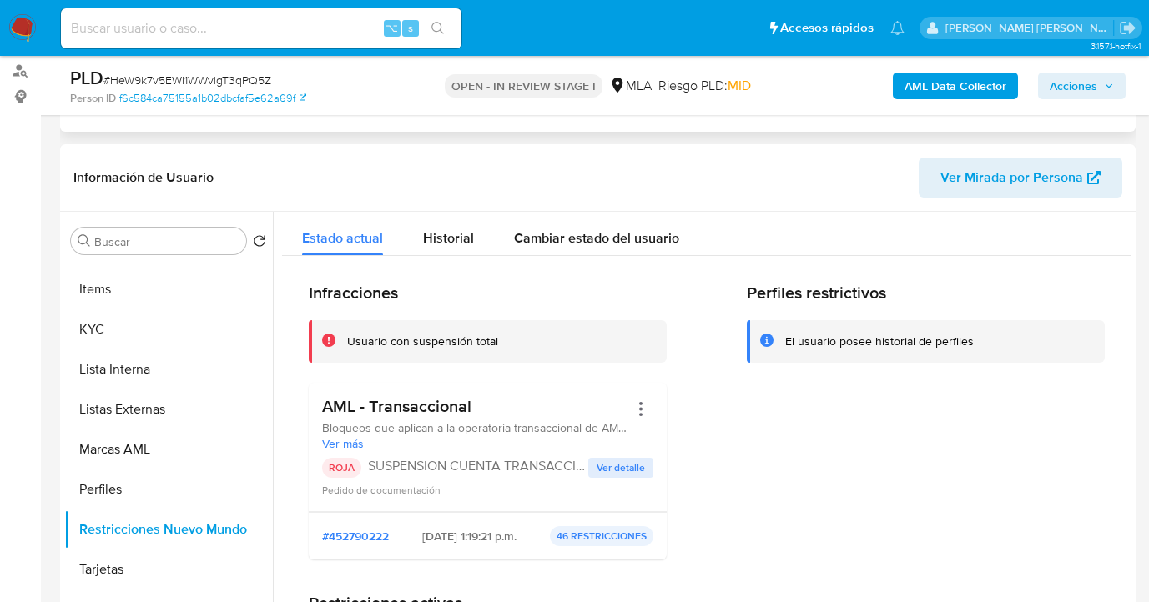
scroll to position [0, 0]
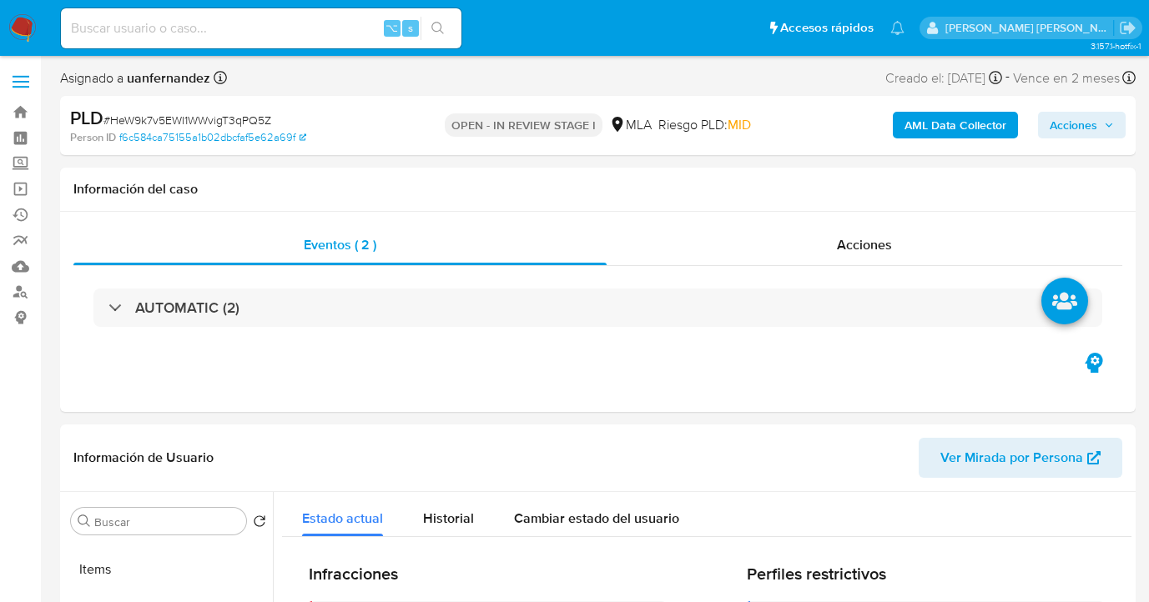
drag, startPoint x: 1080, startPoint y: 118, endPoint x: 1055, endPoint y: 130, distance: 28.0
click at [1079, 118] on span "Acciones" at bounding box center [1074, 125] width 48 height 27
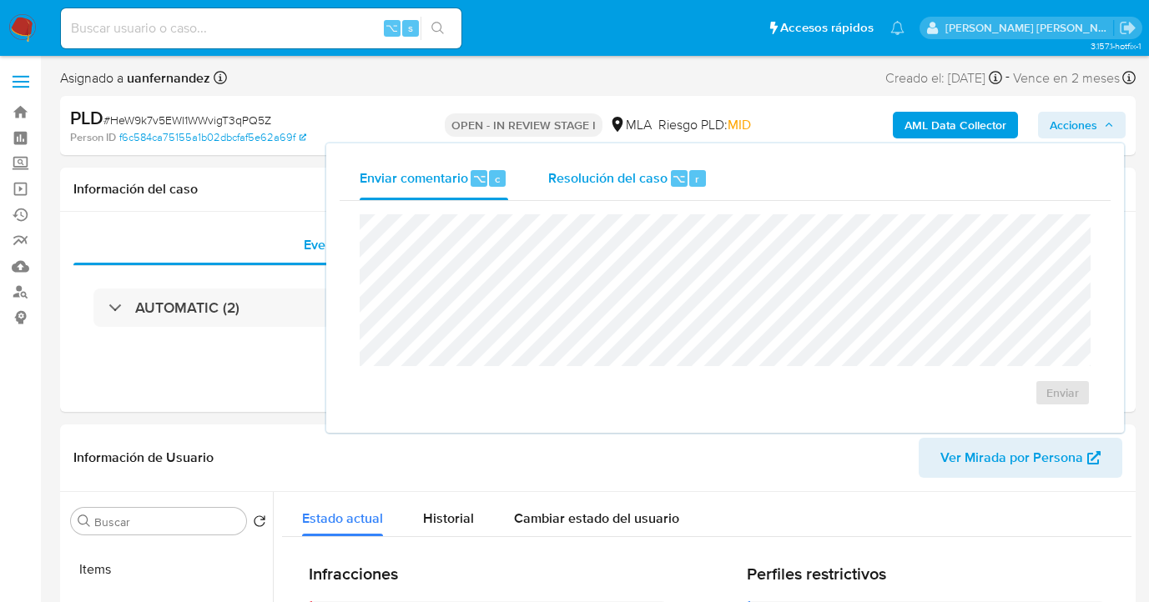
click at [637, 189] on div "Resolución del caso ⌥ r" at bounding box center [627, 178] width 159 height 43
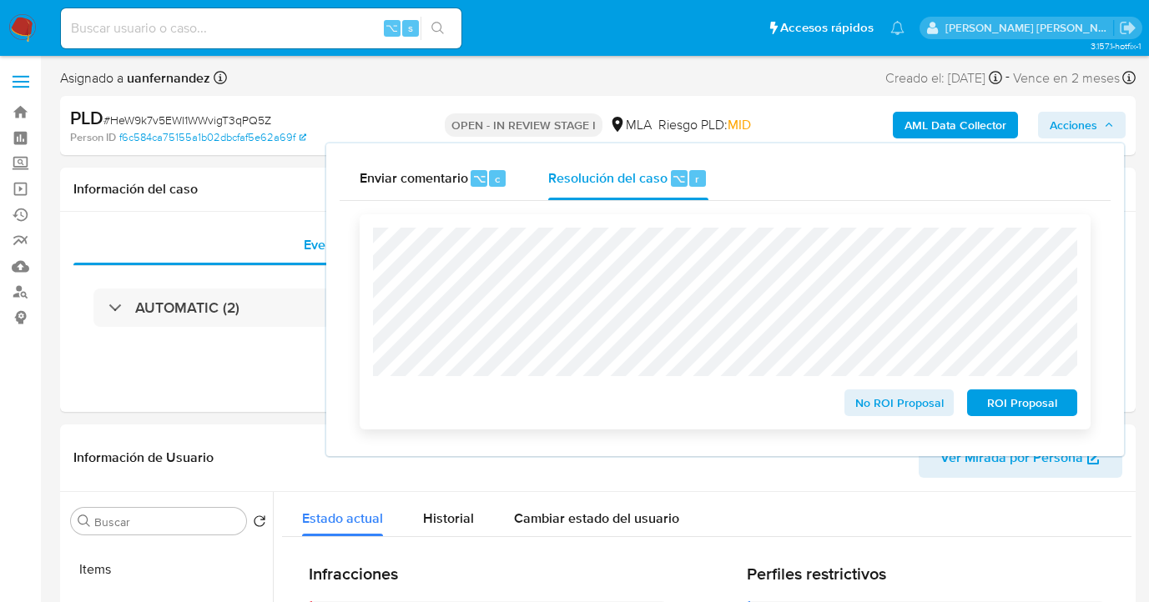
click at [1011, 407] on span "ROI Proposal" at bounding box center [1022, 402] width 87 height 23
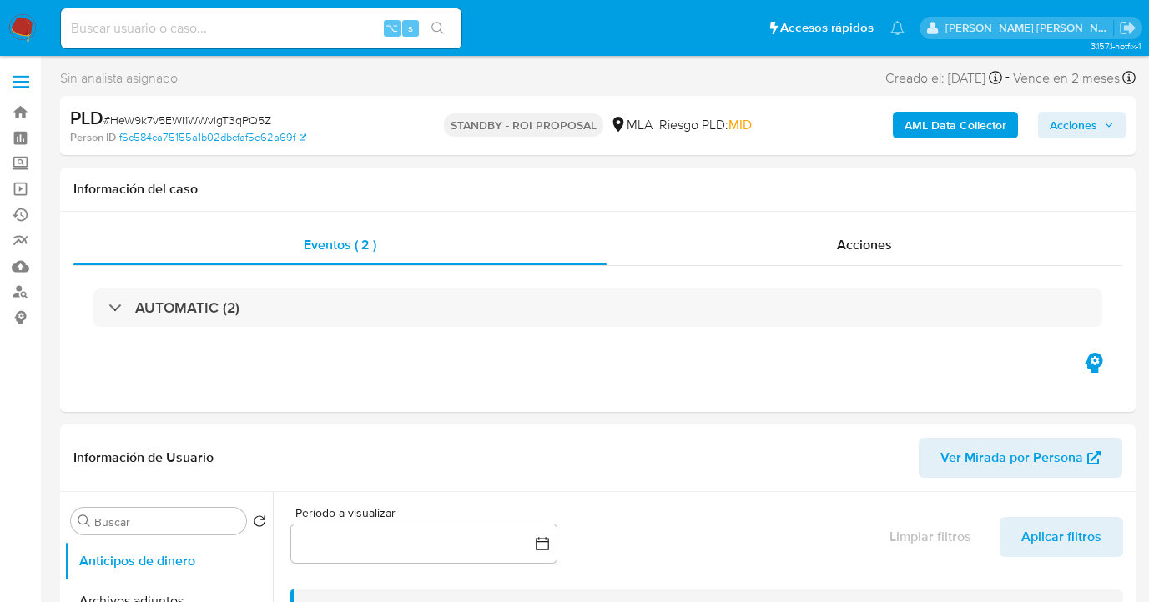
select select "10"
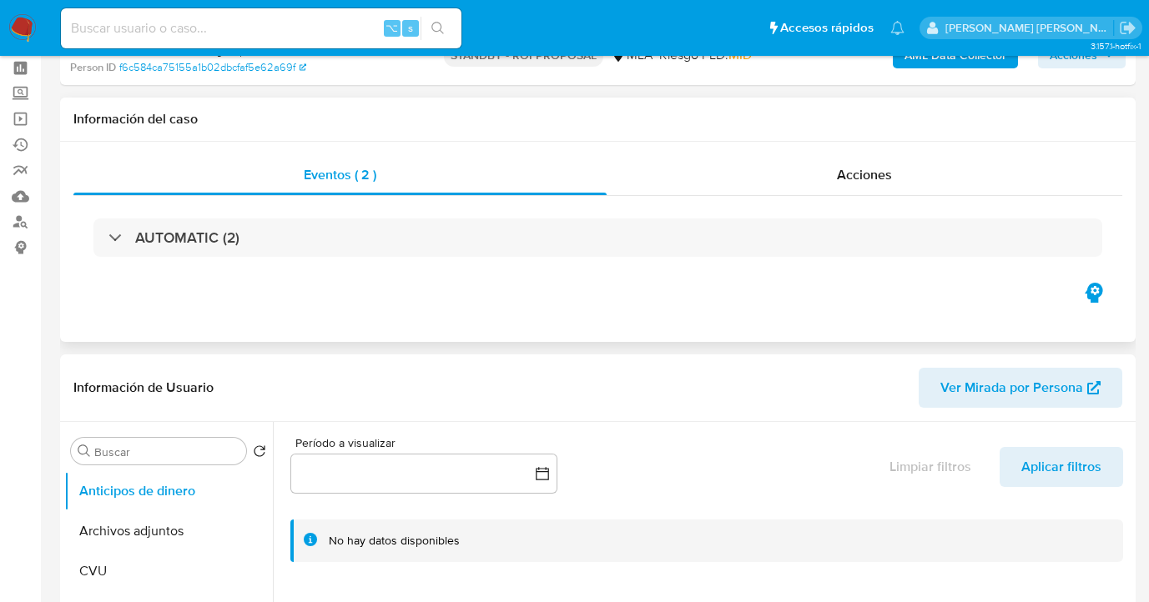
scroll to position [1097, 0]
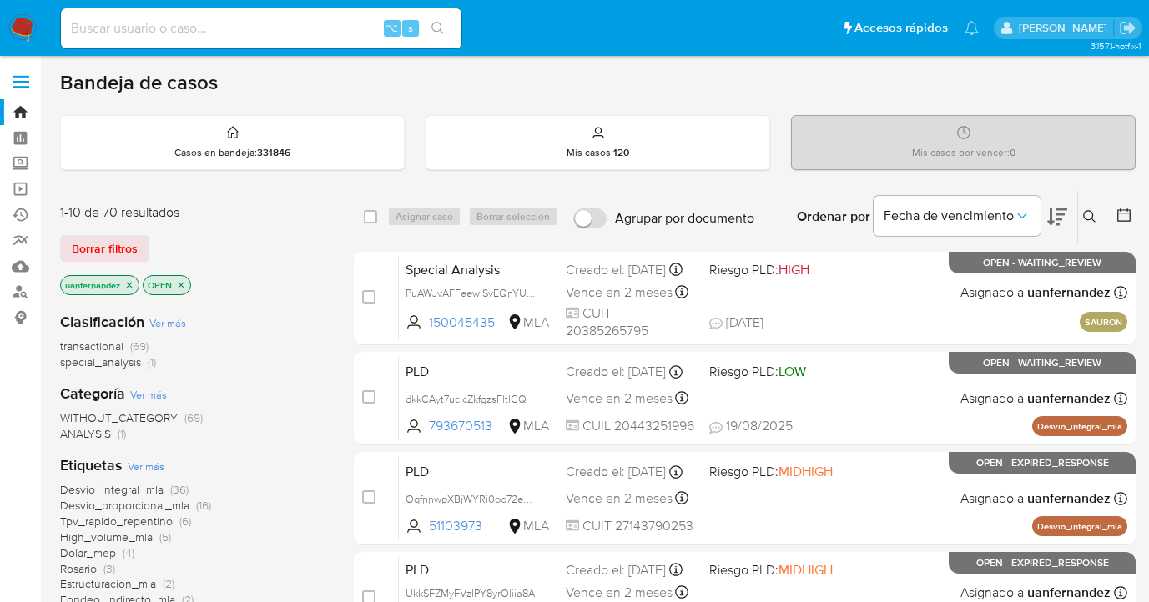
click at [134, 244] on span "Borrar filtros" at bounding box center [105, 248] width 66 height 23
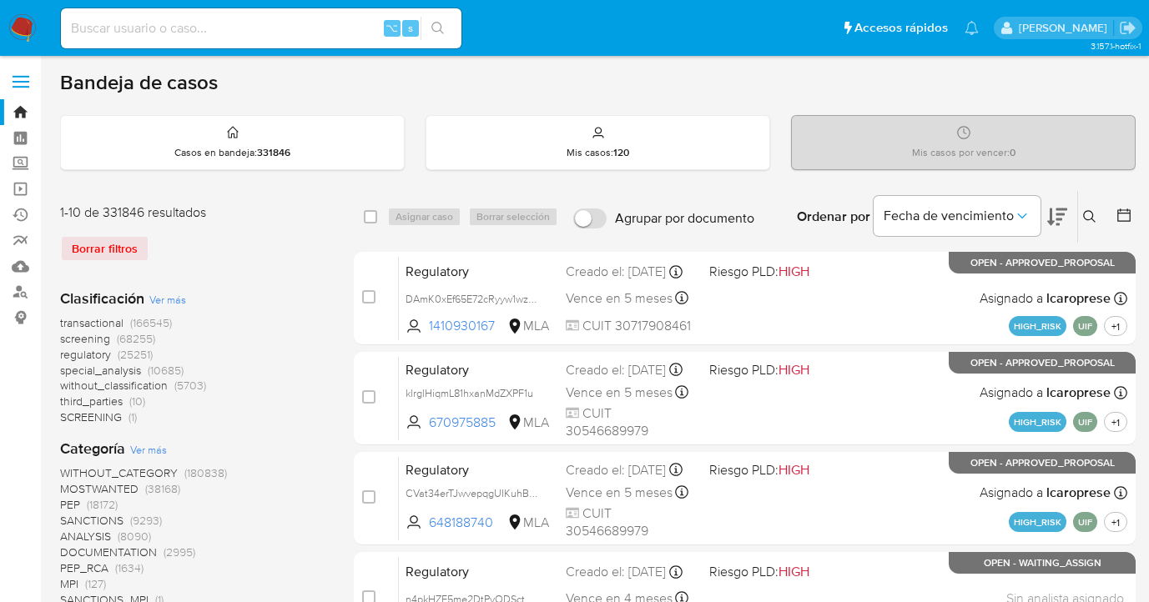
click at [1091, 215] on icon at bounding box center [1089, 216] width 13 height 13
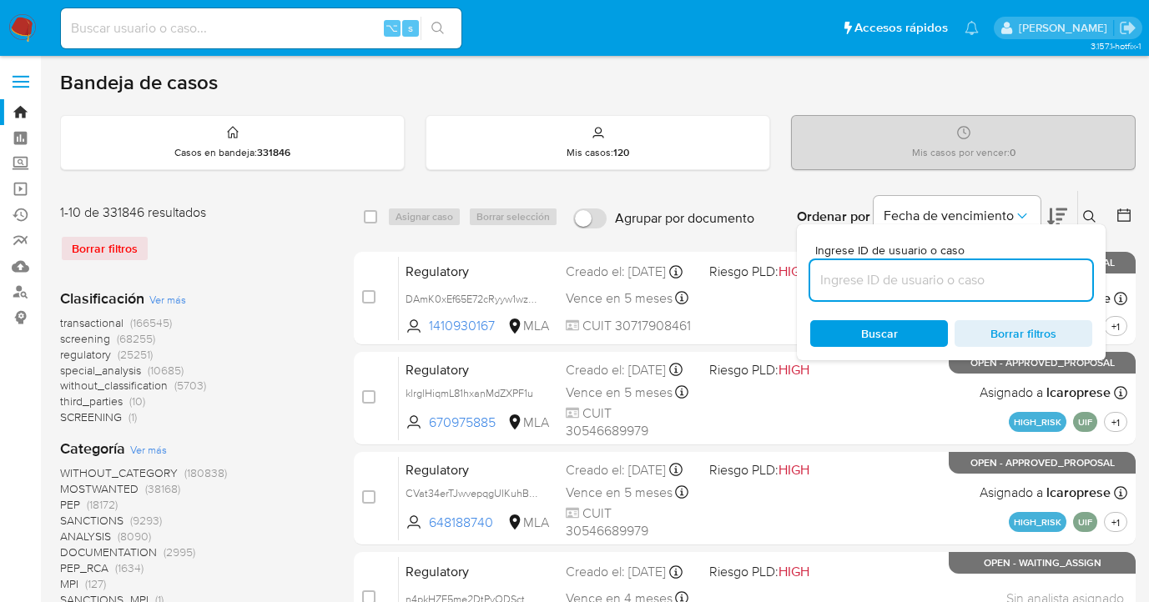
click at [848, 275] on input at bounding box center [951, 281] width 282 height 22
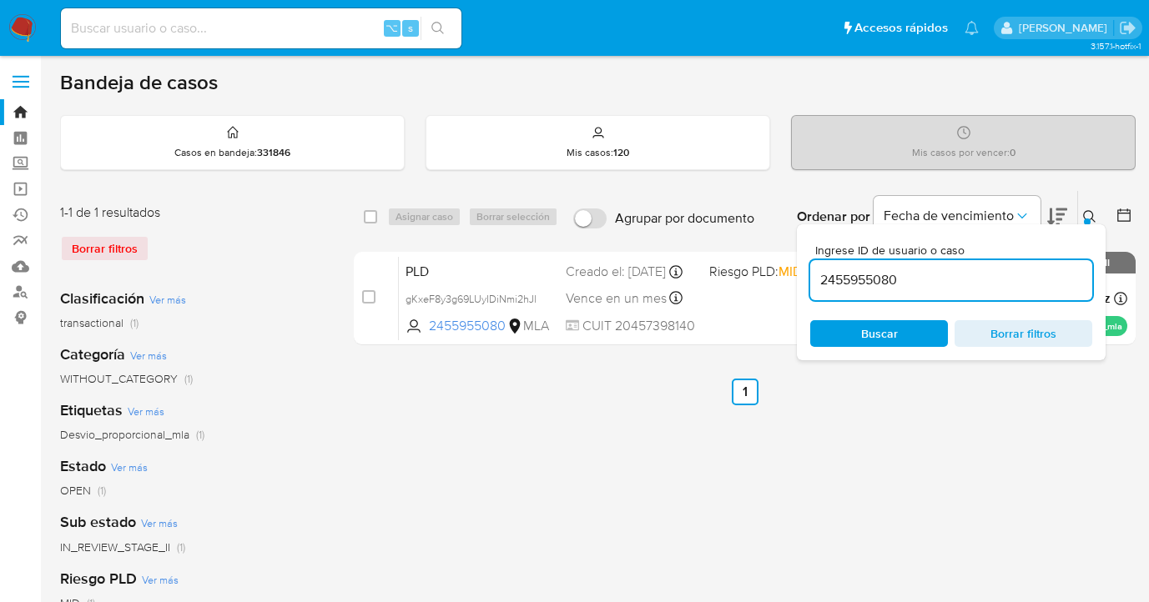
click at [1088, 216] on icon at bounding box center [1089, 216] width 13 height 13
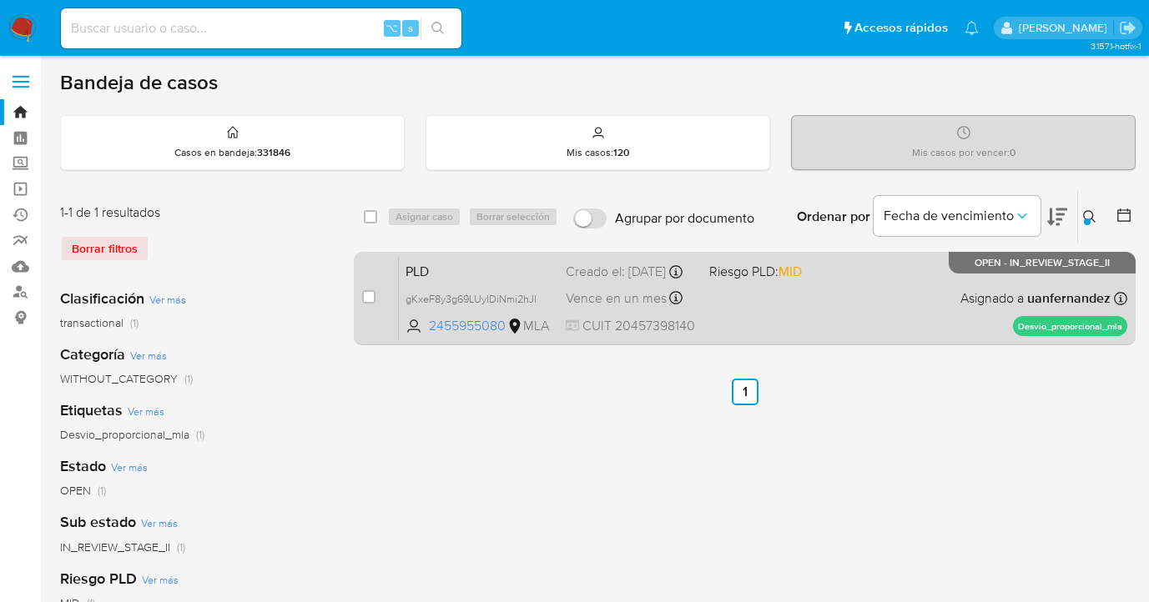
click at [877, 310] on div "PLD gKxeF8y3g69LUyIDiNmi2hJl 2455955080 MLA Riesgo PLD: MID Creado el: [DATE] C…" at bounding box center [763, 298] width 728 height 84
click at [916, 293] on div "PLD gKxeF8y3g69LUyIDiNmi2hJl 2455955080 MLA Riesgo PLD: MID Creado el: [DATE] C…" at bounding box center [763, 298] width 728 height 84
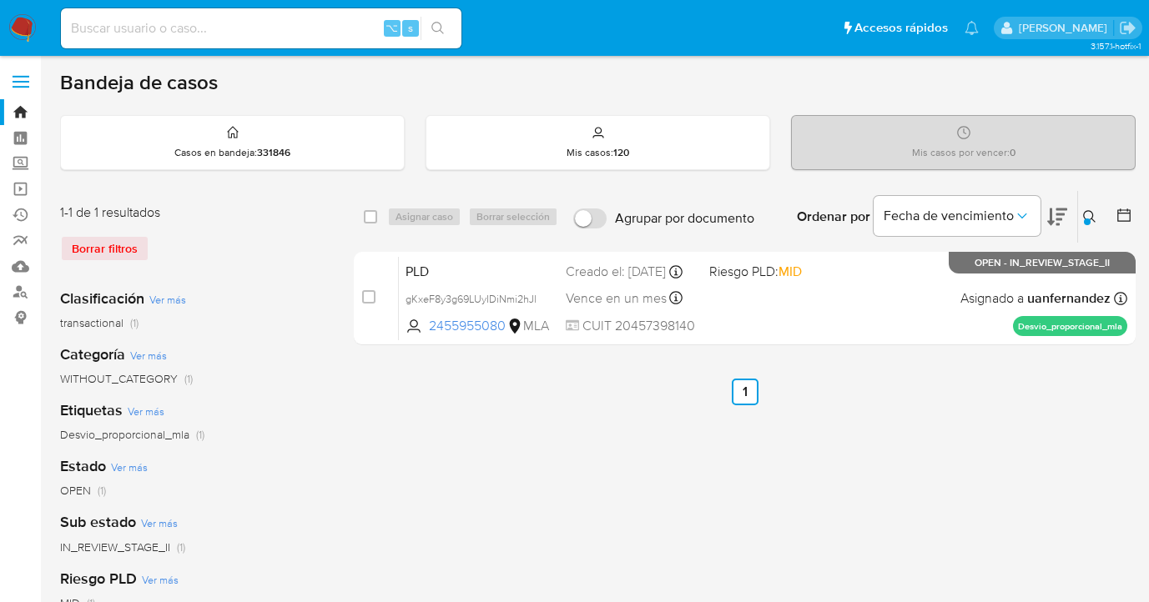
click at [1085, 211] on icon at bounding box center [1089, 216] width 13 height 13
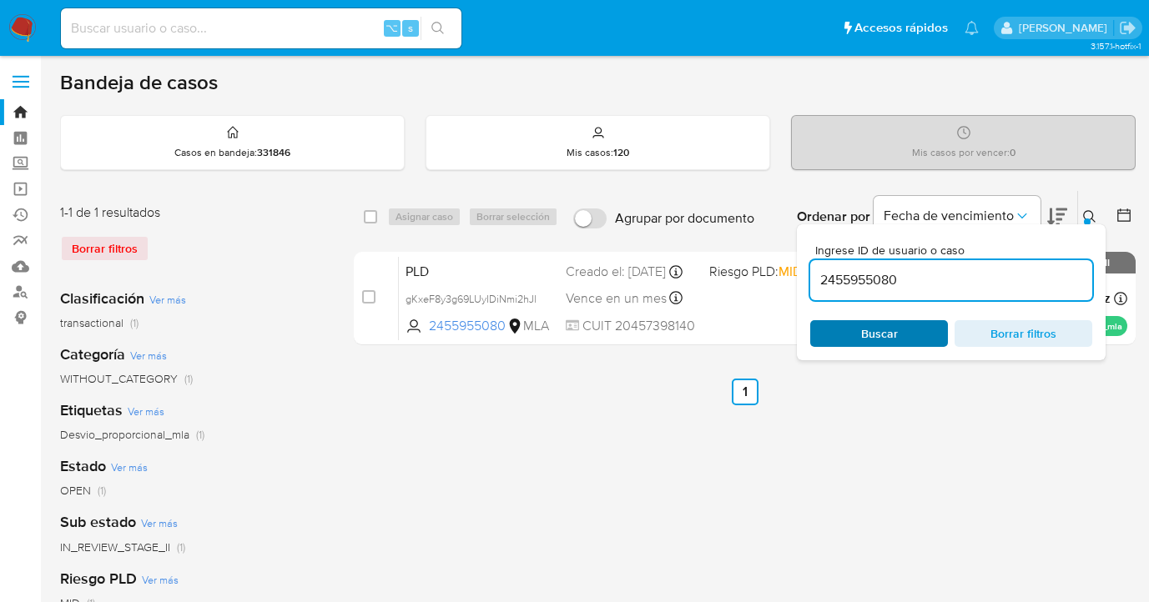
click at [879, 329] on span "Buscar" at bounding box center [879, 333] width 37 height 27
click at [1089, 213] on icon at bounding box center [1089, 216] width 13 height 13
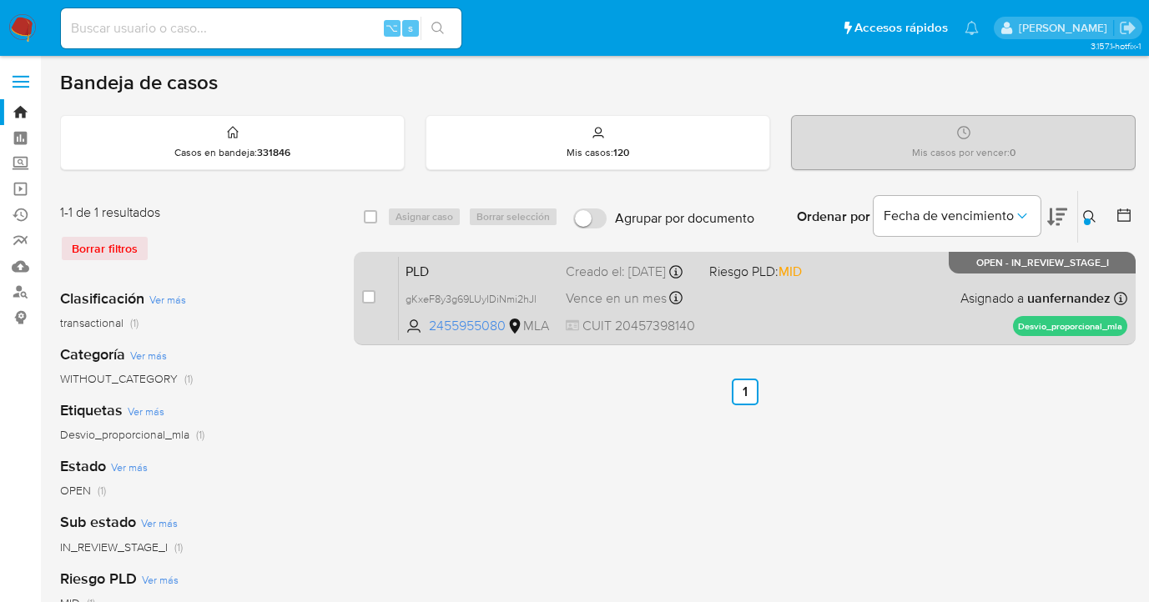
click at [879, 307] on div "PLD gKxeF8y3g69LUyIDiNmi2hJl 2455955080 MLA Riesgo PLD: MID Creado el: [DATE] C…" at bounding box center [763, 298] width 728 height 84
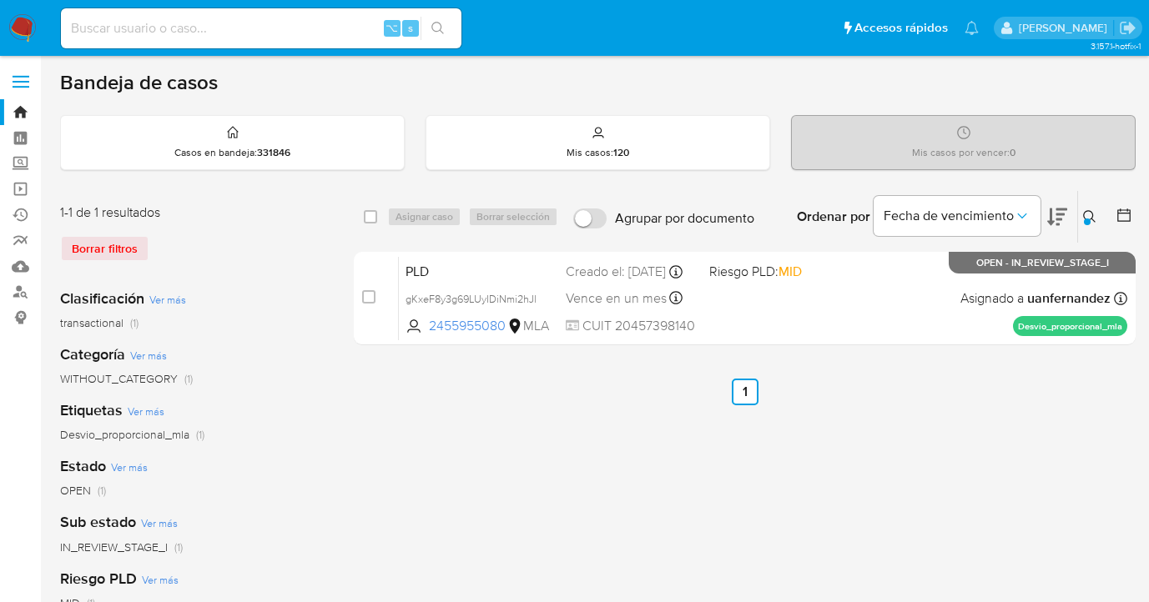
click at [1090, 214] on icon at bounding box center [1089, 216] width 13 height 13
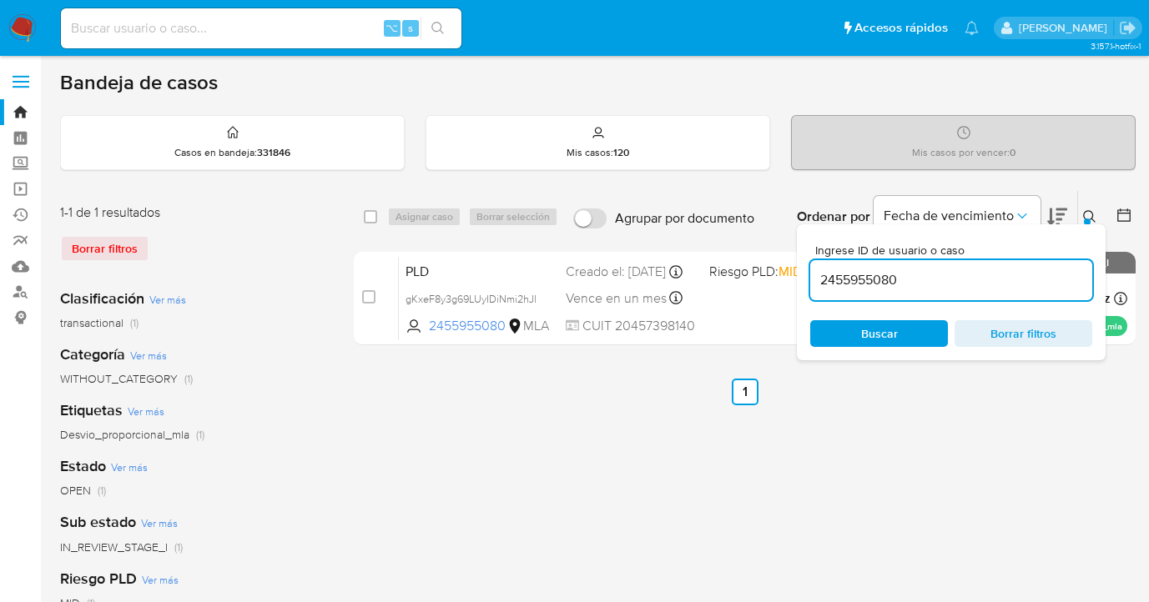
drag, startPoint x: 977, startPoint y: 278, endPoint x: 821, endPoint y: 275, distance: 156.0
click at [821, 275] on input "2455955080" at bounding box center [951, 281] width 282 height 22
type input "2546354166"
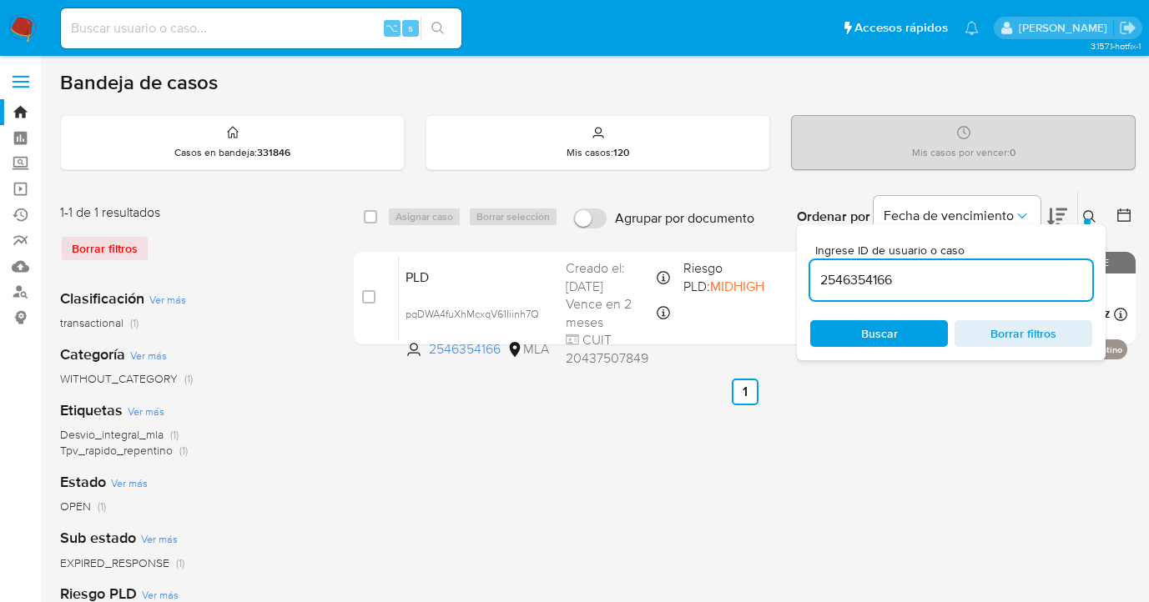
click at [1091, 214] on icon at bounding box center [1089, 216] width 13 height 13
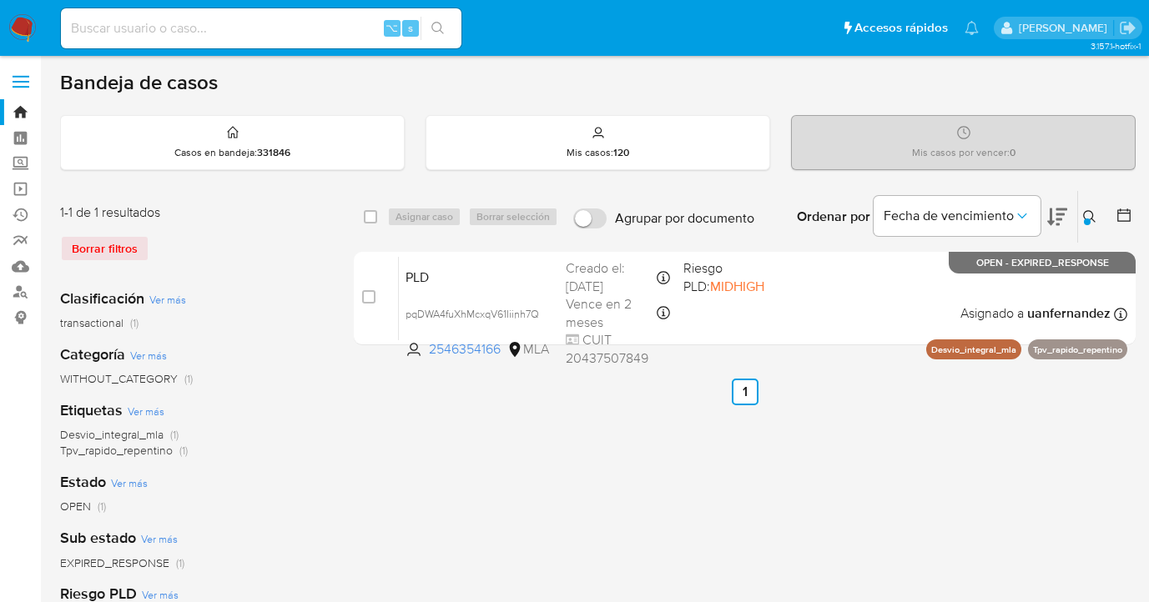
drag, startPoint x: 369, startPoint y: 216, endPoint x: 414, endPoint y: 211, distance: 45.3
click at [375, 214] on input "checkbox" at bounding box center [370, 216] width 13 height 13
checkbox input "true"
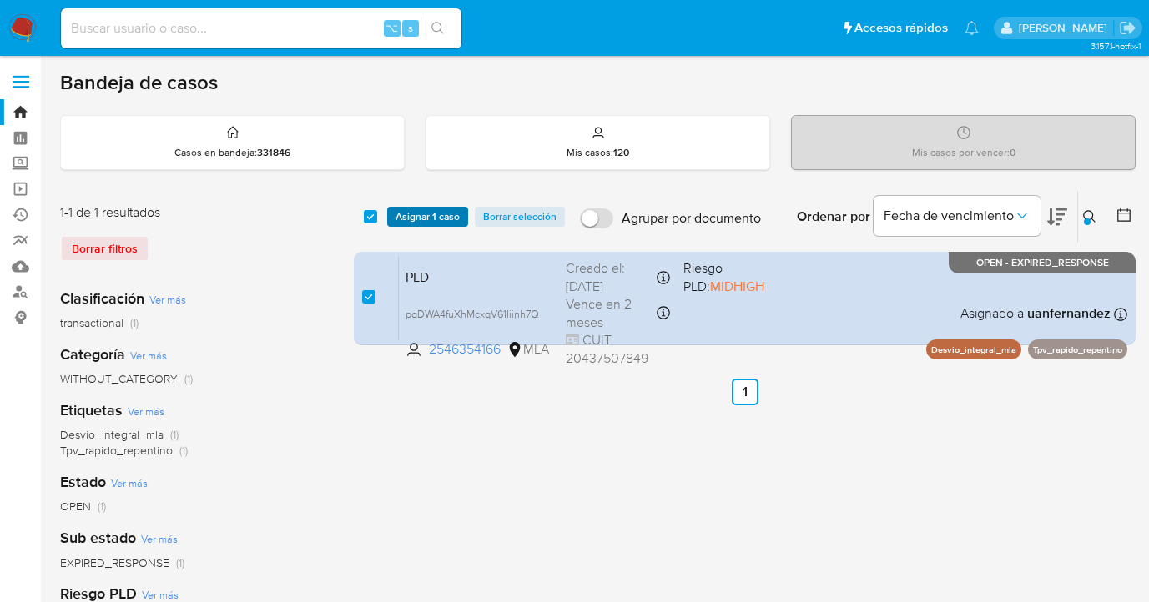
click at [428, 210] on span "Asignar 1 caso" at bounding box center [427, 217] width 64 height 17
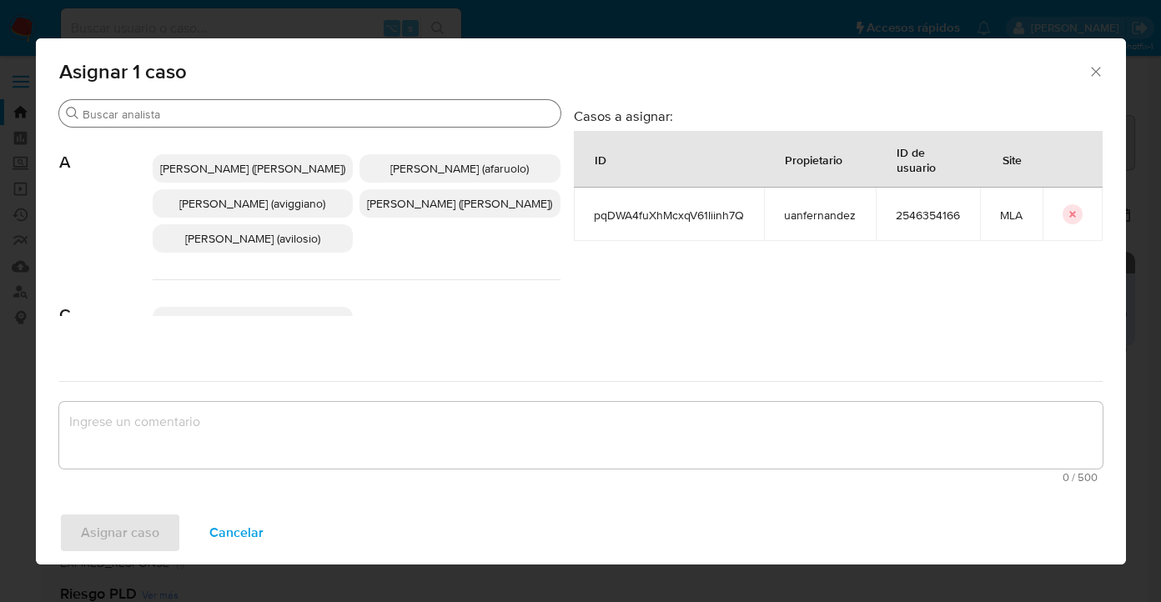
click at [295, 120] on input "Buscar" at bounding box center [318, 114] width 471 height 15
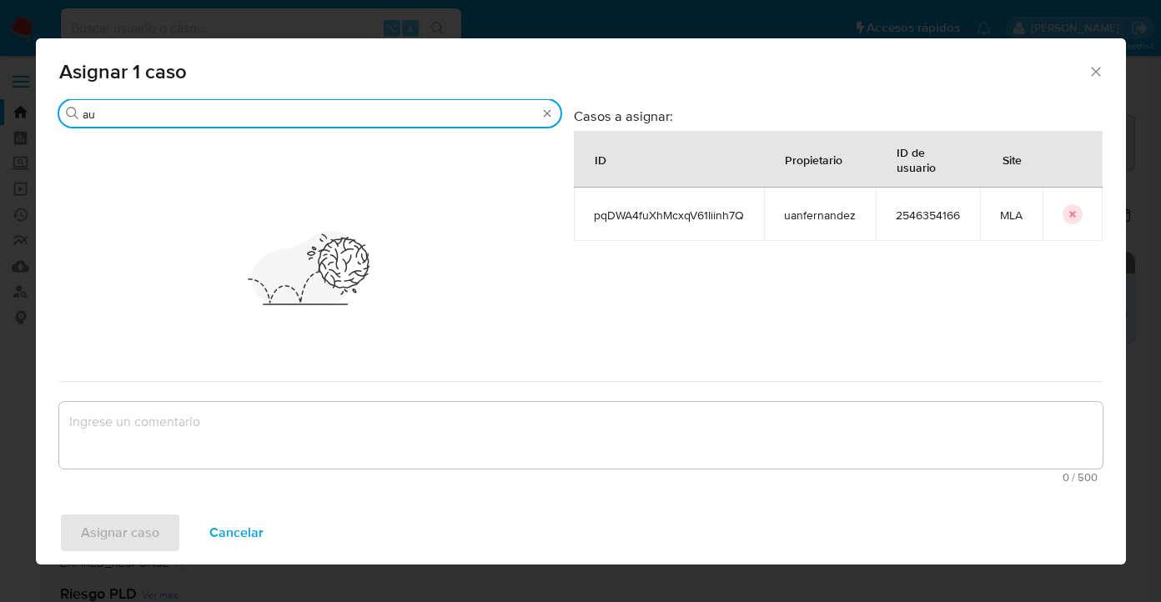
type input "a"
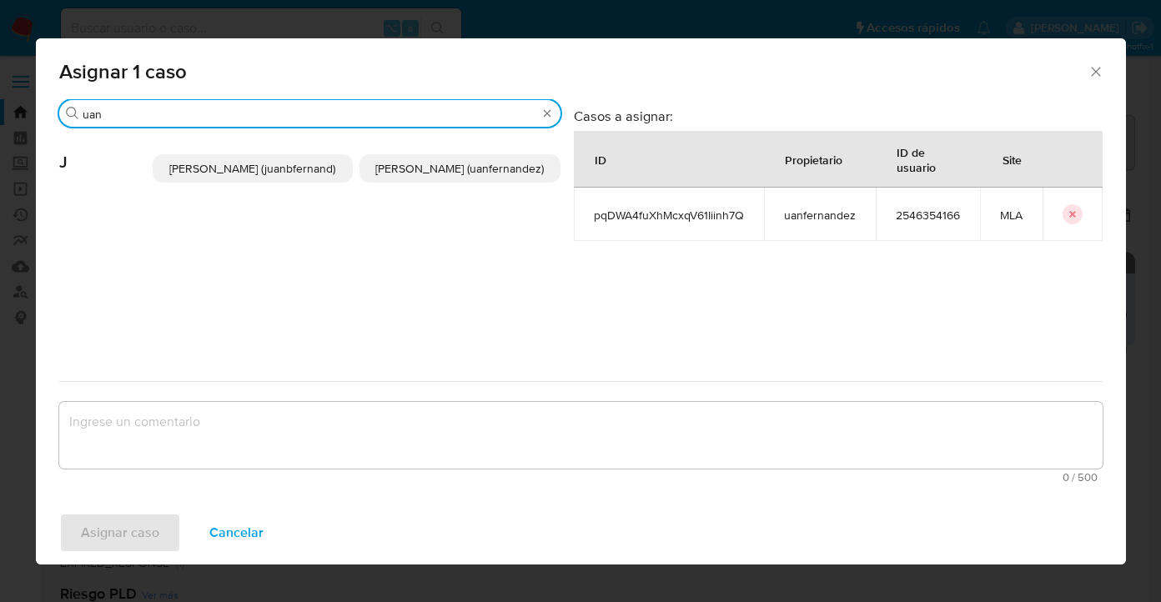
type input "uan"
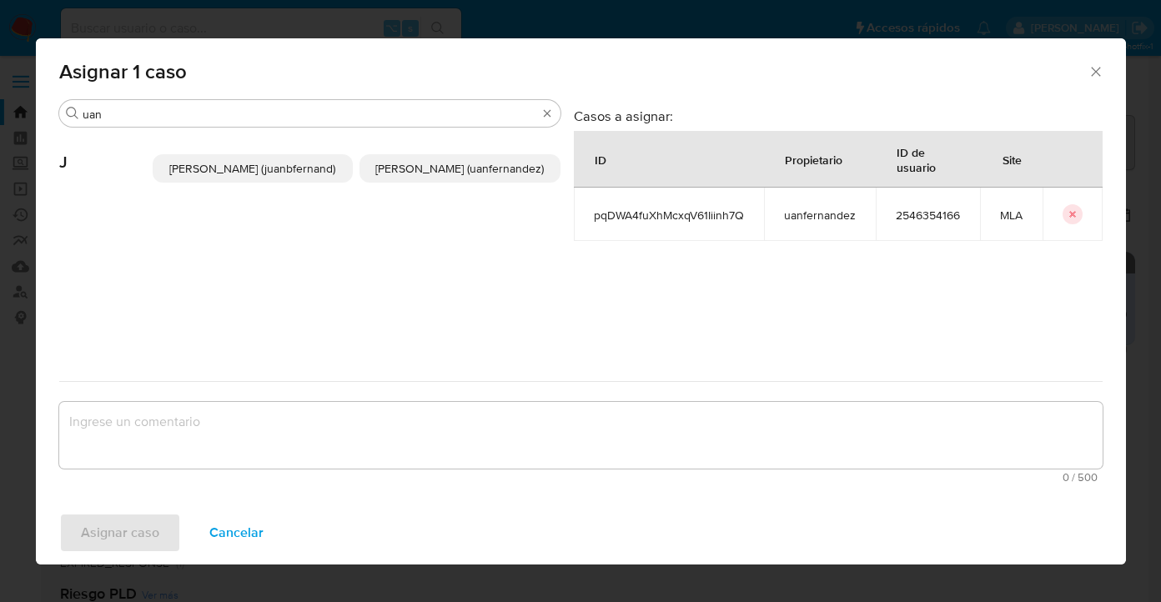
click at [443, 174] on span "[PERSON_NAME] (uanfernandez)" at bounding box center [459, 168] width 169 height 17
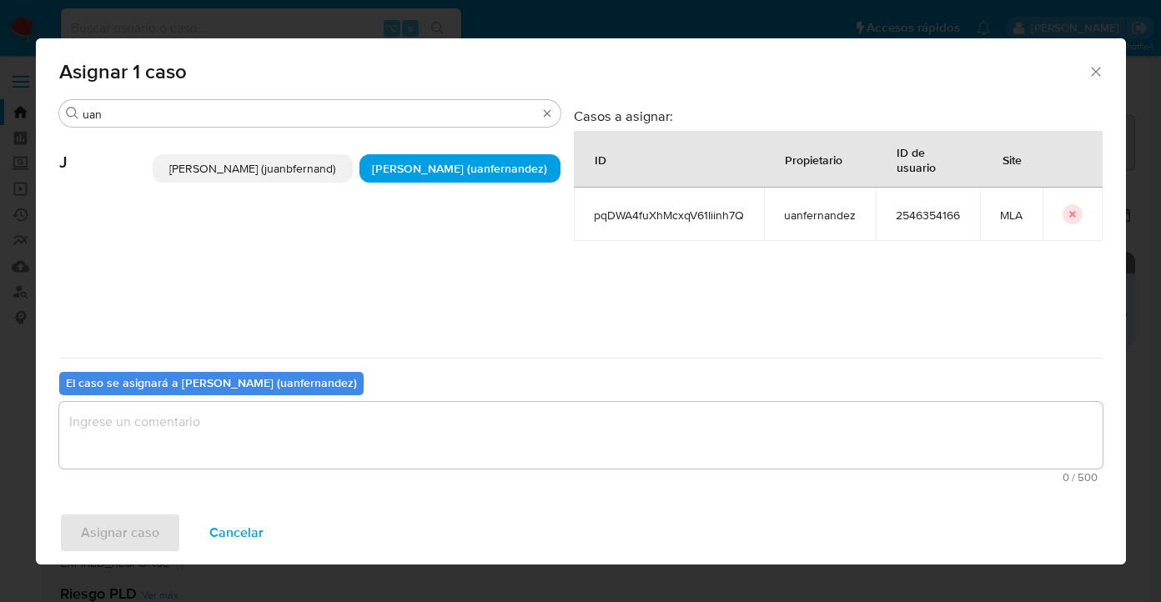
click at [390, 408] on textarea "assign-modal" at bounding box center [581, 435] width 1044 height 67
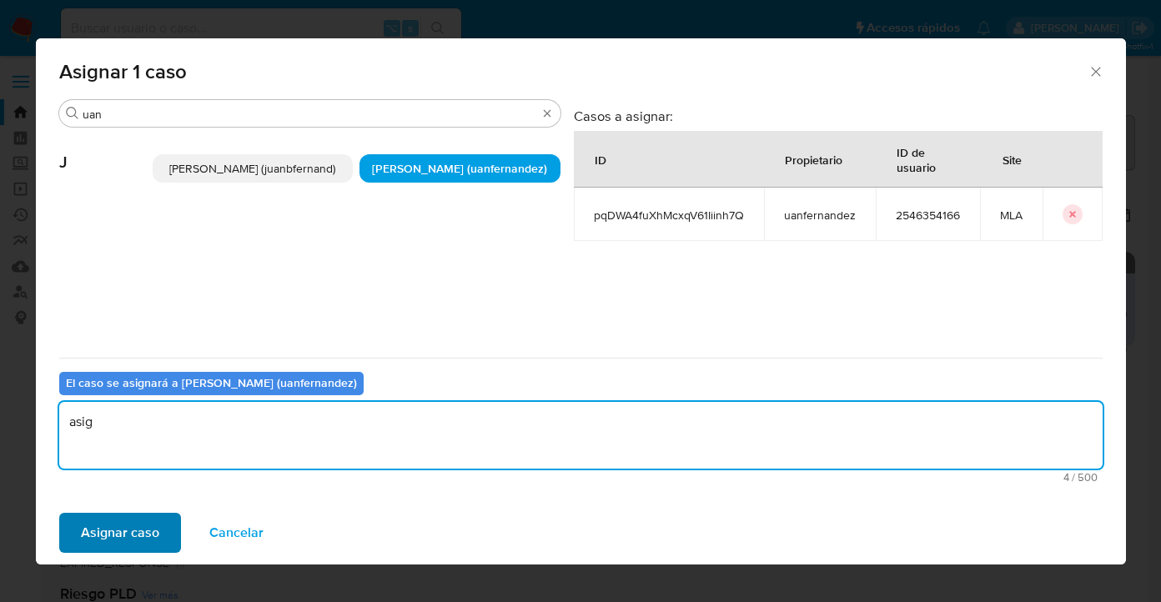
type textarea "asig"
click at [153, 528] on span "Asignar caso" at bounding box center [120, 533] width 78 height 37
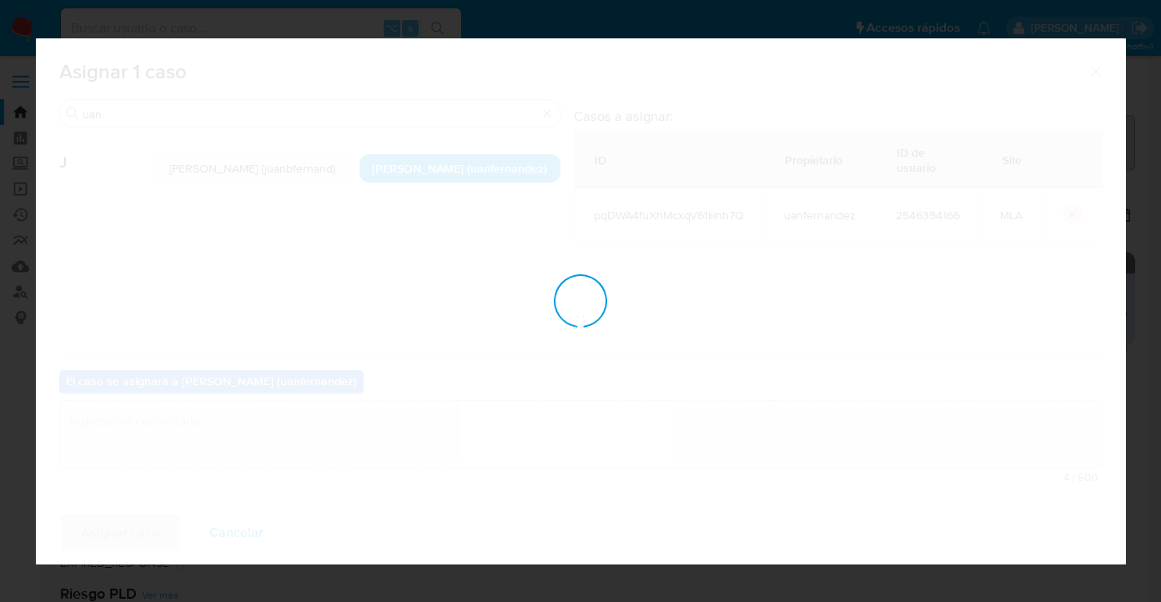
checkbox input "false"
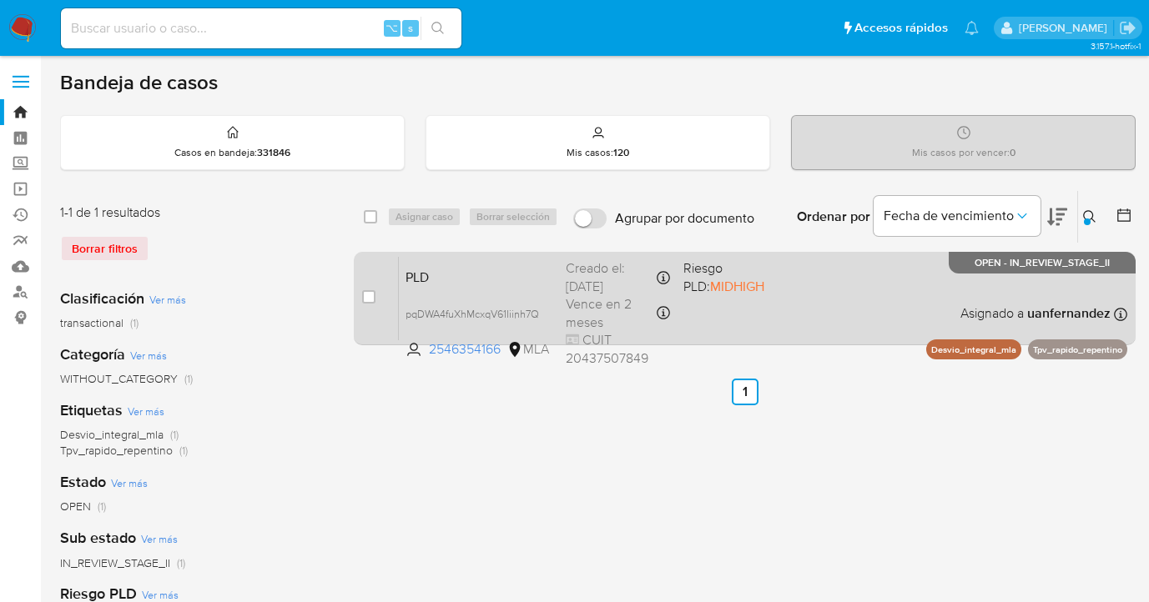
click at [835, 305] on div "PLD pqDWA4fuXhMcxqV61Iiinh7Q 2546354166 MLA Riesgo PLD: MIDHIGH Creado el: [DAT…" at bounding box center [763, 298] width 728 height 84
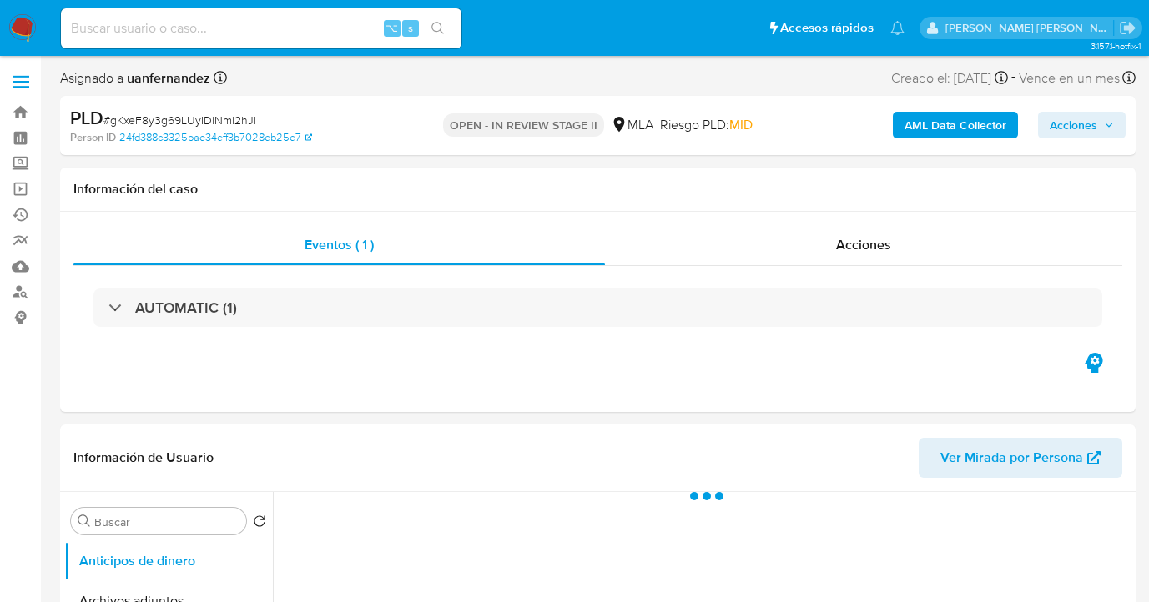
select select "10"
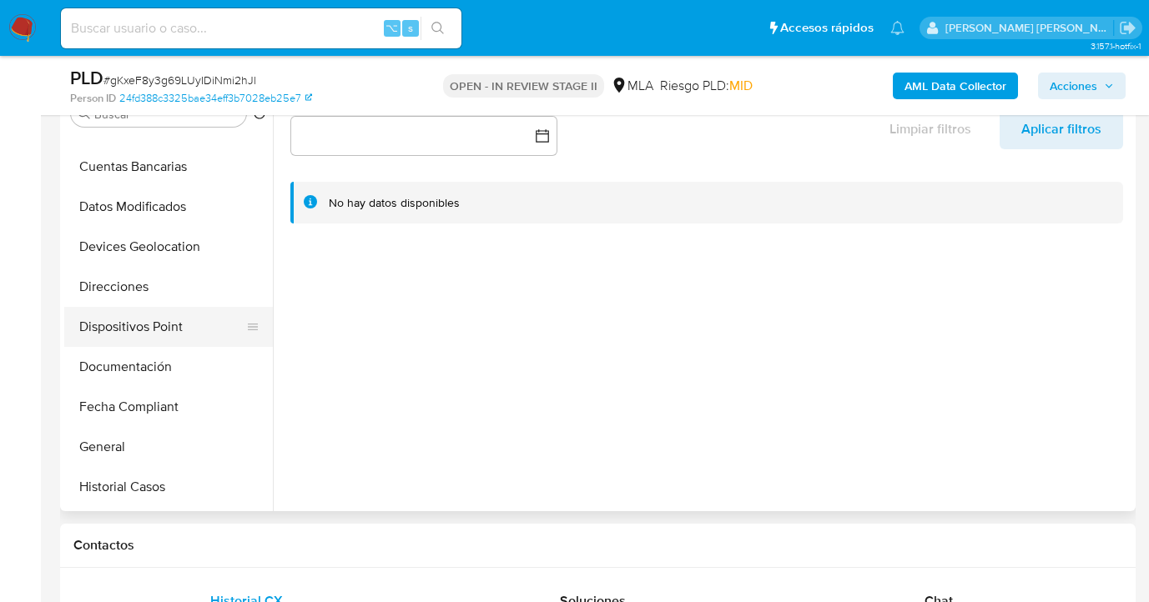
scroll to position [228, 0]
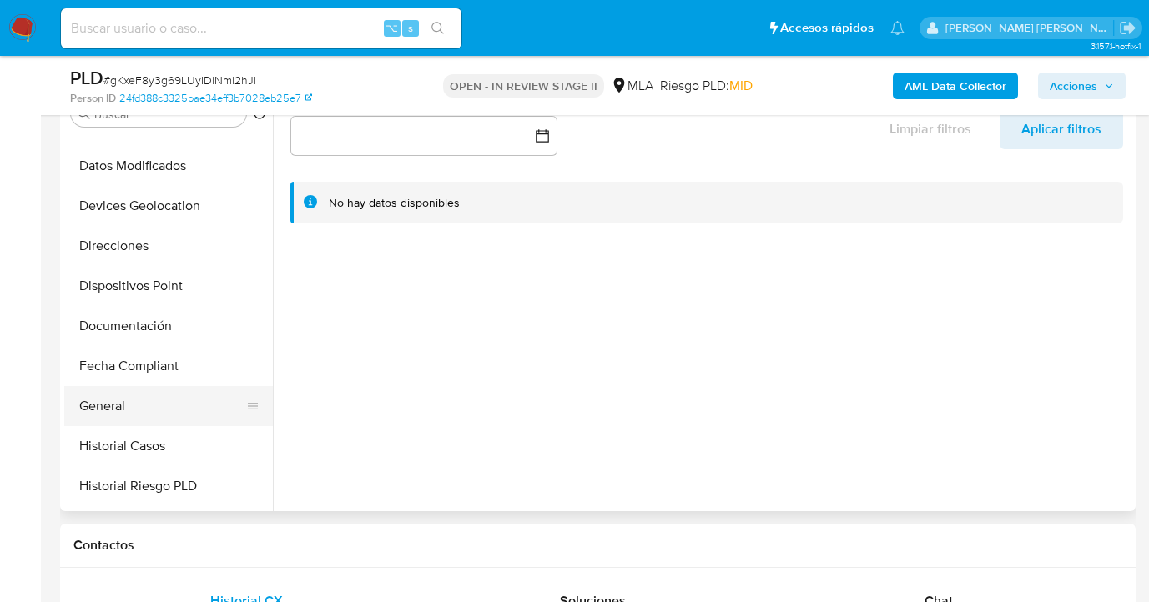
click at [178, 404] on button "General" at bounding box center [161, 406] width 195 height 40
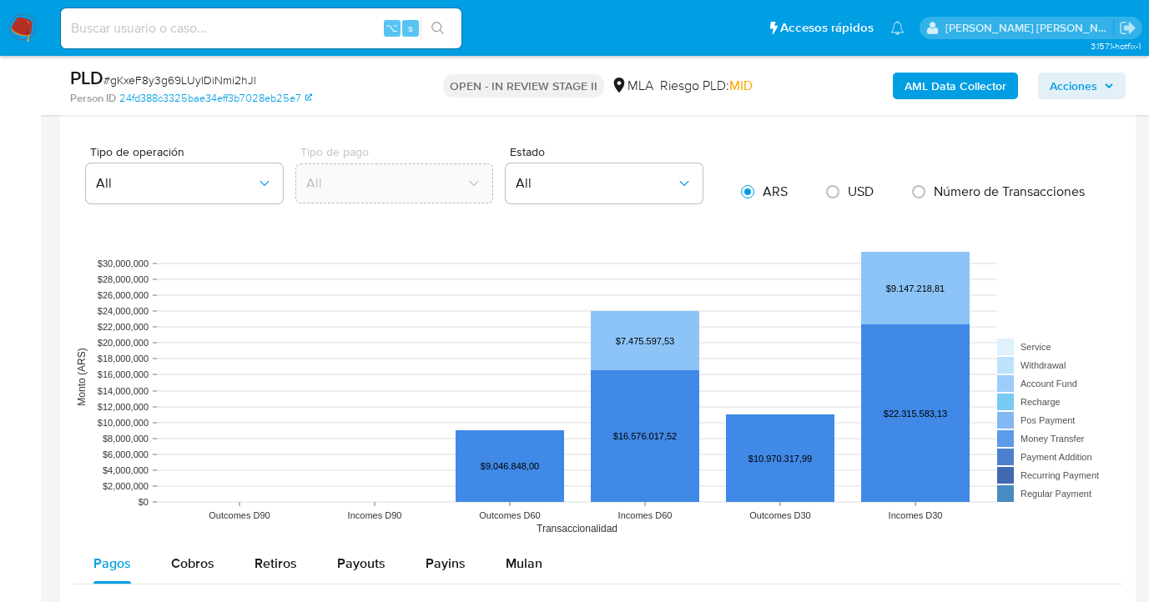
scroll to position [904, 0]
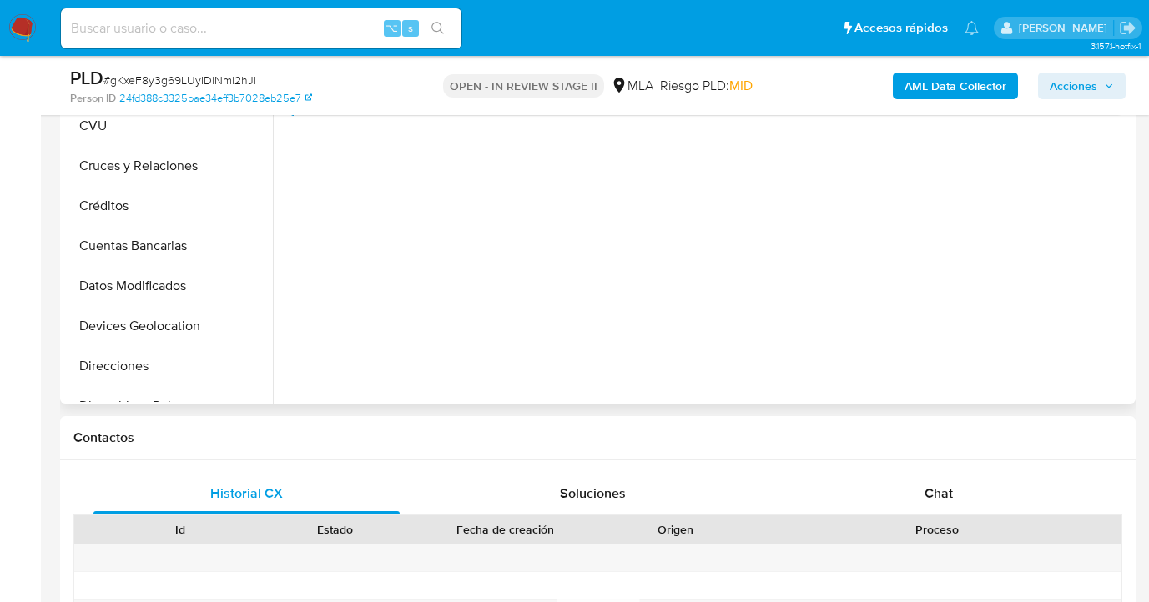
select select "10"
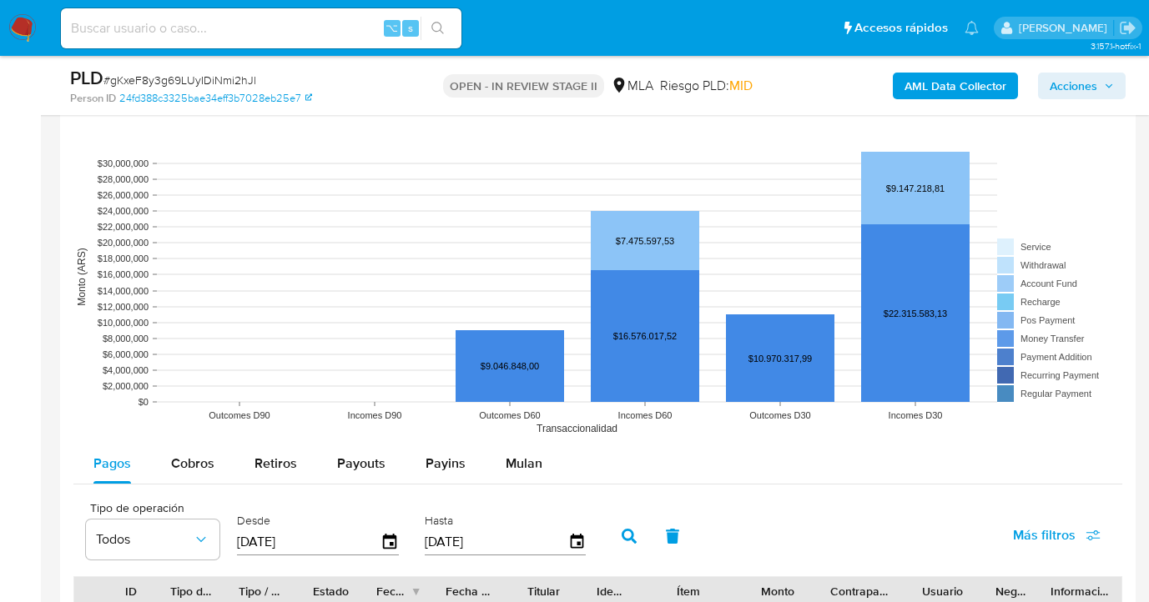
scroll to position [1831, 0]
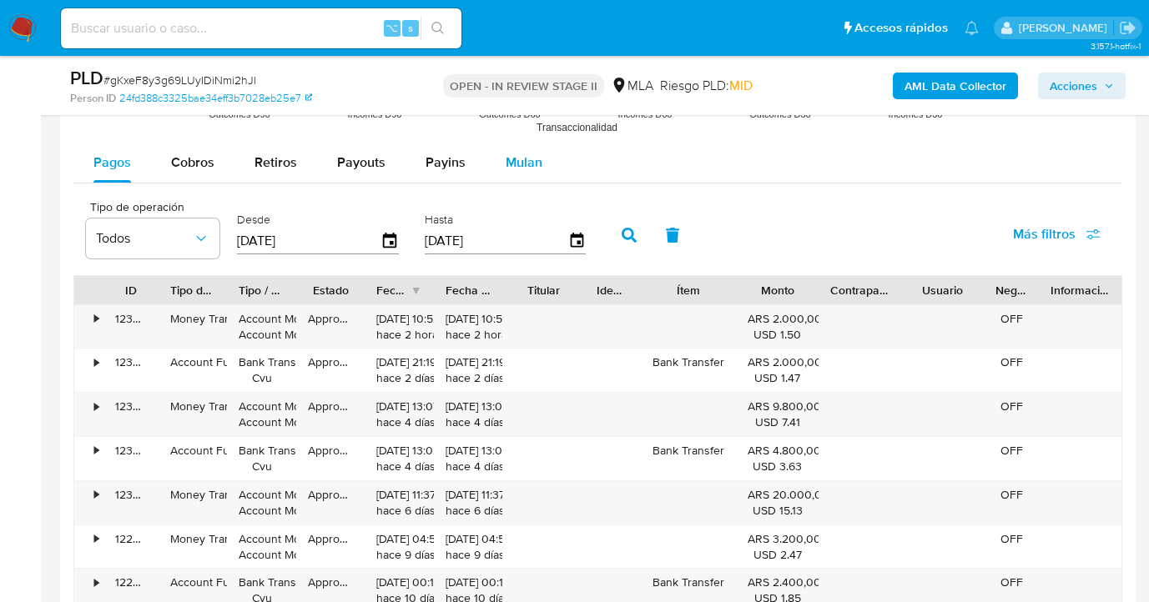
click at [506, 162] on span "Mulan" at bounding box center [524, 162] width 37 height 19
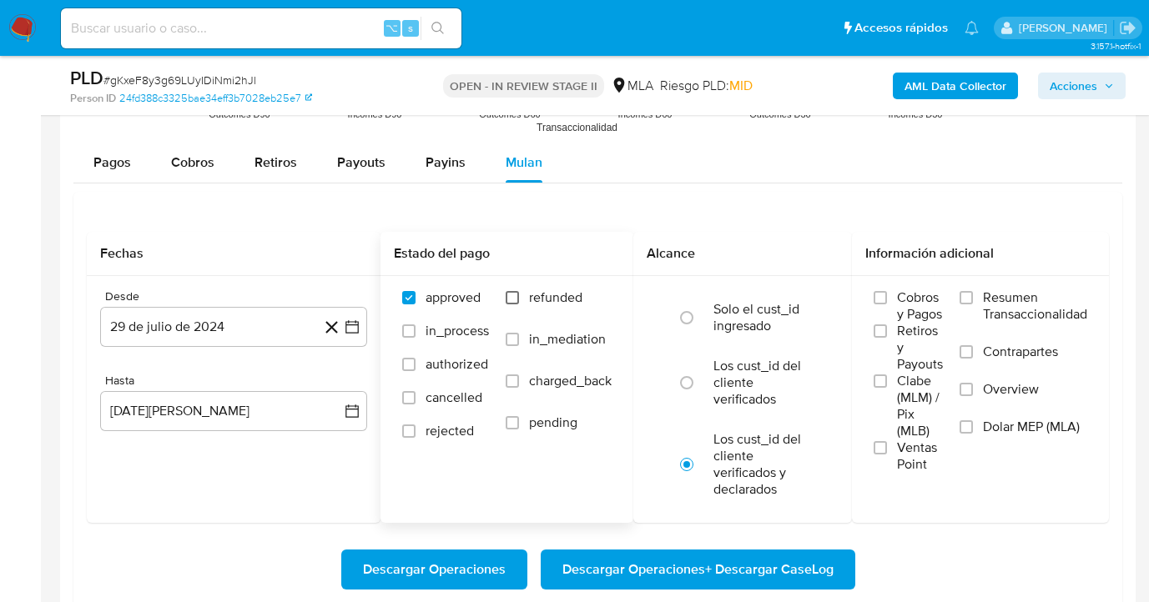
click at [517, 295] on input "refunded" at bounding box center [512, 297] width 13 height 13
checkbox input "true"
click at [971, 431] on input "Dolar MEP (MLA)" at bounding box center [966, 427] width 13 height 13
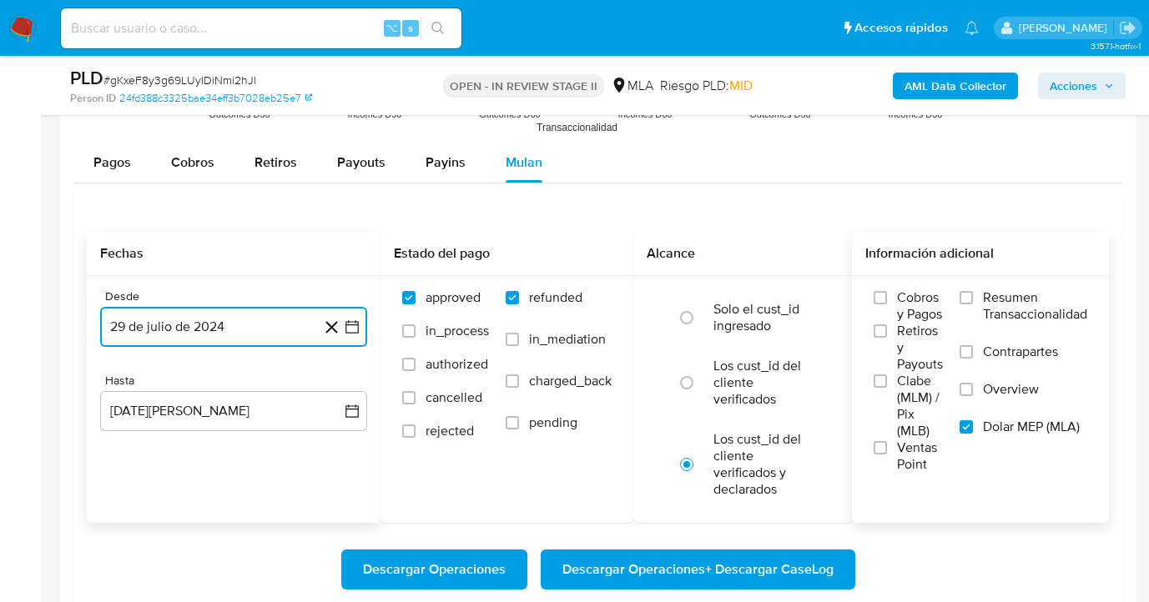
drag, startPoint x: 220, startPoint y: 335, endPoint x: 288, endPoint y: 341, distance: 67.9
click at [220, 335] on button "29 de julio de 2024" at bounding box center [233, 327] width 267 height 40
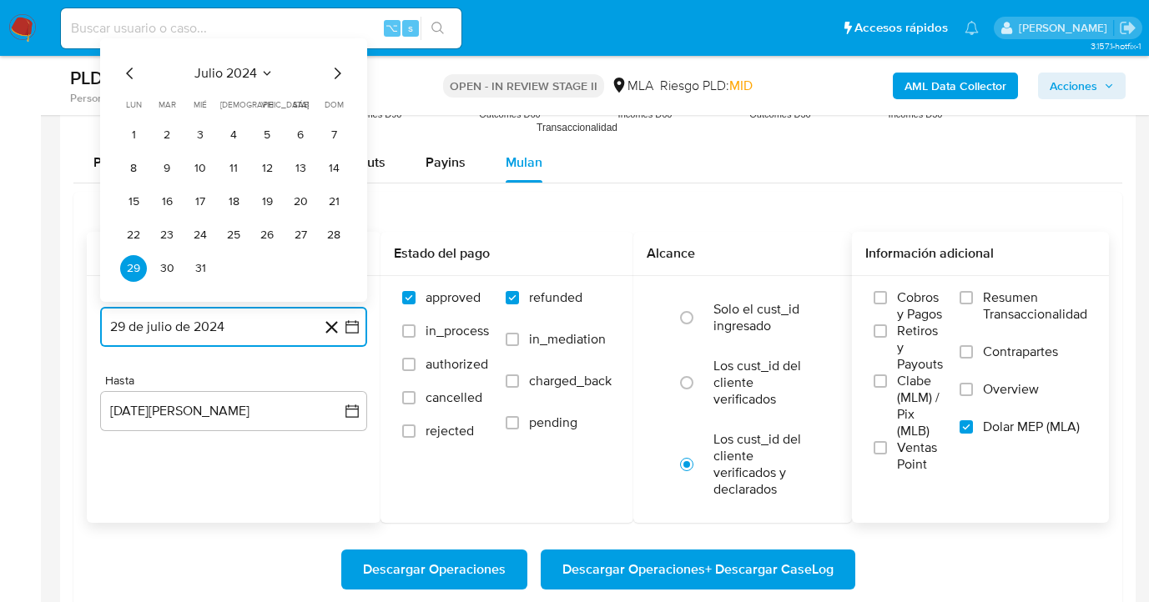
click at [330, 74] on icon "Mes siguiente" at bounding box center [337, 73] width 20 height 20
click at [331, 74] on icon "Mes siguiente" at bounding box center [337, 73] width 20 height 20
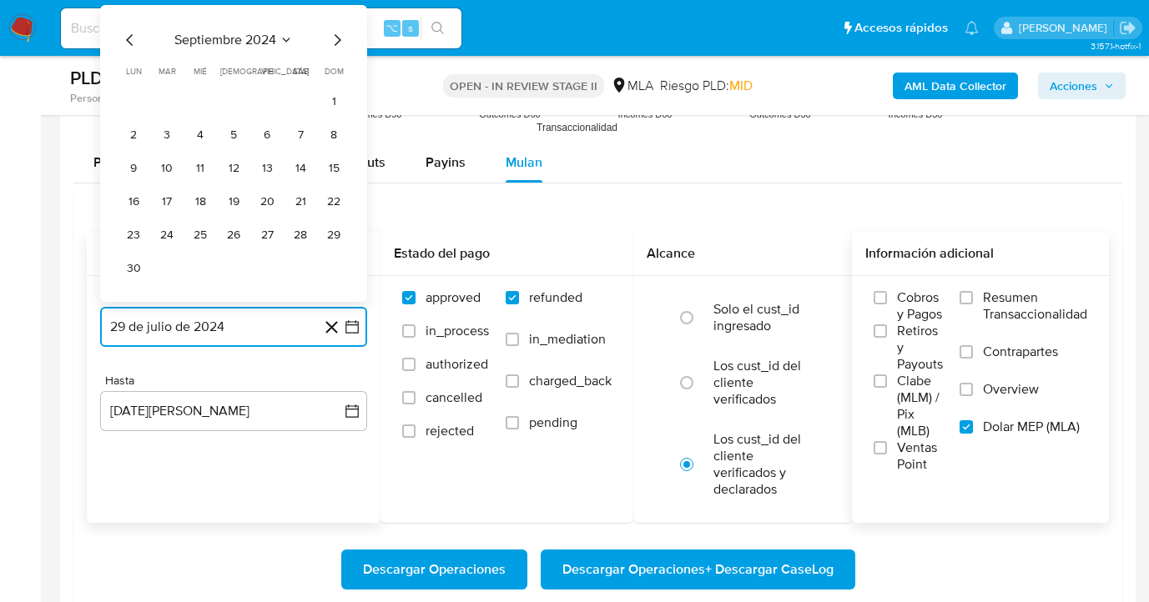
click at [337, 45] on icon "Mes siguiente" at bounding box center [337, 40] width 20 height 20
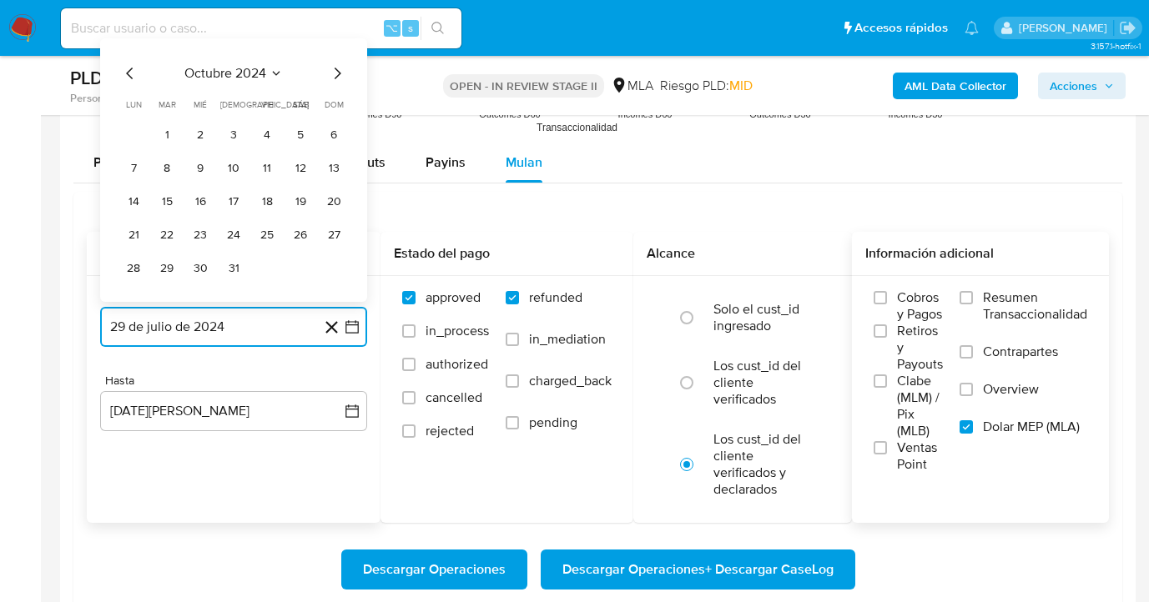
click at [339, 74] on icon "Mes siguiente" at bounding box center [338, 74] width 7 height 12
click at [335, 74] on icon "Mes siguiente" at bounding box center [337, 73] width 20 height 20
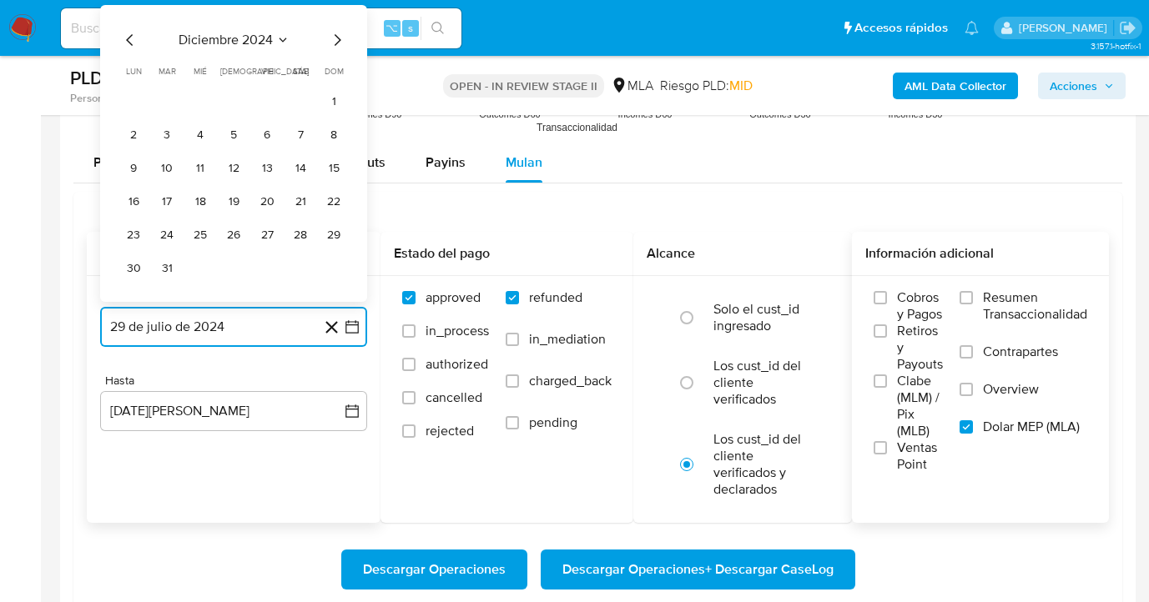
click at [333, 42] on icon "Mes siguiente" at bounding box center [337, 40] width 20 height 20
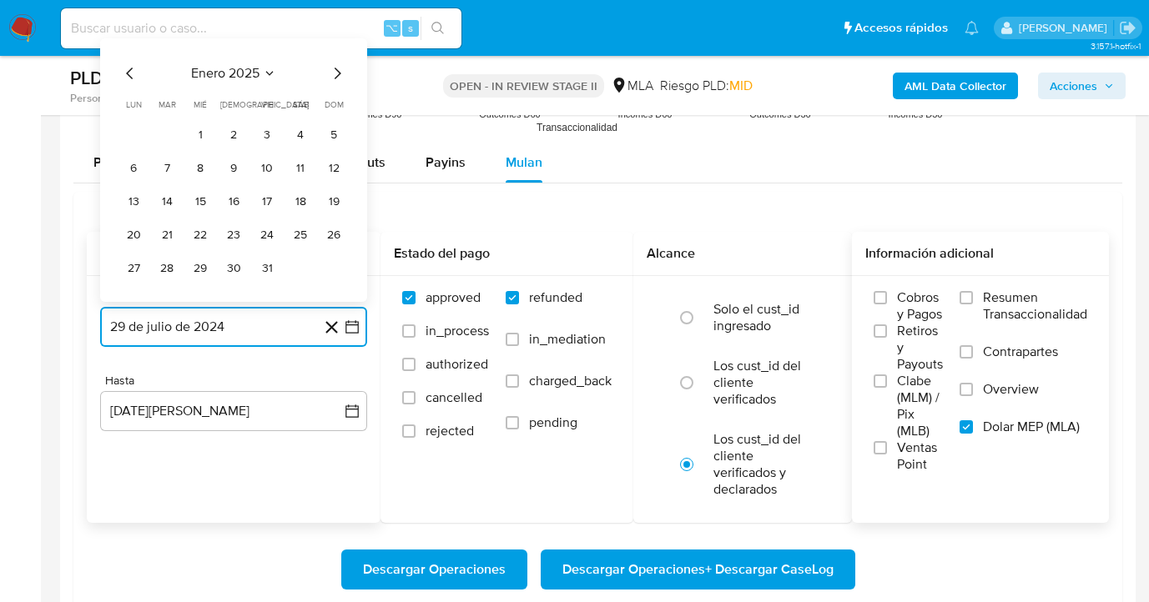
click at [335, 74] on icon "Mes siguiente" at bounding box center [337, 73] width 20 height 20
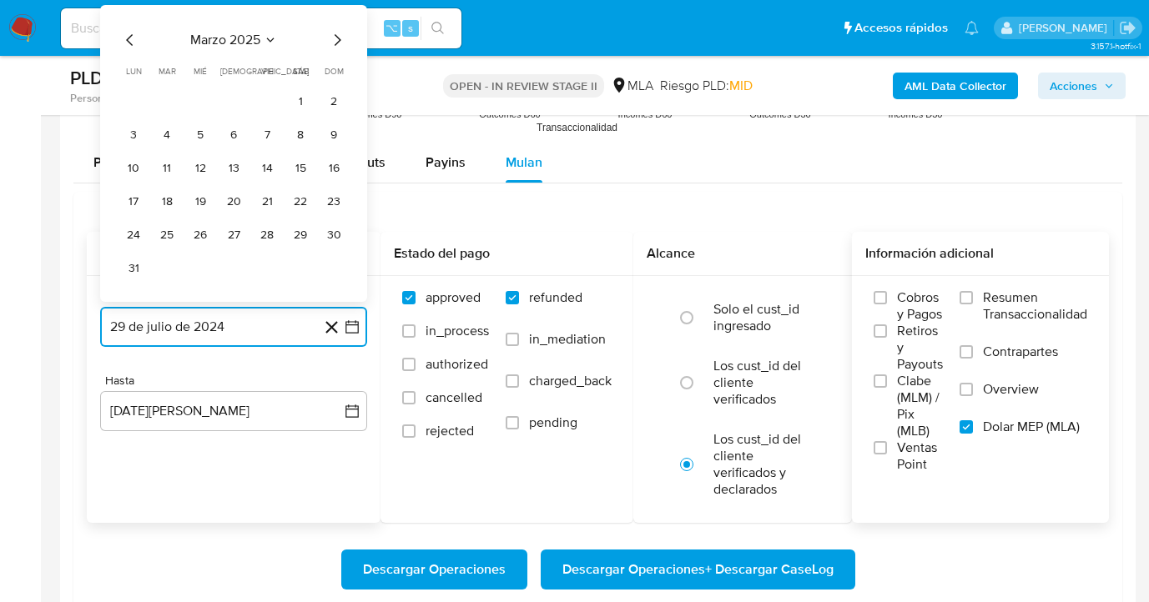
click at [335, 40] on icon "Mes siguiente" at bounding box center [337, 40] width 20 height 20
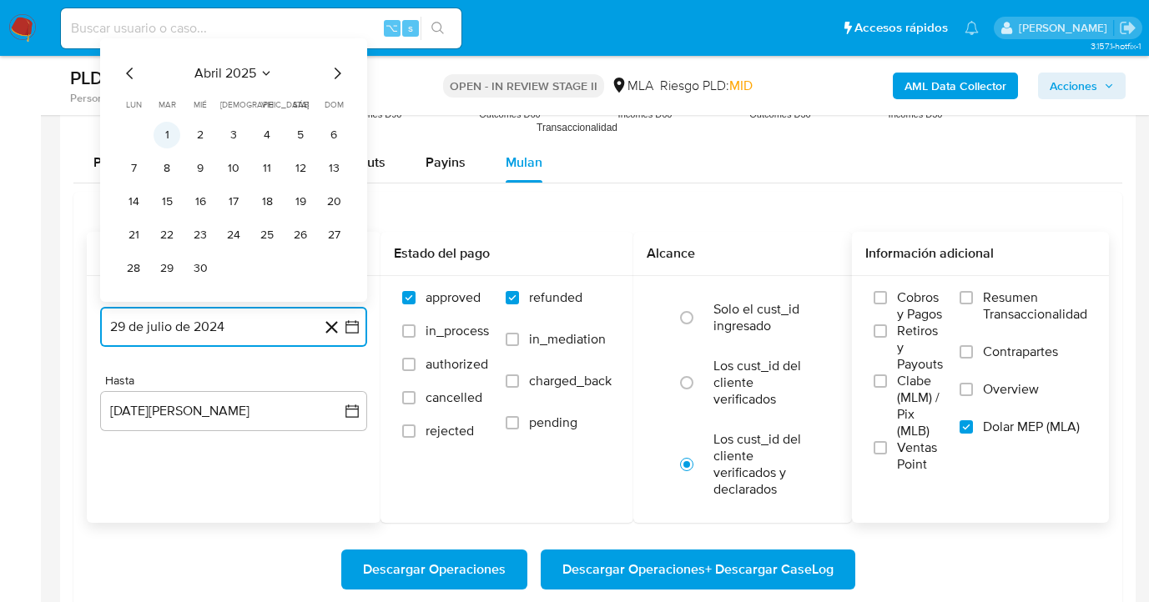
click at [170, 133] on button "1" at bounding box center [167, 135] width 27 height 27
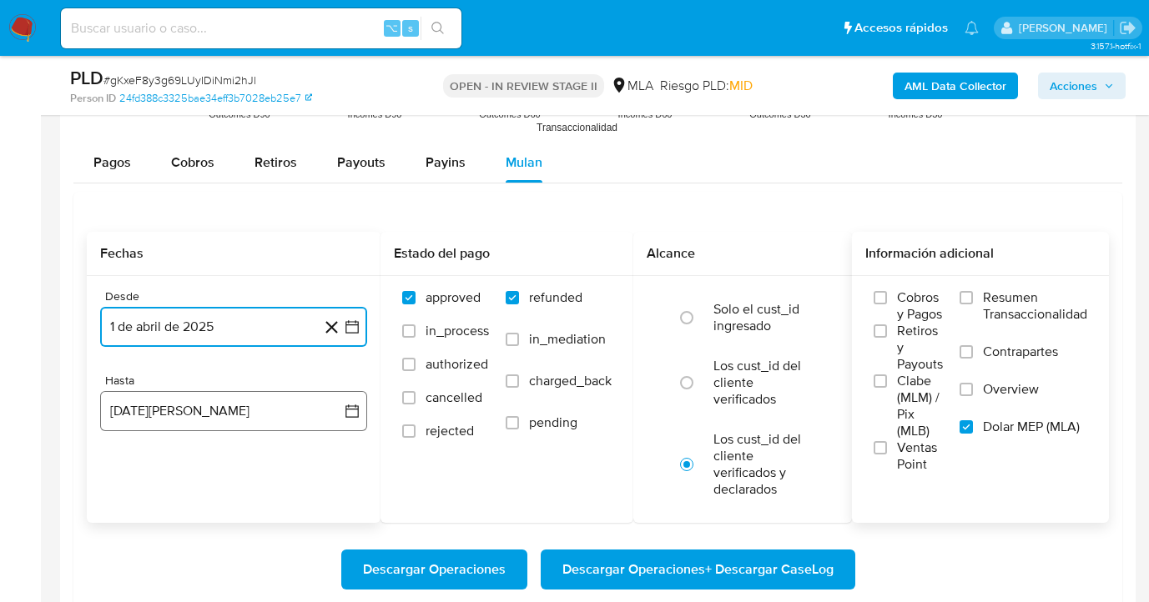
click at [231, 411] on button "29 de agosto de 2025" at bounding box center [233, 411] width 267 height 40
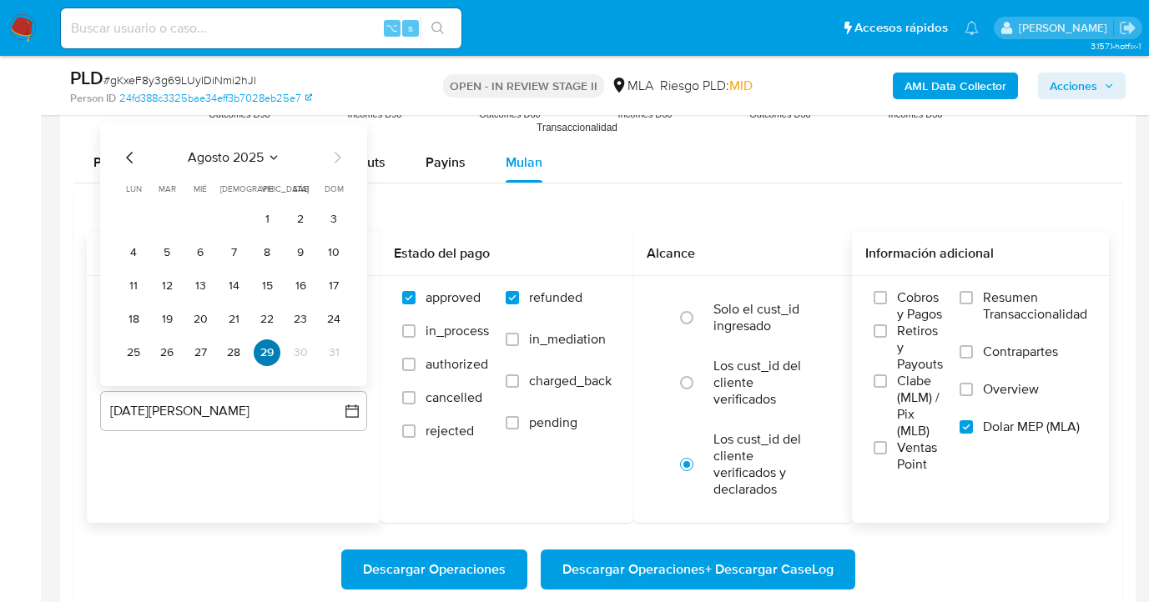
click at [268, 351] on button "29" at bounding box center [267, 353] width 27 height 27
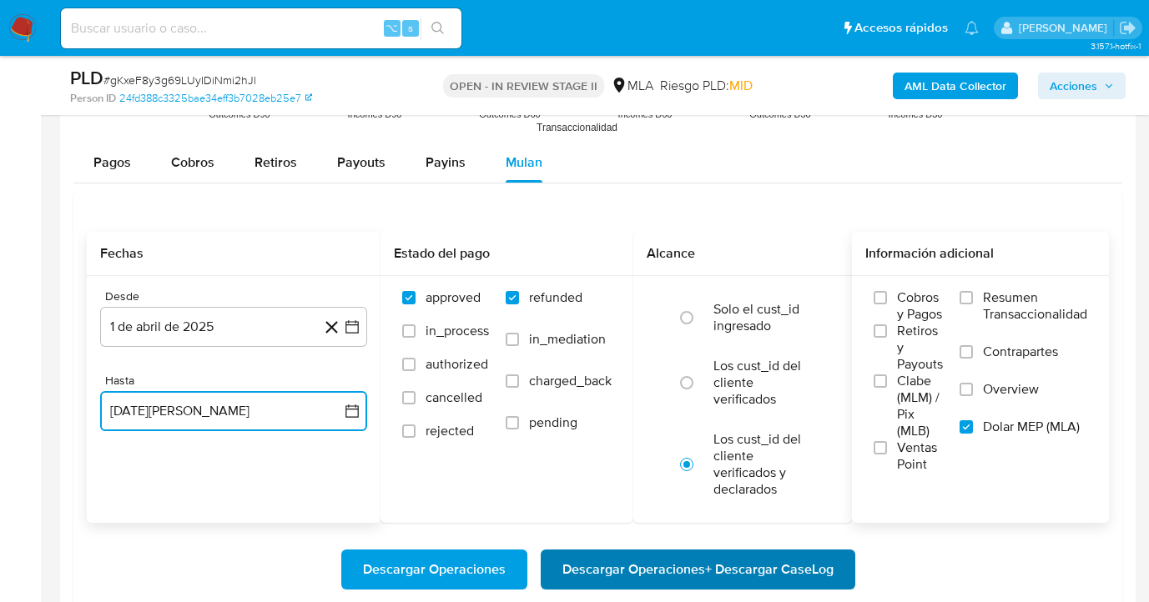
click at [650, 574] on span "Descargar Operaciones + Descargar CaseLog" at bounding box center [697, 570] width 271 height 37
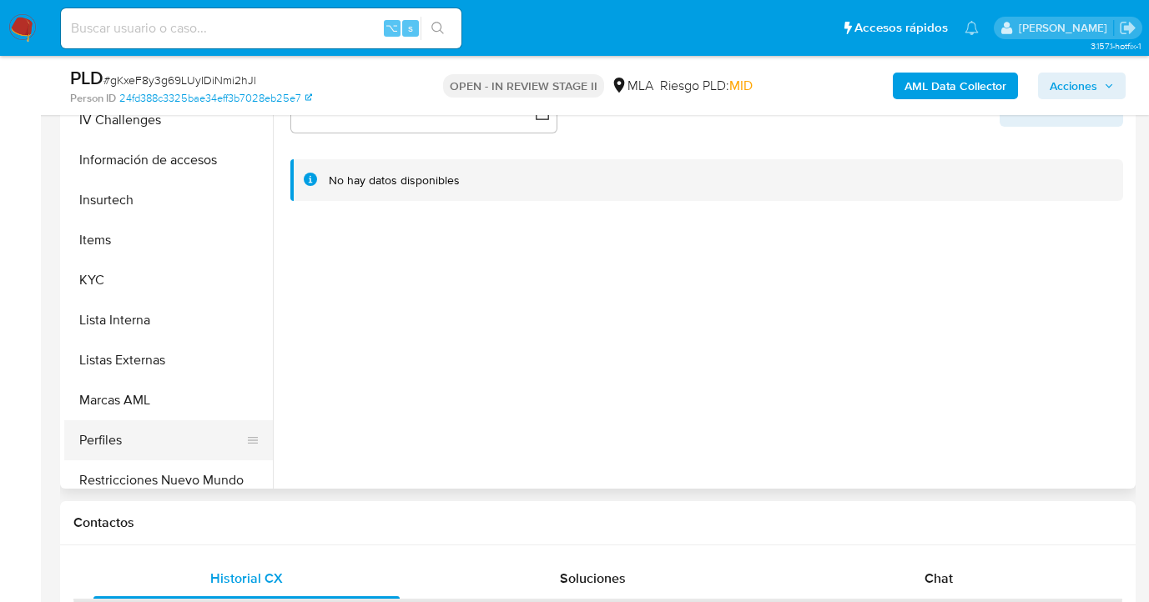
scroll to position [735, 0]
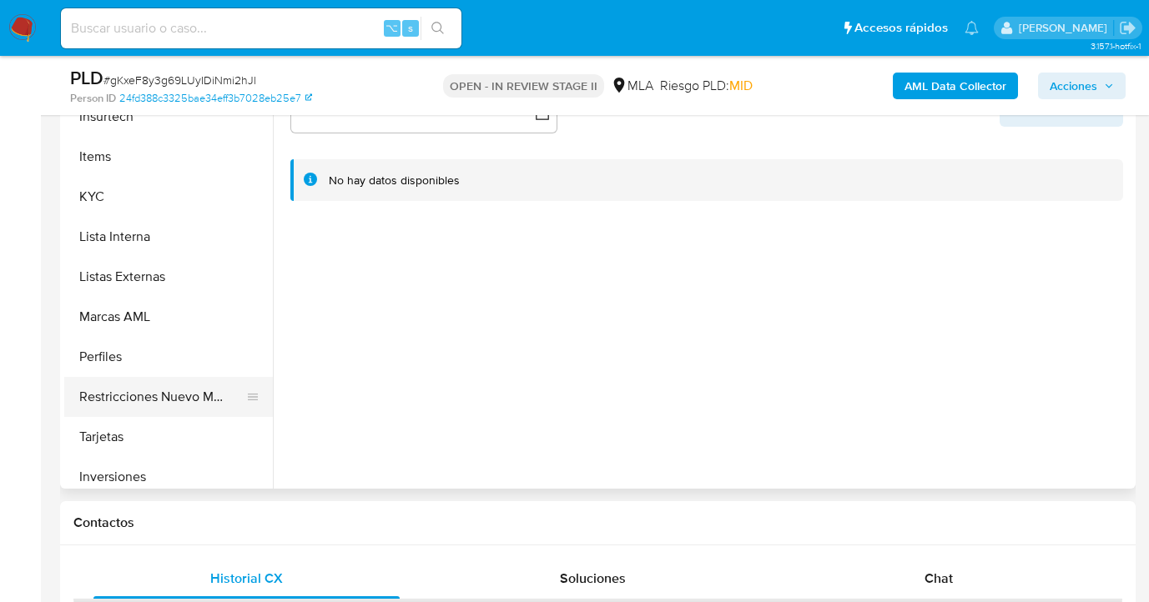
click at [159, 385] on button "Restricciones Nuevo Mundo" at bounding box center [161, 397] width 195 height 40
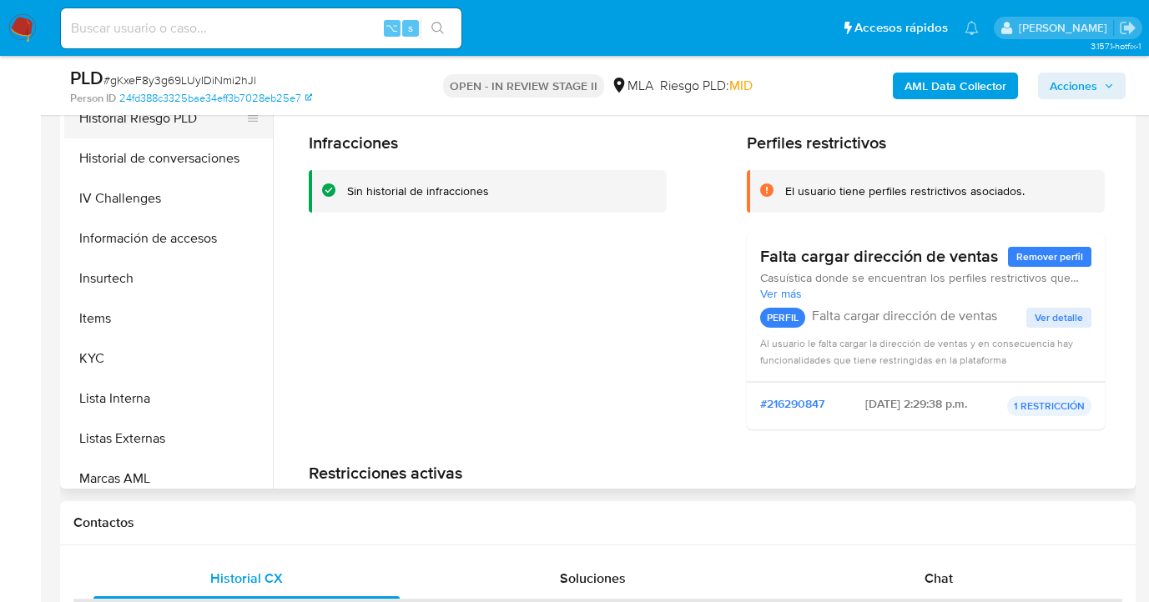
scroll to position [367, 0]
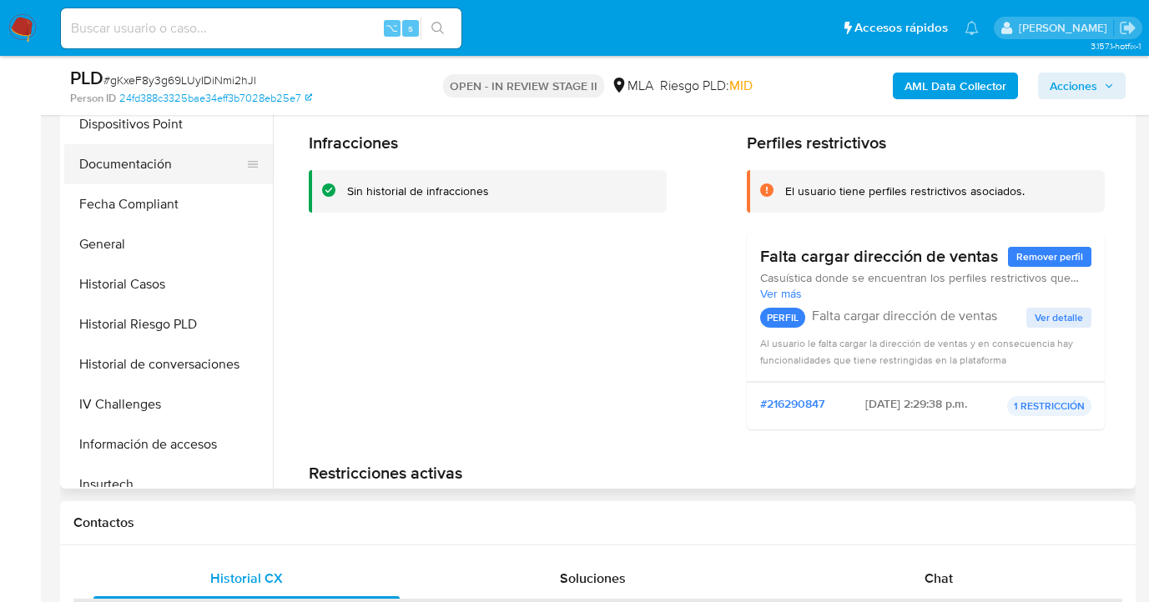
drag, startPoint x: 164, startPoint y: 174, endPoint x: 185, endPoint y: 171, distance: 21.0
click at [164, 173] on button "Documentación" at bounding box center [161, 164] width 195 height 40
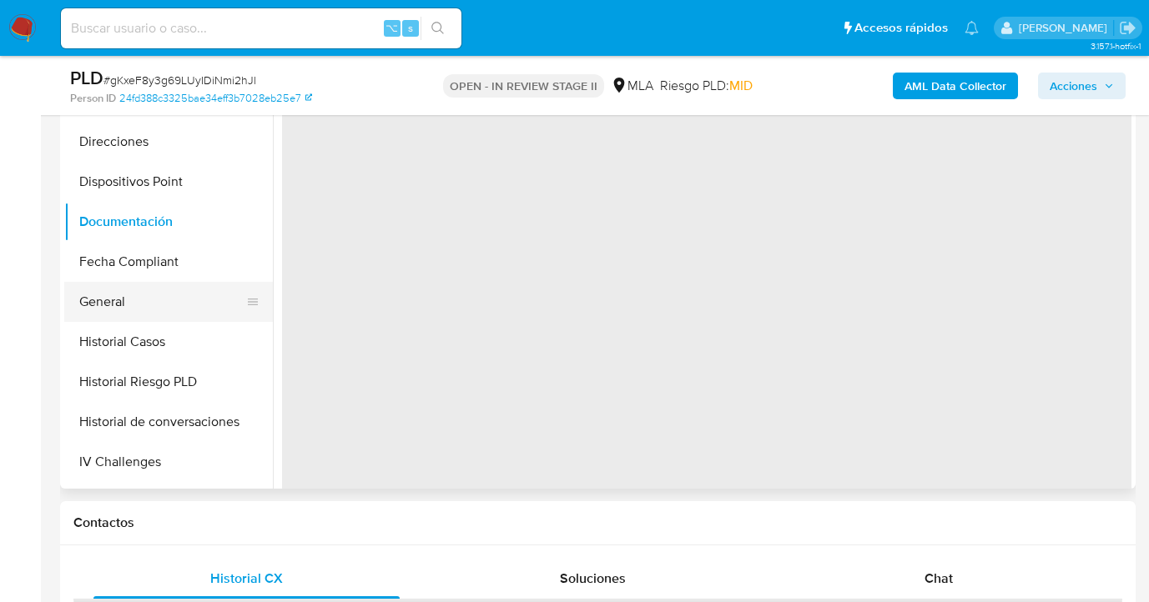
scroll to position [295, 0]
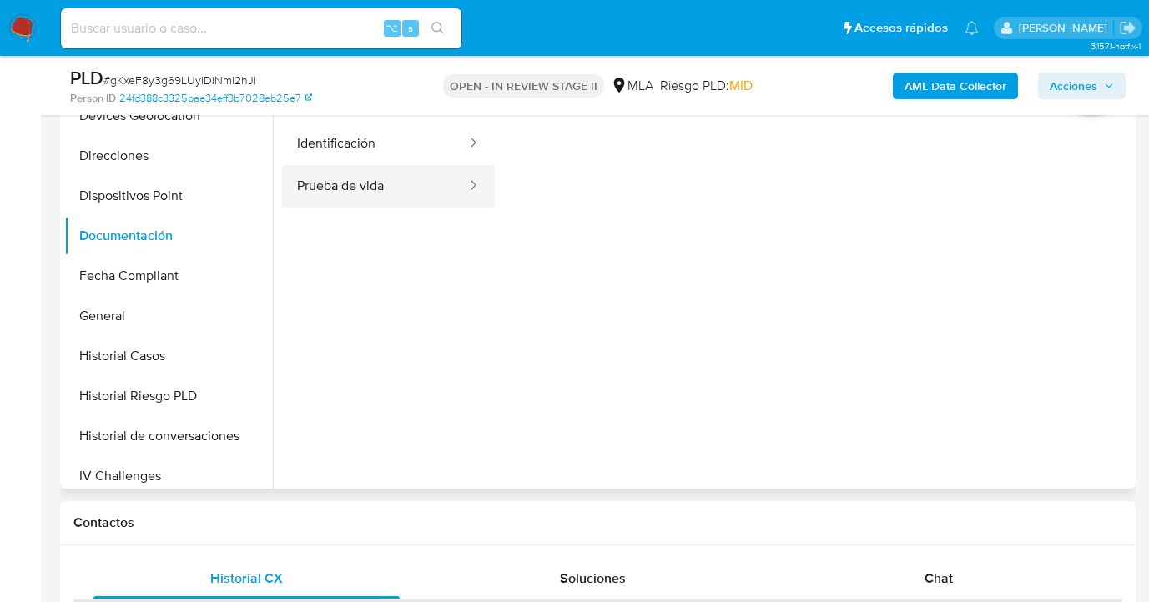
click at [412, 192] on button "Prueba de vida" at bounding box center [375, 186] width 186 height 43
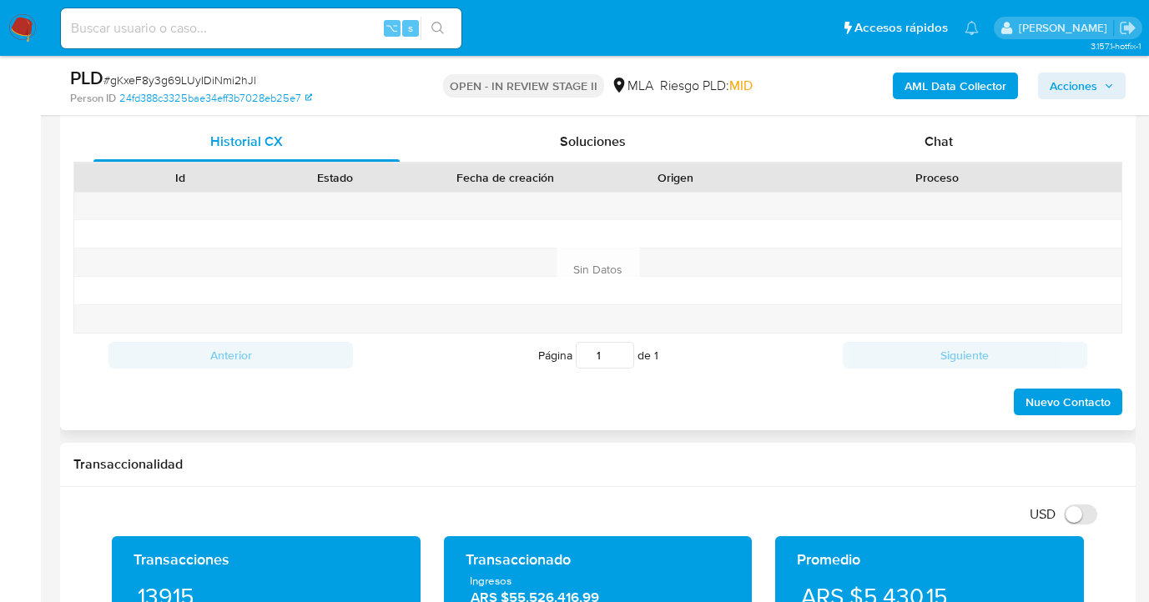
scroll to position [771, 0]
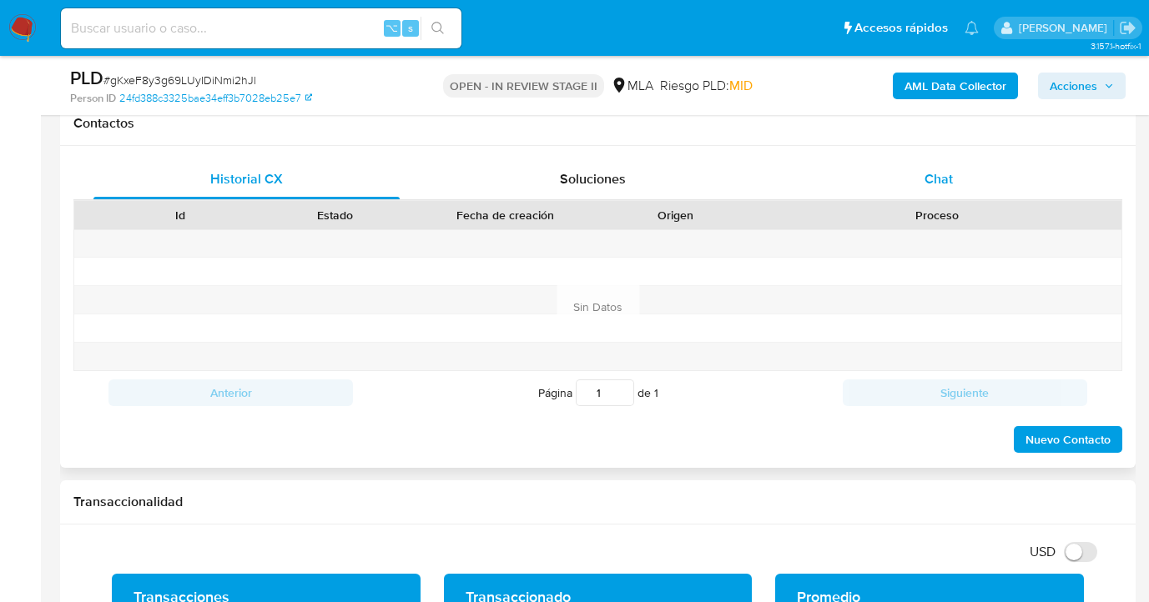
click at [928, 185] on span "Chat" at bounding box center [938, 178] width 28 height 19
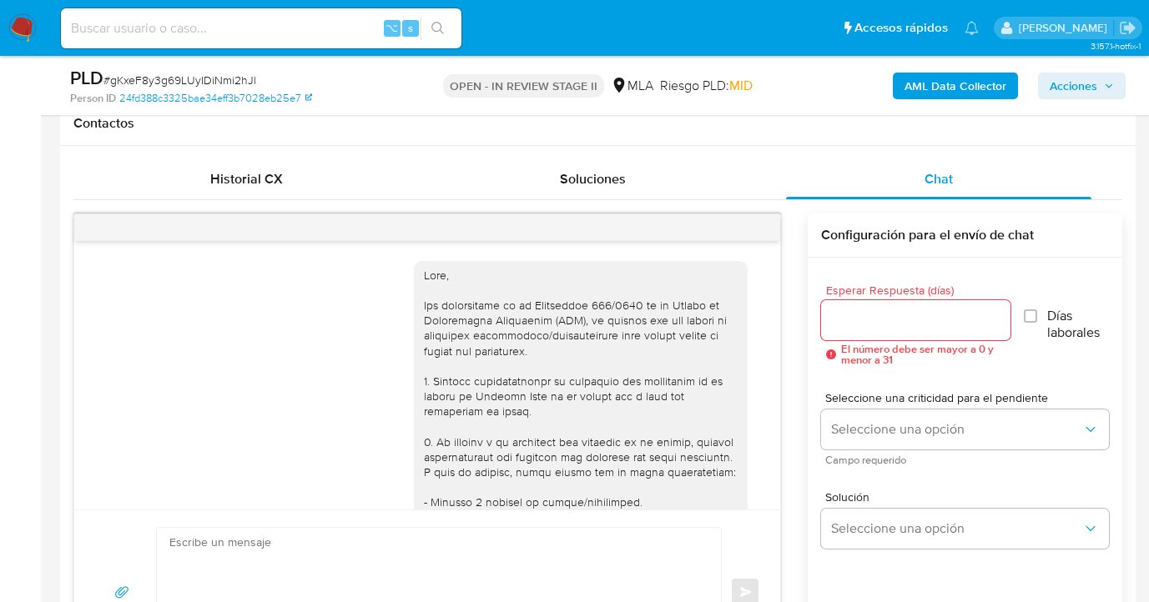
scroll to position [1044, 0]
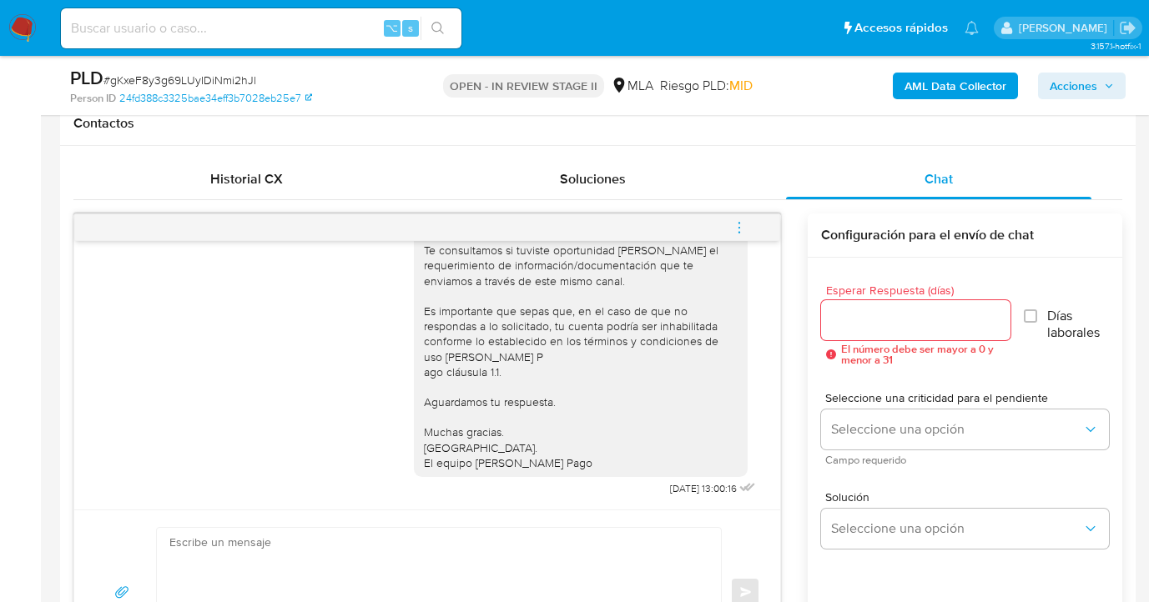
click at [738, 228] on icon "menu-action" at bounding box center [739, 227] width 15 height 15
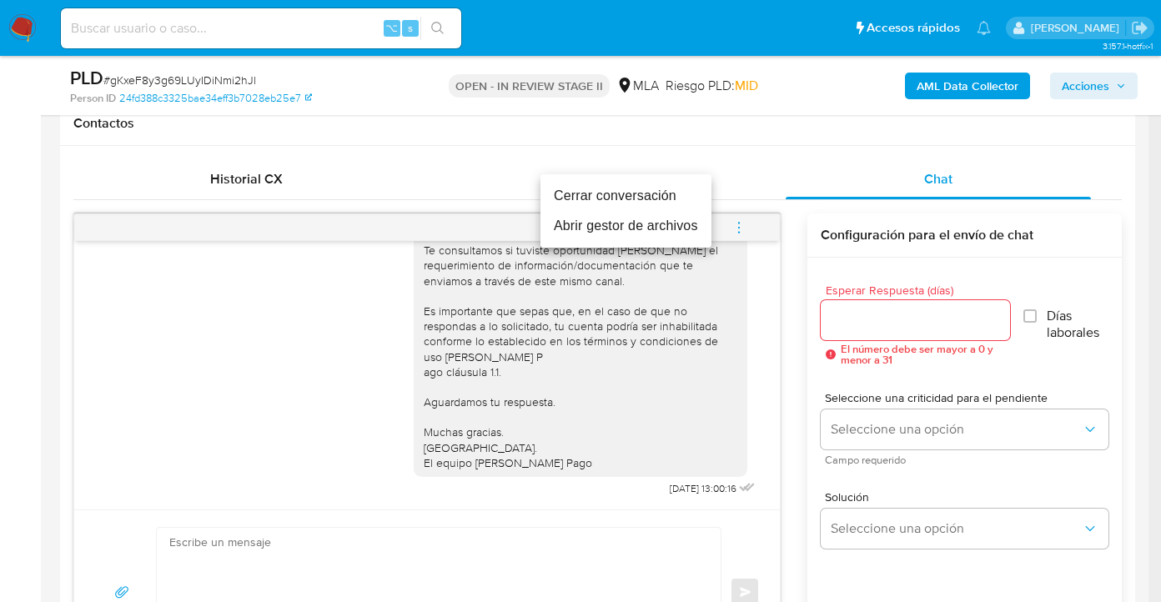
click at [601, 196] on li "Cerrar conversación" at bounding box center [626, 196] width 171 height 30
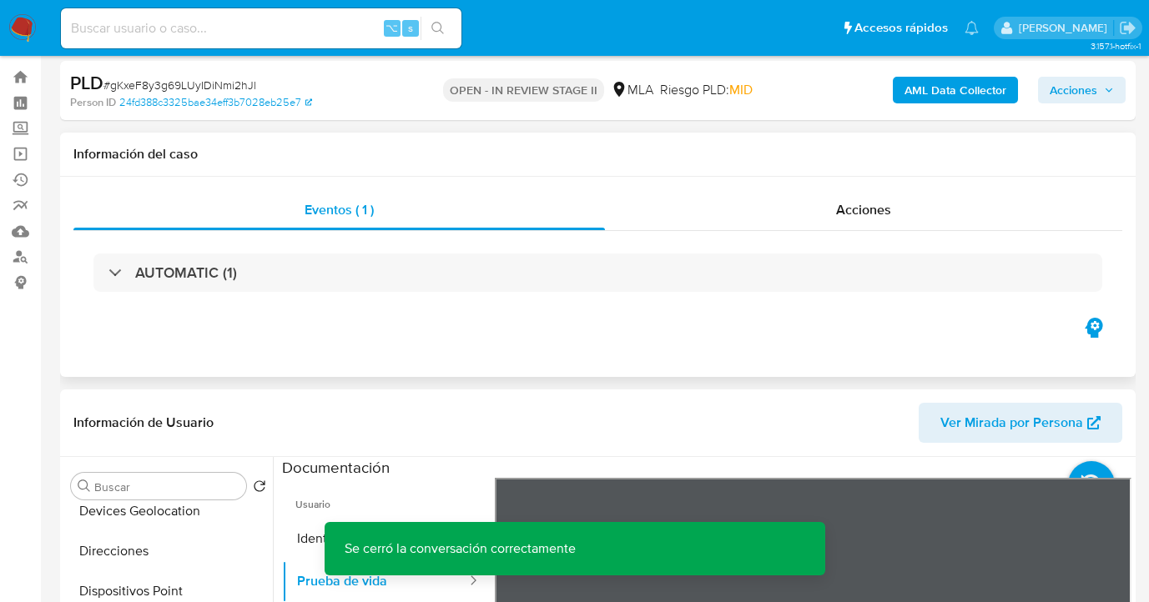
scroll to position [0, 0]
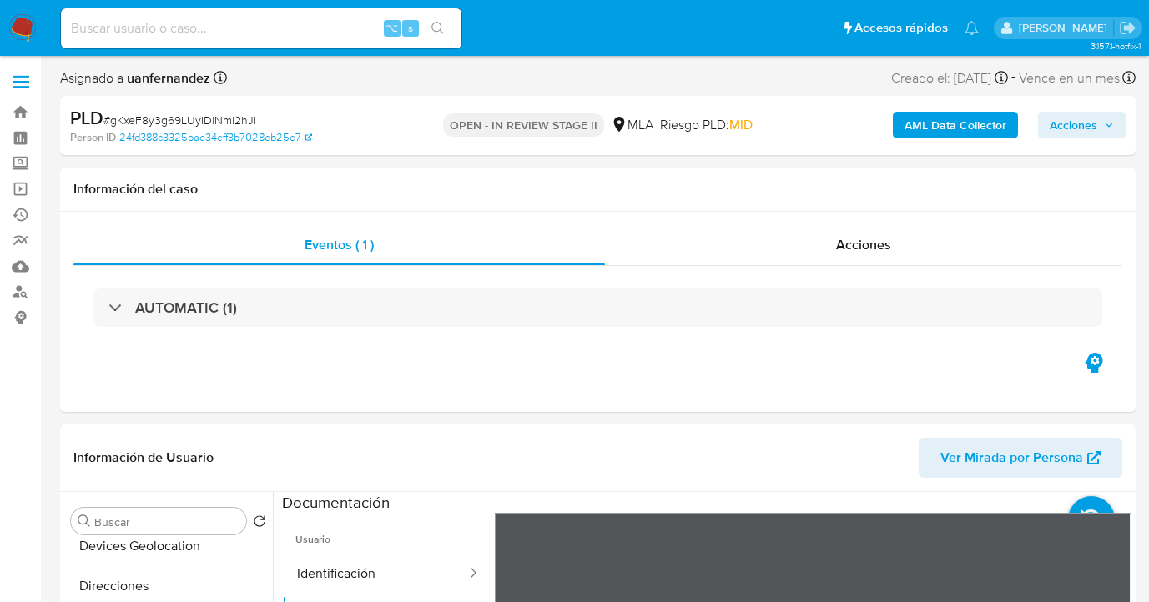
click at [1077, 128] on span "Acciones" at bounding box center [1074, 125] width 48 height 27
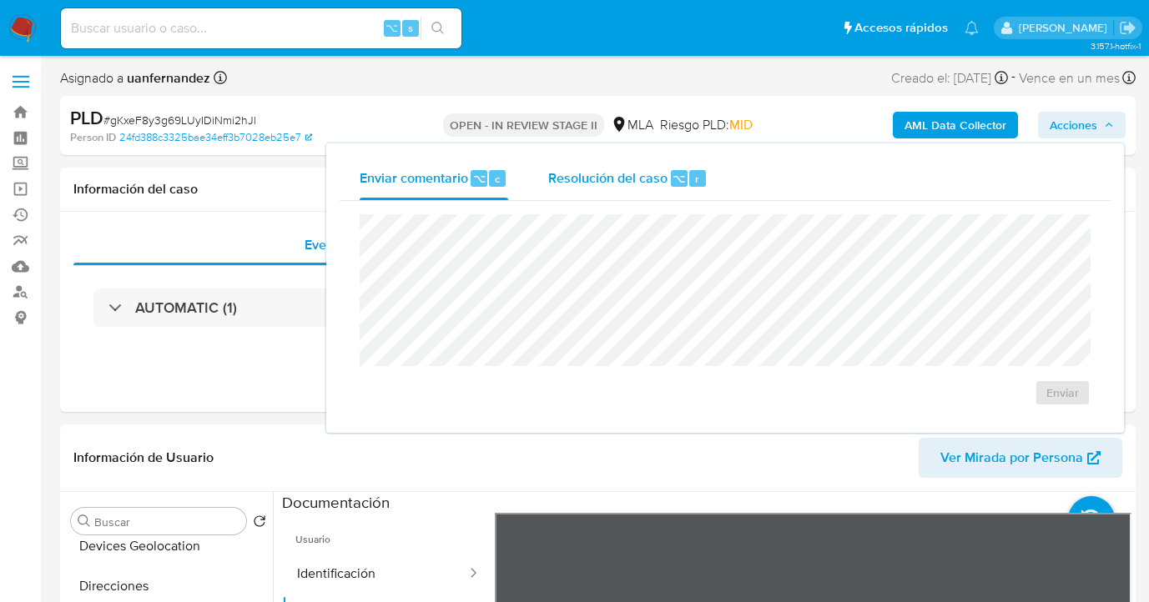
drag, startPoint x: 642, startPoint y: 181, endPoint x: 613, endPoint y: 209, distance: 40.7
click at [642, 181] on span "Resolución del caso" at bounding box center [607, 178] width 119 height 19
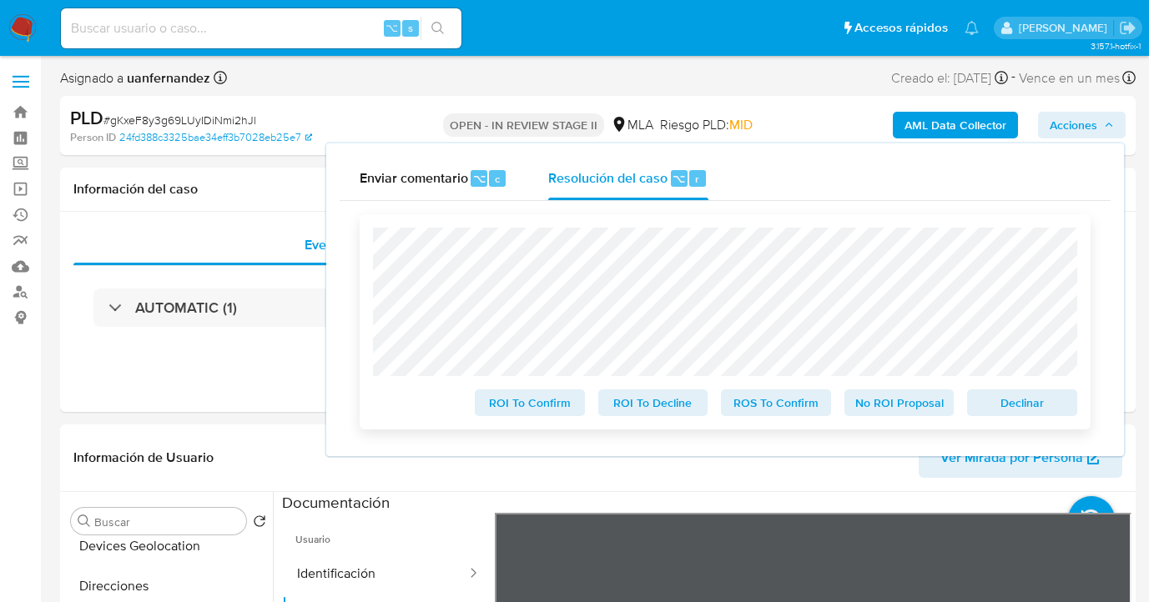
click at [1017, 406] on span "Declinar" at bounding box center [1022, 402] width 87 height 23
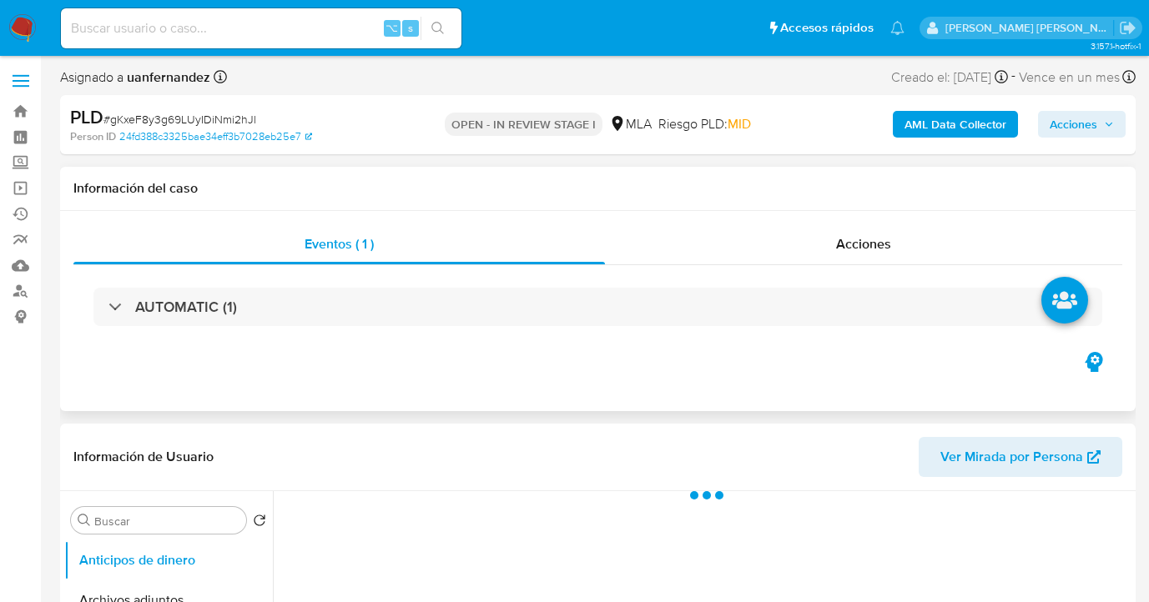
scroll to position [155, 0]
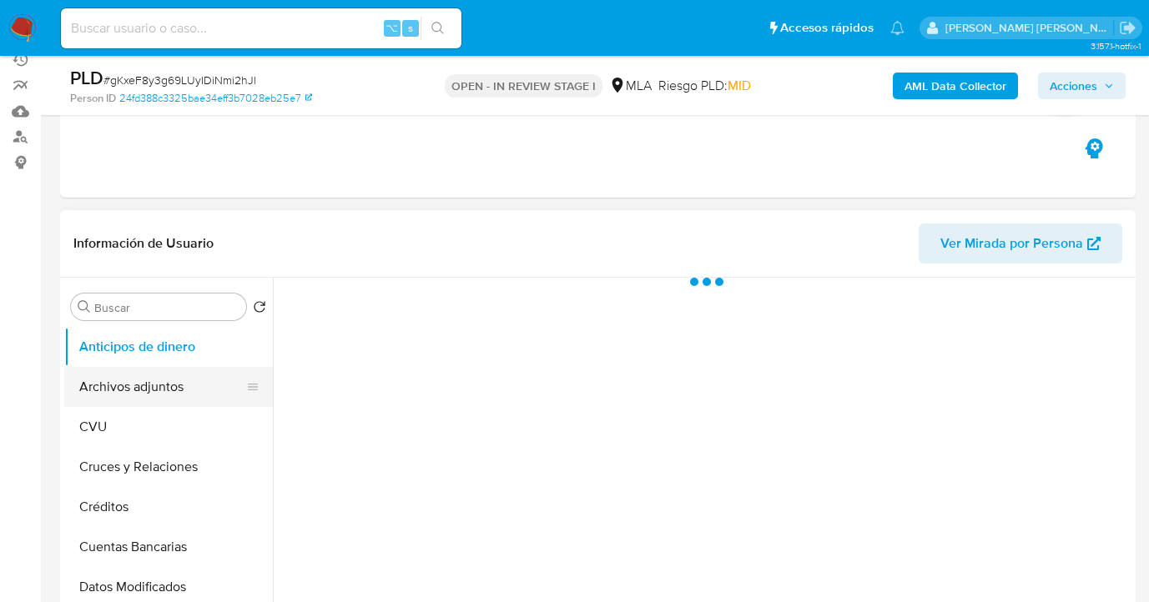
click at [159, 381] on button "Archivos adjuntos" at bounding box center [161, 387] width 195 height 40
select select "10"
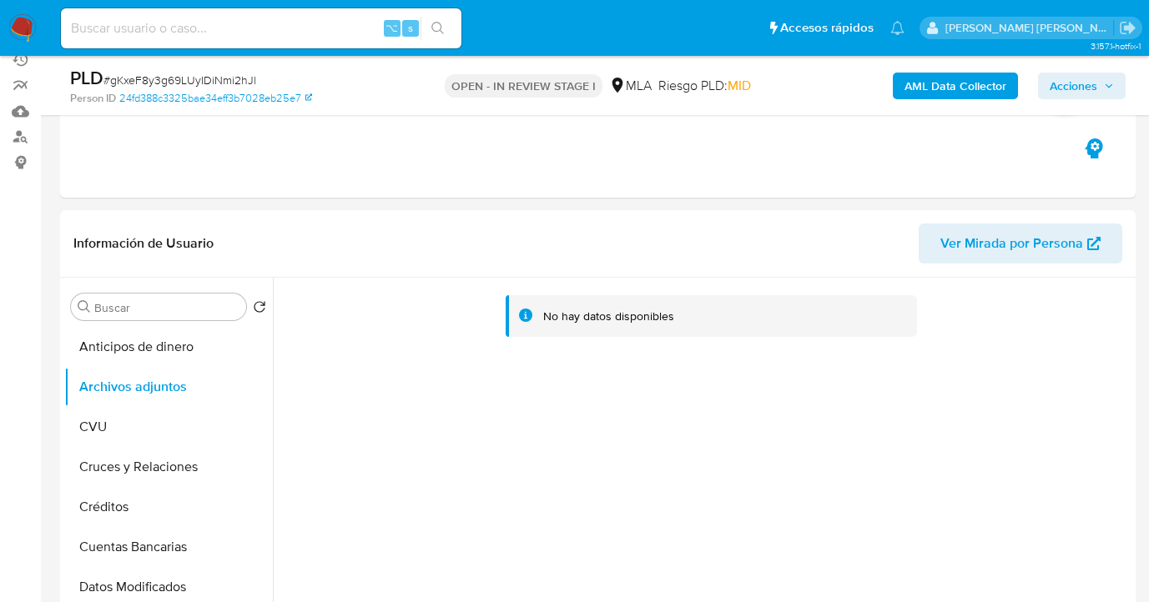
click at [924, 89] on b "AML Data Collector" at bounding box center [955, 86] width 102 height 27
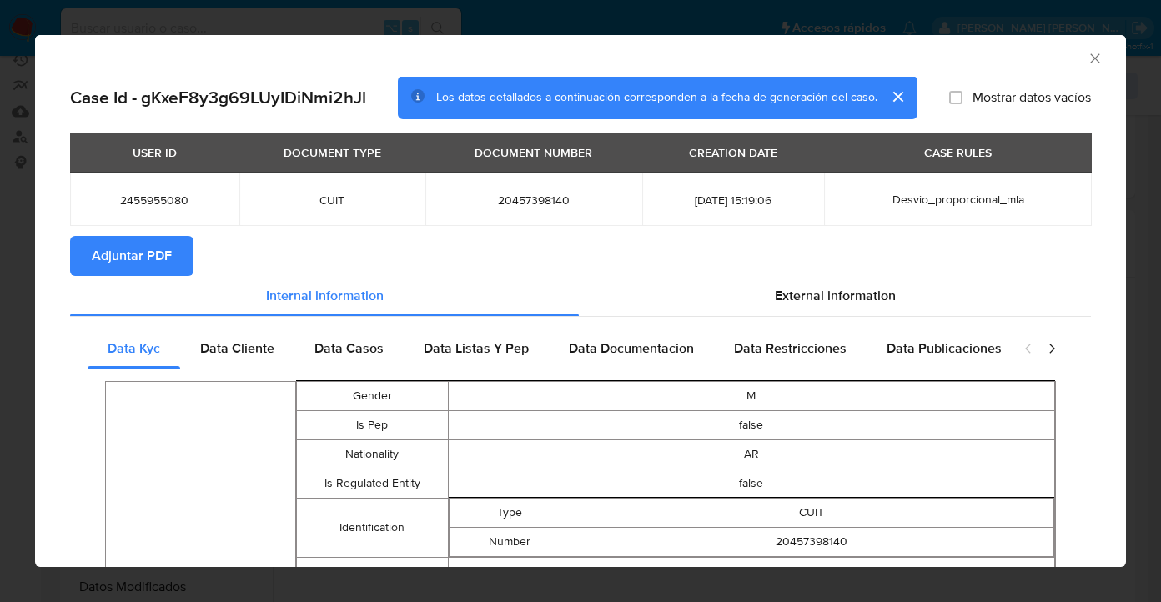
click at [131, 264] on span "Adjuntar PDF" at bounding box center [132, 256] width 80 height 37
drag, startPoint x: 778, startPoint y: 295, endPoint x: 772, endPoint y: 311, distance: 17.2
click at [779, 295] on span "External information" at bounding box center [835, 295] width 121 height 19
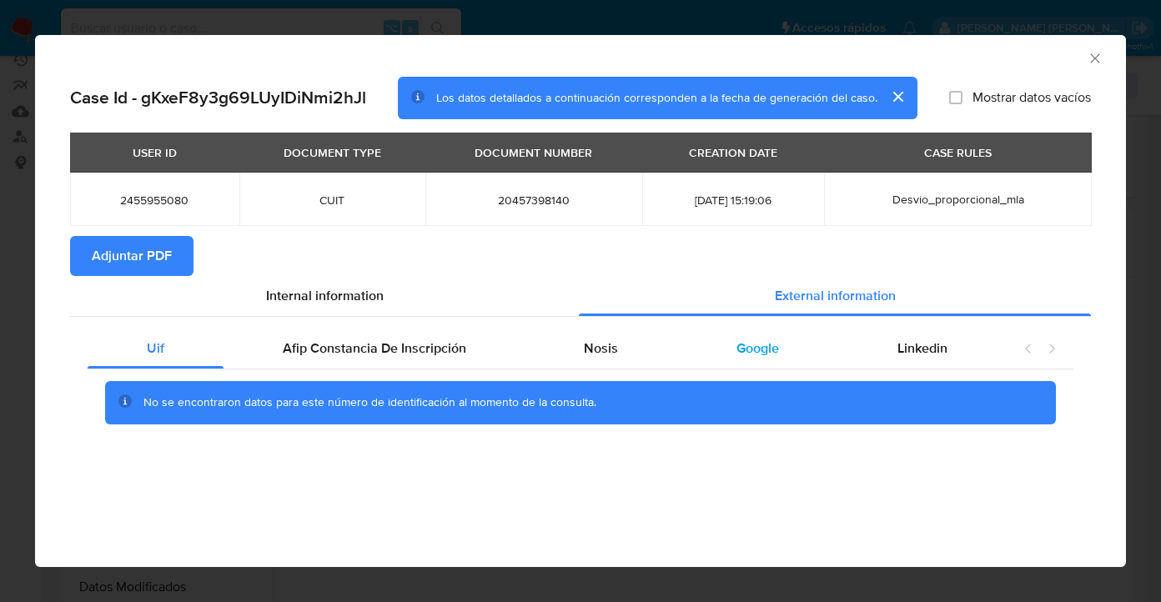
click at [758, 338] on div "Google" at bounding box center [758, 349] width 161 height 40
click at [1093, 53] on icon "Cerrar ventana" at bounding box center [1095, 58] width 17 height 17
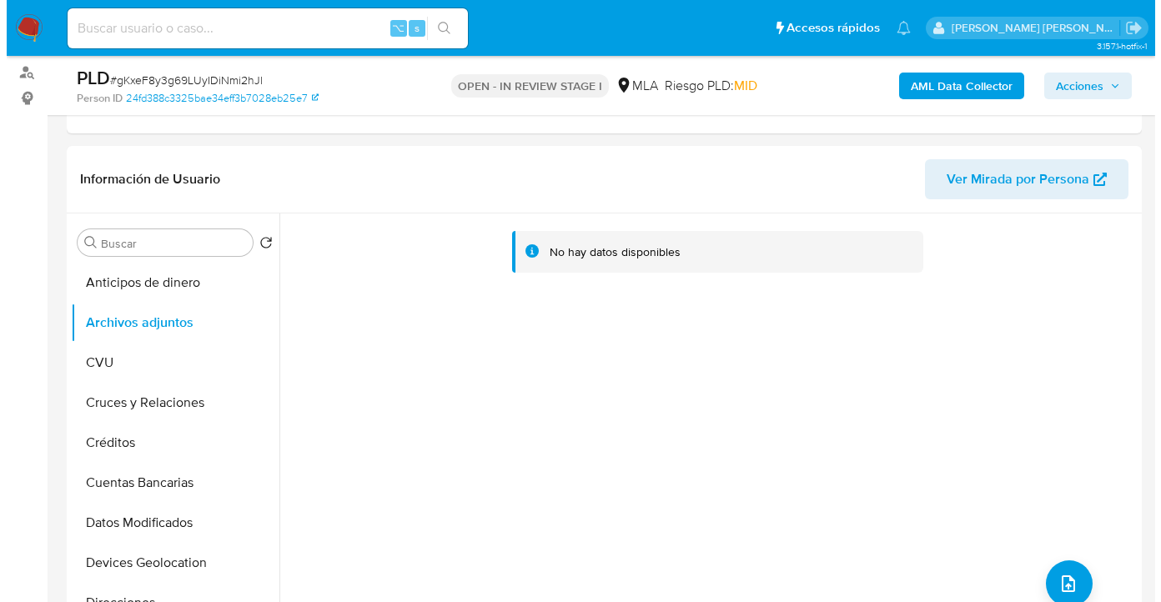
scroll to position [490, 0]
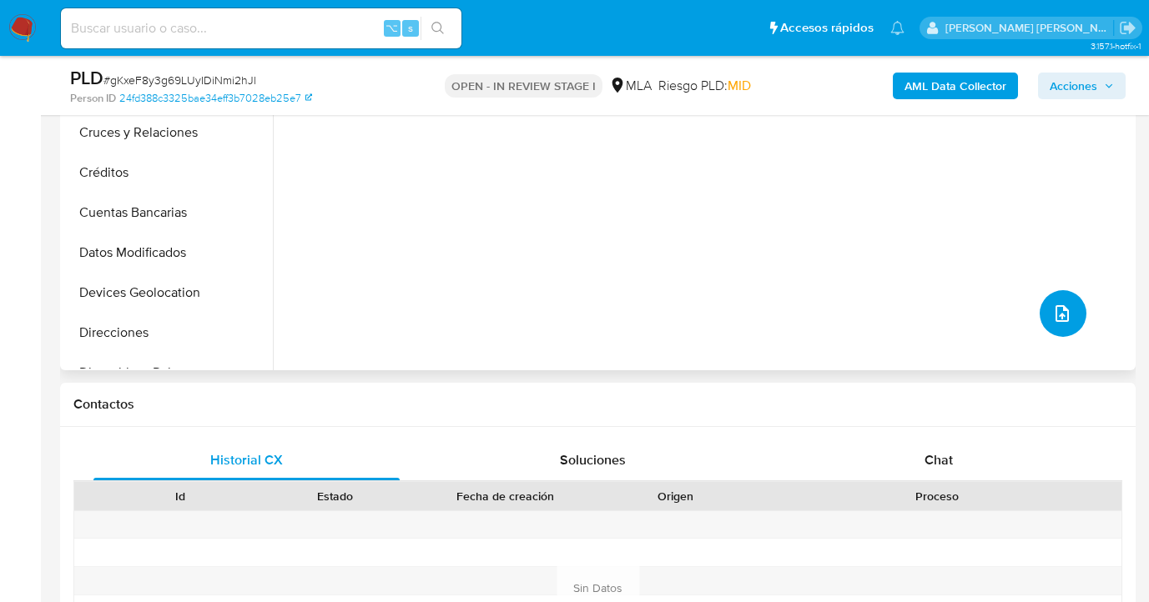
click at [1060, 327] on button "upload-file" at bounding box center [1063, 313] width 47 height 47
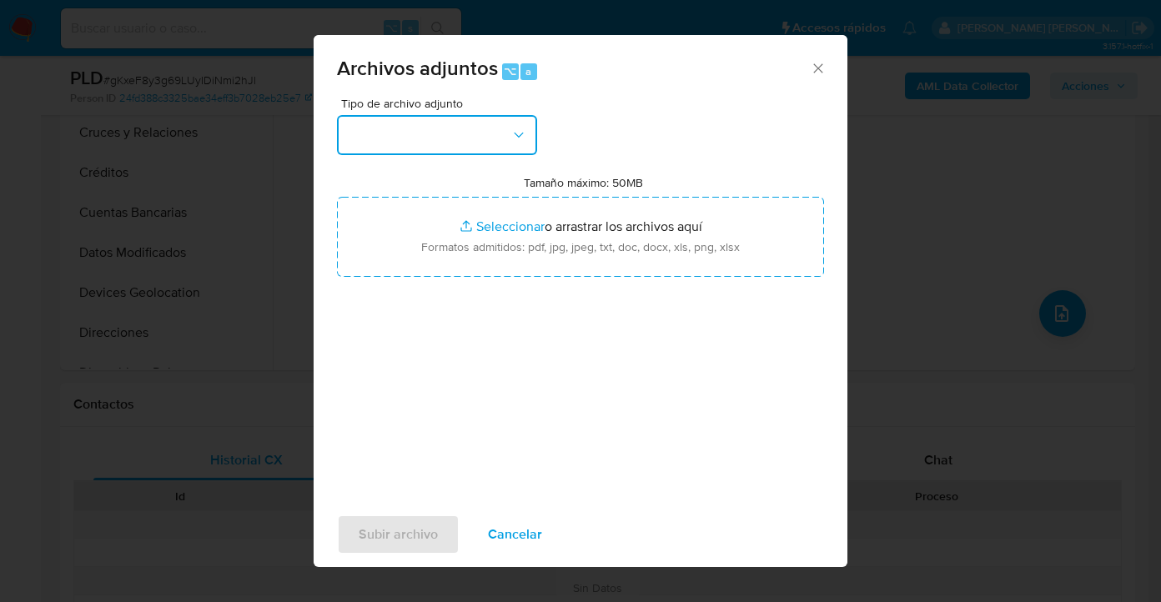
click at [489, 132] on button "button" at bounding box center [437, 135] width 200 height 40
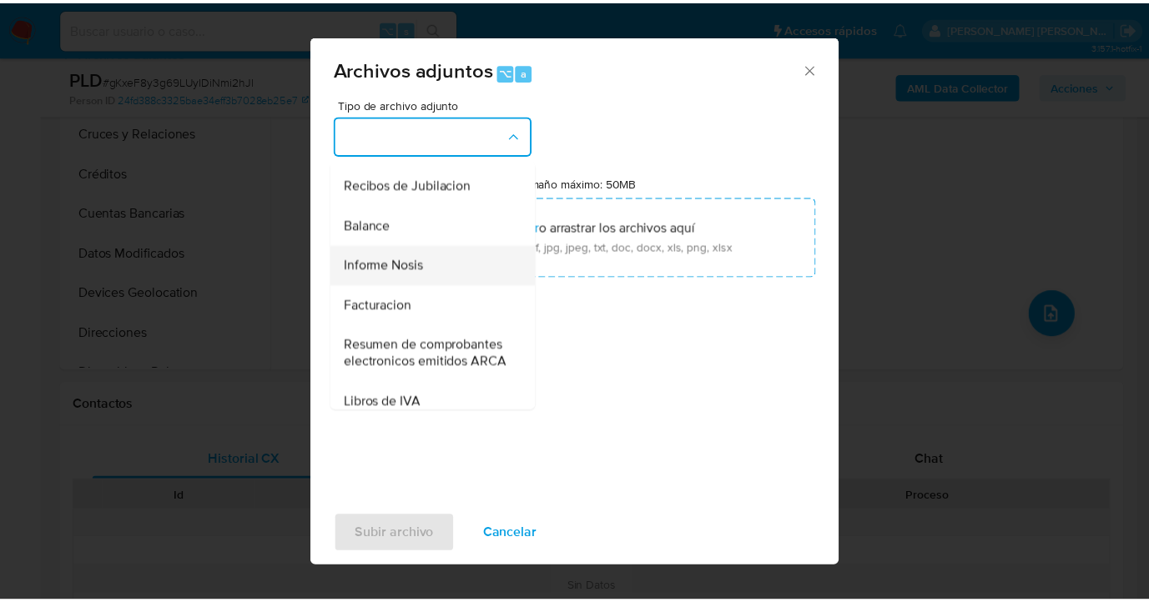
scroll to position [557, 0]
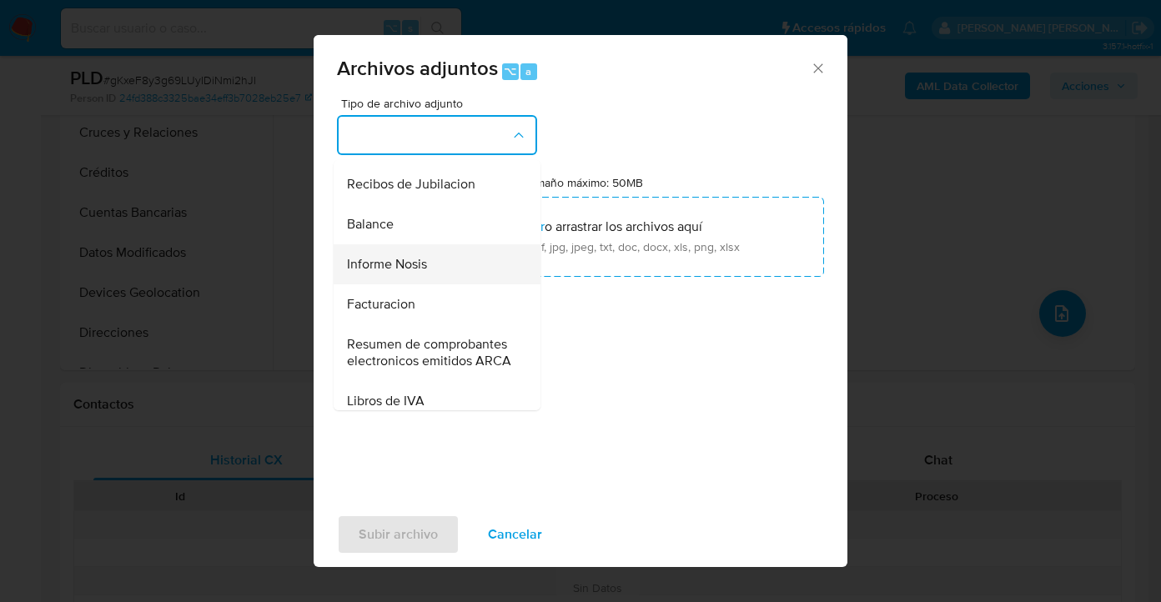
click at [445, 285] on div "Informe Nosis" at bounding box center [432, 264] width 170 height 40
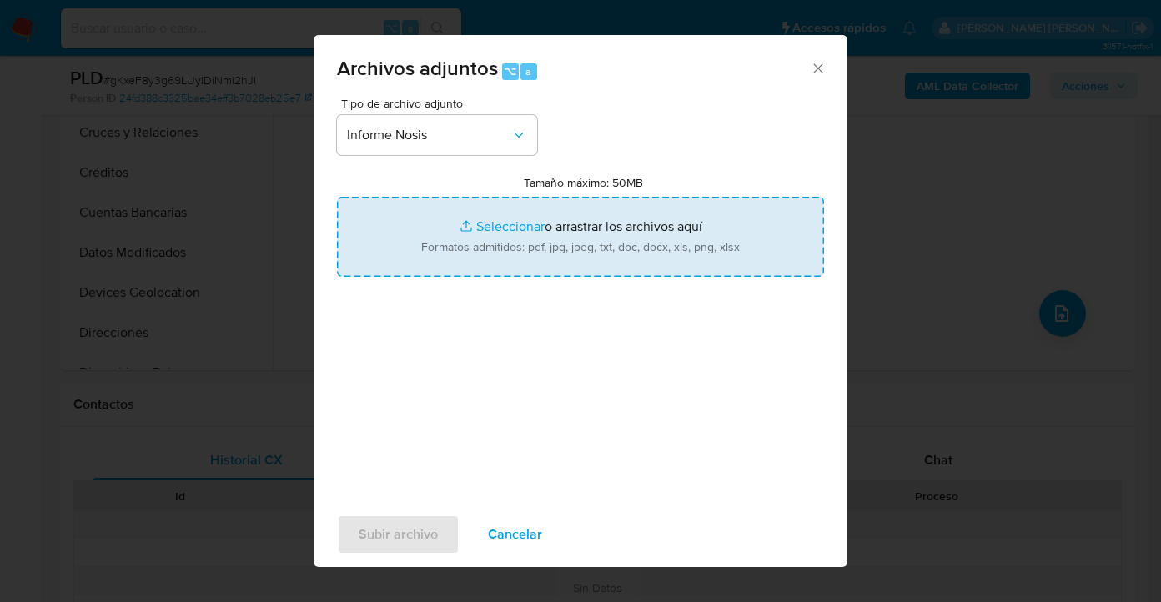
click at [564, 235] on input "Tamaño máximo: 50MB Seleccionar archivos" at bounding box center [580, 237] width 487 height 80
type input "C:\fakepath\2455955080-NOSIS_Manager_InformeIndividual_20457398140_620658_20250…"
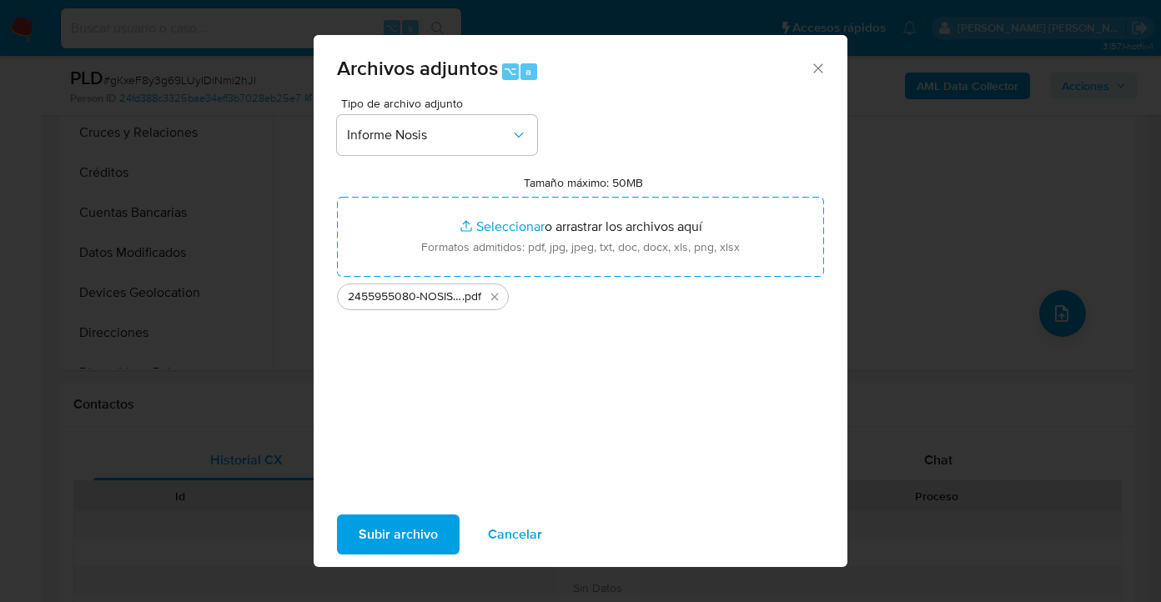
click at [412, 539] on span "Subir archivo" at bounding box center [398, 534] width 79 height 37
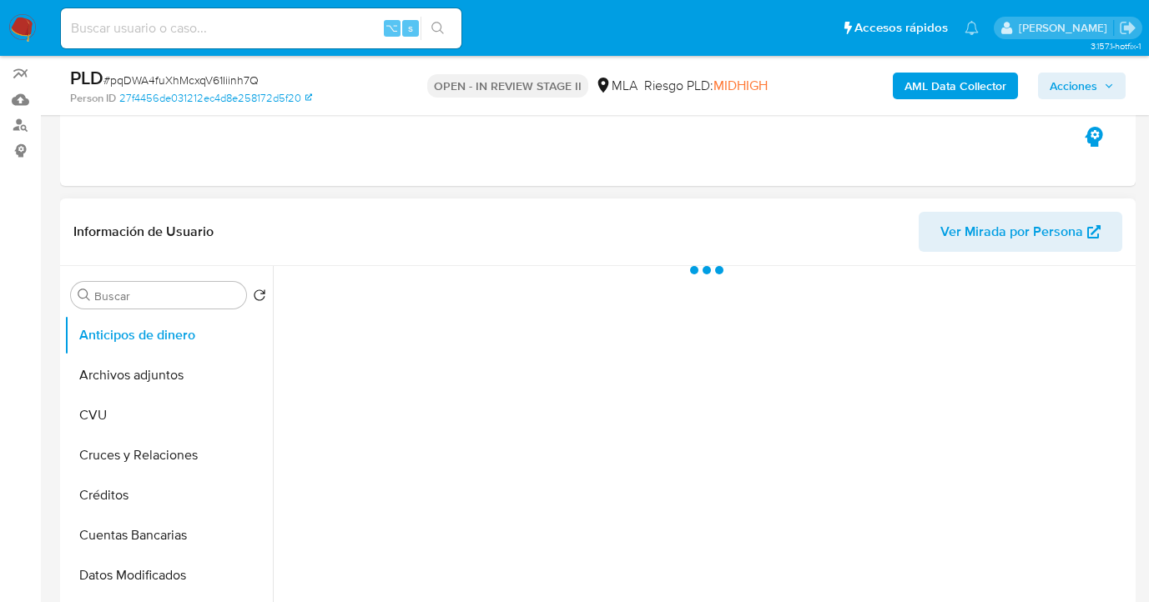
scroll to position [284, 0]
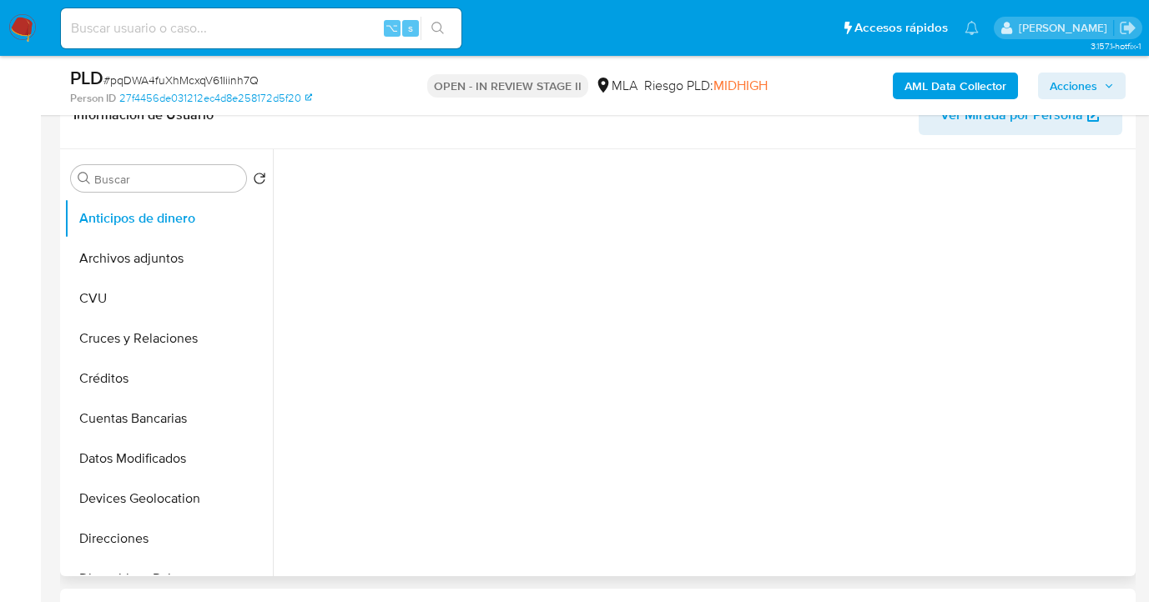
select select "10"
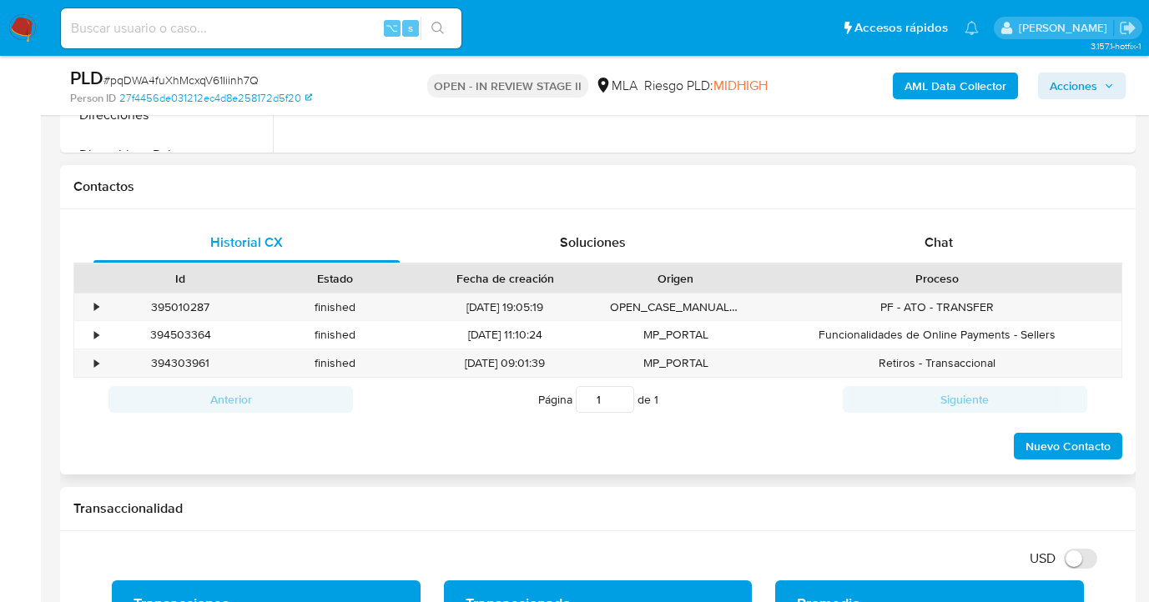
scroll to position [791, 0]
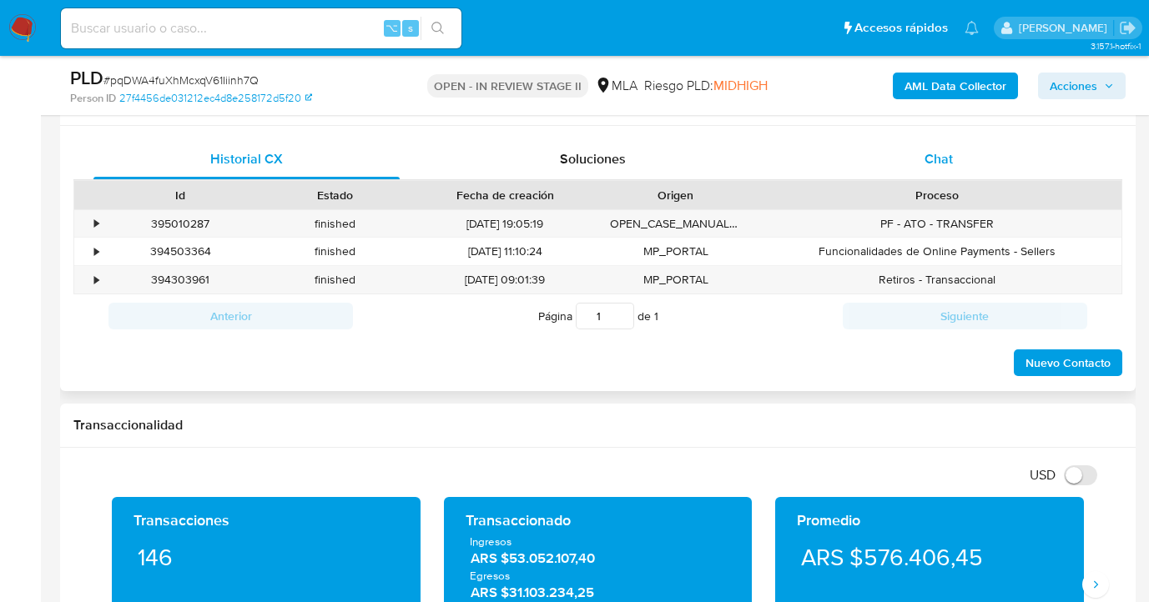
click at [939, 159] on span "Chat" at bounding box center [938, 158] width 28 height 19
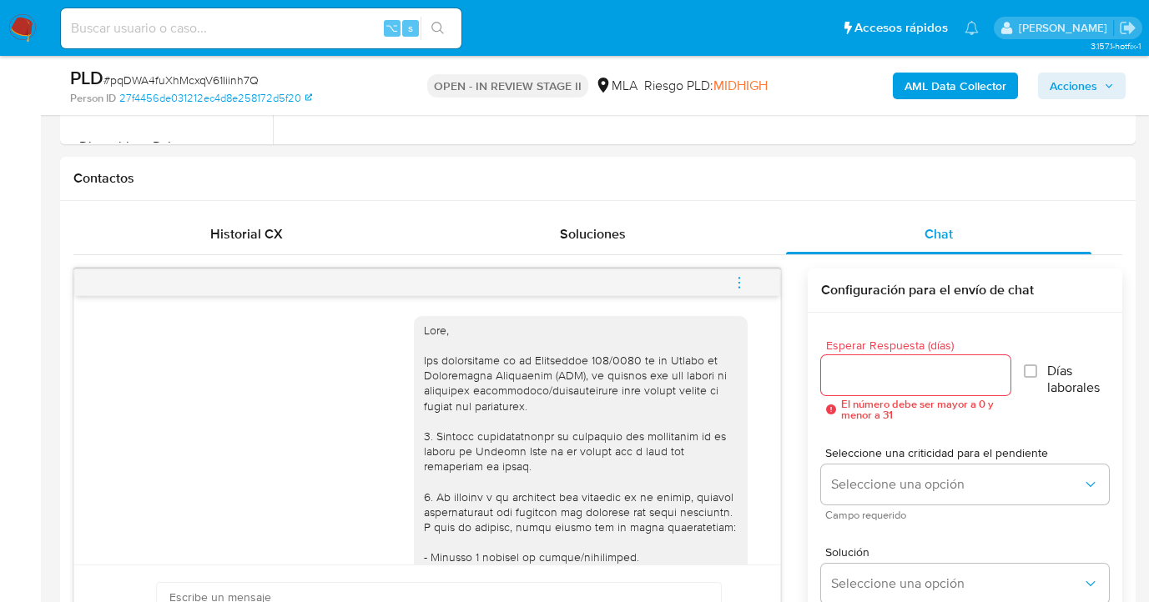
scroll to position [644, 0]
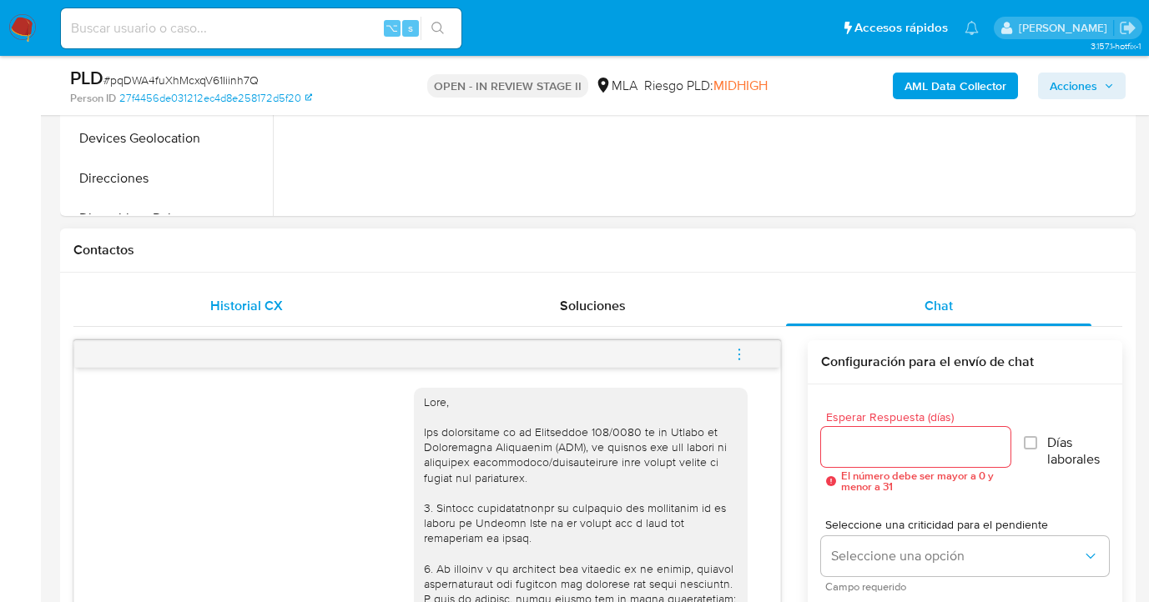
click at [290, 303] on div "Historial CX" at bounding box center [246, 306] width 306 height 40
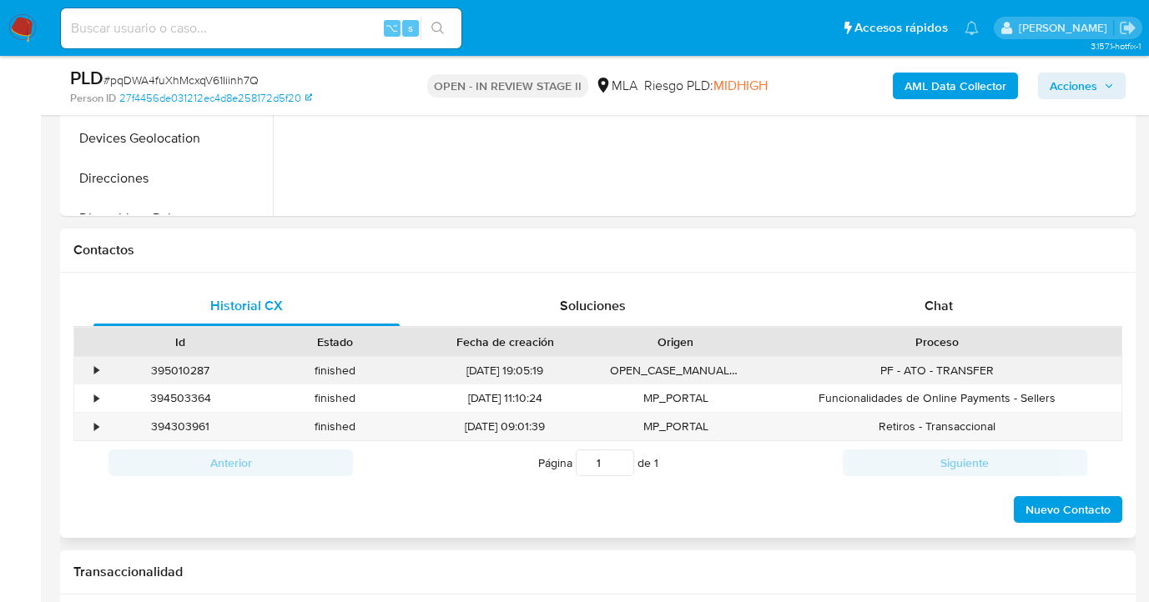
click at [97, 367] on div "•" at bounding box center [96, 371] width 4 height 16
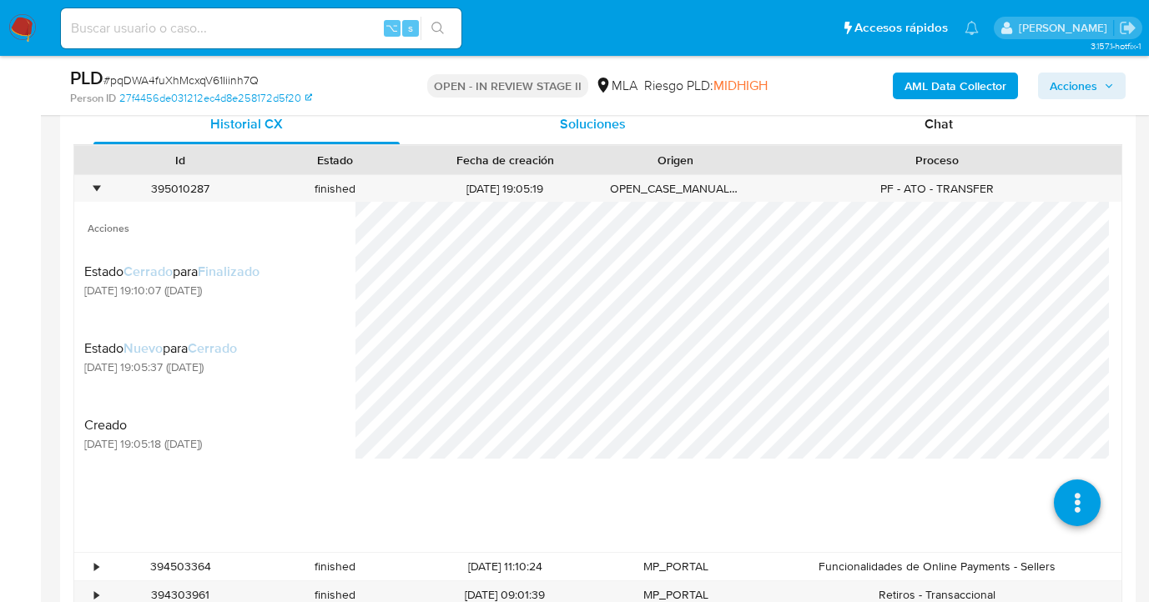
scroll to position [827, 0]
click at [98, 185] on div "•" at bounding box center [96, 188] width 4 height 16
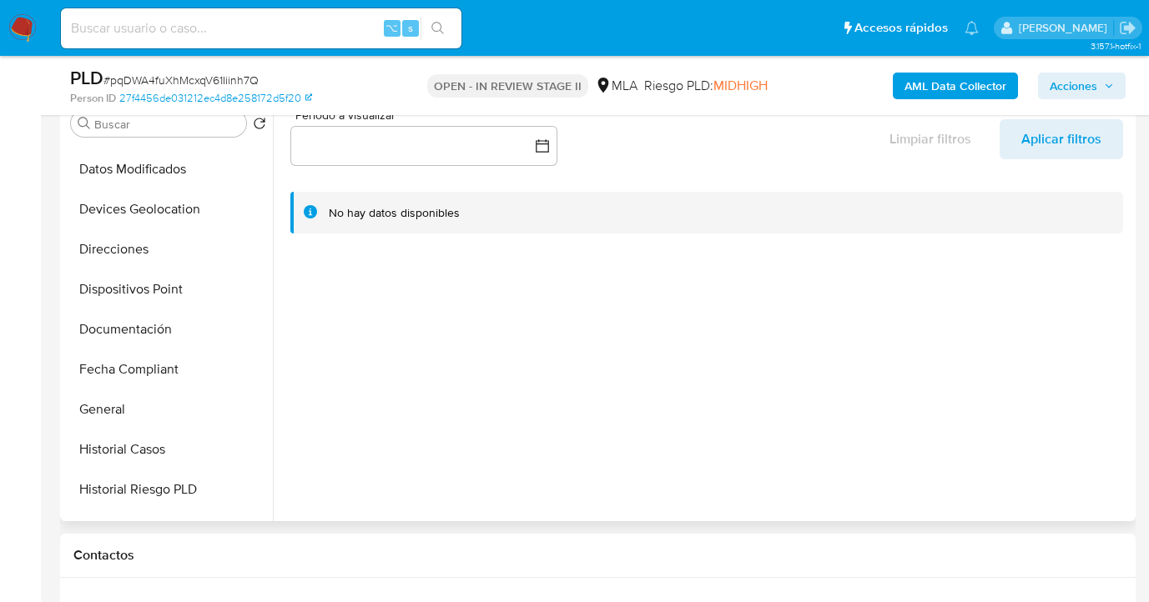
scroll to position [239, 0]
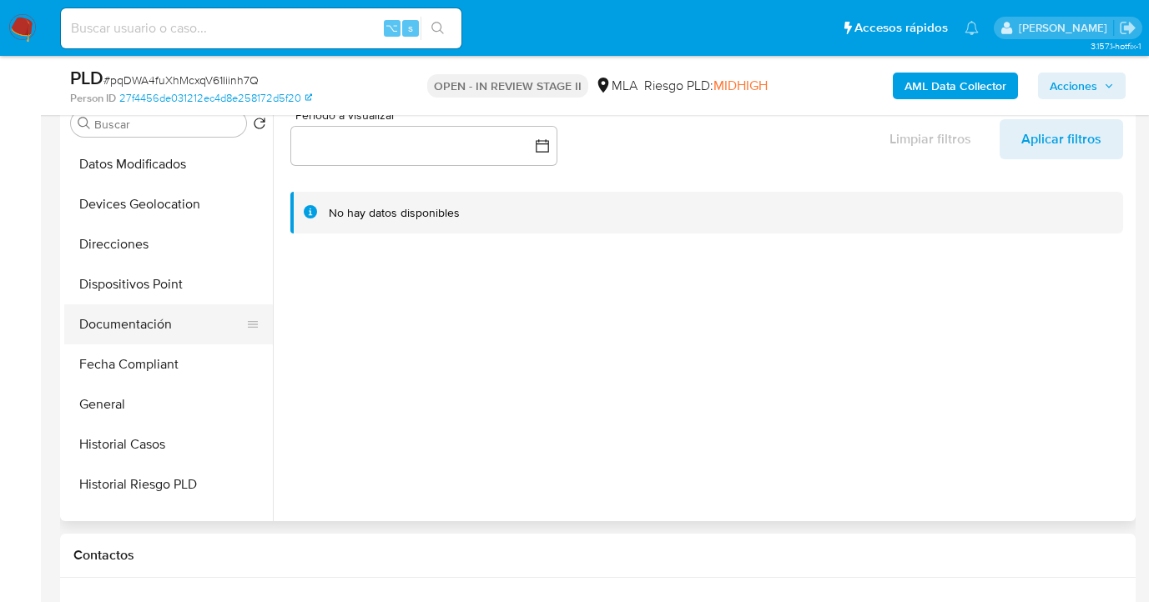
click at [147, 314] on button "Documentación" at bounding box center [161, 325] width 195 height 40
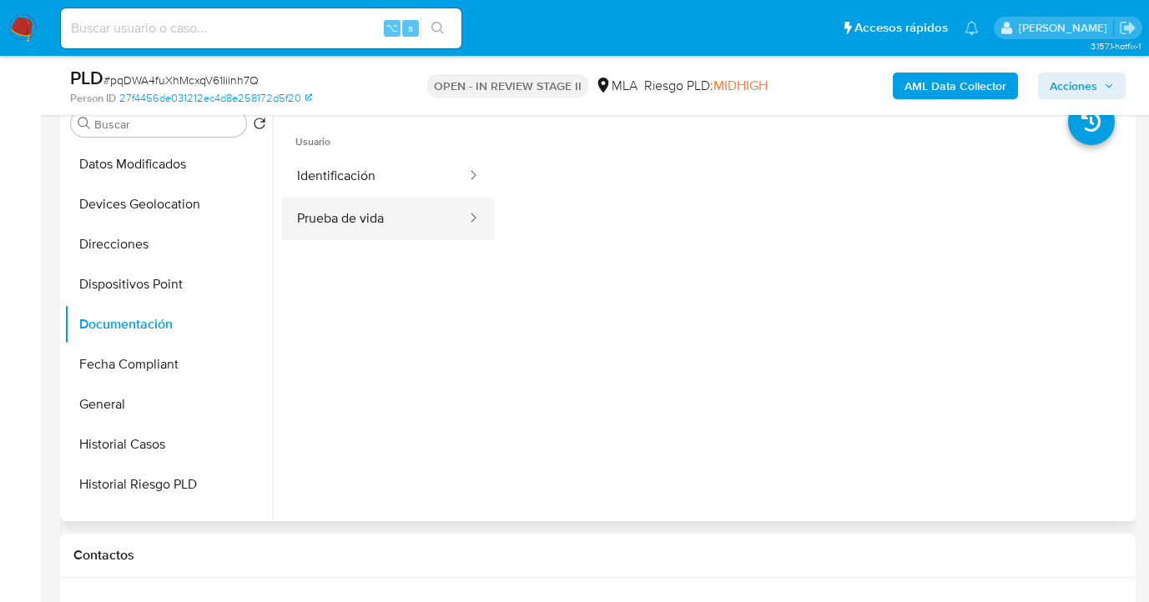
click at [390, 222] on button "Prueba de vida" at bounding box center [375, 219] width 186 height 43
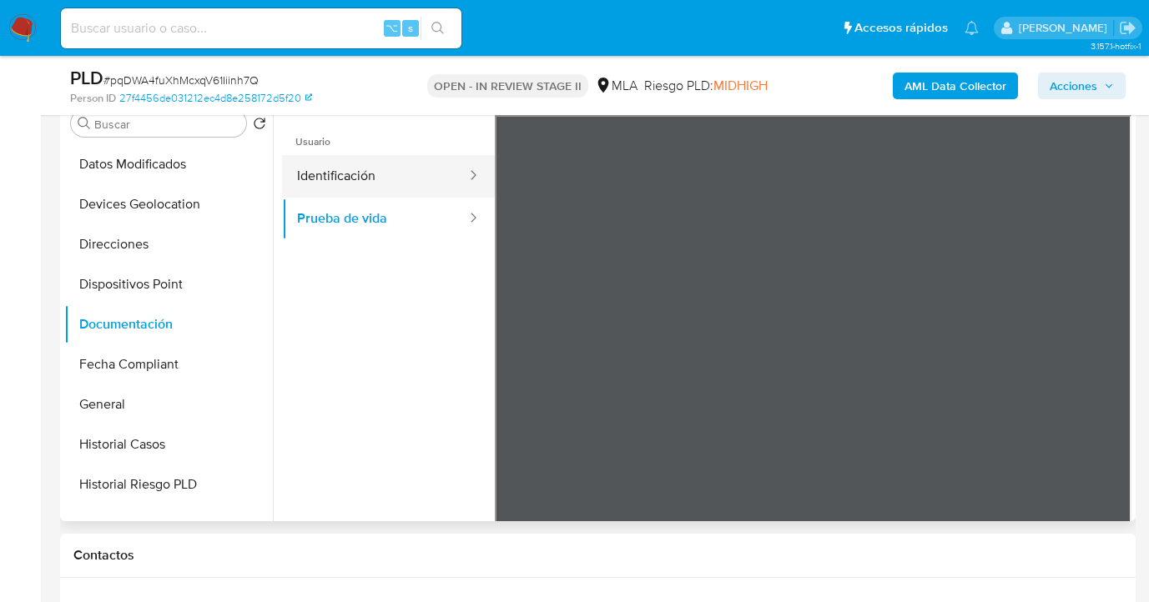
click at [394, 175] on button "Identificación" at bounding box center [375, 176] width 186 height 43
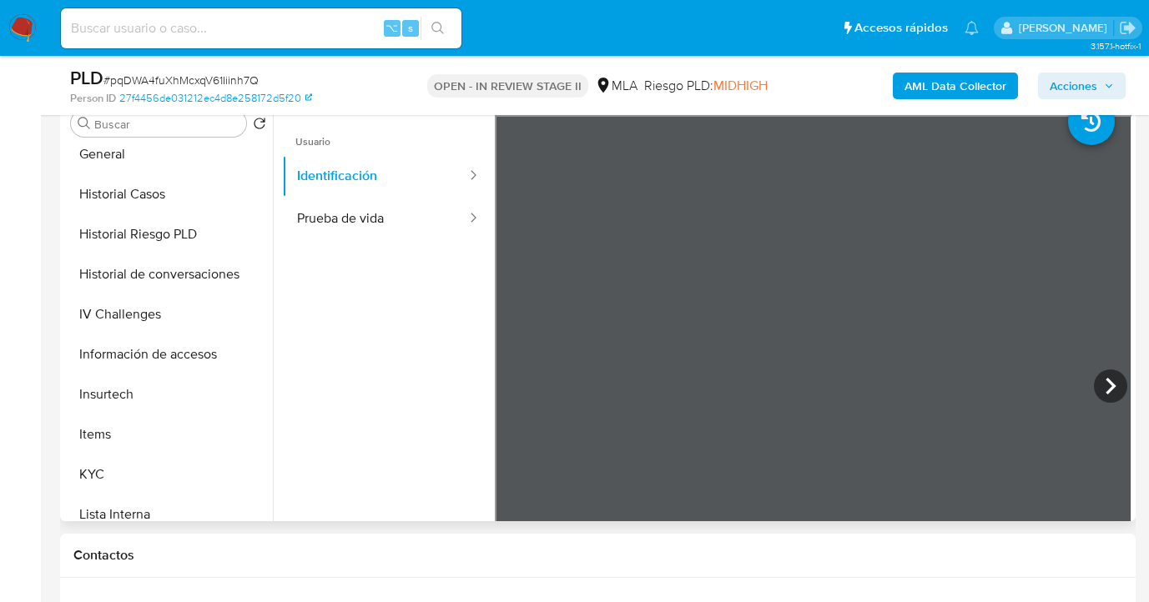
scroll to position [494, 0]
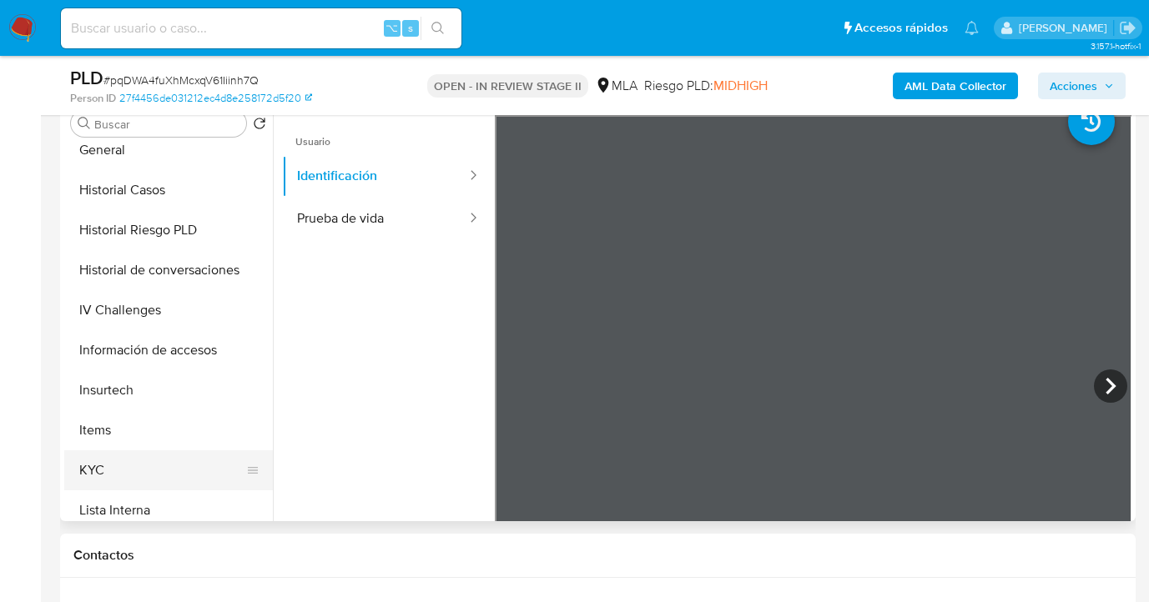
drag, startPoint x: 159, startPoint y: 460, endPoint x: 190, endPoint y: 450, distance: 33.2
click at [159, 461] on button "KYC" at bounding box center [161, 471] width 195 height 40
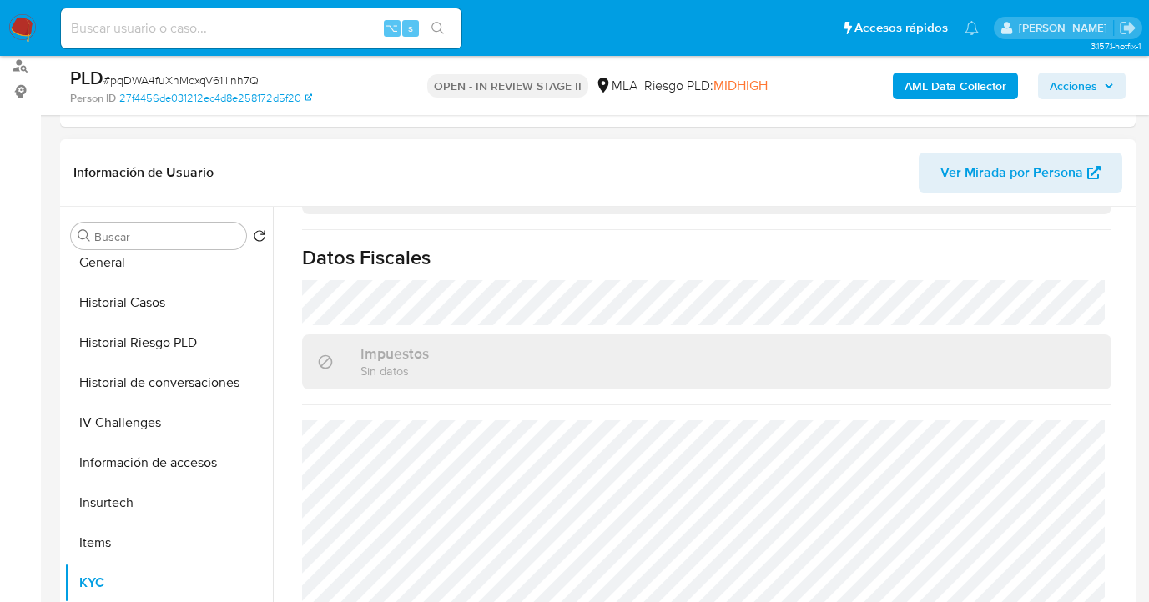
scroll to position [0, 0]
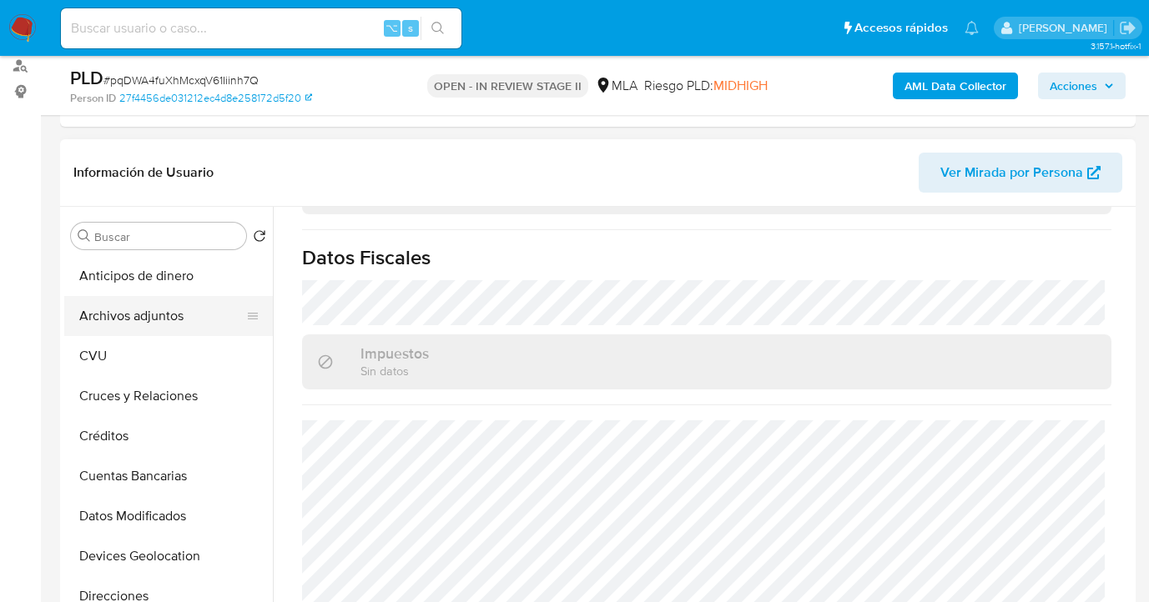
click at [204, 304] on button "Archivos adjuntos" at bounding box center [161, 316] width 195 height 40
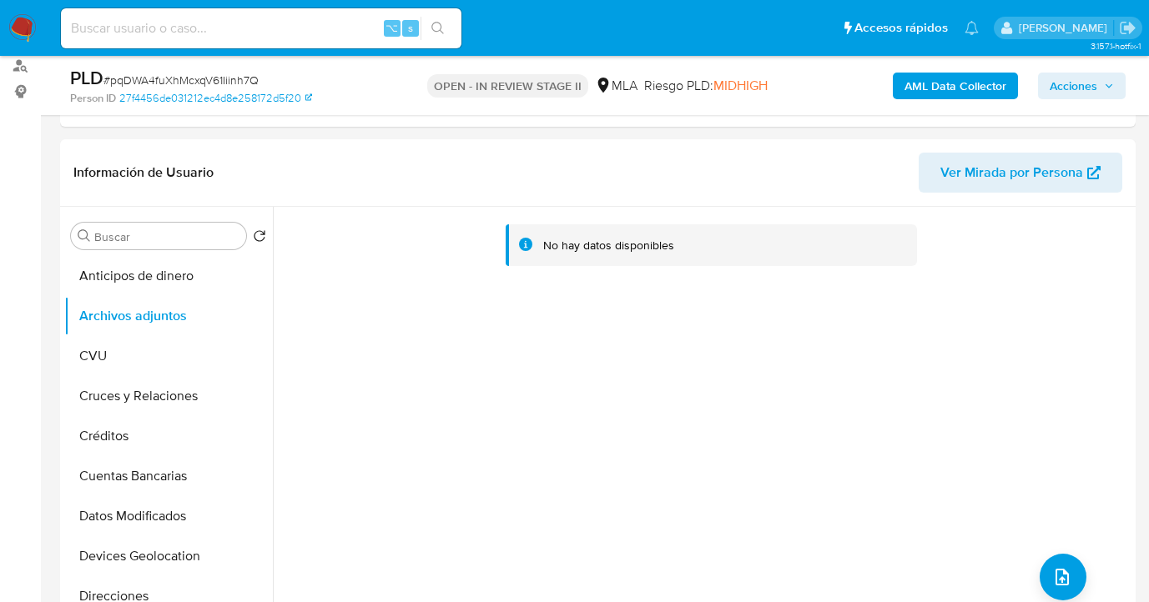
click at [948, 87] on b "AML Data Collector" at bounding box center [955, 86] width 102 height 27
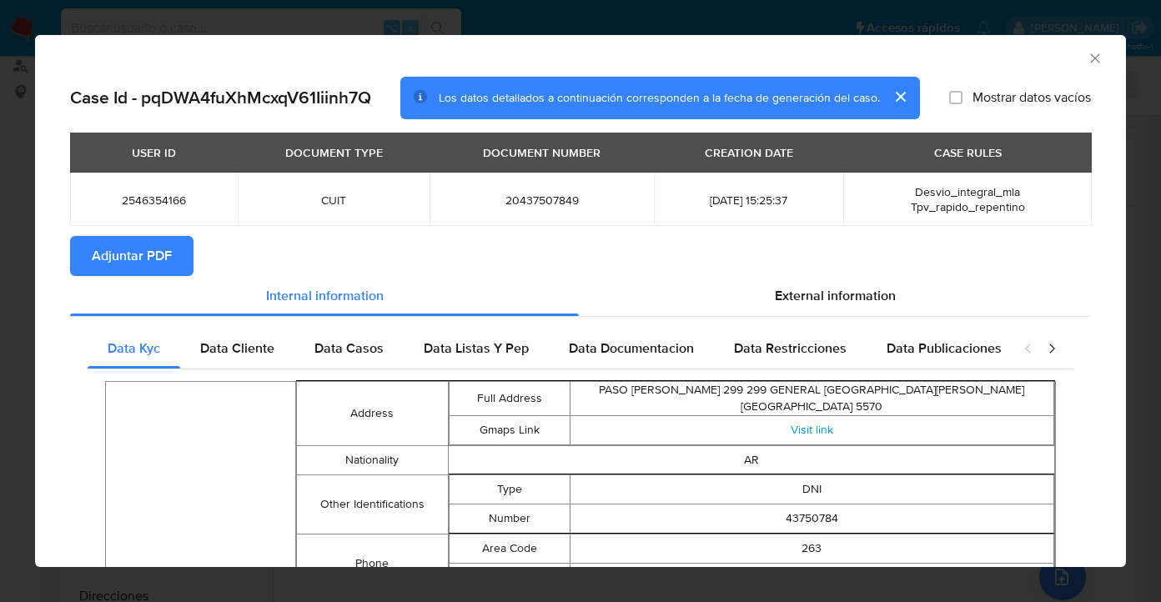
click at [128, 255] on span "Adjuntar PDF" at bounding box center [132, 256] width 80 height 37
click at [1087, 58] on icon "Cerrar ventana" at bounding box center [1095, 58] width 17 height 17
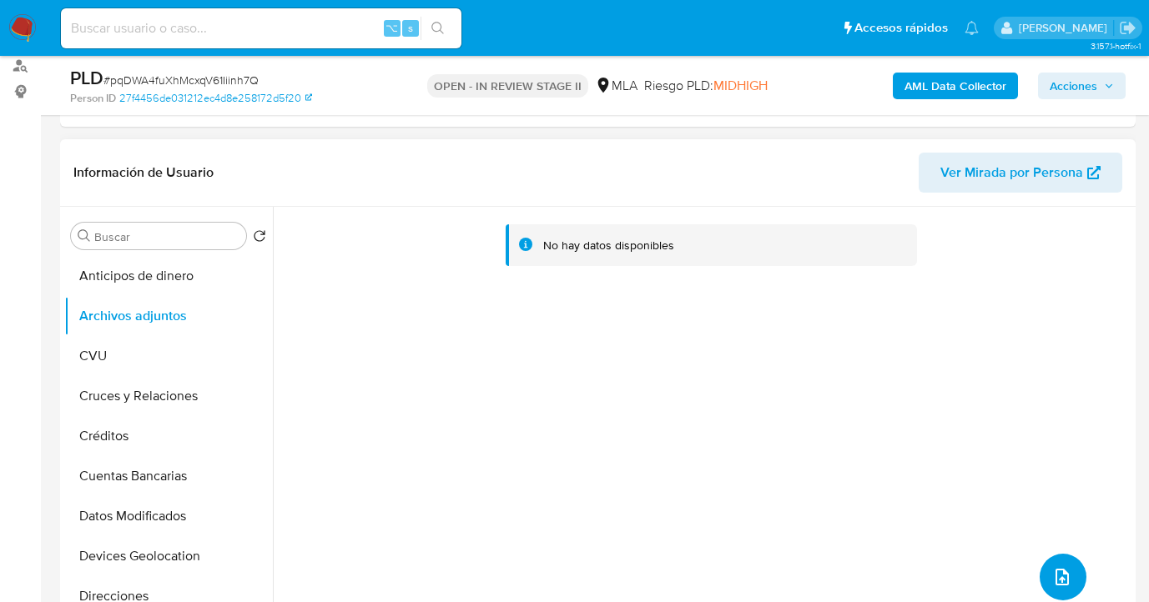
click at [1061, 571] on icon "upload-file" at bounding box center [1062, 577] width 20 height 20
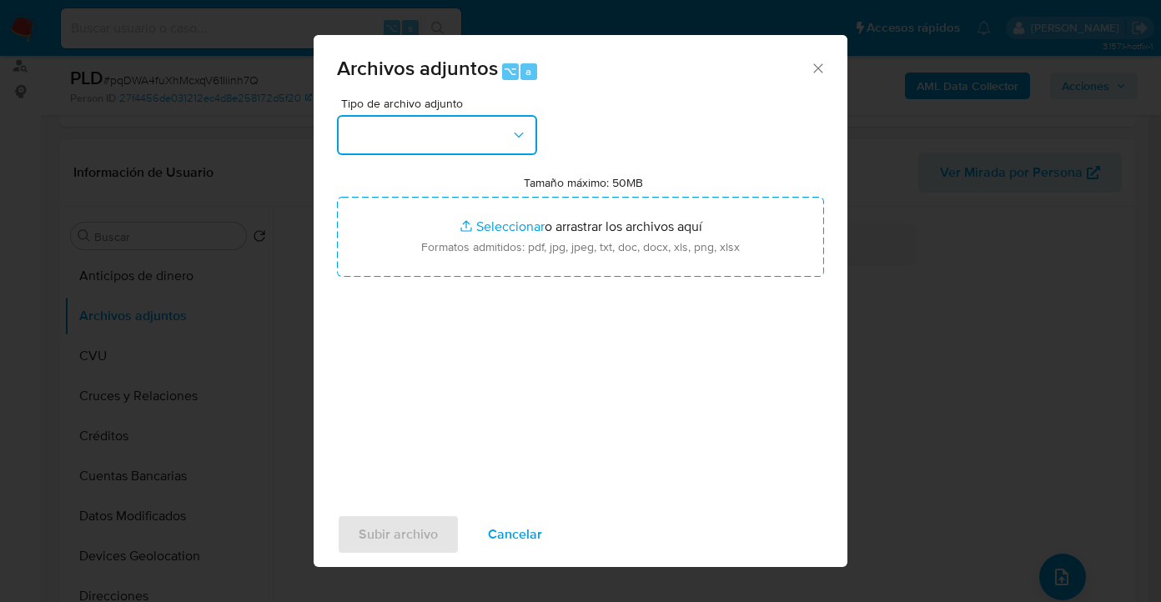
click at [497, 133] on button "button" at bounding box center [437, 135] width 200 height 40
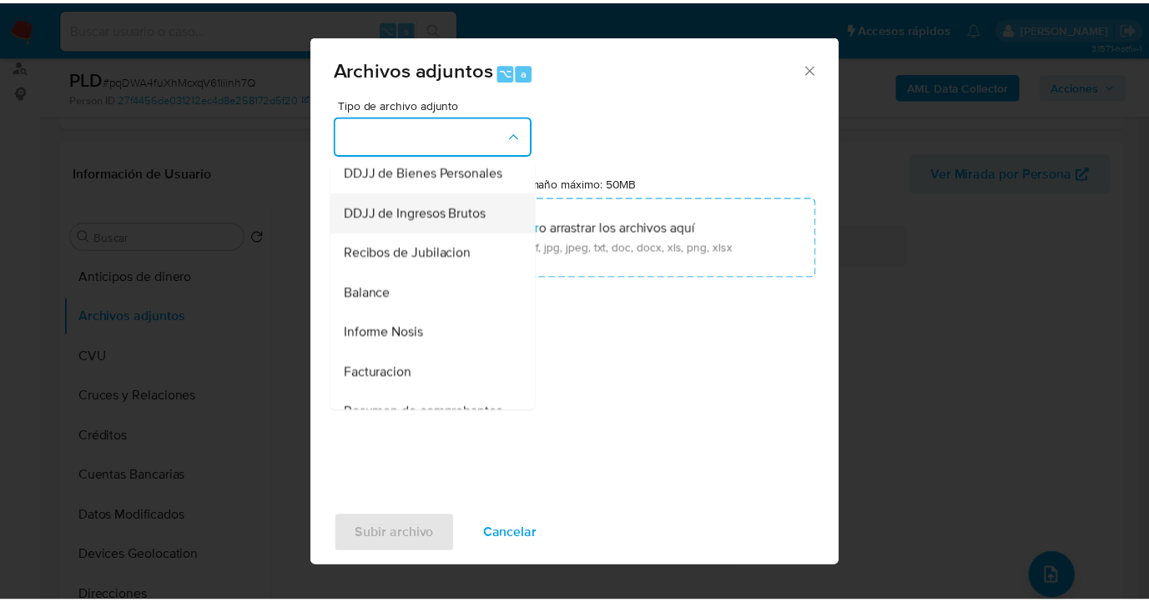
scroll to position [527, 0]
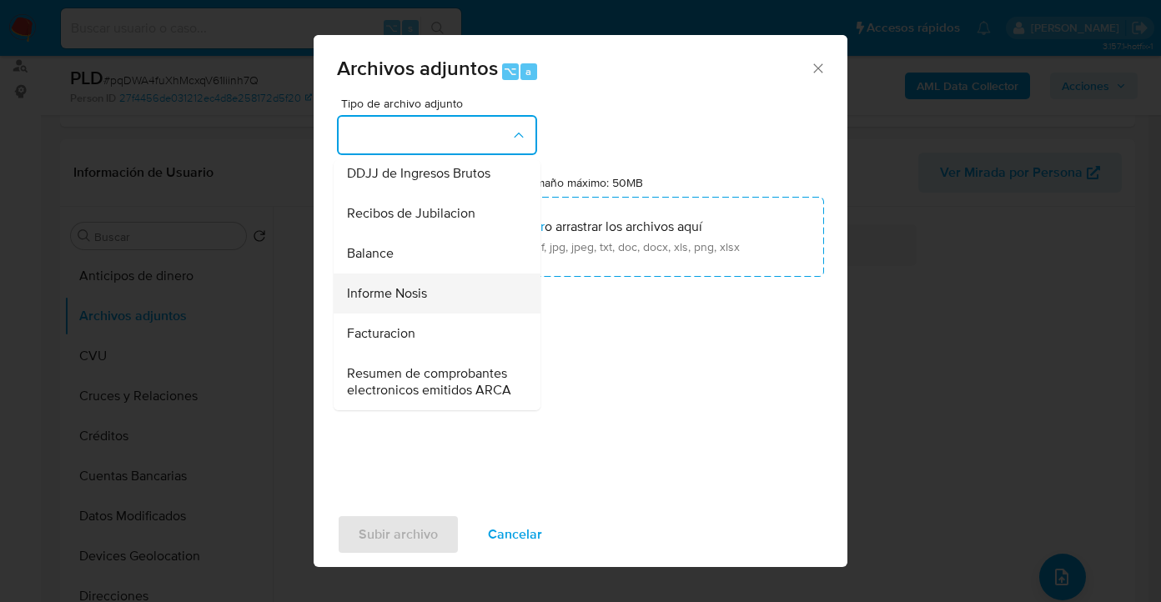
click at [449, 314] on div "Informe Nosis" at bounding box center [432, 294] width 170 height 40
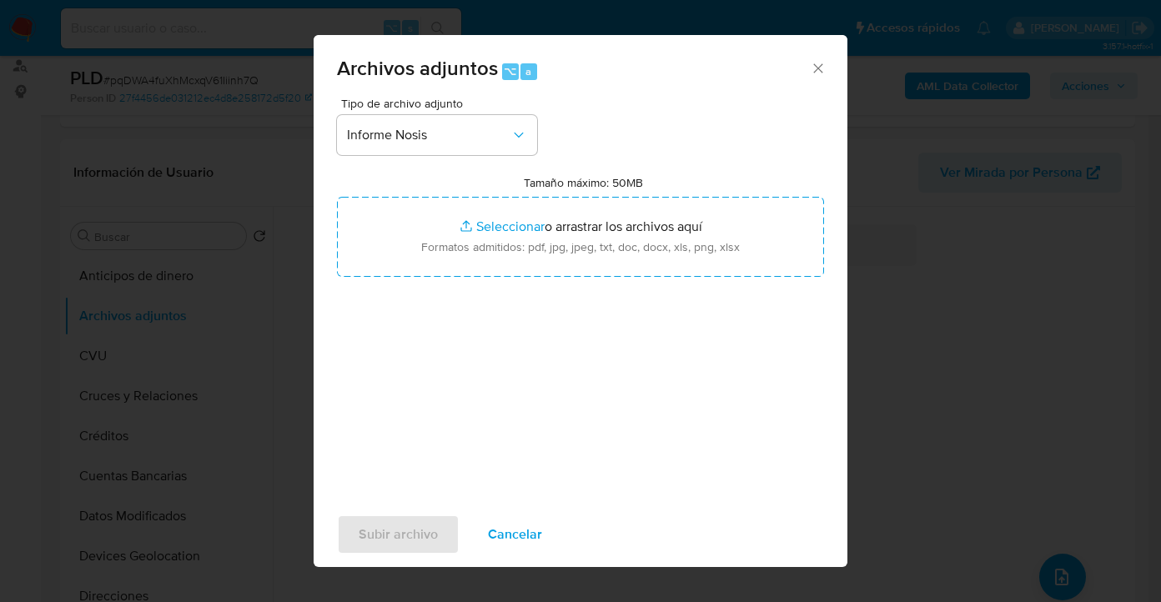
click at [552, 279] on div "Tipo de archivo adjunto Informe Nosis Tamaño máximo: 50MB Seleccionar archivos …" at bounding box center [580, 295] width 487 height 394
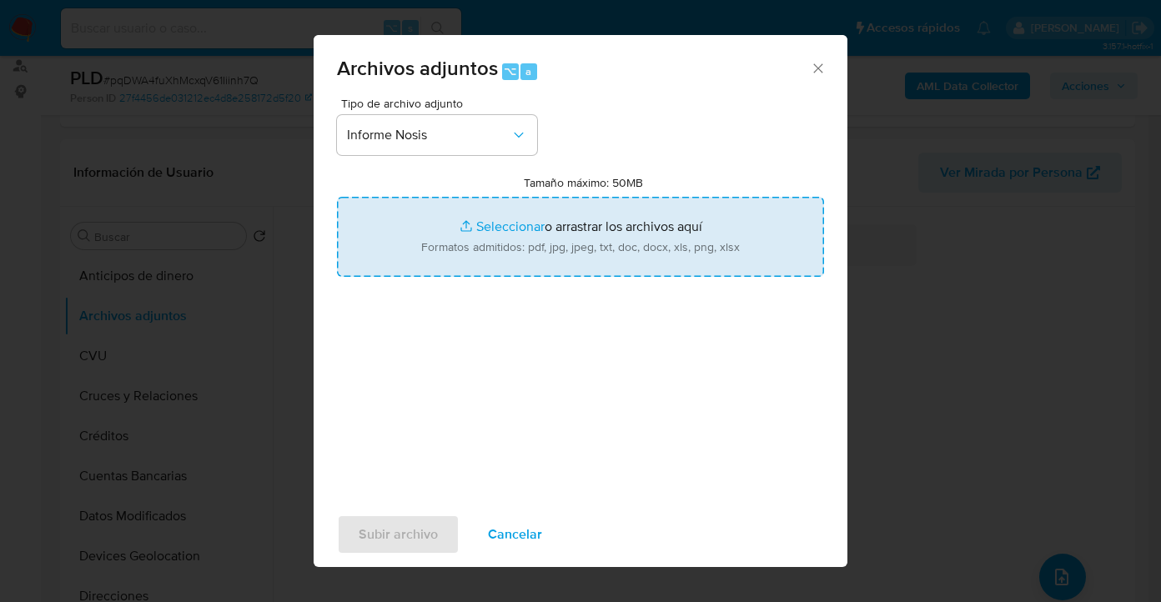
click at [565, 258] on input "Tamaño máximo: 50MB Seleccionar archivos" at bounding box center [580, 237] width 487 height 80
type input "C:\fakepath\2546354166-NOSIS_Manager_InformeIndividual_20437507849_620658_20250…"
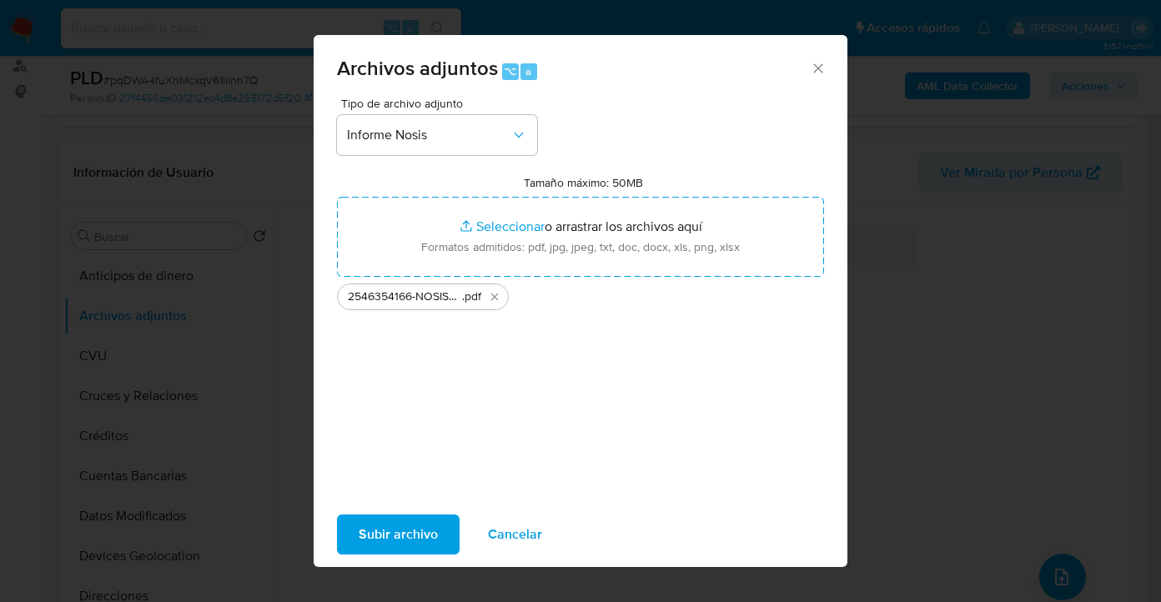
click at [407, 529] on span "Subir archivo" at bounding box center [398, 534] width 79 height 37
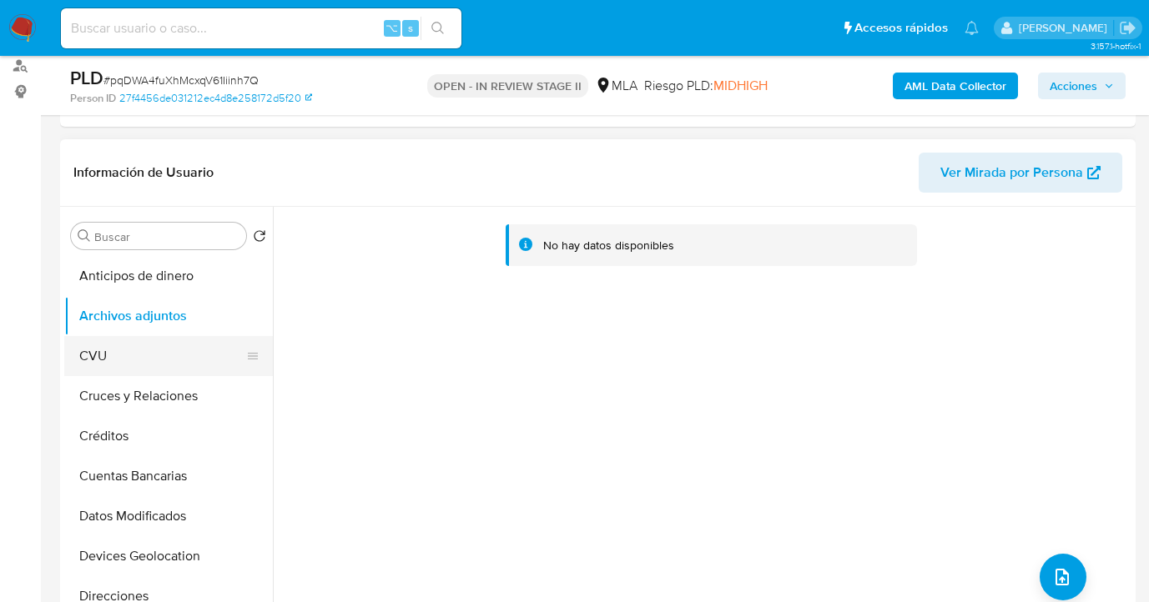
click at [174, 340] on button "CVU" at bounding box center [161, 356] width 195 height 40
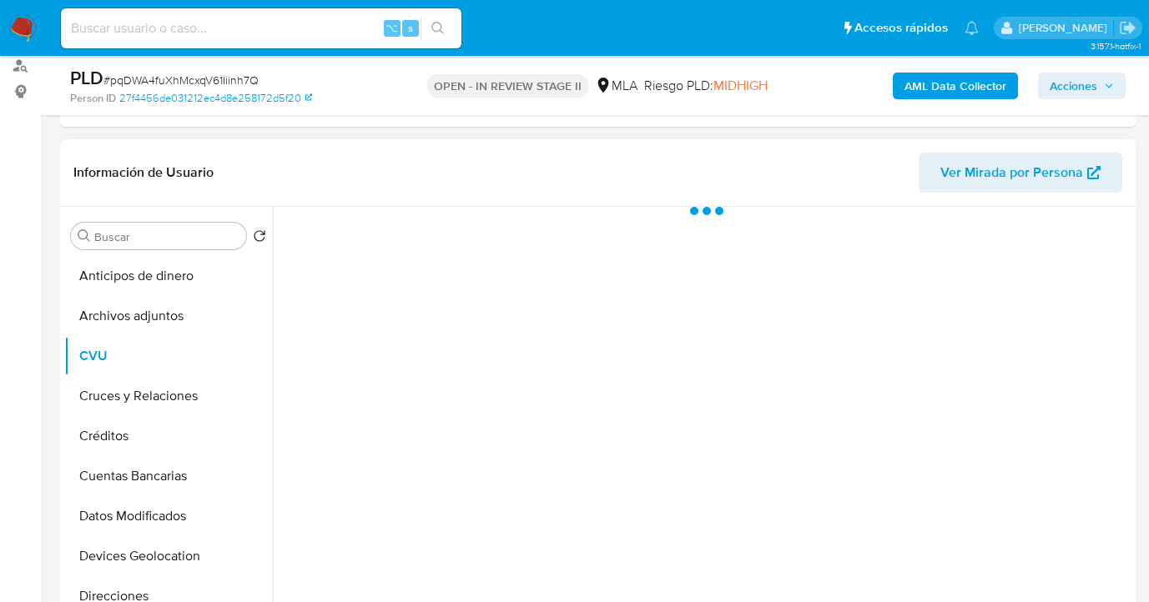
drag, startPoint x: 187, startPoint y: 320, endPoint x: 278, endPoint y: 306, distance: 91.9
click at [188, 320] on button "Archivos adjuntos" at bounding box center [168, 316] width 209 height 40
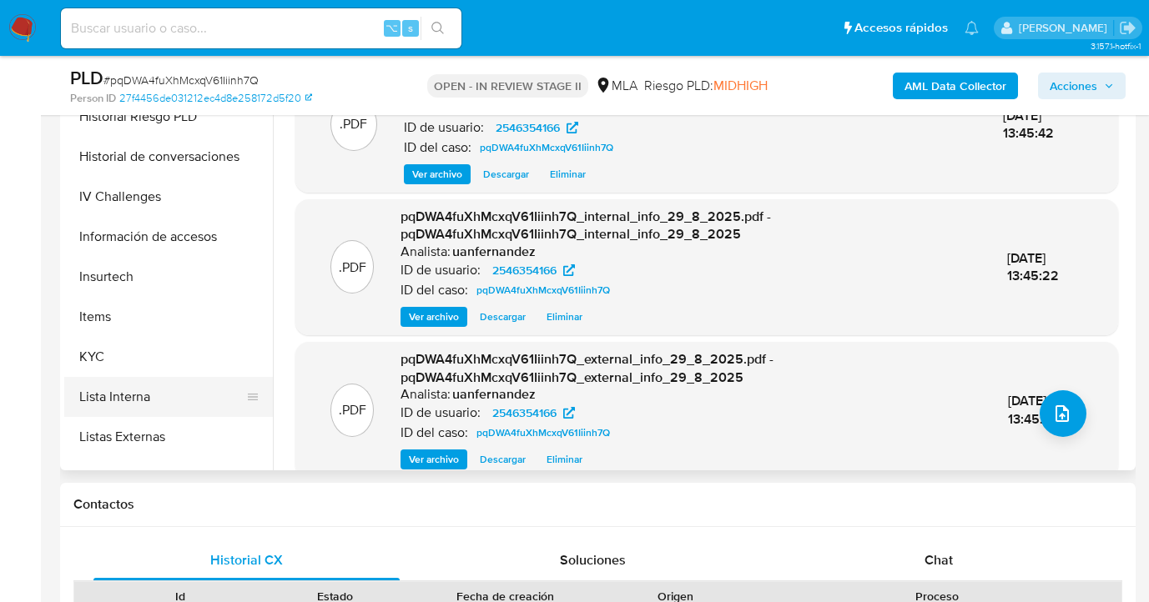
scroll to position [558, 0]
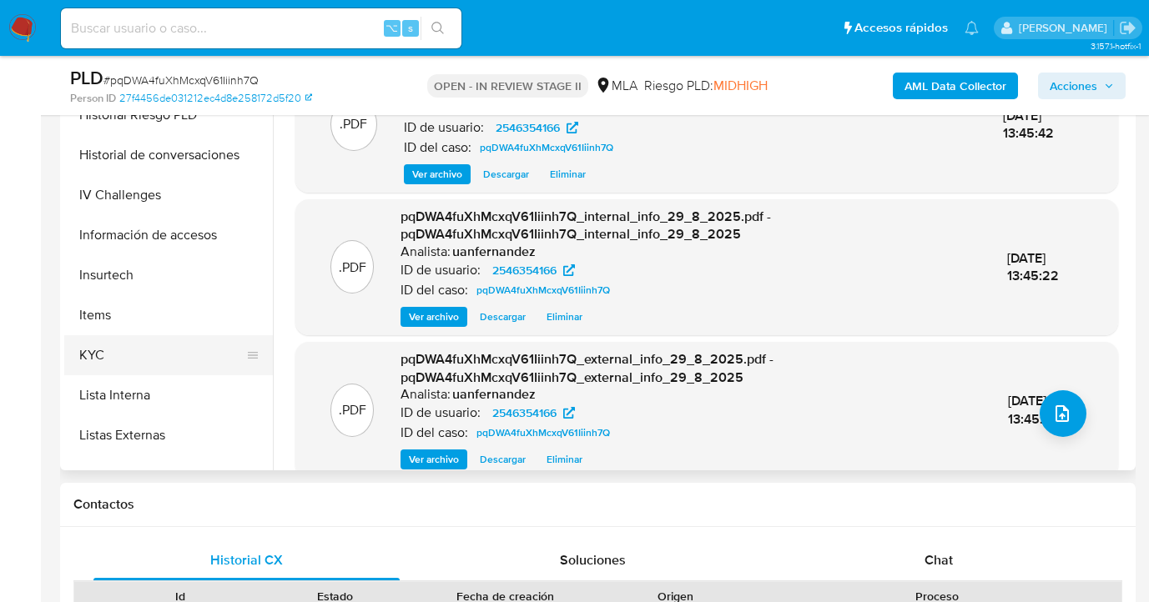
click at [198, 368] on button "KYC" at bounding box center [161, 355] width 195 height 40
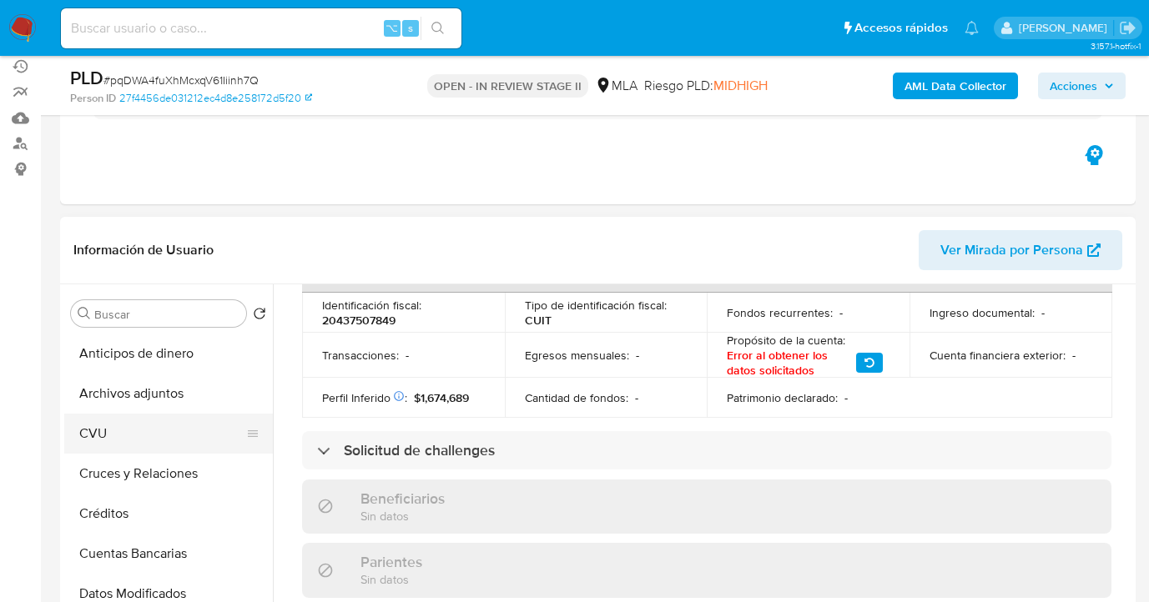
scroll to position [152, 0]
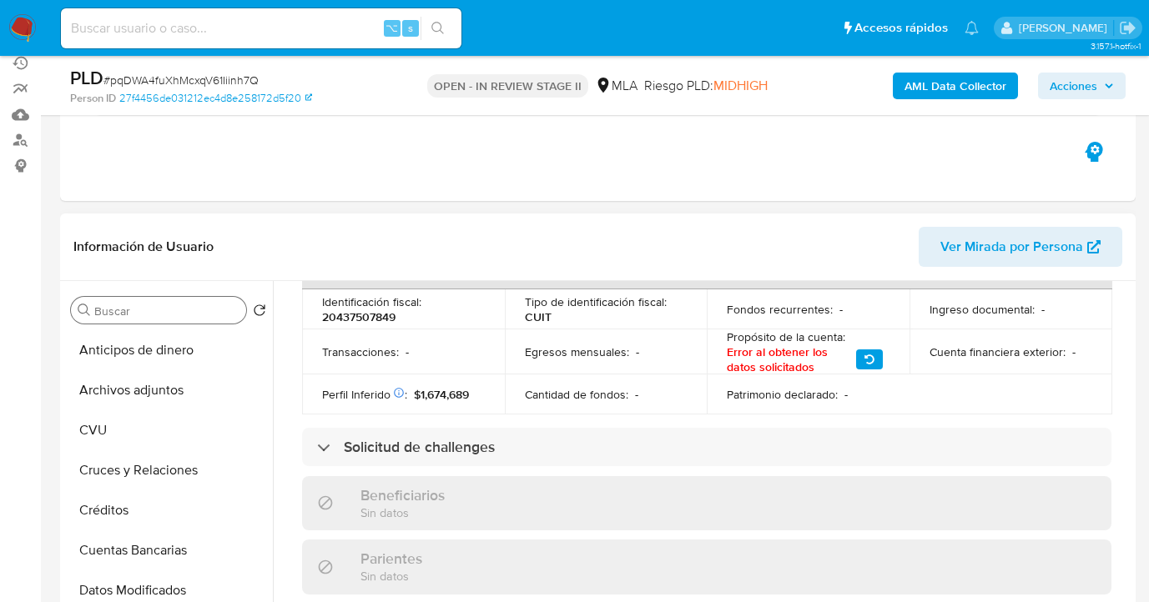
drag, startPoint x: 163, startPoint y: 396, endPoint x: 207, endPoint y: 320, distance: 88.6
click at [163, 397] on button "Archivos adjuntos" at bounding box center [168, 390] width 209 height 40
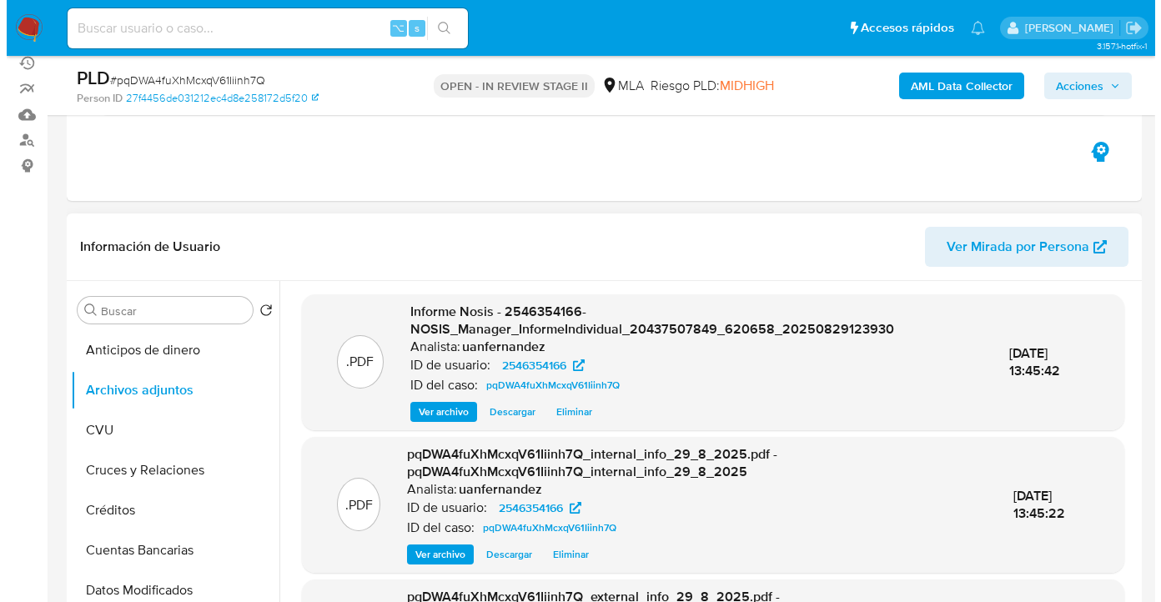
scroll to position [296, 0]
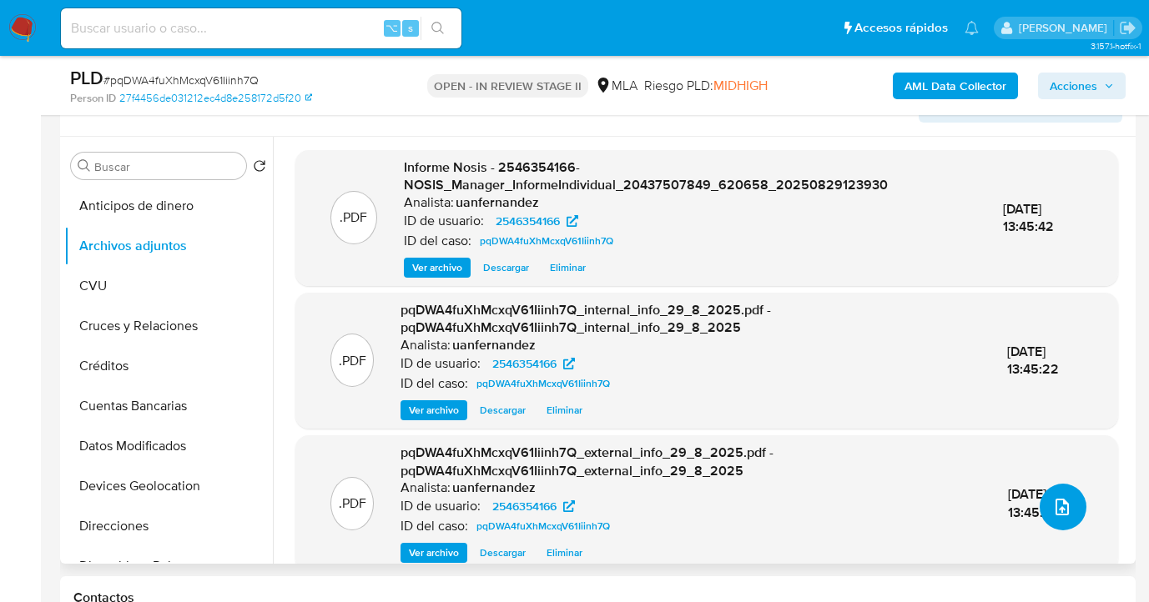
click at [1061, 511] on icon "upload-file" at bounding box center [1062, 507] width 20 height 20
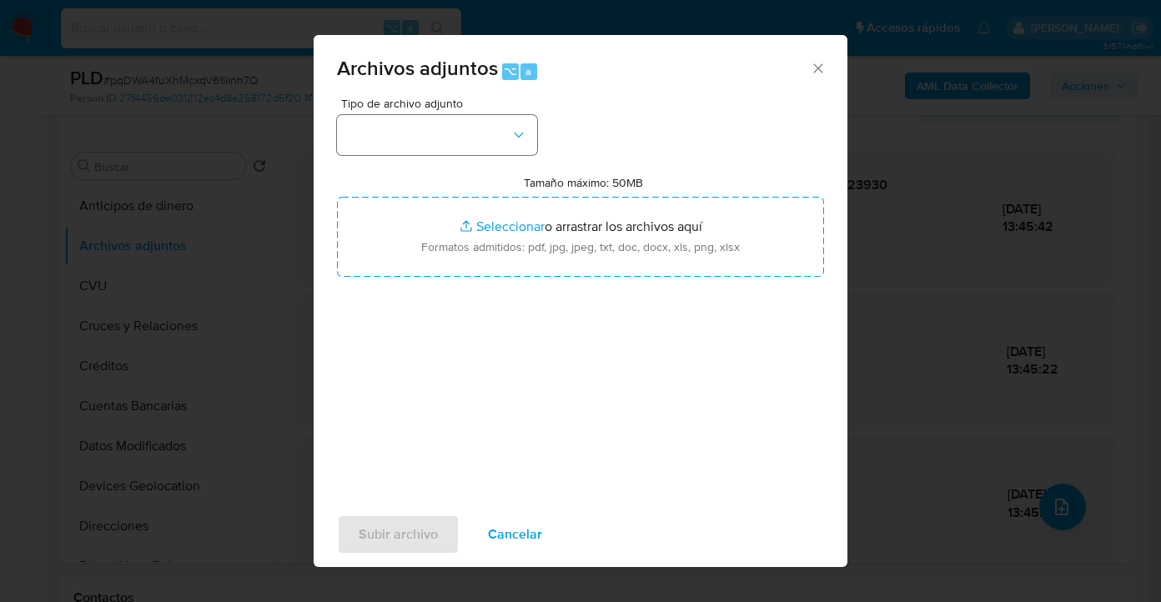
drag, startPoint x: 466, startPoint y: 111, endPoint x: 463, endPoint y: 132, distance: 21.0
click at [466, 116] on div "Tipo de archivo adjunto" at bounding box center [437, 127] width 200 height 58
click at [463, 132] on button "button" at bounding box center [437, 135] width 200 height 40
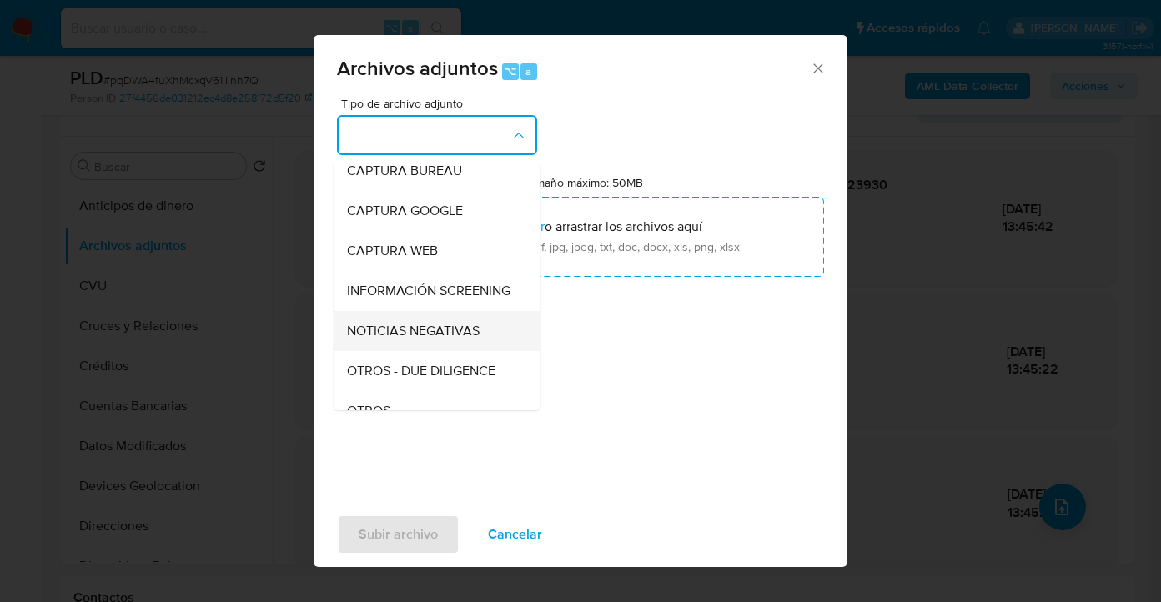
scroll to position [159, 0]
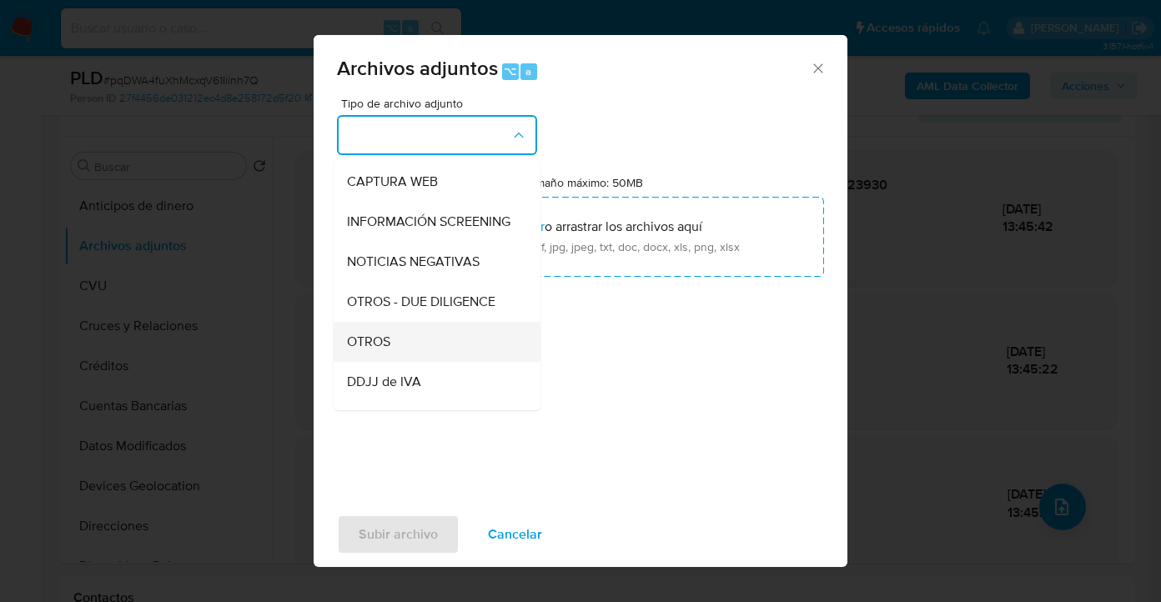
drag, startPoint x: 400, startPoint y: 348, endPoint x: 545, endPoint y: 239, distance: 181.7
click at [400, 348] on div "OTROS" at bounding box center [432, 342] width 170 height 40
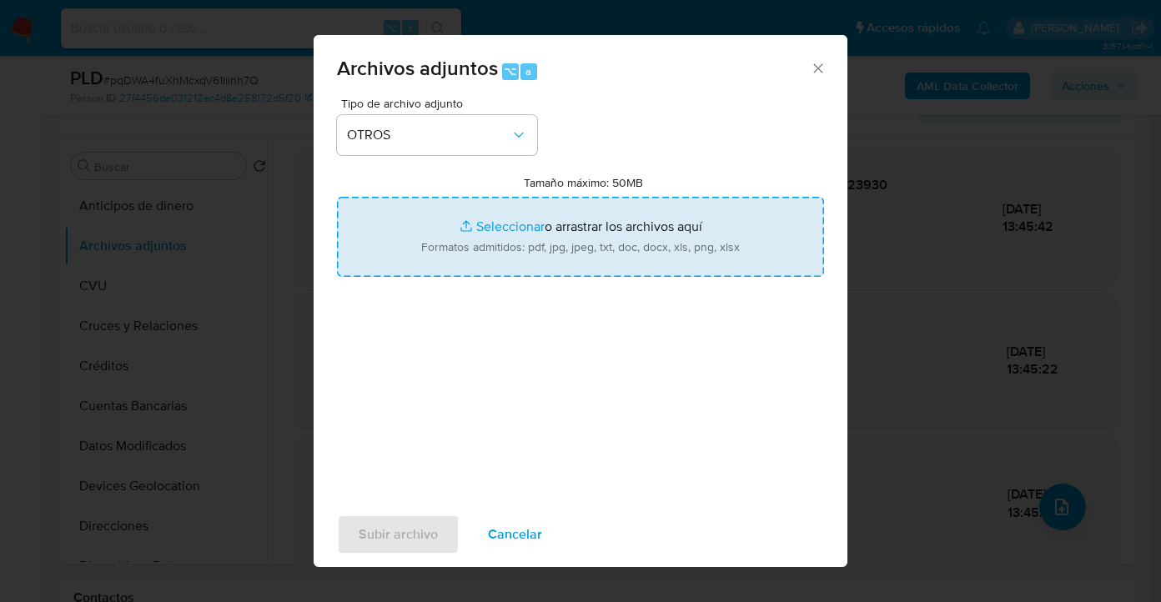
click at [545, 239] on input "Tamaño máximo: 50MB Seleccionar archivos" at bounding box center [580, 237] width 487 height 80
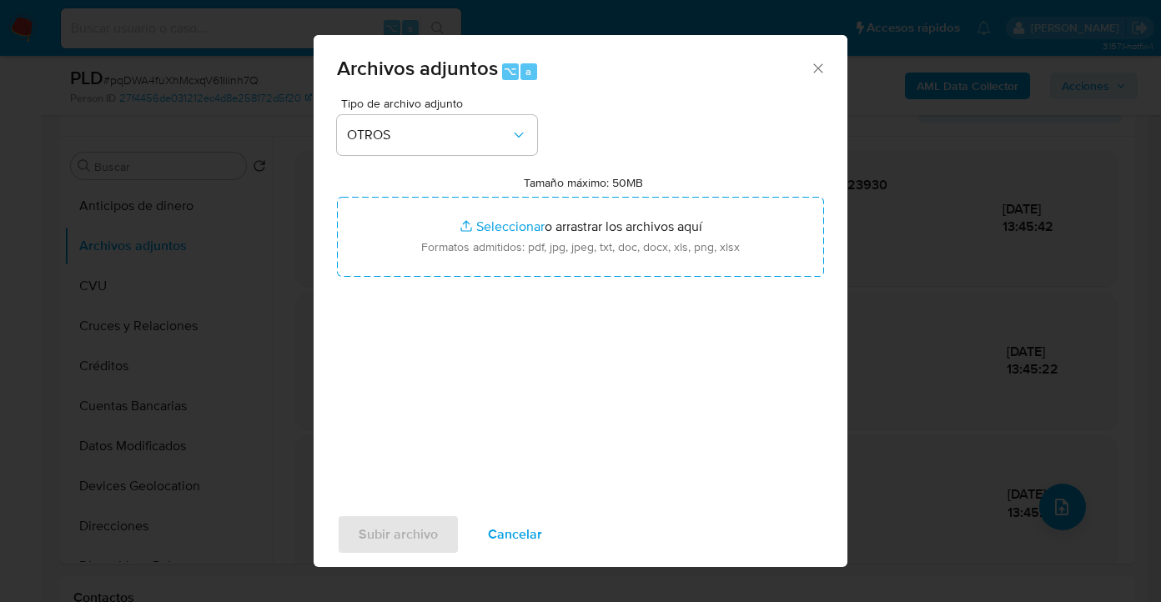
click at [488, 540] on span "Cancelar" at bounding box center [515, 534] width 54 height 37
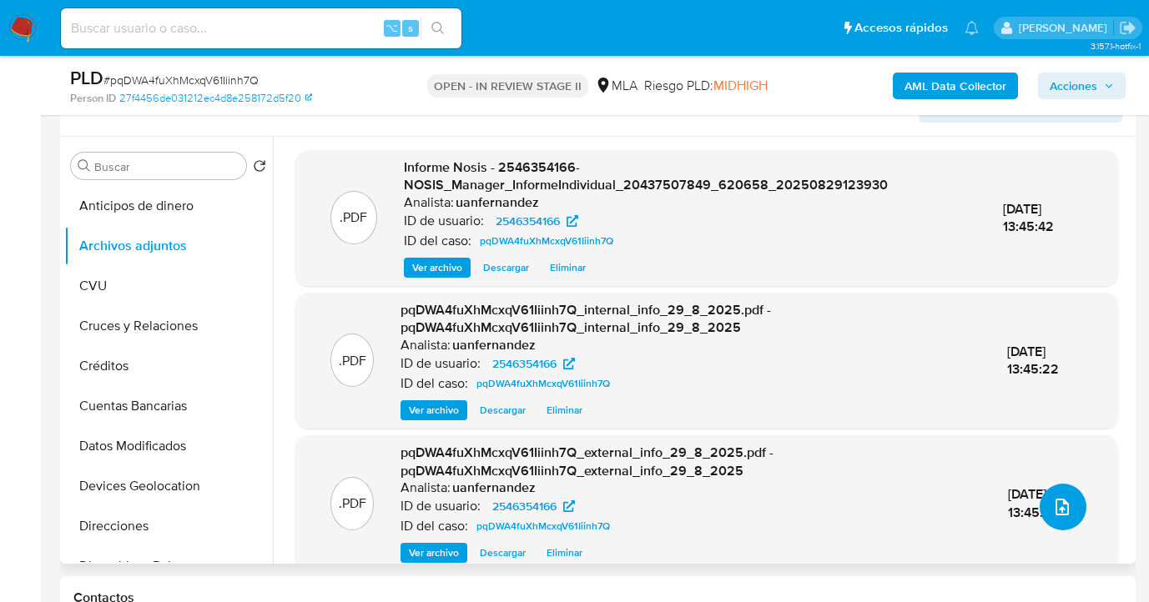
click at [1068, 513] on button "upload-file" at bounding box center [1063, 507] width 47 height 47
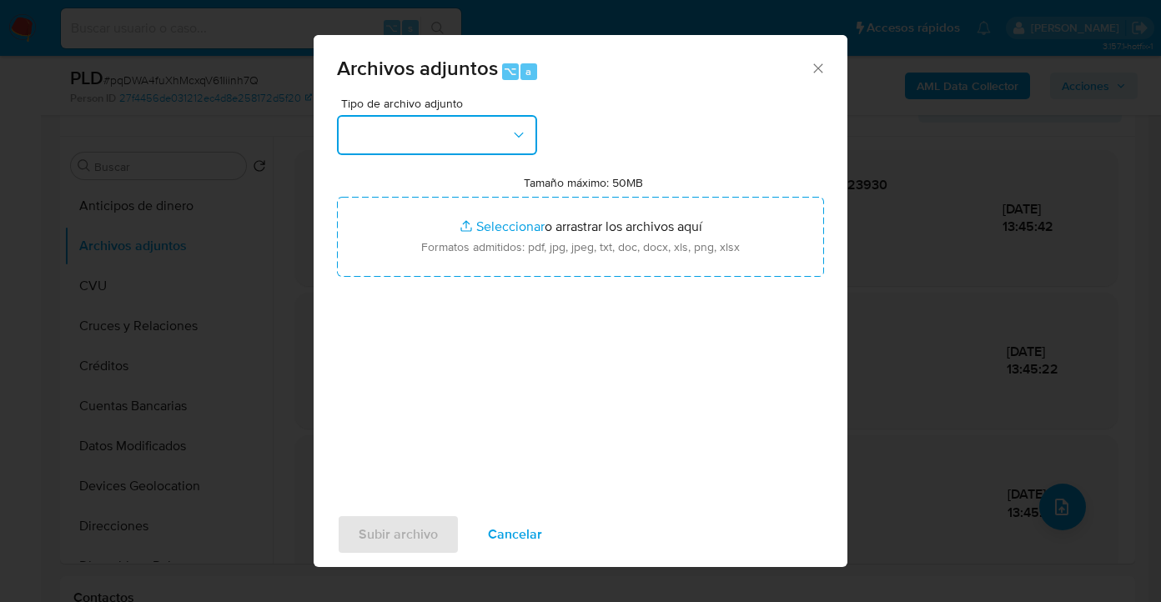
click at [502, 151] on button "button" at bounding box center [437, 135] width 200 height 40
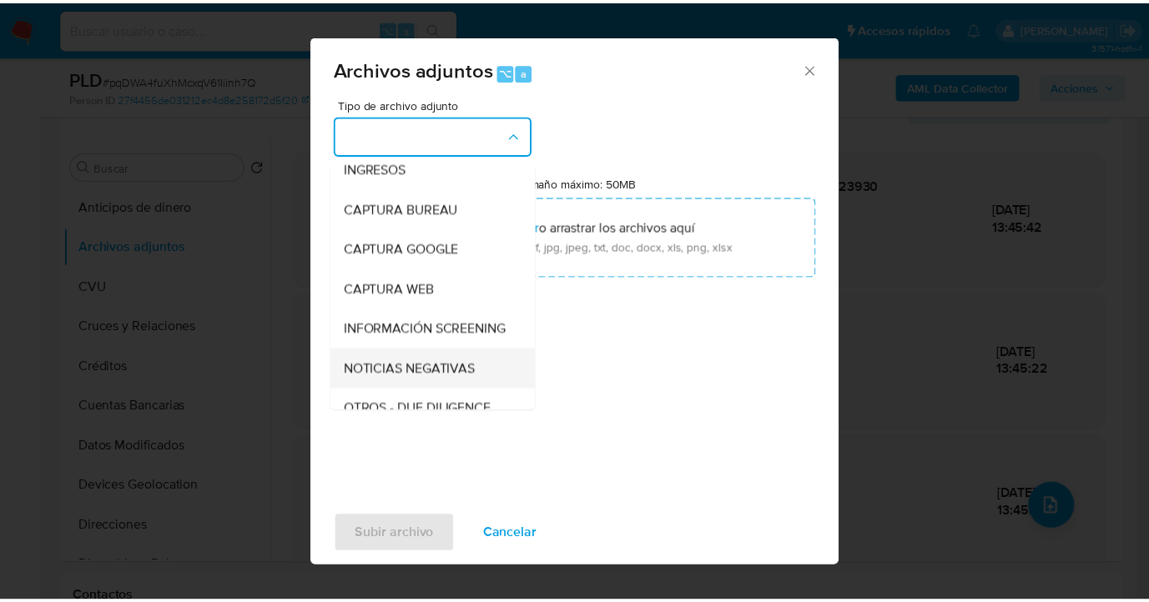
scroll to position [145, 0]
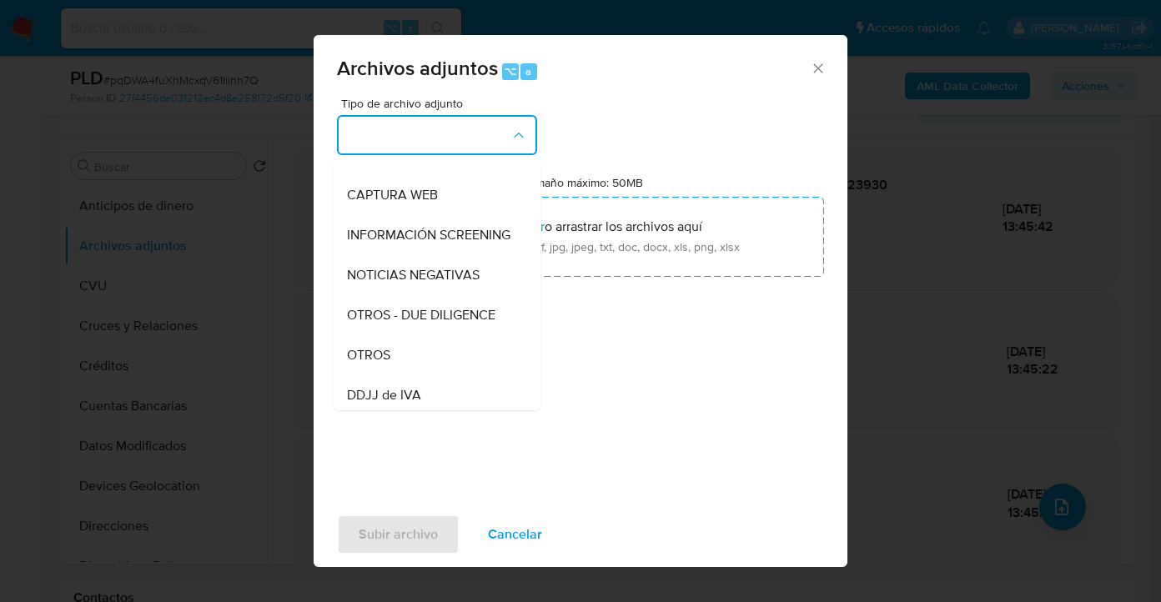
click at [433, 363] on div "OTROS" at bounding box center [432, 355] width 170 height 40
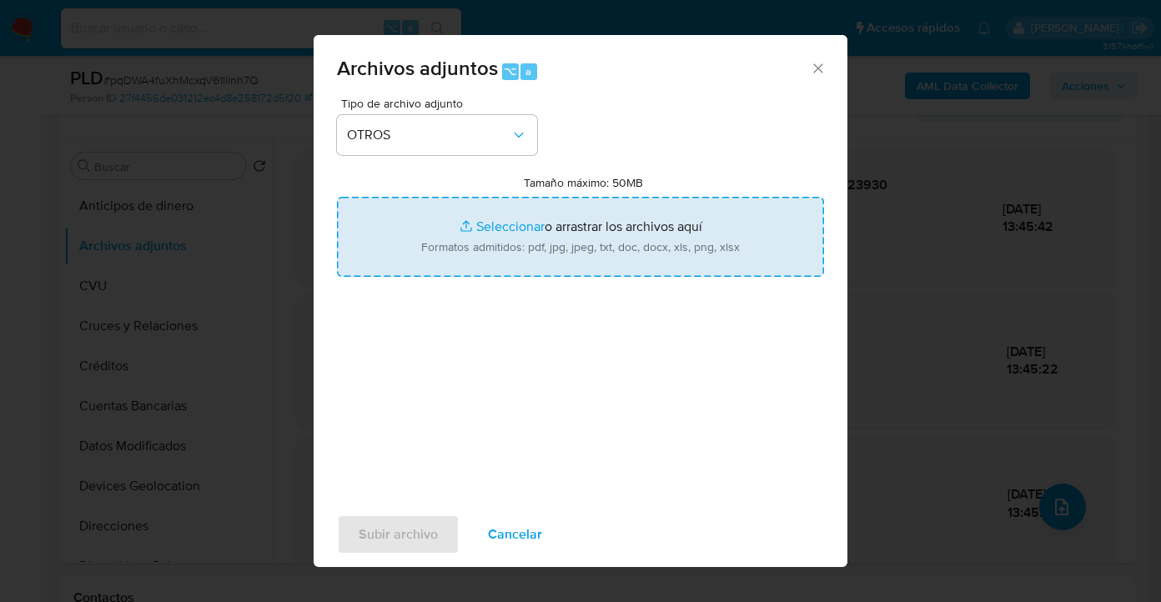
click at [532, 270] on input "Tamaño máximo: 50MB Seleccionar archivos" at bounding box center [580, 237] width 487 height 80
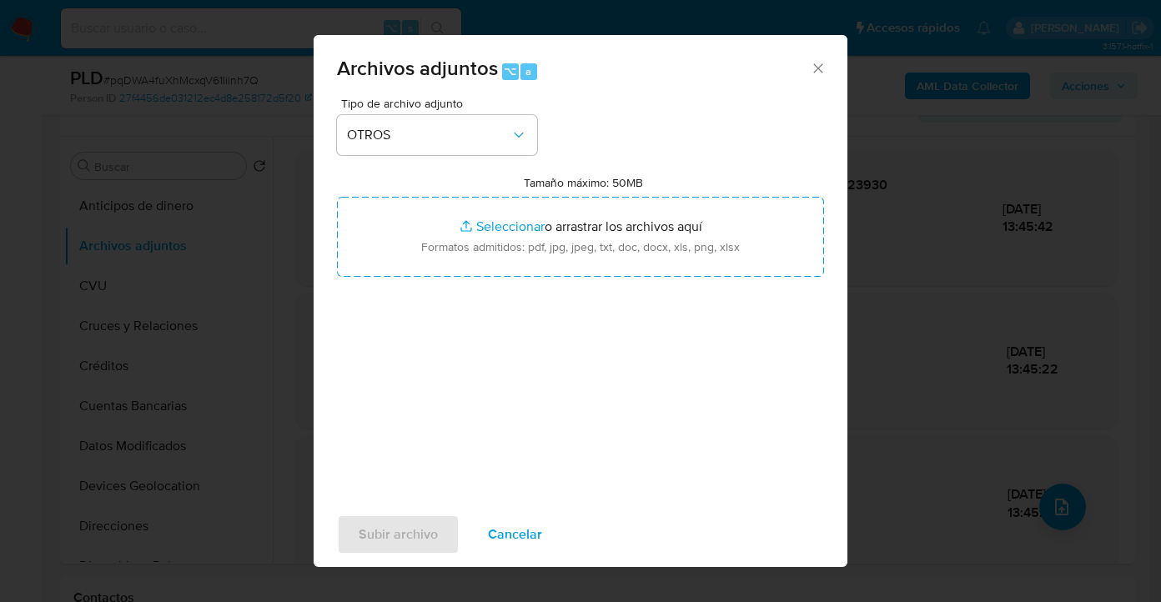
type input "C:\fakepath\2546354166 - Movimientos.xlsx"
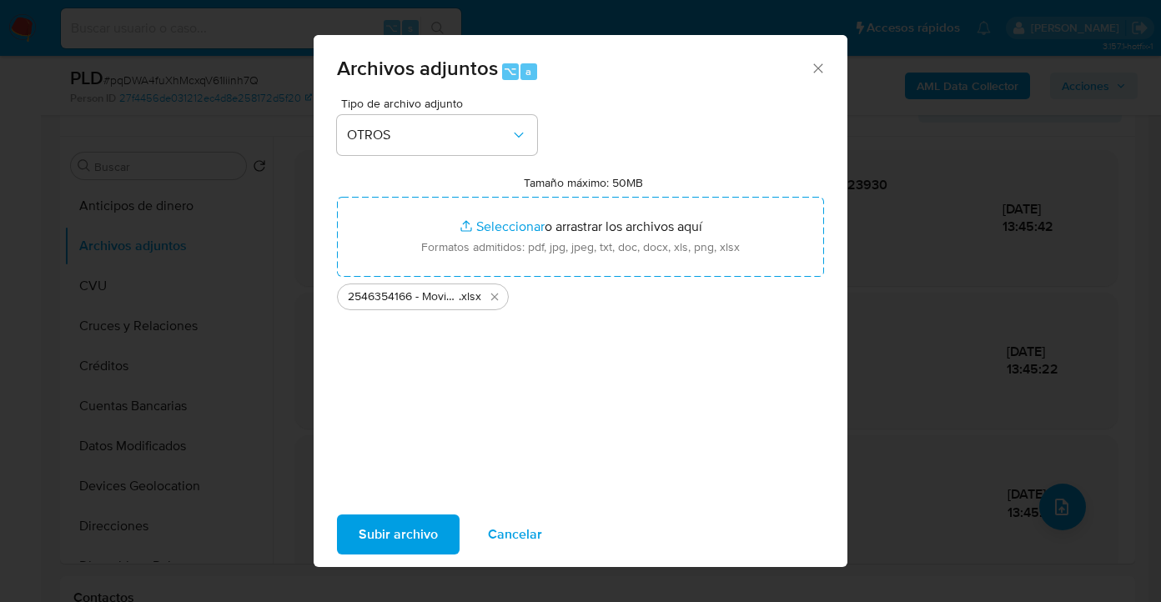
click at [396, 541] on span "Subir archivo" at bounding box center [398, 534] width 79 height 37
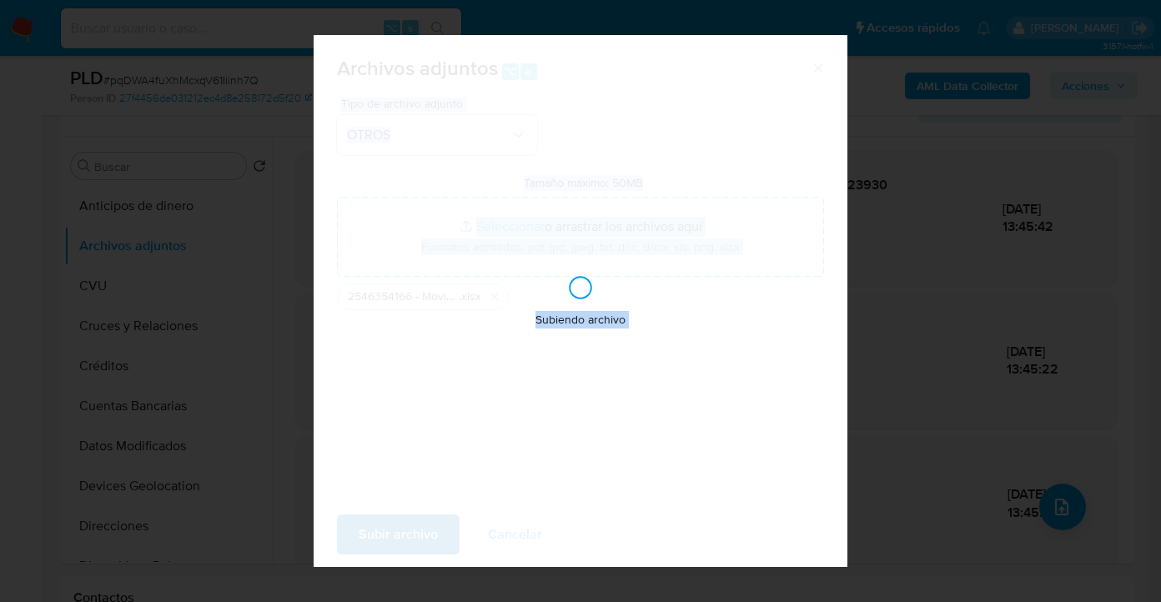
click at [396, 542] on div "Subiendo archivo" at bounding box center [581, 301] width 534 height 532
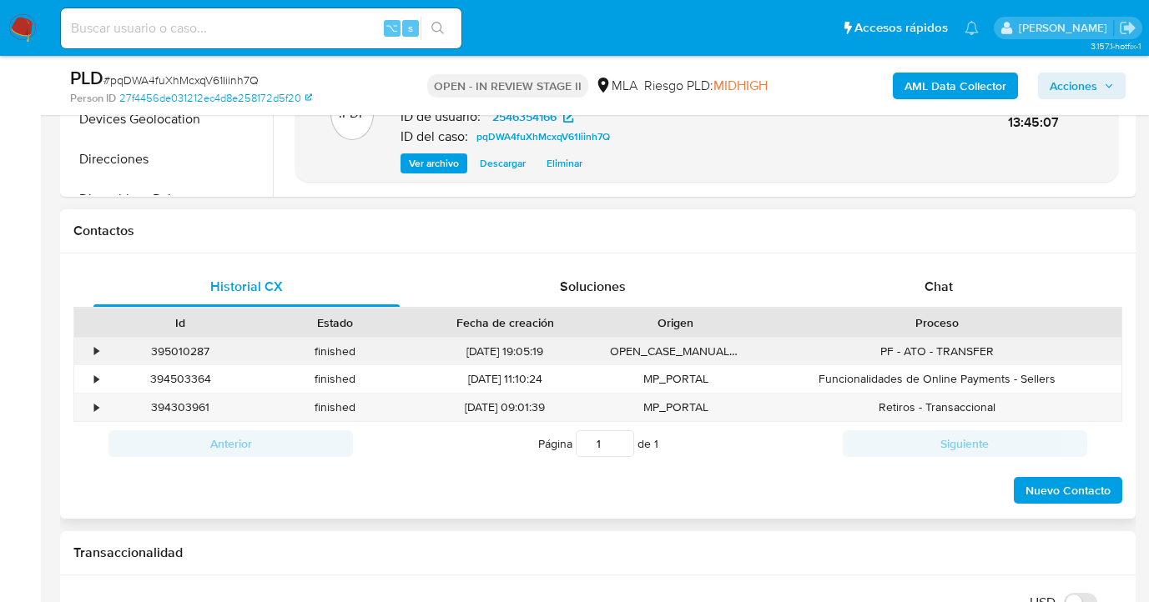
scroll to position [674, 0]
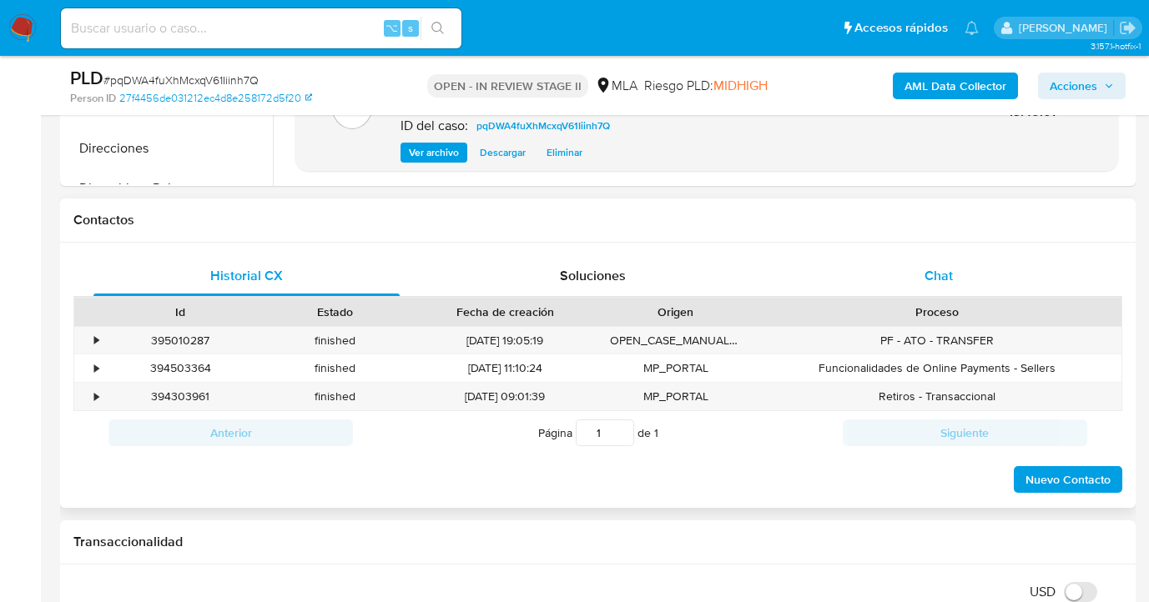
click at [954, 280] on div "Chat" at bounding box center [939, 276] width 306 height 40
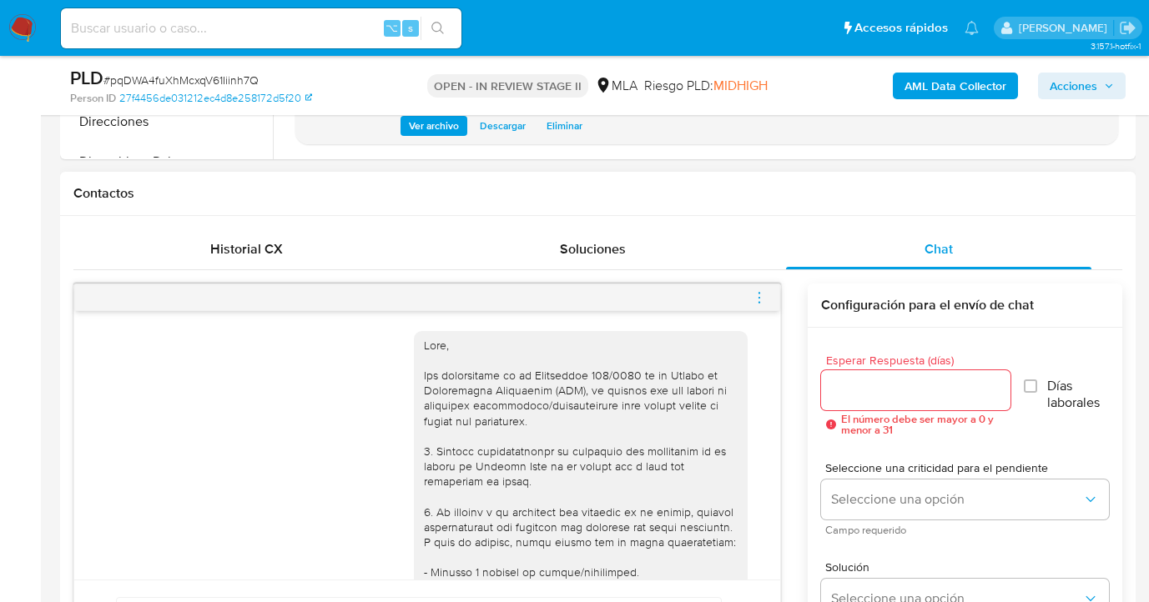
scroll to position [702, 0]
click at [840, 390] on input "Esperar Respuesta (días)" at bounding box center [915, 390] width 189 height 22
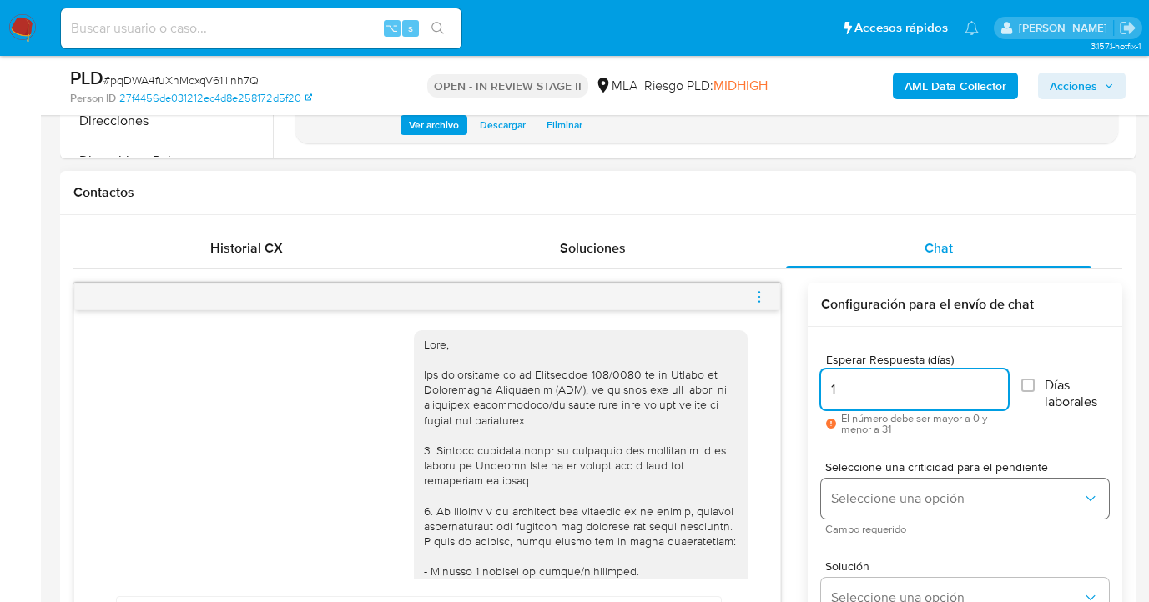
type input "1"
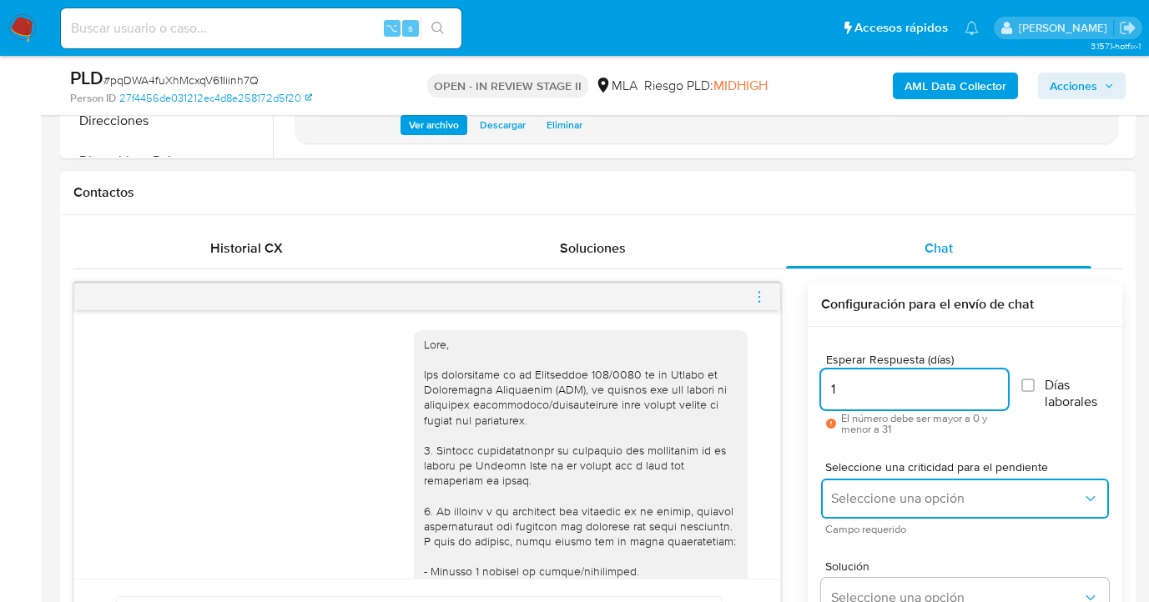
click at [867, 502] on span "Seleccione una opción" at bounding box center [956, 499] width 251 height 17
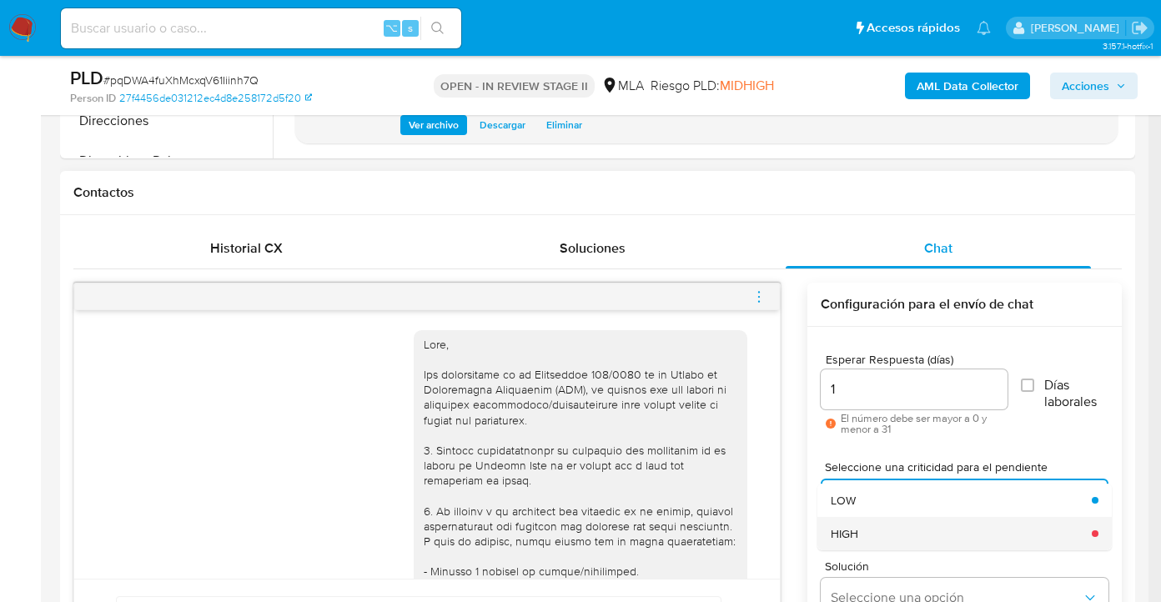
click at [868, 531] on div "HIGH" at bounding box center [956, 533] width 251 height 33
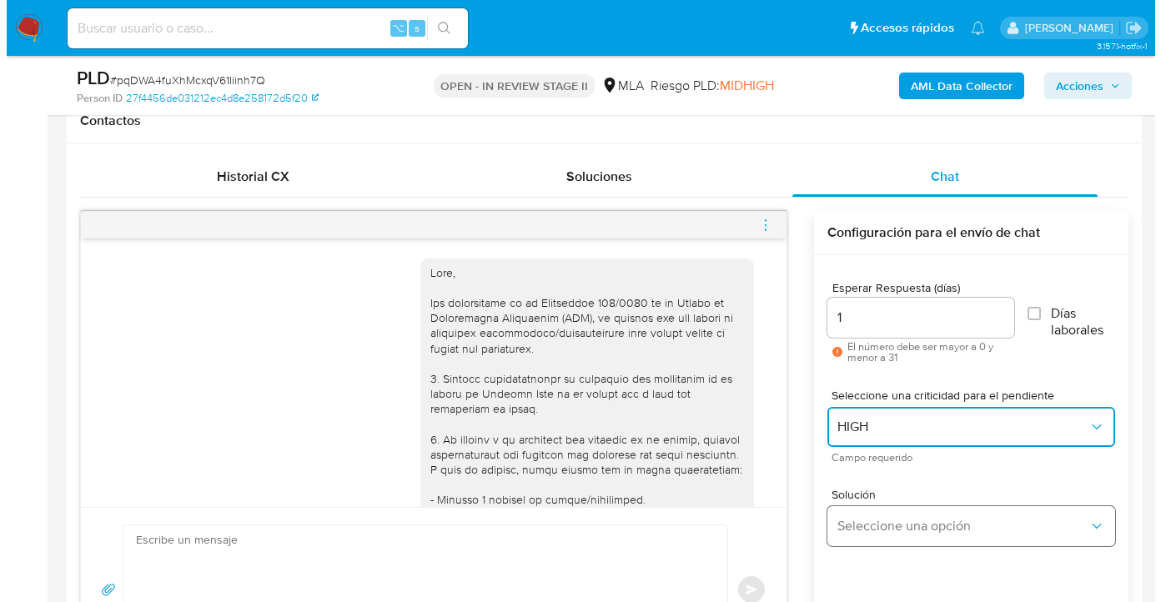
scroll to position [986, 0]
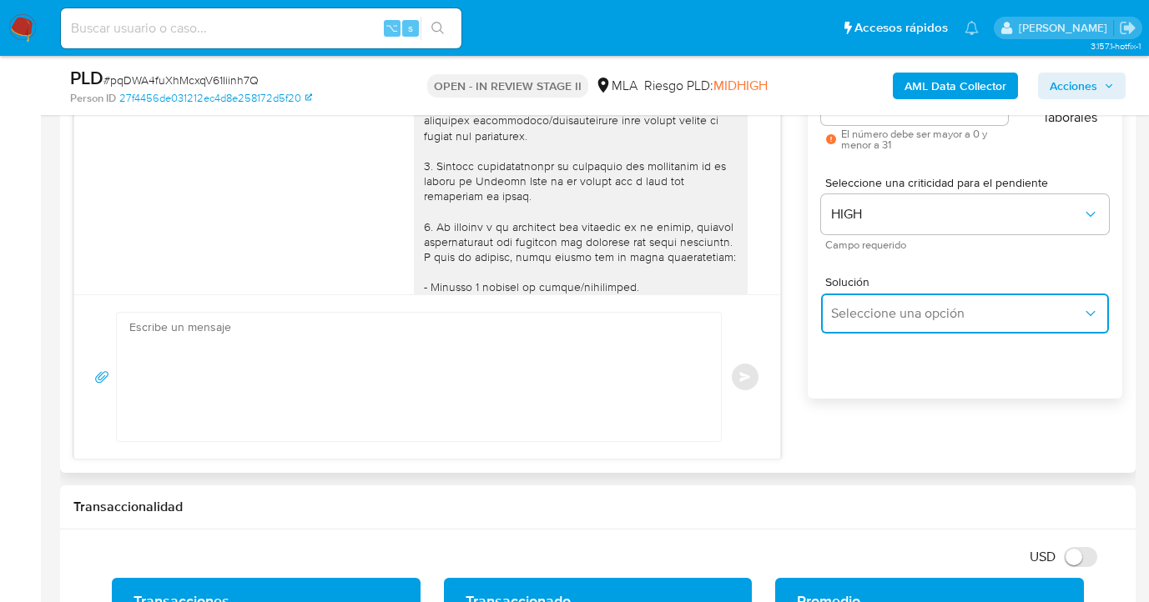
click at [854, 317] on span "Seleccione una opción" at bounding box center [956, 313] width 251 height 17
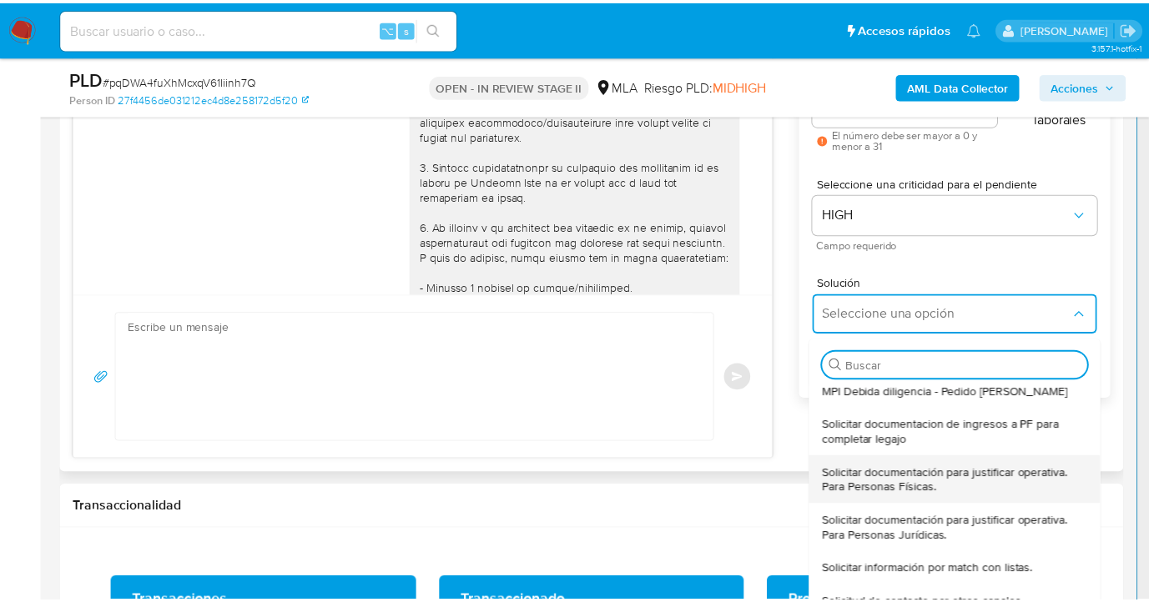
scroll to position [176, 0]
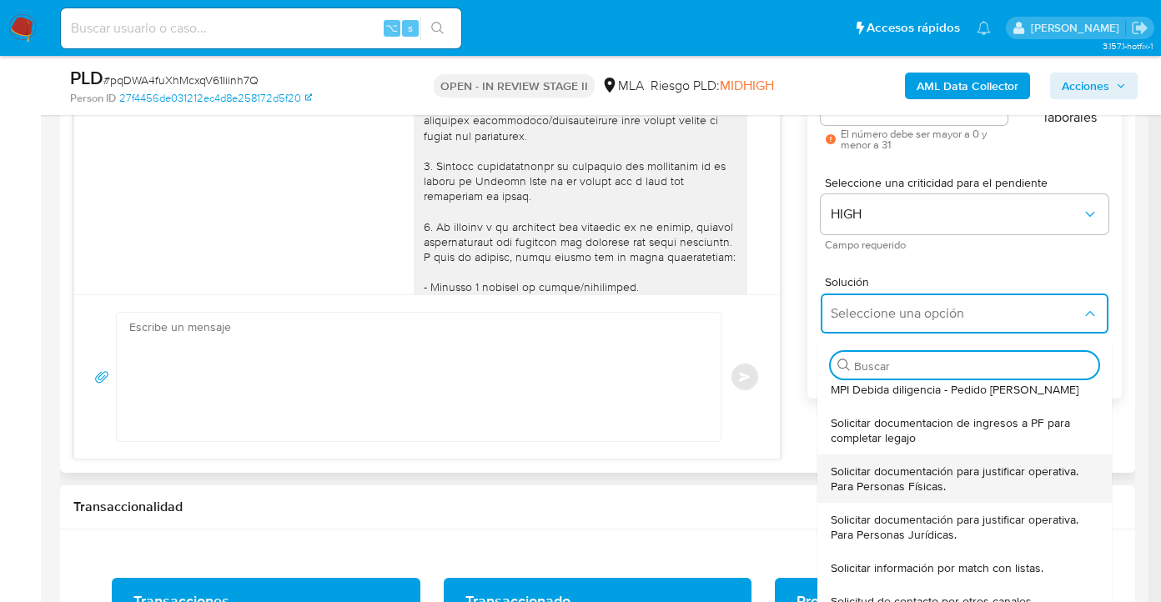
click at [940, 487] on span "Solicitar documentación para justificar operativa. Para Personas Físicas." at bounding box center [960, 479] width 258 height 30
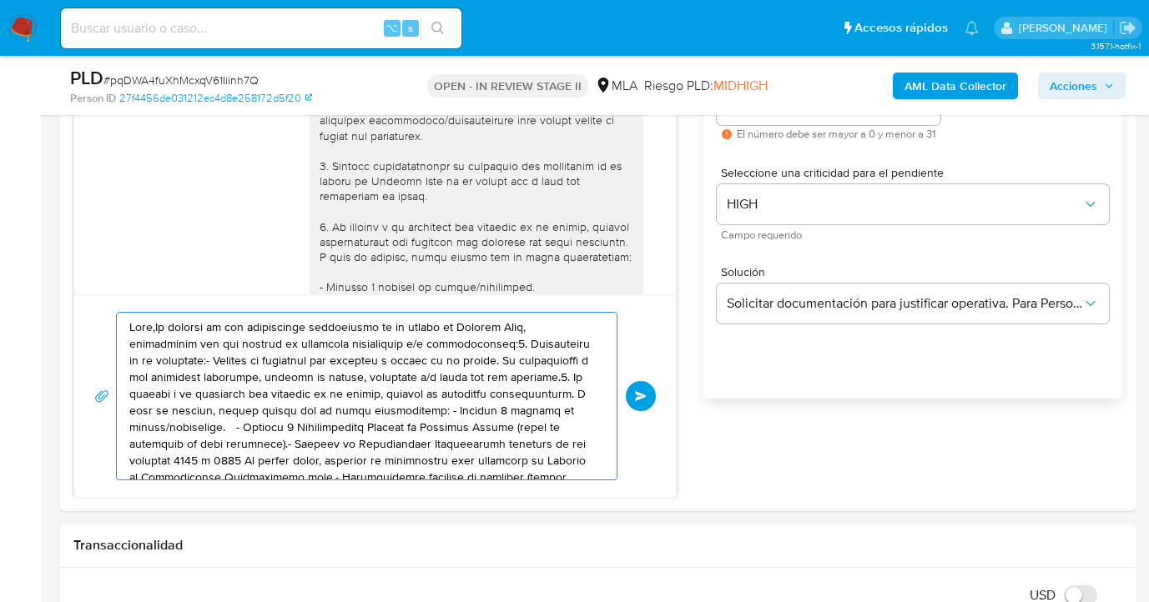
drag, startPoint x: 461, startPoint y: 454, endPoint x: 13, endPoint y: 217, distance: 506.1
drag, startPoint x: 527, startPoint y: 463, endPoint x: -10, endPoint y: 286, distance: 565.7
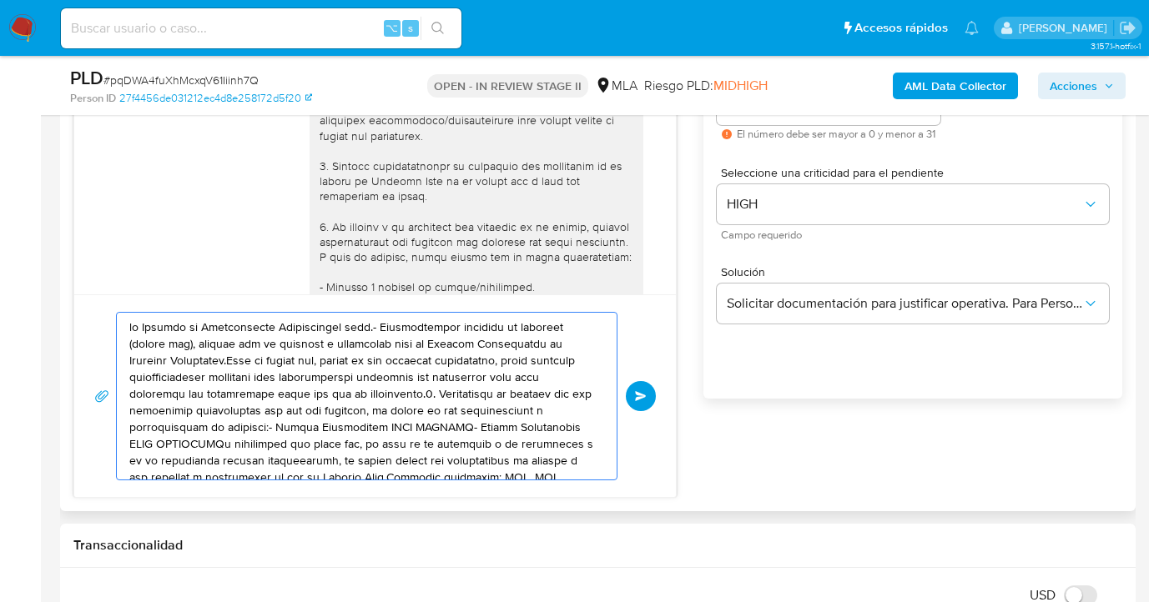
drag, startPoint x: 451, startPoint y: 464, endPoint x: 85, endPoint y: 340, distance: 386.8
type textarea "dría ser inhabilitada de acuerdo a los términos y condiciones de uso de Mercado…"
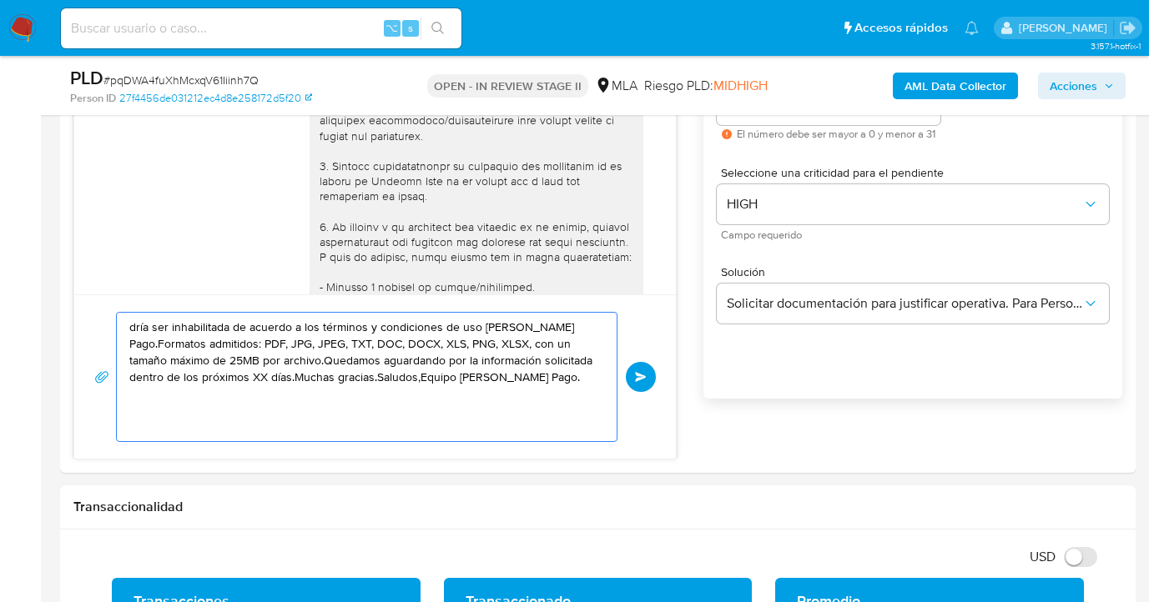
drag, startPoint x: 256, startPoint y: 395, endPoint x: 46, endPoint y: 315, distance: 225.0
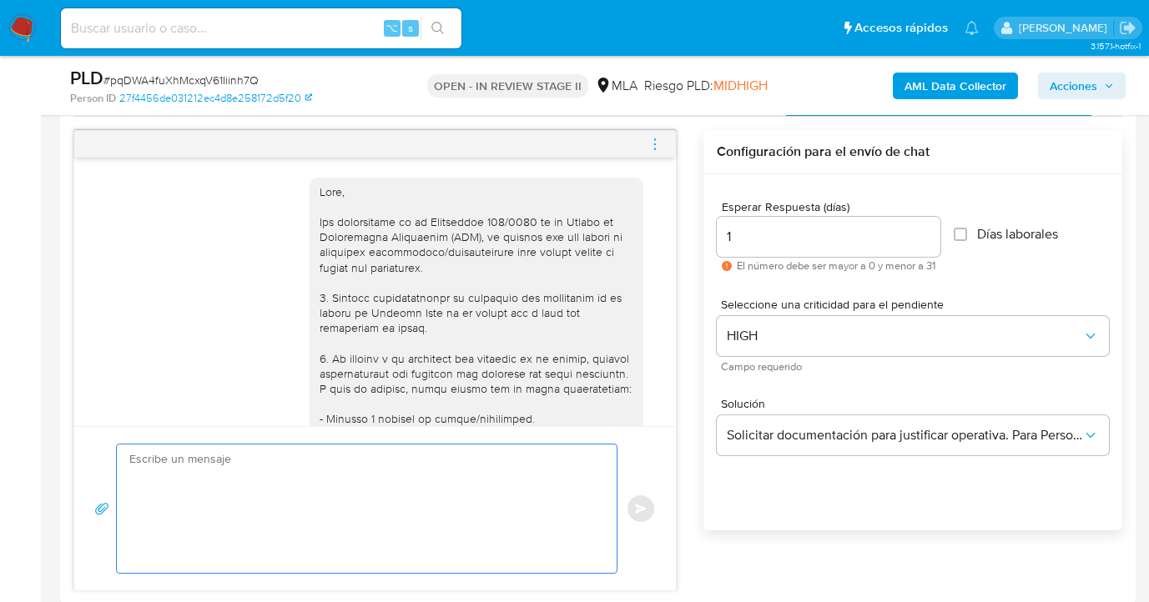
scroll to position [854, 0]
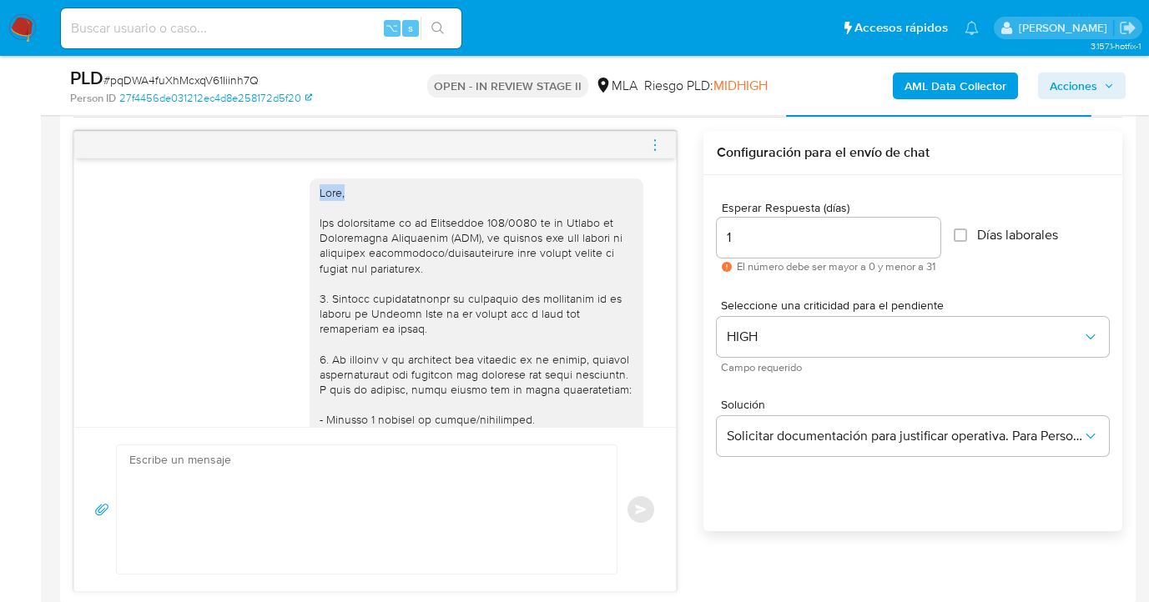
drag, startPoint x: 308, startPoint y: 193, endPoint x: 333, endPoint y: 196, distance: 25.3
copy div "Hola,"
click at [212, 473] on textarea at bounding box center [362, 510] width 466 height 128
paste textarea "Hola,"
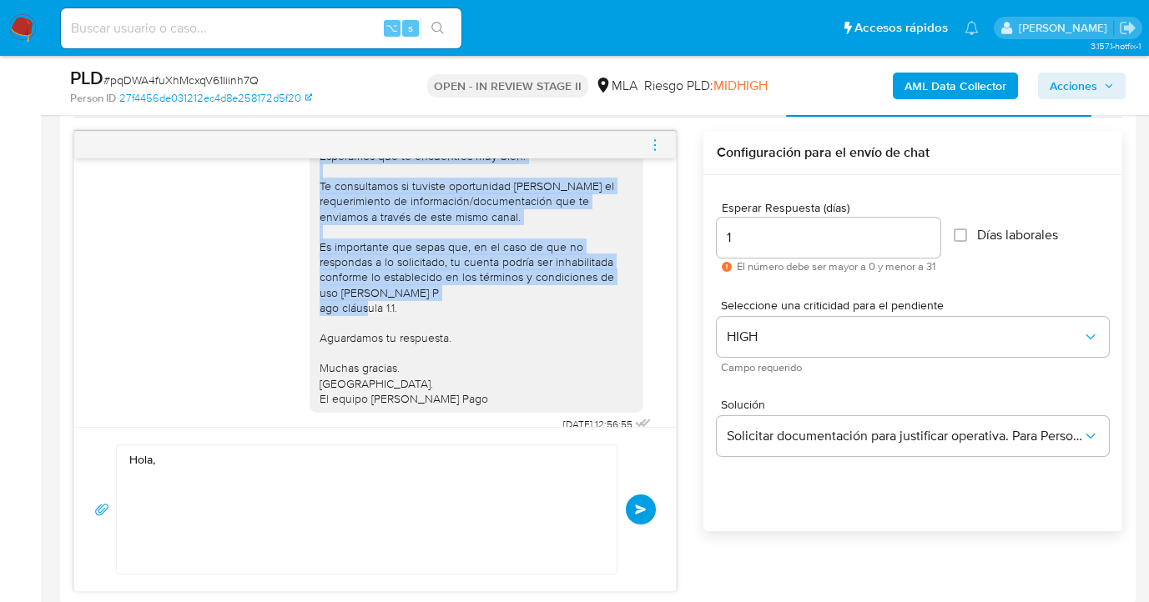
scroll to position [1044, 0]
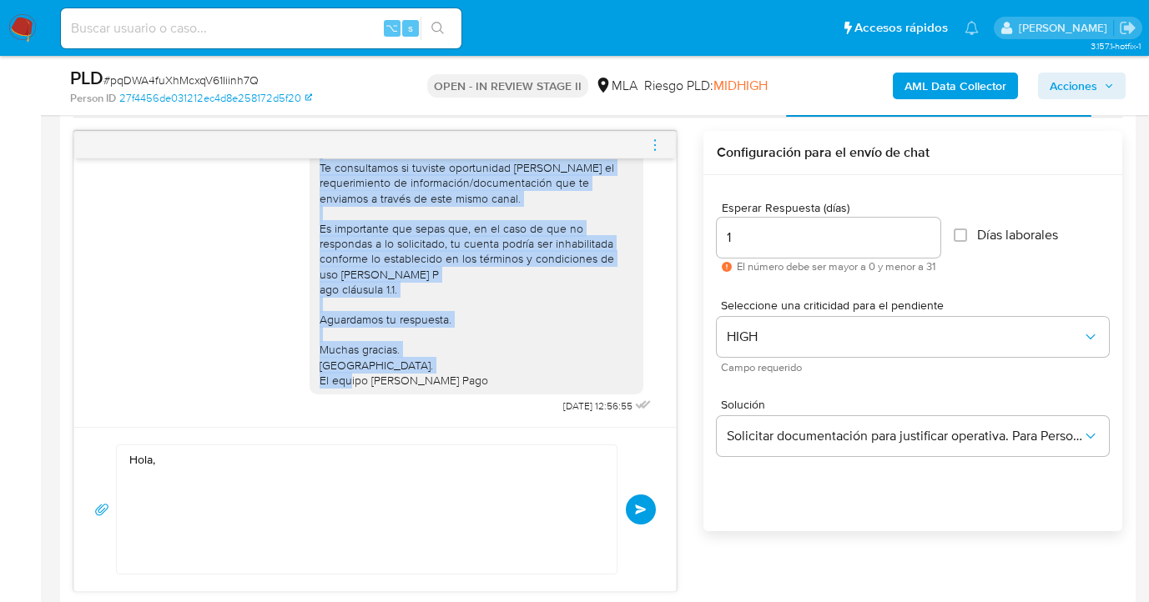
drag, startPoint x: 310, startPoint y: 236, endPoint x: 532, endPoint y: 370, distance: 259.4
click at [532, 370] on div "Hola, Esperamos que te encuentres muy bien. Te consultamos si tuviste oportunid…" at bounding box center [477, 243] width 314 height 289
copy div "Esperamos que te encuentres muy bien. Te consultamos si tuviste oportunidad de …"
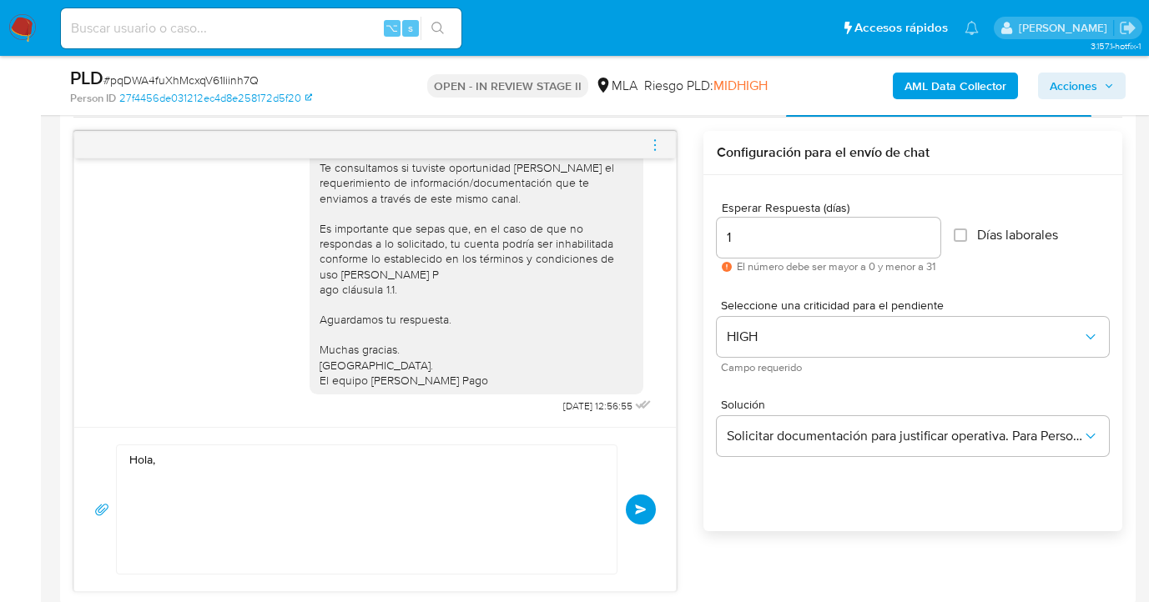
click at [259, 461] on textarea "Hola," at bounding box center [362, 510] width 466 height 128
paste textarea "Esperamos que te encuentres muy bien. Te consultamos si tuviste oportunidad de …"
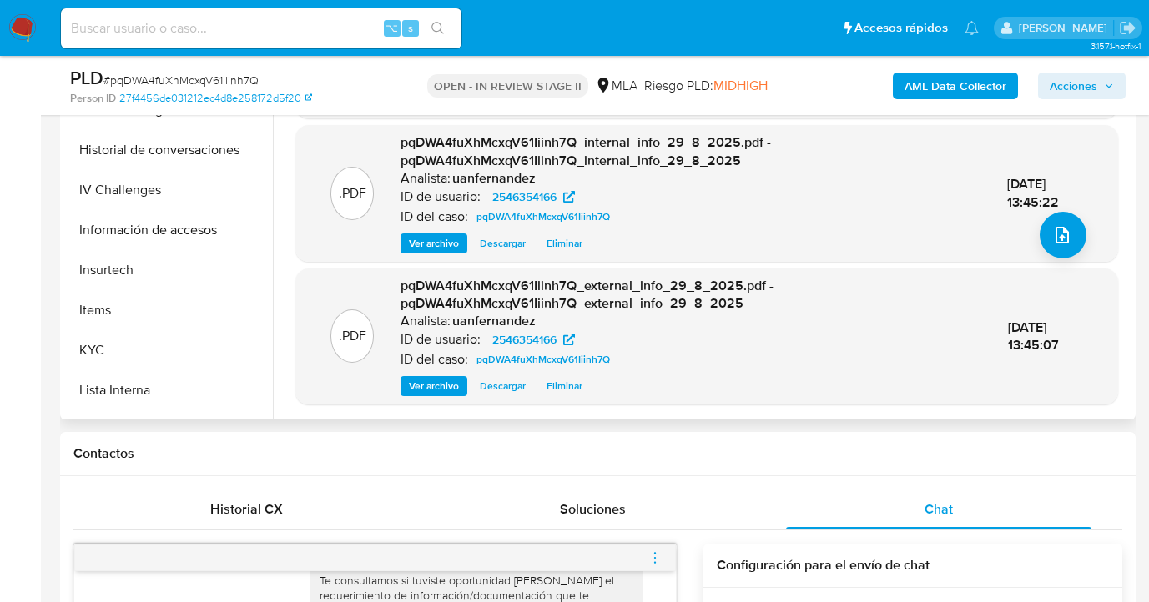
scroll to position [533, 0]
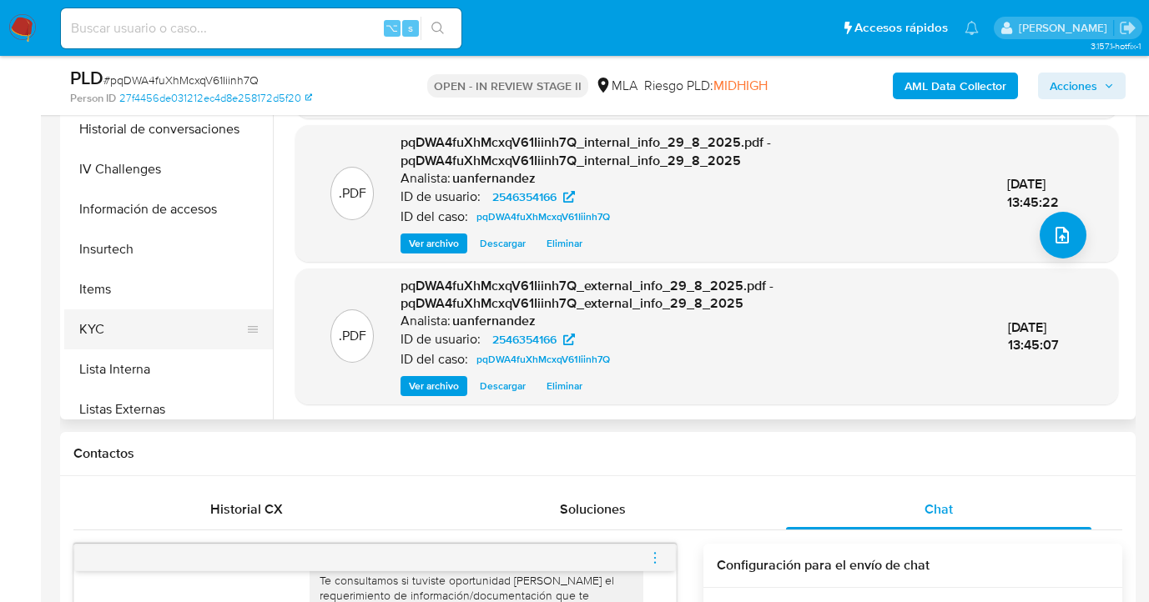
click at [218, 333] on button "KYC" at bounding box center [161, 330] width 195 height 40
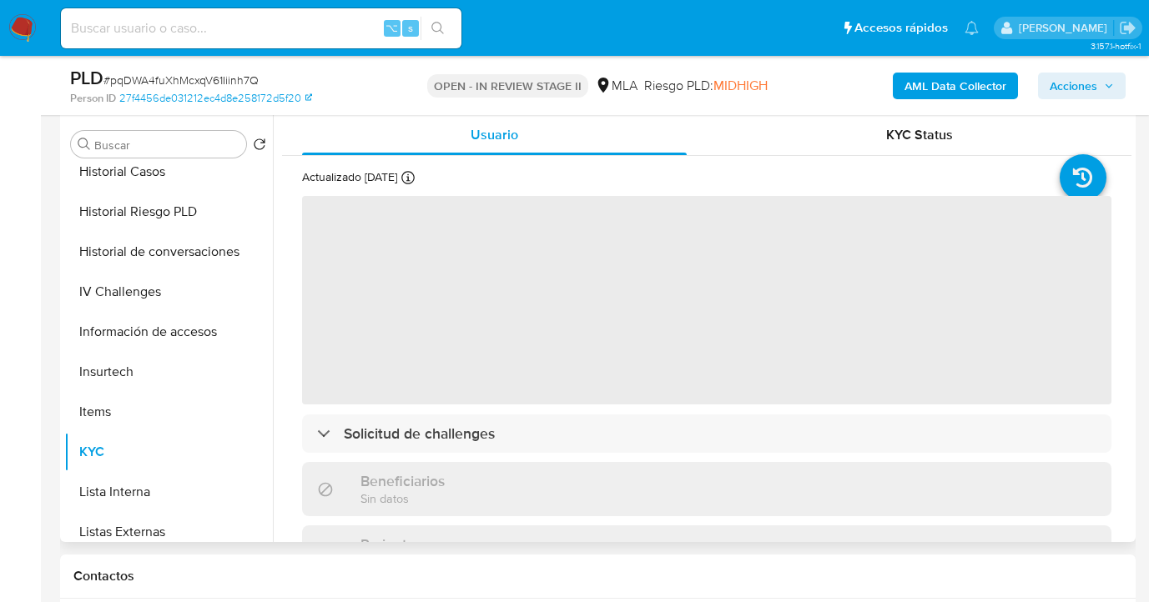
scroll to position [259, 0]
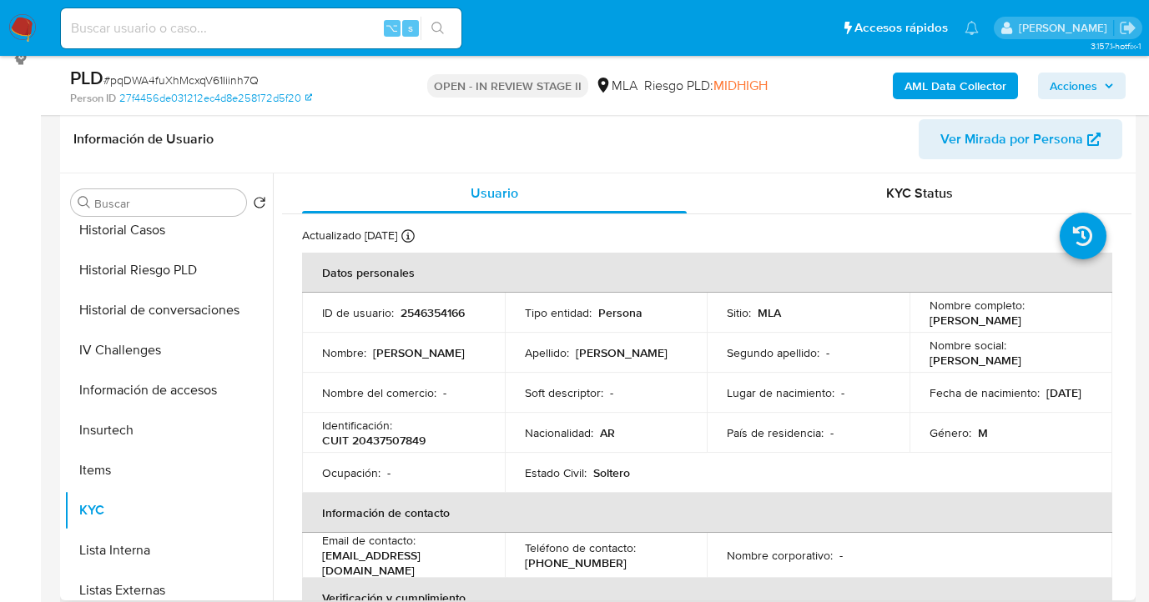
drag, startPoint x: 926, startPoint y: 321, endPoint x: 1071, endPoint y: 315, distance: 144.5
click at [1071, 315] on div "Nombre completo : Valentin Bernabe Sorichetti" at bounding box center [1010, 313] width 163 height 30
copy p "Valentin Bernabe Sorichetti"
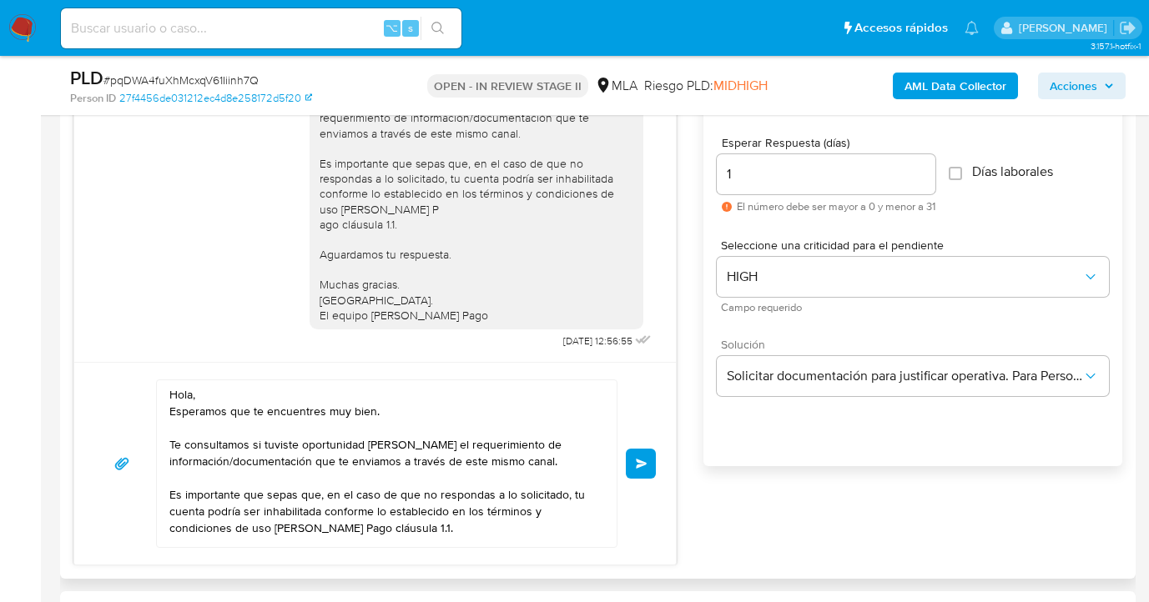
scroll to position [920, 0]
click at [204, 397] on textarea "Hola, Esperamos que te encuentres muy bien. Te consultamos si tuviste oportunid…" at bounding box center [382, 462] width 426 height 167
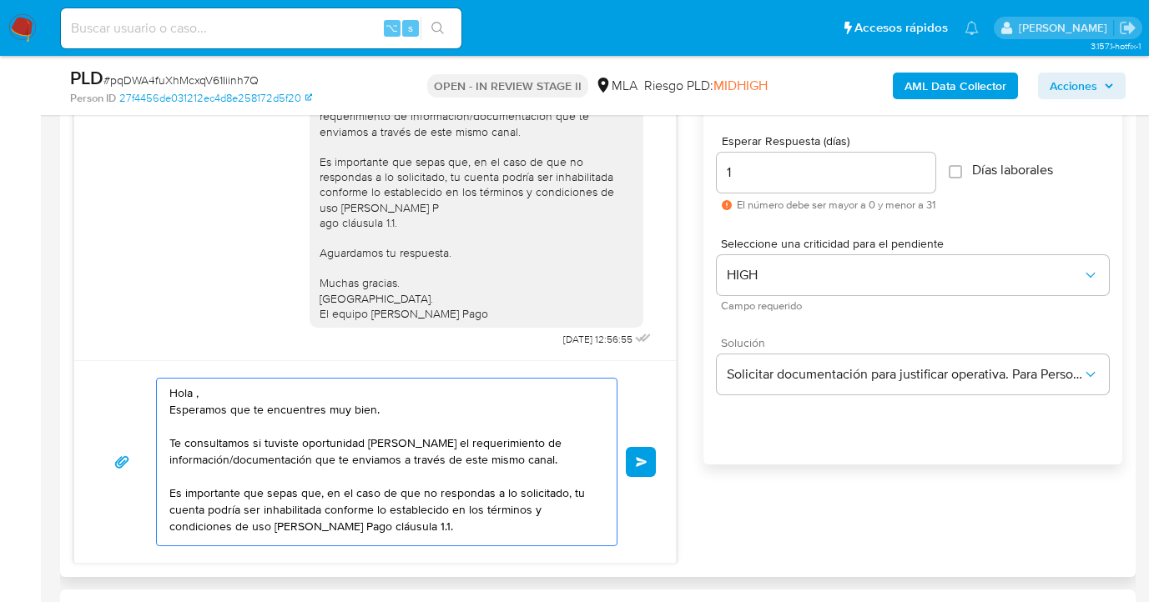
paste textarea "Valentin Bernabe Sorichetti"
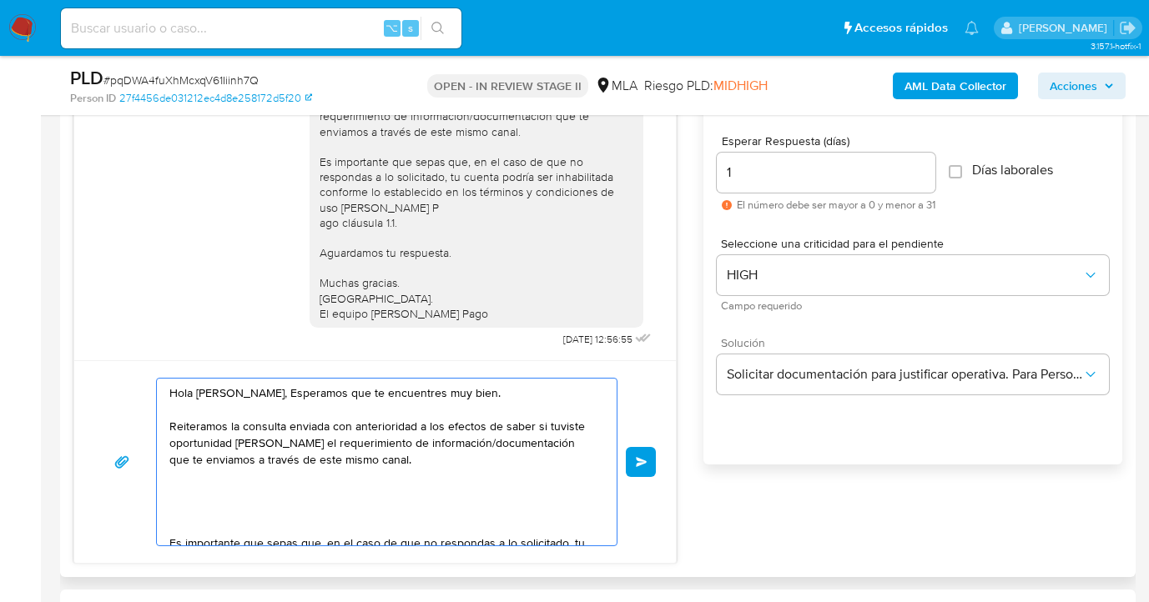
scroll to position [6, 0]
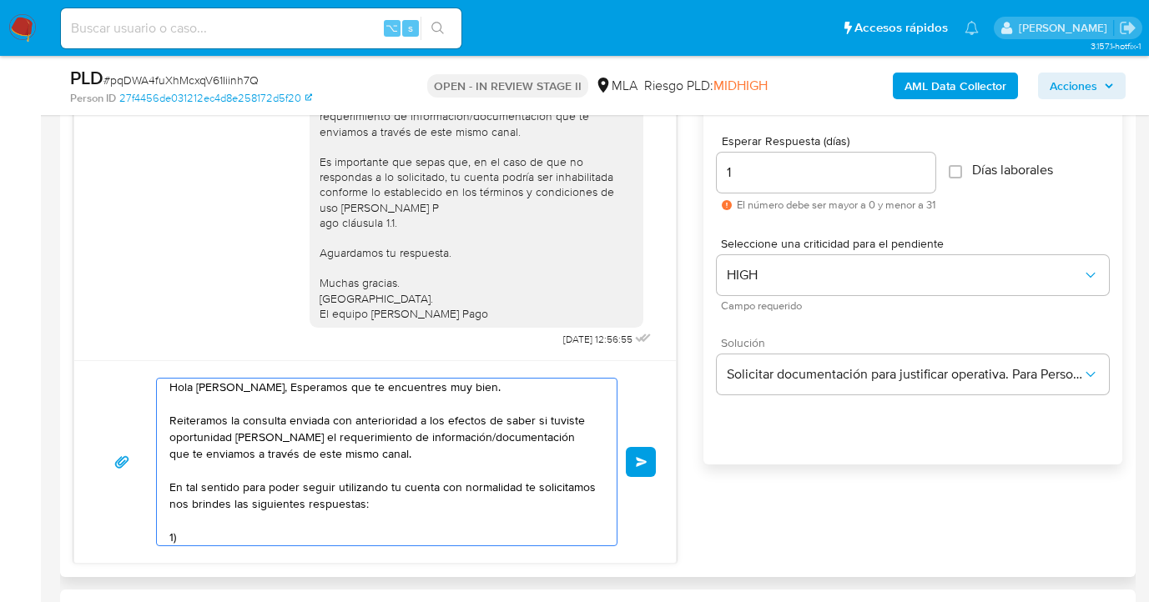
paste textarea "¿A qué corresponde el incremento significativo de fondos en tu cuenta en el mes…"
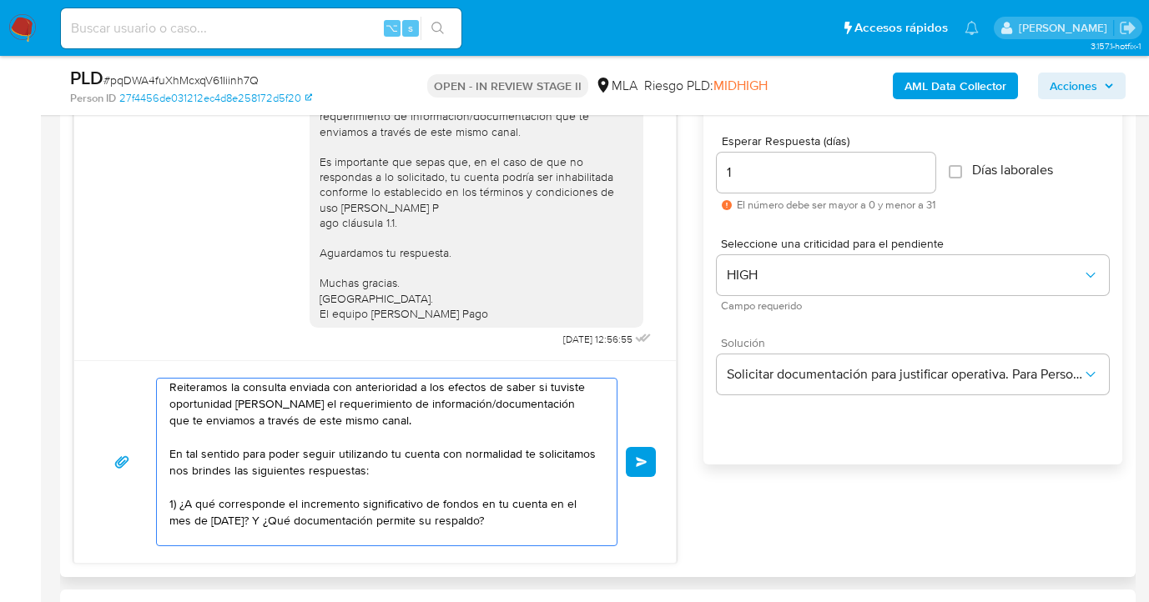
scroll to position [56, 0]
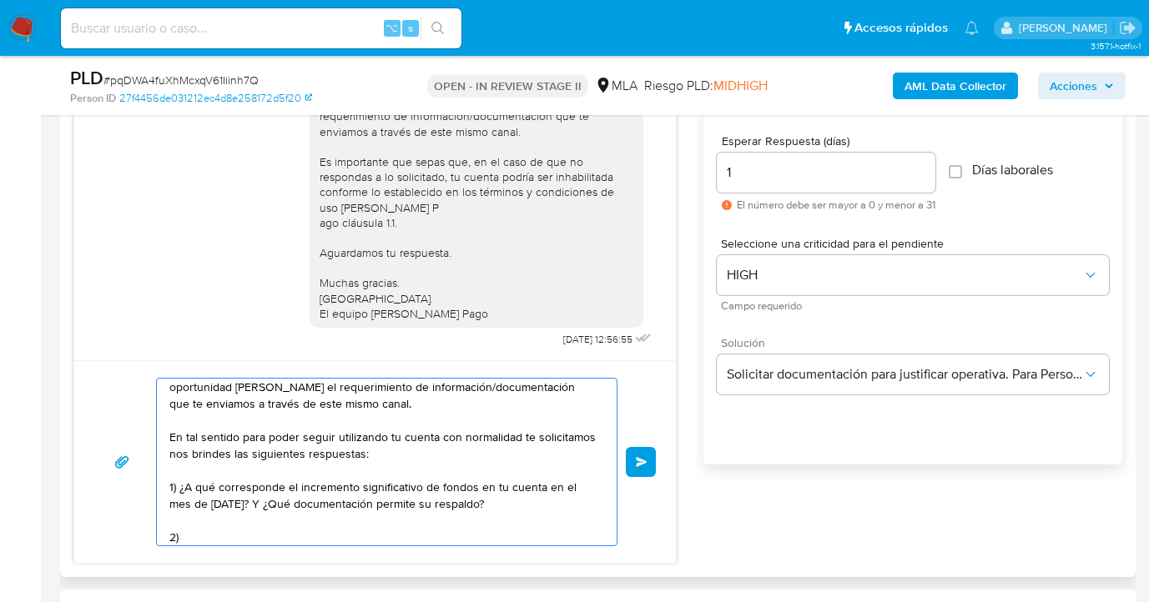
paste textarea "Descripción de la actividad: - Detalla la actividad que realizas a través de tu…"
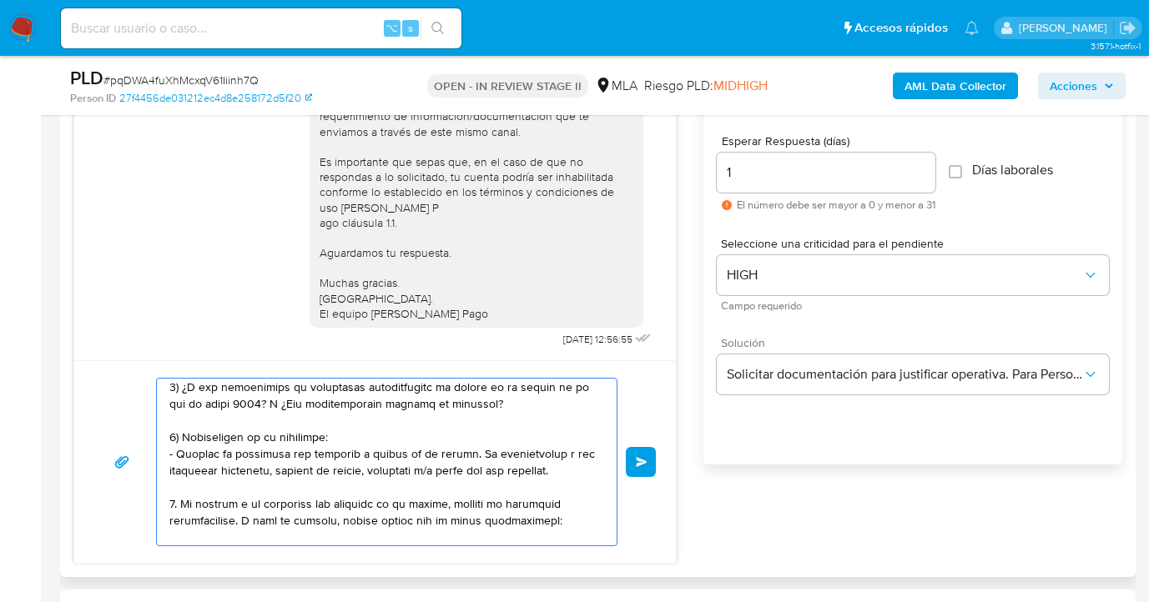
click at [331, 433] on textarea at bounding box center [382, 462] width 426 height 167
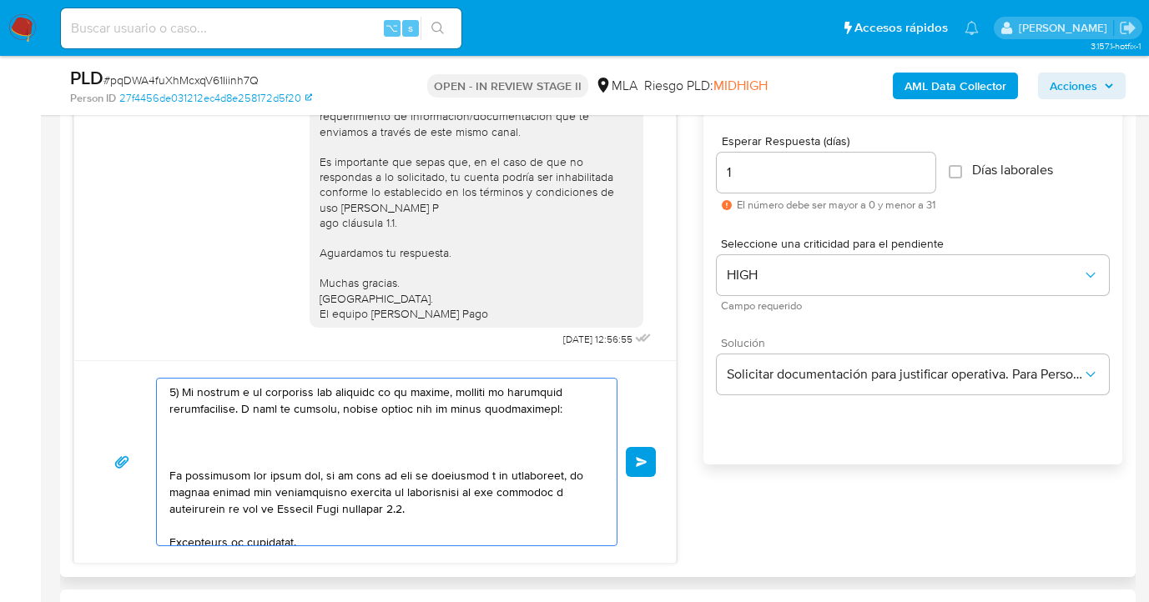
scroll to position [244, 0]
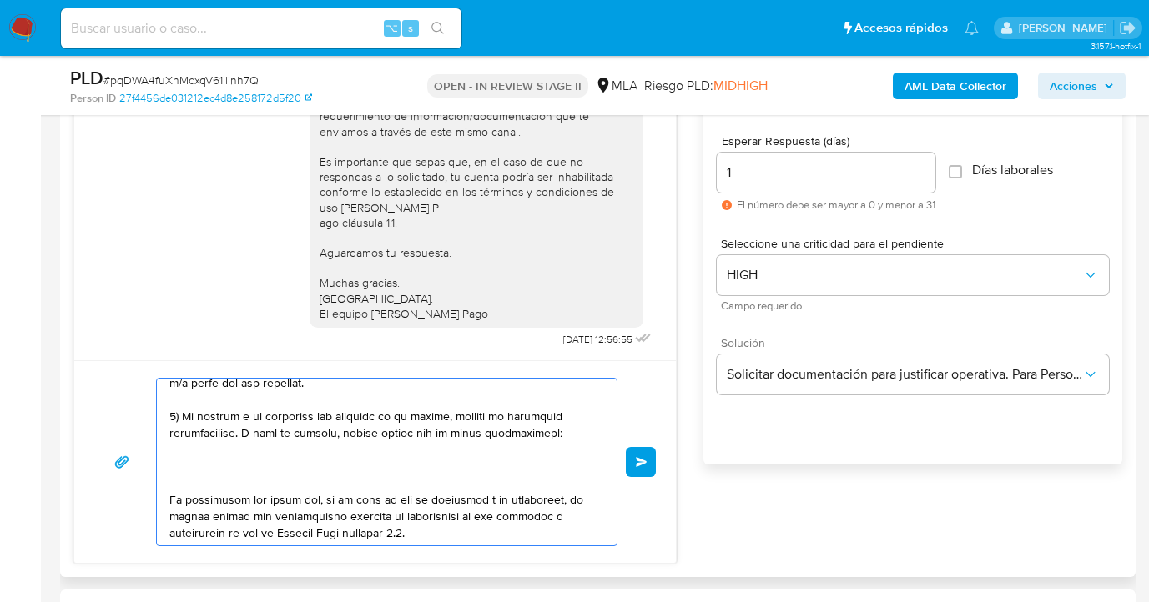
click at [243, 467] on textarea at bounding box center [382, 462] width 426 height 167
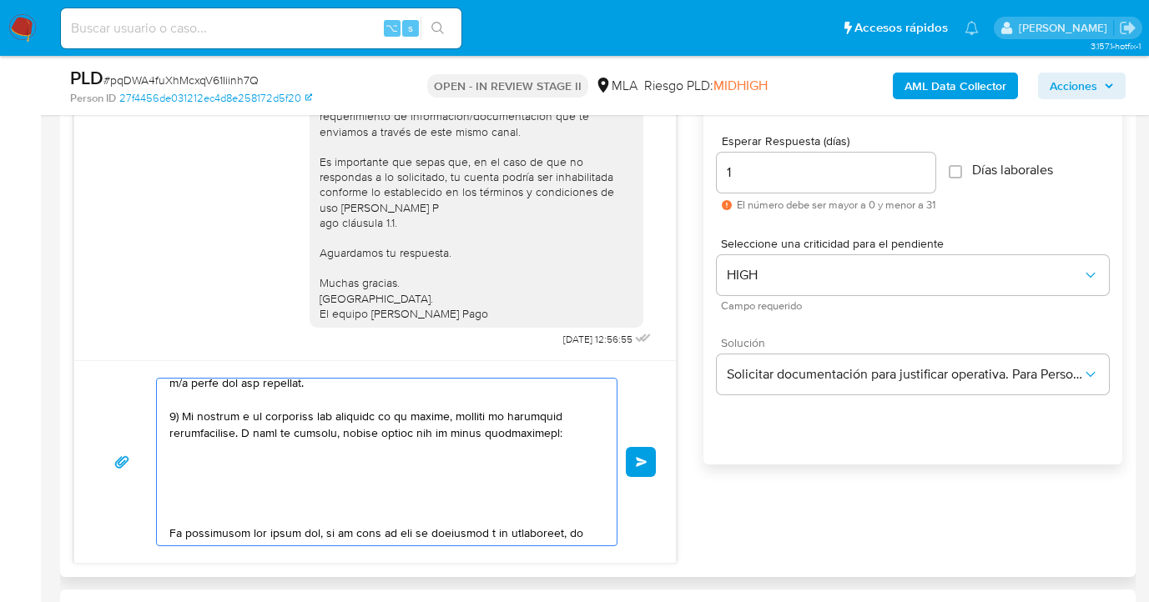
click at [204, 457] on textarea at bounding box center [382, 462] width 426 height 167
paste textarea "- Resumen de Comprobantes Electrónicos emitidos de los períodos 2024 y 2025 Si …"
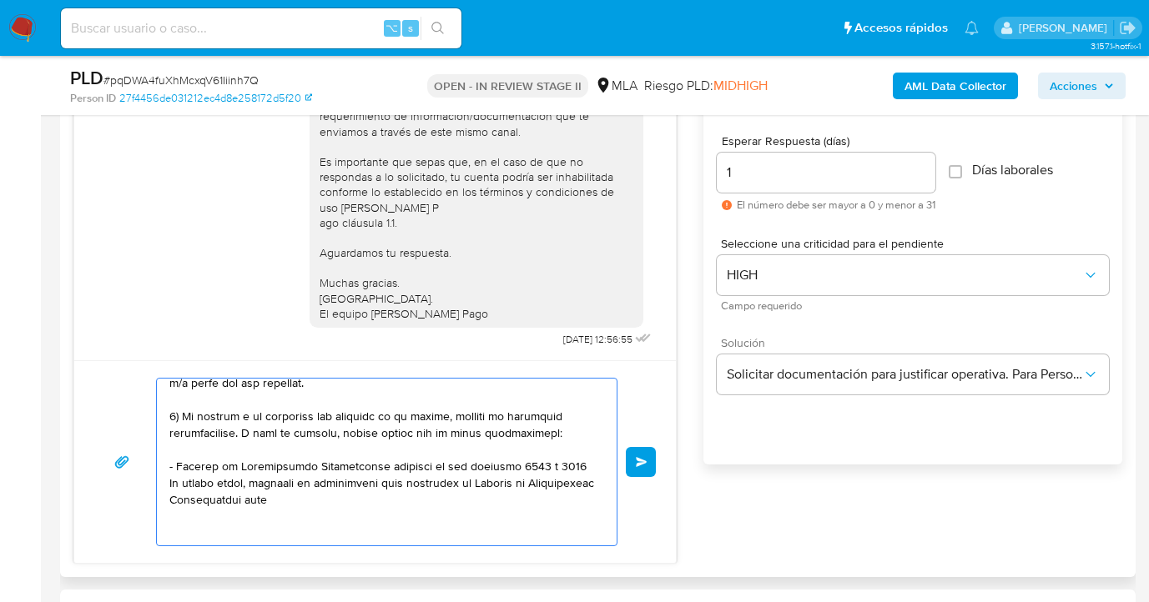
click at [174, 466] on textarea at bounding box center [382, 462] width 426 height 167
click at [459, 470] on textarea at bounding box center [382, 462] width 426 height 167
click at [345, 501] on textarea at bounding box center [382, 462] width 426 height 167
paste textarea "https://www.mercadopago.com.ar/ayuda/30181"
paste textarea "- Certificación contable de ingresos legalizada ante el Consejo Profesional de …"
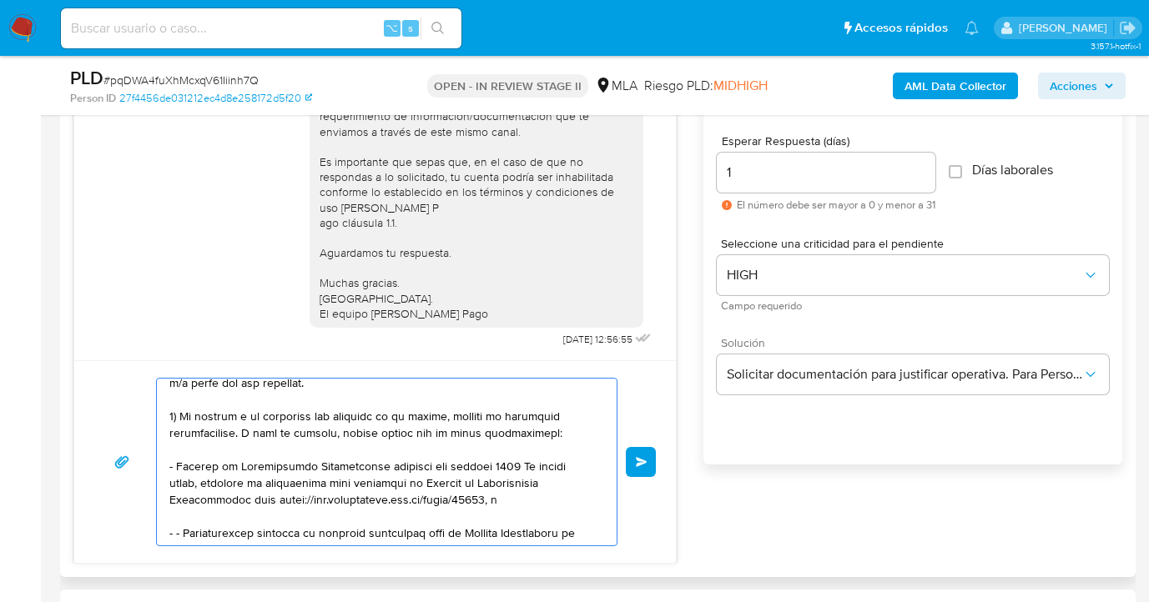
scroll to position [373, 0]
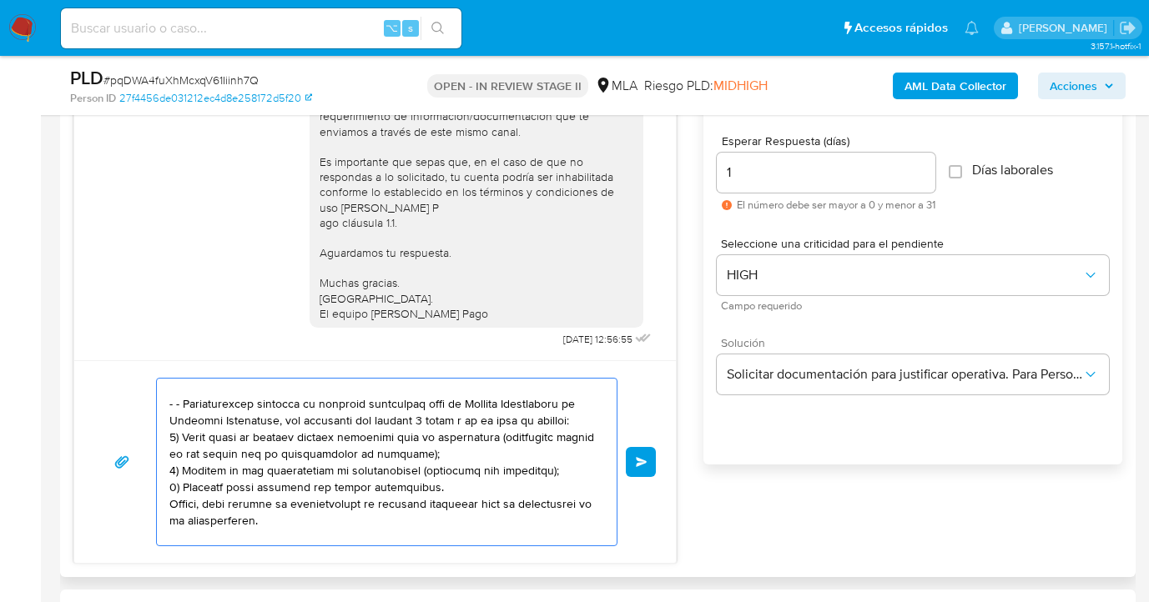
click at [182, 404] on textarea at bounding box center [382, 462] width 426 height 167
click at [427, 421] on textarea at bounding box center [382, 462] width 426 height 167
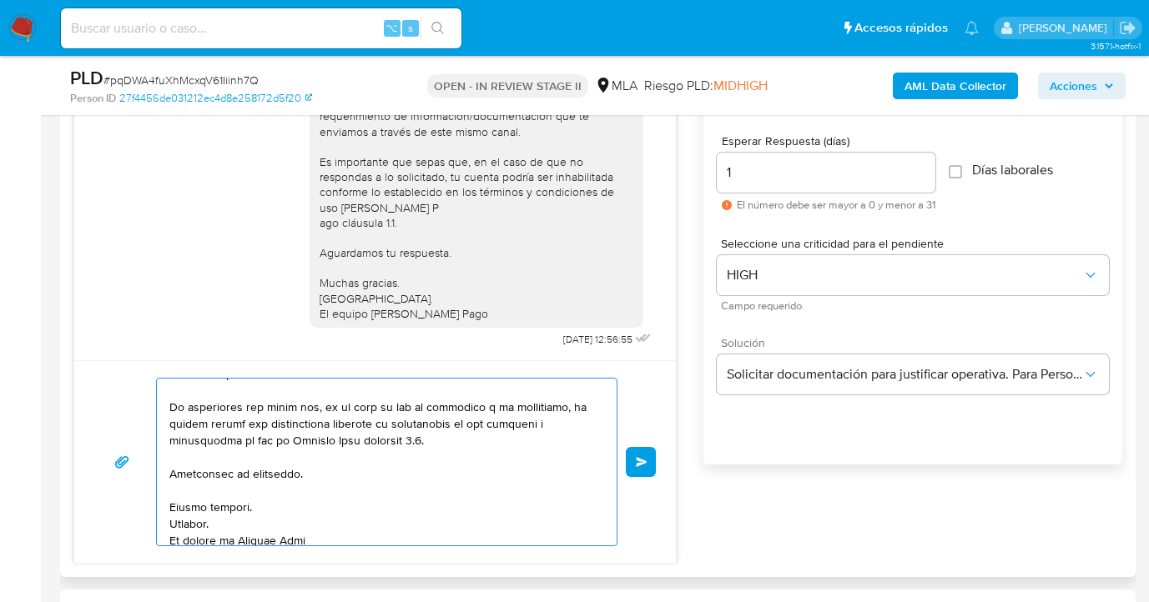
scroll to position [523, 0]
click at [336, 474] on textarea at bounding box center [382, 462] width 426 height 167
click at [310, 515] on textarea at bounding box center [382, 462] width 426 height 167
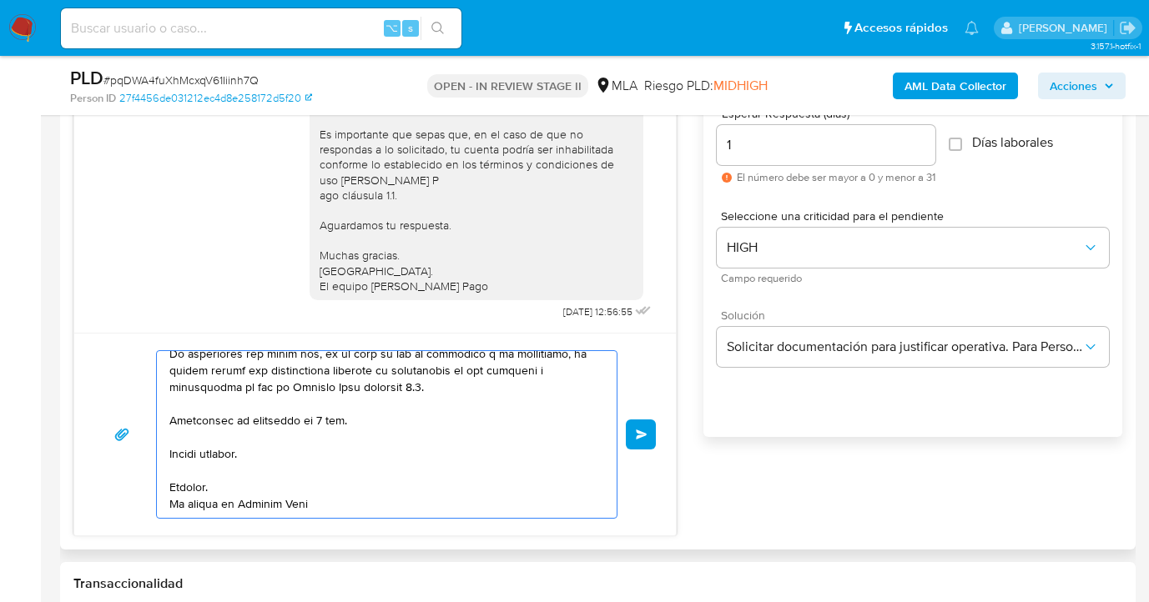
scroll to position [980, 0]
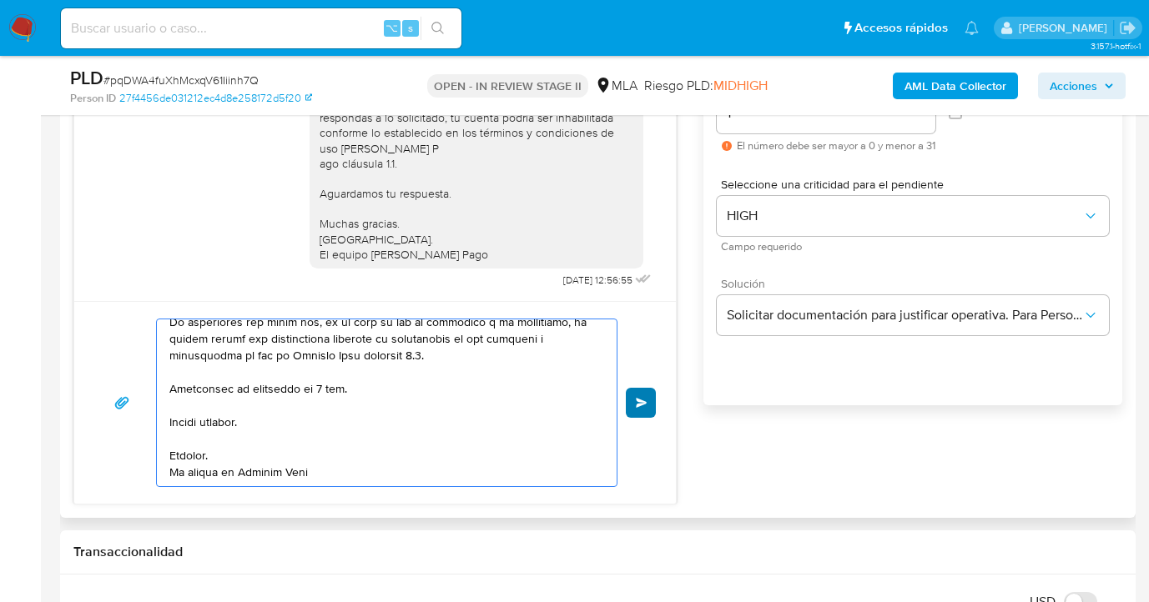
type textarea "Hola Valentin Bernabe Sorichetti, Esperamos que te encuentres muy bien. Reitera…"
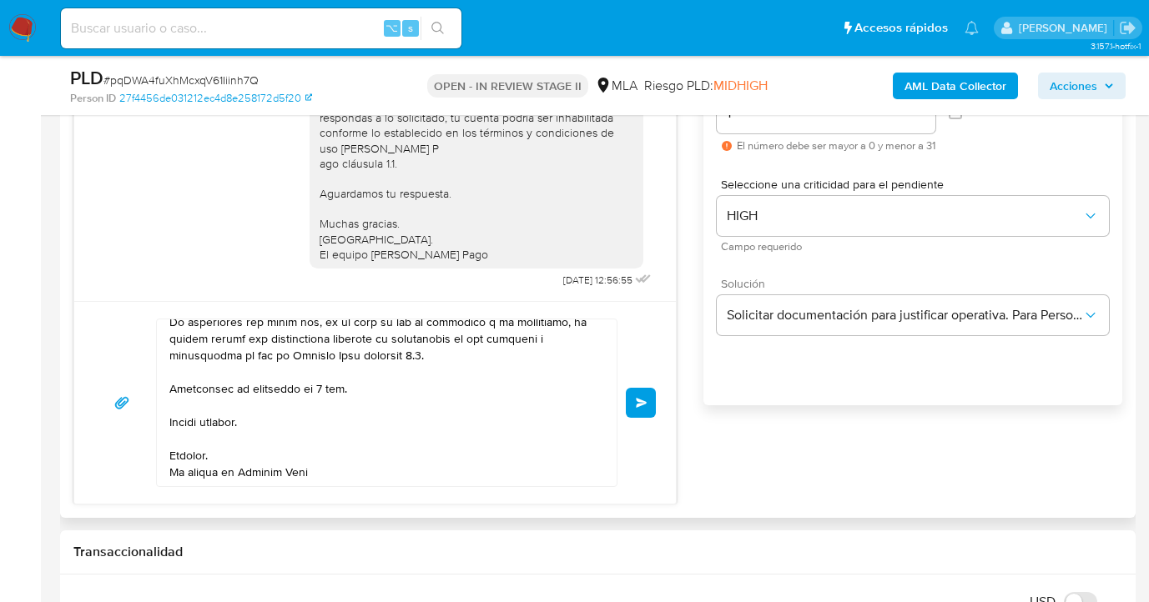
click at [642, 399] on span "Enviar" at bounding box center [642, 403] width 12 height 10
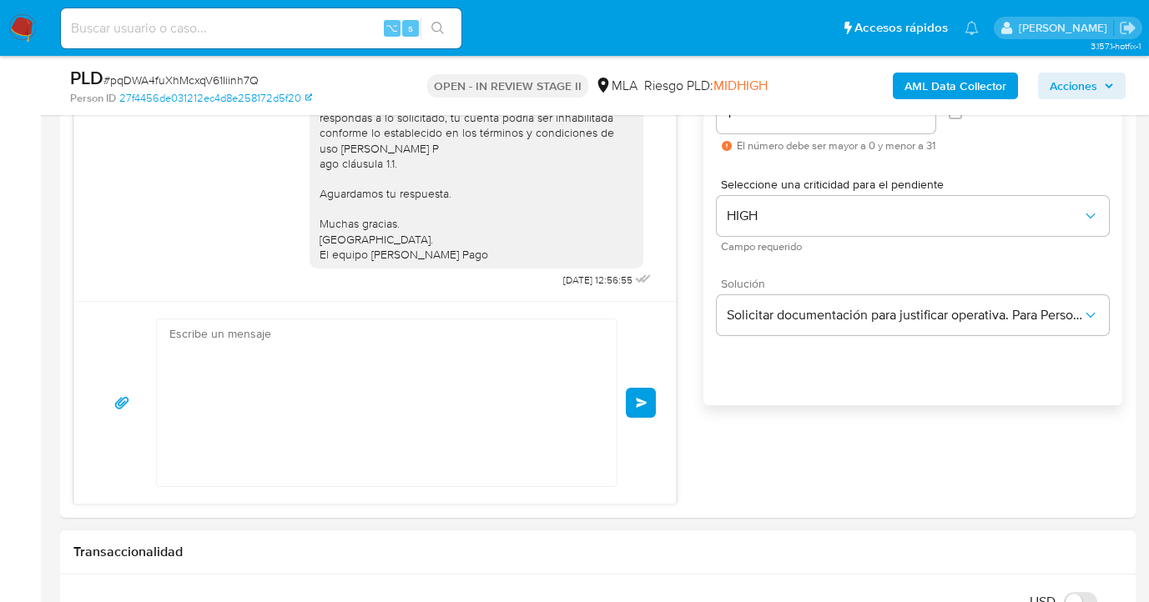
scroll to position [1897, 0]
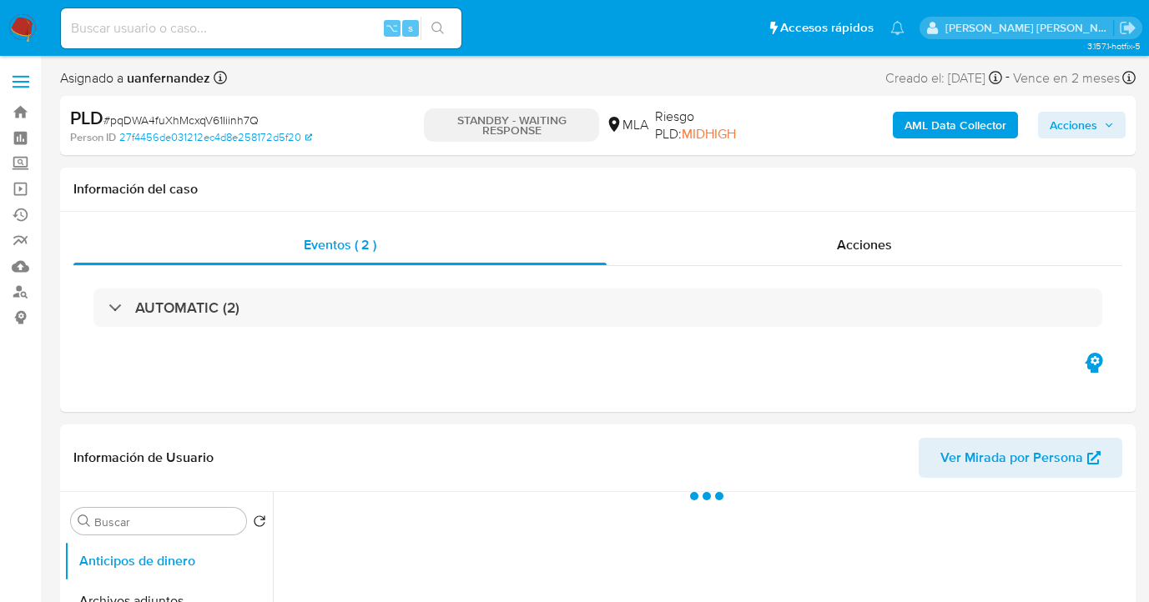
select select "10"
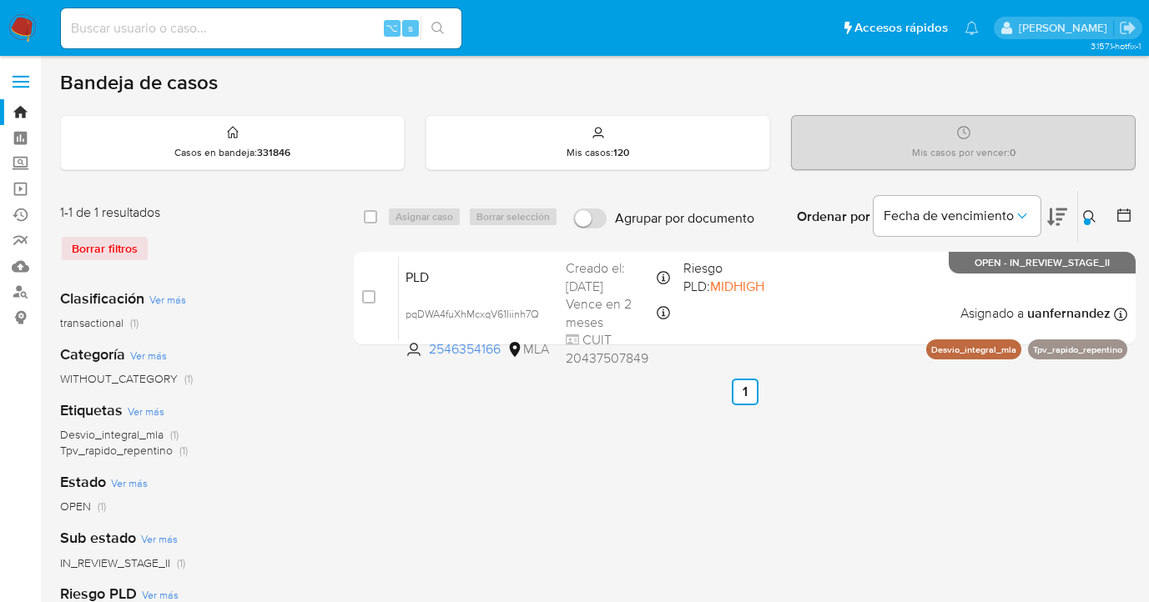
click at [1089, 210] on icon at bounding box center [1089, 216] width 13 height 13
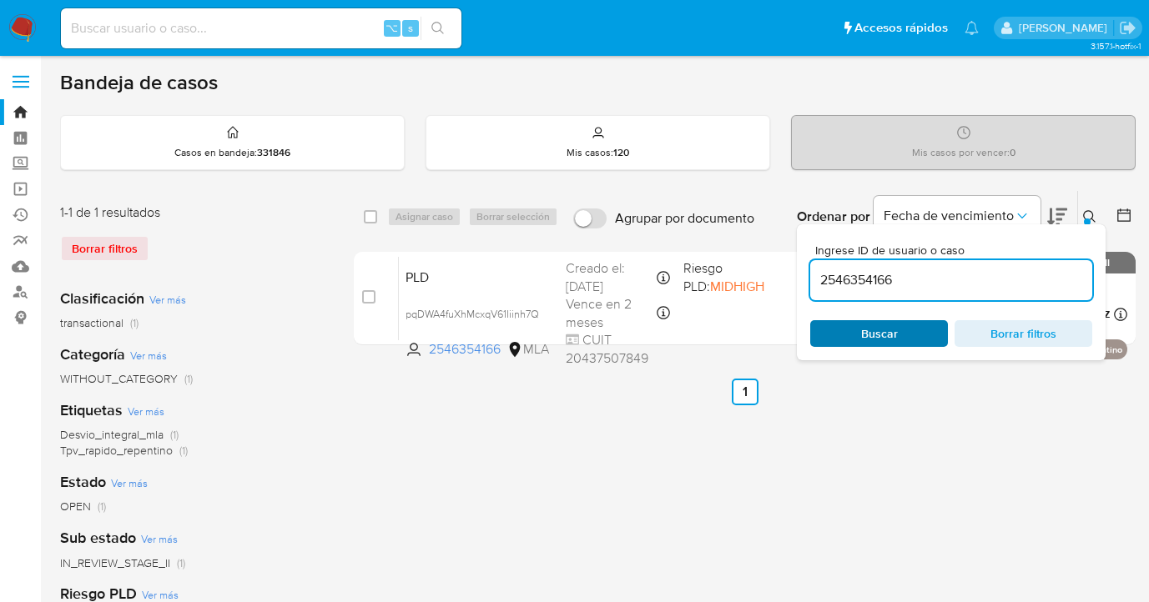
click at [899, 329] on span "Buscar" at bounding box center [879, 333] width 114 height 23
click at [1090, 219] on icon at bounding box center [1089, 216] width 13 height 13
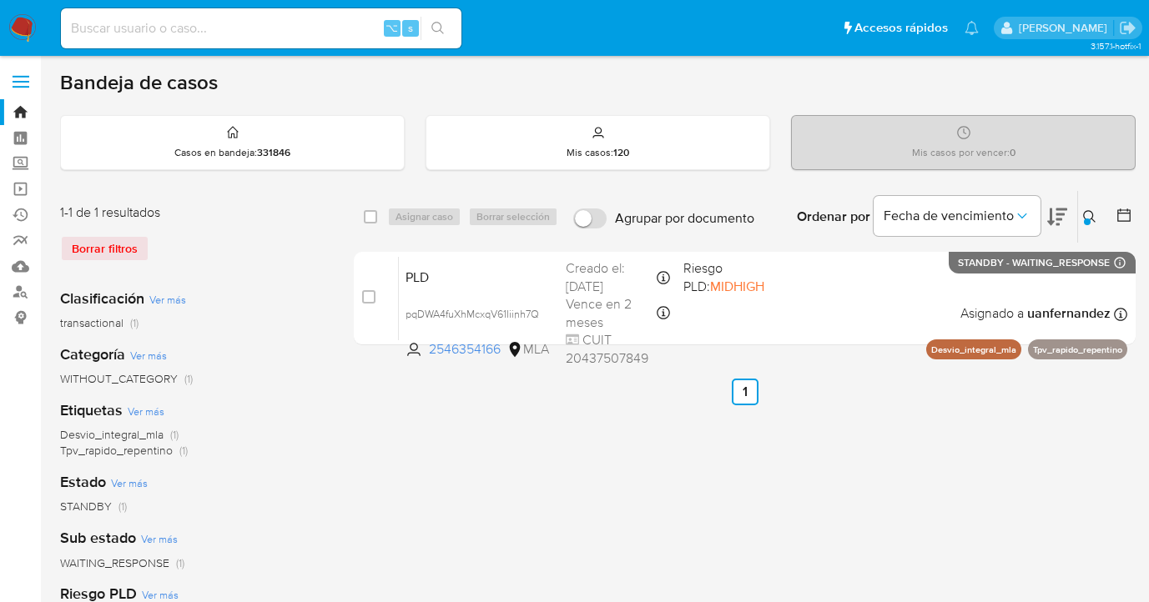
click at [1087, 215] on icon at bounding box center [1089, 216] width 13 height 13
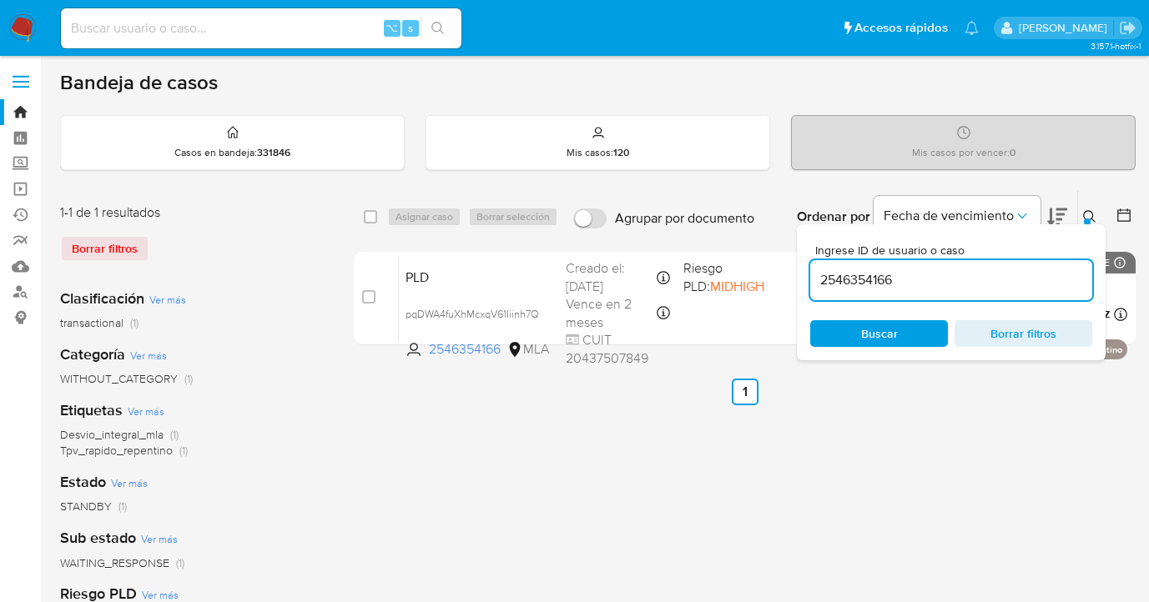
drag, startPoint x: 889, startPoint y: 277, endPoint x: 819, endPoint y: 276, distance: 69.3
click at [819, 276] on input "2546354166" at bounding box center [951, 281] width 282 height 22
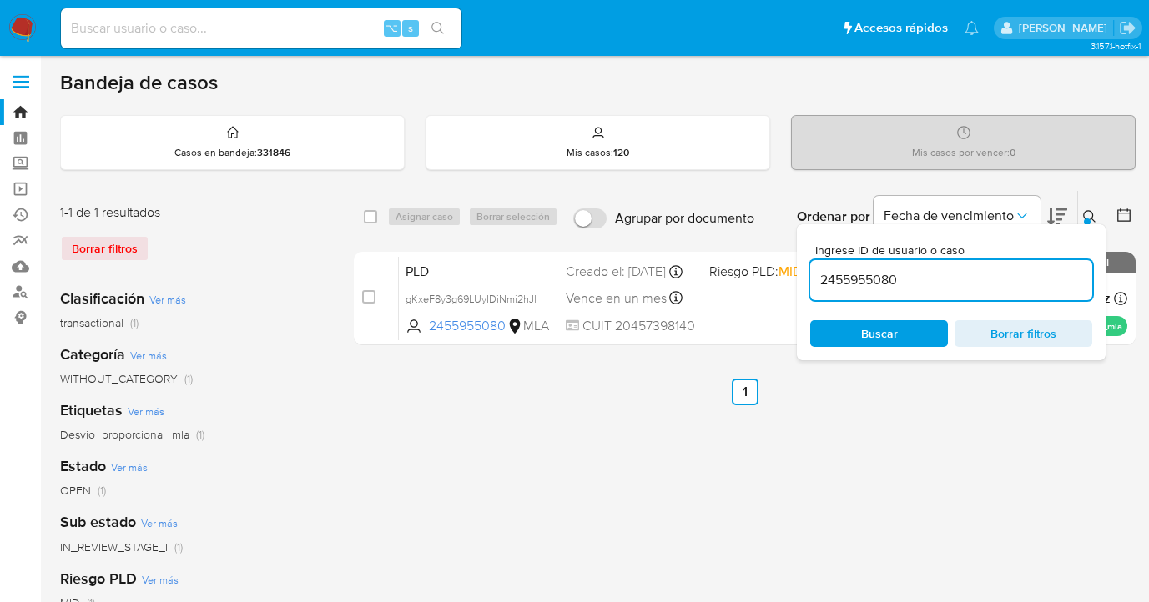
click at [1091, 213] on icon at bounding box center [1089, 216] width 13 height 13
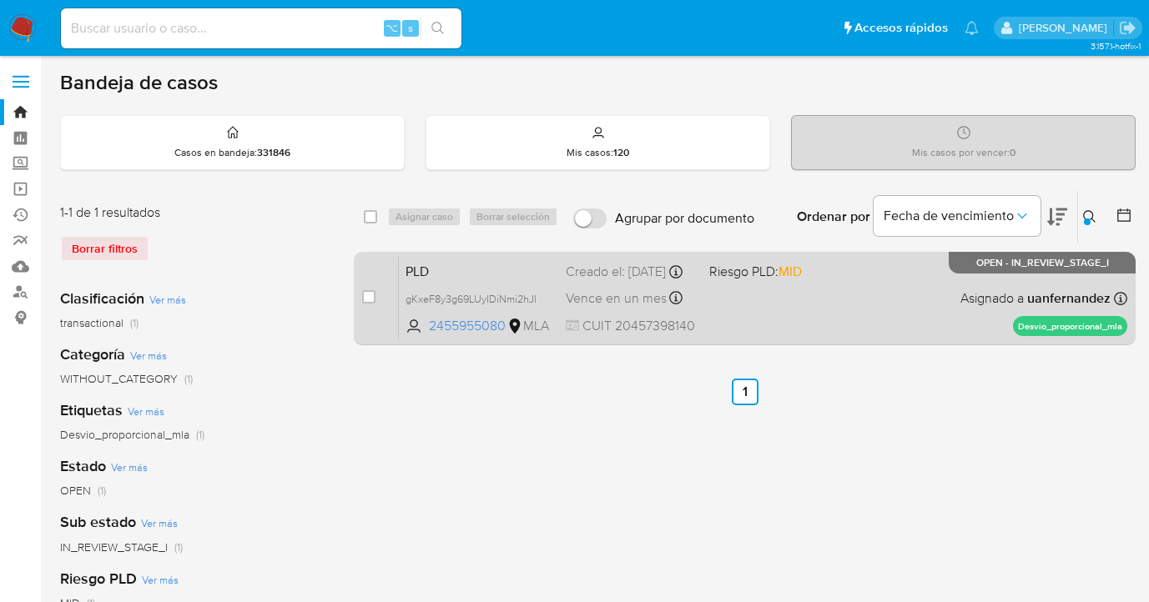
click at [858, 307] on div "PLD gKxeF8y3g69LUyIDiNmi2hJl 2455955080 MLA Riesgo PLD: MID Creado el: [DATE] C…" at bounding box center [763, 298] width 728 height 84
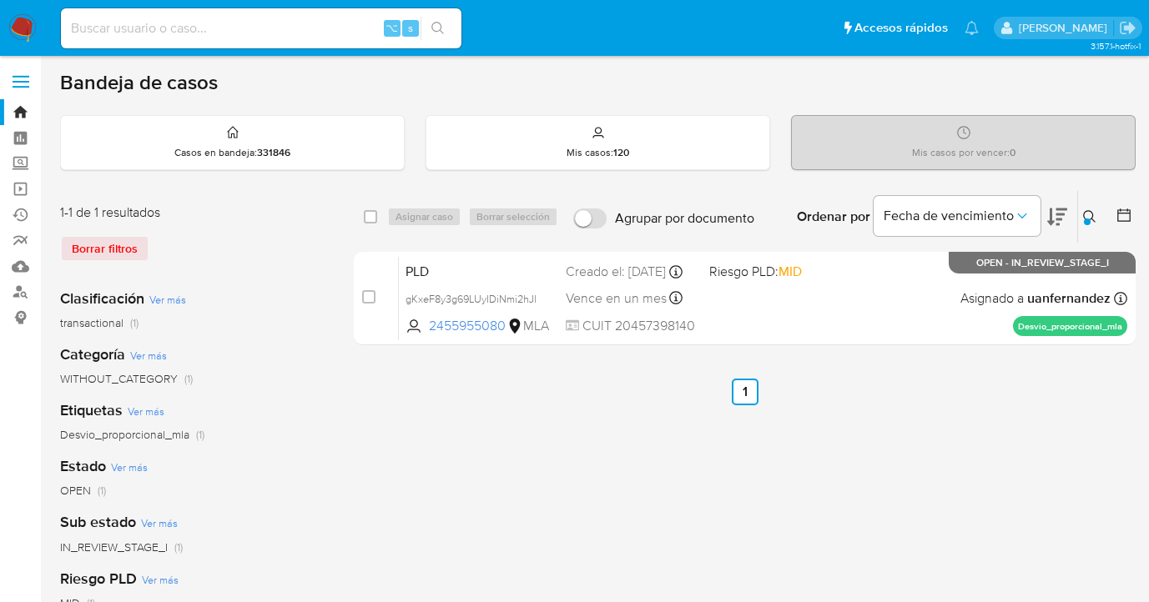
click at [1086, 214] on icon at bounding box center [1089, 216] width 13 height 13
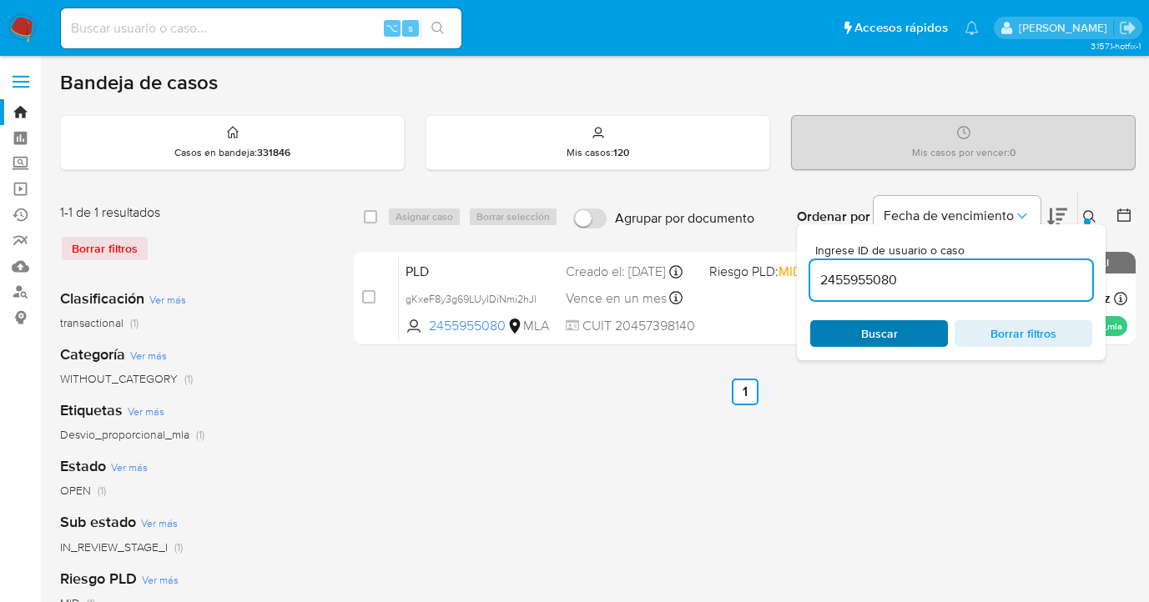
click at [892, 337] on span "Buscar" at bounding box center [879, 333] width 37 height 27
click at [1088, 214] on icon at bounding box center [1089, 216] width 13 height 13
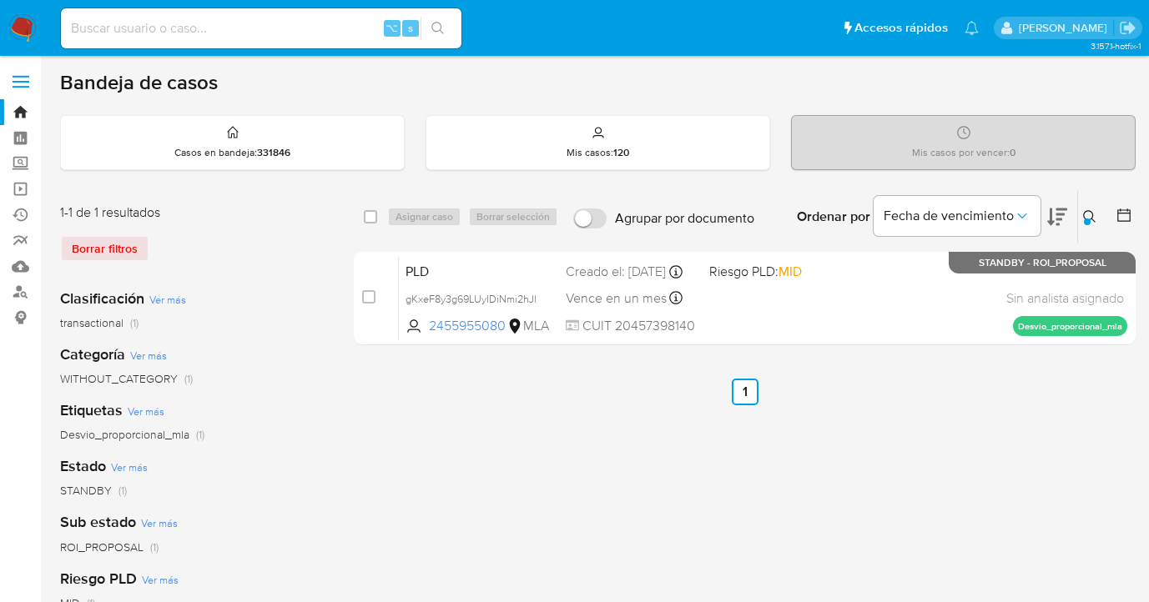
click at [1086, 216] on icon at bounding box center [1089, 216] width 13 height 13
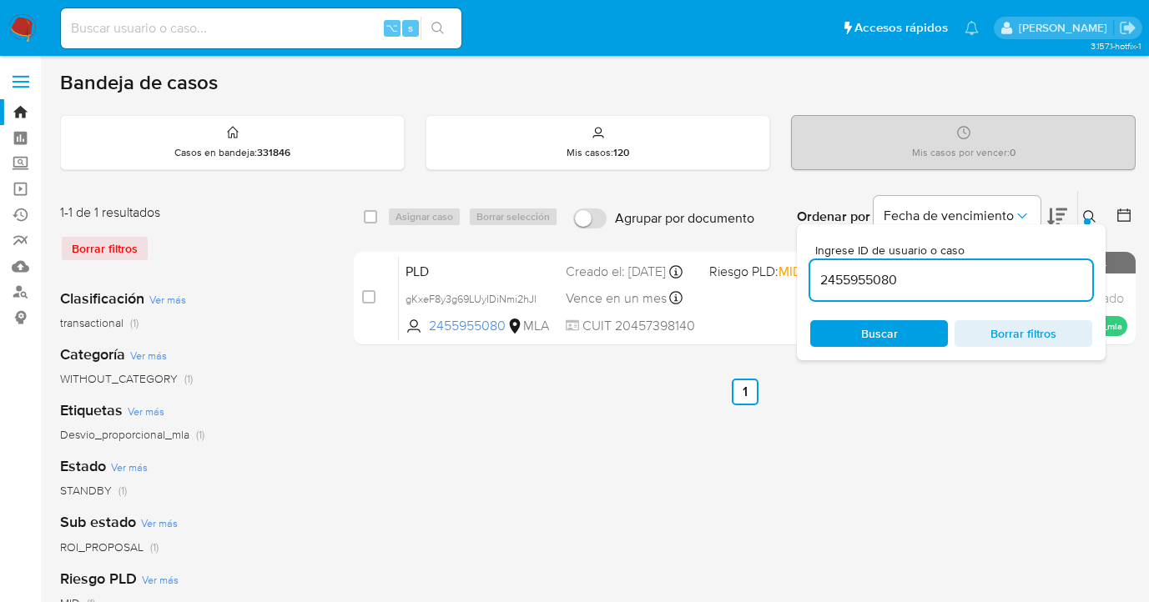
drag, startPoint x: 955, startPoint y: 279, endPoint x: 817, endPoint y: 280, distance: 138.5
click at [817, 280] on input "2455955080" at bounding box center [951, 281] width 282 height 22
type input "2513154969"
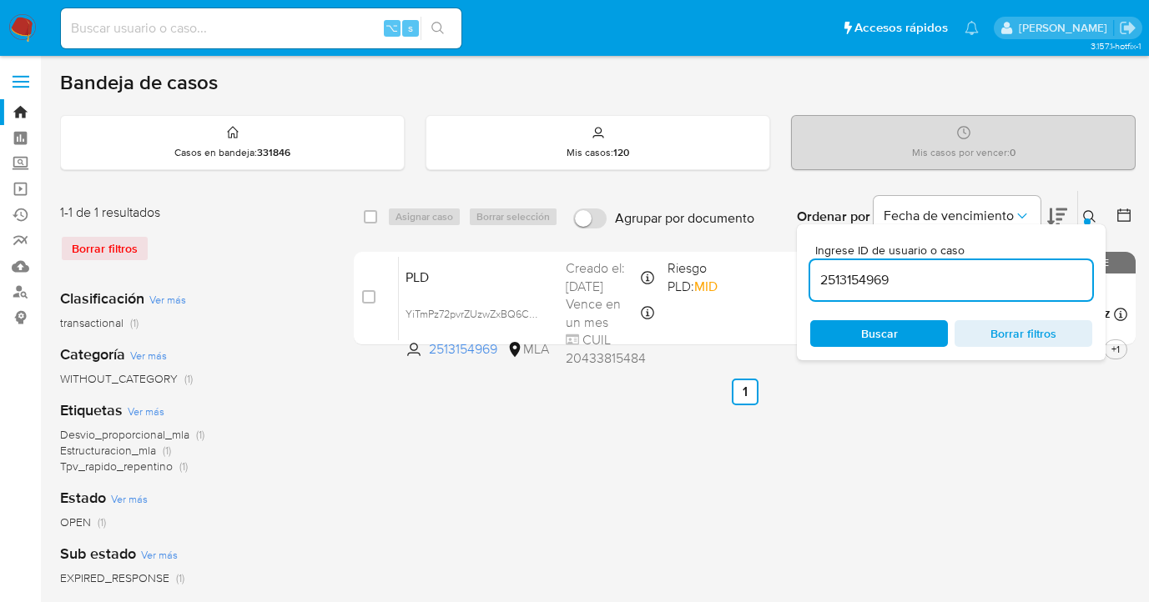
drag, startPoint x: 1090, startPoint y: 213, endPoint x: 1057, endPoint y: 234, distance: 38.7
click at [1087, 214] on icon at bounding box center [1089, 216] width 13 height 13
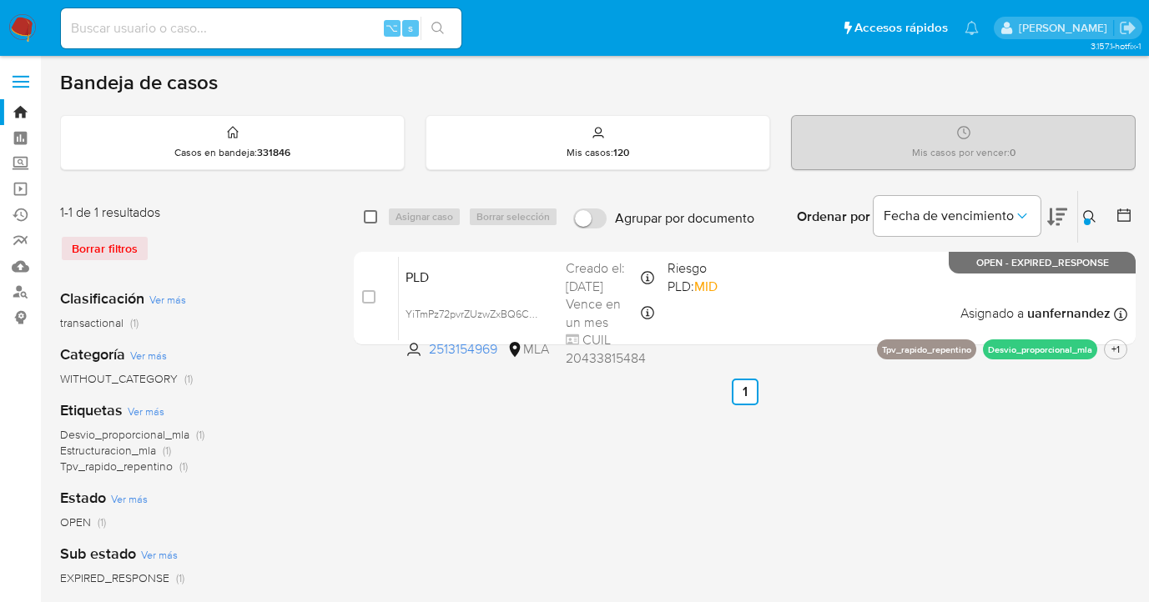
click at [370, 214] on input "checkbox" at bounding box center [370, 216] width 13 height 13
checkbox input "true"
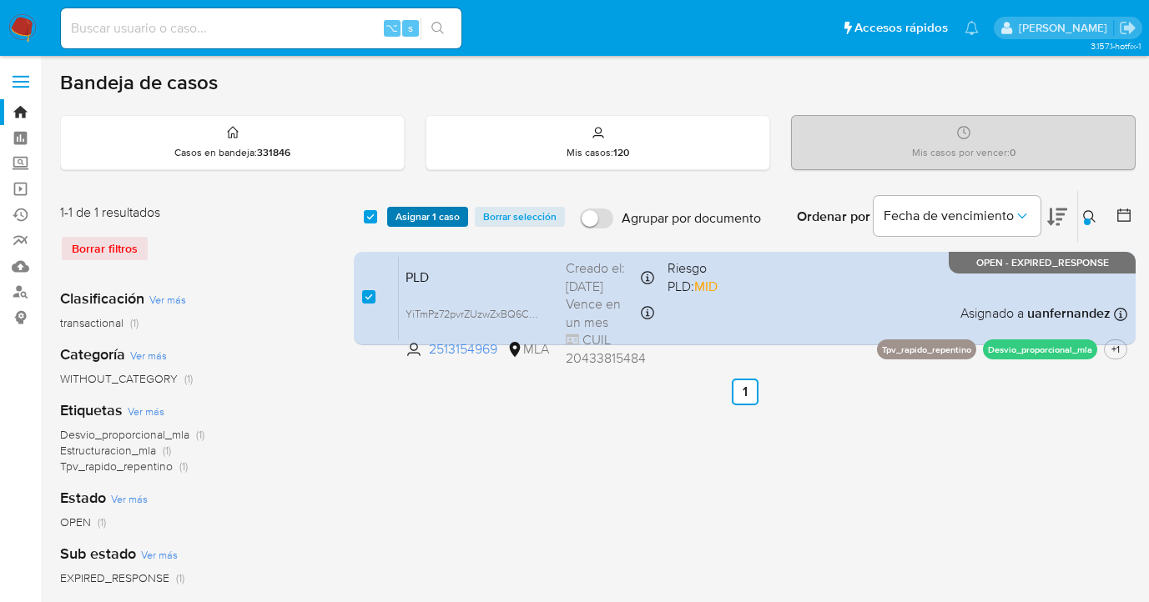
click at [416, 215] on span "Asignar 1 caso" at bounding box center [427, 217] width 64 height 17
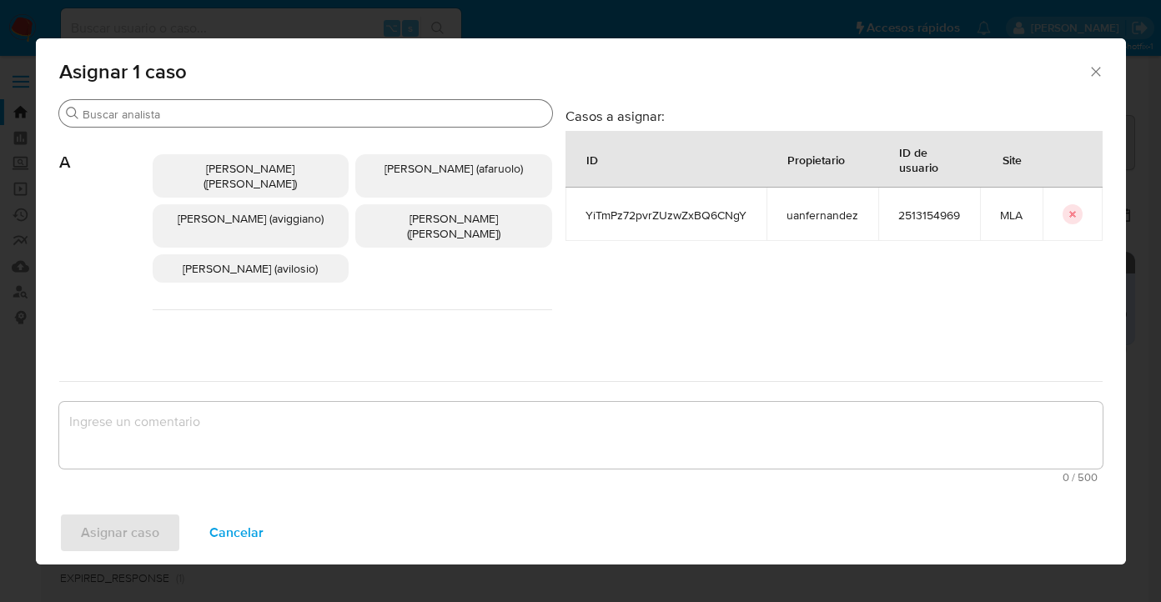
click at [320, 111] on input "Buscar" at bounding box center [314, 114] width 463 height 15
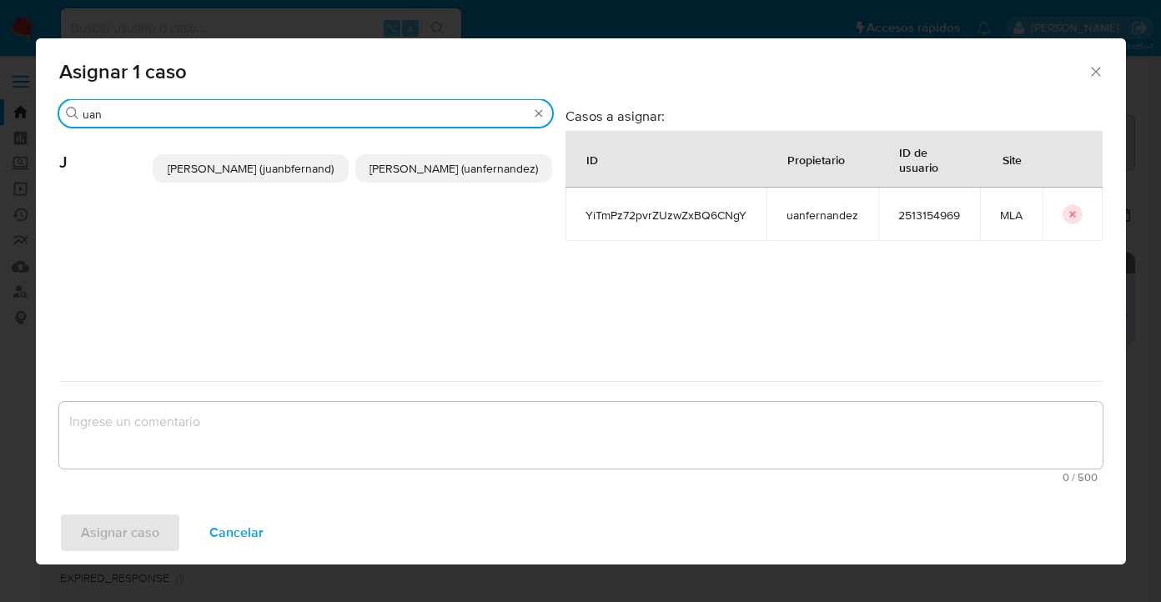
type input "uan"
click at [468, 174] on span "[PERSON_NAME] (uanfernandez)" at bounding box center [454, 168] width 169 height 17
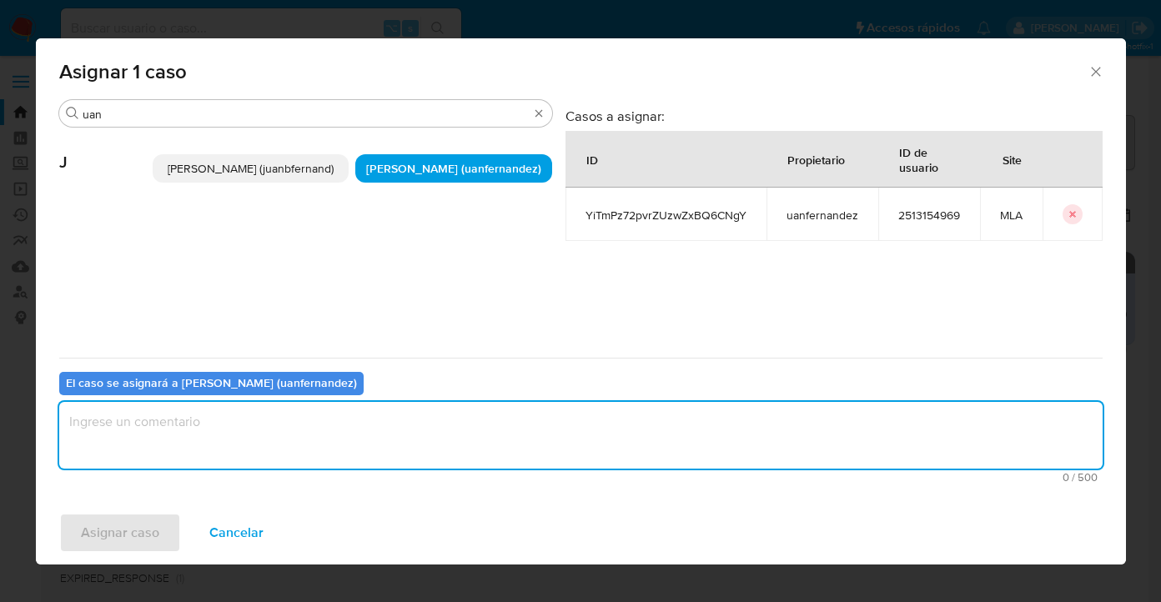
click at [329, 461] on textarea "assign-modal" at bounding box center [581, 435] width 1044 height 67
type textarea "asig"
click at [150, 537] on span "Asignar caso" at bounding box center [120, 533] width 78 height 37
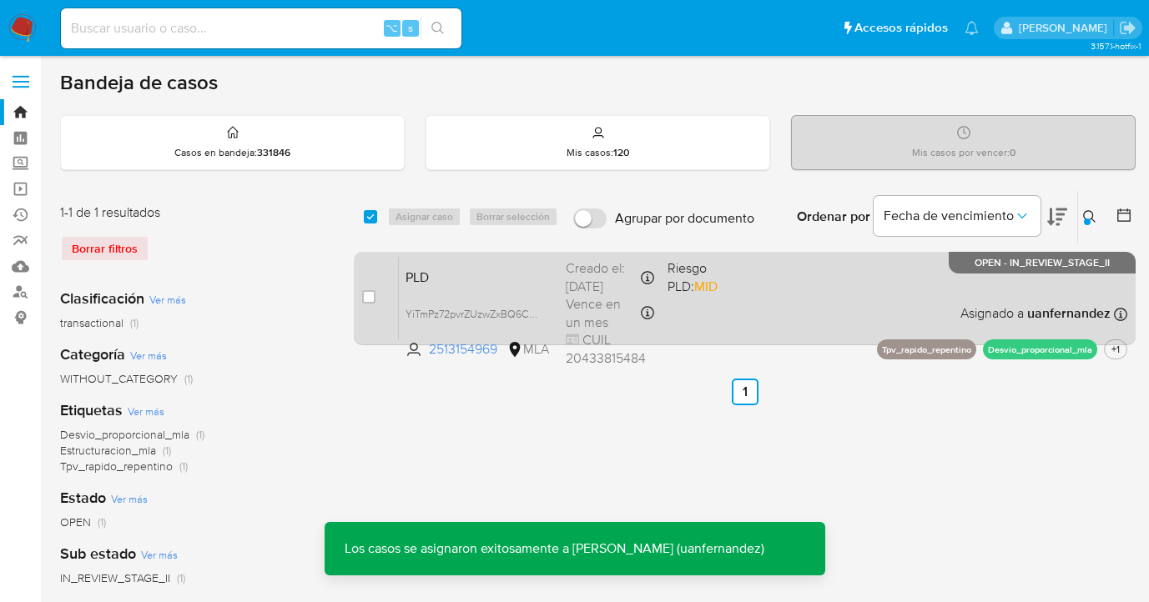
click at [803, 293] on div "PLD YiTmPz72pvrZUzwZxBQ6CNgY 2513154969 MLA Riesgo PLD: MID Creado el: 12/08/20…" at bounding box center [763, 298] width 728 height 84
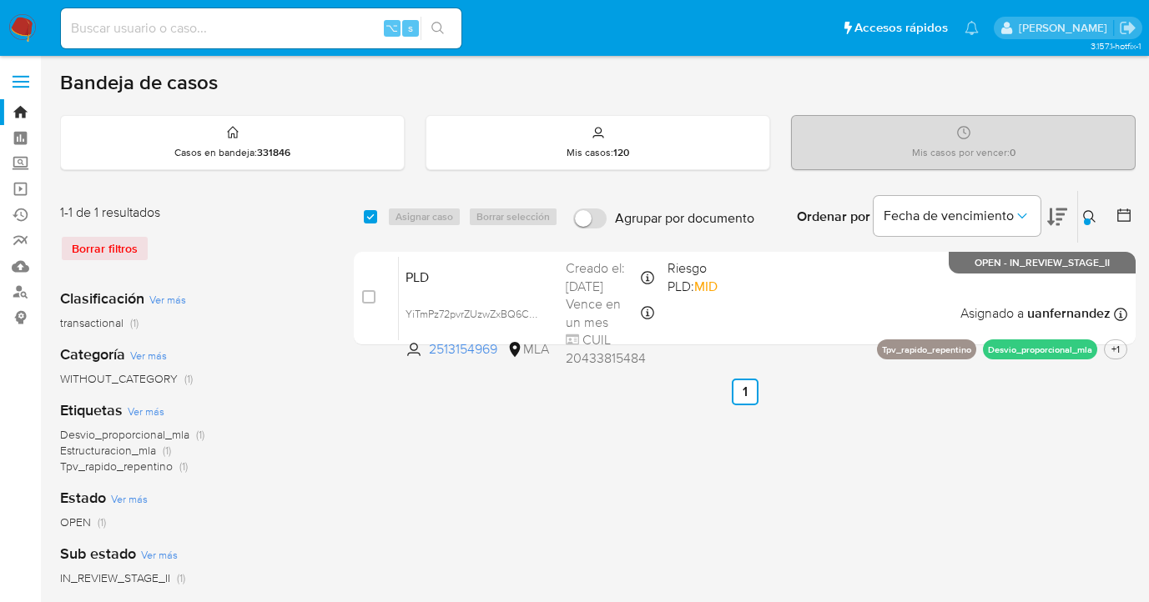
click at [1091, 219] on icon at bounding box center [1089, 216] width 13 height 13
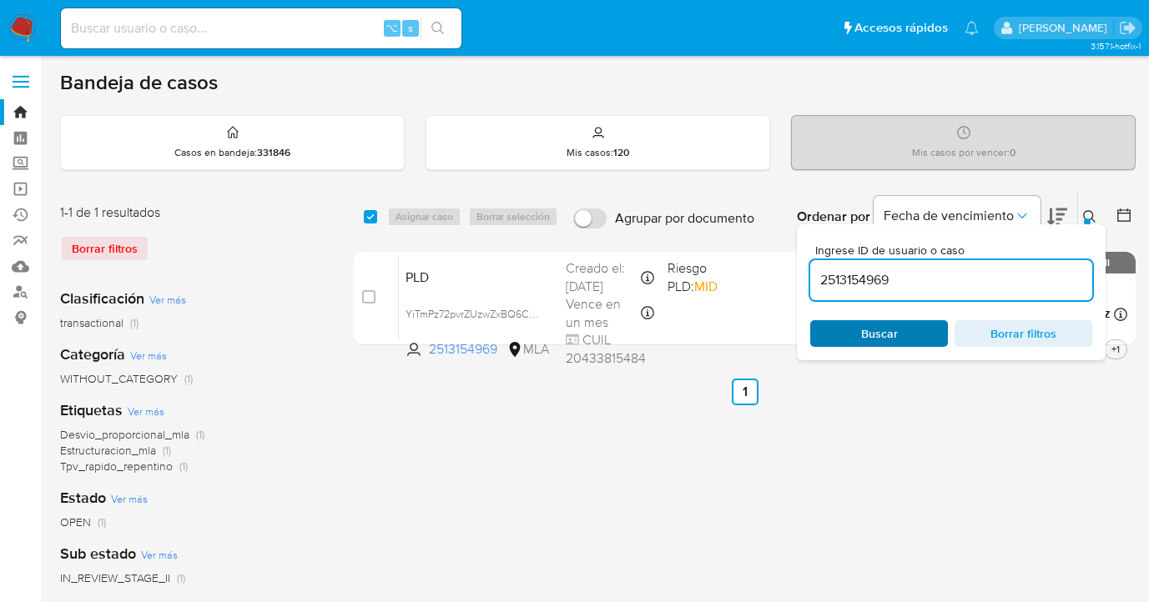
click at [917, 333] on span "Buscar" at bounding box center [879, 333] width 114 height 23
click at [1086, 214] on icon at bounding box center [1089, 216] width 13 height 13
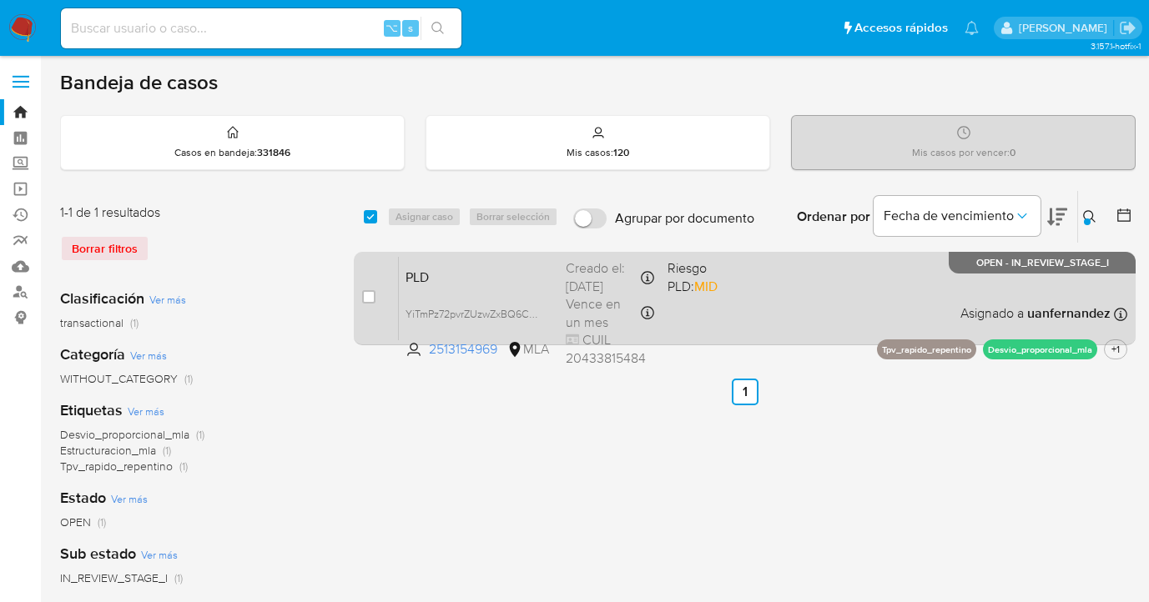
click at [777, 303] on div "PLD YiTmPz72pvrZUzwZxBQ6CNgY 2513154969 MLA Riesgo PLD: MID Creado el: 12/08/20…" at bounding box center [763, 298] width 728 height 84
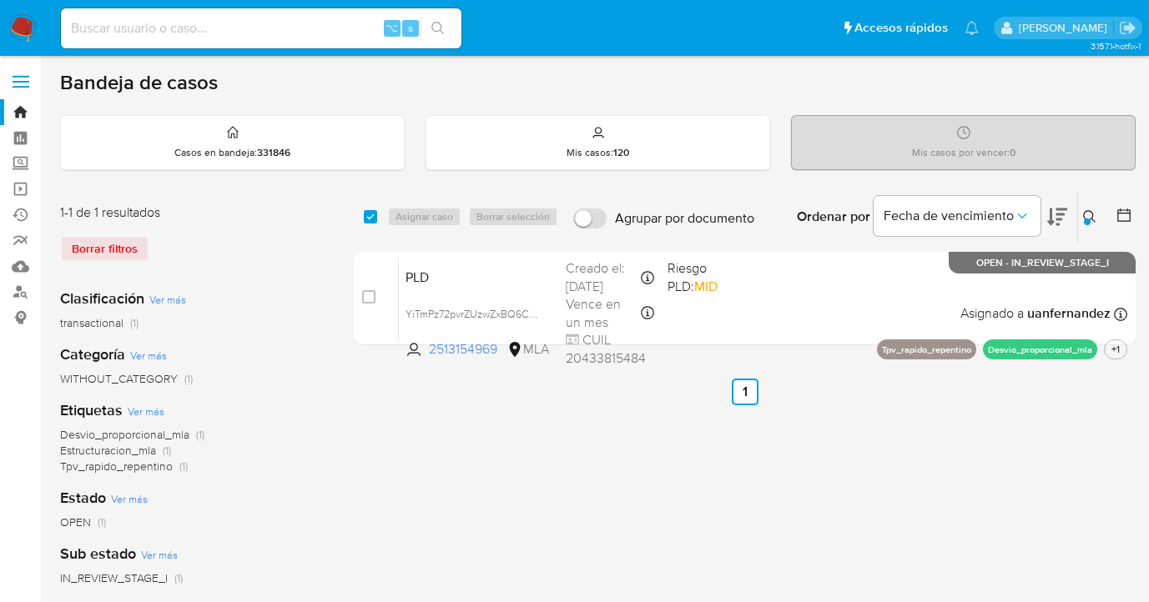
click at [1090, 219] on div at bounding box center [1087, 222] width 7 height 7
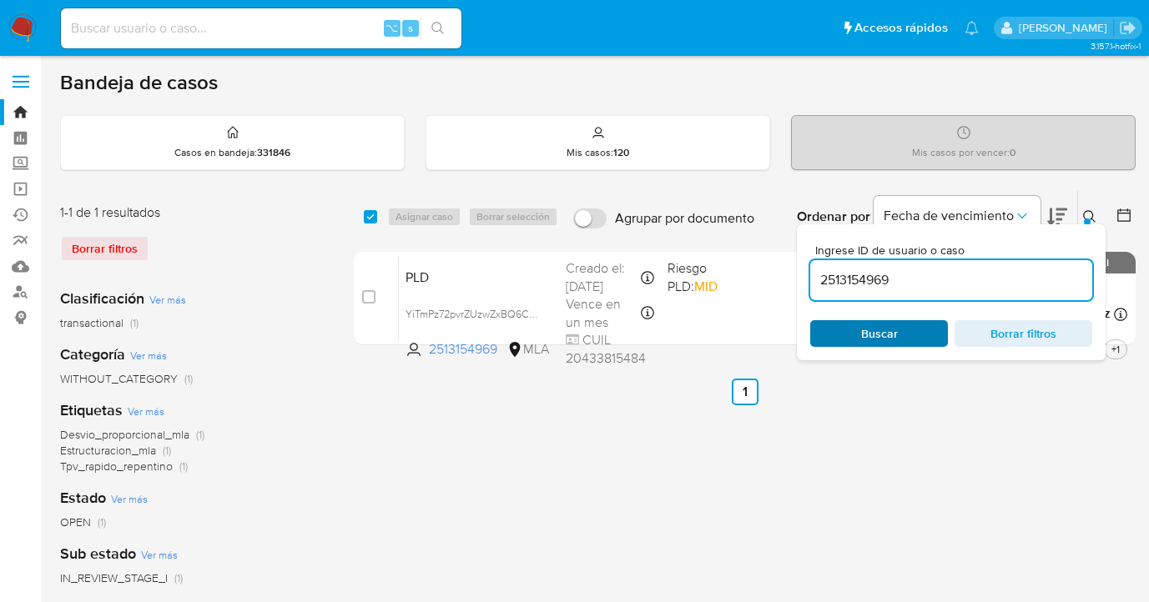
click at [910, 333] on span "Buscar" at bounding box center [879, 333] width 114 height 23
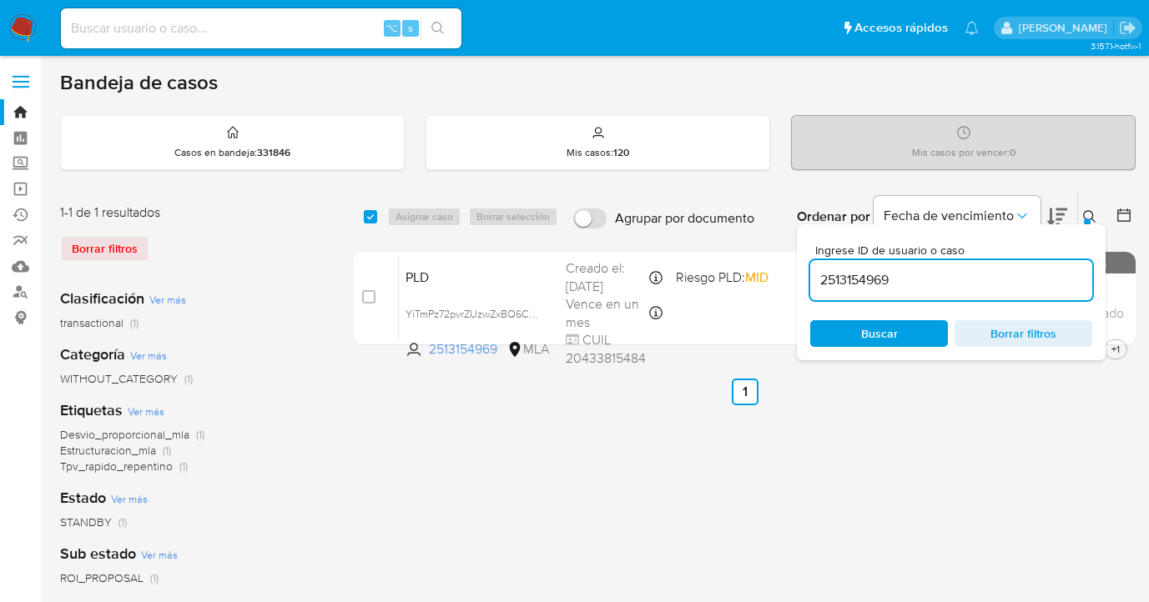
click at [1092, 213] on icon at bounding box center [1089, 216] width 13 height 13
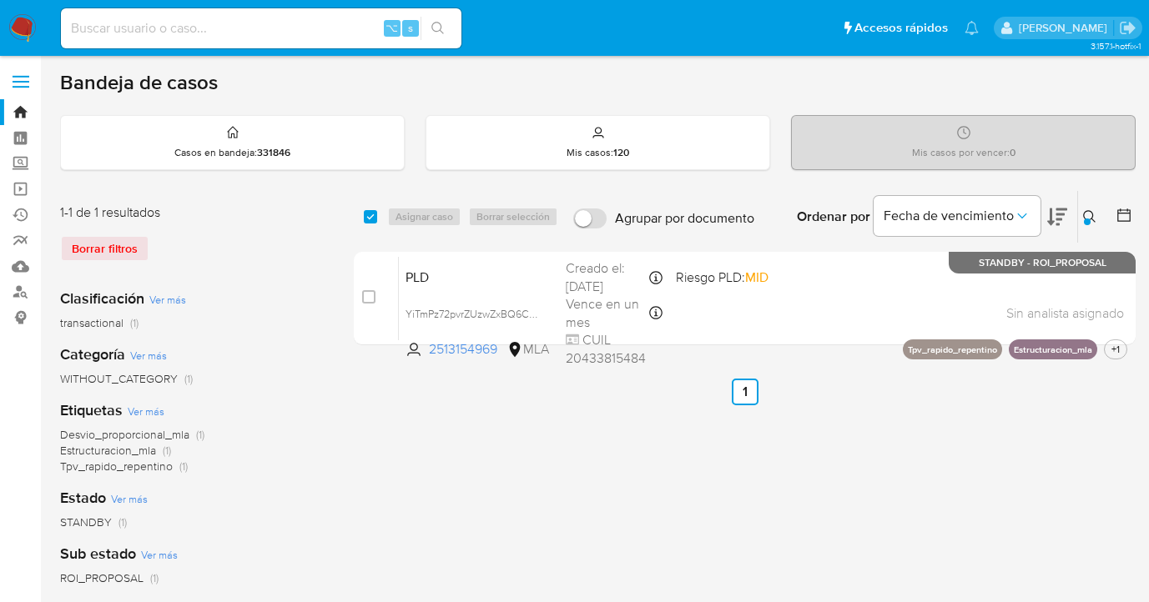
click at [1089, 221] on div at bounding box center [1087, 222] width 7 height 7
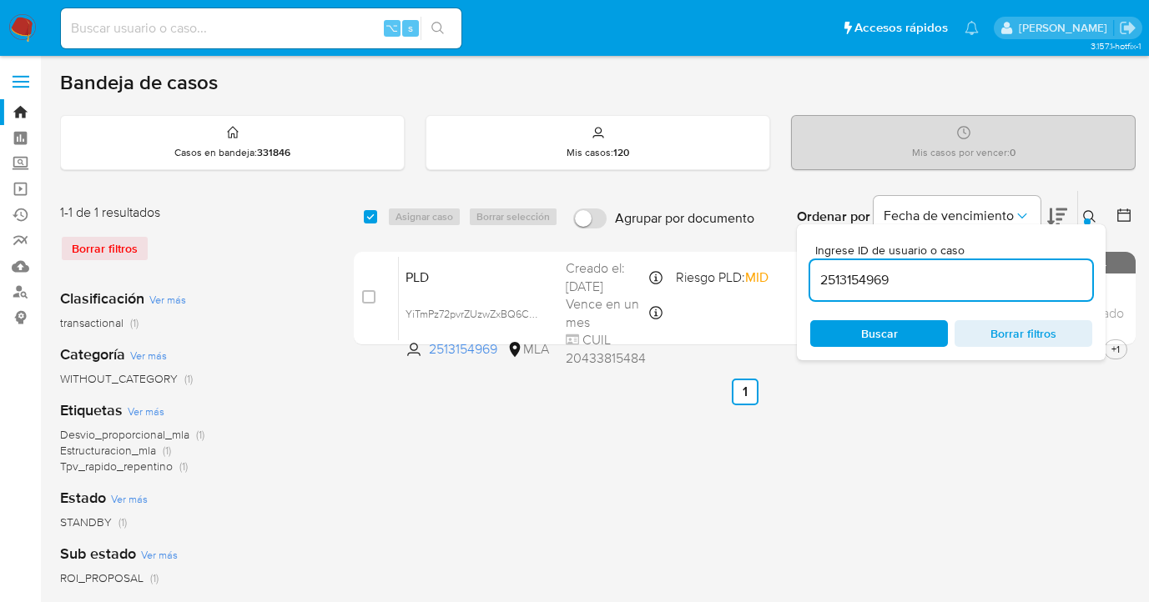
drag, startPoint x: 901, startPoint y: 283, endPoint x: 836, endPoint y: 274, distance: 65.7
click at [814, 275] on input "2513154969" at bounding box center [951, 281] width 282 height 22
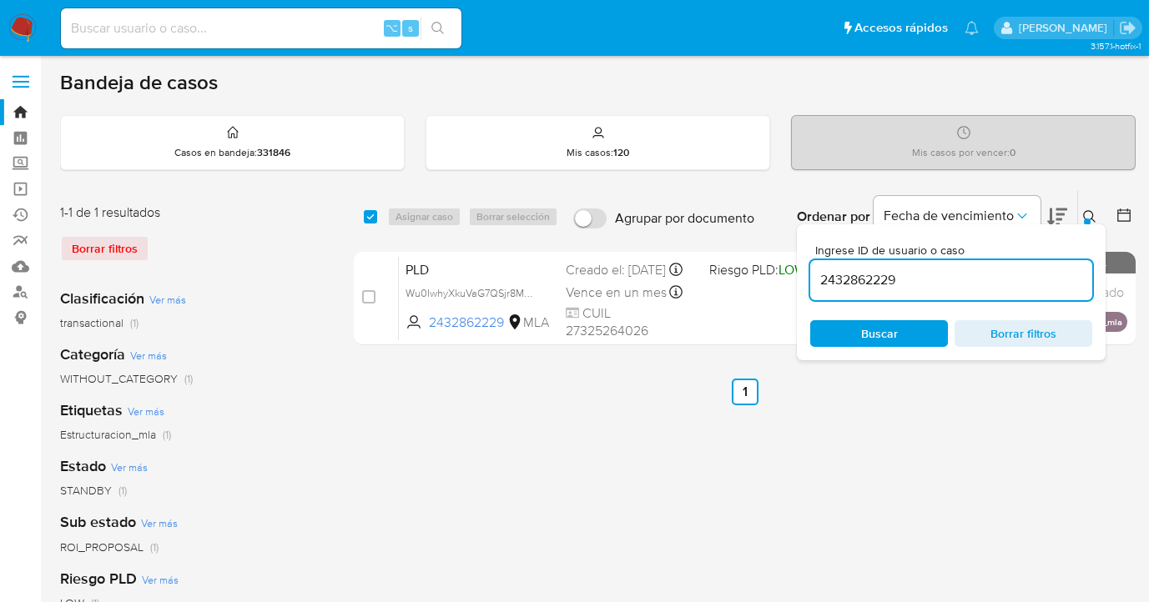
click at [1091, 210] on icon at bounding box center [1089, 216] width 13 height 13
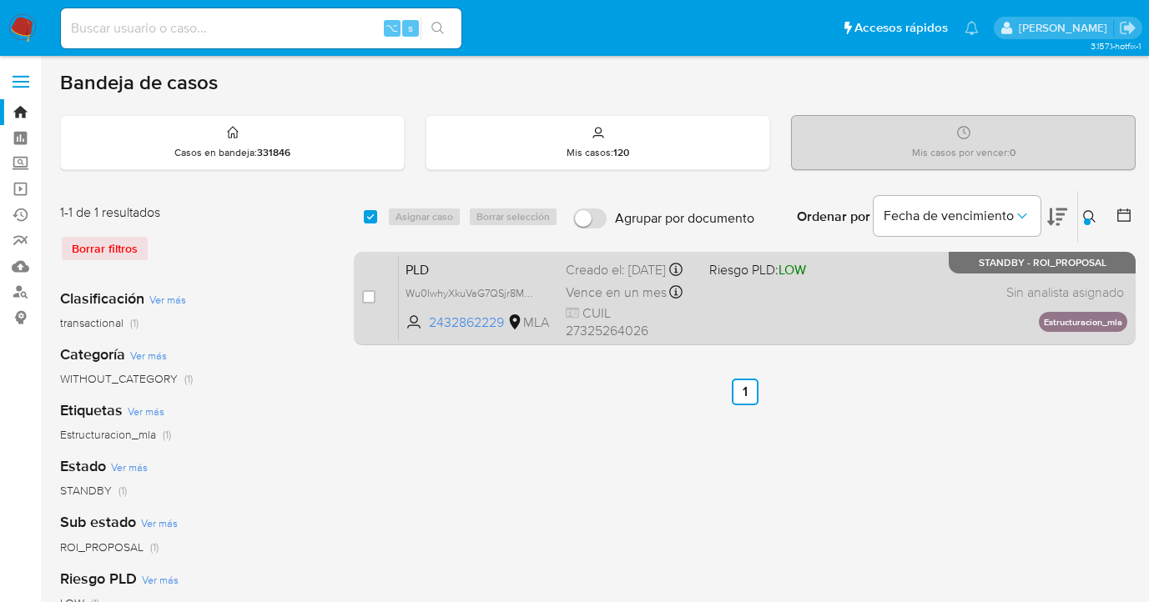
click at [760, 292] on div "PLD Wu0IwhyXkuVaG7QSjr8MmLGZ 2432862229 MLA Riesgo PLD: LOW Creado el: 12/07/20…" at bounding box center [763, 298] width 728 height 84
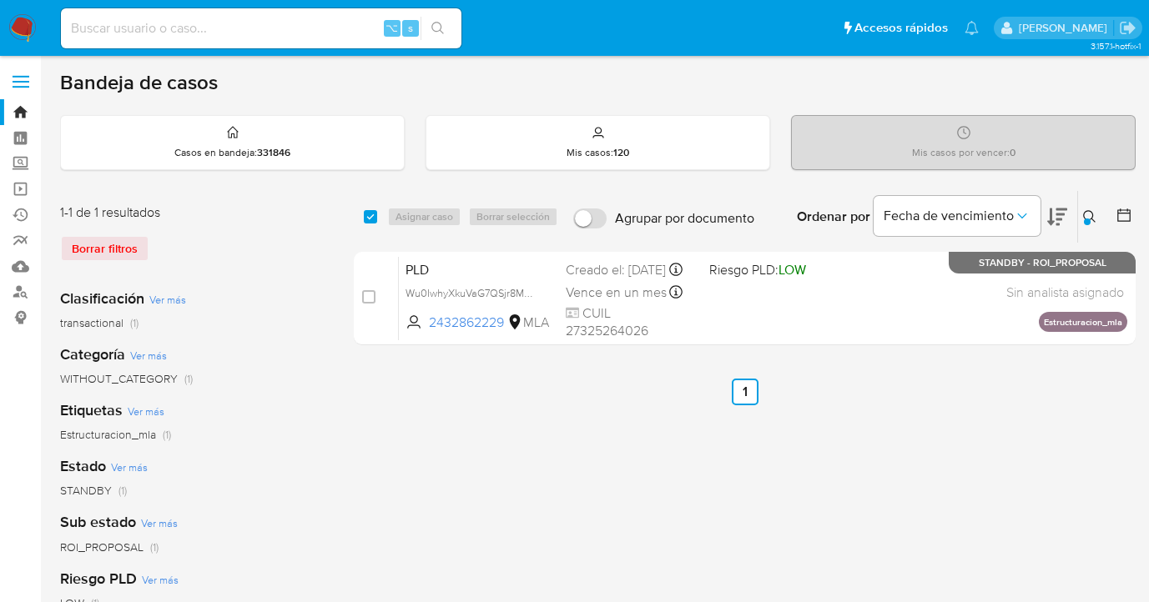
click at [1096, 218] on button at bounding box center [1092, 217] width 28 height 20
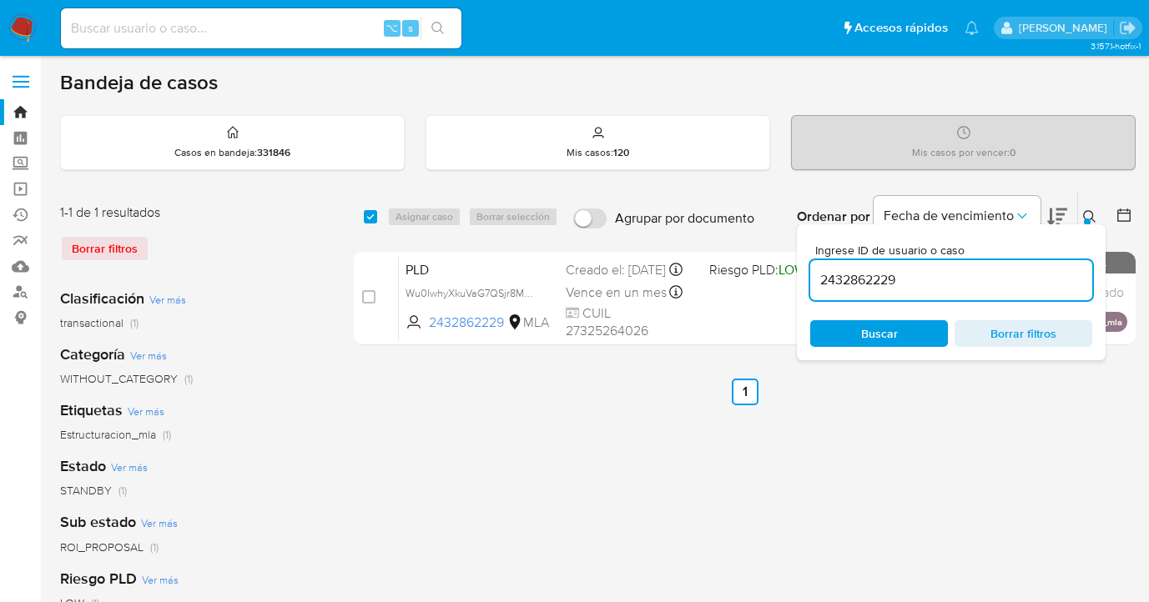
drag, startPoint x: 939, startPoint y: 277, endPoint x: 808, endPoint y: 271, distance: 131.1
click at [809, 271] on div "Ingrese ID de usuario o caso 2432862229 Buscar Borrar filtros" at bounding box center [951, 292] width 309 height 136
click at [1089, 214] on icon at bounding box center [1089, 216] width 13 height 13
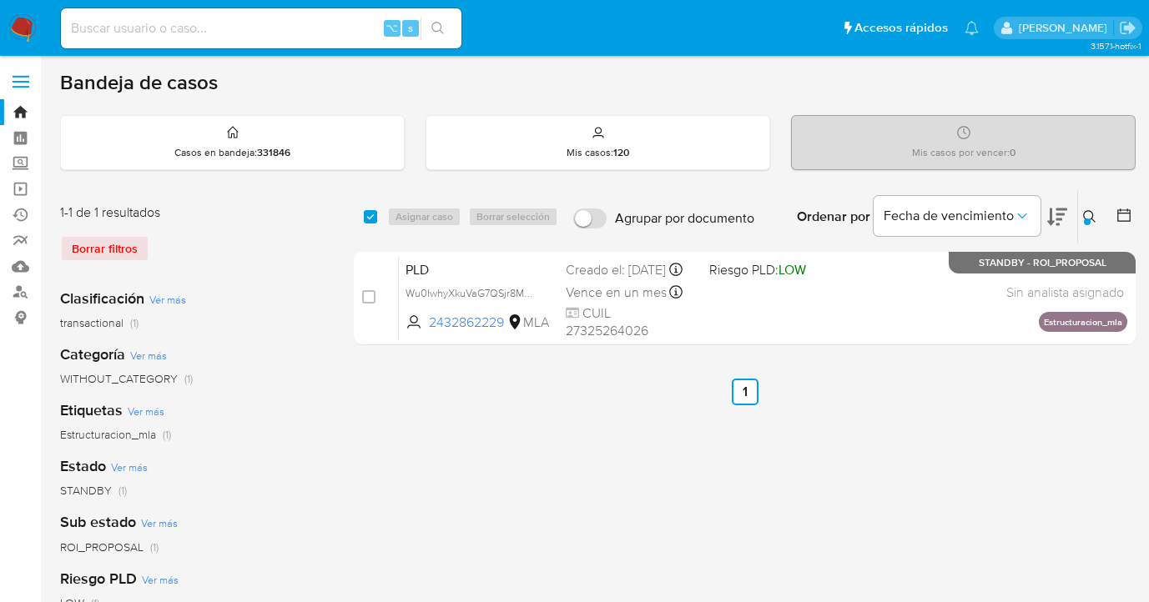
click at [1081, 214] on button at bounding box center [1092, 217] width 28 height 20
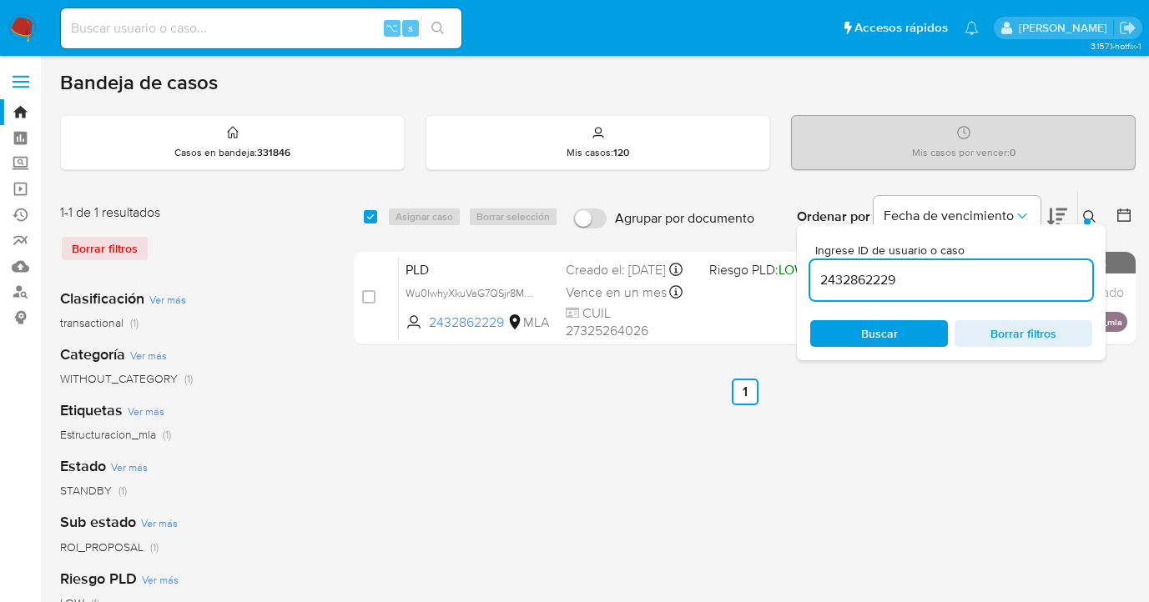
drag, startPoint x: 899, startPoint y: 280, endPoint x: 809, endPoint y: 275, distance: 90.2
click at [807, 275] on div "Ingrese ID de usuario o caso 2432862229 Buscar Borrar filtros" at bounding box center [951, 292] width 309 height 136
click at [1089, 214] on icon at bounding box center [1089, 216] width 13 height 13
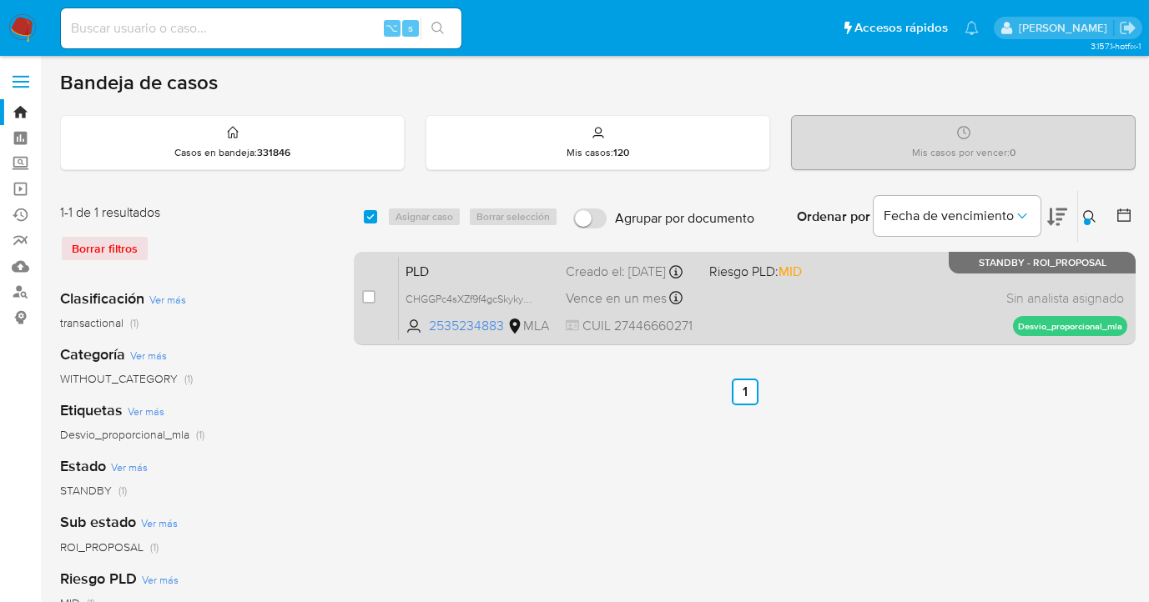
click at [945, 280] on div "PLD CHGGPc4sXZf9f4gcSkykyMPc 2535234883 MLA Riesgo PLD: MID Creado el: 12/08/20…" at bounding box center [763, 298] width 728 height 84
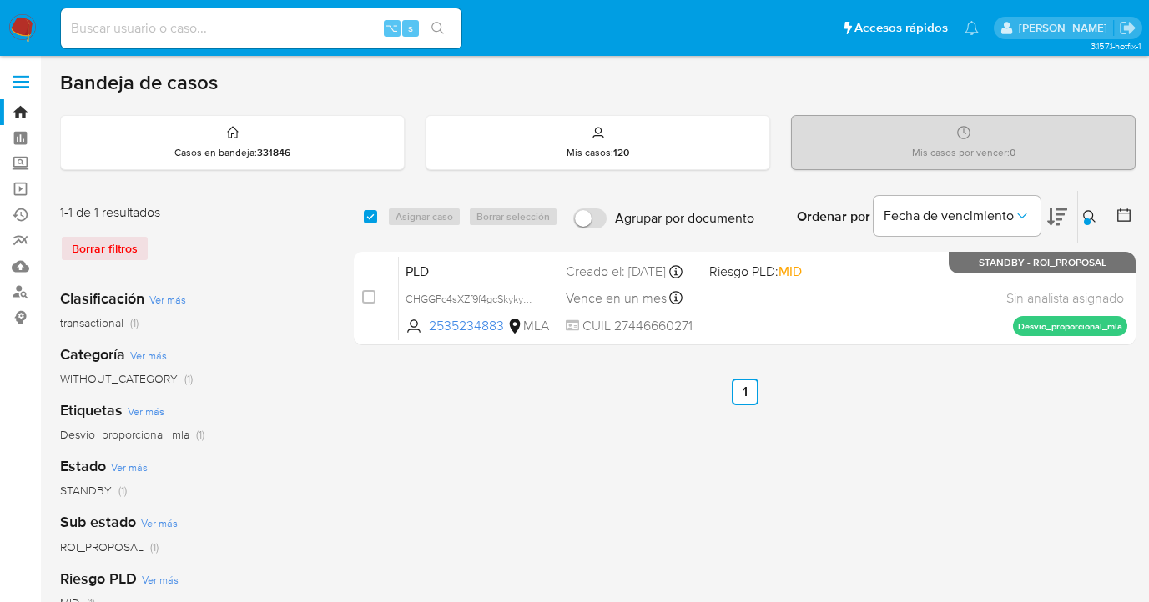
drag, startPoint x: 1090, startPoint y: 213, endPoint x: 993, endPoint y: 248, distance: 102.9
click at [1088, 214] on icon at bounding box center [1089, 216] width 13 height 13
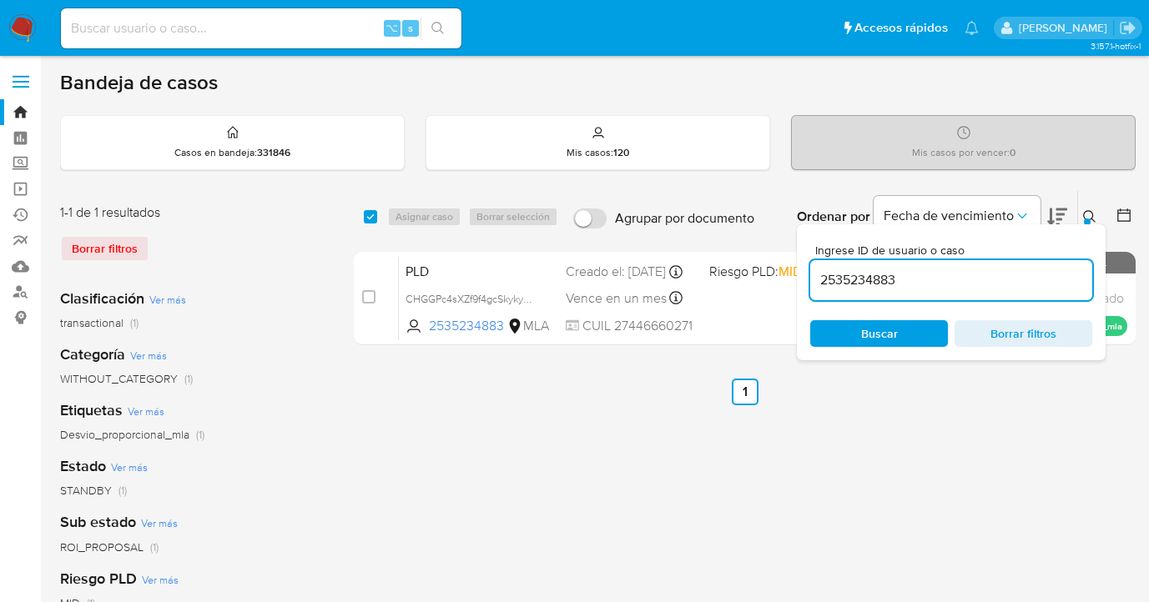
drag, startPoint x: 955, startPoint y: 272, endPoint x: 834, endPoint y: 269, distance: 121.0
click at [833, 270] on input "2535234883" at bounding box center [951, 281] width 282 height 22
drag, startPoint x: 1092, startPoint y: 218, endPoint x: 1069, endPoint y: 228, distance: 25.4
click at [1091, 219] on icon at bounding box center [1089, 216] width 13 height 13
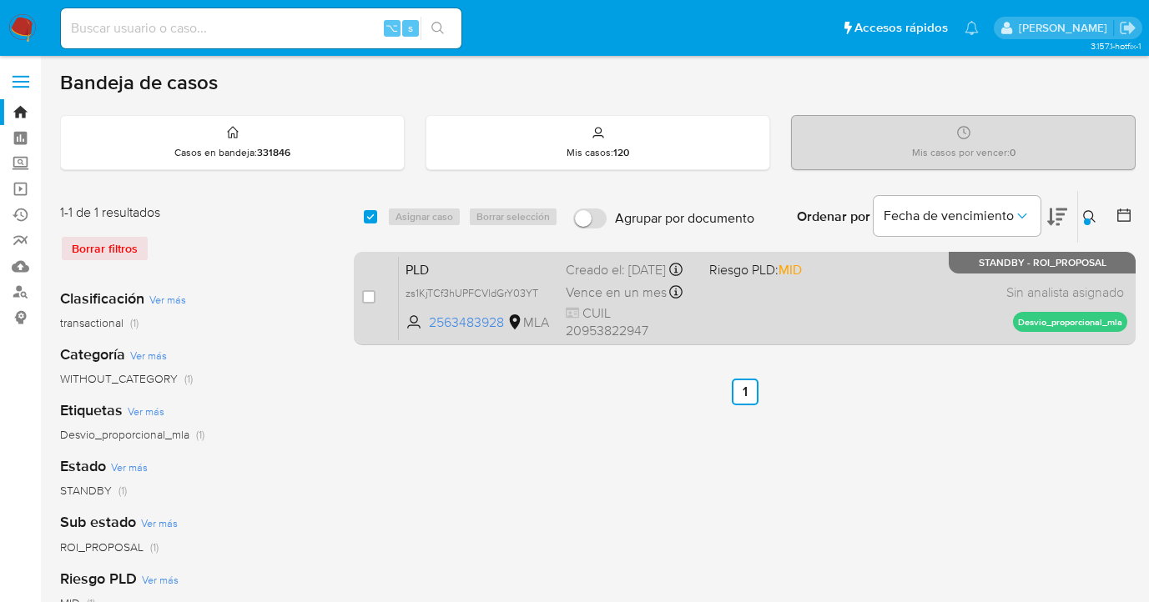
click at [960, 280] on div "PLD zs1KjTCf3hUPFCVldGrY03YT 2563483928 MLA Riesgo PLD: MID Creado el: 12/08/20…" at bounding box center [763, 298] width 728 height 84
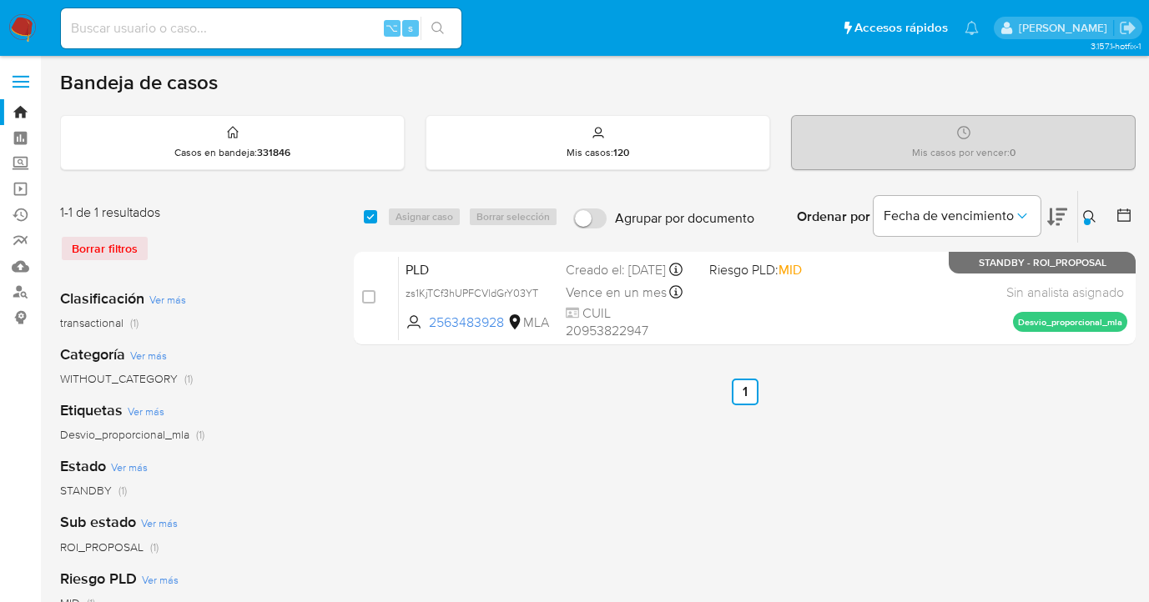
drag, startPoint x: 1091, startPoint y: 214, endPoint x: 1035, endPoint y: 231, distance: 57.8
click at [1091, 214] on icon at bounding box center [1089, 216] width 13 height 13
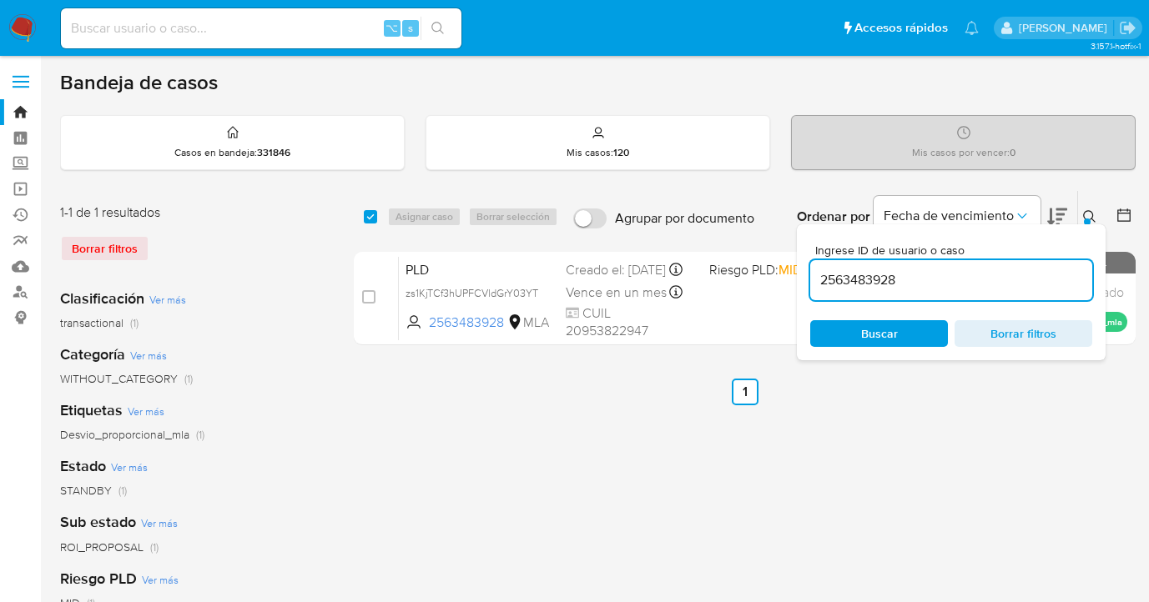
drag, startPoint x: 907, startPoint y: 282, endPoint x: 814, endPoint y: 278, distance: 93.5
click at [814, 278] on input "2563483928" at bounding box center [951, 281] width 282 height 22
drag, startPoint x: 1091, startPoint y: 215, endPoint x: 1076, endPoint y: 219, distance: 15.6
click at [1091, 215] on icon at bounding box center [1089, 216] width 13 height 13
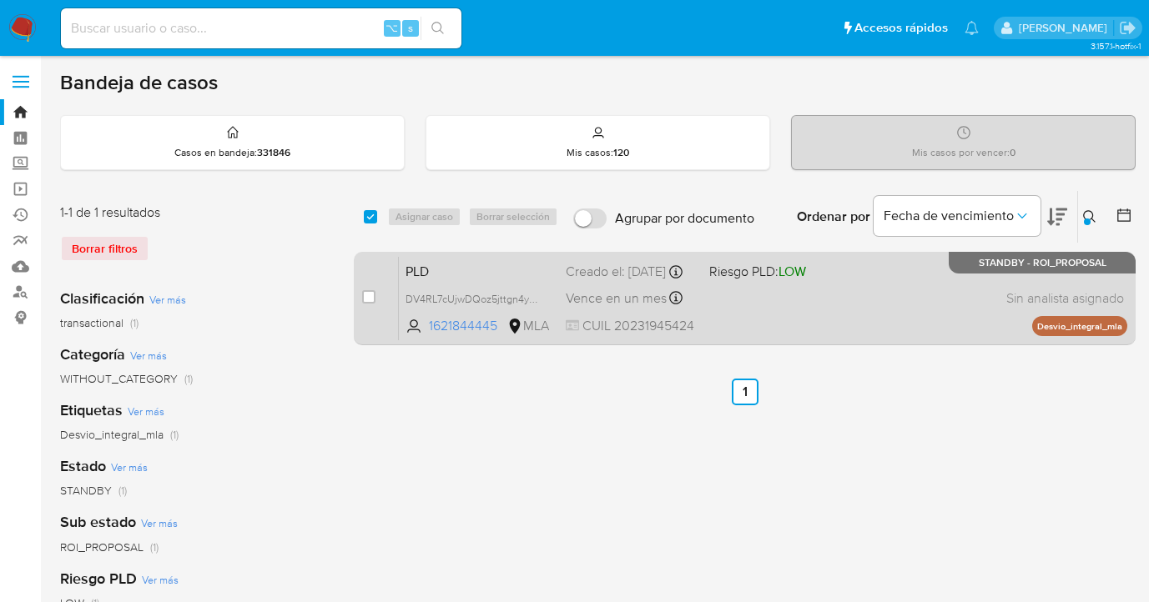
click at [855, 275] on div "PLD DV4RL7cUjwDQoz5jttgn4yHG 1621844445 MLA Riesgo PLD: LOW Creado el: 12/07/20…" at bounding box center [763, 298] width 728 height 84
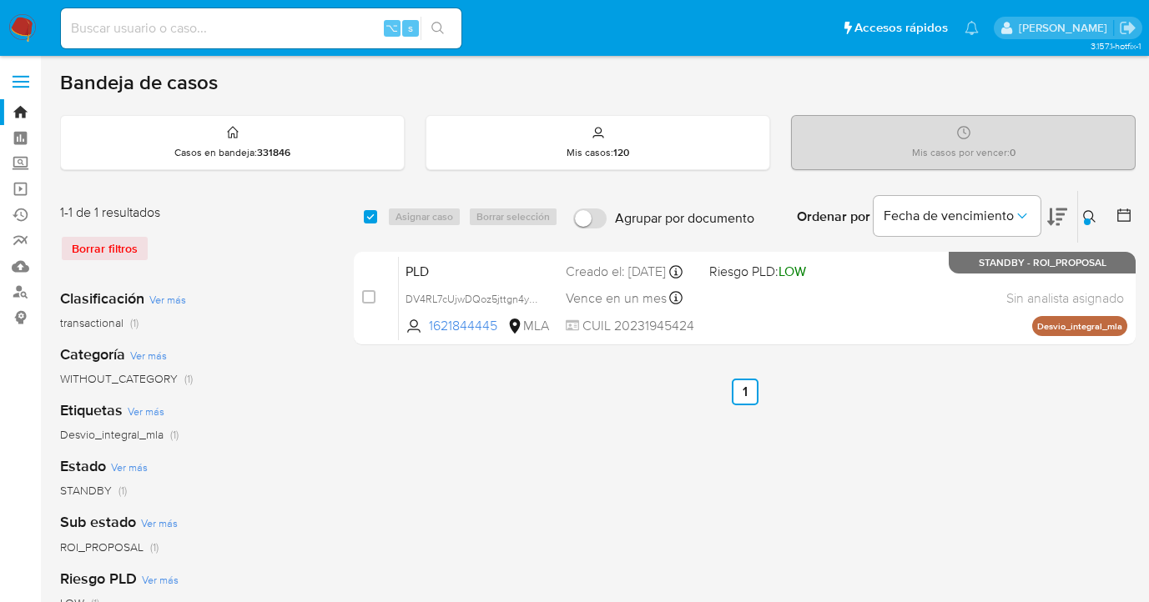
click at [1086, 216] on icon at bounding box center [1089, 216] width 13 height 13
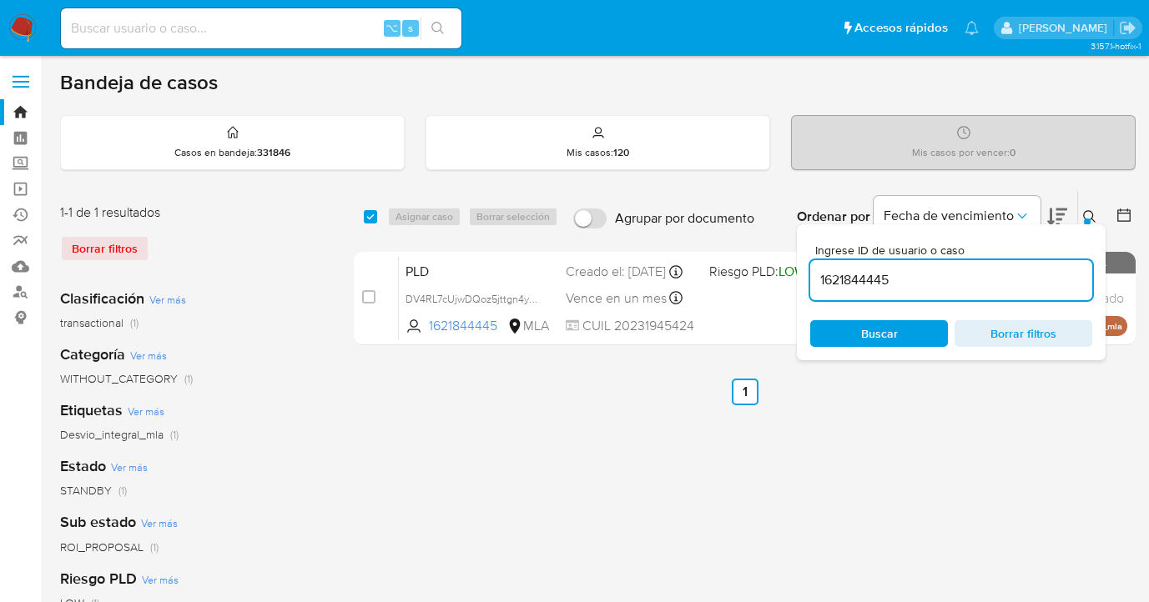
drag, startPoint x: 941, startPoint y: 279, endPoint x: 824, endPoint y: 268, distance: 117.3
click at [808, 270] on div "Ingrese ID de usuario o caso 1621844445 Buscar Borrar filtros" at bounding box center [951, 292] width 309 height 136
click at [1091, 214] on icon at bounding box center [1089, 216] width 13 height 13
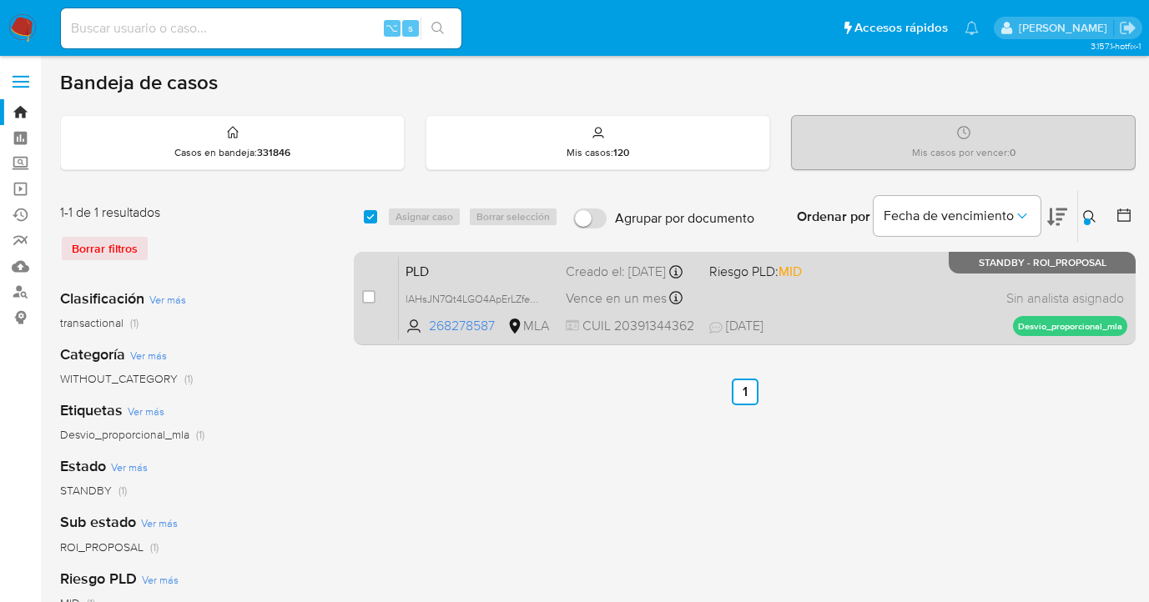
click at [975, 291] on div "PLD lAHsJN7Qt4LGO4ApErLZfe9L 268278587 MLA Riesgo PLD: MID Creado el: 12/07/202…" at bounding box center [763, 298] width 728 height 84
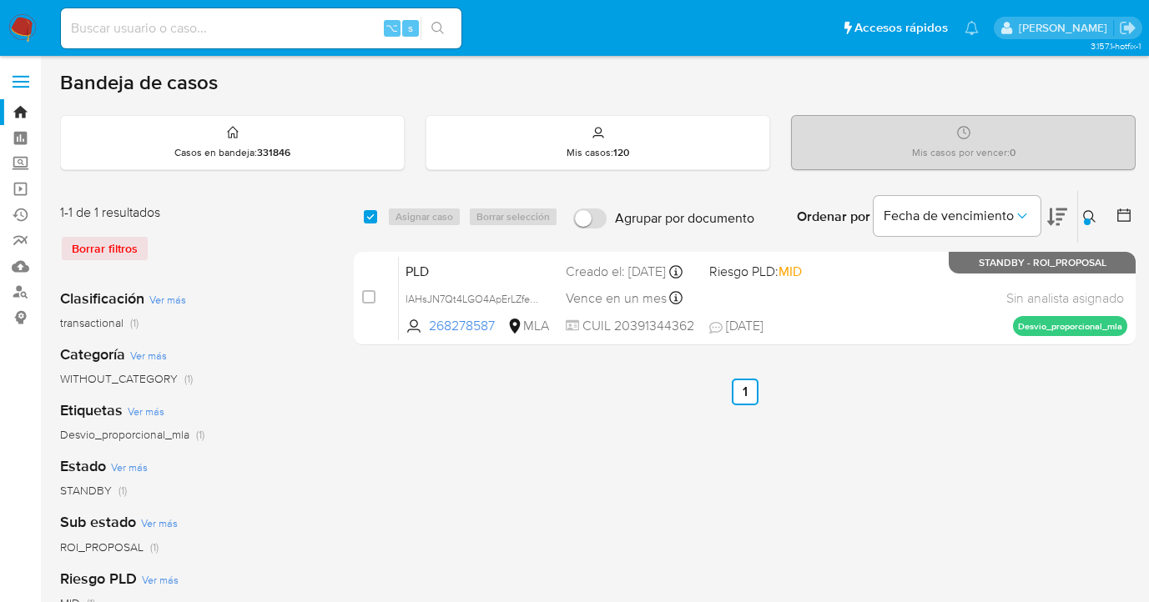
click at [1090, 216] on icon at bounding box center [1089, 216] width 13 height 13
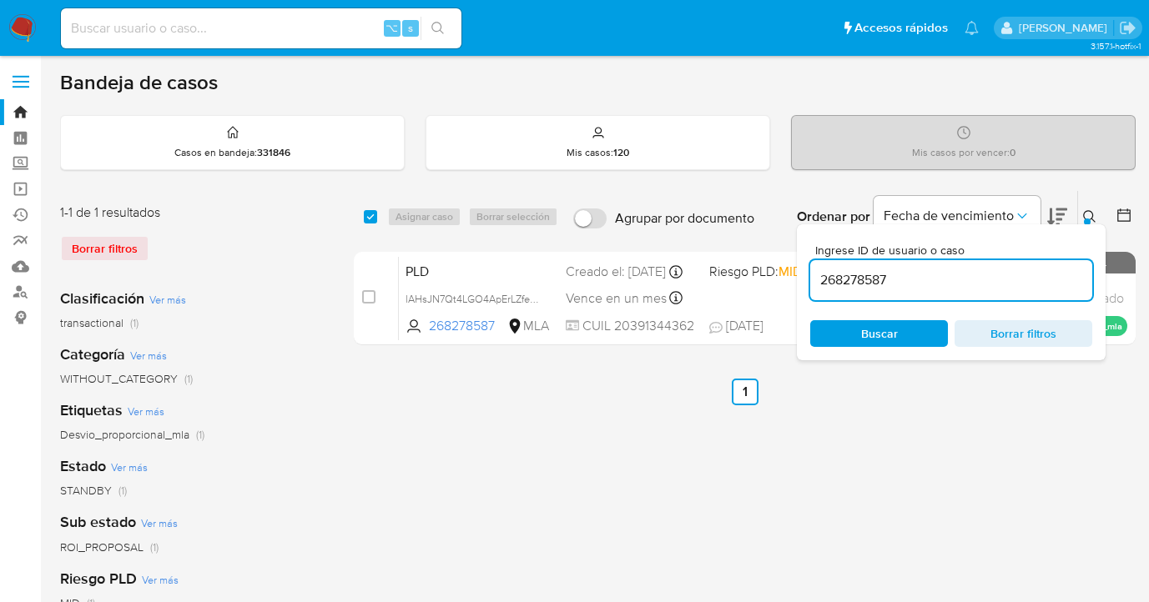
drag, startPoint x: 933, startPoint y: 279, endPoint x: 812, endPoint y: 264, distance: 121.9
click at [809, 264] on div "Ingrese ID de usuario o caso 268278587 Buscar Borrar filtros" at bounding box center [951, 292] width 309 height 136
click at [1088, 214] on icon at bounding box center [1089, 216] width 13 height 13
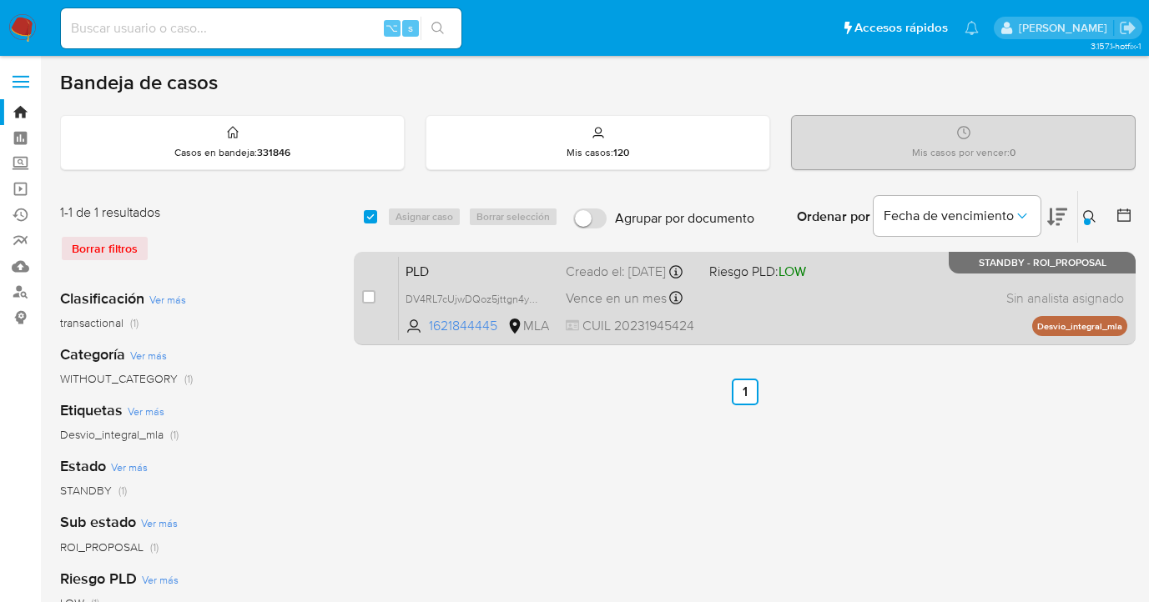
click at [908, 302] on div "PLD DV4RL7cUjwDQoz5jttgn4yHG 1621844445 MLA Riesgo PLD: LOW Creado el: 12/07/20…" at bounding box center [763, 298] width 728 height 84
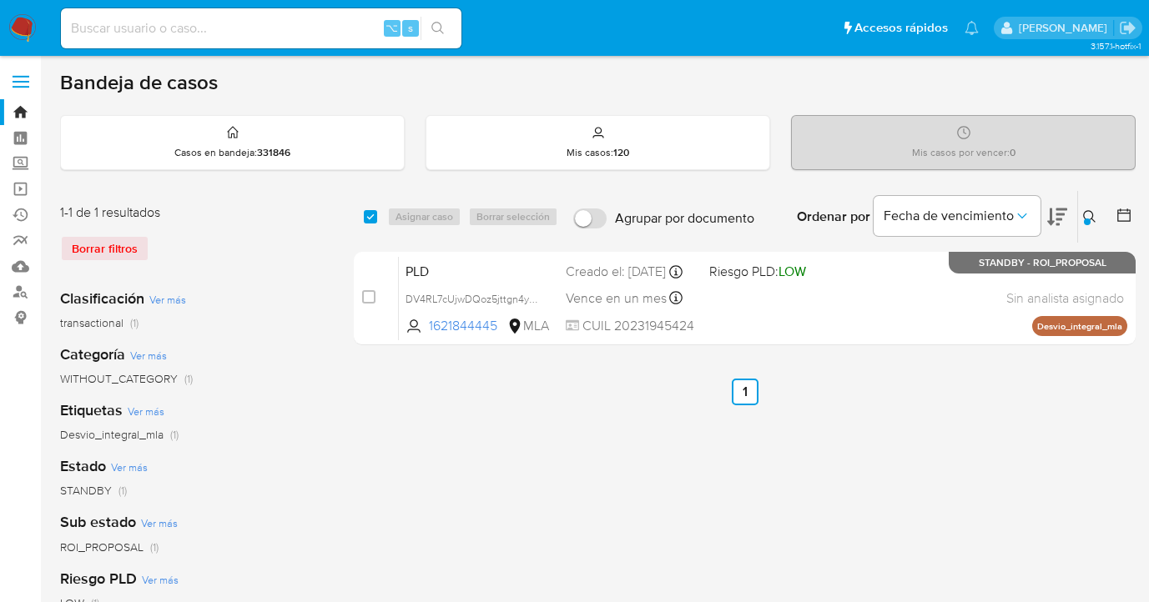
drag, startPoint x: 1088, startPoint y: 214, endPoint x: 1031, endPoint y: 236, distance: 60.7
click at [1088, 214] on icon at bounding box center [1089, 216] width 13 height 13
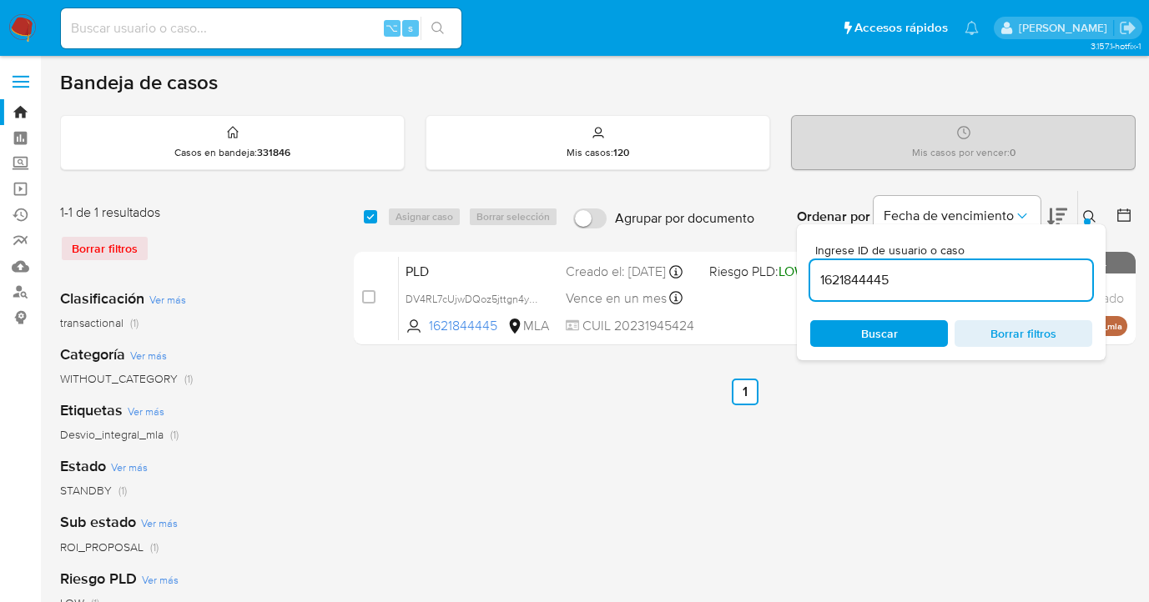
drag, startPoint x: 869, startPoint y: 278, endPoint x: 807, endPoint y: 278, distance: 62.6
click at [807, 278] on div "Ingrese ID de usuario o caso 1621844445 Buscar Borrar filtros" at bounding box center [951, 292] width 309 height 136
drag, startPoint x: 1091, startPoint y: 213, endPoint x: 1082, endPoint y: 218, distance: 10.5
click at [1091, 213] on icon at bounding box center [1089, 216] width 13 height 13
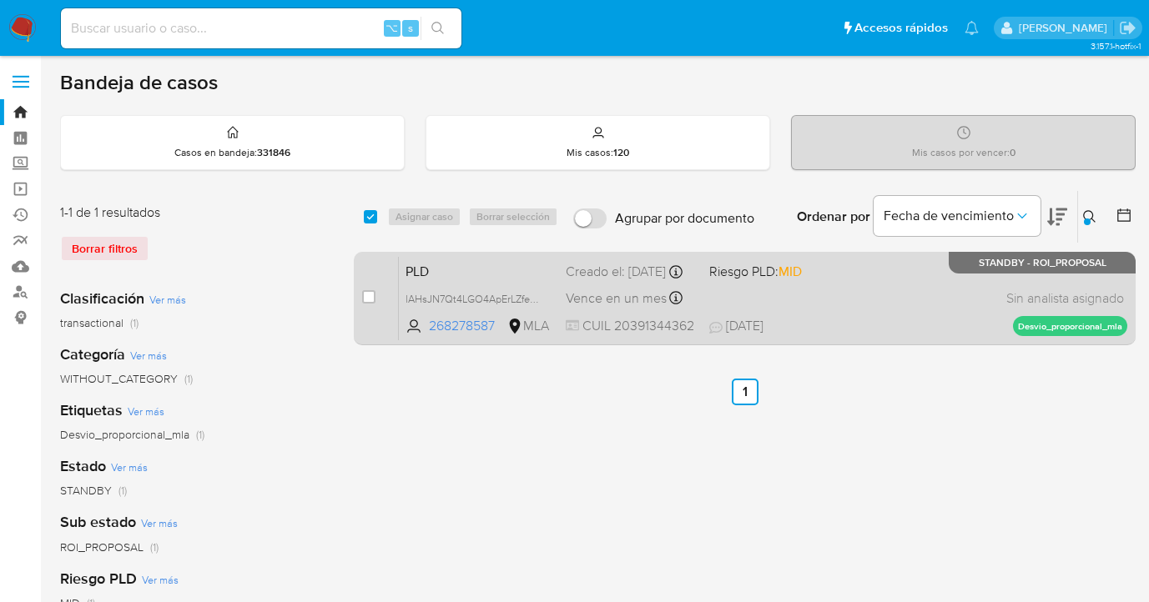
click at [912, 283] on div "PLD lAHsJN7Qt4LGO4ApErLZfe9L 268278587 MLA Riesgo PLD: MID Creado el: 12/07/202…" at bounding box center [763, 298] width 728 height 84
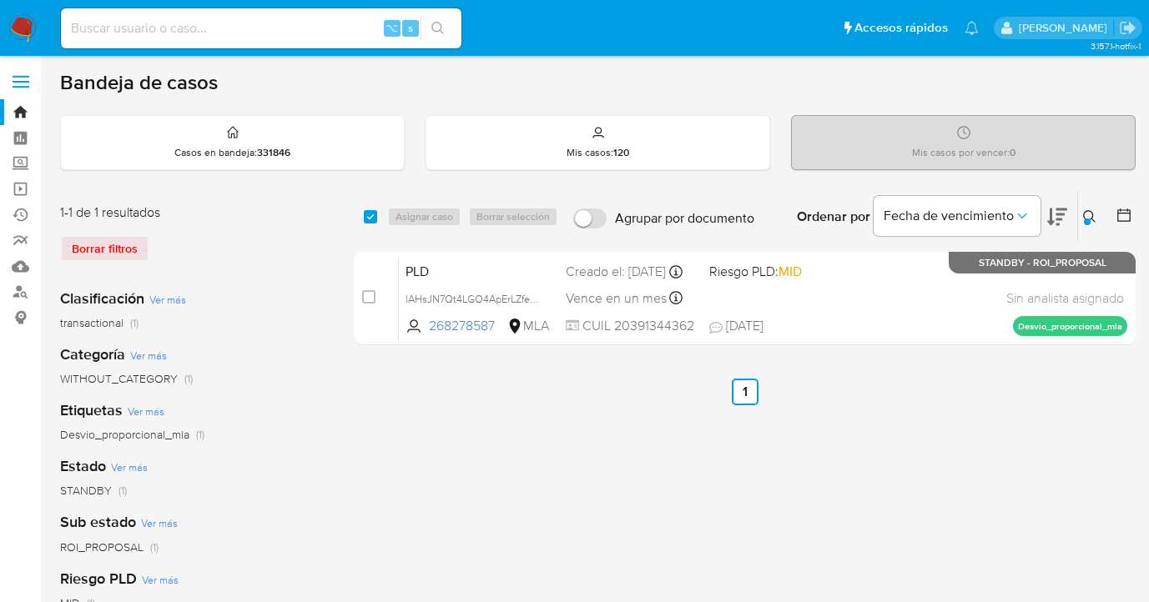
drag, startPoint x: 1091, startPoint y: 214, endPoint x: 1016, endPoint y: 237, distance: 77.6
click at [1091, 214] on icon at bounding box center [1089, 216] width 13 height 13
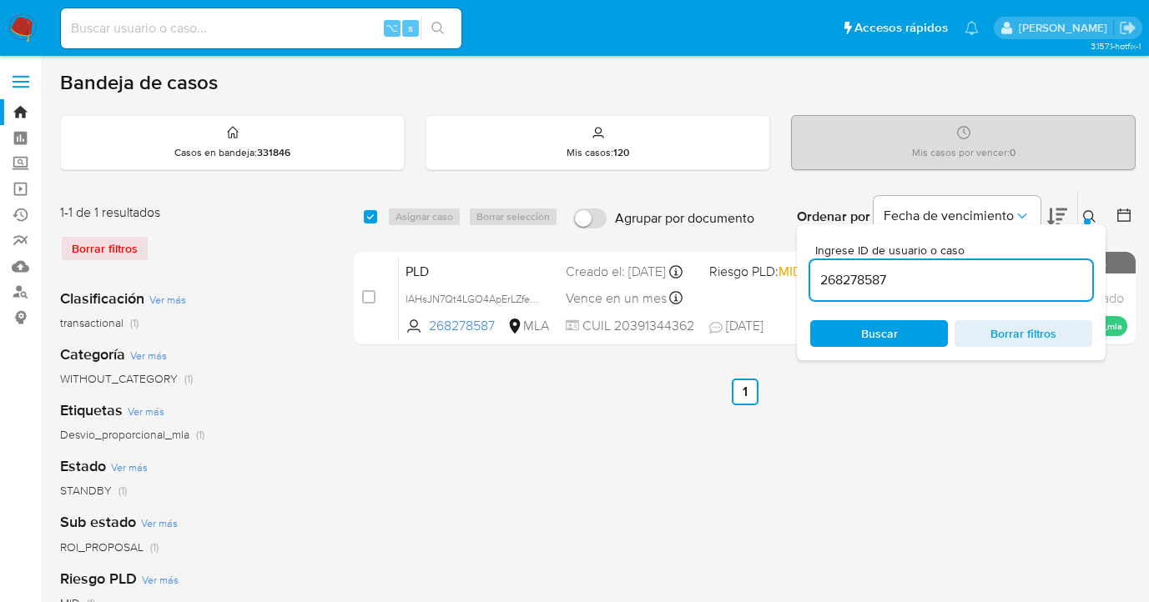
drag, startPoint x: 906, startPoint y: 277, endPoint x: 814, endPoint y: 275, distance: 92.6
click at [814, 275] on input "268278587" at bounding box center [951, 281] width 282 height 22
click at [1090, 213] on icon at bounding box center [1089, 216] width 13 height 13
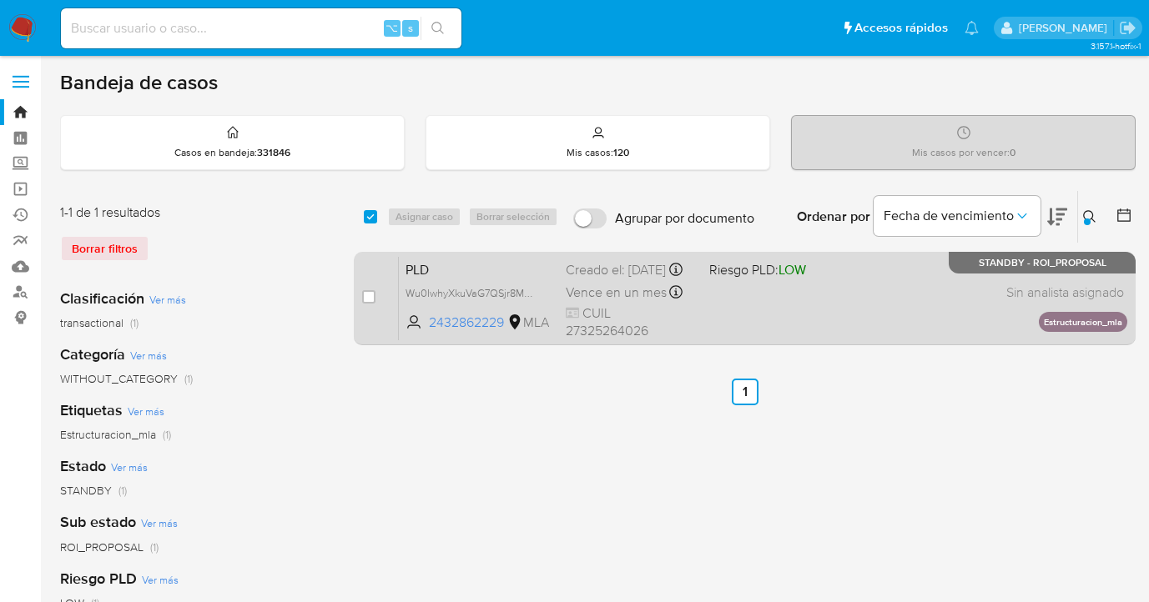
click at [834, 314] on div "PLD Wu0IwhyXkuVaG7QSjr8MmLGZ 2432862229 MLA Riesgo PLD: LOW Creado el: 12/07/20…" at bounding box center [763, 298] width 728 height 84
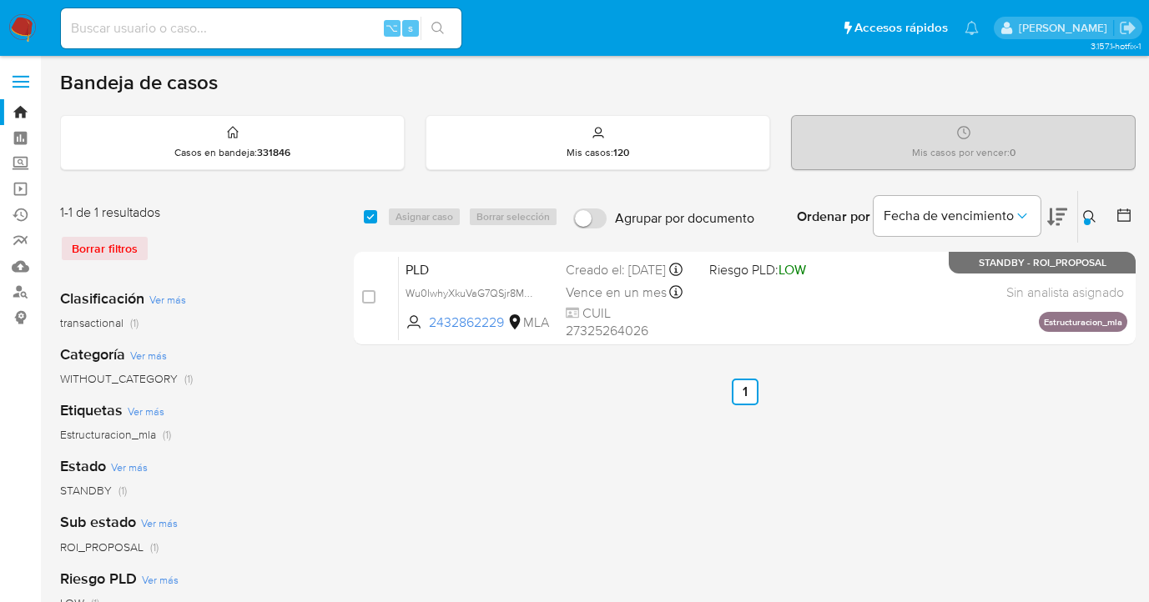
drag, startPoint x: 1090, startPoint y: 214, endPoint x: 958, endPoint y: 266, distance: 141.6
click at [1090, 215] on icon at bounding box center [1089, 216] width 13 height 13
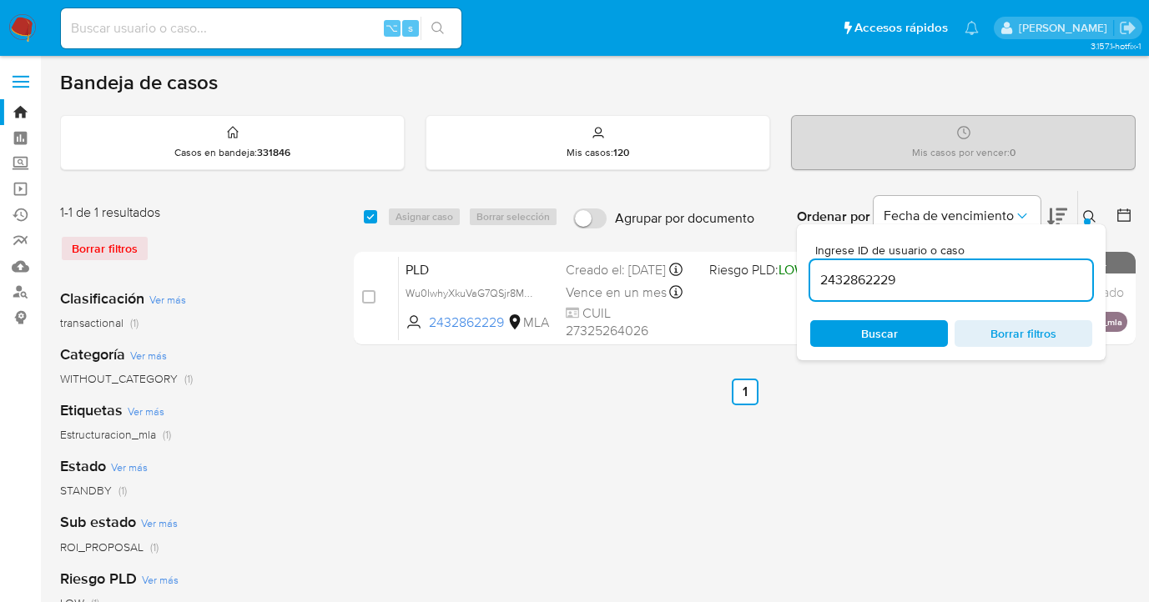
drag, startPoint x: 944, startPoint y: 276, endPoint x: 814, endPoint y: 275, distance: 129.3
click at [814, 275] on input "2432862229" at bounding box center [951, 281] width 282 height 22
drag, startPoint x: 1089, startPoint y: 213, endPoint x: 1057, endPoint y: 226, distance: 34.4
click at [1089, 214] on icon at bounding box center [1089, 216] width 13 height 13
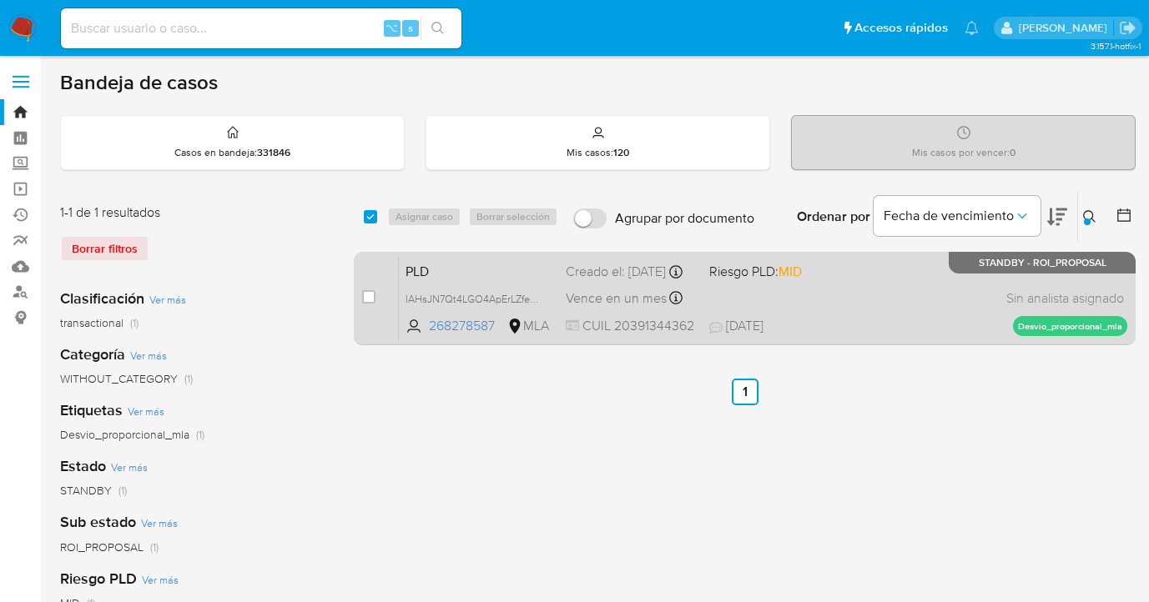
click at [930, 293] on div "PLD lAHsJN7Qt4LGO4ApErLZfe9L 268278587 MLA Riesgo PLD: MID Creado el: 12/07/202…" at bounding box center [763, 298] width 728 height 84
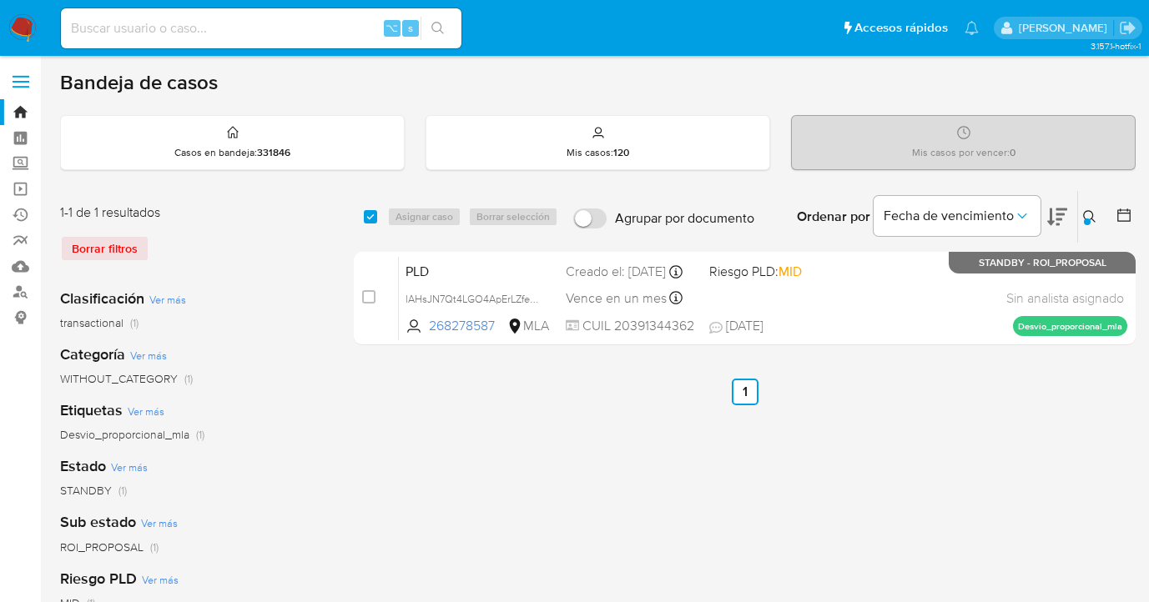
click at [1087, 212] on icon at bounding box center [1089, 216] width 13 height 13
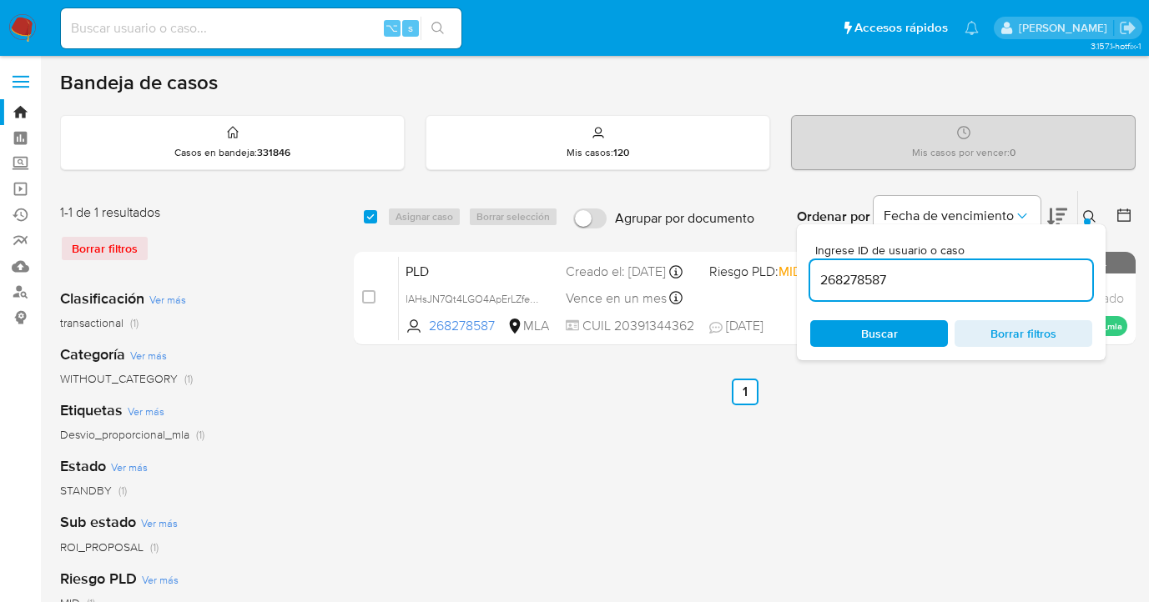
drag, startPoint x: 897, startPoint y: 280, endPoint x: 819, endPoint y: 279, distance: 78.4
click at [819, 279] on input "268278587" at bounding box center [951, 281] width 282 height 22
click at [1088, 214] on icon at bounding box center [1089, 216] width 13 height 13
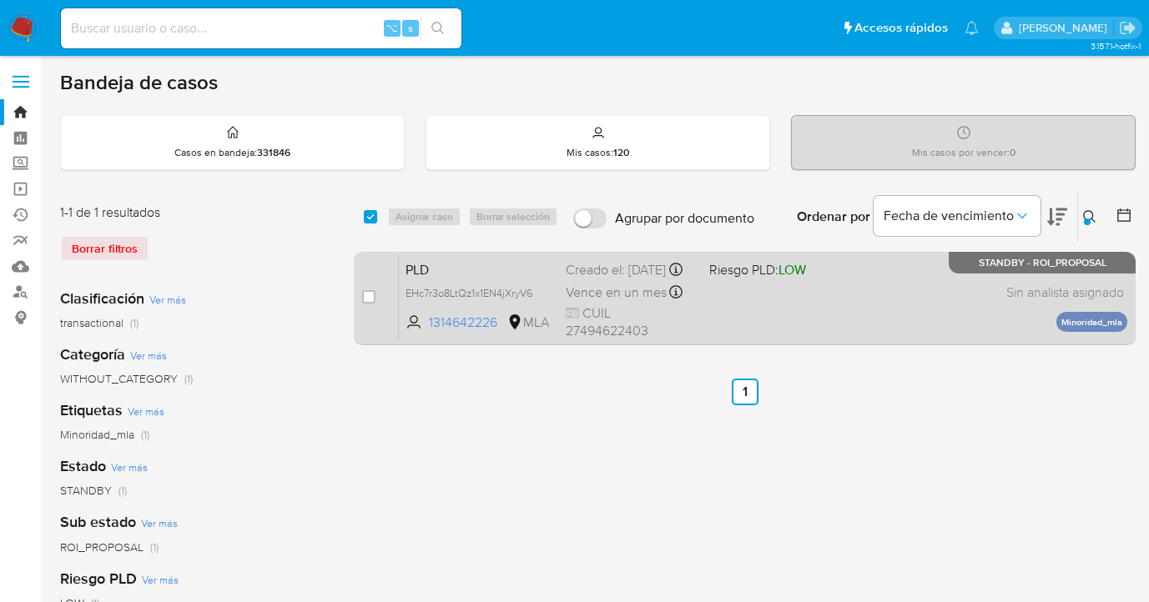
click at [878, 305] on div "PLD EHc7r3o8LtQz1x1EN4jXryV6 1314642226 MLA Riesgo PLD: LOW Creado el: 12/08/20…" at bounding box center [763, 298] width 728 height 84
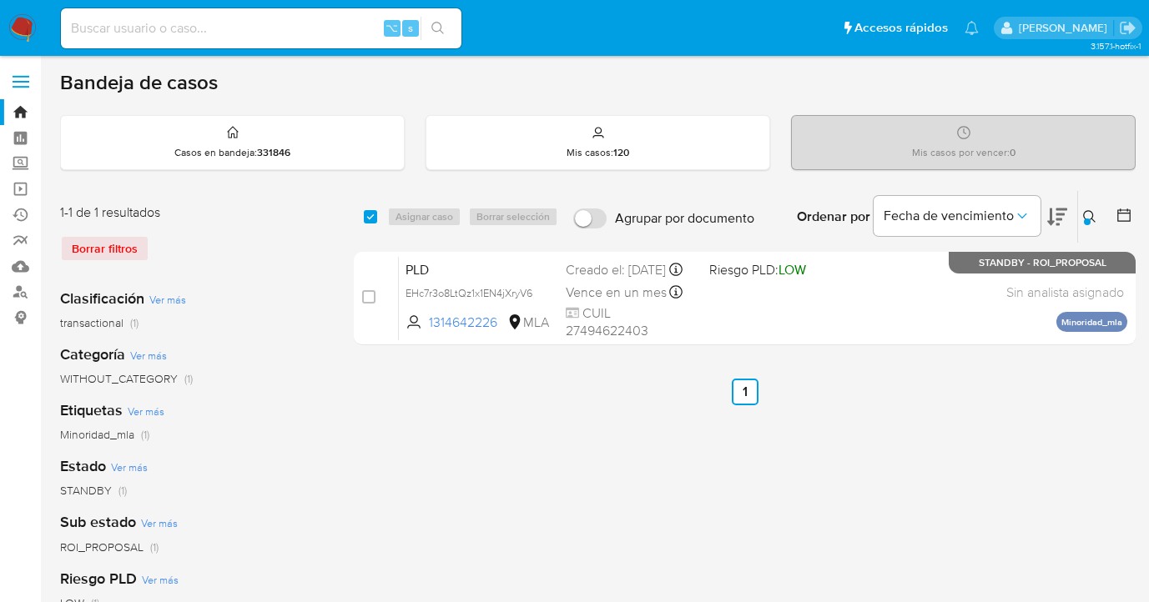
drag, startPoint x: 1087, startPoint y: 210, endPoint x: 961, endPoint y: 258, distance: 134.7
click at [1086, 211] on icon at bounding box center [1089, 216] width 13 height 13
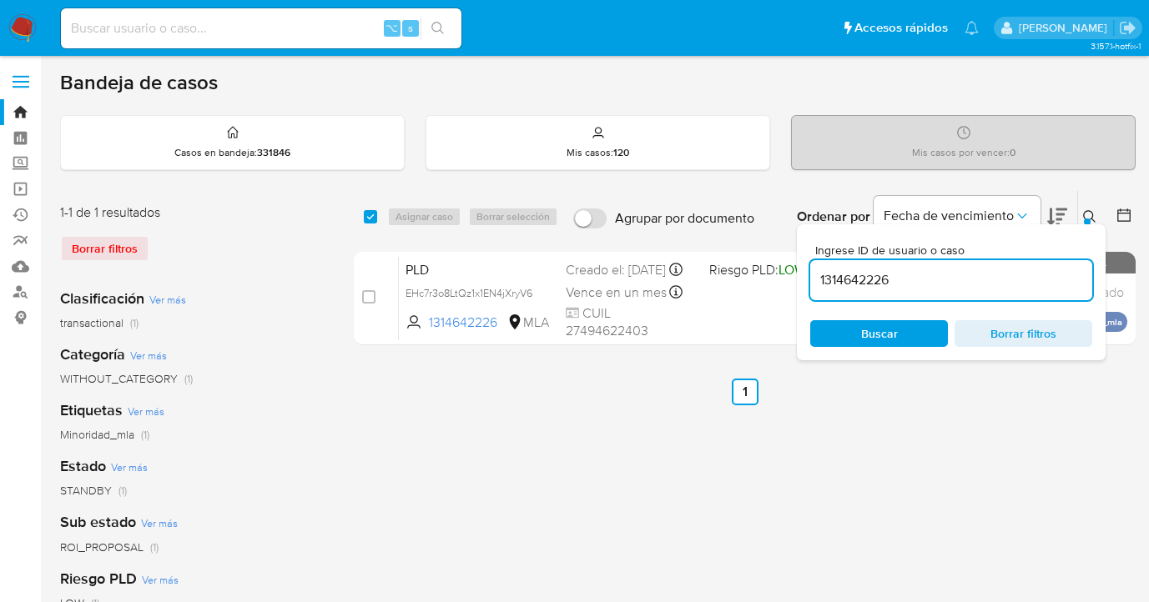
drag, startPoint x: 938, startPoint y: 277, endPoint x: 811, endPoint y: 267, distance: 127.2
click at [811, 267] on div "1314642226" at bounding box center [951, 280] width 282 height 40
type input "245277514"
click at [1090, 213] on icon at bounding box center [1089, 216] width 13 height 13
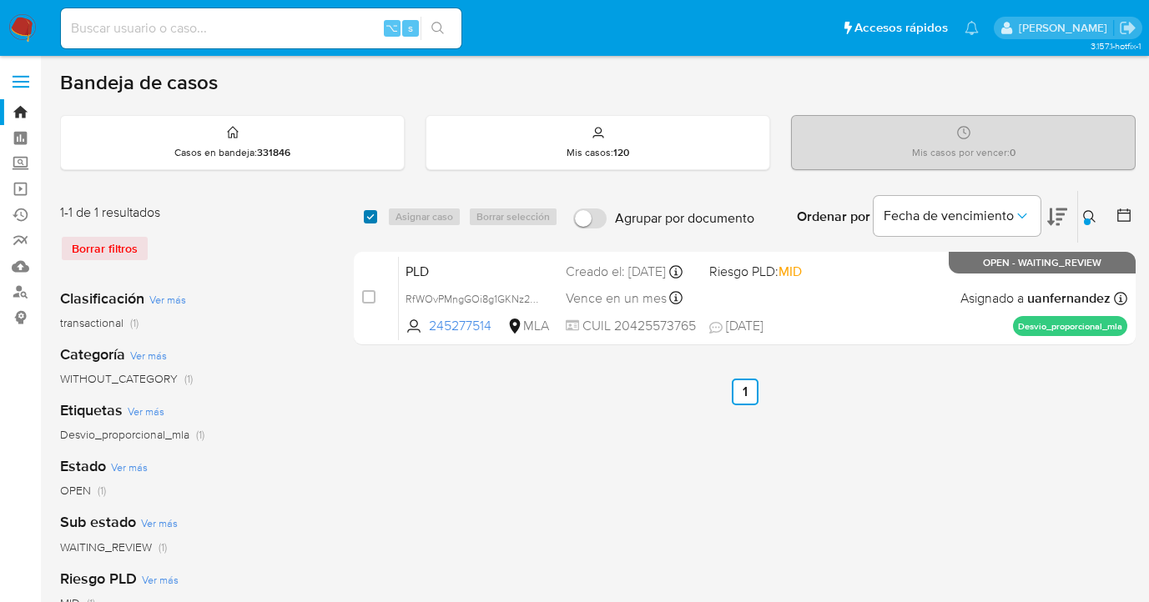
click at [370, 218] on input "checkbox" at bounding box center [370, 216] width 13 height 13
checkbox input "true"
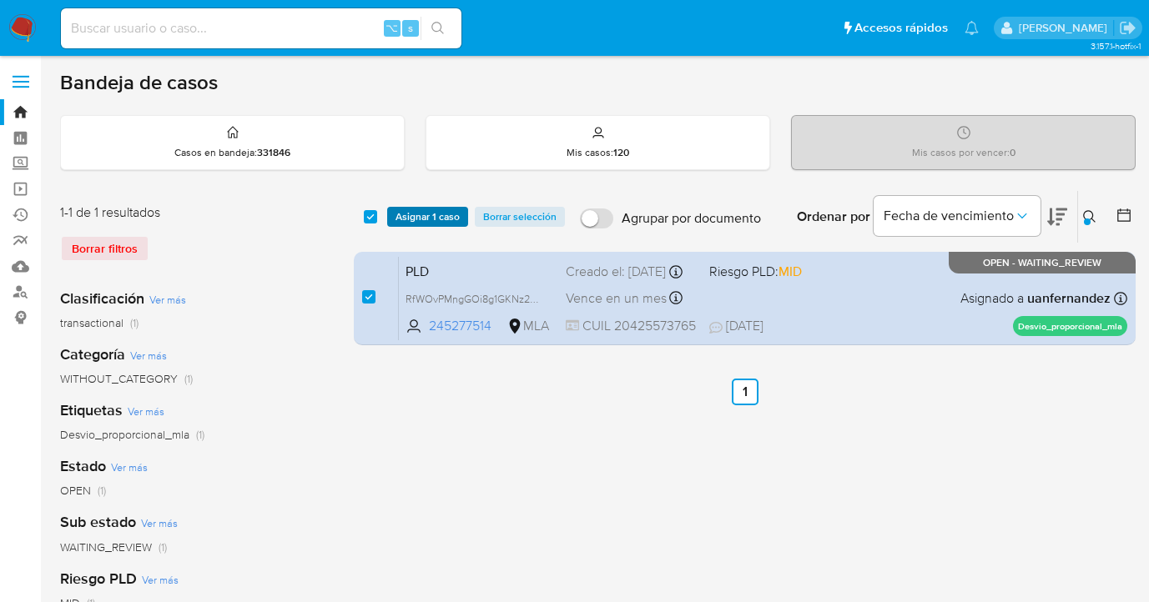
click at [404, 217] on span "Asignar 1 caso" at bounding box center [427, 217] width 64 height 17
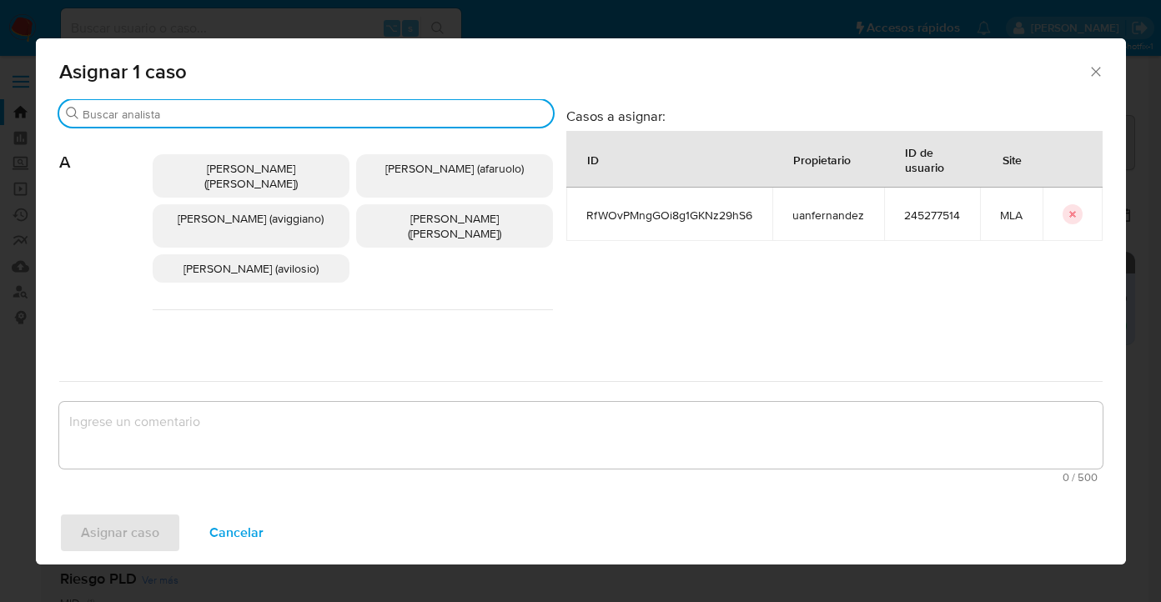
click at [350, 113] on input "Buscar" at bounding box center [315, 114] width 464 height 15
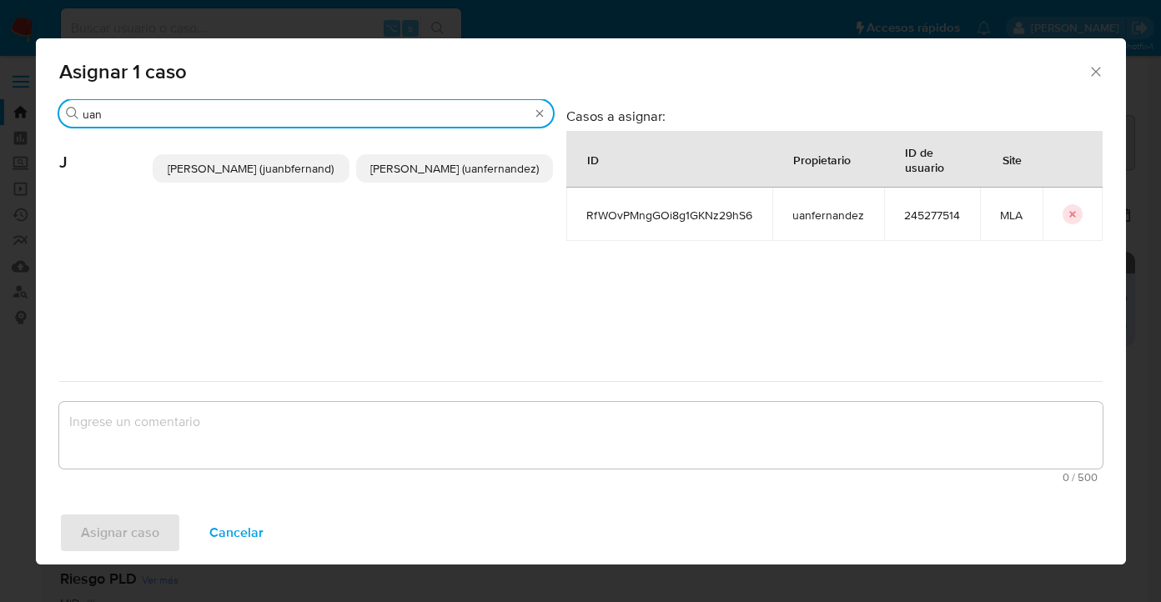
type input "uan"
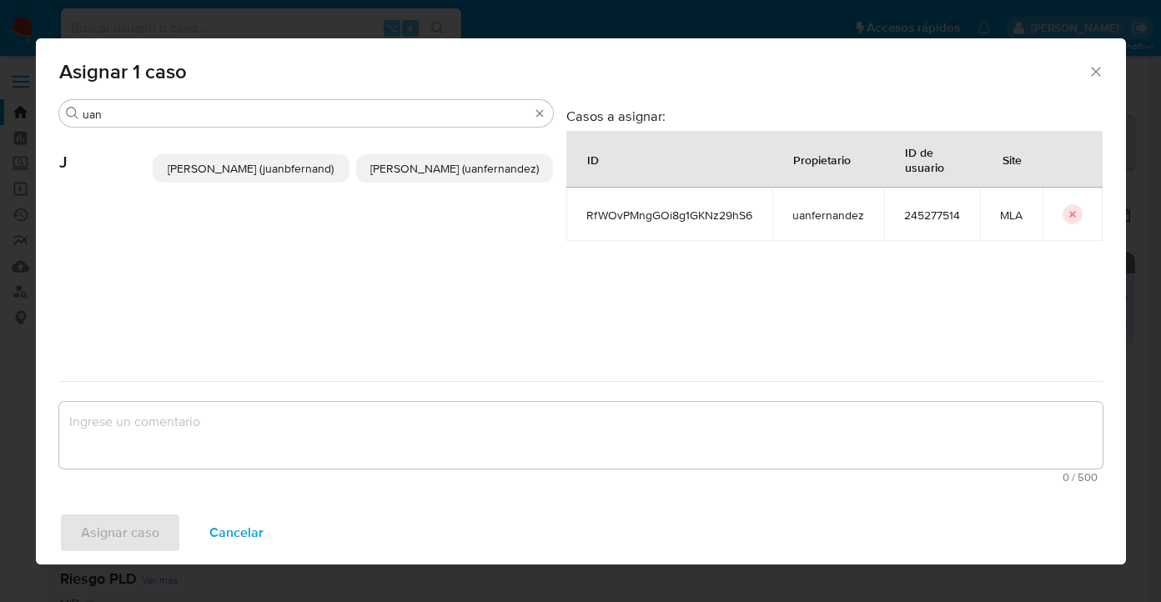
click at [399, 170] on span "Juan Pablo Fernandez (uanfernandez)" at bounding box center [454, 168] width 169 height 17
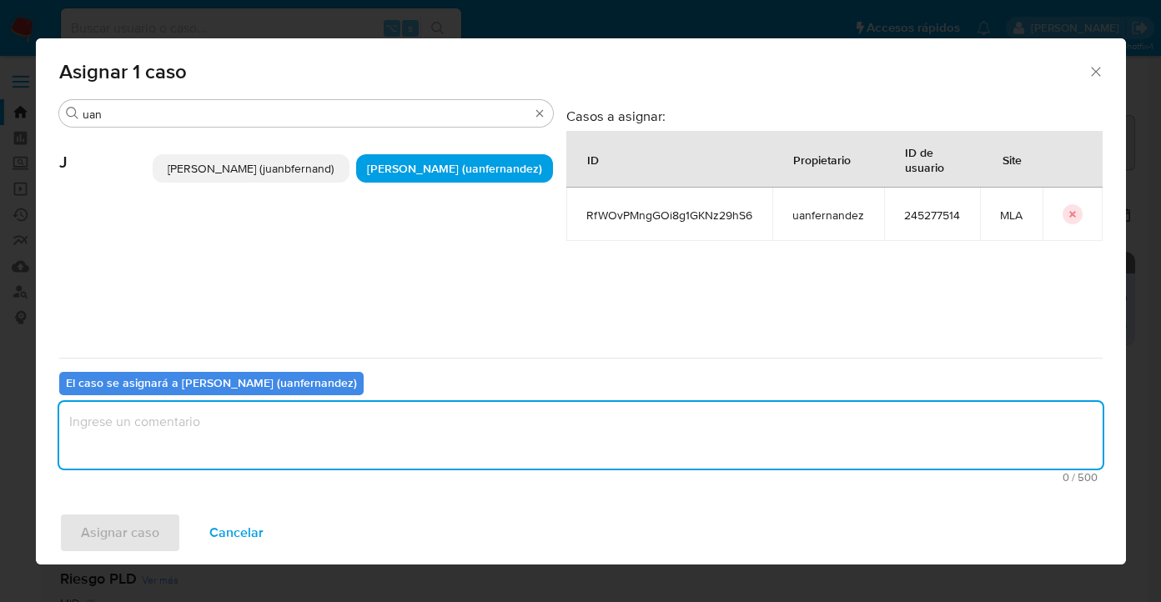
click at [373, 421] on textarea "assign-modal" at bounding box center [581, 435] width 1044 height 67
type textarea "asig"
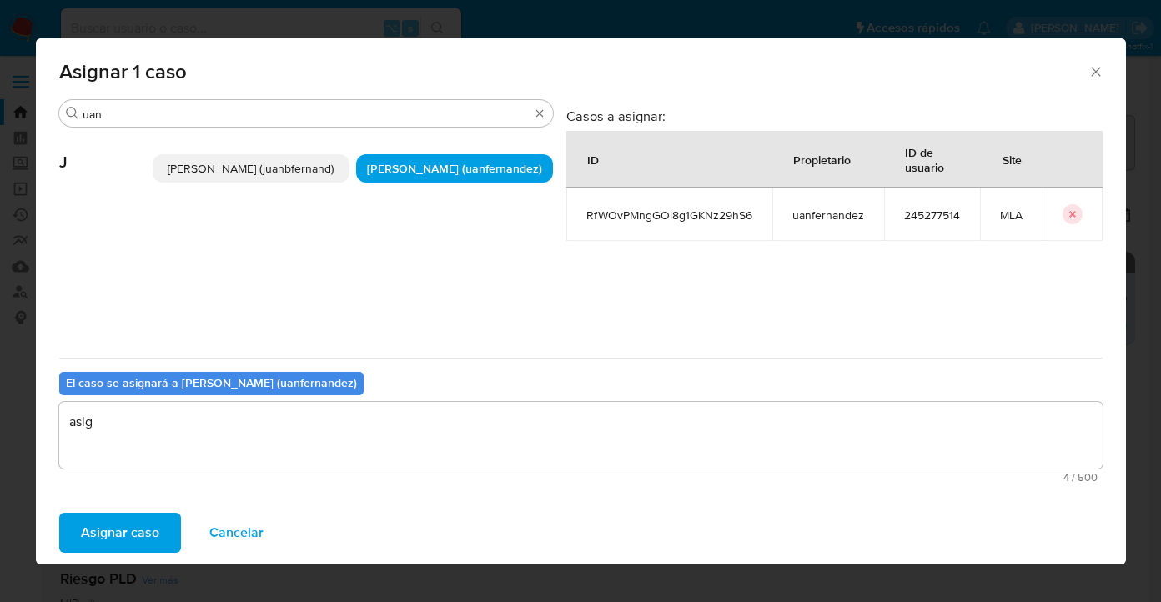
click at [154, 526] on span "Asignar caso" at bounding box center [120, 533] width 78 height 37
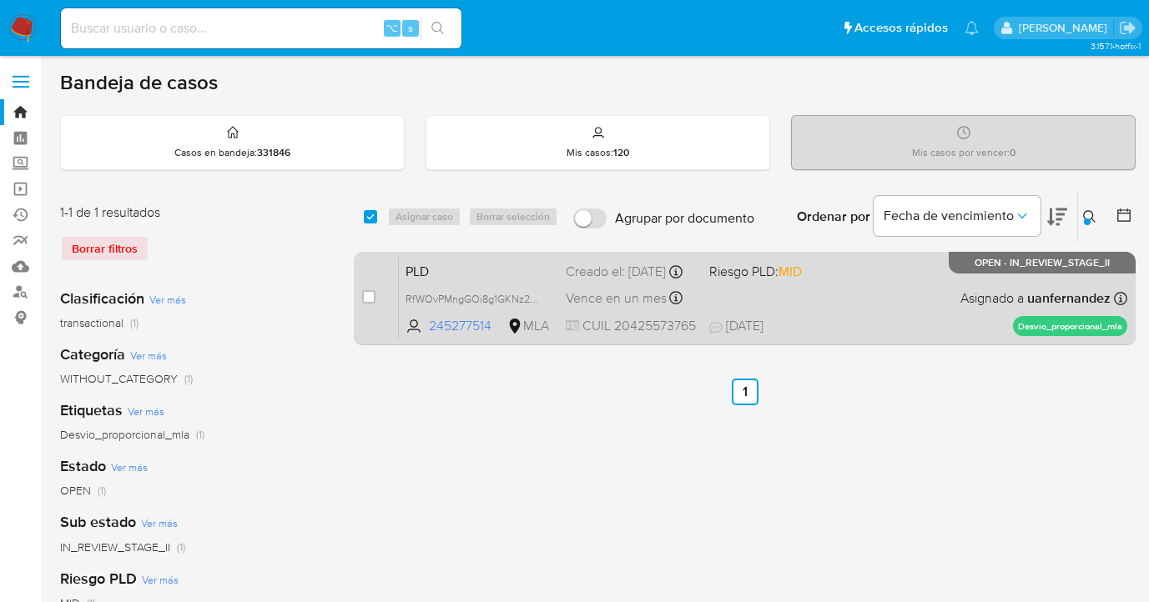
click at [896, 316] on div "PLD RfWOvPMngGOi8g1GKNz29hS6 245277514 MLA Riesgo PLD: MID Creado el: 12/08/202…" at bounding box center [763, 298] width 728 height 84
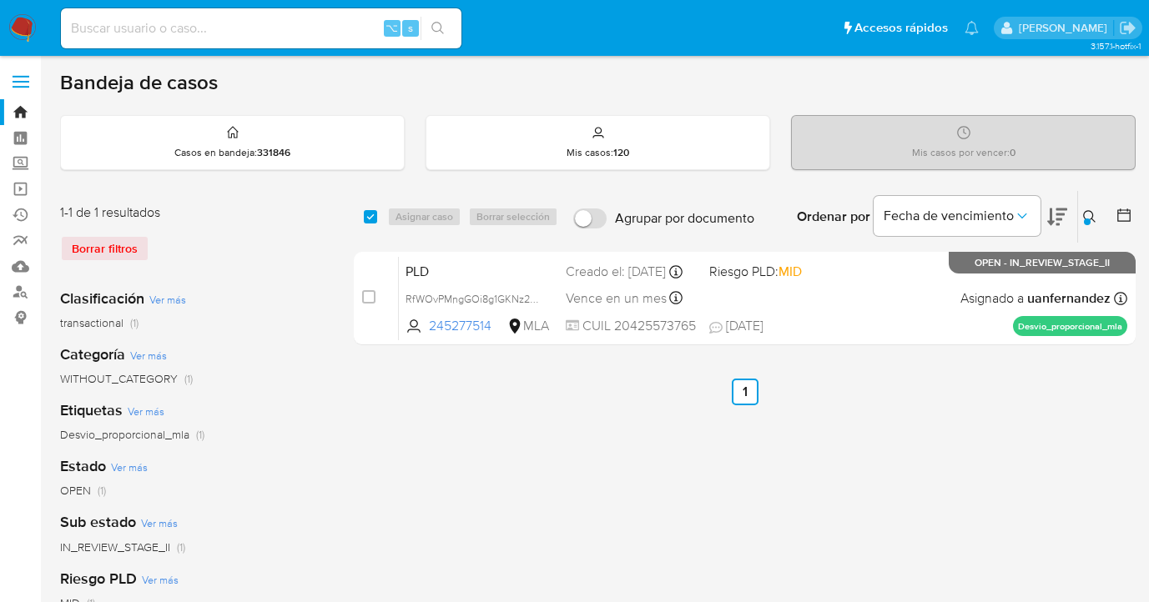
click at [1087, 224] on button at bounding box center [1092, 217] width 28 height 20
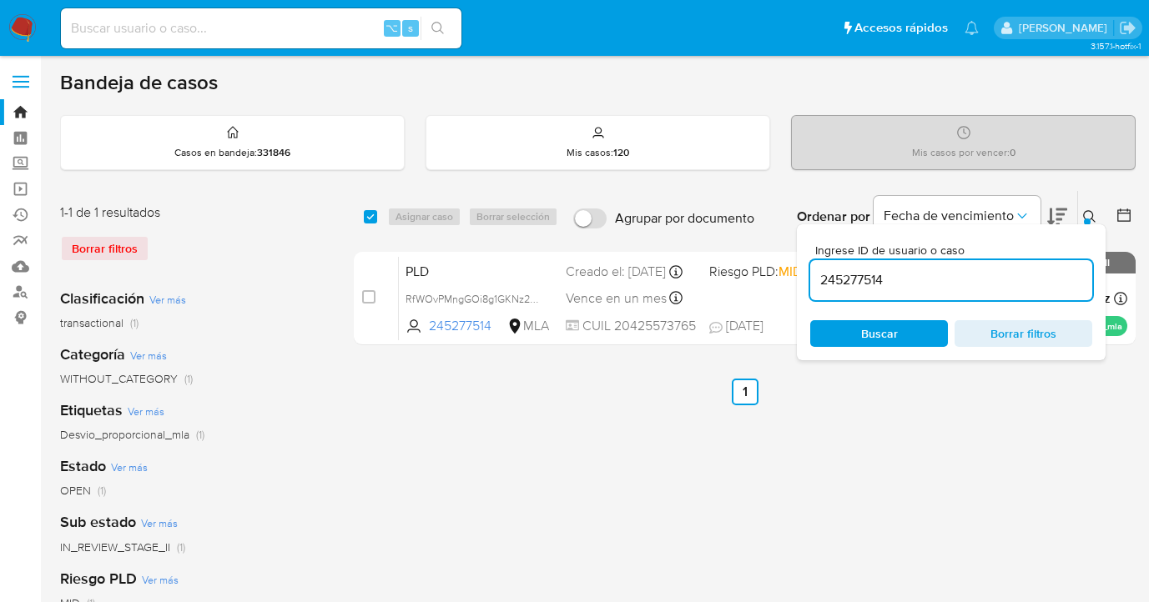
click at [909, 347] on div "Ingrese ID de usuario o caso 245277514 Buscar Borrar filtros" at bounding box center [951, 292] width 309 height 136
click at [893, 336] on span "Buscar" at bounding box center [879, 333] width 37 height 27
click at [1086, 214] on icon at bounding box center [1089, 216] width 13 height 13
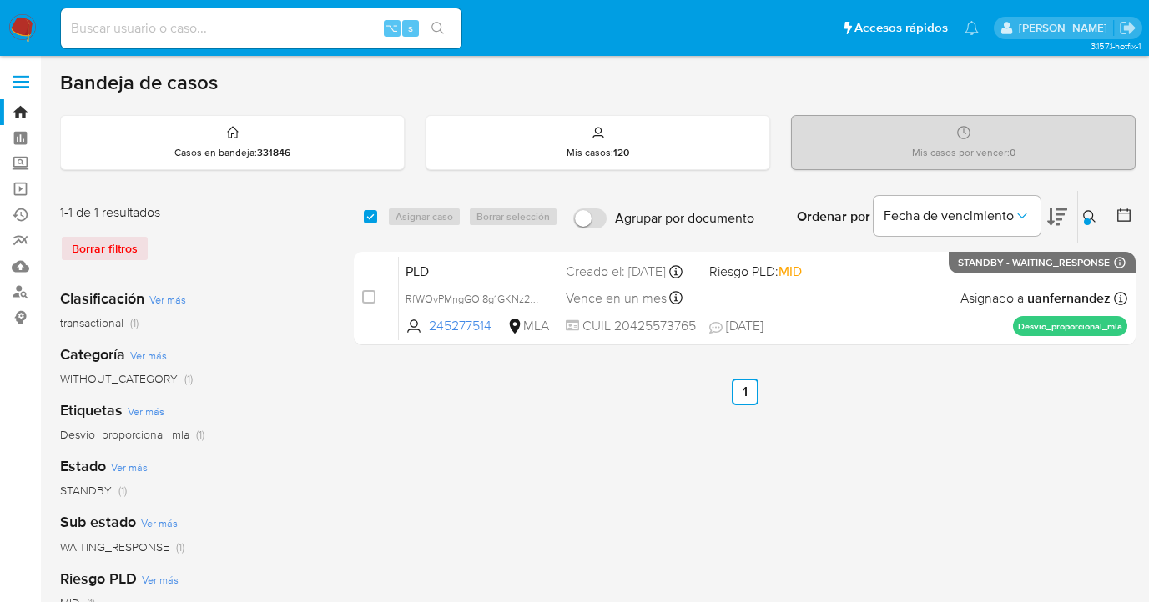
drag, startPoint x: 371, startPoint y: 219, endPoint x: 389, endPoint y: 216, distance: 17.7
click at [372, 219] on input "checkbox" at bounding box center [370, 216] width 13 height 13
checkbox input "true"
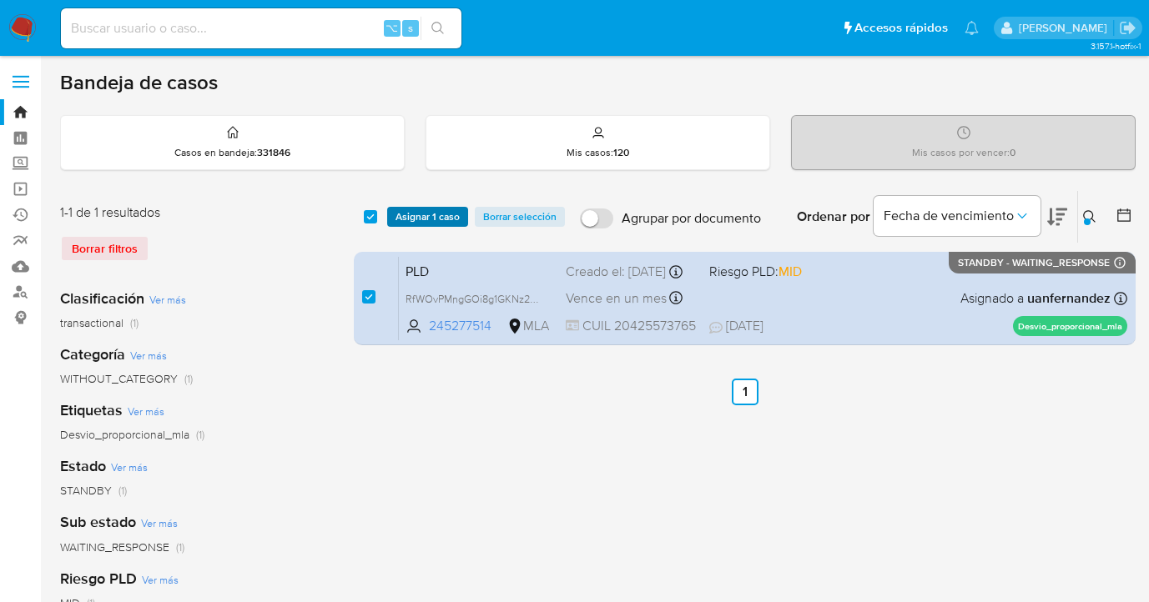
click at [416, 219] on span "Asignar 1 caso" at bounding box center [427, 217] width 64 height 17
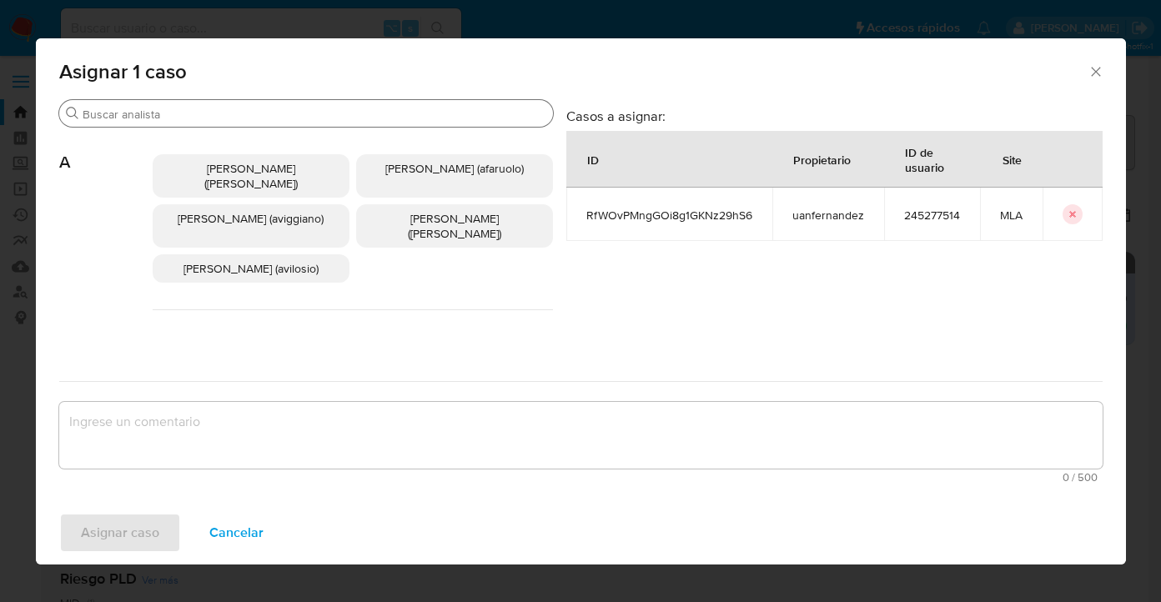
click at [354, 113] on input "Buscar" at bounding box center [315, 114] width 464 height 15
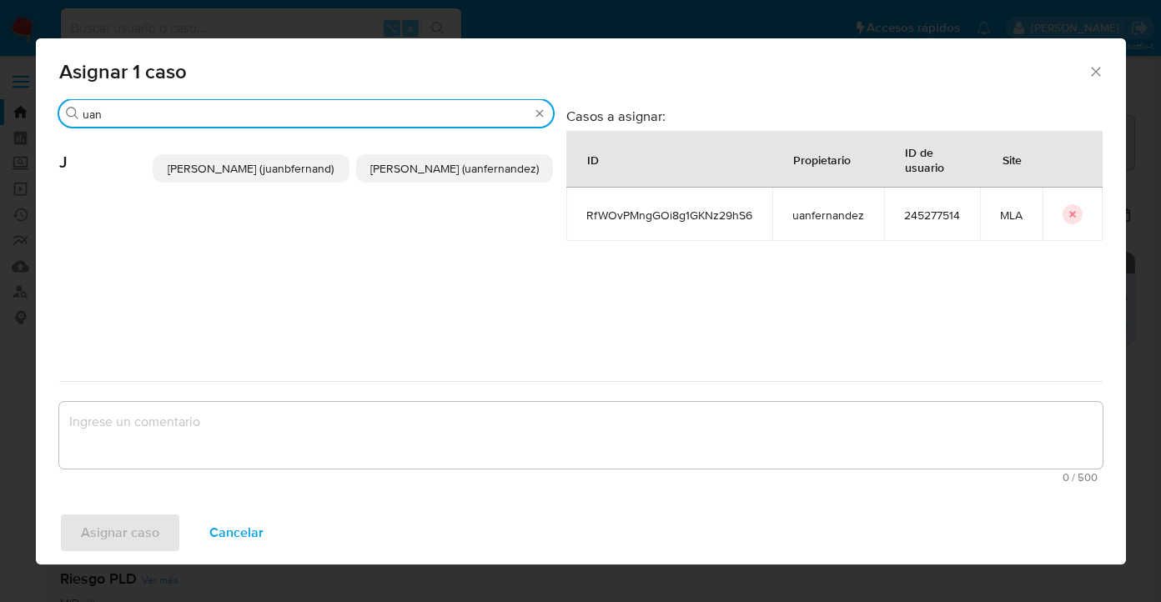
type input "uan"
click at [419, 173] on span "Juan Pablo Fernandez (uanfernandez)" at bounding box center [454, 168] width 169 height 17
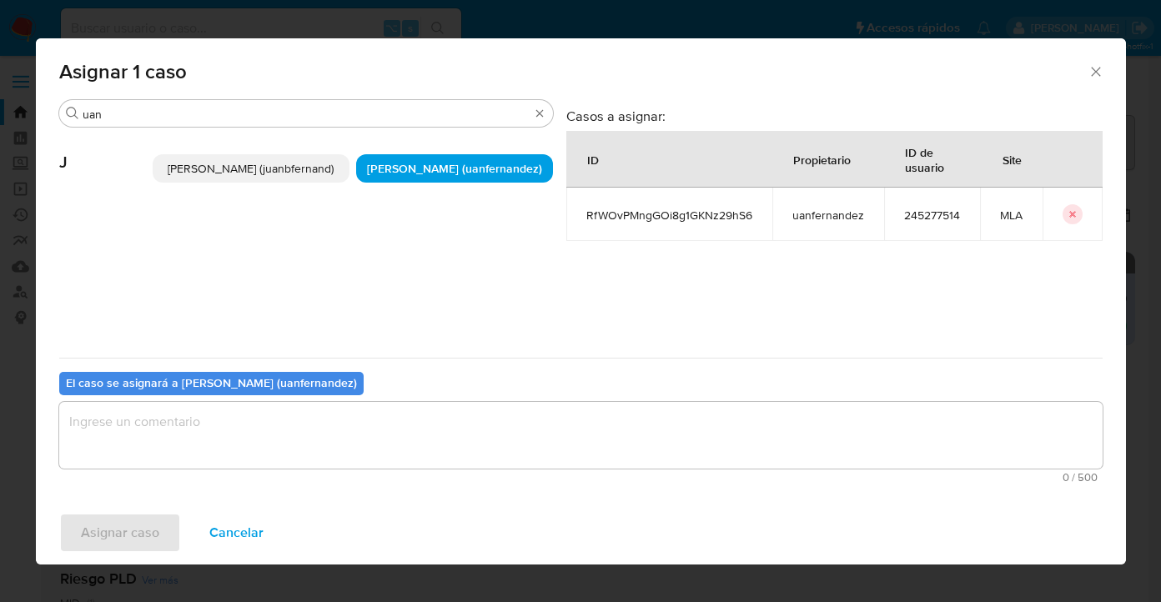
click at [451, 448] on textarea "assign-modal" at bounding box center [581, 435] width 1044 height 67
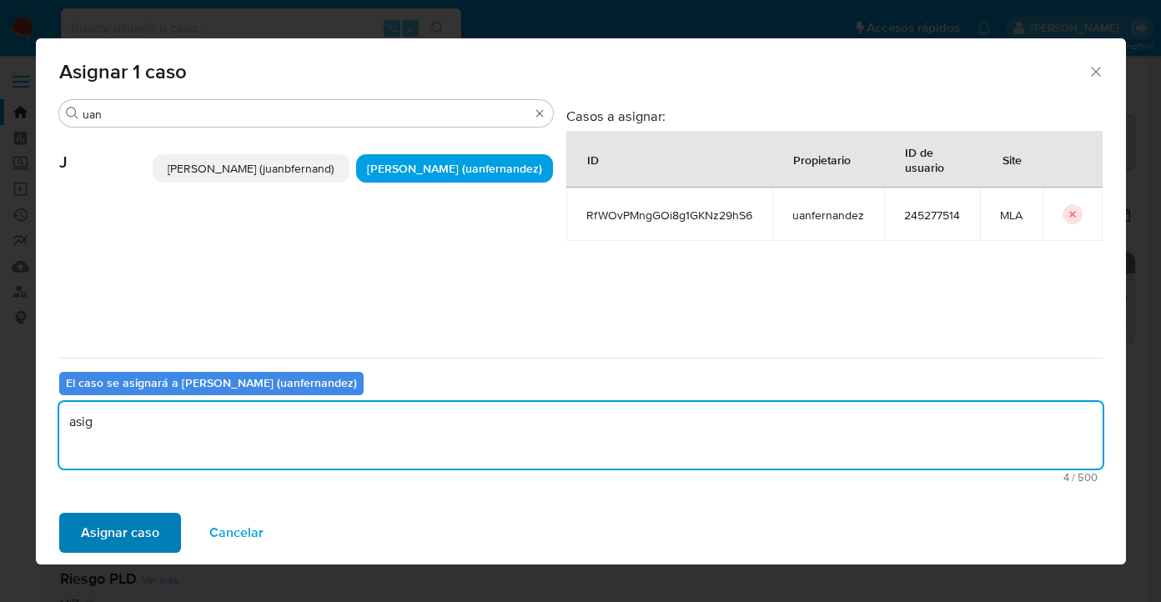
type textarea "asig"
click at [129, 526] on span "Asignar caso" at bounding box center [120, 533] width 78 height 37
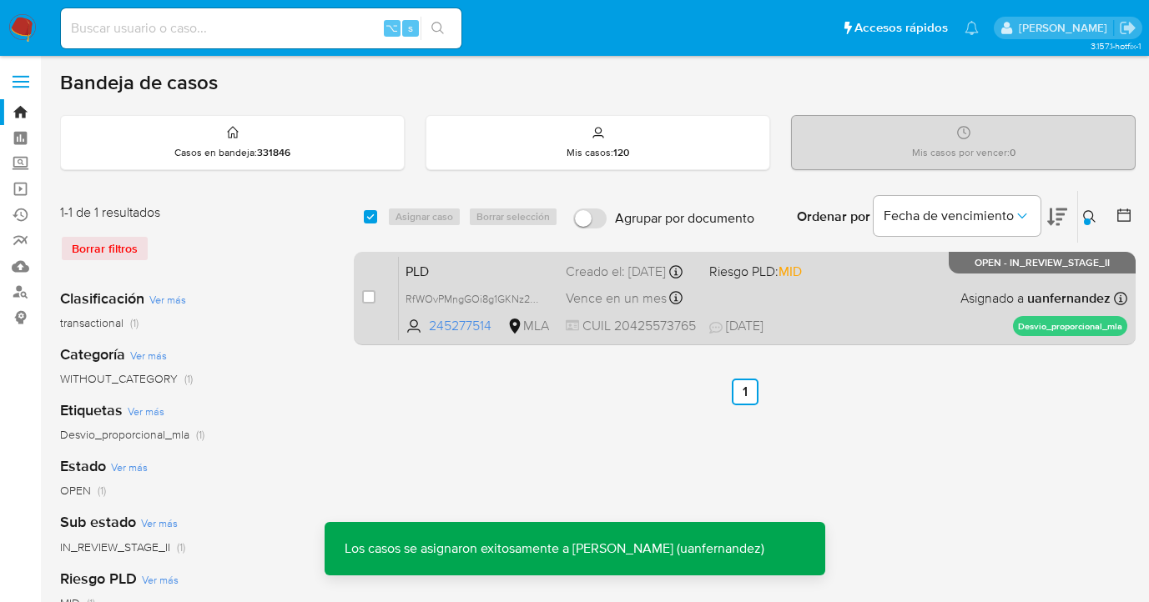
click at [878, 317] on div "PLD RfWOvPMngGOi8g1GKNz29hS6 245277514 MLA Riesgo PLD: MID Creado el: 12/08/202…" at bounding box center [763, 298] width 728 height 84
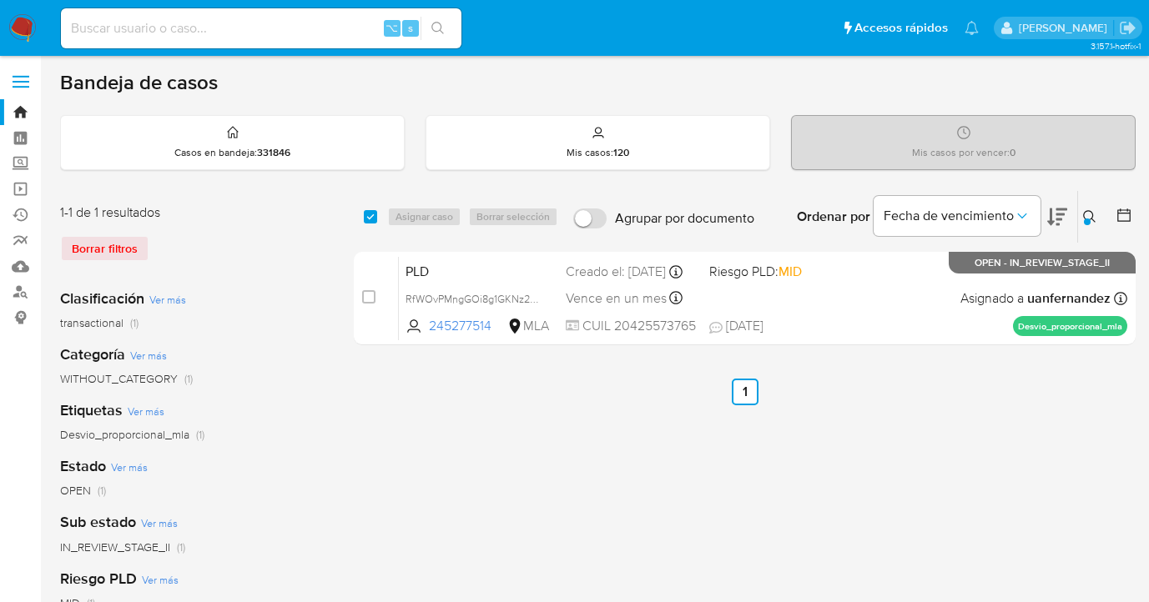
click at [1092, 211] on icon at bounding box center [1089, 216] width 13 height 13
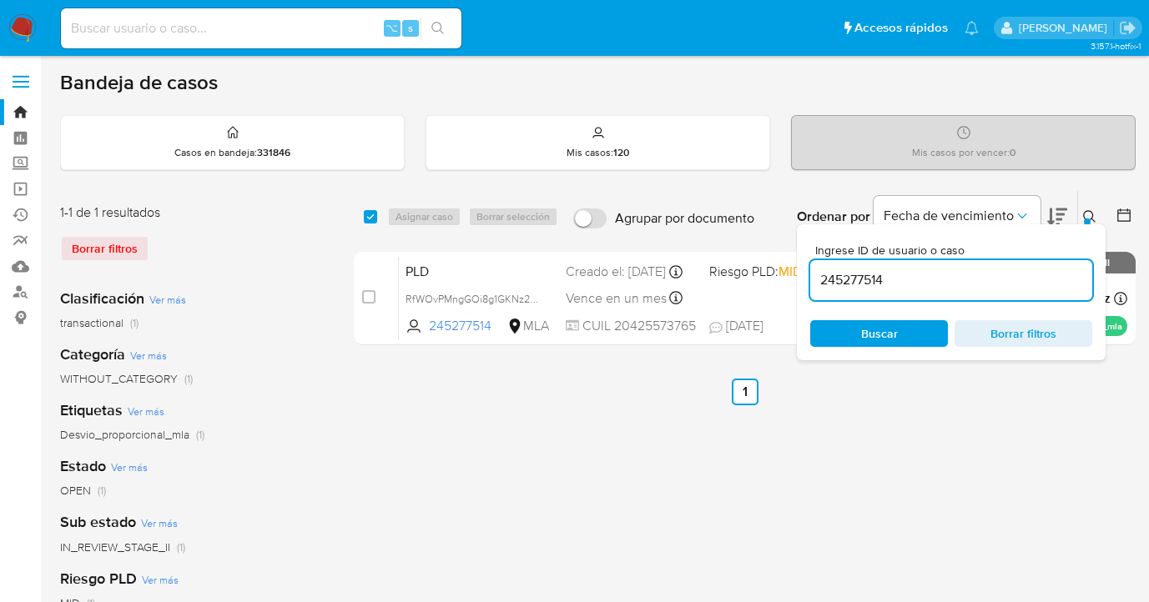
drag, startPoint x: 917, startPoint y: 330, endPoint x: 944, endPoint y: 313, distance: 31.9
click at [918, 330] on span "Buscar" at bounding box center [879, 333] width 114 height 23
click at [1093, 213] on icon at bounding box center [1089, 216] width 13 height 13
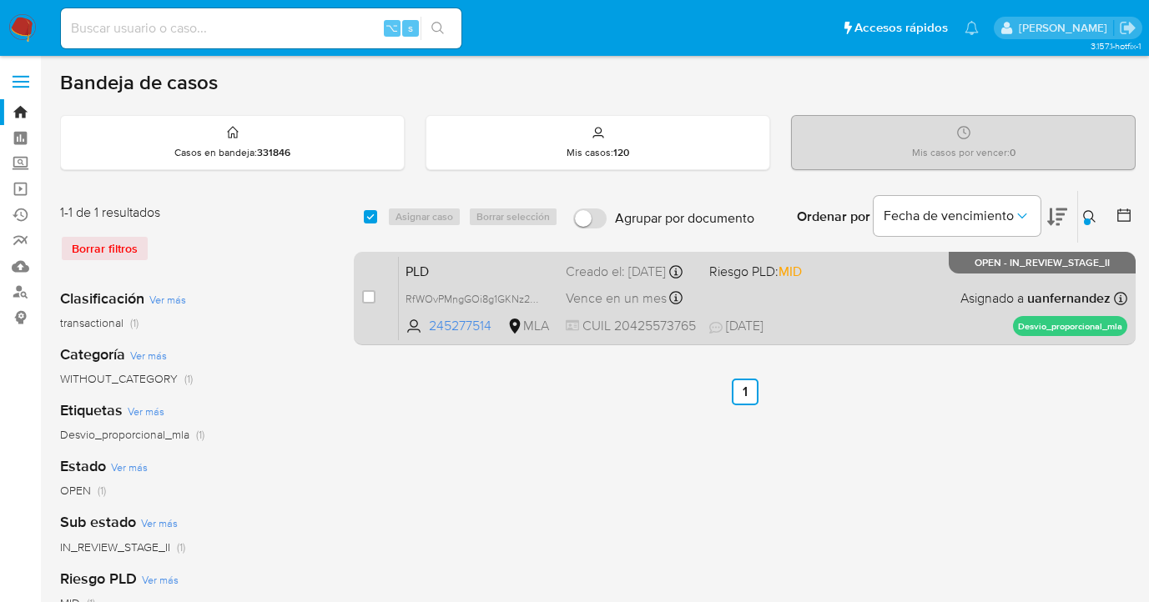
click at [980, 287] on div "PLD RfWOvPMngGOi8g1GKNz29hS6 245277514 MLA Riesgo PLD: MID Creado el: 12/08/202…" at bounding box center [763, 298] width 728 height 84
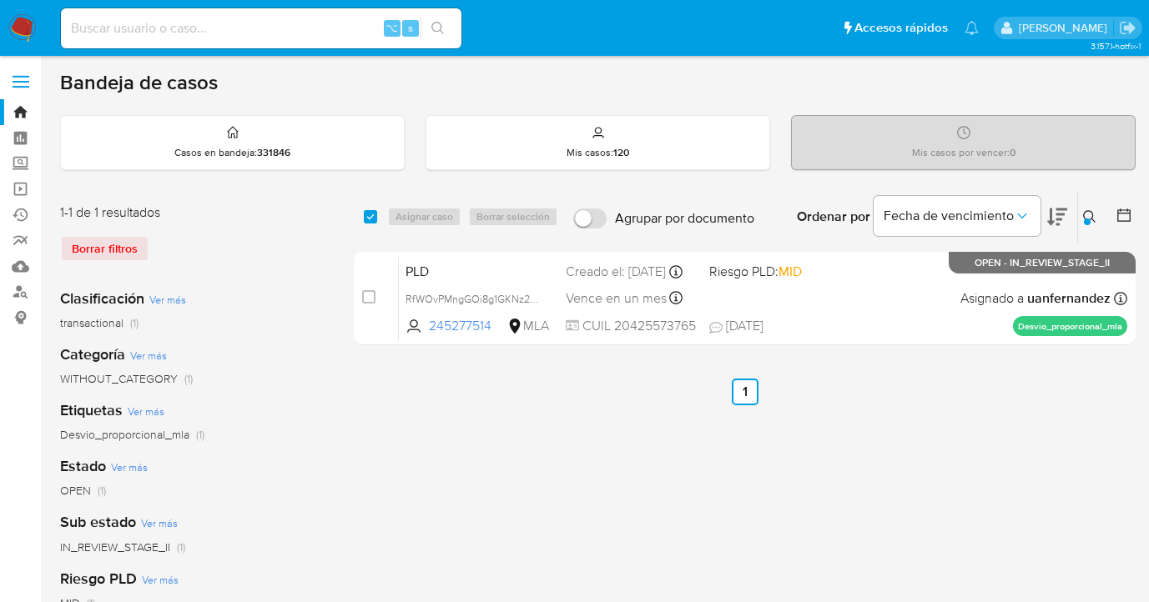
click at [1088, 213] on icon at bounding box center [1089, 216] width 13 height 13
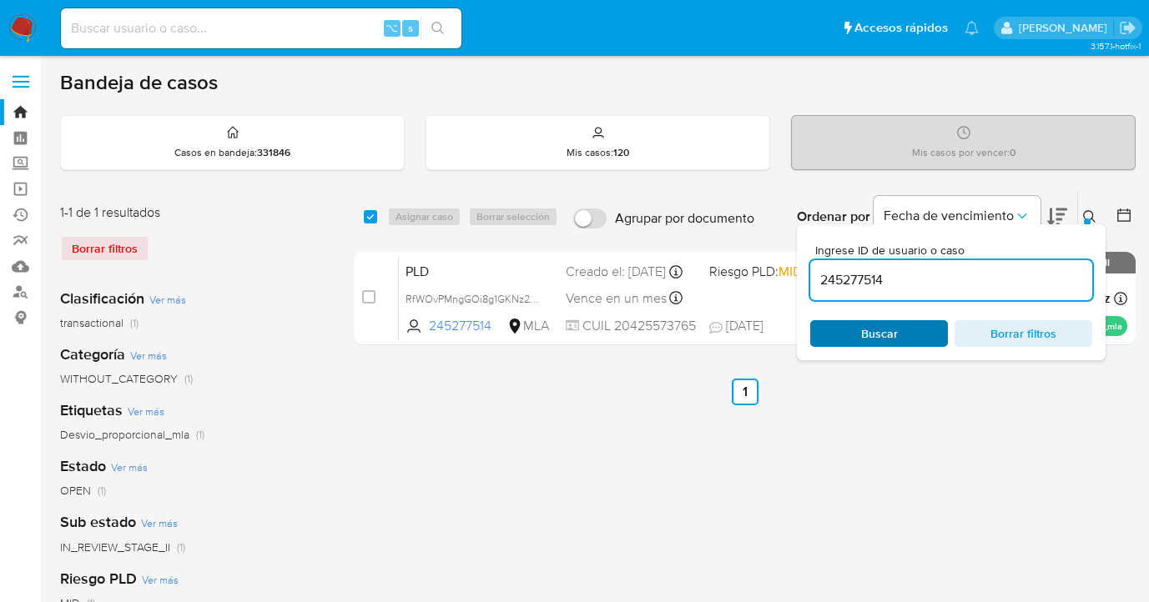
click at [924, 329] on span "Buscar" at bounding box center [879, 333] width 114 height 23
click at [1089, 216] on icon at bounding box center [1089, 216] width 13 height 13
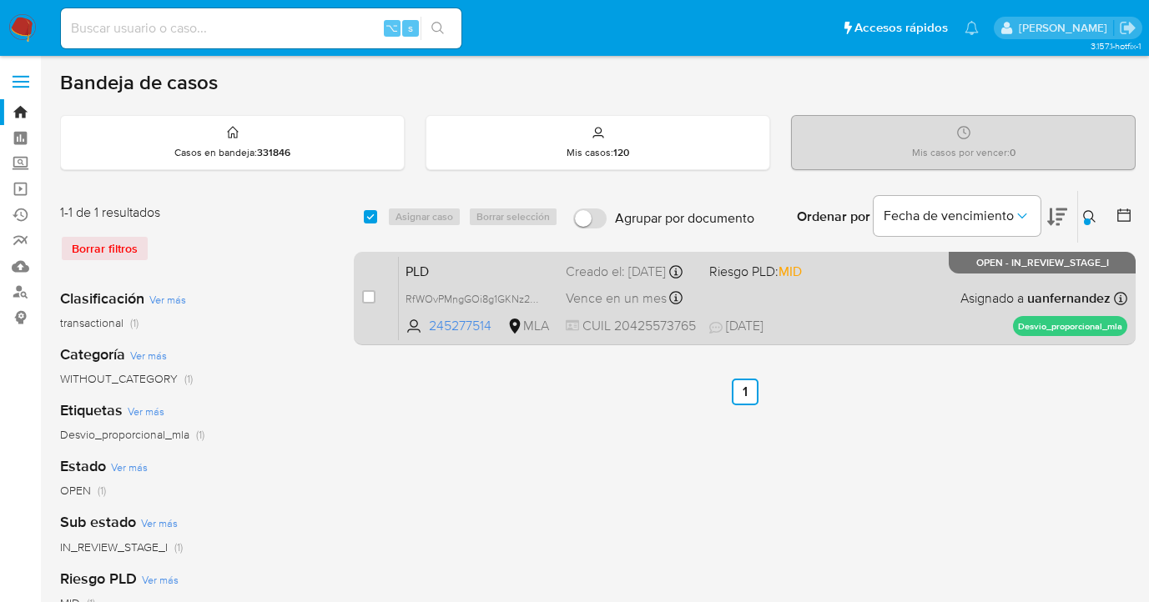
click at [919, 297] on div "PLD RfWOvPMngGOi8g1GKNz29hS6 245277514 MLA Riesgo PLD: MID Creado el: 12/08/202…" at bounding box center [763, 298] width 728 height 84
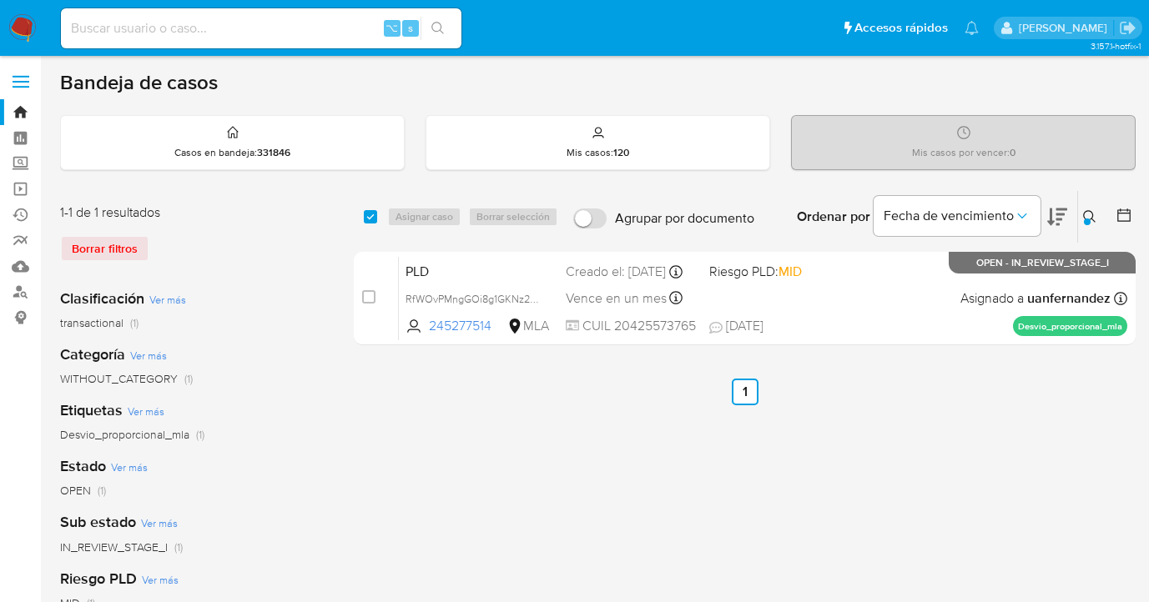
drag, startPoint x: 1094, startPoint y: 214, endPoint x: 1061, endPoint y: 230, distance: 36.6
click at [1093, 214] on icon at bounding box center [1089, 216] width 13 height 13
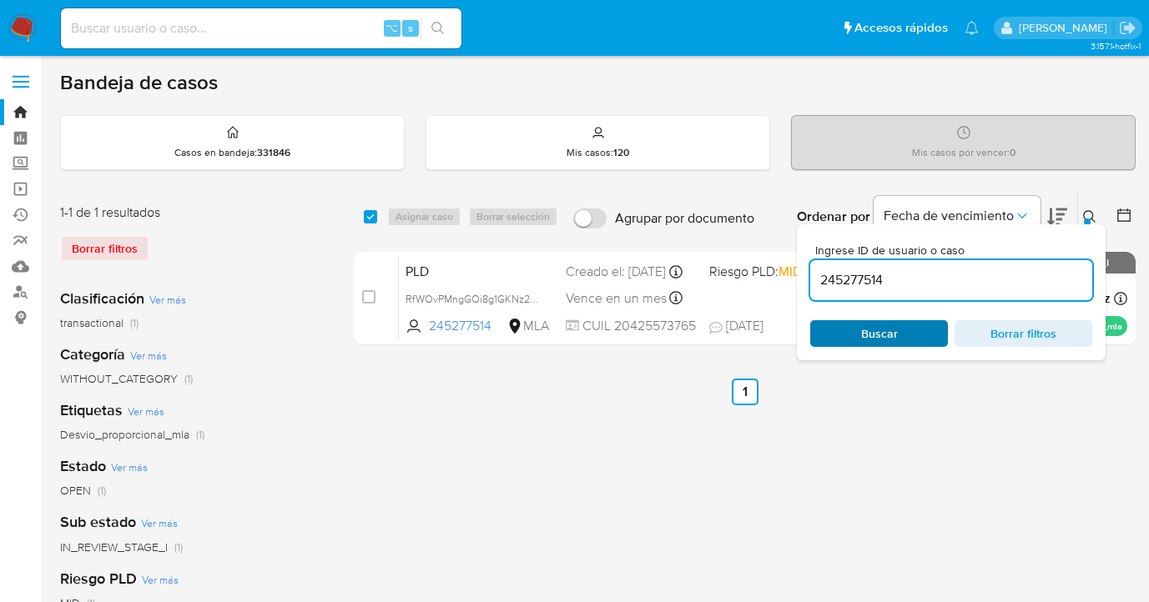
click at [887, 336] on span "Buscar" at bounding box center [879, 333] width 37 height 27
click at [1090, 216] on icon at bounding box center [1089, 216] width 13 height 13
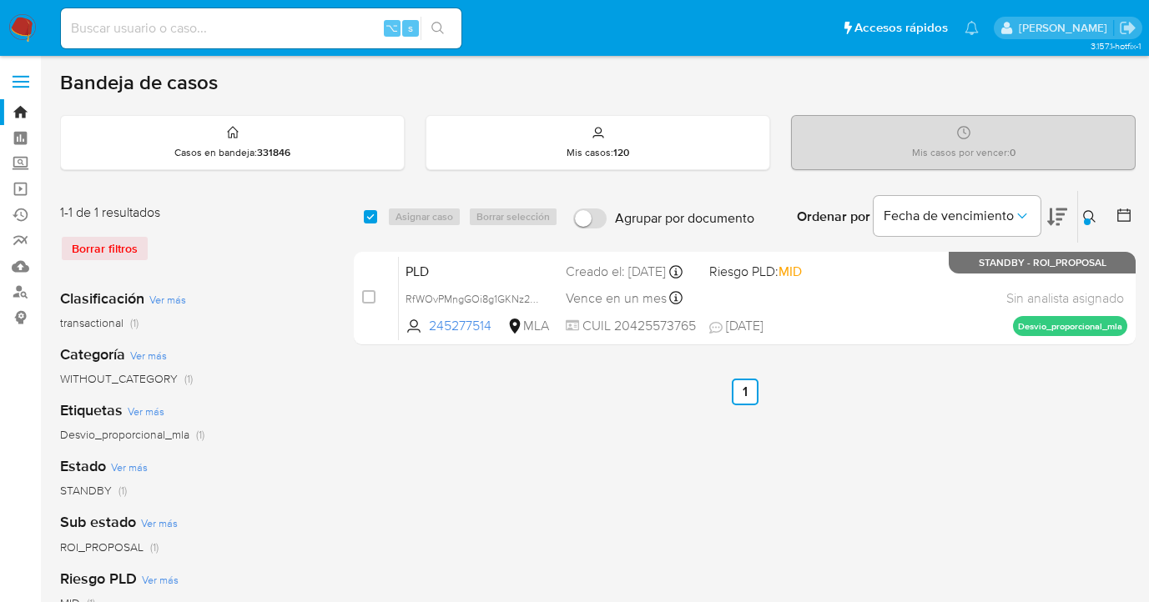
click at [1085, 215] on icon at bounding box center [1089, 216] width 13 height 13
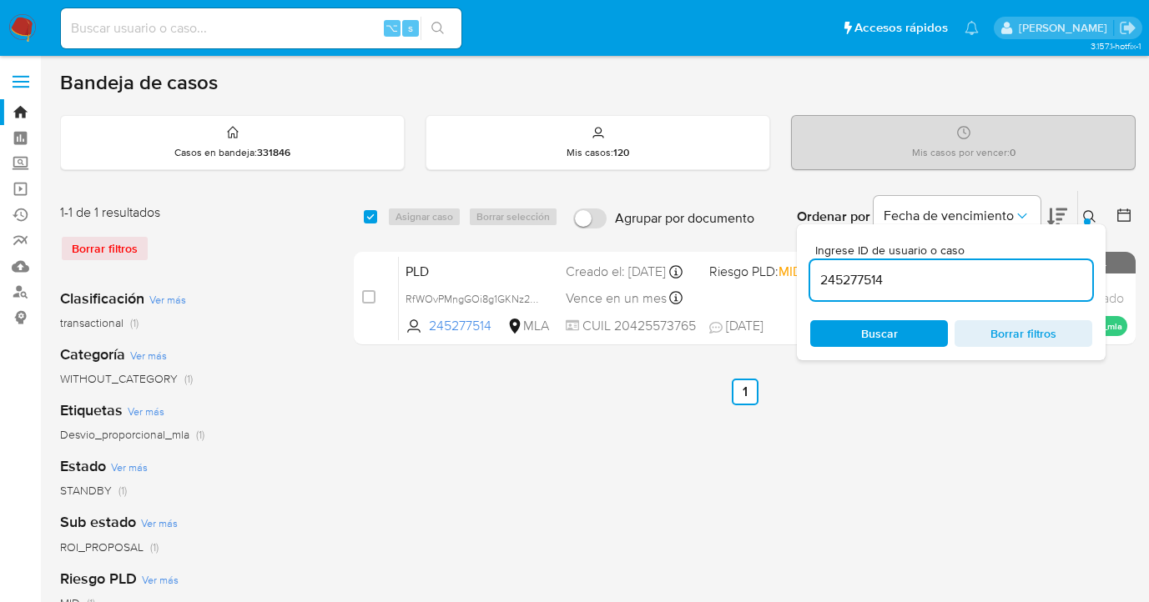
drag, startPoint x: 919, startPoint y: 278, endPoint x: 993, endPoint y: 259, distance: 76.5
click at [818, 268] on div "245277514" at bounding box center [951, 280] width 282 height 40
type input "223868536"
click at [1090, 217] on icon at bounding box center [1089, 216] width 13 height 13
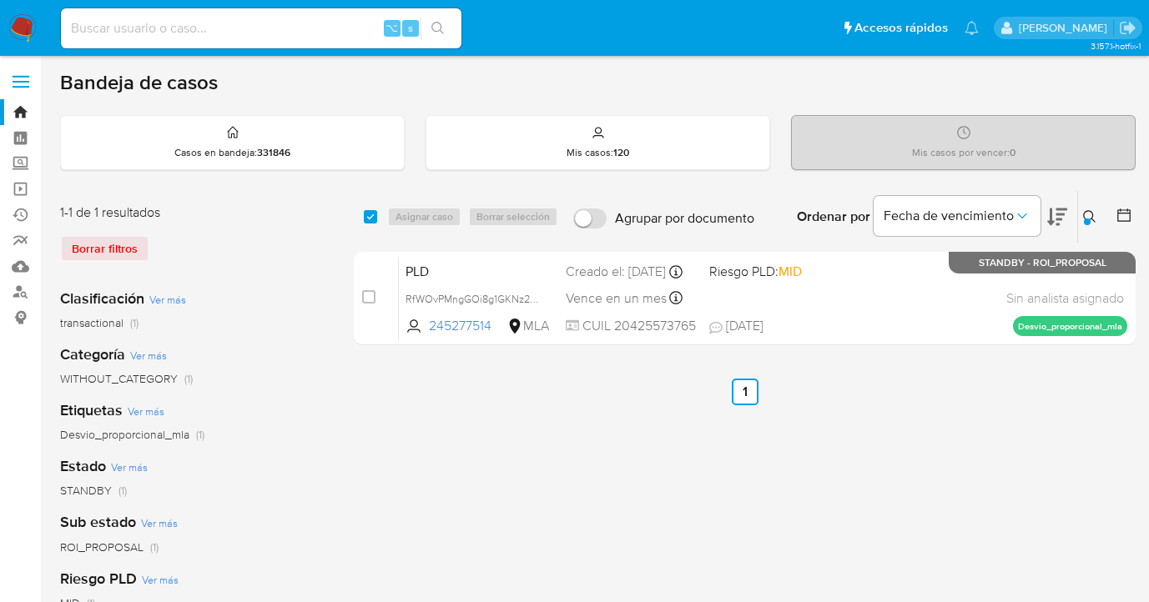
click at [1086, 216] on icon at bounding box center [1089, 216] width 13 height 13
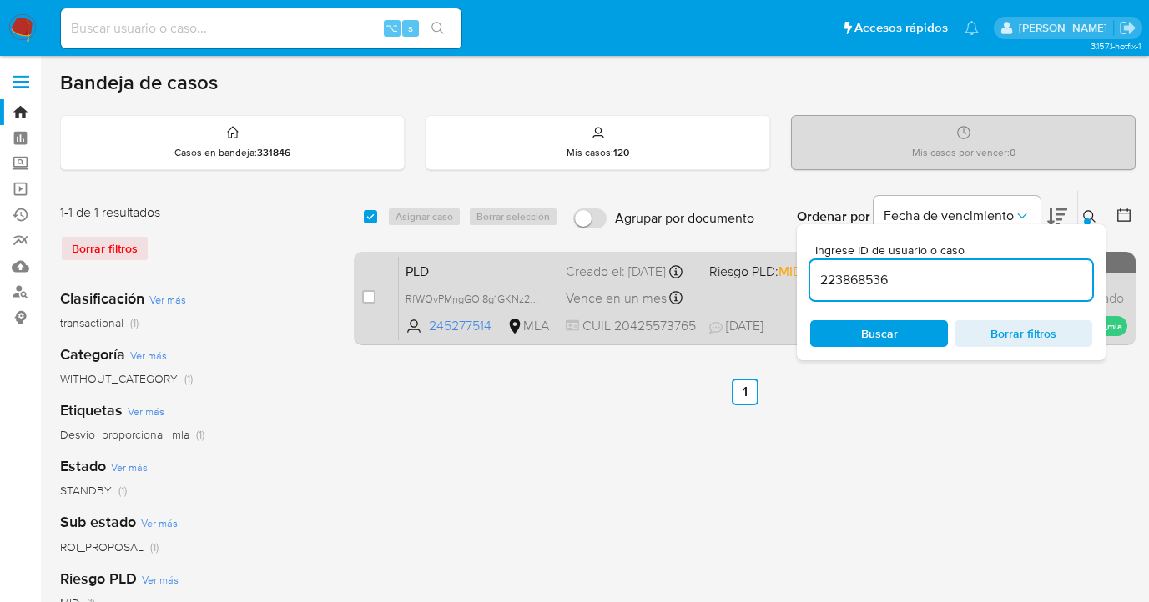
drag, startPoint x: 909, startPoint y: 279, endPoint x: 778, endPoint y: 272, distance: 131.2
click at [778, 272] on div "select-all-cases-checkbox Asignar caso Borrar selección Agrupar por documento O…" at bounding box center [745, 271] width 782 height 162
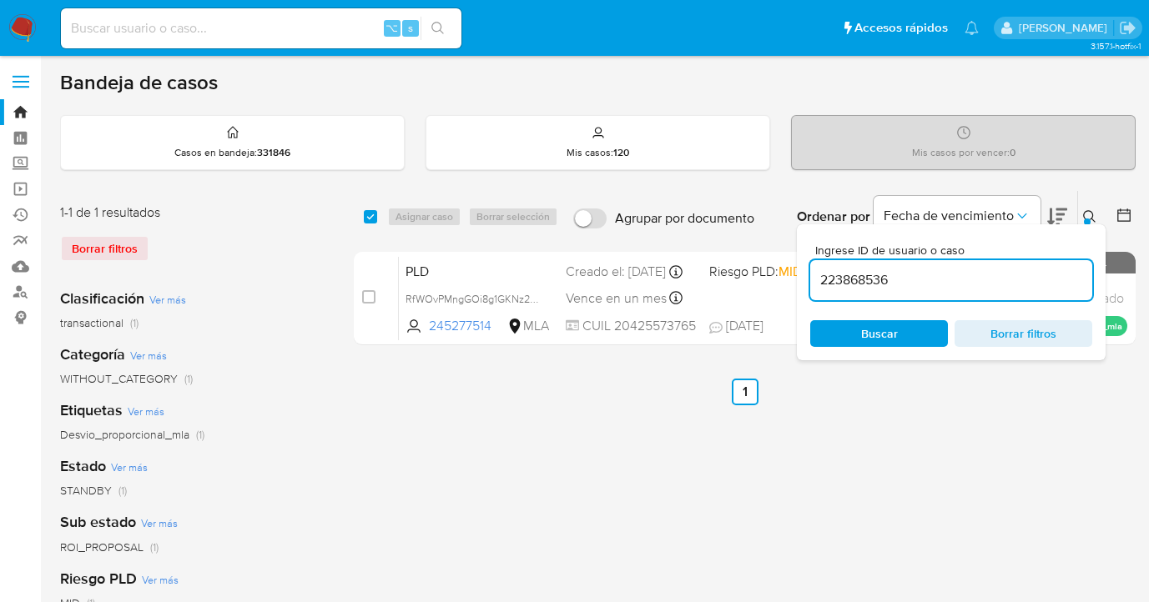
click at [847, 318] on div "Ingrese ID de usuario o caso 223868536 Buscar Borrar filtros" at bounding box center [951, 292] width 309 height 136
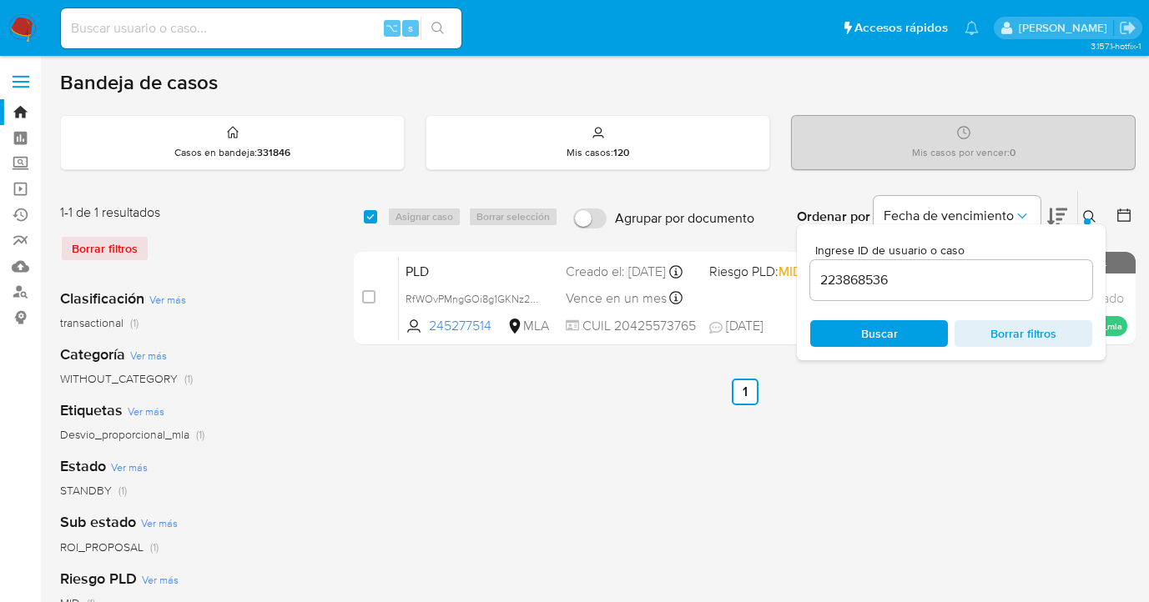
click at [849, 331] on span "Buscar" at bounding box center [879, 333] width 114 height 23
click at [1089, 214] on icon at bounding box center [1089, 216] width 13 height 13
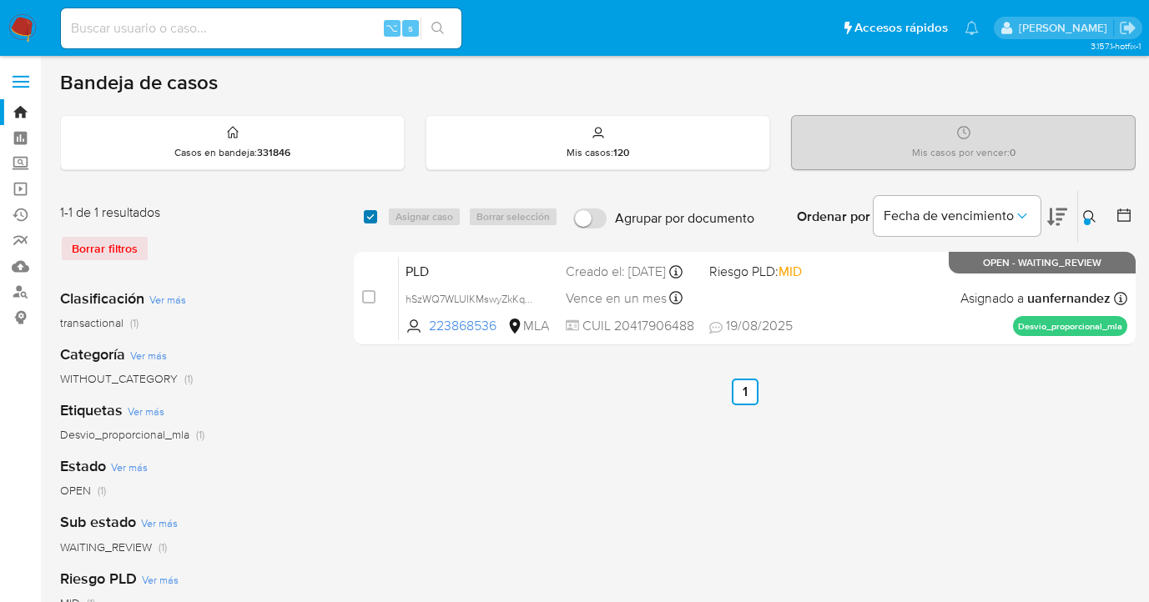
click at [367, 217] on input "checkbox" at bounding box center [370, 216] width 13 height 13
checkbox input "true"
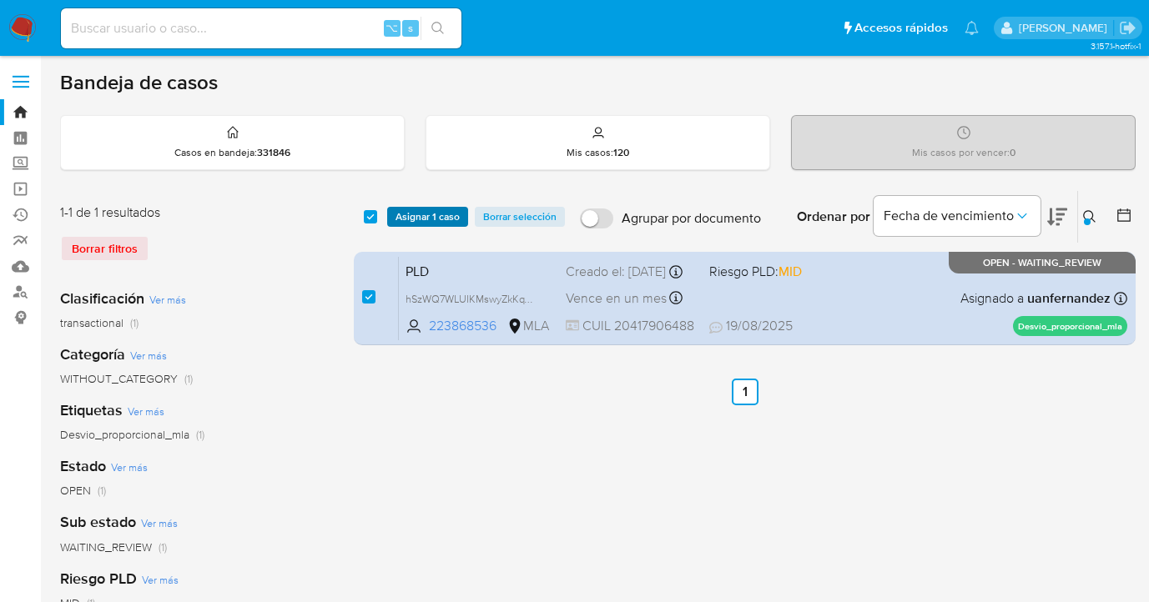
click at [403, 219] on span "Asignar 1 caso" at bounding box center [427, 217] width 64 height 17
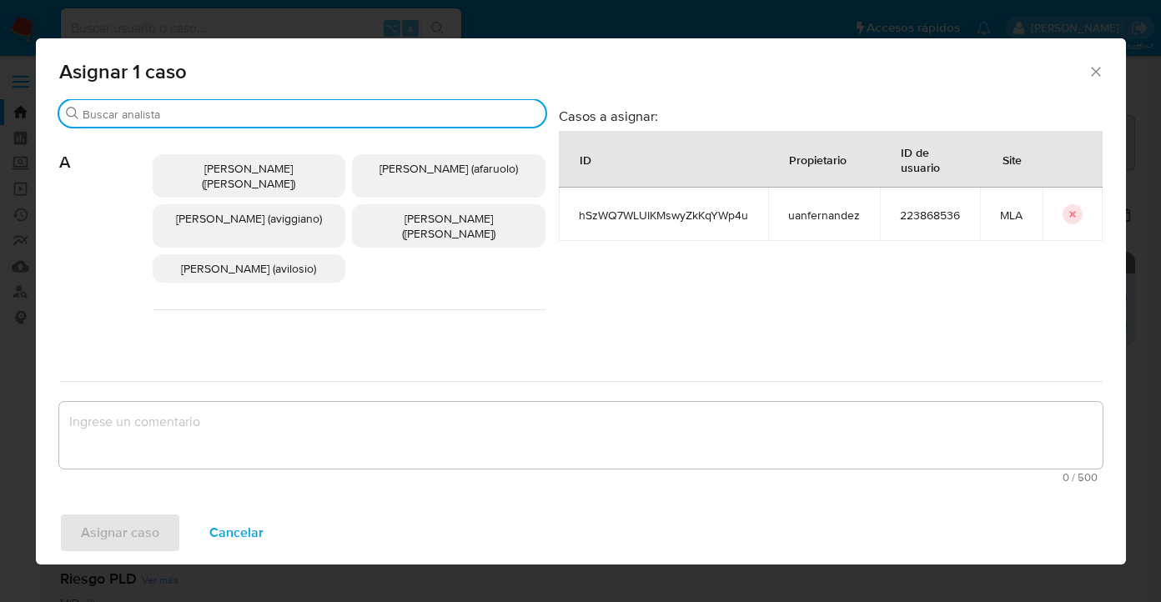
click at [330, 119] on input "Buscar" at bounding box center [311, 114] width 456 height 15
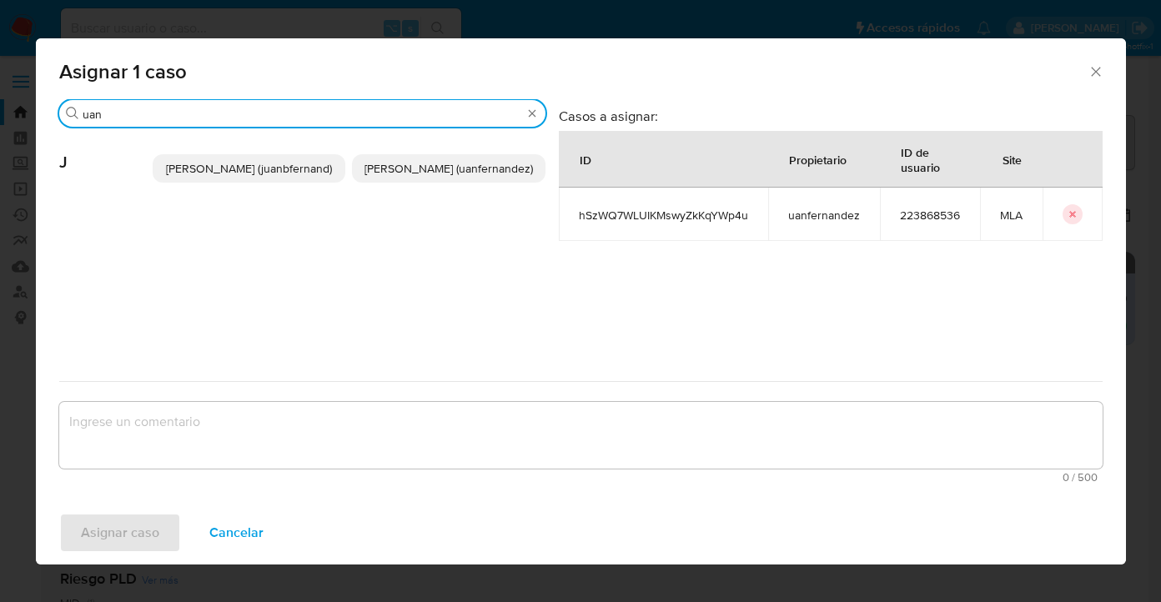
type input "uan"
click at [406, 175] on span "Juan Pablo Fernandez (uanfernandez)" at bounding box center [449, 168] width 169 height 17
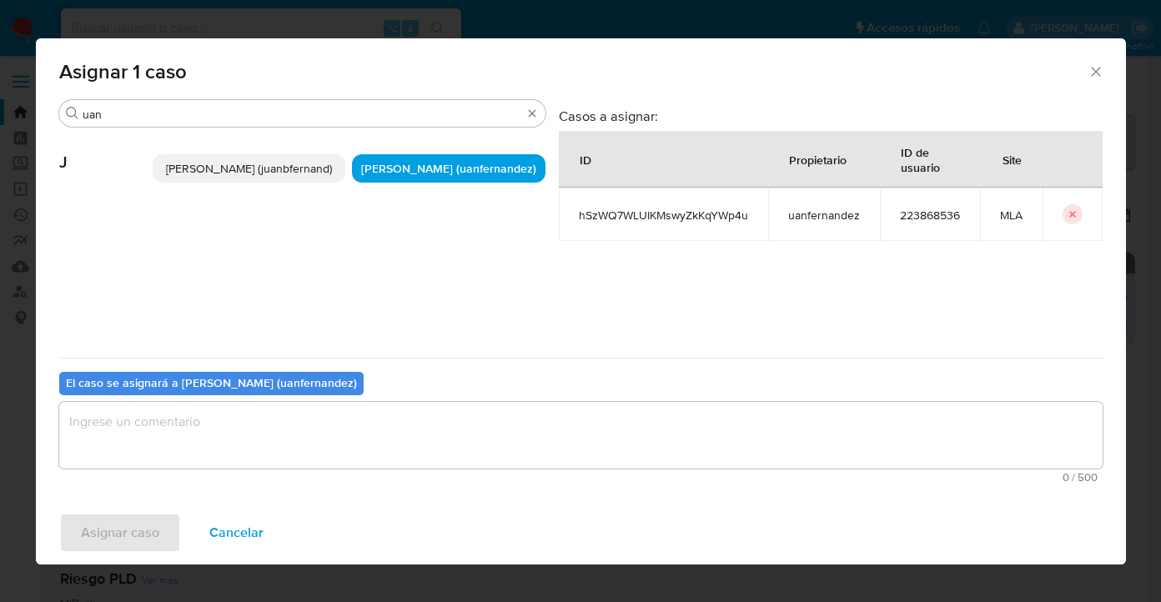
click at [336, 470] on div "0 / 500 500 caracteres restantes" at bounding box center [581, 442] width 1044 height 81
click at [338, 446] on textarea "assign-modal" at bounding box center [581, 435] width 1044 height 67
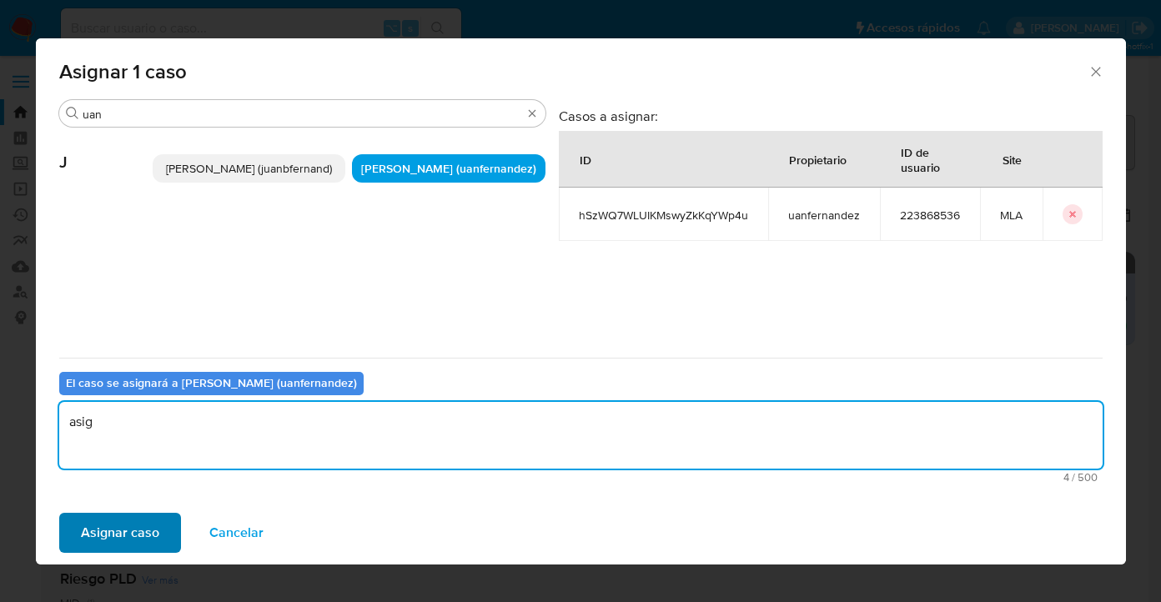
type textarea "asig"
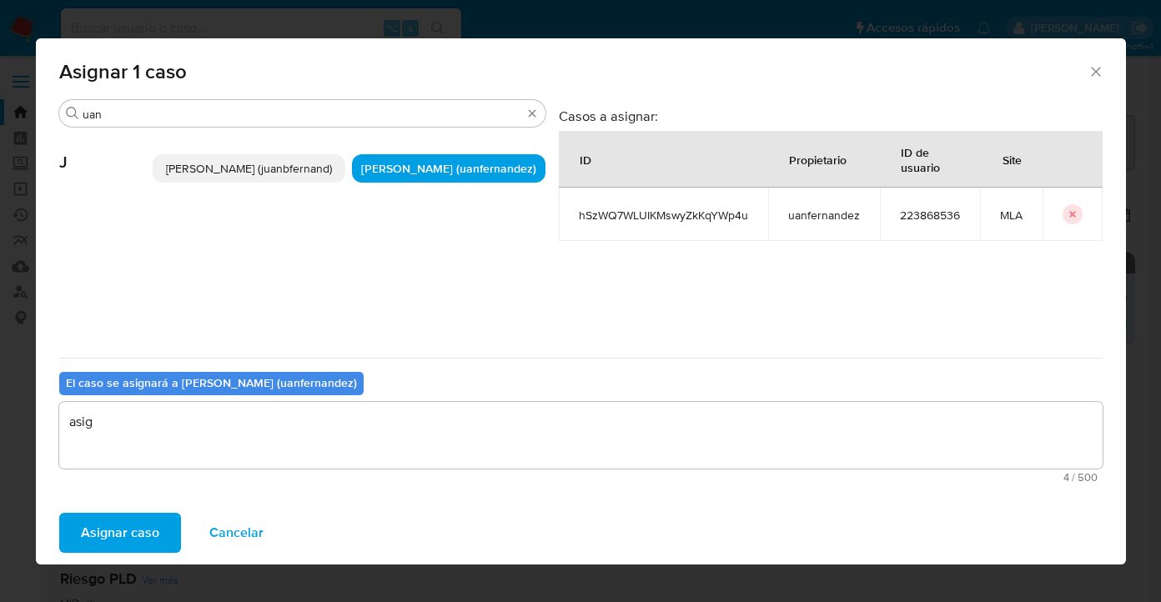
click at [155, 521] on span "Asignar caso" at bounding box center [120, 533] width 78 height 37
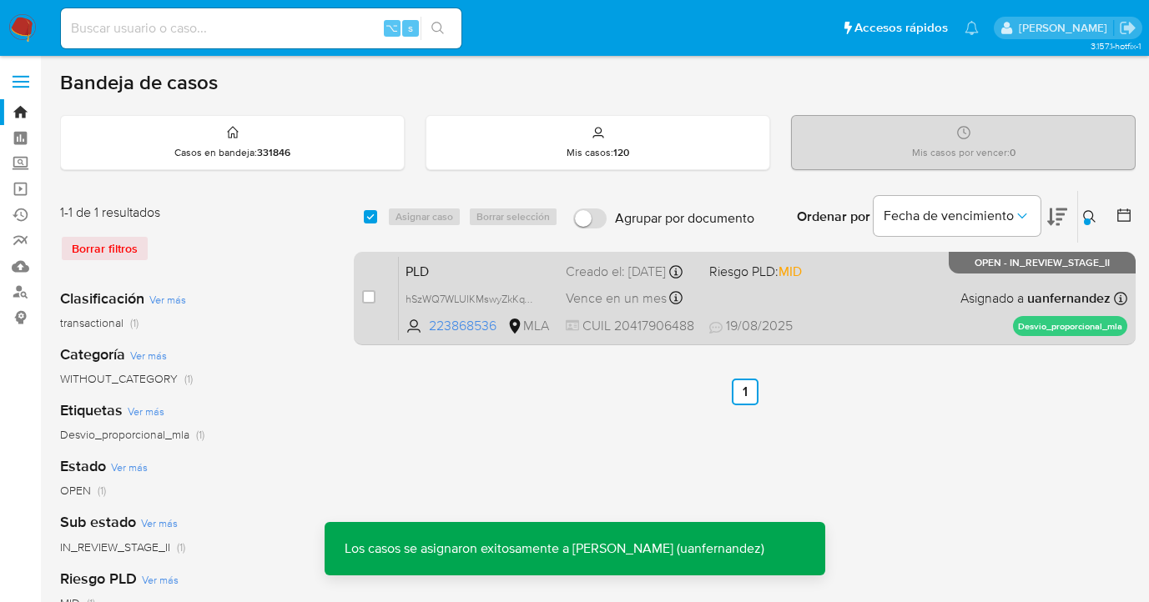
click at [864, 285] on div "PLD hSzWQ7WLUIKMswyZkKqYWp4u 223868536 MLA Riesgo PLD: MID Creado el: 12/08/202…" at bounding box center [763, 298] width 728 height 84
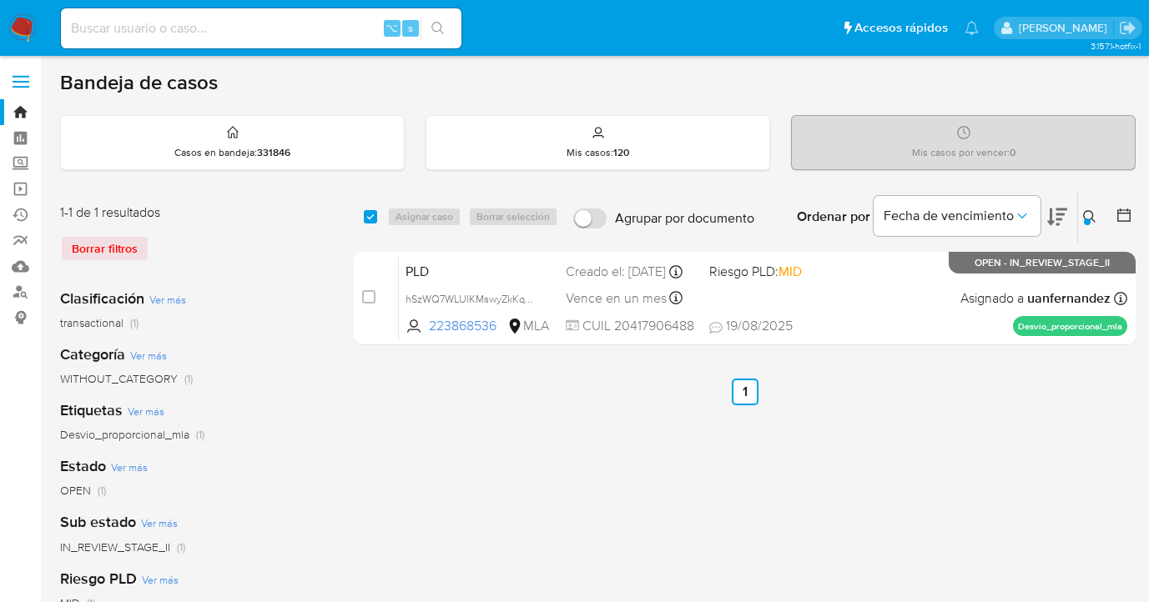
drag, startPoint x: 1089, startPoint y: 211, endPoint x: 975, endPoint y: 263, distance: 125.5
click at [1088, 211] on icon at bounding box center [1089, 216] width 13 height 13
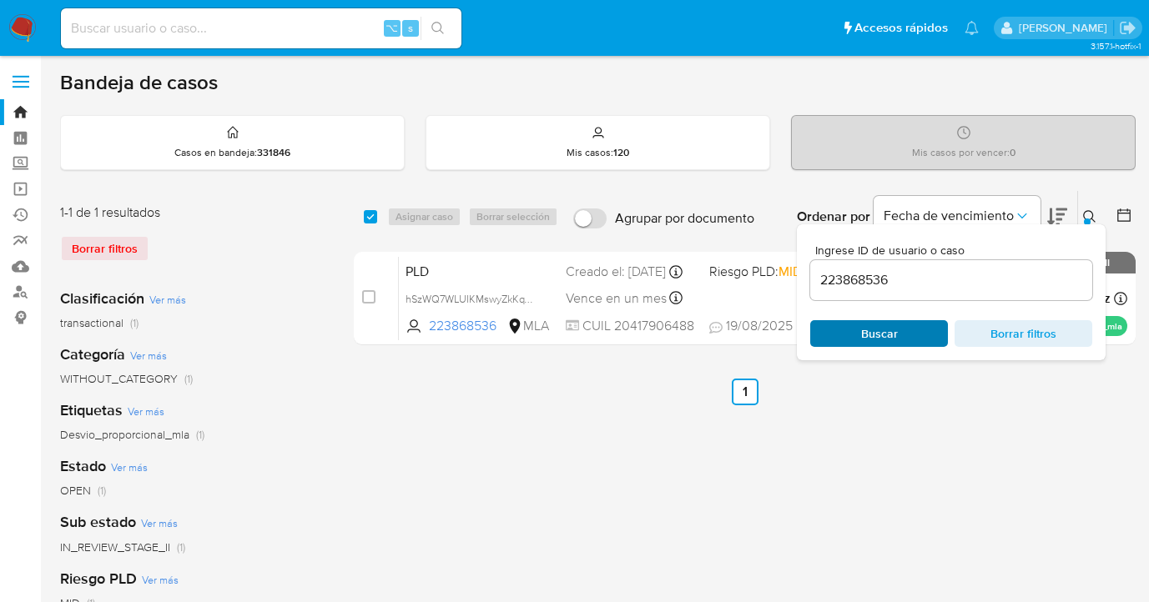
click at [885, 340] on span "Buscar" at bounding box center [879, 333] width 37 height 27
click at [1086, 220] on div at bounding box center [1087, 222] width 7 height 7
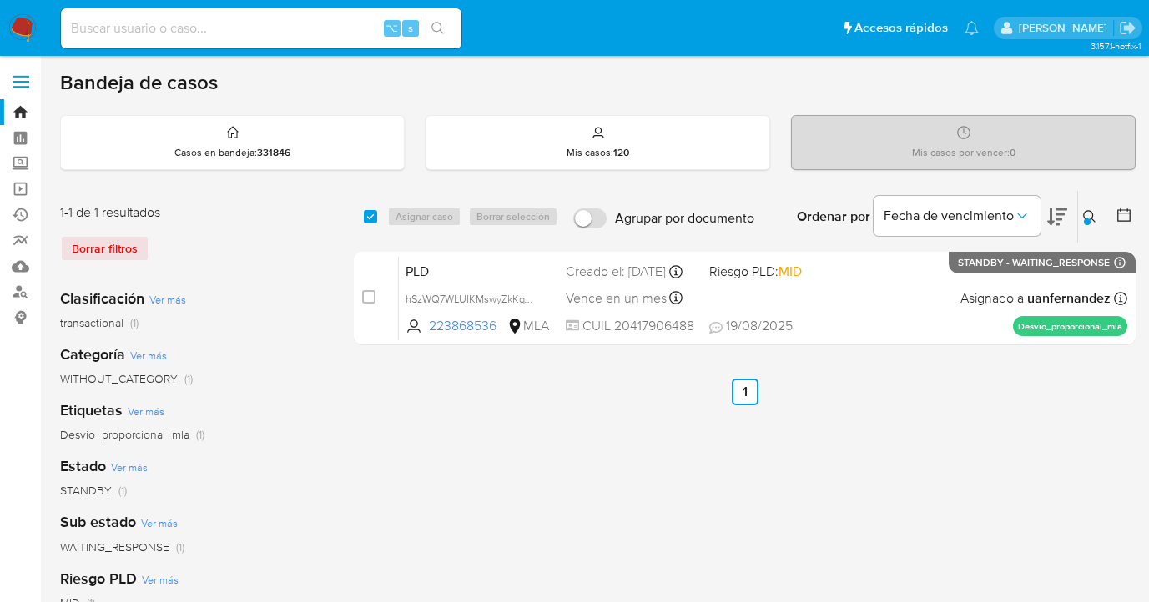
drag, startPoint x: 373, startPoint y: 219, endPoint x: 417, endPoint y: 214, distance: 44.6
click at [374, 219] on input "checkbox" at bounding box center [370, 216] width 13 height 13
checkbox input "true"
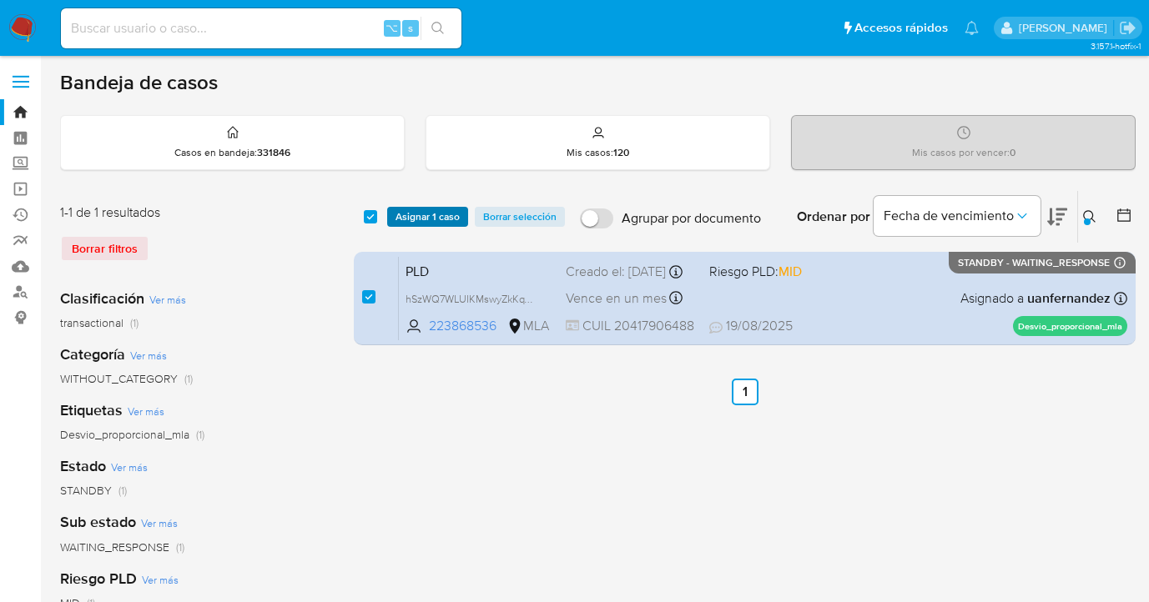
click at [416, 214] on span "Asignar 1 caso" at bounding box center [427, 217] width 64 height 17
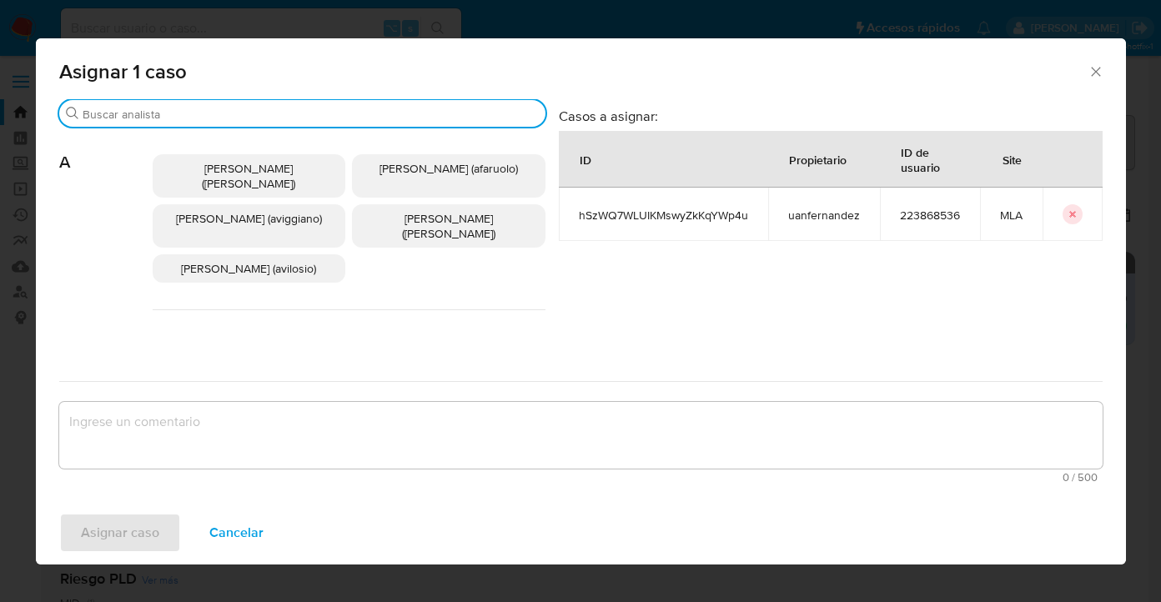
click at [385, 110] on input "Buscar" at bounding box center [311, 114] width 456 height 15
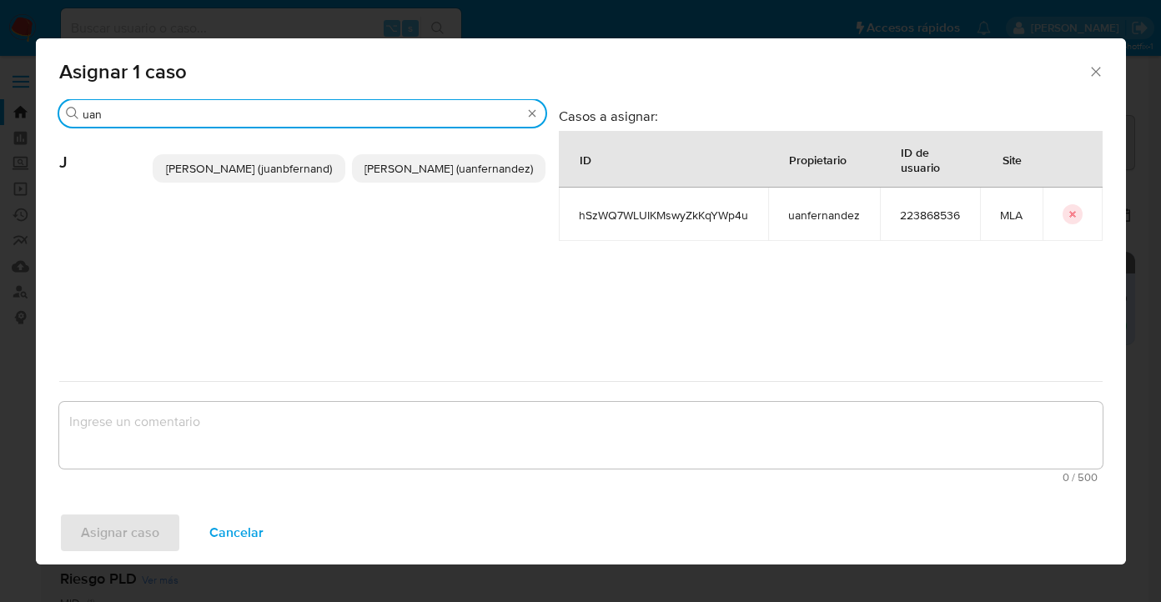
type input "uan"
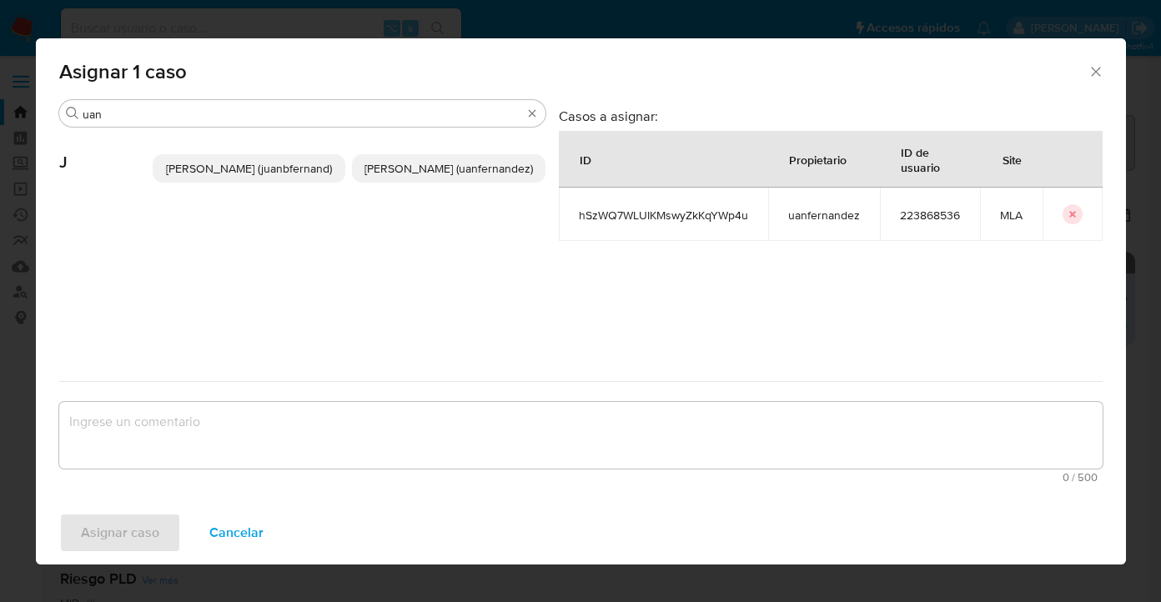
drag, startPoint x: 466, startPoint y: 162, endPoint x: 464, endPoint y: 173, distance: 11.0
click at [466, 162] on span "Juan Pablo Fernandez (uanfernandez)" at bounding box center [449, 168] width 169 height 17
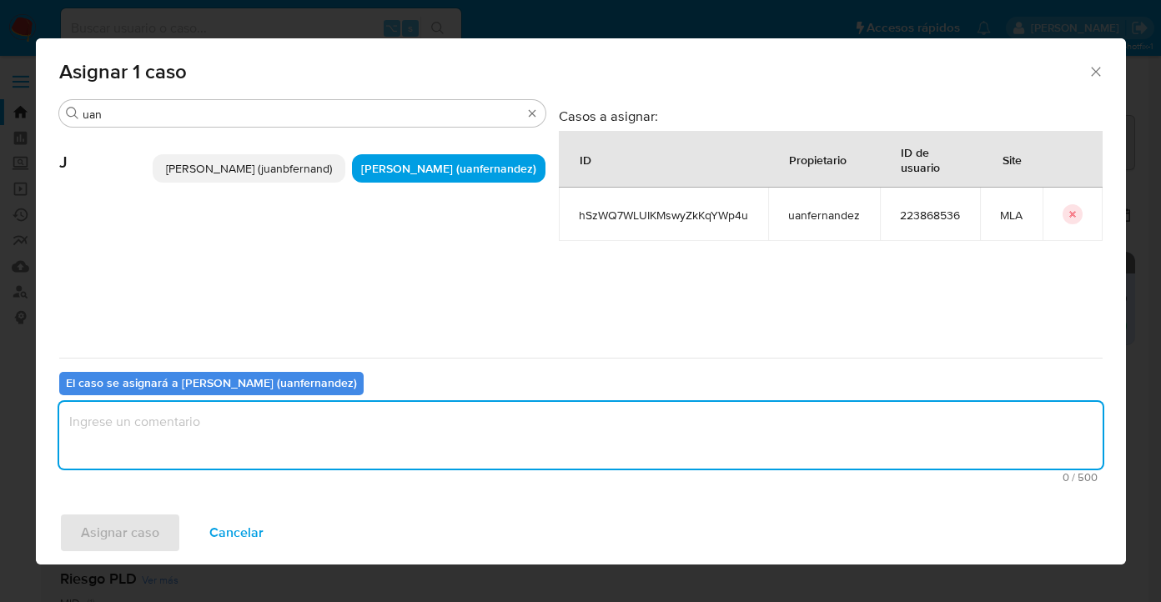
click at [347, 454] on textarea "assign-modal" at bounding box center [581, 435] width 1044 height 67
type textarea "asig"
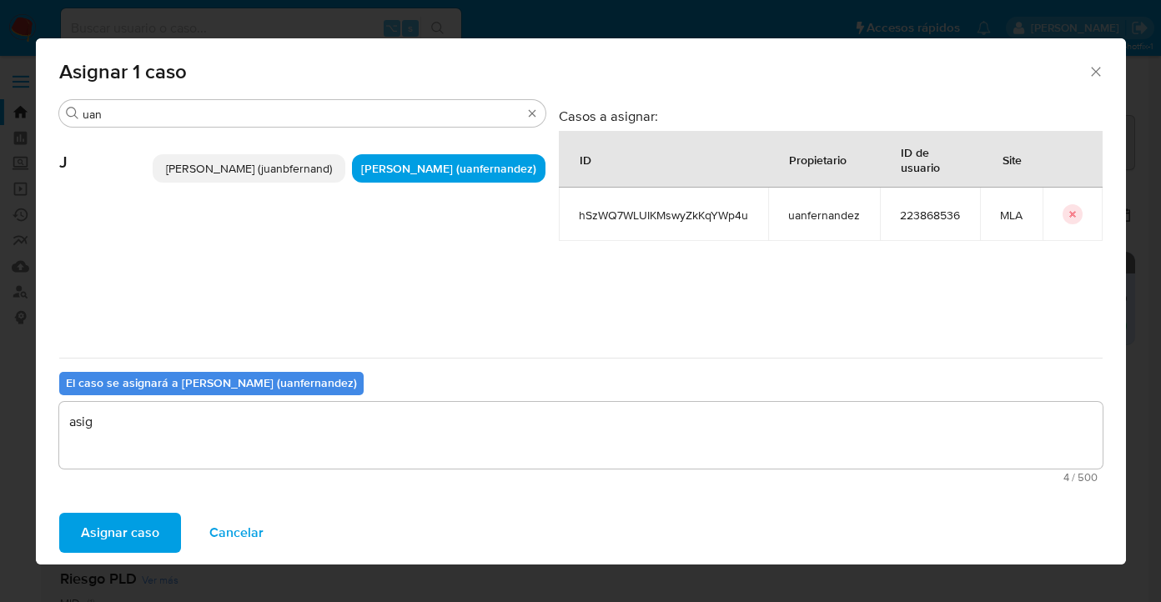
click at [160, 530] on button "Asignar caso" at bounding box center [120, 533] width 122 height 40
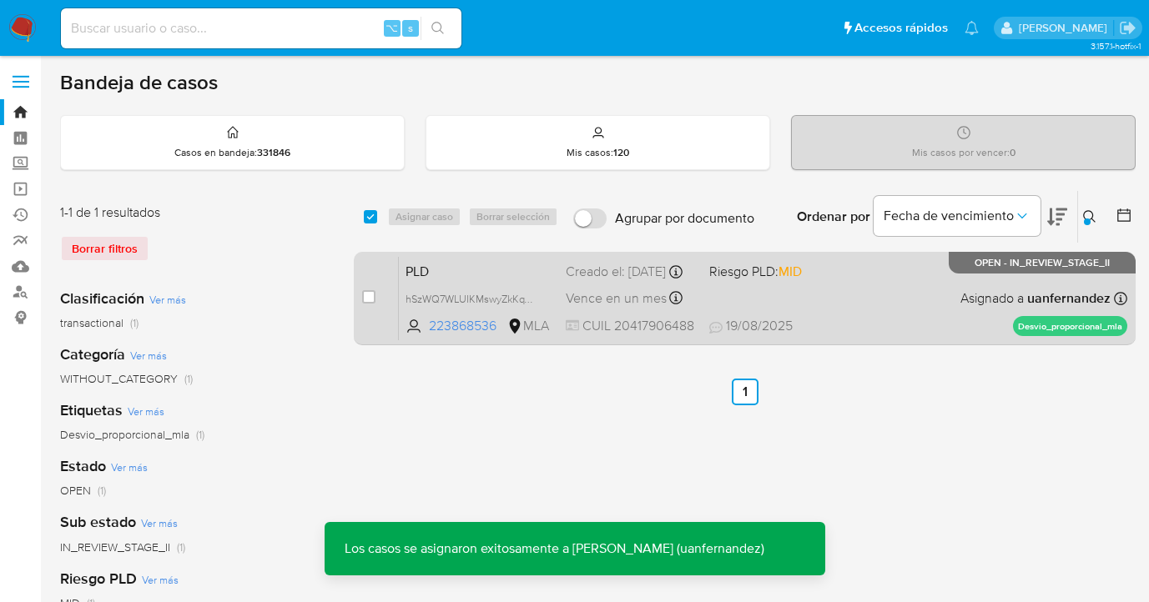
click at [914, 304] on div "PLD hSzWQ7WLUIKMswyZkKqYWp4u 223868536 MLA Riesgo PLD: MID Creado el: 12/08/202…" at bounding box center [763, 298] width 728 height 84
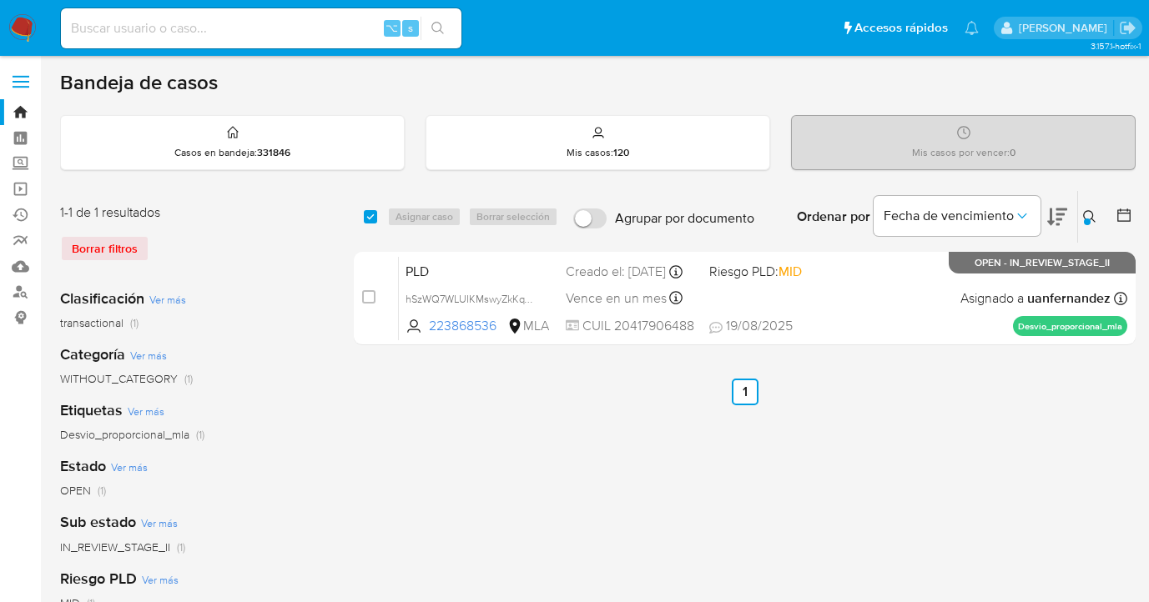
click at [1091, 215] on icon at bounding box center [1089, 216] width 13 height 13
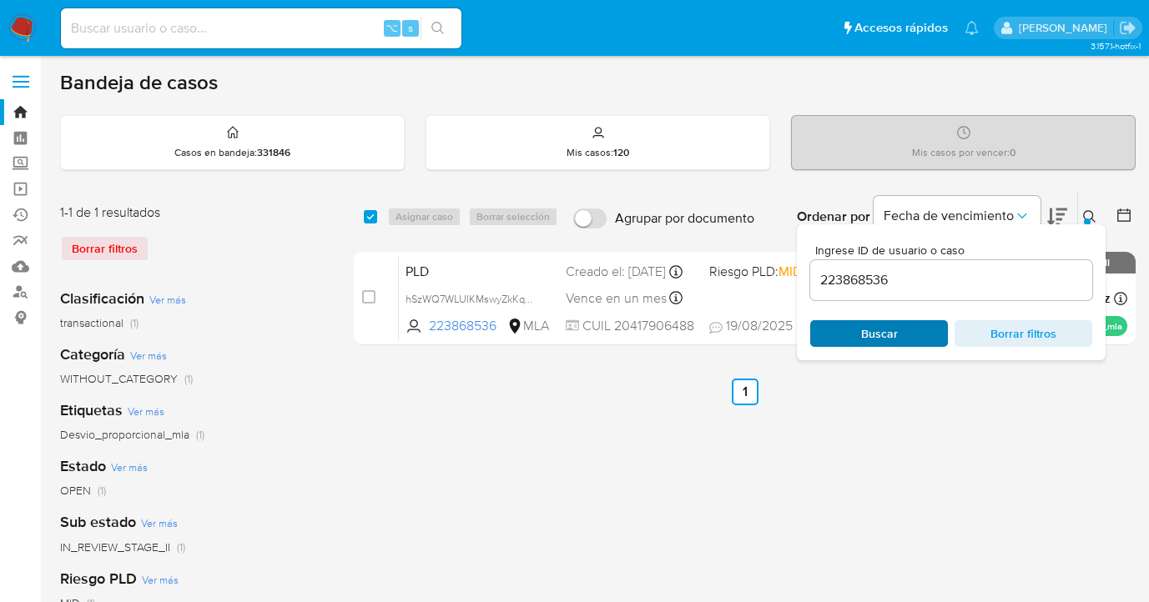
click at [924, 333] on span "Buscar" at bounding box center [879, 333] width 114 height 23
click at [1091, 215] on icon at bounding box center [1089, 216] width 13 height 13
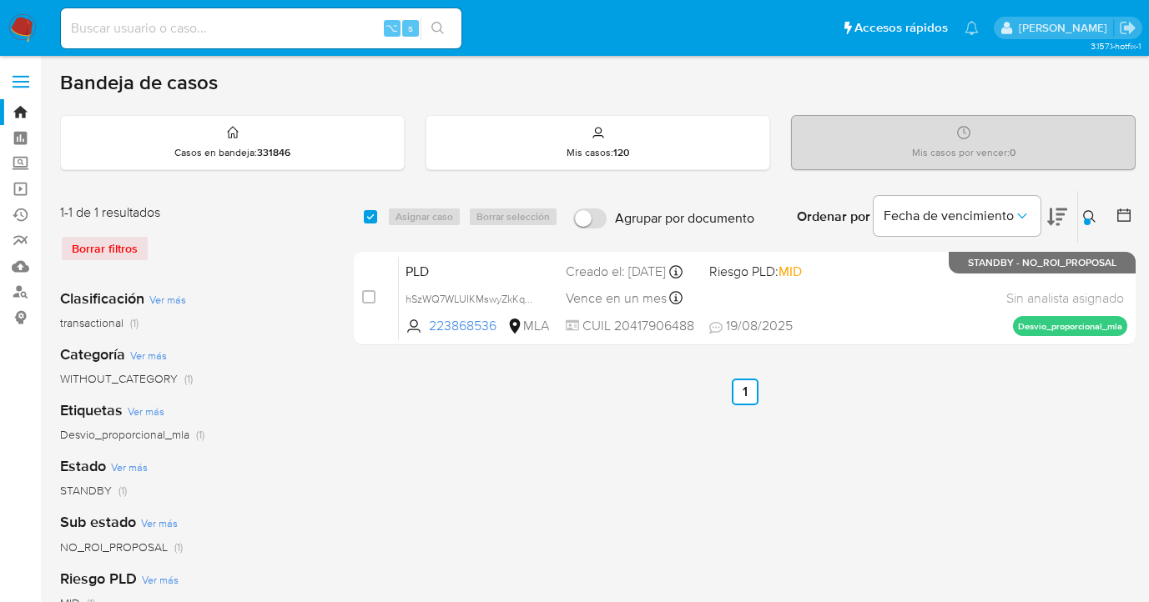
click at [1091, 215] on icon at bounding box center [1089, 216] width 13 height 13
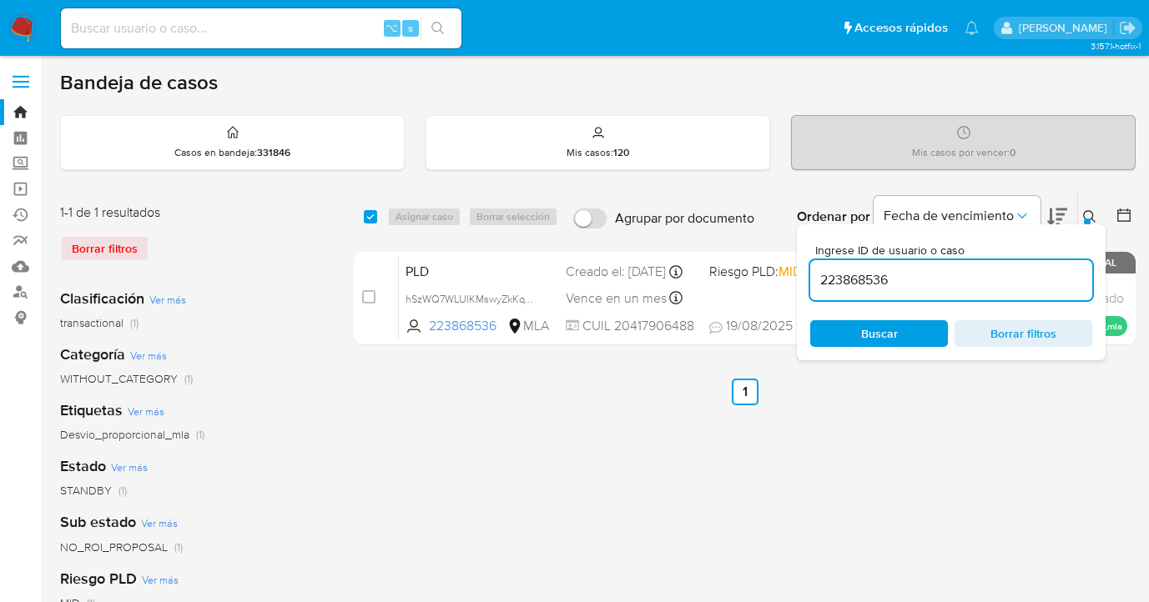
drag, startPoint x: 935, startPoint y: 284, endPoint x: 813, endPoint y: 277, distance: 122.8
click at [813, 277] on input "223868536" at bounding box center [951, 281] width 282 height 22
type input "353776538"
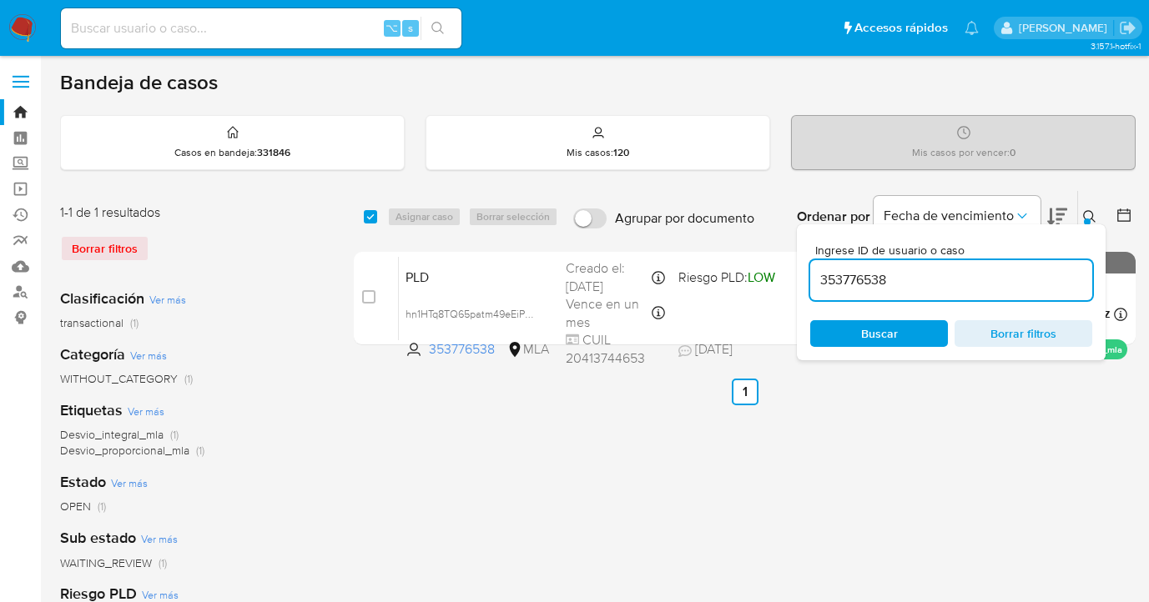
drag, startPoint x: 1091, startPoint y: 211, endPoint x: 1027, endPoint y: 247, distance: 73.6
click at [1091, 211] on icon at bounding box center [1089, 216] width 13 height 13
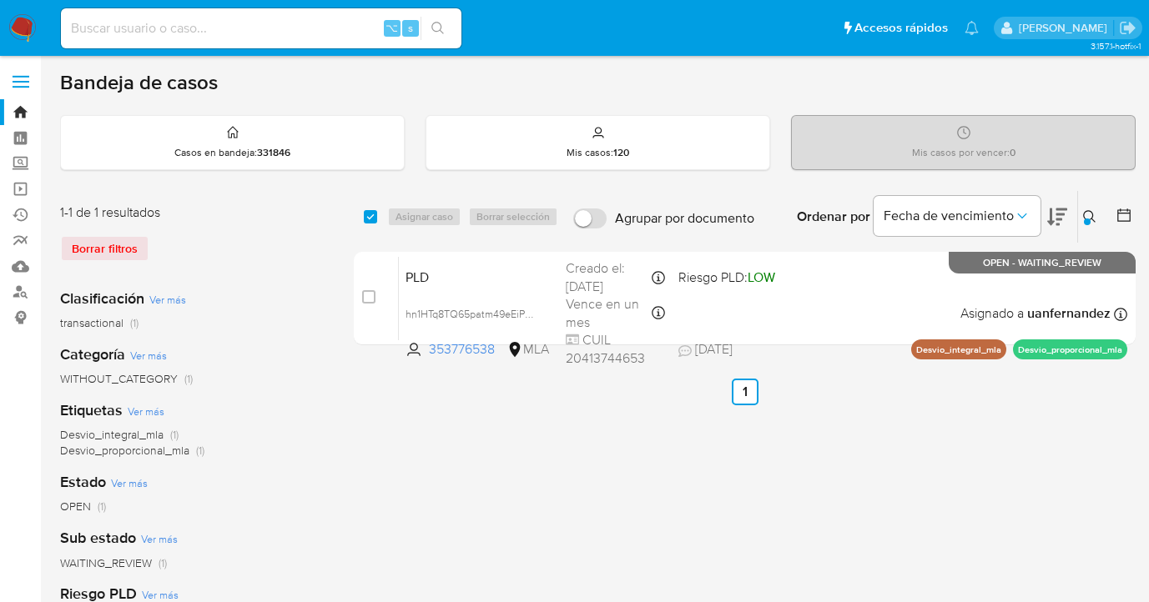
drag, startPoint x: 369, startPoint y: 217, endPoint x: 386, endPoint y: 212, distance: 18.2
click at [370, 216] on input "checkbox" at bounding box center [370, 216] width 13 height 13
checkbox input "true"
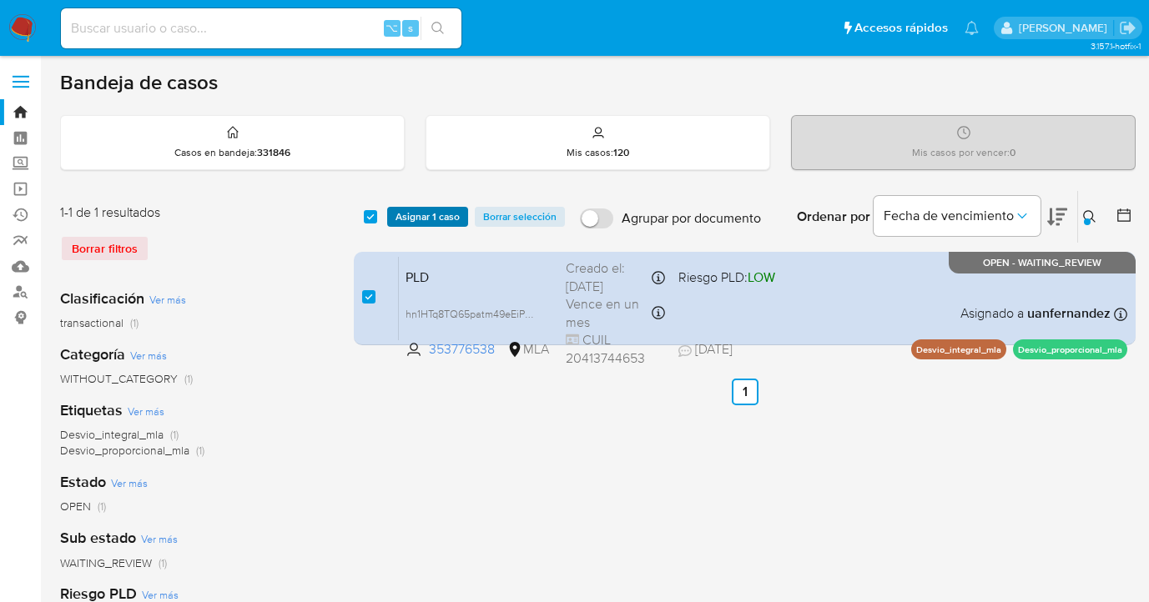
click at [391, 211] on button "Asignar 1 caso" at bounding box center [427, 217] width 81 height 20
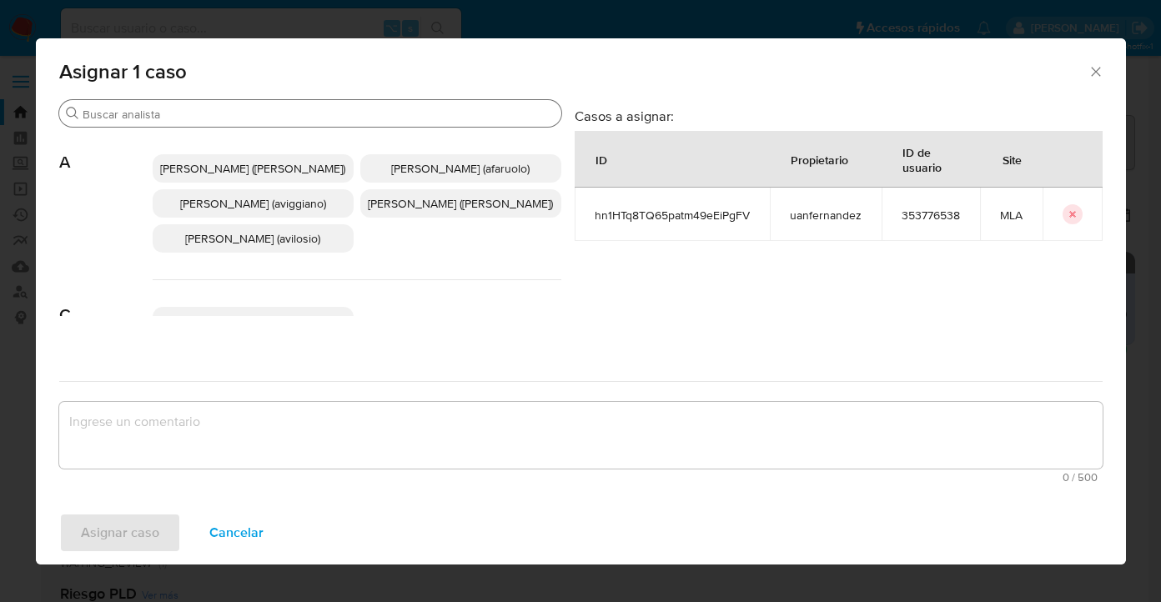
click at [321, 111] on input "Buscar" at bounding box center [319, 114] width 472 height 15
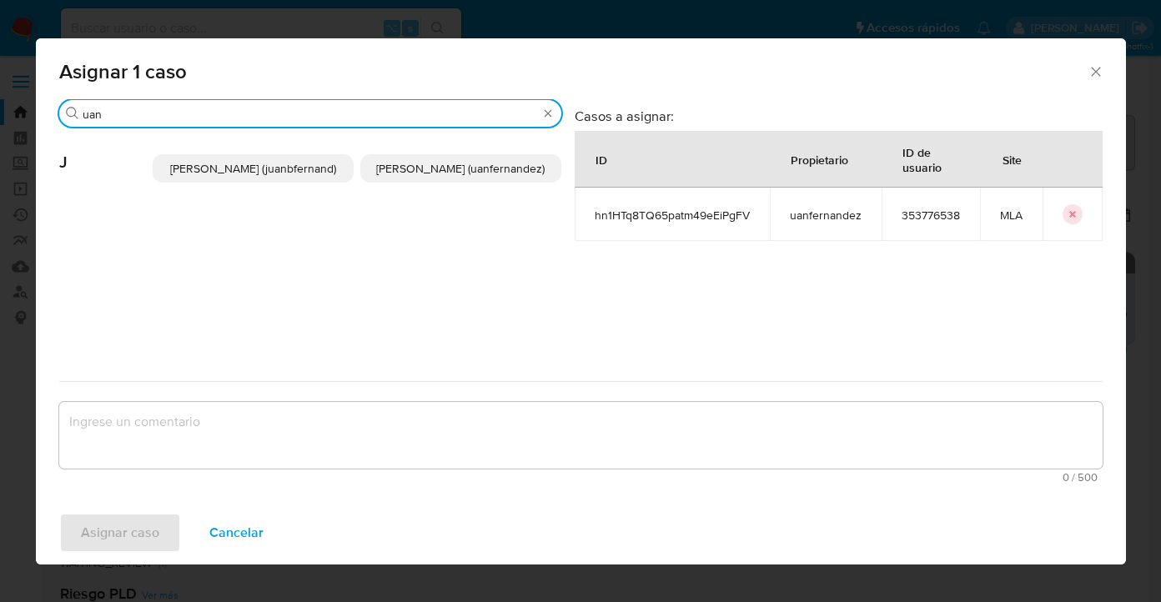
type input "uan"
click at [431, 177] on span "Juan Pablo Fernandez (uanfernandez)" at bounding box center [460, 168] width 169 height 17
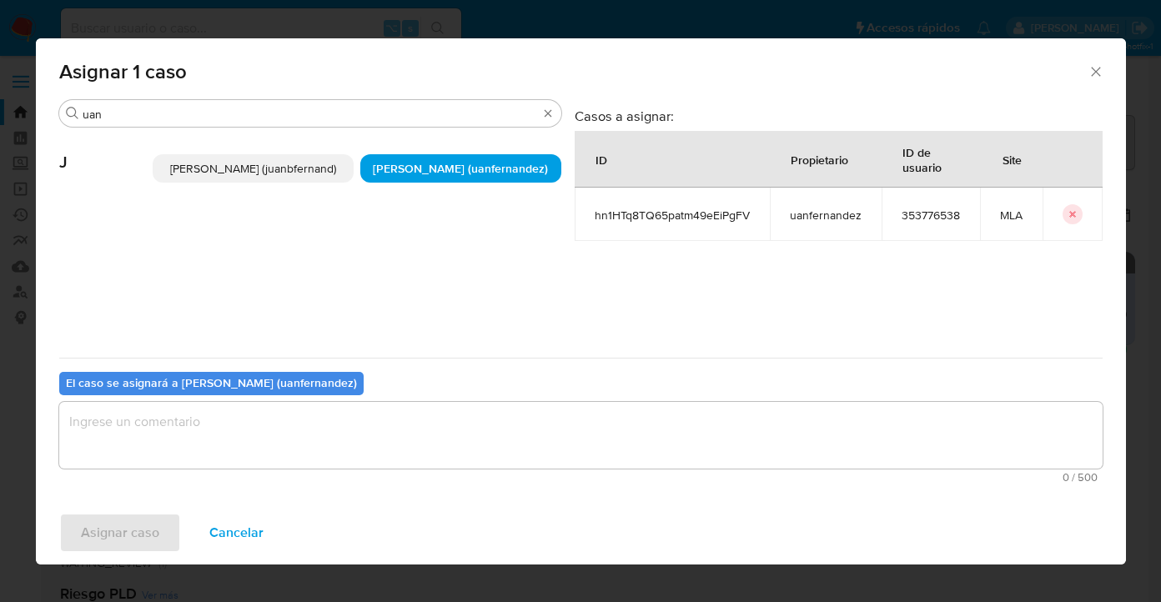
click at [395, 417] on textarea "assign-modal" at bounding box center [581, 435] width 1044 height 67
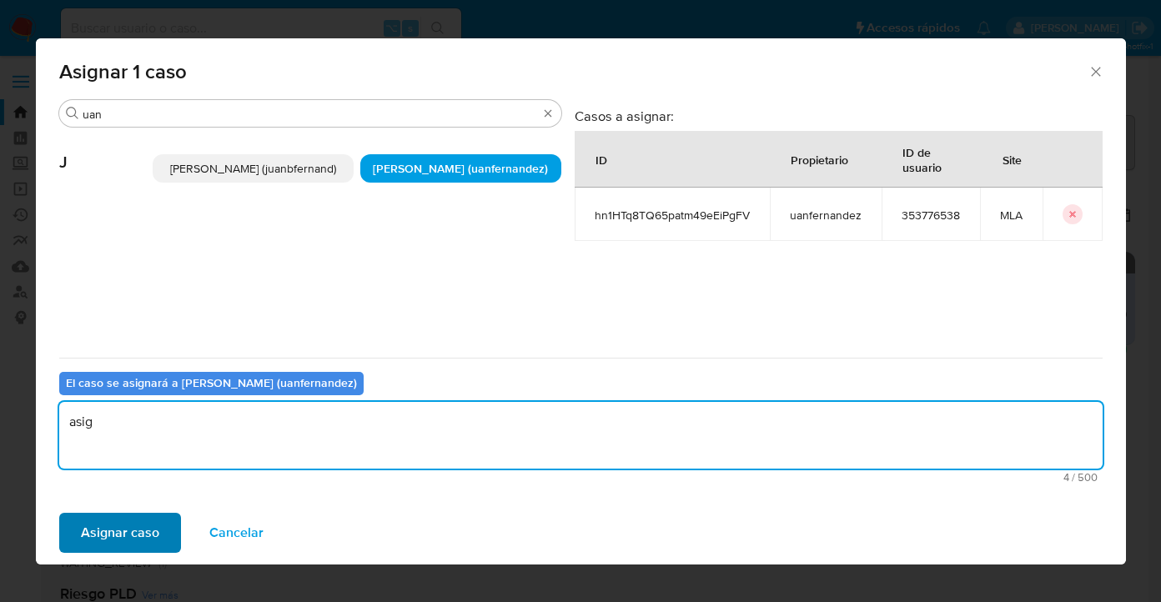
type textarea "asig"
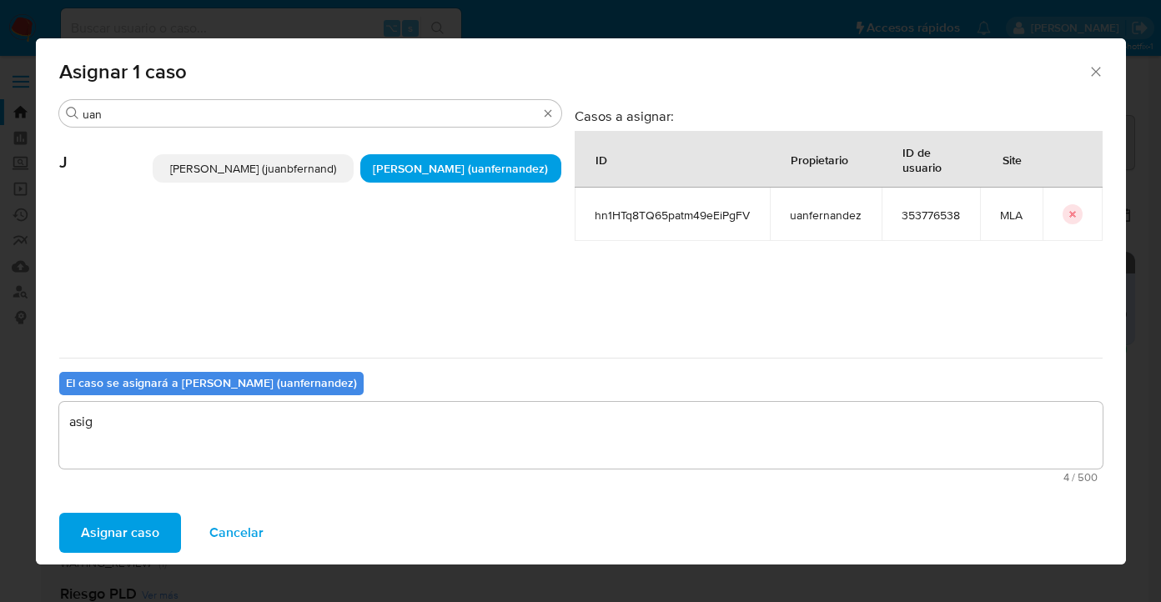
click at [161, 540] on button "Asignar caso" at bounding box center [120, 533] width 122 height 40
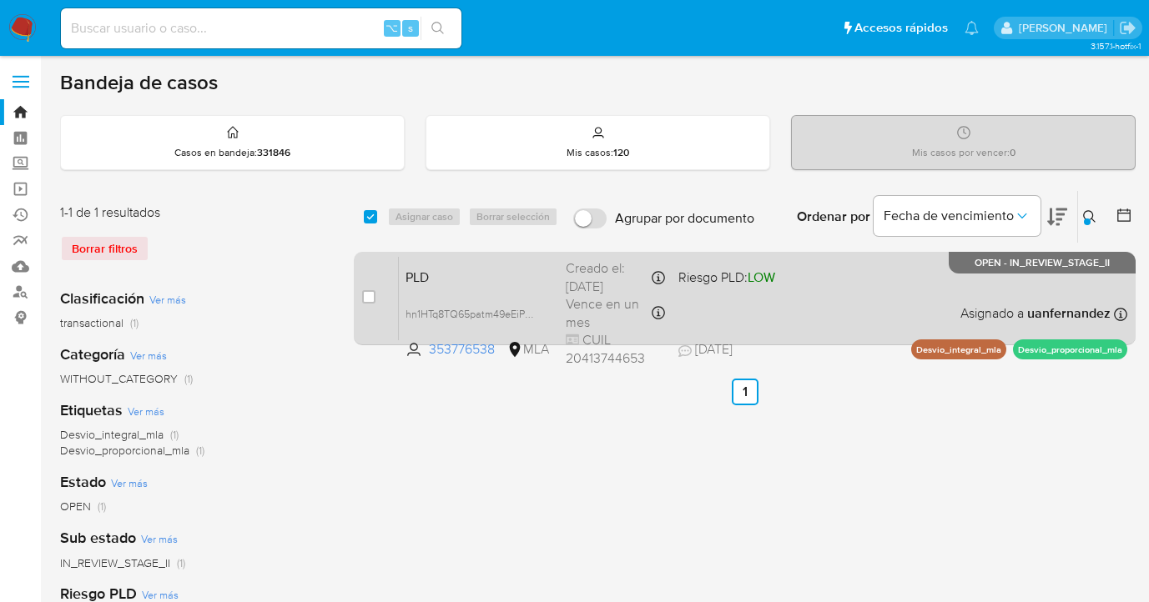
click at [897, 315] on div "PLD hn1HTq8TQ65patm49eEiPgFV 353776538 MLA Riesgo PLD: LOW Creado el: 12/08/202…" at bounding box center [763, 298] width 728 height 84
click at [858, 304] on div "PLD hn1HTq8TQ65patm49eEiPgFV 353776538 MLA Riesgo PLD: LOW Creado el: 12/08/202…" at bounding box center [763, 298] width 728 height 84
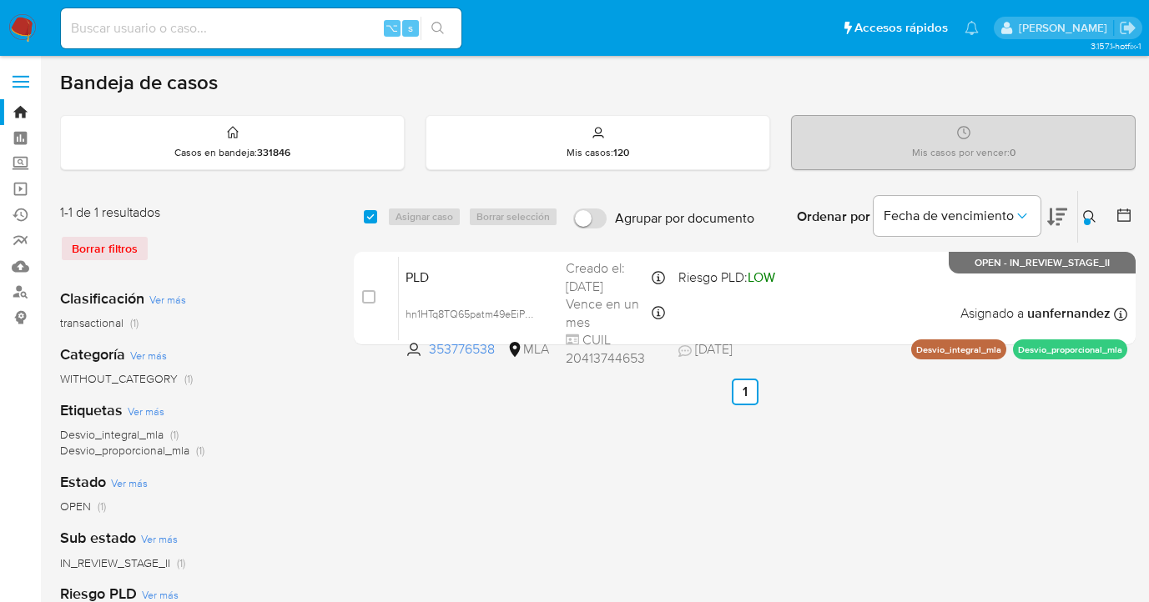
drag, startPoint x: 1088, startPoint y: 213, endPoint x: 1076, endPoint y: 226, distance: 18.3
click at [1086, 213] on icon at bounding box center [1089, 216] width 13 height 13
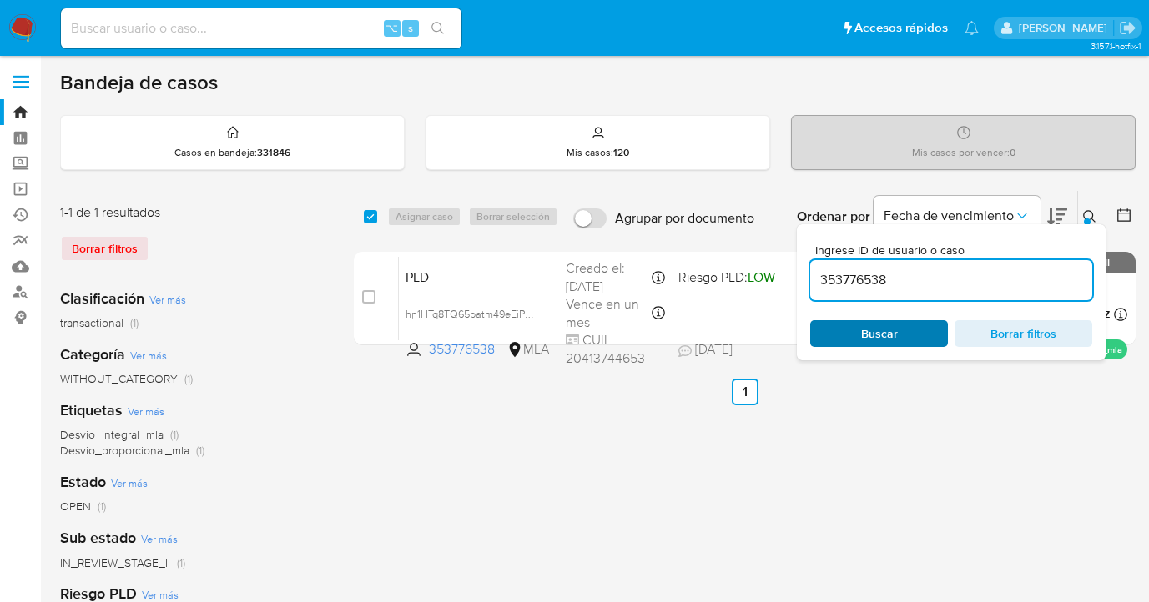
click at [926, 326] on span "Buscar" at bounding box center [879, 333] width 114 height 23
click at [1089, 212] on icon at bounding box center [1089, 216] width 13 height 13
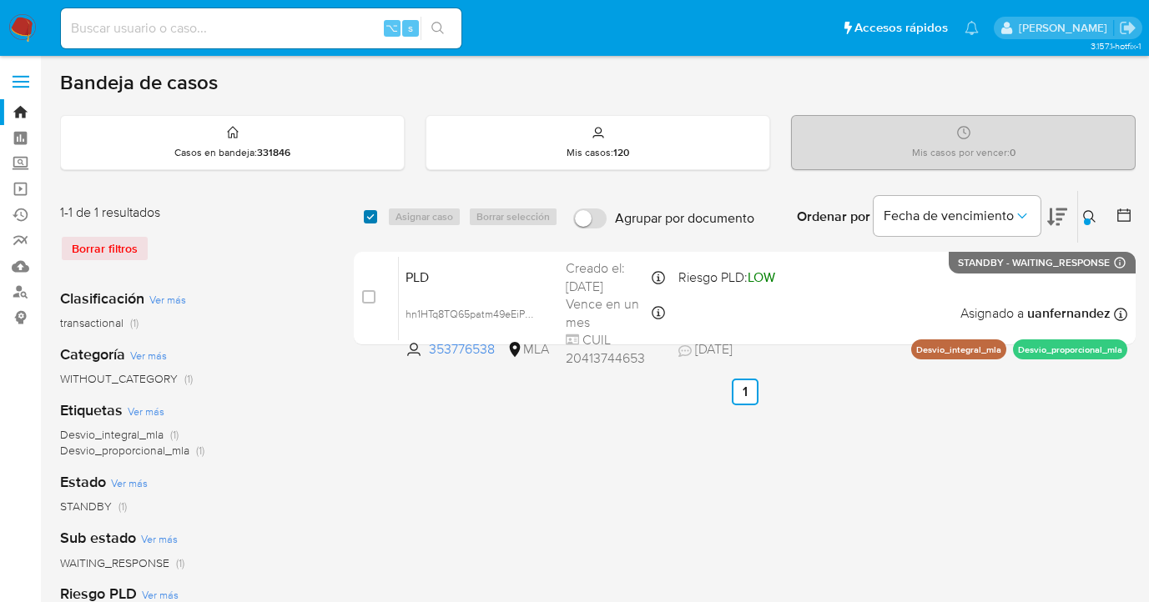
click at [373, 214] on input "checkbox" at bounding box center [370, 216] width 13 height 13
checkbox input "true"
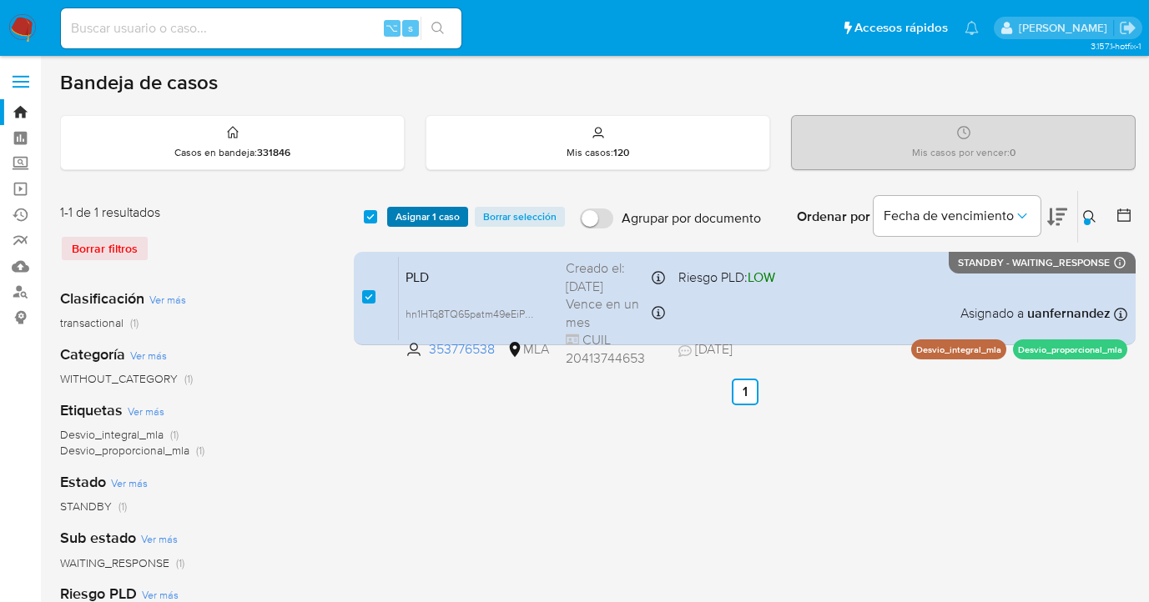
click at [402, 215] on span "Asignar 1 caso" at bounding box center [427, 217] width 64 height 17
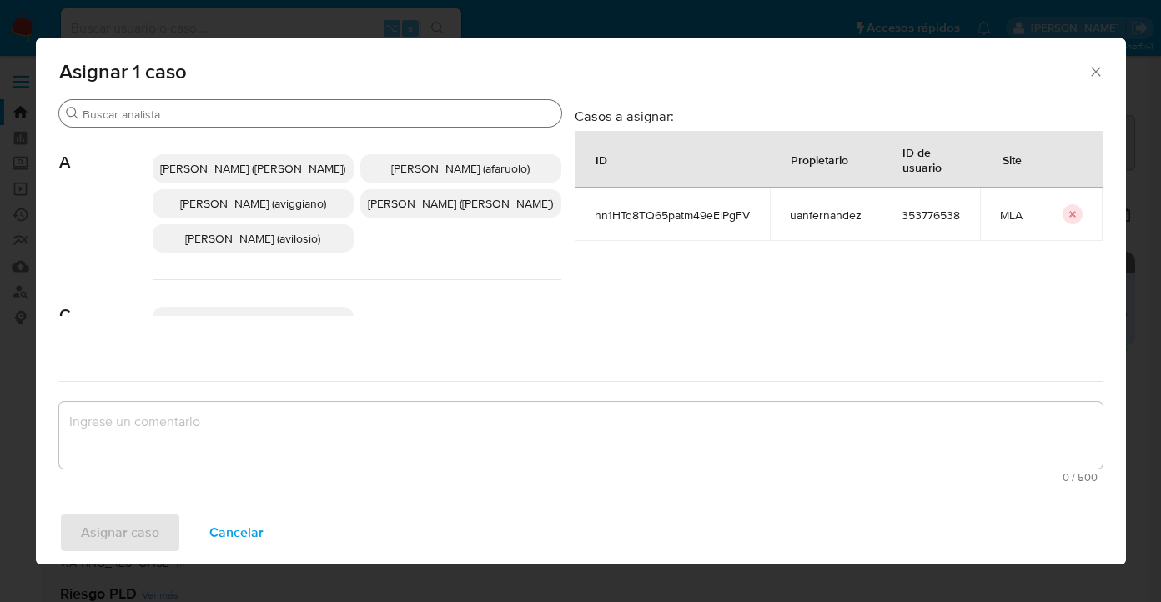
click at [367, 113] on input "Buscar" at bounding box center [319, 114] width 472 height 15
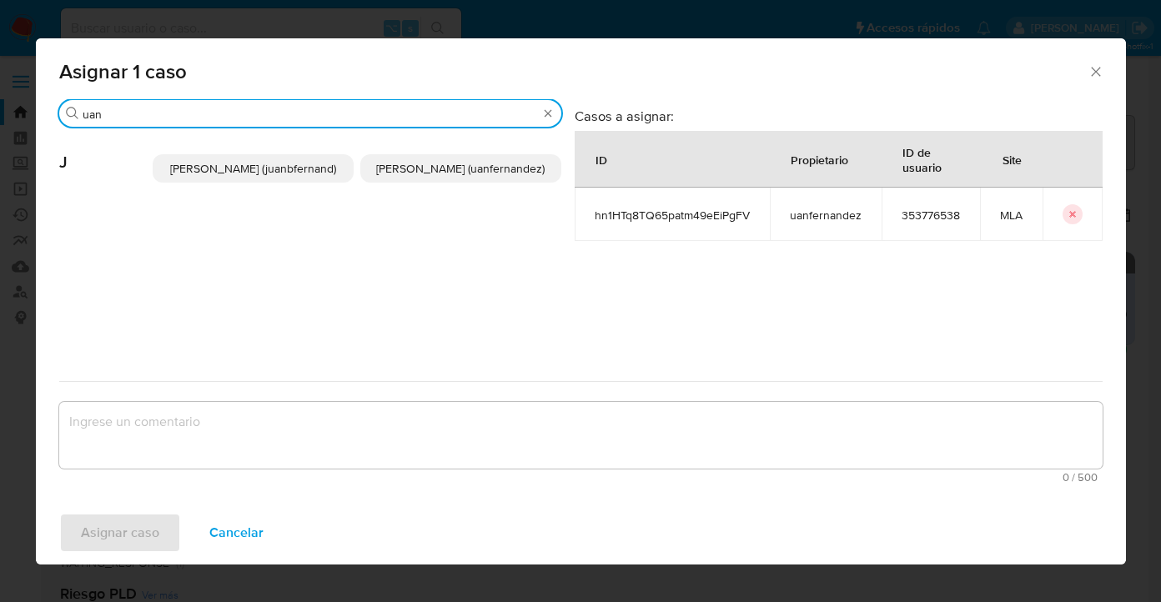
type input "uan"
drag, startPoint x: 435, startPoint y: 160, endPoint x: 412, endPoint y: 267, distance: 109.2
click at [435, 160] on span "Juan Pablo Fernandez (uanfernandez)" at bounding box center [460, 168] width 169 height 17
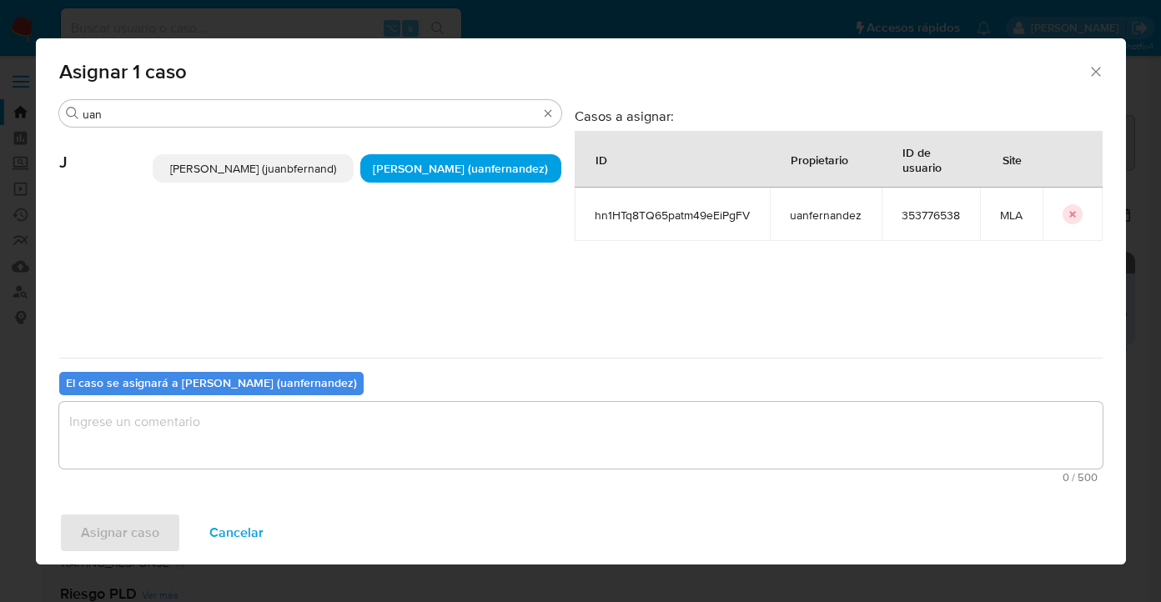
click at [403, 439] on textarea "assign-modal" at bounding box center [581, 435] width 1044 height 67
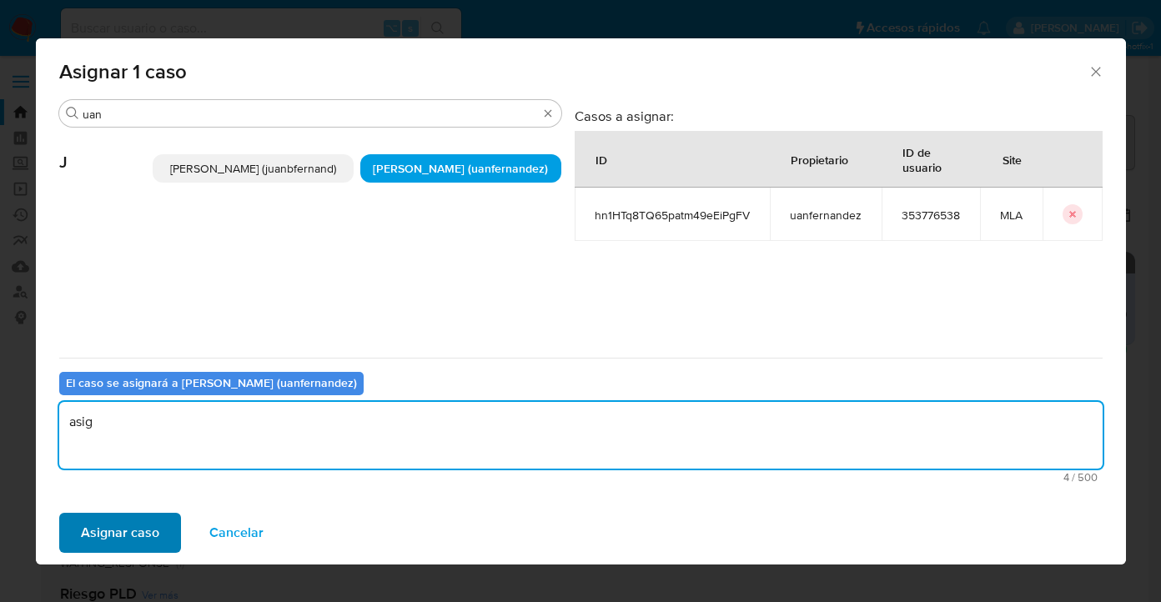
type textarea "asig"
click at [158, 537] on button "Asignar caso" at bounding box center [120, 533] width 122 height 40
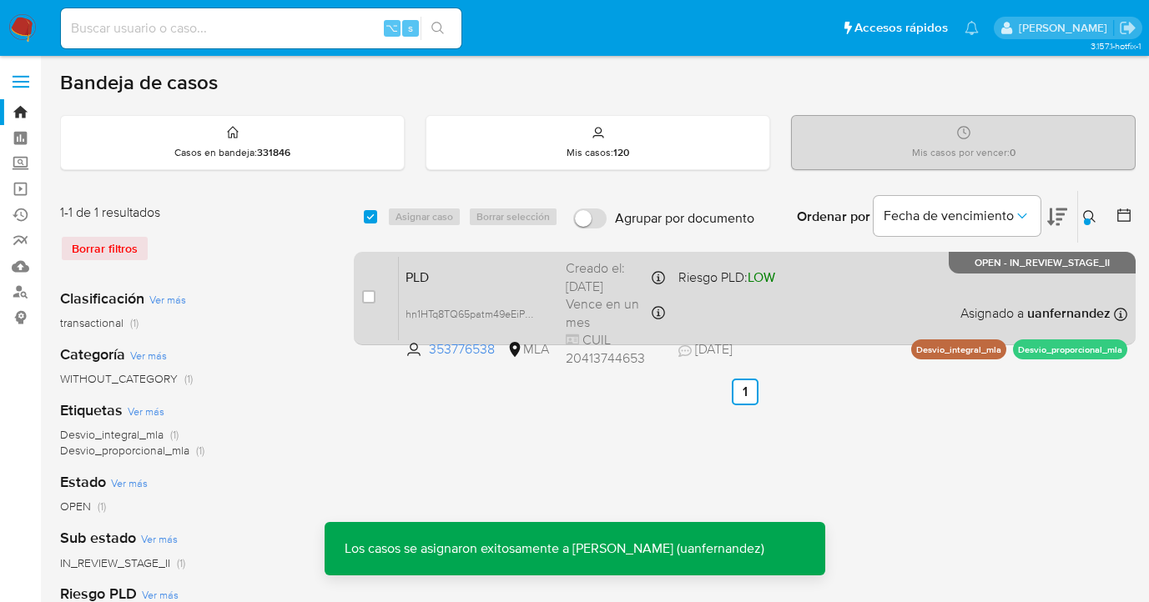
click at [867, 315] on div "PLD hn1HTq8TQ65patm49eEiPgFV 353776538 MLA Riesgo PLD: LOW Creado el: 12/08/202…" at bounding box center [763, 298] width 728 height 84
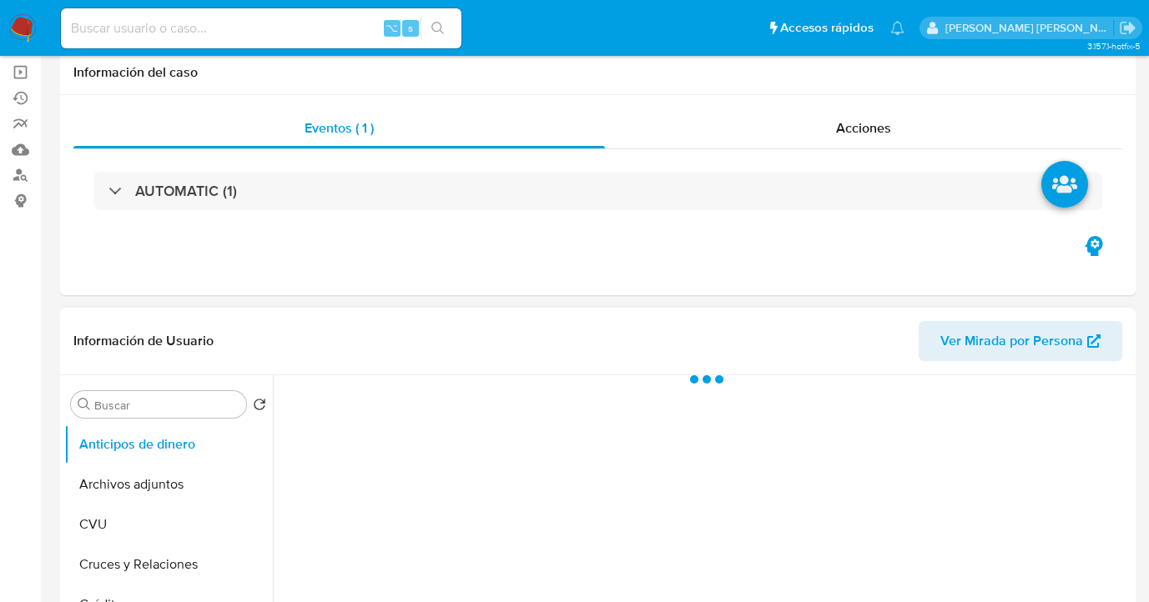
scroll to position [147, 0]
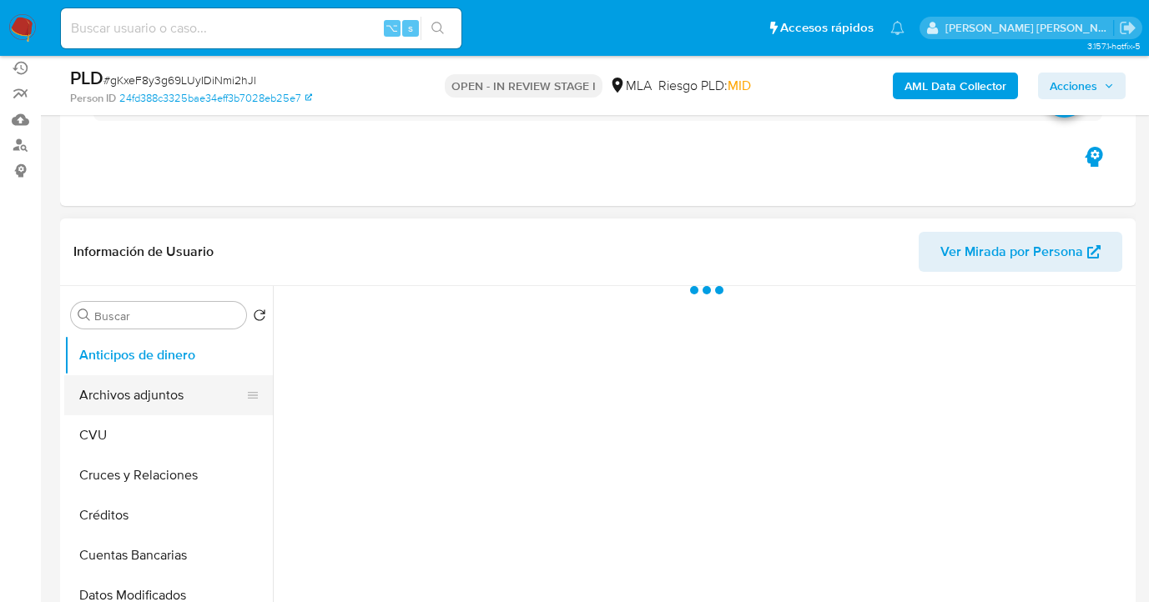
click at [184, 405] on button "Archivos adjuntos" at bounding box center [161, 395] width 195 height 40
select select "10"
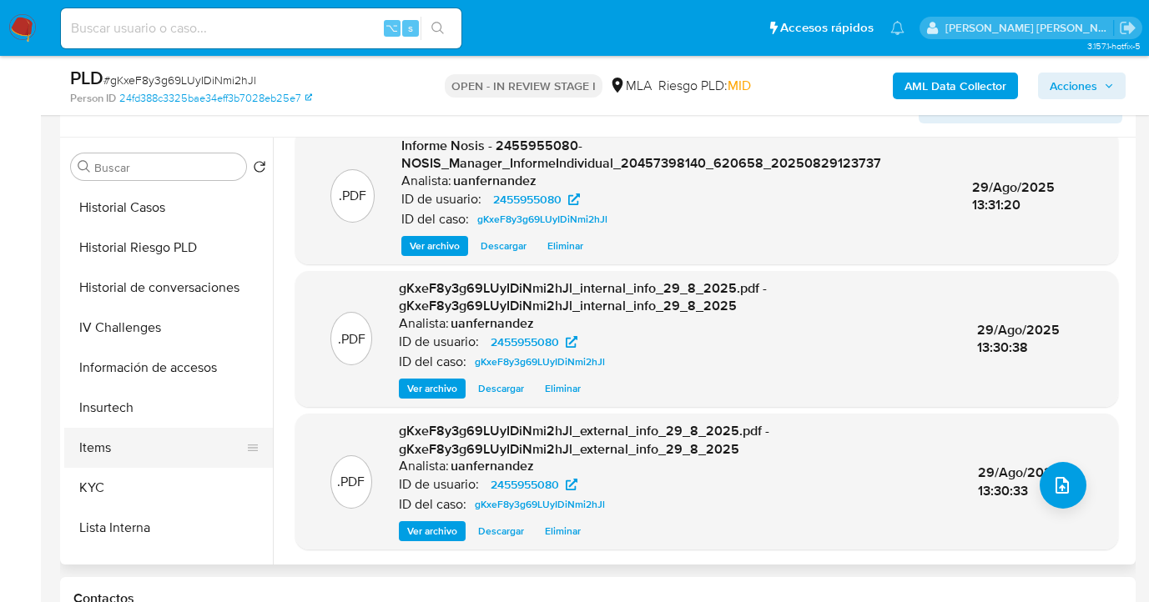
scroll to position [544, 0]
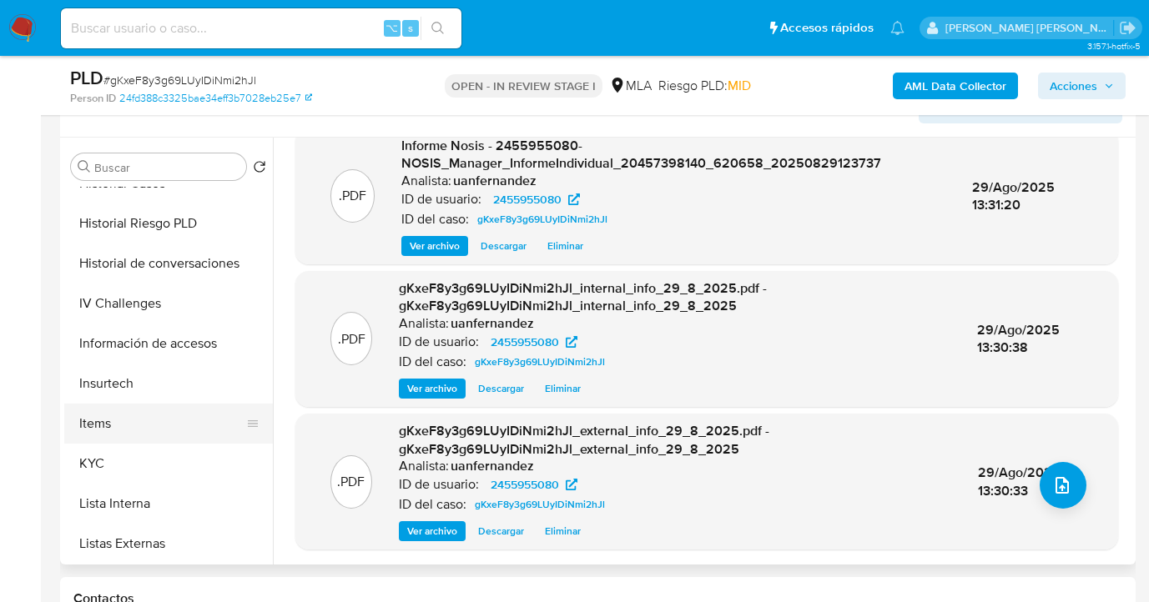
drag, startPoint x: 164, startPoint y: 451, endPoint x: 254, endPoint y: 421, distance: 94.7
click at [164, 451] on button "KYC" at bounding box center [168, 464] width 209 height 40
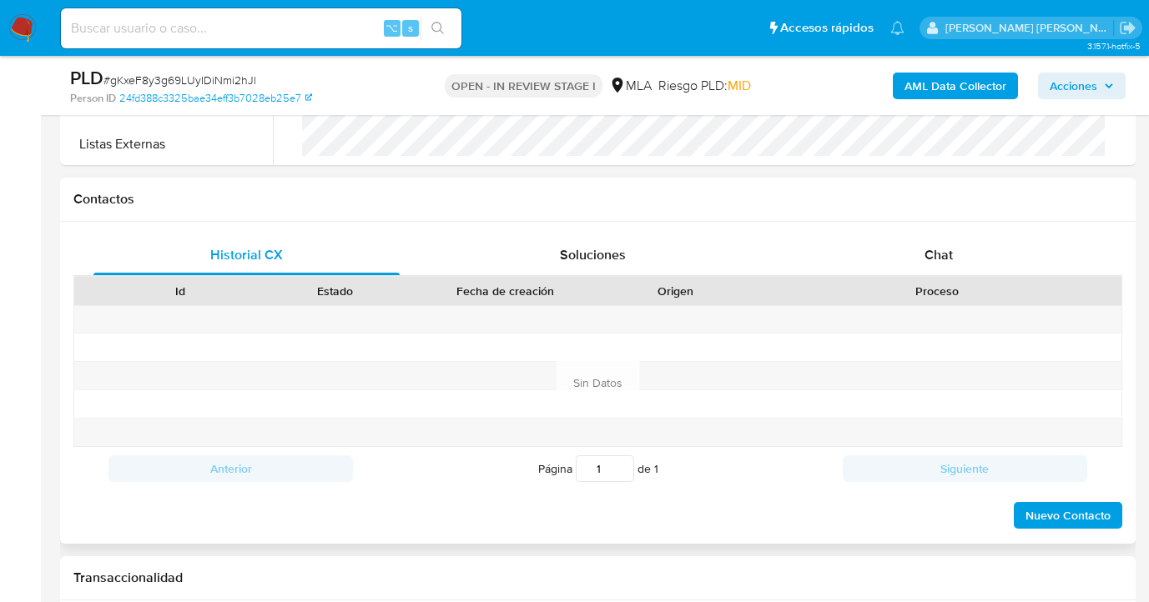
scroll to position [557, 0]
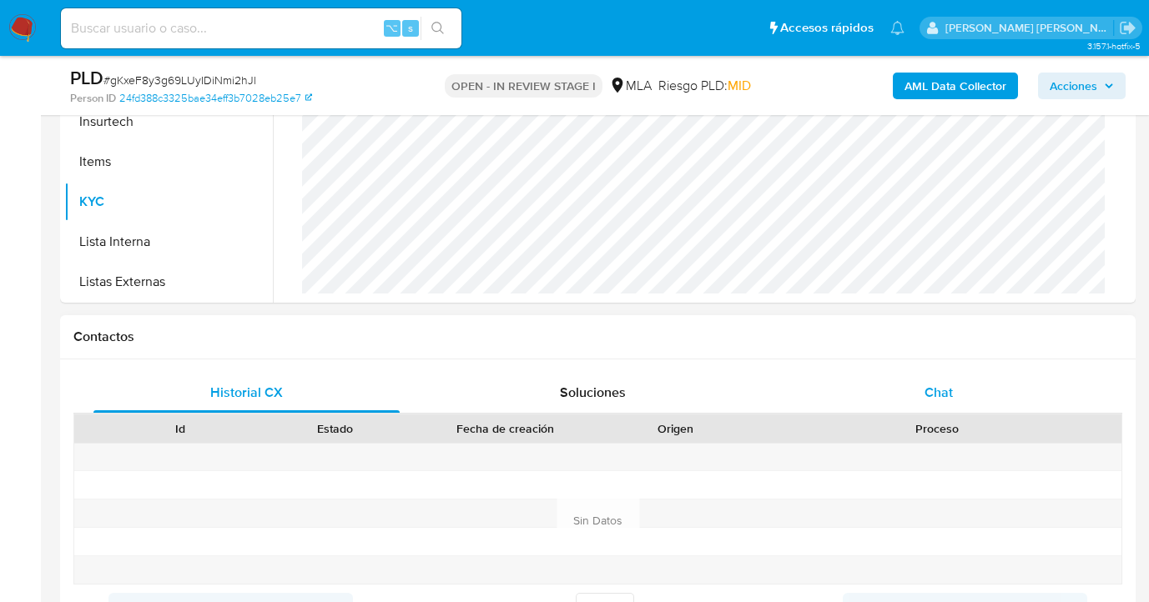
click at [942, 398] on span "Chat" at bounding box center [938, 392] width 28 height 19
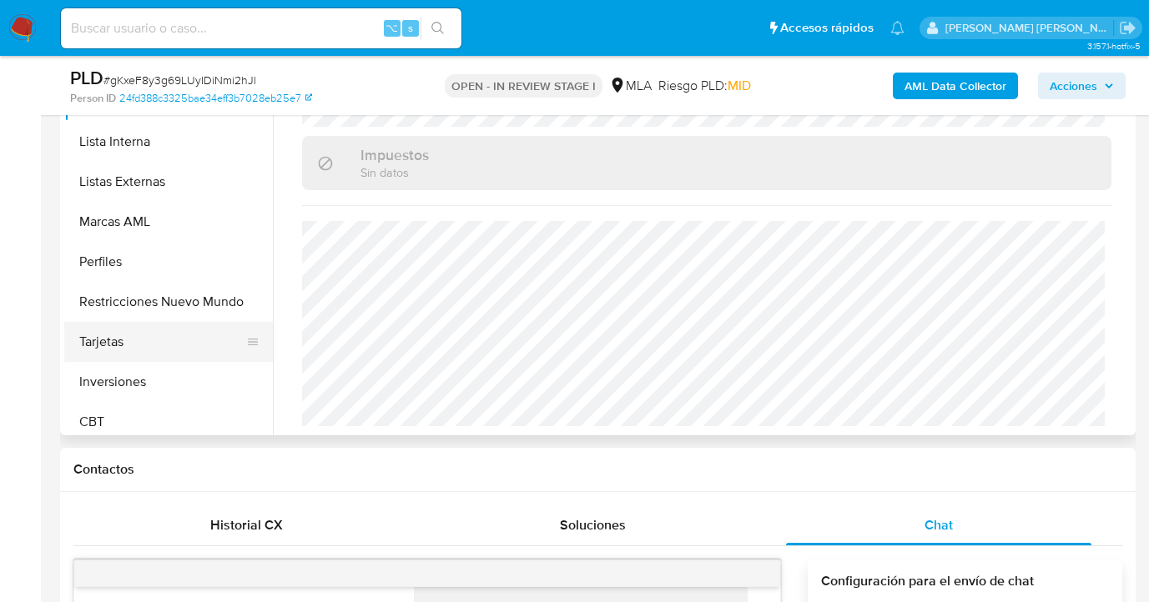
scroll to position [785, 0]
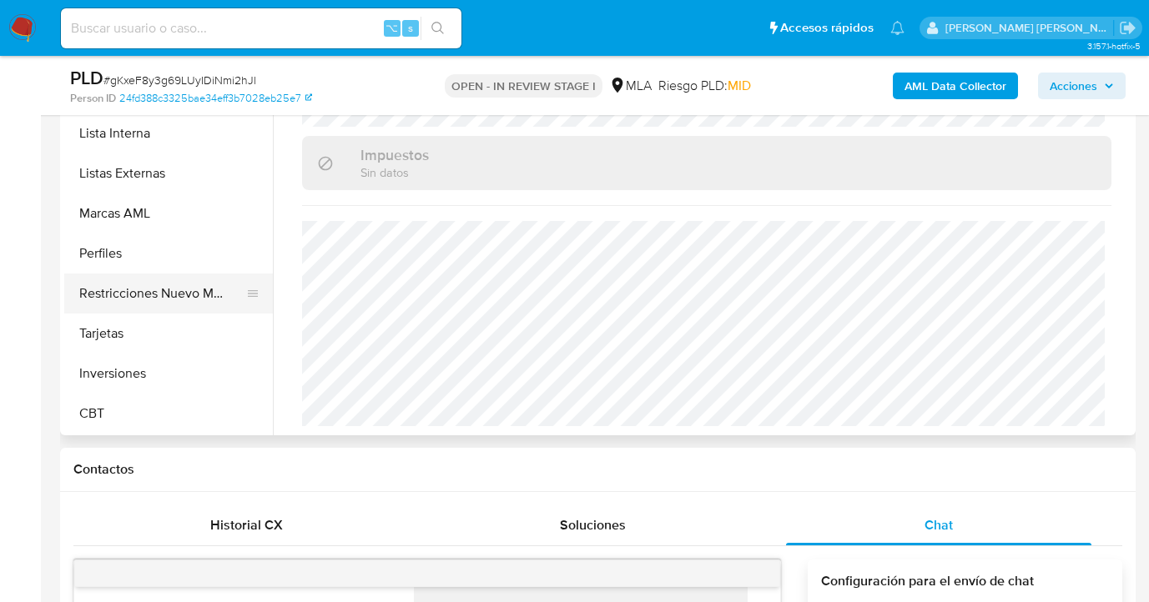
click at [169, 305] on button "Restricciones Nuevo Mundo" at bounding box center [161, 294] width 195 height 40
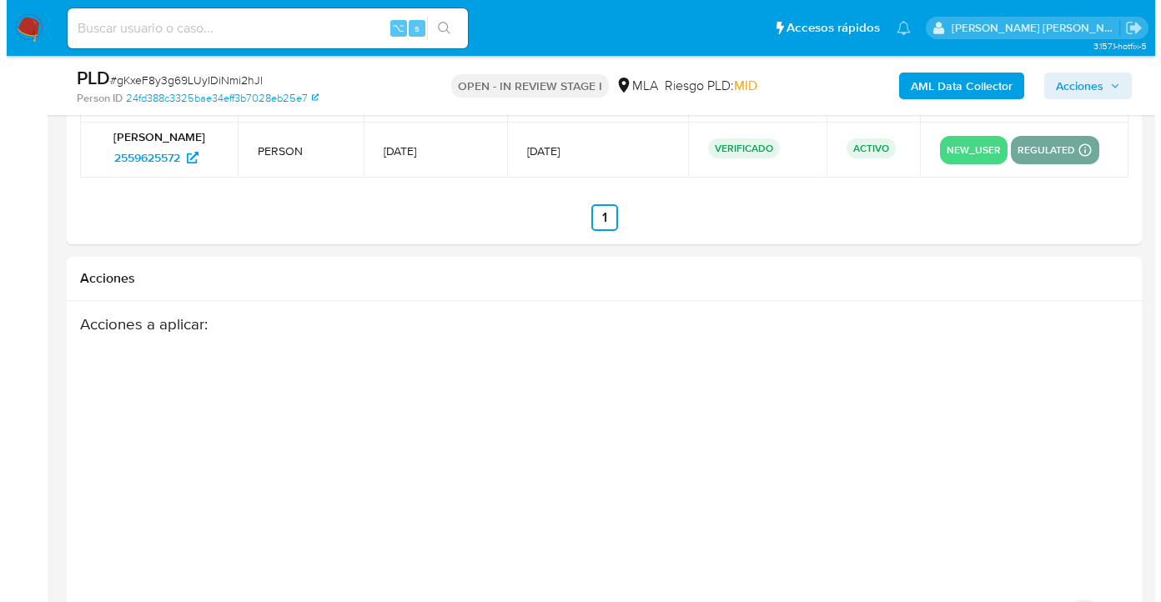
scroll to position [2990, 0]
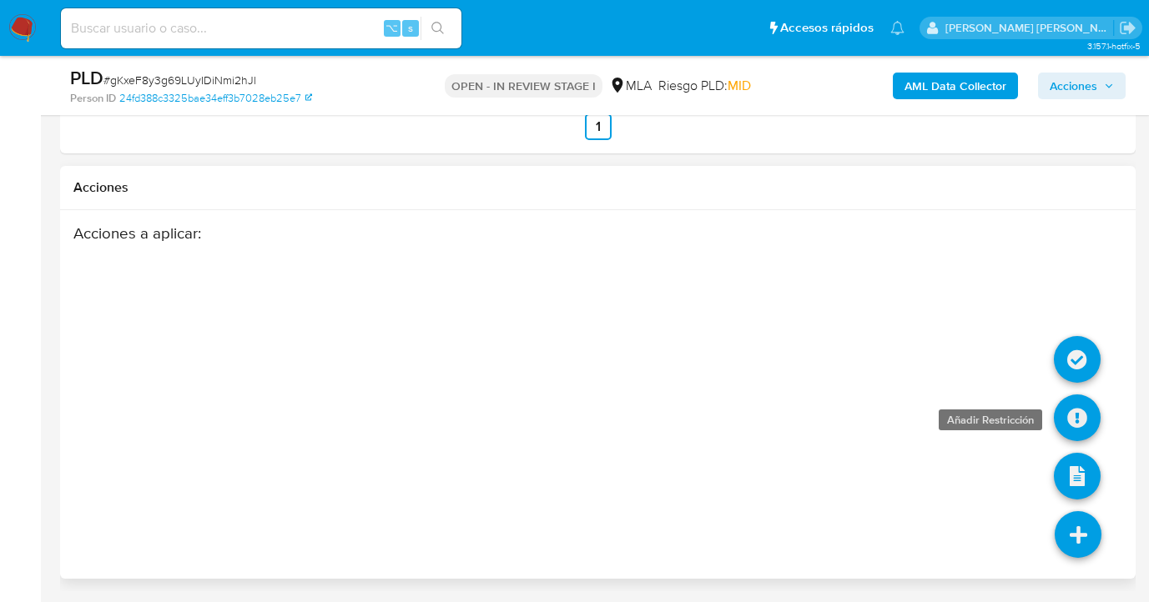
click at [1074, 419] on icon at bounding box center [1077, 418] width 47 height 47
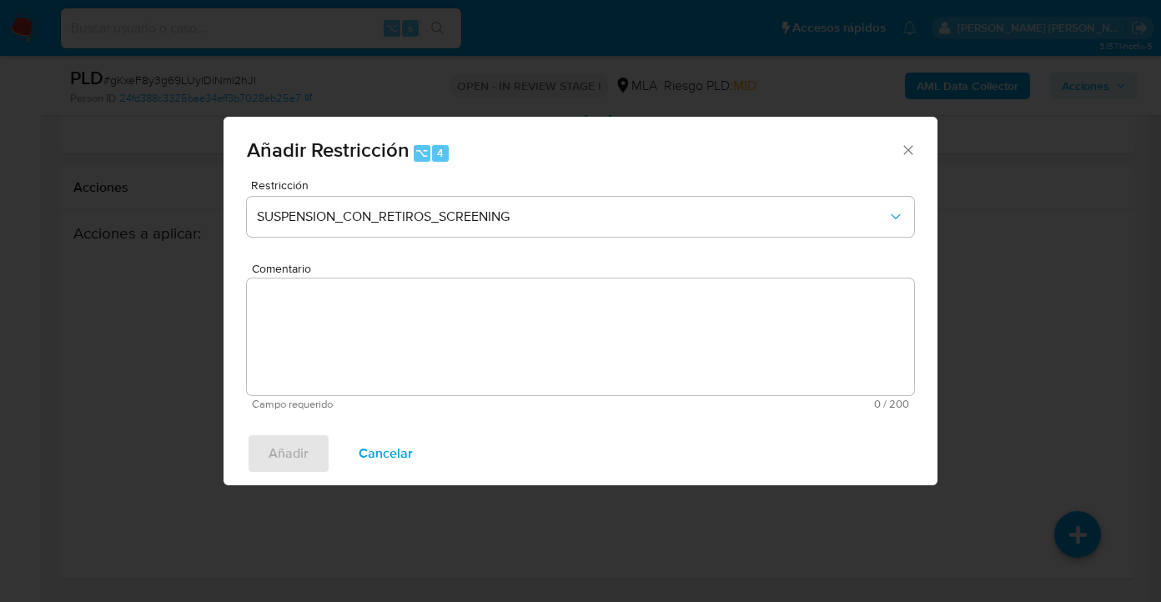
click at [570, 192] on div "Restricción SUSPENSION_CON_RETIROS_SCREENING" at bounding box center [580, 218] width 667 height 79
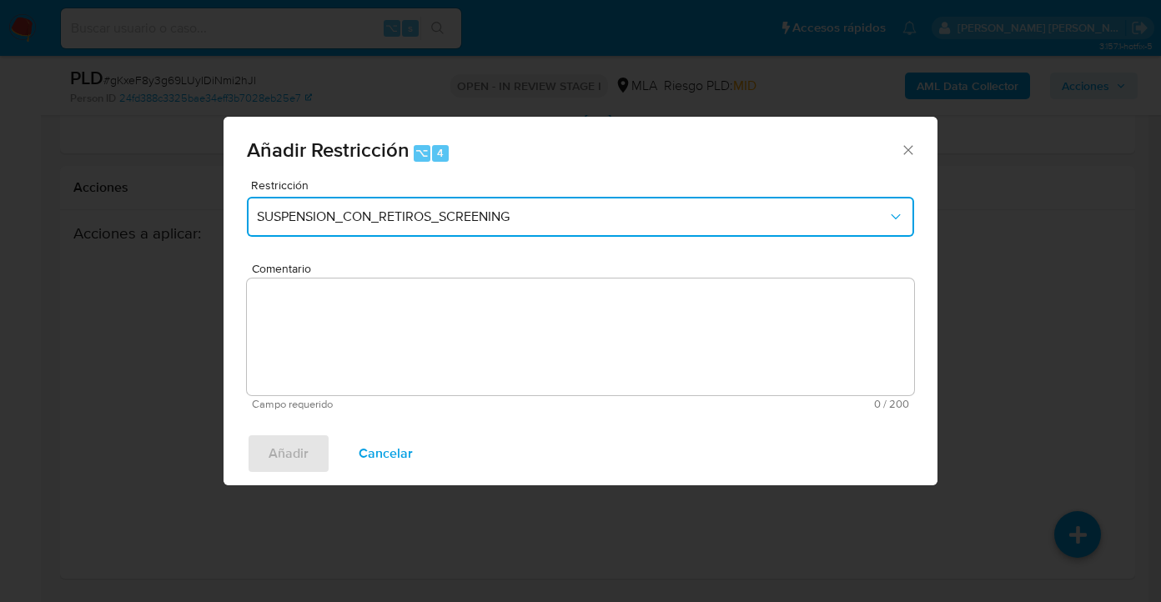
click at [557, 207] on button "SUSPENSION_CON_RETIROS_SCREENING" at bounding box center [580, 217] width 667 height 40
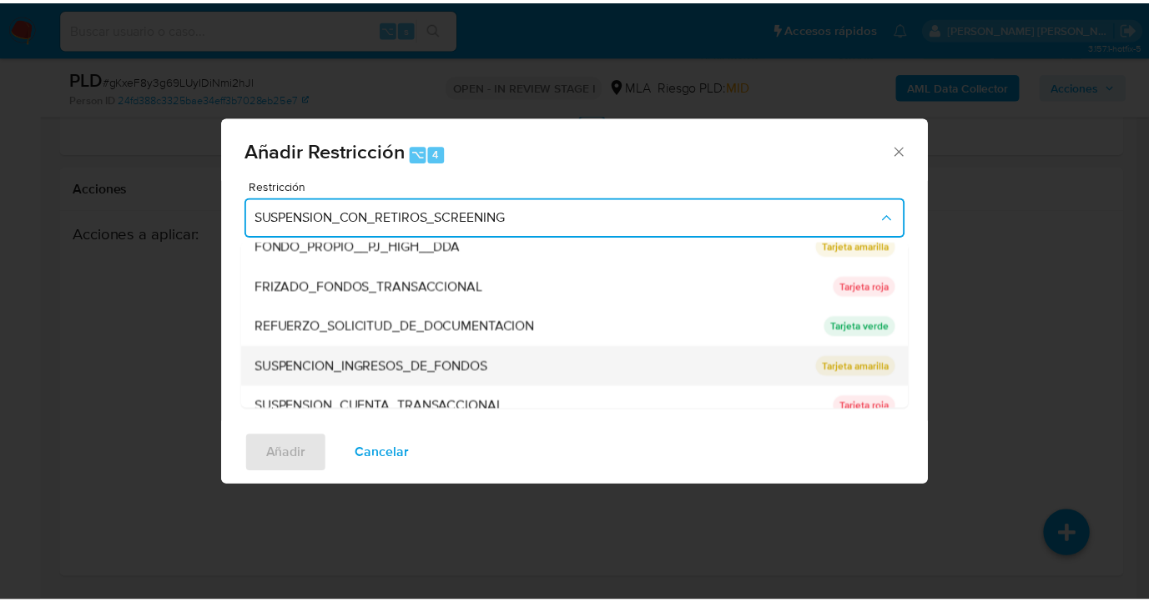
scroll to position [354, 0]
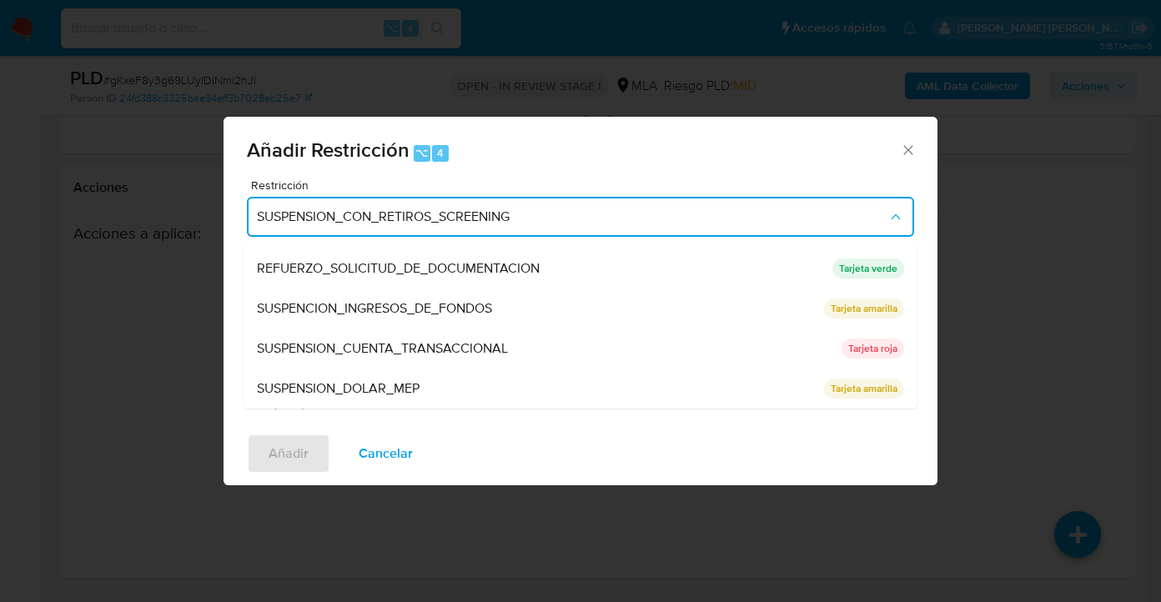
click at [584, 348] on div "SUSPENSION_CUENTA_TRANSACCIONAL" at bounding box center [544, 349] width 575 height 40
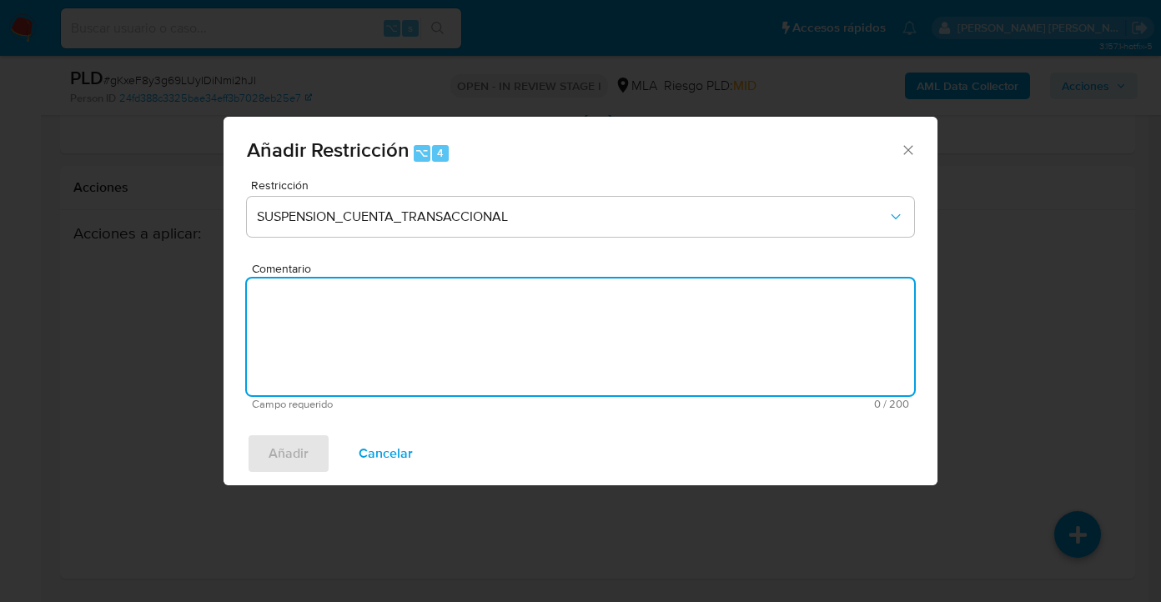
click at [498, 354] on textarea "Comentario" at bounding box center [580, 337] width 667 height 117
type textarea "AML"
click at [295, 445] on span "Añadir" at bounding box center [289, 454] width 40 height 37
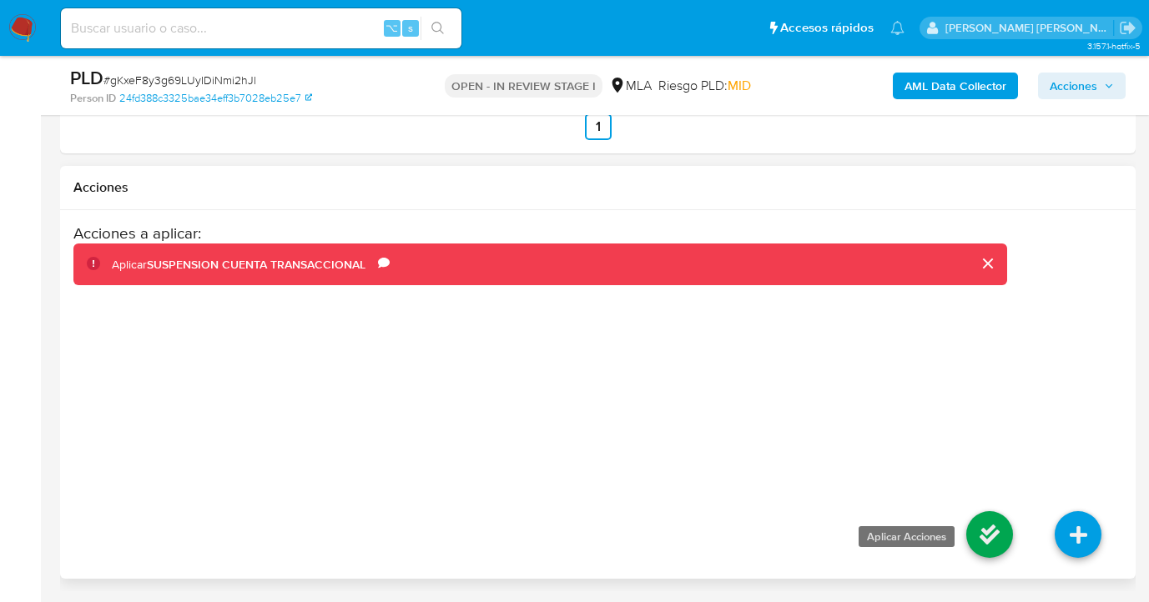
click at [985, 538] on icon at bounding box center [989, 534] width 47 height 47
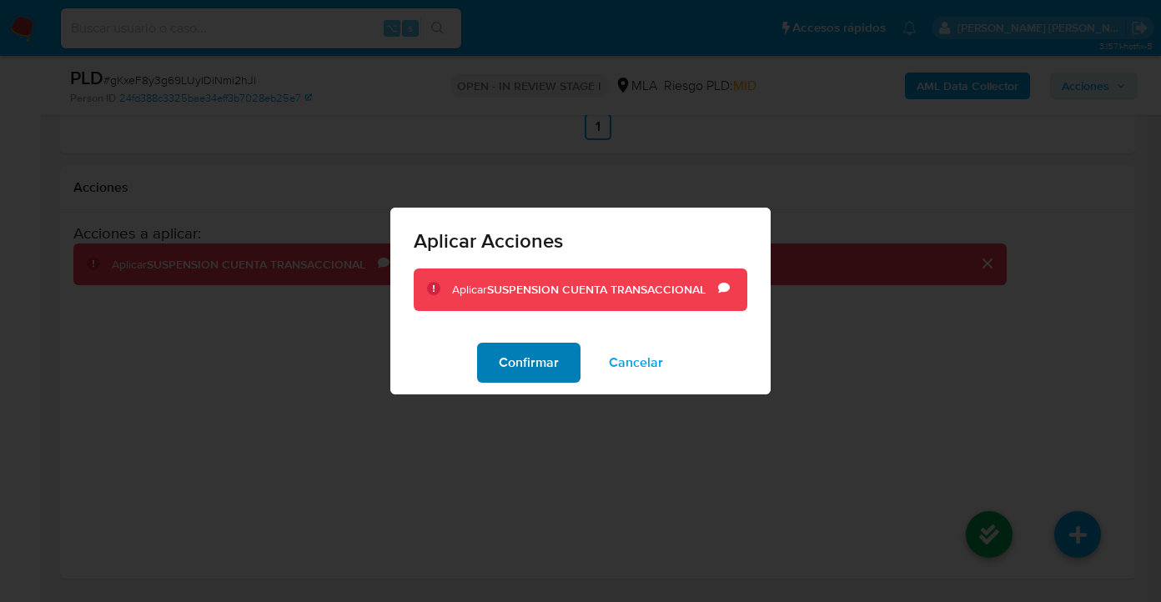
click at [518, 376] on span "Confirmar" at bounding box center [529, 363] width 60 height 37
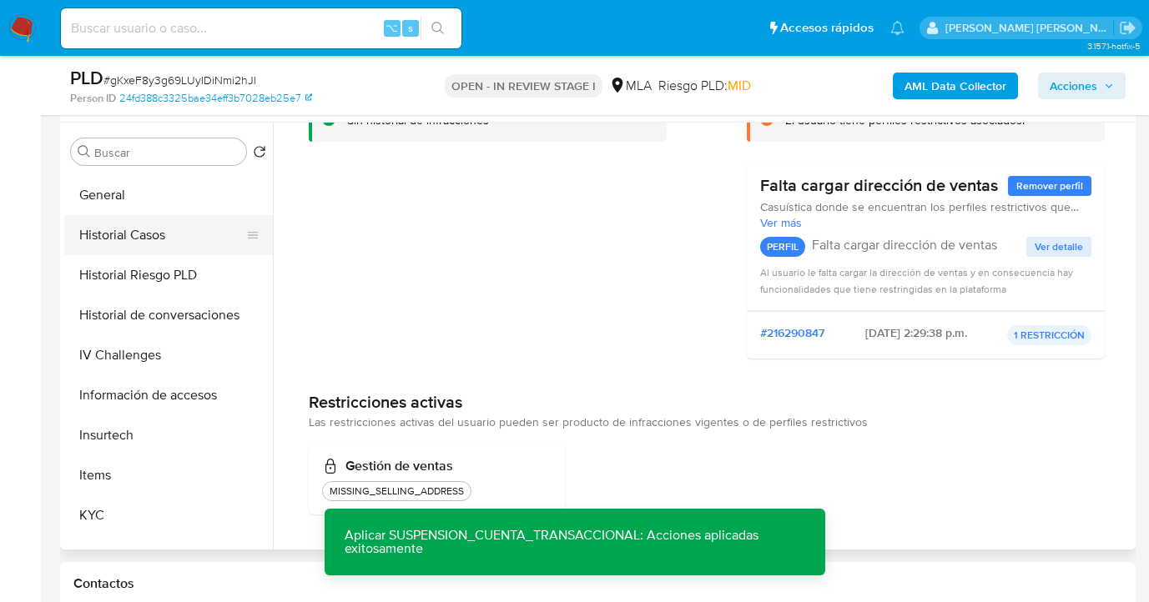
scroll to position [460, 0]
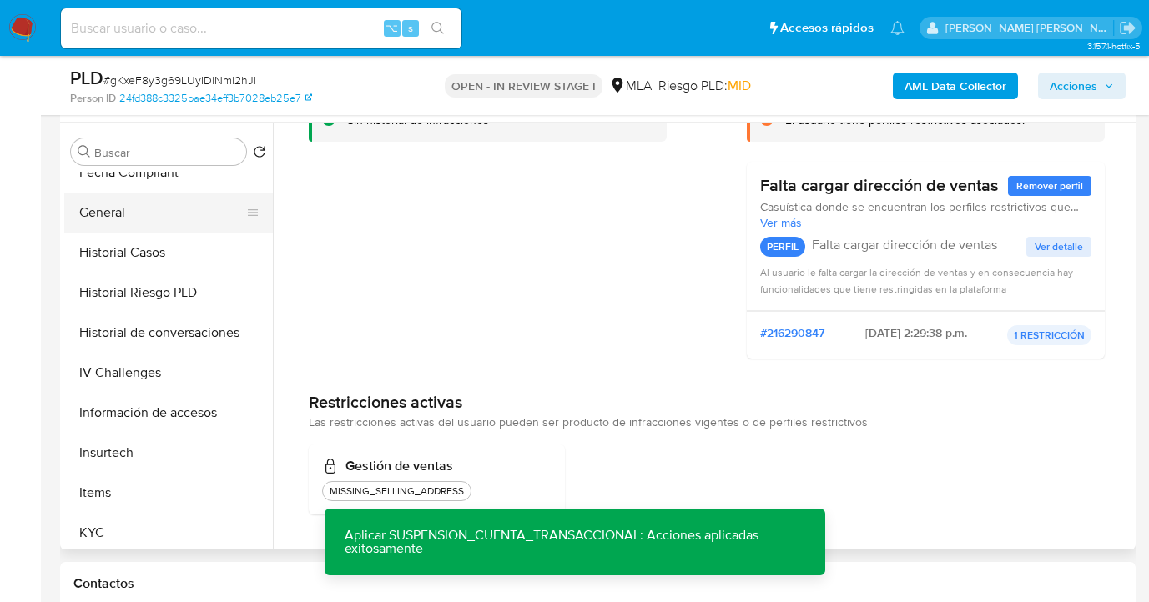
click at [147, 222] on button "General" at bounding box center [161, 213] width 195 height 40
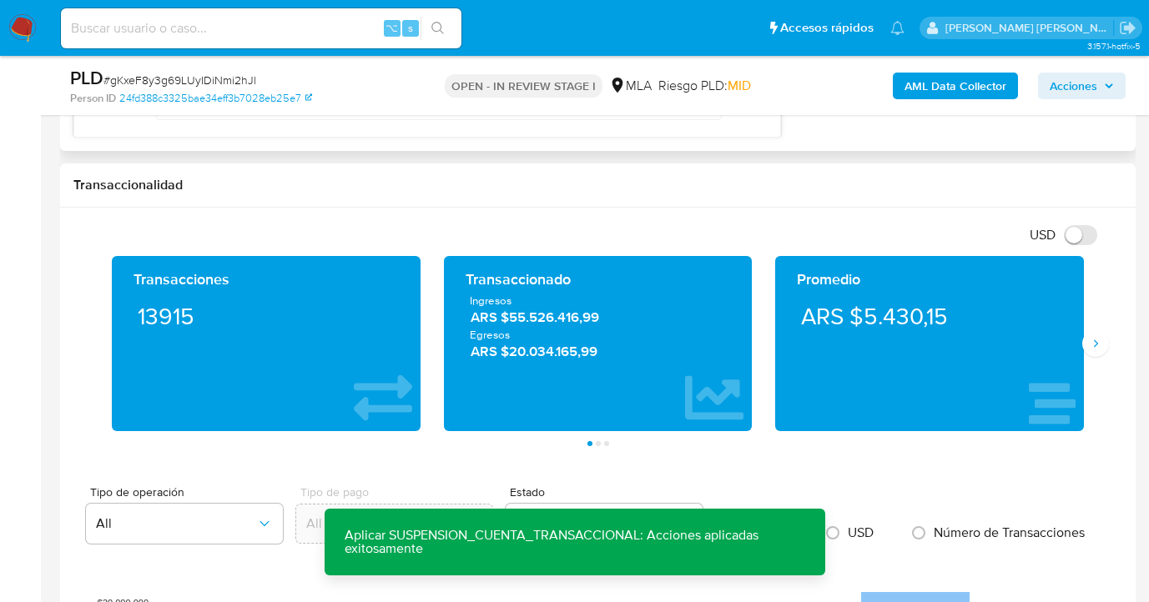
scroll to position [1393, 0]
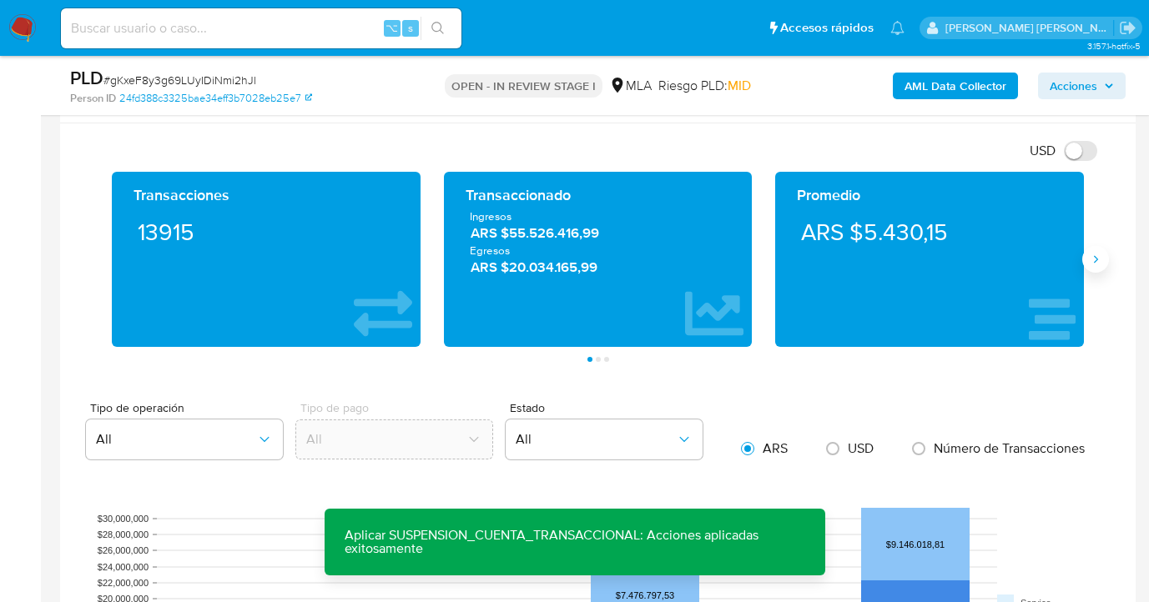
click at [1096, 268] on button "Siguiente" at bounding box center [1095, 259] width 27 height 27
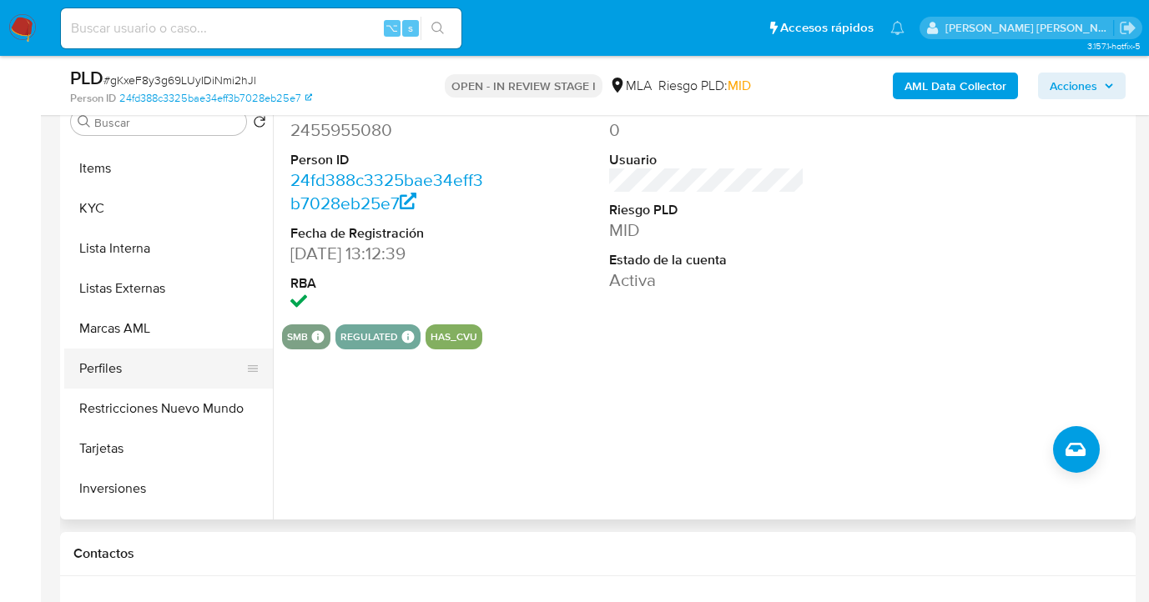
scroll to position [785, 0]
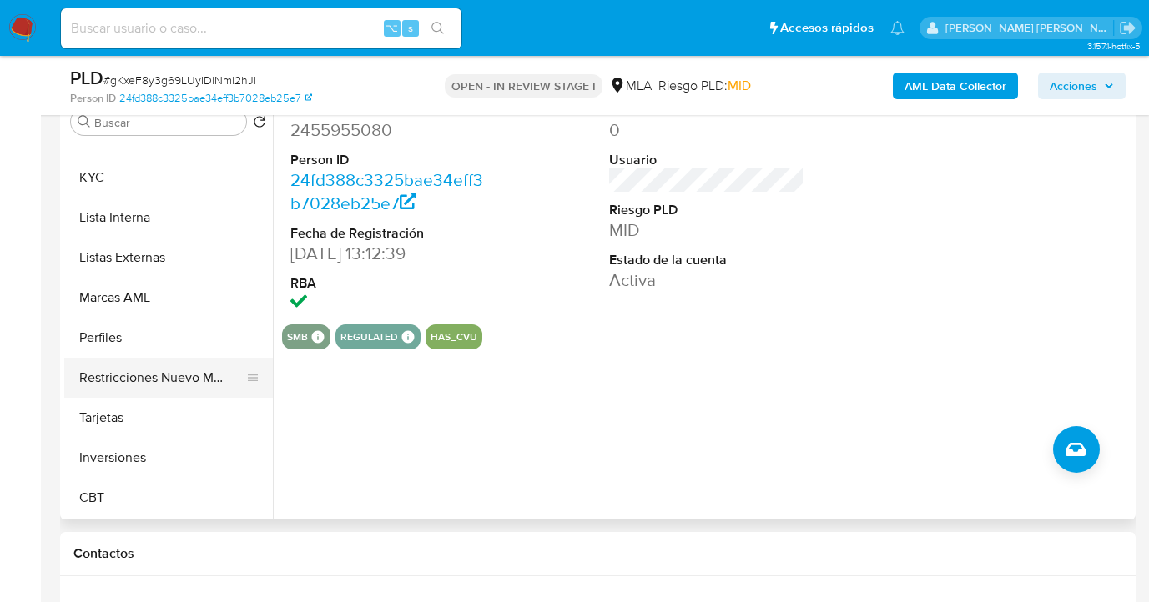
drag, startPoint x: 177, startPoint y: 384, endPoint x: 215, endPoint y: 385, distance: 38.4
click at [178, 385] on button "Restricciones Nuevo Mundo" at bounding box center [161, 378] width 195 height 40
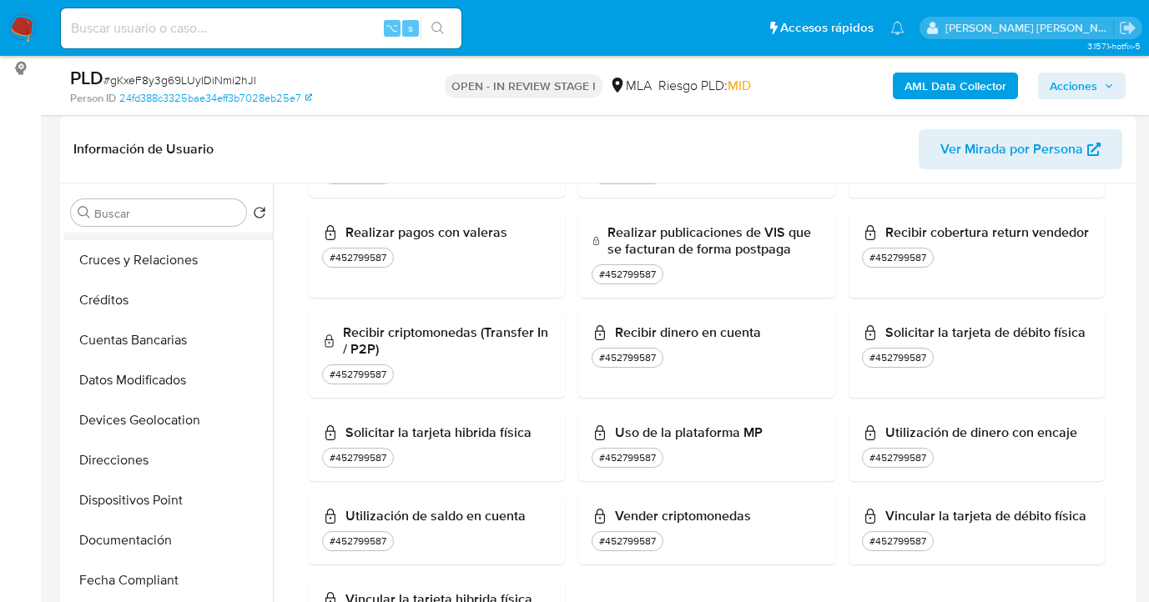
scroll to position [0, 0]
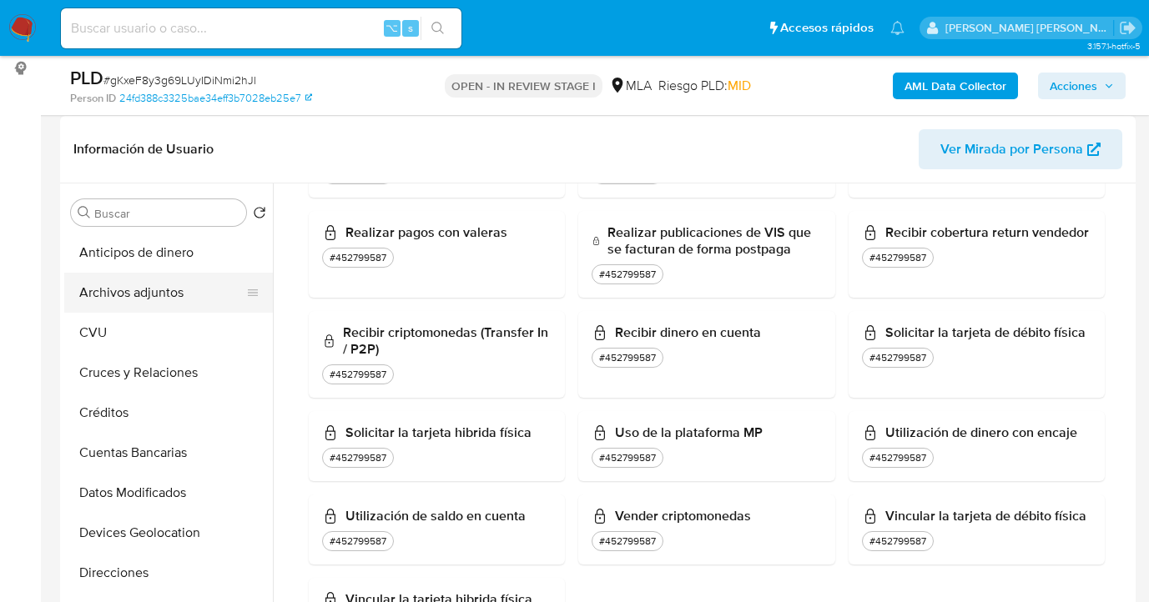
click at [171, 298] on button "Archivos adjuntos" at bounding box center [161, 293] width 195 height 40
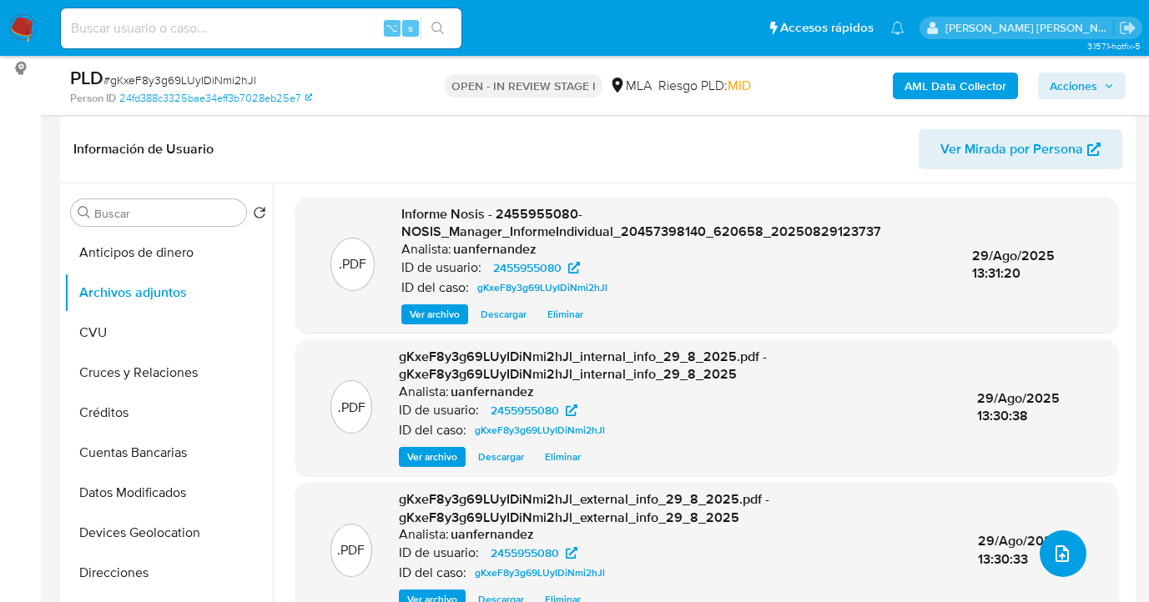
click at [1055, 544] on icon "upload-file" at bounding box center [1062, 554] width 20 height 20
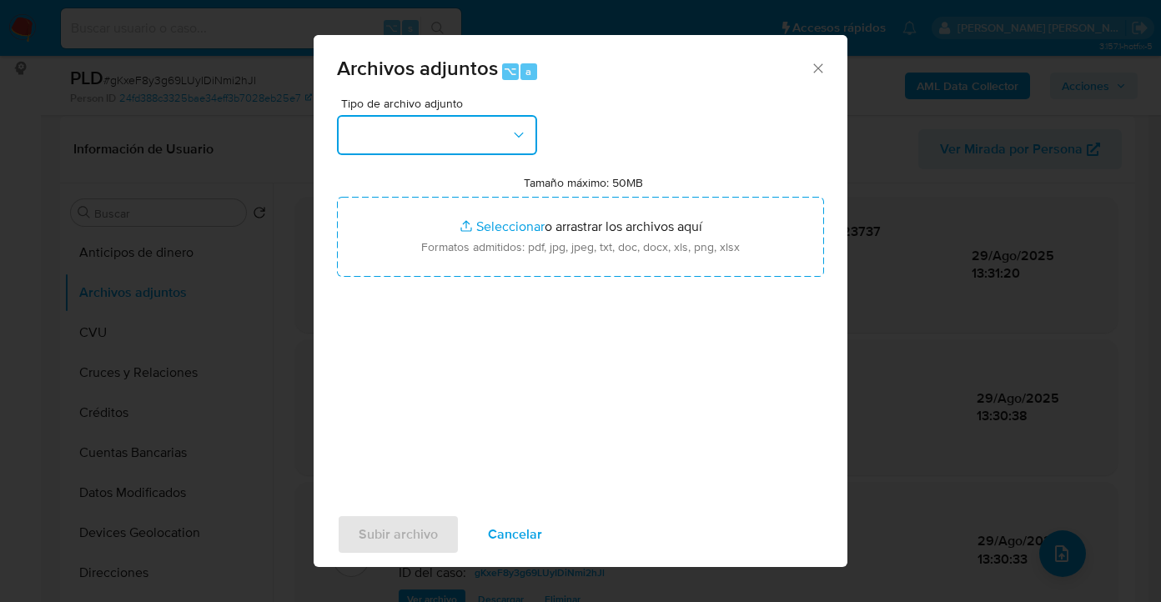
click at [508, 138] on button "button" at bounding box center [437, 135] width 200 height 40
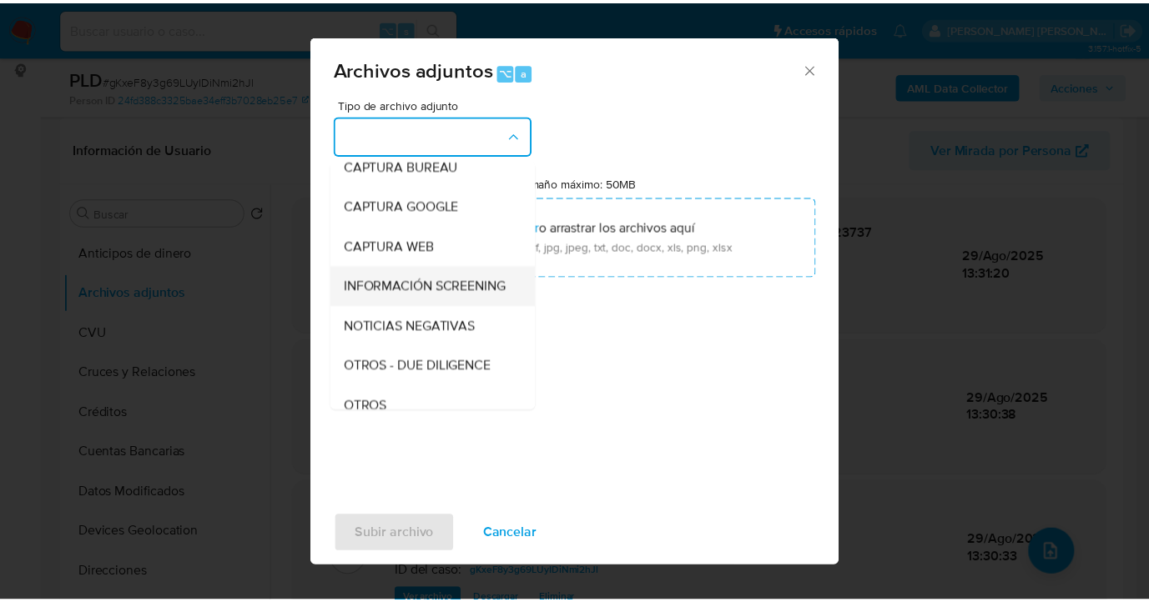
scroll to position [160, 0]
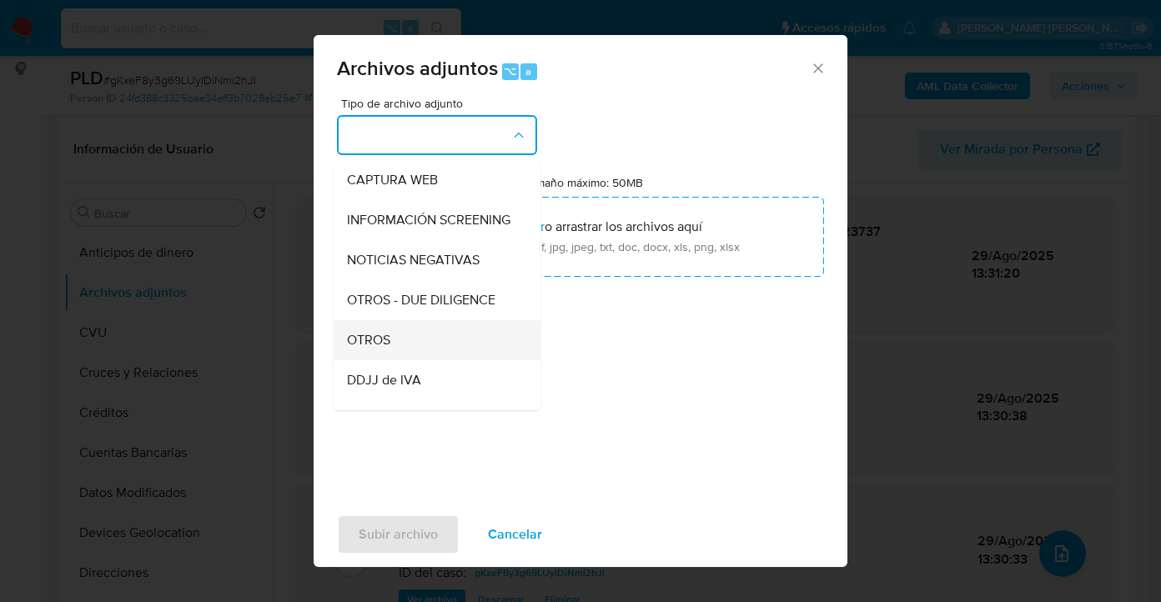
click at [441, 352] on div "OTROS" at bounding box center [432, 340] width 170 height 40
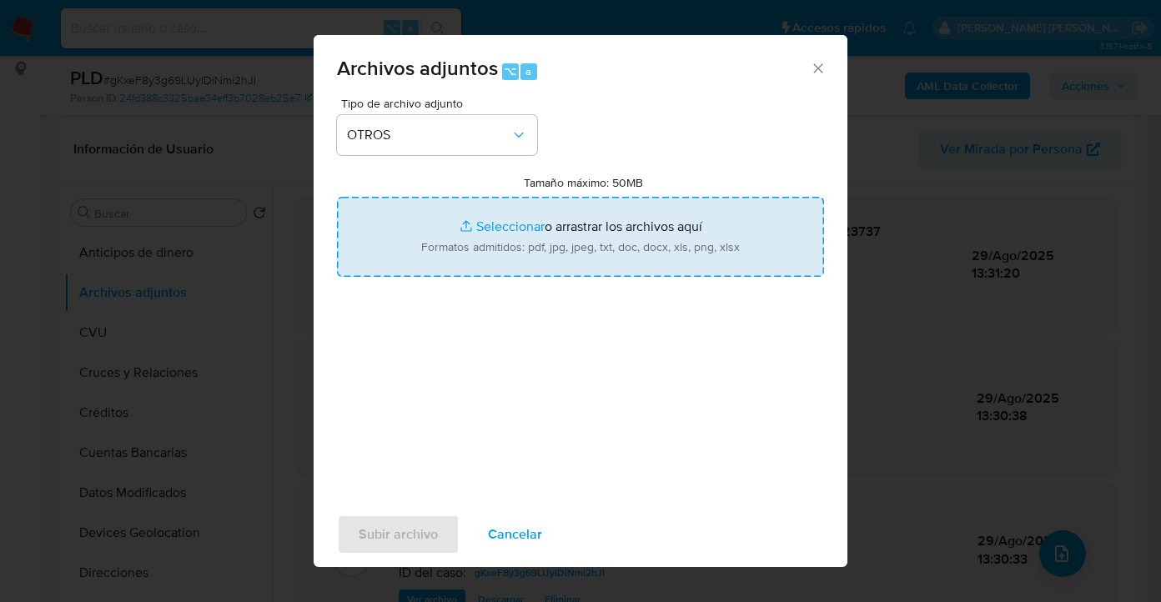
click at [531, 244] on input "Tamaño máximo: 50MB Seleccionar archivos" at bounding box center [580, 237] width 487 height 80
type input "C:\fakepath\2455955080 - Movimientos a agosto 2025.xlsx"
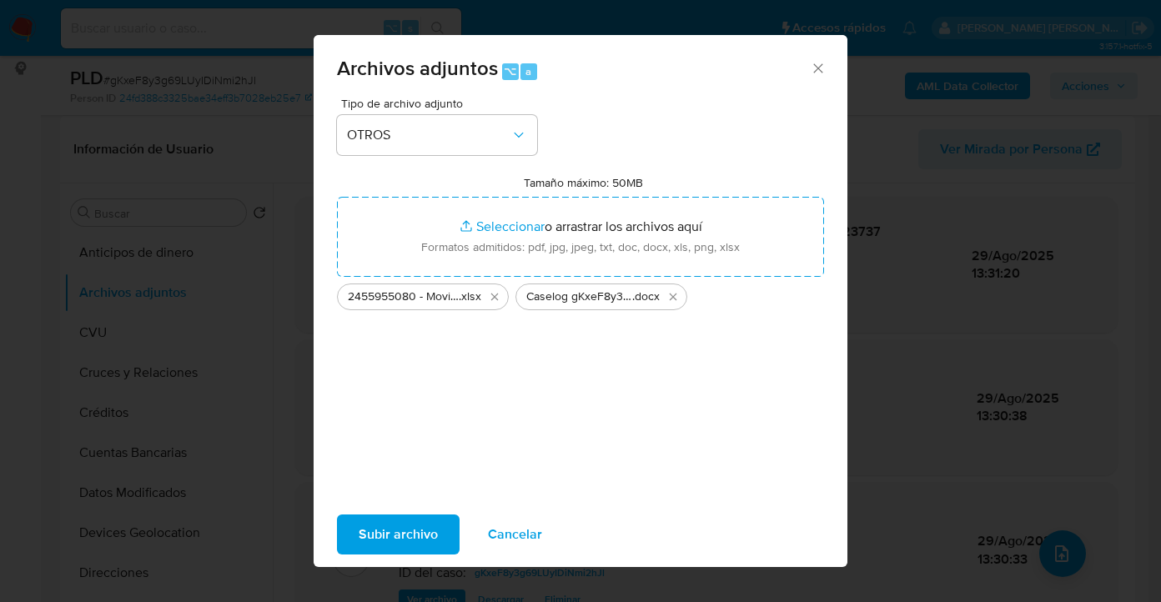
click at [375, 536] on span "Subir archivo" at bounding box center [398, 534] width 79 height 37
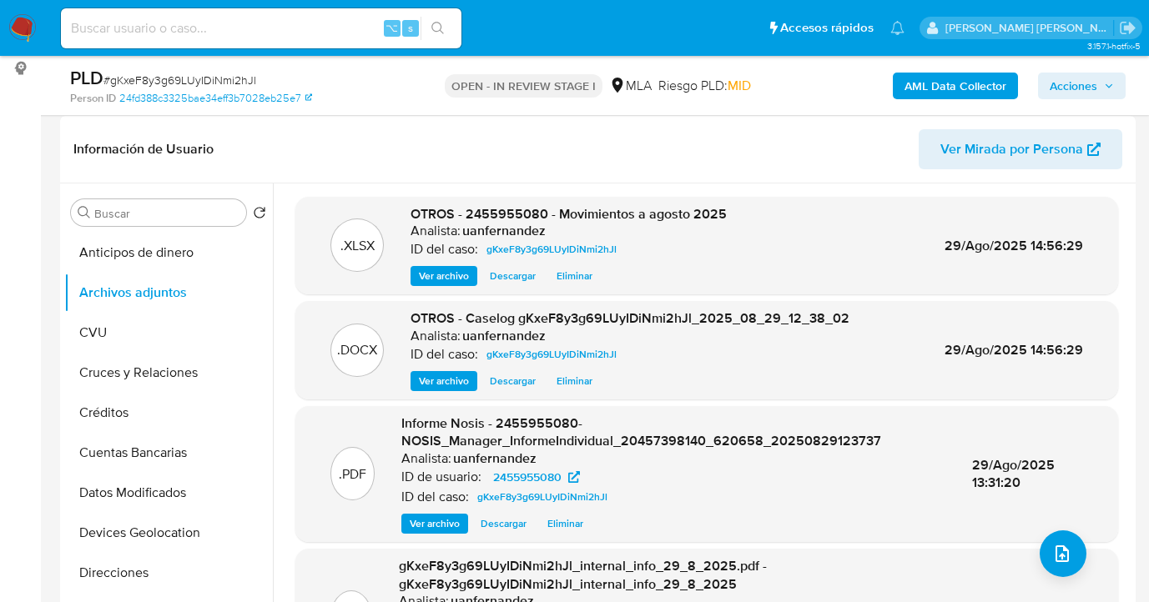
click at [1071, 90] on span "Acciones" at bounding box center [1074, 86] width 48 height 27
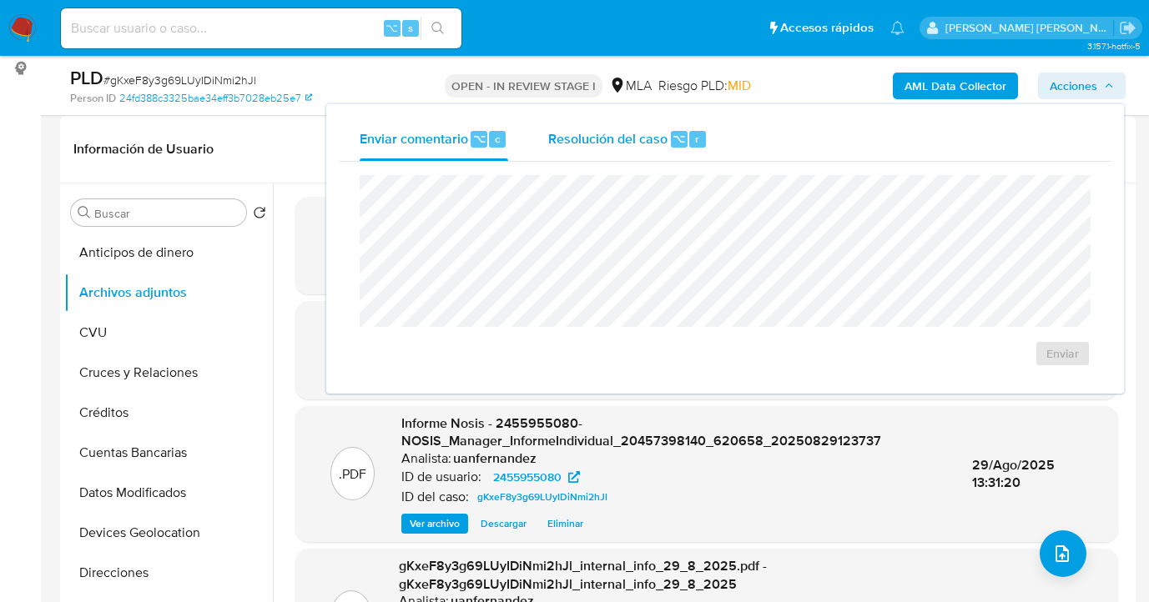
click at [633, 145] on span "Resolución del caso" at bounding box center [607, 137] width 119 height 19
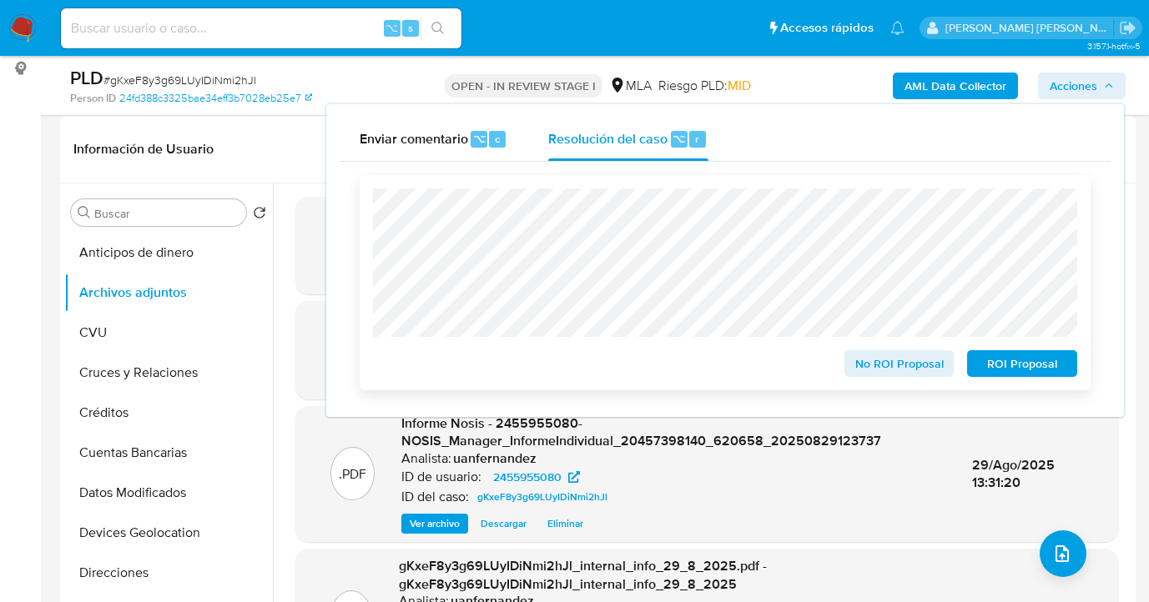
click at [1000, 373] on span "ROI Proposal" at bounding box center [1022, 363] width 87 height 23
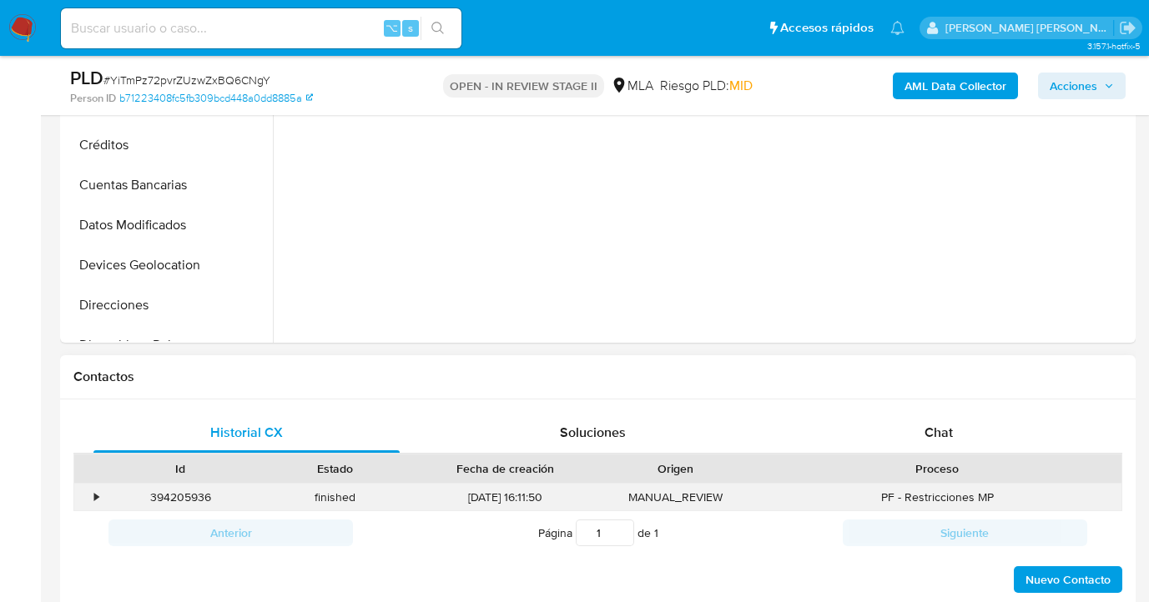
scroll to position [667, 0]
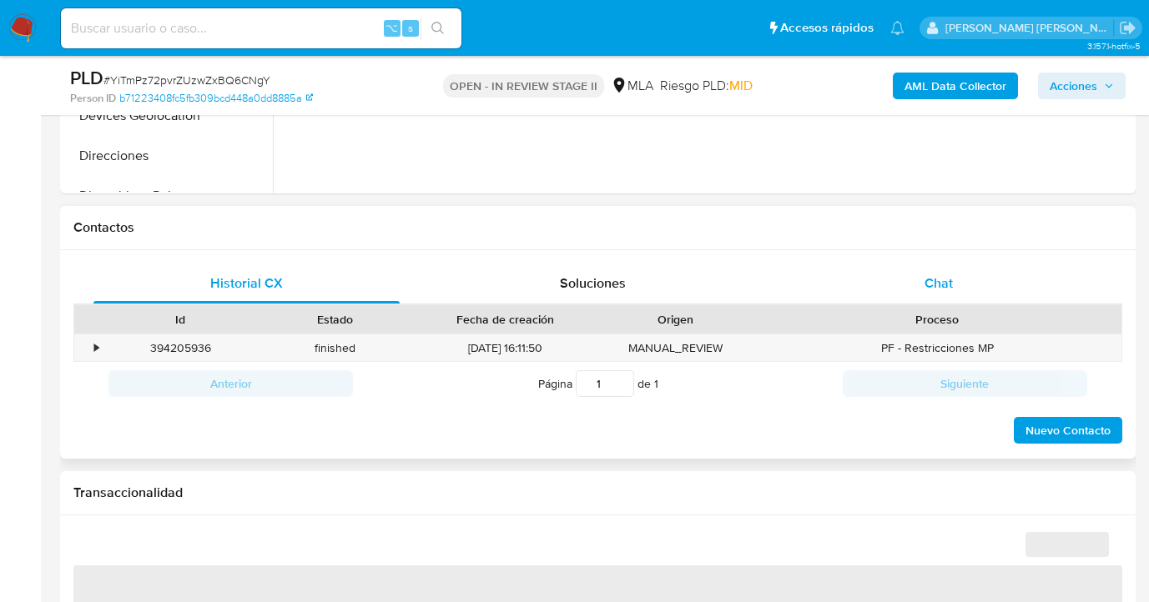
select select "10"
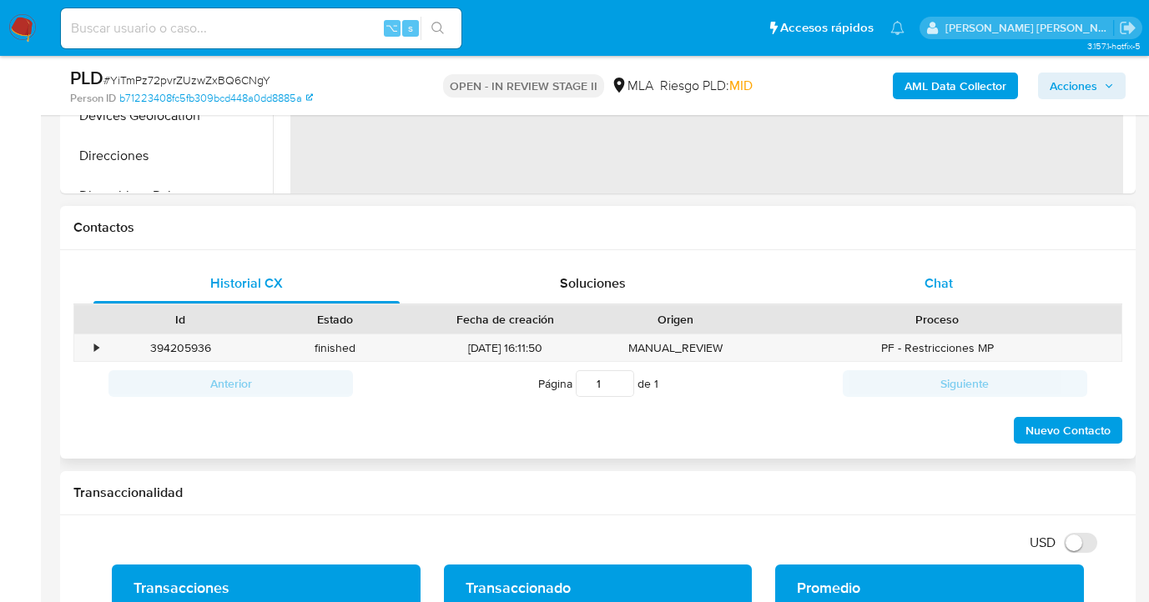
click at [952, 287] on span "Chat" at bounding box center [938, 283] width 28 height 19
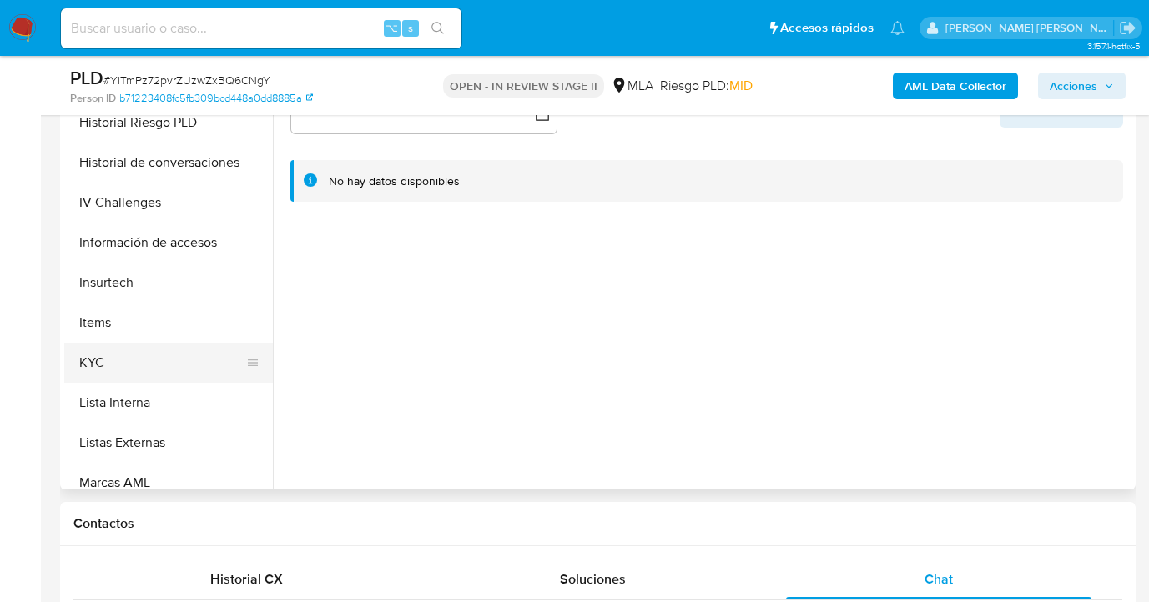
scroll to position [580, 0]
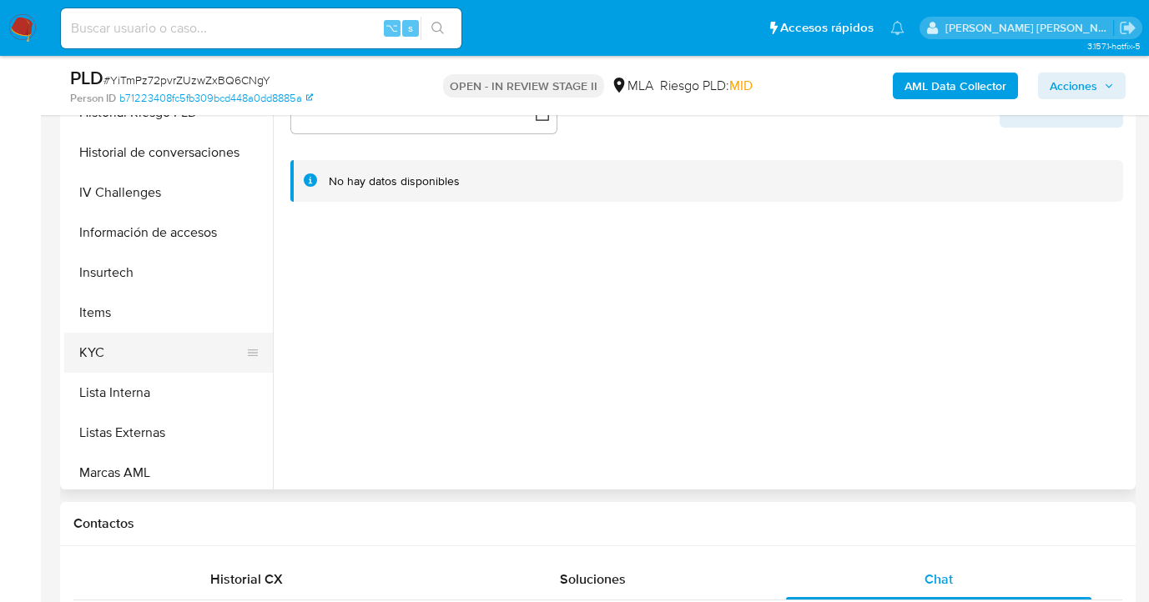
click at [209, 363] on button "KYC" at bounding box center [161, 353] width 195 height 40
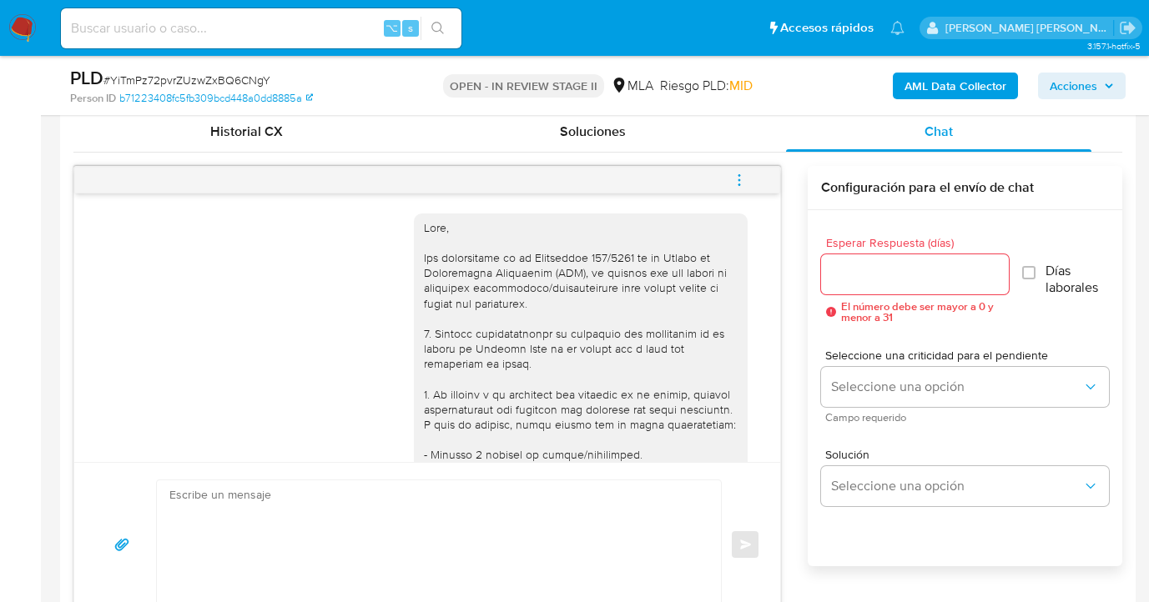
scroll to position [817, 0]
click at [738, 178] on icon "menu-action" at bounding box center [739, 181] width 15 height 15
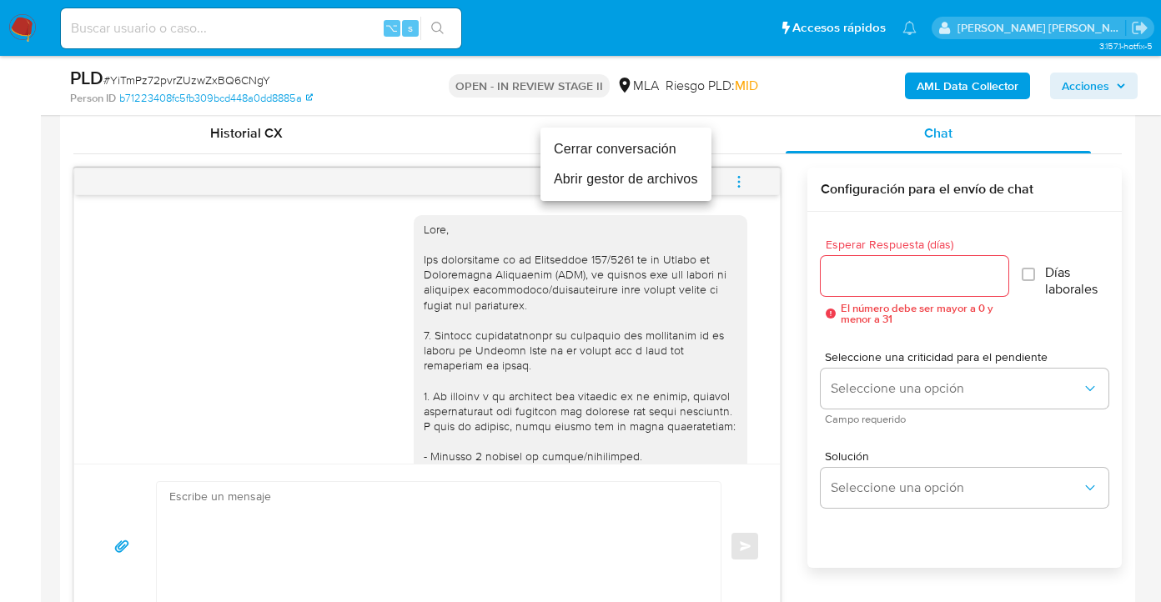
click at [593, 154] on li "Cerrar conversación" at bounding box center [626, 149] width 171 height 30
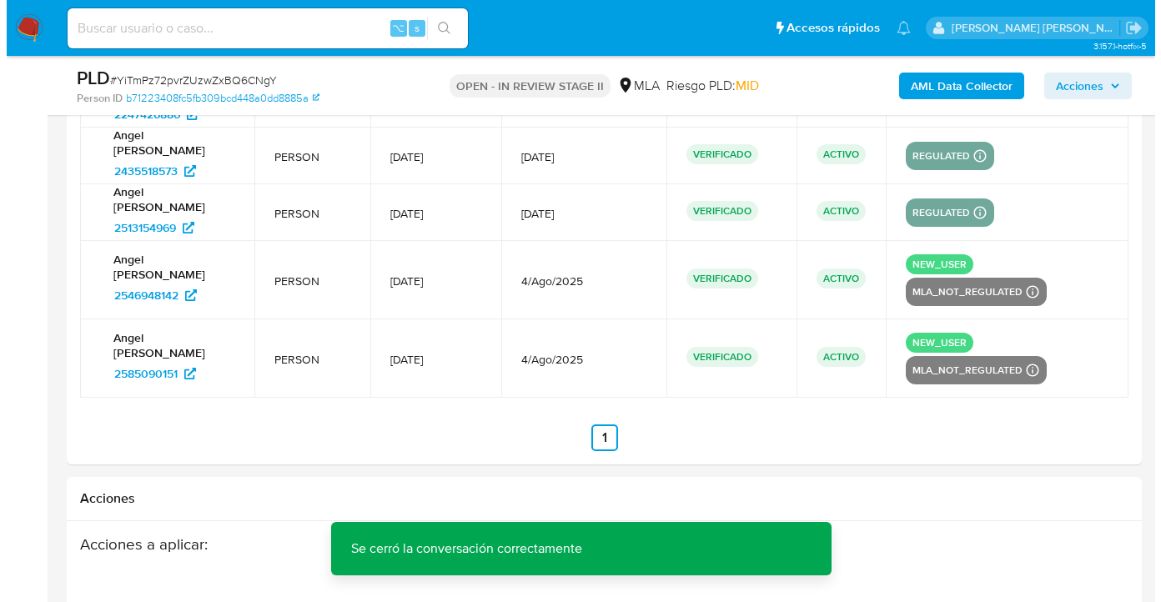
scroll to position [3222, 0]
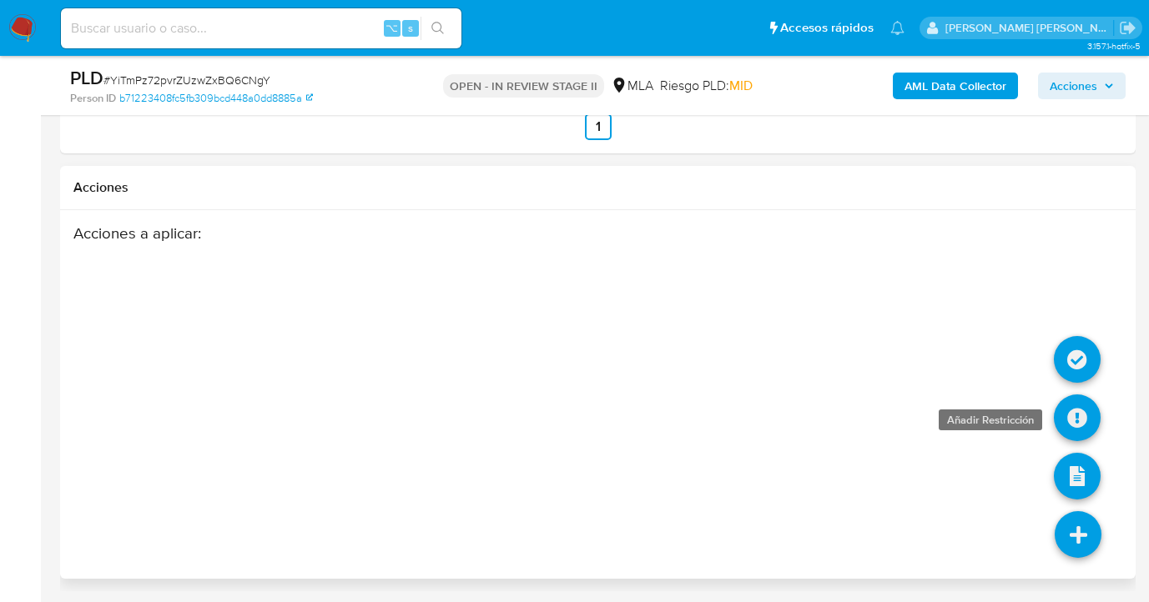
click at [1073, 421] on icon at bounding box center [1077, 418] width 47 height 47
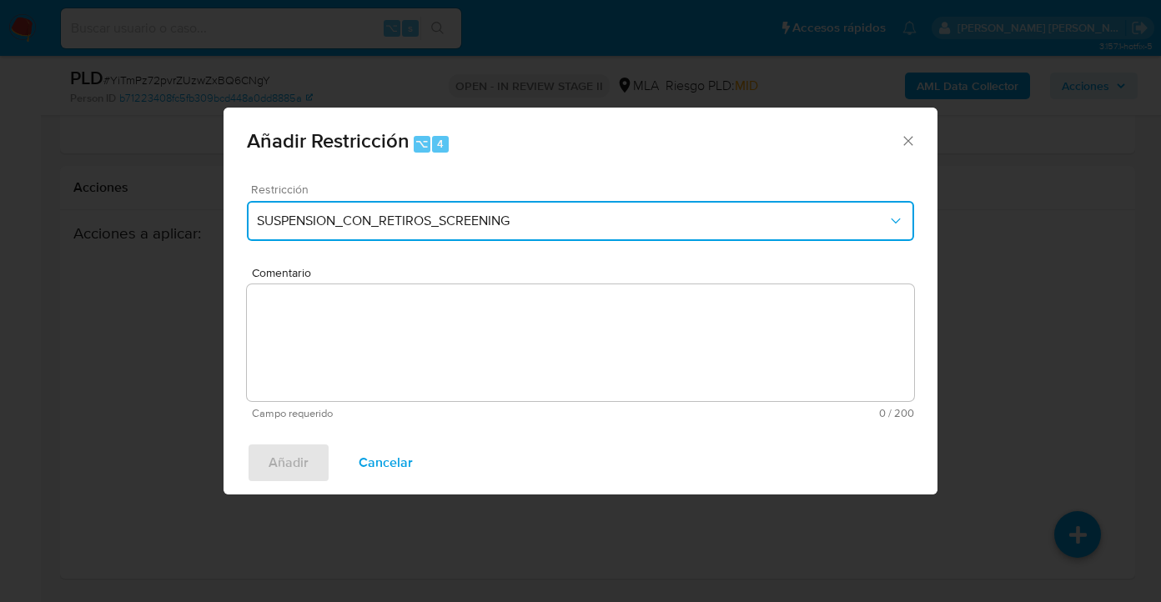
click at [484, 220] on span "SUSPENSION_CON_RETIROS_SCREENING" at bounding box center [572, 221] width 631 height 17
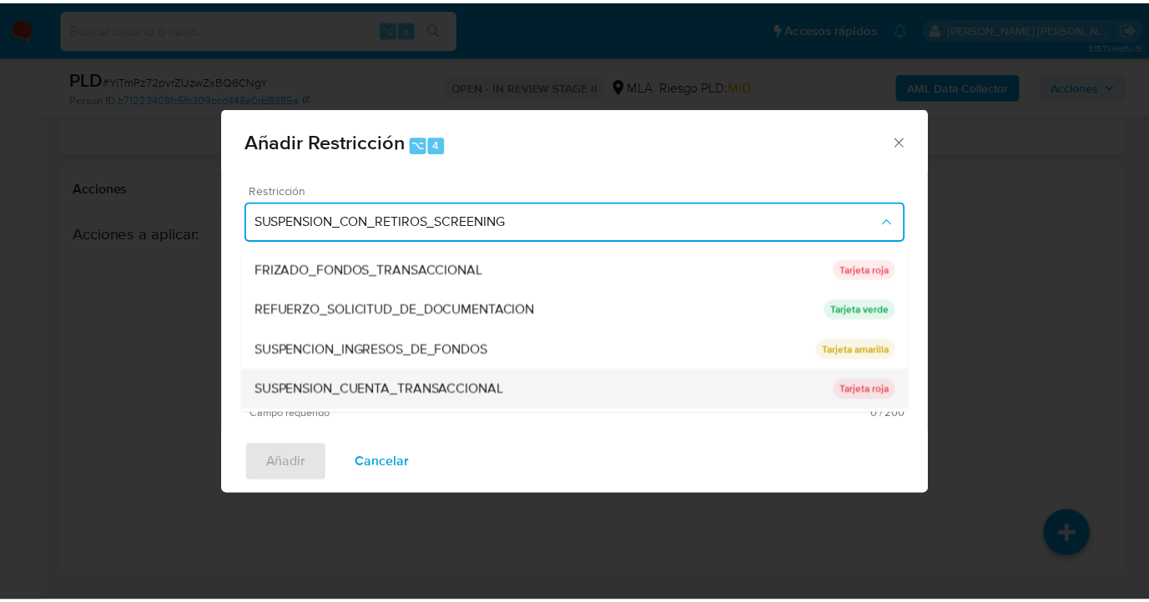
scroll to position [354, 0]
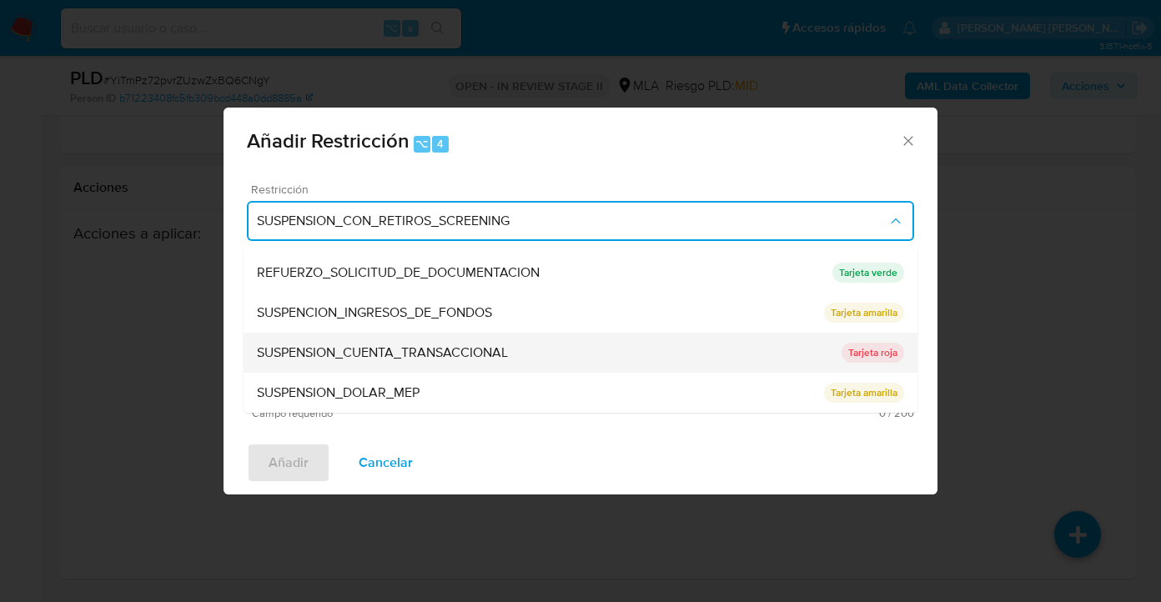
click at [425, 355] on span "SUSPENSION_CUENTA_TRANSACCIONAL" at bounding box center [382, 353] width 251 height 17
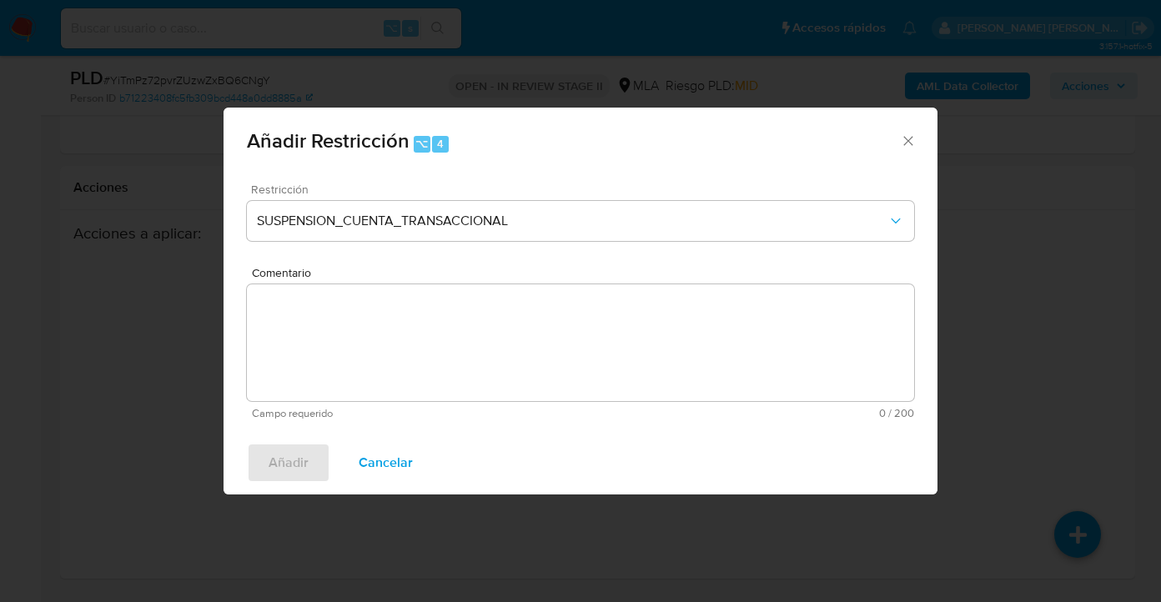
click at [416, 366] on textarea "Comentario" at bounding box center [580, 343] width 667 height 117
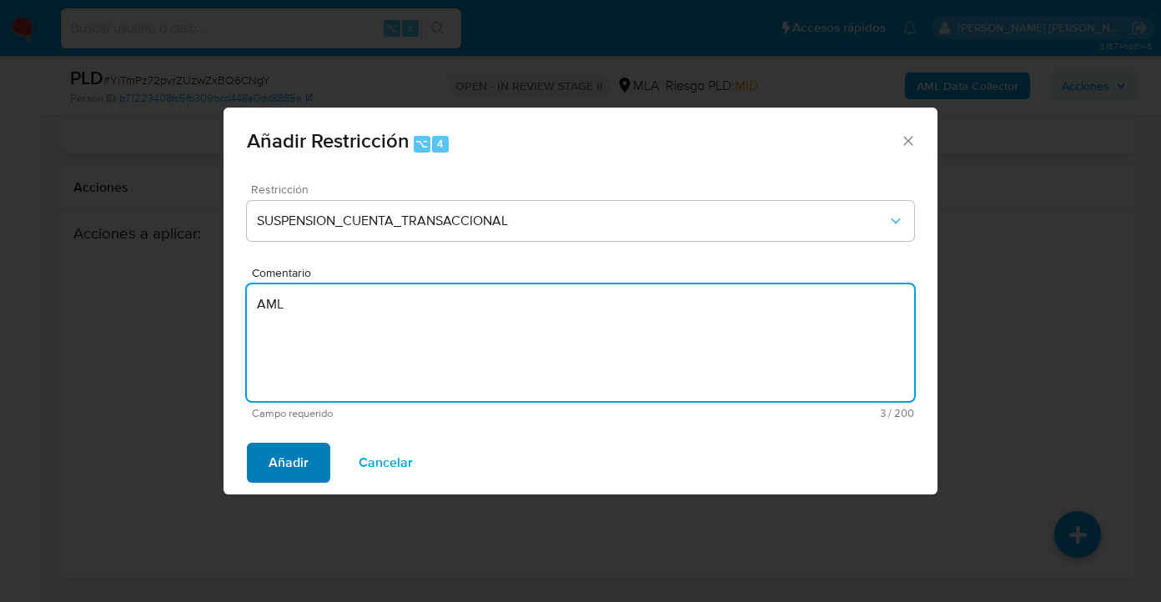
type textarea "AML"
click at [311, 466] on button "Añadir" at bounding box center [288, 463] width 83 height 40
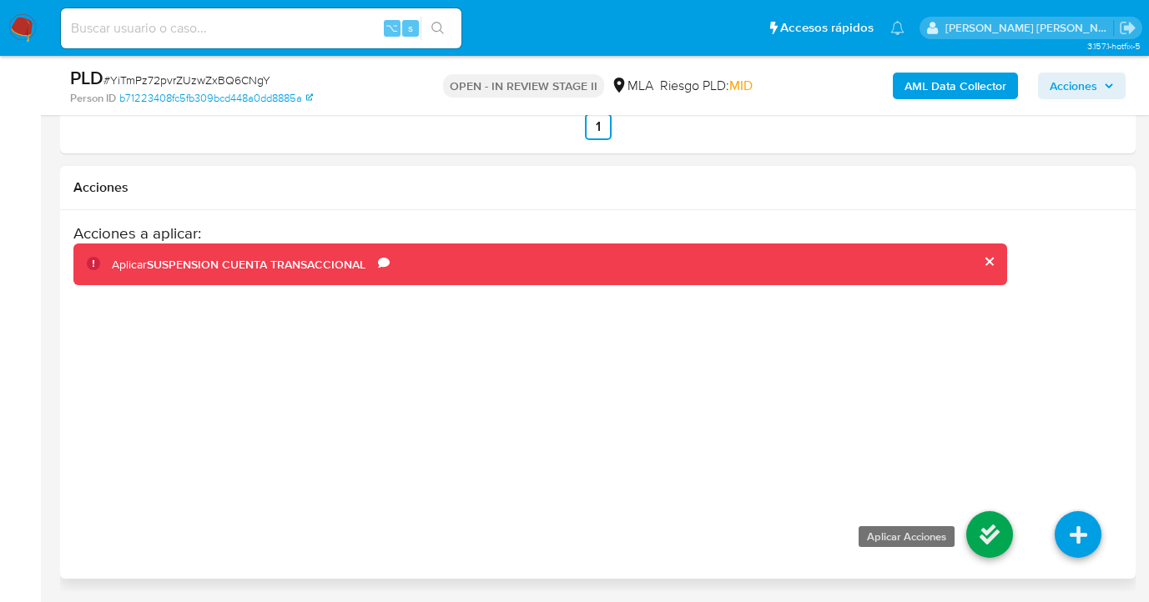
click at [985, 532] on icon at bounding box center [989, 534] width 47 height 47
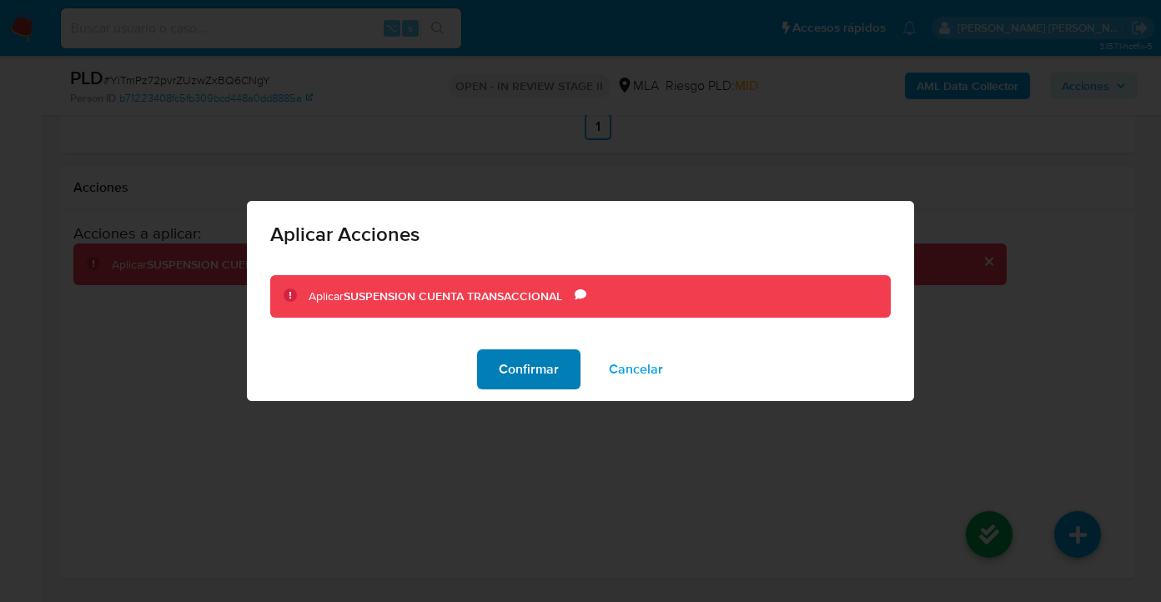
click at [499, 380] on button "Confirmar" at bounding box center [528, 370] width 103 height 40
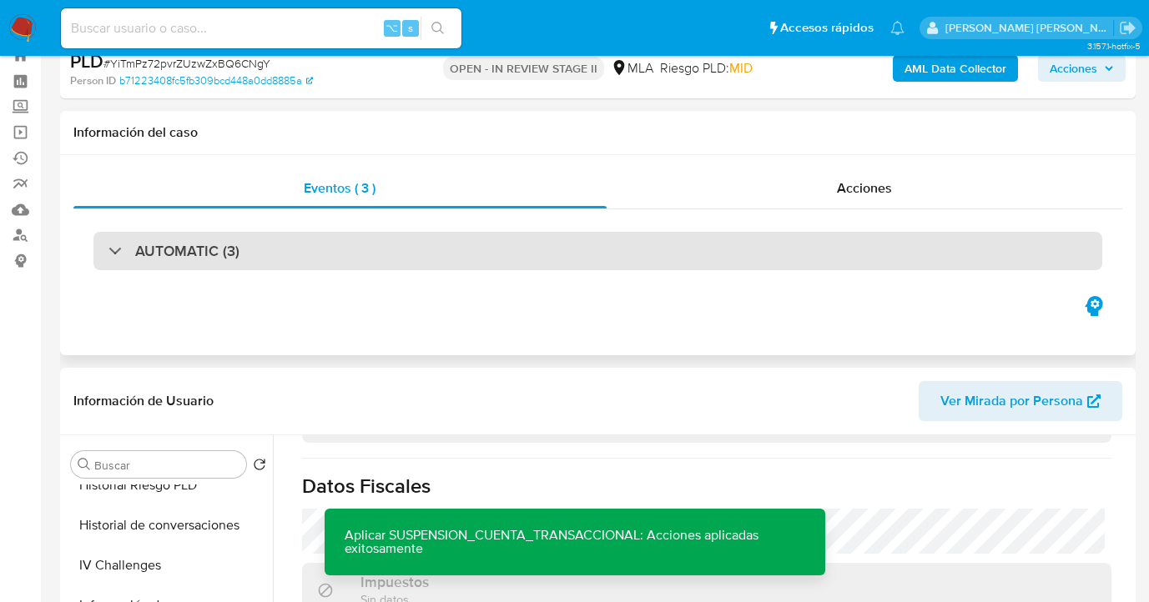
scroll to position [0, 0]
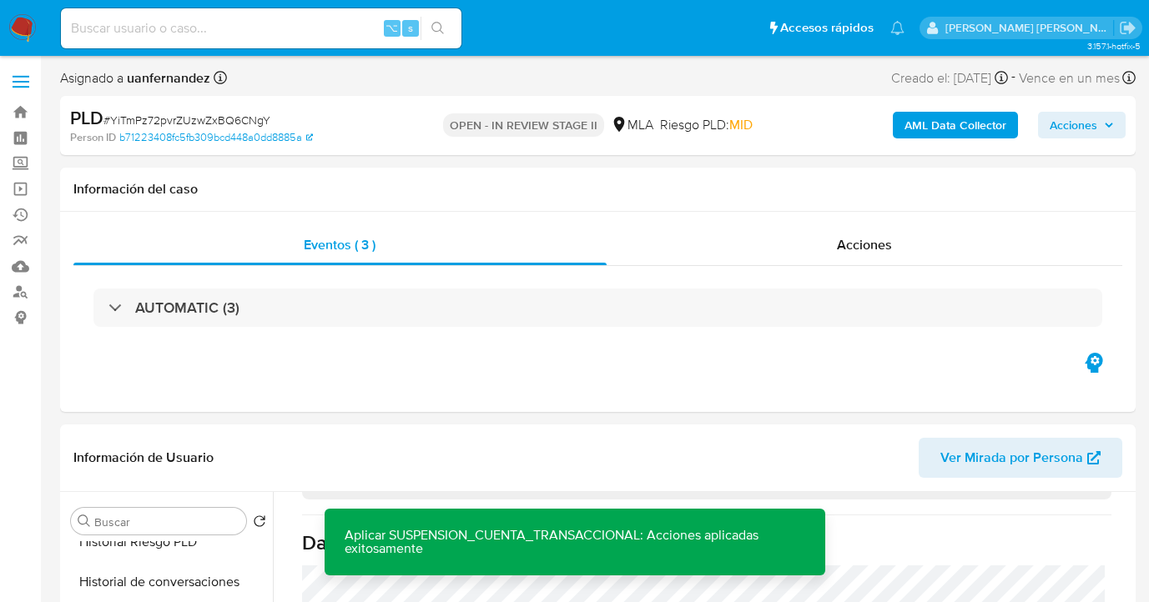
drag, startPoint x: 1071, startPoint y: 123, endPoint x: 980, endPoint y: 140, distance: 92.6
click at [1071, 123] on span "Acciones" at bounding box center [1074, 125] width 48 height 27
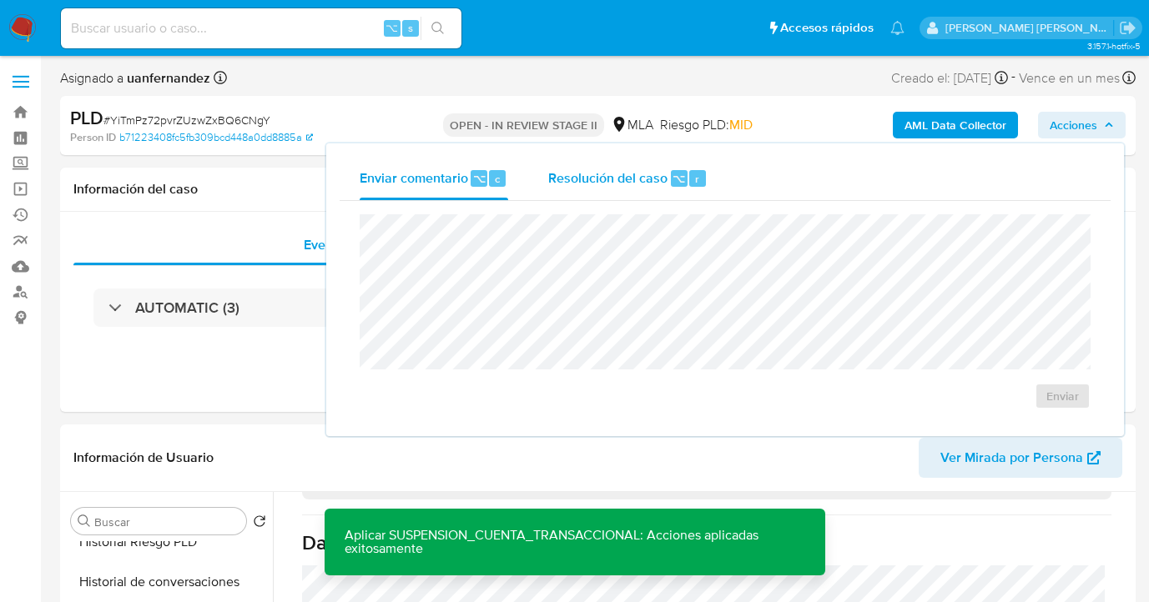
drag, startPoint x: 588, startPoint y: 199, endPoint x: 579, endPoint y: 209, distance: 13.6
click at [587, 199] on div "Resolución del caso ⌥ r" at bounding box center [627, 178] width 159 height 43
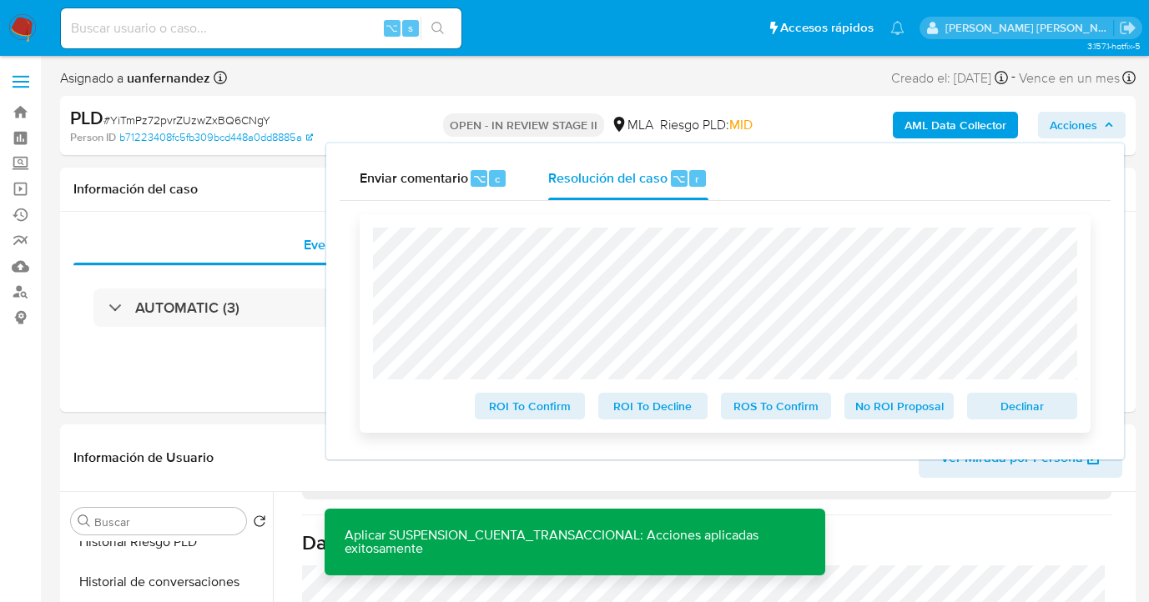
click at [1020, 415] on span "Declinar" at bounding box center [1022, 406] width 87 height 23
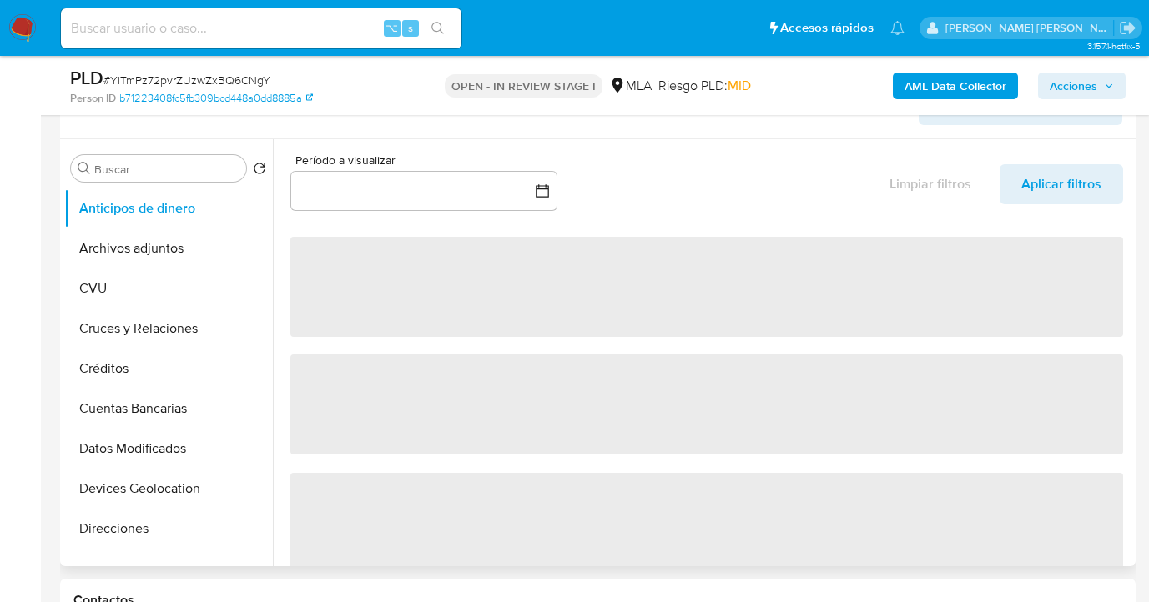
scroll to position [310, 0]
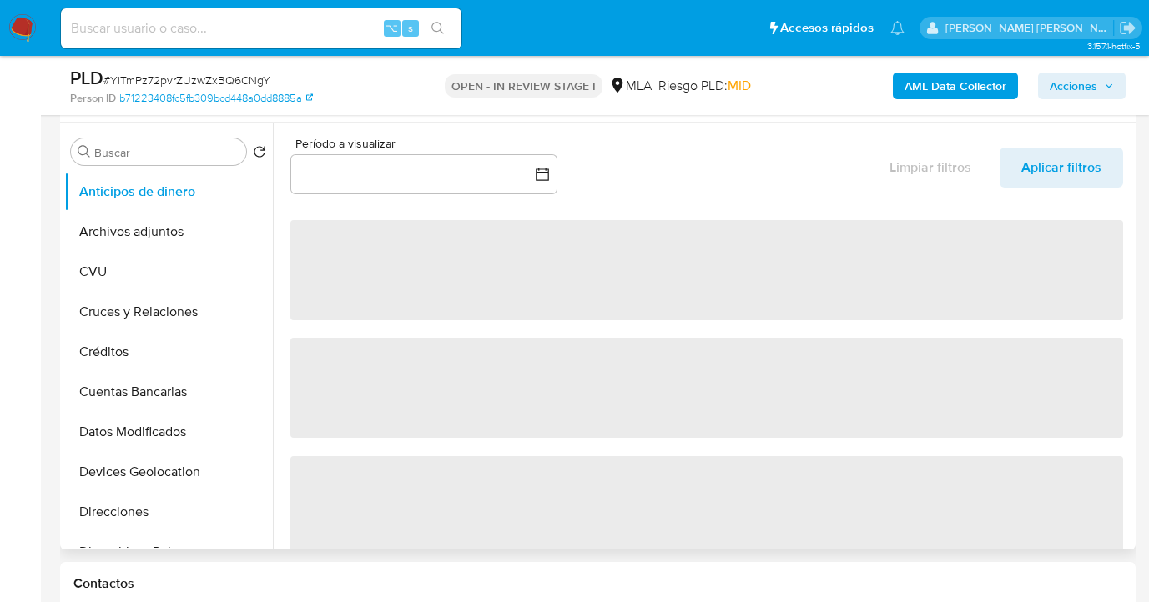
select select "10"
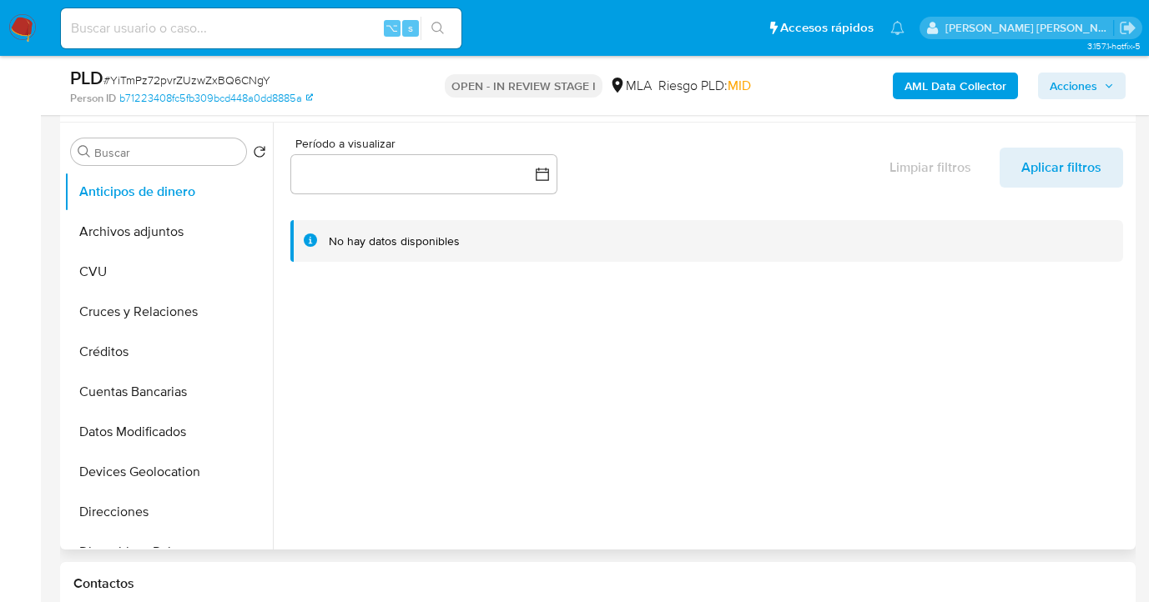
scroll to position [329, 0]
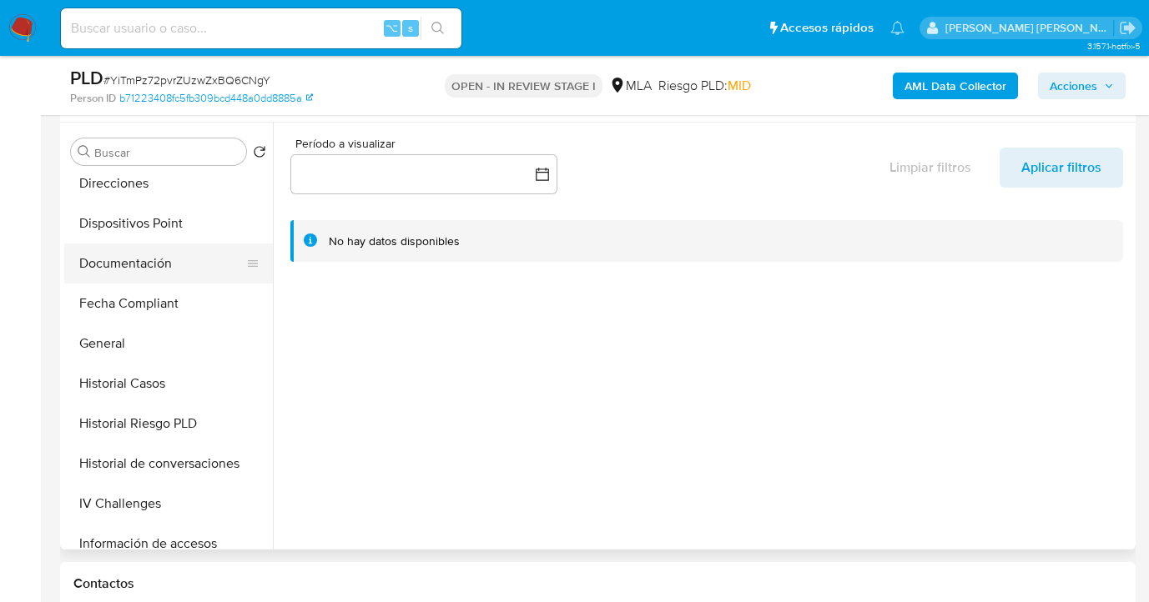
click at [169, 273] on button "Documentación" at bounding box center [161, 264] width 195 height 40
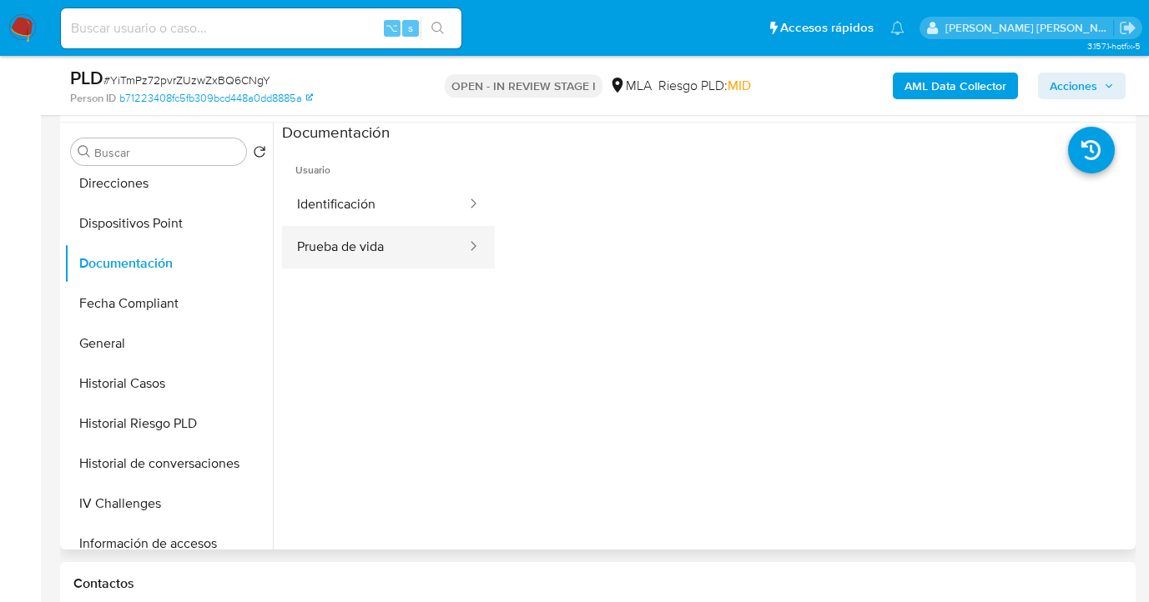
click at [340, 256] on button "Prueba de vida" at bounding box center [375, 247] width 186 height 43
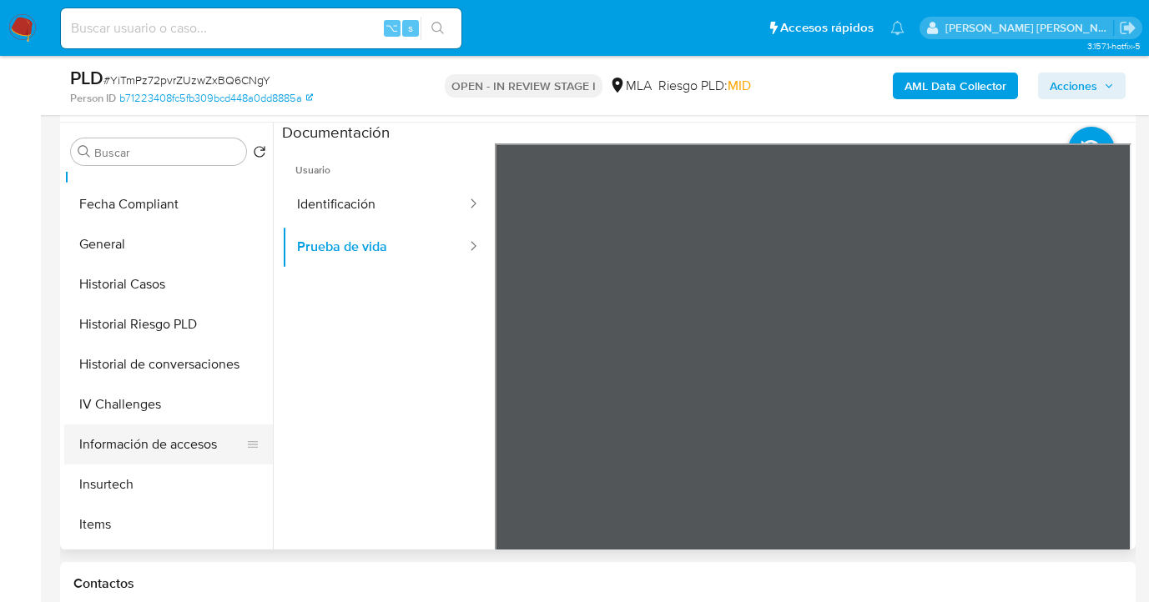
scroll to position [491, 0]
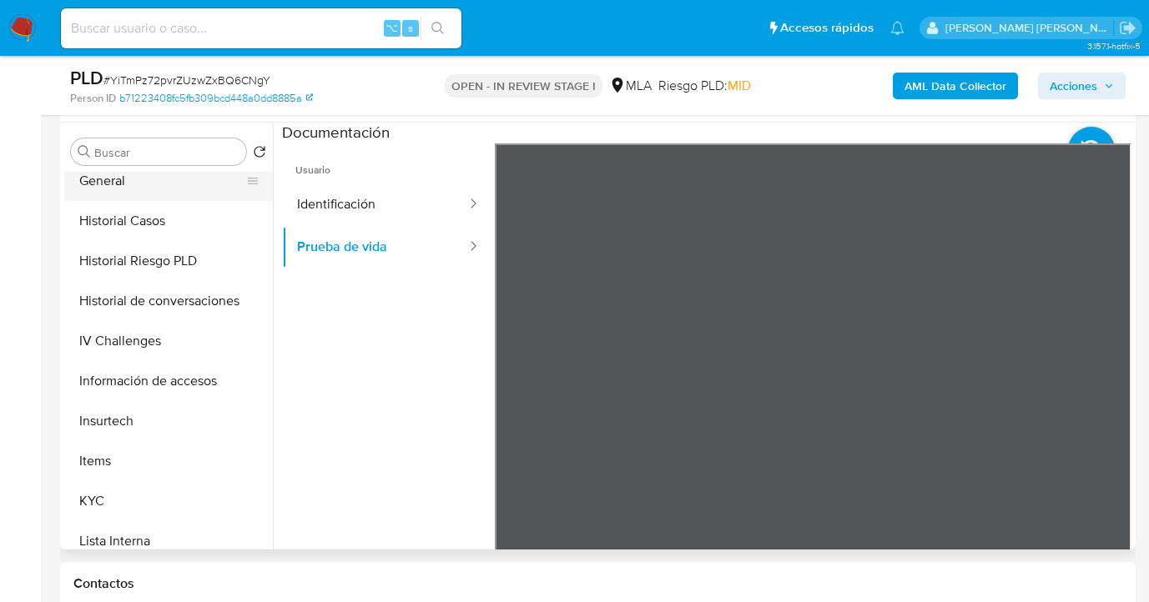
click at [176, 196] on button "General" at bounding box center [161, 181] width 195 height 40
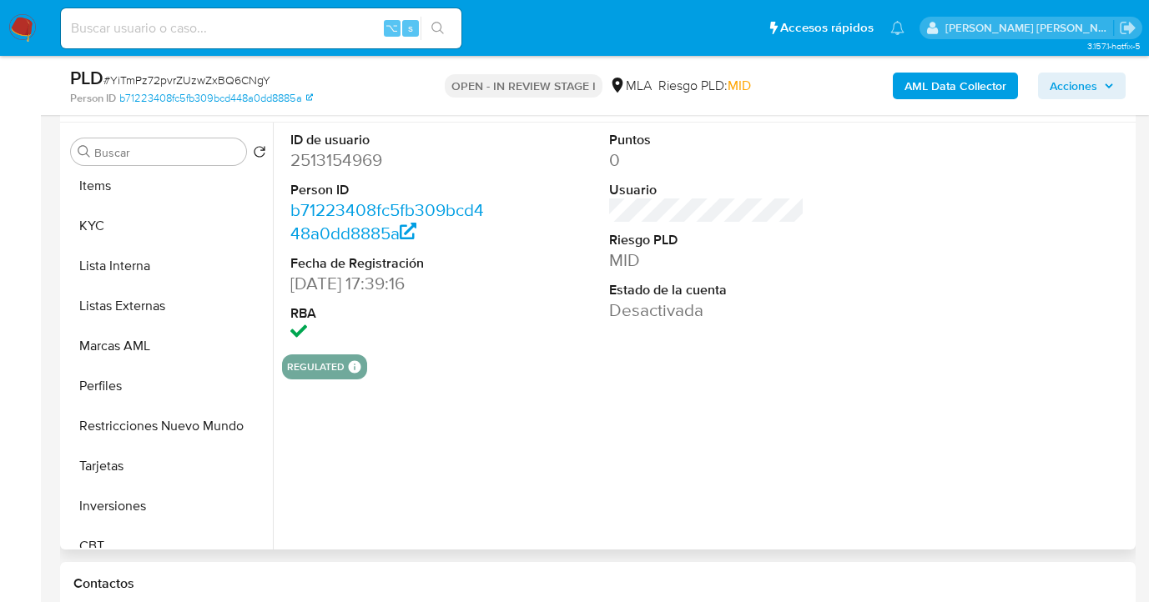
scroll to position [785, 0]
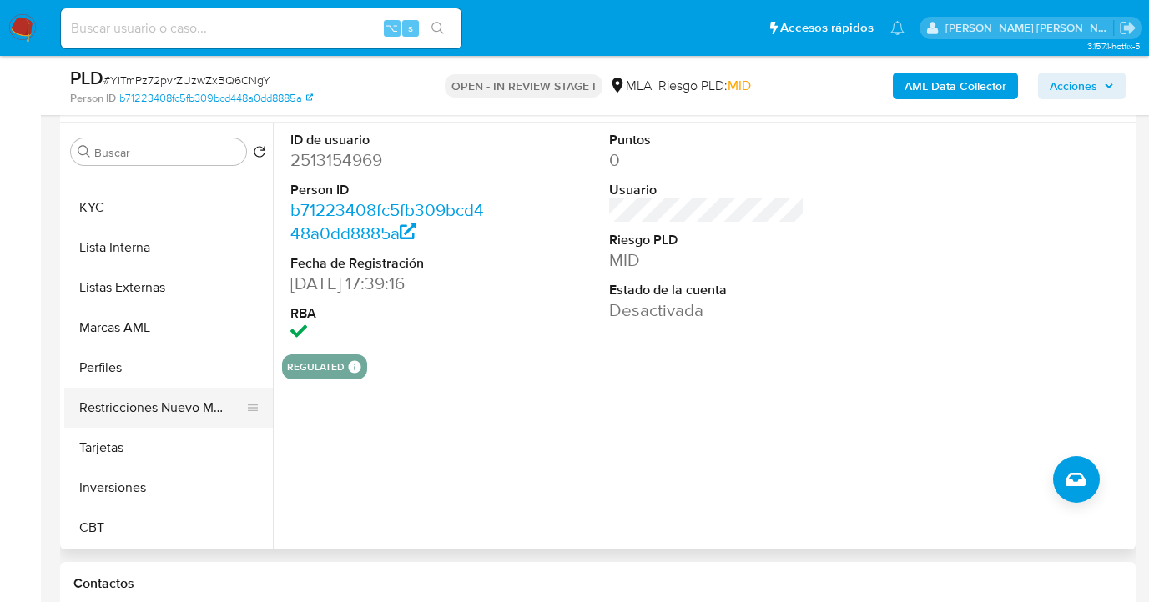
drag, startPoint x: 148, startPoint y: 410, endPoint x: 234, endPoint y: 402, distance: 87.1
click at [148, 410] on button "Restricciones Nuevo Mundo" at bounding box center [161, 408] width 195 height 40
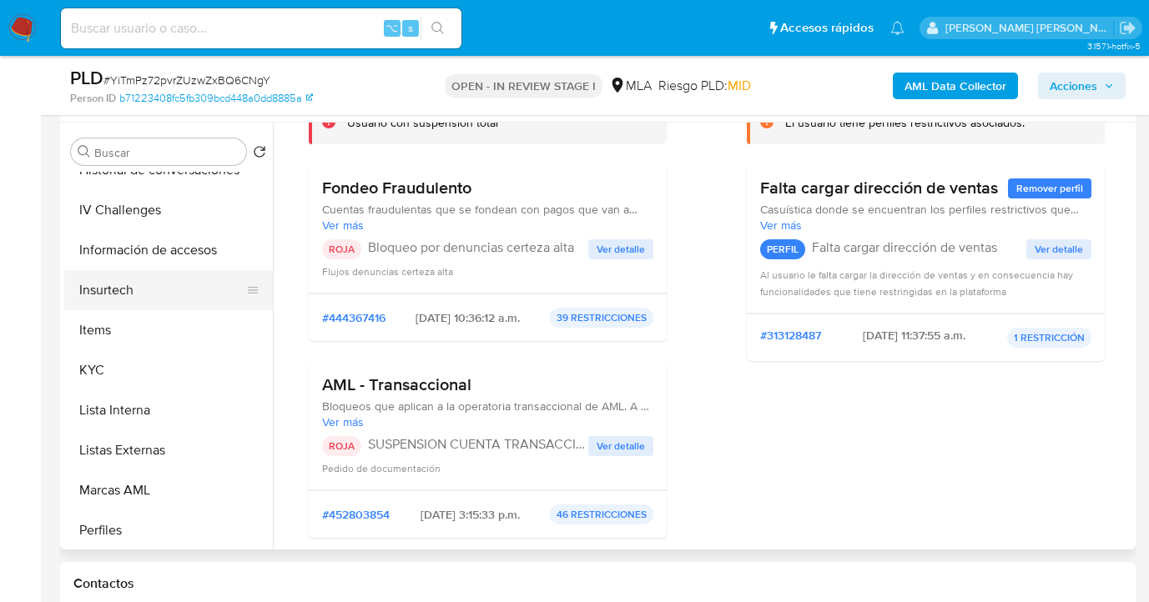
scroll to position [466, 0]
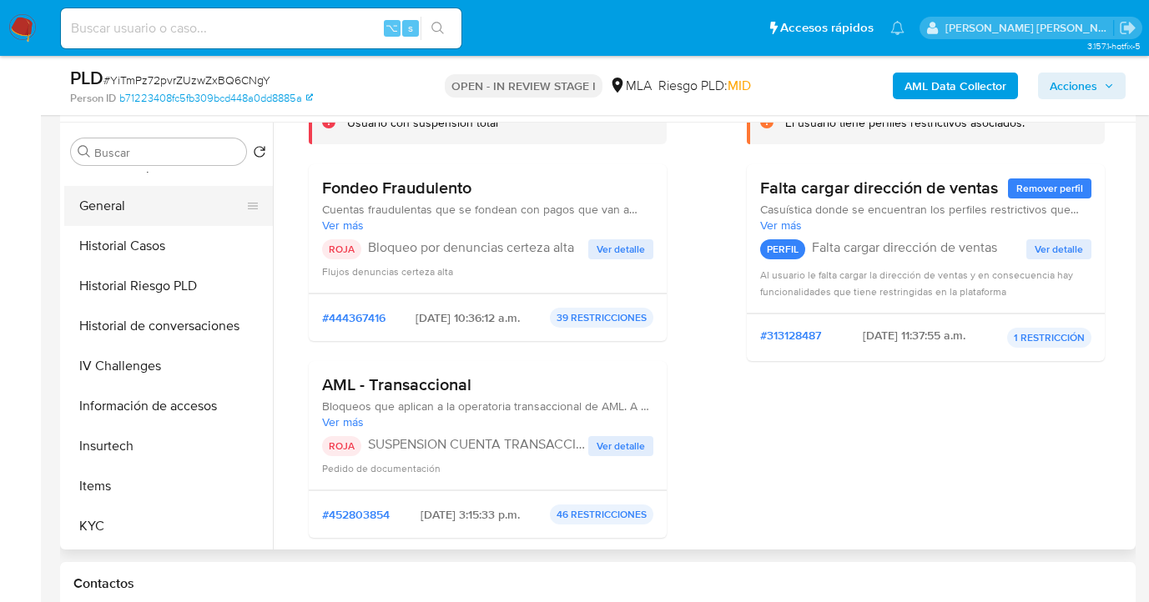
click at [169, 217] on button "General" at bounding box center [161, 206] width 195 height 40
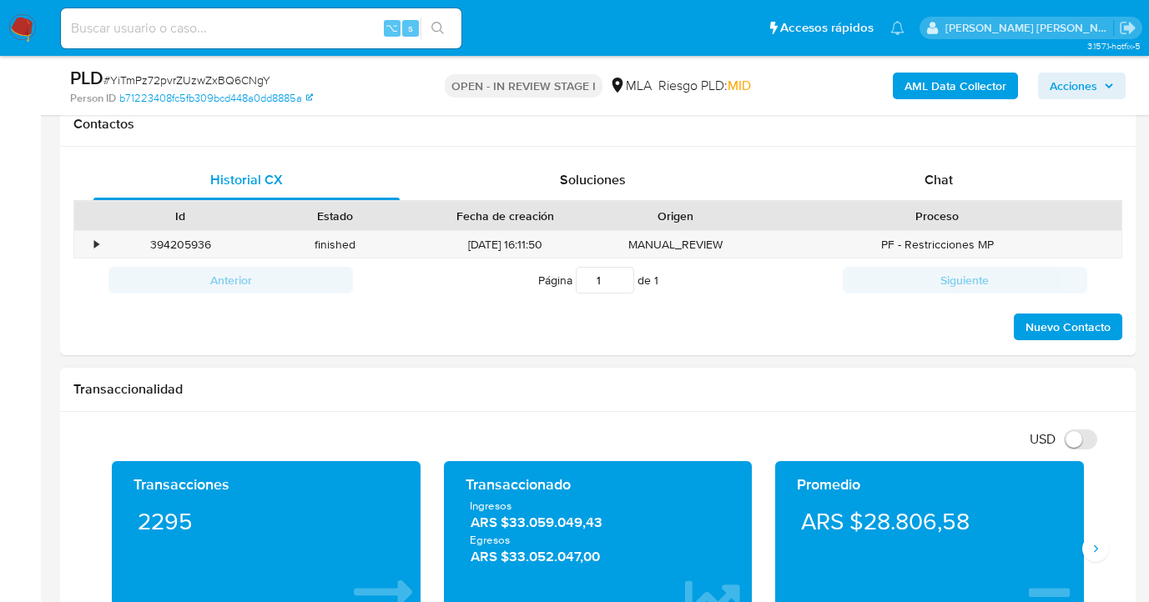
scroll to position [715, 0]
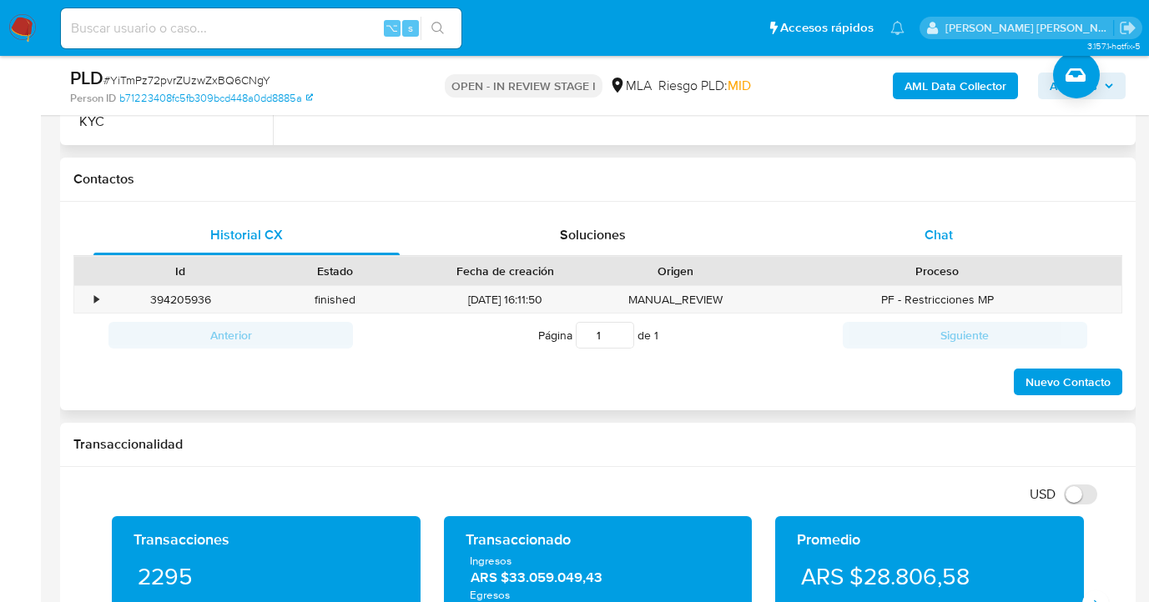
click at [934, 239] on span "Chat" at bounding box center [938, 234] width 28 height 19
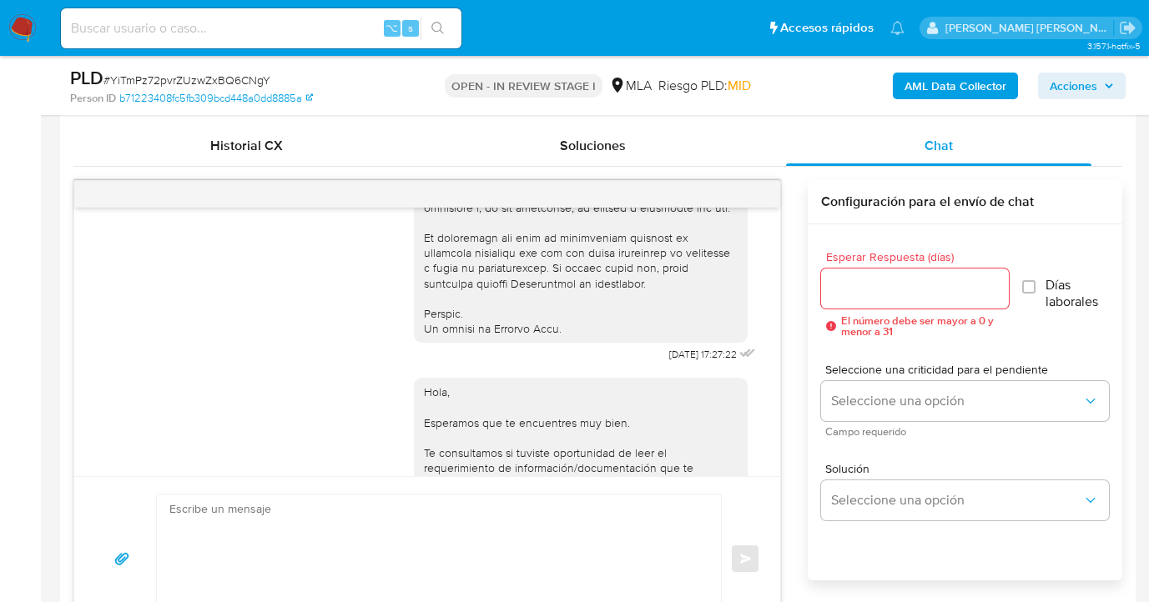
scroll to position [716, 0]
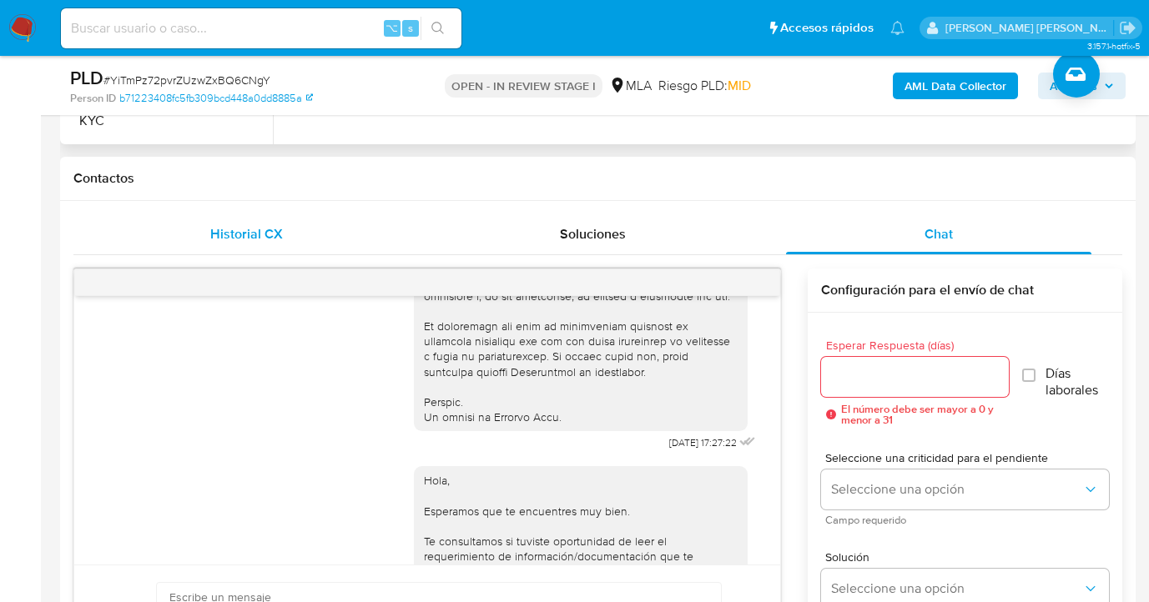
click at [227, 230] on span "Historial CX" at bounding box center [246, 233] width 73 height 19
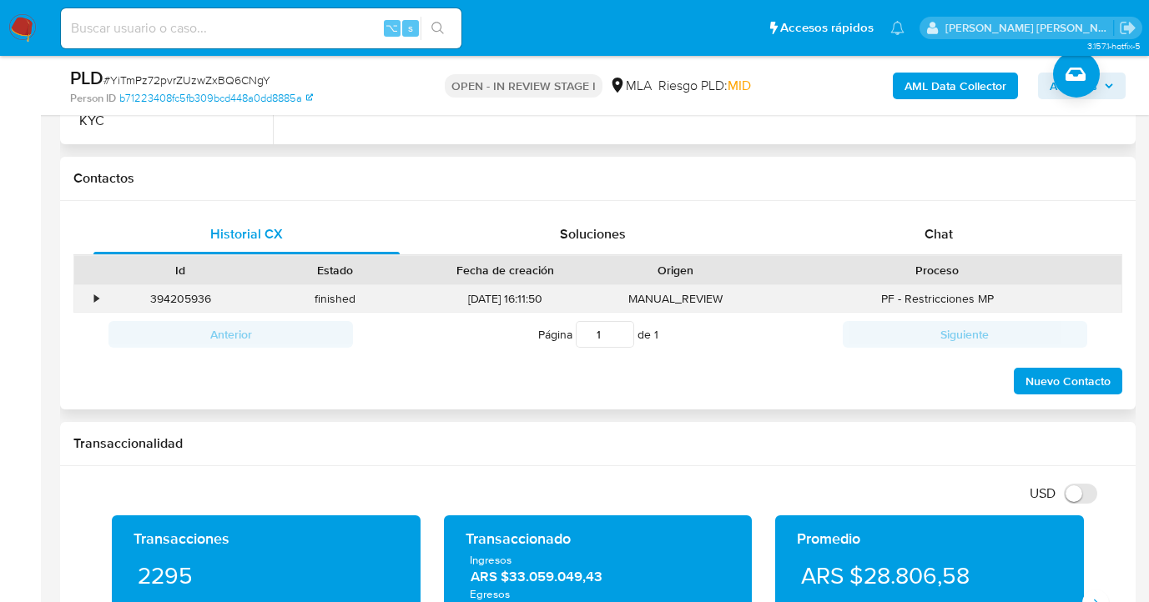
click at [95, 298] on div "•" at bounding box center [96, 299] width 4 height 16
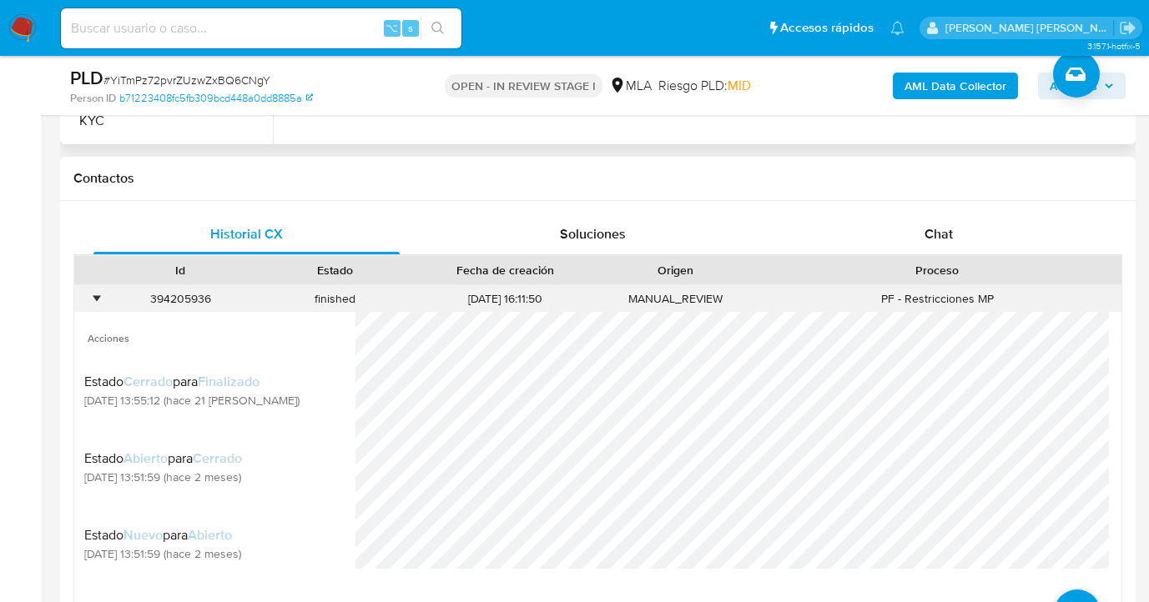
click at [95, 297] on div "•" at bounding box center [96, 299] width 4 height 16
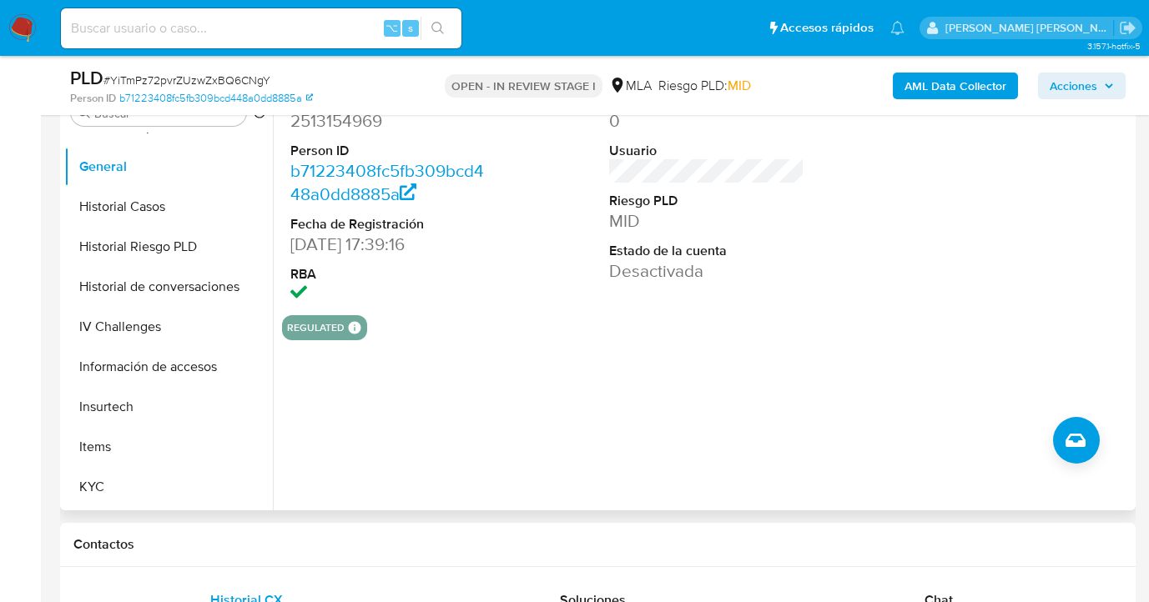
scroll to position [0, 0]
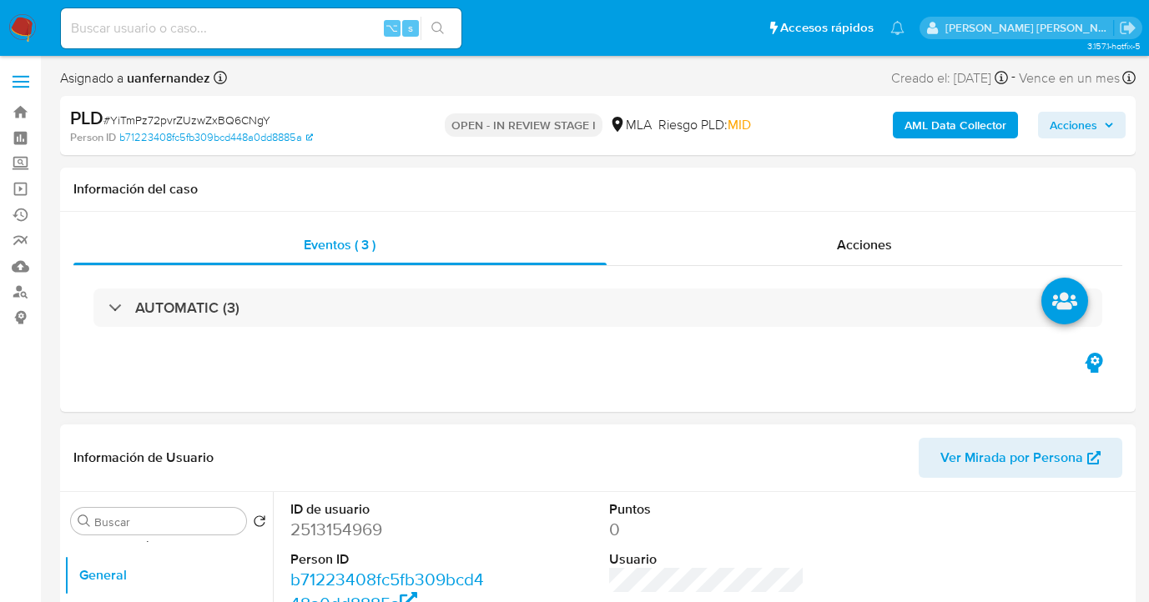
click at [1019, 454] on span "Ver Mirada por Persona" at bounding box center [1011, 458] width 143 height 40
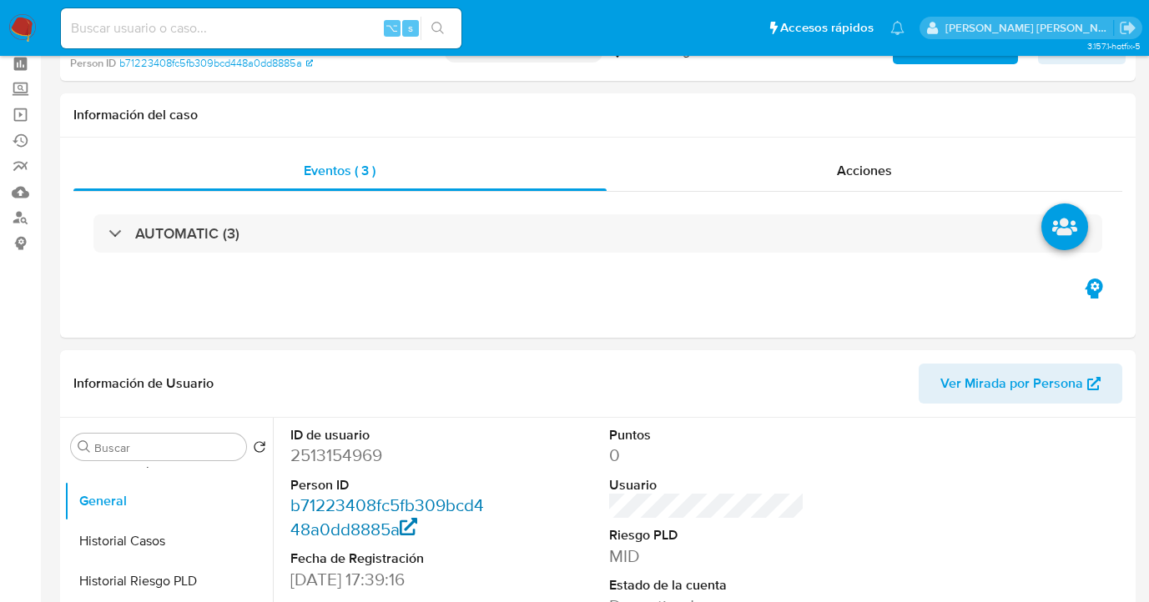
scroll to position [296, 0]
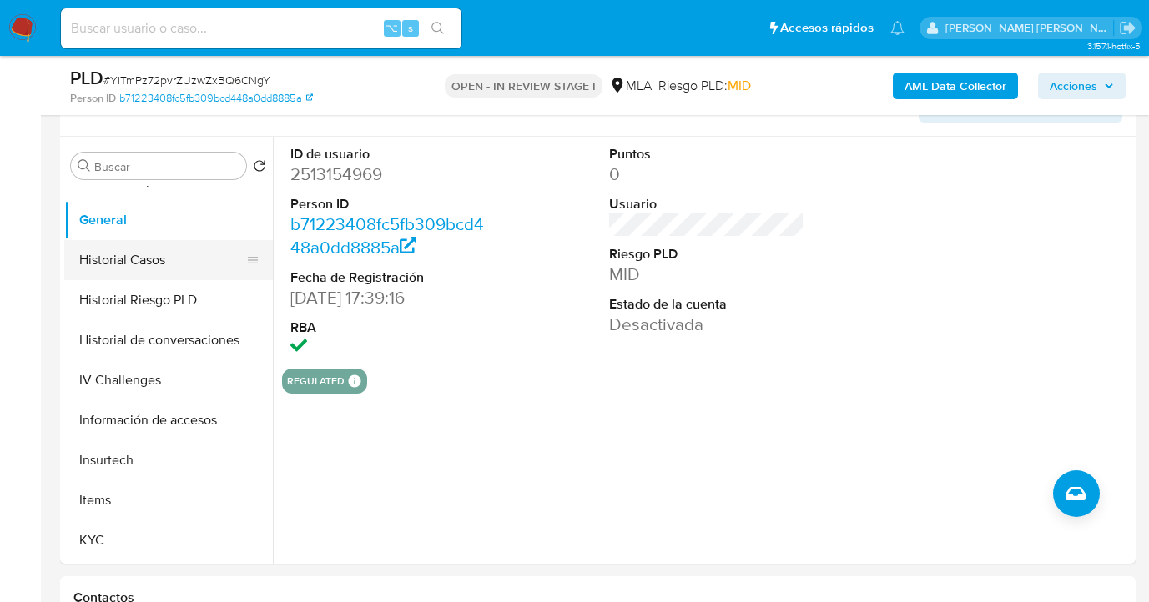
click at [184, 266] on button "Historial Casos" at bounding box center [161, 260] width 195 height 40
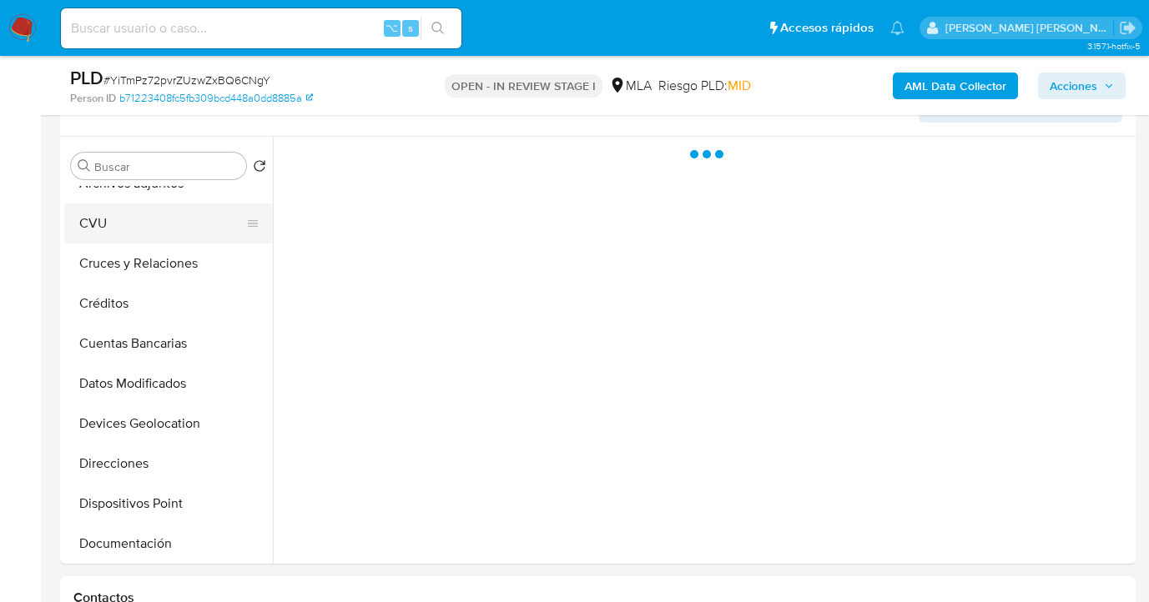
scroll to position [0, 0]
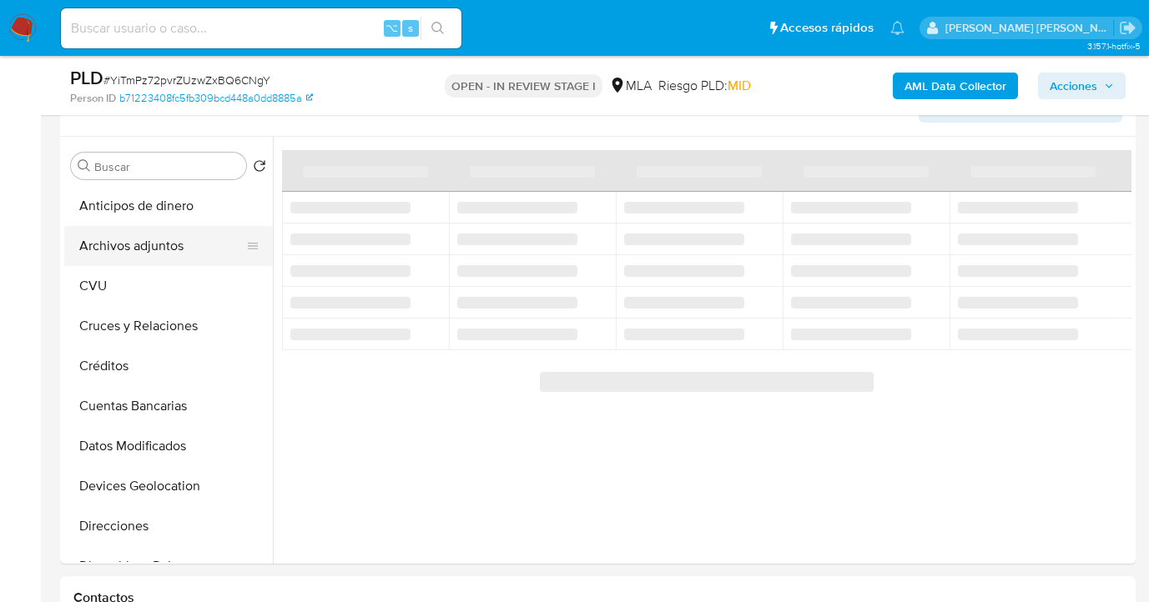
click at [194, 241] on button "Archivos adjuntos" at bounding box center [161, 246] width 195 height 40
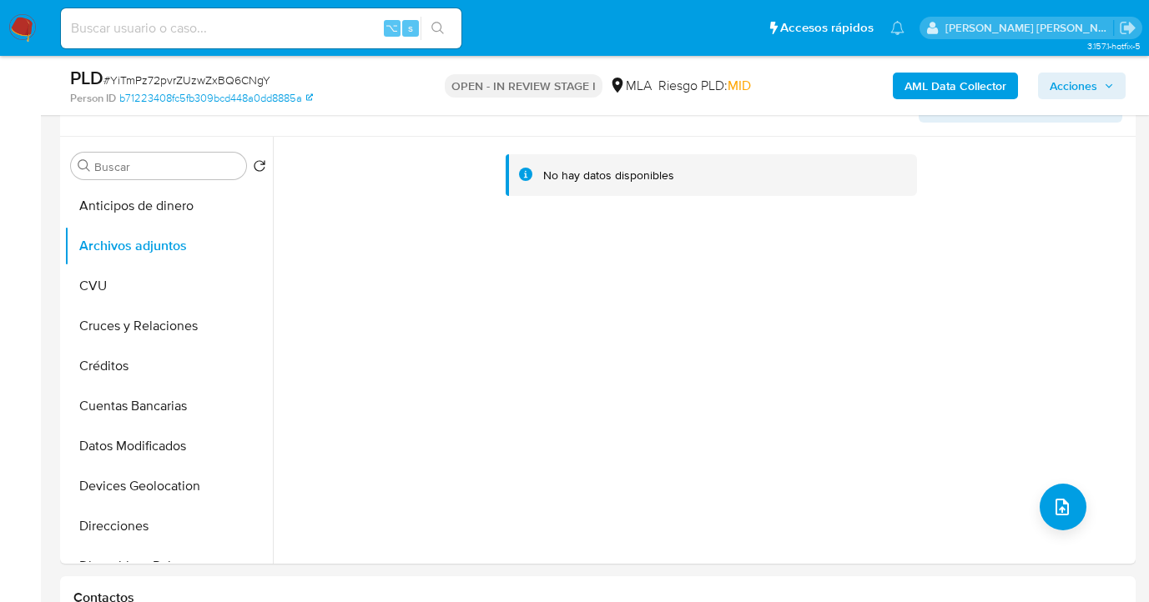
click at [974, 90] on b "AML Data Collector" at bounding box center [955, 86] width 102 height 27
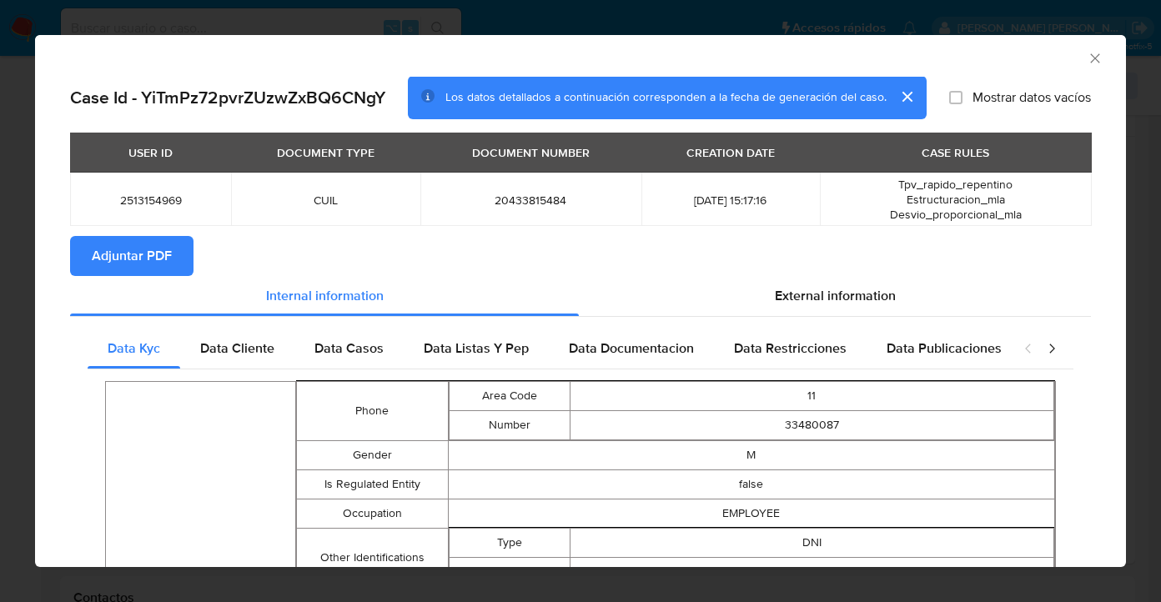
click at [122, 264] on span "Adjuntar PDF" at bounding box center [132, 256] width 80 height 37
click at [1087, 58] on icon "Cerrar ventana" at bounding box center [1095, 58] width 17 height 17
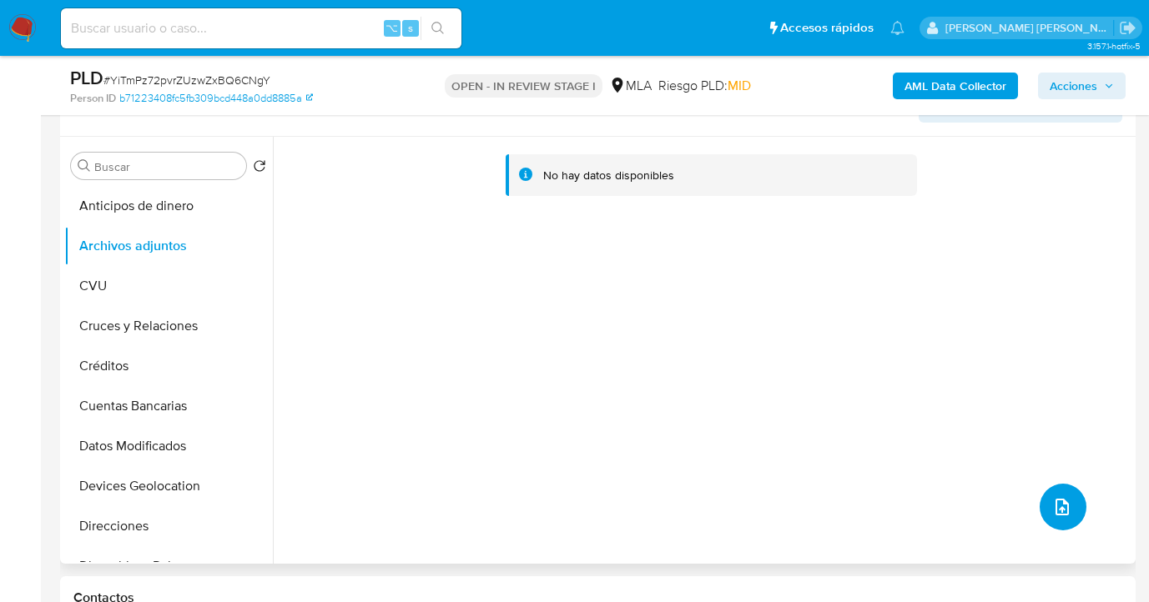
click at [1055, 513] on icon "upload-file" at bounding box center [1062, 507] width 20 height 20
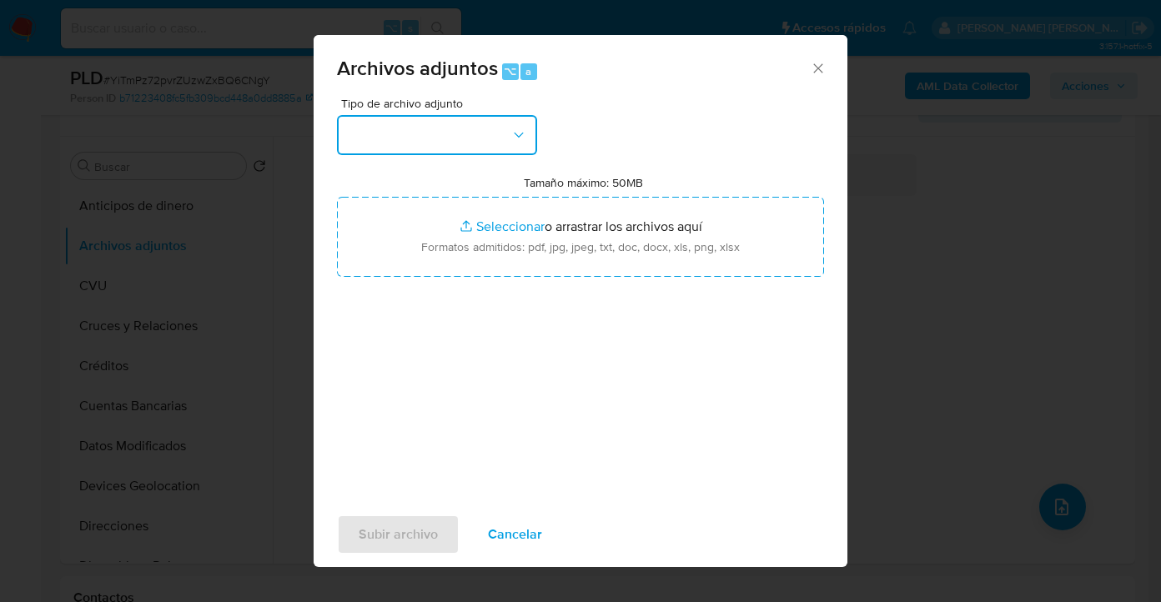
click at [517, 136] on icon "button" at bounding box center [518, 134] width 9 height 5
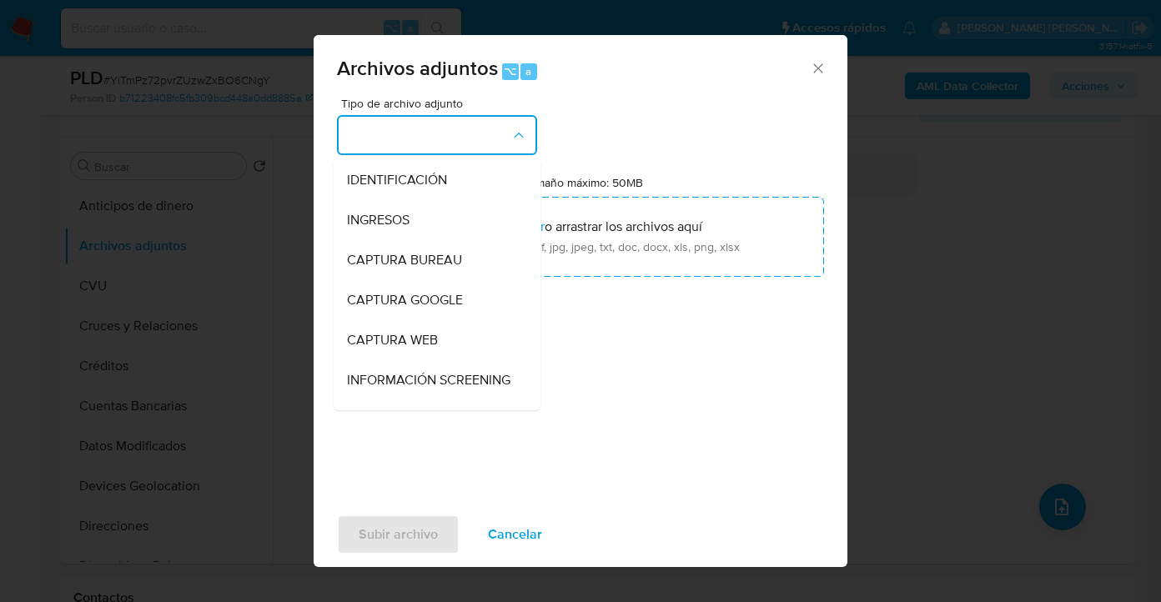
scroll to position [573, 0]
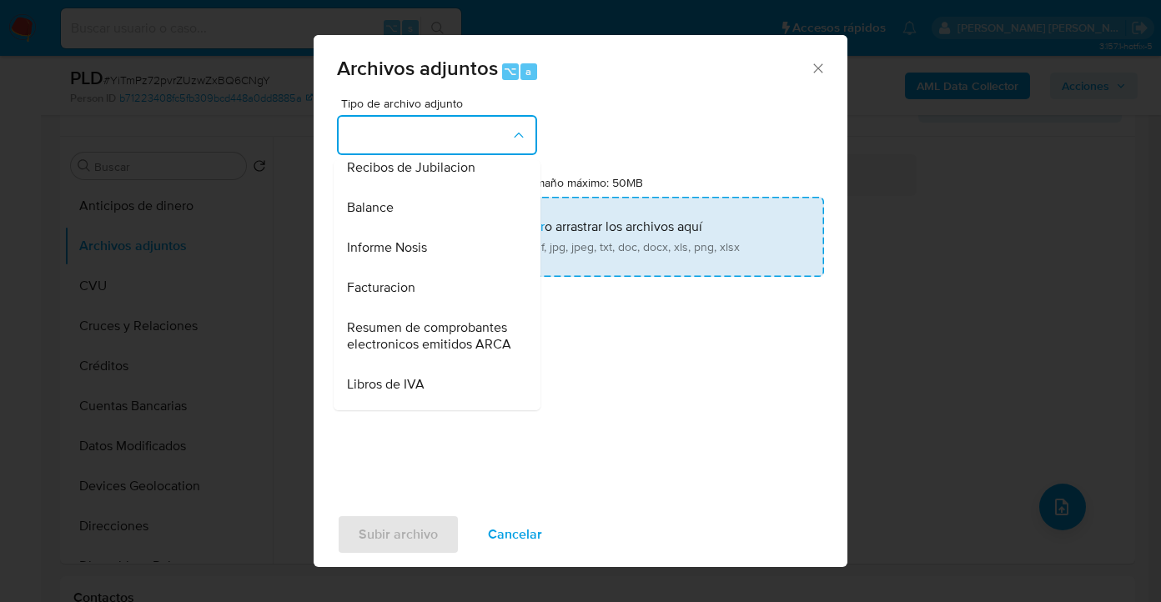
click at [442, 268] on div "Informe Nosis" at bounding box center [432, 248] width 170 height 40
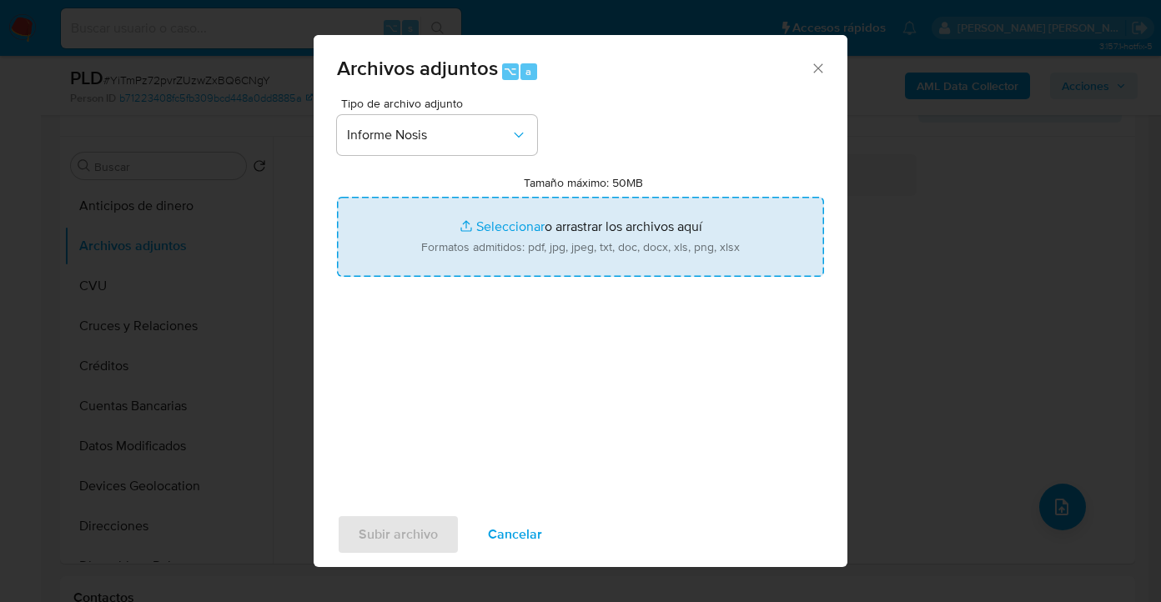
click at [589, 221] on input "Tamaño máximo: 50MB Seleccionar archivos" at bounding box center [580, 237] width 487 height 80
type input "C:\fakepath\2513154969-NOSIS_Manager_InformeIndividual_20433815484_620658_20250…"
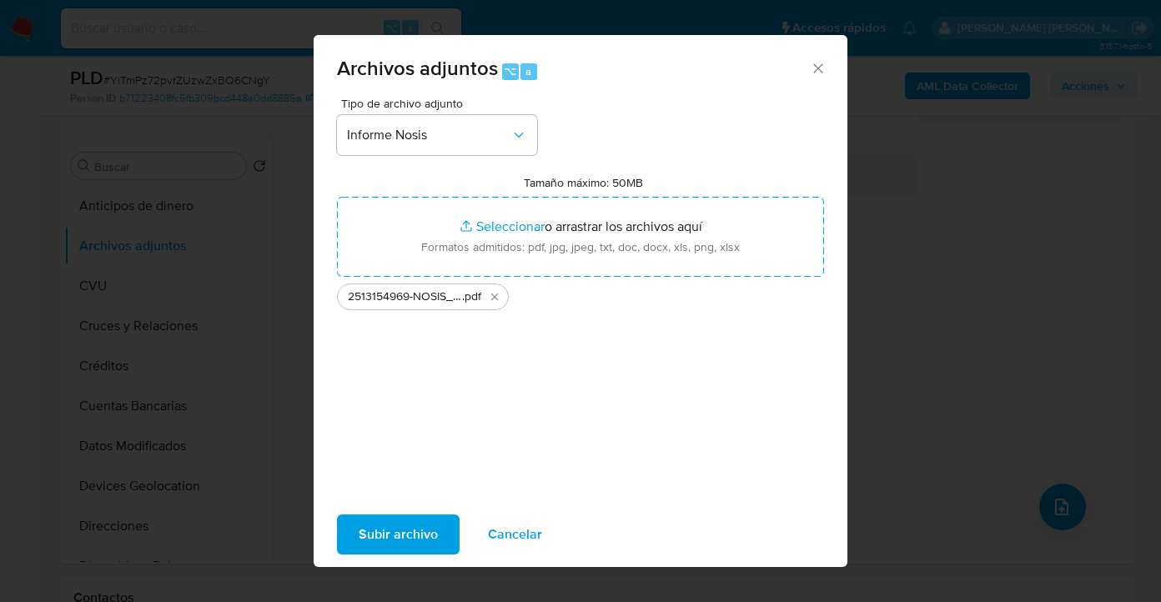
click at [401, 543] on span "Subir archivo" at bounding box center [398, 534] width 79 height 37
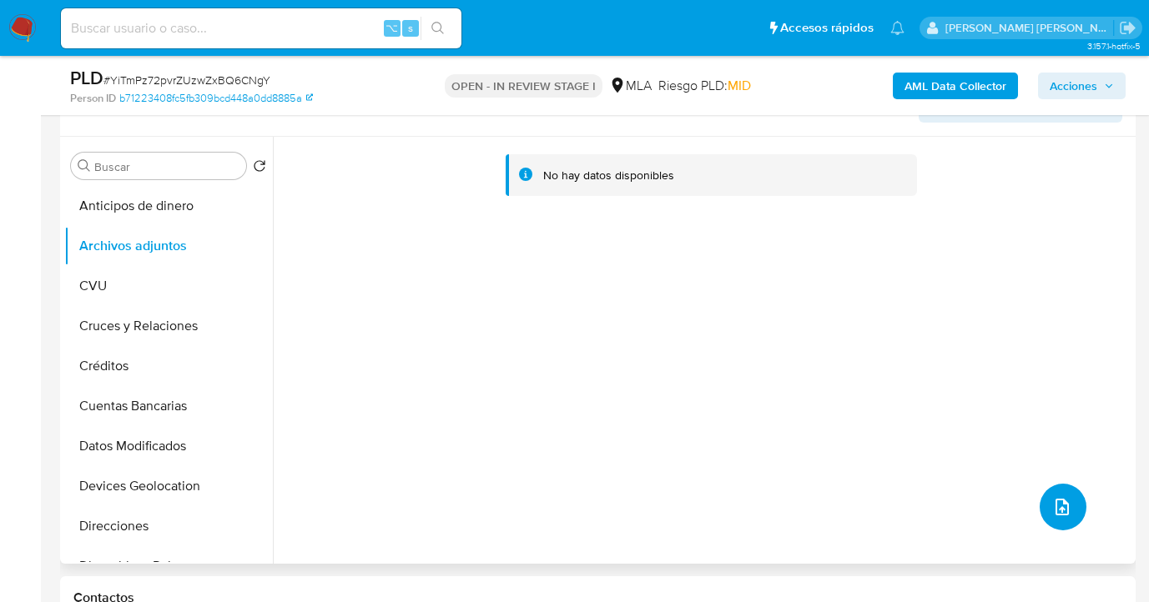
click at [1042, 512] on button "upload-file" at bounding box center [1063, 507] width 47 height 47
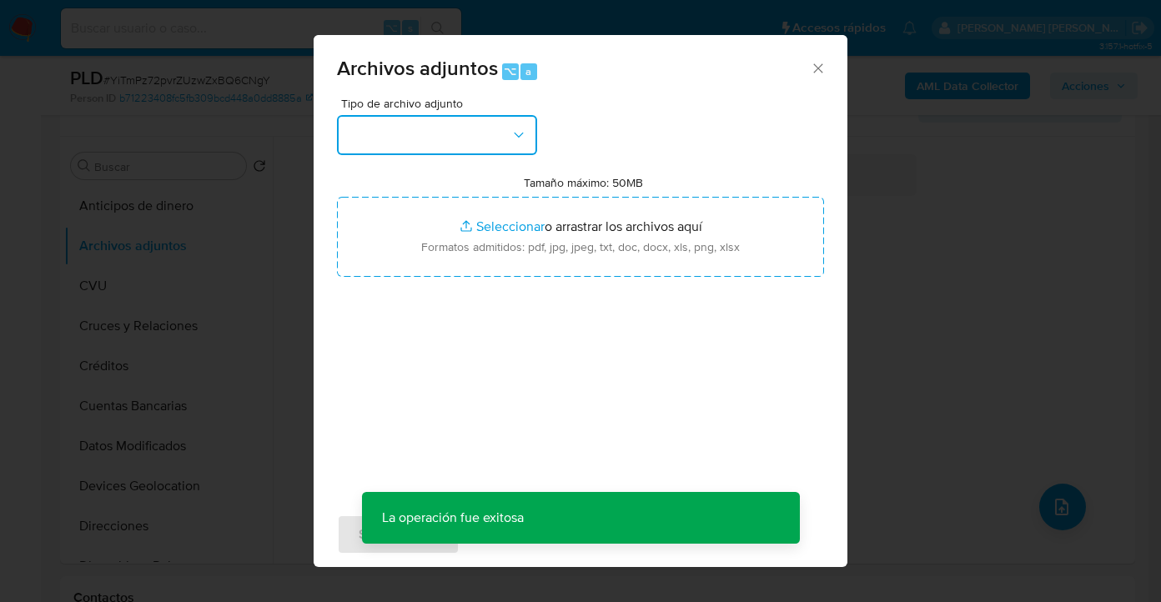
click at [461, 139] on button "button" at bounding box center [437, 135] width 200 height 40
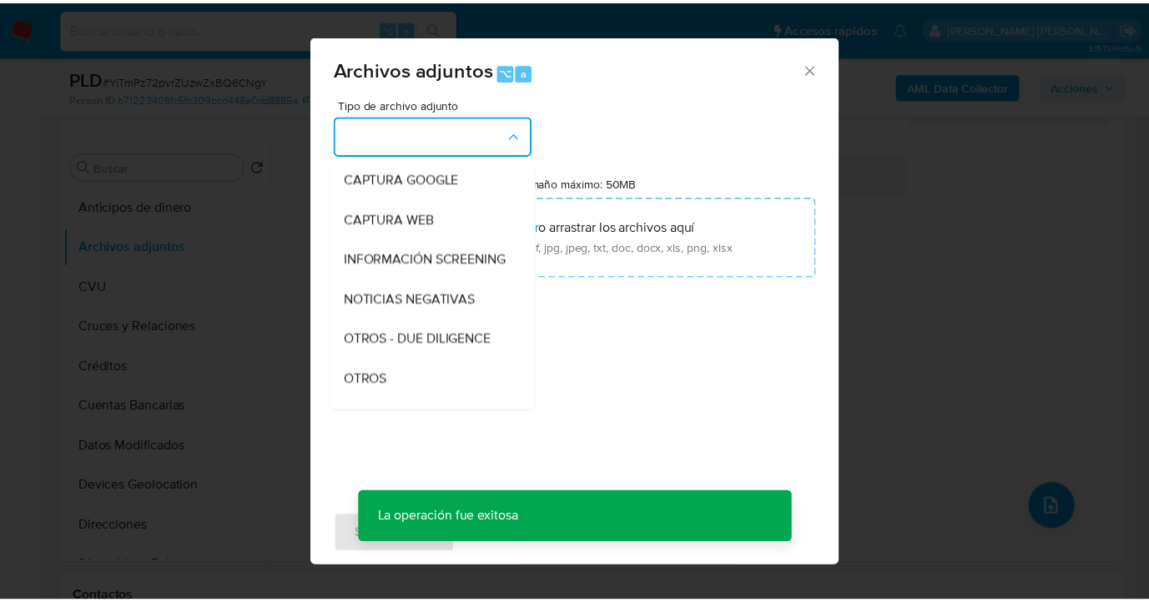
scroll to position [156, 0]
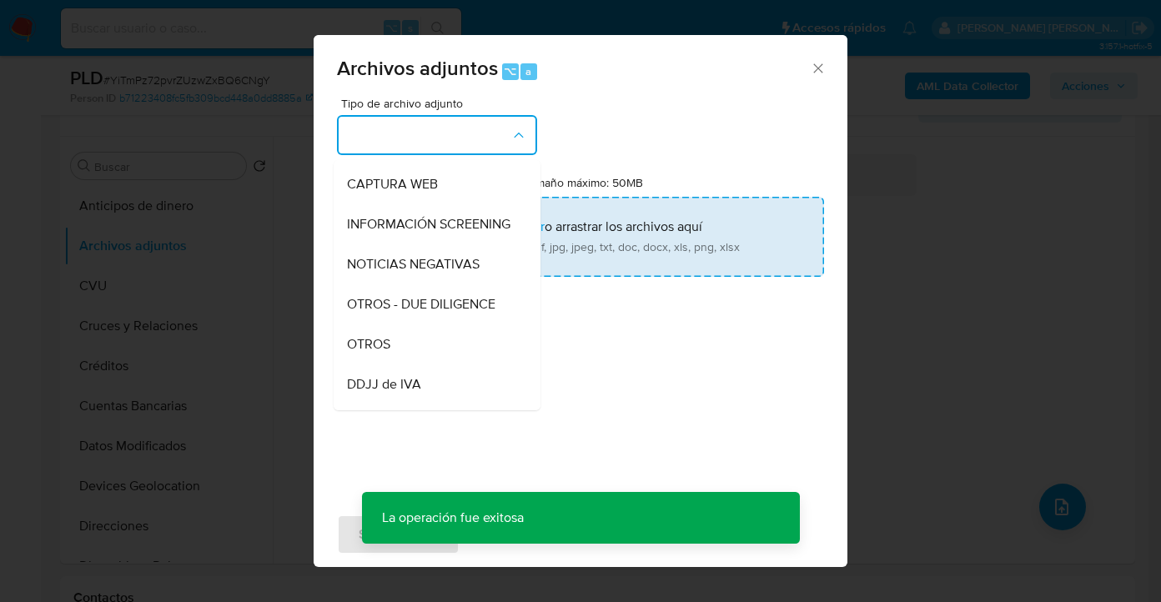
drag, startPoint x: 432, startPoint y: 359, endPoint x: 591, endPoint y: 225, distance: 207.3
click at [432, 359] on div "OTROS" at bounding box center [432, 345] width 170 height 40
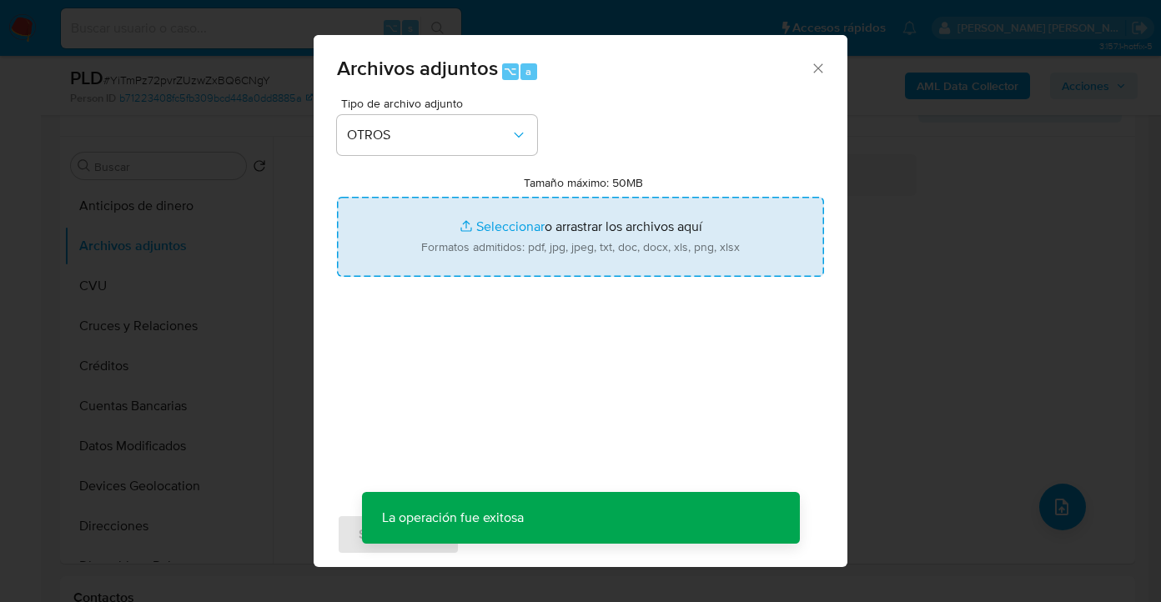
click at [592, 224] on input "Tamaño máximo: 50MB Seleccionar archivos" at bounding box center [580, 237] width 487 height 80
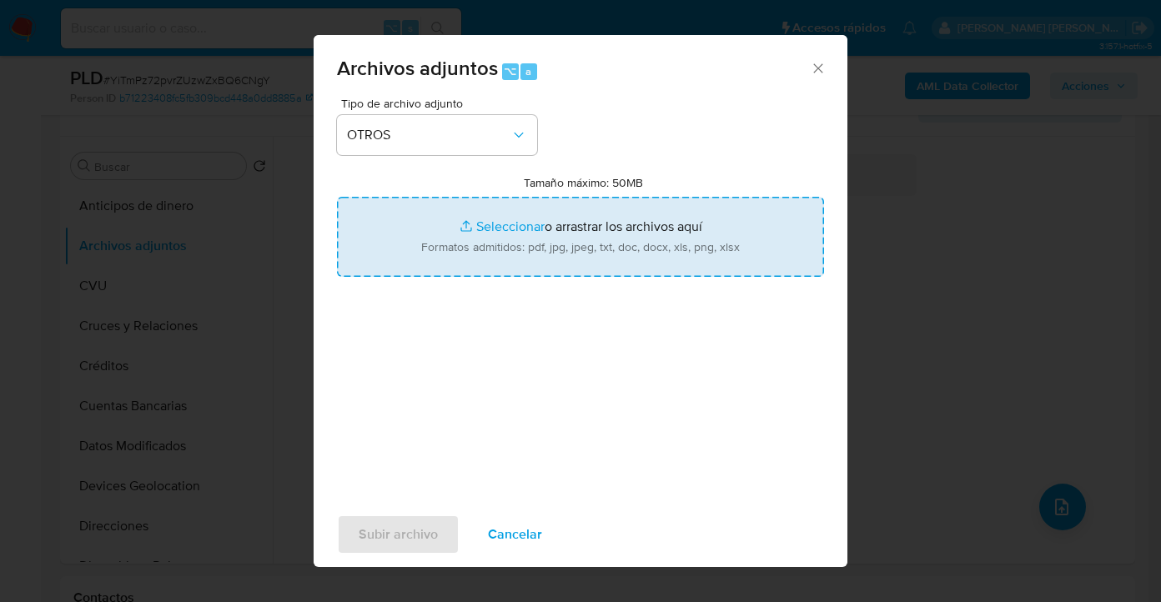
type input "C:\fakepath\2513154969 - Movimientos.xlsx"
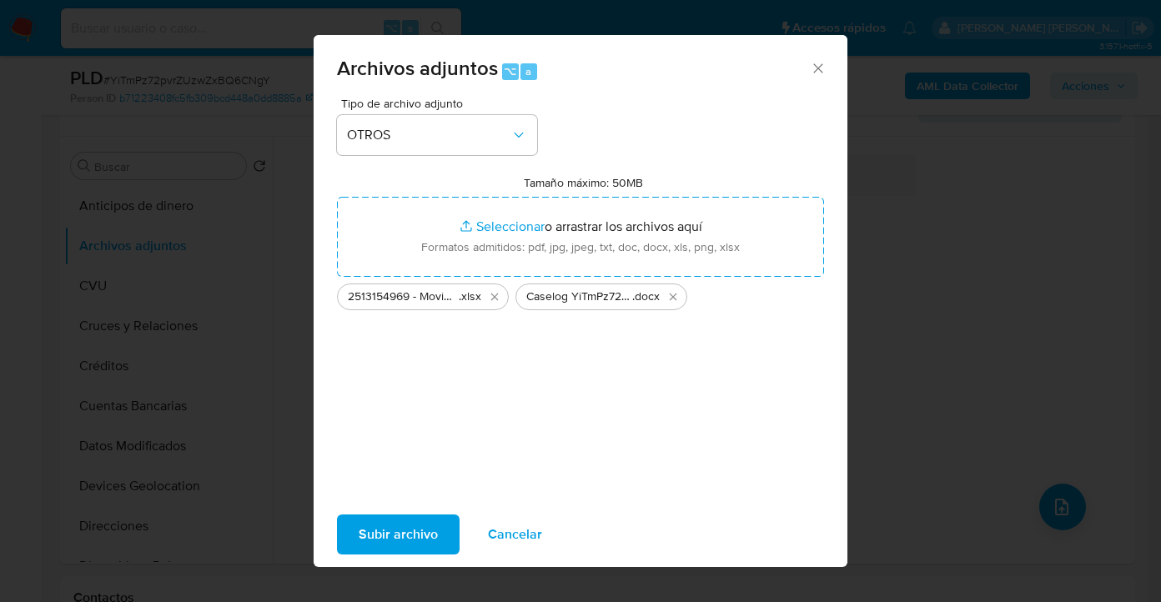
click at [419, 541] on span "Subir archivo" at bounding box center [398, 534] width 79 height 37
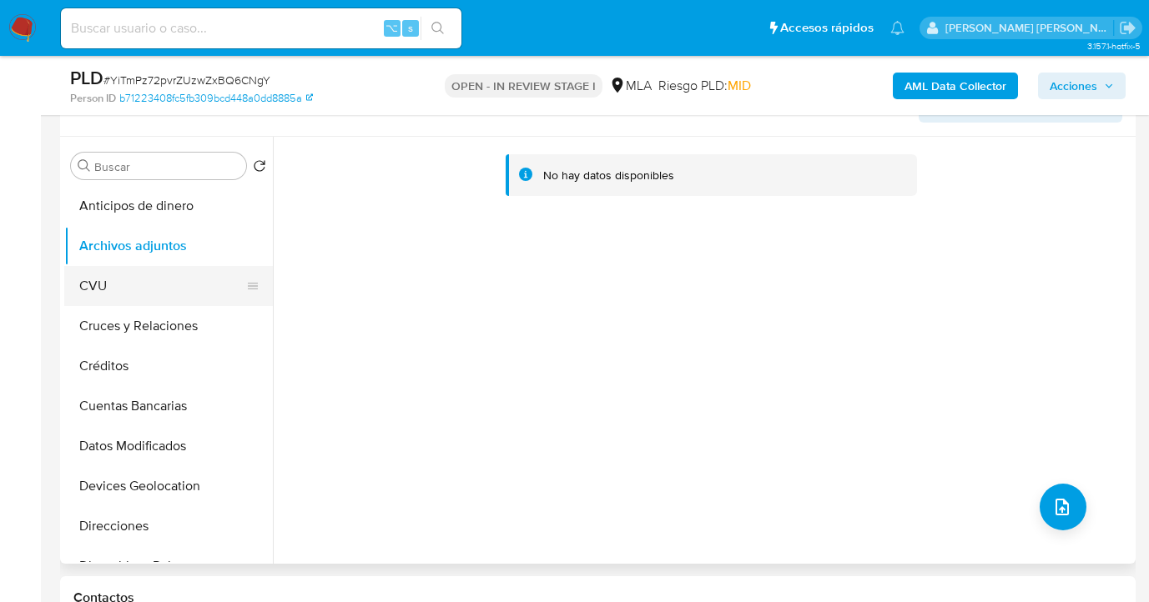
click at [157, 274] on button "CVU" at bounding box center [161, 286] width 195 height 40
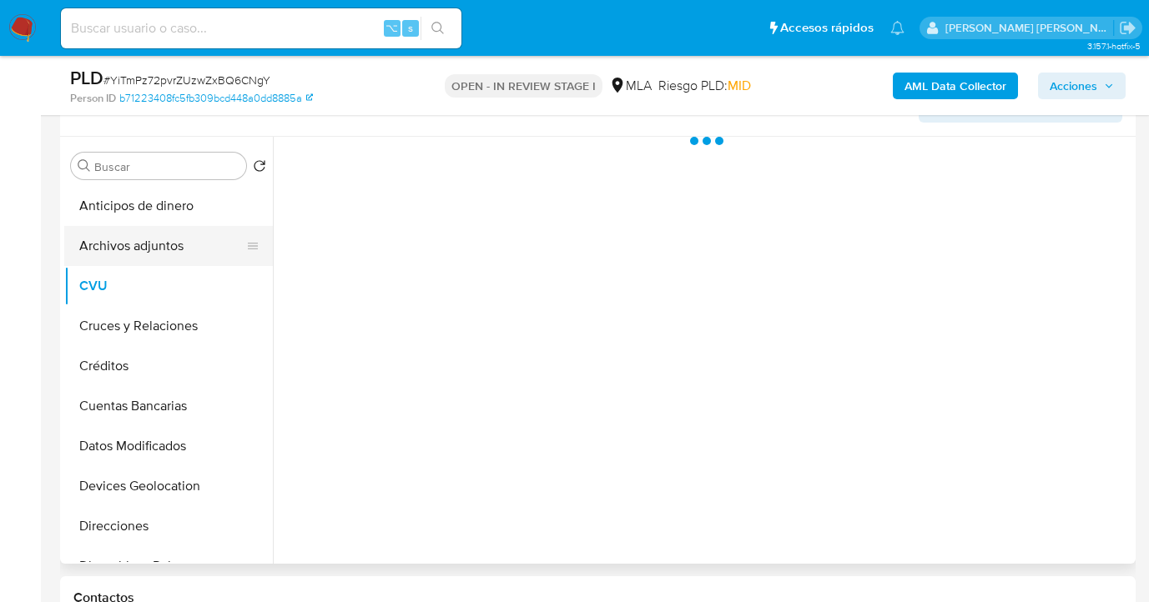
click at [170, 253] on button "Archivos adjuntos" at bounding box center [161, 246] width 195 height 40
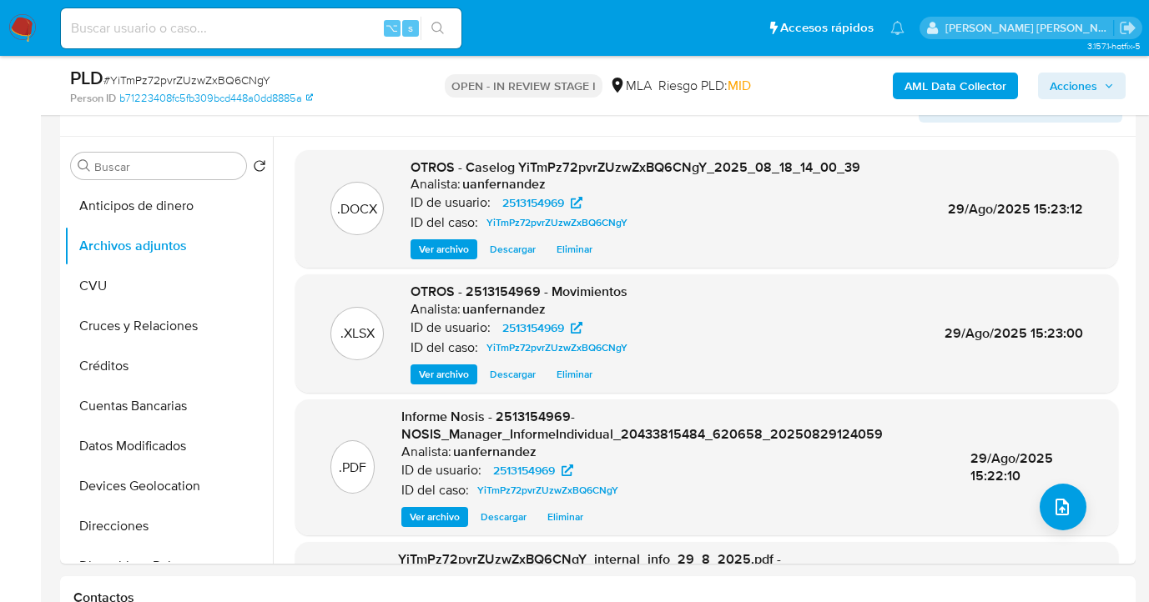
drag, startPoint x: 1081, startPoint y: 85, endPoint x: 1057, endPoint y: 100, distance: 28.5
click at [1081, 85] on span "Acciones" at bounding box center [1074, 86] width 48 height 27
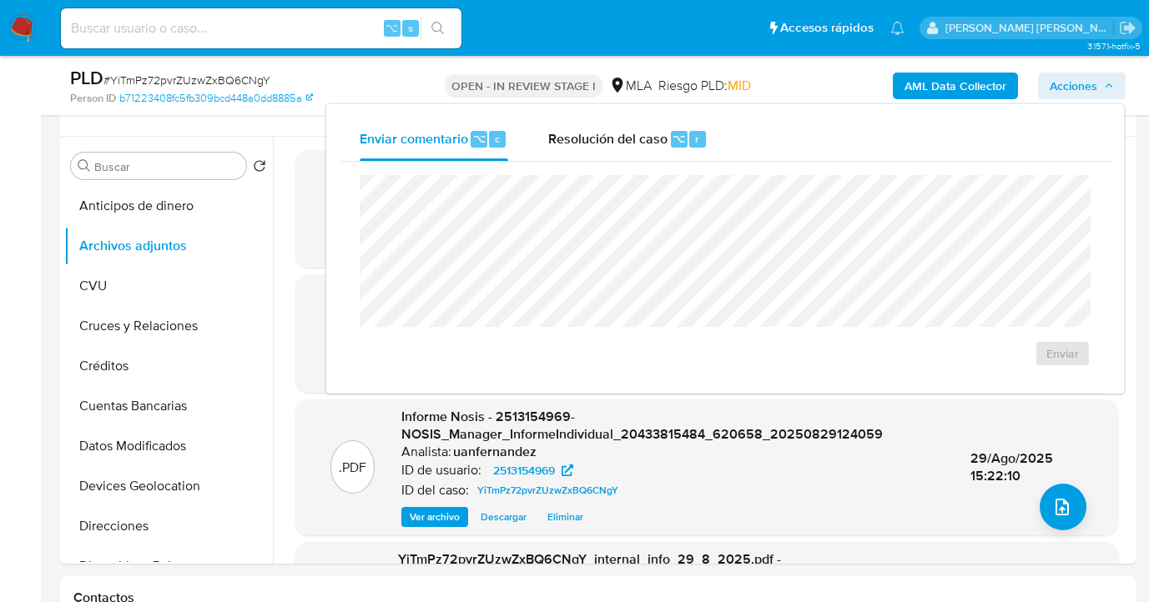
click at [602, 157] on div "Resolución del caso ⌥ r" at bounding box center [627, 139] width 159 height 43
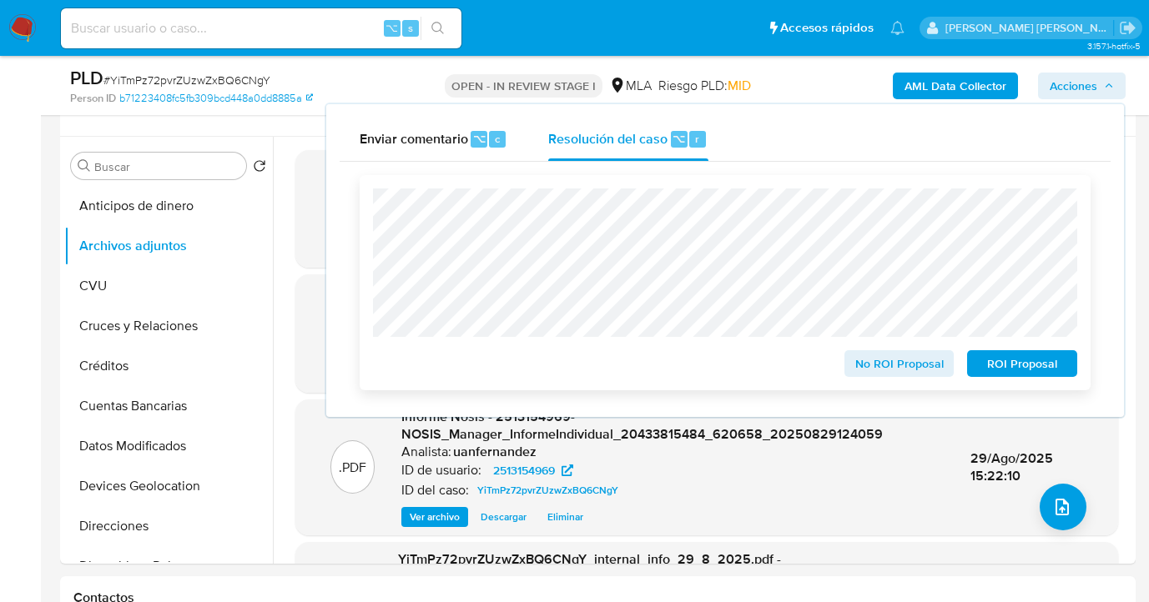
click at [1026, 371] on span "ROI Proposal" at bounding box center [1022, 363] width 87 height 23
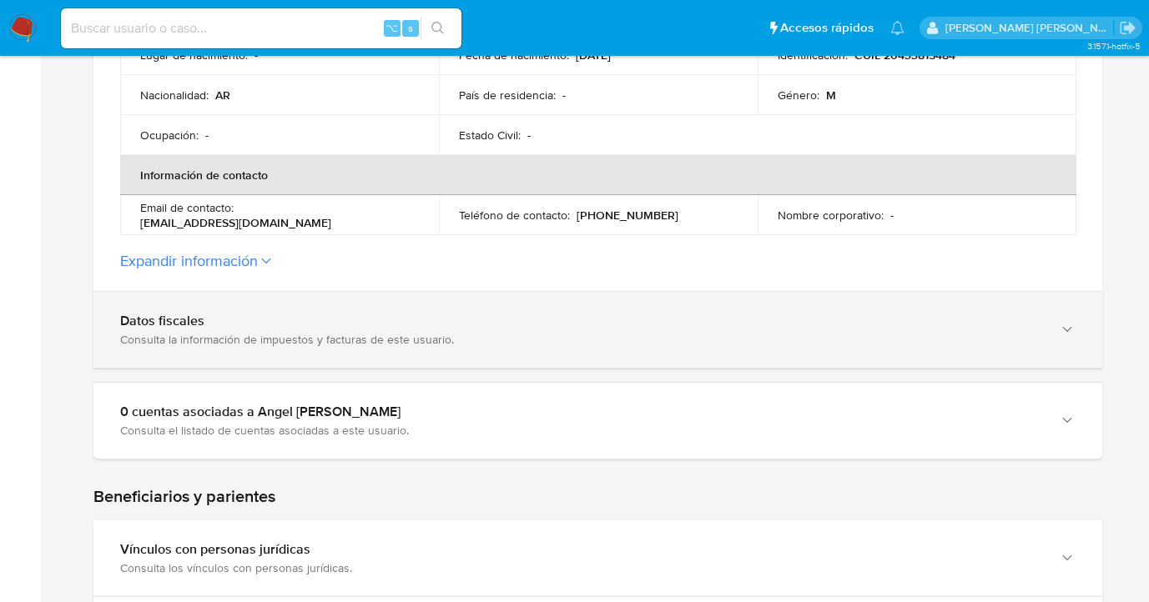
scroll to position [616, 0]
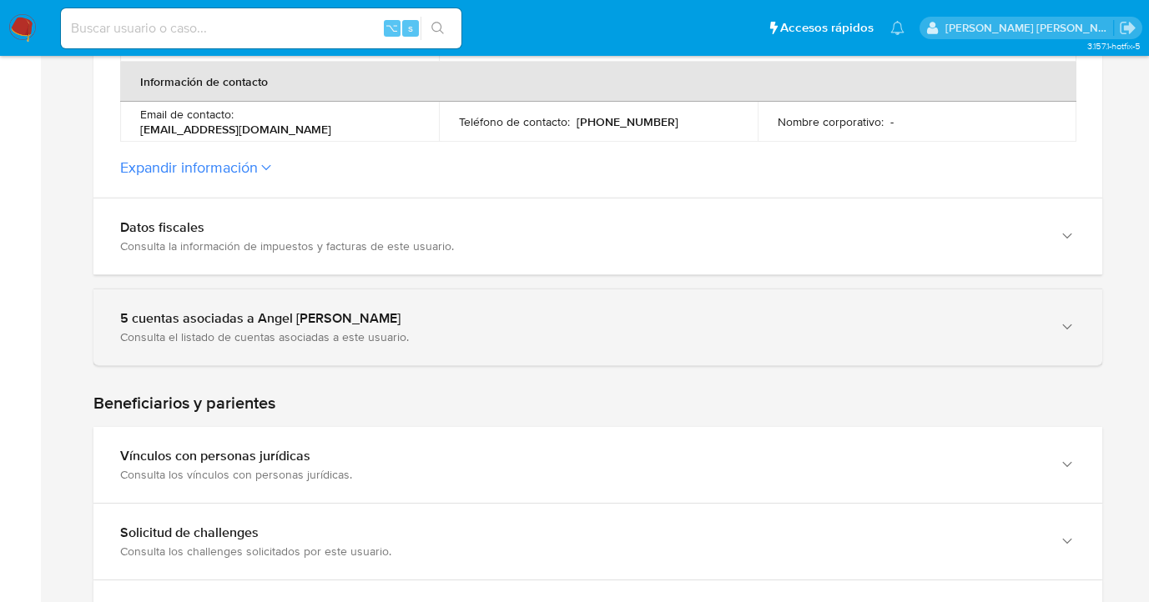
click at [1065, 330] on icon "button" at bounding box center [1067, 327] width 17 height 17
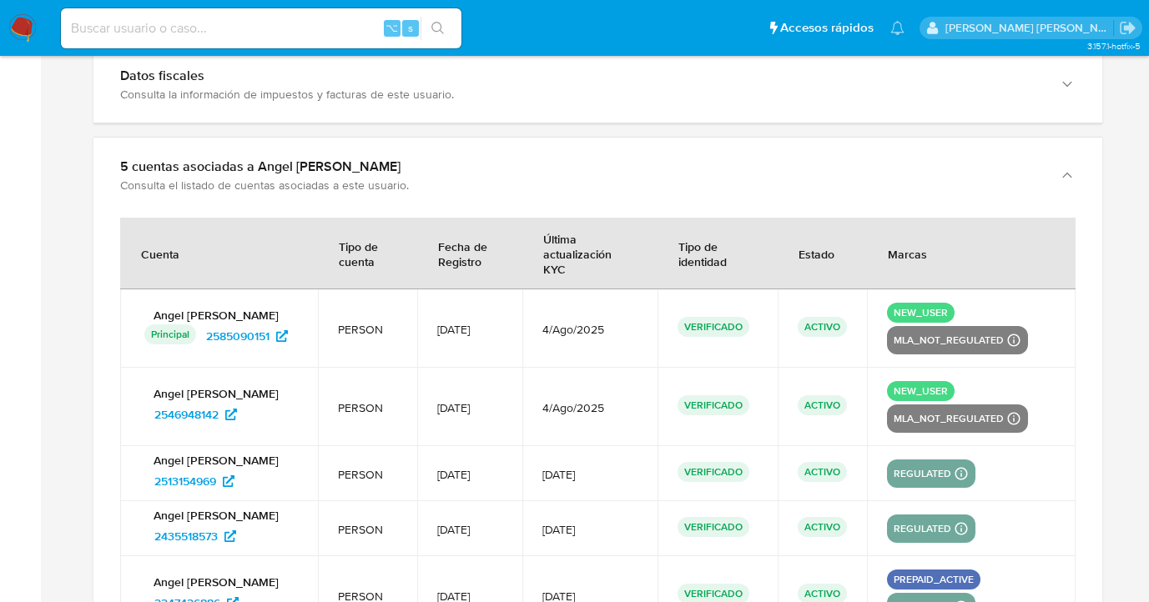
scroll to position [919, 0]
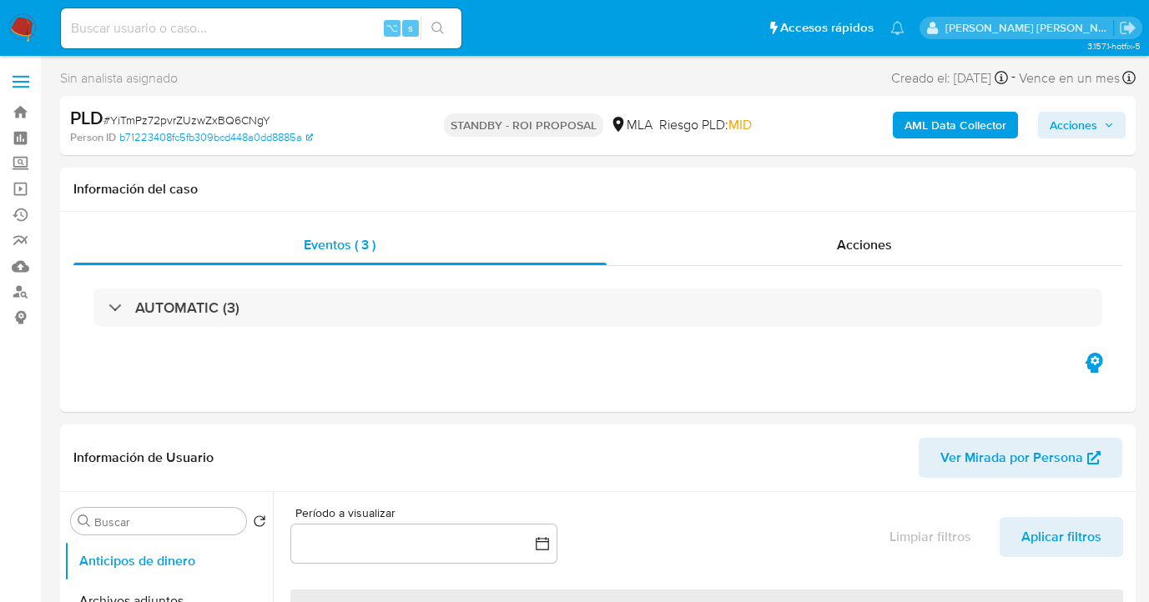
select select "10"
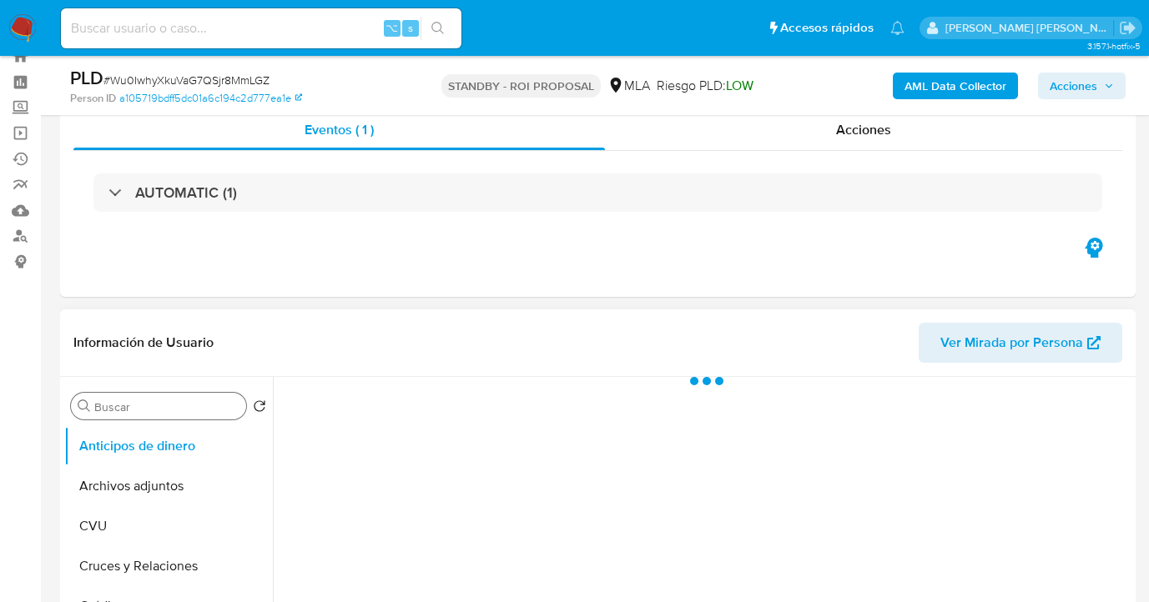
scroll to position [145, 0]
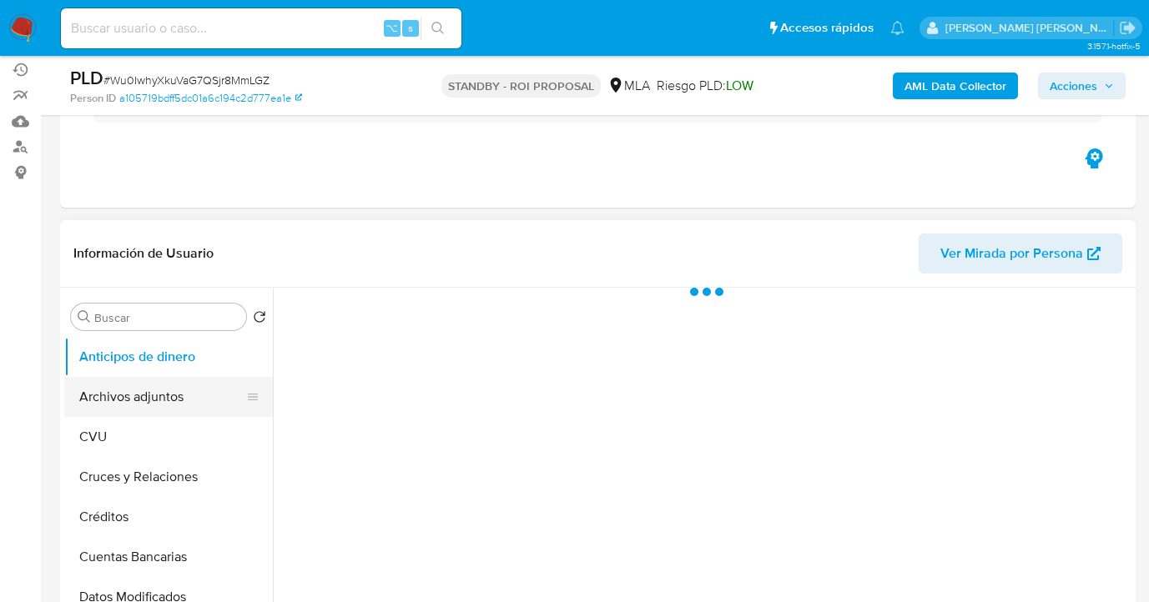
click at [185, 408] on button "Archivos adjuntos" at bounding box center [161, 397] width 195 height 40
select select "10"
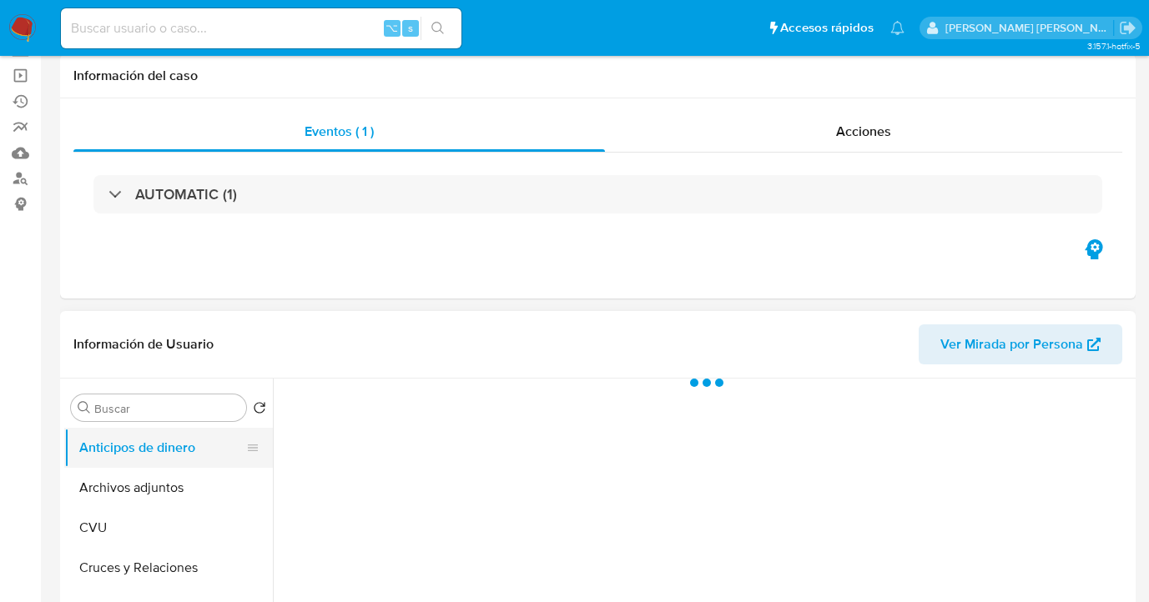
scroll to position [154, 0]
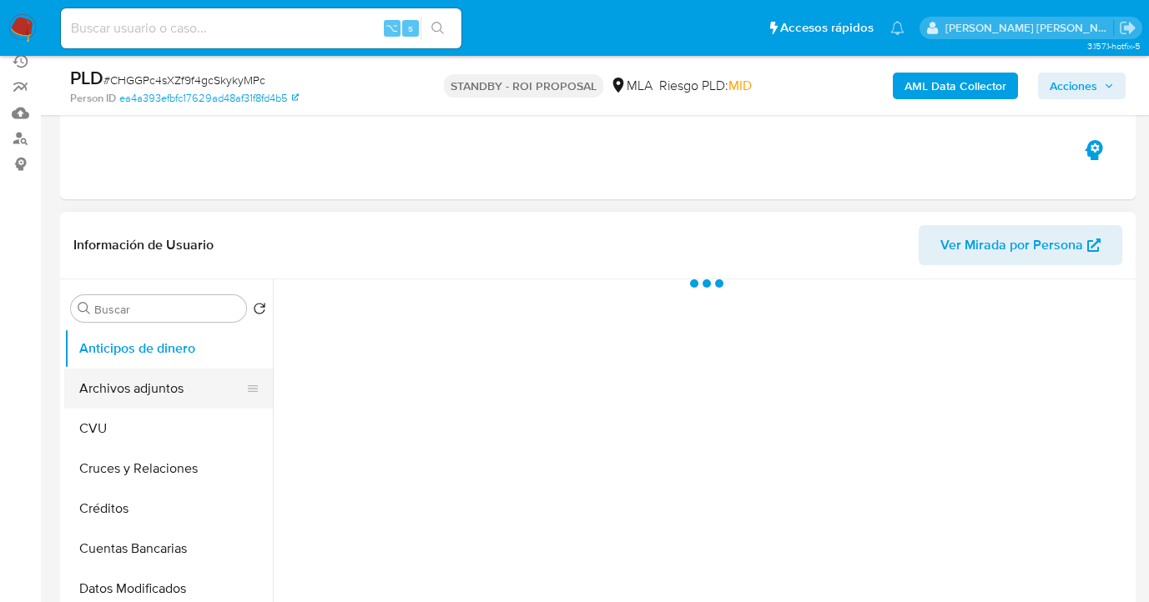
click at [197, 385] on button "Archivos adjuntos" at bounding box center [161, 389] width 195 height 40
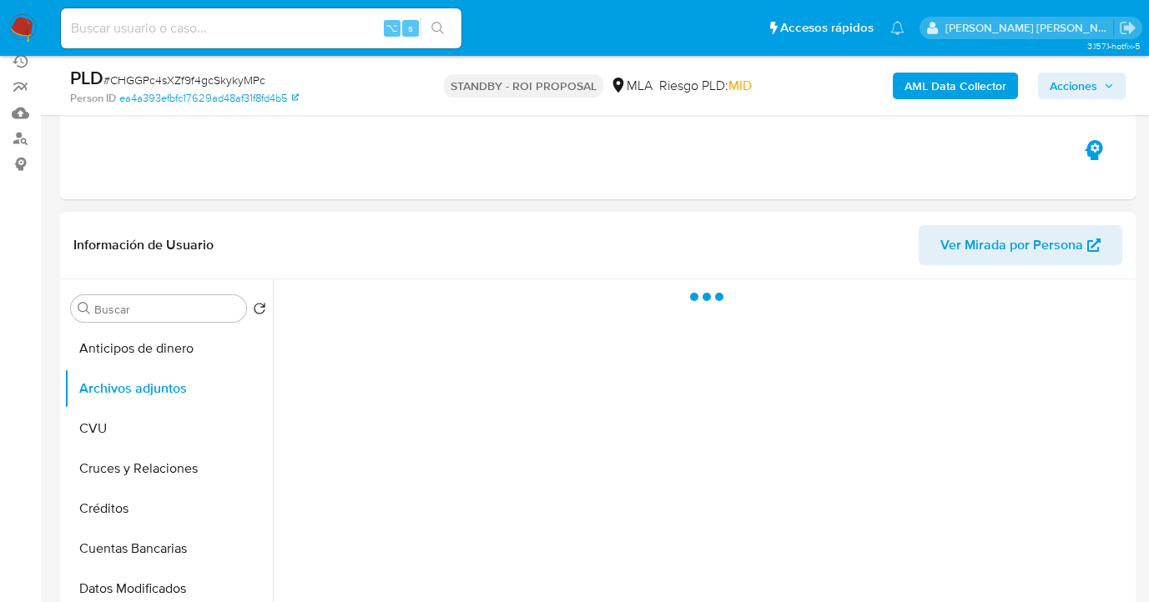
select select "10"
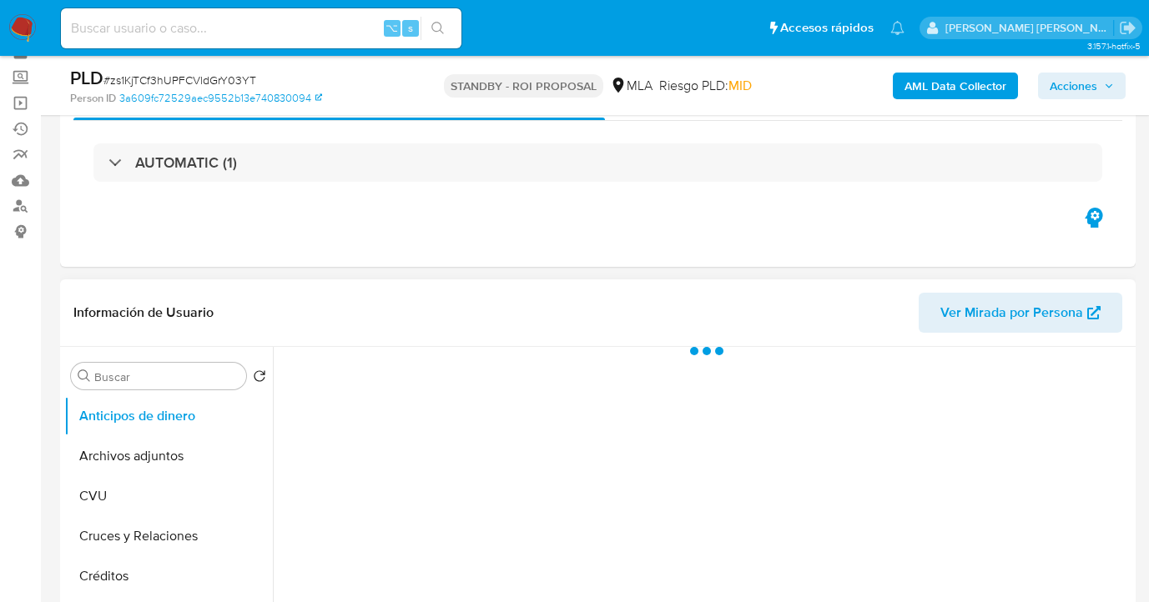
scroll to position [293, 0]
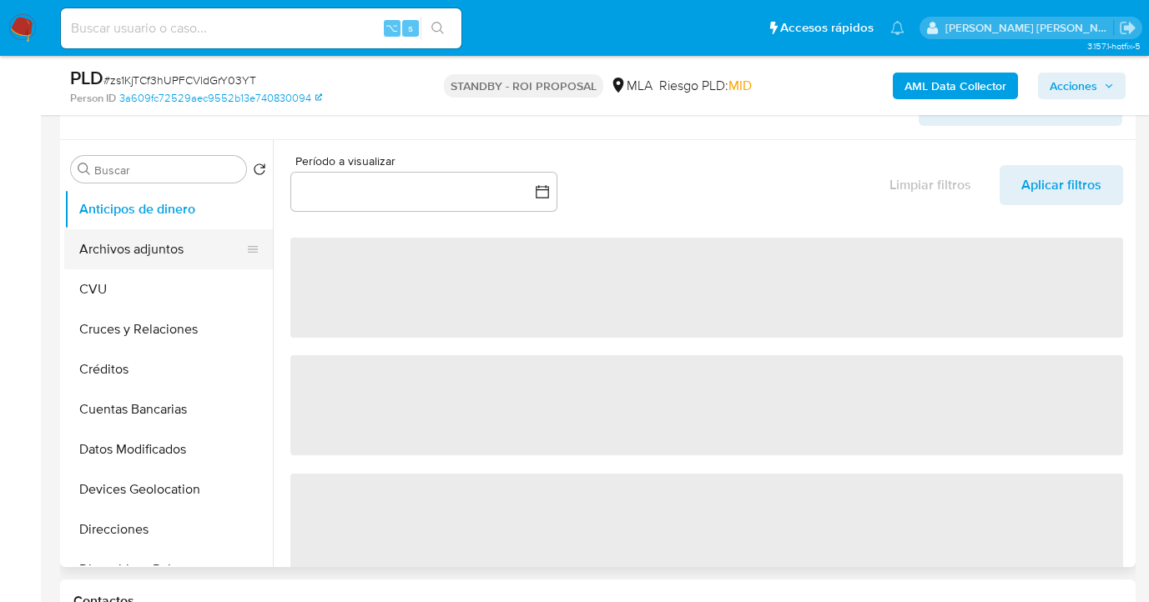
select select "10"
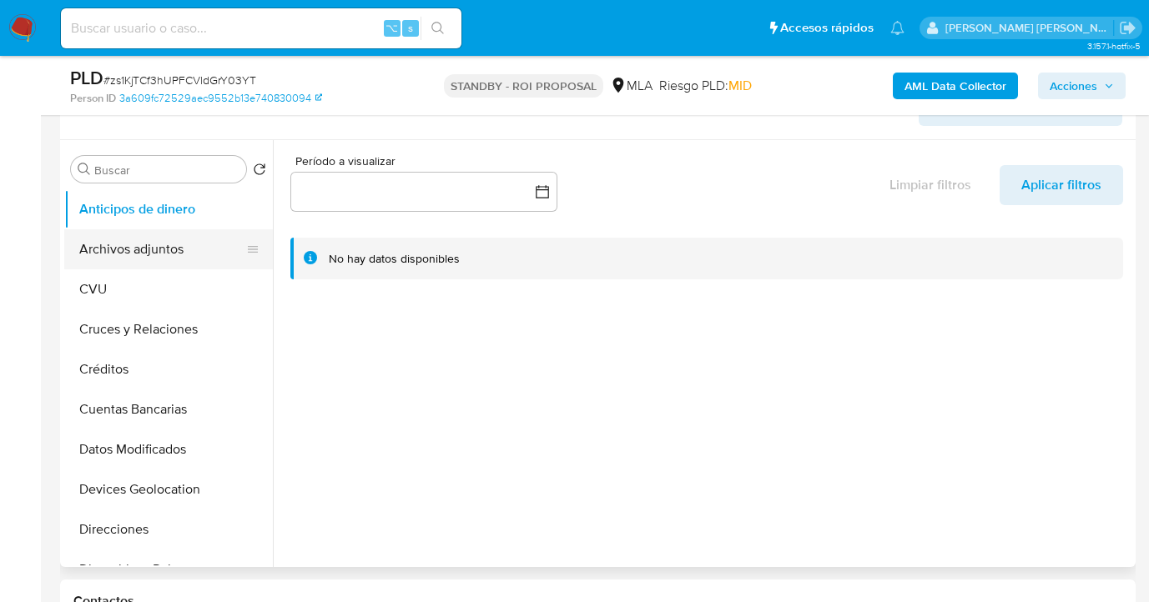
click at [209, 256] on button "Archivos adjuntos" at bounding box center [161, 249] width 195 height 40
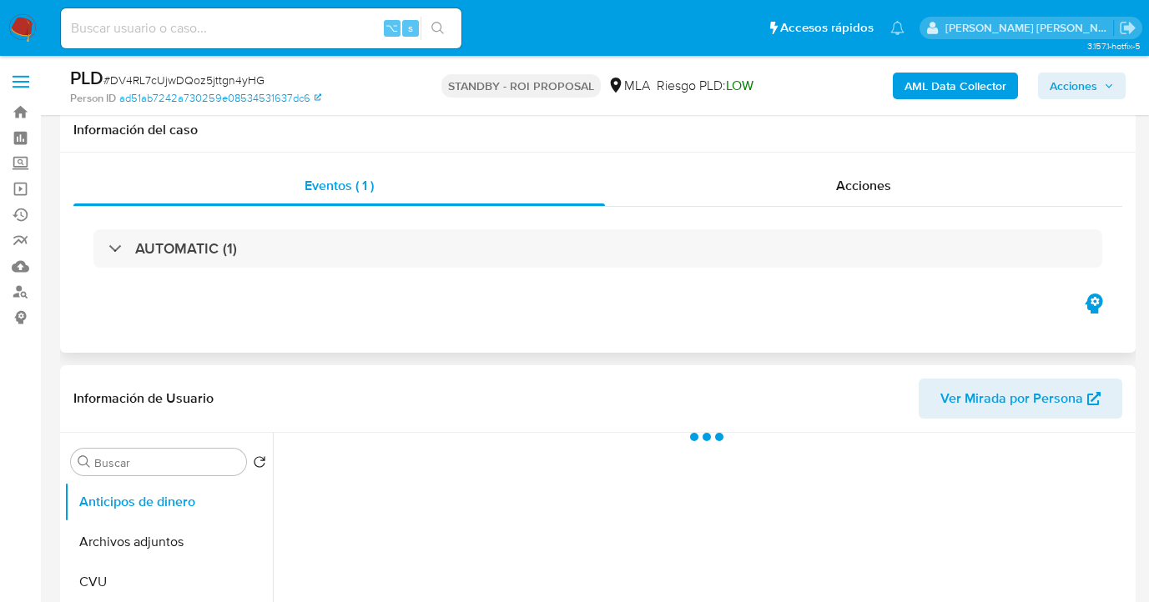
scroll to position [333, 0]
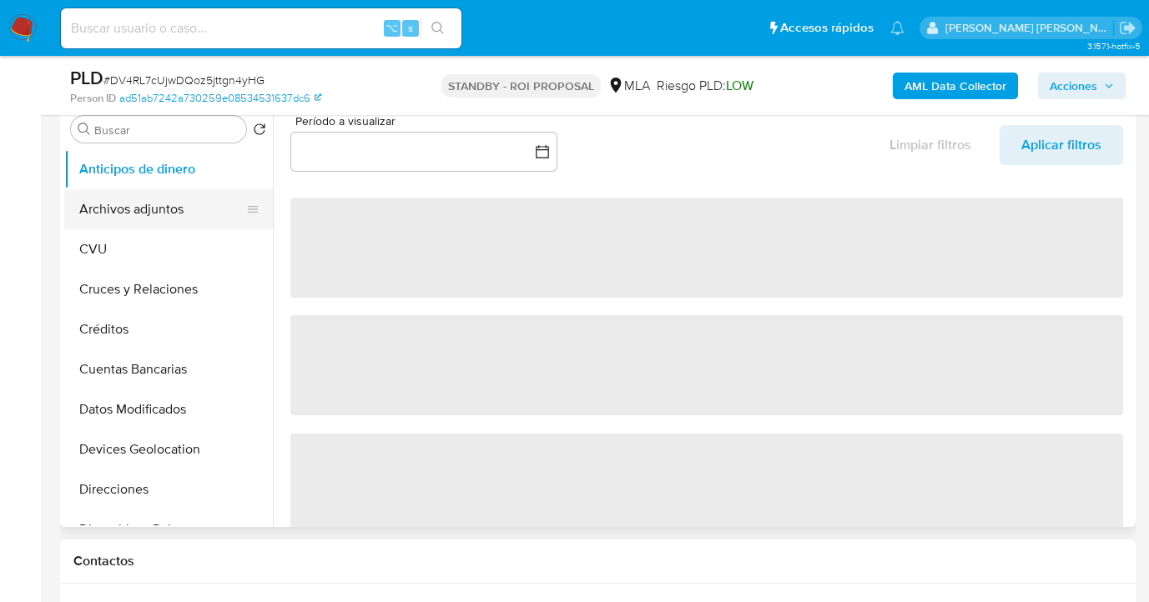
click at [199, 205] on button "Archivos adjuntos" at bounding box center [161, 209] width 195 height 40
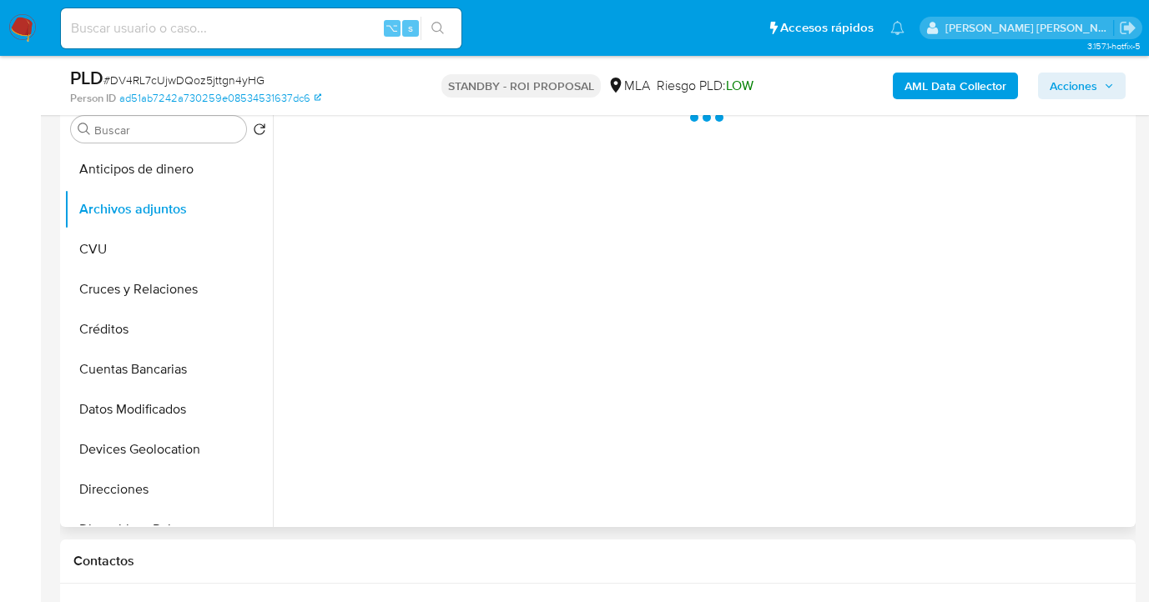
select select "10"
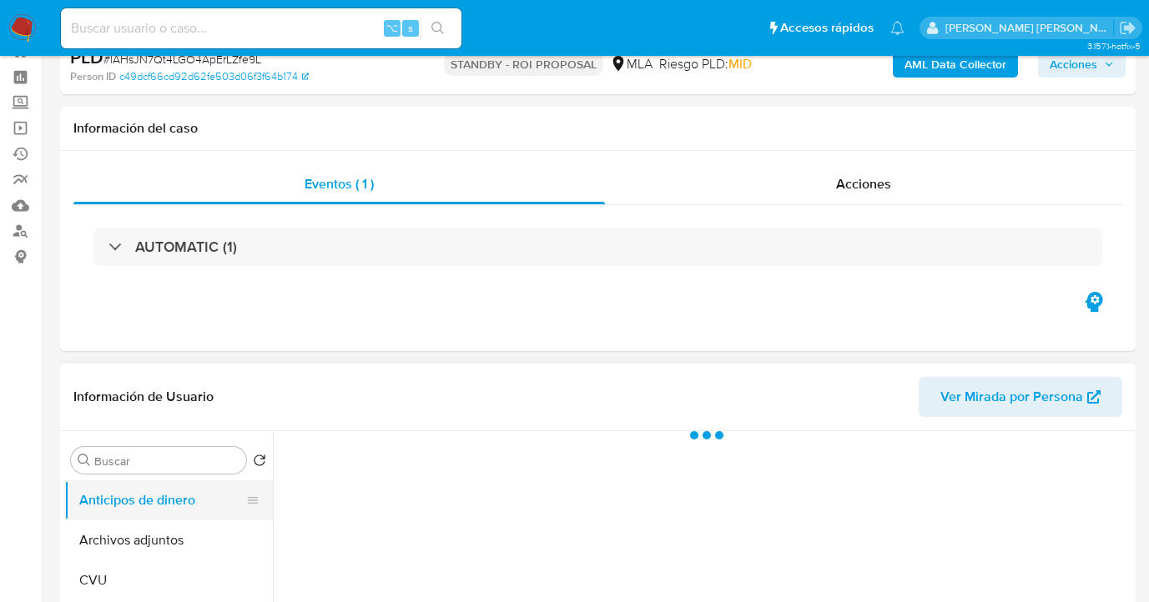
scroll to position [164, 0]
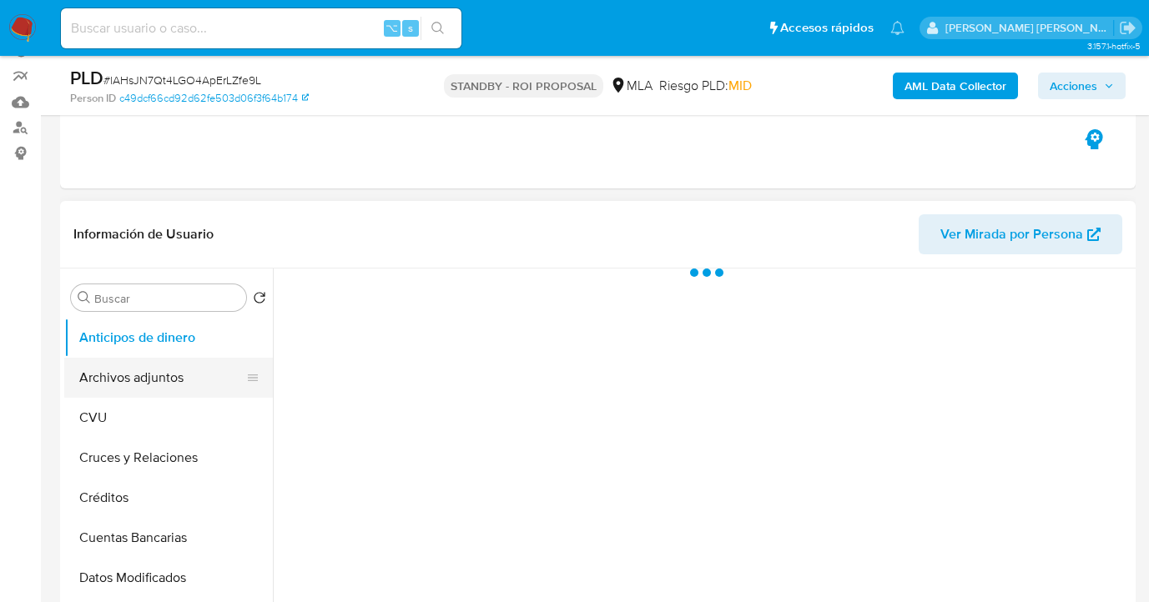
click at [188, 383] on button "Archivos adjuntos" at bounding box center [161, 378] width 195 height 40
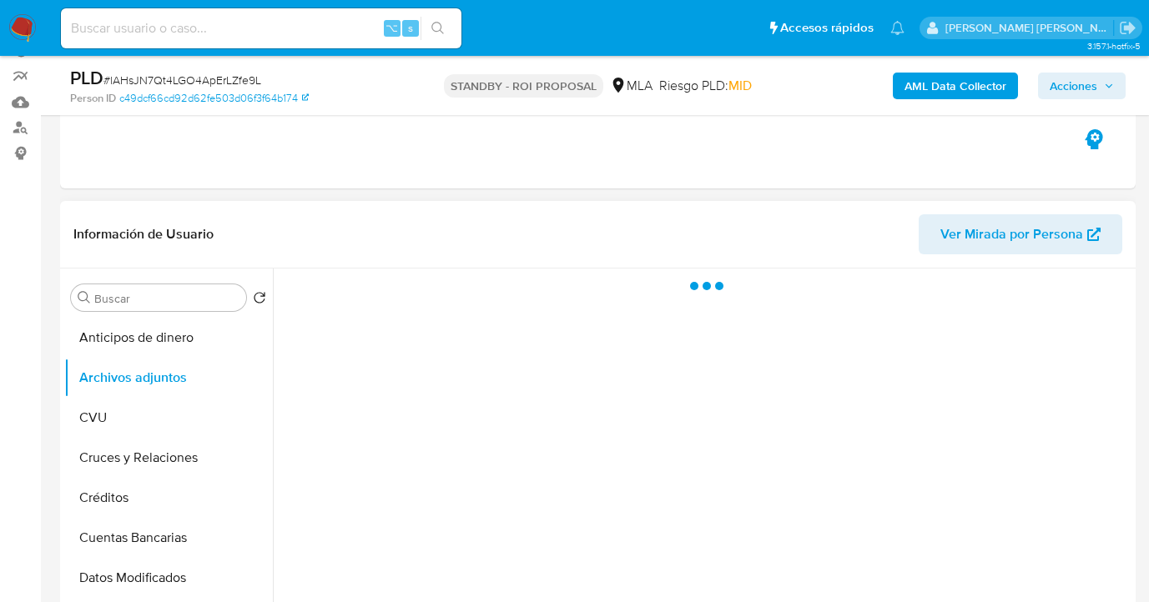
select select "10"
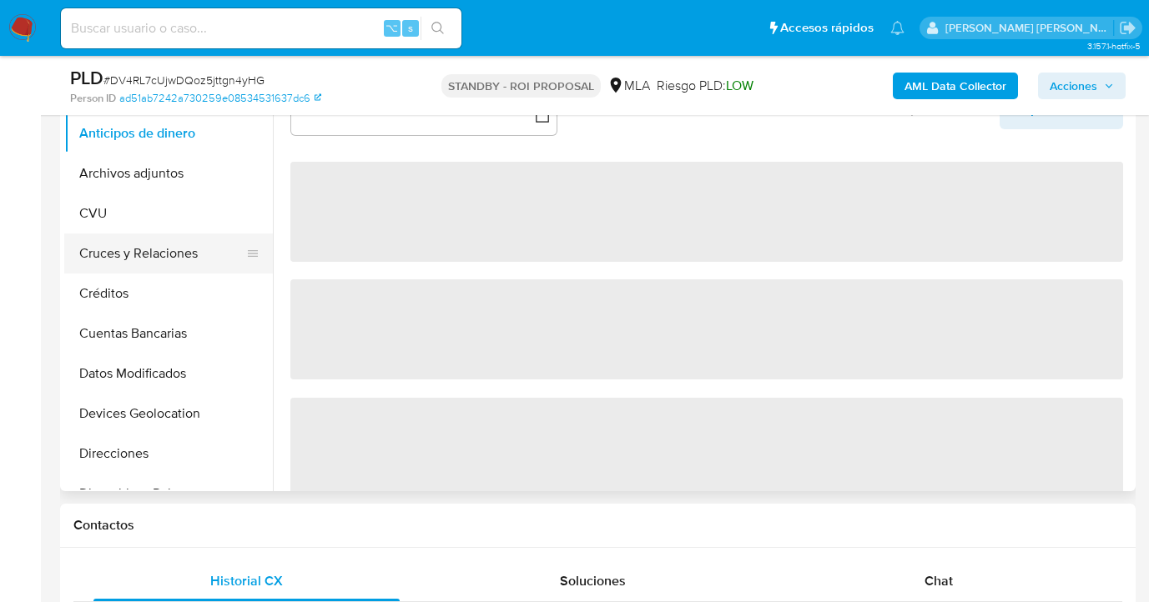
select select "10"
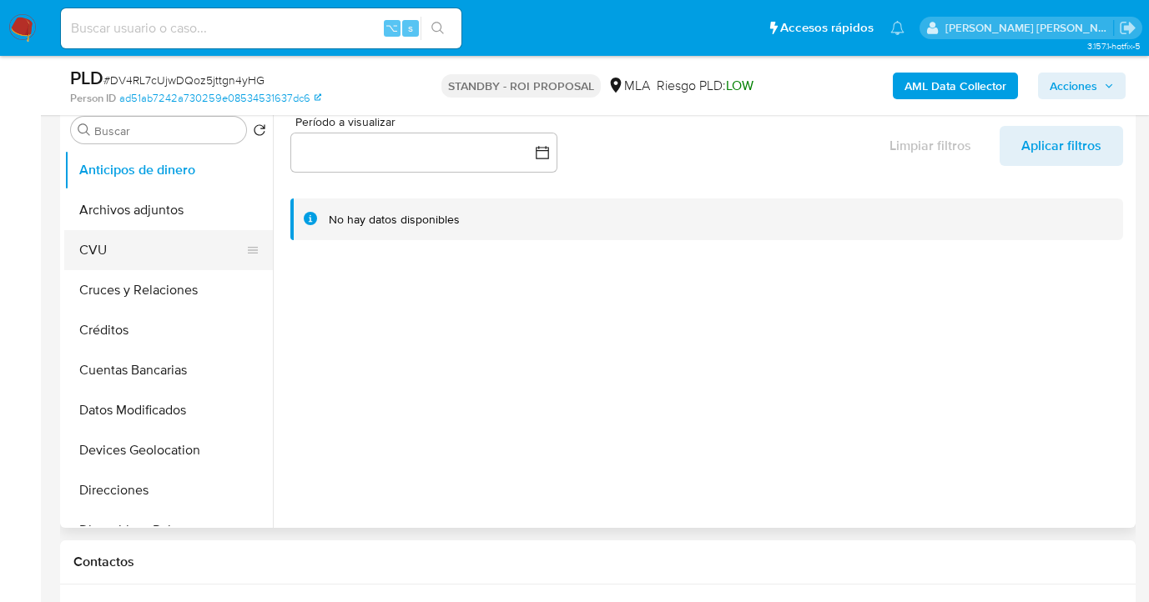
scroll to position [331, 0]
click at [204, 210] on button "Archivos adjuntos" at bounding box center [161, 211] width 195 height 40
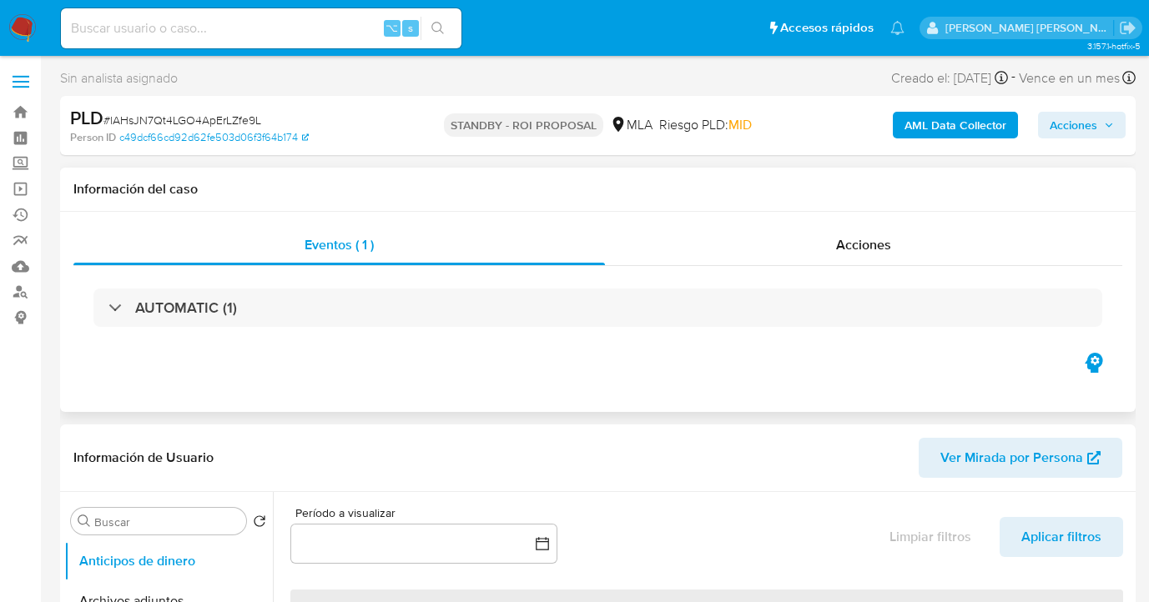
select select "10"
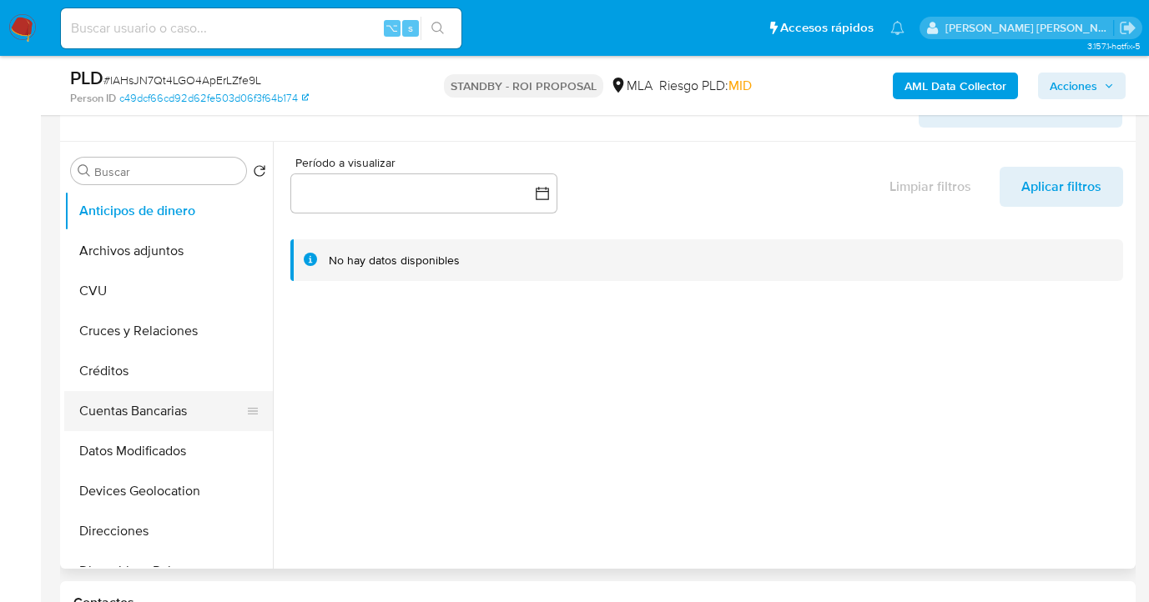
scroll to position [360, 0]
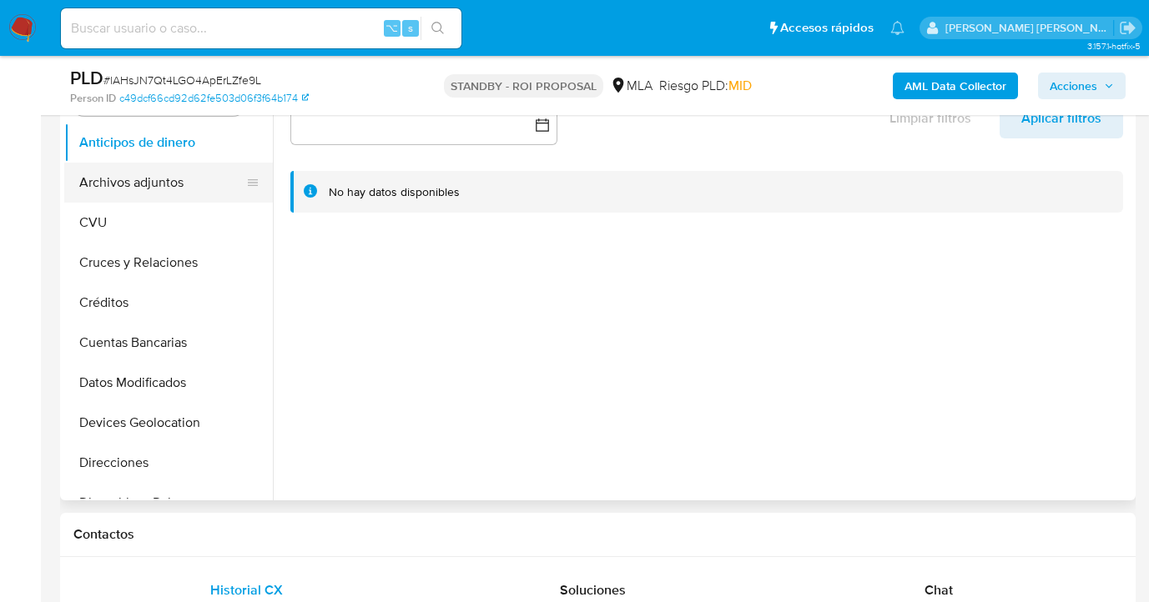
click at [188, 185] on button "Archivos adjuntos" at bounding box center [161, 183] width 195 height 40
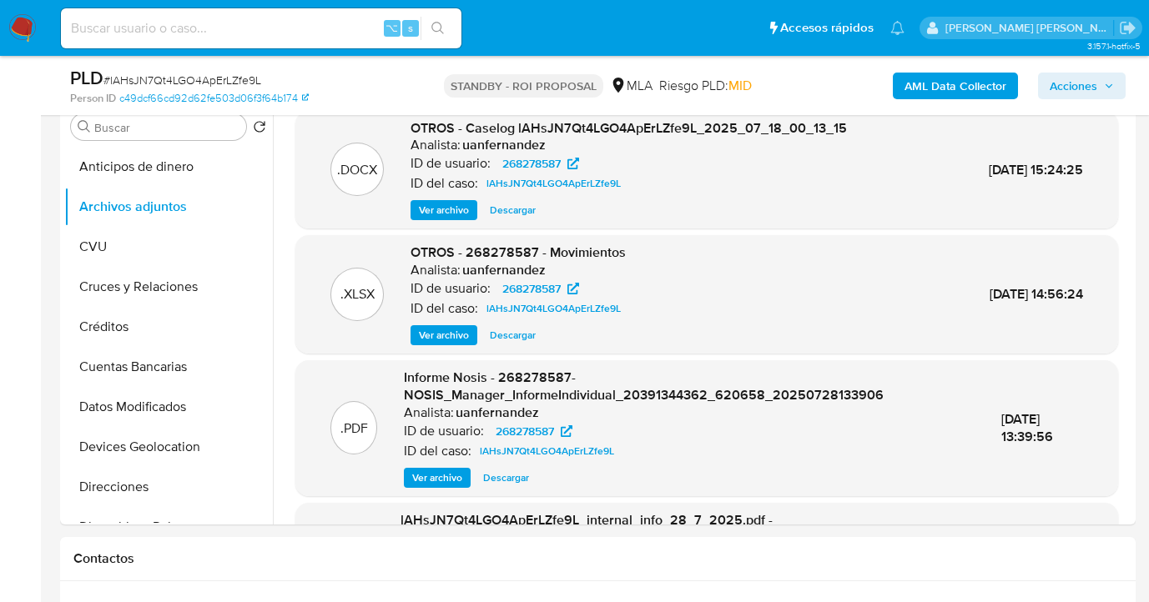
scroll to position [335, 0]
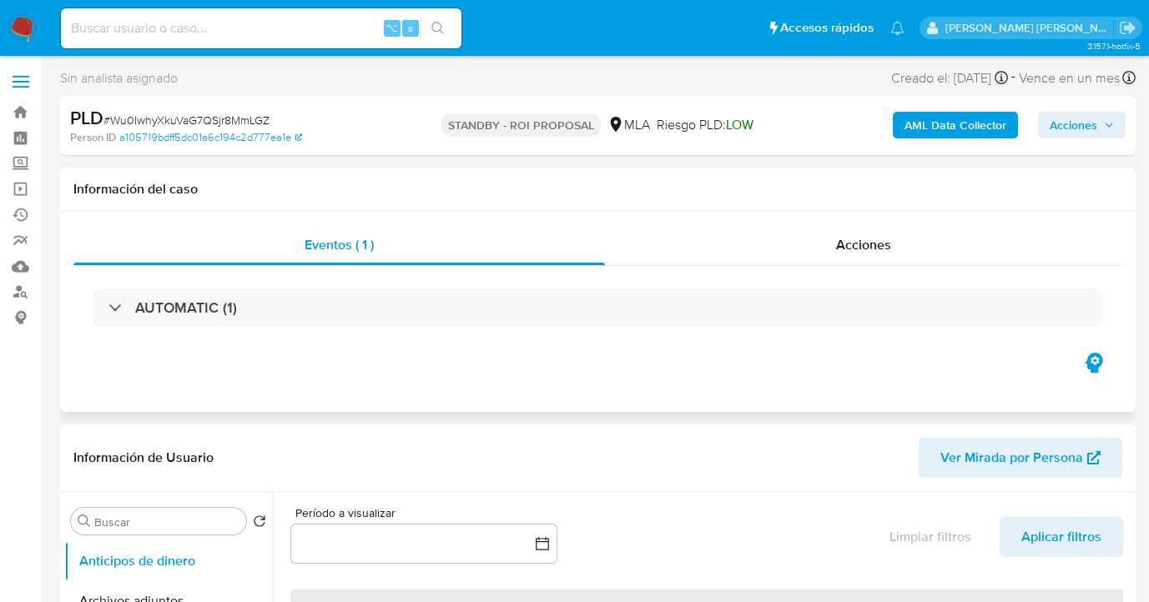
select select "10"
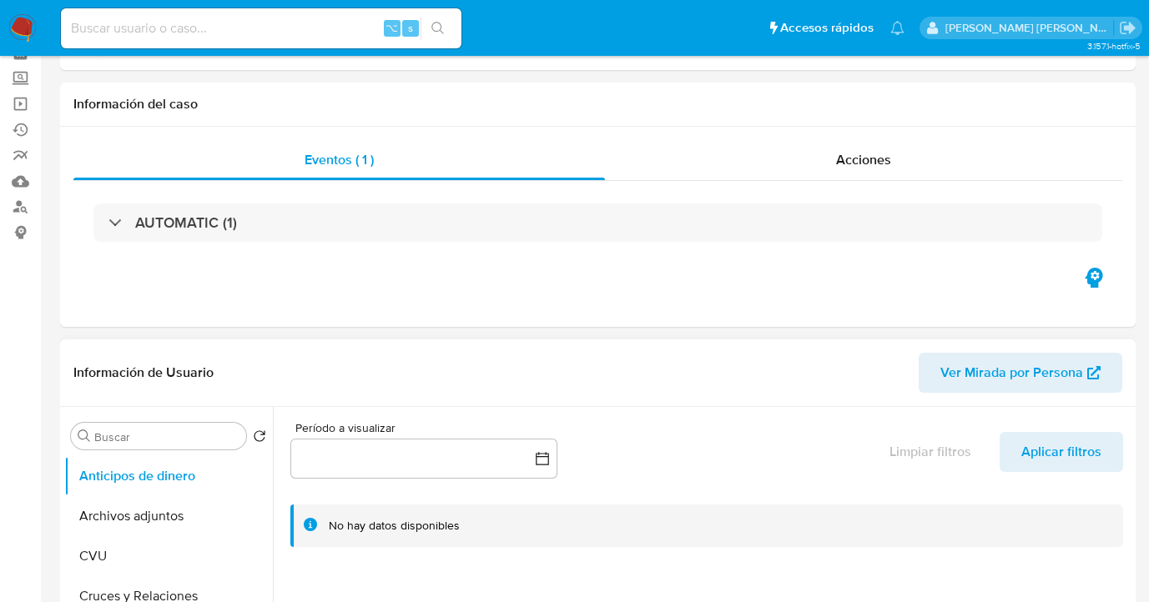
scroll to position [154, 0]
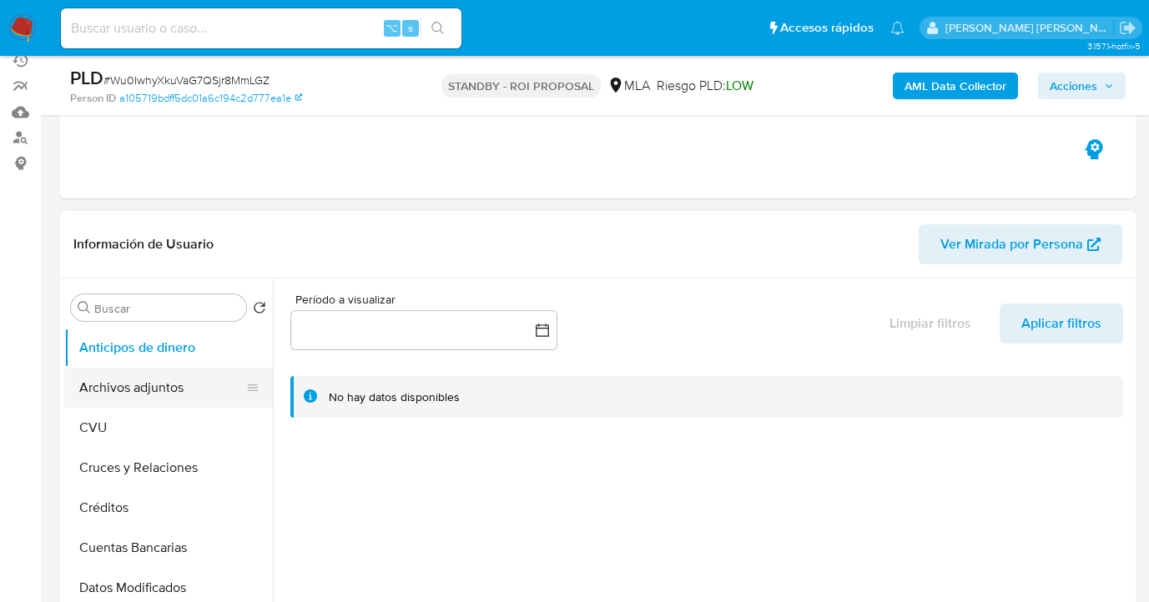
click at [184, 391] on button "Archivos adjuntos" at bounding box center [161, 388] width 195 height 40
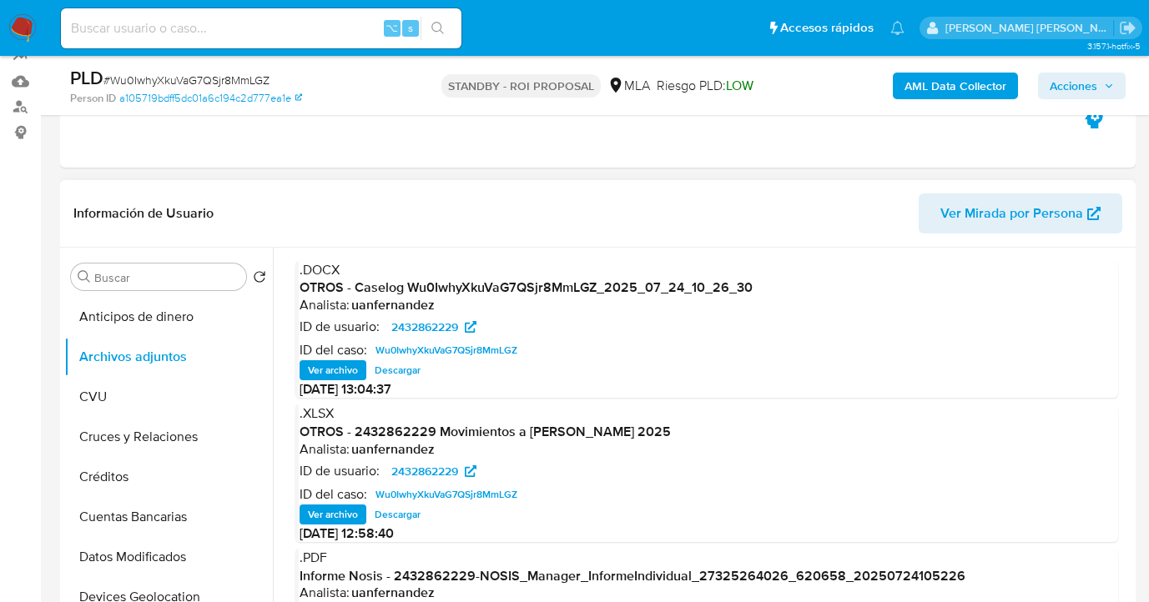
scroll to position [186, 0]
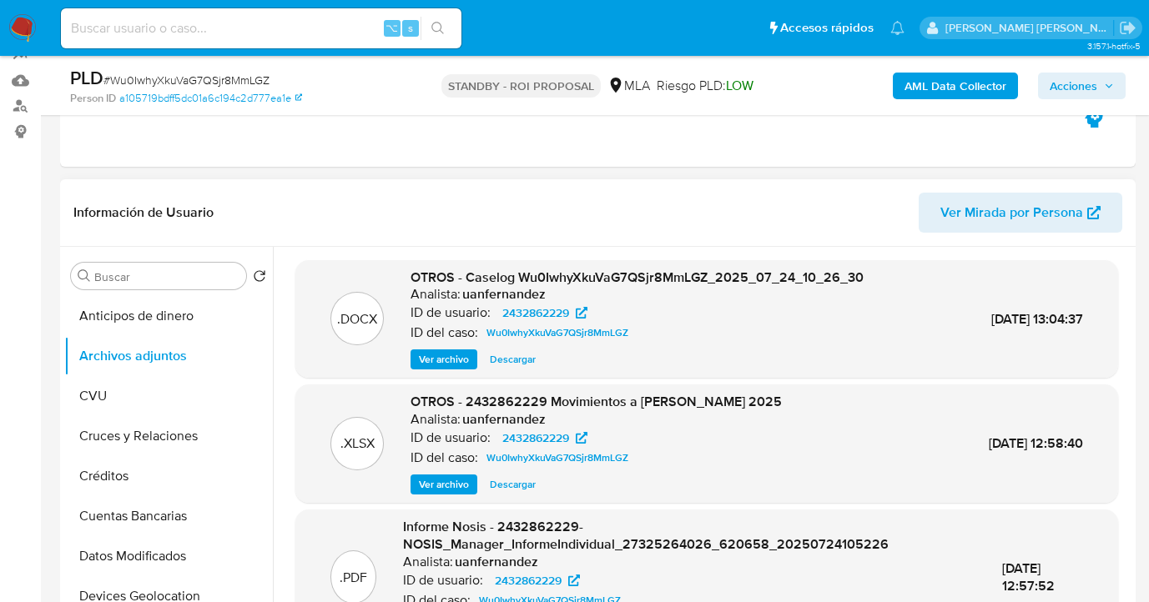
click at [519, 358] on span "Descargar" at bounding box center [513, 359] width 46 height 17
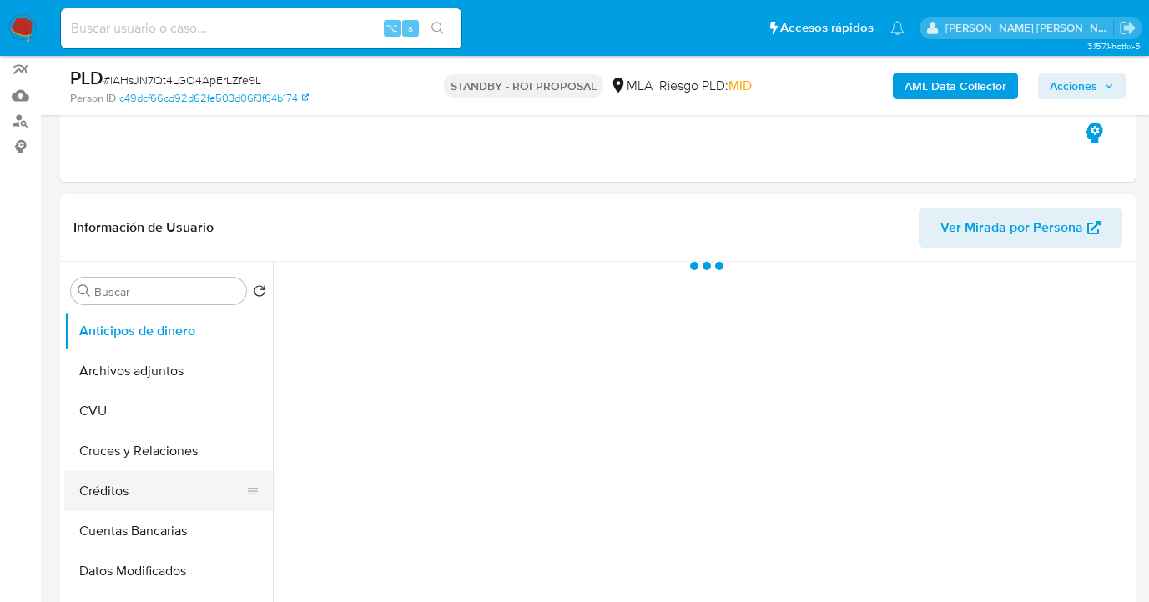
scroll to position [331, 0]
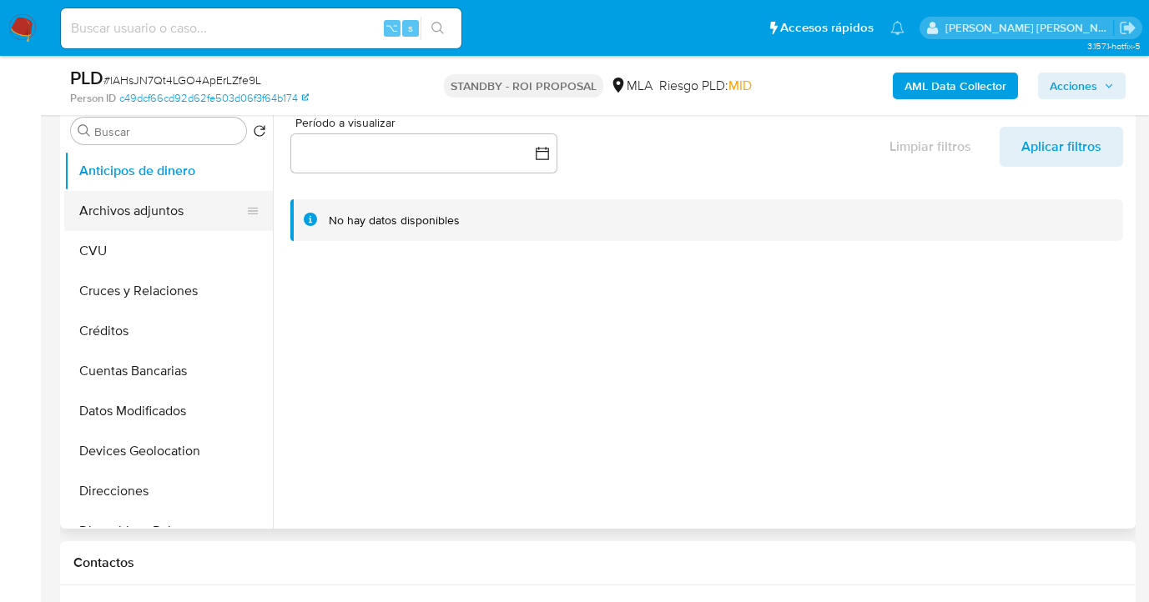
select select "10"
drag, startPoint x: 163, startPoint y: 219, endPoint x: 248, endPoint y: 220, distance: 85.1
click at [163, 220] on button "Archivos adjuntos" at bounding box center [161, 211] width 195 height 40
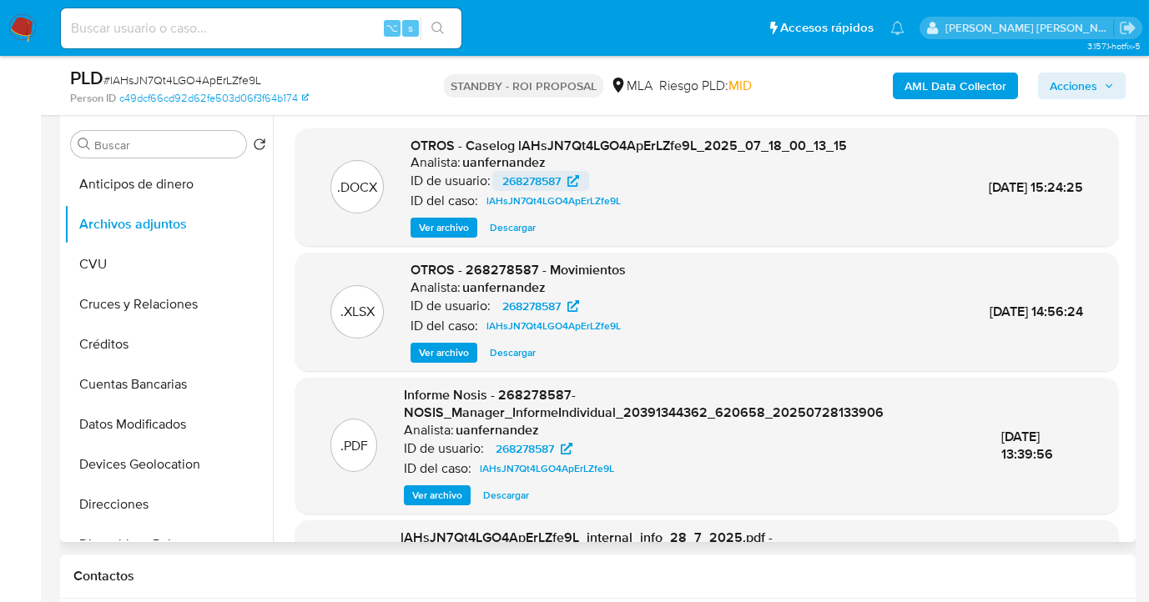
scroll to position [300, 0]
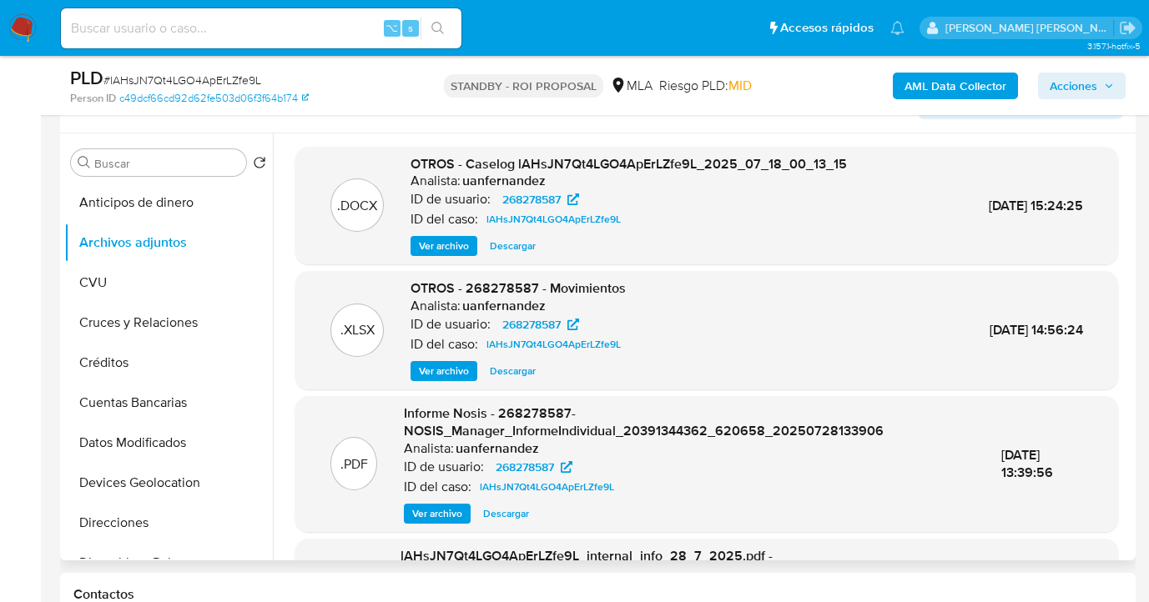
click at [511, 249] on span "Descargar" at bounding box center [513, 246] width 46 height 17
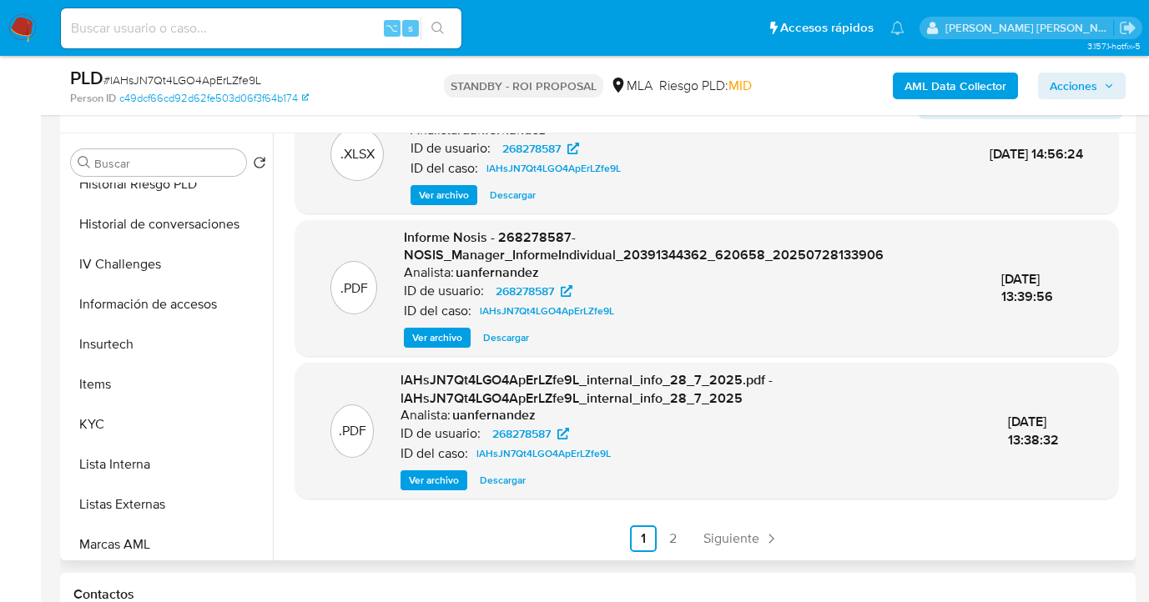
scroll to position [585, 0]
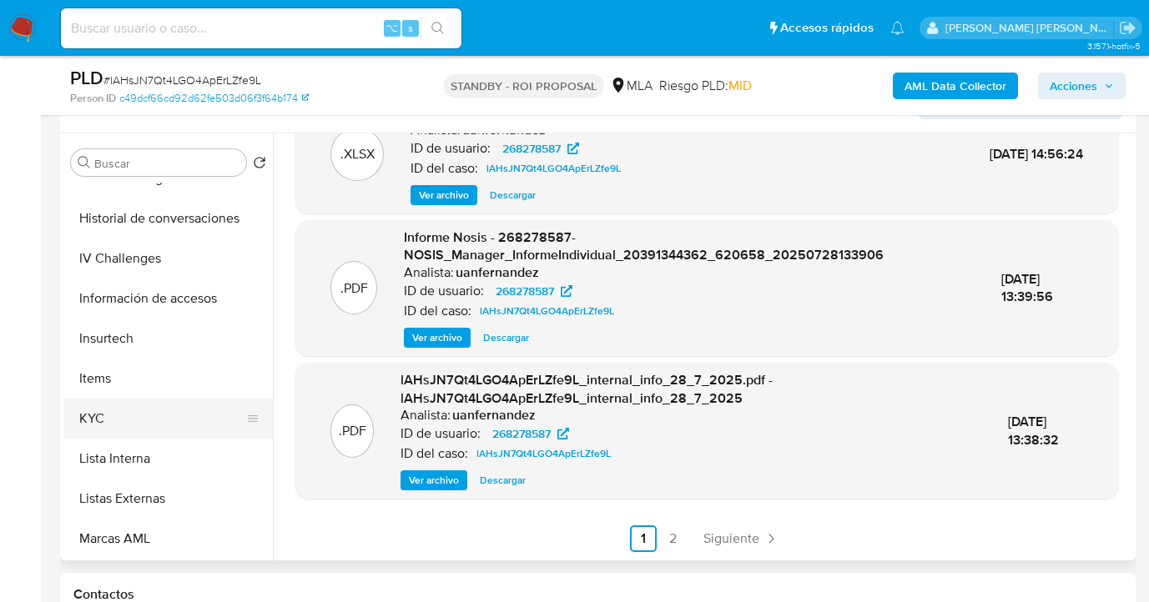
click at [198, 436] on button "KYC" at bounding box center [161, 419] width 195 height 40
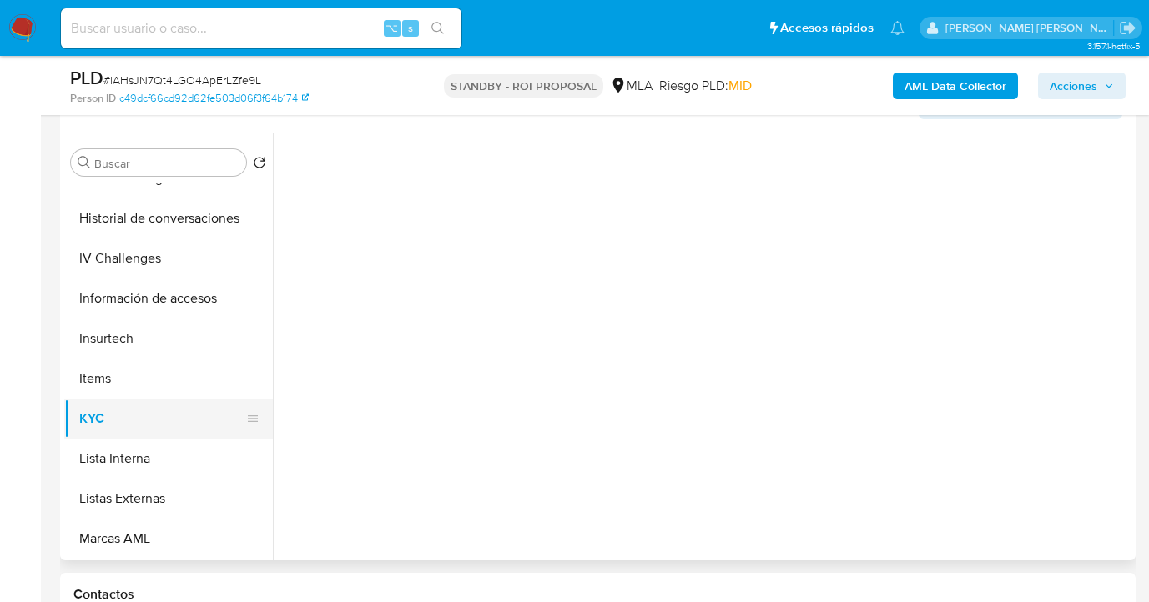
scroll to position [0, 0]
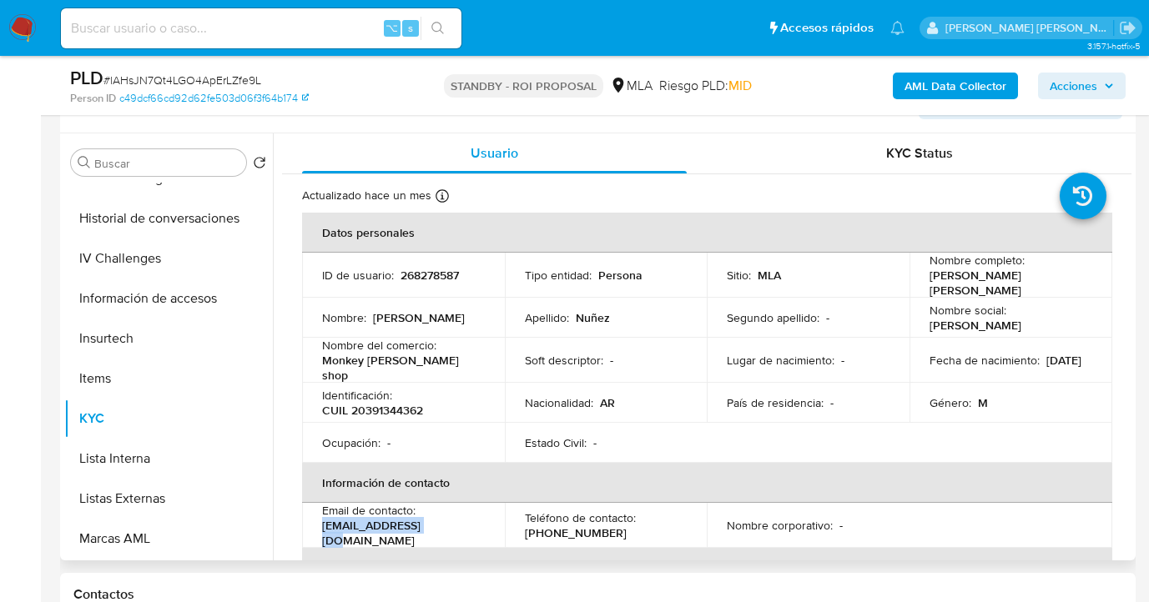
drag, startPoint x: 444, startPoint y: 520, endPoint x: 321, endPoint y: 522, distance: 122.7
click at [321, 522] on td "Email de contacto : [EMAIL_ADDRESS][DOMAIN_NAME]" at bounding box center [403, 525] width 203 height 45
copy p "[EMAIL_ADDRESS][DOMAIN_NAME]"
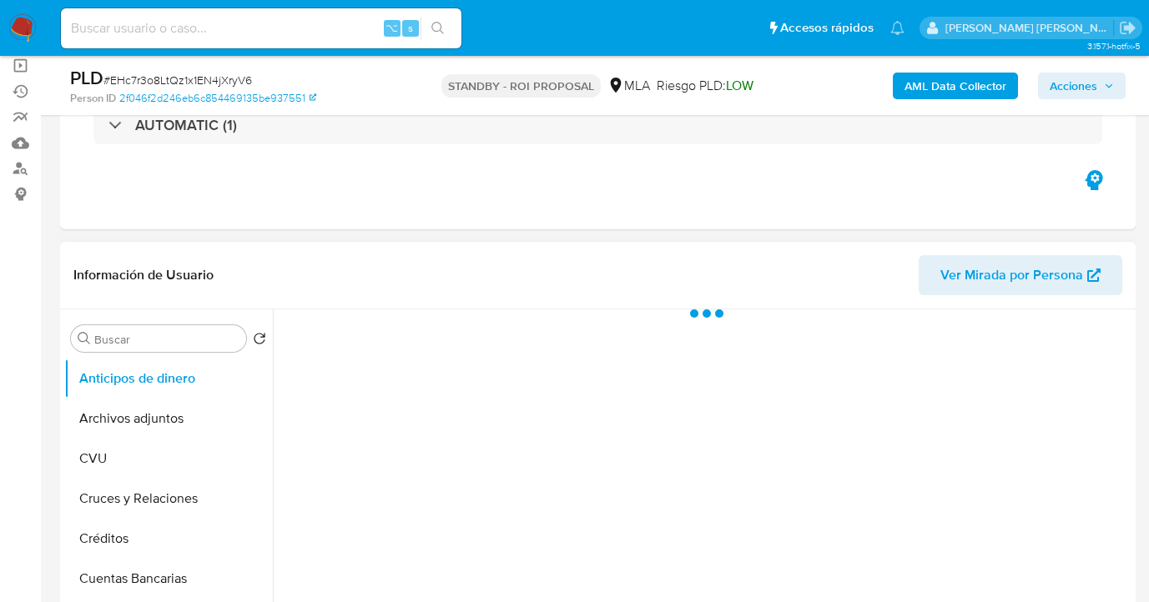
scroll to position [160, 0]
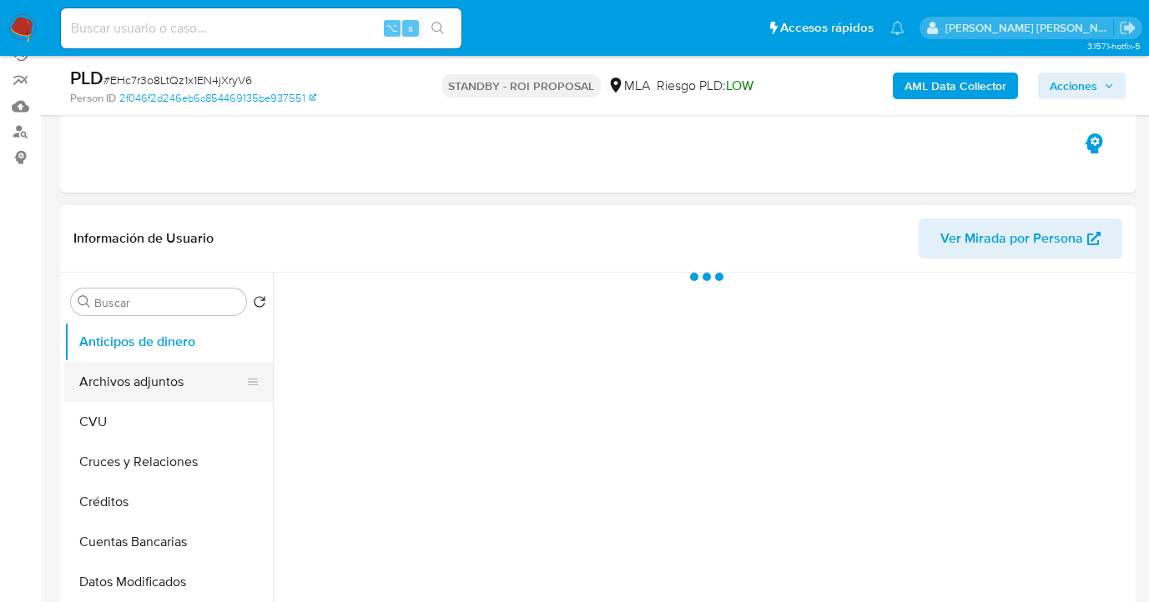
click at [149, 364] on button "Archivos adjuntos" at bounding box center [161, 382] width 195 height 40
select select "10"
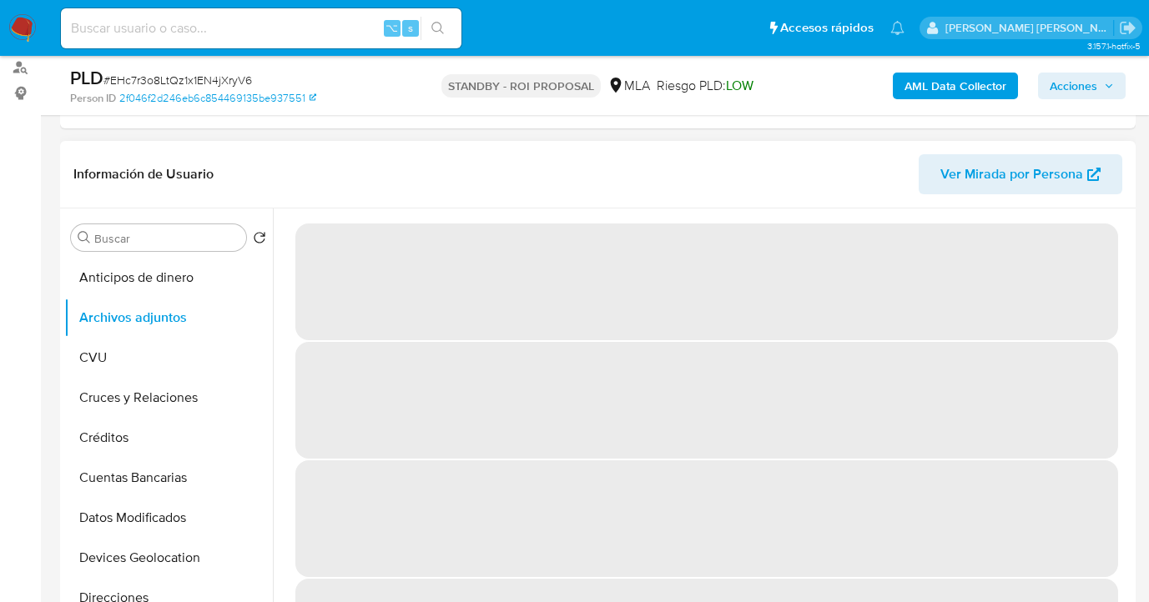
scroll to position [293, 0]
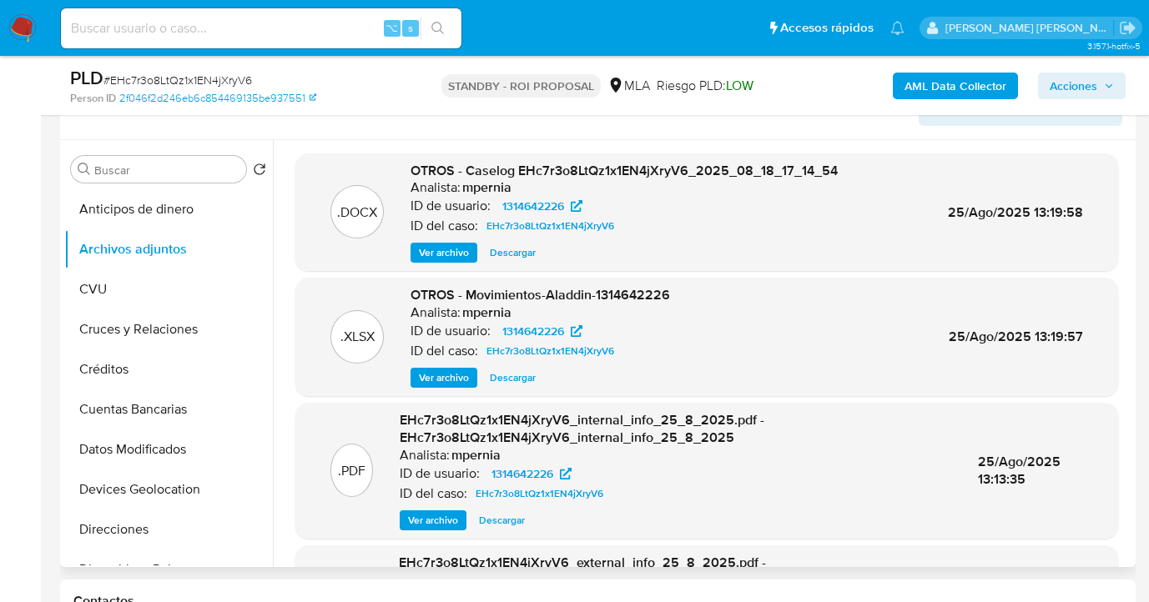
click at [506, 254] on span "Descargar" at bounding box center [513, 252] width 46 height 17
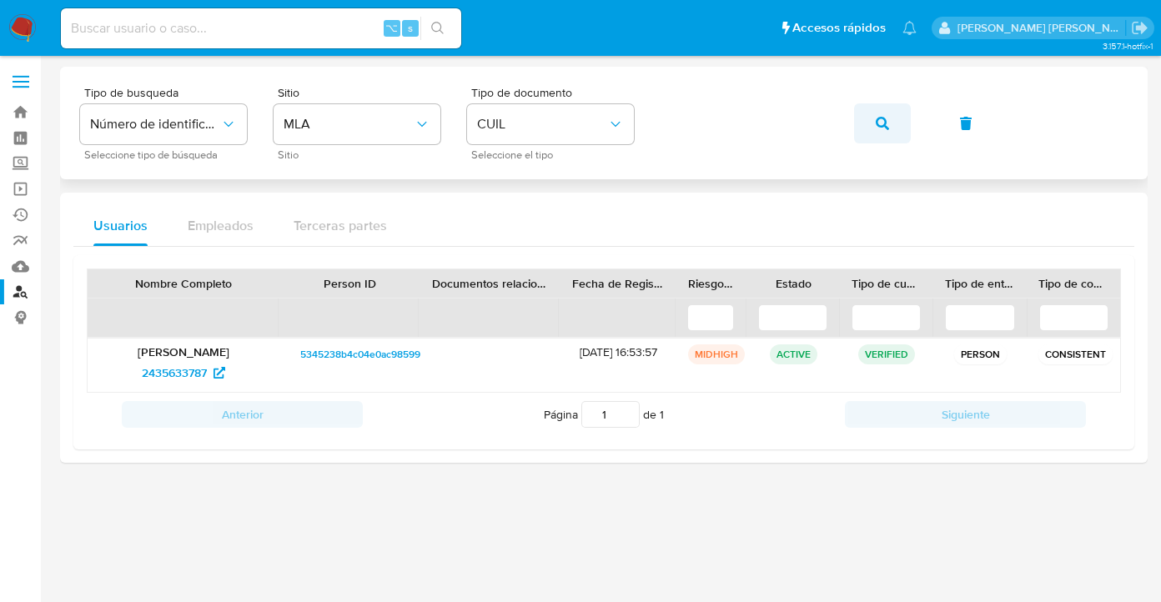
click at [889, 129] on button "button" at bounding box center [882, 123] width 57 height 40
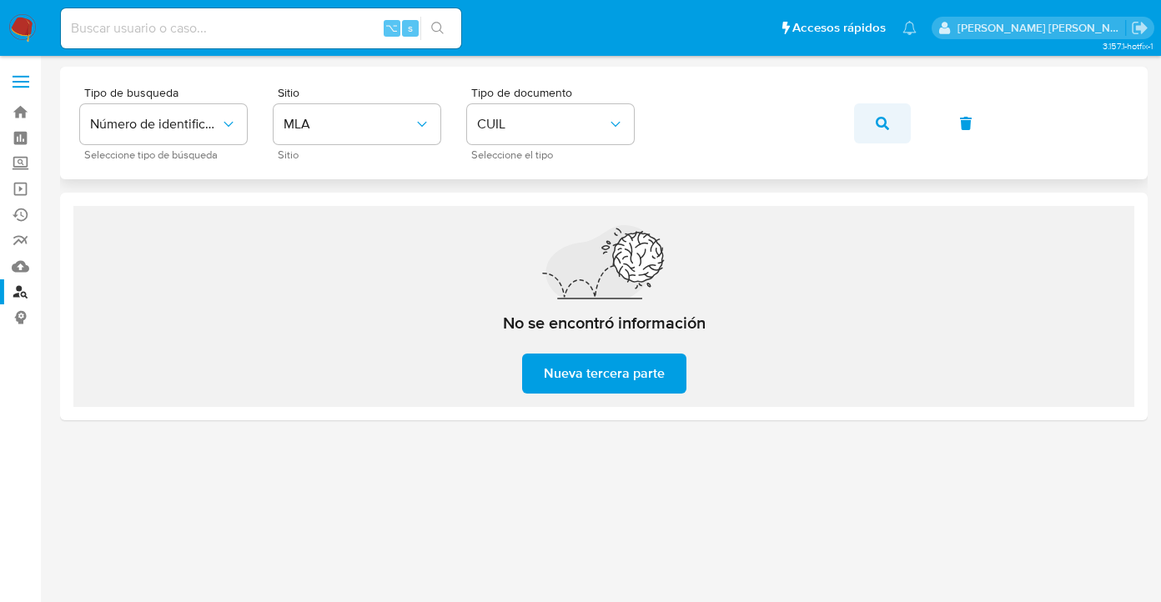
click at [886, 130] on span "button" at bounding box center [882, 123] width 13 height 37
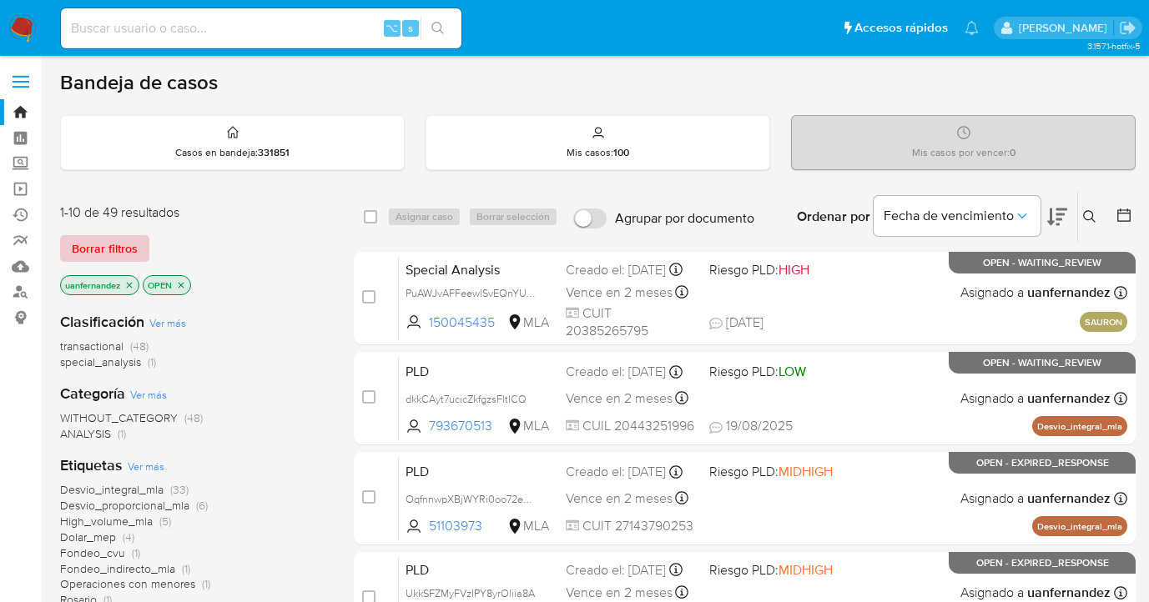
click at [104, 247] on span "Borrar filtros" at bounding box center [105, 248] width 66 height 23
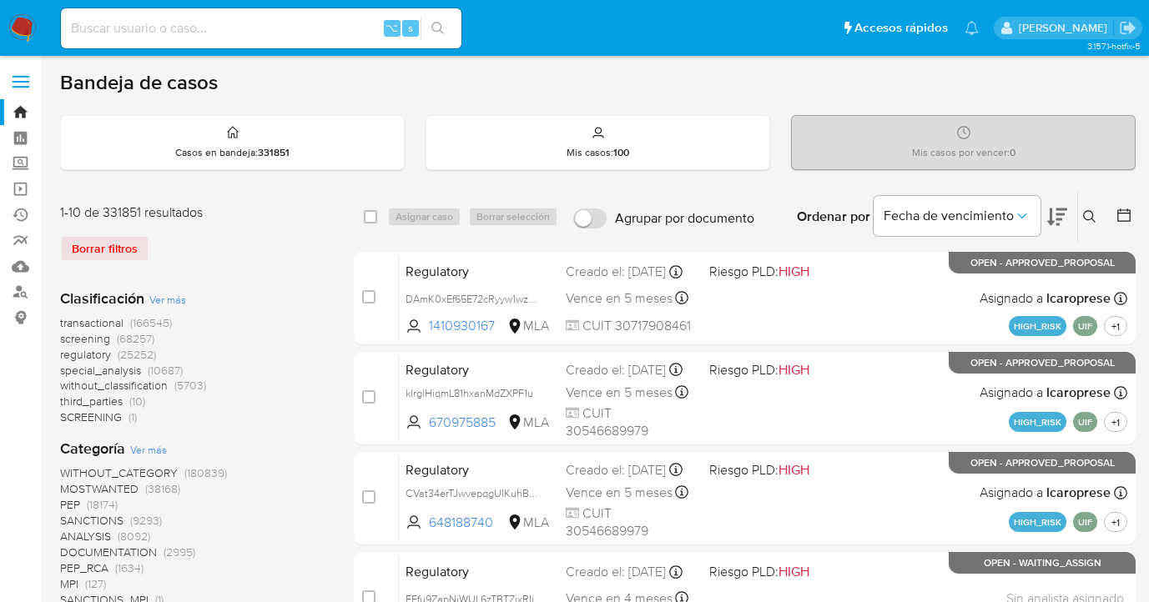
drag, startPoint x: 1085, startPoint y: 214, endPoint x: 1064, endPoint y: 226, distance: 23.9
click at [1085, 214] on icon at bounding box center [1089, 216] width 13 height 13
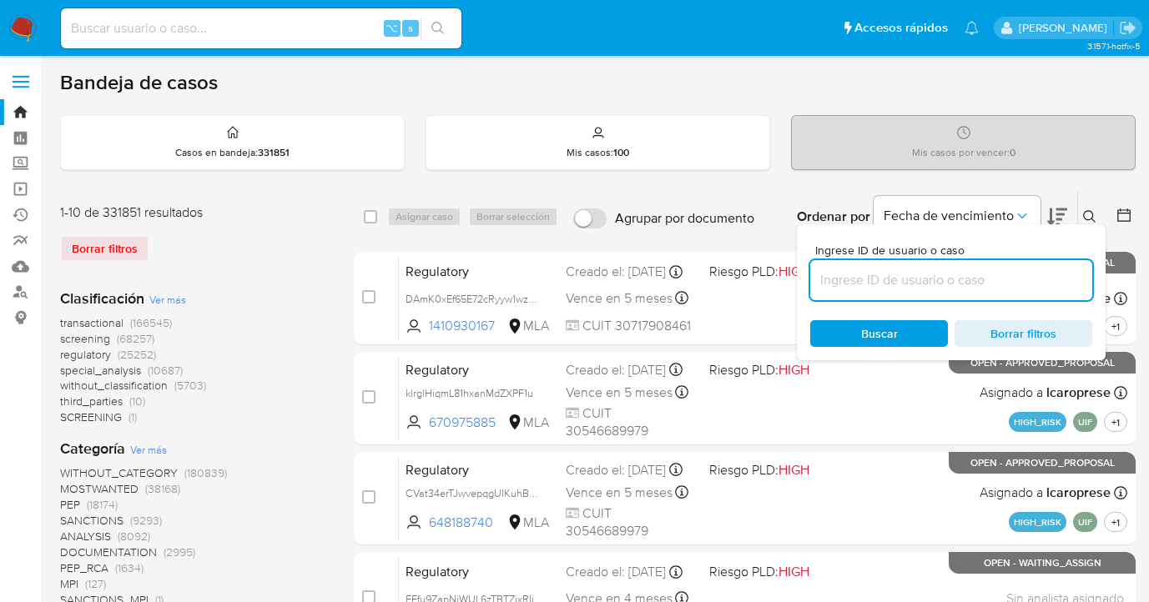
click at [873, 285] on input at bounding box center [951, 281] width 282 height 22
type input "154509882"
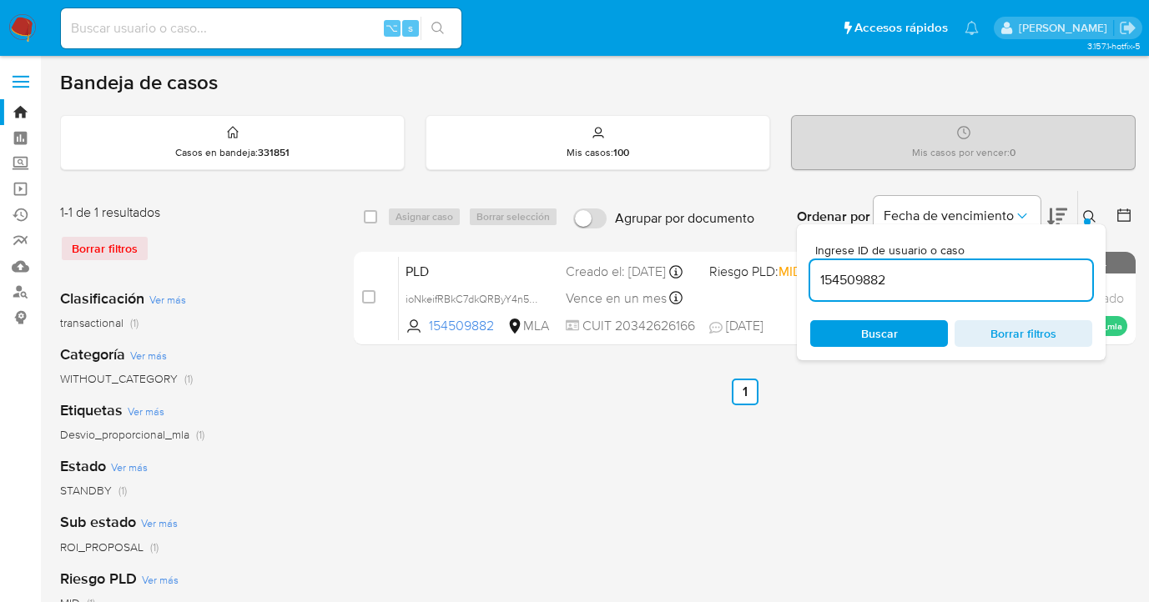
click at [1086, 215] on icon at bounding box center [1089, 216] width 13 height 13
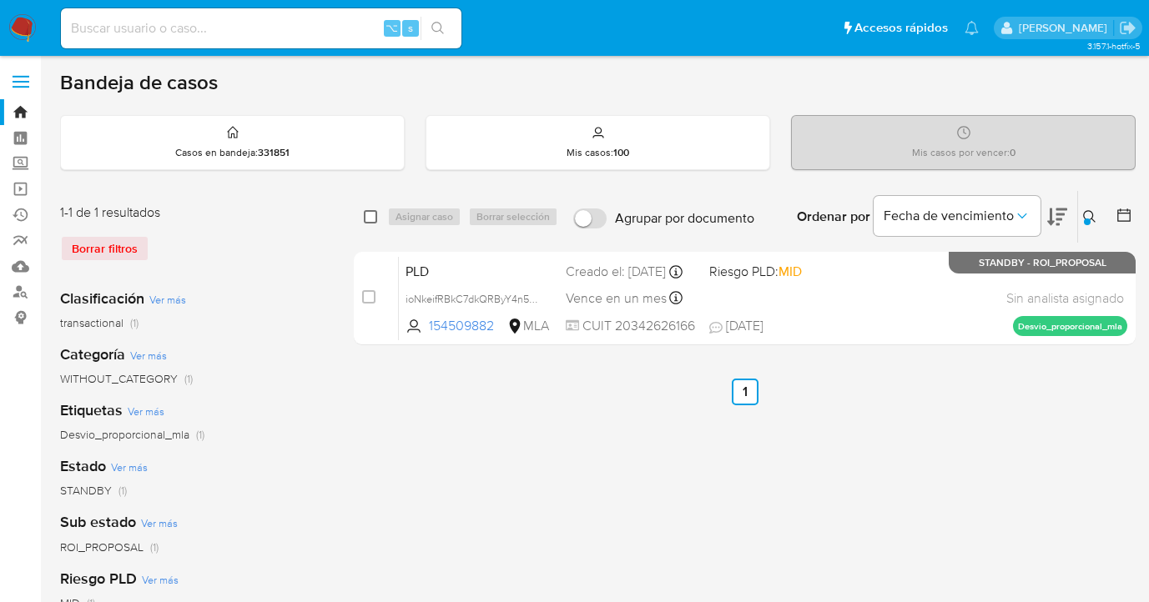
click at [369, 214] on input "checkbox" at bounding box center [370, 216] width 13 height 13
checkbox input "true"
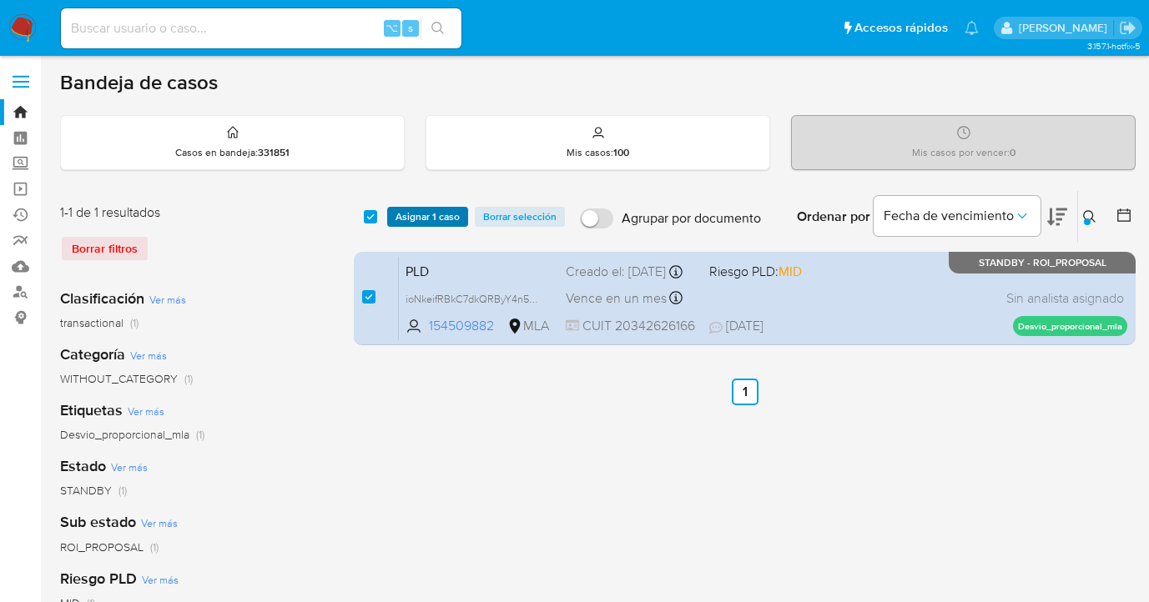
click at [403, 221] on span "Asignar 1 caso" at bounding box center [427, 217] width 64 height 17
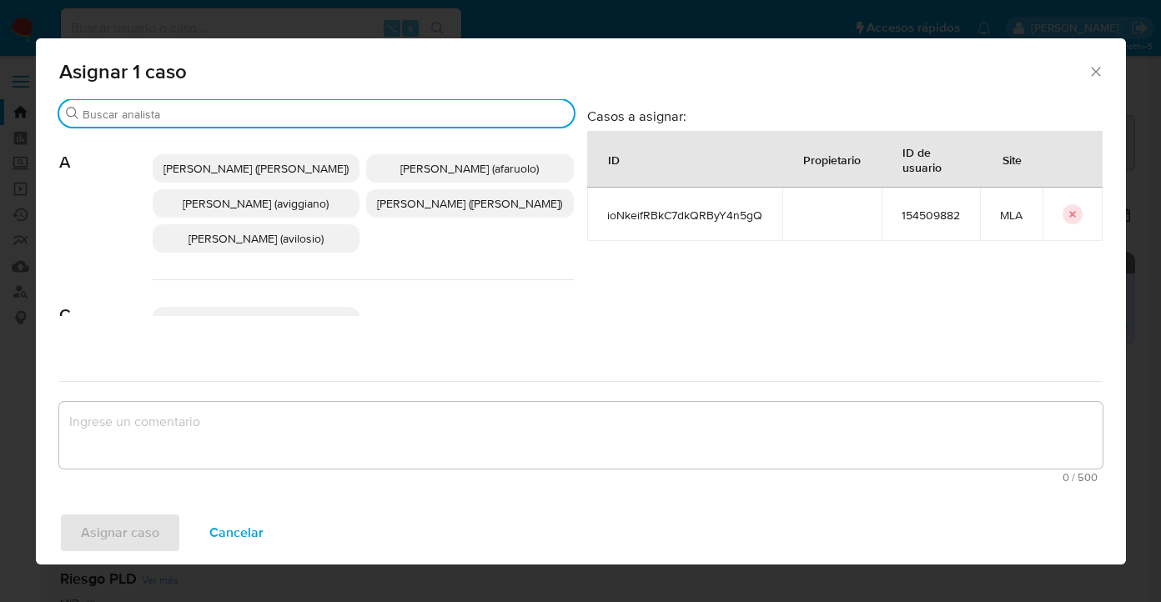
click at [326, 118] on input "Buscar" at bounding box center [325, 114] width 485 height 15
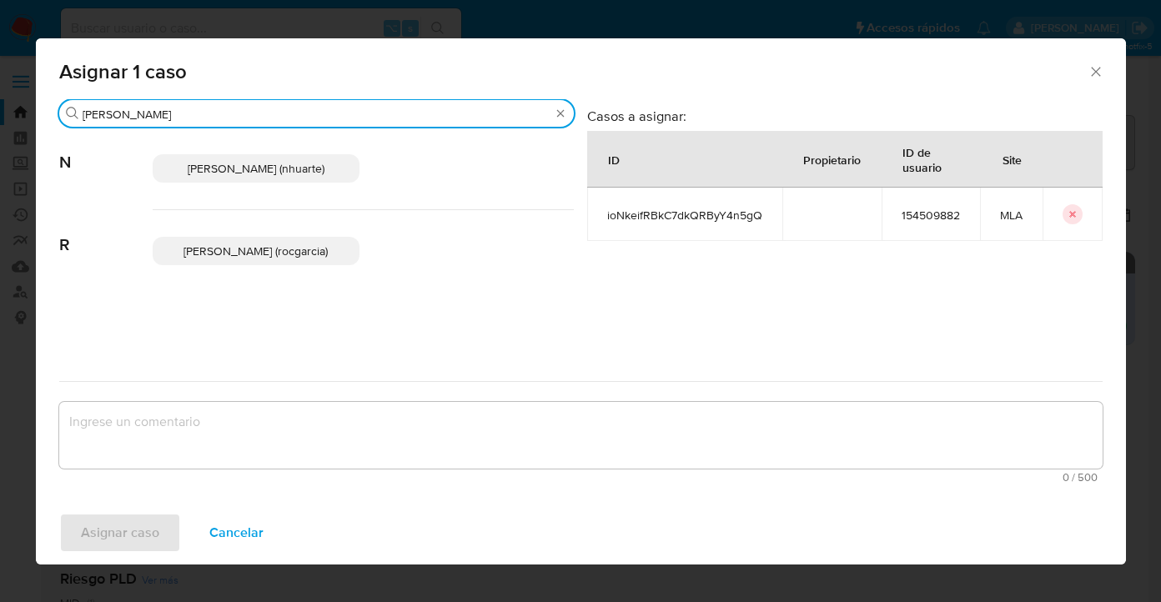
type input "rocio"
drag, startPoint x: 246, startPoint y: 253, endPoint x: 276, endPoint y: 310, distance: 64.2
click at [246, 253] on span "Rocio Garcia (rocgarcia)" at bounding box center [256, 251] width 144 height 17
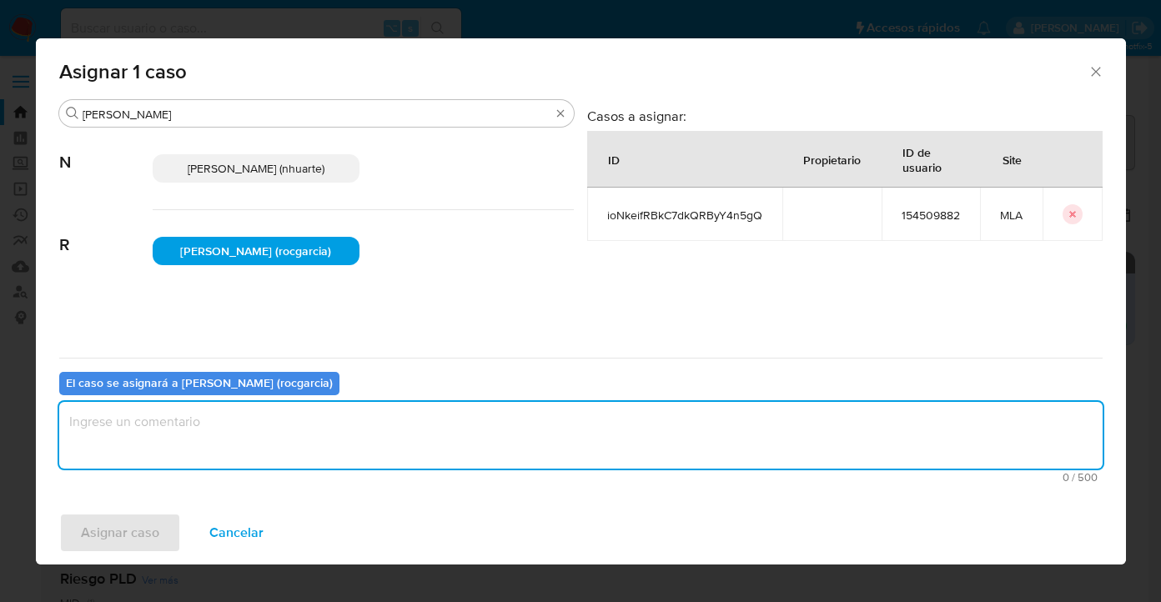
click at [305, 429] on textarea "assign-modal" at bounding box center [581, 435] width 1044 height 67
type textarea "asig"
click at [126, 534] on span "Asignar caso" at bounding box center [120, 533] width 78 height 37
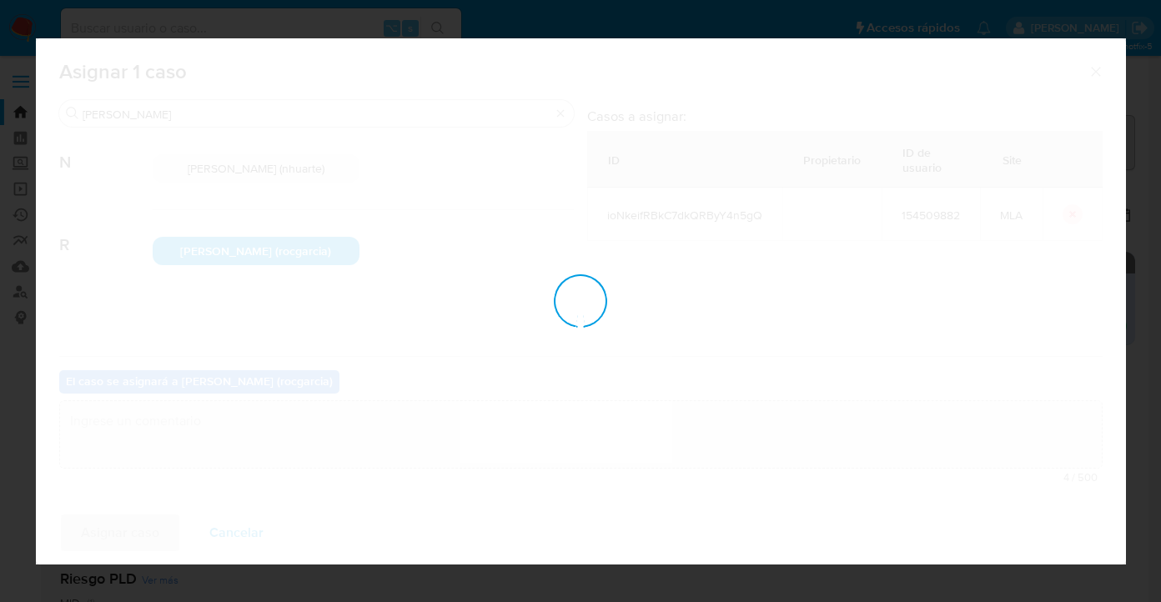
checkbox input "false"
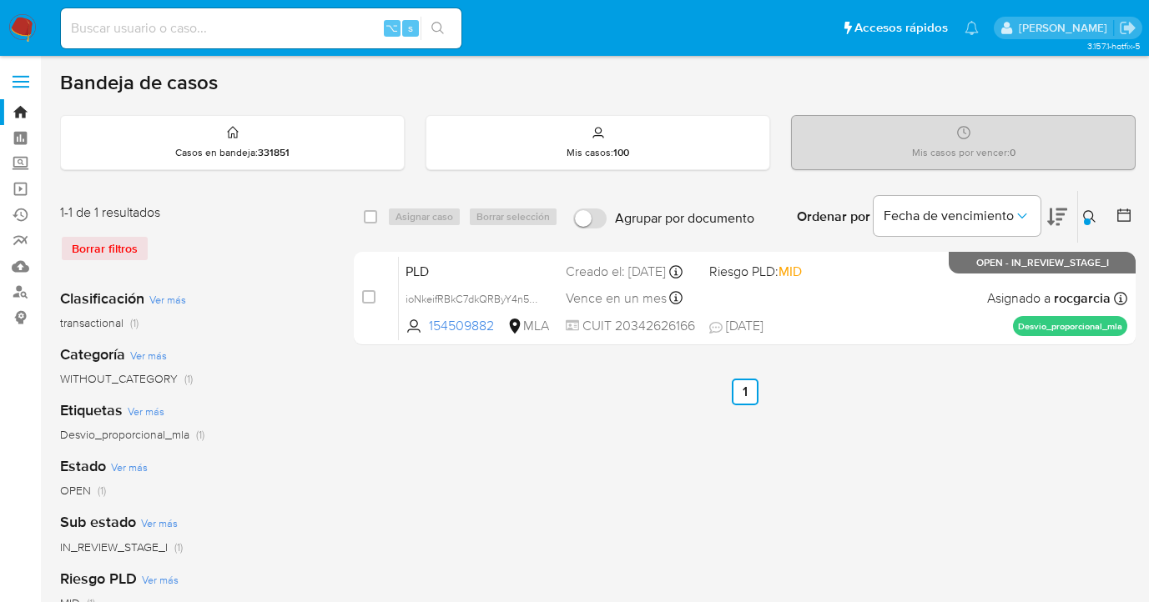
click at [1091, 218] on icon at bounding box center [1089, 216] width 13 height 13
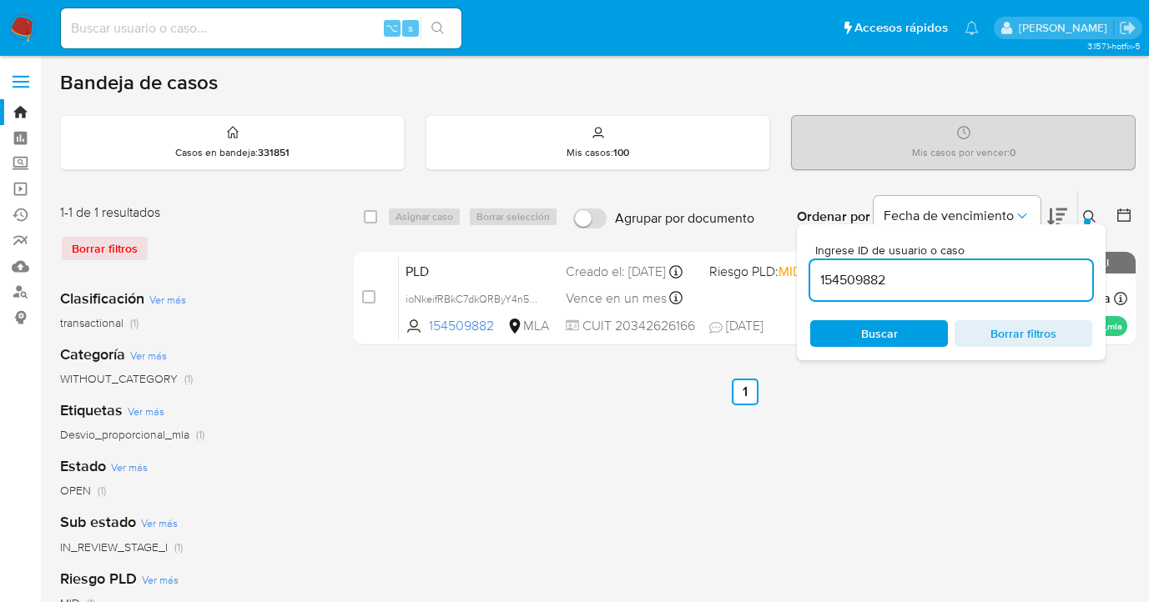
drag, startPoint x: 895, startPoint y: 275, endPoint x: 817, endPoint y: 266, distance: 78.9
click at [817, 266] on div "154509882" at bounding box center [951, 280] width 282 height 40
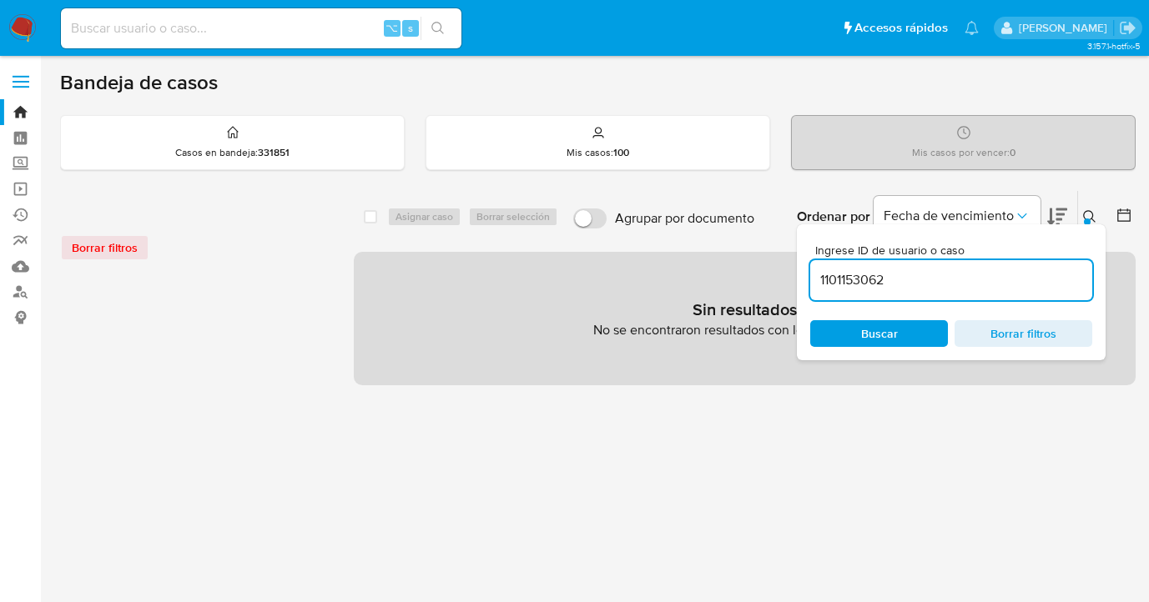
click at [1093, 214] on icon at bounding box center [1089, 216] width 13 height 13
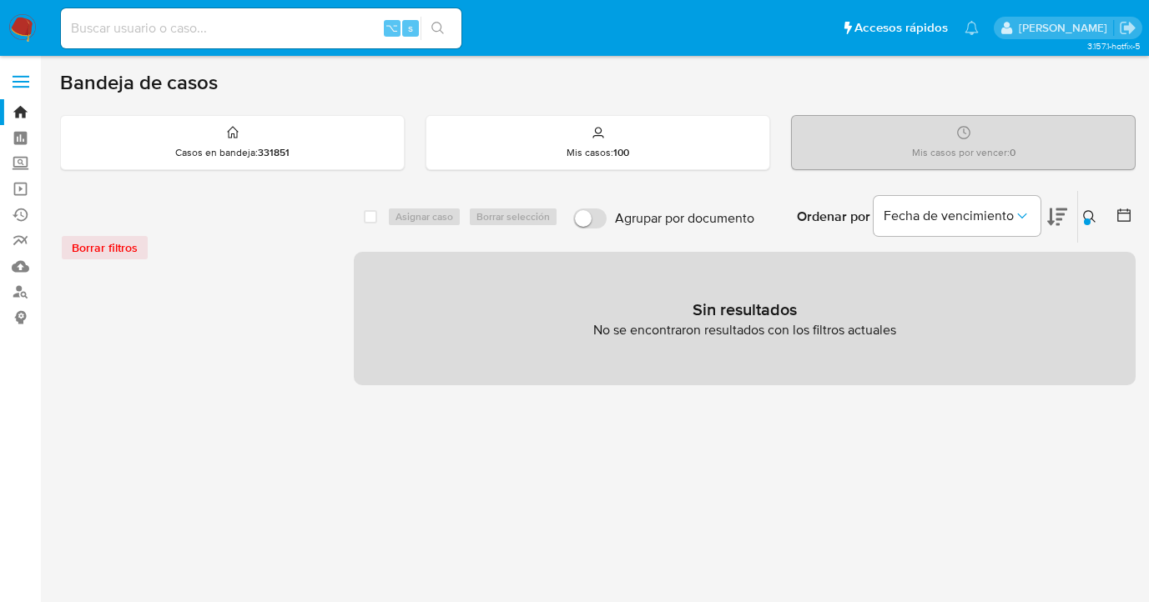
click at [1088, 219] on div at bounding box center [1087, 222] width 7 height 7
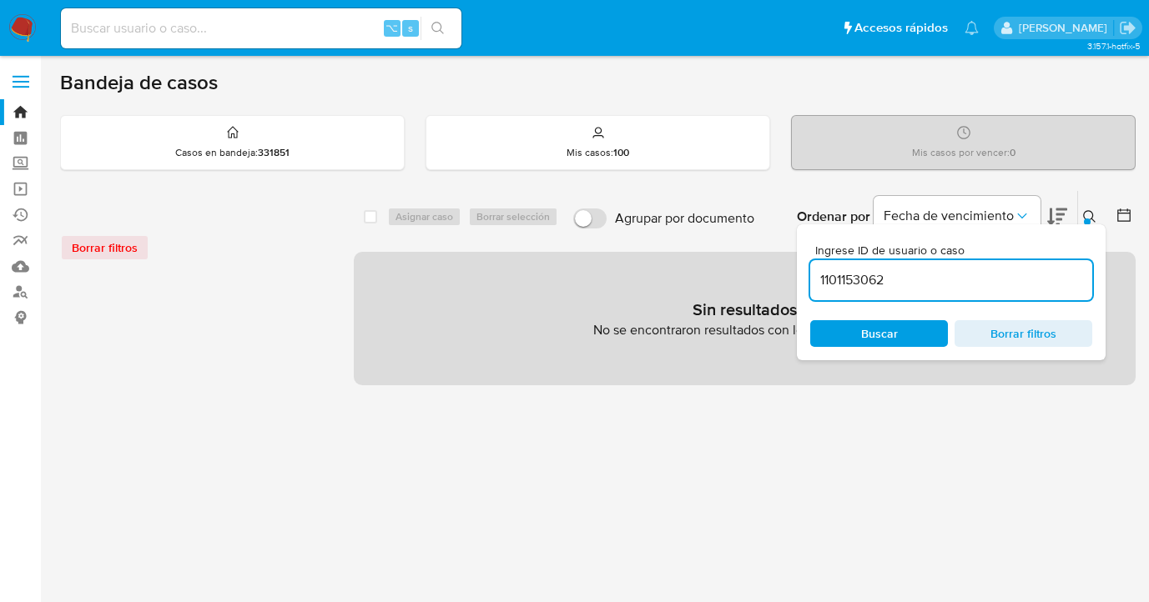
click at [965, 296] on div "1101153062" at bounding box center [951, 280] width 282 height 40
click at [964, 284] on input "1101153062" at bounding box center [951, 281] width 282 height 22
type input "1101153062"
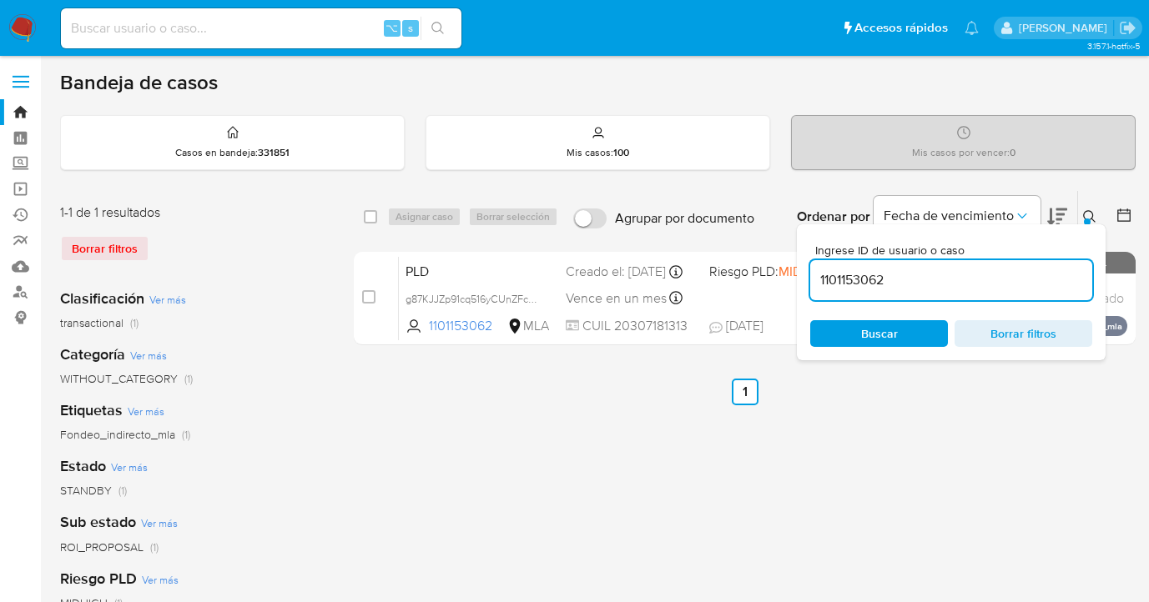
click at [1087, 215] on icon at bounding box center [1089, 216] width 13 height 13
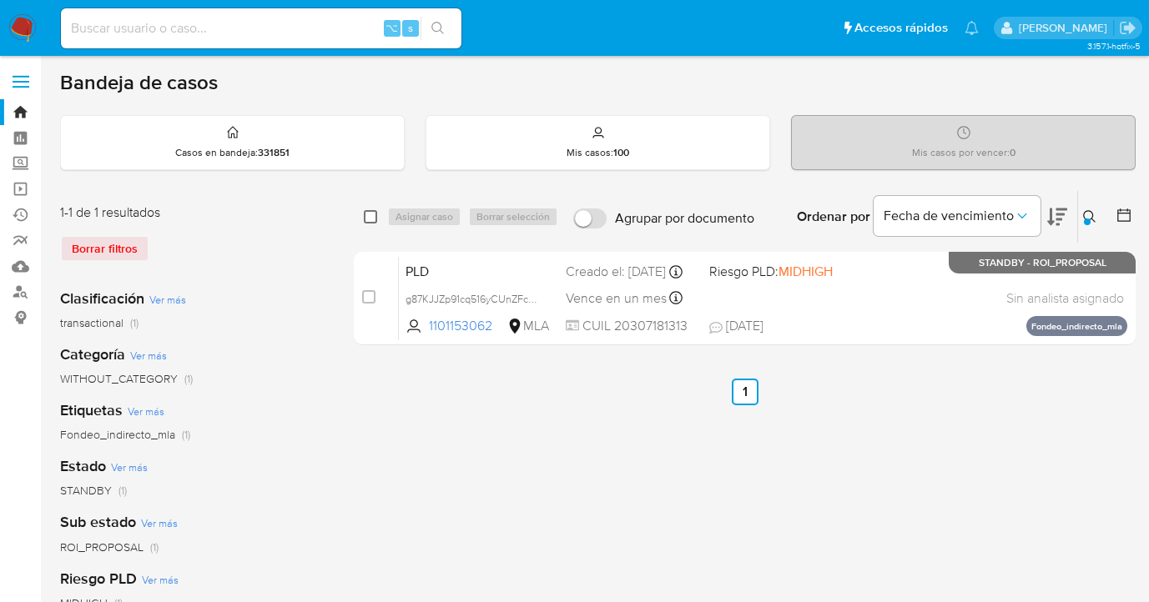
click at [370, 214] on input "checkbox" at bounding box center [370, 216] width 13 height 13
checkbox input "true"
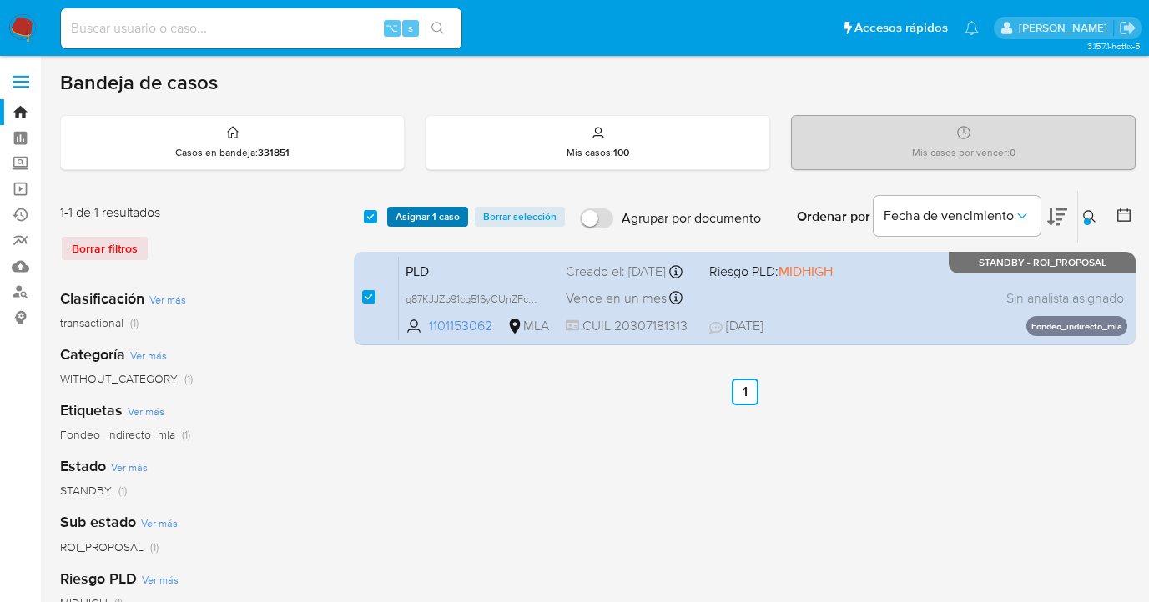
click at [429, 217] on span "Asignar 1 caso" at bounding box center [427, 217] width 64 height 17
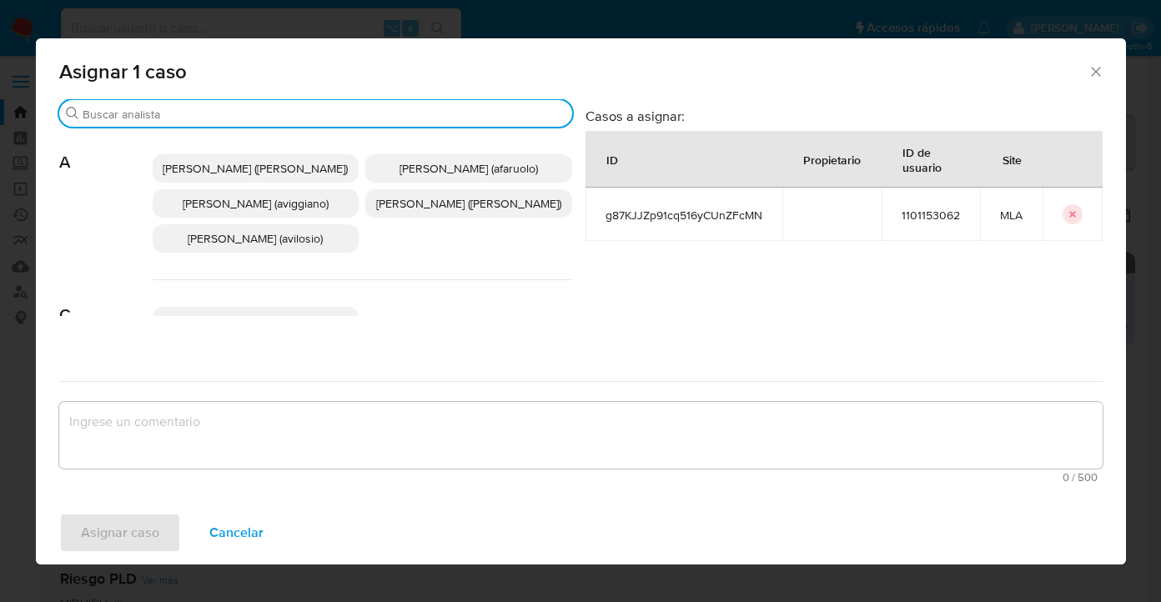
click at [399, 114] on input "Buscar" at bounding box center [324, 114] width 483 height 15
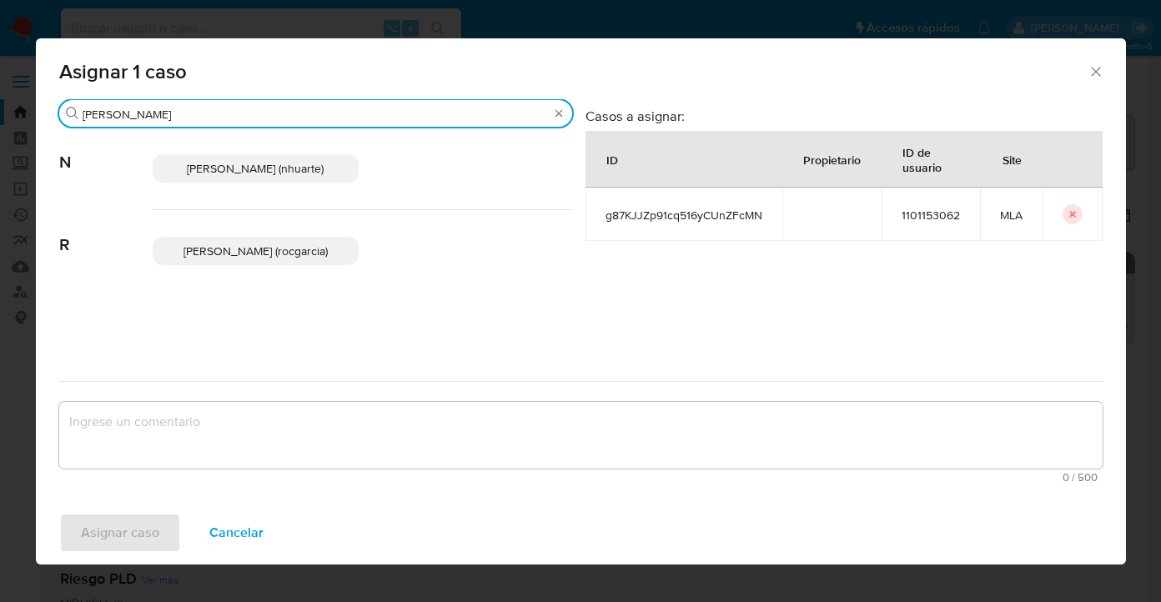
type input "rocio"
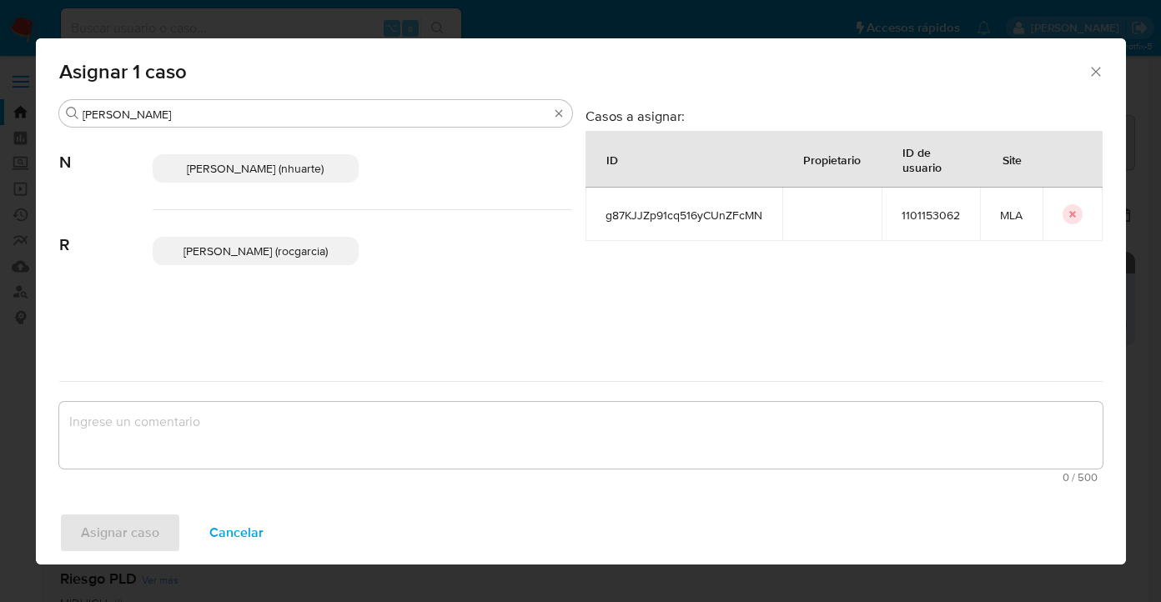
drag, startPoint x: 280, startPoint y: 246, endPoint x: 277, endPoint y: 300, distance: 54.3
click at [280, 246] on span "Rocio Garcia (rocgarcia)" at bounding box center [256, 251] width 144 height 17
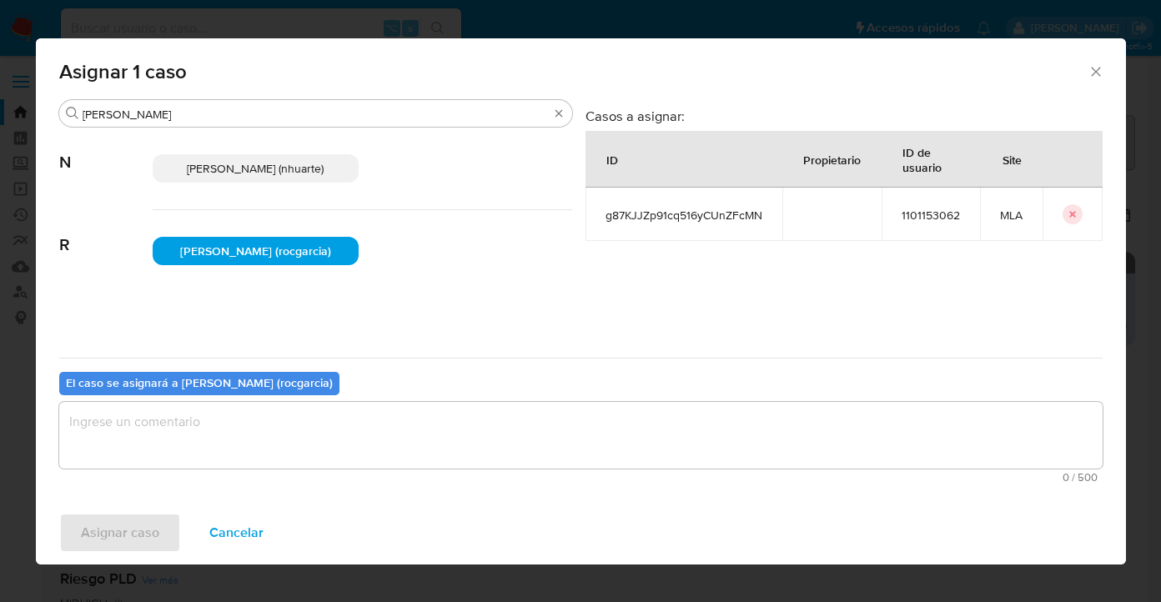
click at [292, 416] on textarea "assign-modal" at bounding box center [581, 435] width 1044 height 67
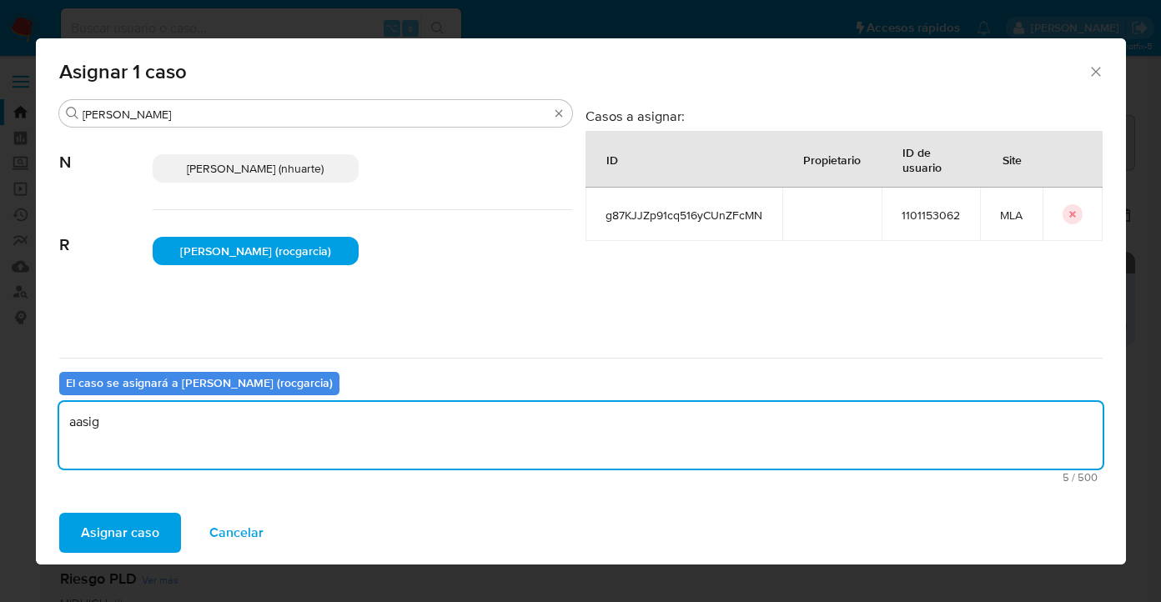
type textarea "aasig"
click at [116, 555] on div "Asignar caso Cancelar" at bounding box center [581, 532] width 1091 height 63
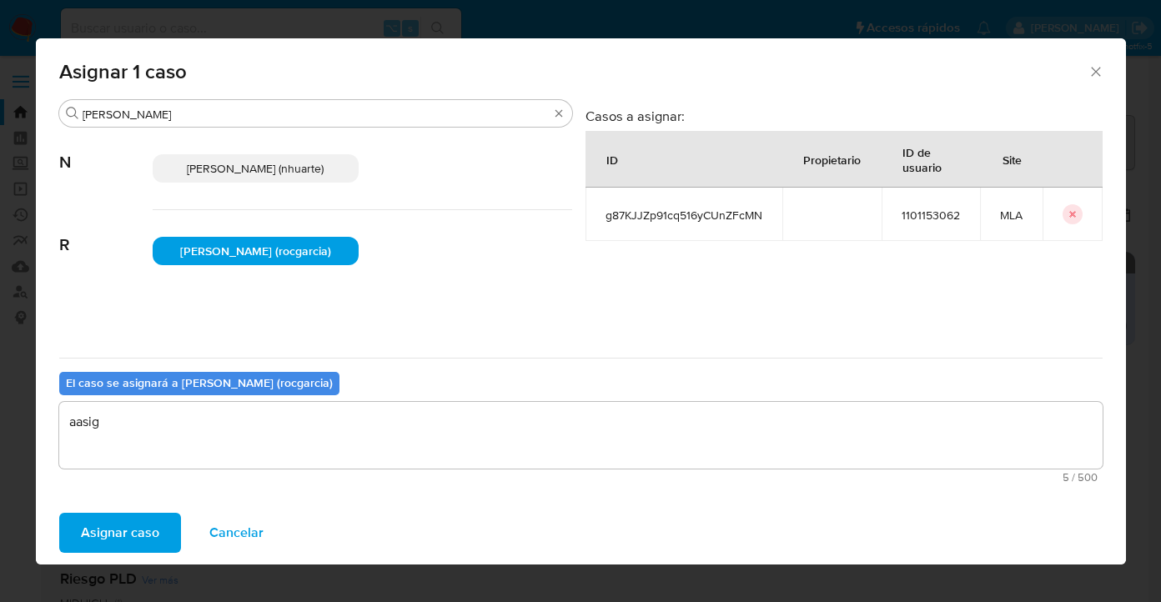
click at [124, 539] on span "Asignar caso" at bounding box center [120, 533] width 78 height 37
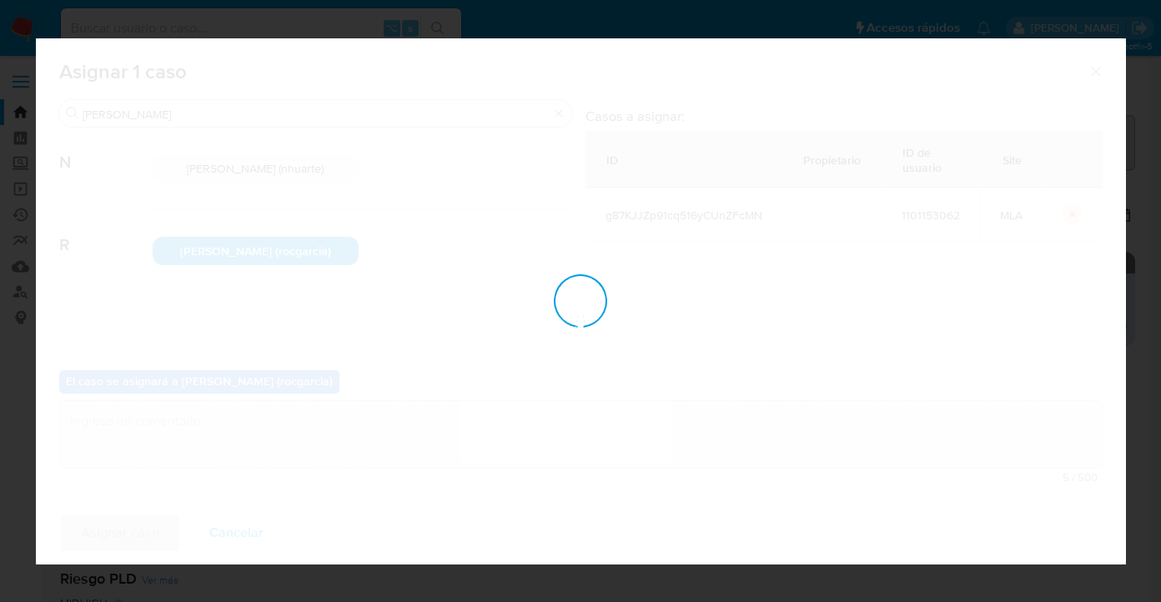
checkbox input "false"
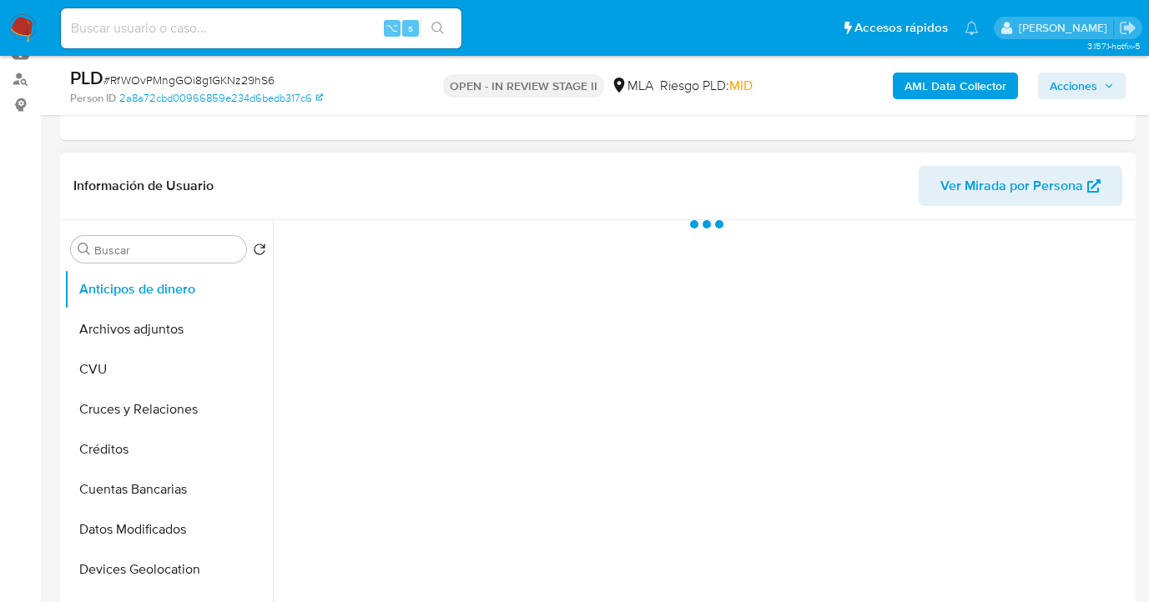
scroll to position [332, 0]
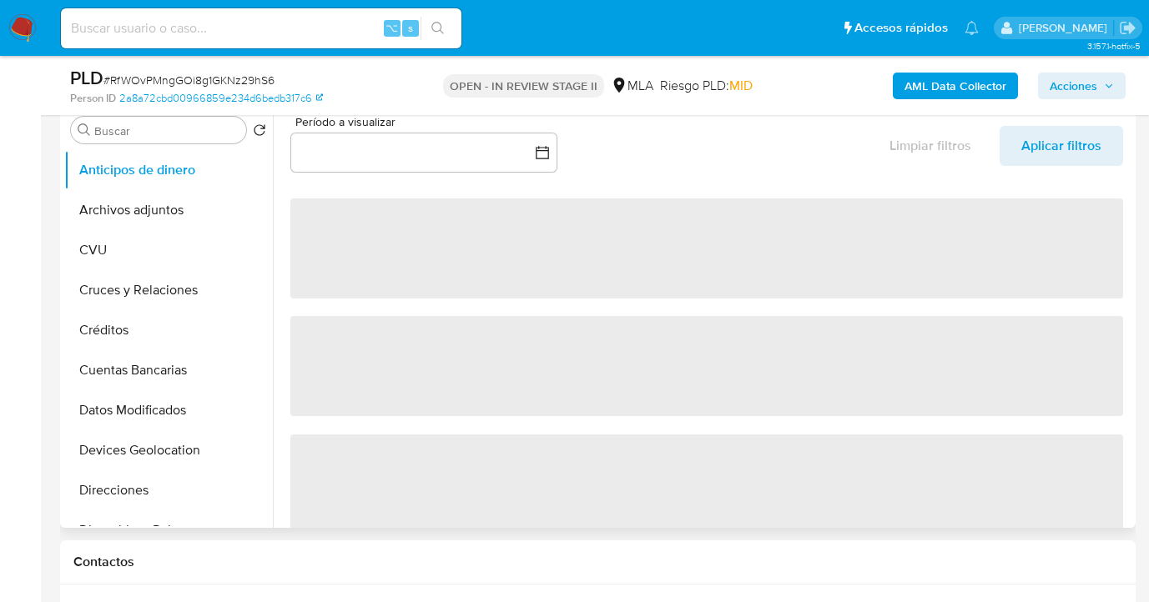
select select "10"
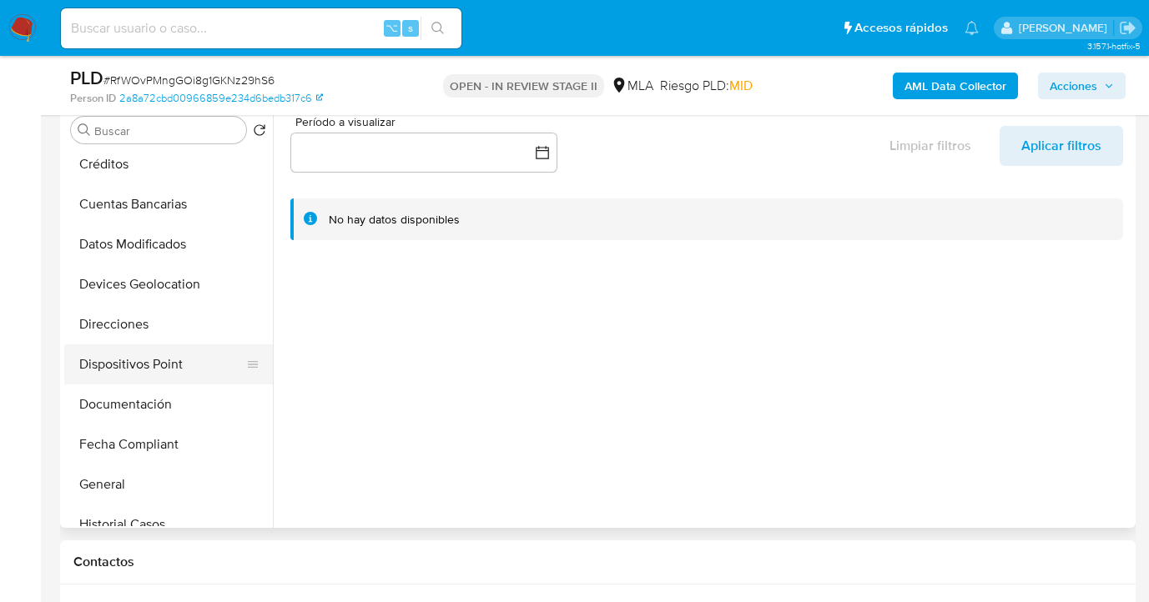
scroll to position [213, 0]
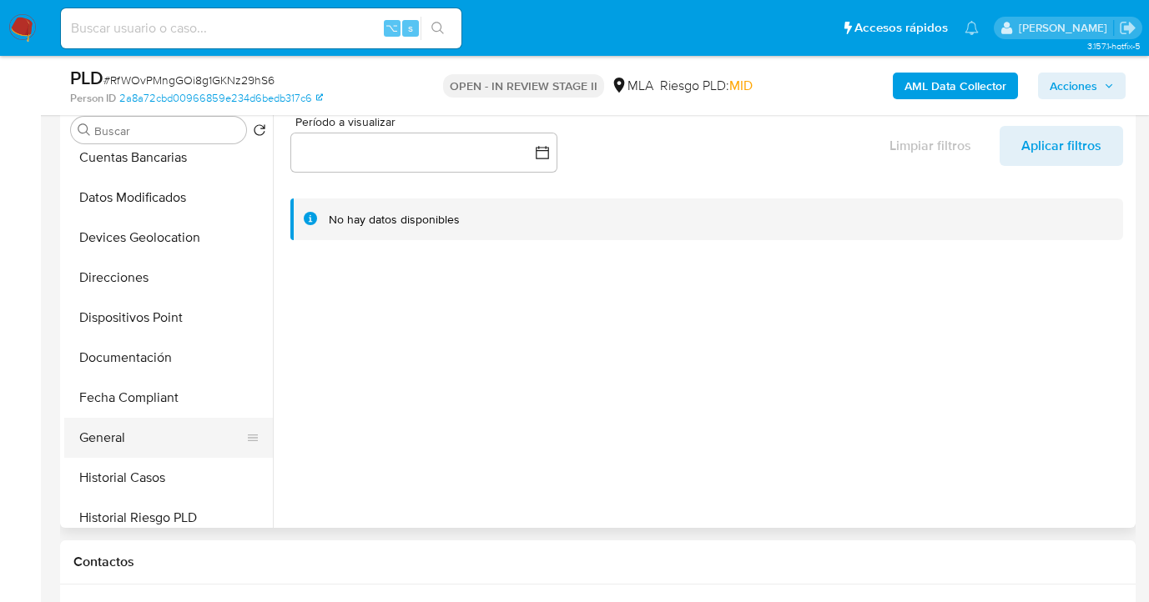
click at [171, 434] on button "General" at bounding box center [161, 438] width 195 height 40
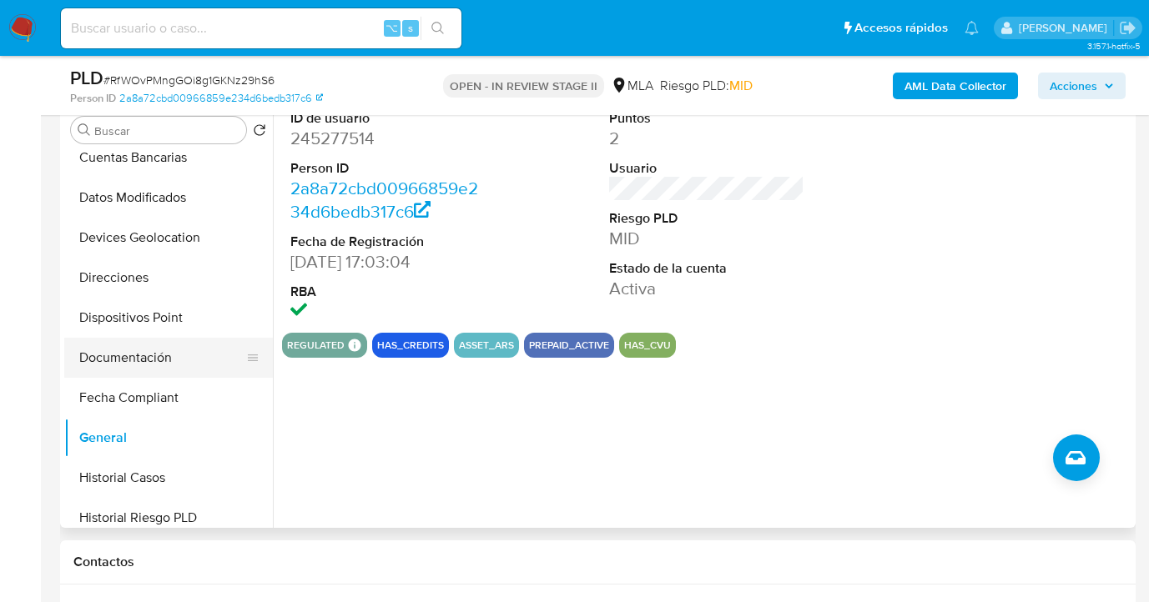
click at [164, 355] on button "Documentación" at bounding box center [161, 358] width 195 height 40
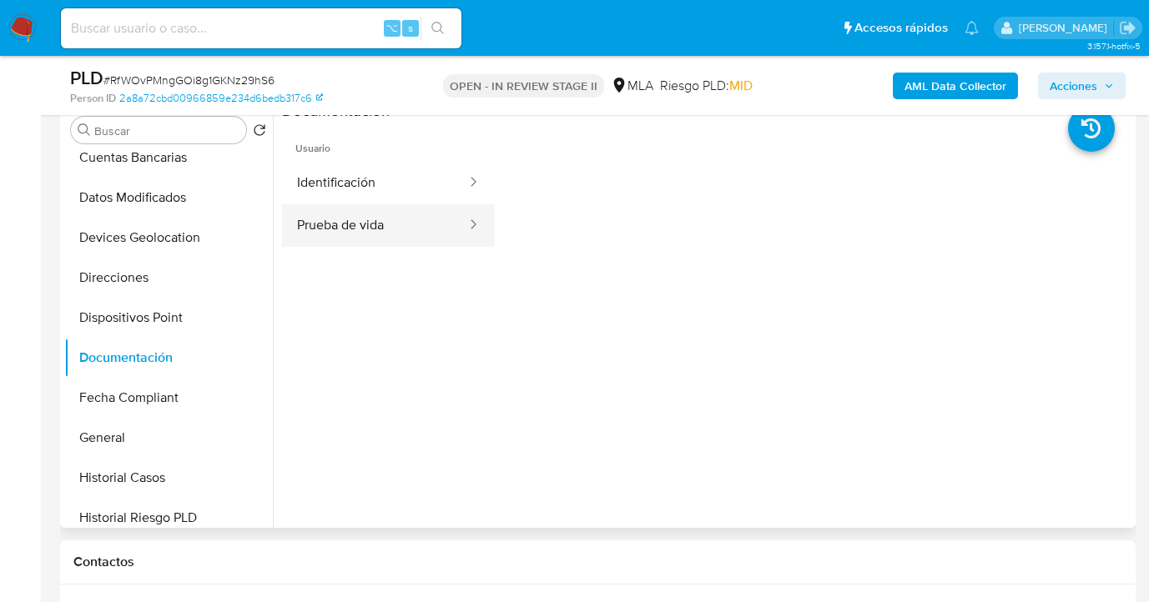
click at [366, 219] on button "Prueba de vida" at bounding box center [375, 225] width 186 height 43
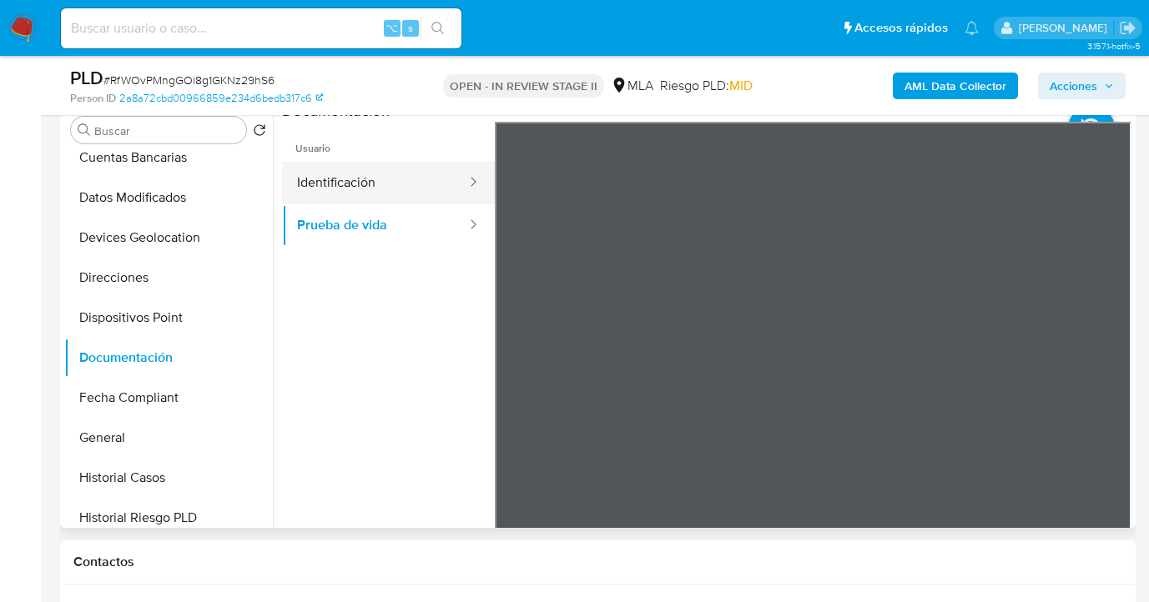
click at [381, 184] on button "Identificación" at bounding box center [375, 183] width 186 height 43
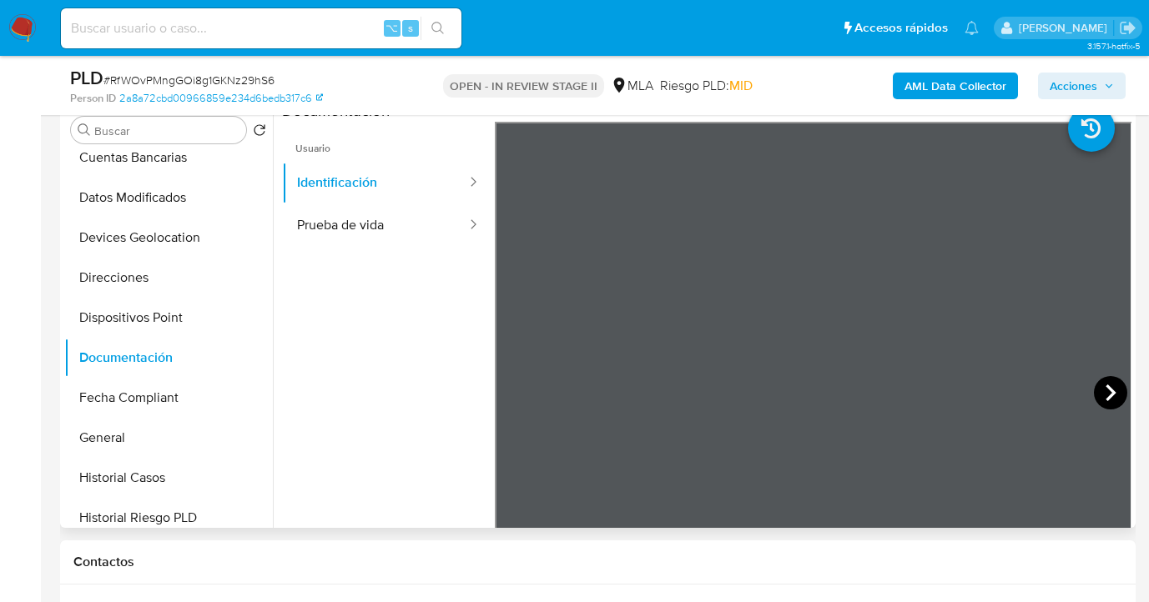
click at [1096, 390] on icon at bounding box center [1110, 392] width 33 height 33
drag, startPoint x: 265, startPoint y: 295, endPoint x: 275, endPoint y: 337, distance: 42.9
click at [275, 338] on div "Buscar Volver al orden por defecto Anticipos de dinero Archivos adjuntos CVU Cr…" at bounding box center [597, 314] width 1067 height 427
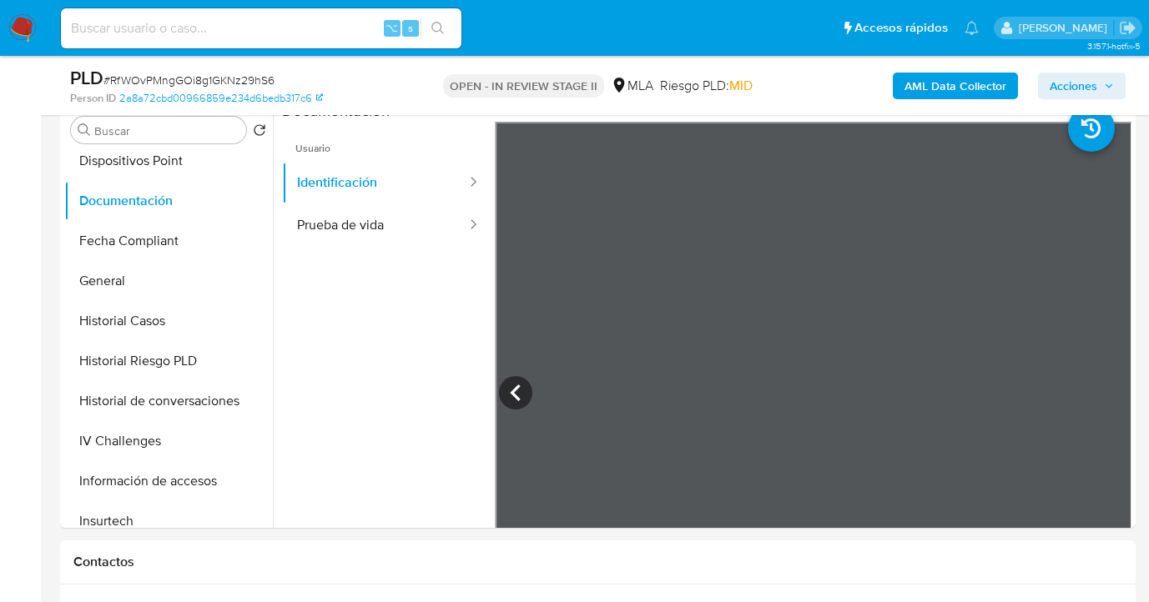
scroll to position [473, 0]
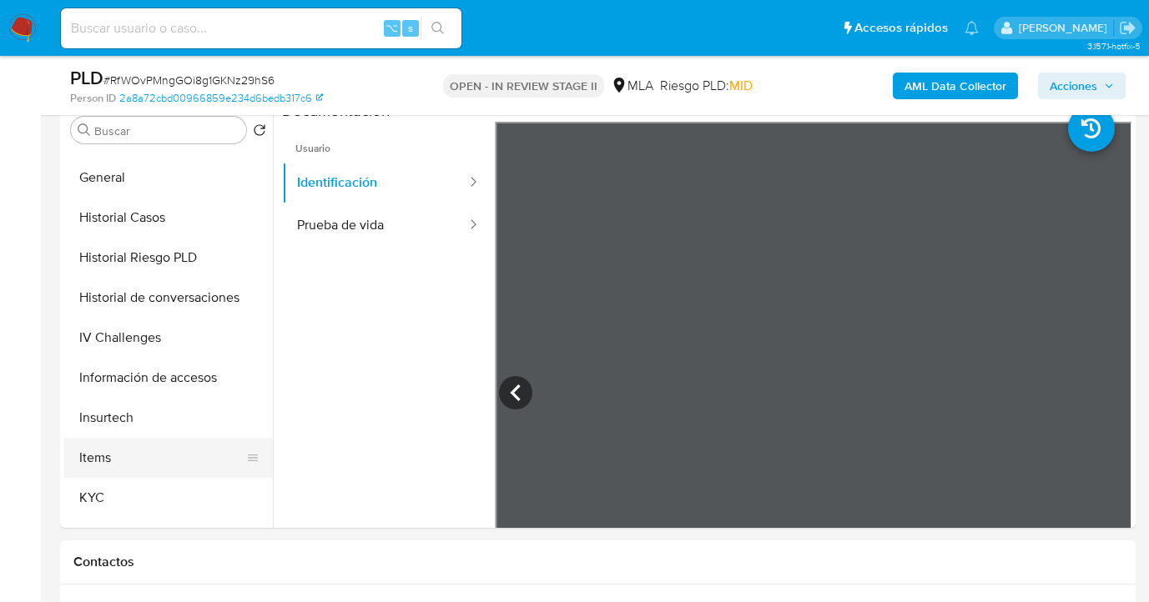
drag, startPoint x: 180, startPoint y: 498, endPoint x: 241, endPoint y: 460, distance: 72.0
click at [180, 498] on button "KYC" at bounding box center [168, 498] width 209 height 40
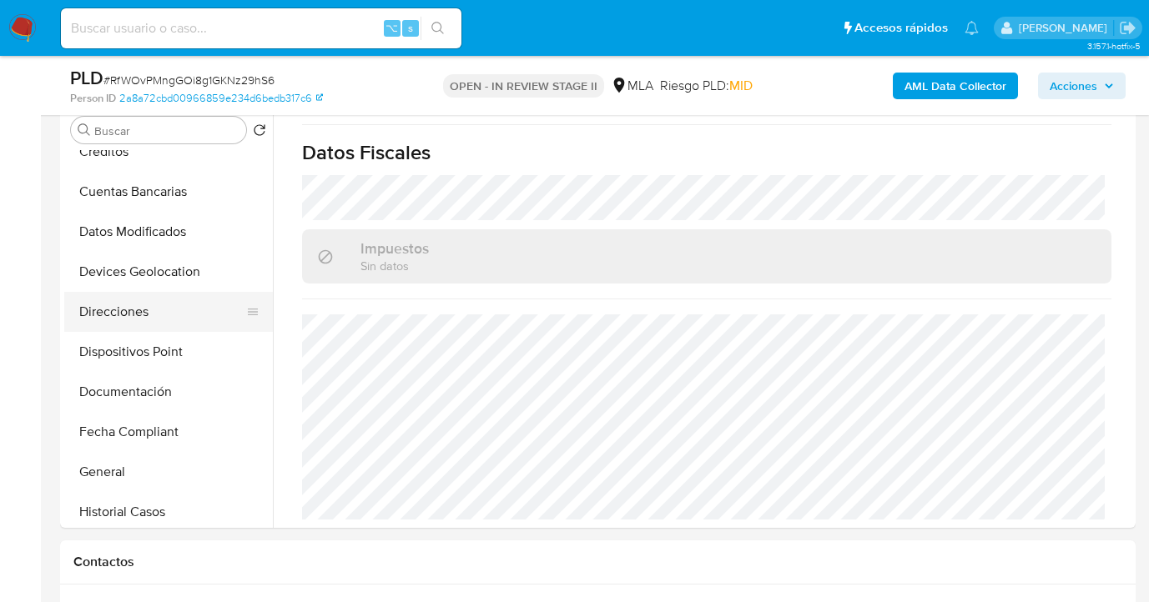
scroll to position [179, 0]
click at [204, 294] on button "Direcciones" at bounding box center [161, 311] width 195 height 40
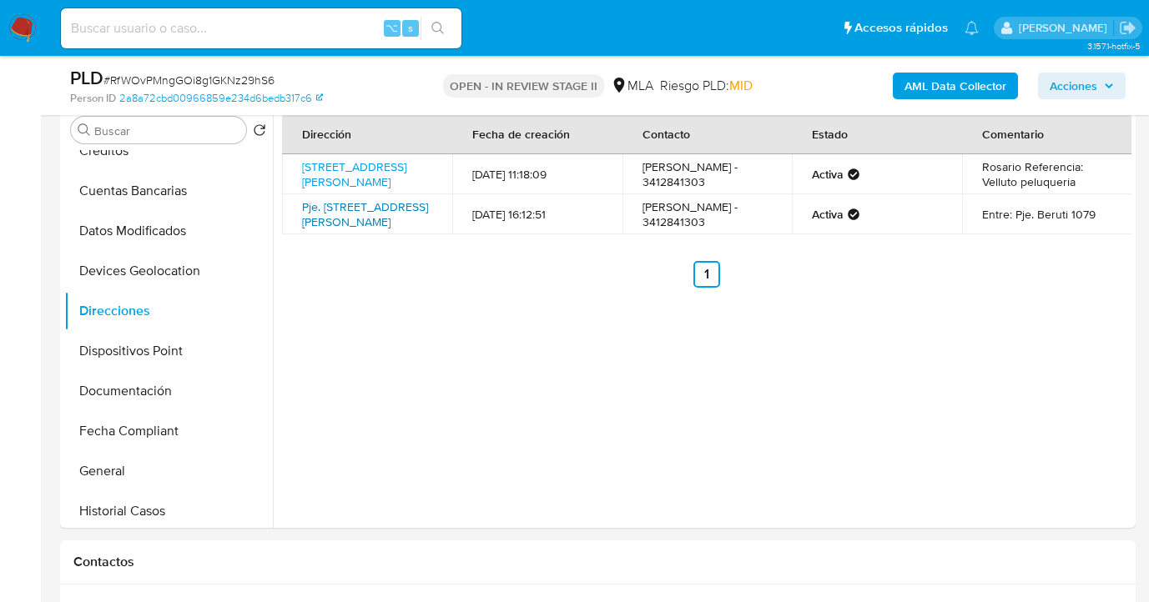
click at [332, 219] on link "Pje. Beruti 1079, Granadero Baigorria, Santa Fe, 2152, Argentina 1079" at bounding box center [365, 215] width 126 height 32
click at [358, 175] on link "Calle San Juan 2392, Rosario, Santa Fe, 2000, Argentina 2392" at bounding box center [354, 175] width 104 height 32
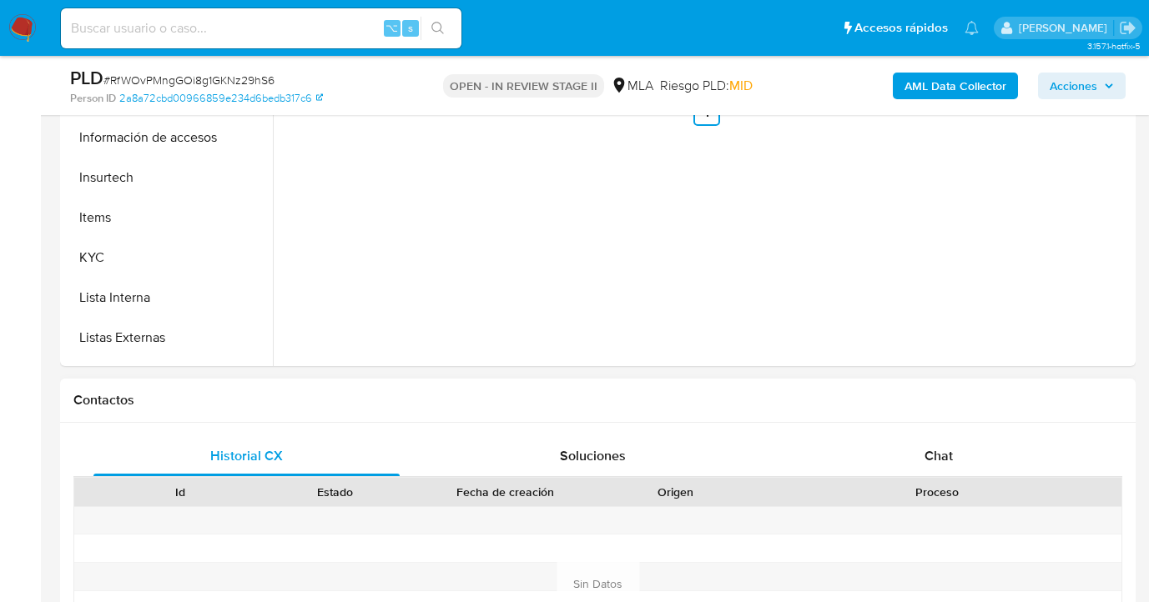
scroll to position [607, 0]
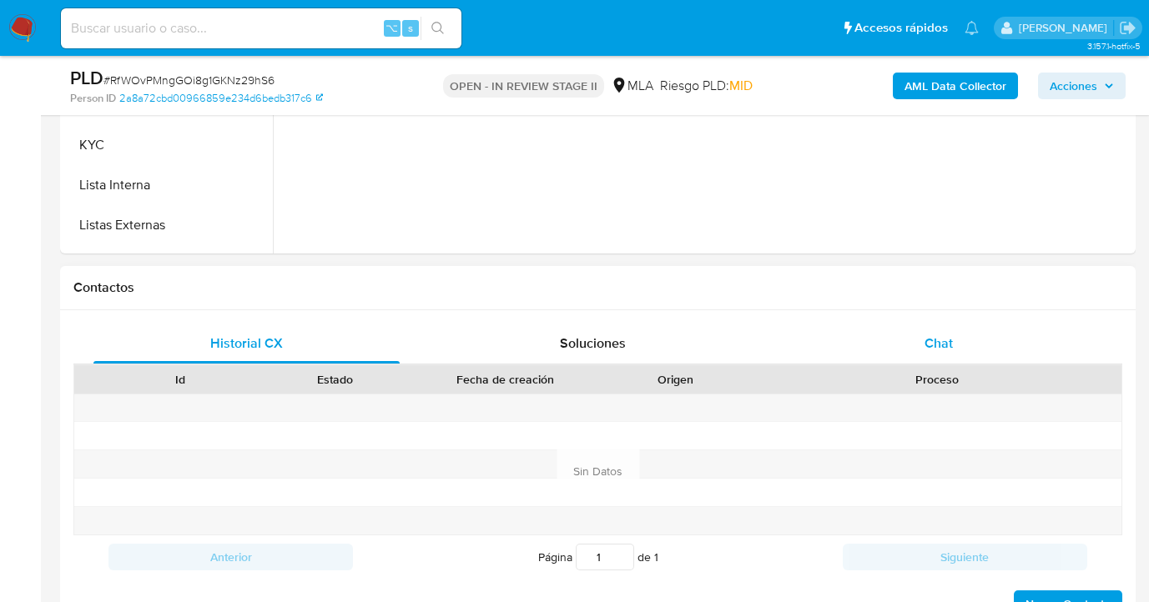
click at [944, 345] on span "Chat" at bounding box center [938, 343] width 28 height 19
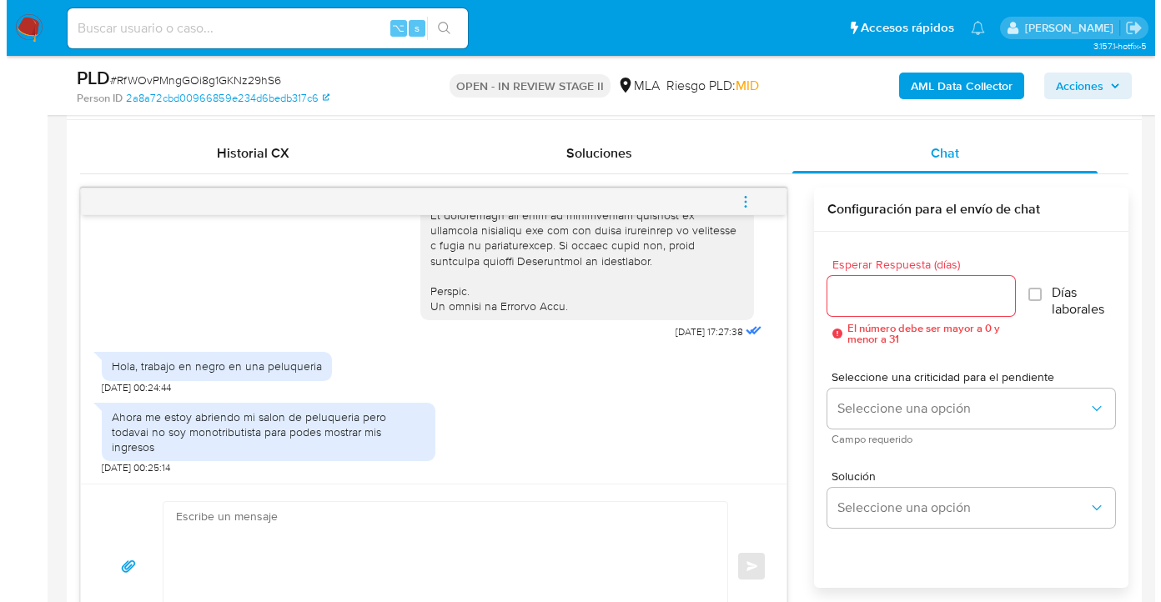
scroll to position [808, 0]
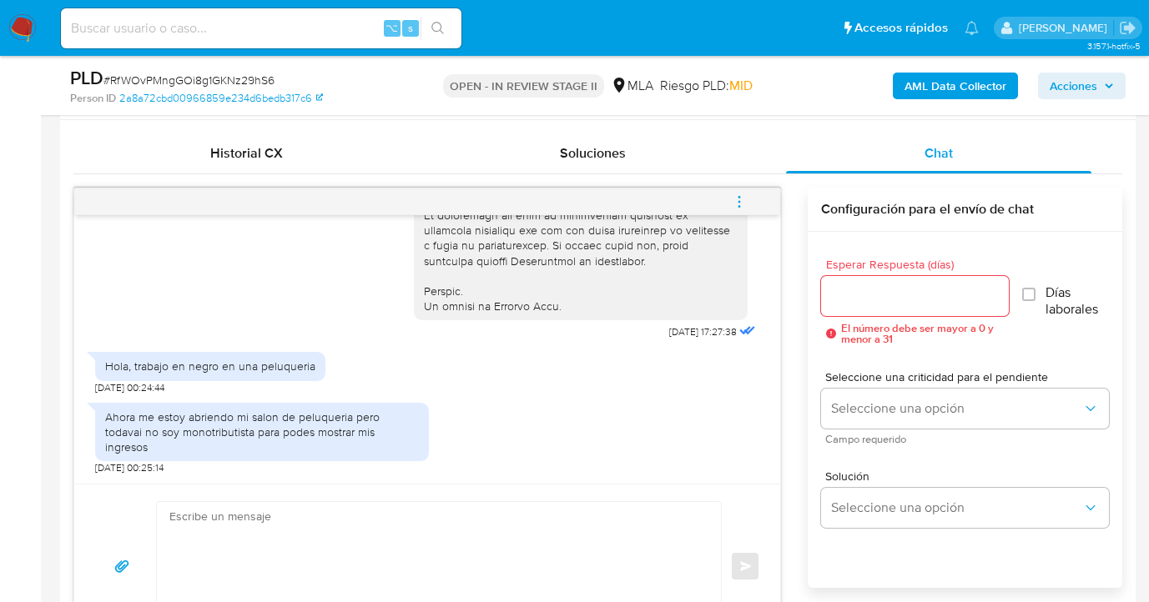
click at [843, 290] on input "Esperar Respuesta (días)" at bounding box center [915, 296] width 188 height 22
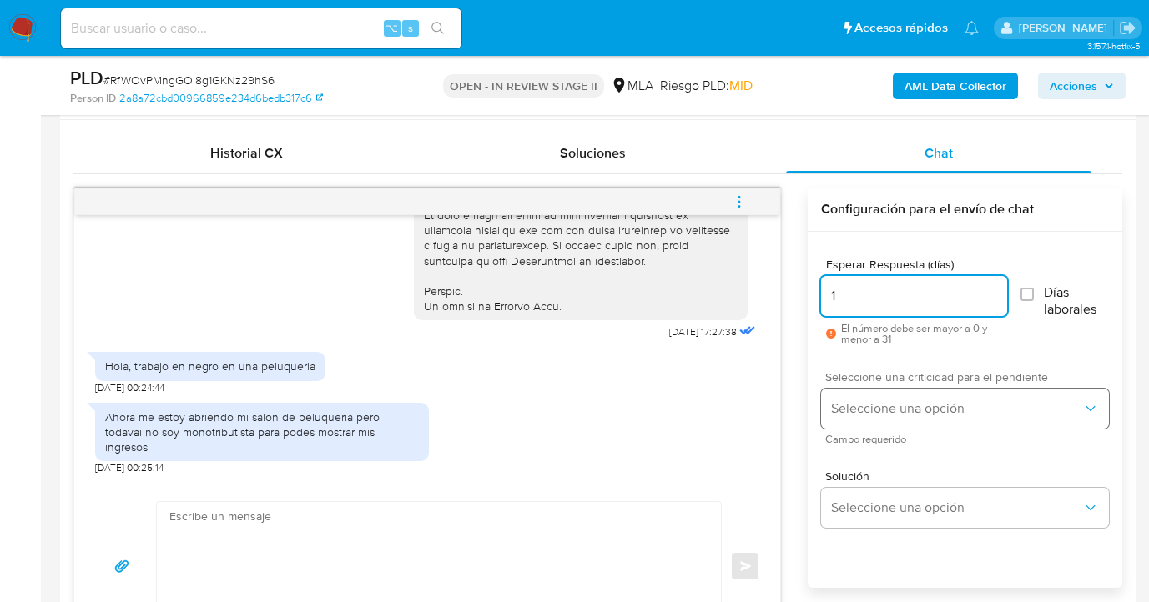
type input "1"
click at [896, 417] on button "Seleccione una opción" at bounding box center [965, 409] width 288 height 40
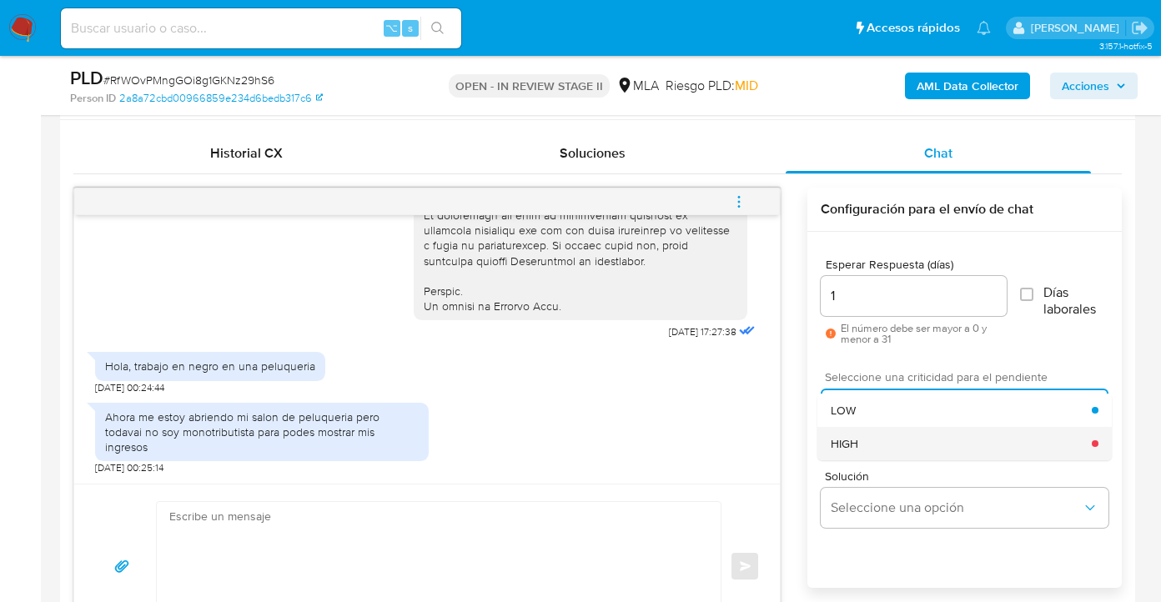
click at [878, 447] on div "HIGH" at bounding box center [961, 443] width 261 height 33
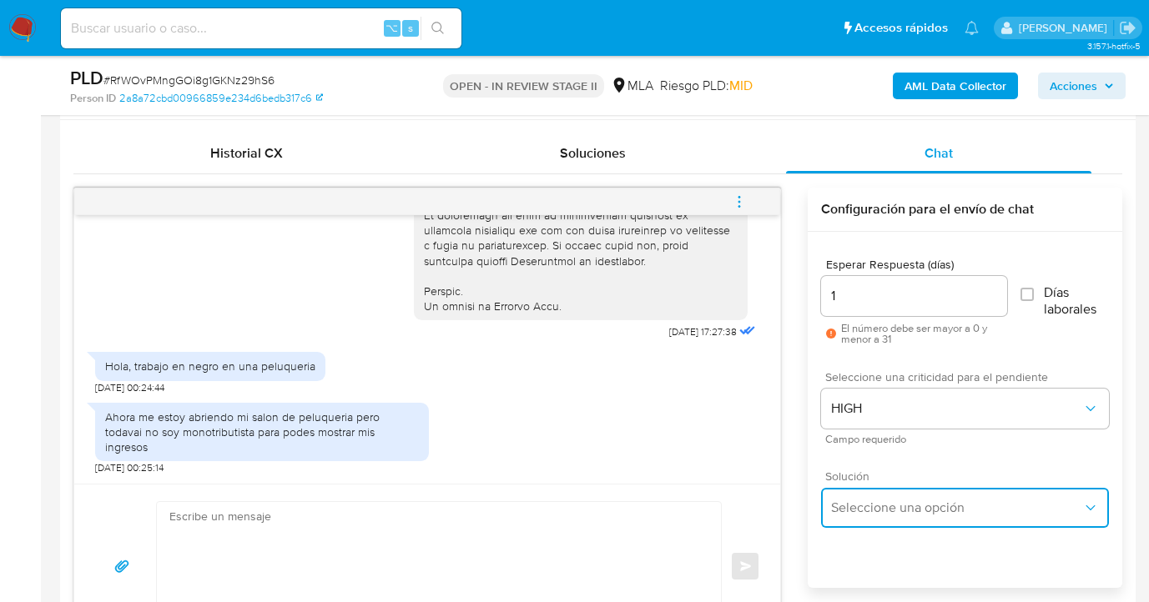
click at [869, 510] on span "Seleccione una opción" at bounding box center [956, 508] width 251 height 17
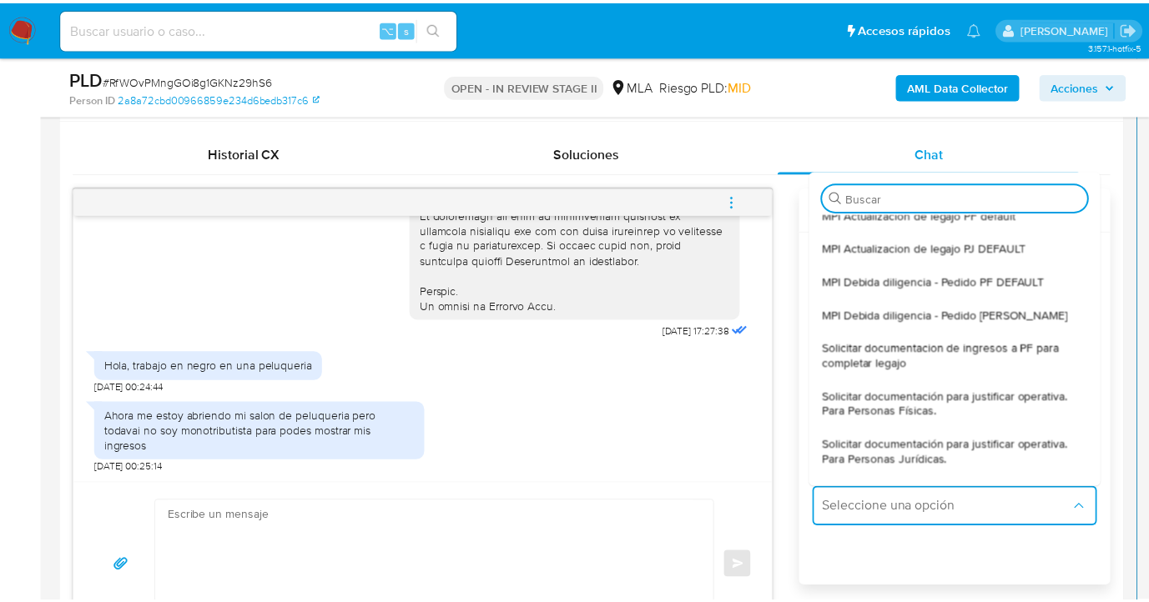
scroll to position [216, 0]
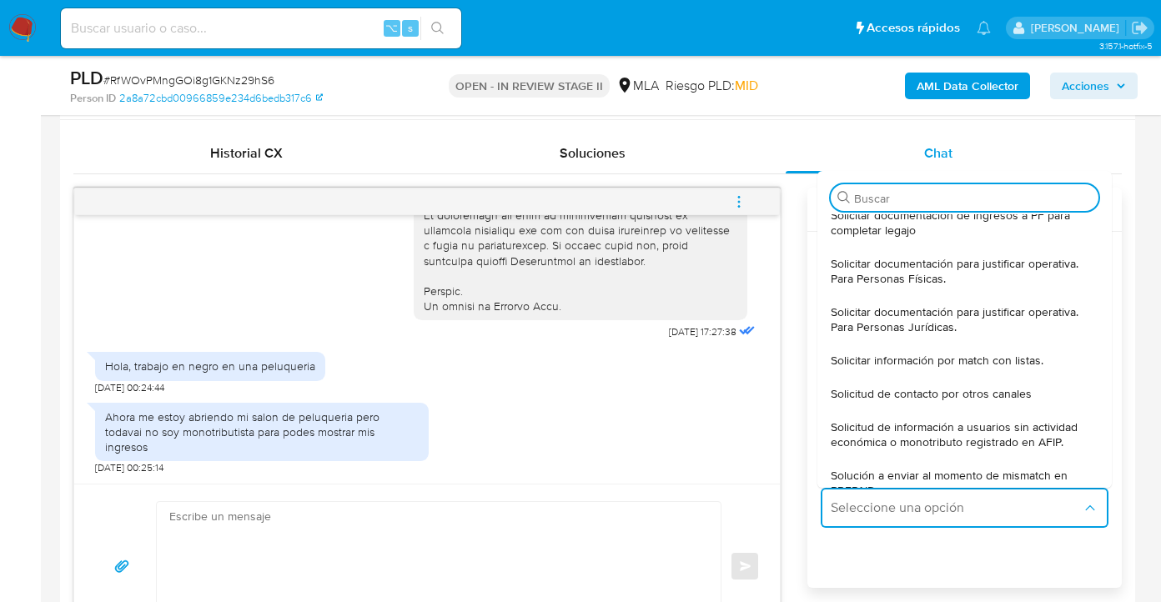
click at [471, 522] on textarea at bounding box center [434, 566] width 531 height 128
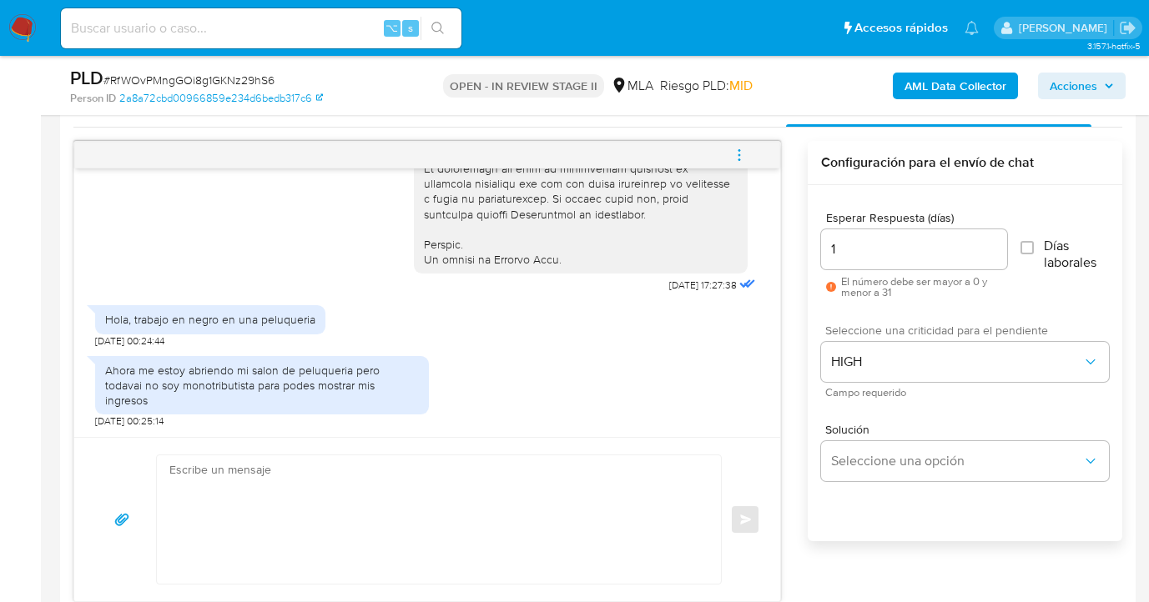
scroll to position [1000, 0]
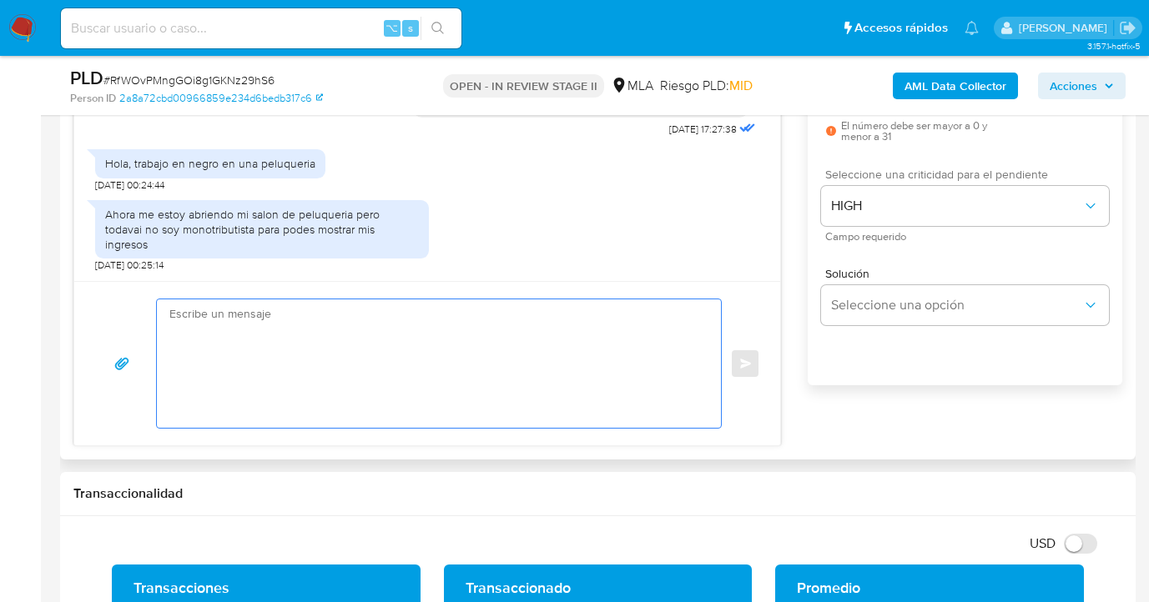
click at [432, 332] on textarea at bounding box center [434, 364] width 531 height 128
paste textarea "Hola XXX, Muchas gracias por tu respuesta. Analizamos tu caso y verificamos que…"
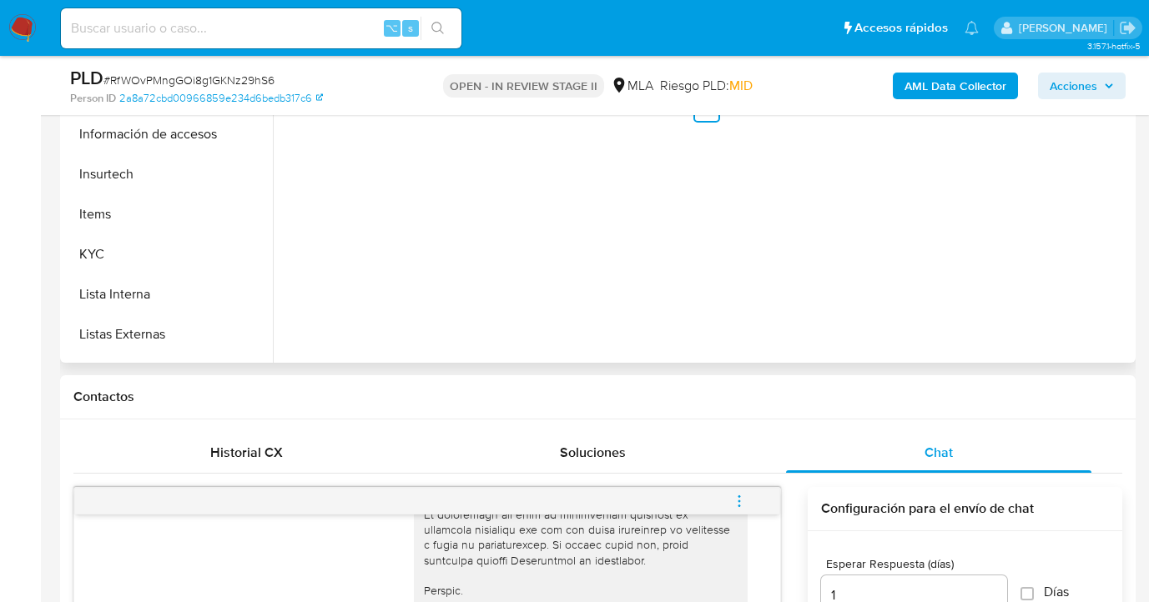
scroll to position [429, 0]
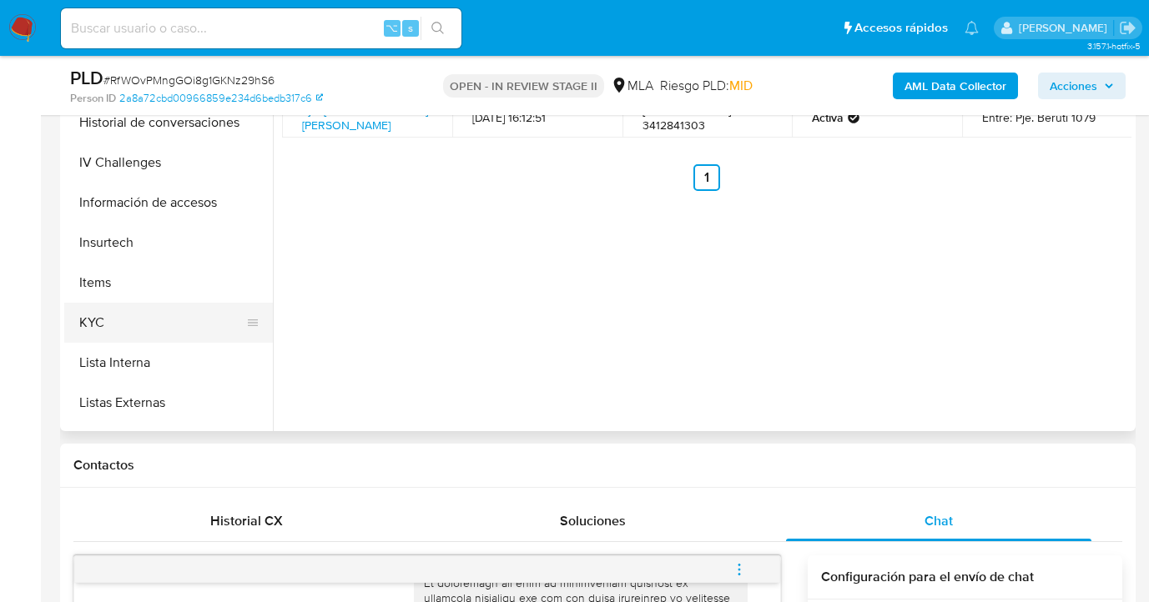
drag, startPoint x: 174, startPoint y: 321, endPoint x: 234, endPoint y: 306, distance: 61.9
click at [174, 321] on button "KYC" at bounding box center [161, 323] width 195 height 40
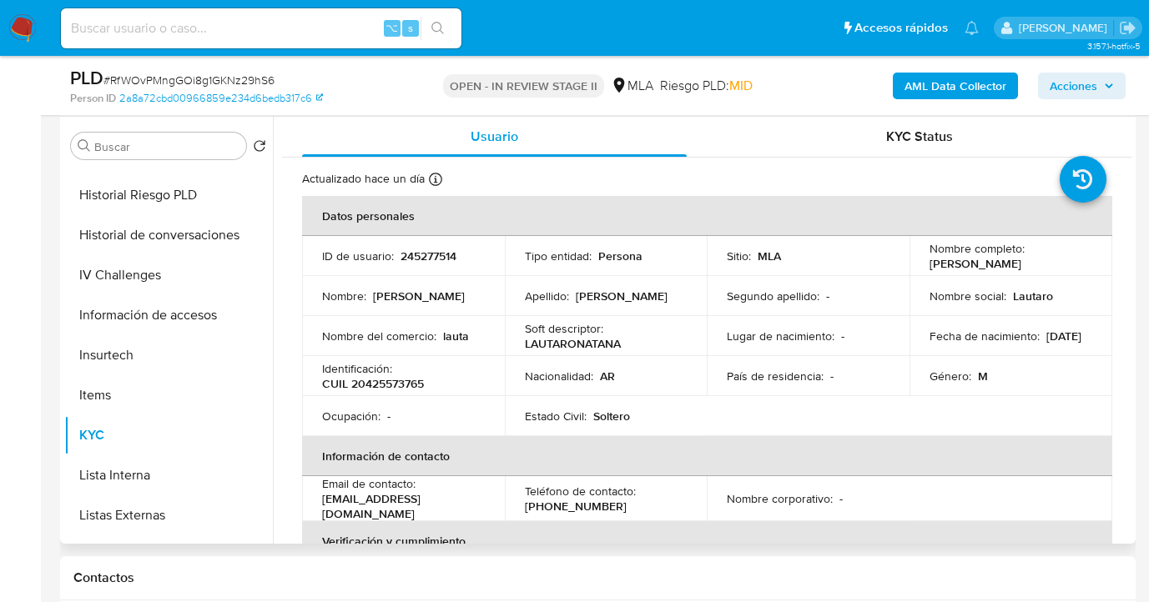
scroll to position [261, 0]
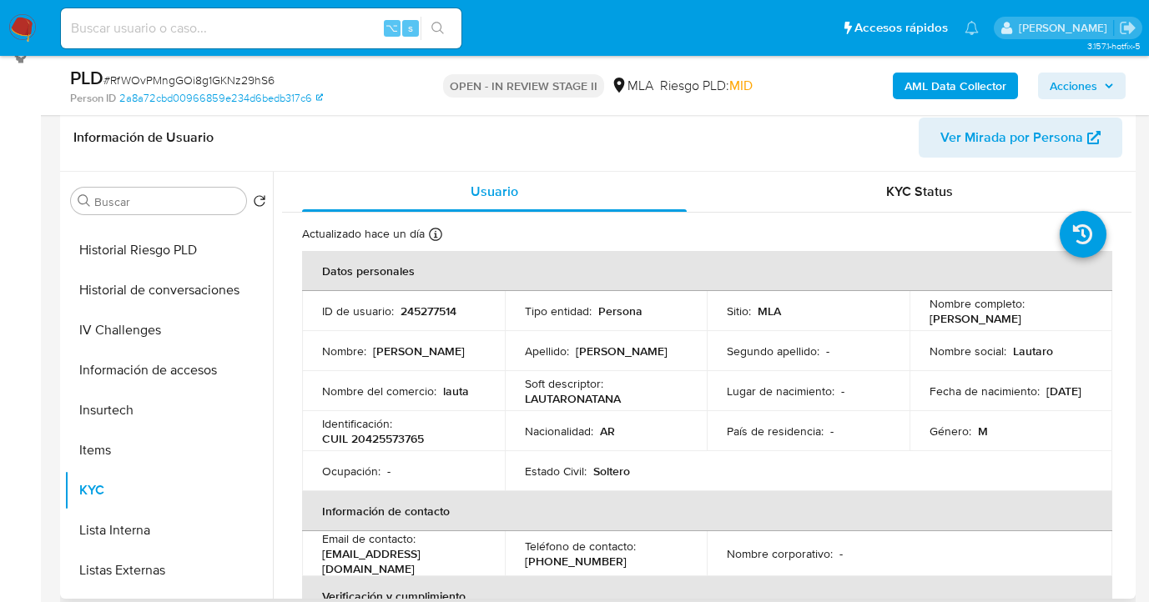
drag, startPoint x: 950, startPoint y: 319, endPoint x: 1062, endPoint y: 324, distance: 112.8
click at [1063, 324] on td "Nombre completo : Lautaro Natanael Ramirez" at bounding box center [1010, 311] width 203 height 40
copy p "[PERSON_NAME]"
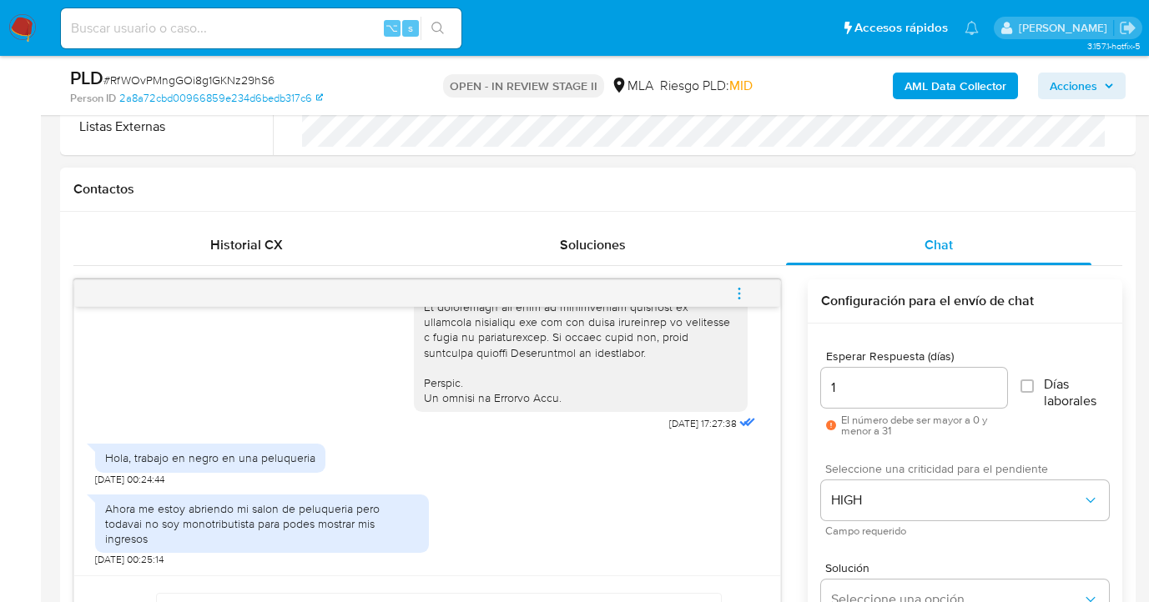
scroll to position [832, 0]
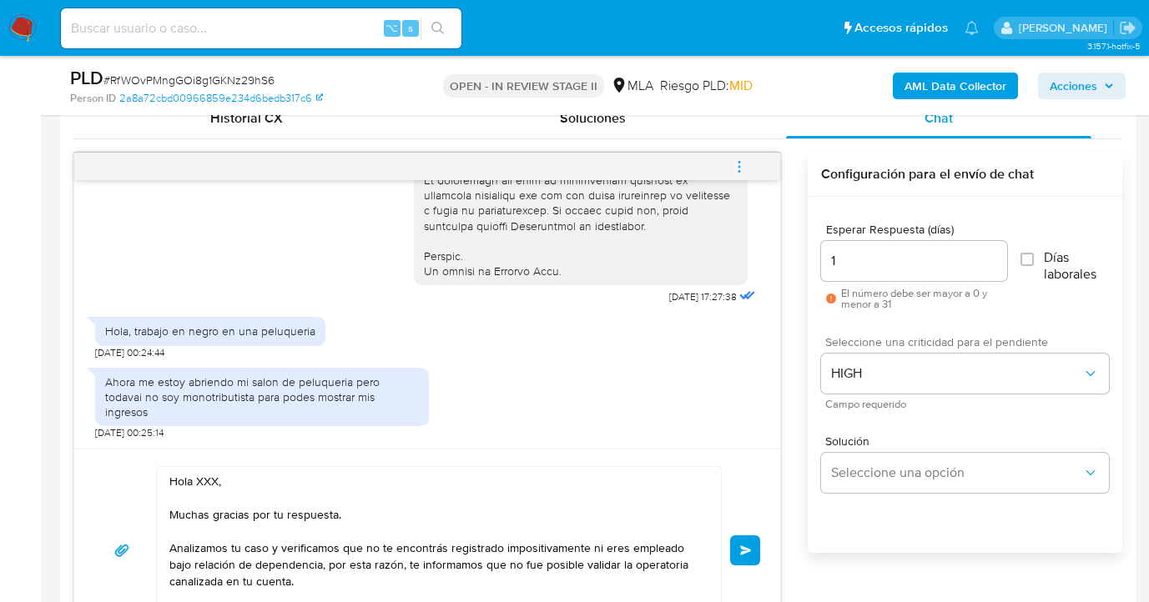
click at [218, 480] on textarea "Hola XXX, Muchas gracias por tu respuesta. Analizamos tu caso y verificamos que…" at bounding box center [434, 550] width 531 height 167
paste textarea "[PERSON_NAME]"
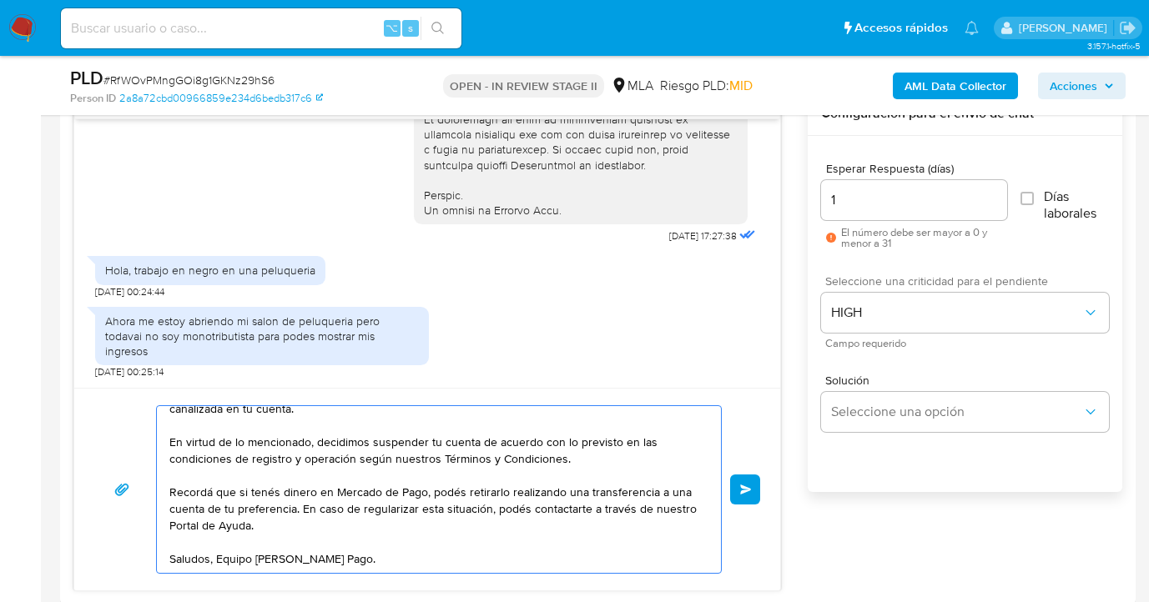
scroll to position [990, 0]
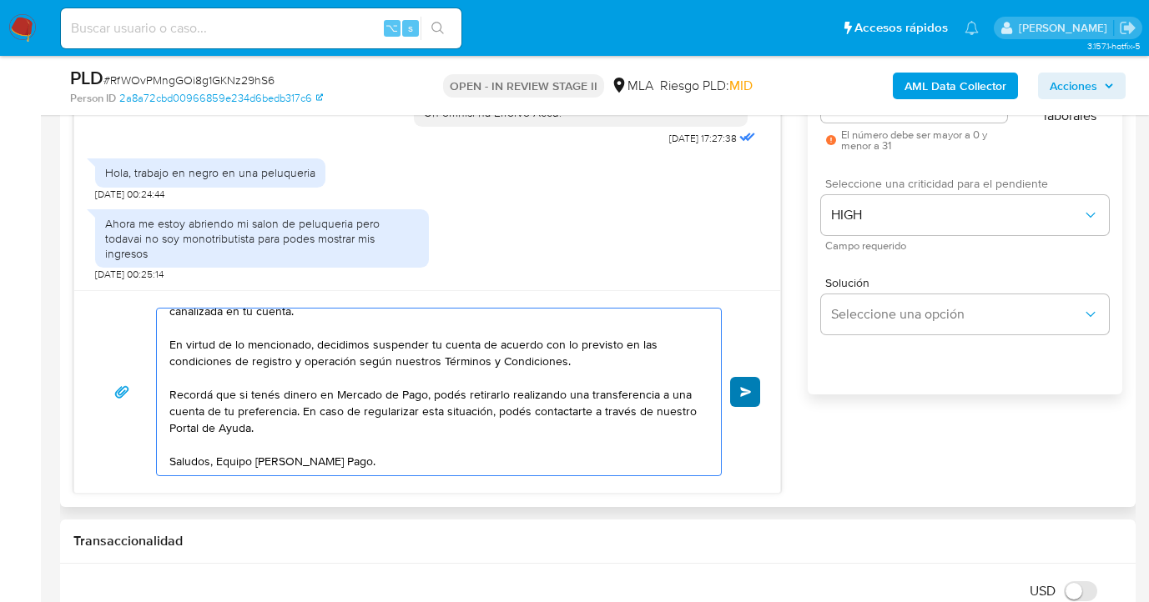
type textarea "[PERSON_NAME], gracias por tu respuesta. Analizamos tu caso y verificamos que n…"
click at [743, 393] on span "Enviar" at bounding box center [746, 392] width 12 height 10
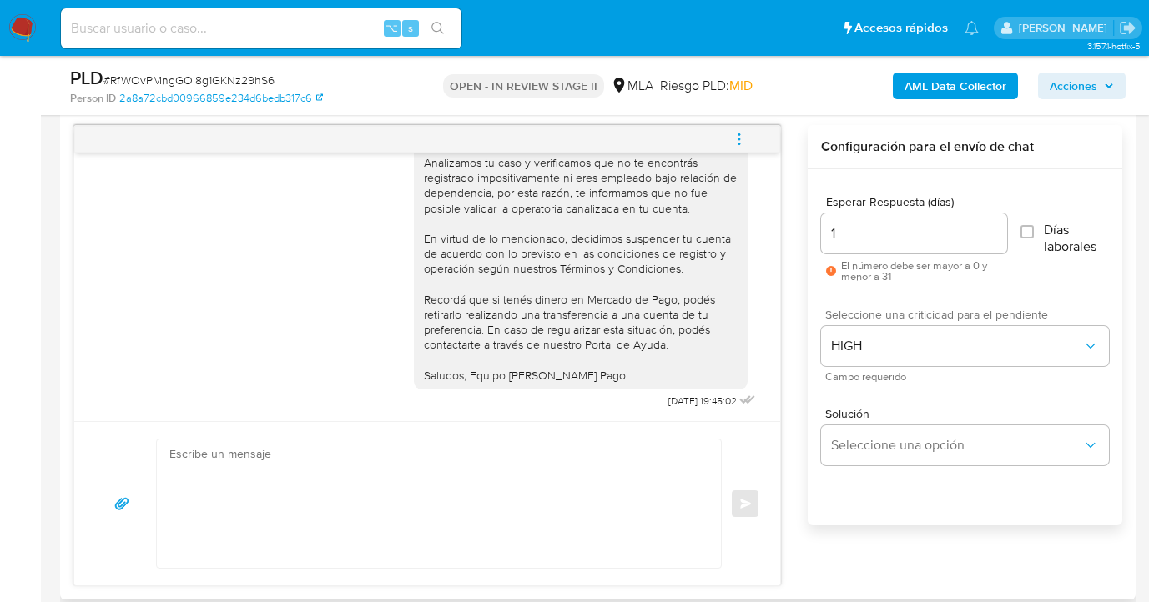
scroll to position [823, 0]
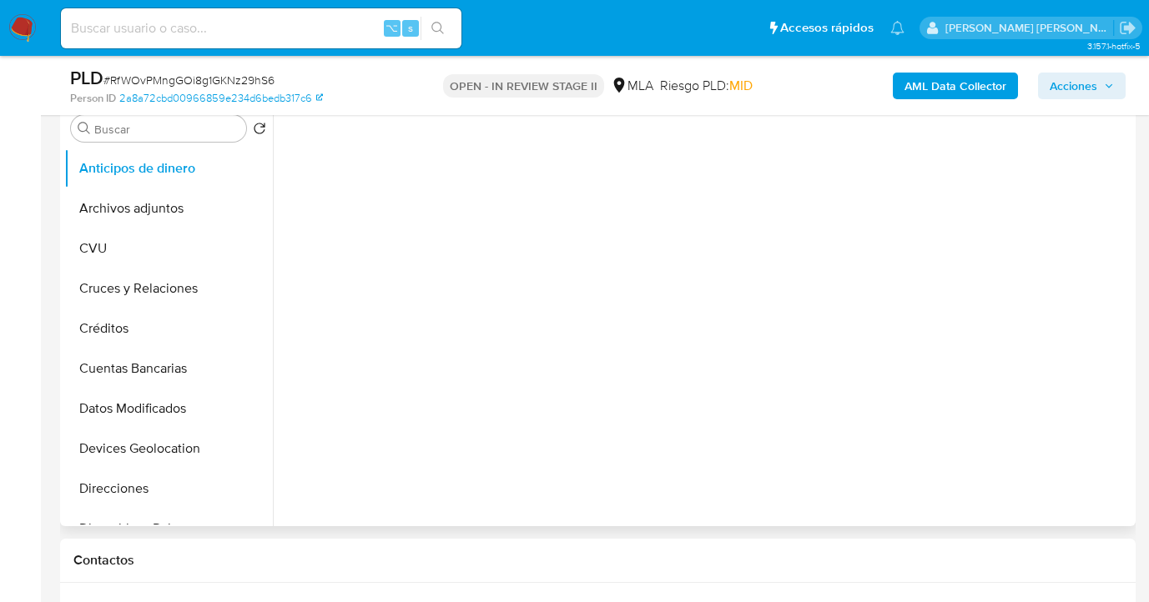
scroll to position [474, 0]
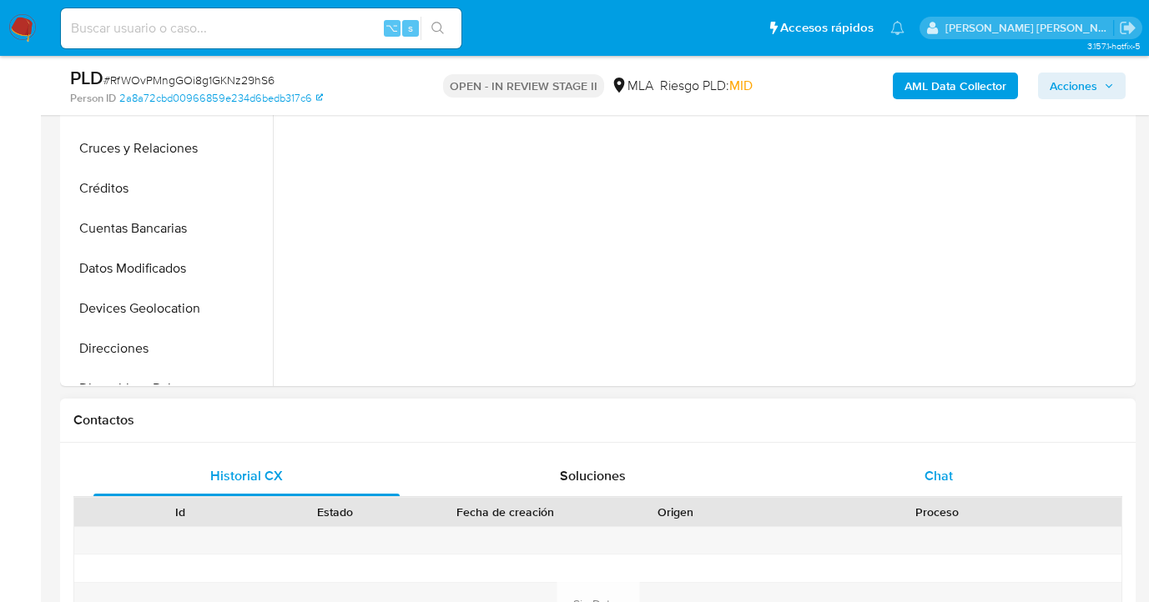
click at [951, 468] on span "Chat" at bounding box center [938, 475] width 28 height 19
select select "10"
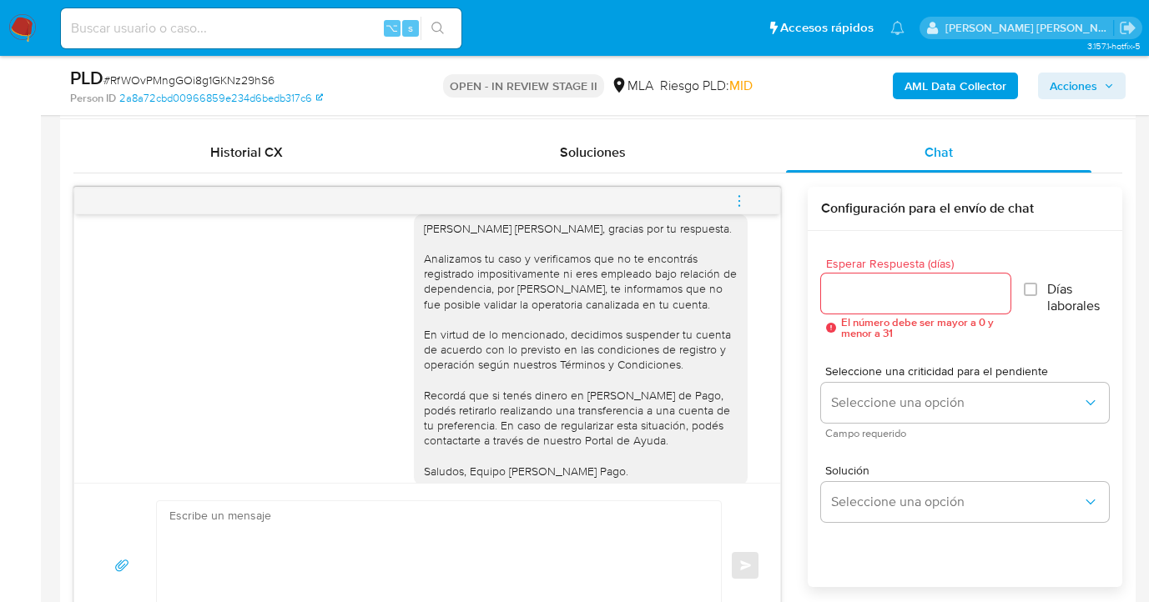
scroll to position [1114, 0]
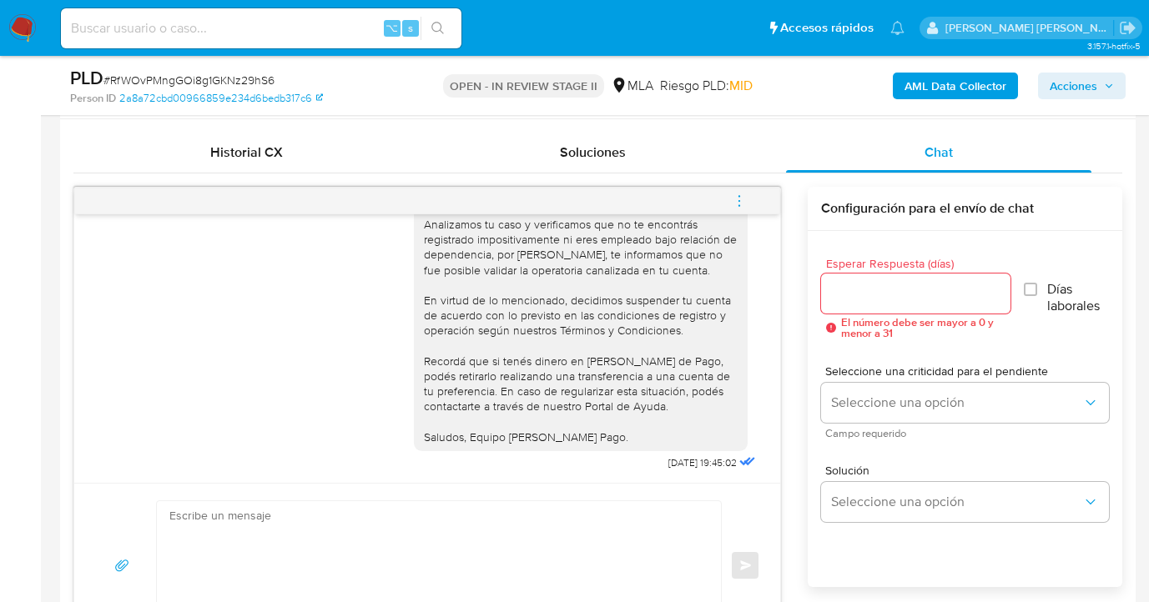
click at [735, 199] on icon "menu-action" at bounding box center [739, 201] width 15 height 15
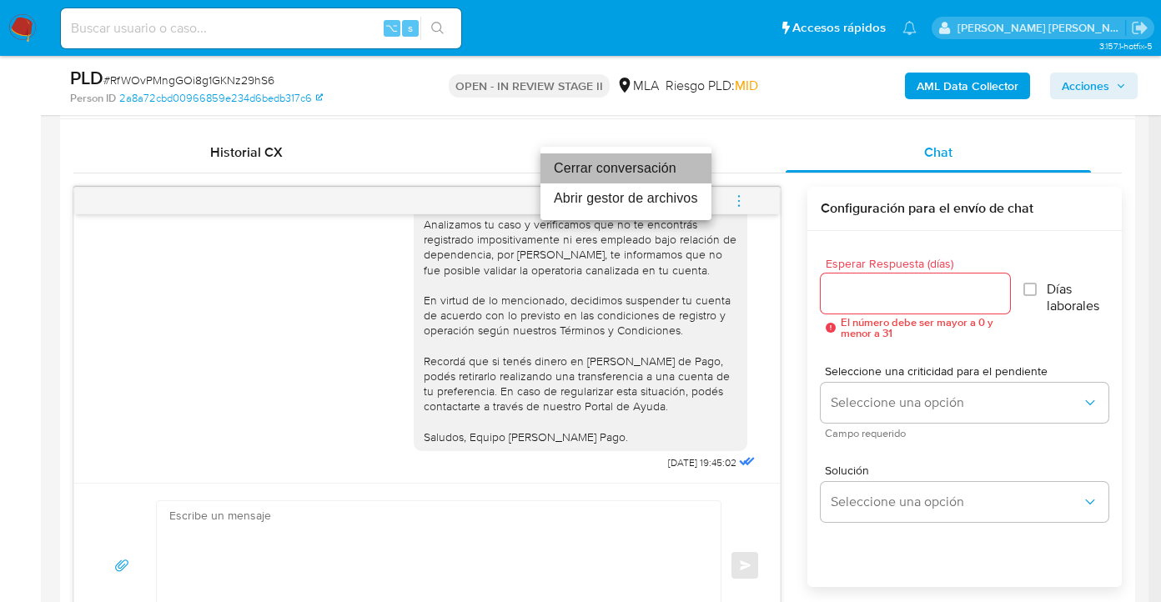
click at [607, 169] on li "Cerrar conversación" at bounding box center [626, 169] width 171 height 30
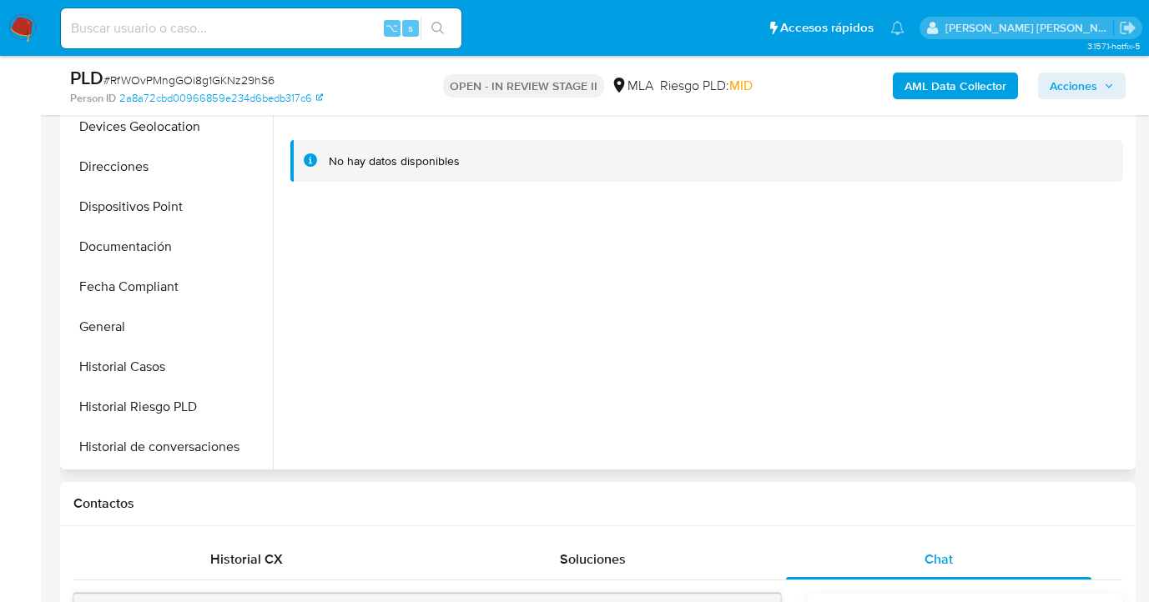
scroll to position [0, 0]
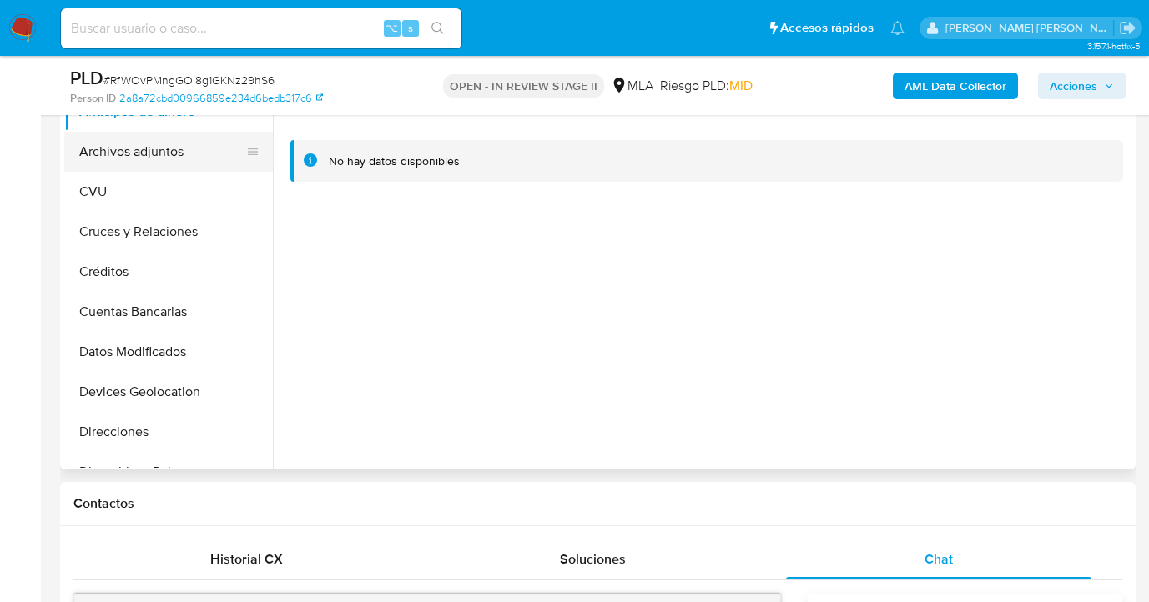
click at [183, 165] on button "Archivos adjuntos" at bounding box center [161, 152] width 195 height 40
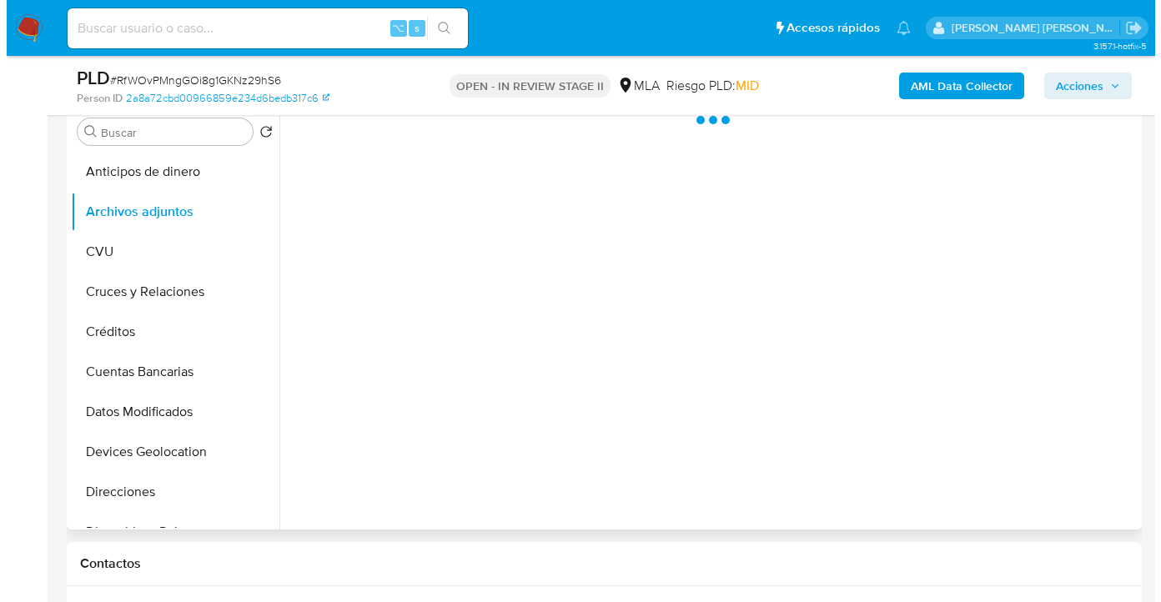
scroll to position [317, 0]
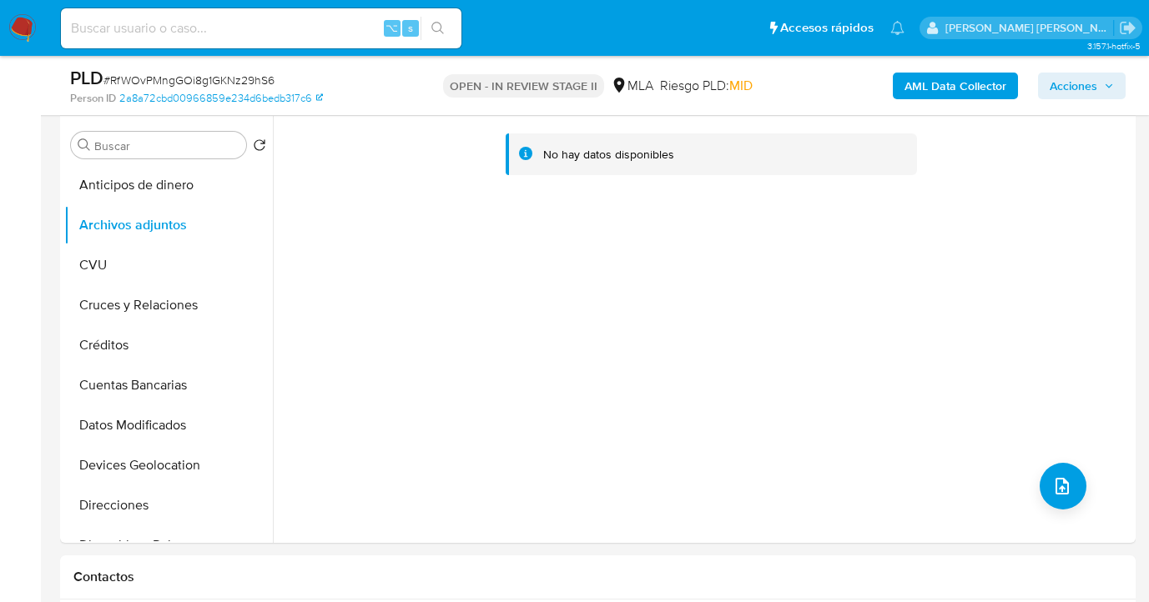
click at [956, 83] on b "AML Data Collector" at bounding box center [955, 86] width 102 height 27
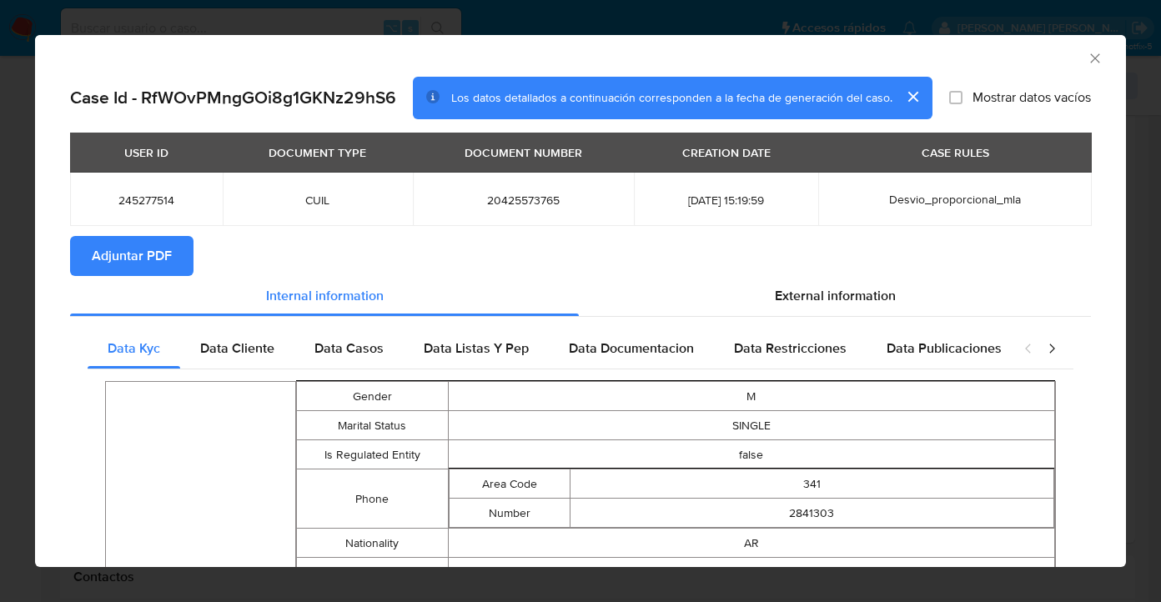
click at [154, 253] on span "Adjuntar PDF" at bounding box center [132, 256] width 80 height 37
click at [1091, 58] on icon "Cerrar ventana" at bounding box center [1095, 57] width 9 height 9
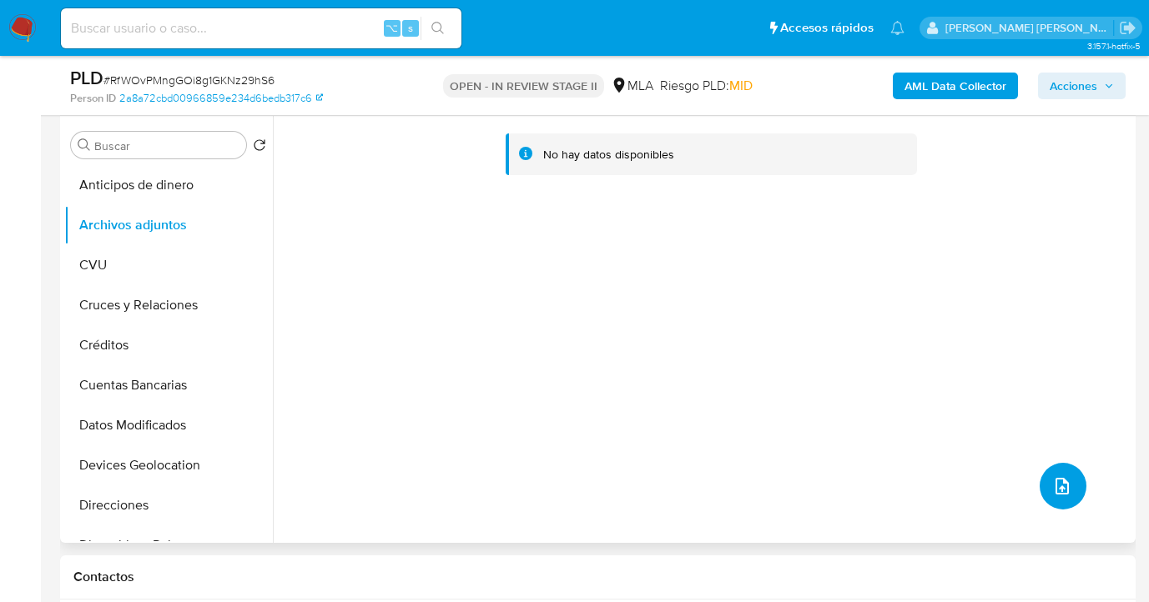
click at [1055, 485] on icon "upload-file" at bounding box center [1062, 486] width 20 height 20
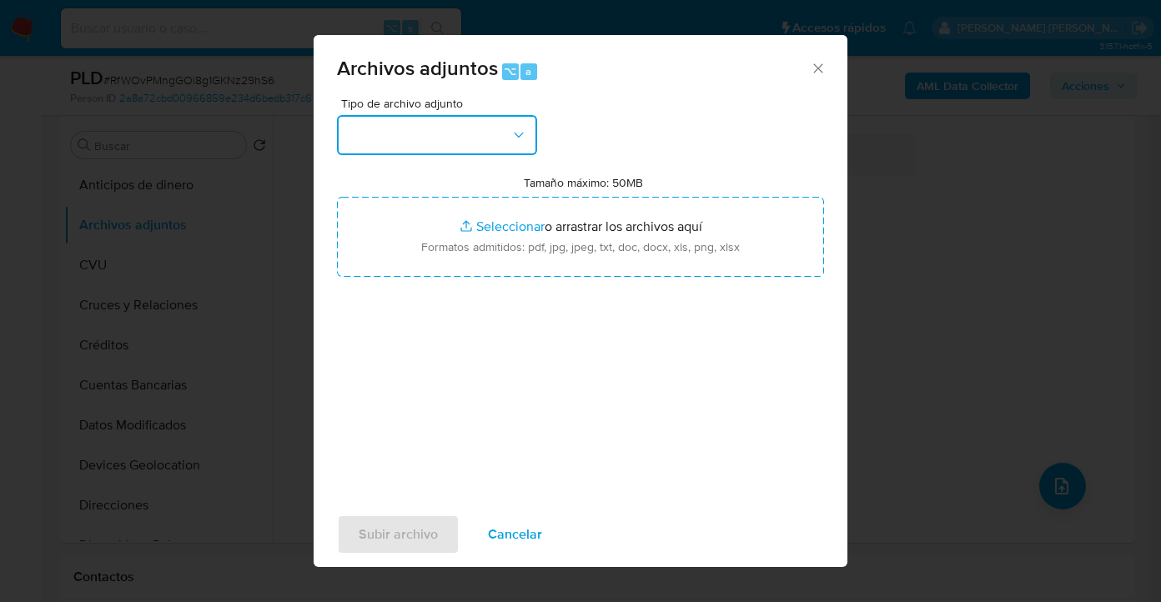
click at [437, 126] on button "button" at bounding box center [437, 135] width 200 height 40
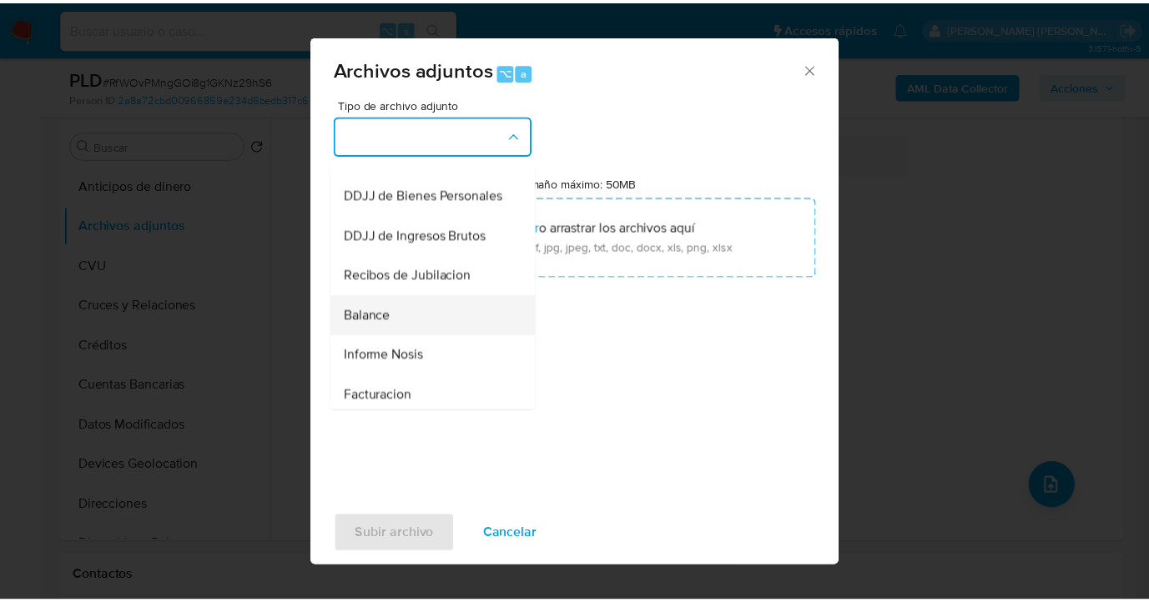
scroll to position [603, 0]
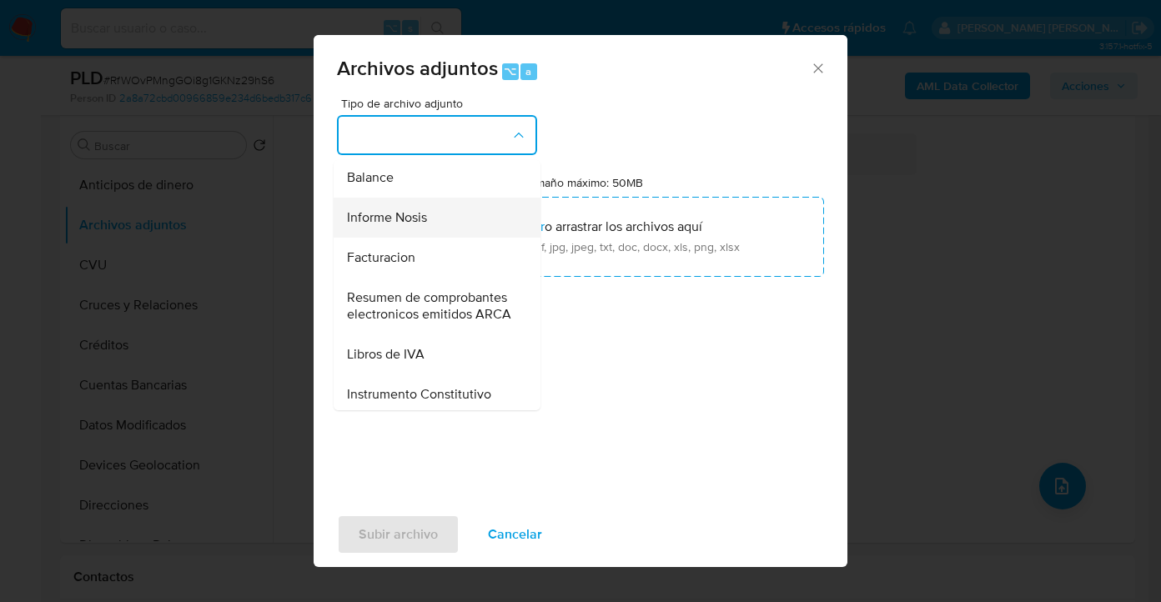
click at [430, 238] on div "Informe Nosis" at bounding box center [432, 218] width 170 height 40
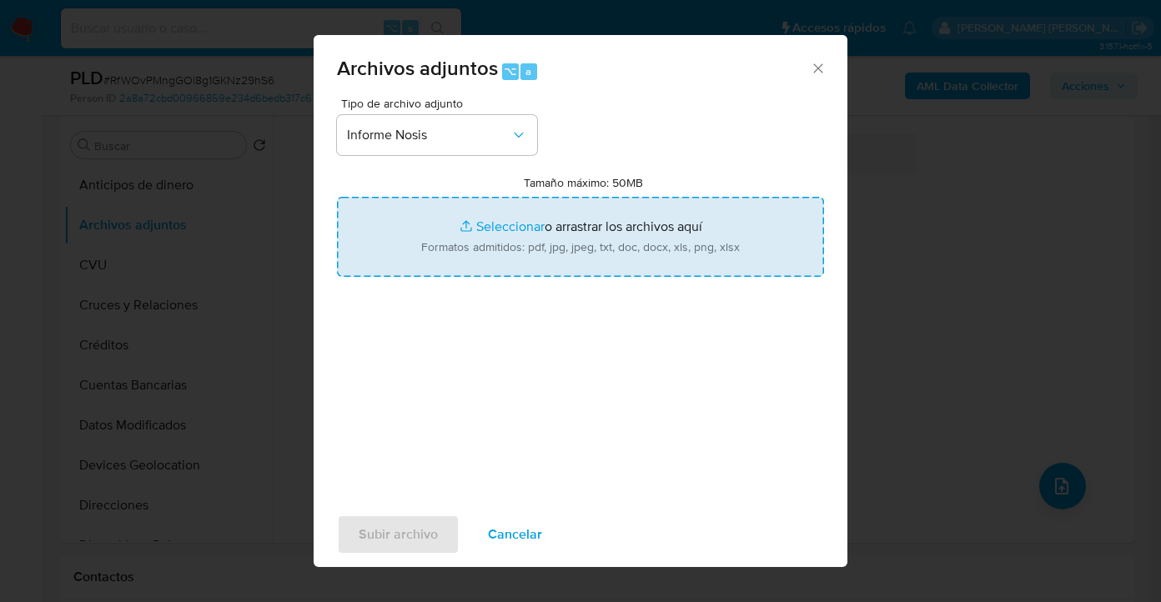
click at [627, 263] on input "Tamaño máximo: 50MB Seleccionar archivos" at bounding box center [580, 237] width 487 height 80
type input "C:\fakepath\245277514-NOSIS_Manager_InformeIndividual_20425573765_620658_202508…"
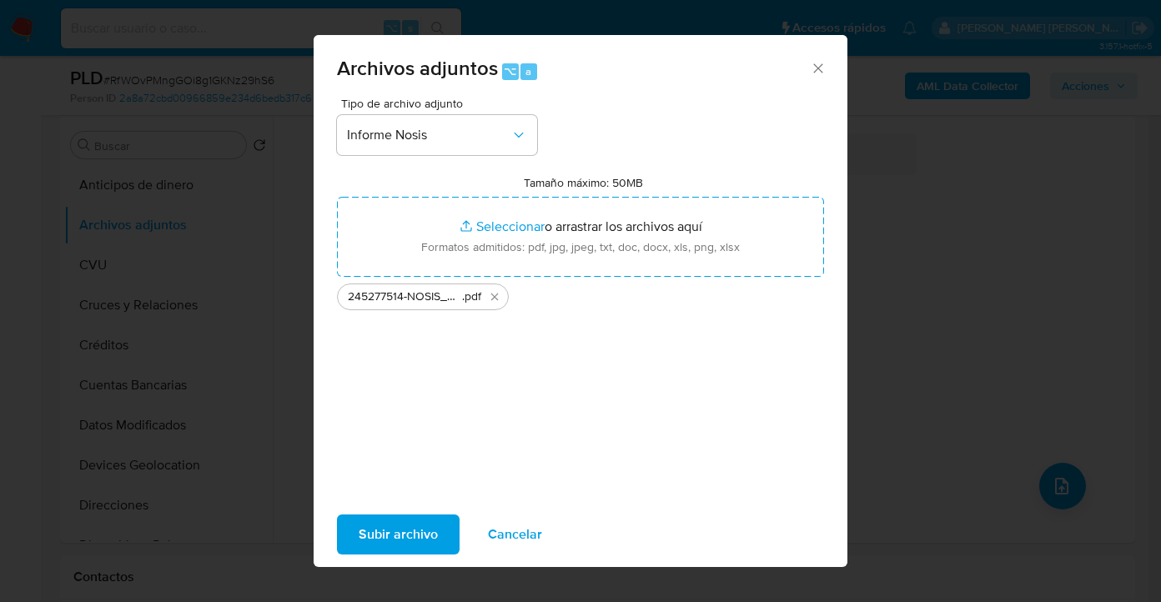
click at [397, 540] on span "Subir archivo" at bounding box center [398, 534] width 79 height 37
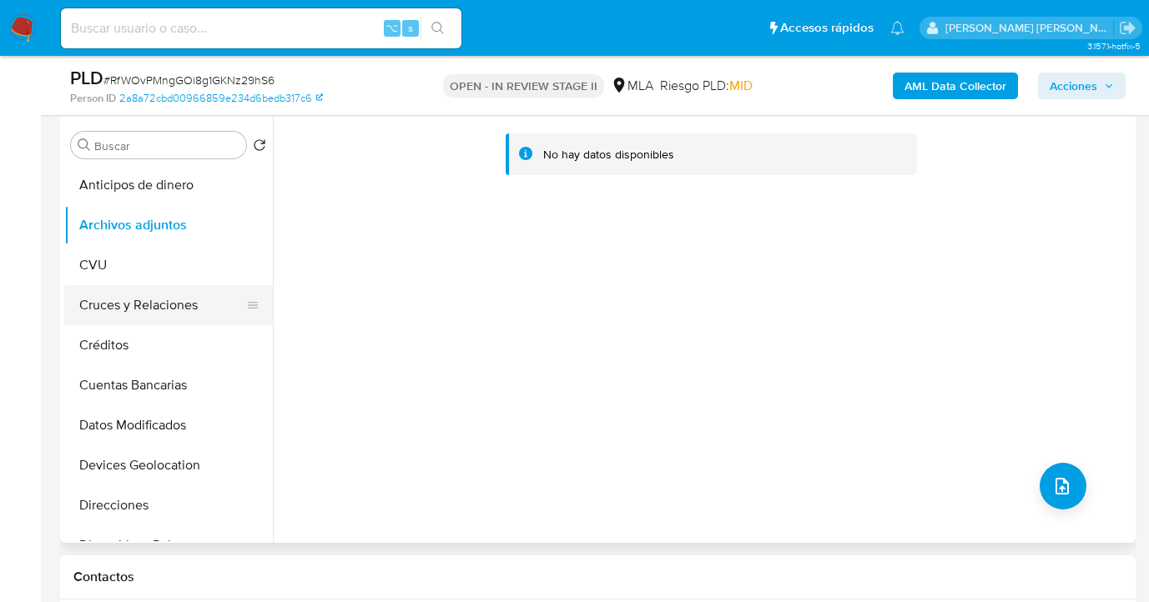
click at [121, 299] on button "Cruces y Relaciones" at bounding box center [161, 305] width 195 height 40
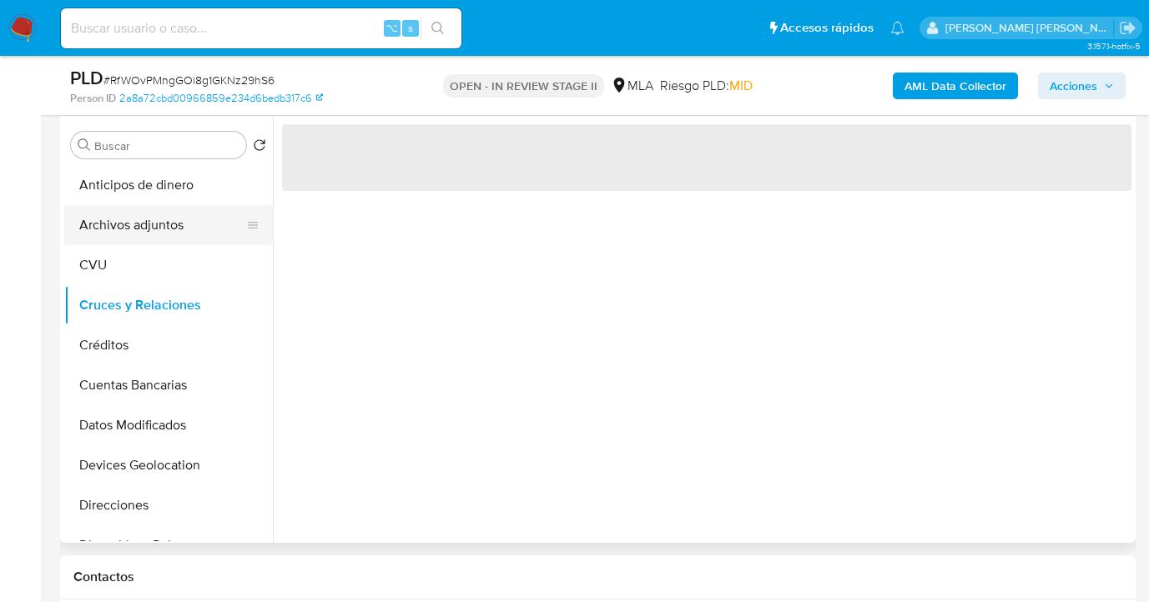
click at [139, 230] on button "Archivos adjuntos" at bounding box center [161, 225] width 195 height 40
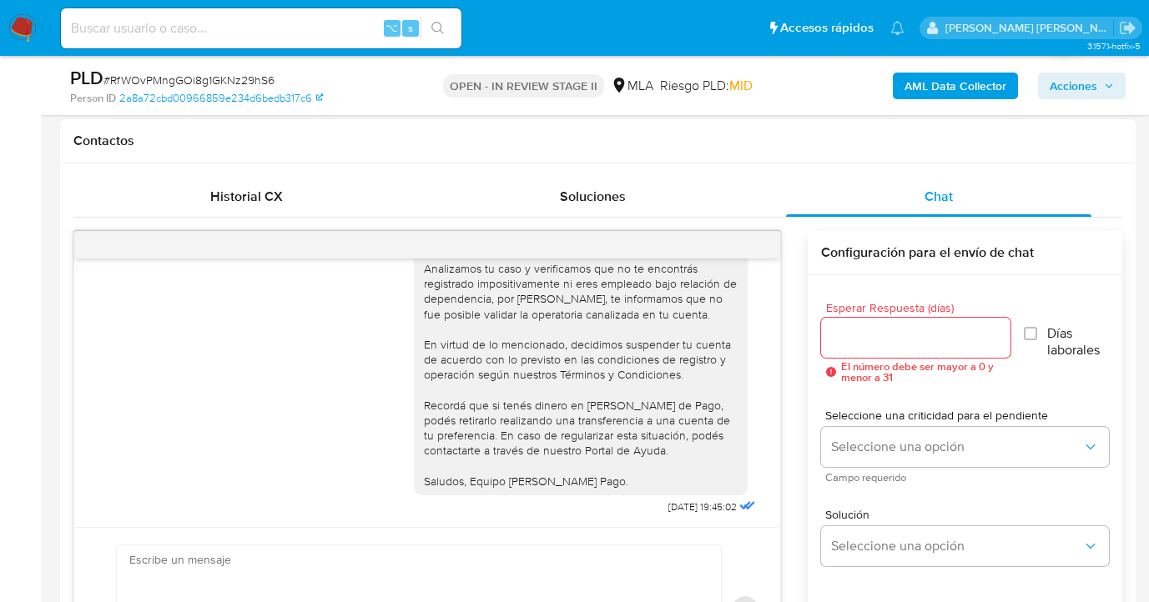
scroll to position [1230, 0]
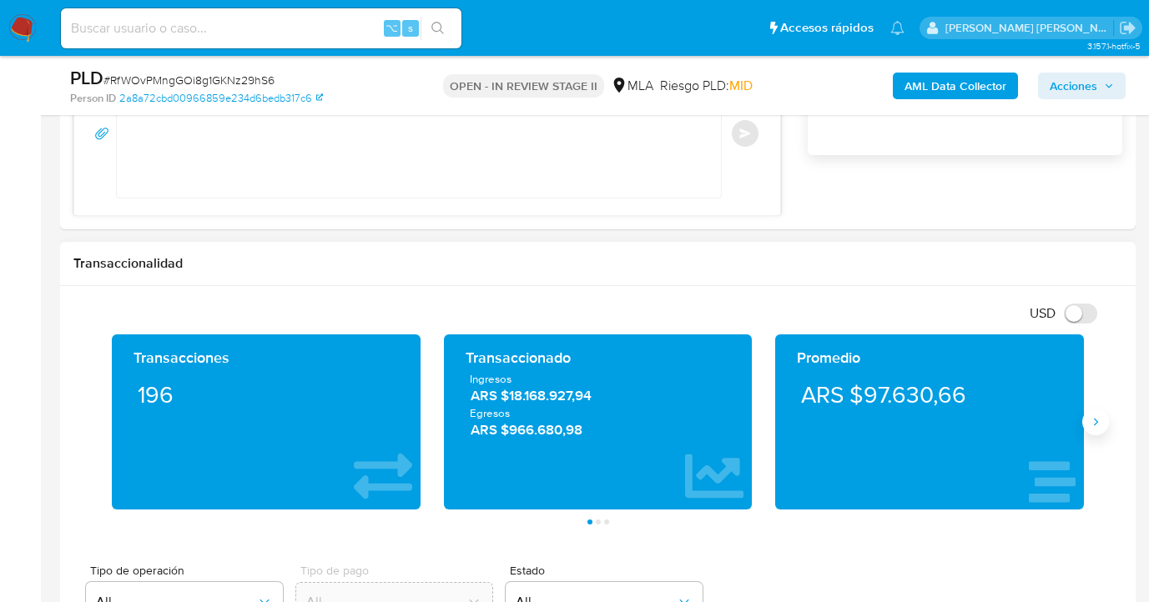
click at [1100, 427] on icon "Siguiente" at bounding box center [1095, 422] width 13 height 13
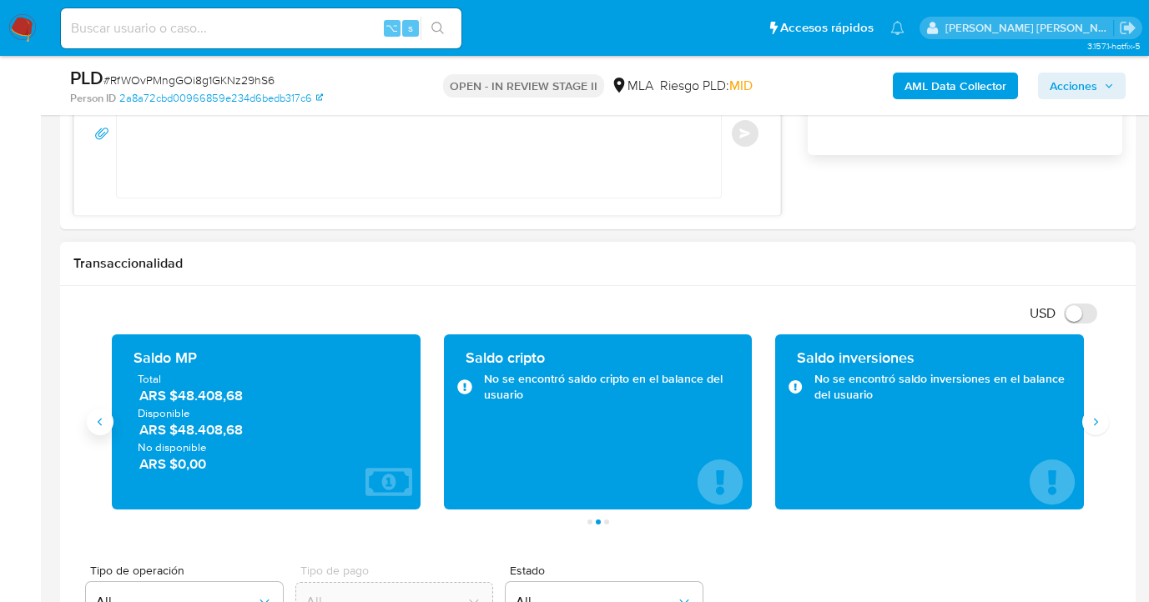
click at [102, 421] on icon "Anterior" at bounding box center [99, 422] width 13 height 13
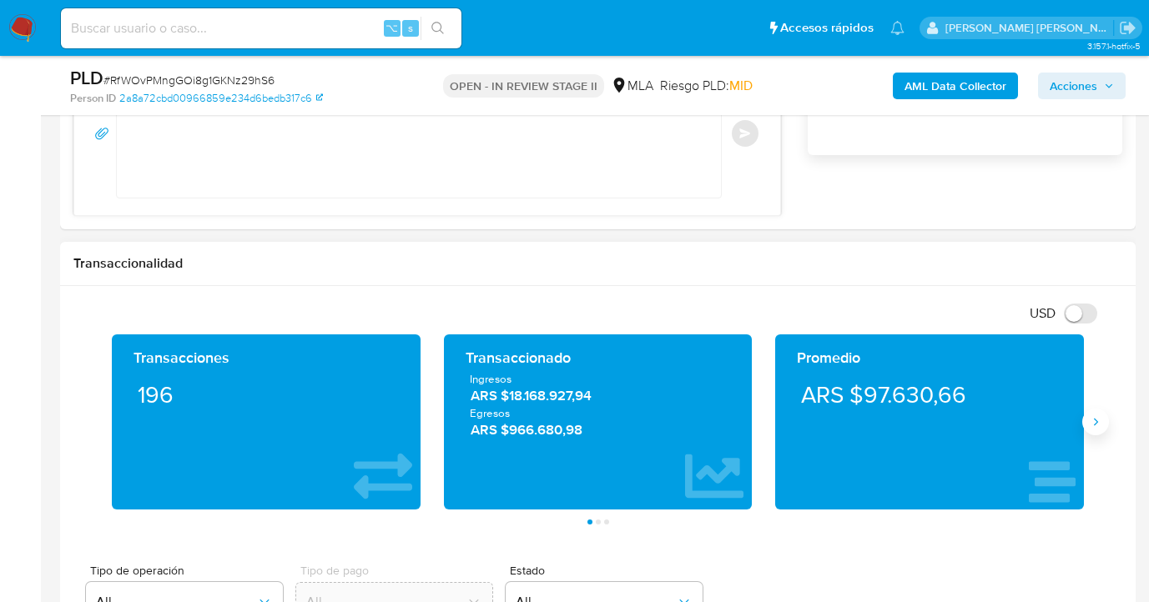
click at [1097, 421] on icon "Siguiente" at bounding box center [1096, 423] width 4 height 8
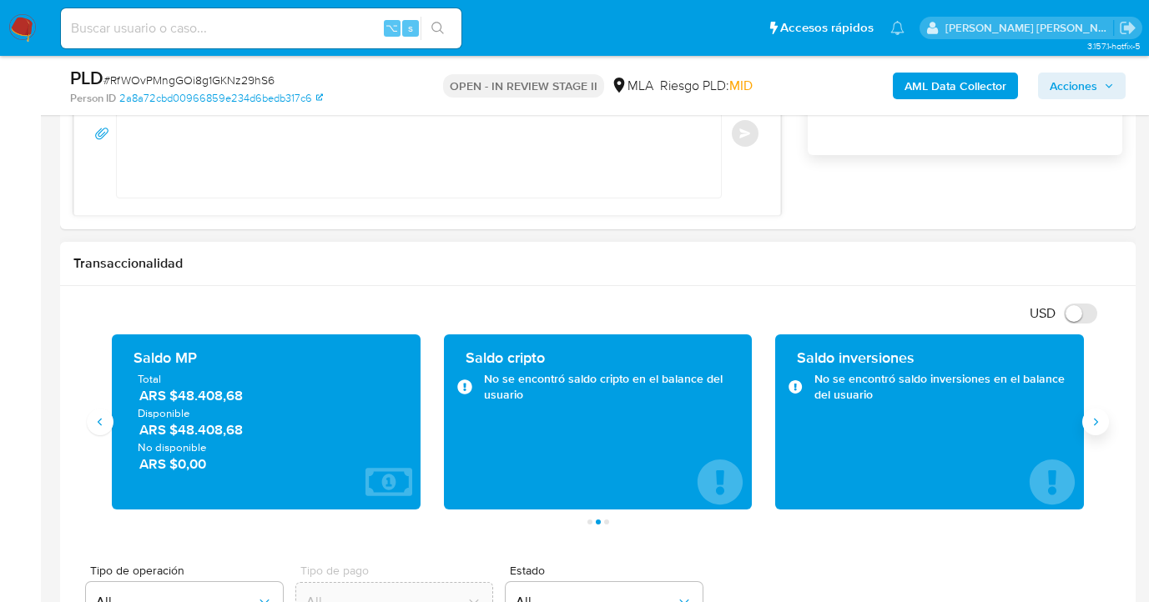
click at [1095, 424] on icon "Siguiente" at bounding box center [1095, 422] width 13 height 13
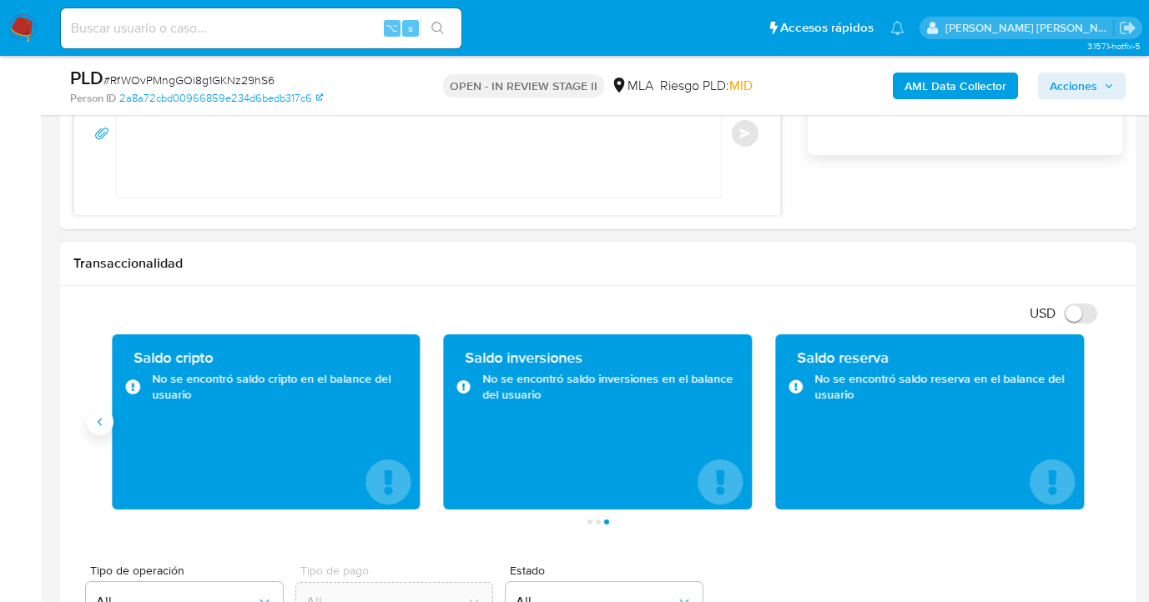
click at [104, 426] on icon "Anterior" at bounding box center [99, 422] width 13 height 13
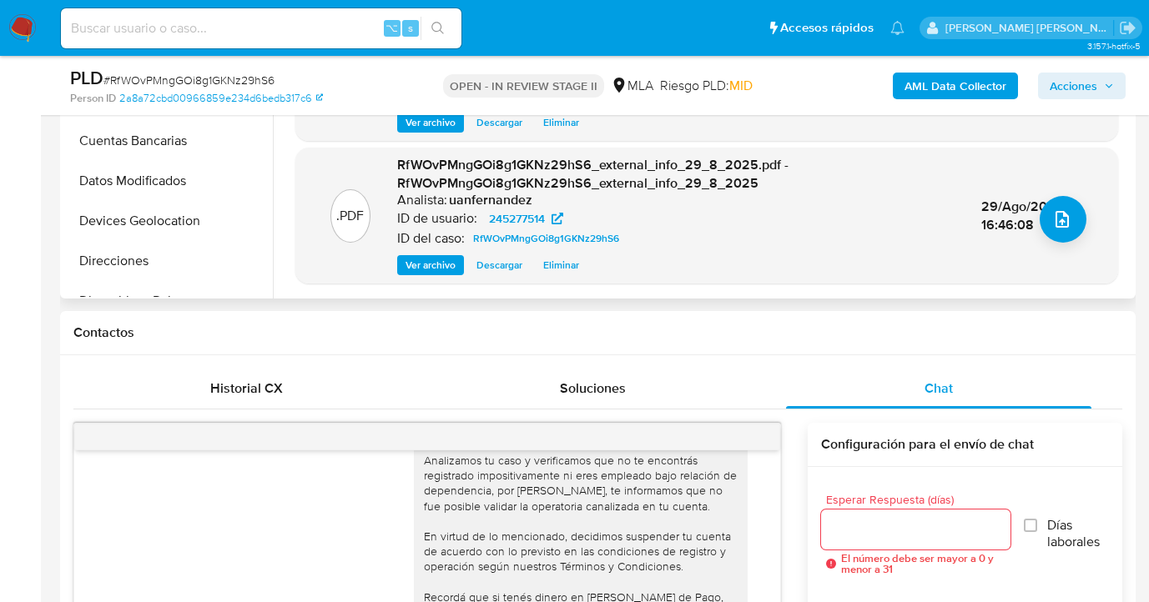
scroll to position [111, 0]
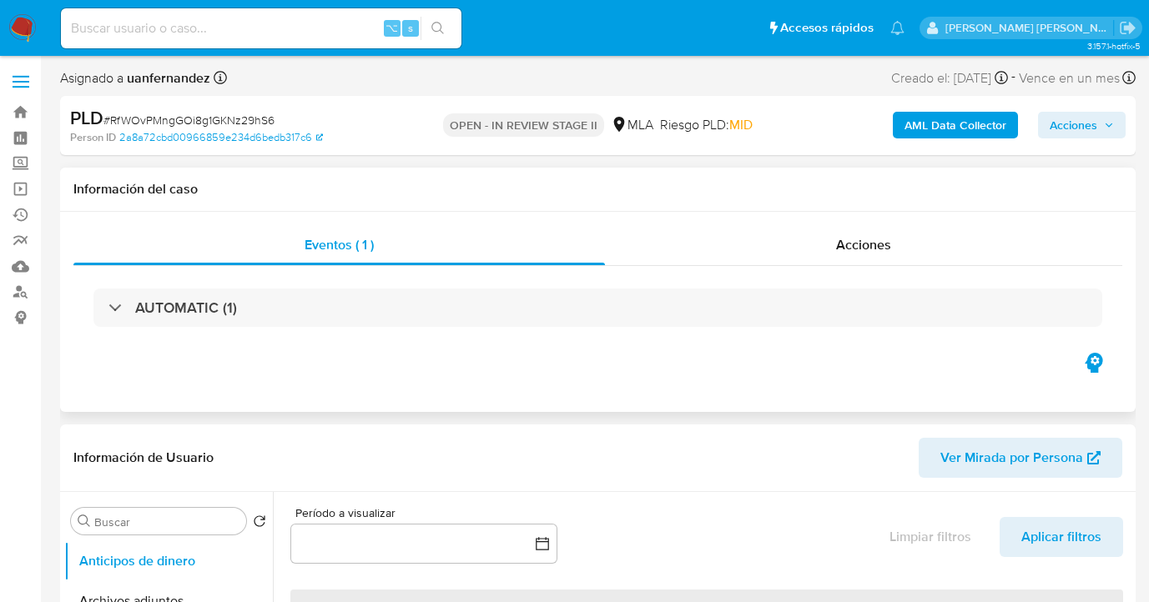
select select "10"
click at [1079, 133] on span "Acciones" at bounding box center [1074, 125] width 48 height 27
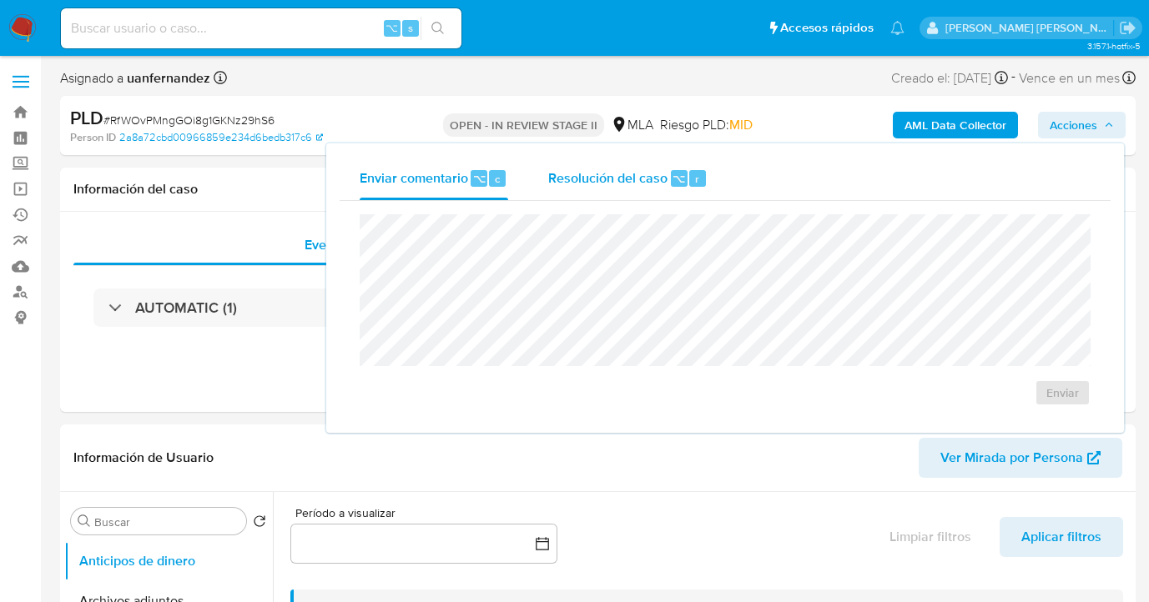
click at [632, 184] on span "Resolución del caso" at bounding box center [607, 178] width 119 height 19
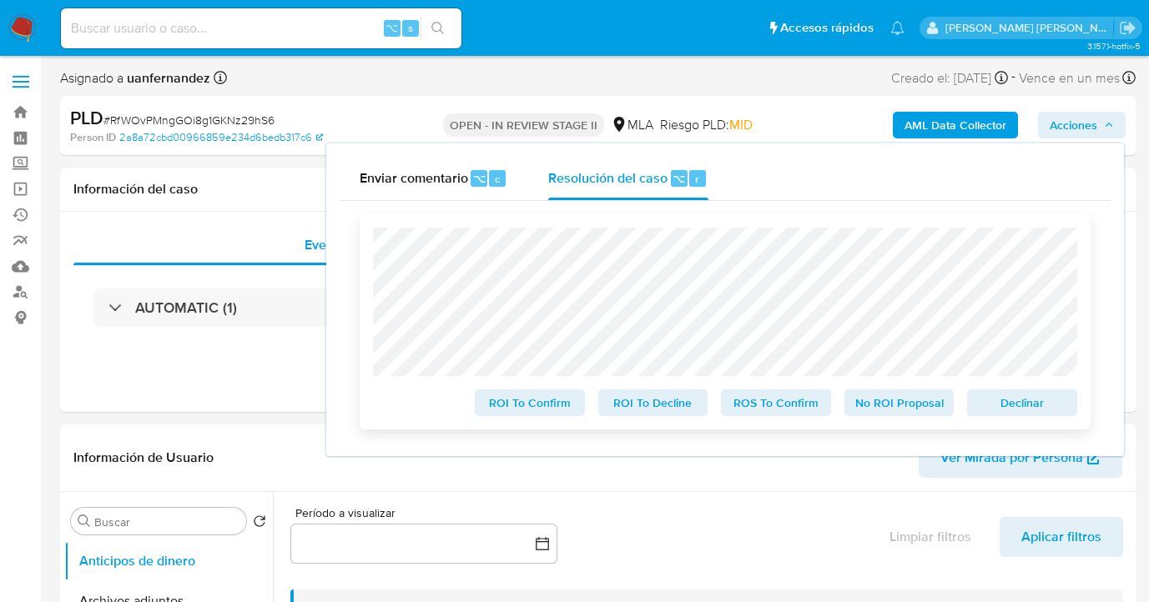
click at [1007, 406] on span "Declinar" at bounding box center [1022, 402] width 87 height 23
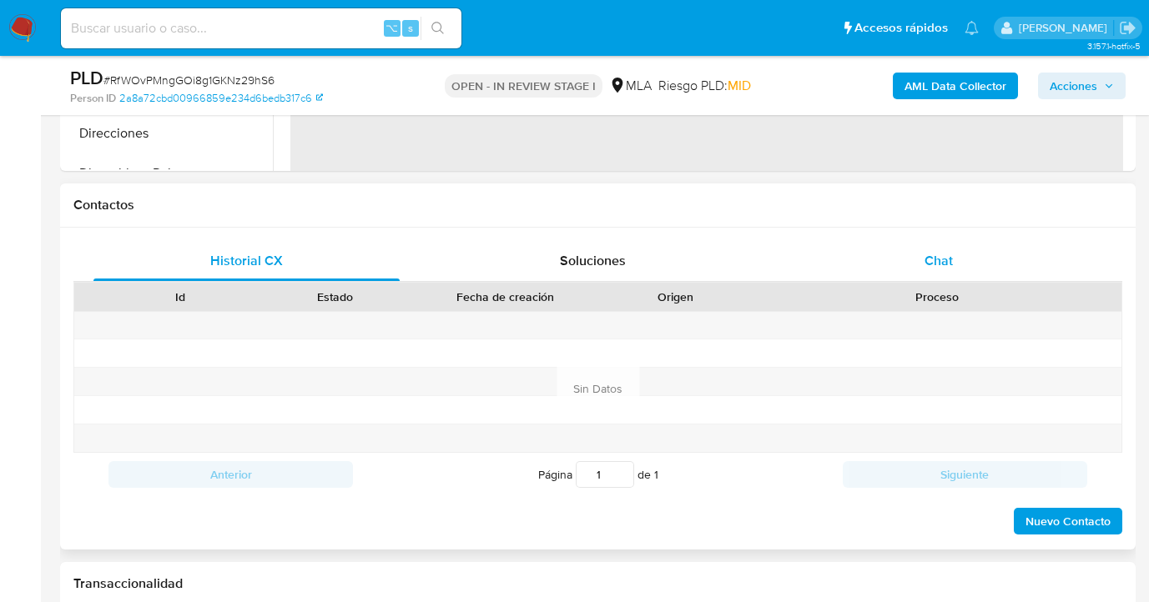
select select "10"
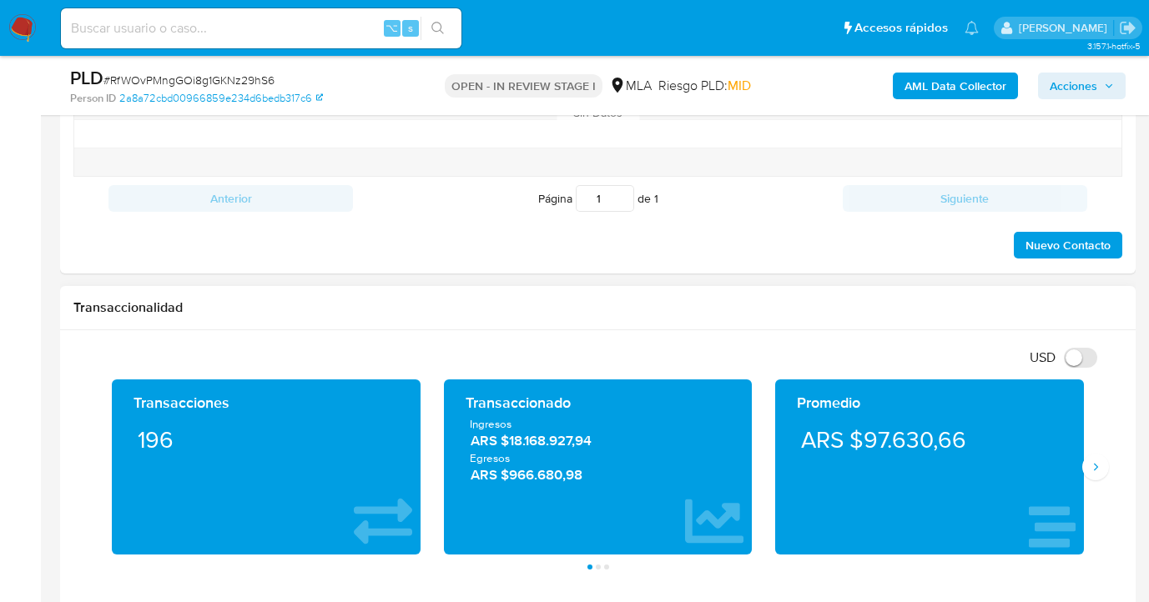
scroll to position [991, 0]
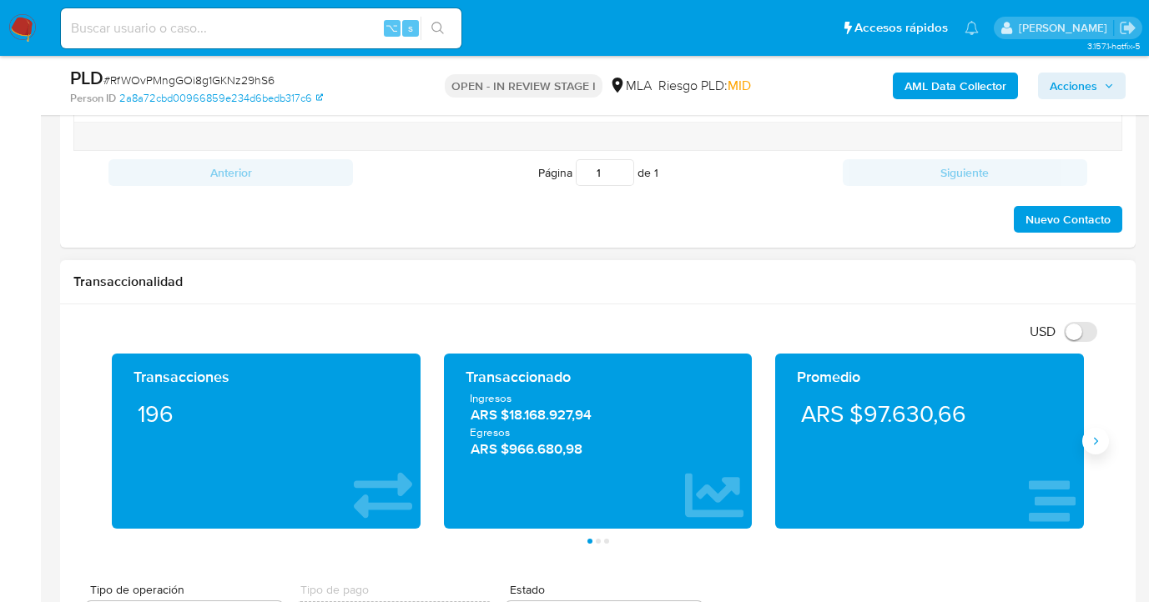
click at [1090, 447] on icon "Siguiente" at bounding box center [1095, 441] width 13 height 13
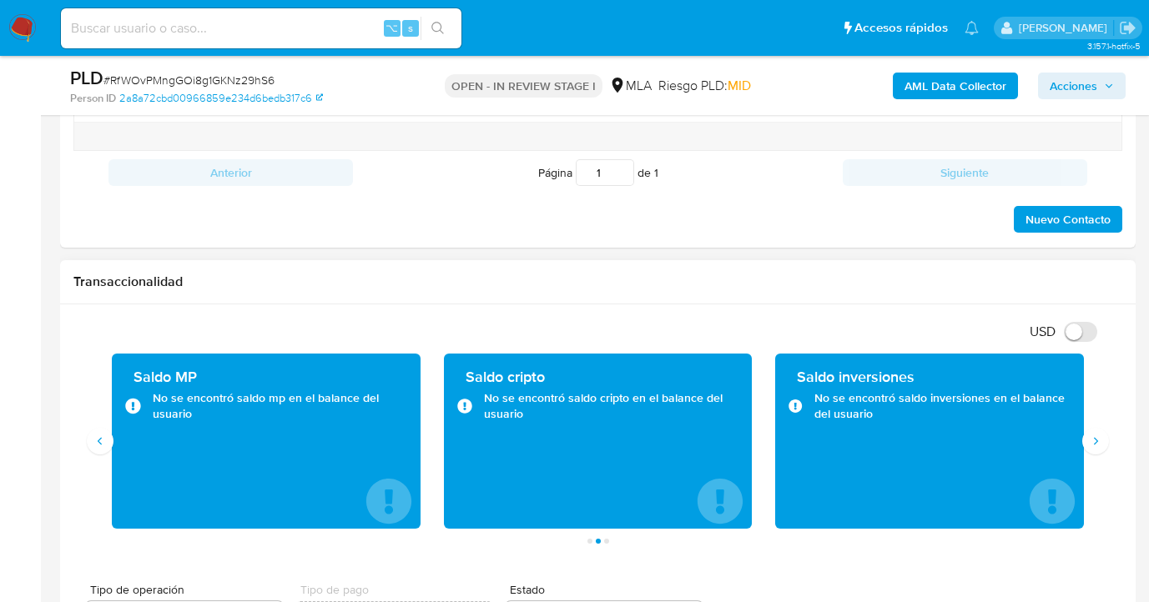
click at [108, 453] on div "Saldo MP No se encontró saldo mp en el balance del usuario" at bounding box center [266, 441] width 332 height 175
click at [1101, 452] on button "Siguiente" at bounding box center [1095, 441] width 27 height 27
click at [107, 445] on button "Anterior" at bounding box center [100, 441] width 27 height 27
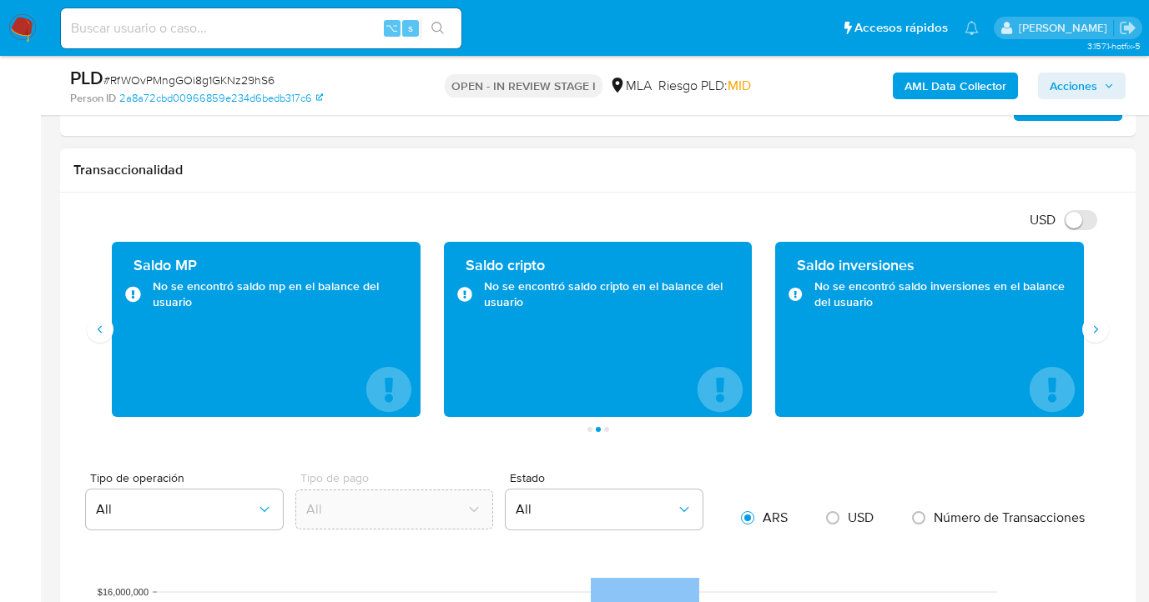
scroll to position [985, 0]
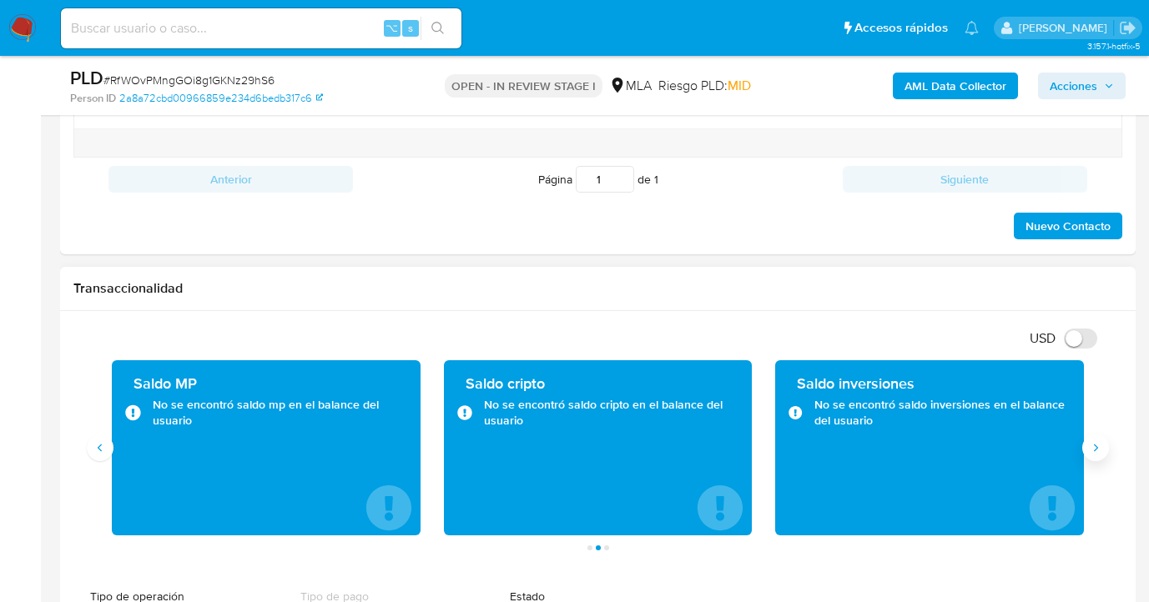
click at [1089, 453] on icon "Siguiente" at bounding box center [1095, 447] width 13 height 13
click at [107, 452] on button "Anterior" at bounding box center [100, 448] width 27 height 27
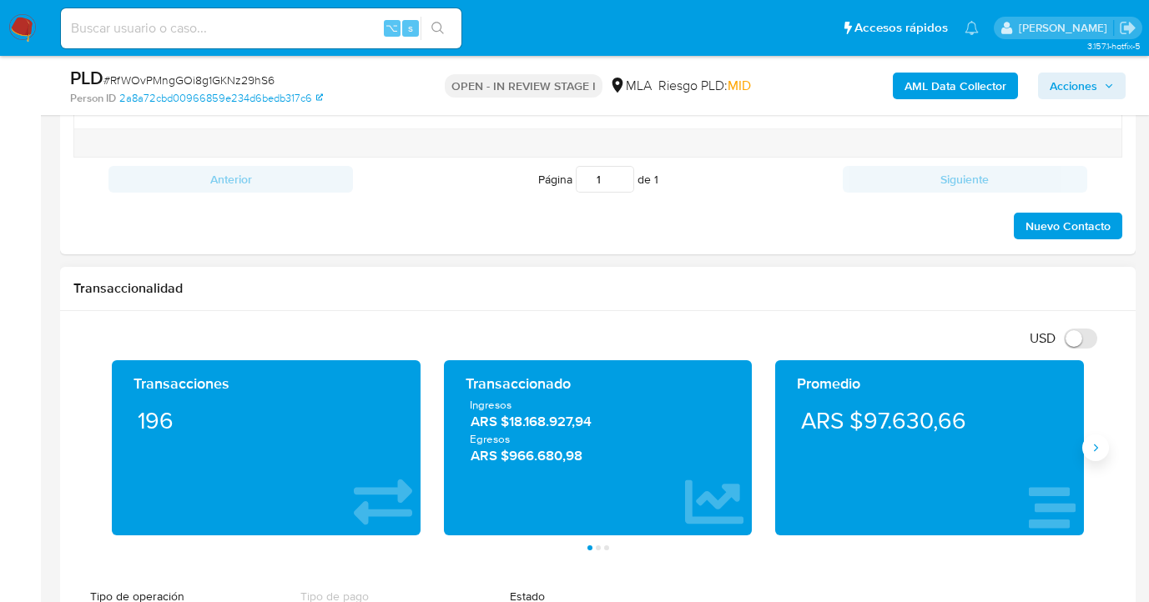
click at [1091, 457] on button "Siguiente" at bounding box center [1095, 448] width 27 height 27
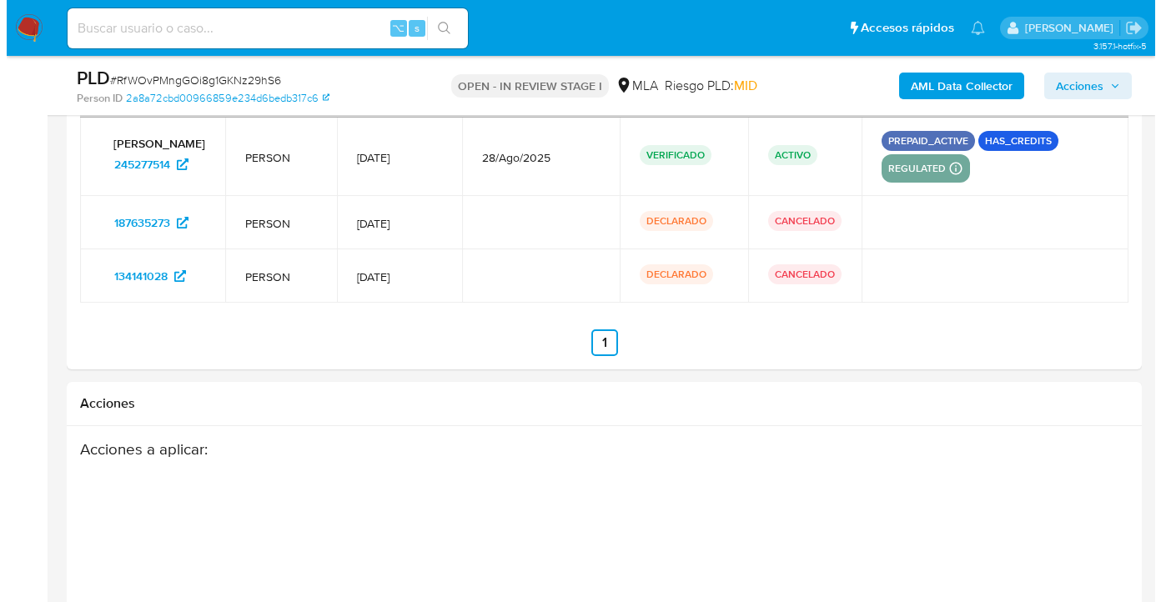
scroll to position [2861, 0]
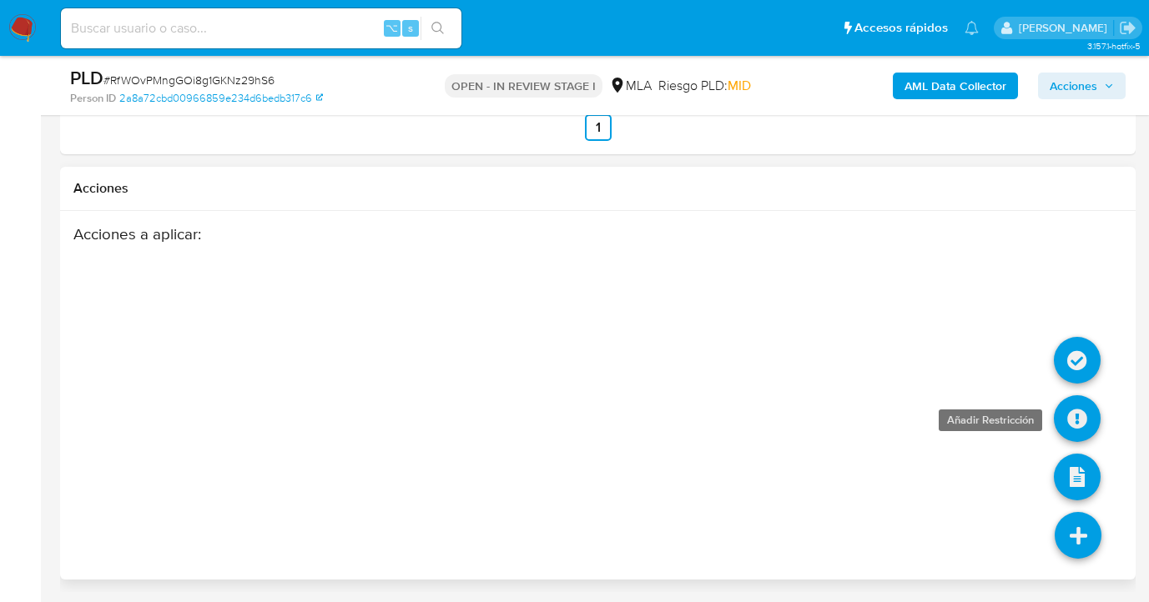
click at [1074, 423] on icon at bounding box center [1077, 418] width 47 height 47
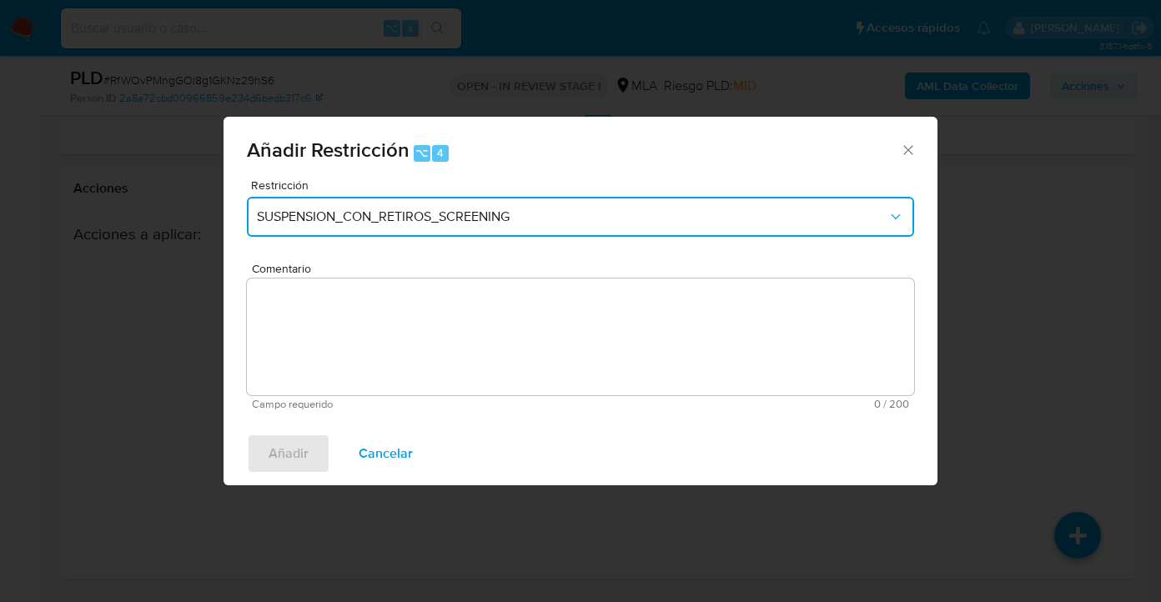
click at [441, 234] on button "SUSPENSION_CON_RETIROS_SCREENING" at bounding box center [580, 217] width 667 height 40
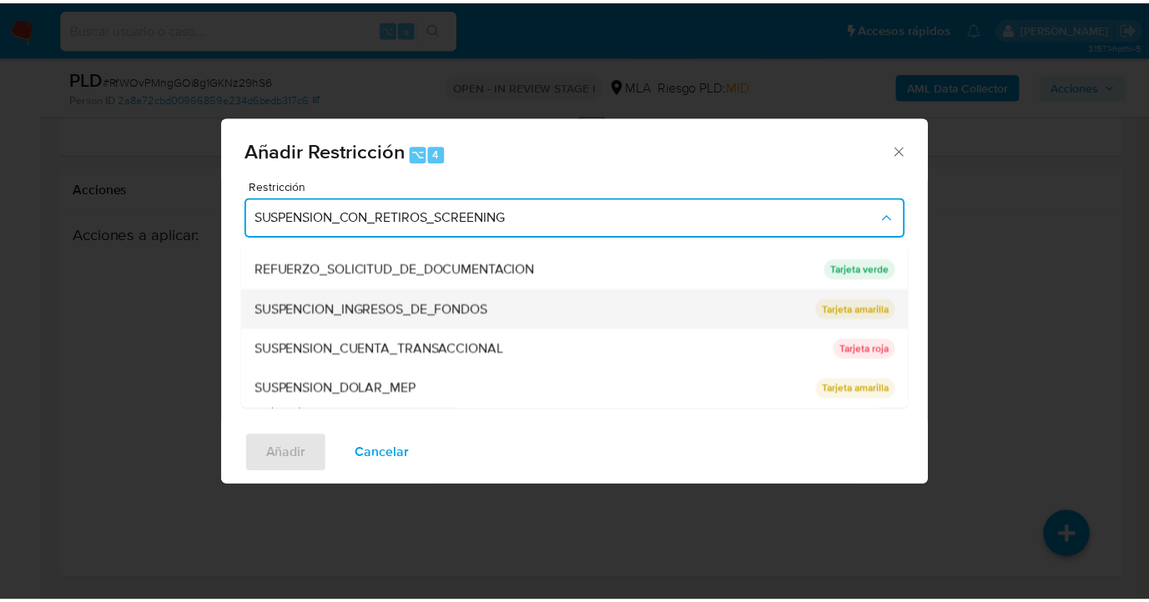
scroll to position [354, 0]
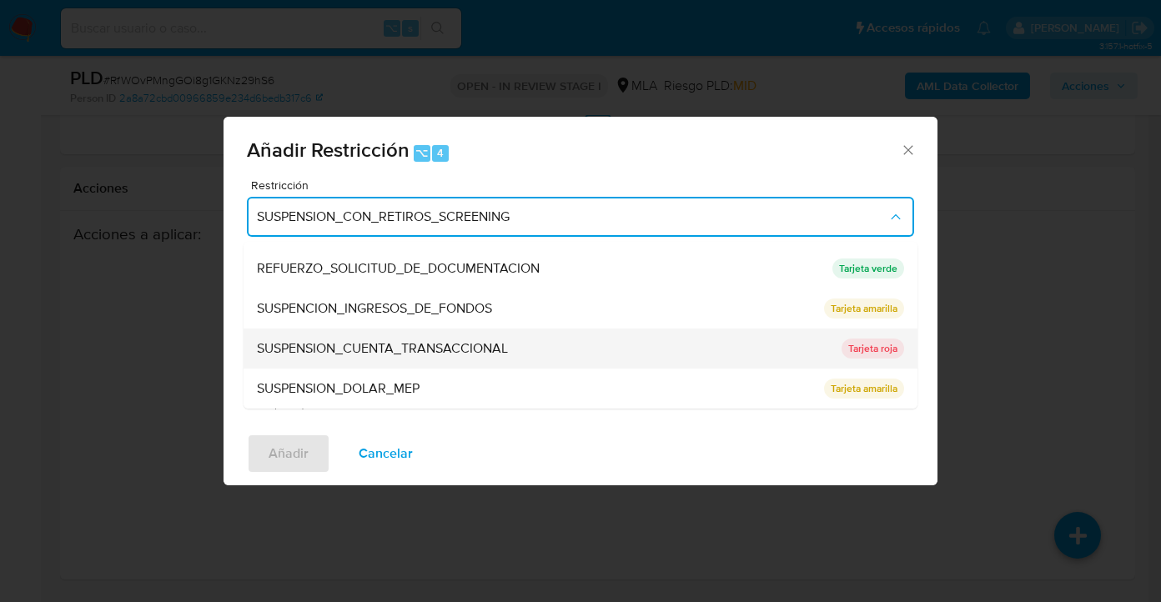
click at [388, 343] on span "SUSPENSION_CUENTA_TRANSACCIONAL" at bounding box center [382, 348] width 251 height 17
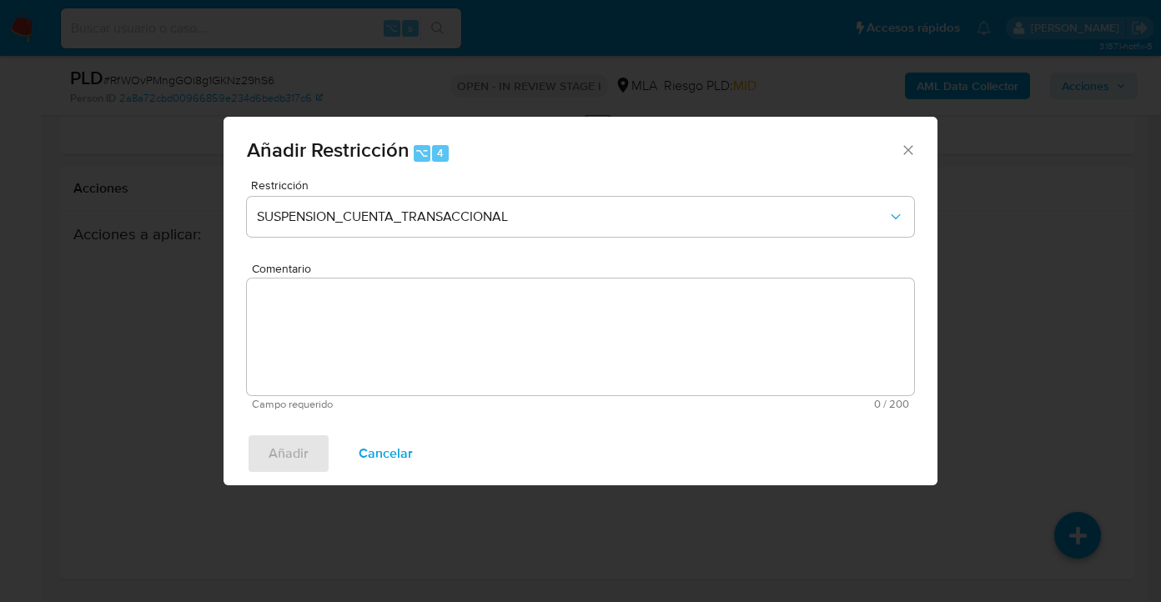
click at [388, 343] on textarea "Comentario" at bounding box center [580, 337] width 667 height 117
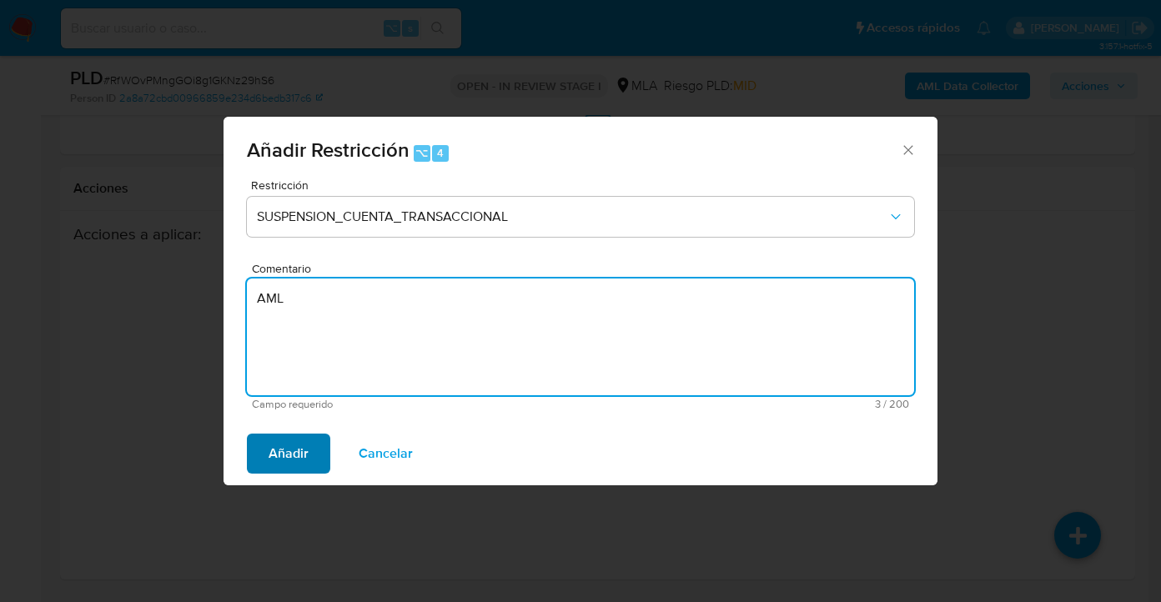
type textarea "AML"
click at [264, 471] on button "Añadir" at bounding box center [288, 454] width 83 height 40
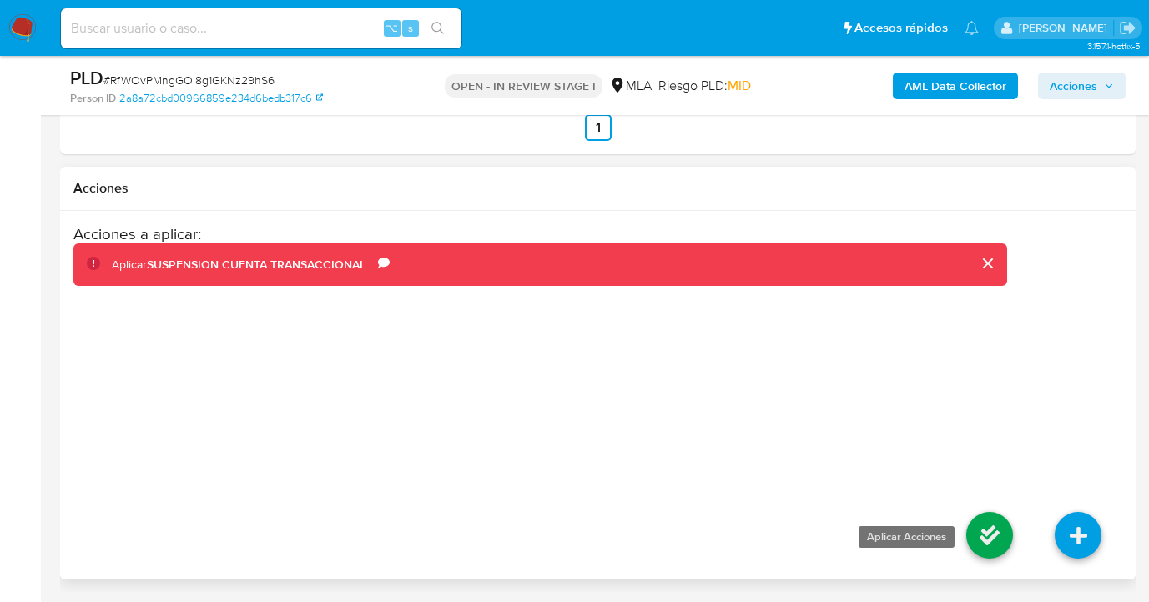
click at [986, 533] on icon at bounding box center [989, 535] width 47 height 47
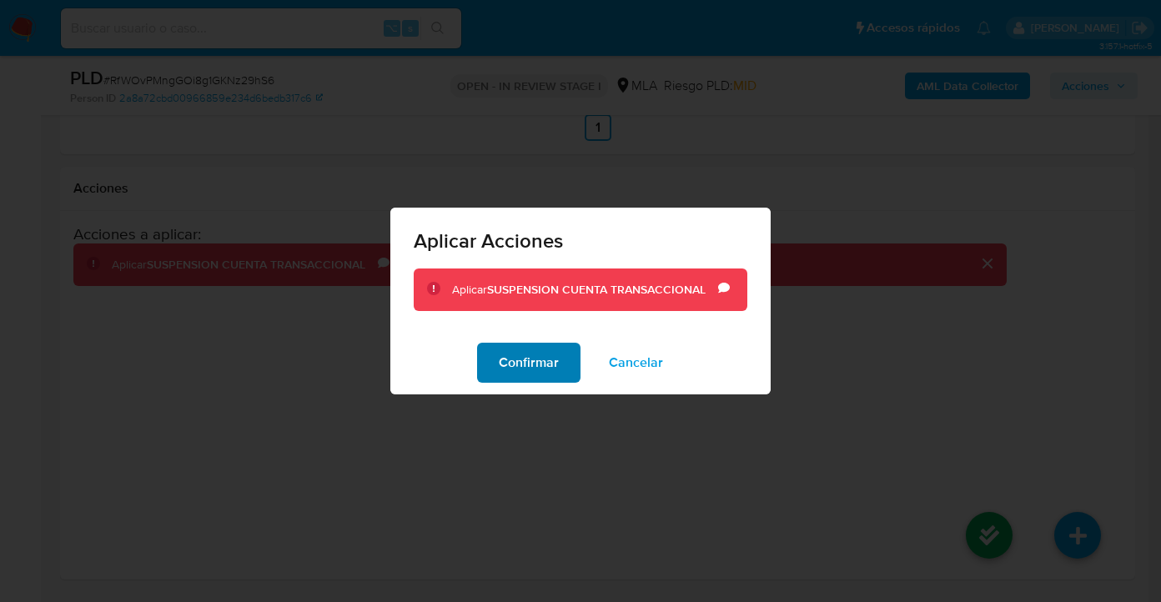
click at [542, 371] on span "Confirmar" at bounding box center [529, 363] width 60 height 37
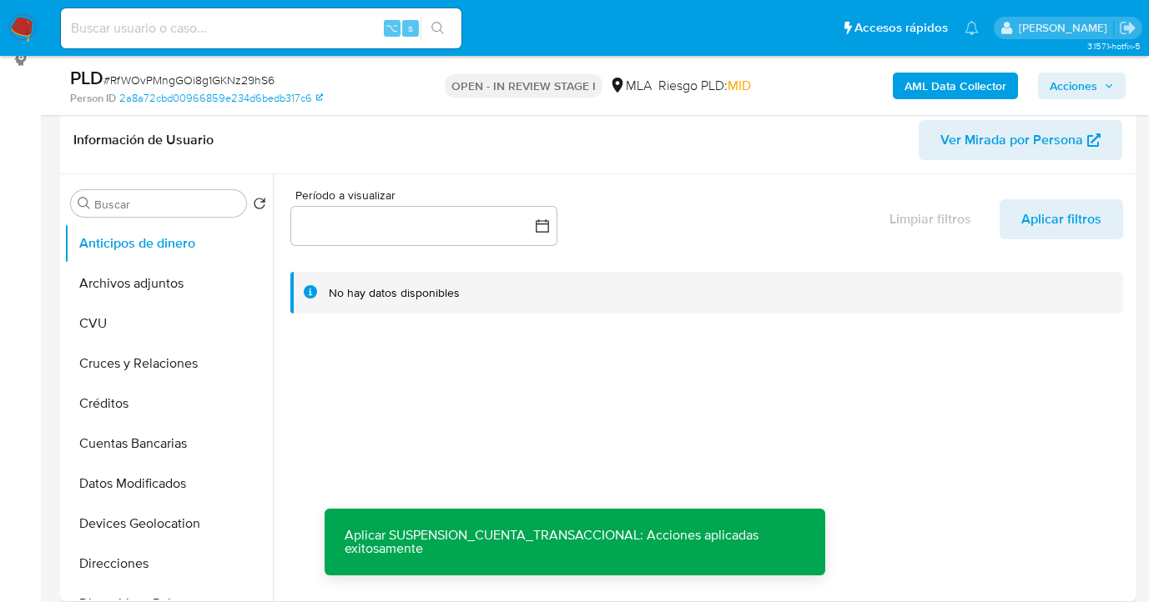
scroll to position [201, 0]
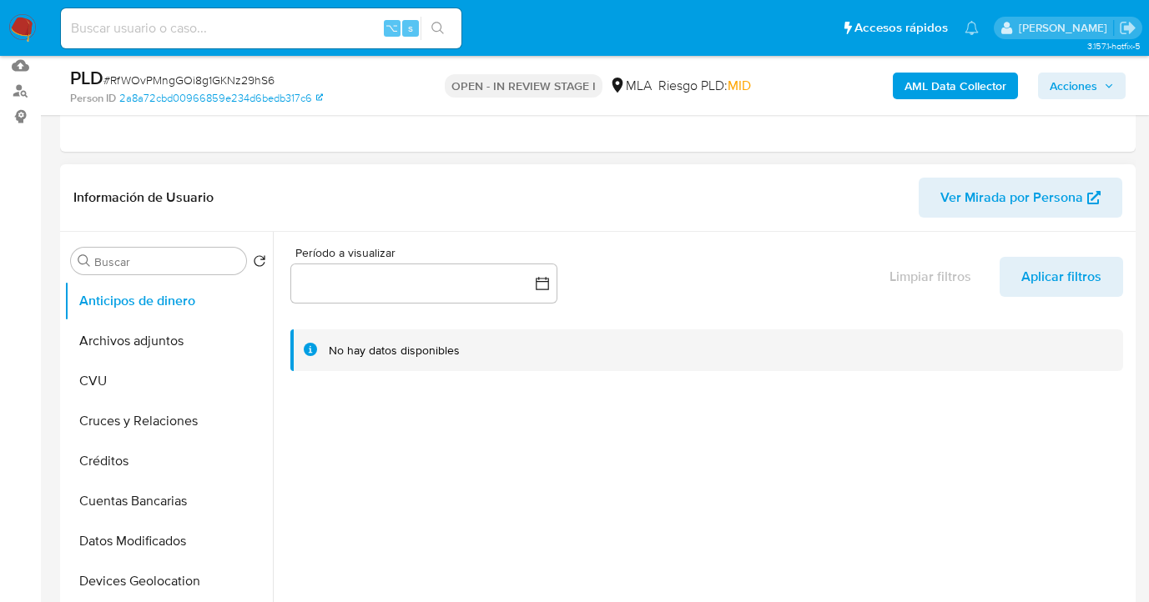
click at [988, 362] on div "No hay datos disponibles" at bounding box center [706, 351] width 833 height 43
click at [203, 346] on button "Archivos adjuntos" at bounding box center [161, 341] width 195 height 40
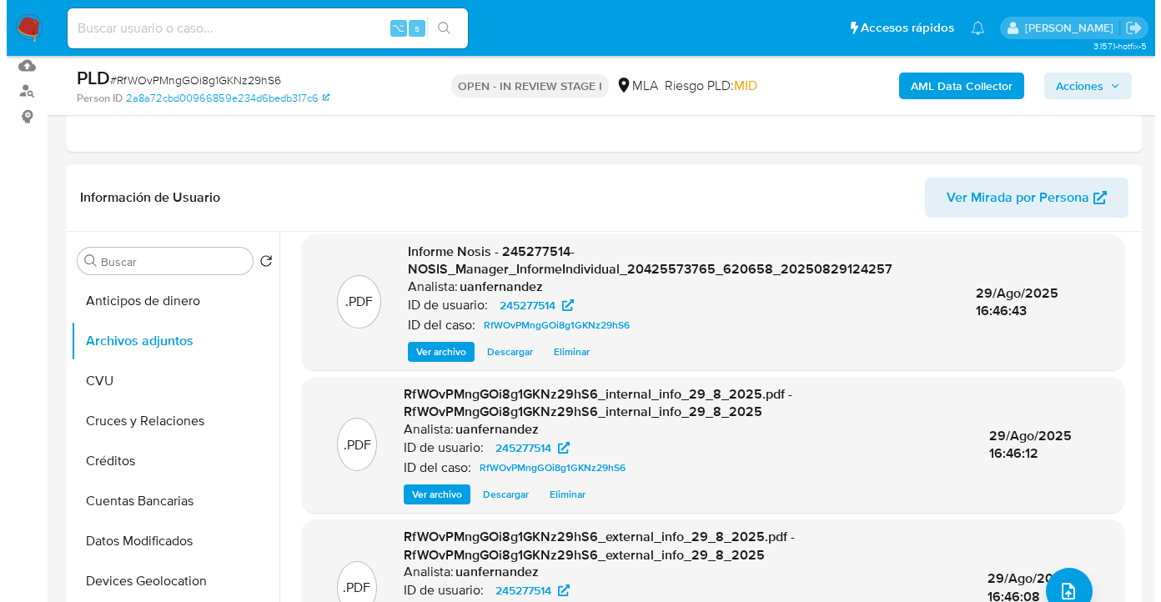
scroll to position [23, 0]
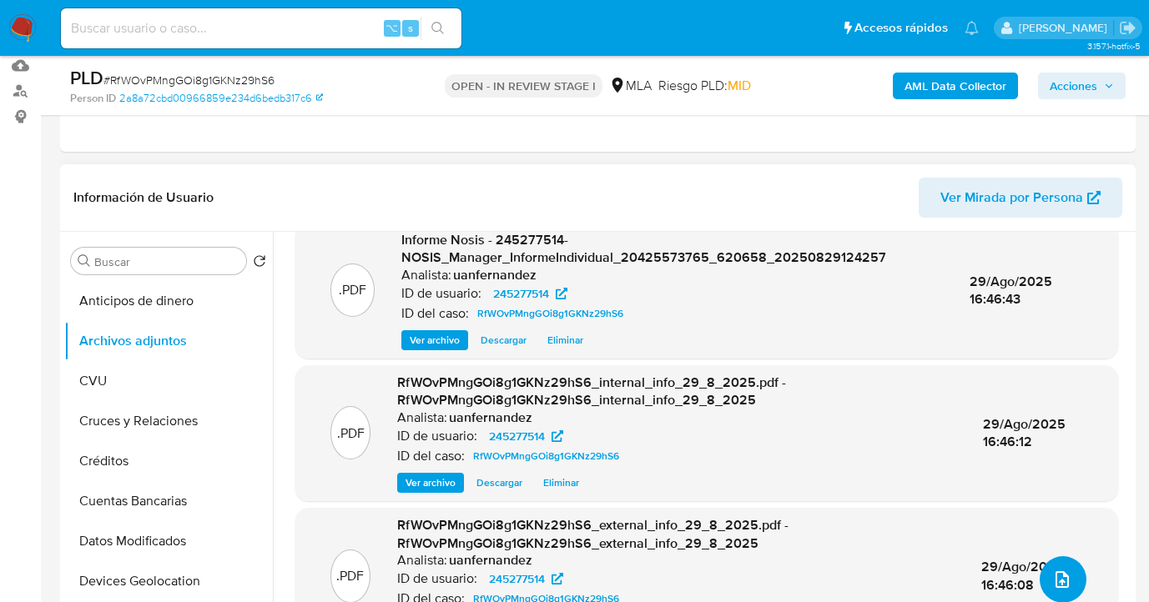
click at [1057, 577] on icon "upload-file" at bounding box center [1062, 580] width 20 height 20
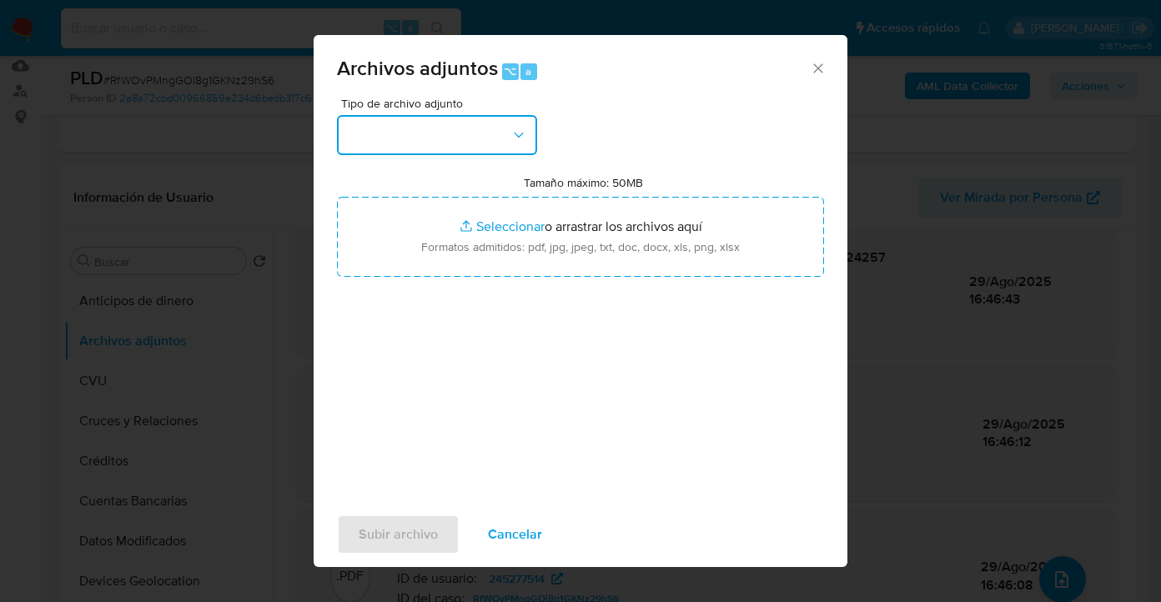
click at [512, 136] on icon "button" at bounding box center [519, 135] width 17 height 17
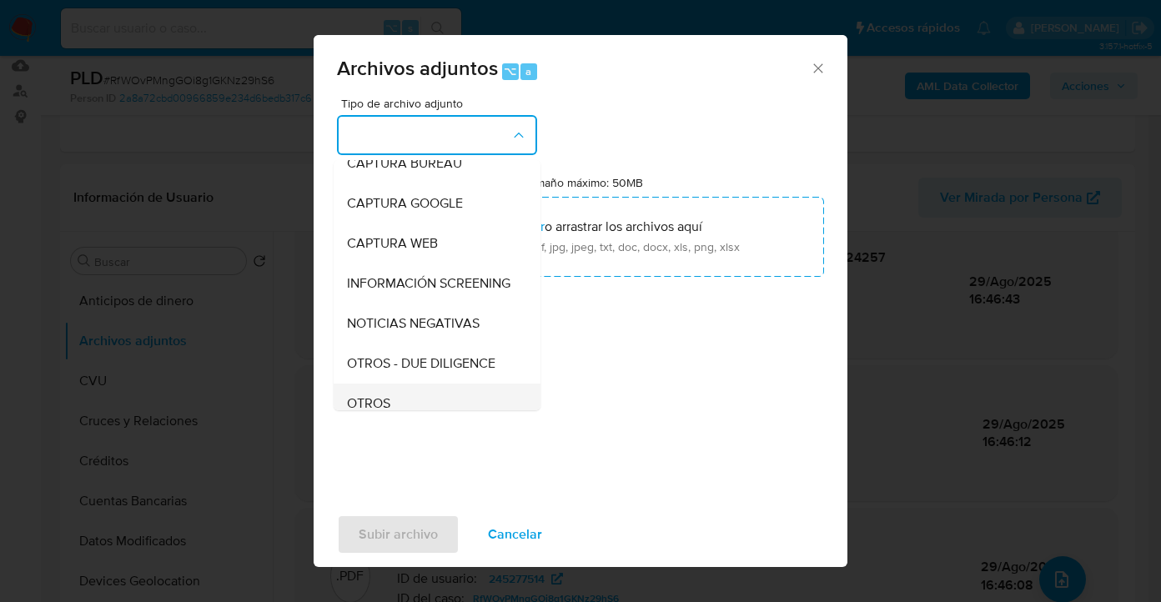
scroll to position [163, 0]
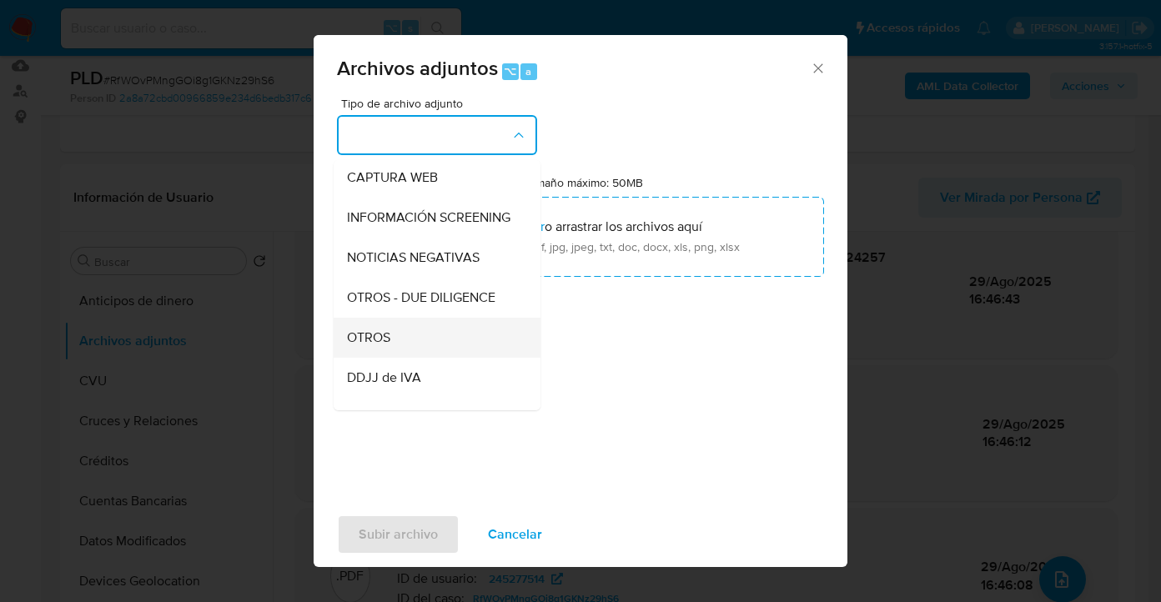
click at [425, 340] on div "OTROS" at bounding box center [432, 338] width 170 height 40
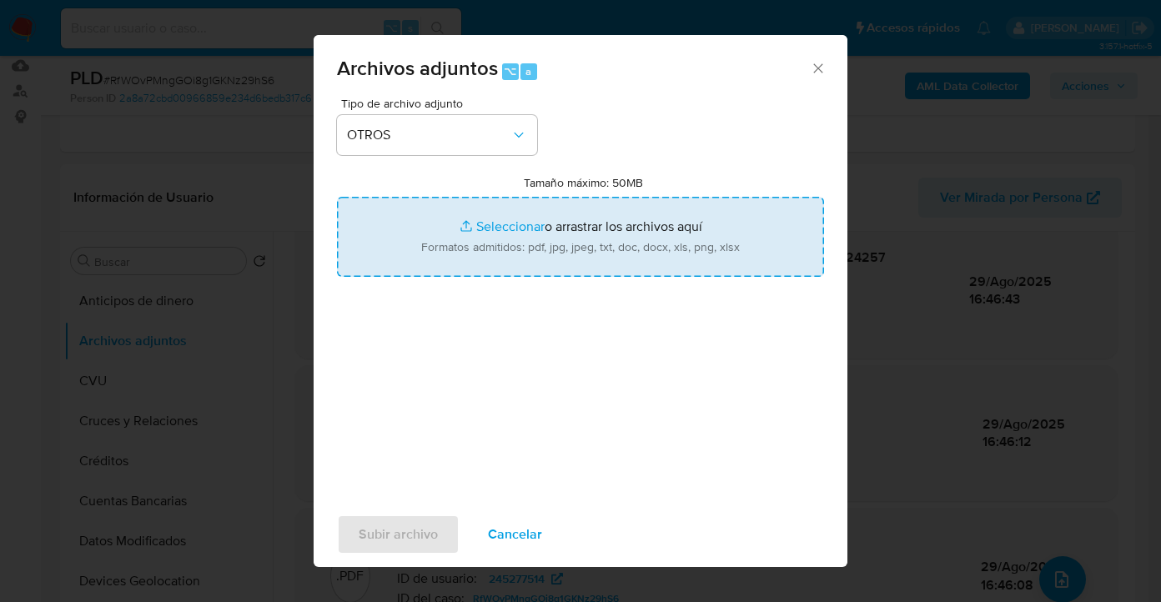
click at [540, 246] on input "Tamaño máximo: 50MB Seleccionar archivos" at bounding box center [580, 237] width 487 height 80
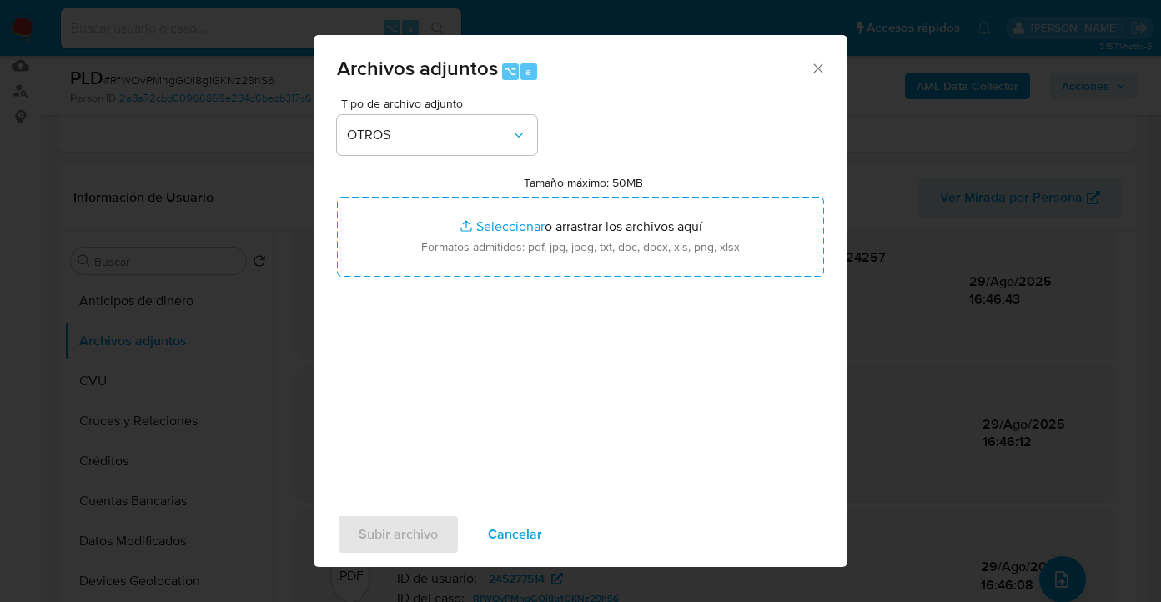
click at [519, 526] on span "Cancelar" at bounding box center [515, 534] width 54 height 37
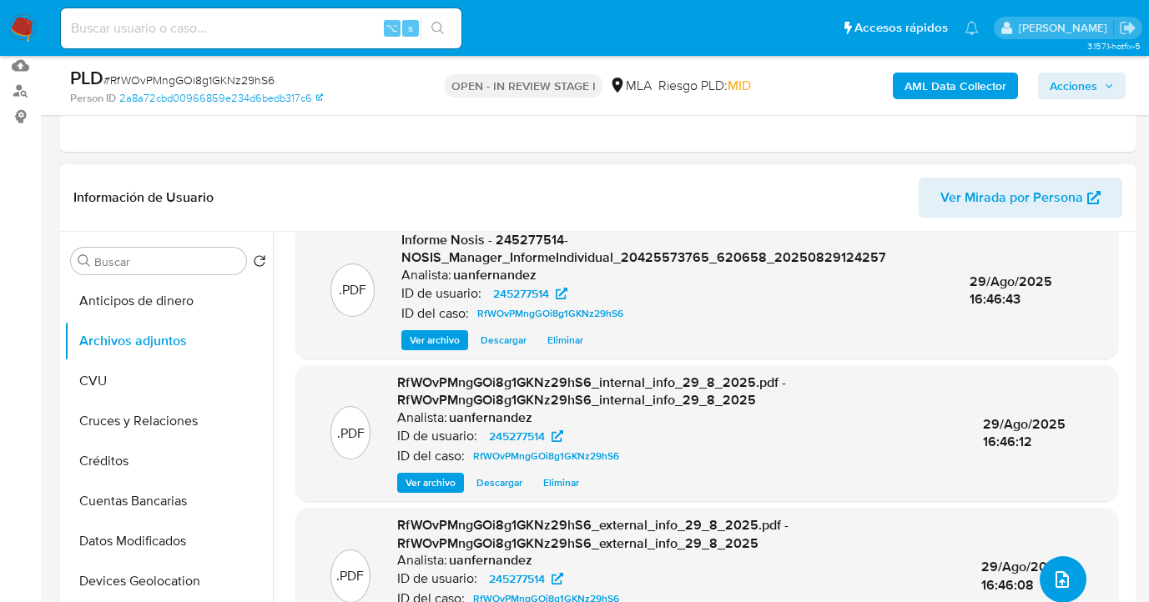
click at [1064, 573] on span "upload-file" at bounding box center [1062, 580] width 20 height 20
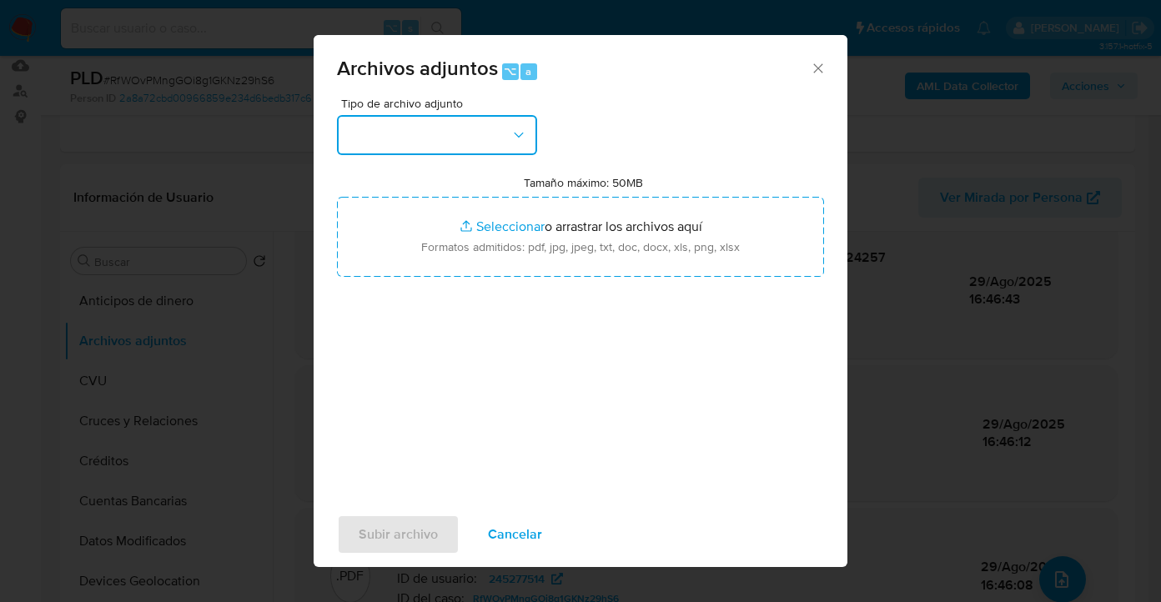
click at [424, 135] on button "button" at bounding box center [437, 135] width 200 height 40
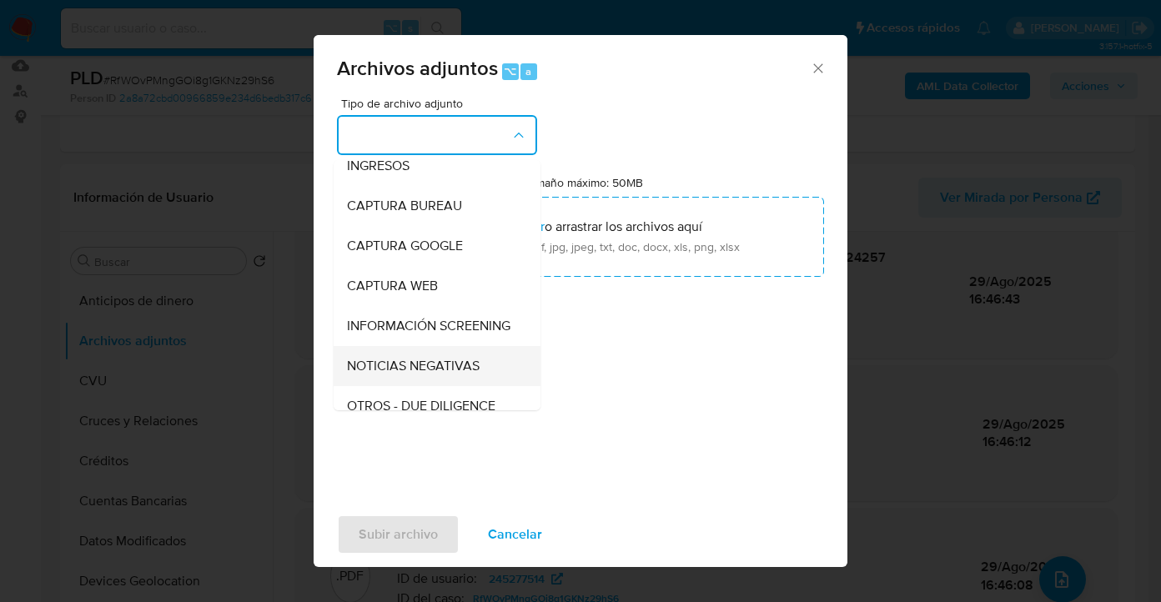
scroll to position [149, 0]
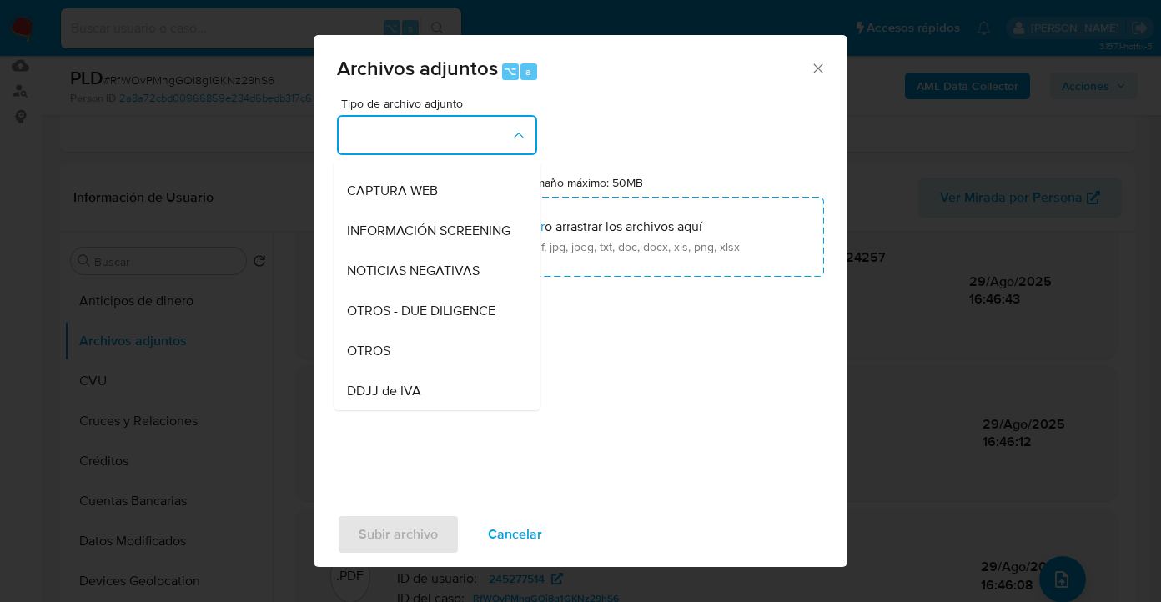
click at [410, 359] on div "OTROS" at bounding box center [432, 351] width 170 height 40
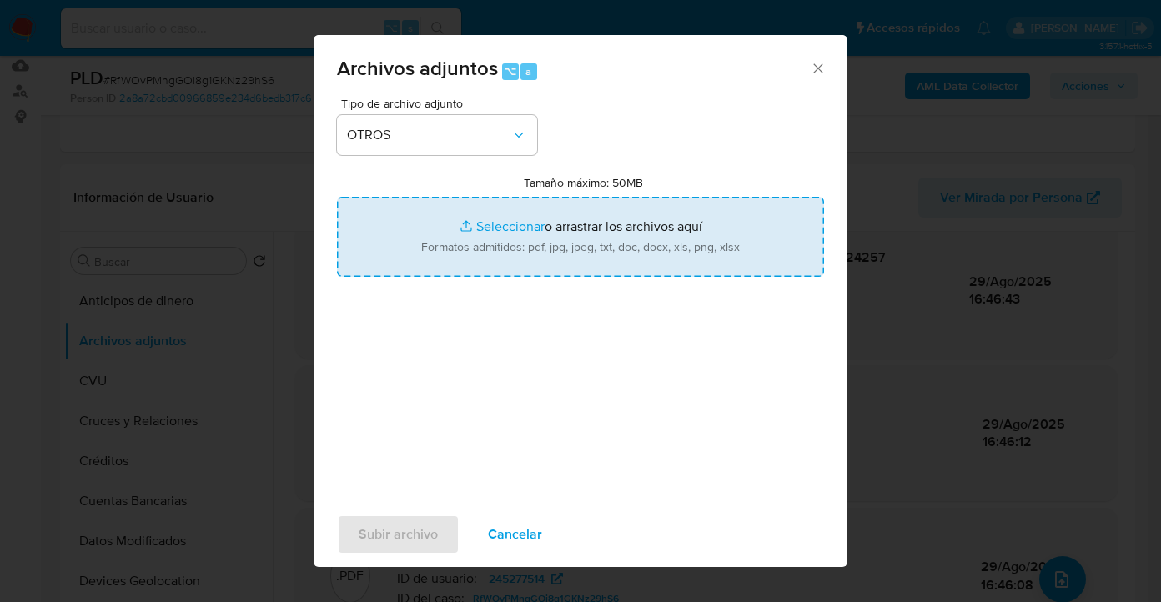
click at [512, 274] on input "Tamaño máximo: 50MB Seleccionar archivos" at bounding box center [580, 237] width 487 height 80
type input "C:\fakepath\245277514 - Movimientos.xlsx"
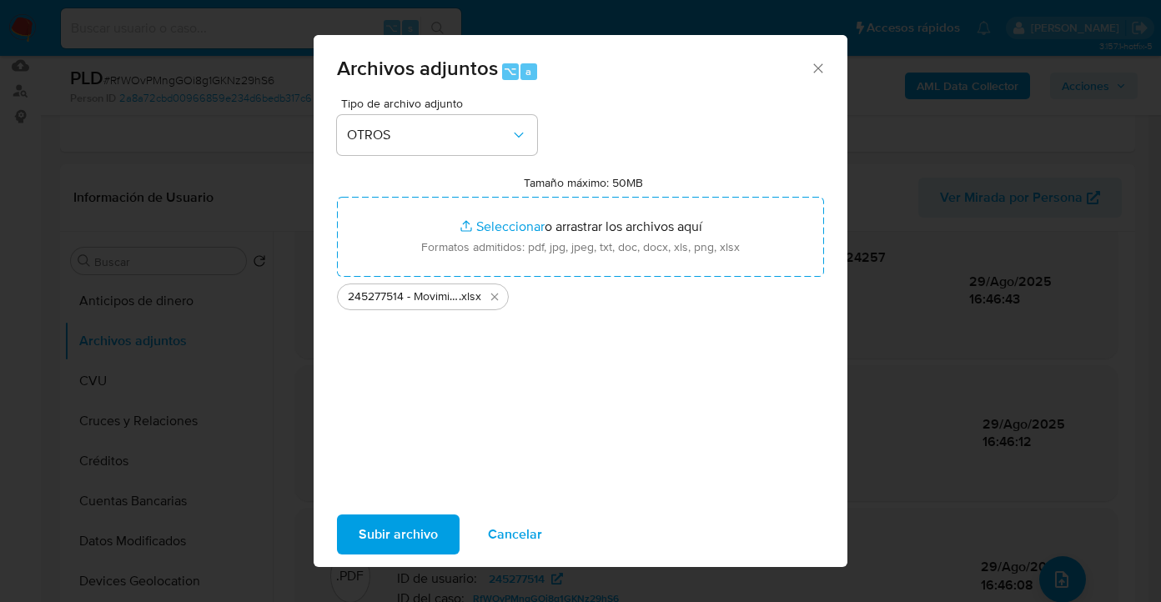
click at [406, 539] on span "Subir archivo" at bounding box center [398, 534] width 79 height 37
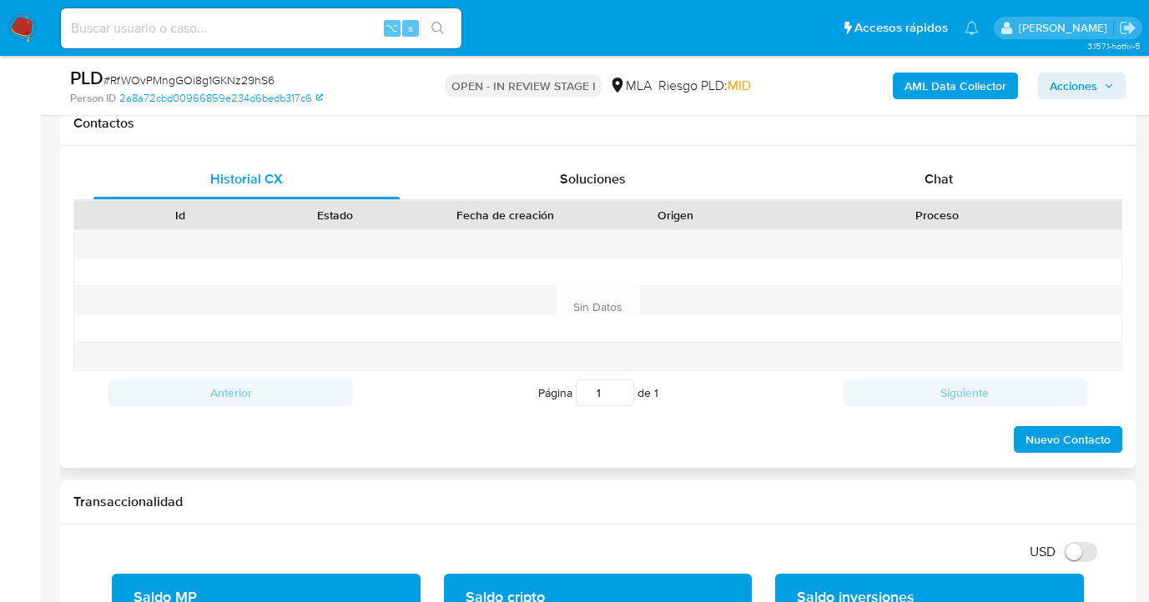
scroll to position [721, 0]
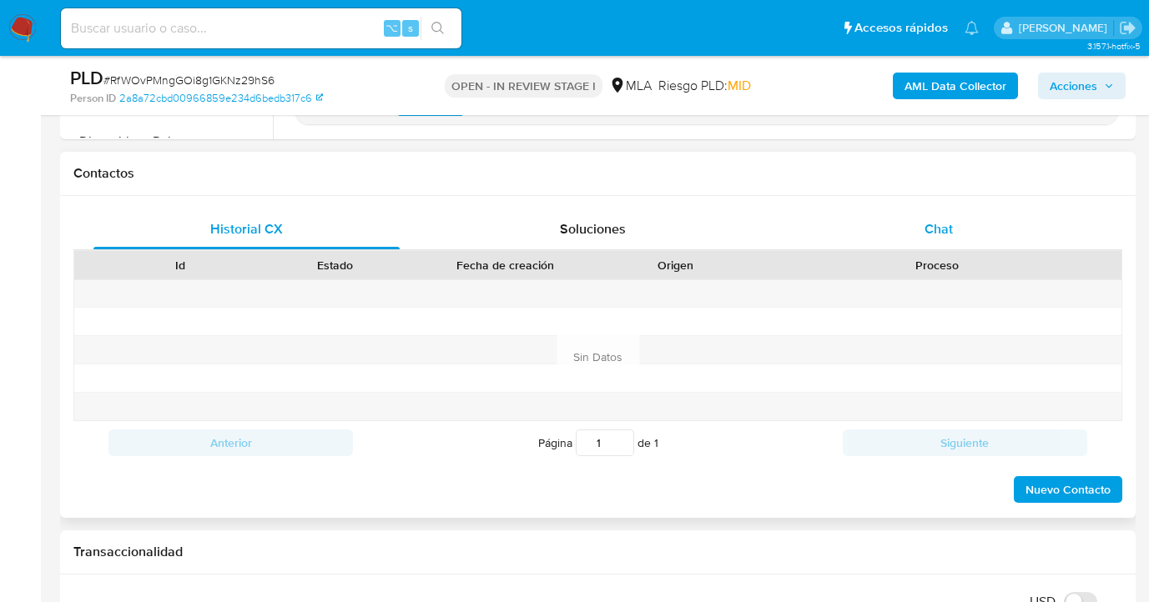
drag, startPoint x: 929, startPoint y: 234, endPoint x: 909, endPoint y: 236, distance: 21.0
click at [929, 234] on span "Chat" at bounding box center [938, 228] width 28 height 19
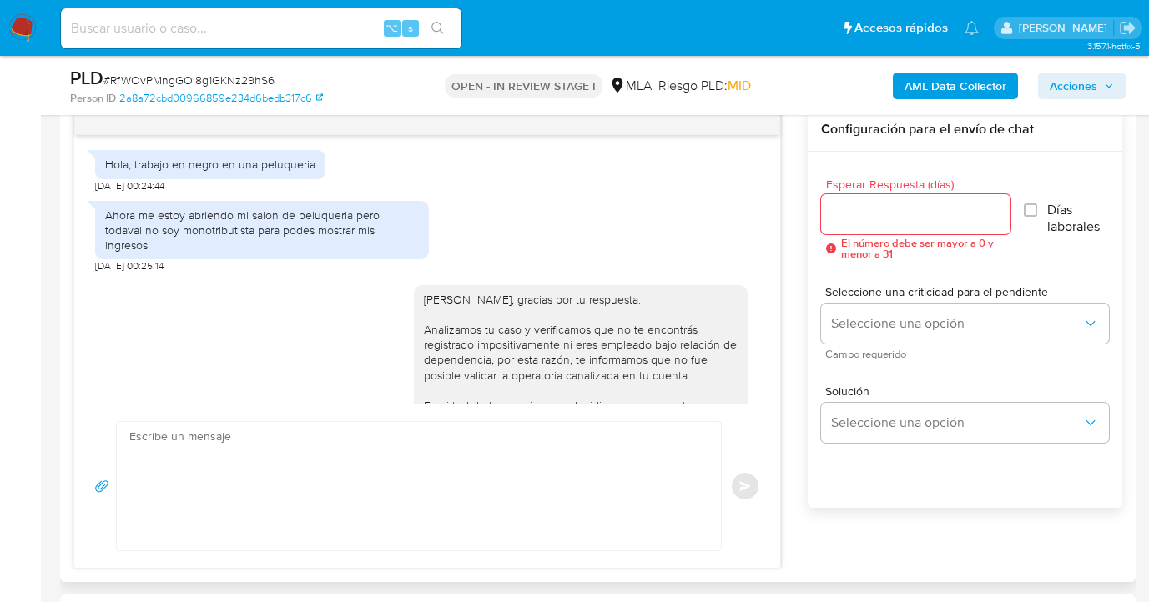
scroll to position [916, 0]
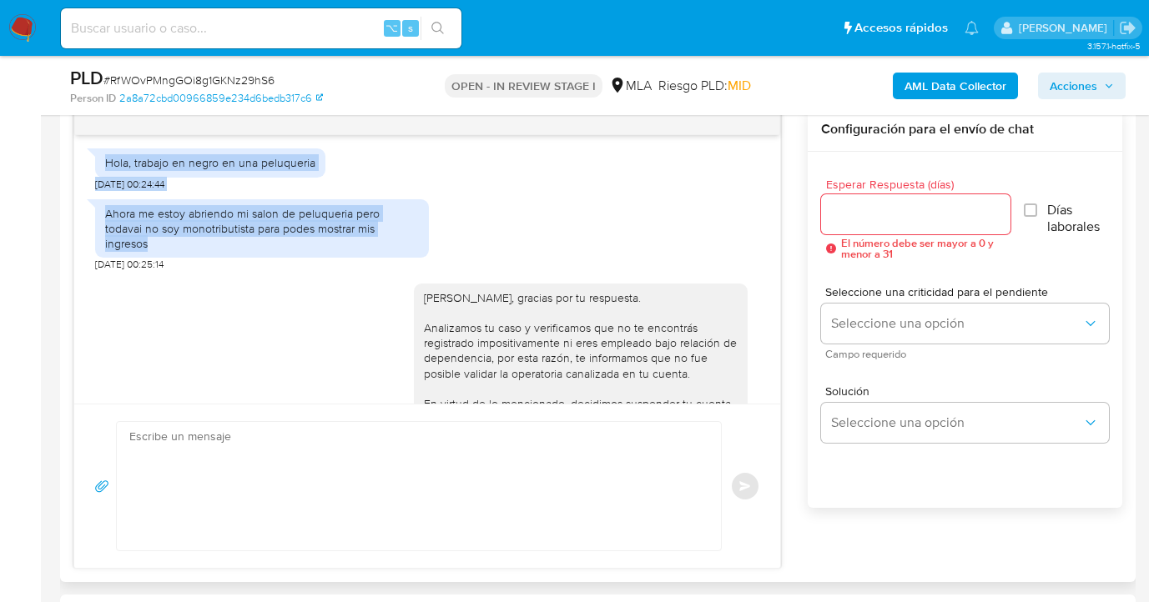
drag, startPoint x: 107, startPoint y: 192, endPoint x: 405, endPoint y: 257, distance: 304.9
click at [405, 257] on div "18/08/2025 17:27:38 Hola, trabajo en negro en una peluqueria 19/08/2025 00:24:4…" at bounding box center [427, 269] width 706 height 269
copy div "Hola, trabajo en negro en una peluqueria 19/08/2025 00:24:44 Ahora me estoy abr…"
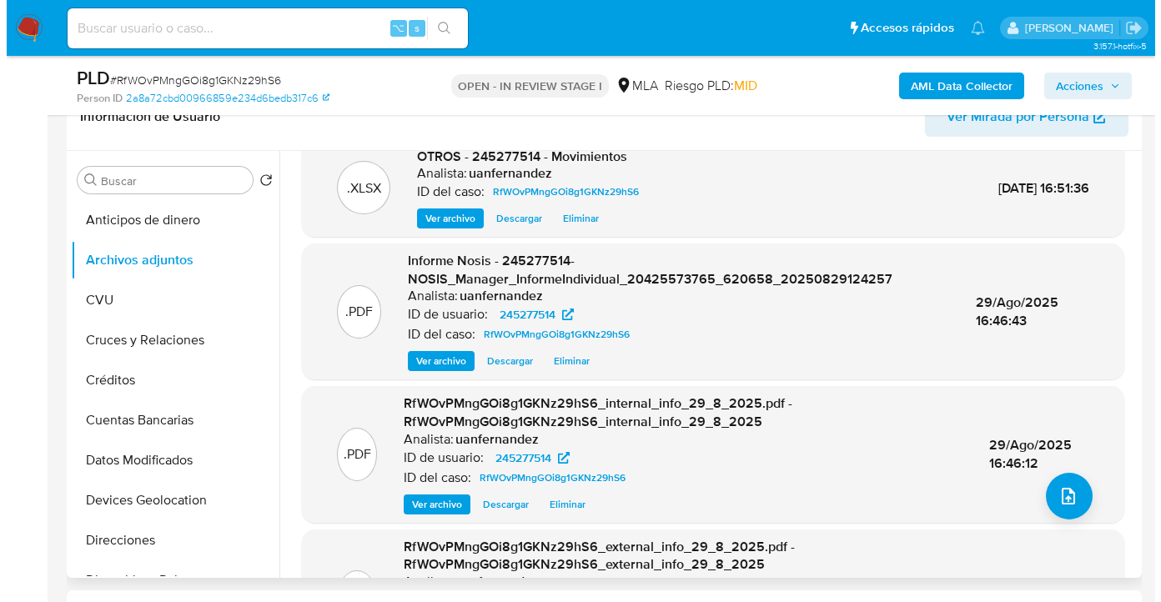
scroll to position [0, 0]
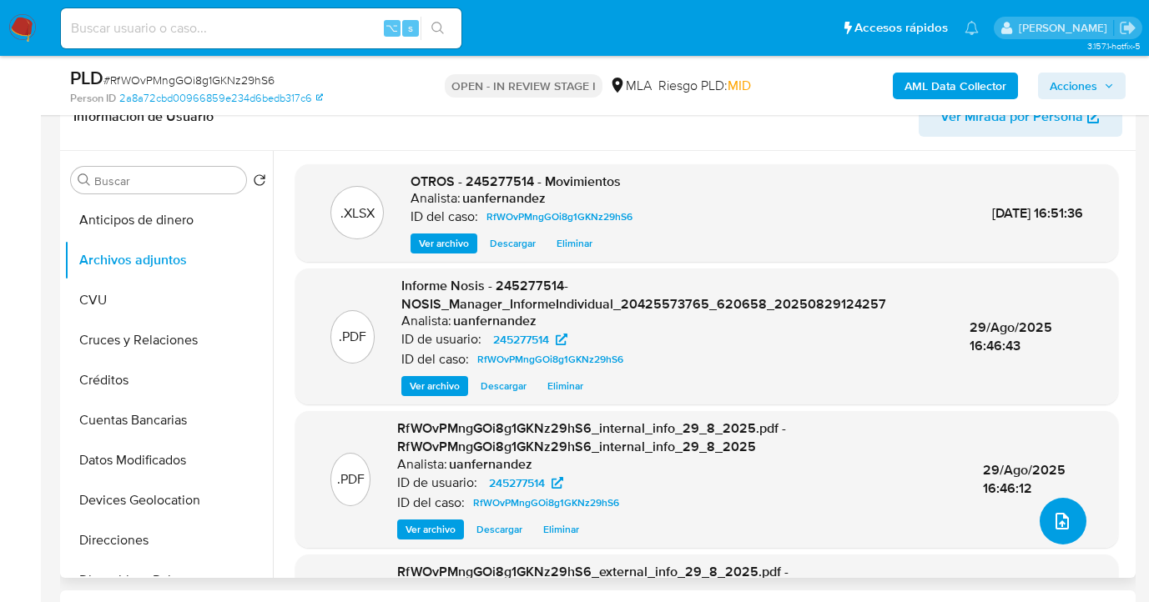
click at [1052, 516] on icon "upload-file" at bounding box center [1062, 521] width 20 height 20
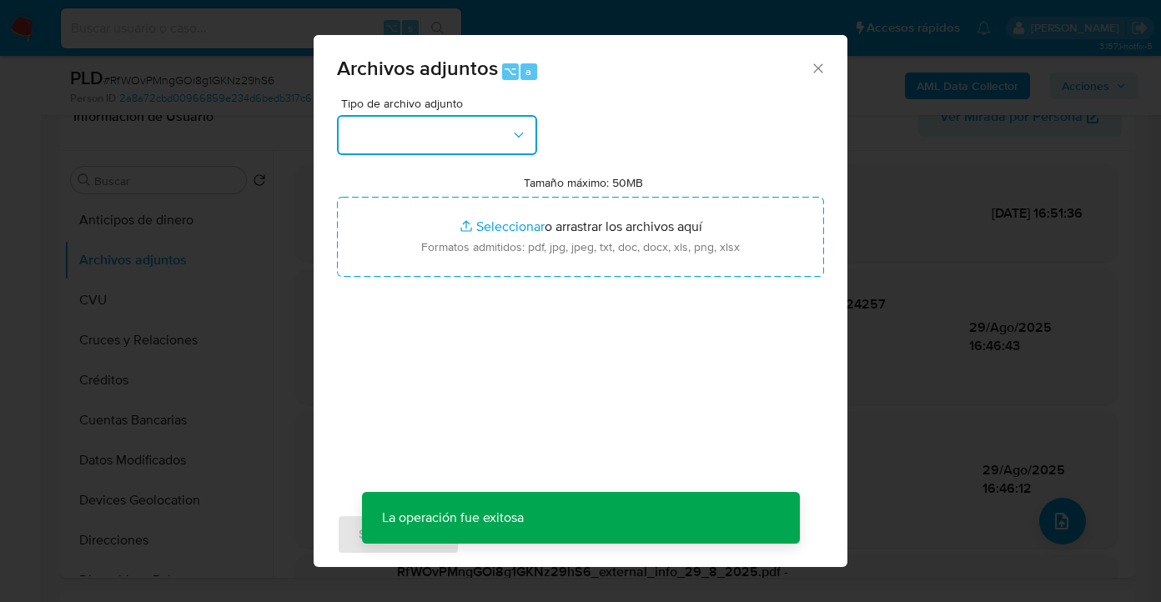
click at [521, 148] on button "button" at bounding box center [437, 135] width 200 height 40
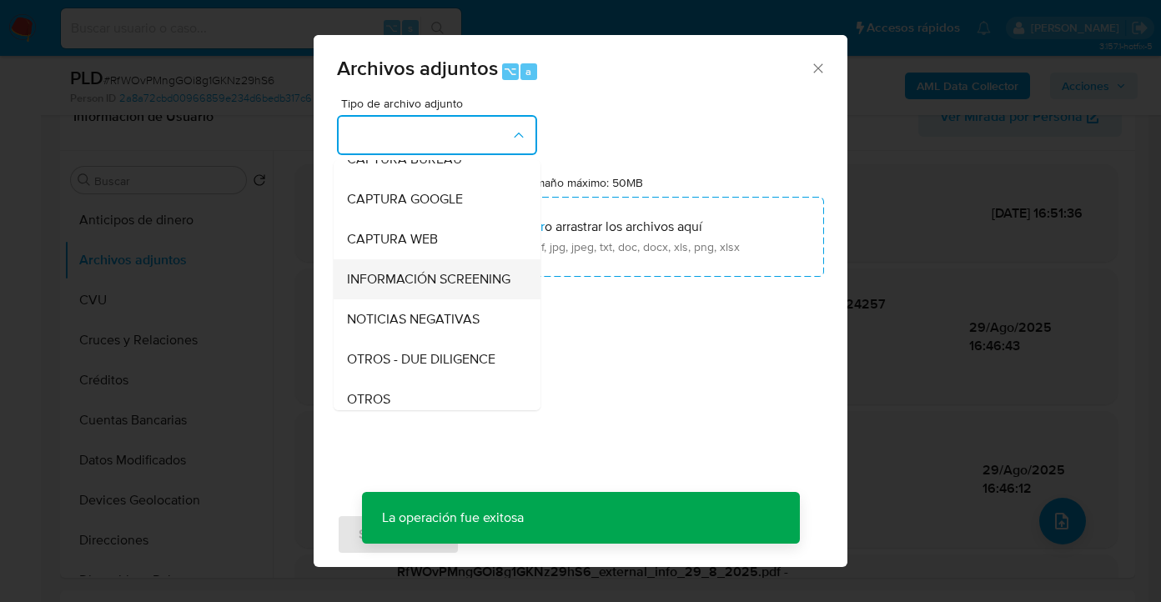
scroll to position [168, 0]
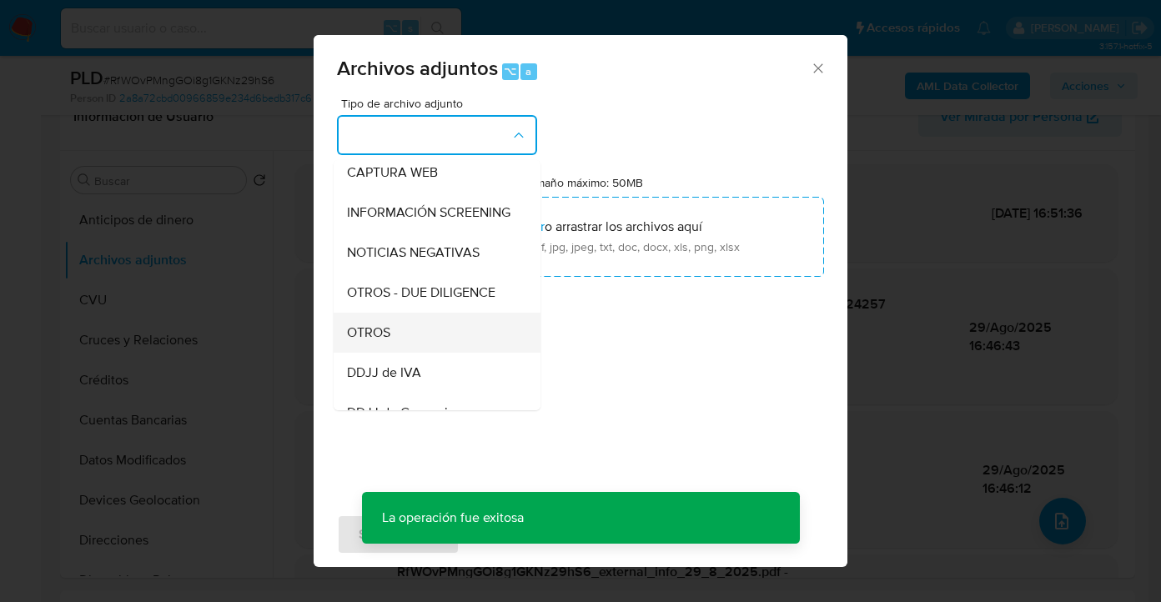
click at [428, 341] on div "OTROS" at bounding box center [432, 333] width 170 height 40
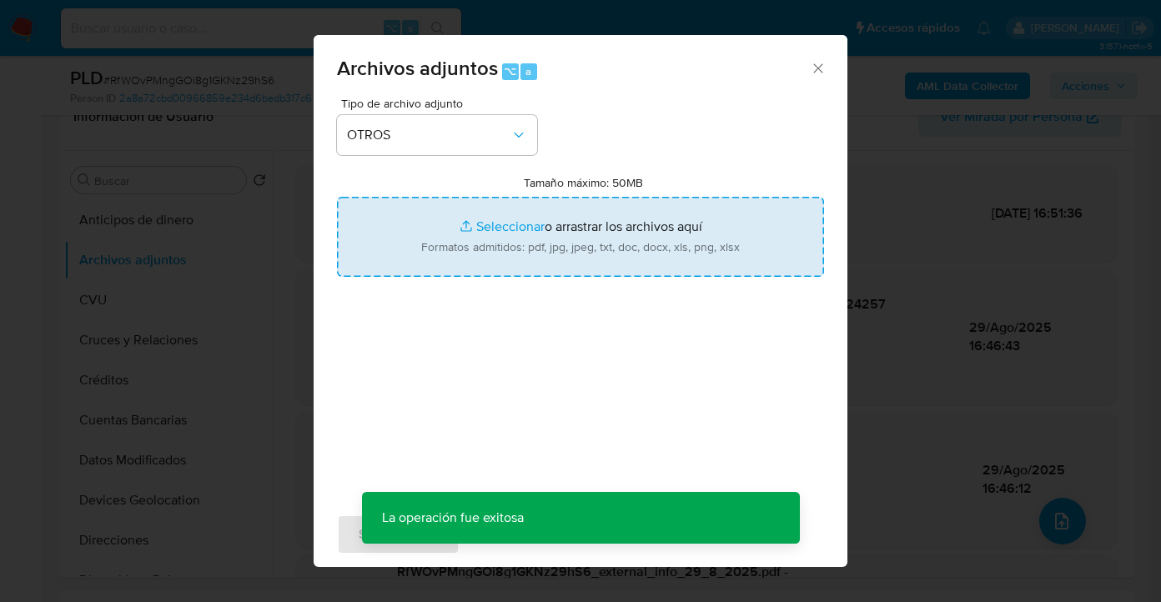
click at [575, 245] on input "Tamaño máximo: 50MB Seleccionar archivos" at bounding box center [580, 237] width 487 height 80
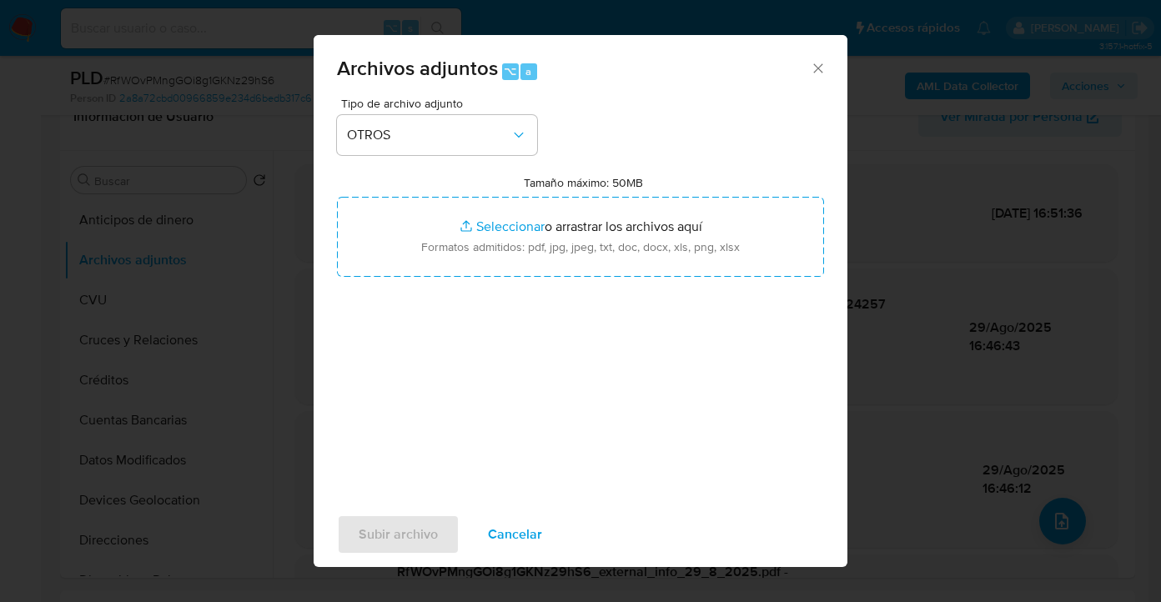
click at [505, 537] on span "Cancelar" at bounding box center [515, 534] width 54 height 37
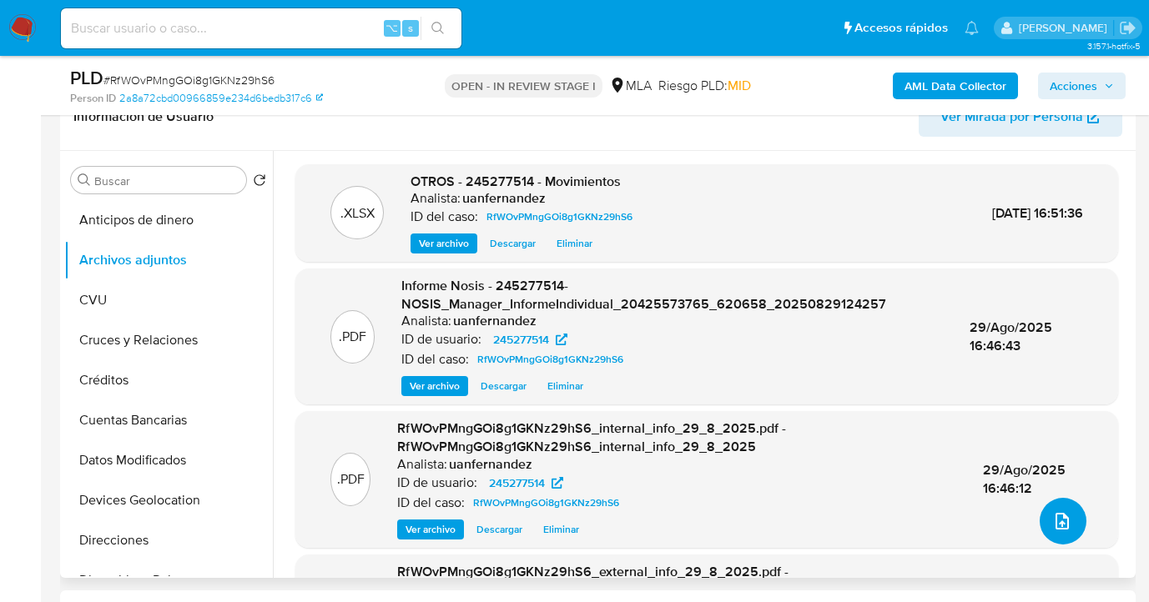
click at [1052, 518] on icon "upload-file" at bounding box center [1062, 521] width 20 height 20
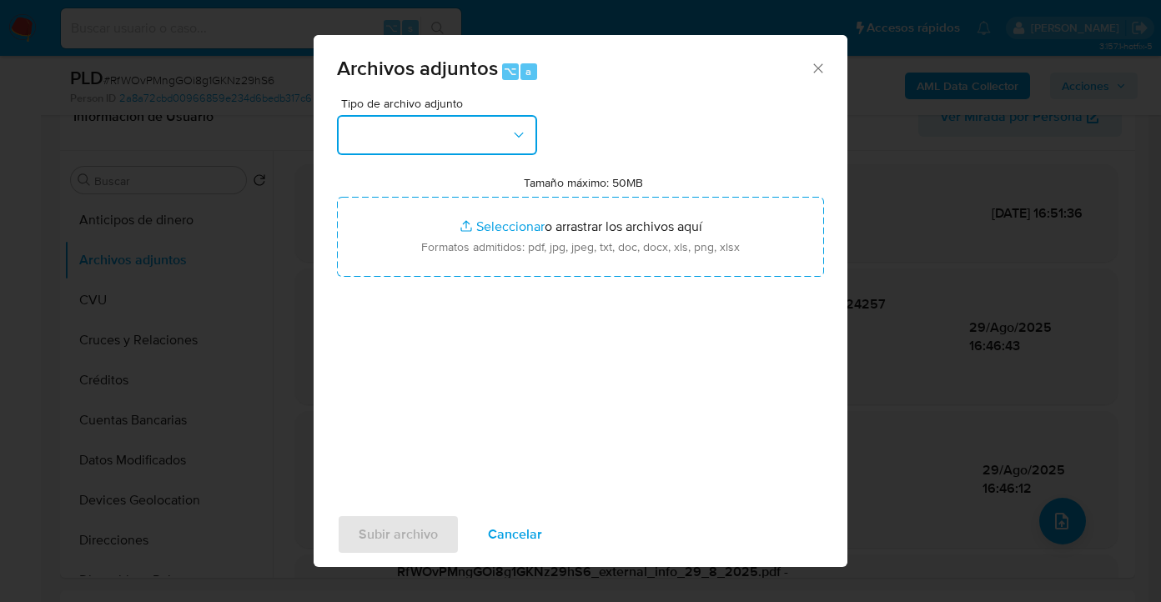
click at [521, 143] on icon "button" at bounding box center [519, 135] width 17 height 17
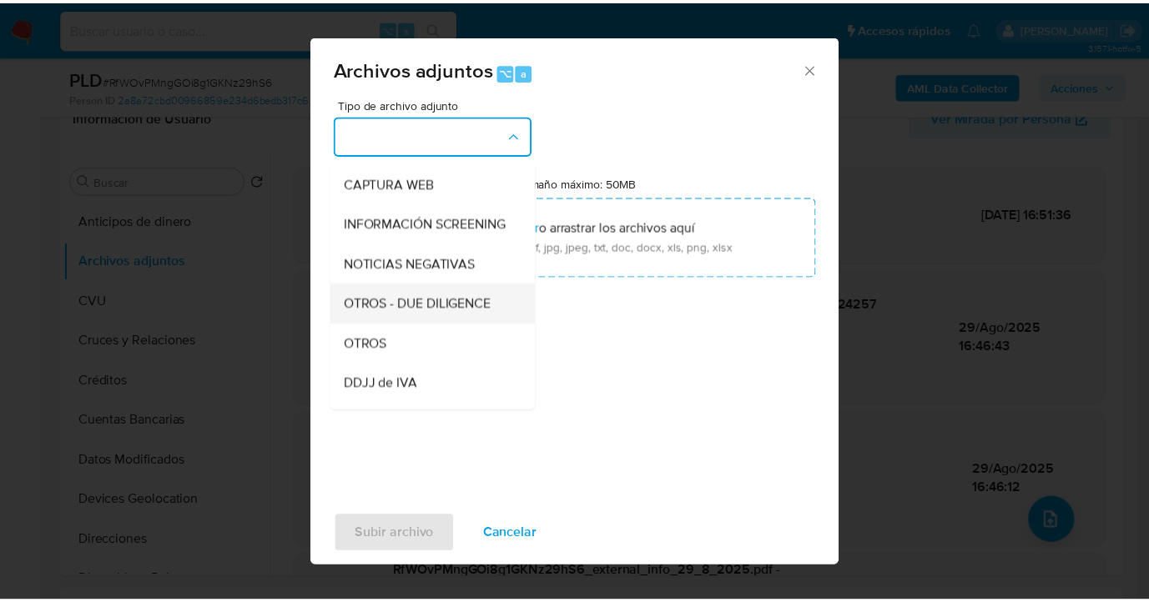
scroll to position [187, 0]
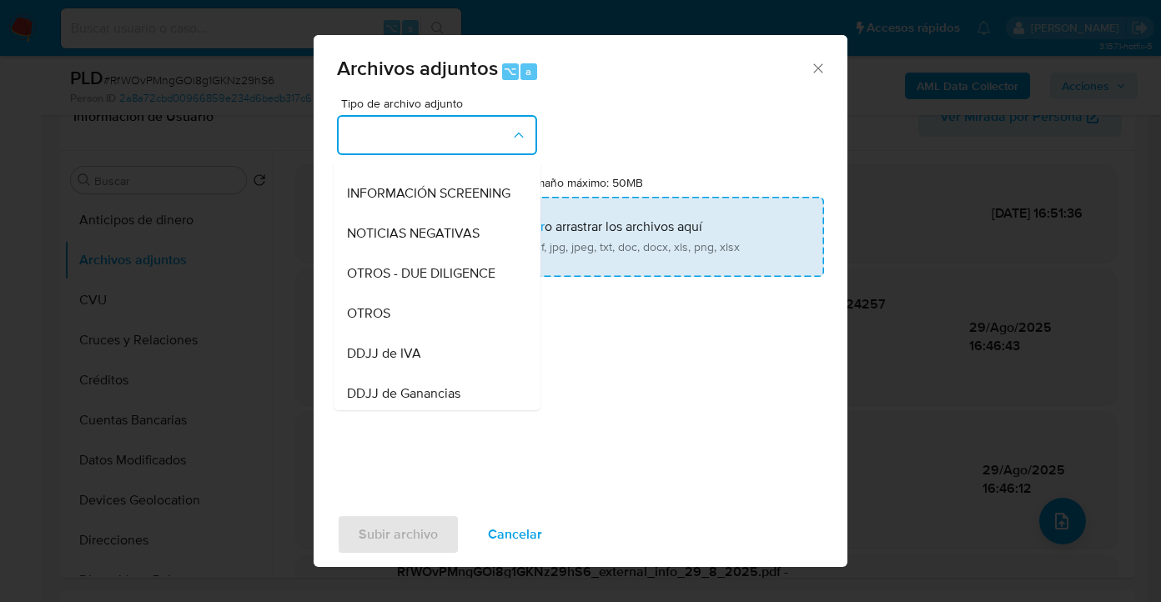
drag, startPoint x: 431, startPoint y: 330, endPoint x: 526, endPoint y: 258, distance: 119.1
click at [431, 329] on div "OTROS" at bounding box center [432, 314] width 170 height 40
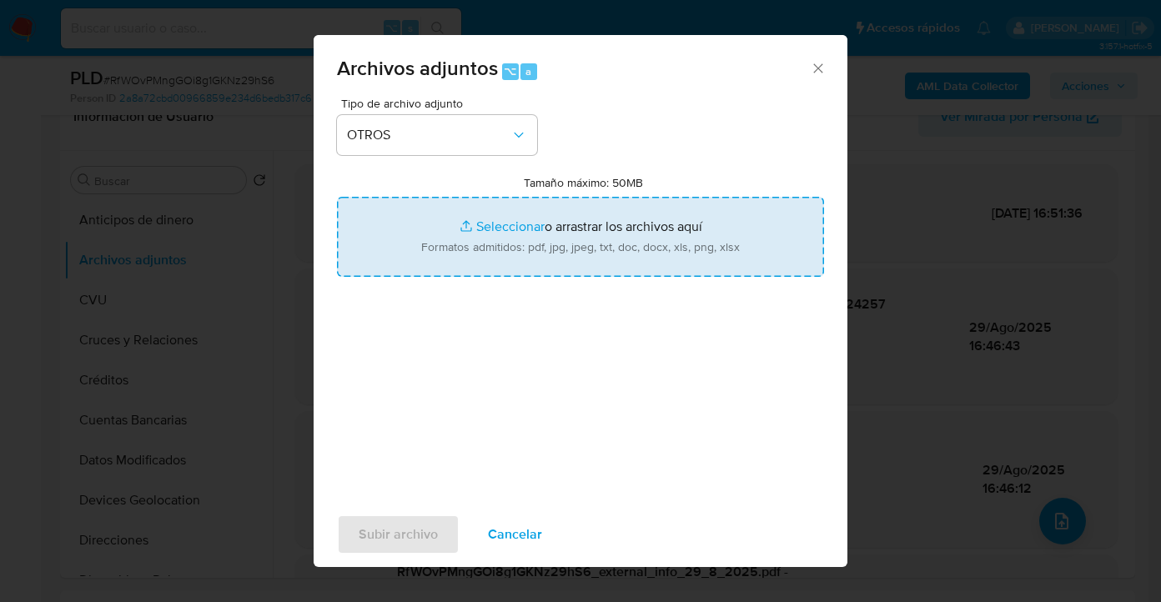
click at [526, 256] on input "Tamaño máximo: 50MB Seleccionar archivos" at bounding box center [580, 237] width 487 height 80
type input "C:\fakepath\Caselog RfWOvPMngGOi8g1GKNz29hS6_2025_08_19_15_32_00.docx"
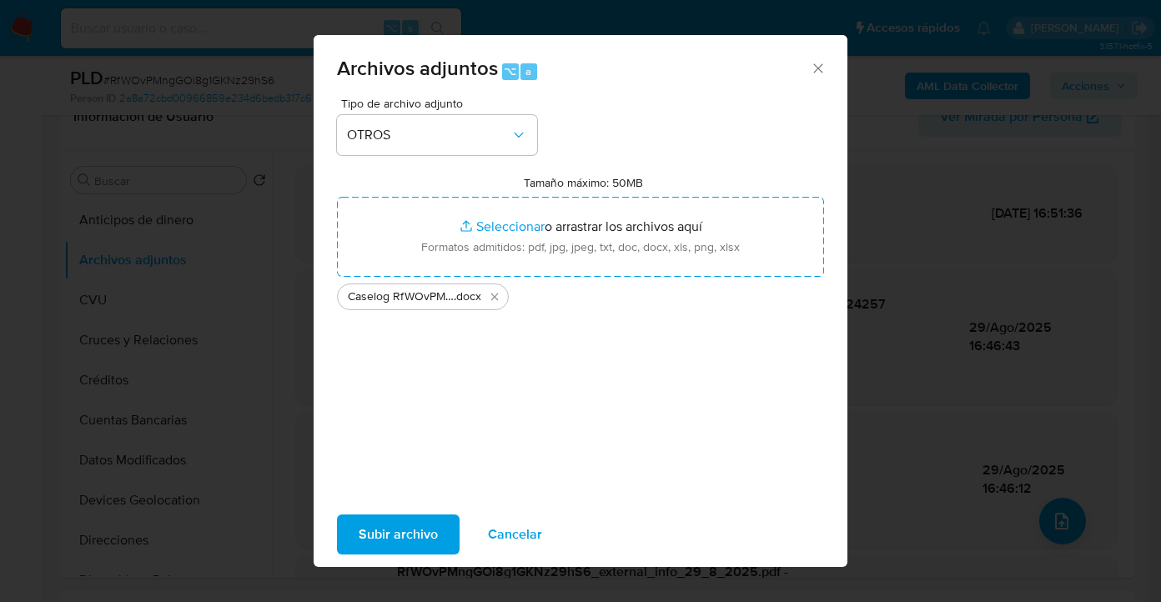
click at [404, 537] on span "Subir archivo" at bounding box center [398, 534] width 79 height 37
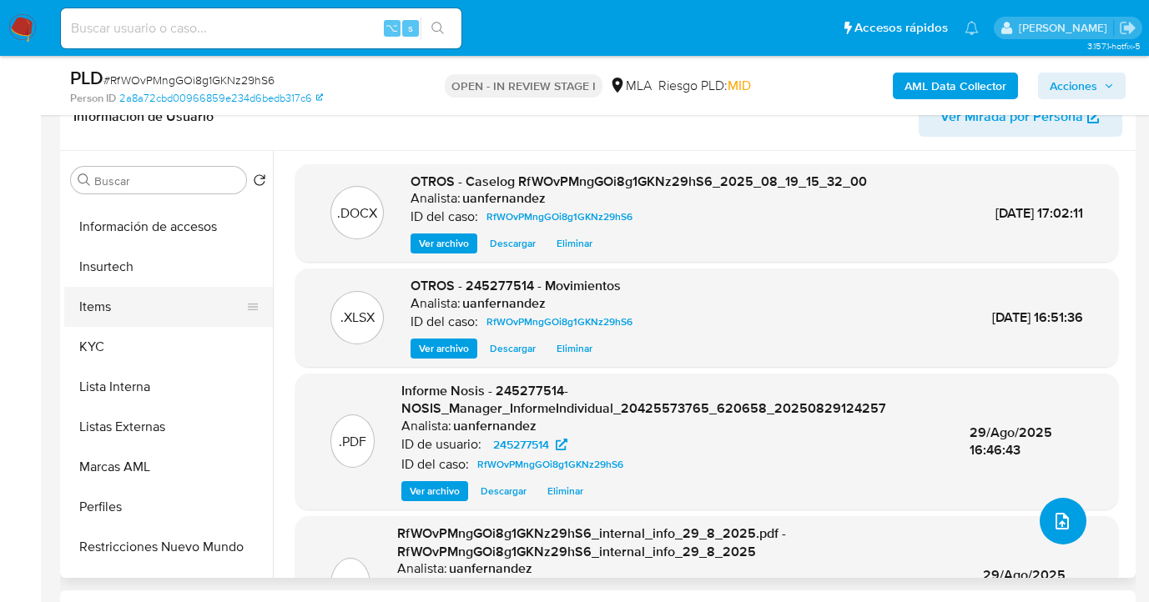
scroll to position [785, 0]
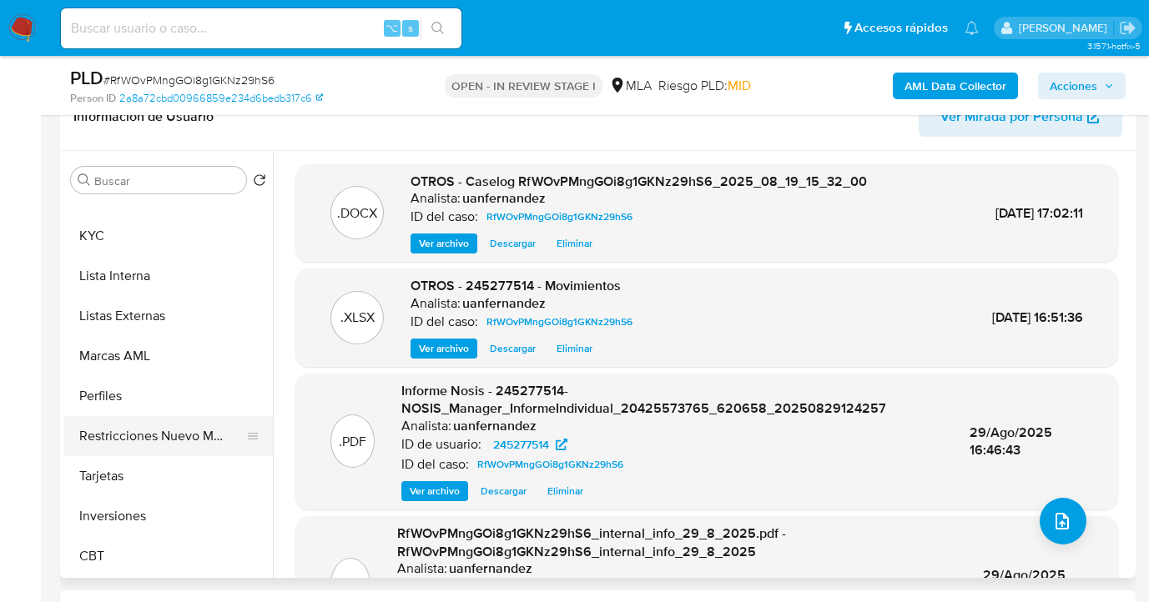
click at [169, 429] on button "Restricciones Nuevo Mundo" at bounding box center [161, 436] width 195 height 40
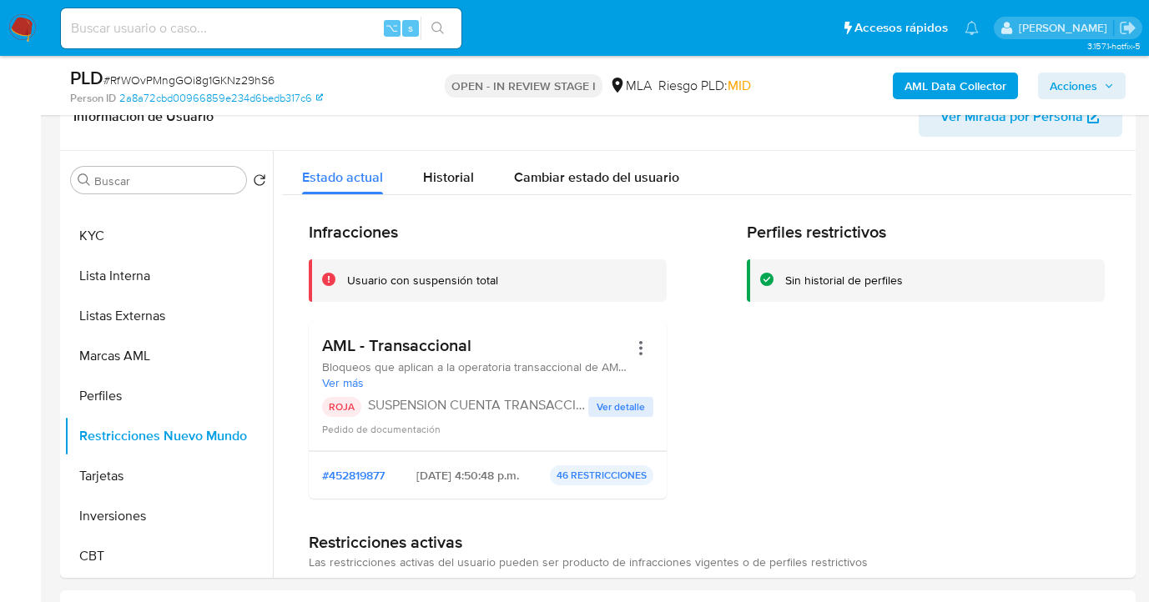
click at [1070, 88] on span "Acciones" at bounding box center [1074, 86] width 48 height 27
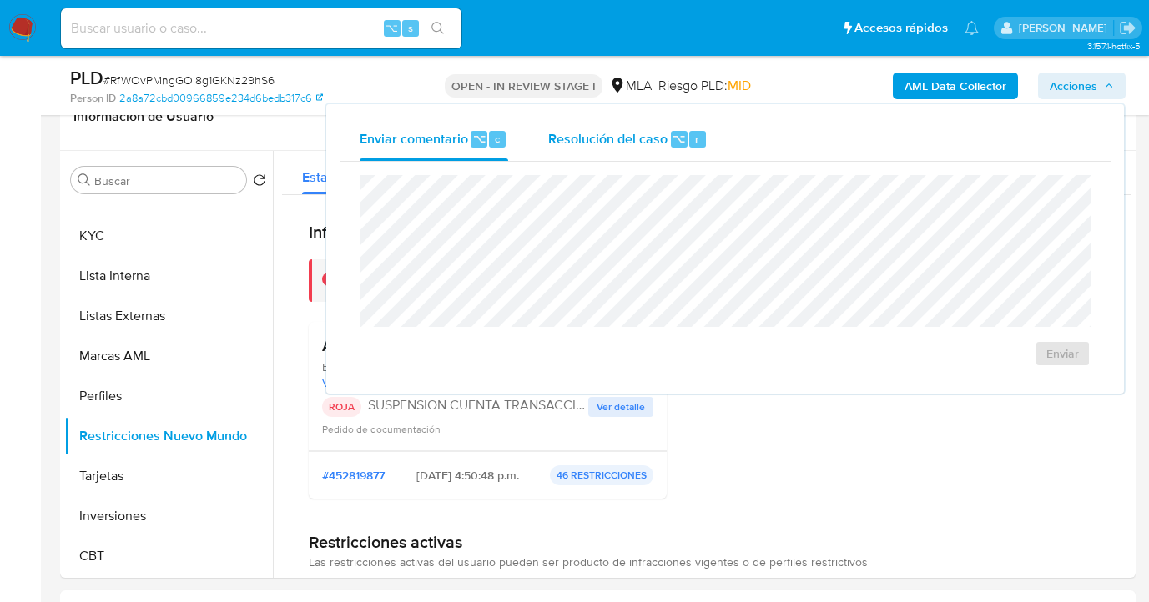
drag, startPoint x: 553, startPoint y: 143, endPoint x: 565, endPoint y: 165, distance: 25.4
click at [553, 143] on span "Resolución del caso" at bounding box center [607, 137] width 119 height 19
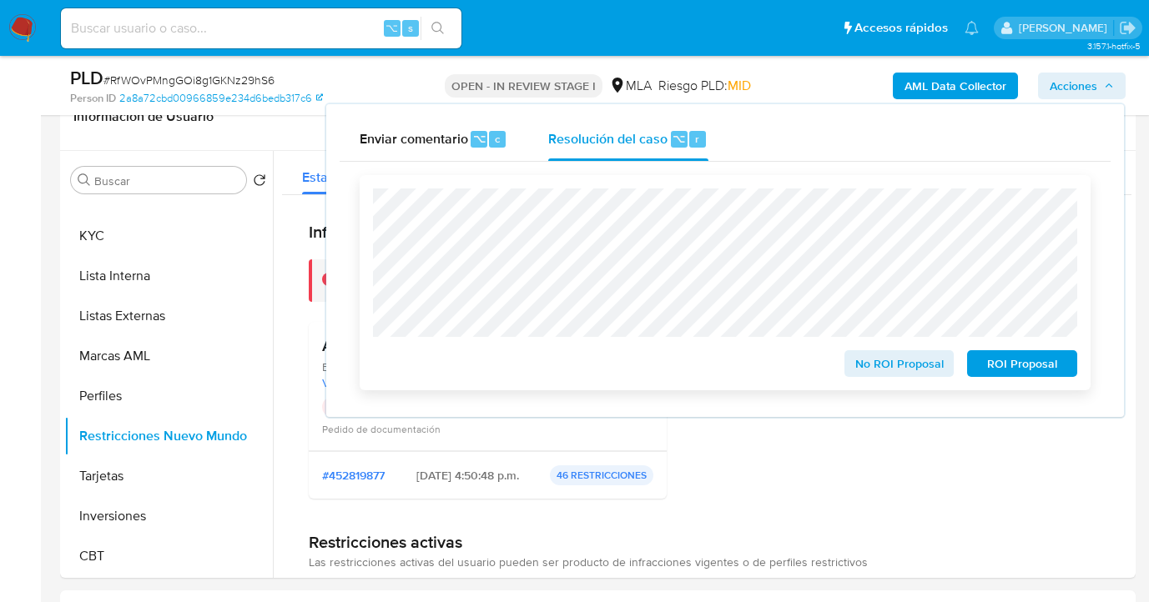
click at [1010, 364] on span "ROI Proposal" at bounding box center [1022, 363] width 87 height 23
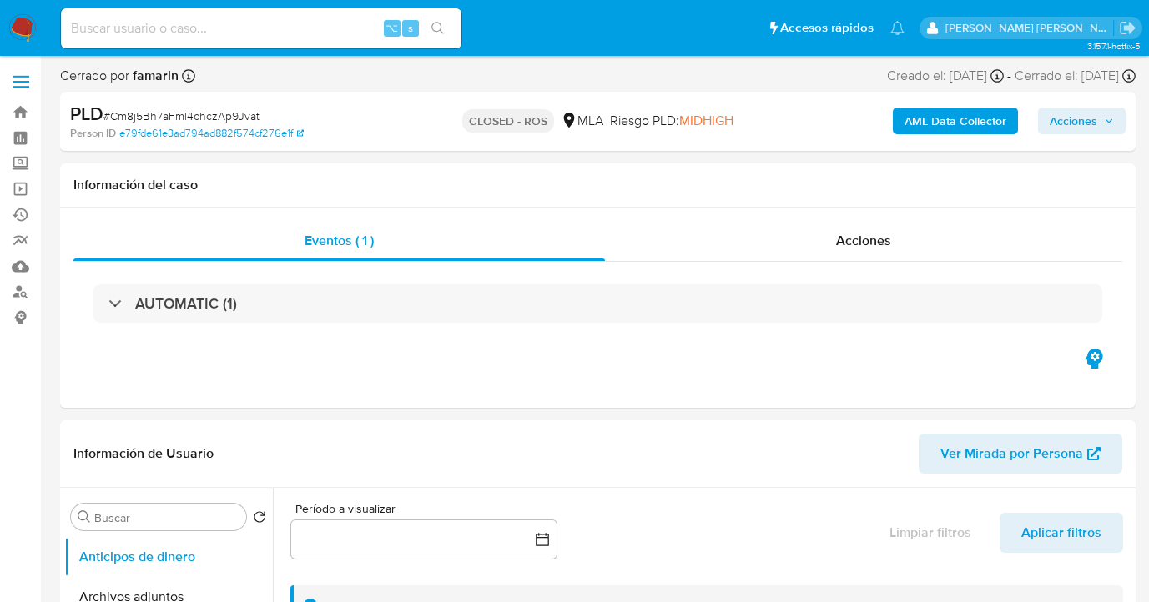
select select "10"
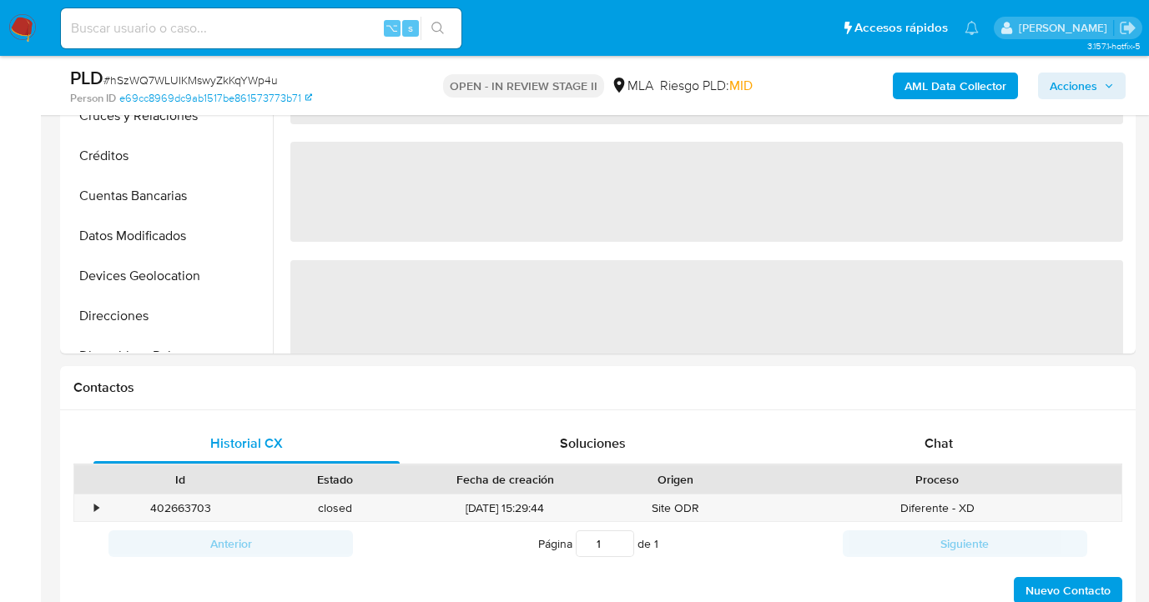
select select "10"
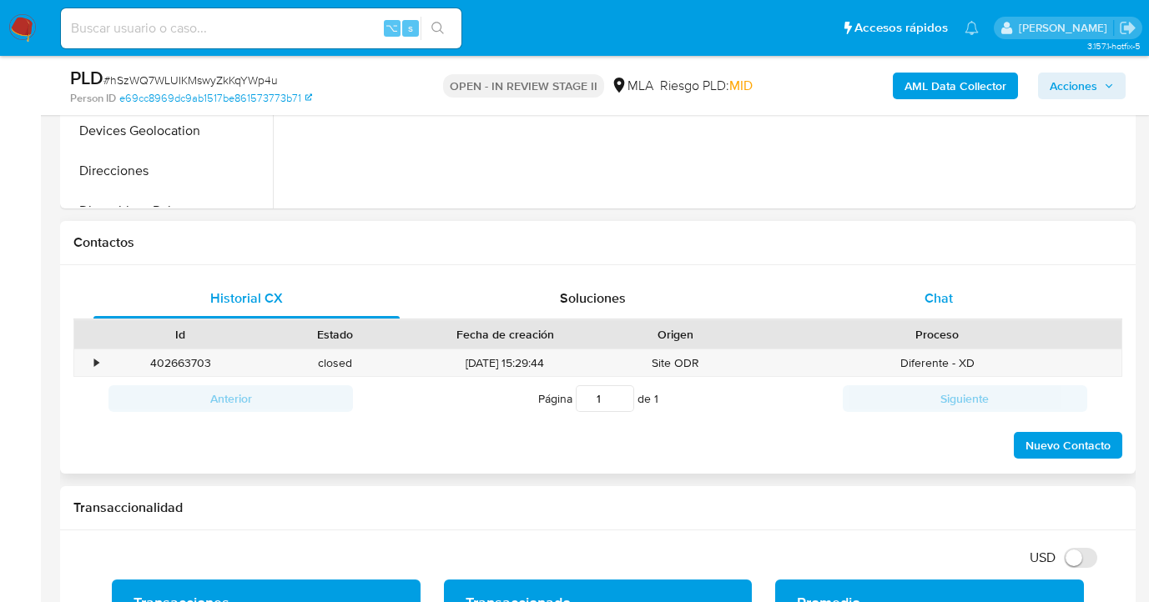
click at [924, 305] on div "Chat" at bounding box center [939, 299] width 306 height 40
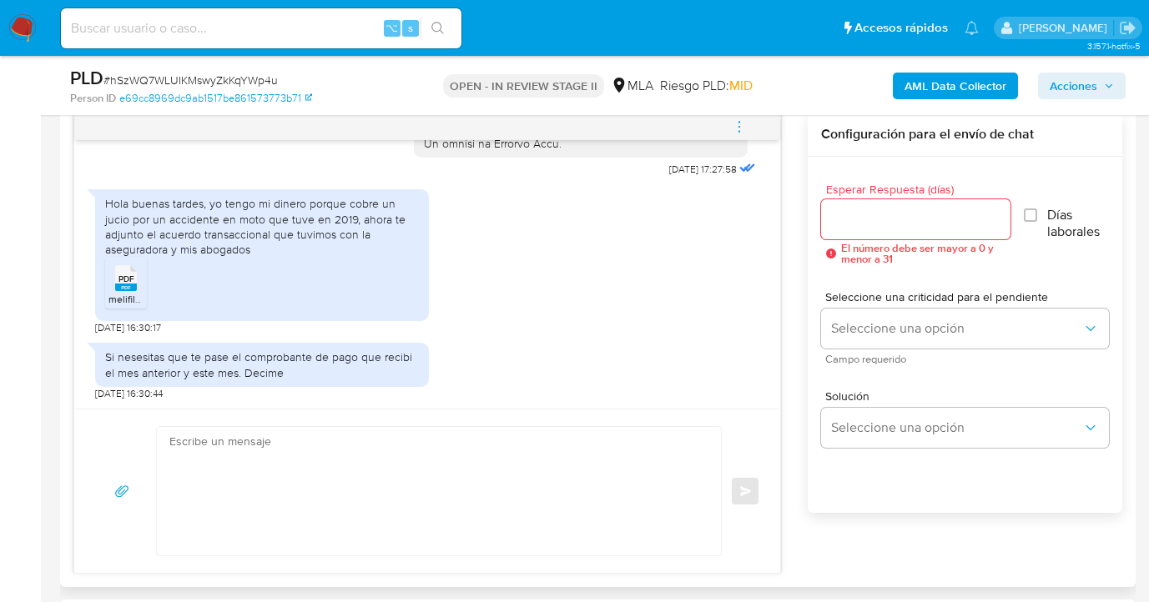
scroll to position [819, 0]
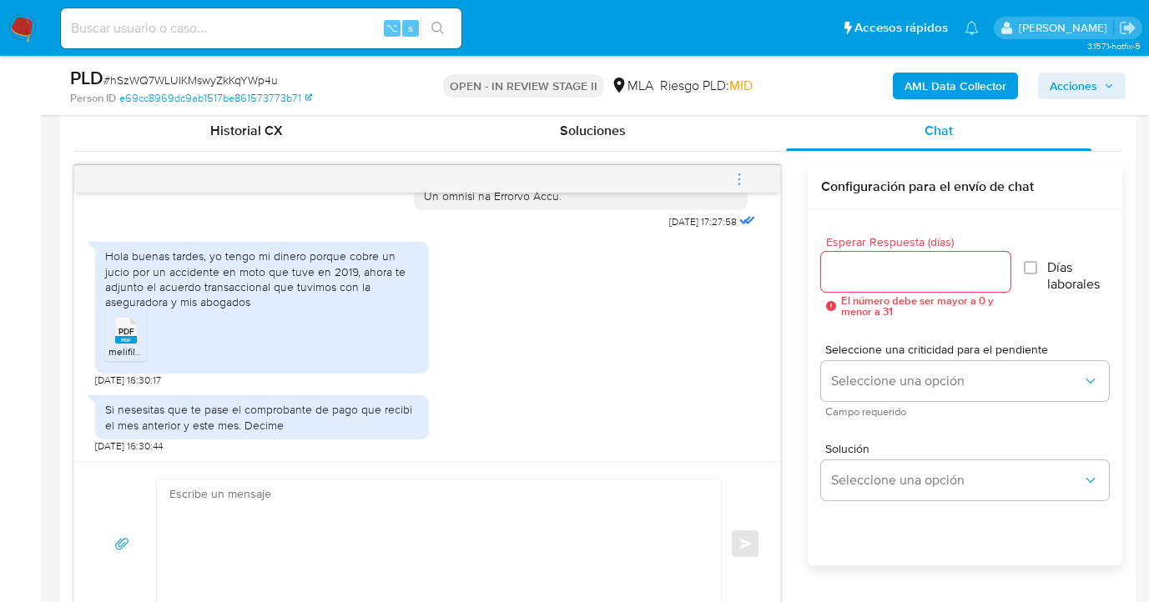
click at [131, 335] on span "PDF" at bounding box center [126, 331] width 16 height 11
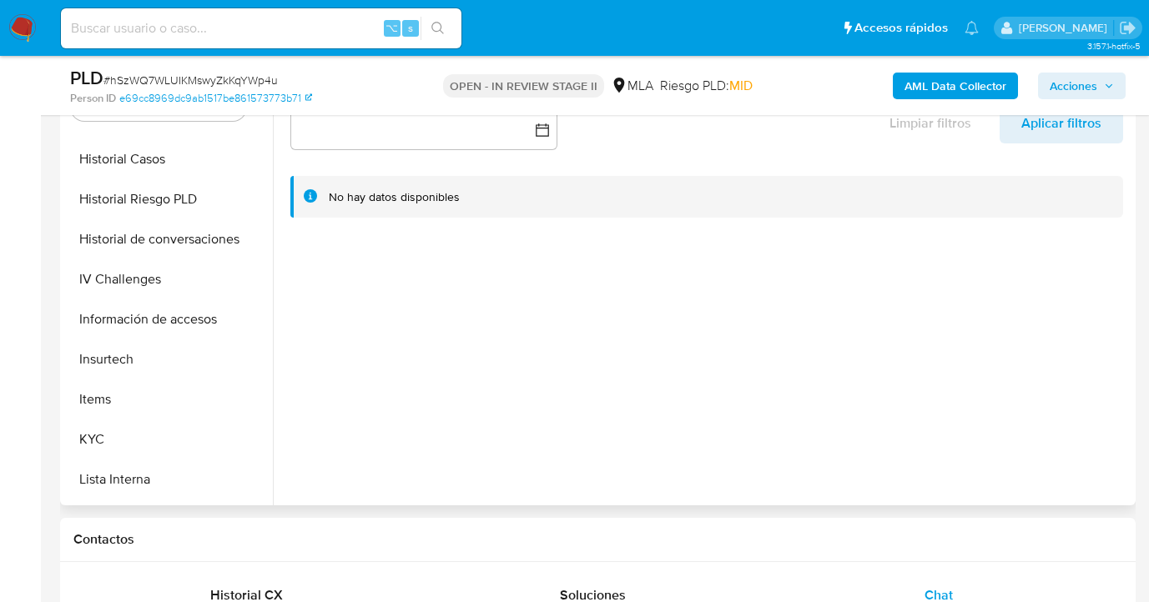
scroll to position [511, 0]
click at [208, 415] on button "Items" at bounding box center [161, 398] width 195 height 40
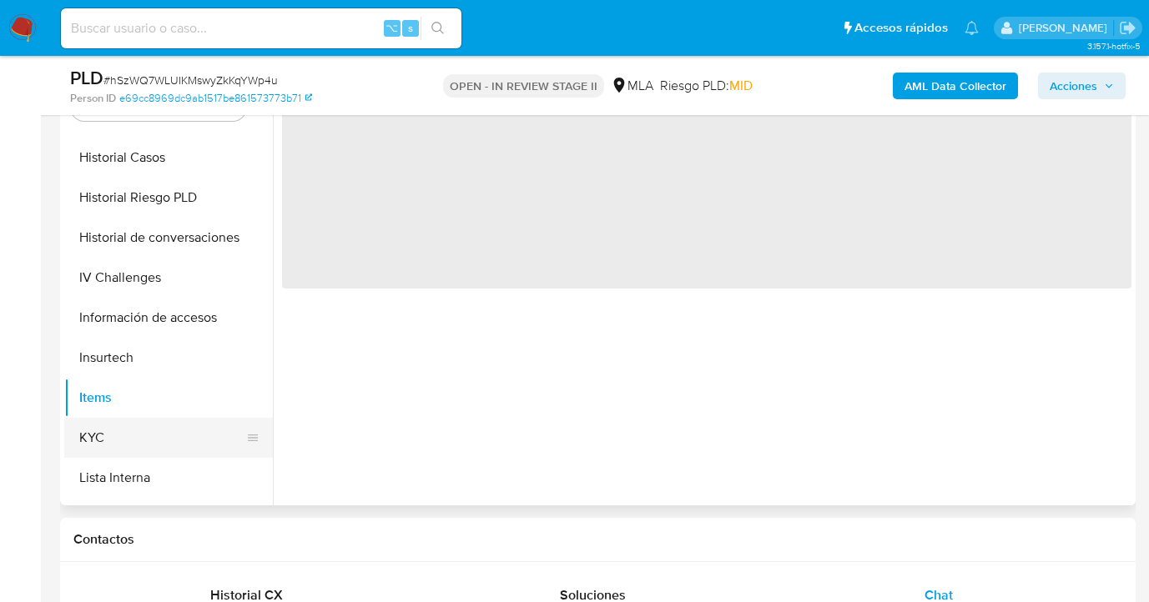
click at [197, 431] on button "KYC" at bounding box center [161, 438] width 195 height 40
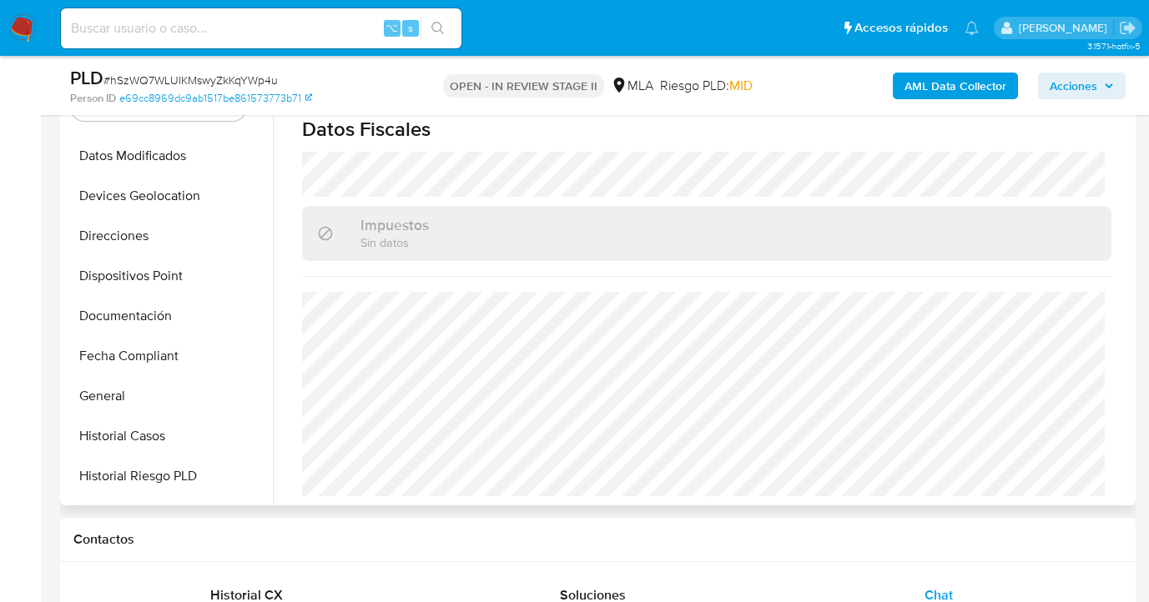
scroll to position [206, 0]
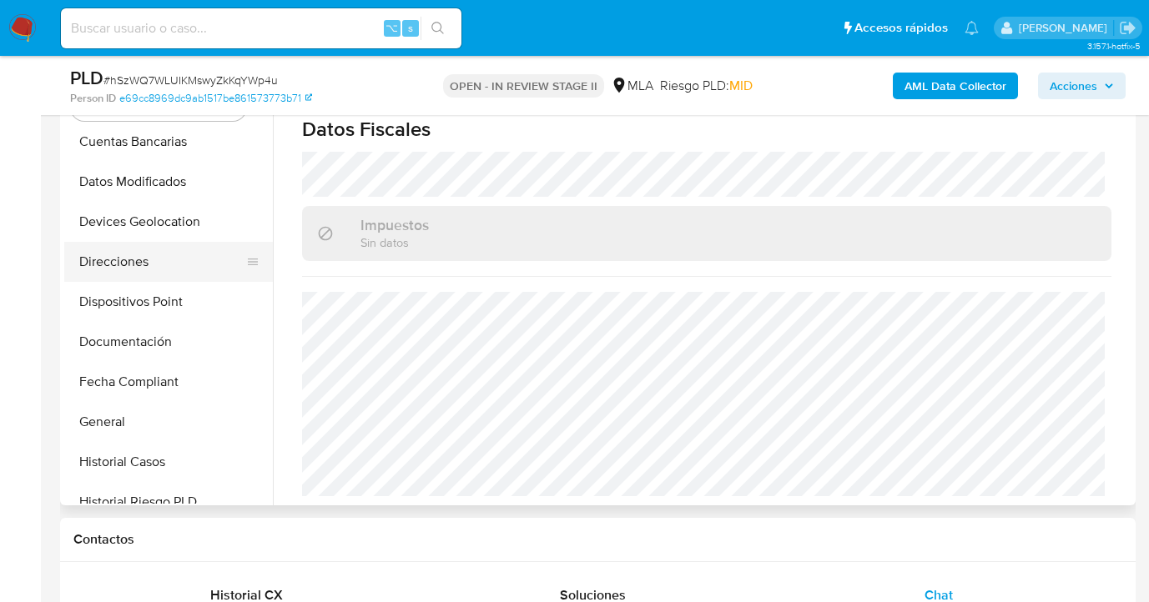
click at [199, 248] on button "Direcciones" at bounding box center [161, 262] width 195 height 40
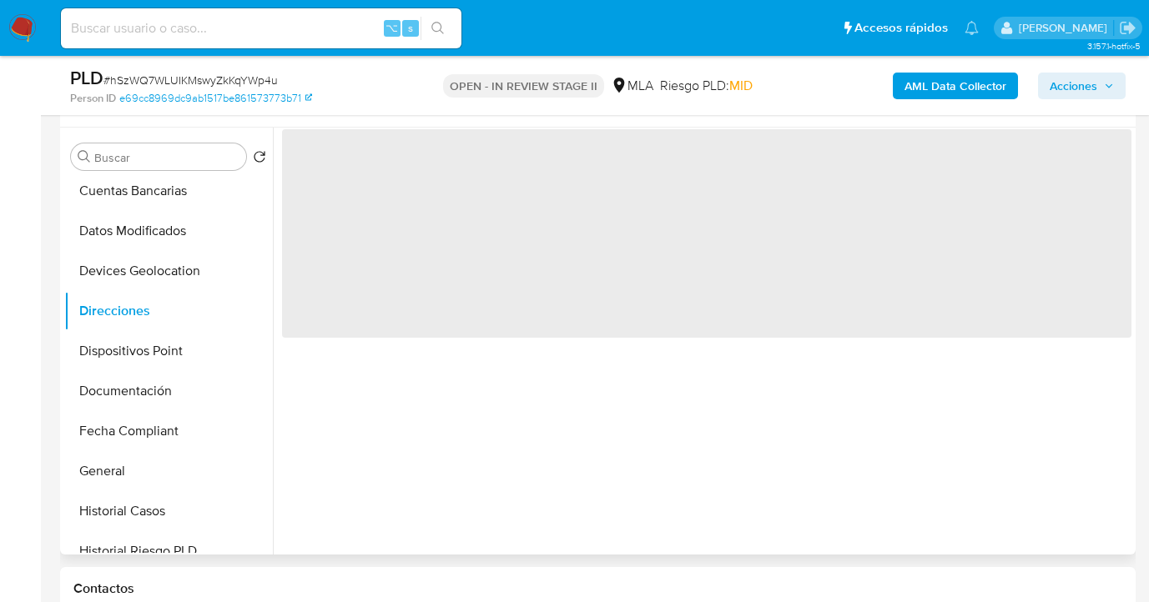
scroll to position [295, 0]
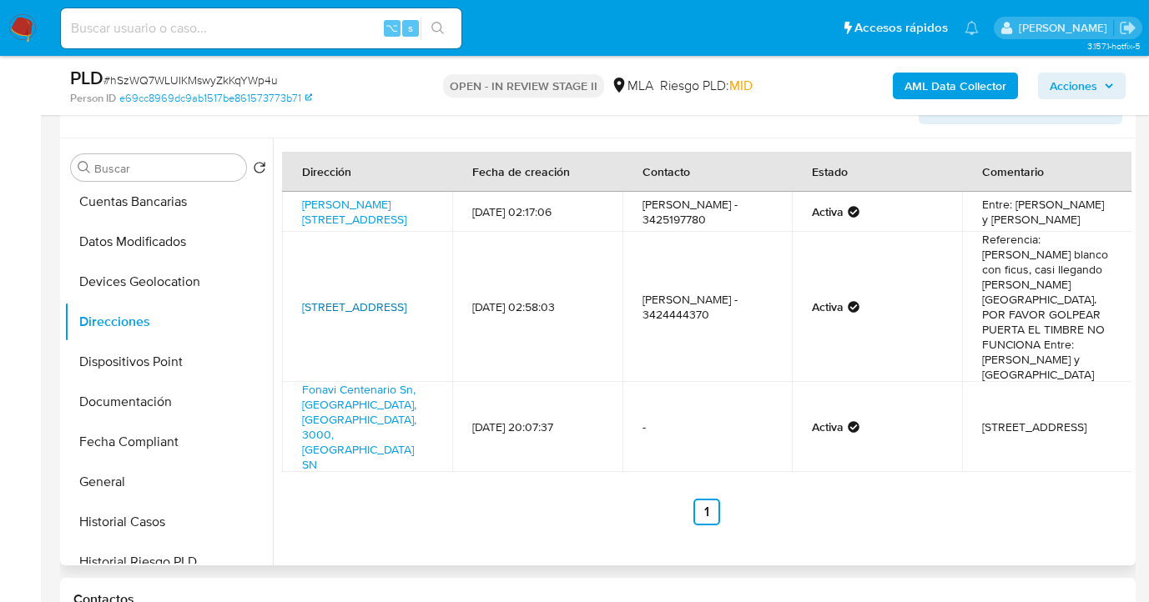
drag, startPoint x: 390, startPoint y: 303, endPoint x: 308, endPoint y: 270, distance: 89.1
click at [308, 270] on td "Cordoba 3179, Santa Fe, Santa Fe, 3000, Argentina 3179" at bounding box center [367, 307] width 170 height 150
copy link "Cordoba 3179, Santa Fe, Santa Fe, 3000, Argentina 3179"
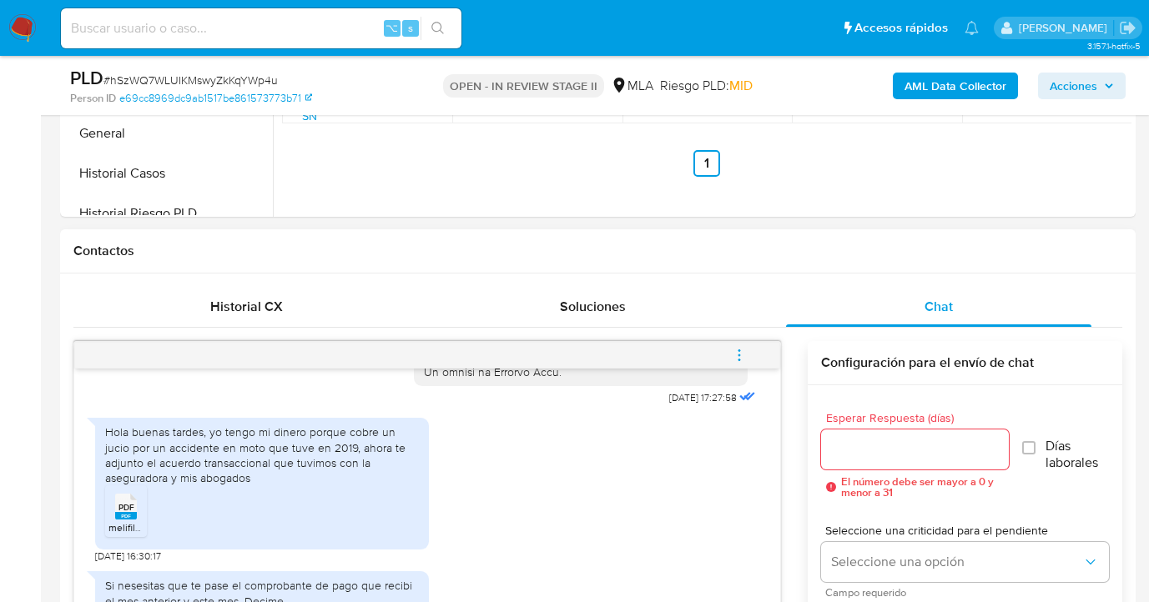
scroll to position [662, 0]
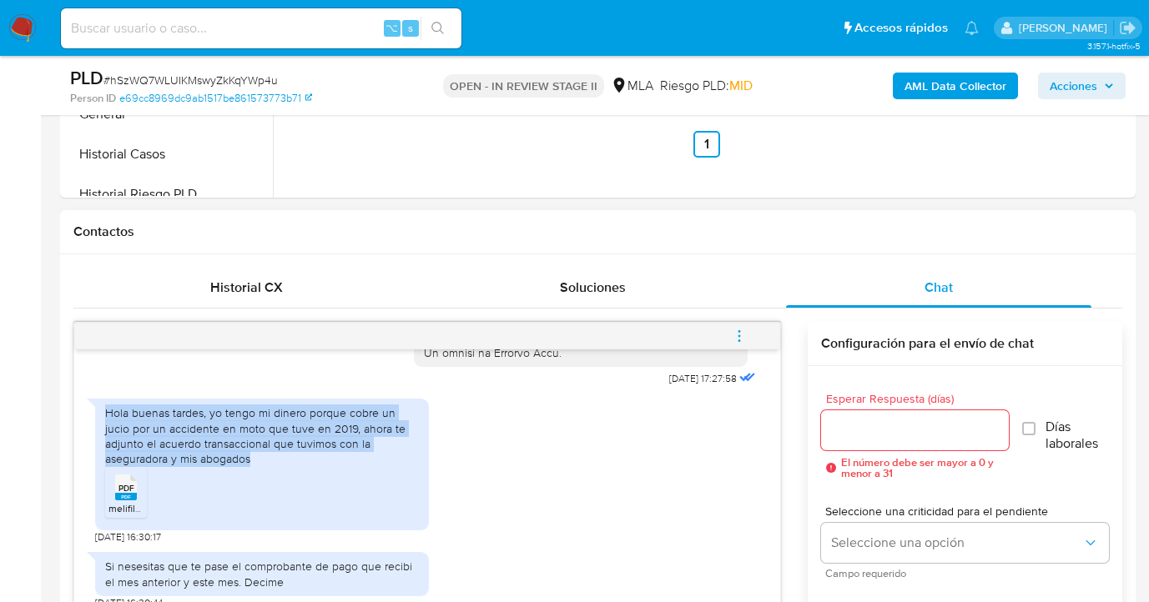
drag, startPoint x: 106, startPoint y: 413, endPoint x: 191, endPoint y: 455, distance: 94.8
click at [191, 455] on div "Hola buenas tardes, yo tengo mi dinero porque cobre un jucio por un accidente e…" at bounding box center [262, 436] width 314 height 61
copy div "Hola buenas tardes, yo tengo mi dinero porque cobre un jucio por un accidente e…"
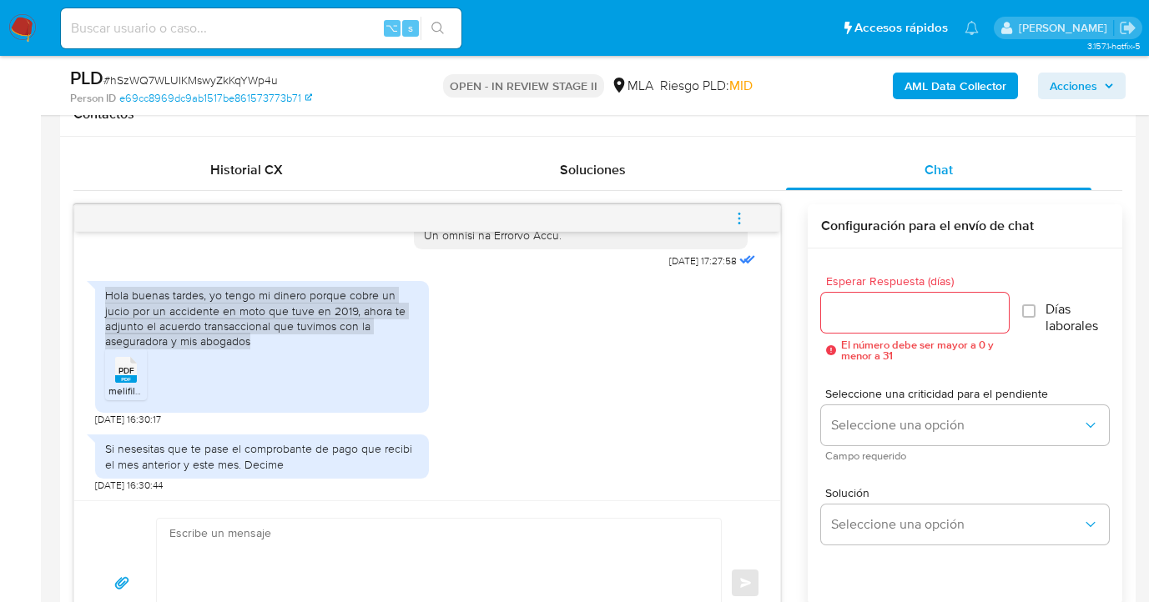
scroll to position [819, 0]
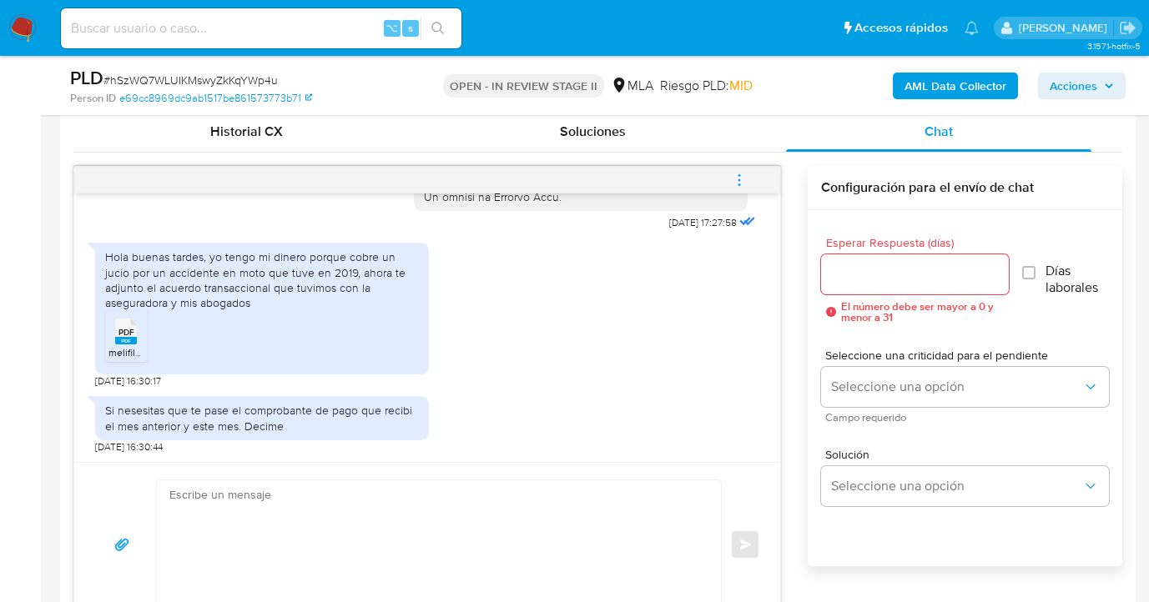
click at [858, 274] on input "Esperar Respuesta (días)" at bounding box center [915, 275] width 188 height 22
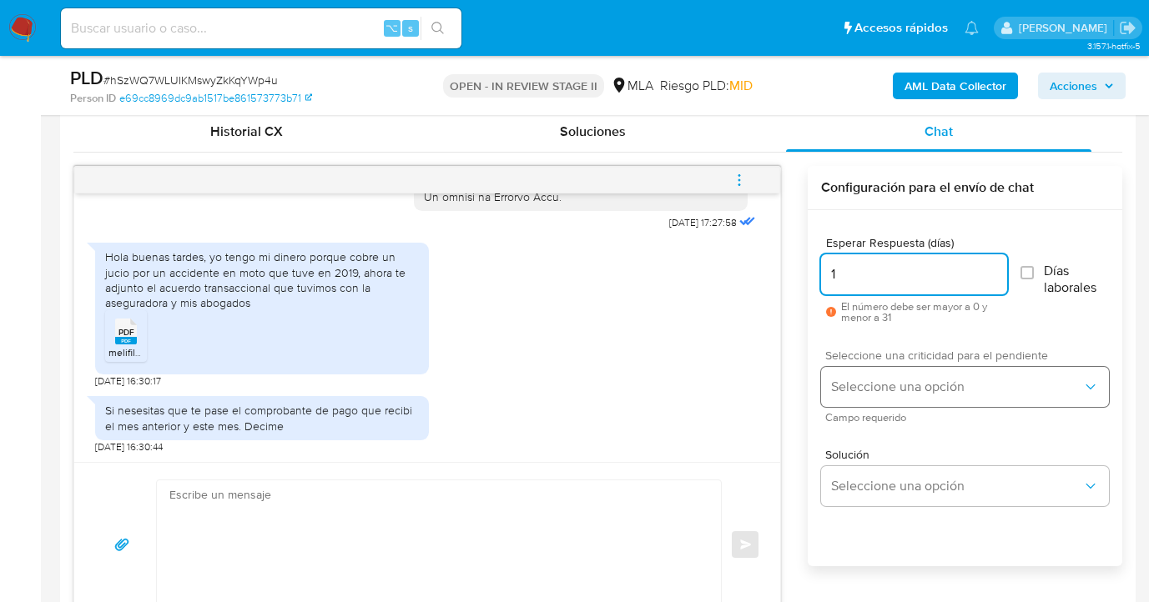
type input "1"
click at [900, 380] on span "Seleccione una opción" at bounding box center [956, 387] width 251 height 17
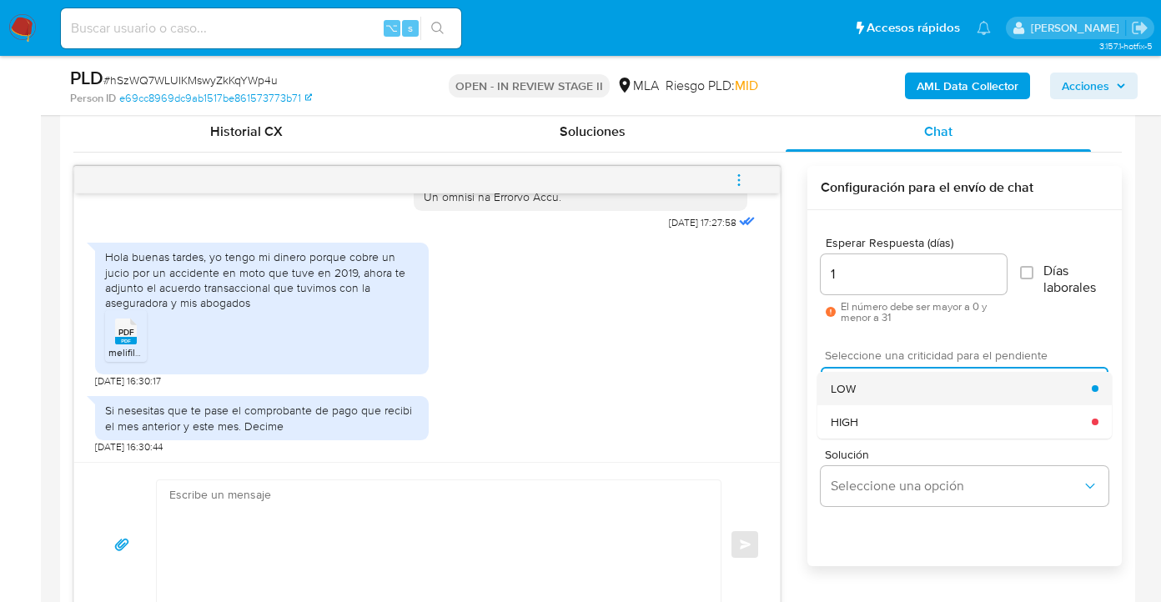
click at [862, 400] on div "LOW" at bounding box center [961, 388] width 261 height 33
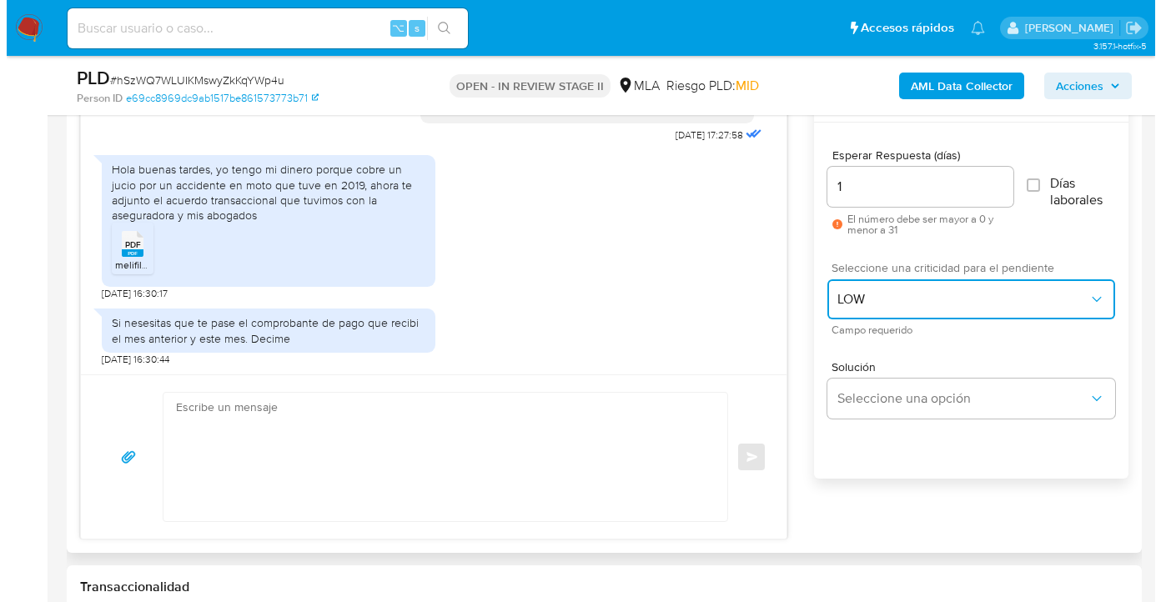
scroll to position [976, 0]
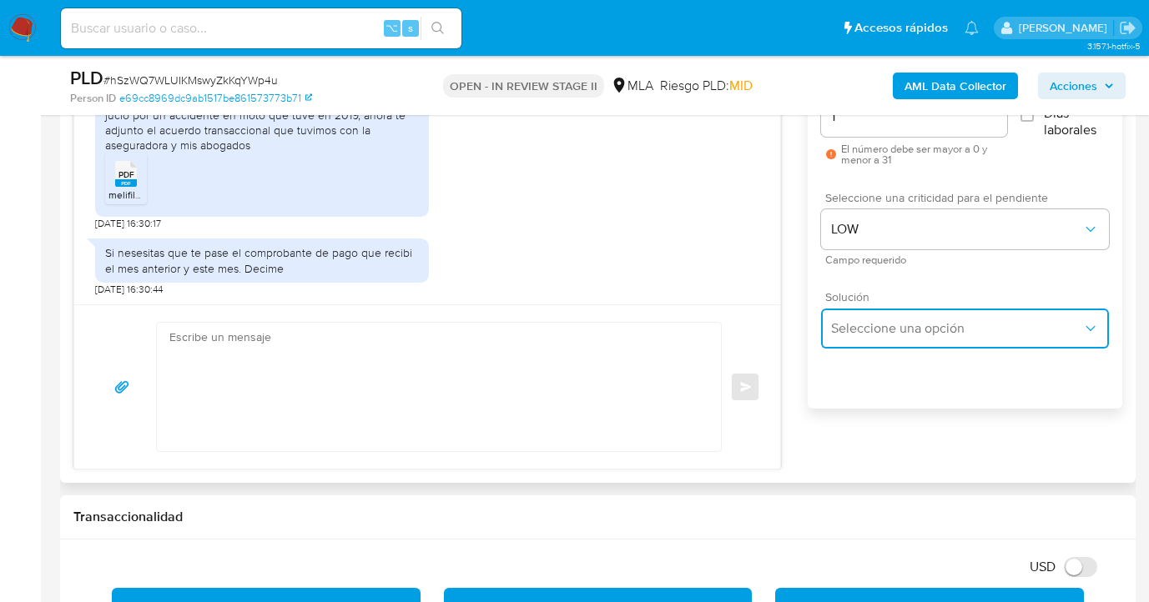
click at [874, 333] on span "Seleccione una opción" at bounding box center [956, 328] width 251 height 17
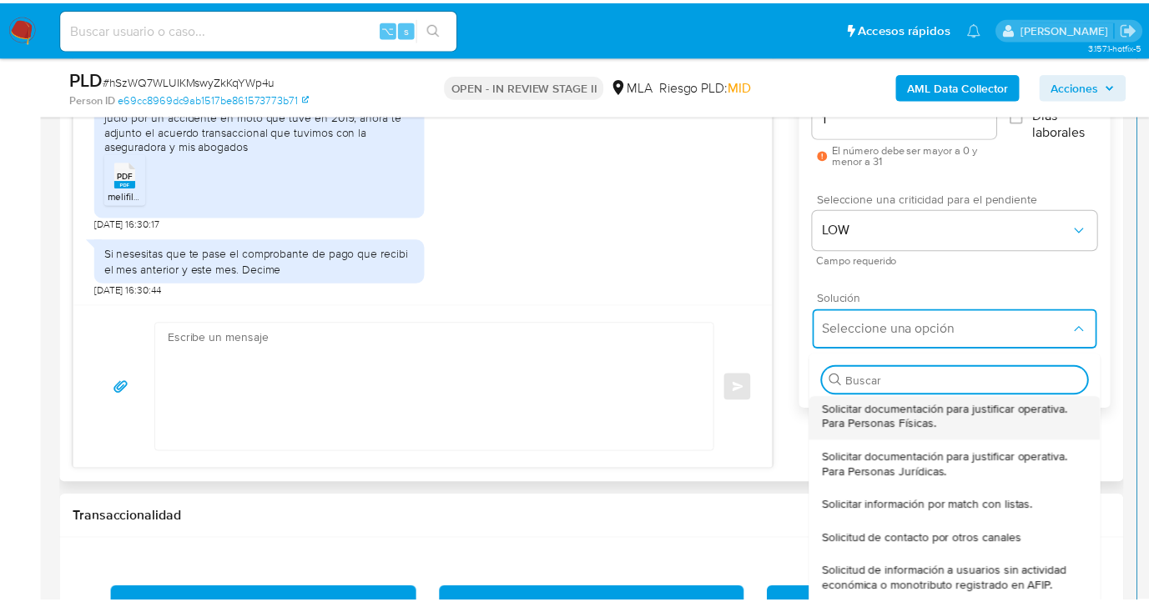
scroll to position [243, 0]
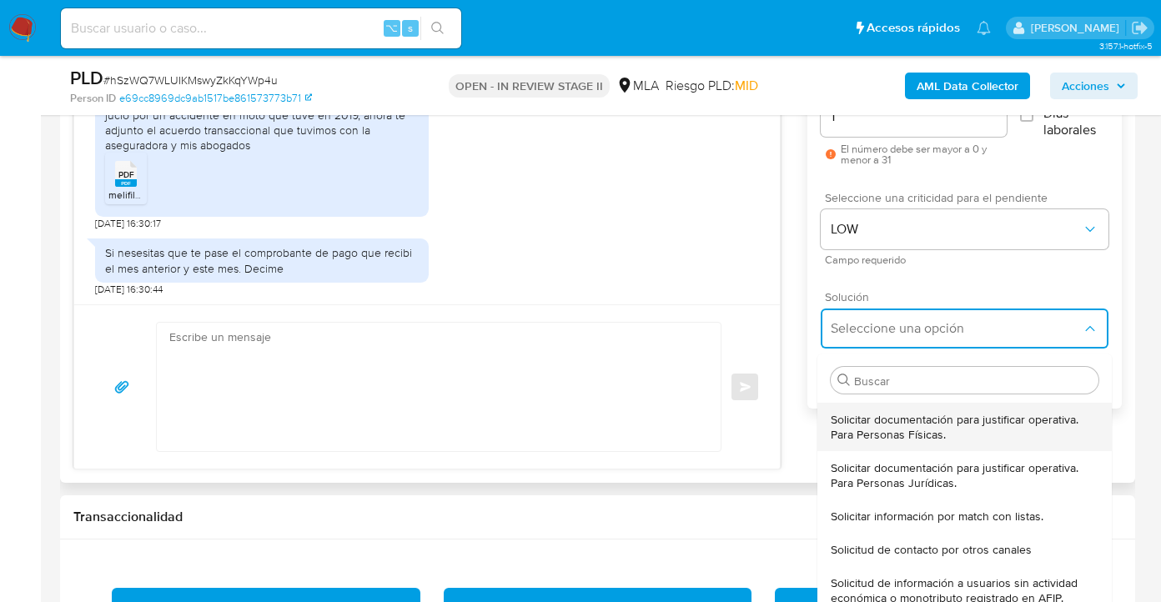
click at [918, 420] on span "Solicitar documentación para justificar operativa. Para Personas Físicas." at bounding box center [965, 427] width 268 height 30
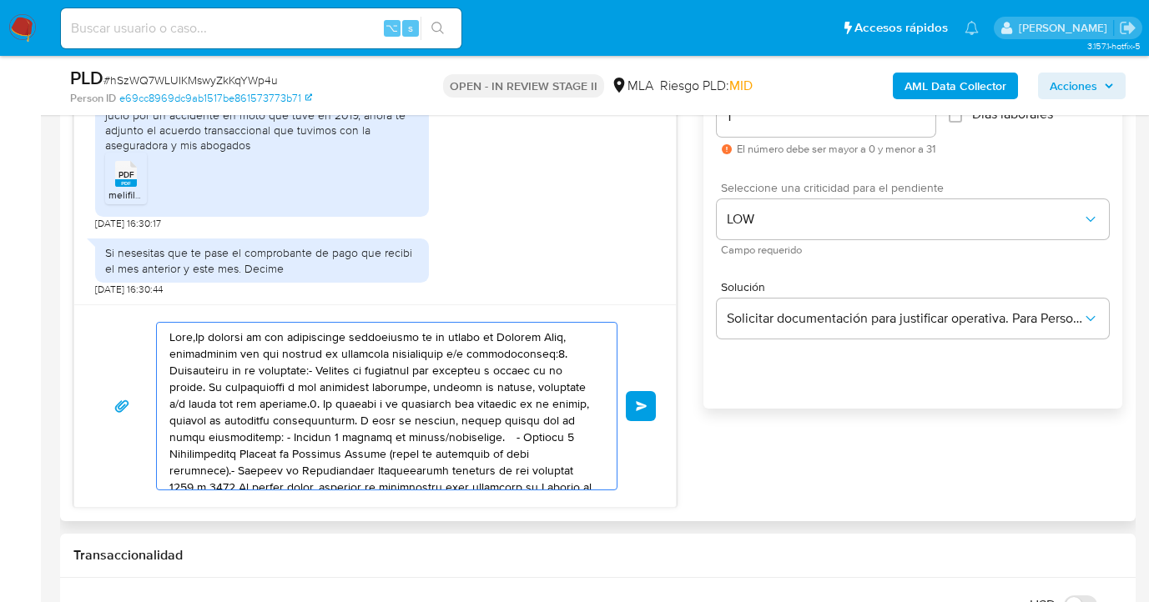
drag, startPoint x: 433, startPoint y: 445, endPoint x: 206, endPoint y: 300, distance: 269.0
click at [206, 300] on div "18/08/2025 17:27:58 Hola buenas tardes, yo tengo mi dinero porque cobre un juci…" at bounding box center [374, 258] width 603 height 500
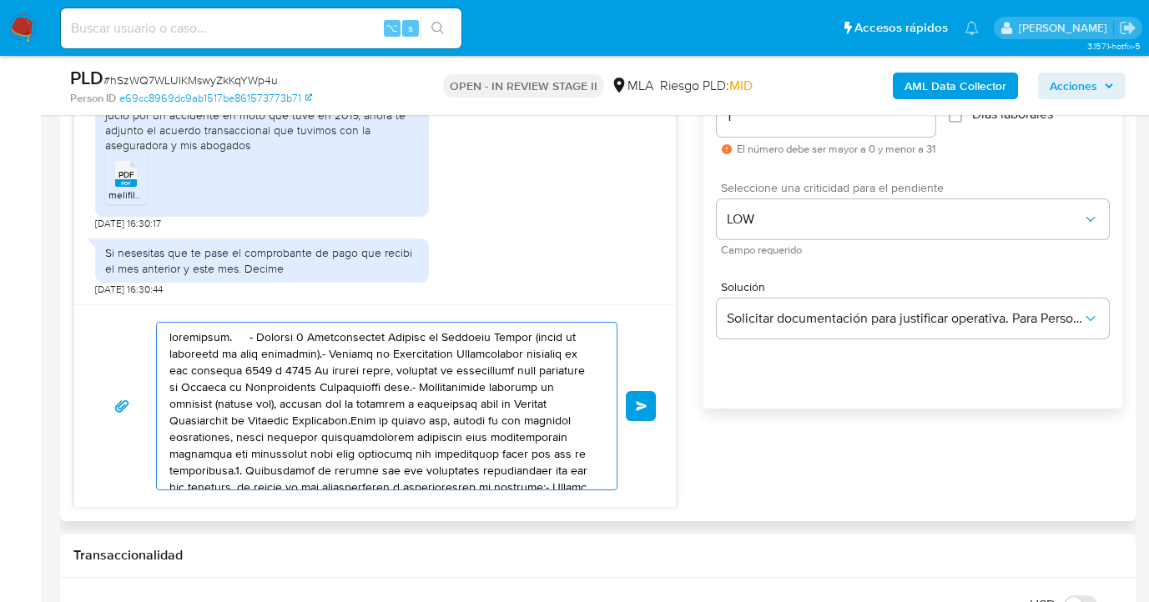
drag, startPoint x: 421, startPoint y: 446, endPoint x: 147, endPoint y: 335, distance: 295.3
click at [104, 305] on div "Enviar" at bounding box center [375, 406] width 602 height 203
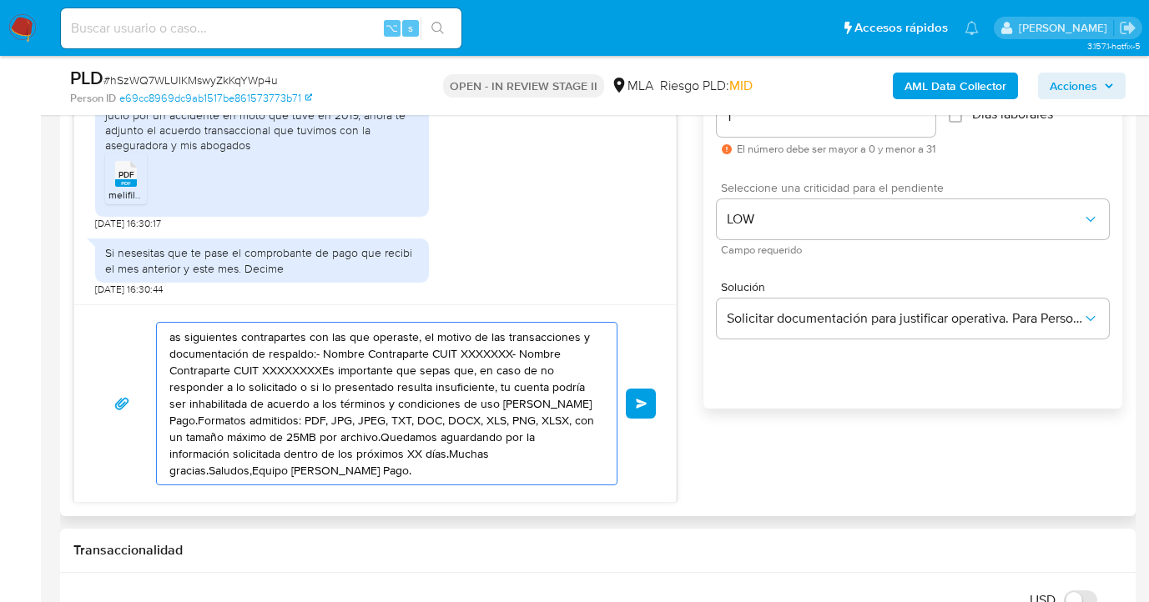
drag, startPoint x: 403, startPoint y: 415, endPoint x: 164, endPoint y: 332, distance: 253.3
type textarea "T, DOC, DOCX, XLS, PNG, XLSX, con un tamaño máximo de 25MB por archivo.Quedamos…"
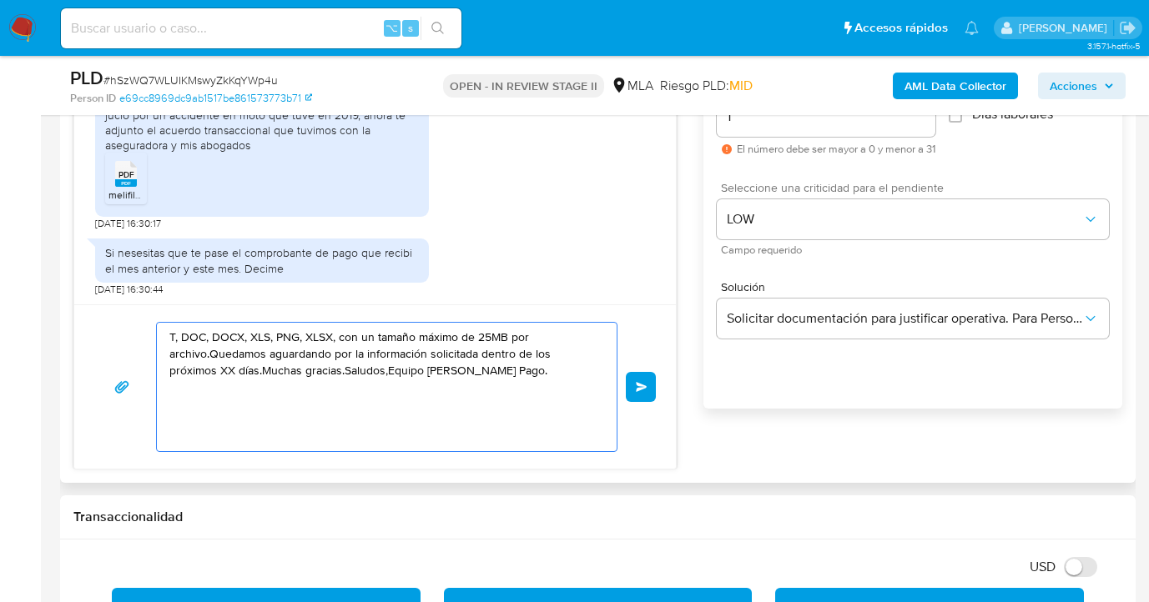
drag, startPoint x: 346, startPoint y: 406, endPoint x: 127, endPoint y: 347, distance: 227.3
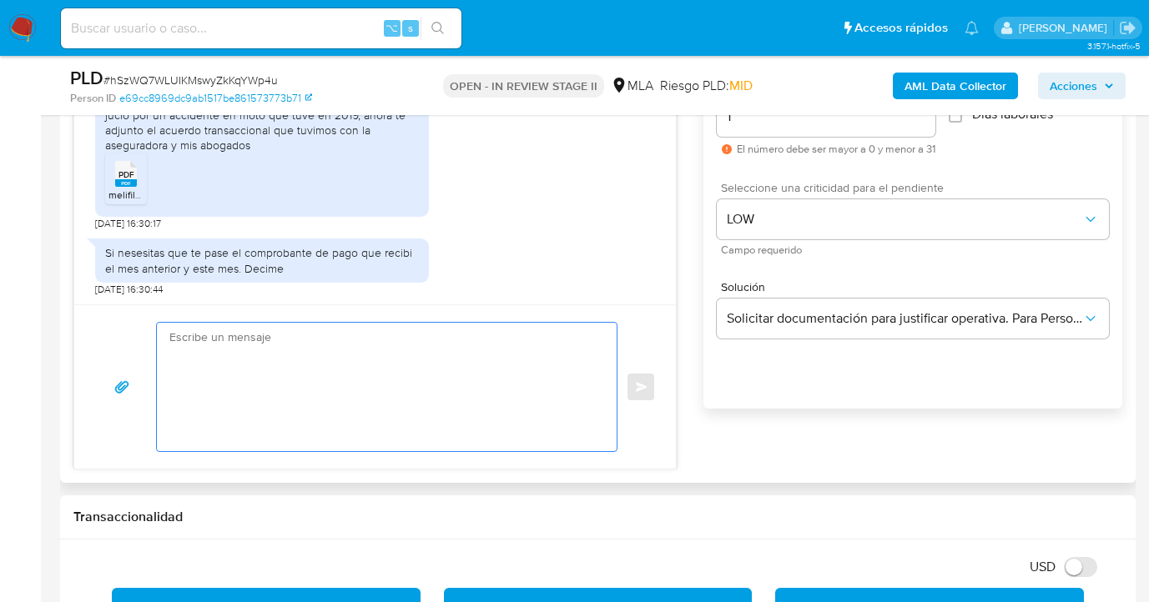
paste textarea "Hola, esperamos te encuentres muy bien. Confirmamos la recepción de la document…"
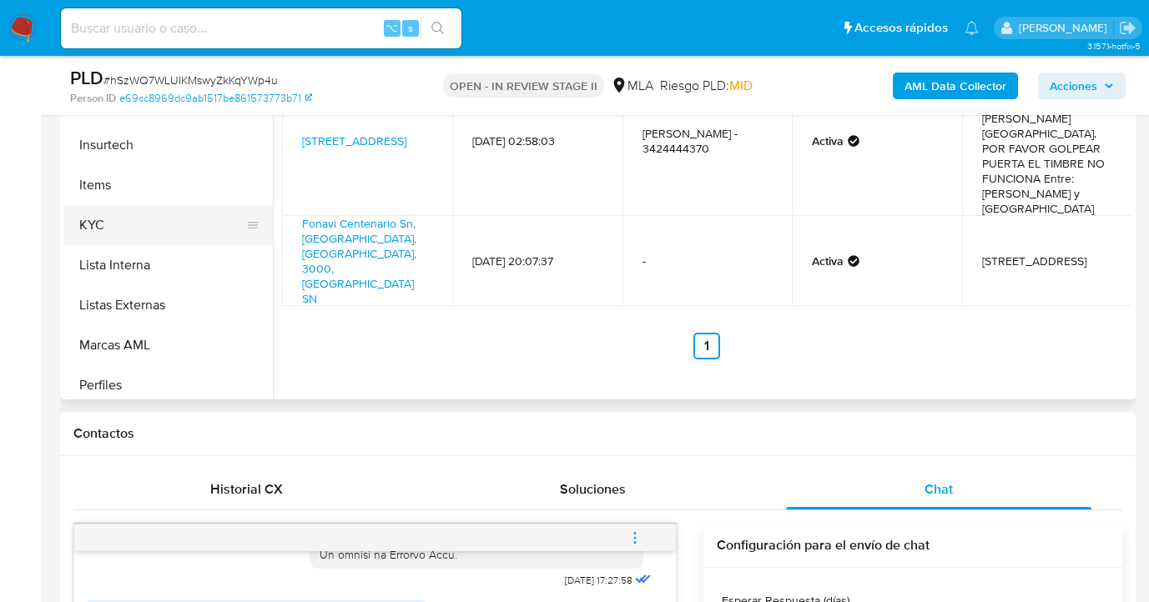
scroll to position [616, 0]
click at [195, 207] on button "KYC" at bounding box center [161, 227] width 195 height 40
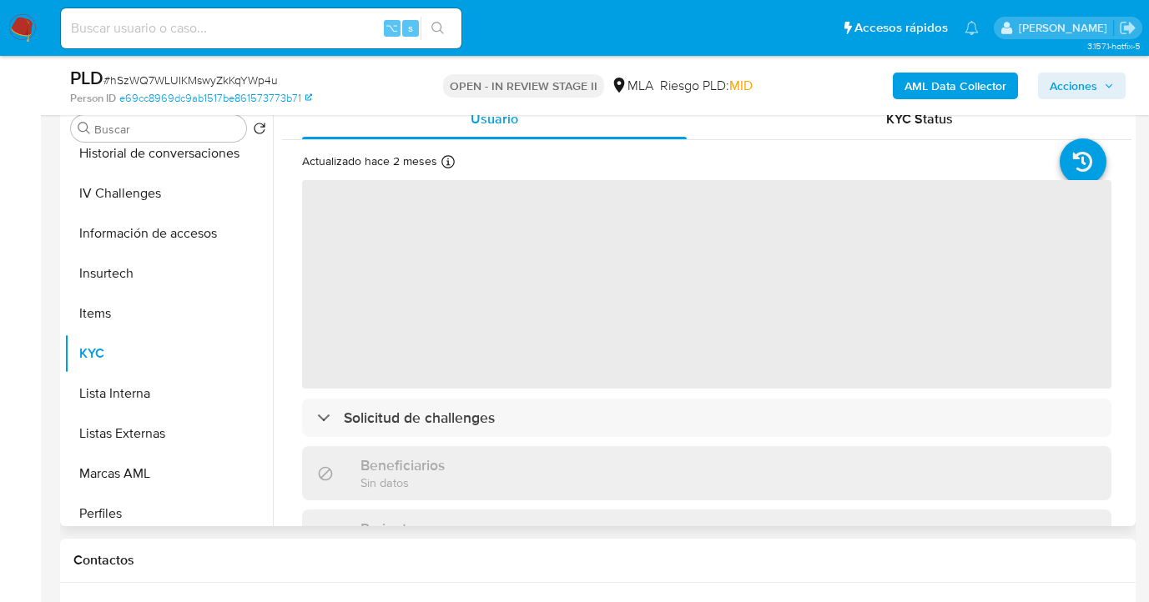
scroll to position [323, 0]
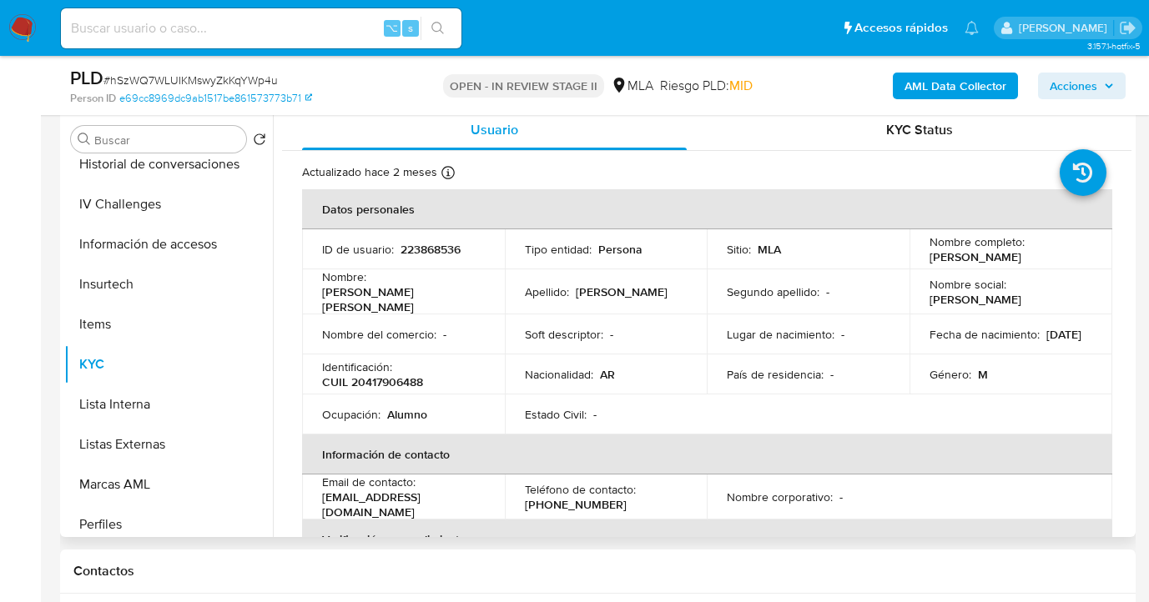
drag, startPoint x: 925, startPoint y: 254, endPoint x: 967, endPoint y: 271, distance: 45.2
click at [967, 264] on p "Alfredo Miguel Angel Tognole" at bounding box center [975, 256] width 92 height 15
copy p "Alfredo Miguel Angel Tognole"
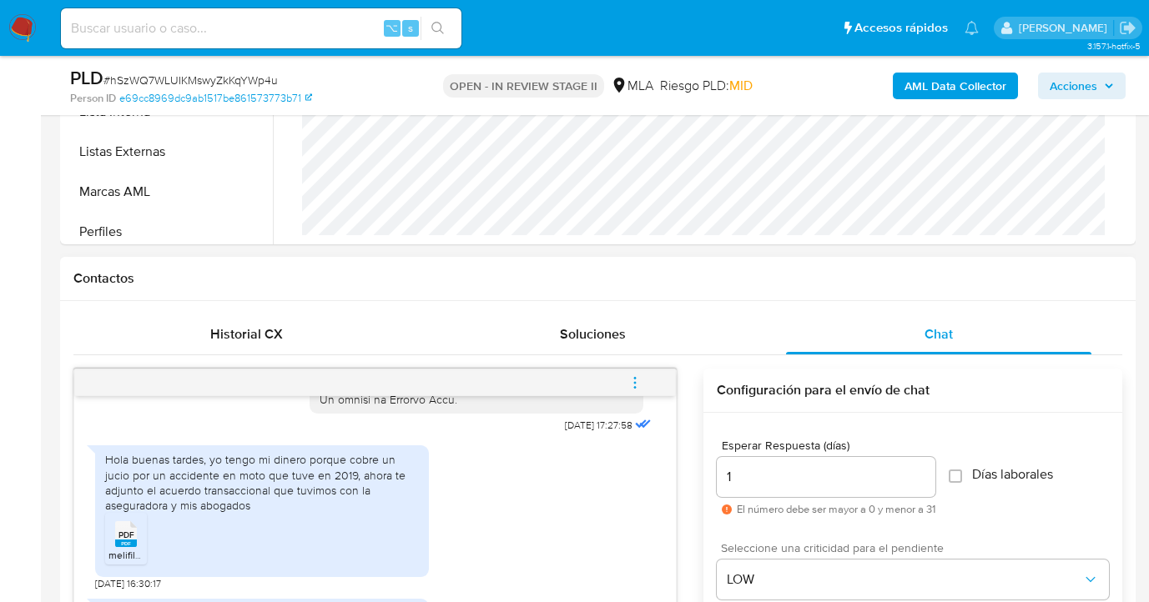
scroll to position [909, 0]
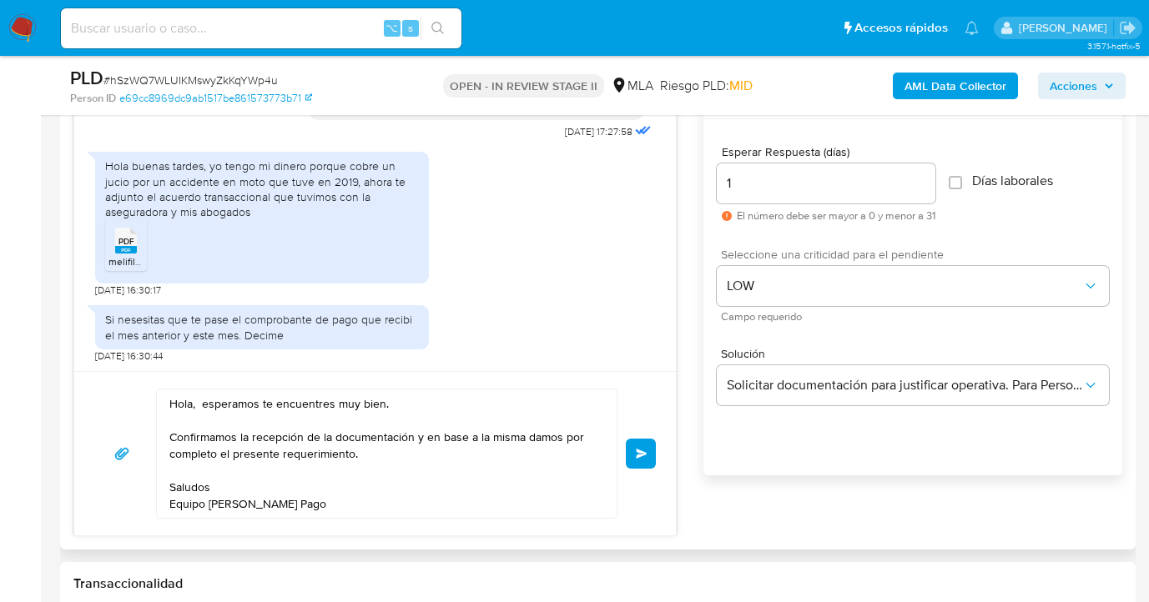
click at [194, 411] on textarea "Hola, esperamos te encuentres muy bien. Confirmamos la recepción de la document…" at bounding box center [382, 454] width 426 height 128
paste textarea "Alfredo Miguel Angel Tognole"
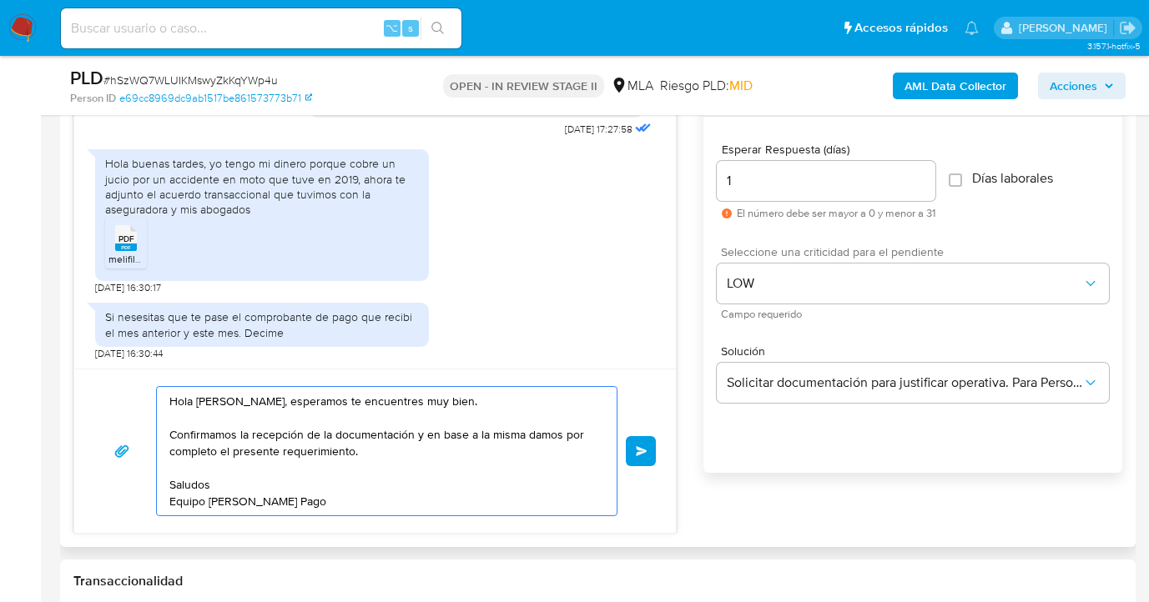
scroll to position [913, 0]
type textarea "Hola Alfredo Miguel Angel Tognole, esperamos te encuentres muy bien. Confirmamo…"
click at [637, 446] on span "Enviar" at bounding box center [642, 451] width 12 height 10
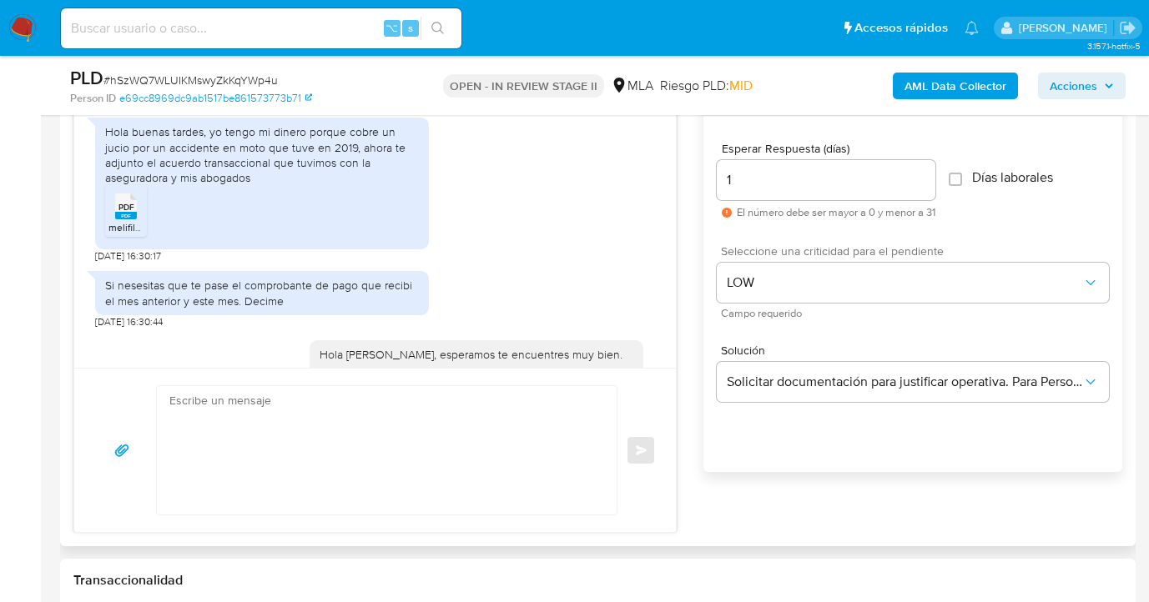
scroll to position [1081, 0]
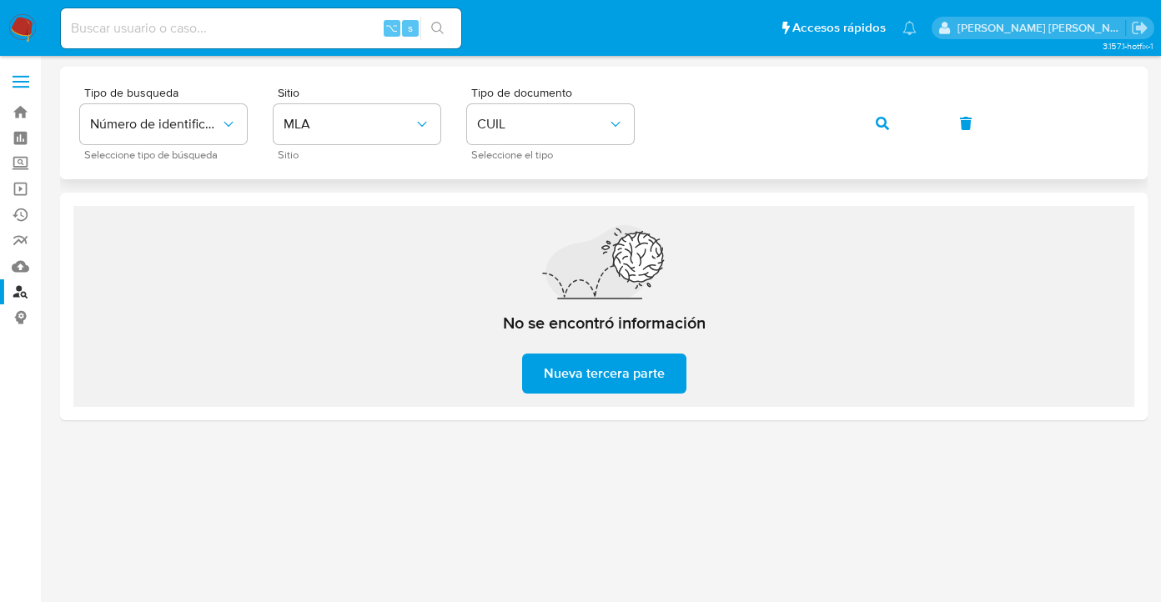
click at [895, 123] on button "button" at bounding box center [882, 123] width 57 height 40
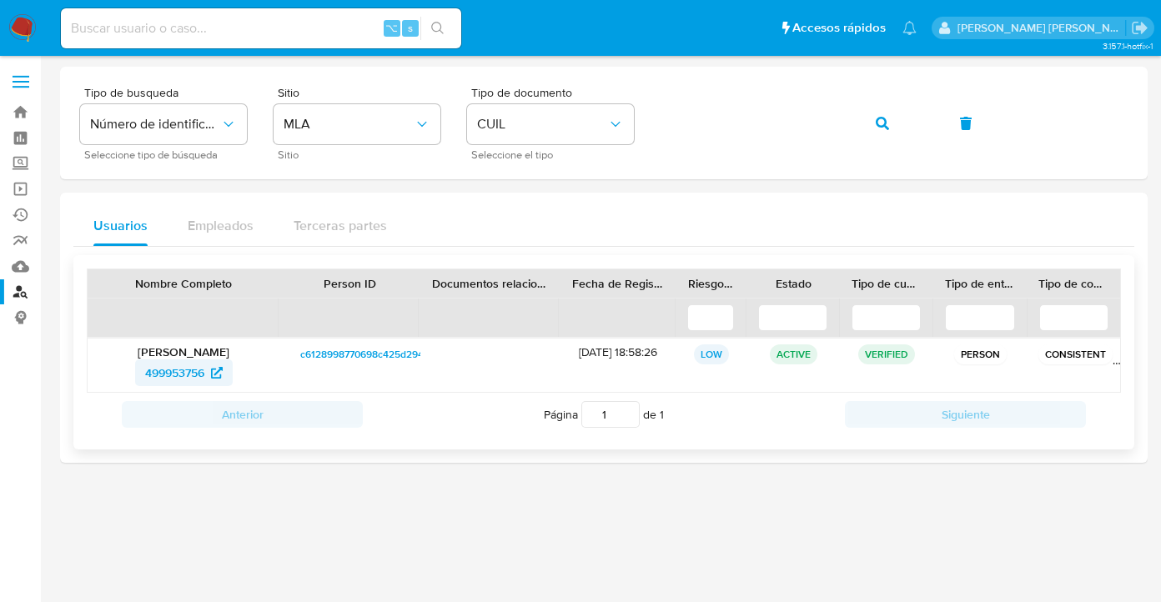
click at [172, 375] on span "499953756" at bounding box center [174, 373] width 59 height 27
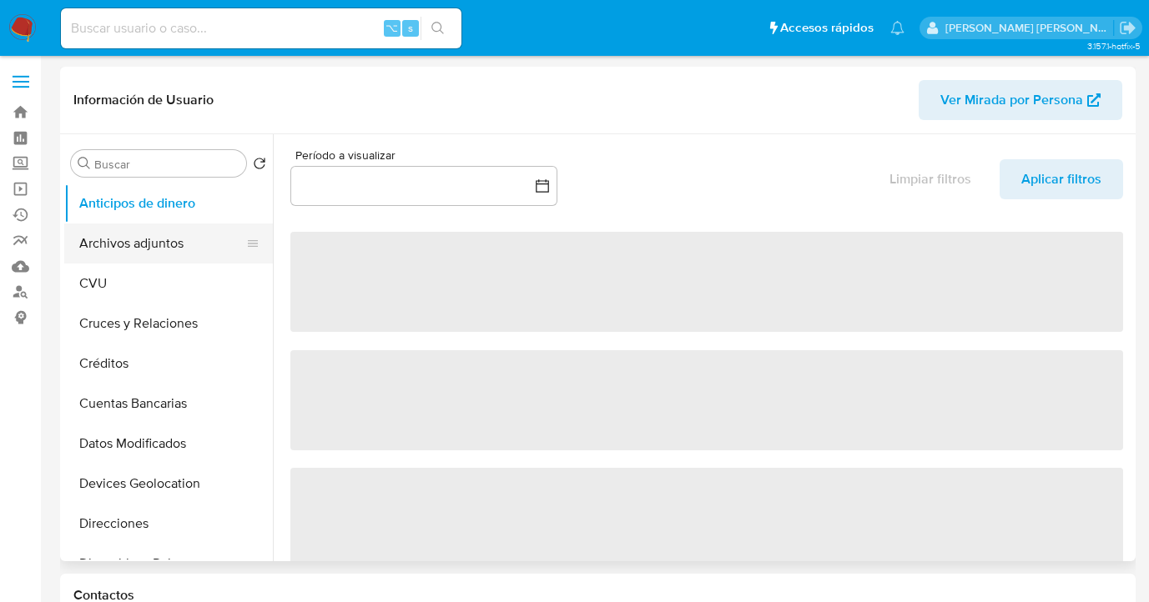
select select "10"
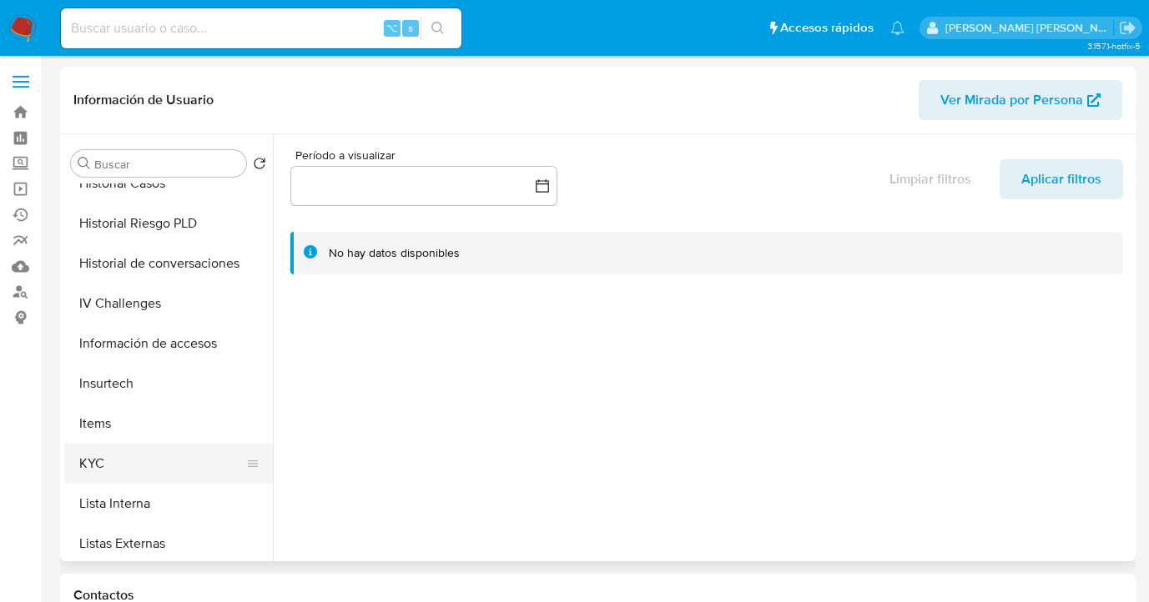
scroll to position [593, 0]
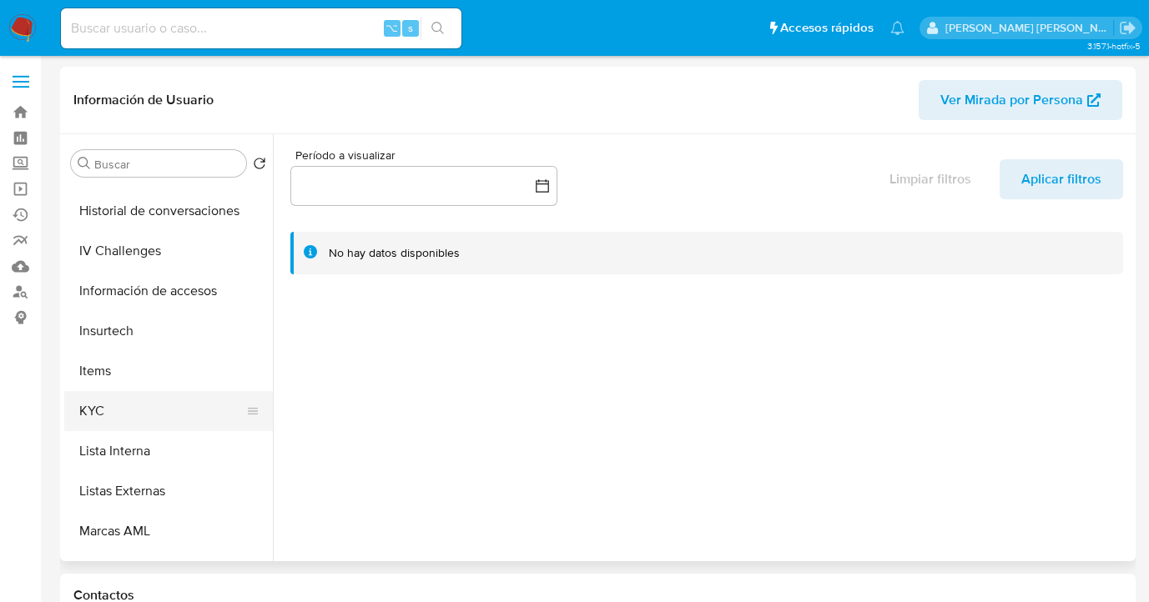
click at [176, 406] on button "KYC" at bounding box center [161, 411] width 195 height 40
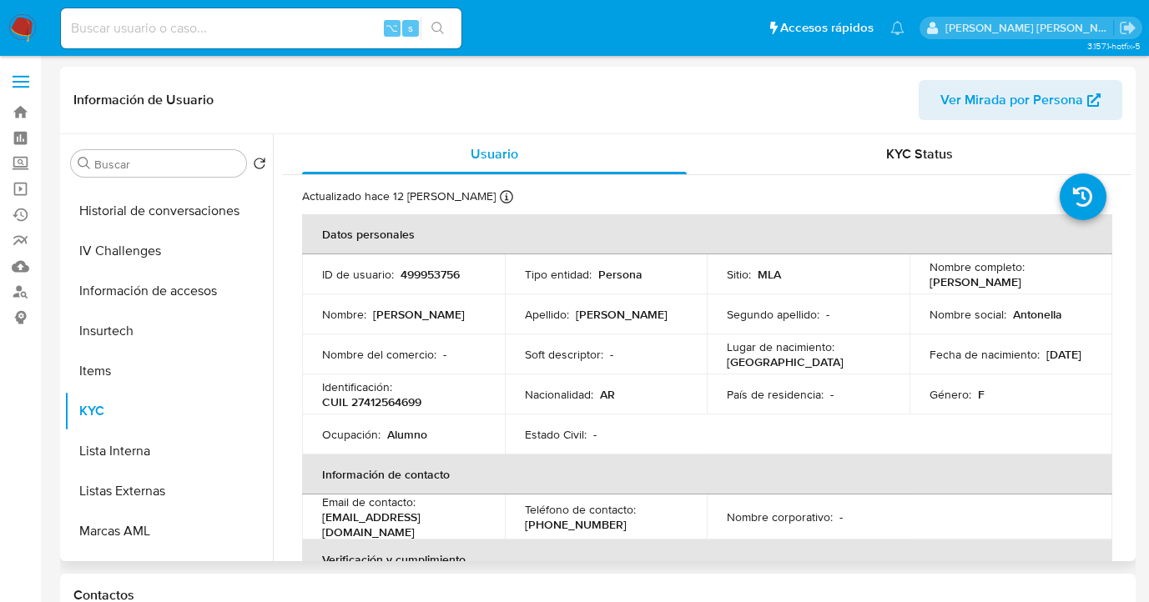
scroll to position [839, 0]
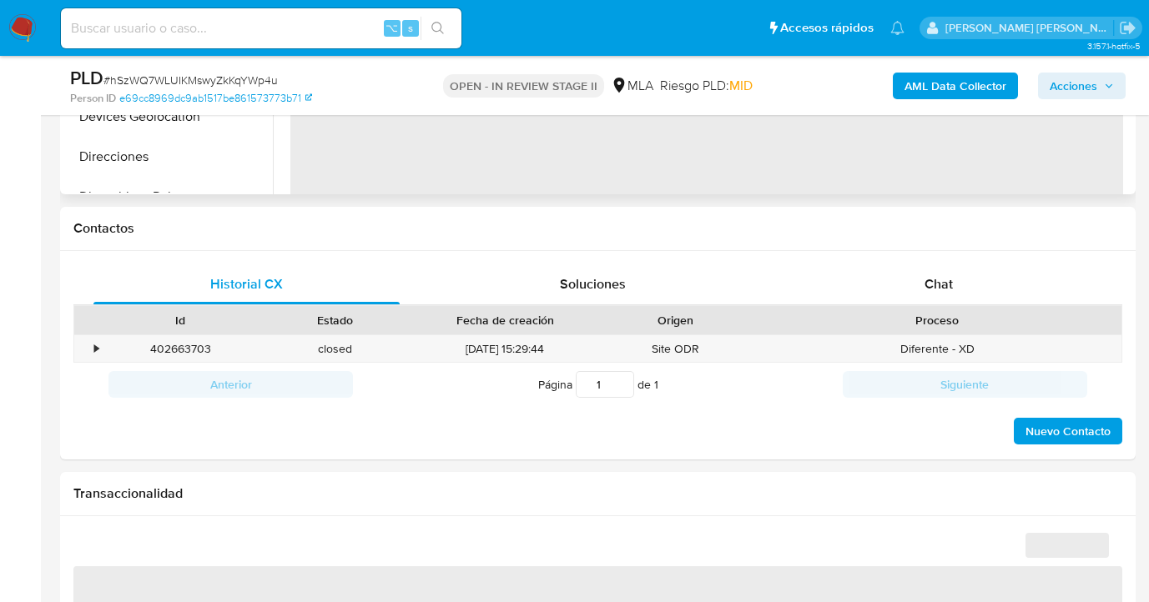
scroll to position [691, 0]
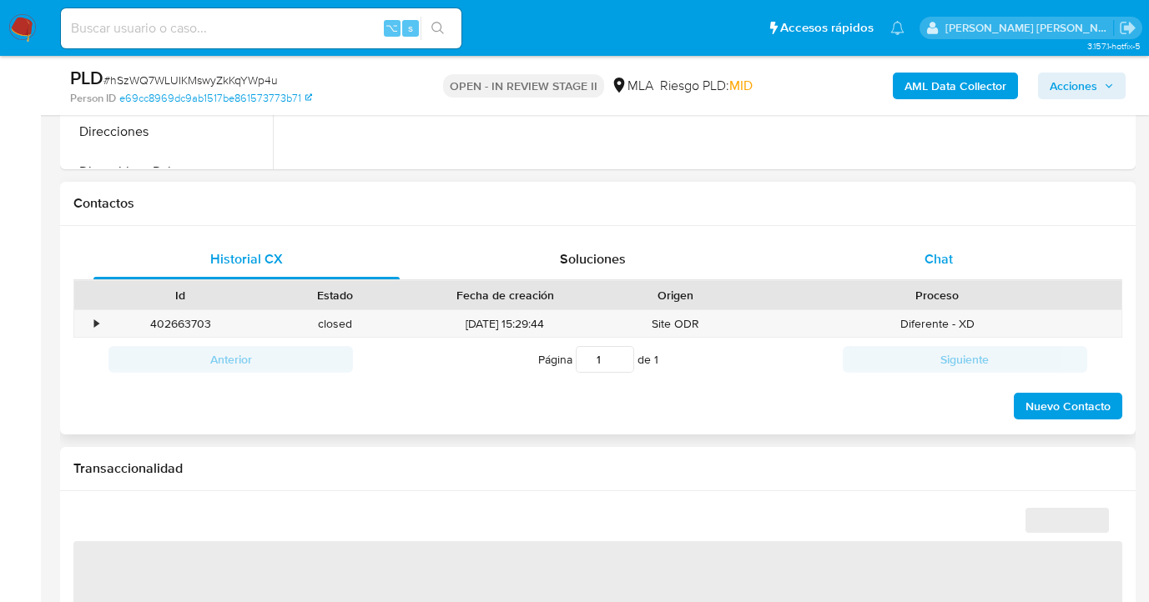
select select "10"
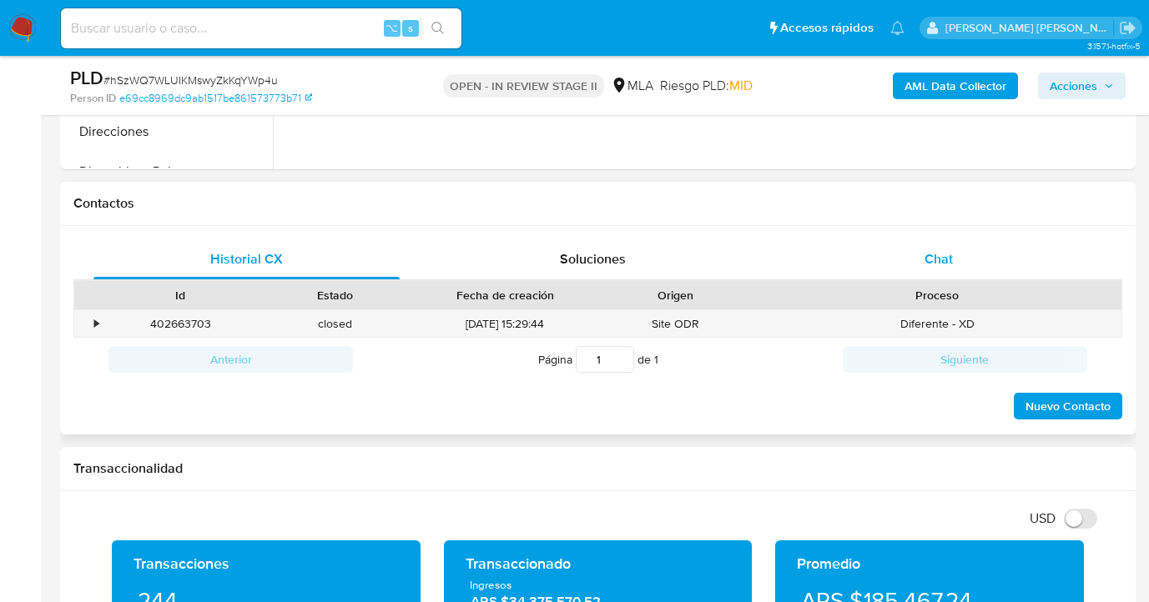
drag, startPoint x: 952, startPoint y: 265, endPoint x: 897, endPoint y: 220, distance: 71.2
click at [952, 265] on span "Chat" at bounding box center [938, 258] width 28 height 19
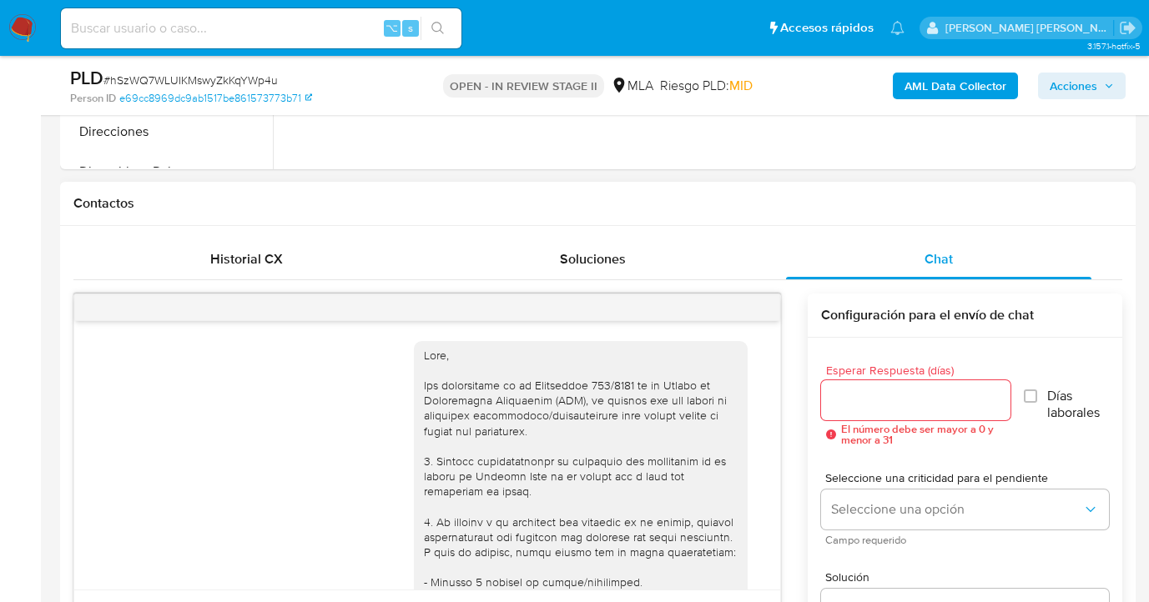
scroll to position [1081, 0]
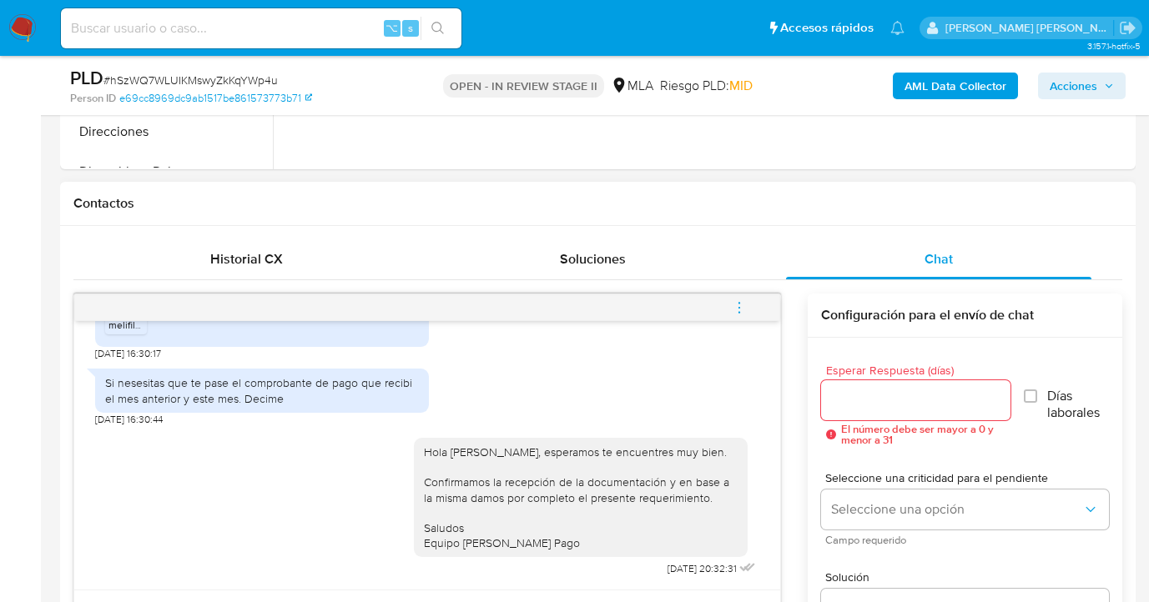
click at [743, 304] on icon "menu-action" at bounding box center [739, 307] width 15 height 15
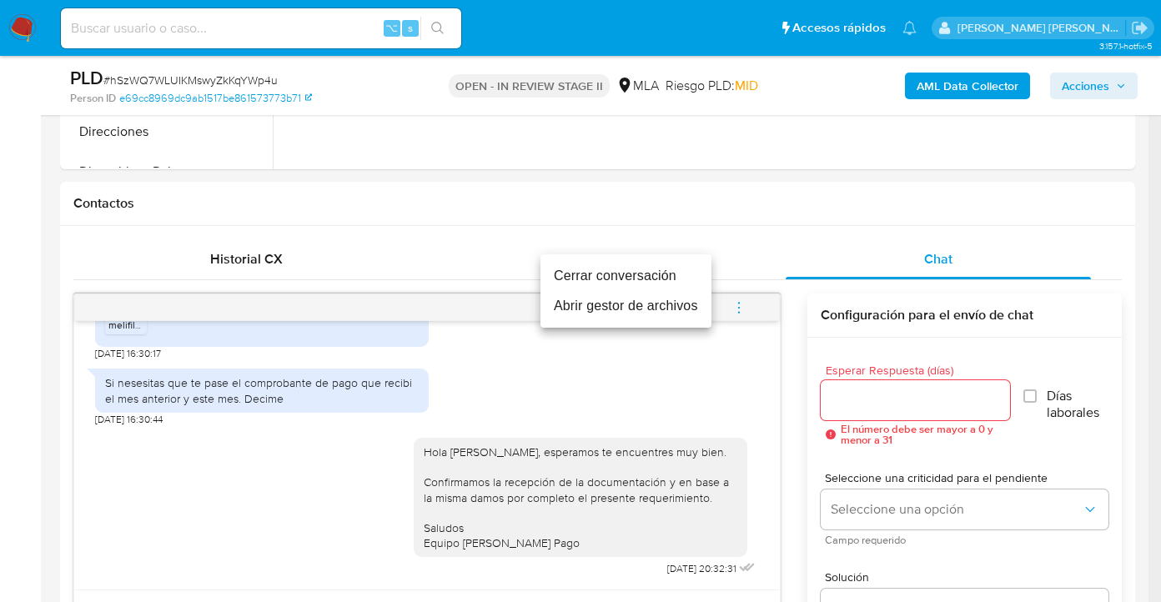
click at [591, 274] on li "Cerrar conversación" at bounding box center [626, 276] width 171 height 30
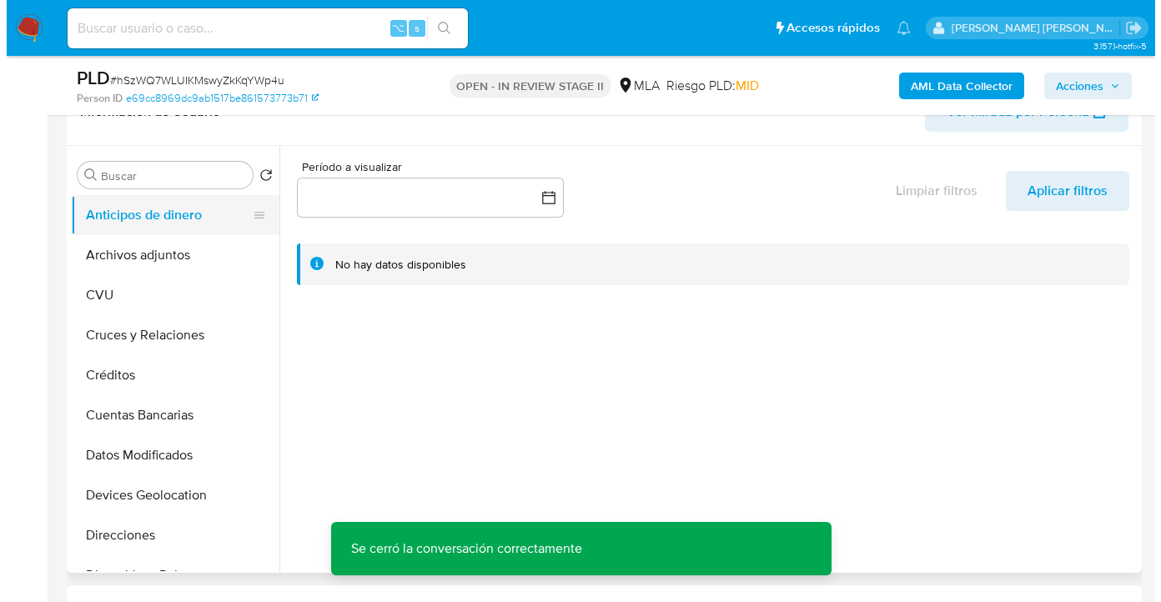
scroll to position [275, 0]
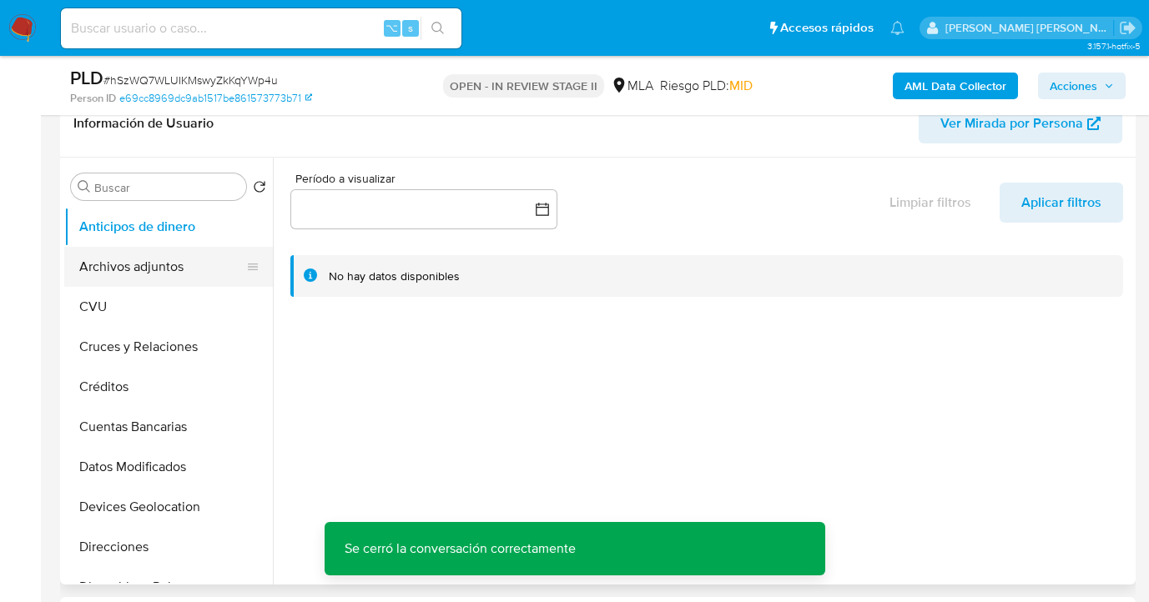
click at [202, 259] on button "Archivos adjuntos" at bounding box center [161, 267] width 195 height 40
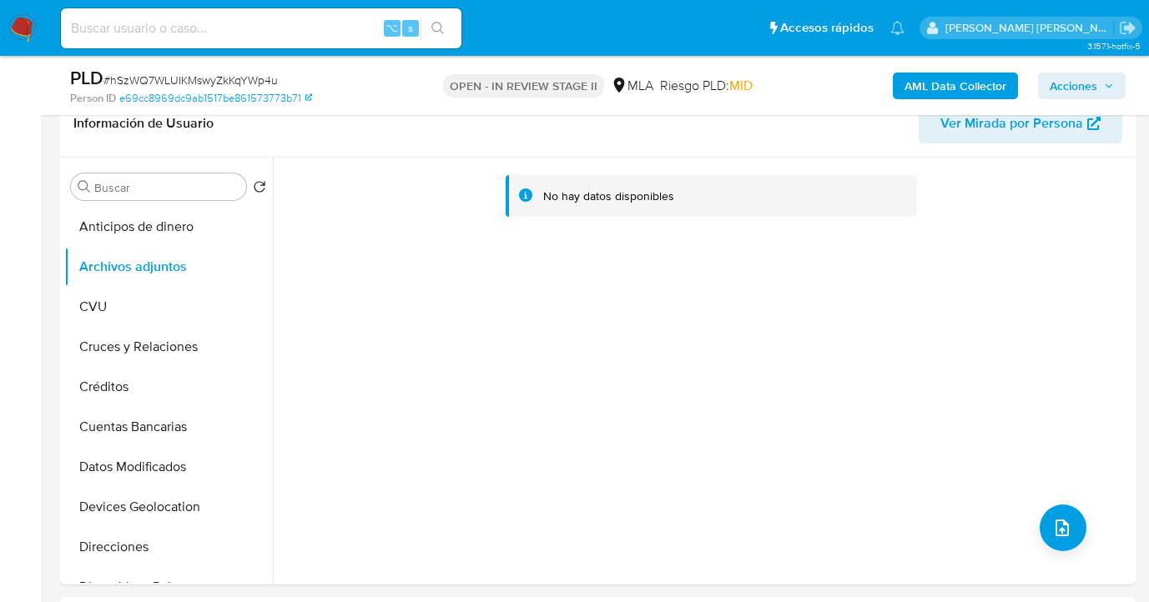
click at [965, 87] on b "AML Data Collector" at bounding box center [955, 86] width 102 height 27
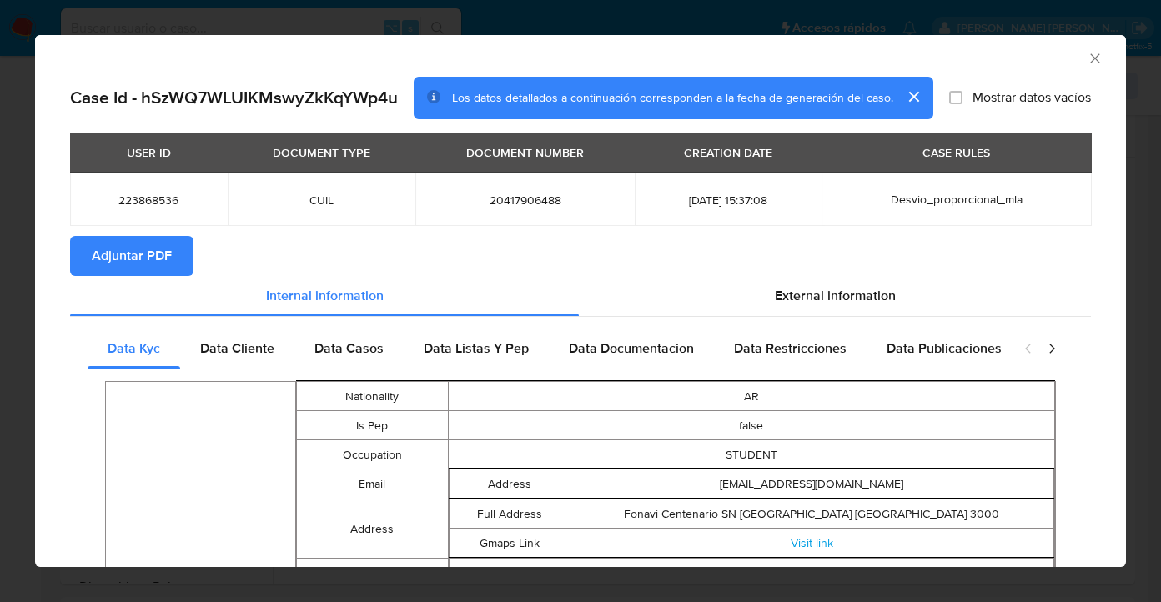
click at [121, 258] on span "Adjuntar PDF" at bounding box center [132, 256] width 80 height 37
click at [1087, 59] on icon "Cerrar ventana" at bounding box center [1095, 58] width 17 height 17
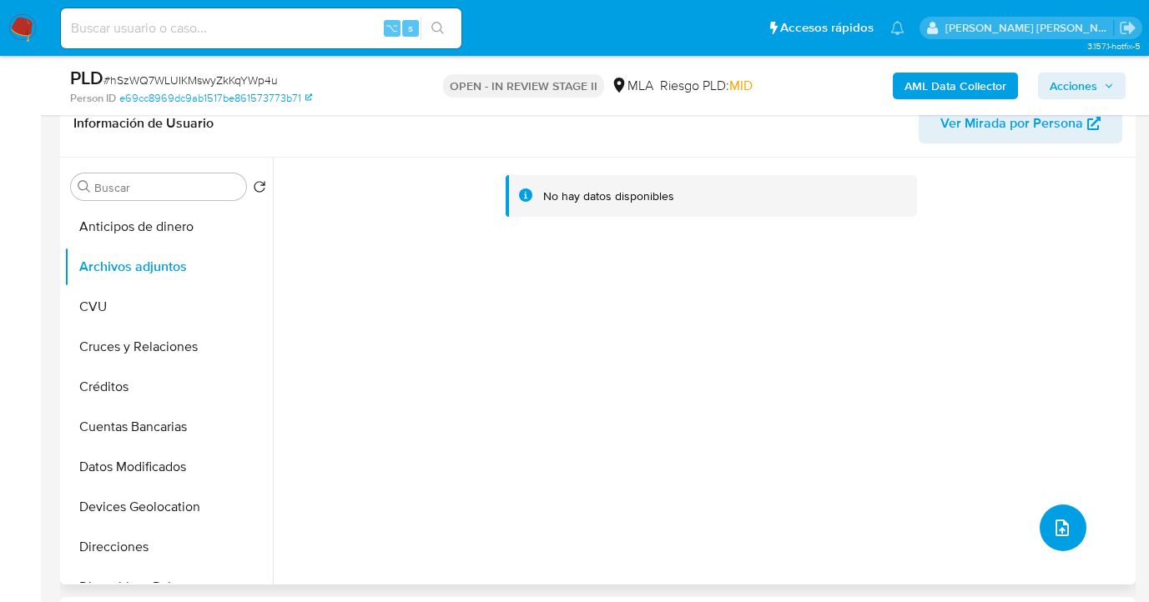
click at [1057, 531] on icon "upload-file" at bounding box center [1062, 528] width 20 height 20
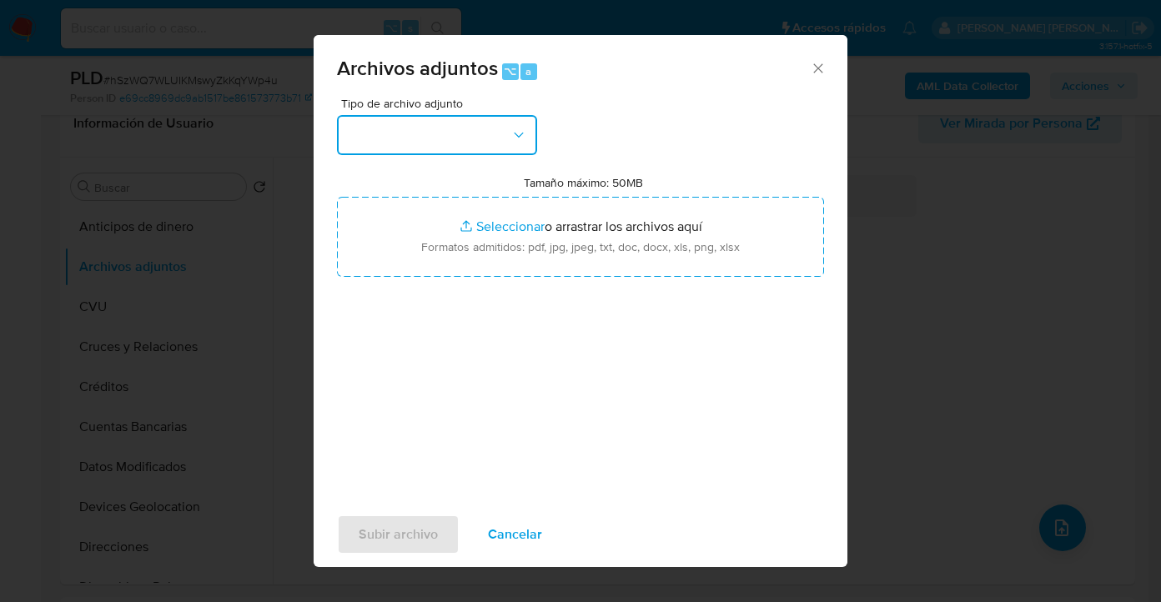
drag, startPoint x: 511, startPoint y: 129, endPoint x: 499, endPoint y: 156, distance: 29.5
click at [512, 130] on icon "button" at bounding box center [519, 135] width 17 height 17
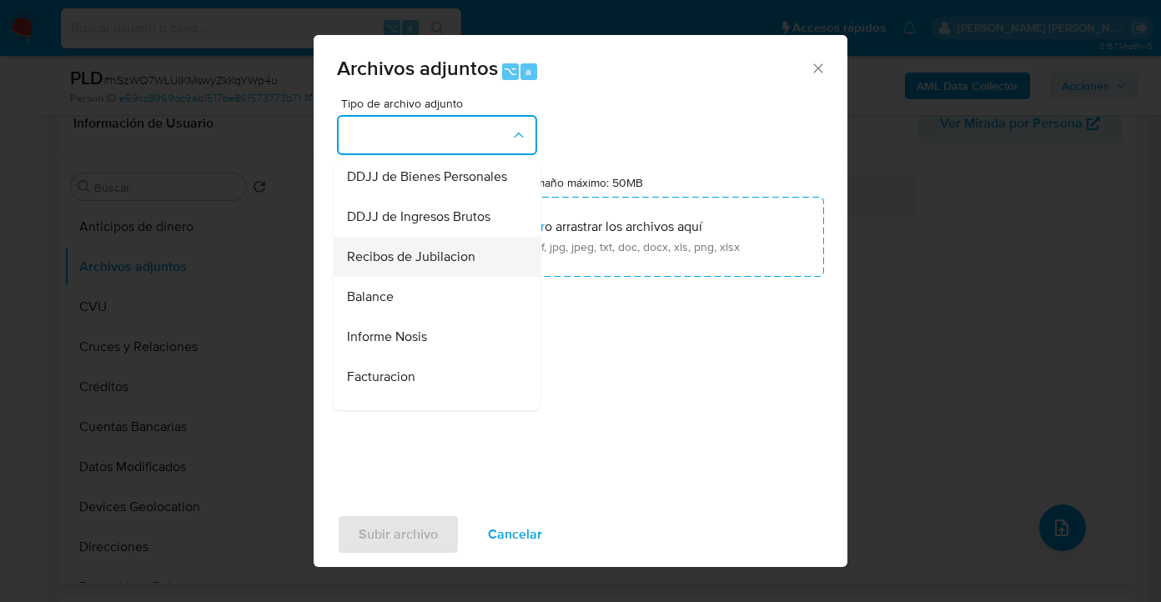
scroll to position [512, 0]
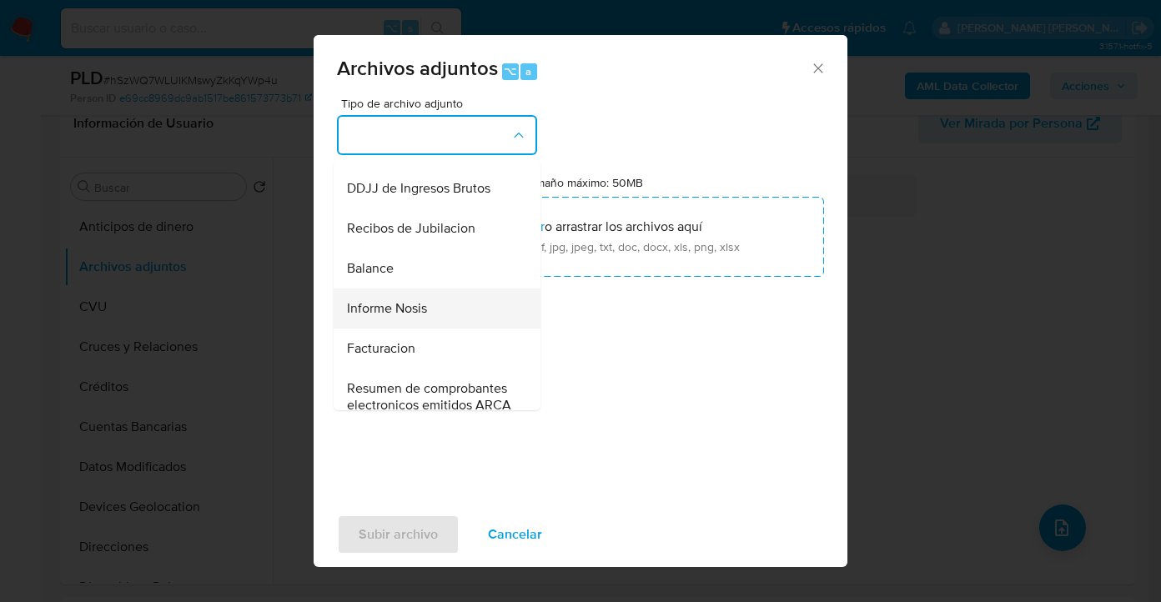
click at [441, 329] on div "Informe Nosis" at bounding box center [432, 309] width 170 height 40
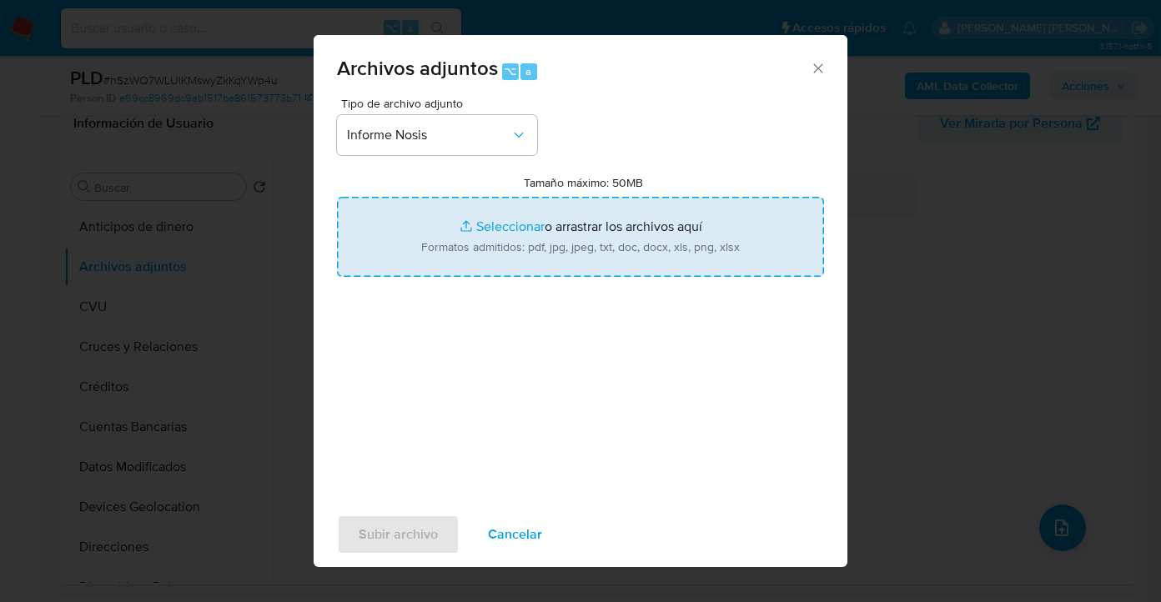
click at [568, 260] on input "Tamaño máximo: 50MB Seleccionar archivos" at bounding box center [580, 237] width 487 height 80
click at [606, 262] on input "Tamaño máximo: 50MB Seleccionar archivos" at bounding box center [580, 237] width 487 height 80
type input "C:\fakepath\223868536-NOSIS_Manager_InformeIndividual_20417906488_620658_202508…"
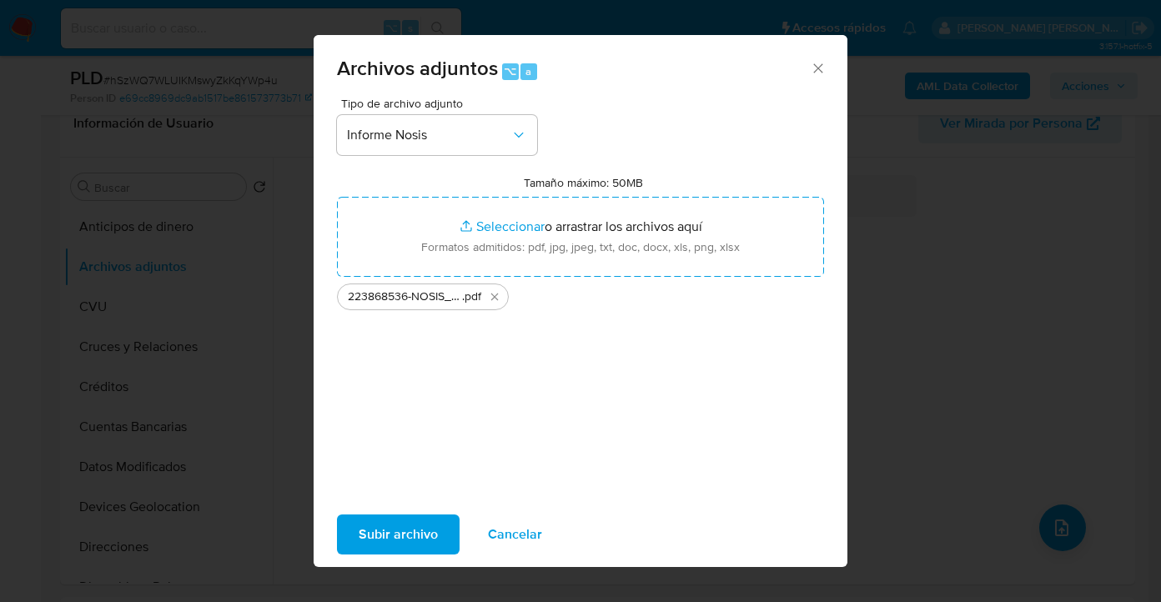
click at [378, 537] on span "Subir archivo" at bounding box center [398, 534] width 79 height 37
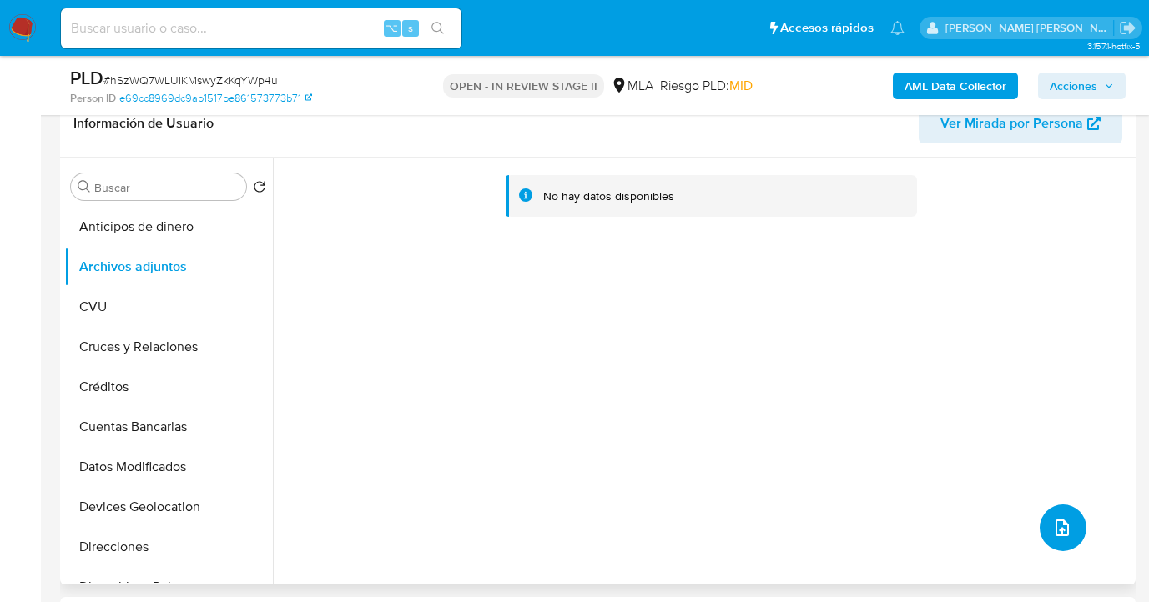
click at [1052, 527] on icon "upload-file" at bounding box center [1062, 528] width 20 height 20
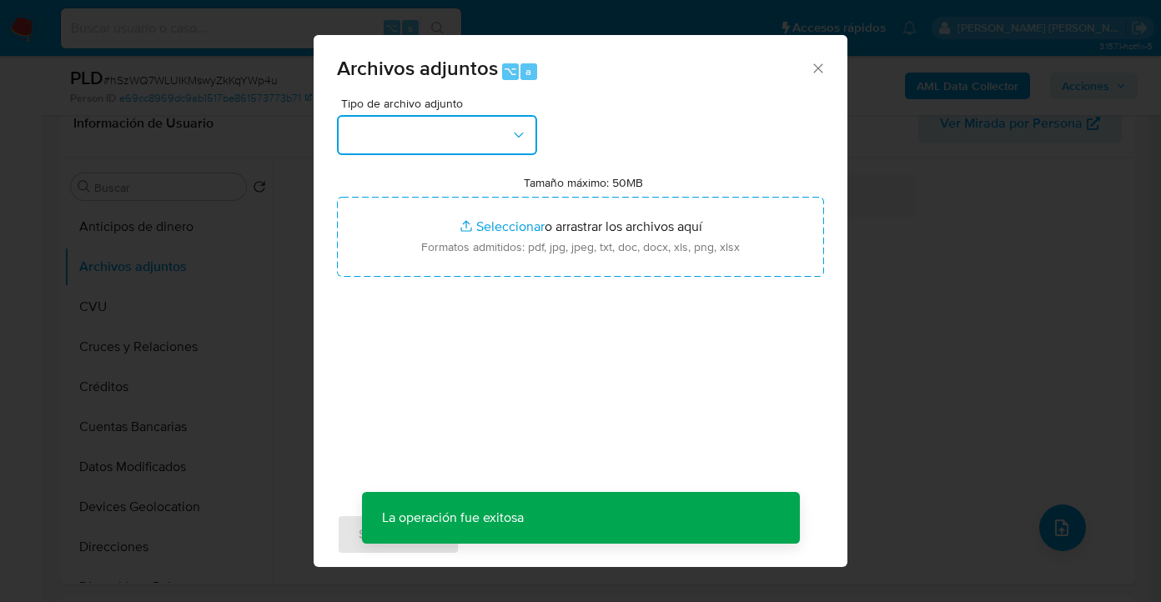
click at [496, 142] on button "button" at bounding box center [437, 135] width 200 height 40
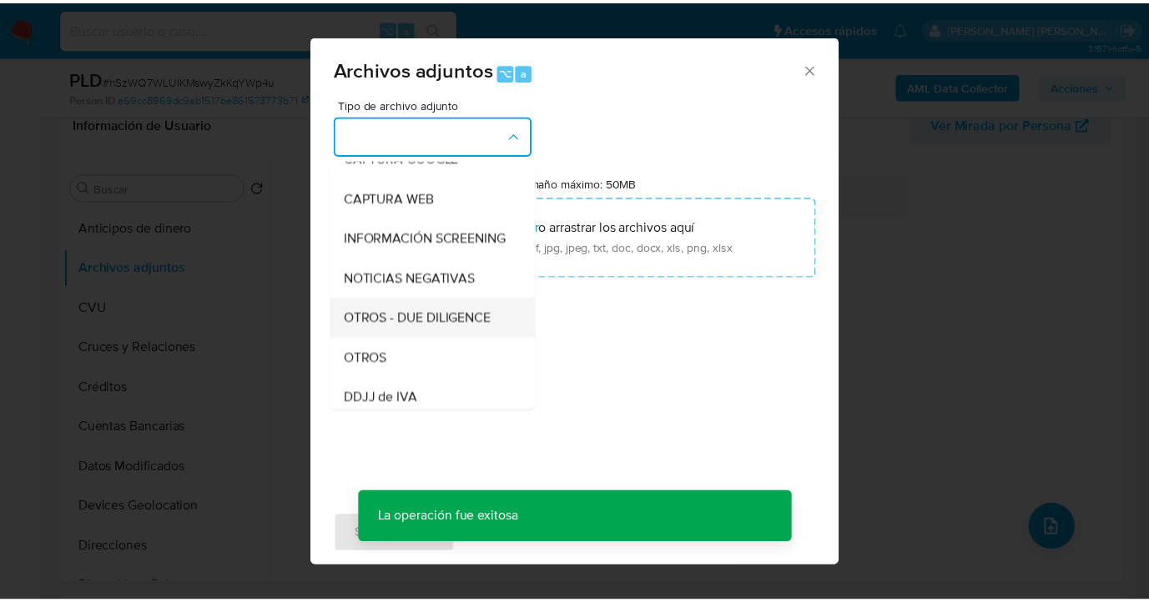
scroll to position [185, 0]
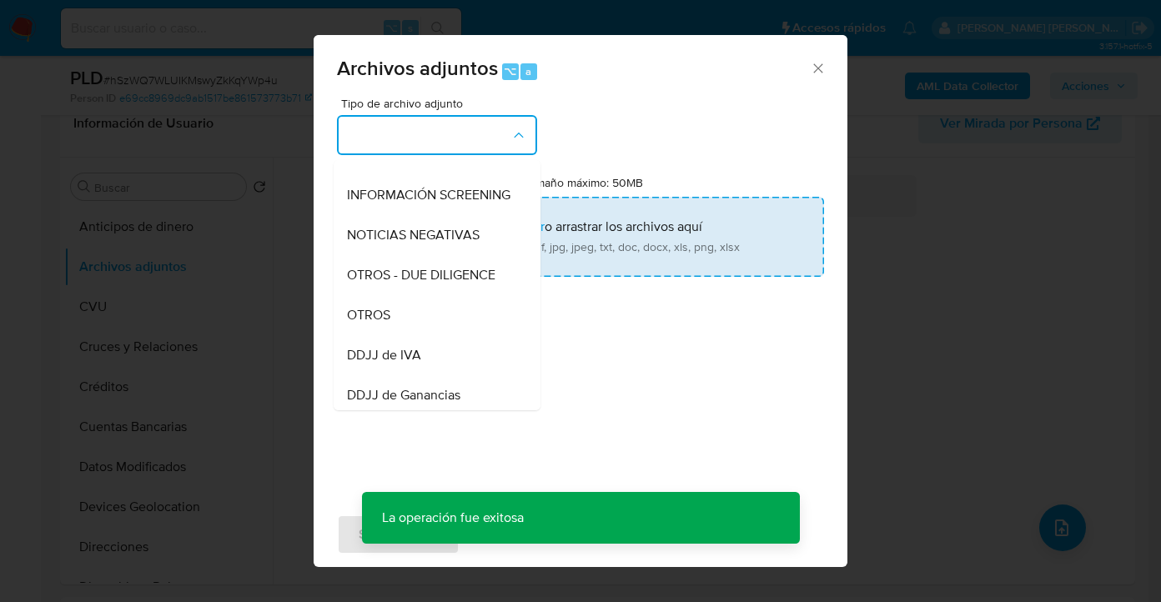
drag, startPoint x: 440, startPoint y: 316, endPoint x: 543, endPoint y: 248, distance: 124.0
click at [441, 317] on div "OTROS" at bounding box center [432, 315] width 170 height 40
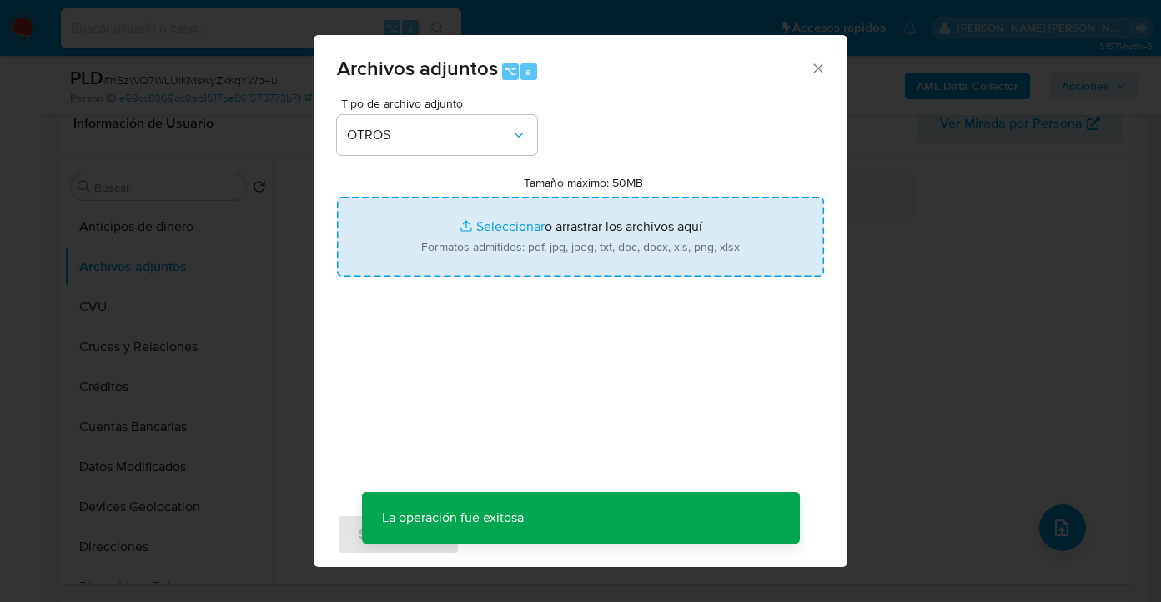
click at [546, 245] on input "Tamaño máximo: 50MB Seleccionar archivos" at bounding box center [580, 237] width 487 height 80
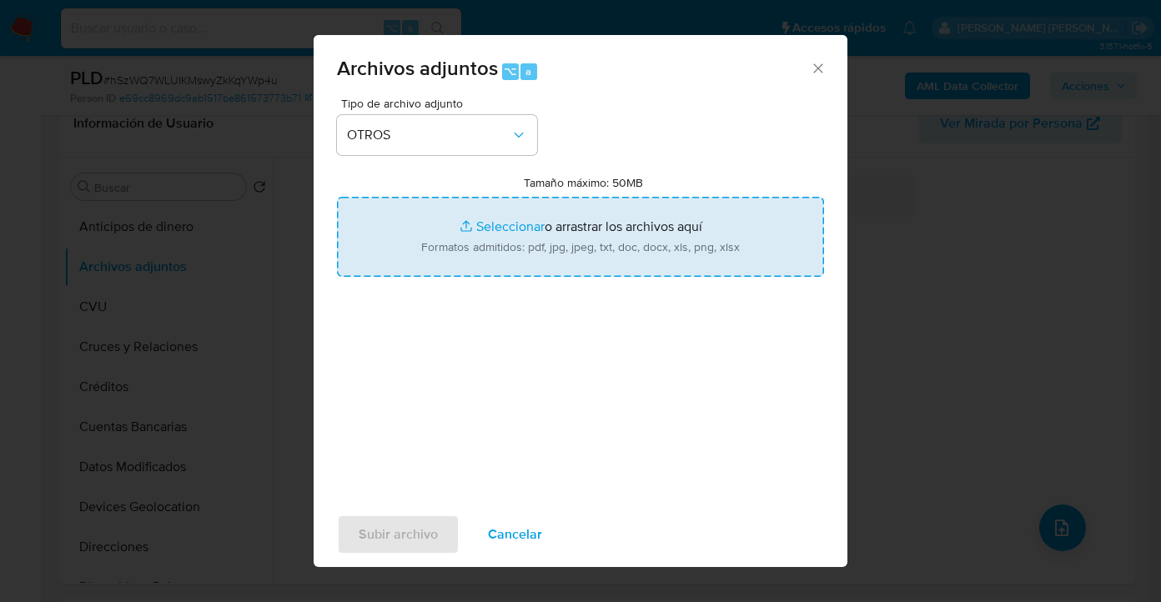
type input "C:\fakepath\223868536 - Movimientos.xlsx"
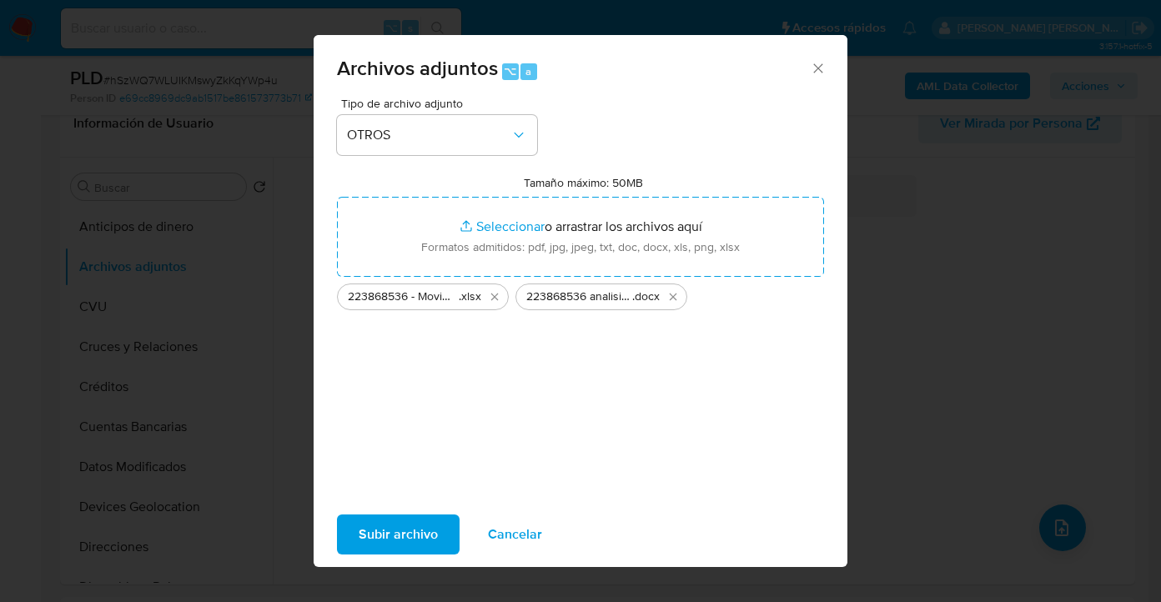
click at [387, 530] on span "Subir archivo" at bounding box center [398, 534] width 79 height 37
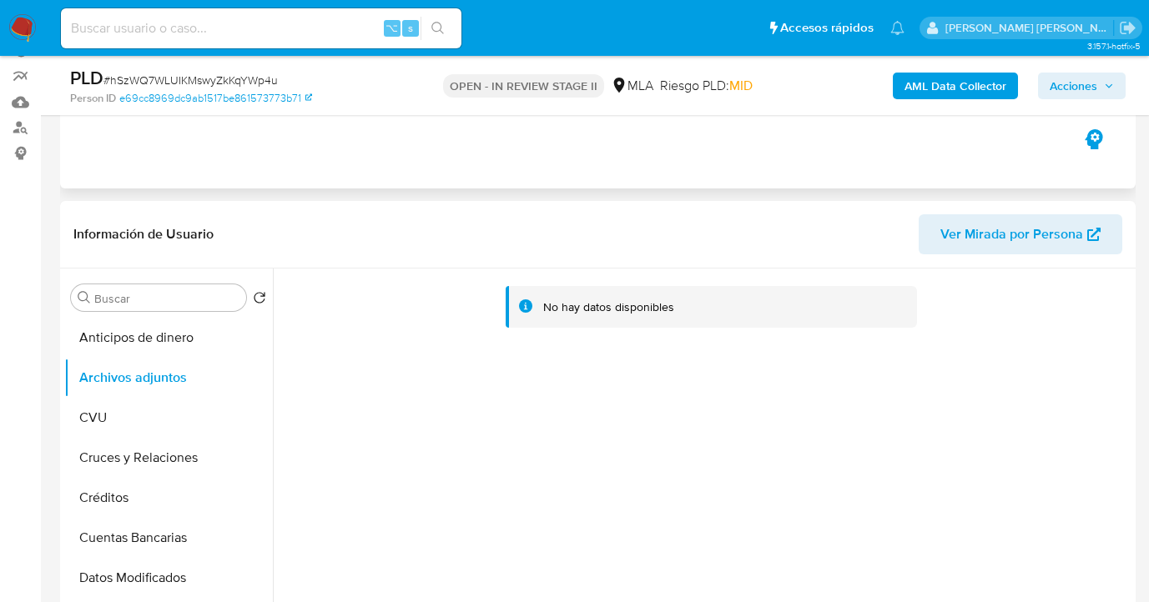
scroll to position [0, 0]
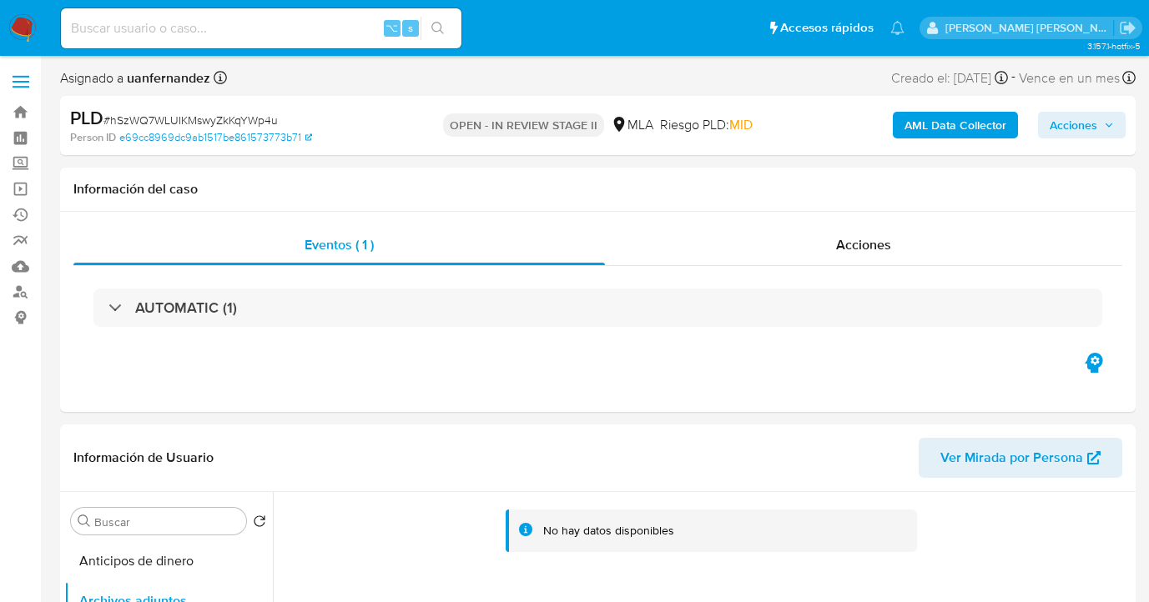
click at [1065, 128] on span "Acciones" at bounding box center [1074, 125] width 48 height 27
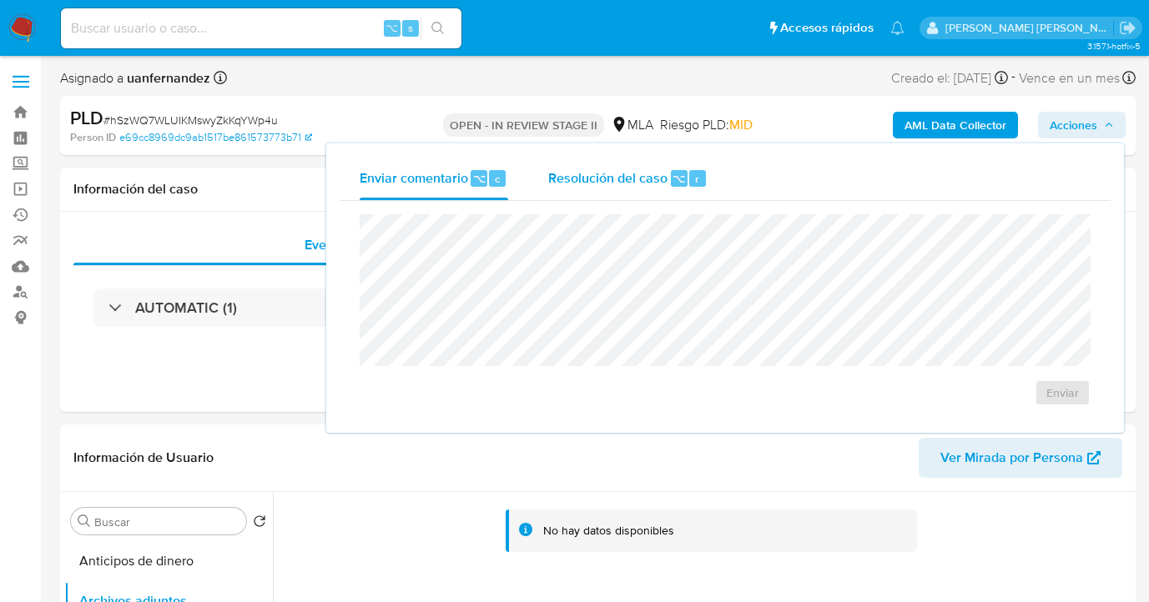
drag, startPoint x: 608, startPoint y: 177, endPoint x: 597, endPoint y: 198, distance: 23.5
click at [609, 178] on span "Resolución del caso" at bounding box center [607, 178] width 119 height 19
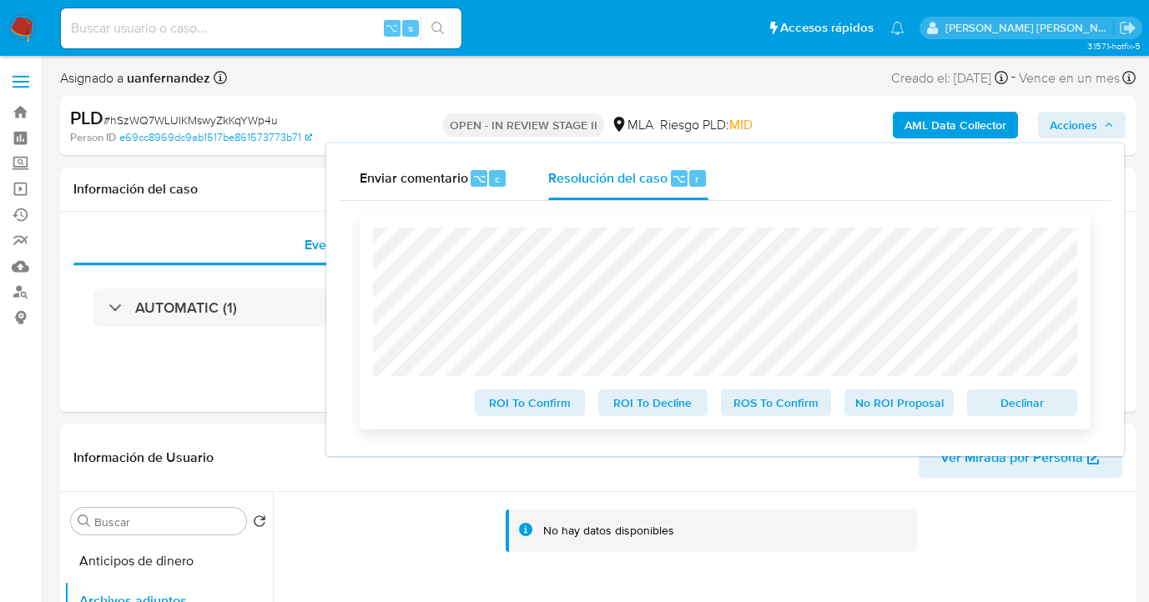
click at [912, 411] on span "No ROI Proposal" at bounding box center [899, 402] width 87 height 23
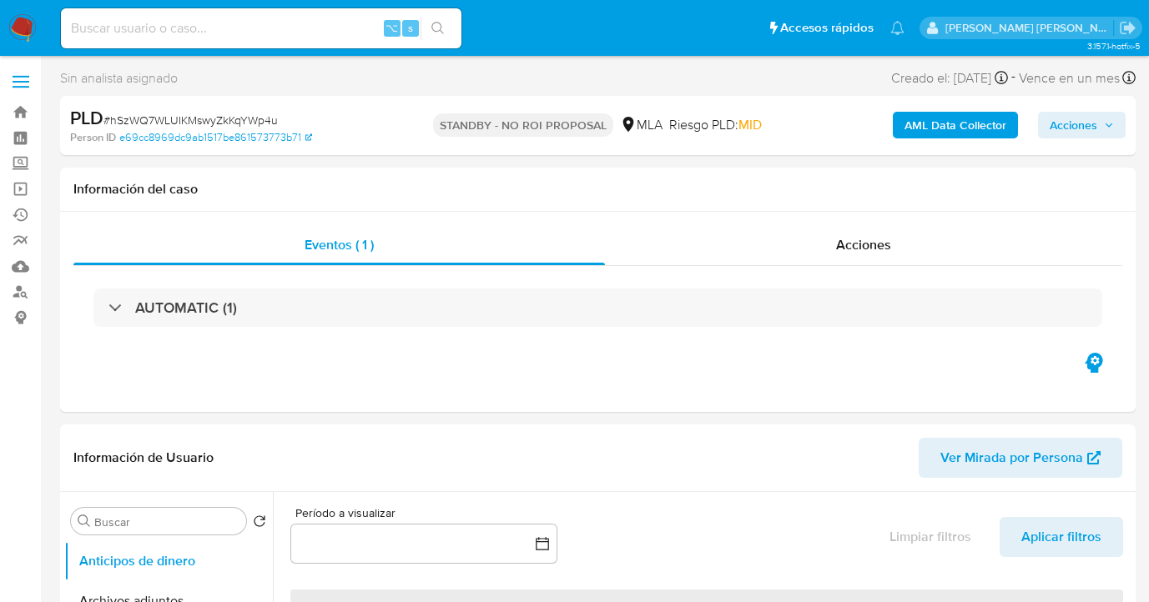
select select "10"
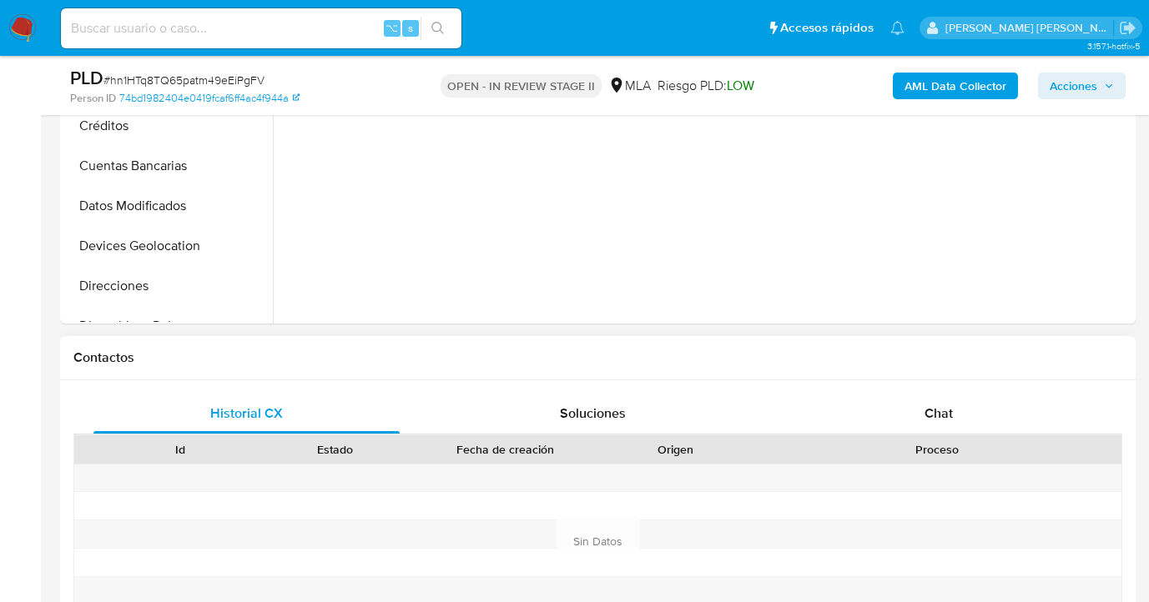
drag, startPoint x: 940, startPoint y: 422, endPoint x: 913, endPoint y: 354, distance: 73.4
click at [939, 422] on span "Chat" at bounding box center [938, 413] width 28 height 19
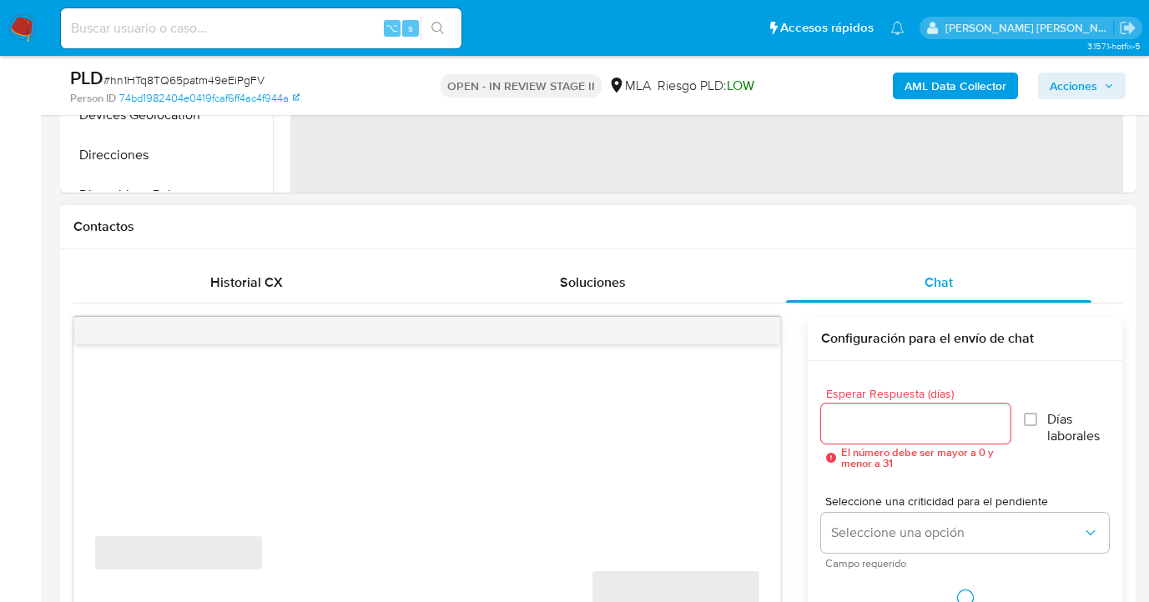
scroll to position [860, 0]
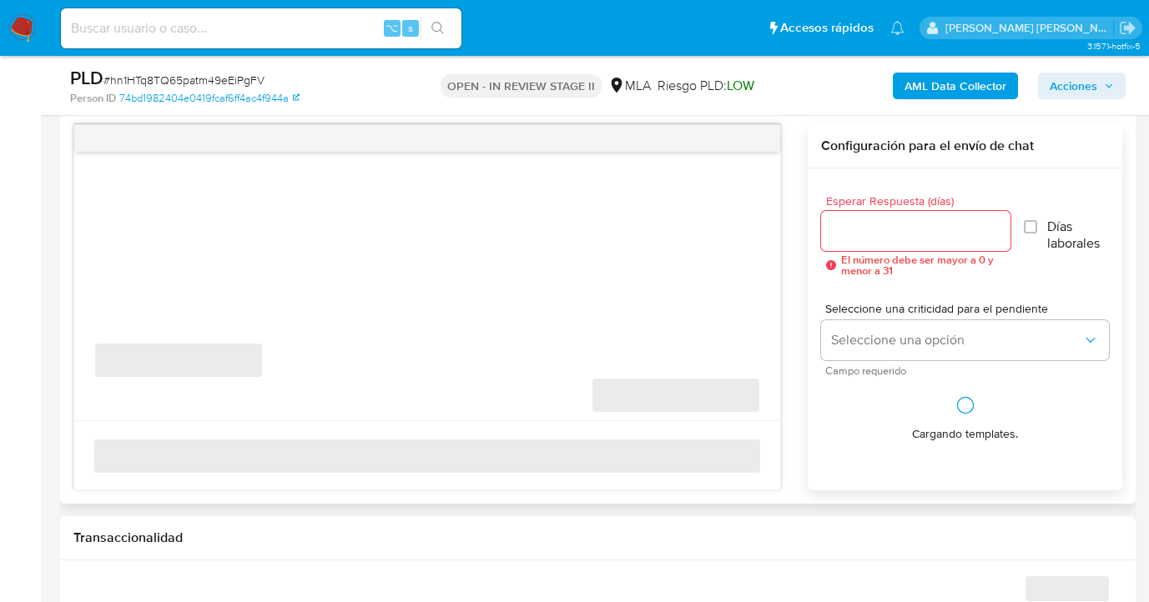
select select "10"
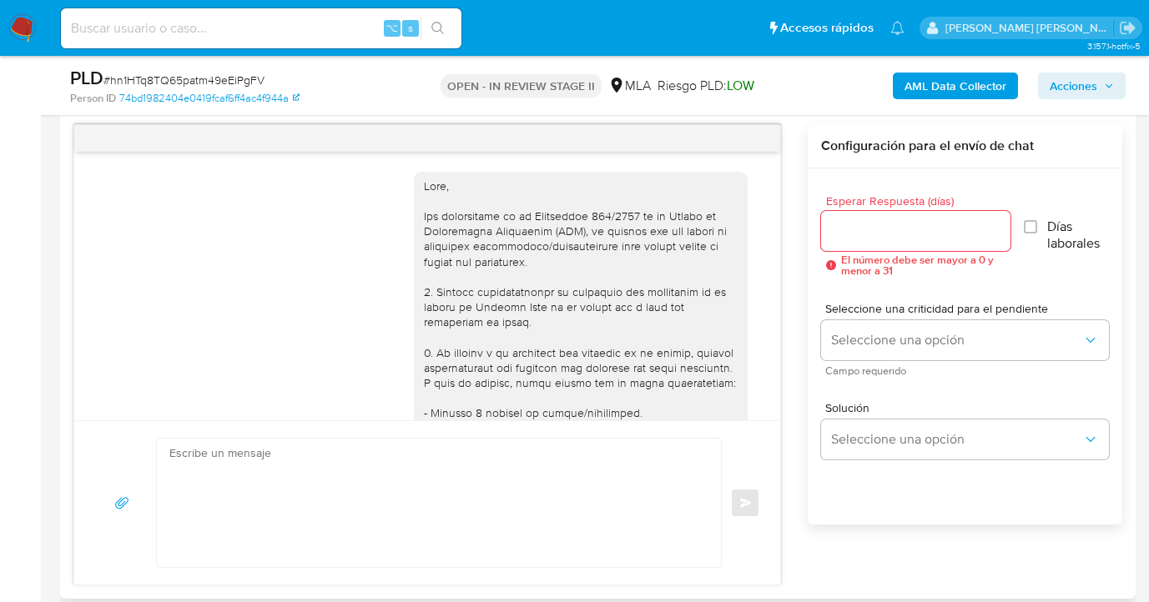
scroll to position [1247, 0]
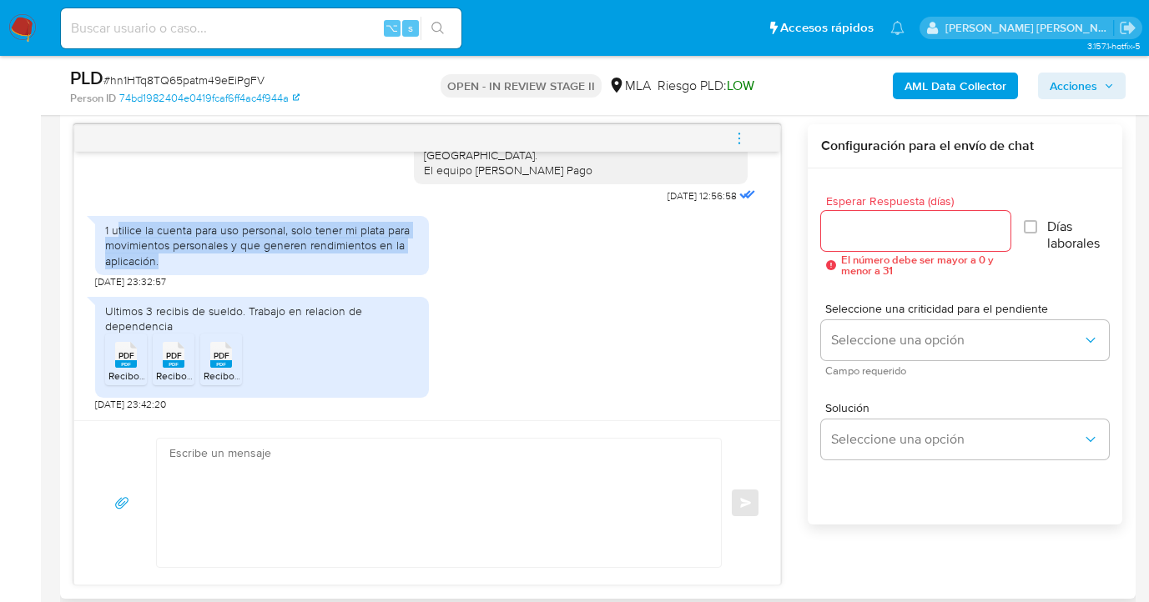
drag, startPoint x: 115, startPoint y: 232, endPoint x: 164, endPoint y: 262, distance: 57.7
click at [164, 262] on div "1 utilice la cuenta para uso personal, solo tener mi plata para movimientos per…" at bounding box center [262, 246] width 314 height 46
copy div "tilice la cuenta para uso personal, solo tener mi plata para movimientos person…"
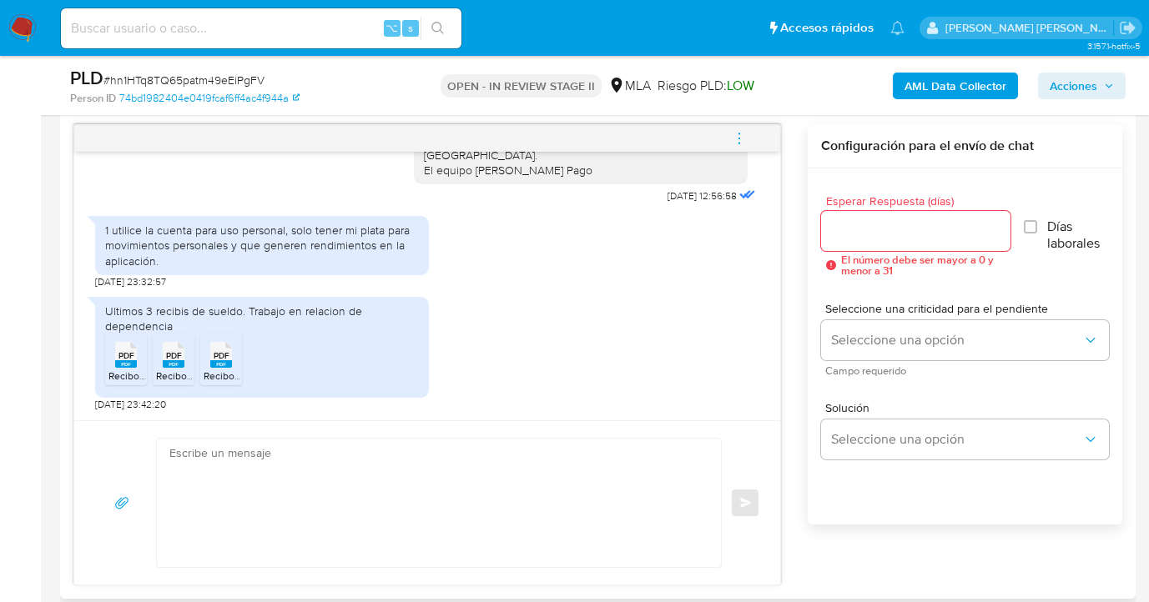
click at [129, 359] on span "PDF" at bounding box center [126, 355] width 16 height 11
click at [174, 362] on rect at bounding box center [174, 364] width 22 height 8
click at [221, 366] on rect at bounding box center [221, 364] width 22 height 8
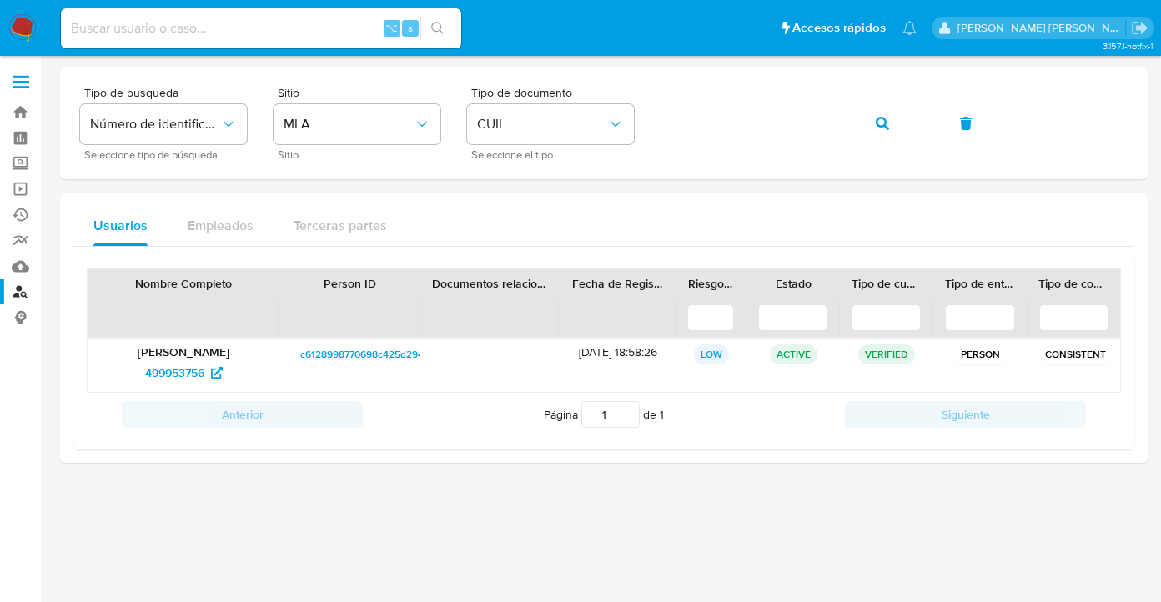
click at [30, 24] on img at bounding box center [22, 28] width 28 height 28
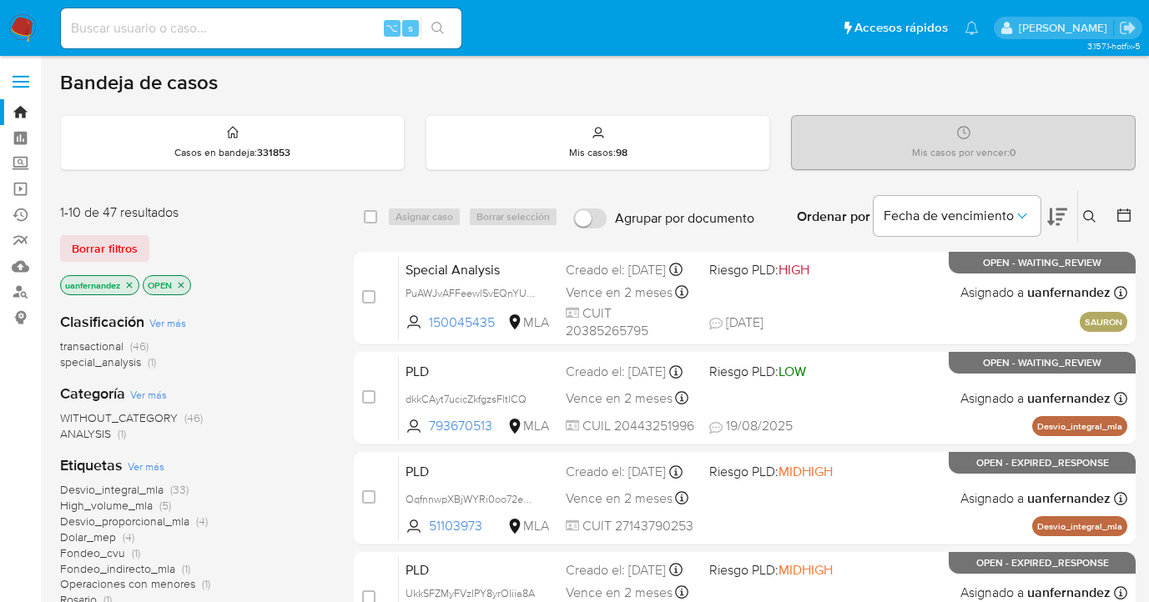
click at [96, 242] on span "Borrar filtros" at bounding box center [105, 248] width 66 height 23
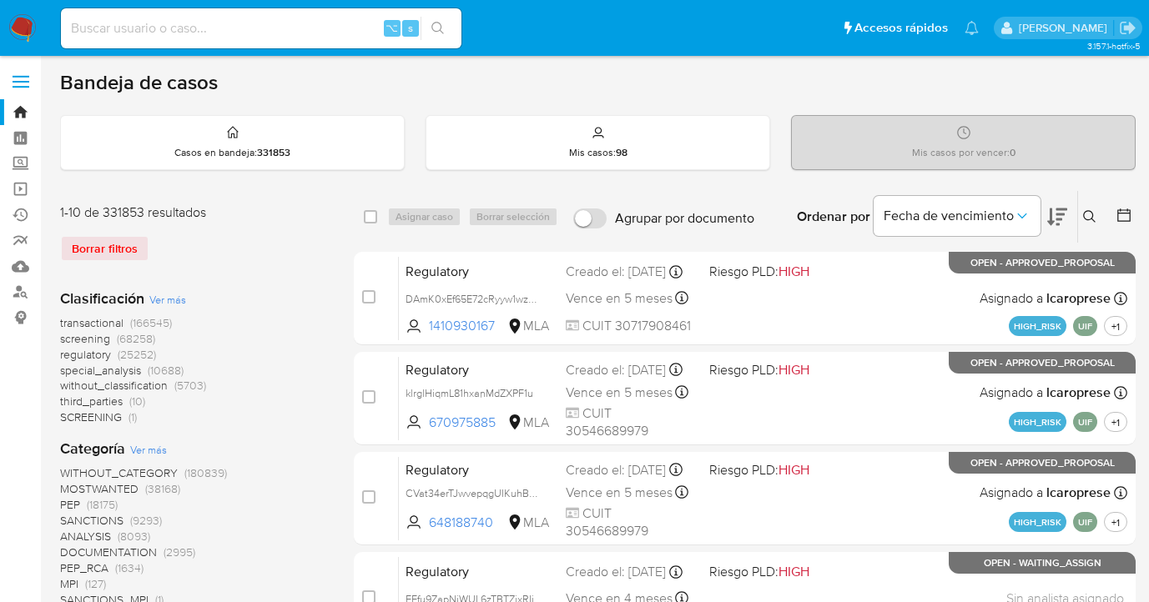
click at [1094, 210] on icon at bounding box center [1089, 216] width 13 height 13
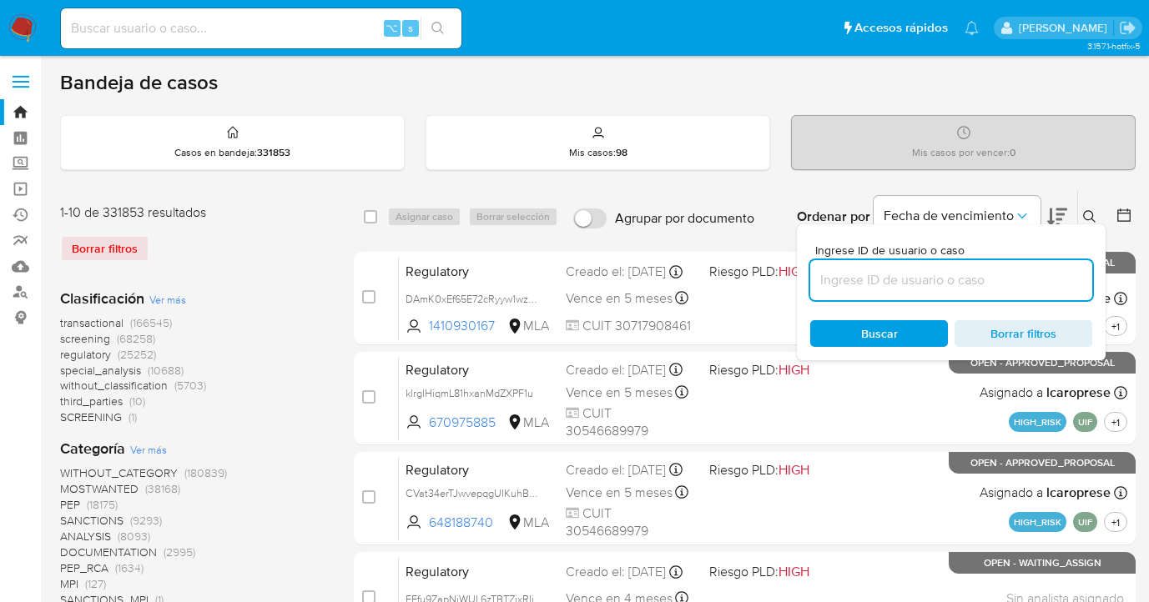
click at [882, 274] on input at bounding box center [951, 281] width 282 height 22
type input "659232337"
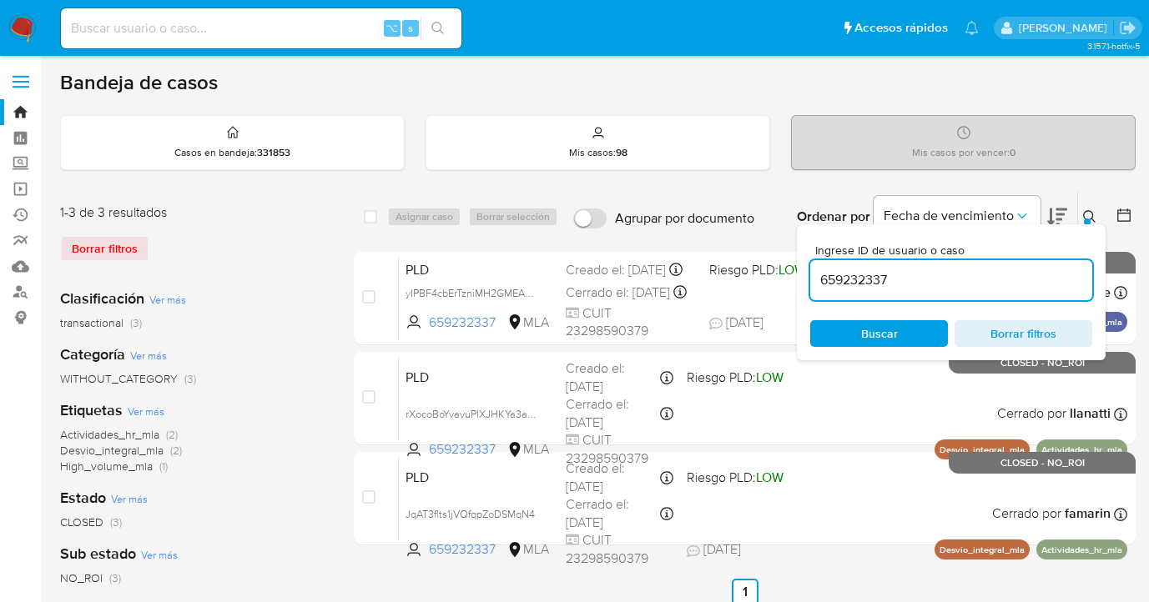
click at [1091, 215] on icon at bounding box center [1089, 216] width 13 height 13
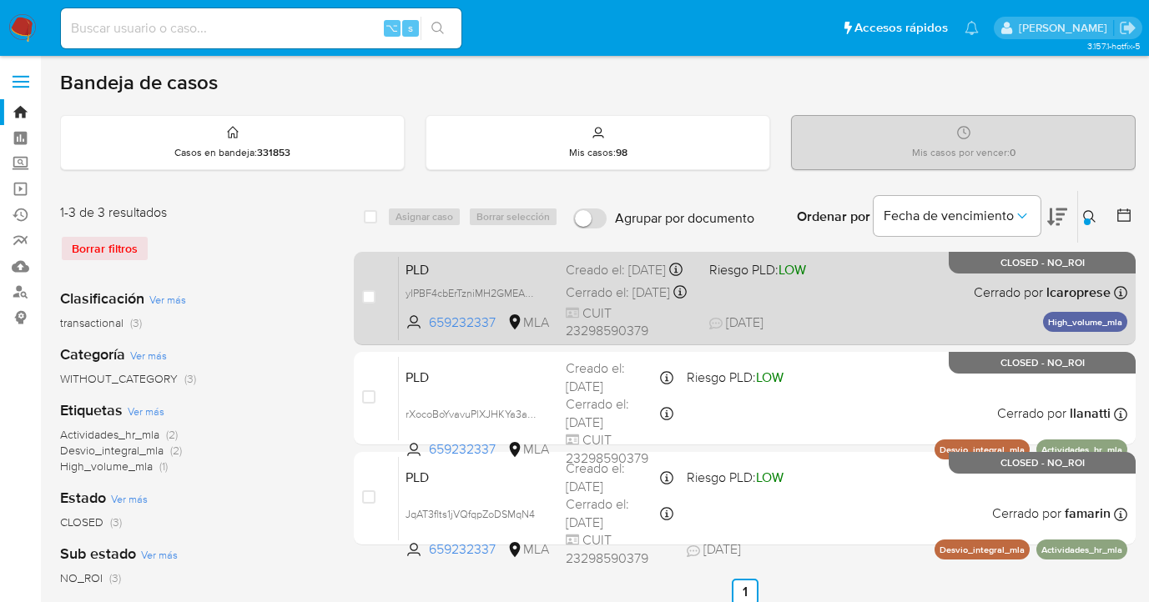
click at [931, 316] on div "PLD yIPBF4cbErTzniMH2GMEAN05 659232337 MLA Riesgo PLD: LOW Creado el: 12/08/202…" at bounding box center [763, 298] width 728 height 84
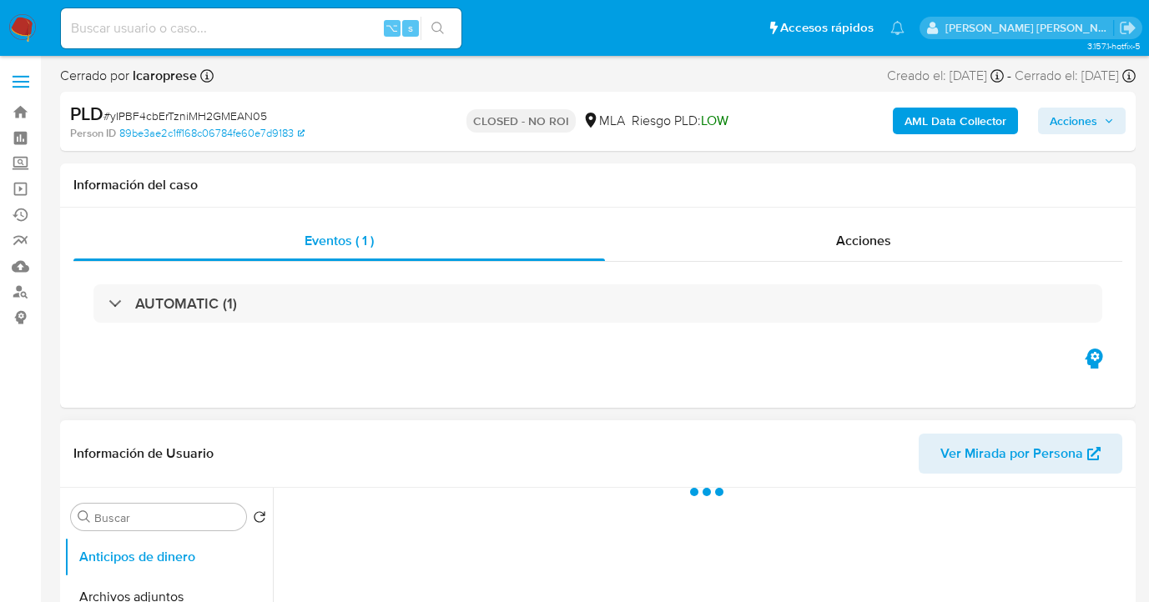
scroll to position [155, 0]
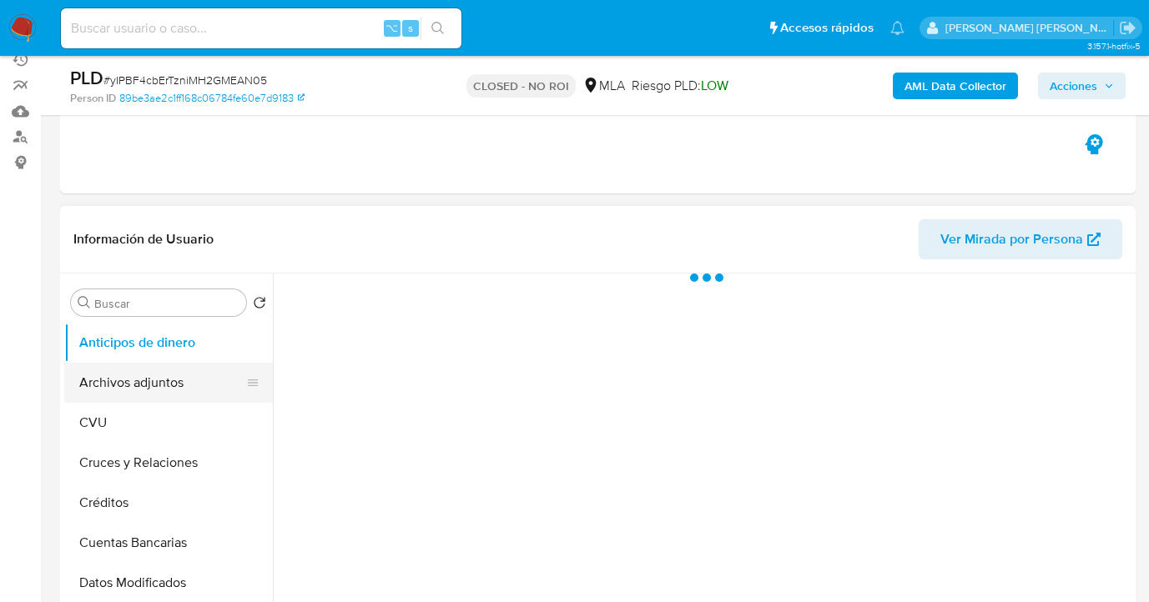
click at [189, 376] on button "Archivos adjuntos" at bounding box center [161, 383] width 195 height 40
select select "10"
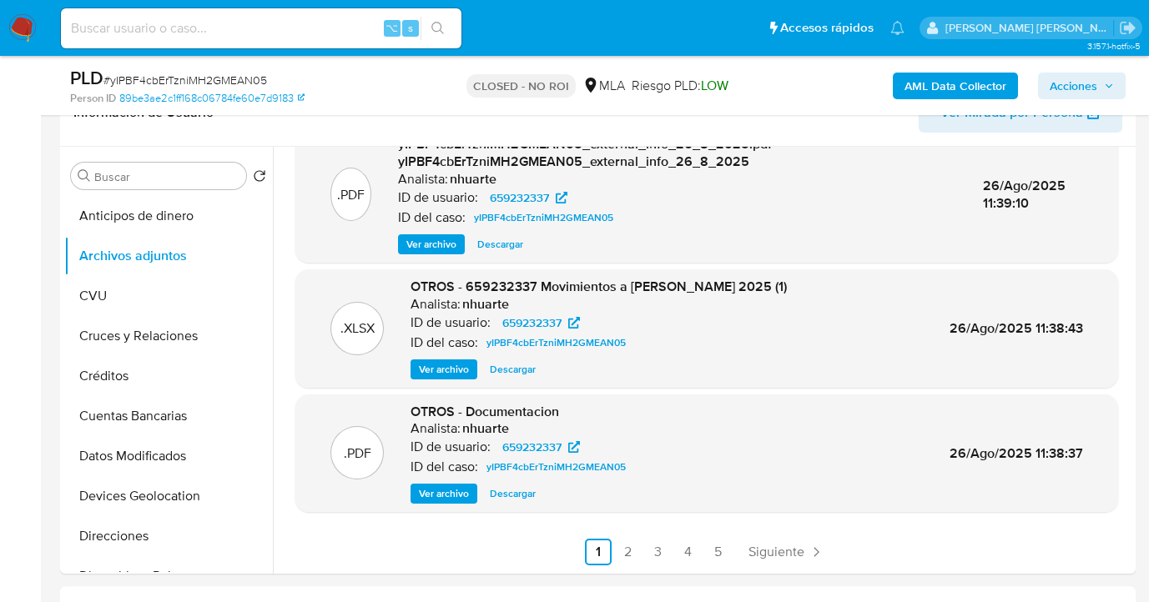
scroll to position [383, 0]
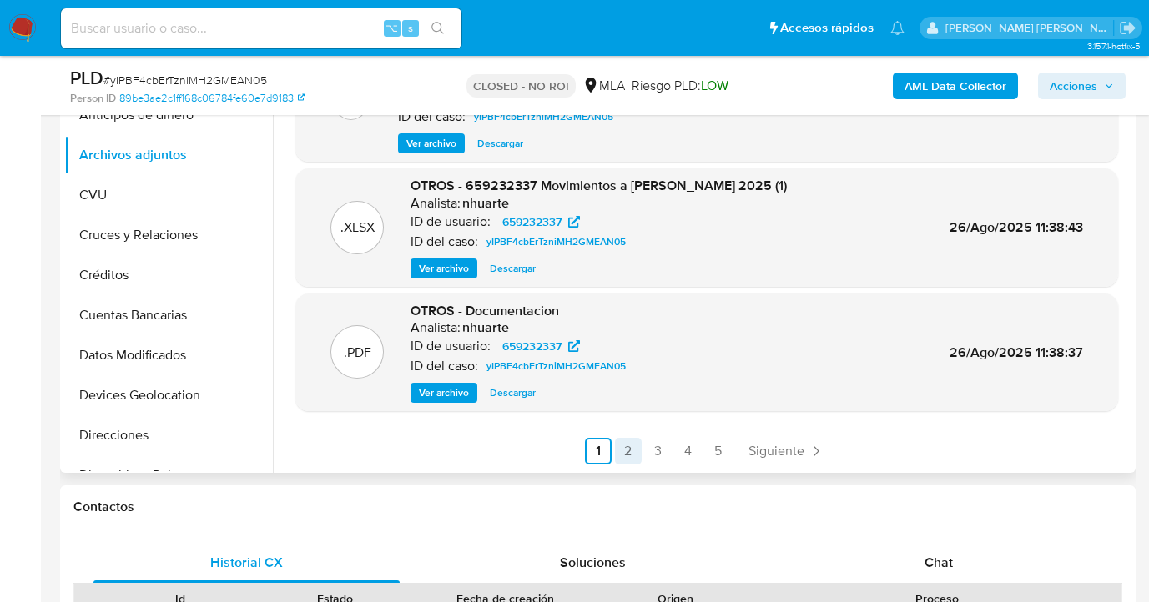
click at [619, 454] on link "2" at bounding box center [628, 451] width 27 height 27
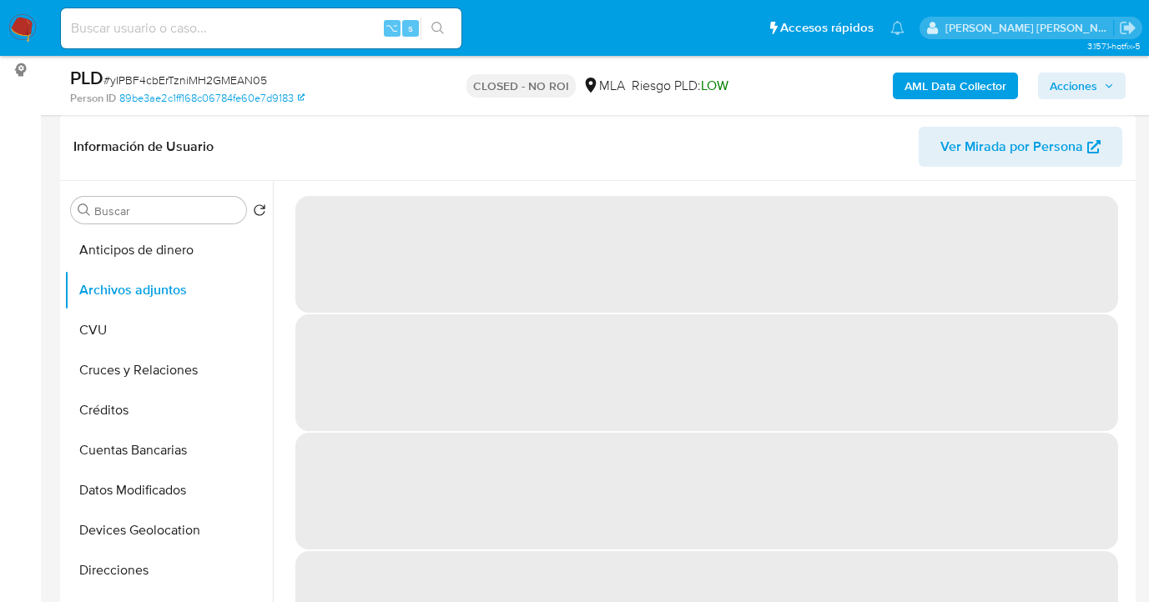
scroll to position [215, 0]
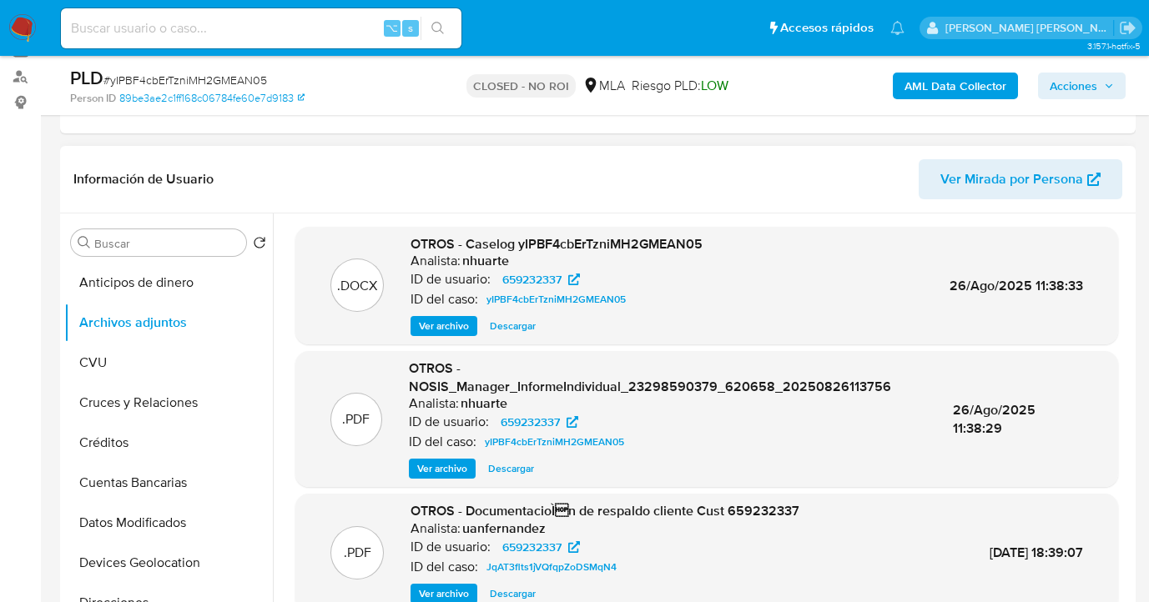
click at [518, 329] on span "Descargar" at bounding box center [513, 326] width 46 height 17
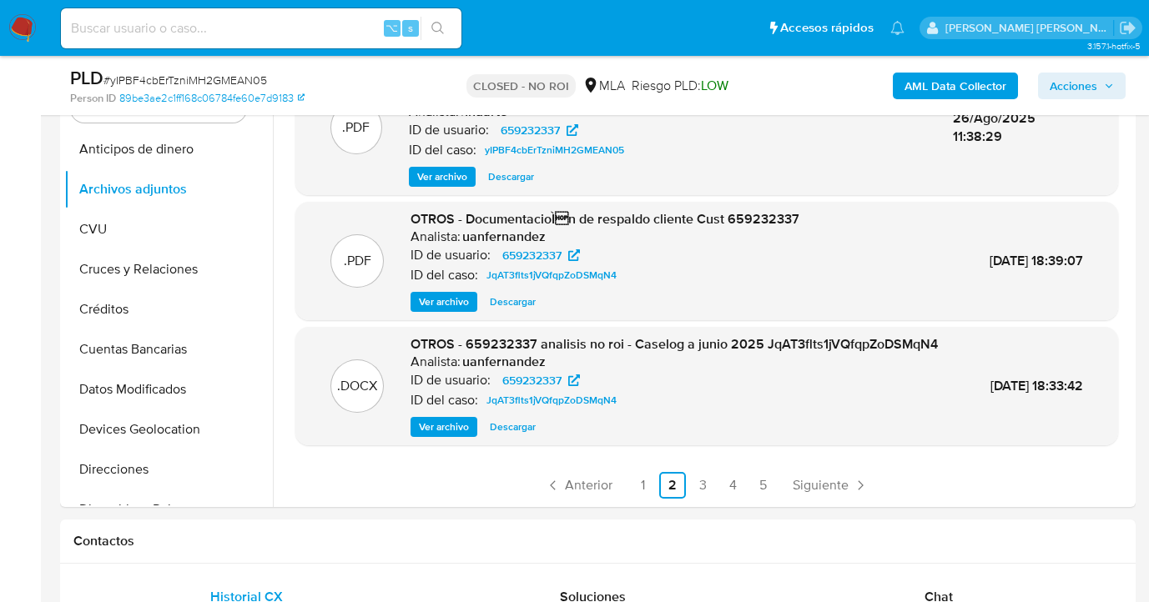
scroll to position [350, 0]
click at [504, 426] on span "Descargar" at bounding box center [513, 426] width 46 height 17
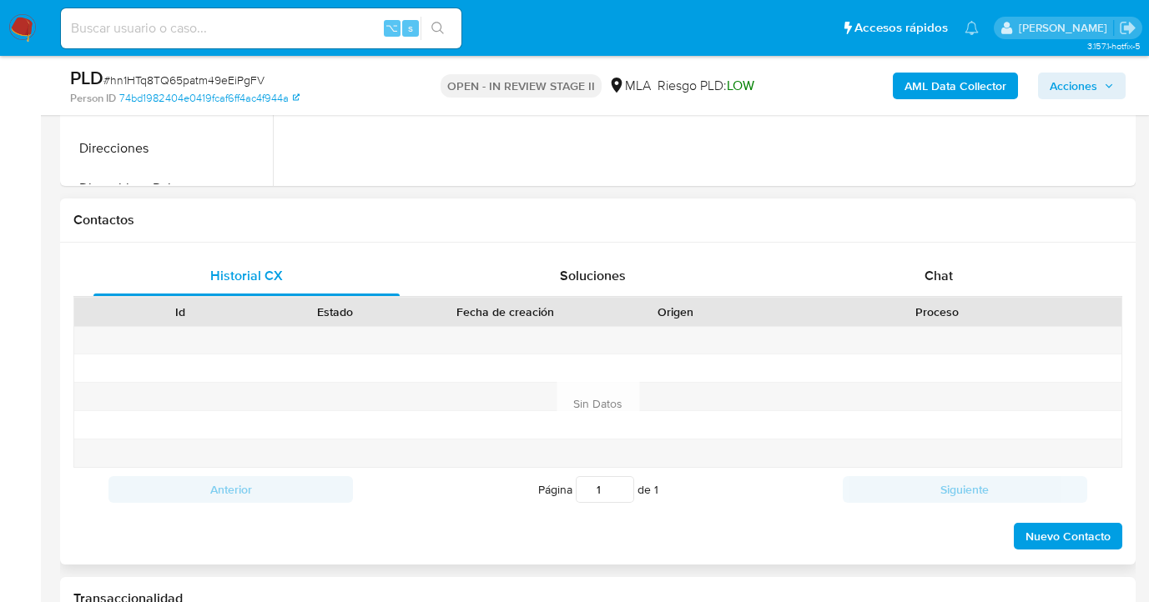
scroll to position [728, 0]
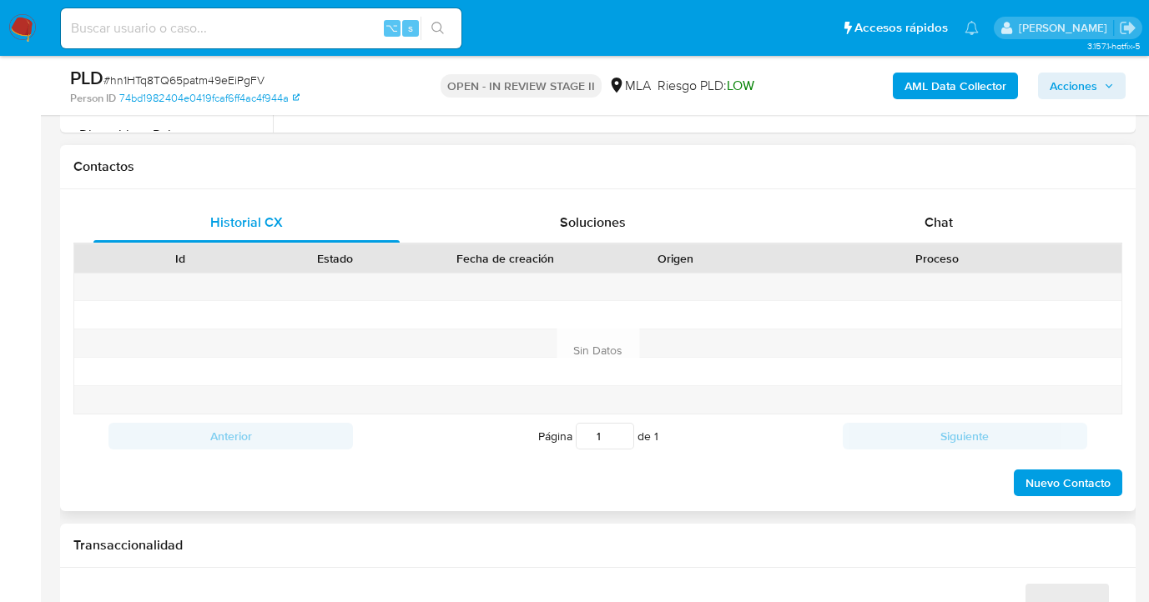
click at [952, 199] on div "Historial CX Soluciones Chat Id Estado Fecha de creación Origen Proceso Anterio…" at bounding box center [598, 350] width 1076 height 322
click at [944, 219] on span "Chat" at bounding box center [938, 222] width 28 height 19
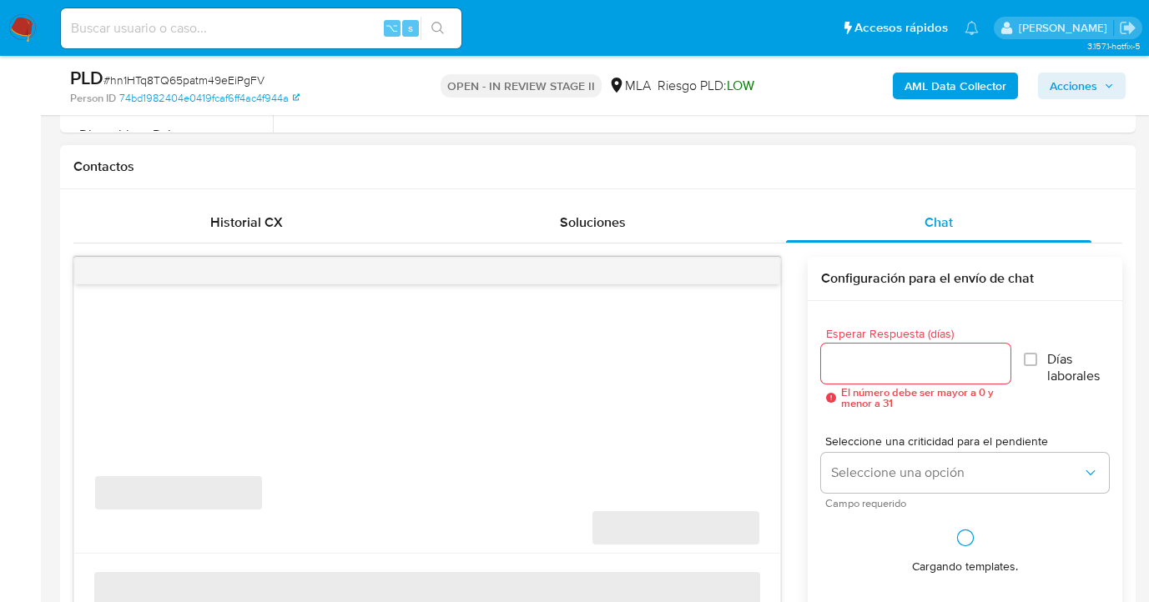
scroll to position [860, 0]
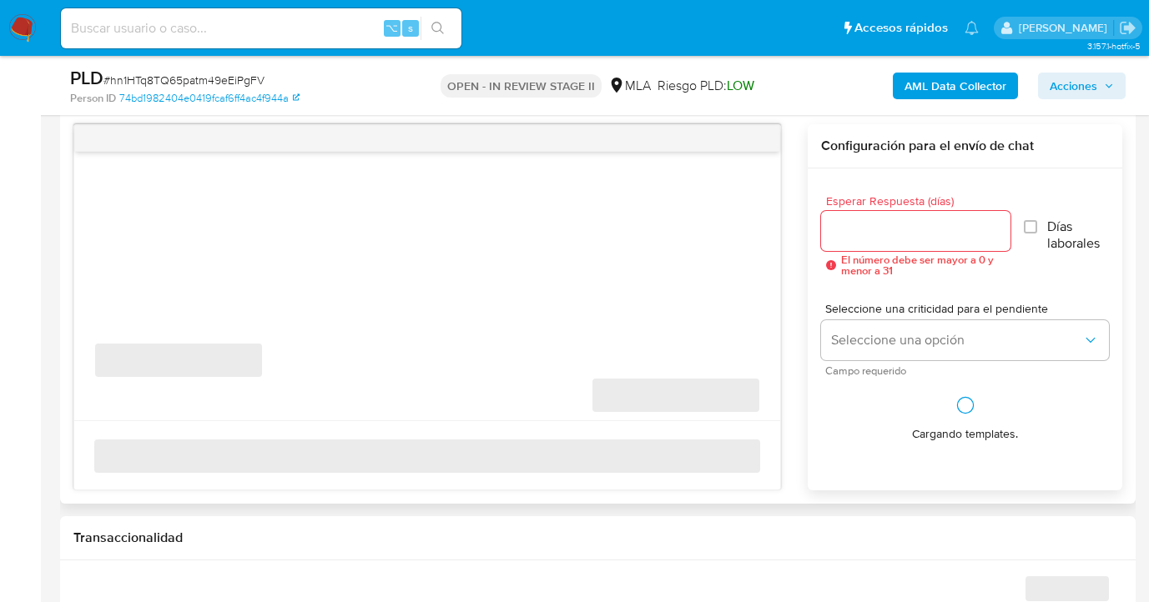
select select "10"
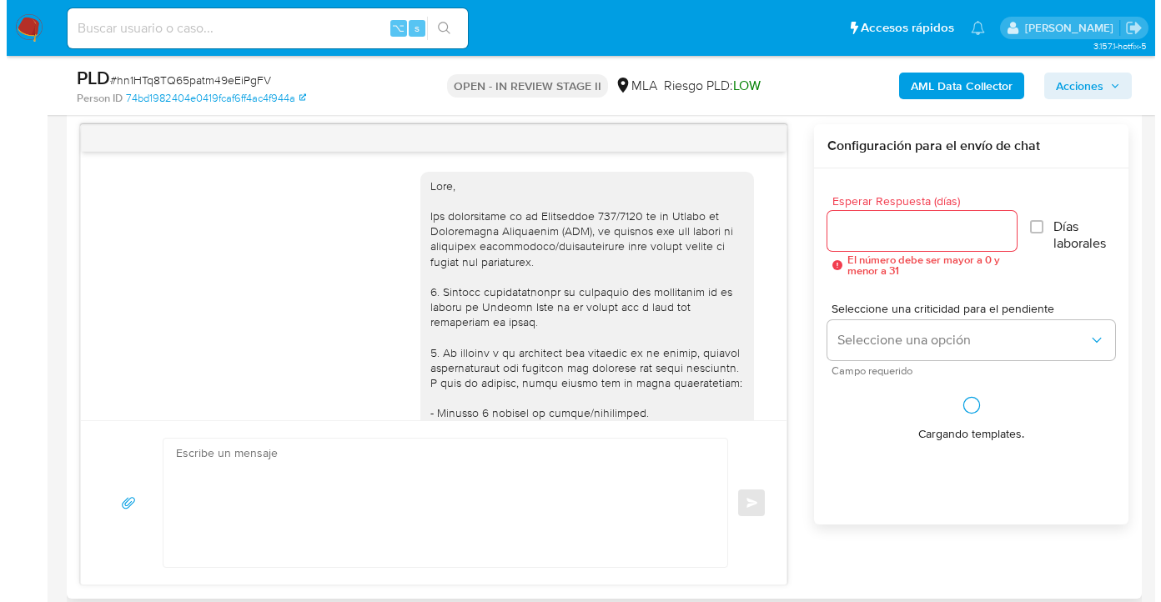
scroll to position [1247, 0]
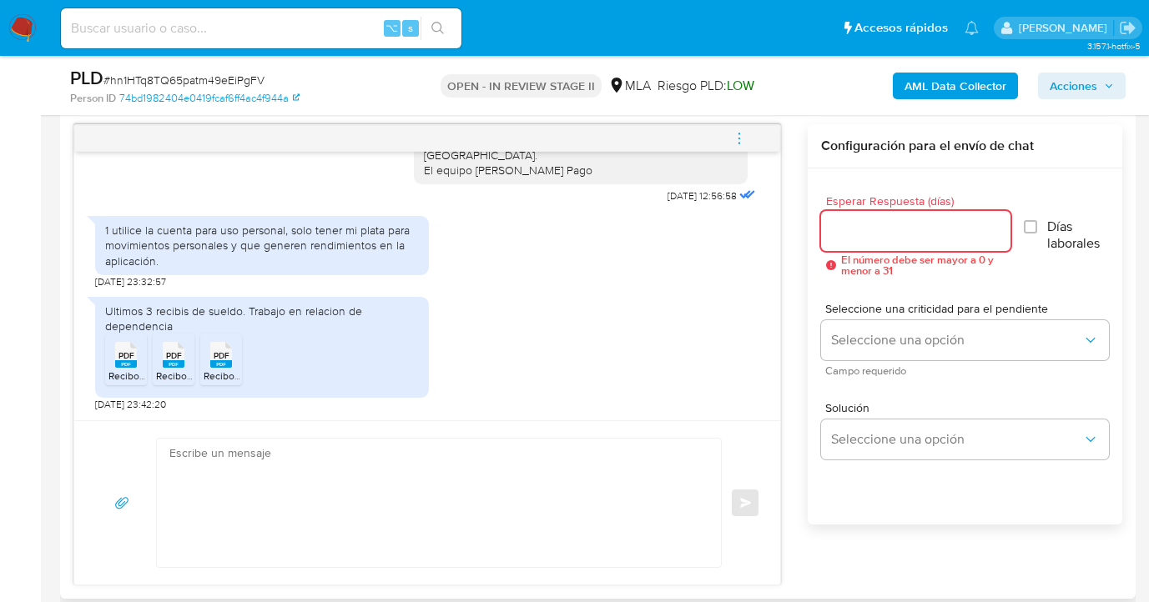
click at [855, 227] on input "Esperar Respuesta (días)" at bounding box center [915, 231] width 189 height 22
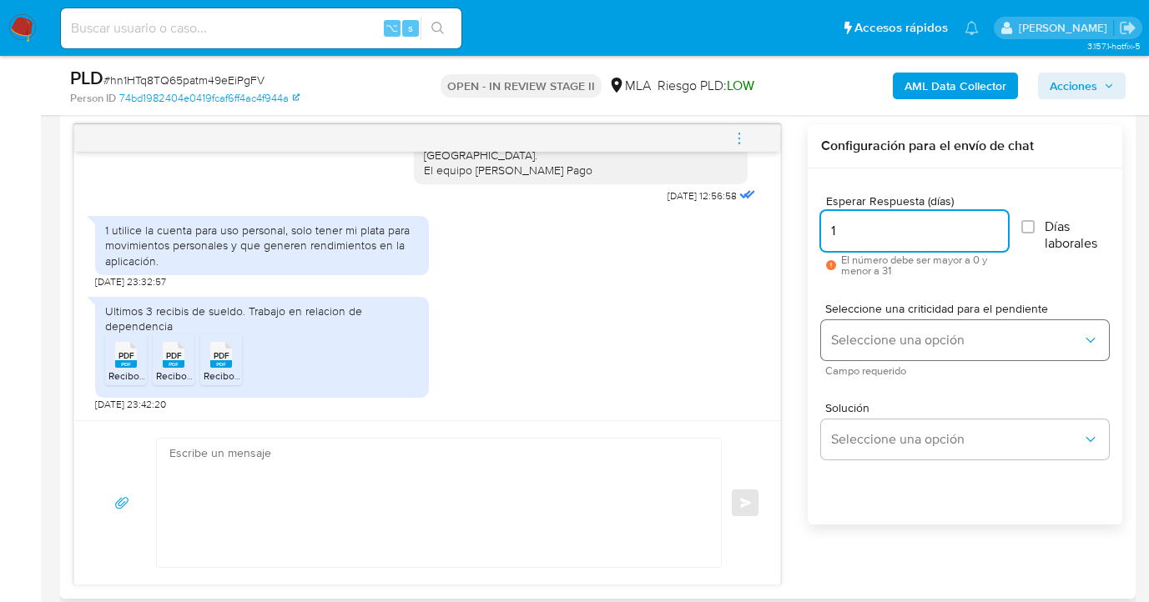
type input "1"
click at [889, 355] on button "Seleccione una opción" at bounding box center [965, 340] width 288 height 40
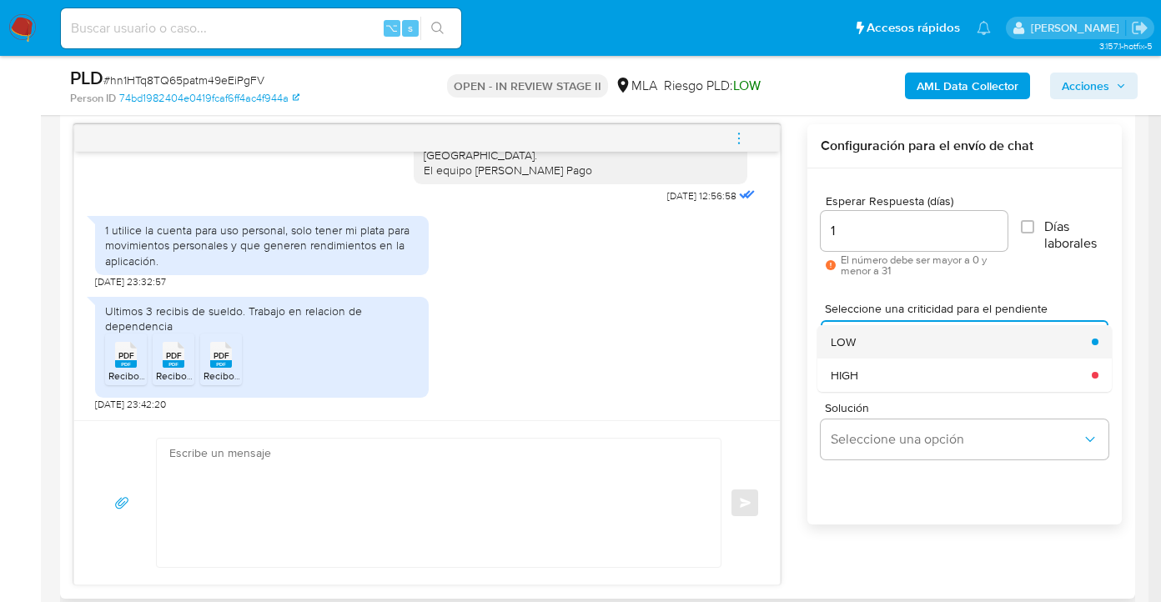
click at [883, 342] on div "LOW" at bounding box center [956, 341] width 251 height 33
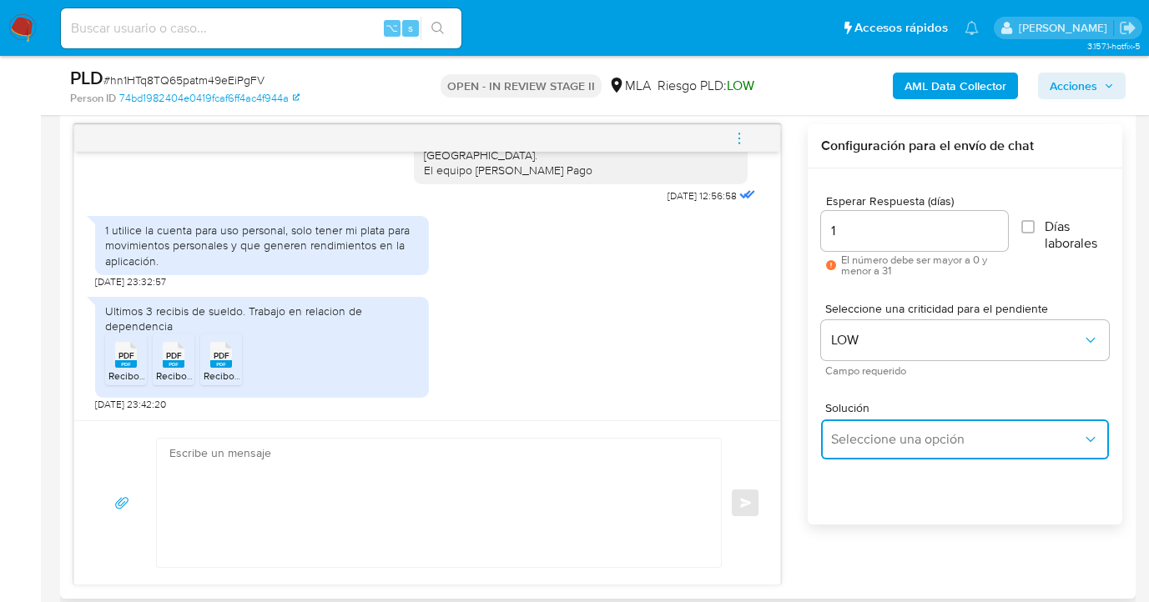
click at [887, 454] on button "Seleccione una opción" at bounding box center [965, 440] width 288 height 40
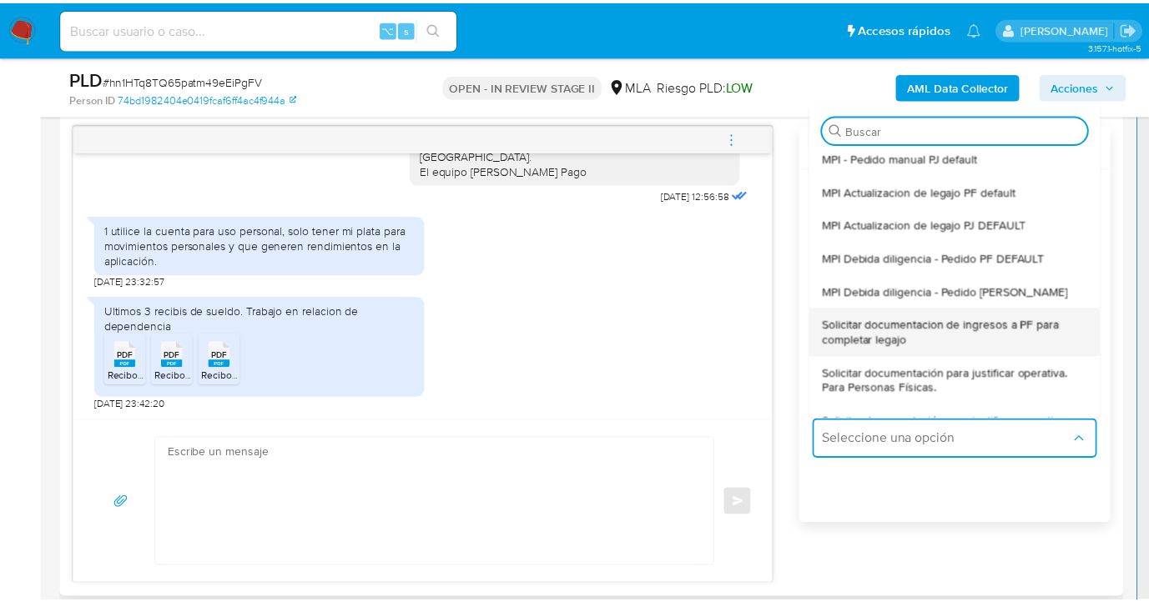
scroll to position [59, 0]
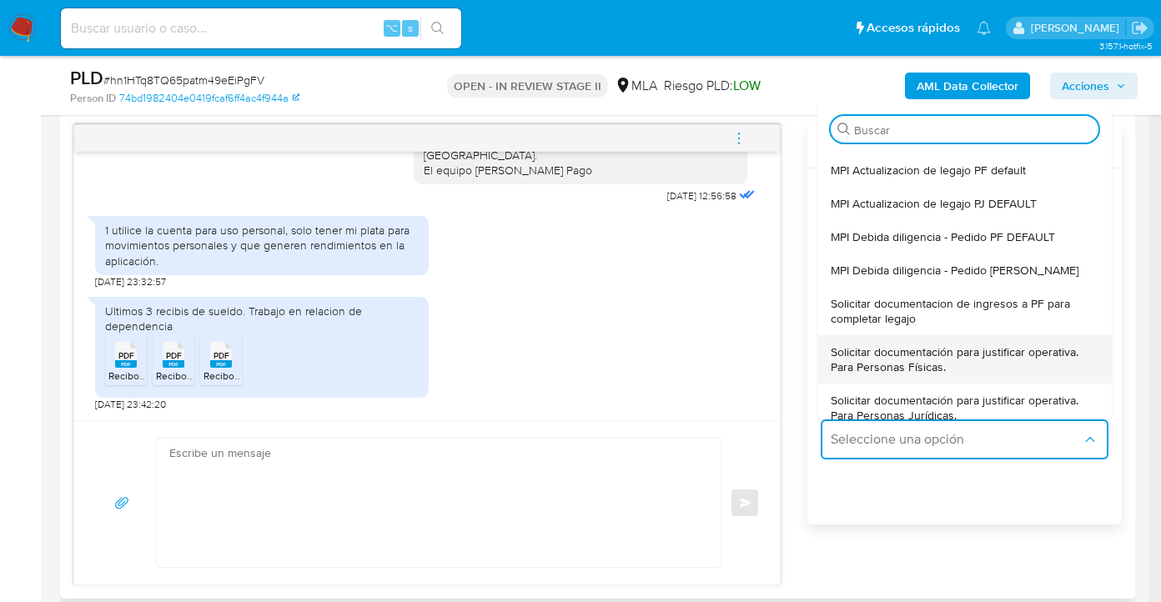
click at [954, 364] on span "Solicitar documentación para justificar operativa. Para Personas Físicas." at bounding box center [960, 360] width 258 height 30
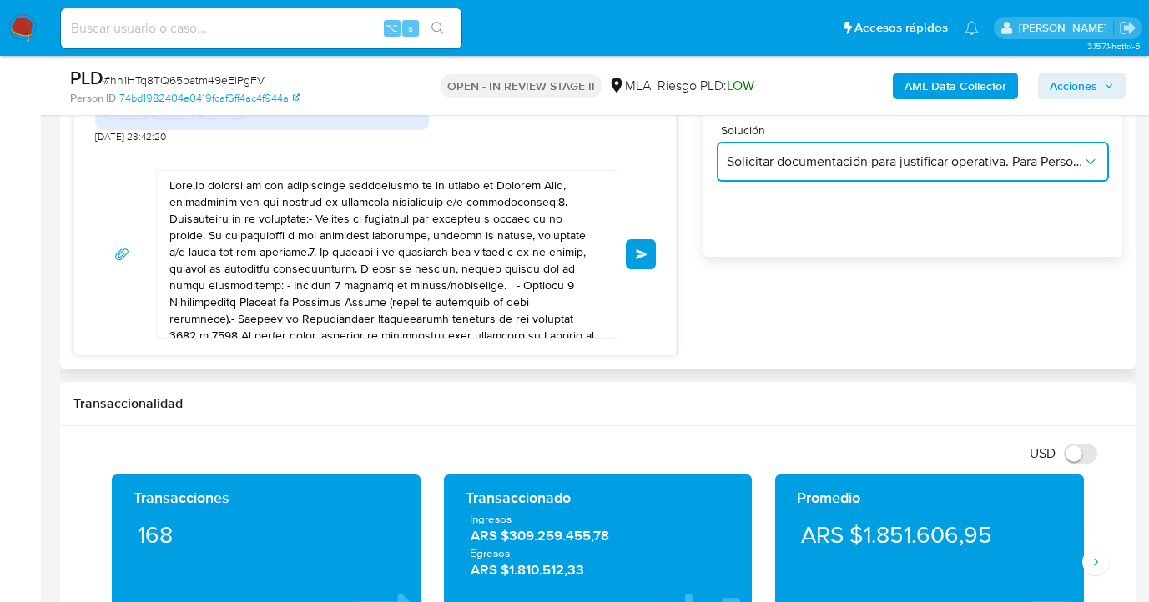
scroll to position [1036, 0]
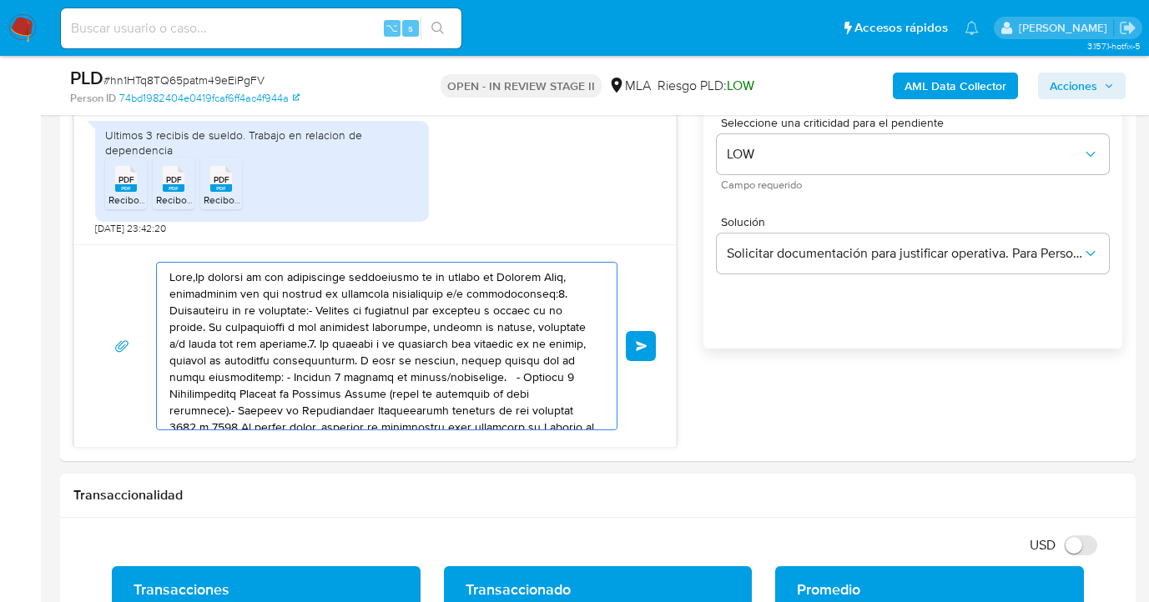
drag, startPoint x: 447, startPoint y: 387, endPoint x: 46, endPoint y: 207, distance: 439.9
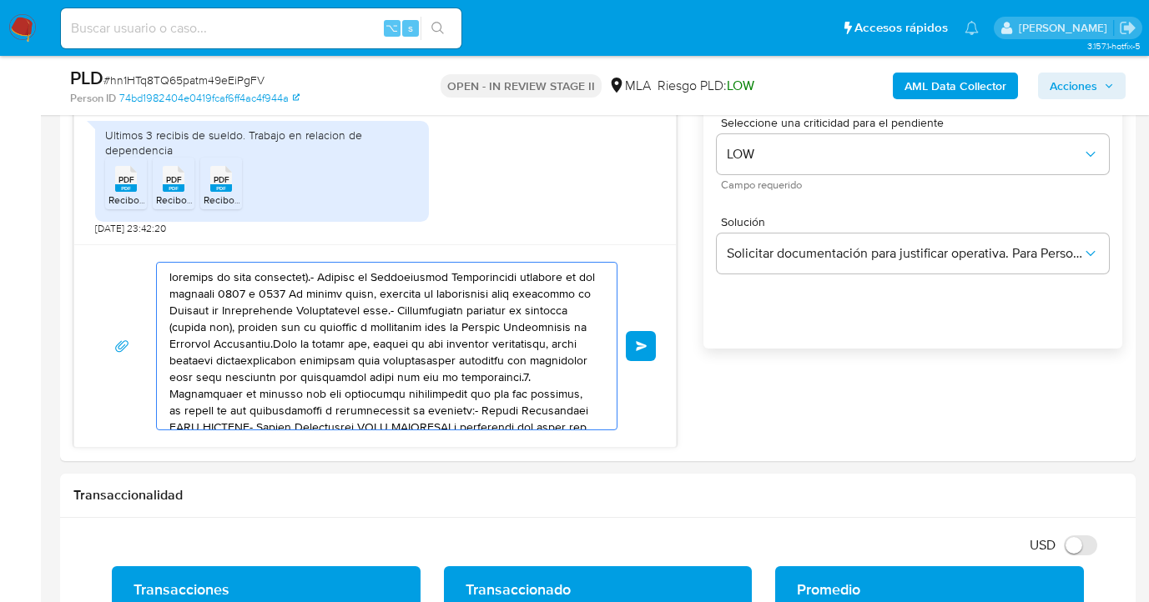
drag, startPoint x: 395, startPoint y: 381, endPoint x: 1, endPoint y: 213, distance: 428.4
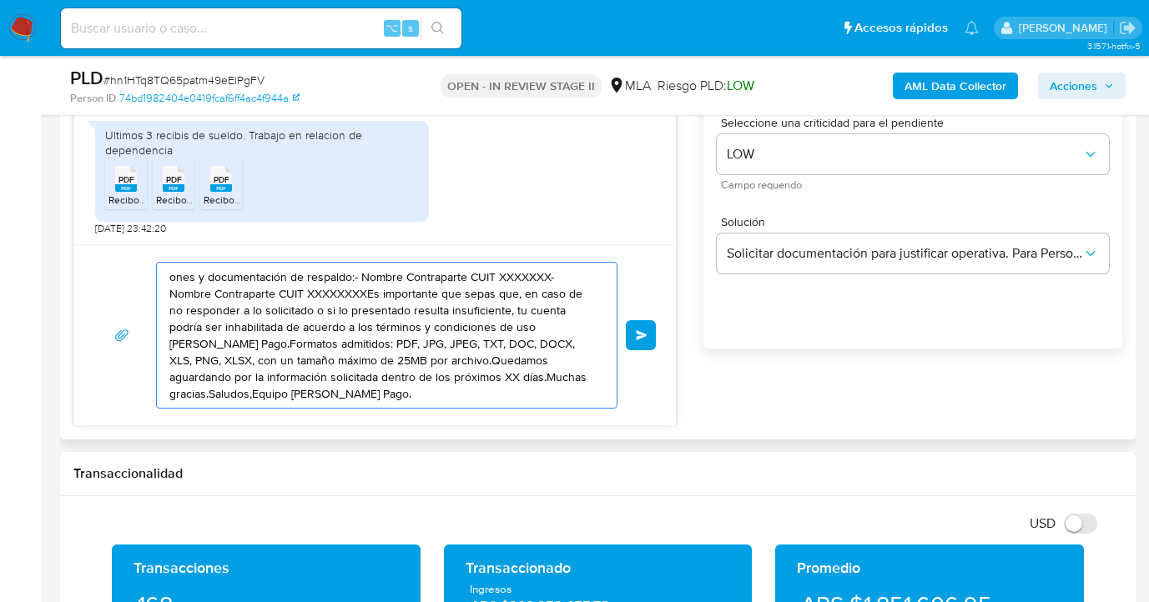
drag, startPoint x: 345, startPoint y: 320, endPoint x: 122, endPoint y: 252, distance: 233.6
click at [122, 252] on div "ones y documentación de respaldo:- Nombre Contraparte CUIT XXXXXXX- Nombre Cont…" at bounding box center [375, 334] width 602 height 181
type textarea "XT, DOC, DOCX, XLS, PNG, XLSX, con un tamaño máximo de 25MB por archivo.Quedamo…"
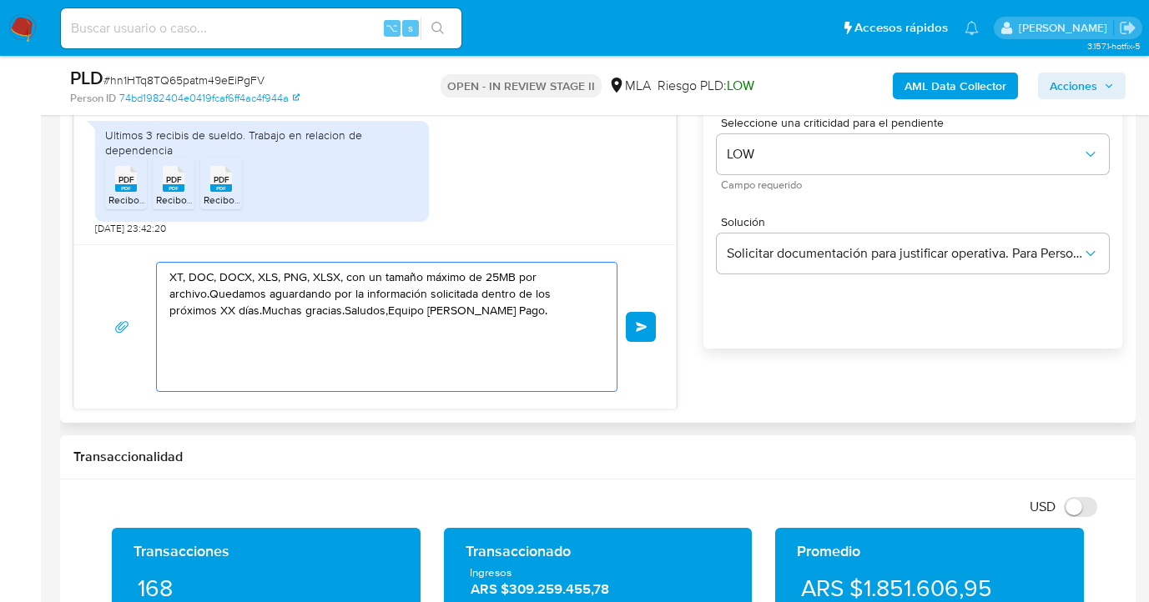
drag, startPoint x: 360, startPoint y: 333, endPoint x: 139, endPoint y: 281, distance: 227.9
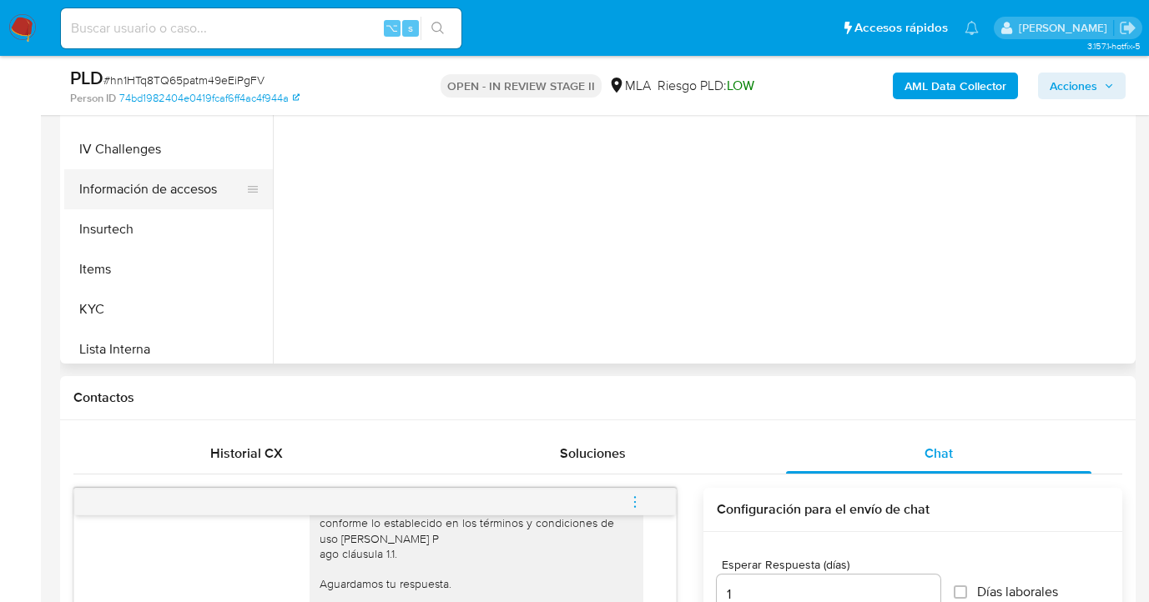
scroll to position [674, 0]
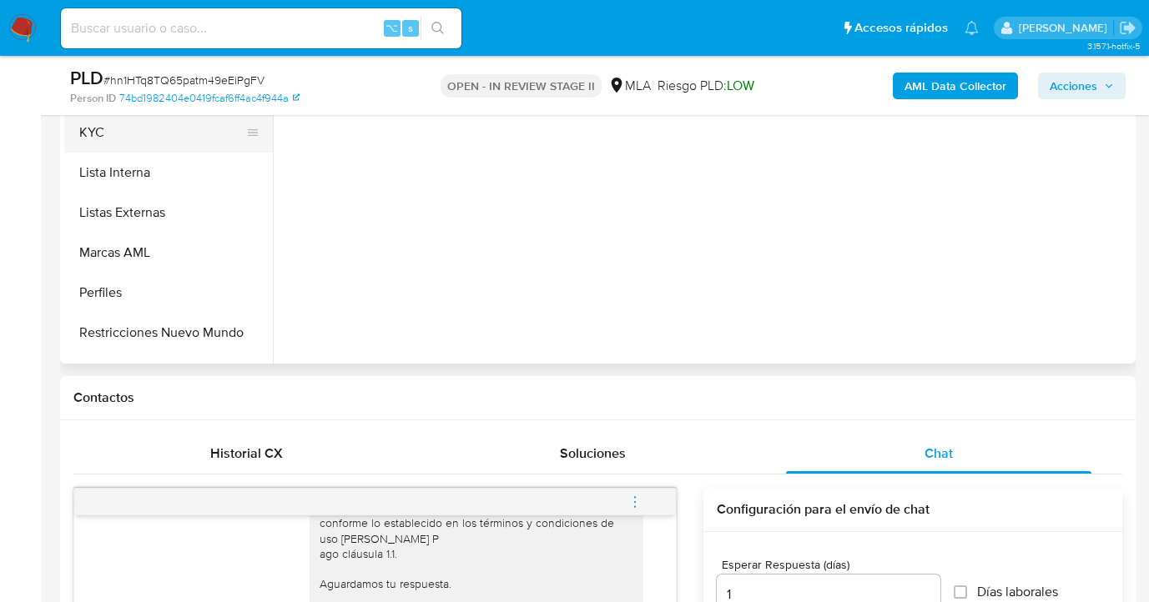
click at [179, 144] on button "KYC" at bounding box center [161, 133] width 195 height 40
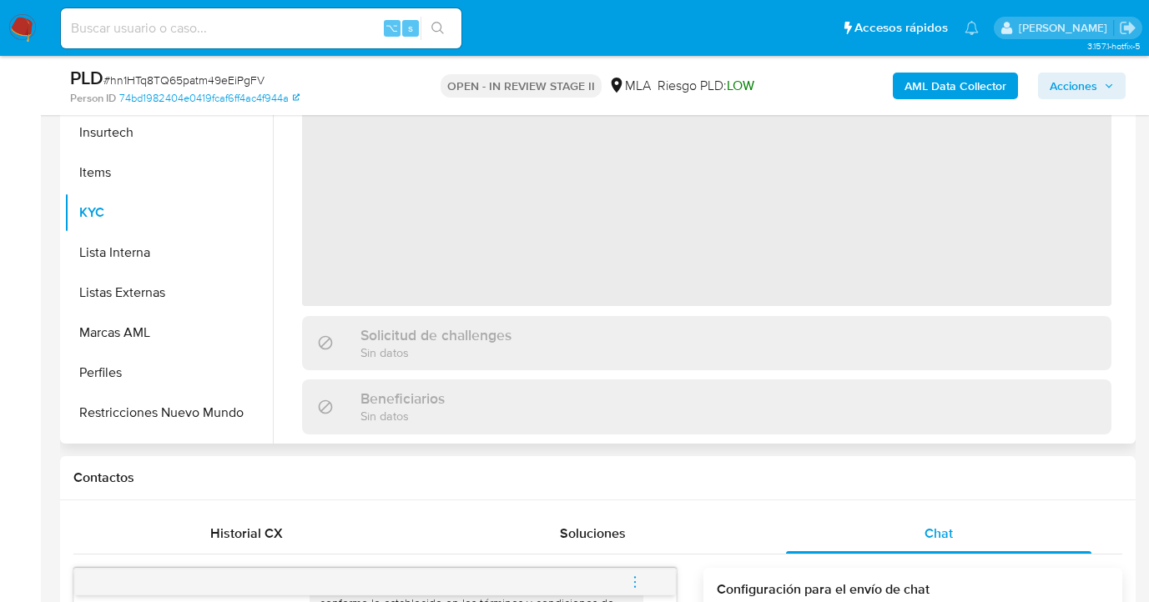
scroll to position [329, 0]
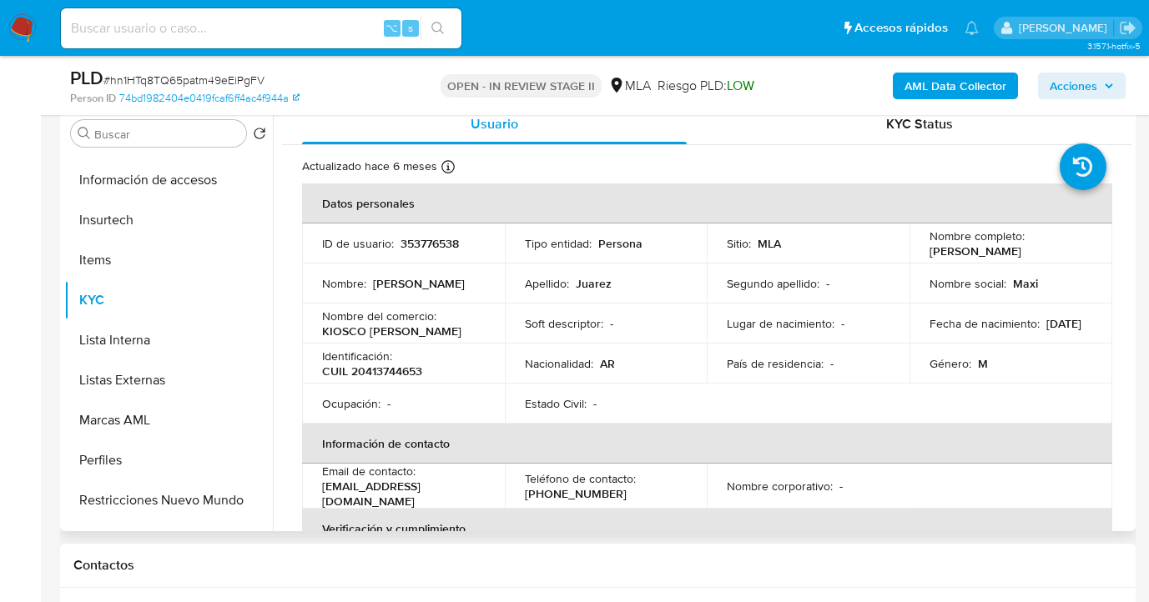
drag, startPoint x: 924, startPoint y: 253, endPoint x: 1088, endPoint y: 256, distance: 163.6
click at [1088, 256] on td "Nombre completo : Maximiliano Jose Juarez" at bounding box center [1010, 244] width 203 height 40
copy p "Maximiliano Jose Juarez"
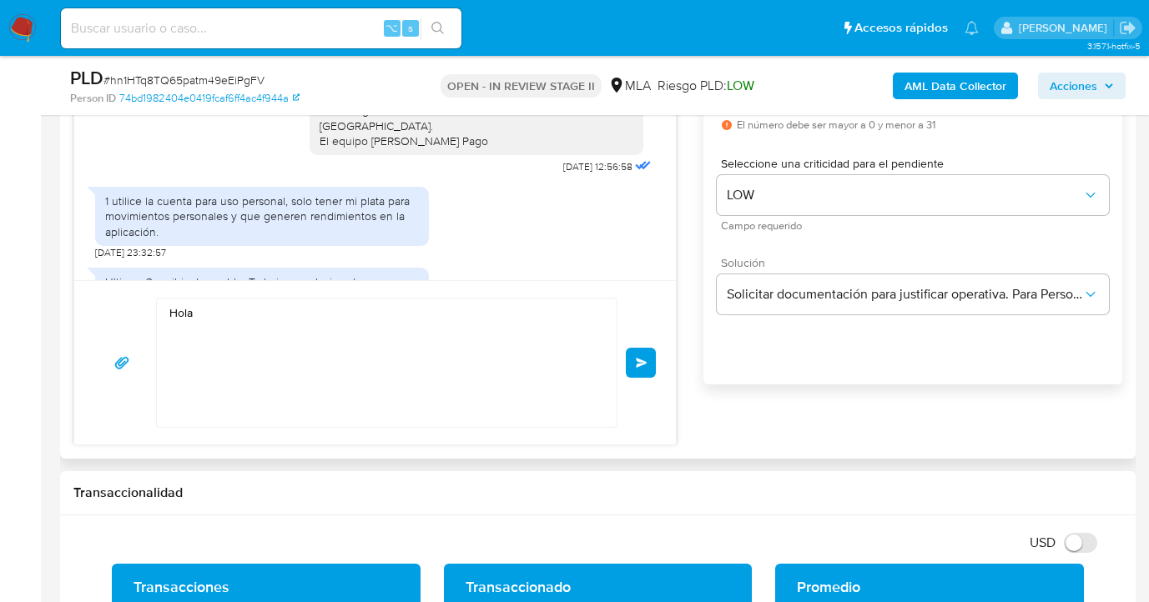
scroll to position [1001, 0]
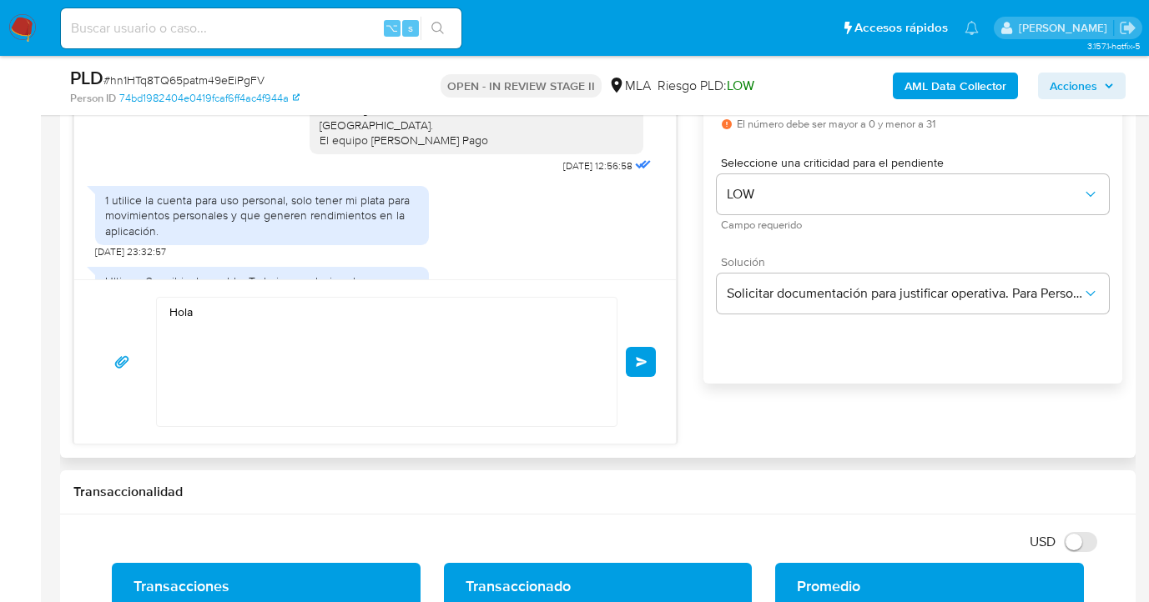
click at [199, 322] on textarea "Hola" at bounding box center [382, 362] width 426 height 128
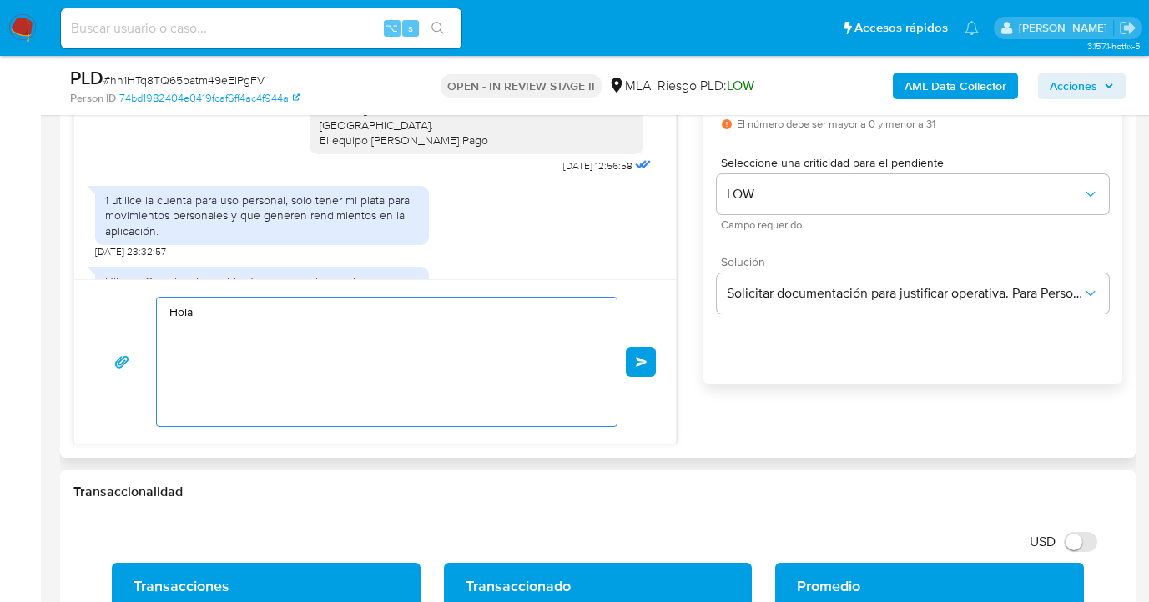
paste textarea "Maximiliano Jose Juarez"
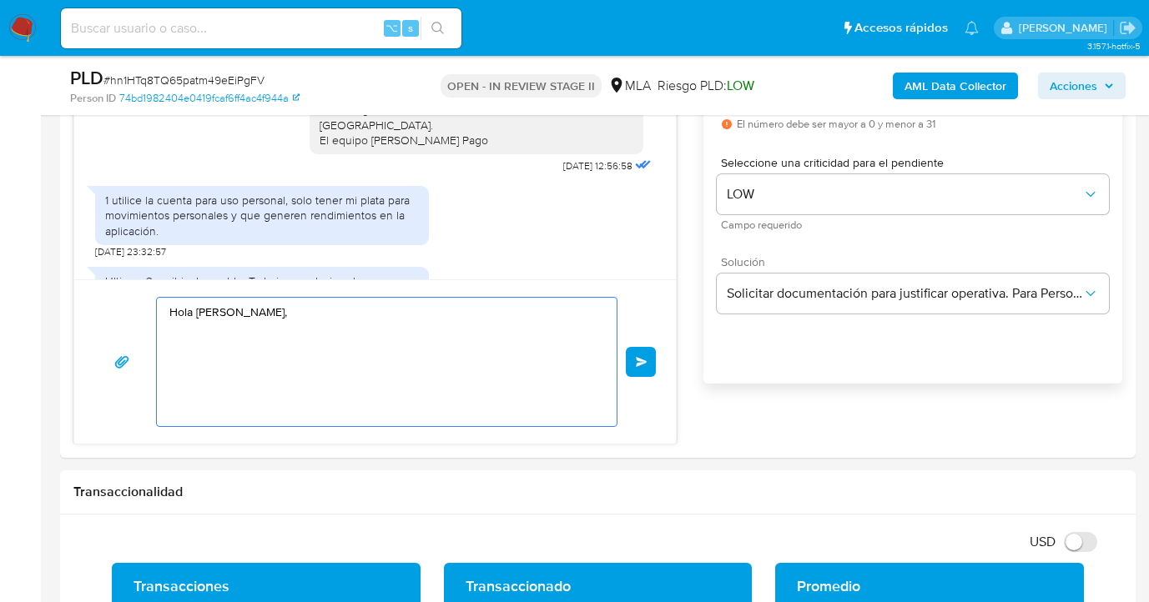
paste textarea "esperamos te encuentres muy bien. Confirmamos la recepción de la documentación …"
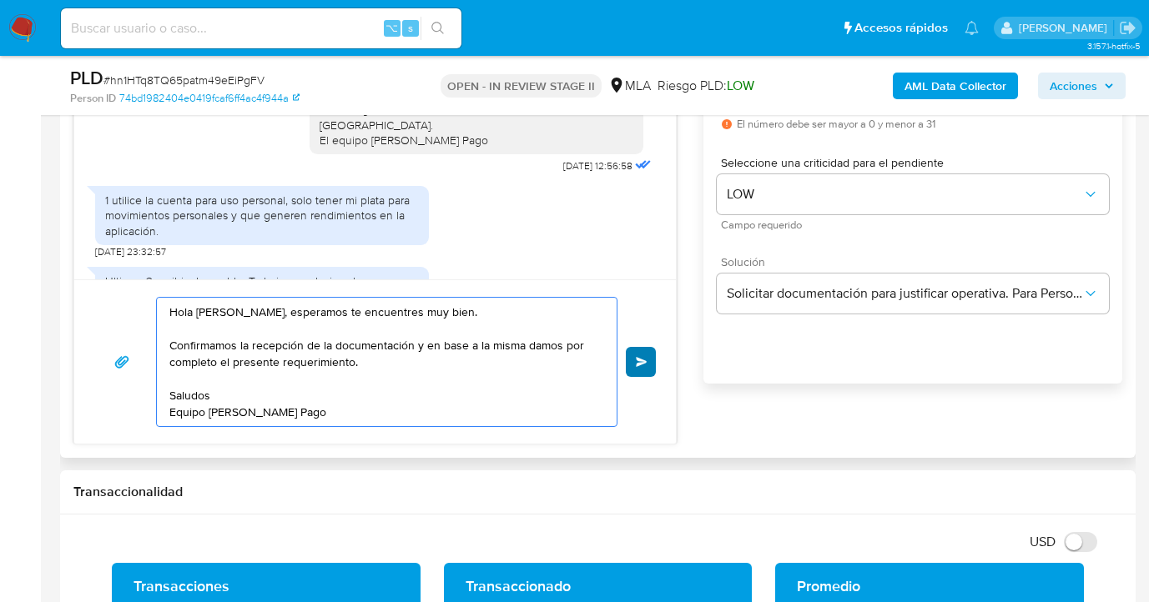
type textarea "Hola Maximiliano Jose Juarez, esperamos te encuentres muy bien. Confirmamos la …"
click at [648, 359] on button "Enviar" at bounding box center [641, 362] width 30 height 30
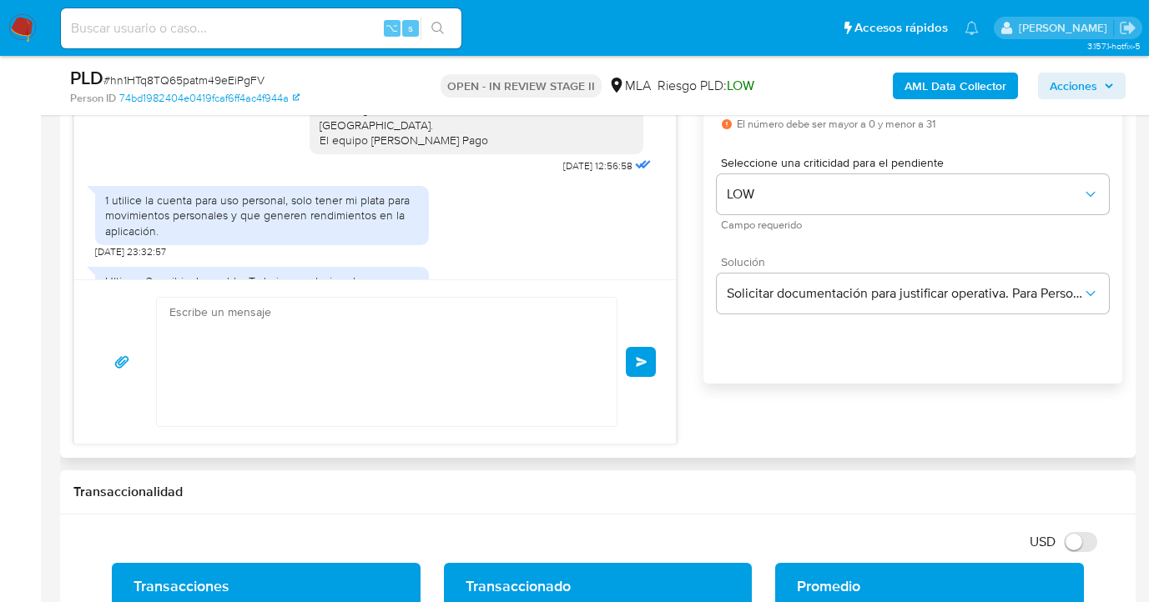
scroll to position [1417, 0]
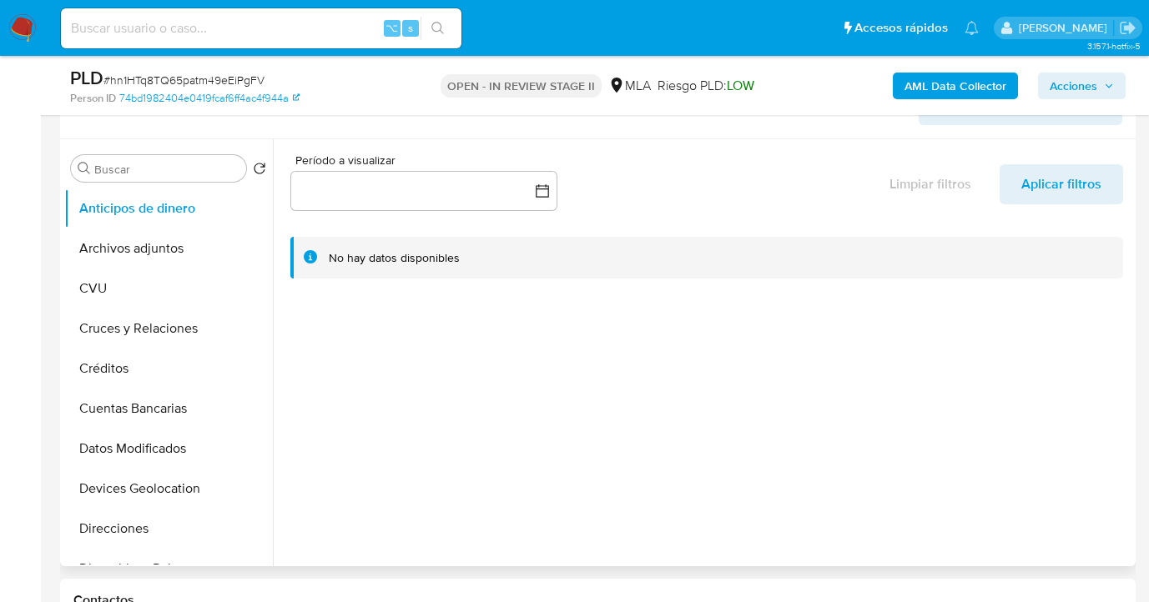
select select "10"
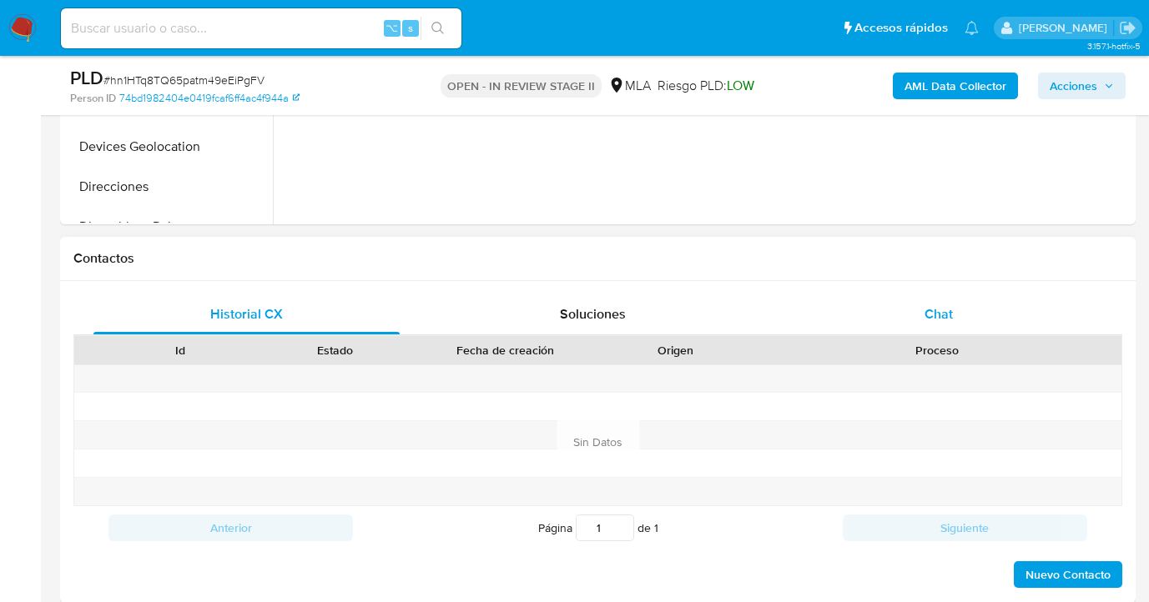
click at [952, 310] on div "Chat" at bounding box center [939, 315] width 306 height 40
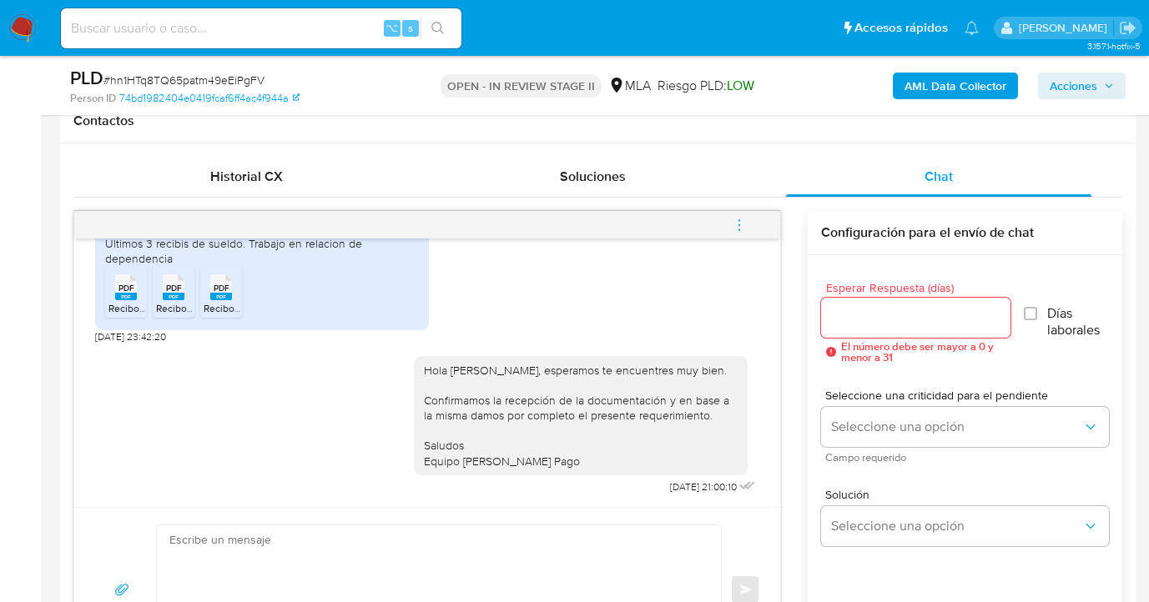
scroll to position [799, 0]
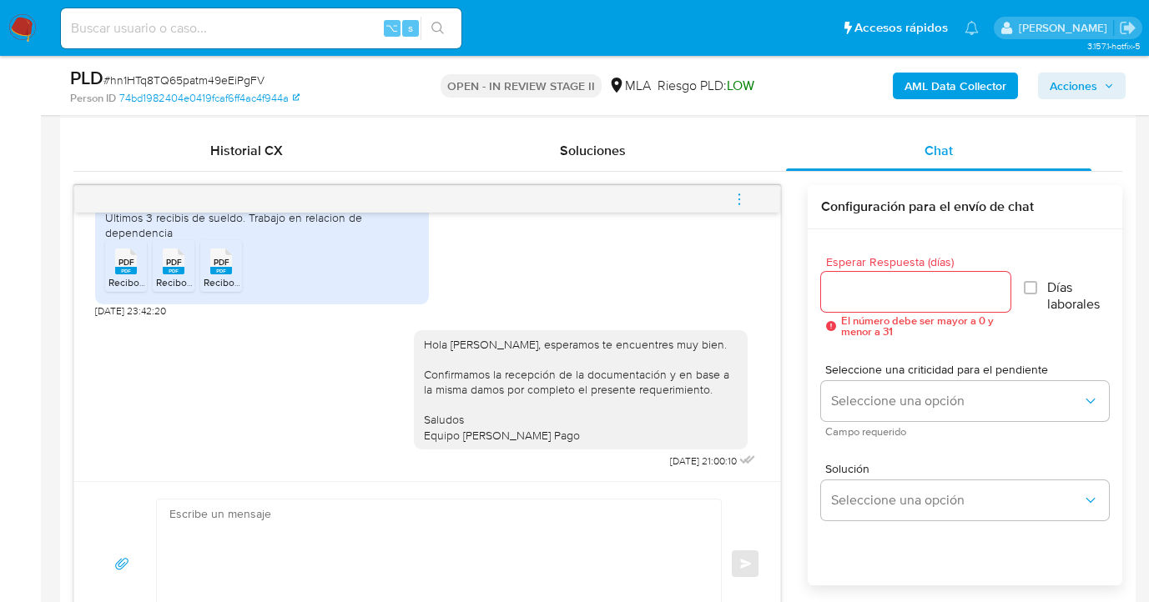
click at [738, 199] on icon "menu-action" at bounding box center [739, 199] width 15 height 15
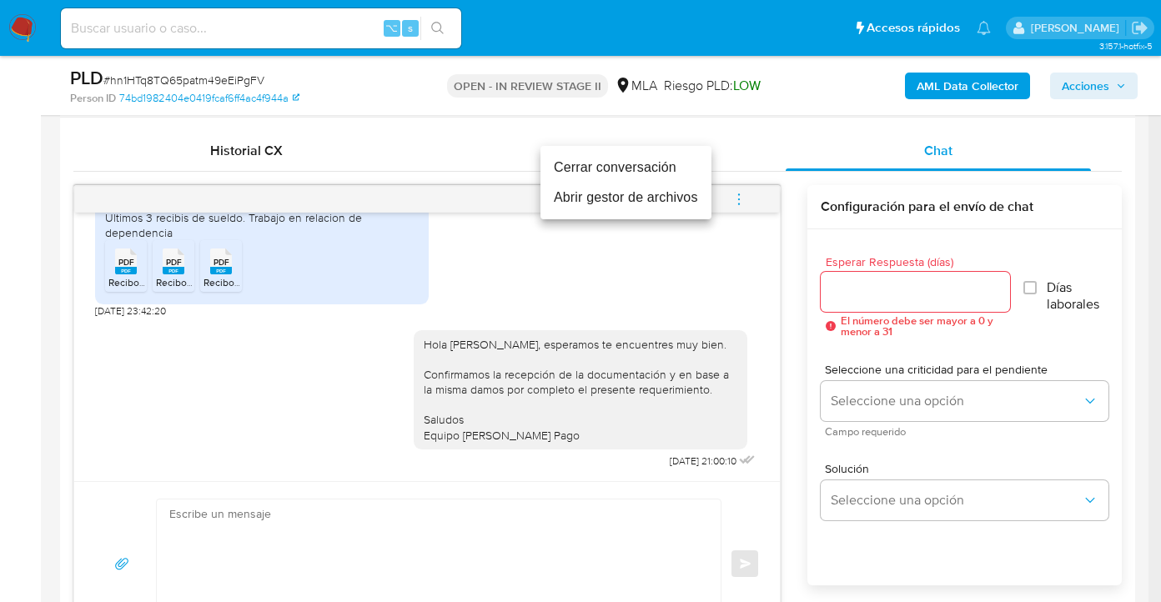
click at [664, 171] on li "Cerrar conversación" at bounding box center [626, 168] width 171 height 30
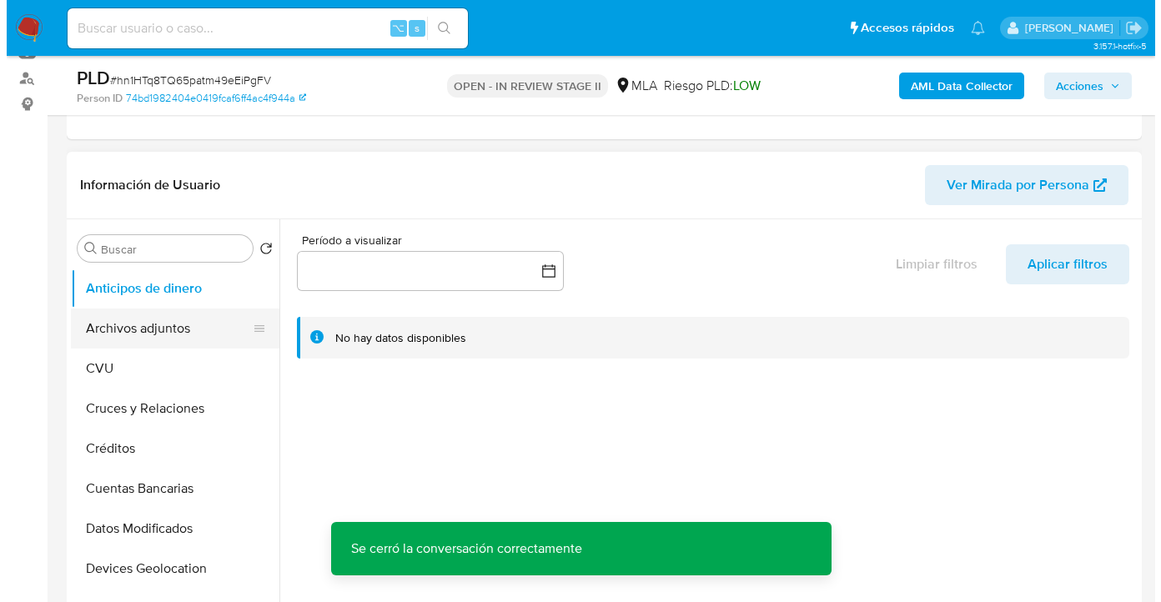
scroll to position [32, 0]
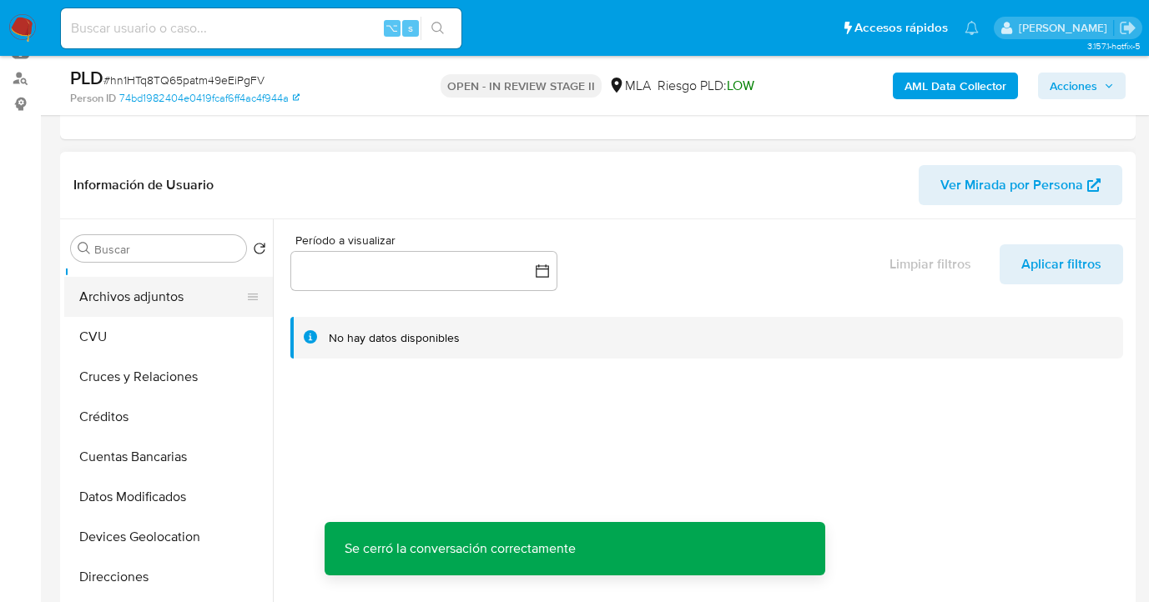
click at [186, 305] on button "Archivos adjuntos" at bounding box center [161, 297] width 195 height 40
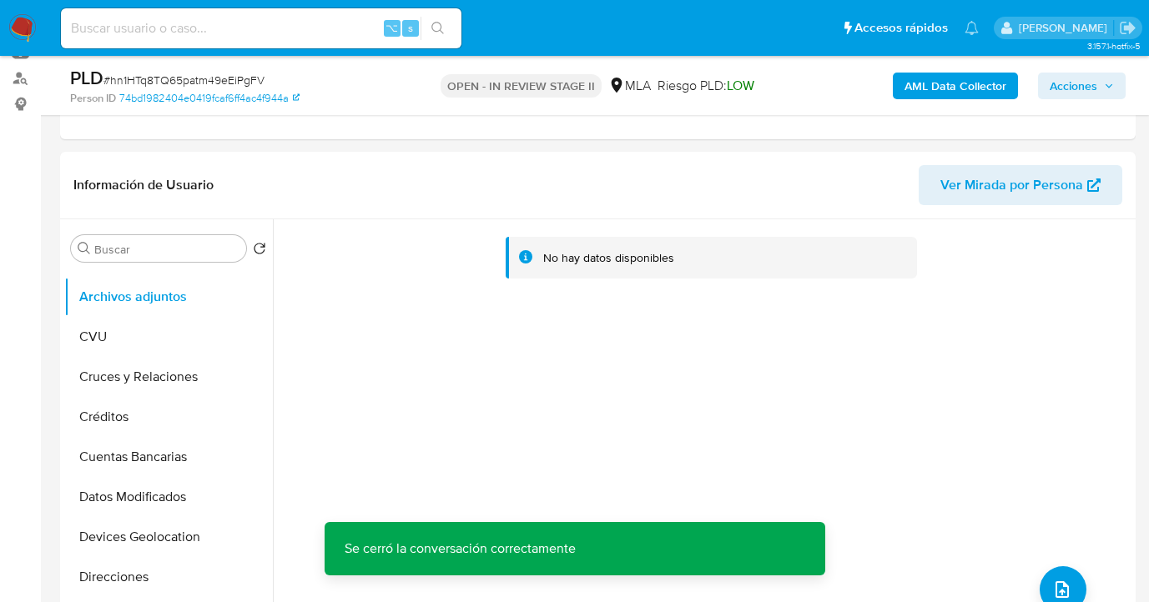
click at [934, 94] on b "AML Data Collector" at bounding box center [955, 86] width 102 height 27
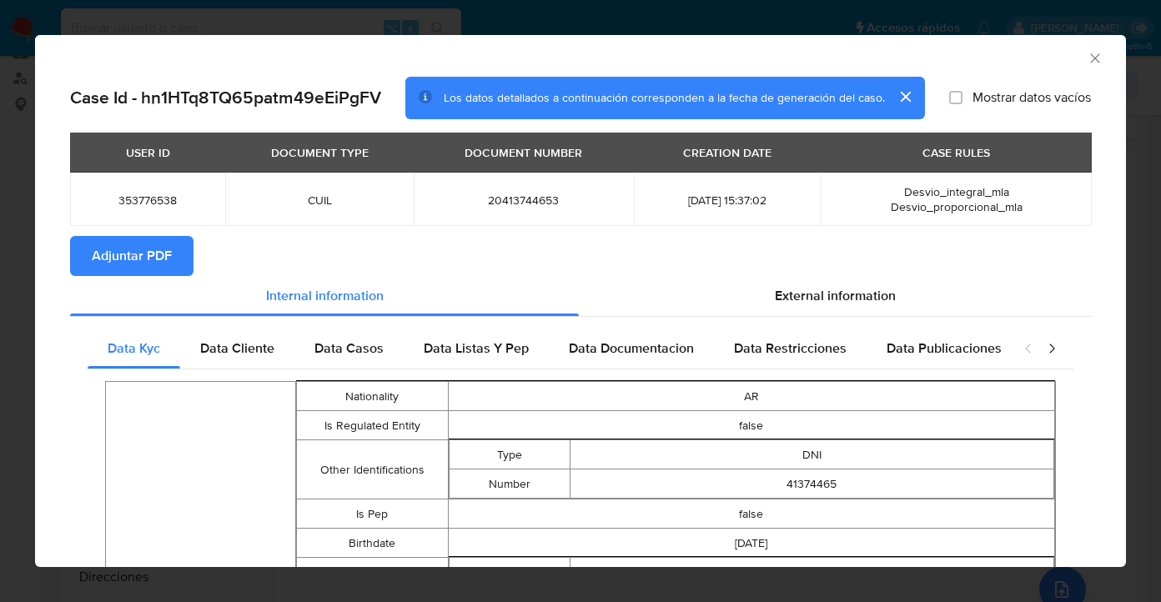
click at [154, 261] on span "Adjuntar PDF" at bounding box center [132, 256] width 80 height 37
click at [1087, 57] on icon "Cerrar ventana" at bounding box center [1095, 58] width 17 height 17
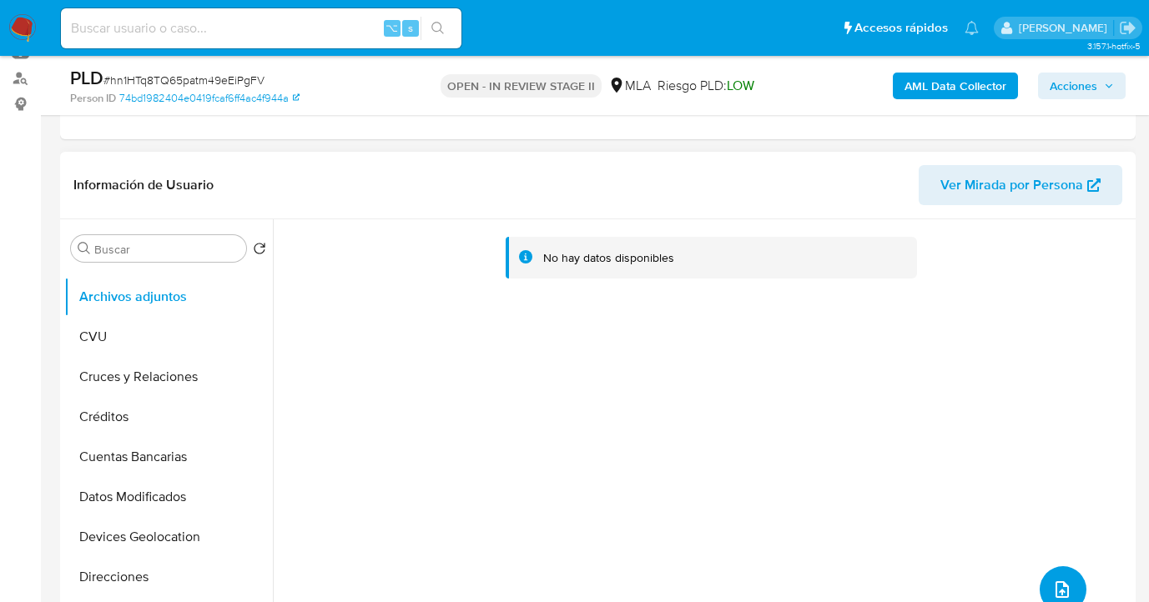
click at [1061, 580] on span "upload-file" at bounding box center [1062, 590] width 20 height 20
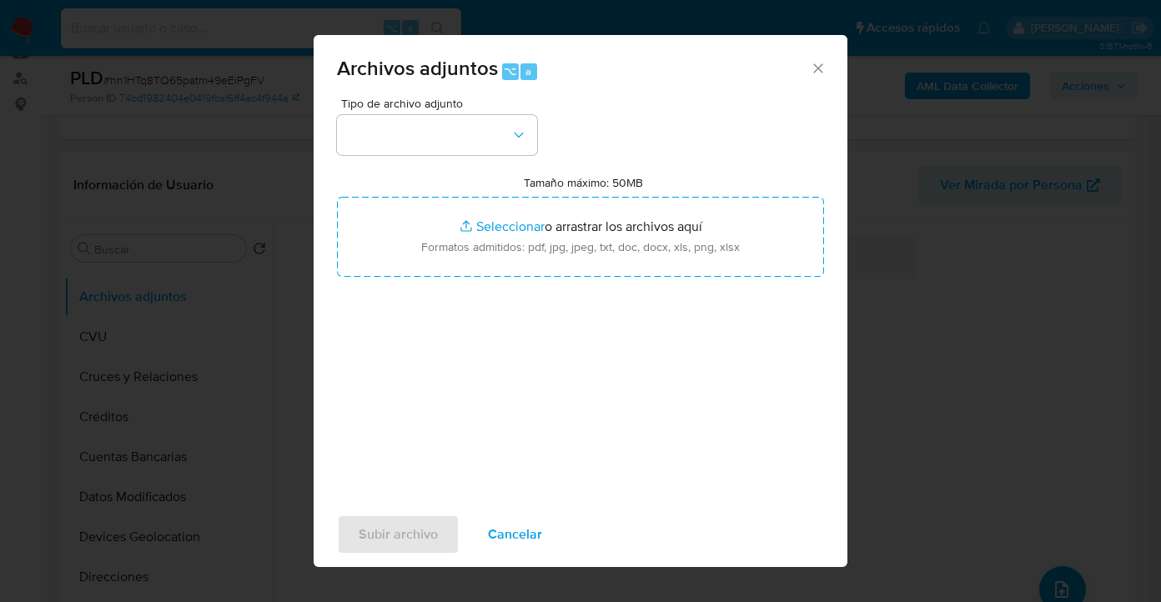
click at [822, 71] on icon "Cerrar" at bounding box center [818, 68] width 17 height 17
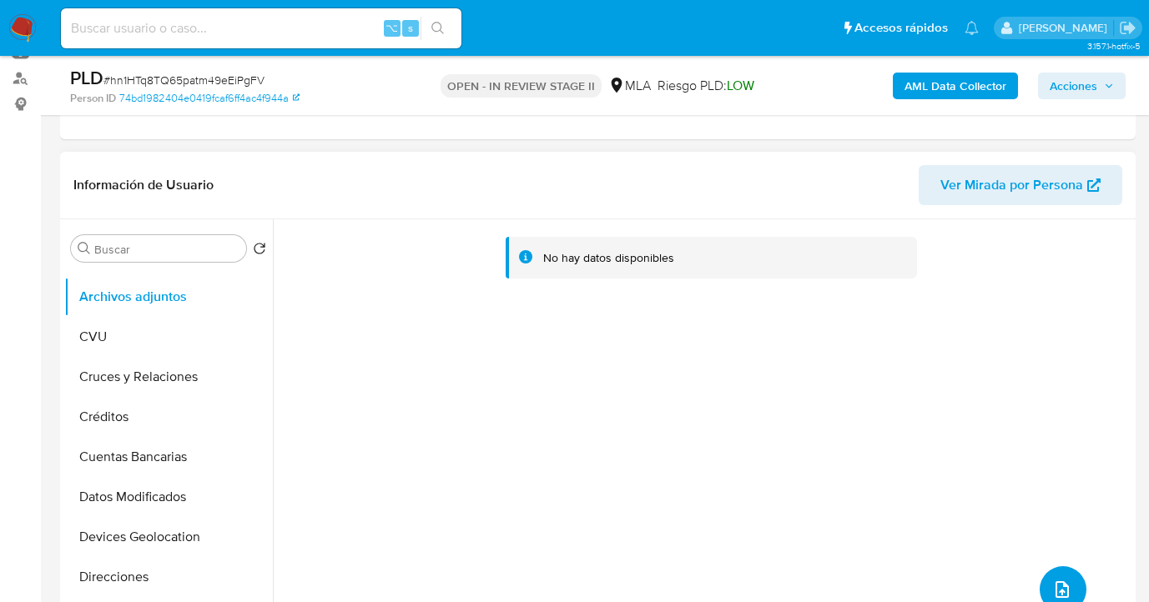
click at [1060, 576] on button "upload-file" at bounding box center [1063, 590] width 47 height 47
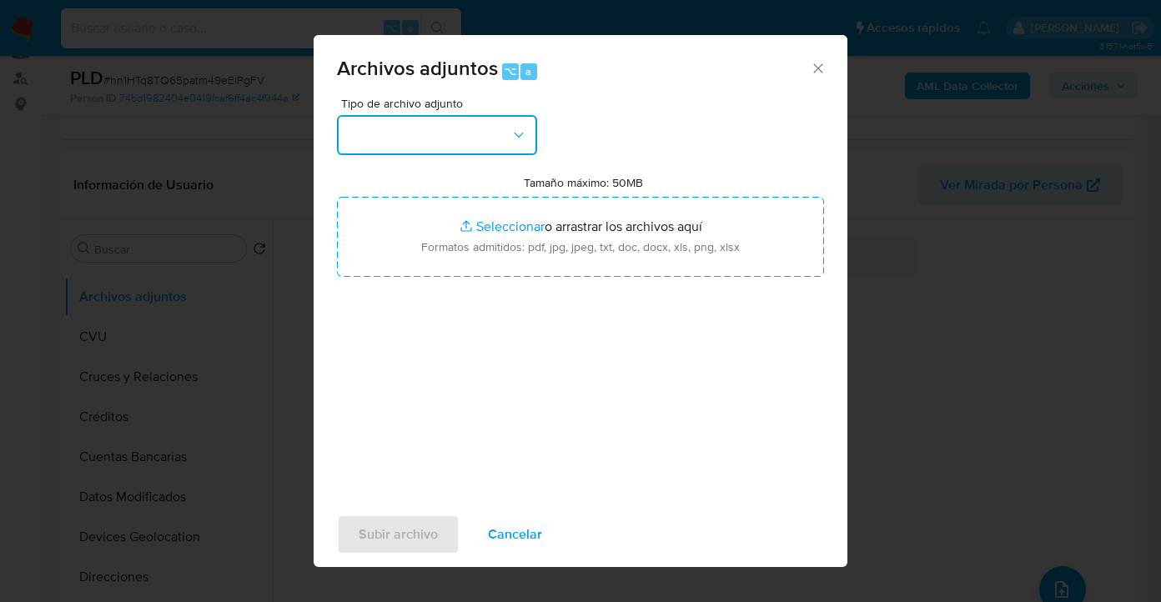
click at [526, 137] on icon "button" at bounding box center [519, 135] width 17 height 17
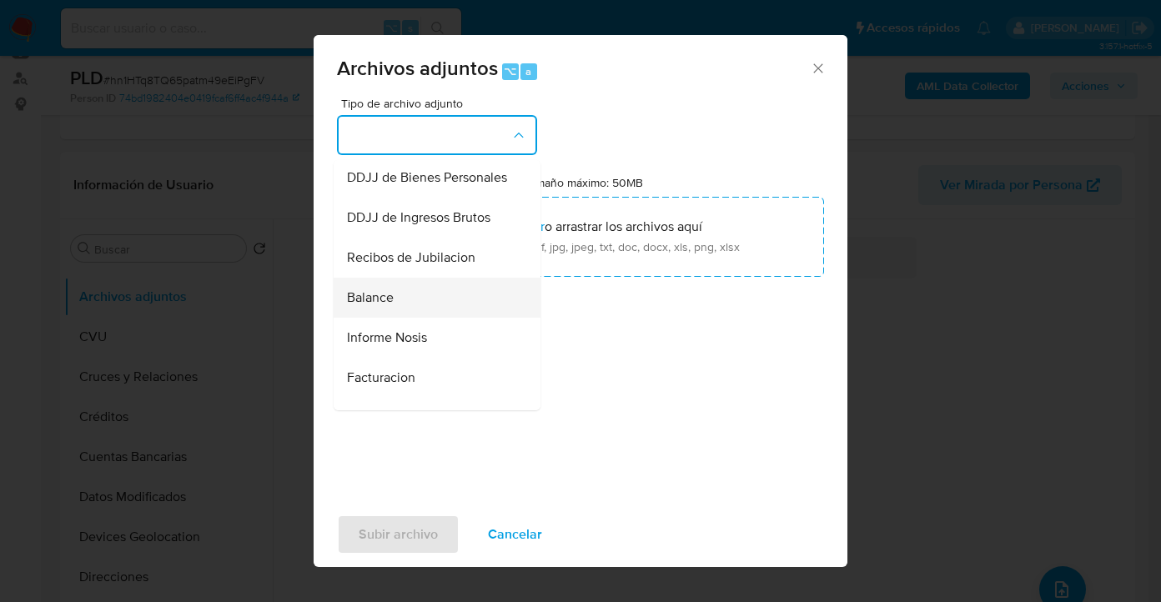
scroll to position [514, 0]
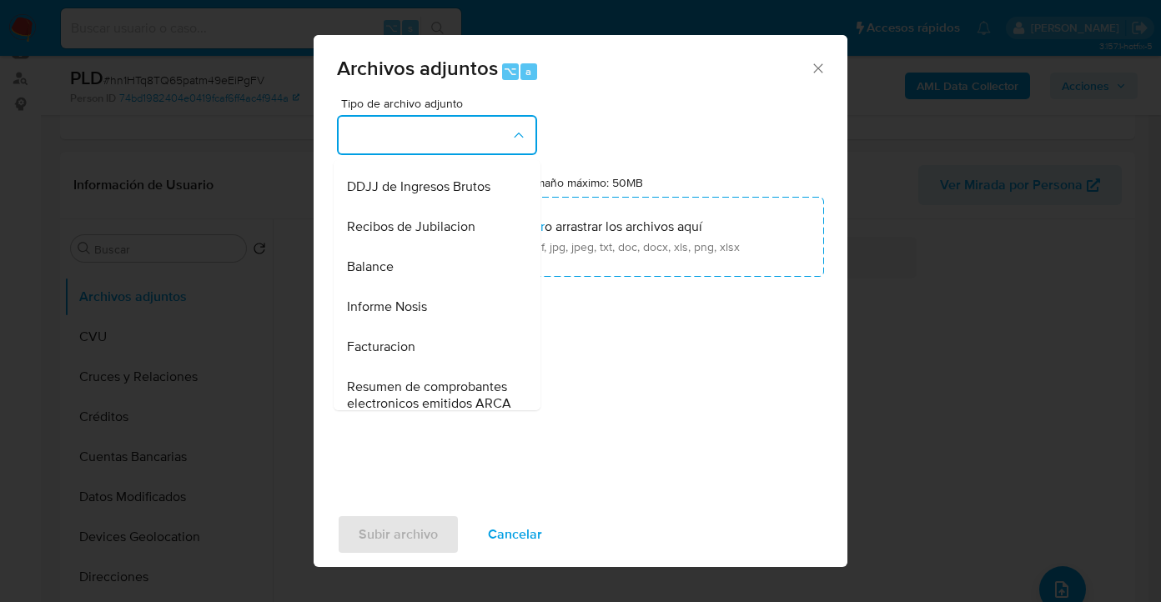
click at [435, 327] on div "Informe Nosis" at bounding box center [432, 307] width 170 height 40
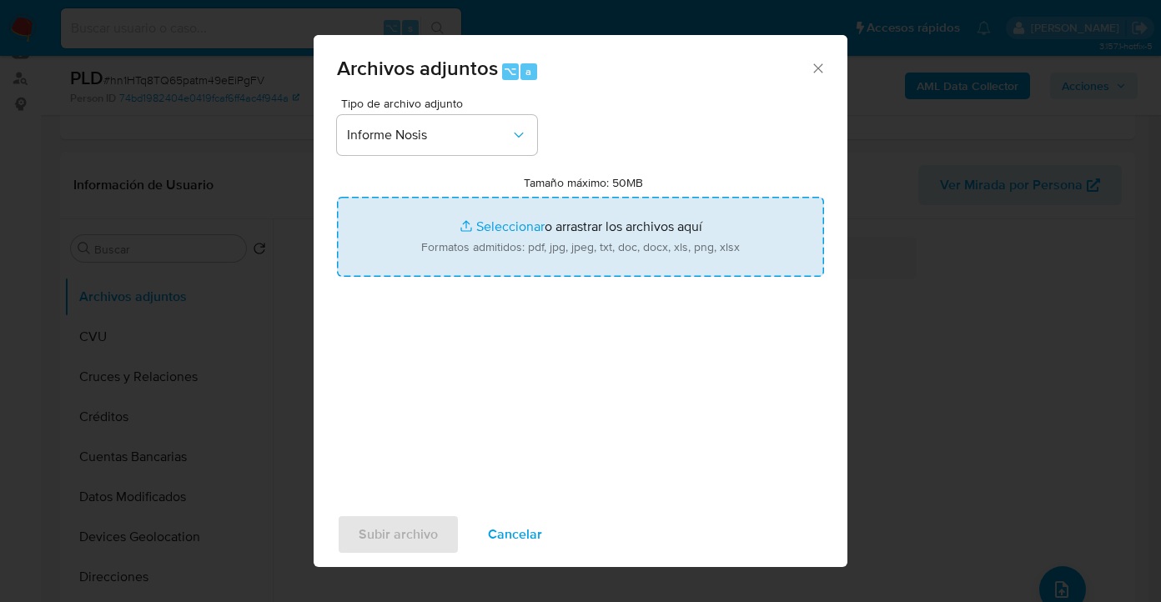
click at [580, 237] on input "Tamaño máximo: 50MB Seleccionar archivos" at bounding box center [580, 237] width 487 height 80
type input "C:\fakepath\353776538-NOSIS_Manager_InformeIndividual_20413744653_620658_202508…"
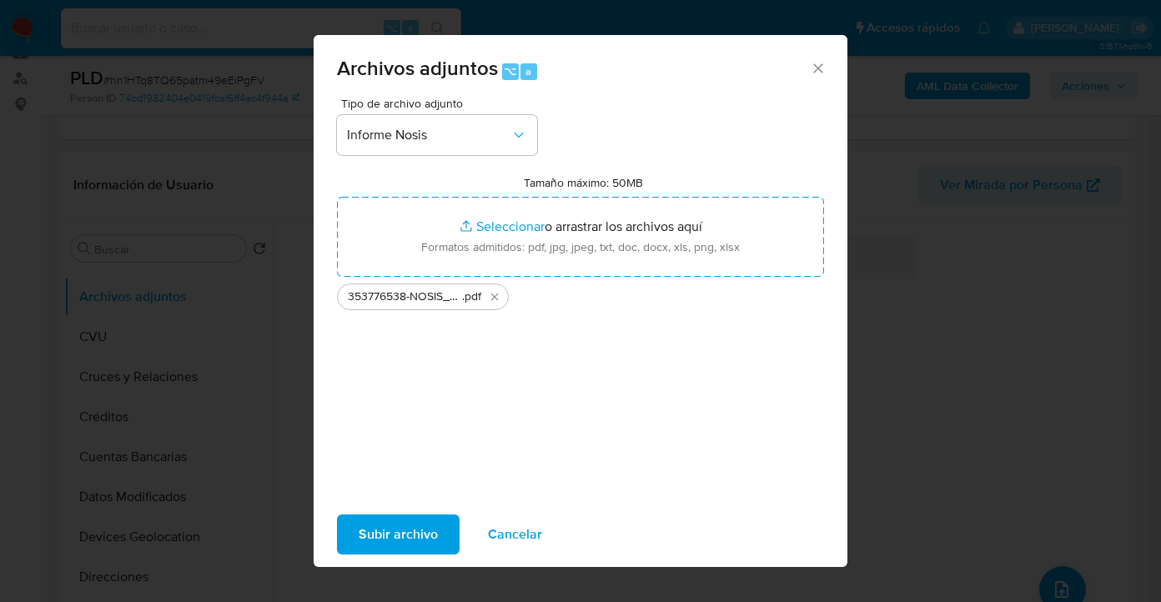
click at [402, 528] on span "Subir archivo" at bounding box center [398, 534] width 79 height 37
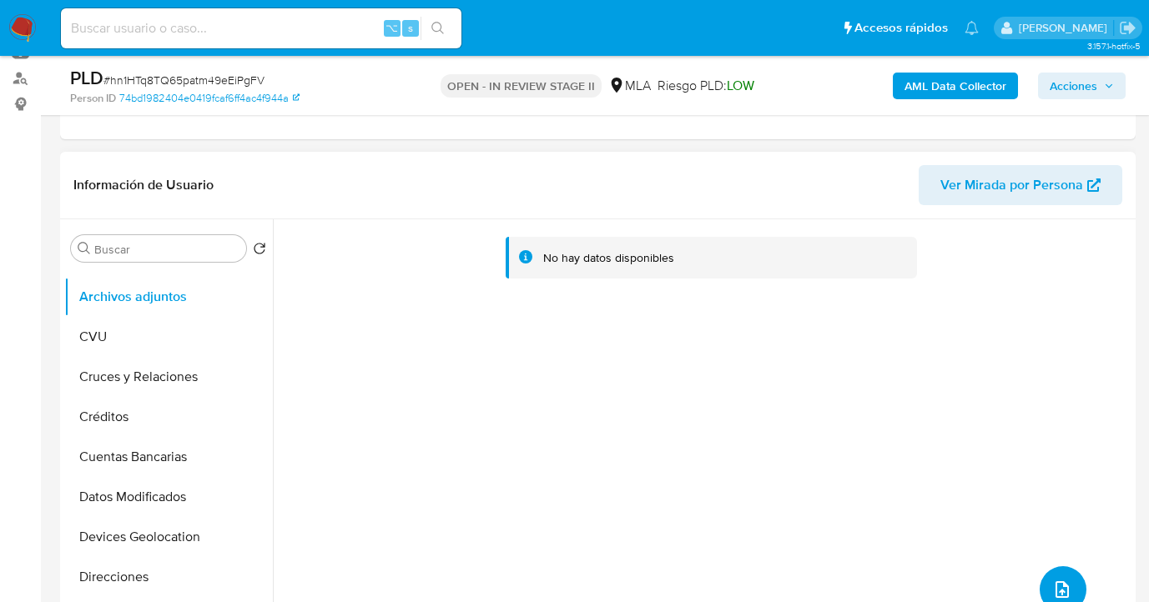
click at [1055, 583] on icon "upload-file" at bounding box center [1061, 590] width 13 height 17
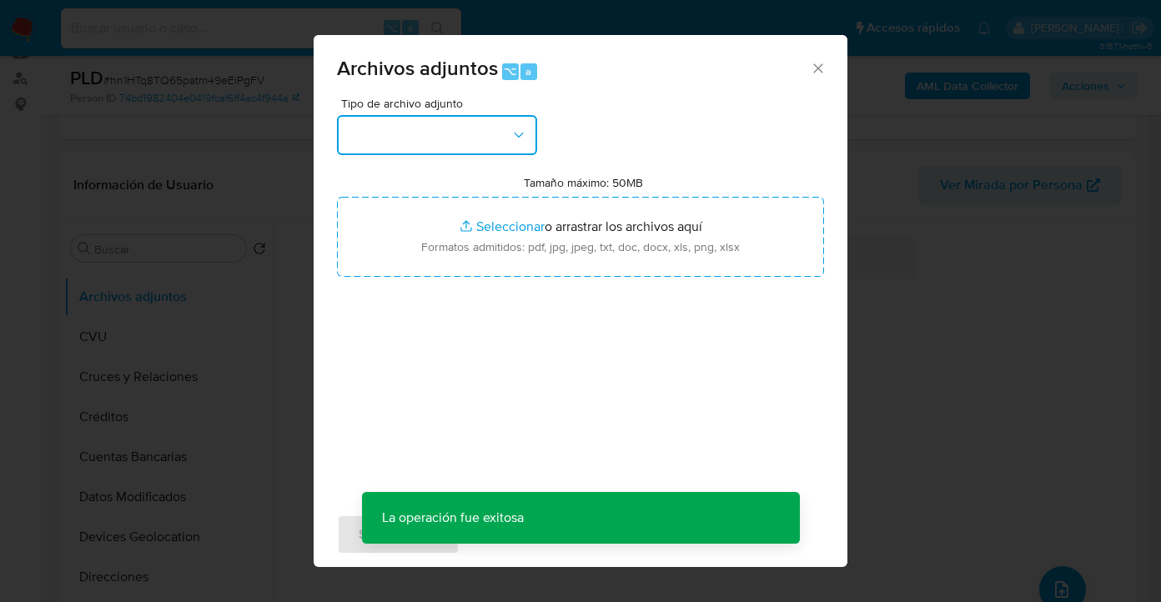
click at [513, 133] on icon "button" at bounding box center [519, 135] width 17 height 17
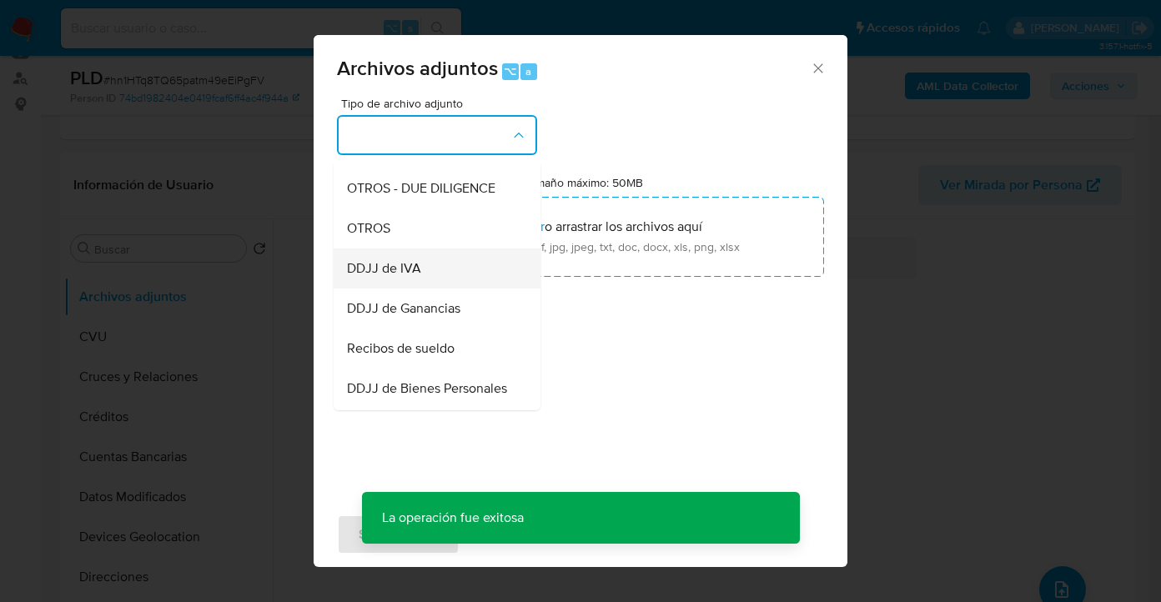
scroll to position [299, 0]
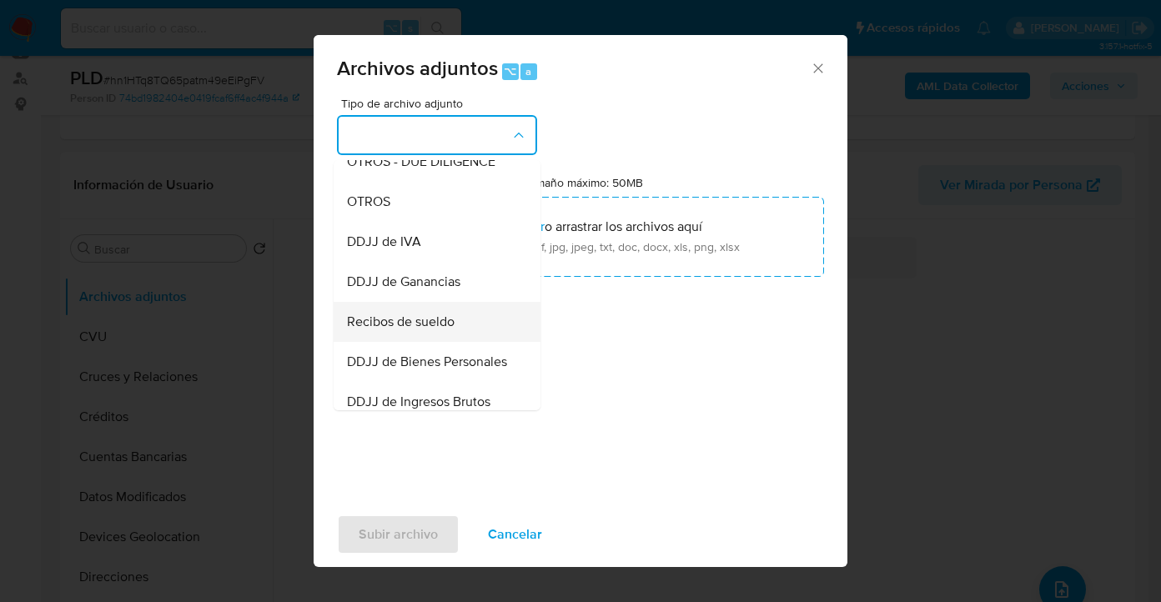
click at [461, 341] on div "Recibos de sueldo" at bounding box center [432, 322] width 170 height 40
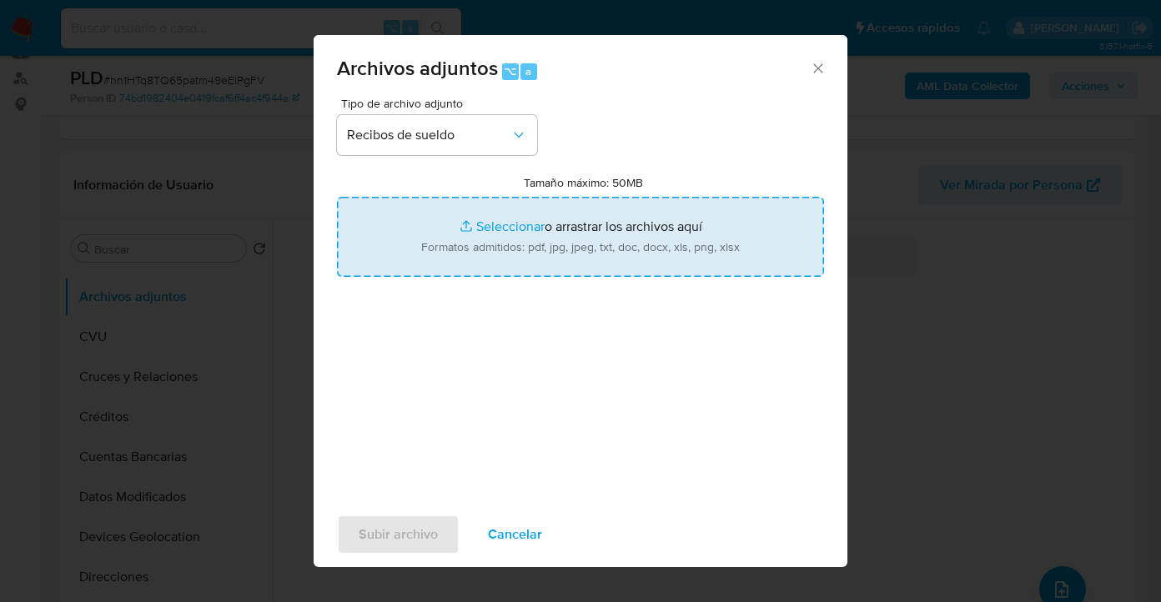
click at [557, 244] on input "Tamaño máximo: 50MB Seleccionar archivos" at bounding box center [580, 237] width 487 height 80
type input "C:\fakepath\Sueldo Julio 2025.pdf"
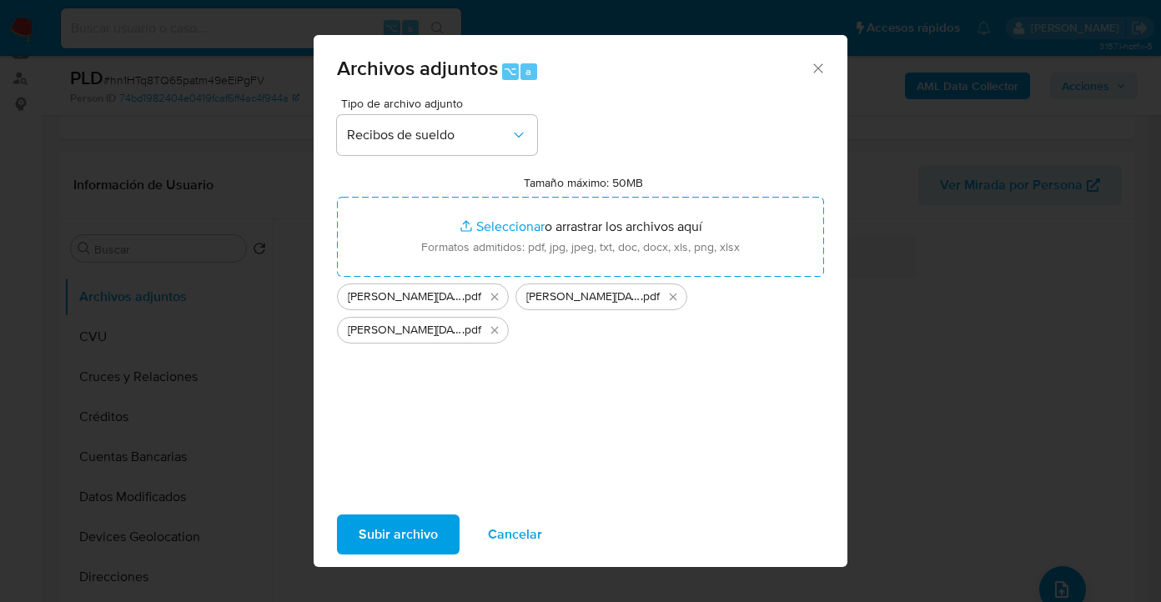
click at [388, 532] on span "Subir archivo" at bounding box center [398, 534] width 79 height 37
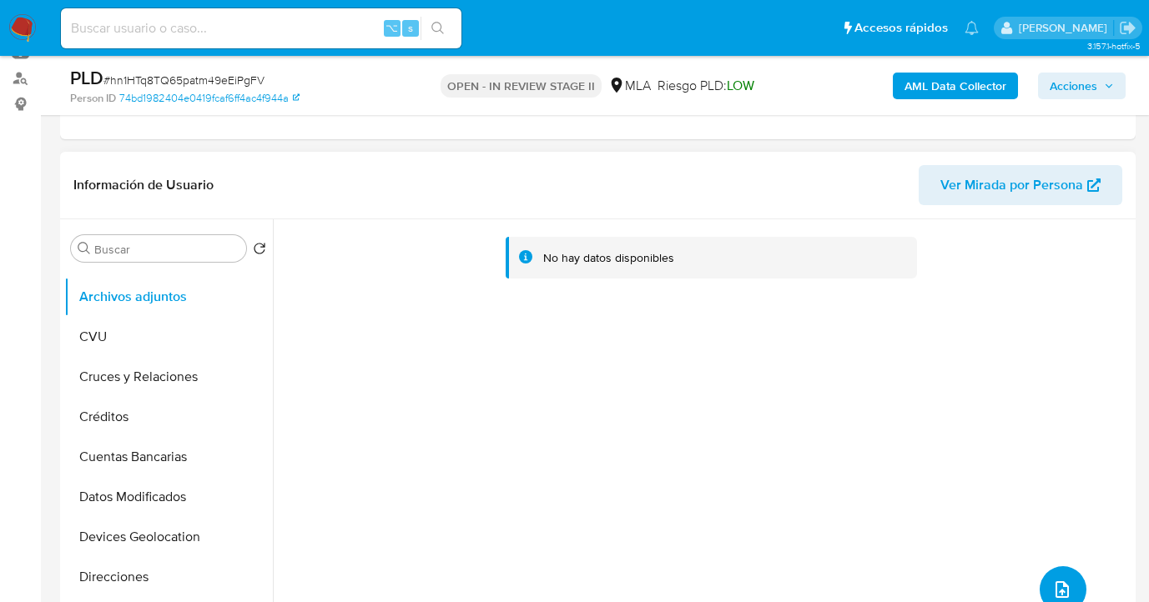
click at [1055, 579] on button "upload-file" at bounding box center [1063, 590] width 47 height 47
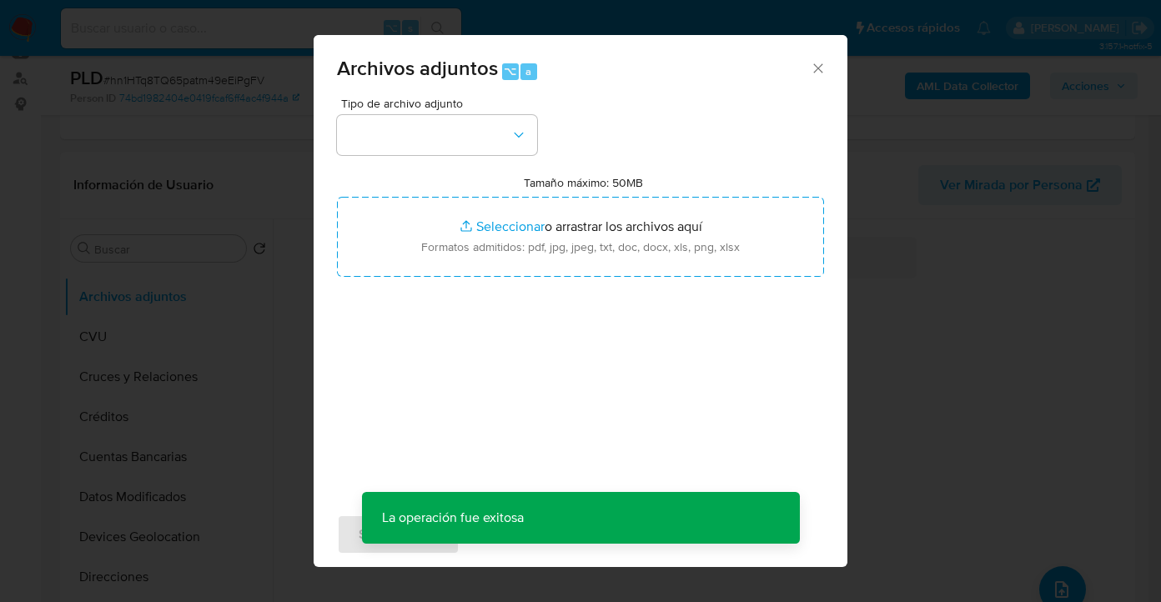
click at [495, 157] on div "Tipo de archivo adjunto Tamaño máximo: 50MB Seleccionar archivos Seleccionar o …" at bounding box center [580, 295] width 487 height 394
click at [501, 142] on button "button" at bounding box center [437, 135] width 200 height 40
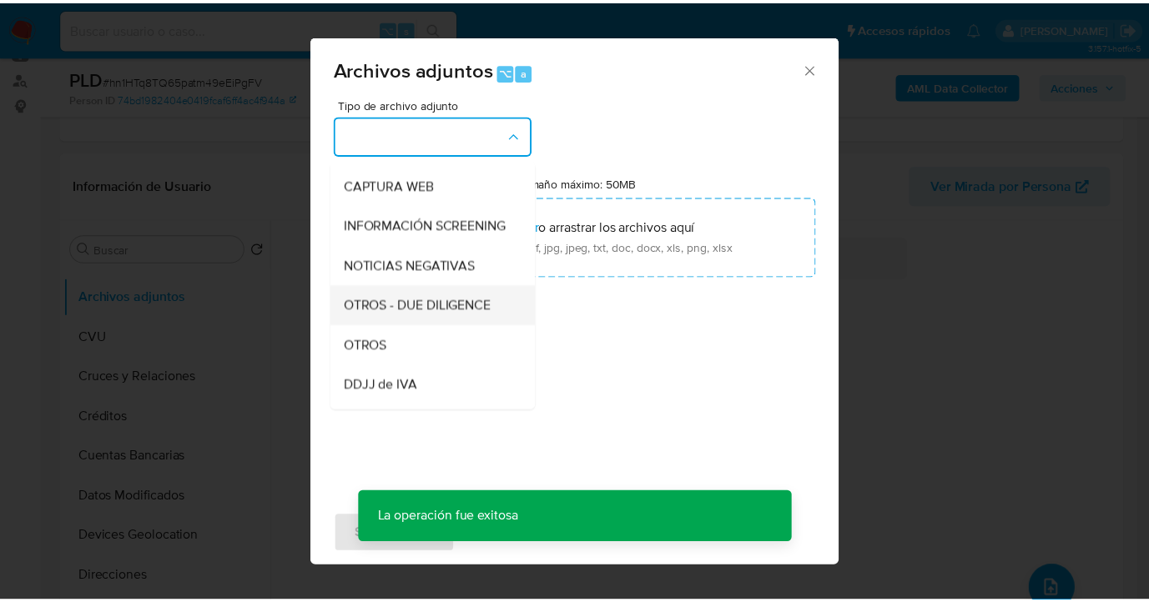
scroll to position [172, 0]
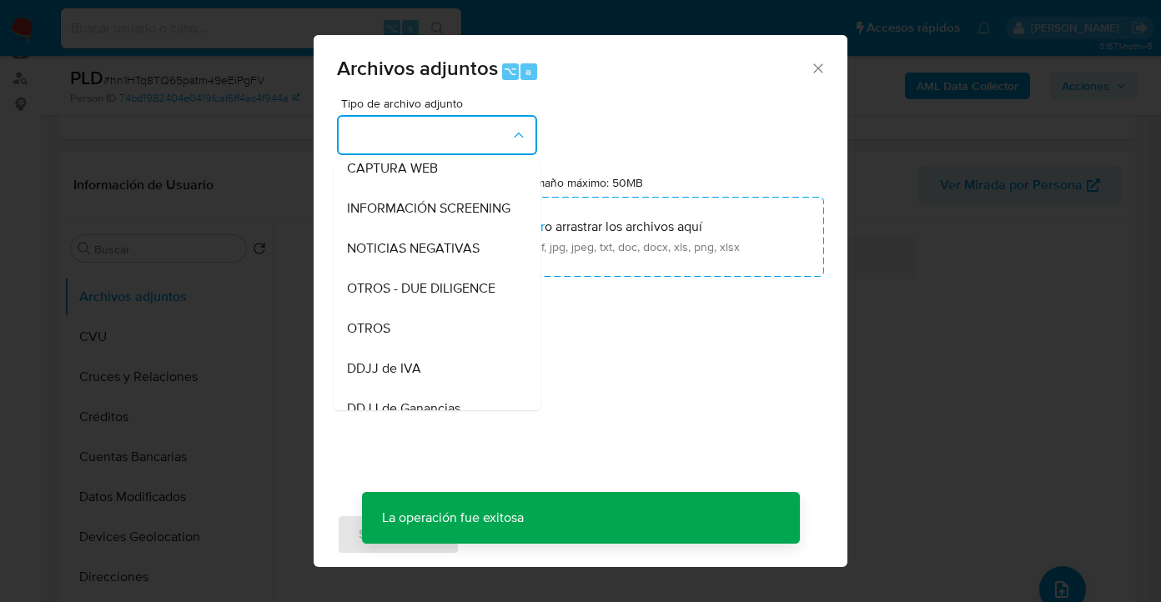
drag, startPoint x: 435, startPoint y: 331, endPoint x: 446, endPoint y: 323, distance: 14.4
click at [435, 331] on div "OTROS" at bounding box center [432, 329] width 170 height 40
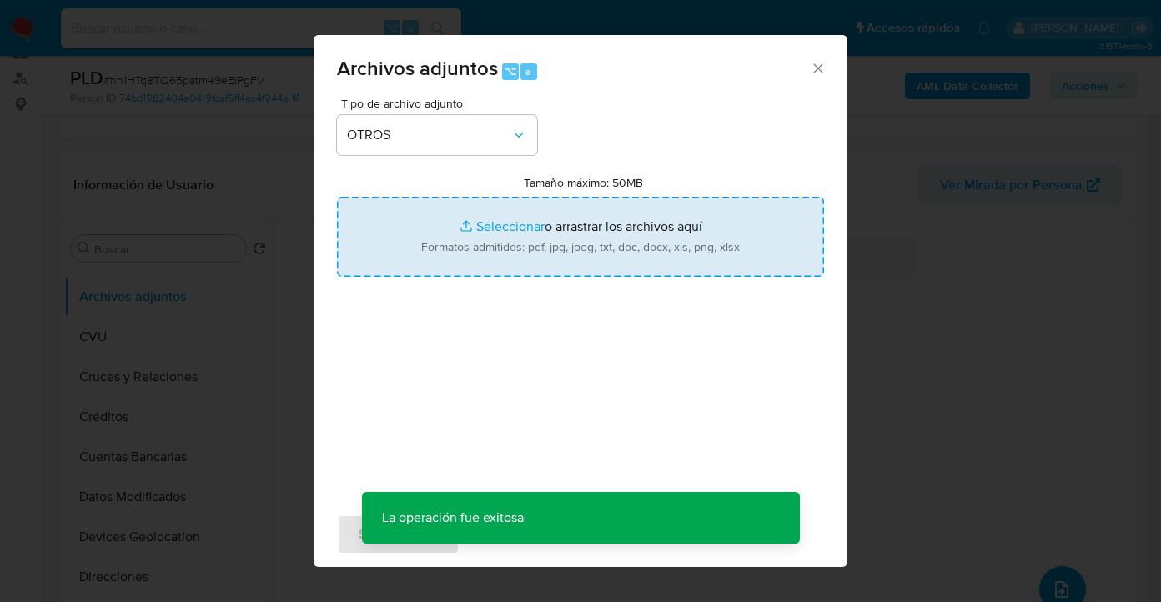
click at [573, 256] on input "Tamaño máximo: 50MB Seleccionar archivos" at bounding box center [580, 237] width 487 height 80
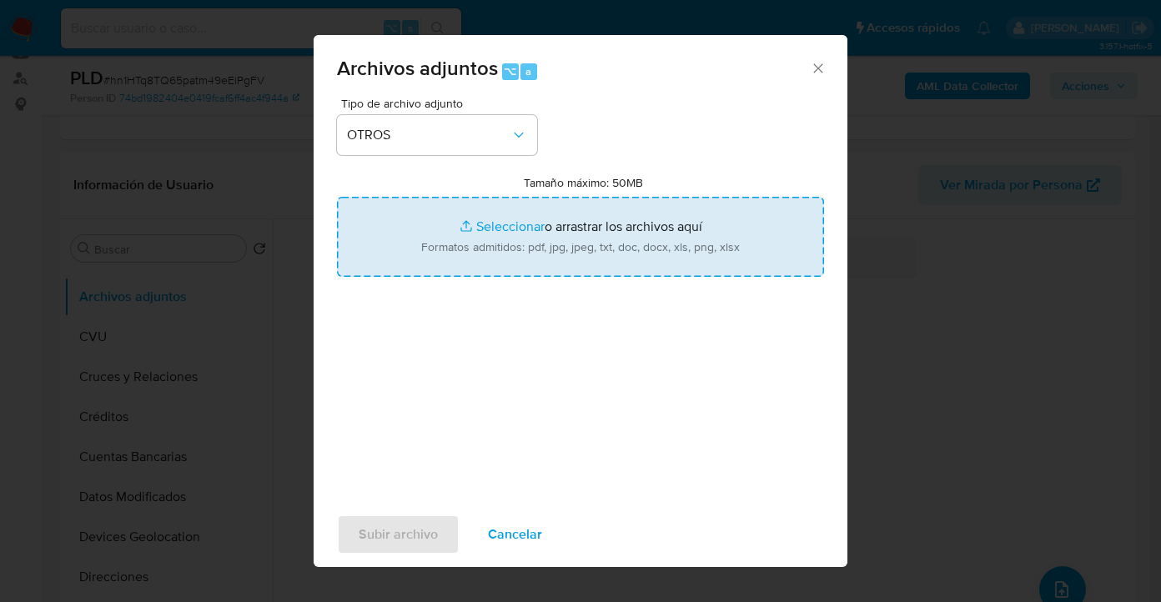
type input "C:\fakepath\353776538 - Movimientos.xlsx"
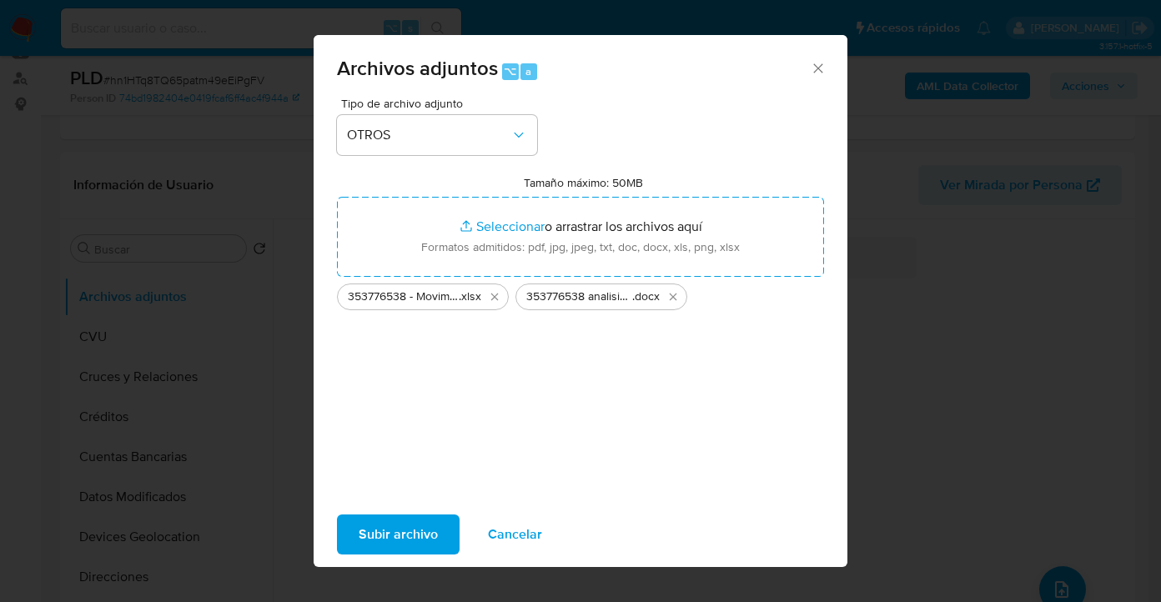
click at [387, 531] on span "Subir archivo" at bounding box center [398, 534] width 79 height 37
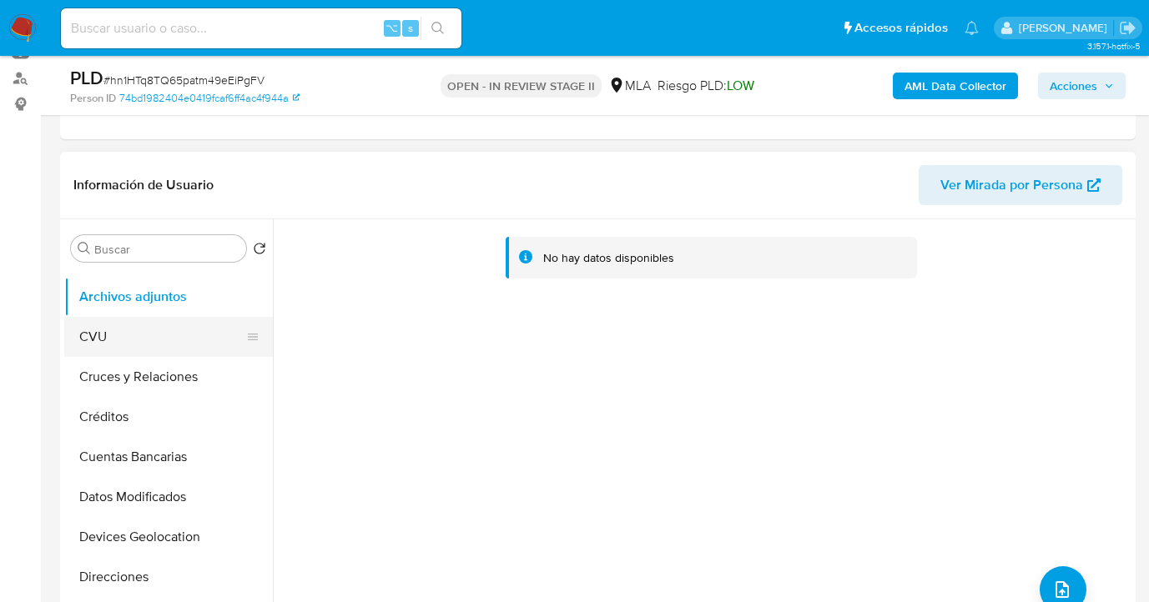
click at [123, 344] on button "CVU" at bounding box center [161, 337] width 195 height 40
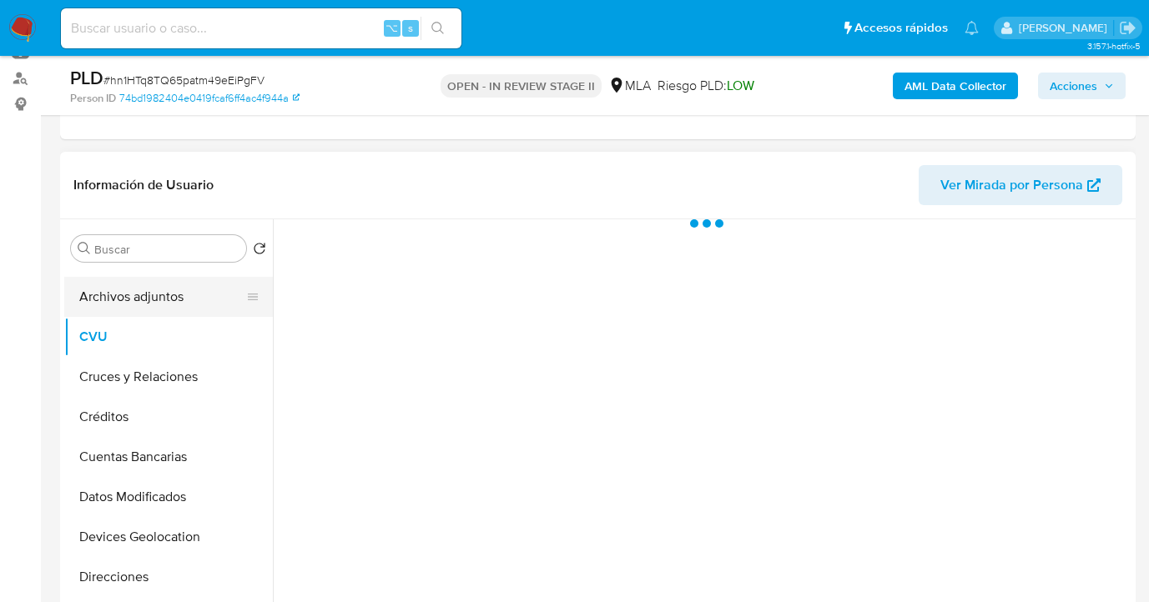
click at [139, 301] on button "Archivos adjuntos" at bounding box center [161, 297] width 195 height 40
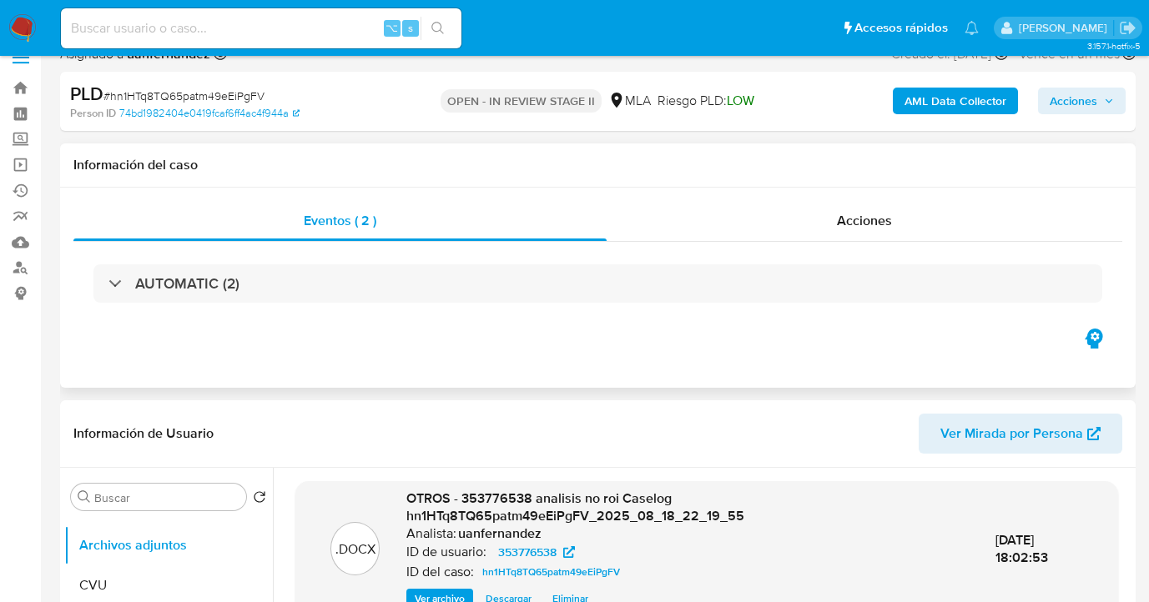
scroll to position [0, 0]
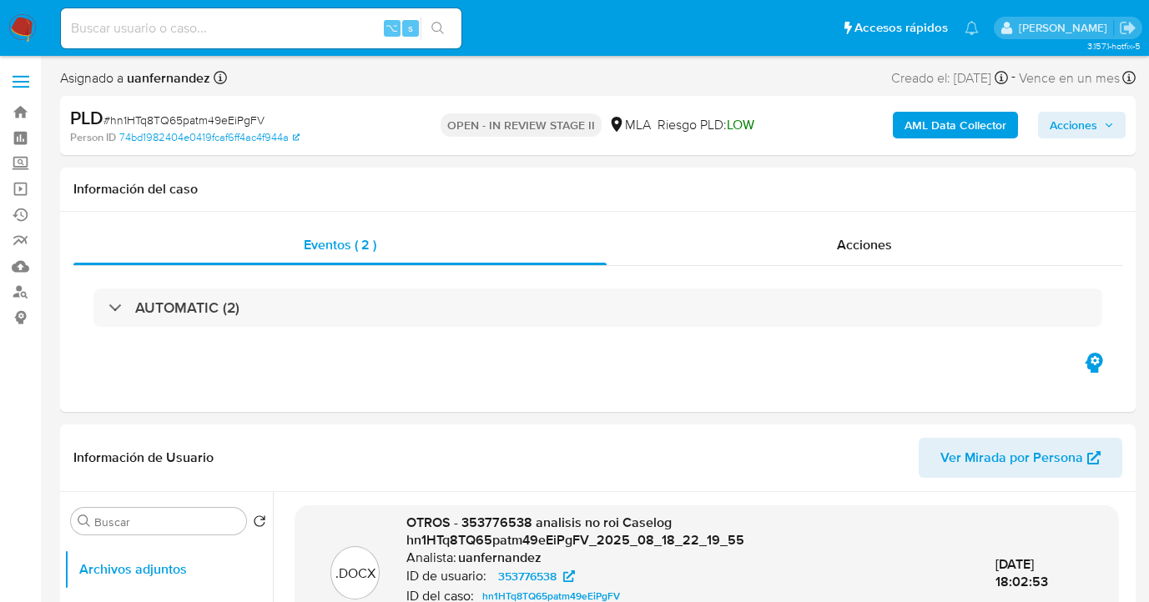
drag, startPoint x: 1071, startPoint y: 125, endPoint x: 1060, endPoint y: 131, distance: 12.3
click at [1071, 125] on span "Acciones" at bounding box center [1074, 125] width 48 height 27
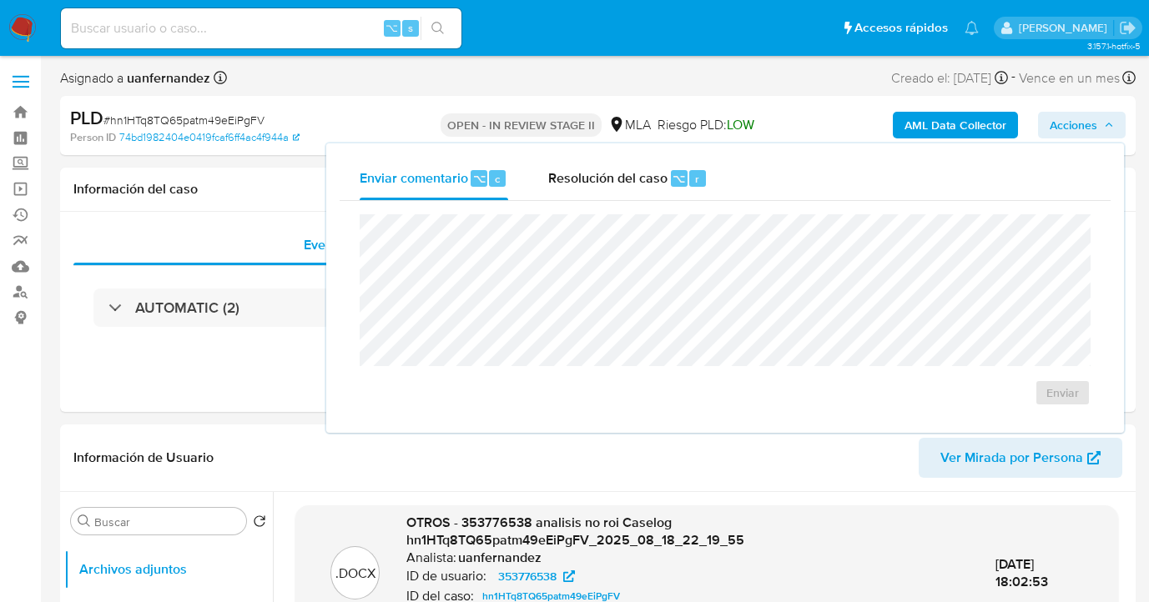
click at [580, 181] on span "Resolución del caso" at bounding box center [607, 178] width 119 height 19
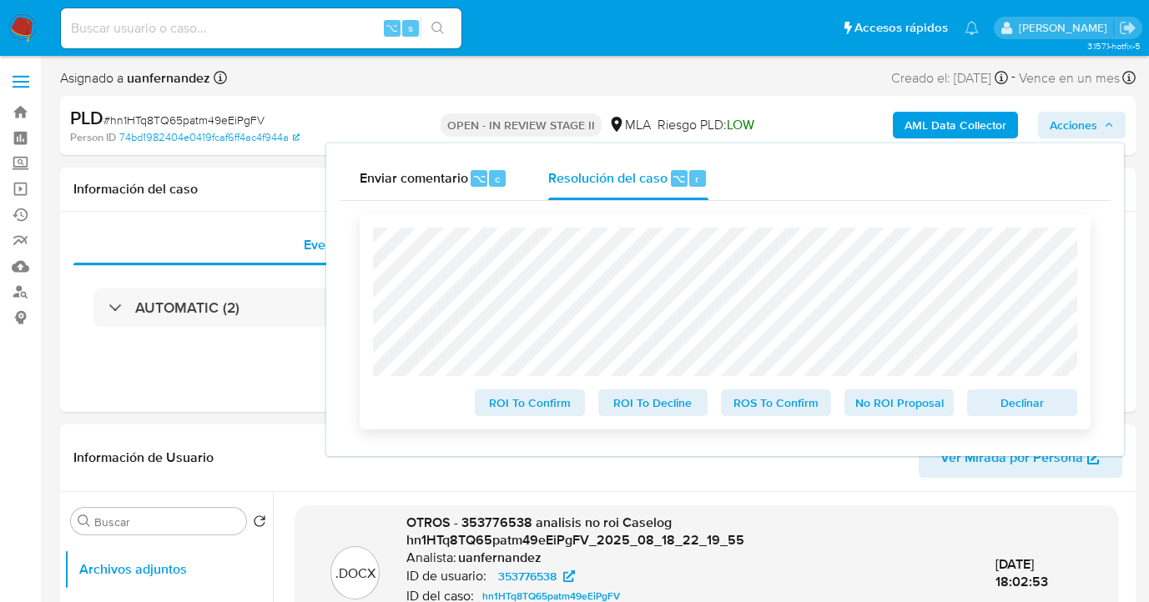
click at [886, 407] on span "No ROI Proposal" at bounding box center [899, 402] width 87 height 23
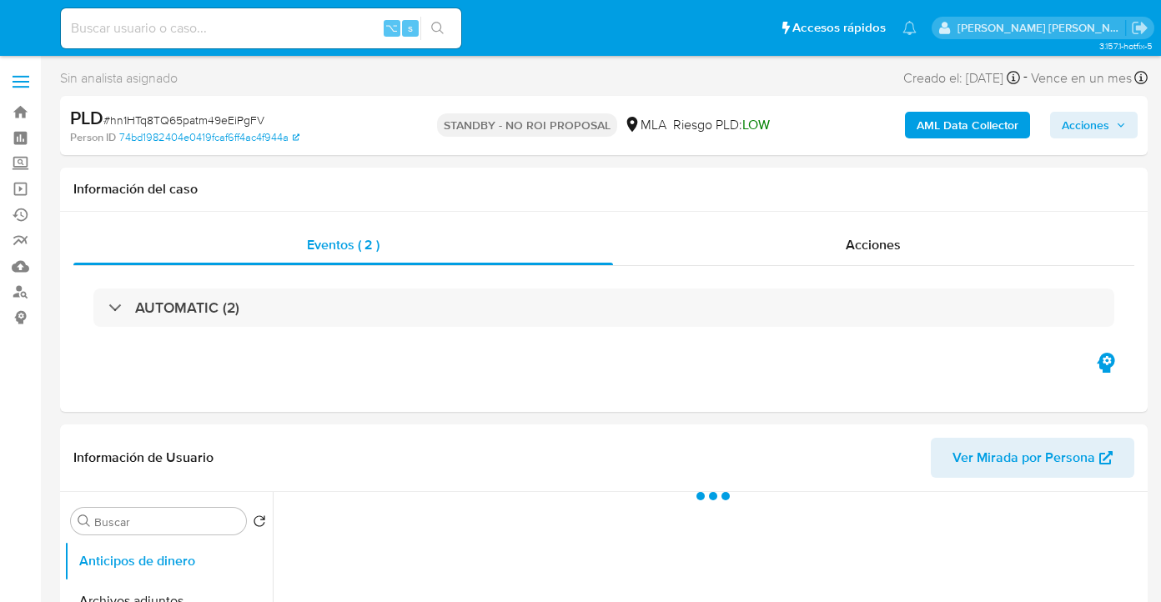
select select "10"
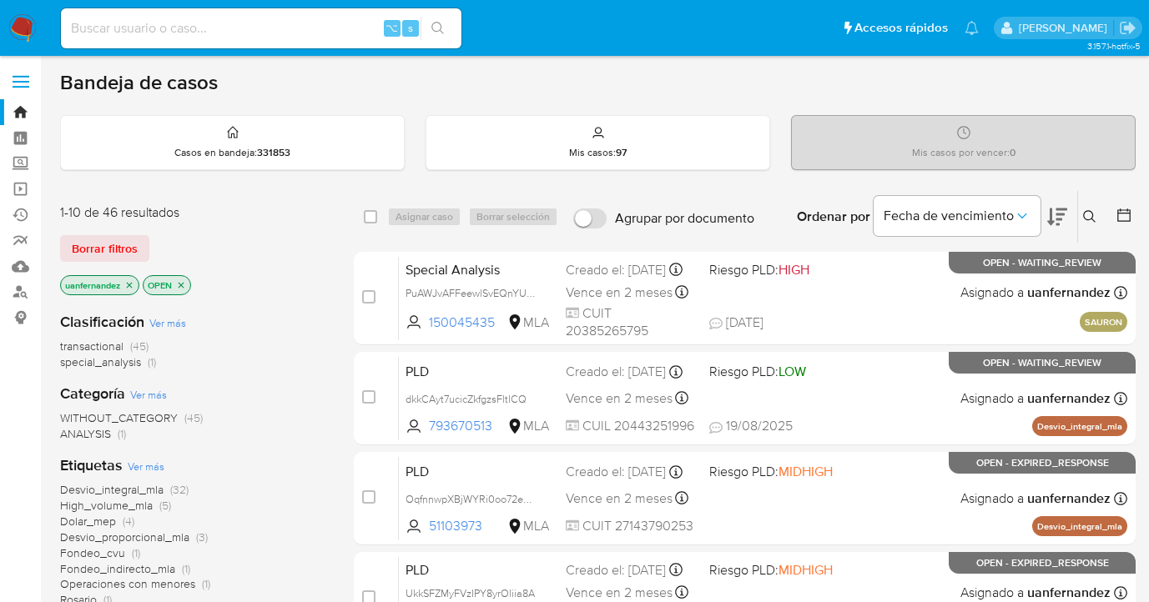
click at [119, 240] on span "Borrar filtros" at bounding box center [105, 248] width 66 height 23
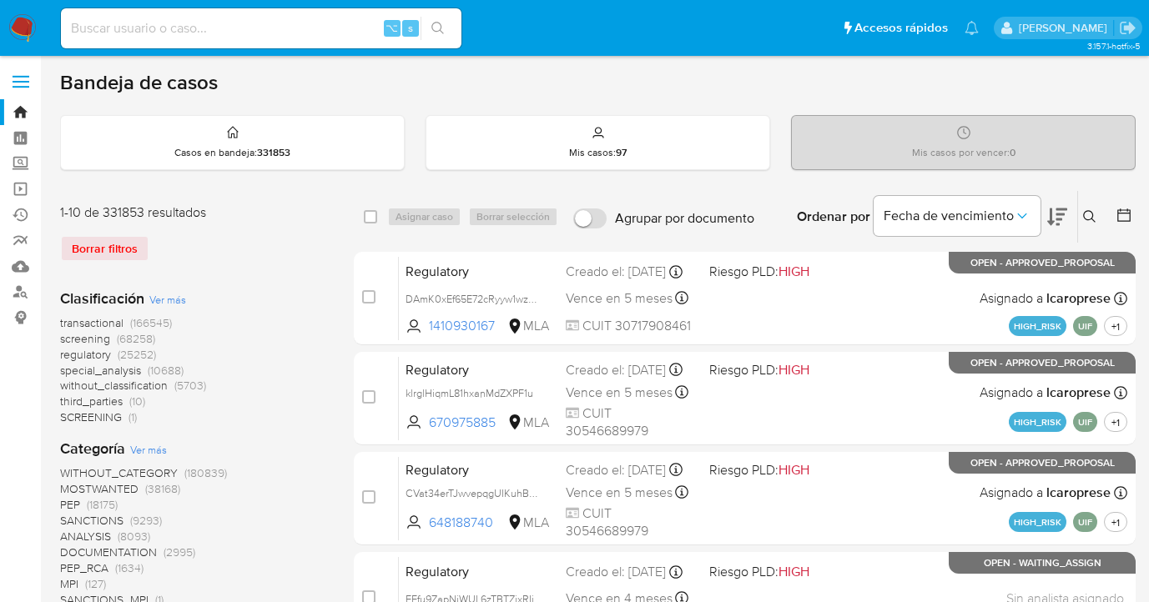
click at [1085, 214] on icon at bounding box center [1089, 216] width 13 height 13
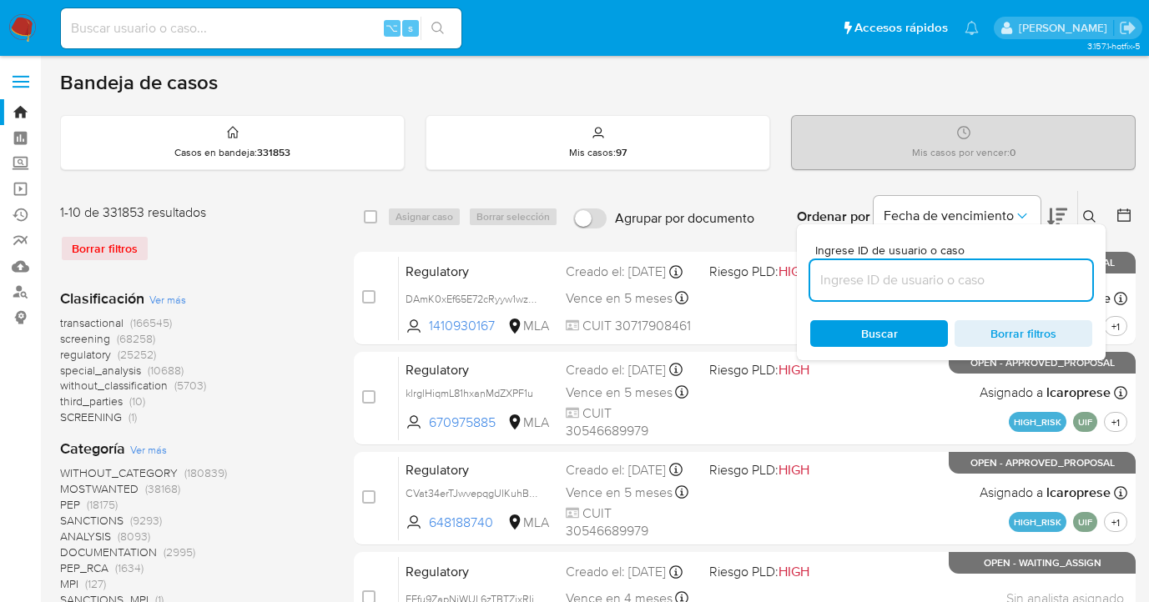
click at [934, 280] on input at bounding box center [951, 281] width 282 height 22
type input "1765506600"
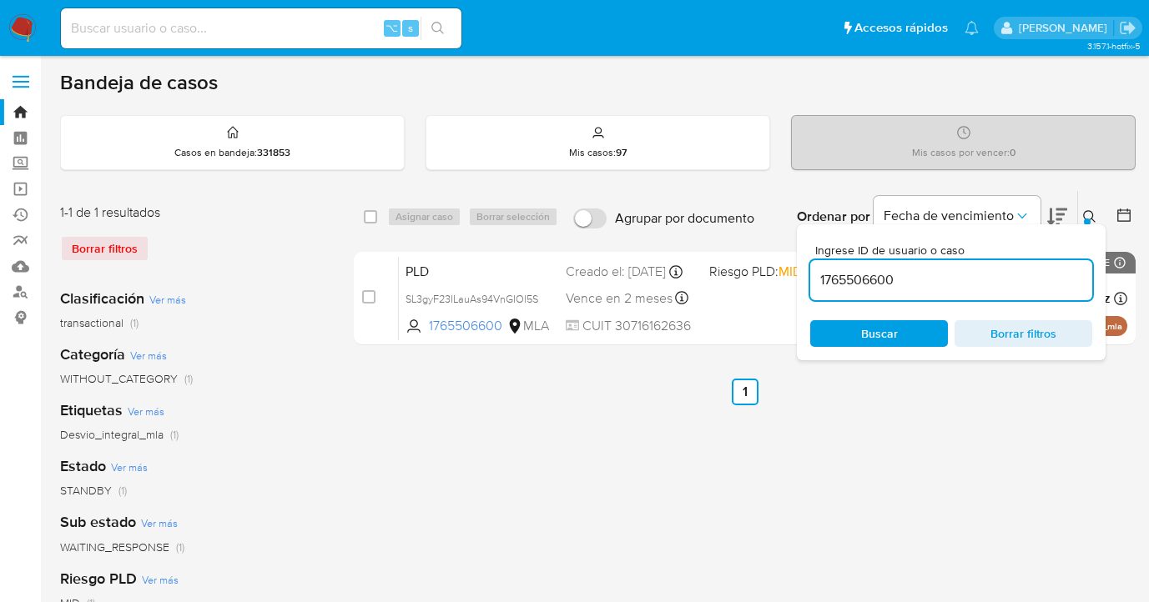
click at [1089, 214] on icon at bounding box center [1089, 216] width 13 height 13
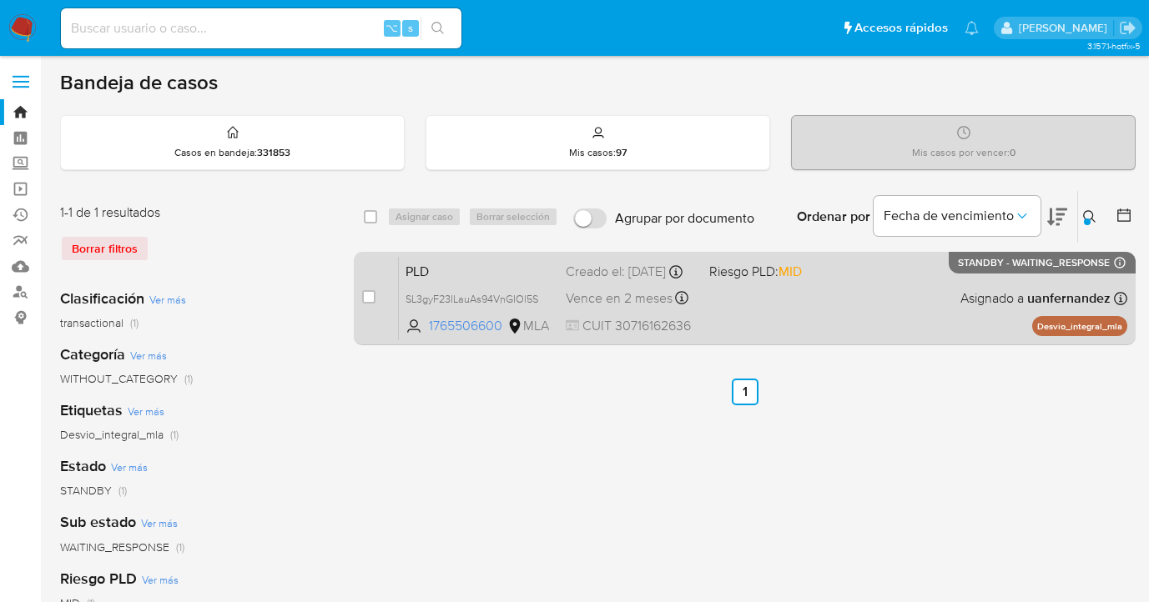
click at [952, 306] on div "PLD SL3gyF23ILauAs94VnGIOl5S 1765506600 MLA Riesgo PLD: MID Creado el: 12/08/20…" at bounding box center [763, 298] width 728 height 84
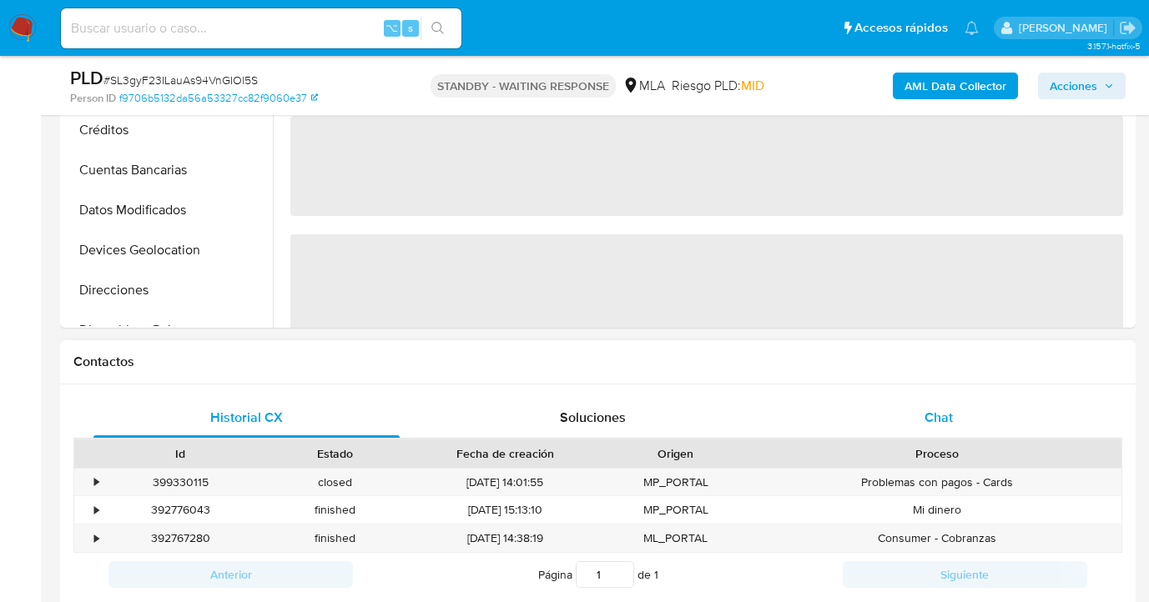
select select "10"
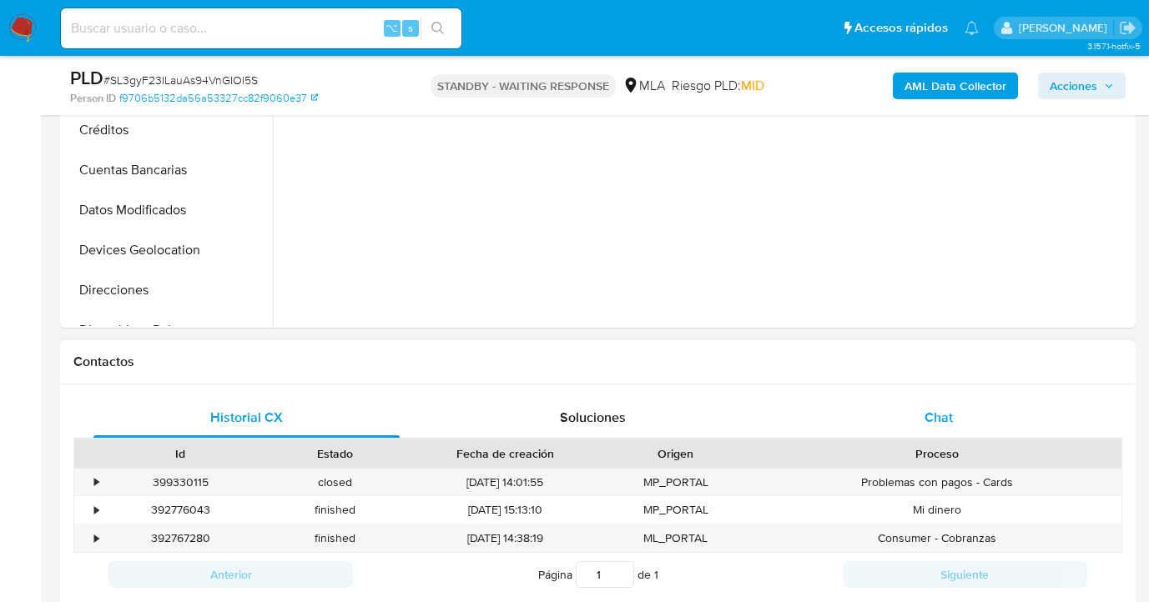
click at [948, 411] on span "Chat" at bounding box center [938, 417] width 28 height 19
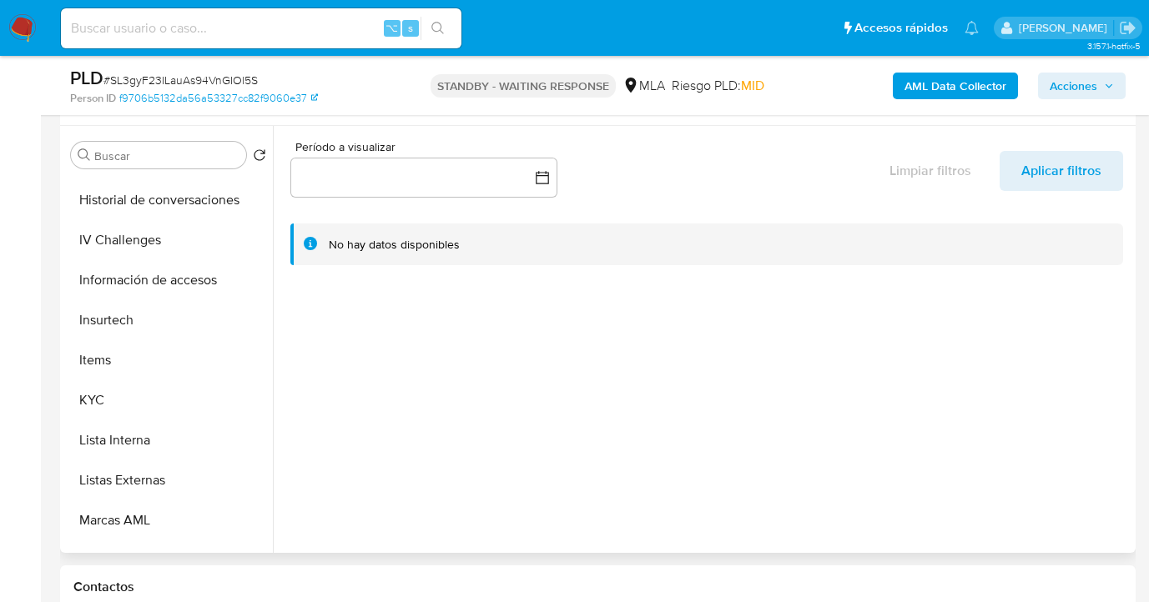
scroll to position [599, 0]
click at [226, 410] on button "KYC" at bounding box center [161, 397] width 195 height 40
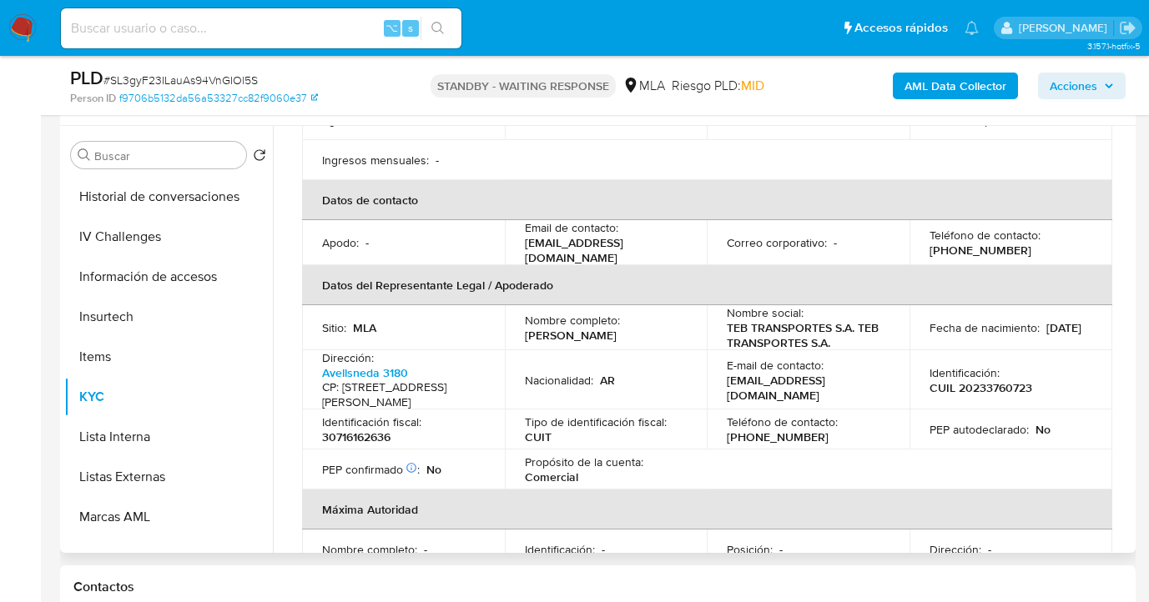
scroll to position [365, 0]
drag, startPoint x: 653, startPoint y: 246, endPoint x: 519, endPoint y: 254, distance: 134.6
click at [519, 254] on td "Email de contacto : [EMAIL_ADDRESS][DOMAIN_NAME]" at bounding box center [606, 242] width 203 height 45
copy p "[EMAIL_ADDRESS][DOMAIN_NAME]"
